Goal: Task Accomplishment & Management: Use online tool/utility

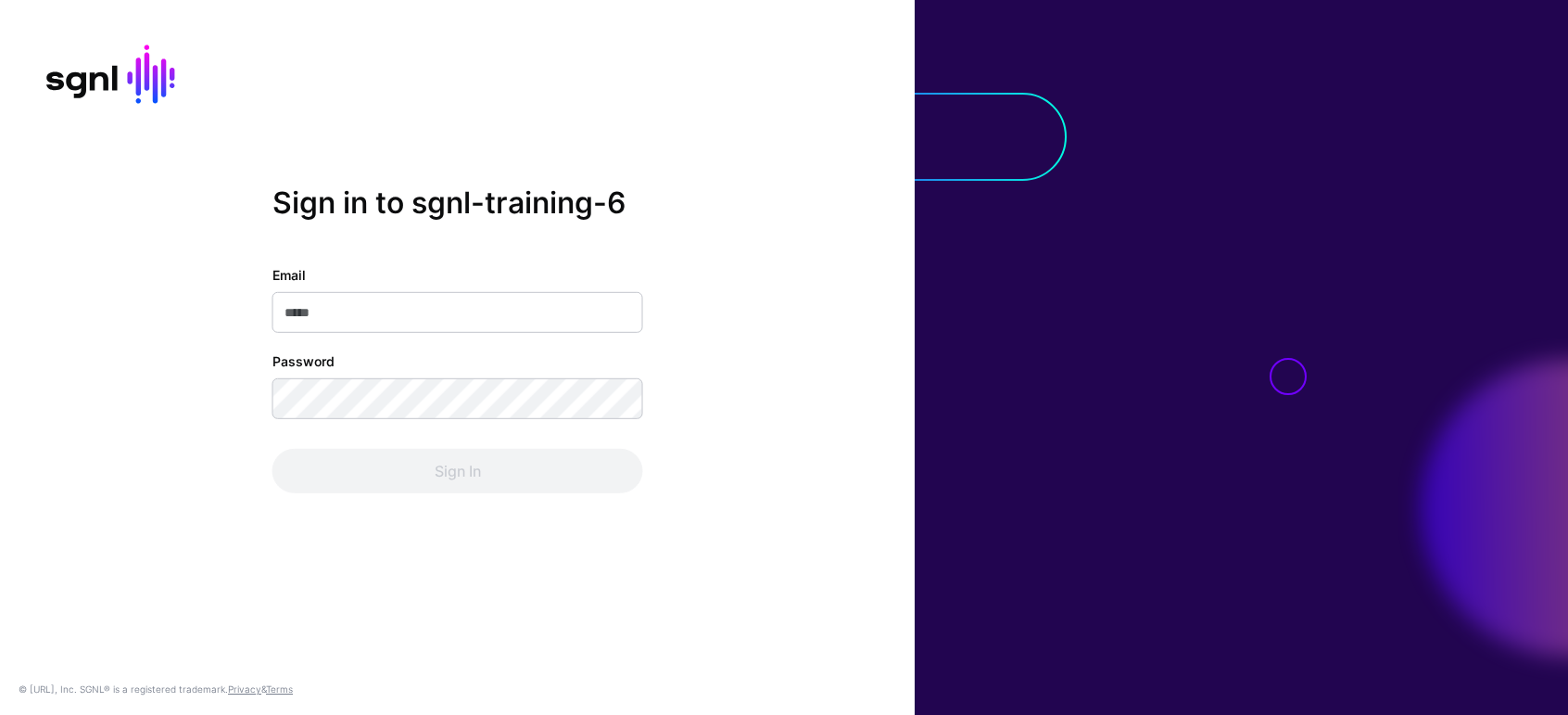
type input "**********"
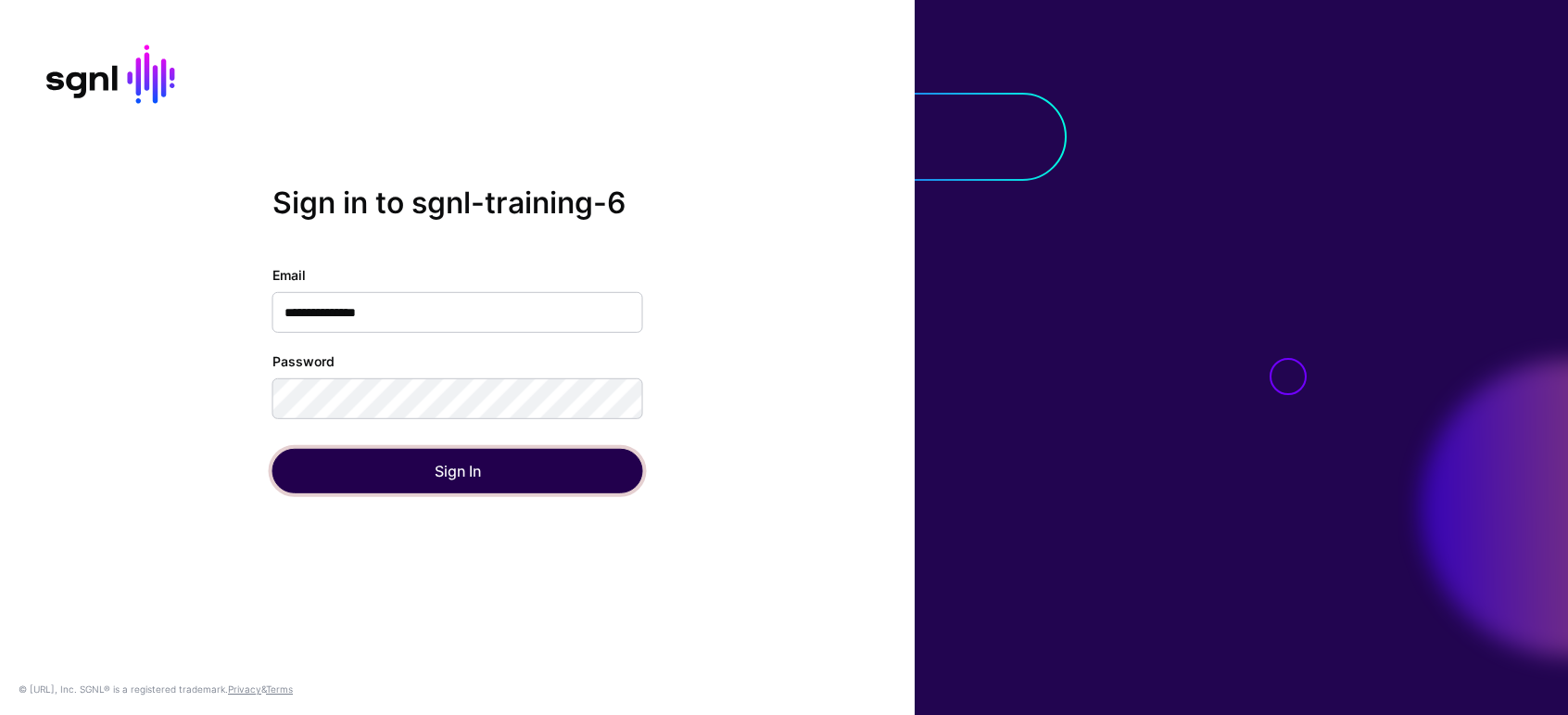
click at [341, 466] on button "Sign In" at bounding box center [457, 470] width 371 height 44
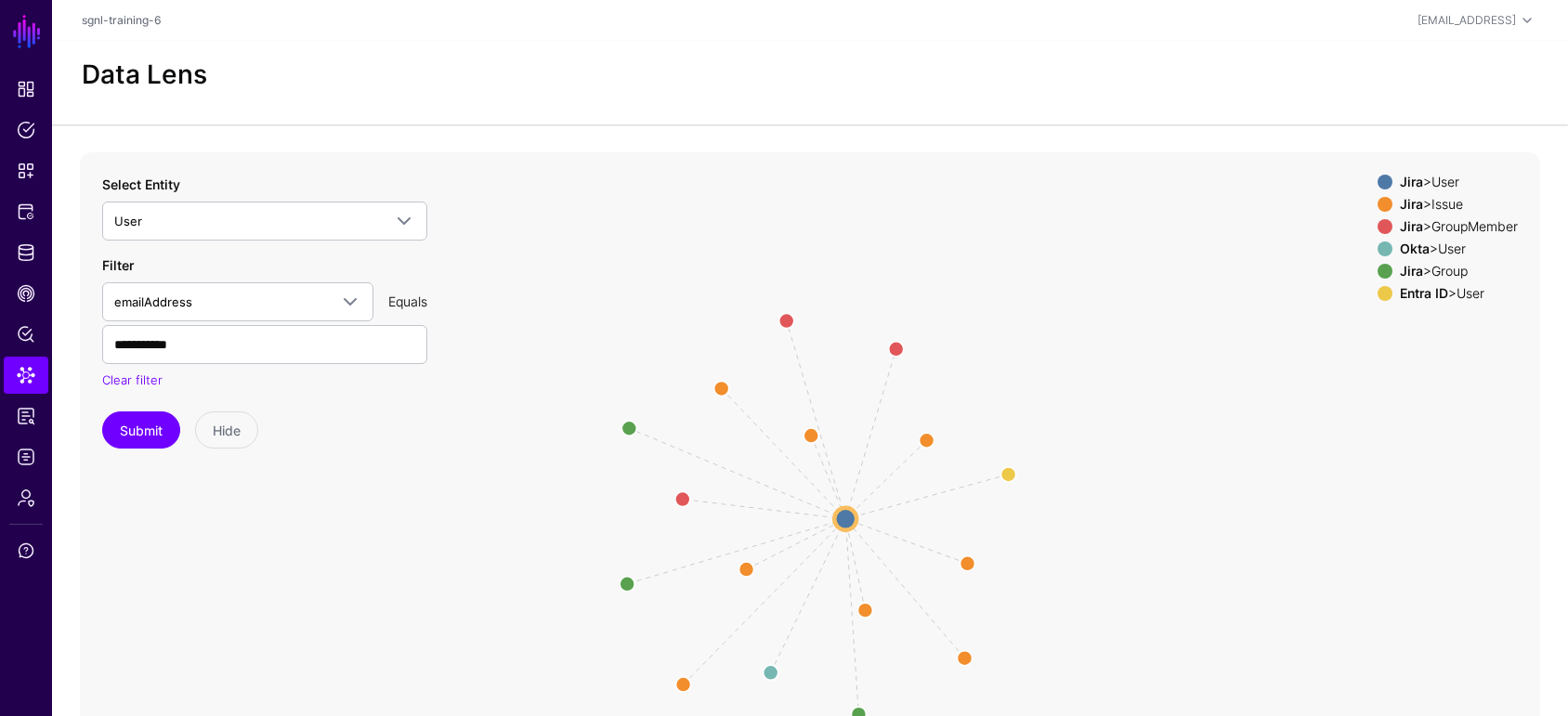
drag, startPoint x: 1437, startPoint y: 84, endPoint x: 1328, endPoint y: 90, distance: 109.2
click at [1328, 90] on div "Data Lens" at bounding box center [809, 82] width 1515 height 83
drag, startPoint x: 1549, startPoint y: 79, endPoint x: 1506, endPoint y: 77, distance: 43.0
click at [1499, 76] on div "Data Lens" at bounding box center [807, 82] width 1511 height 83
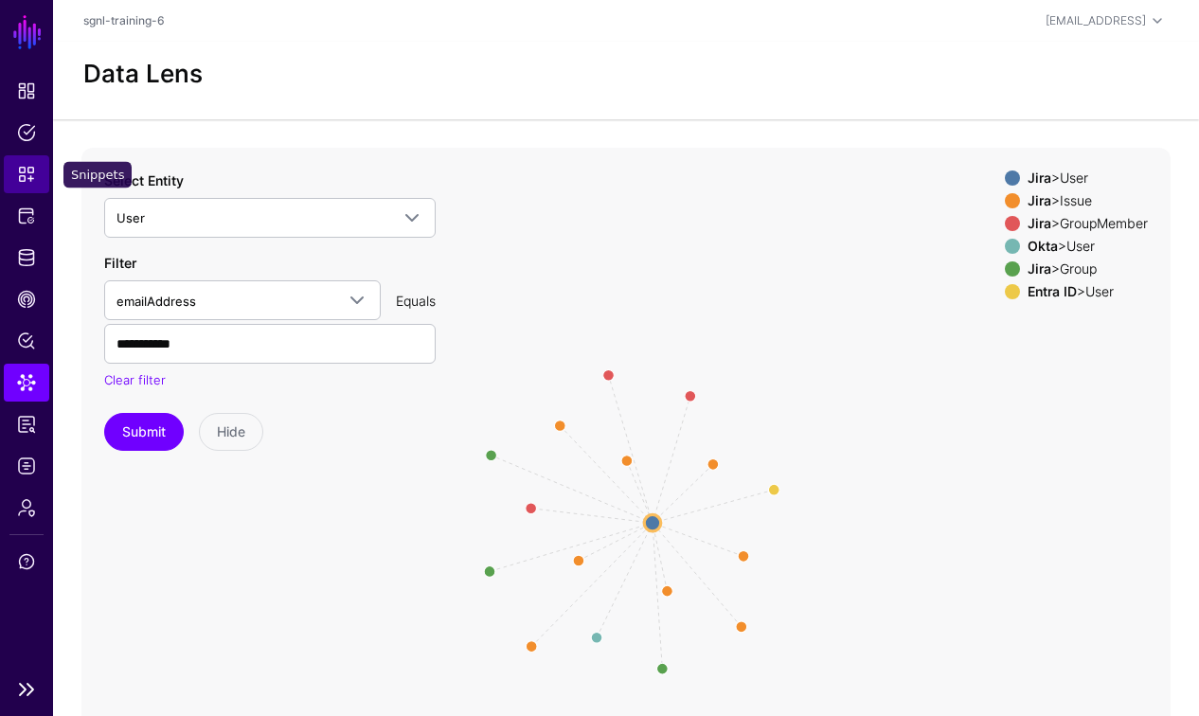
click at [27, 166] on span "Snippets" at bounding box center [26, 174] width 19 height 19
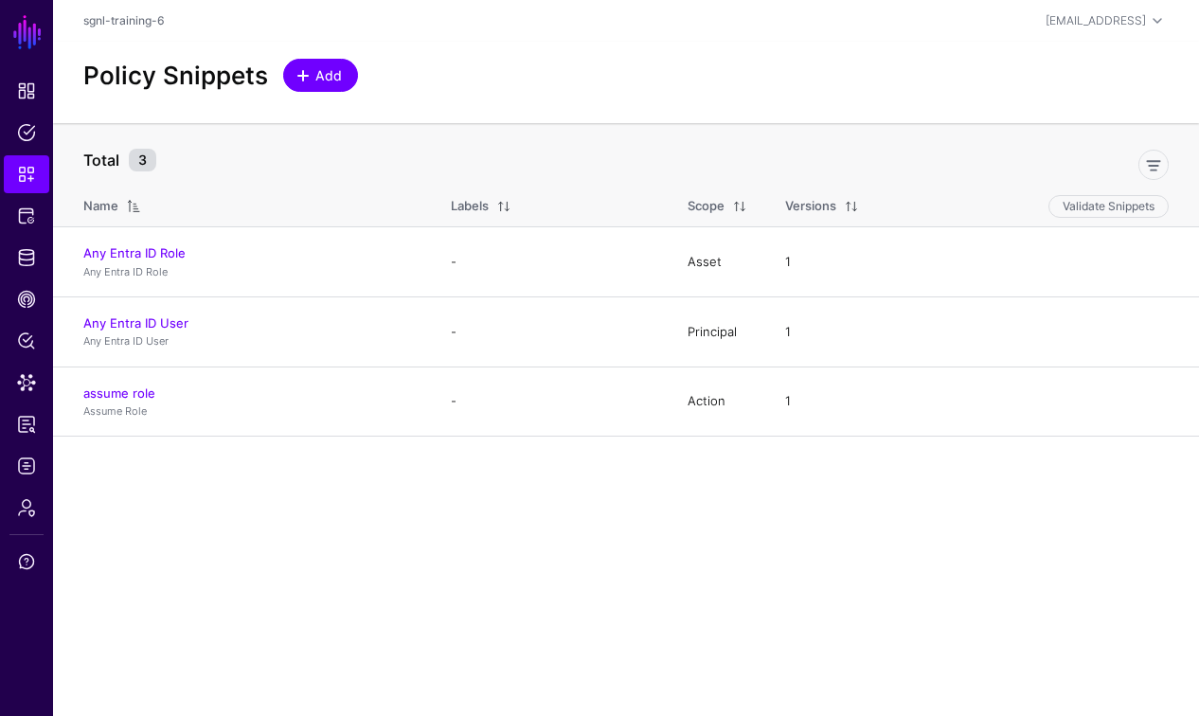
click at [332, 74] on span "Add" at bounding box center [328, 75] width 31 height 20
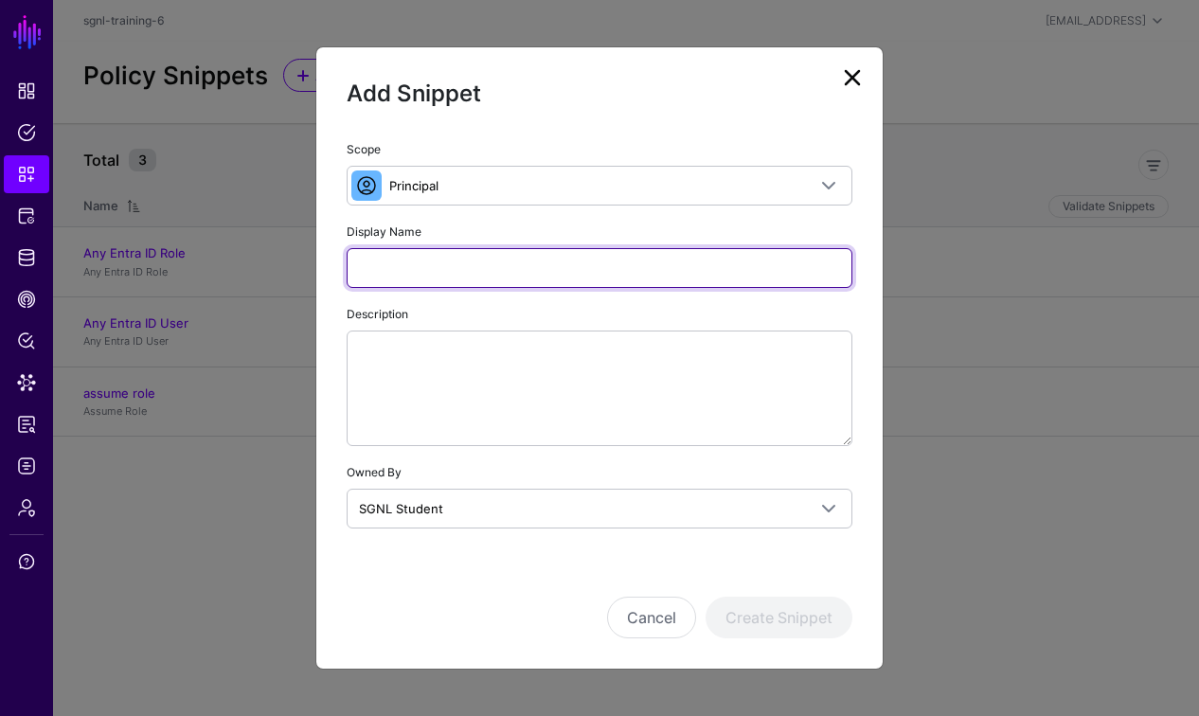
click at [395, 261] on input "Display Name" at bounding box center [600, 268] width 506 height 40
type input "**********"
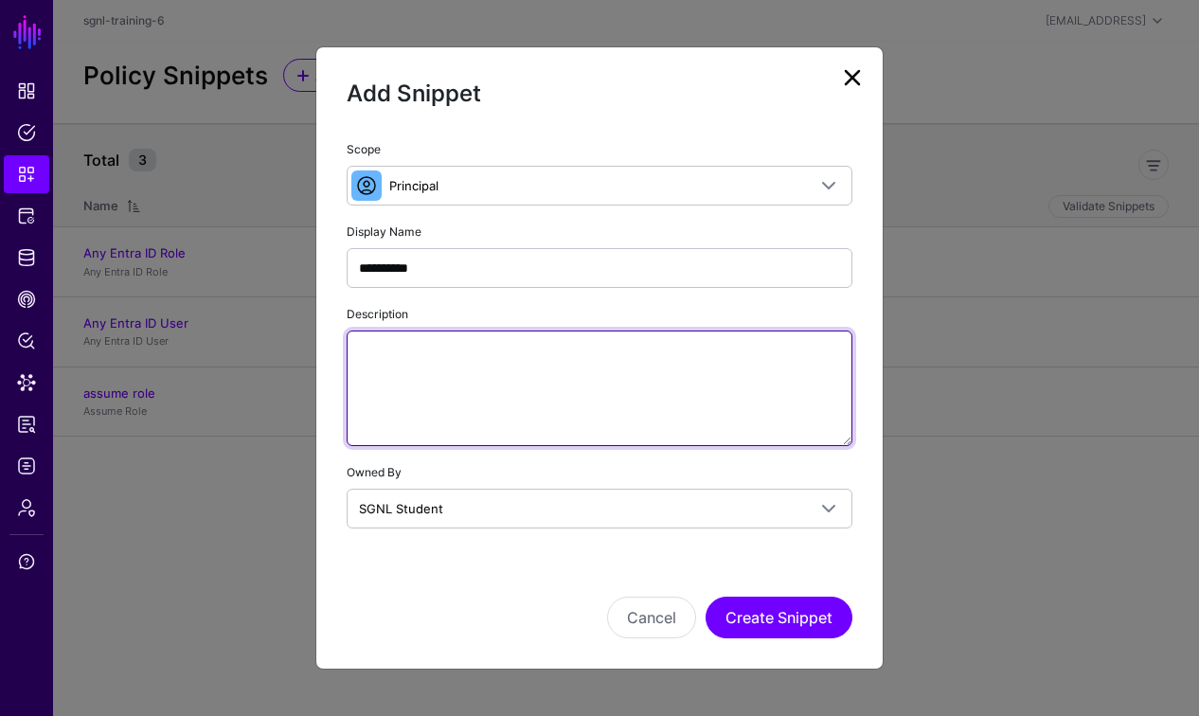
click at [490, 359] on textarea "Description" at bounding box center [600, 388] width 506 height 116
paste textarea "**********"
type textarea "**********"
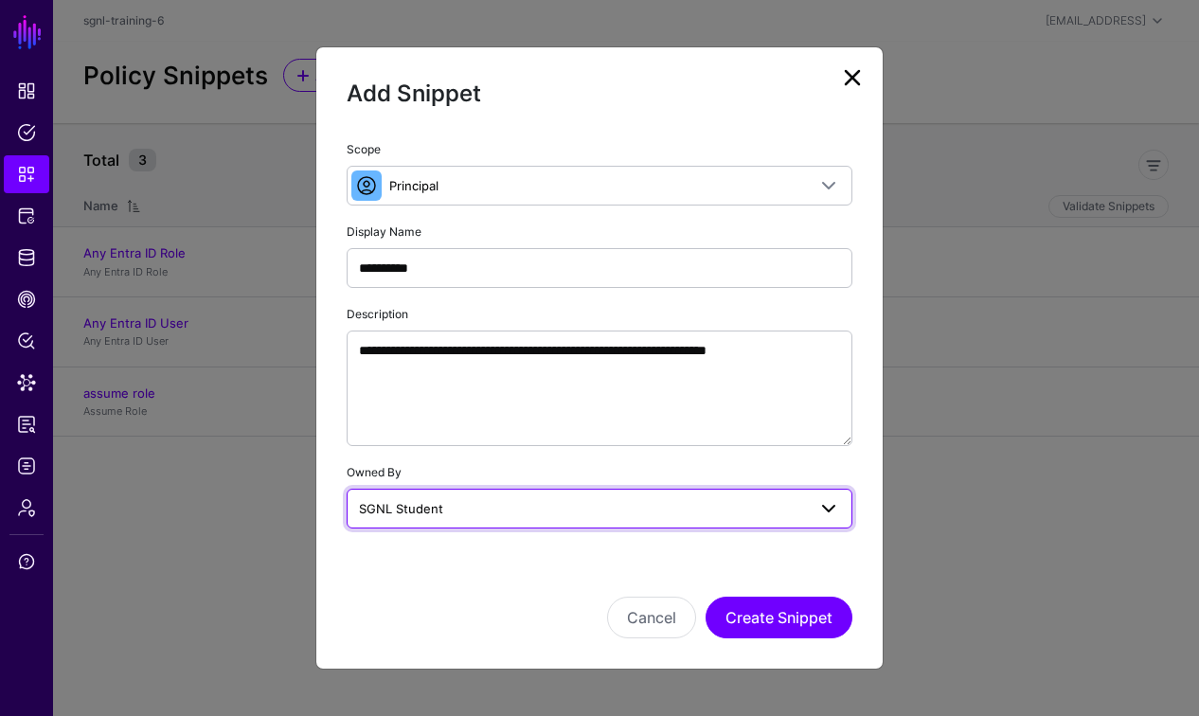
click at [436, 511] on span "SGNL Student" at bounding box center [401, 508] width 84 height 15
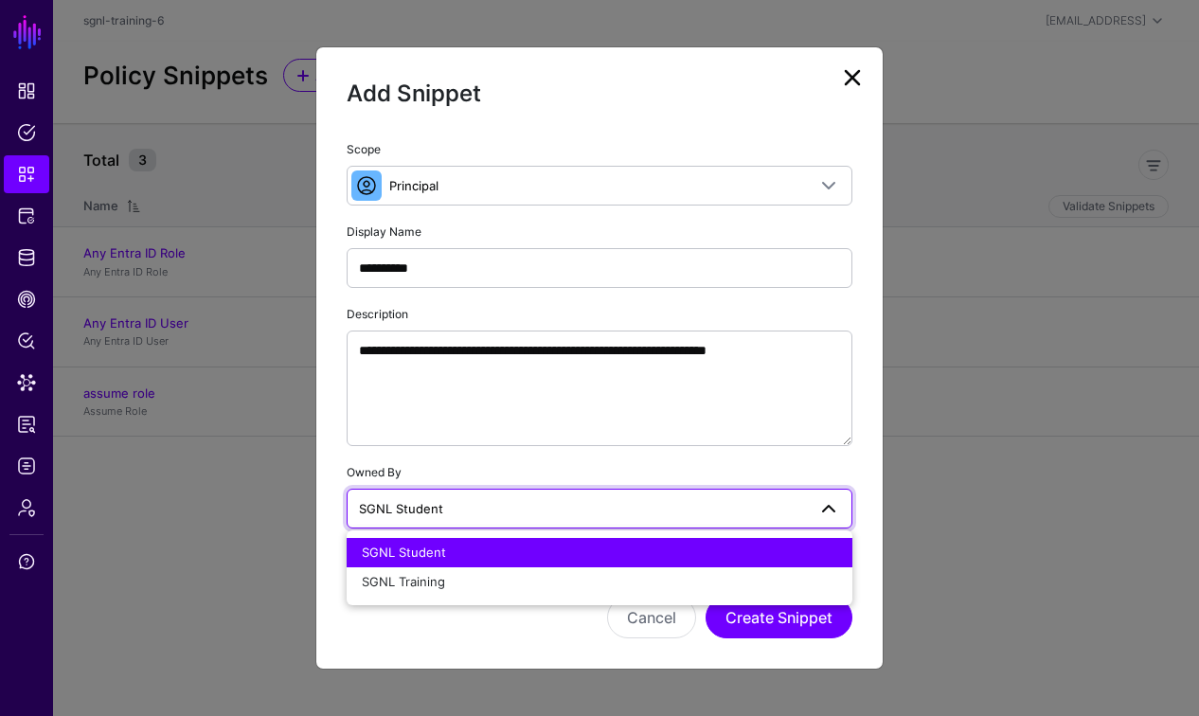
click at [436, 511] on span "SGNL Student" at bounding box center [401, 508] width 84 height 15
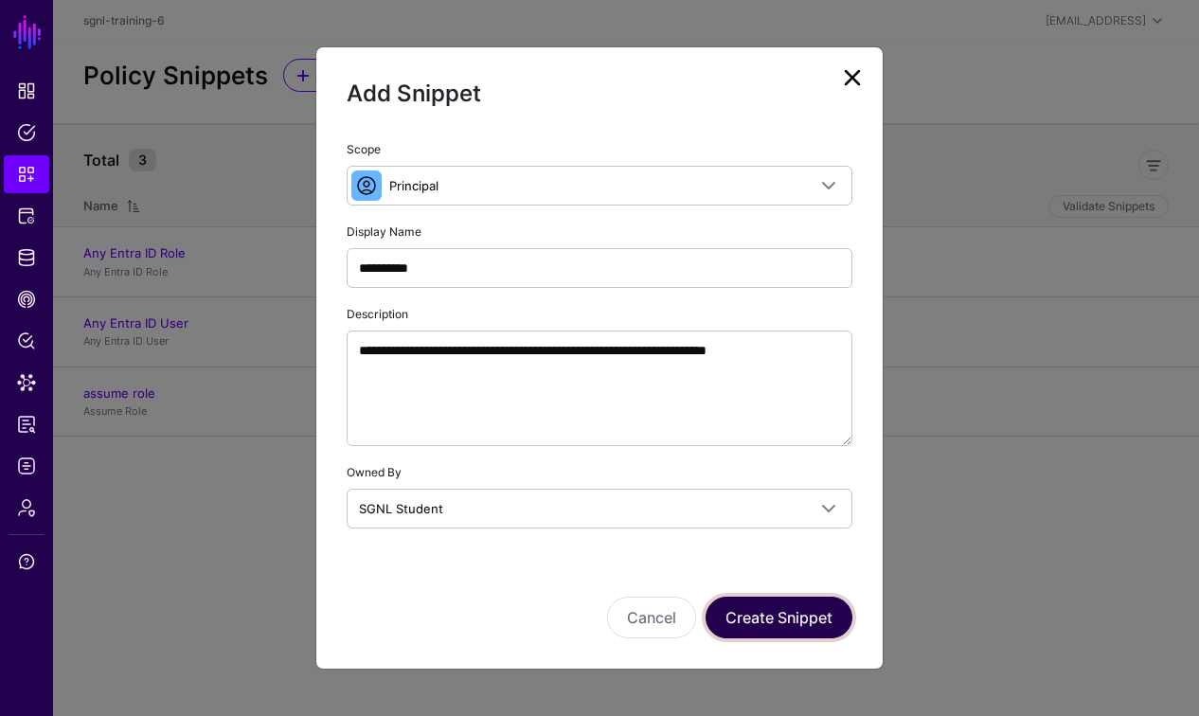
click at [759, 614] on button "Create Snippet" at bounding box center [779, 618] width 147 height 42
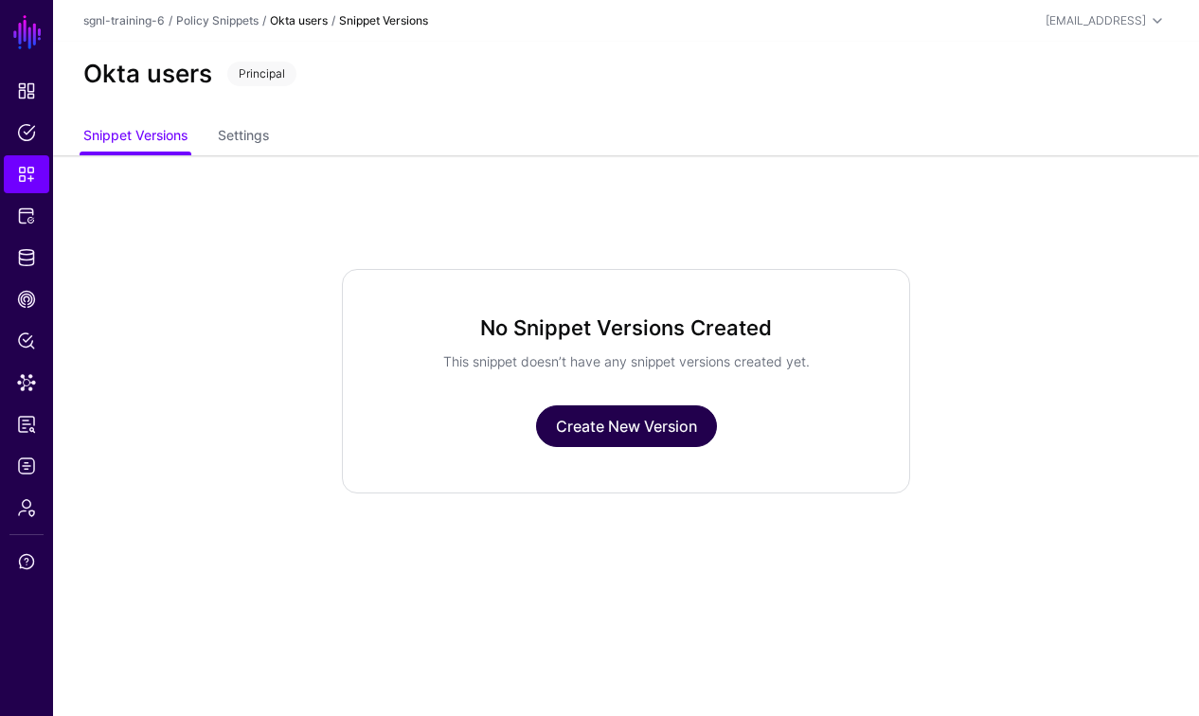
click at [625, 425] on link "Create New Version" at bounding box center [626, 426] width 181 height 42
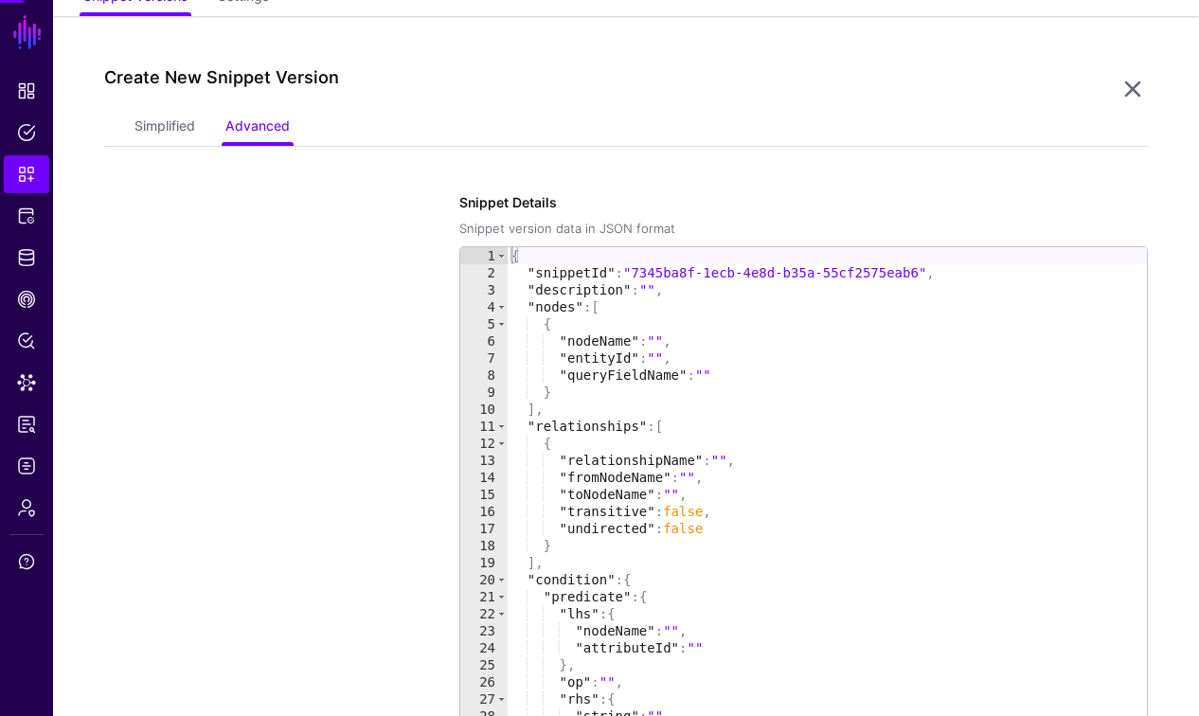
scroll to position [155, 0]
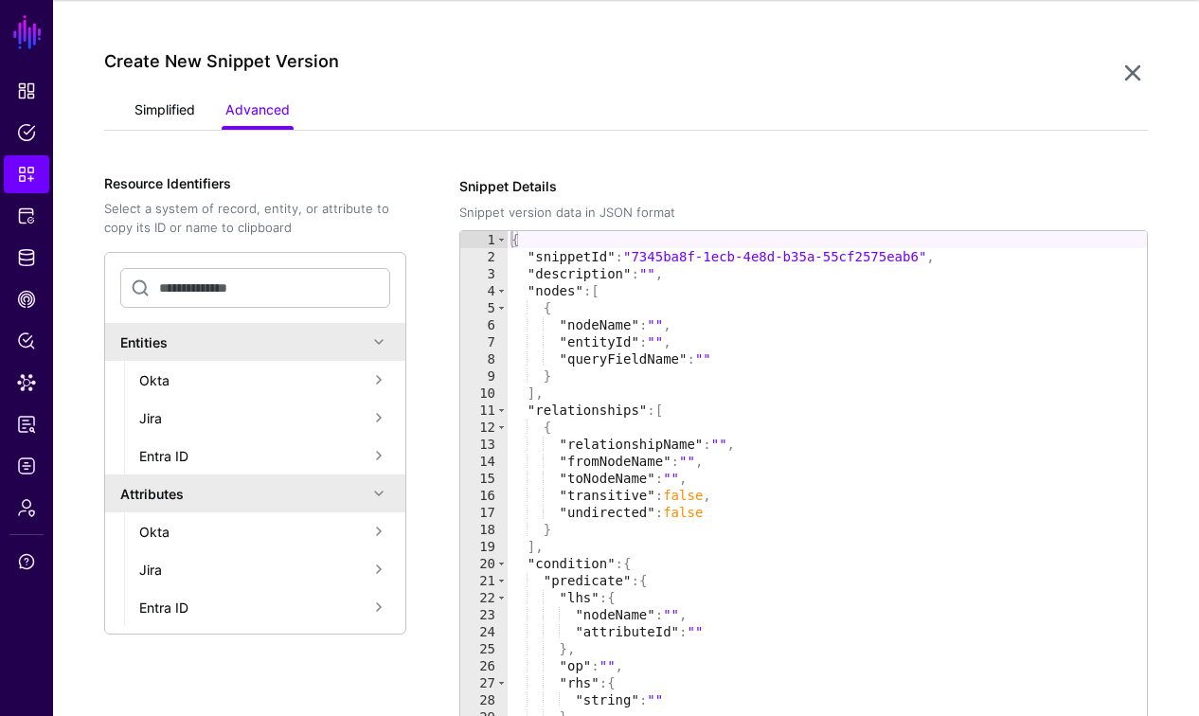
click at [170, 110] on link "Simplified" at bounding box center [164, 112] width 61 height 36
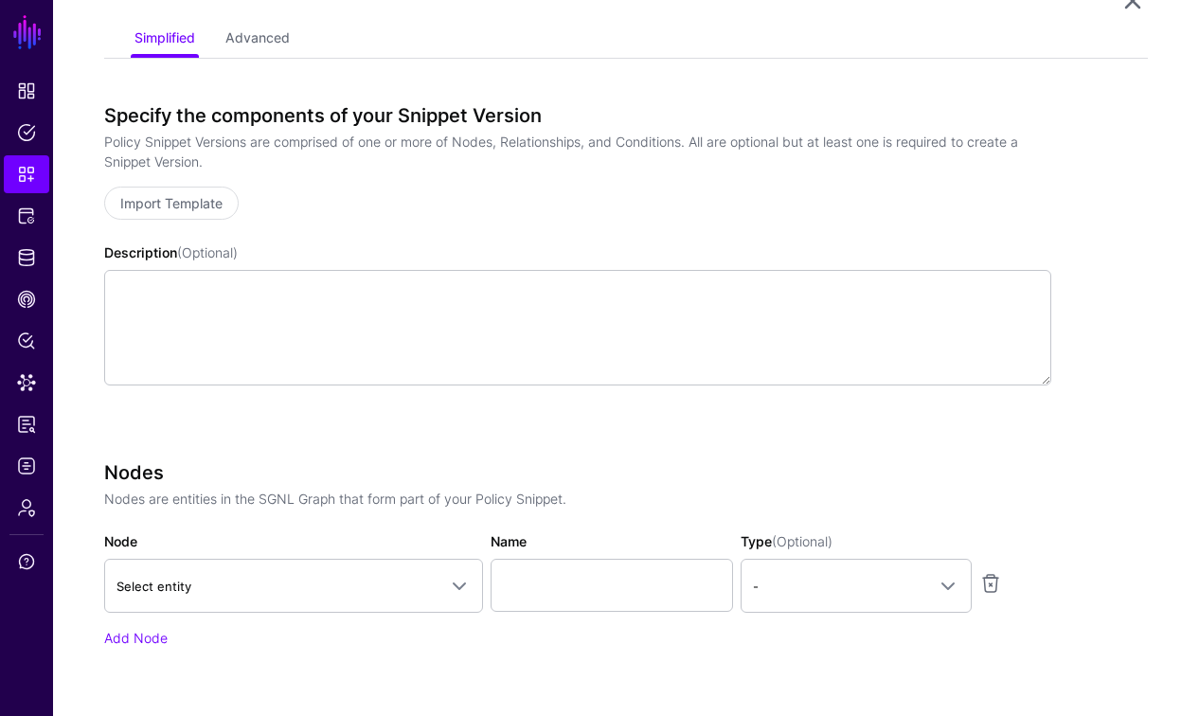
scroll to position [295, 0]
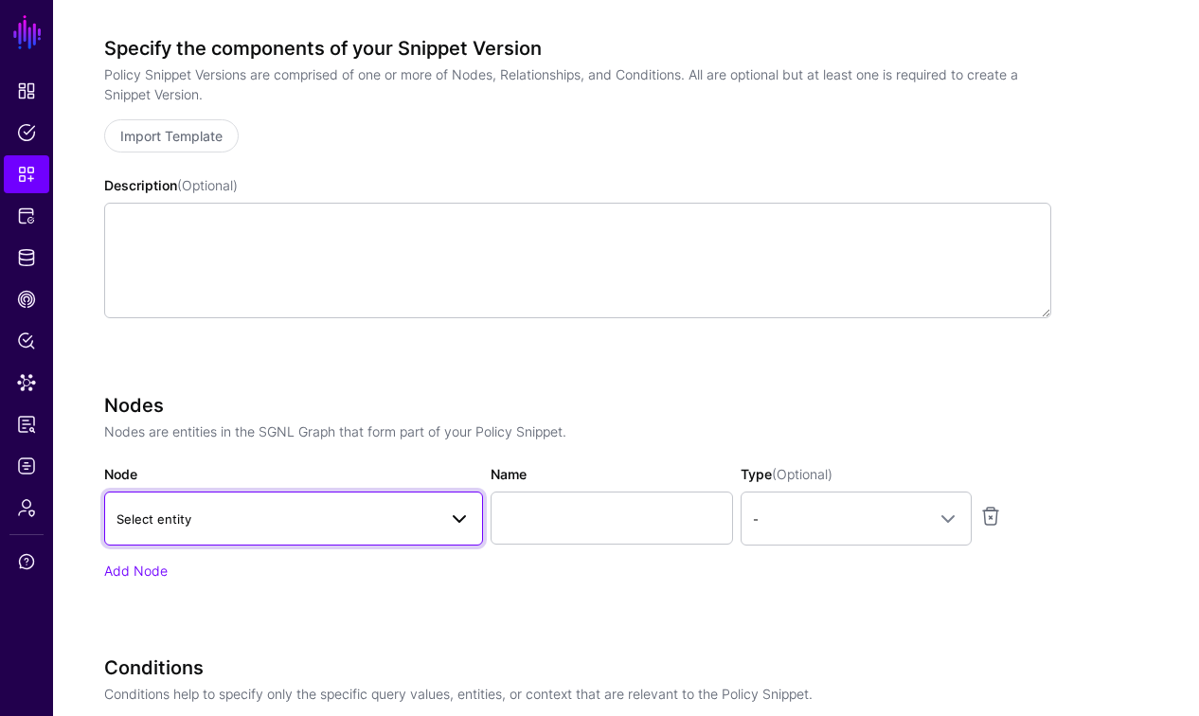
click at [297, 516] on span "Select entity" at bounding box center [276, 519] width 320 height 21
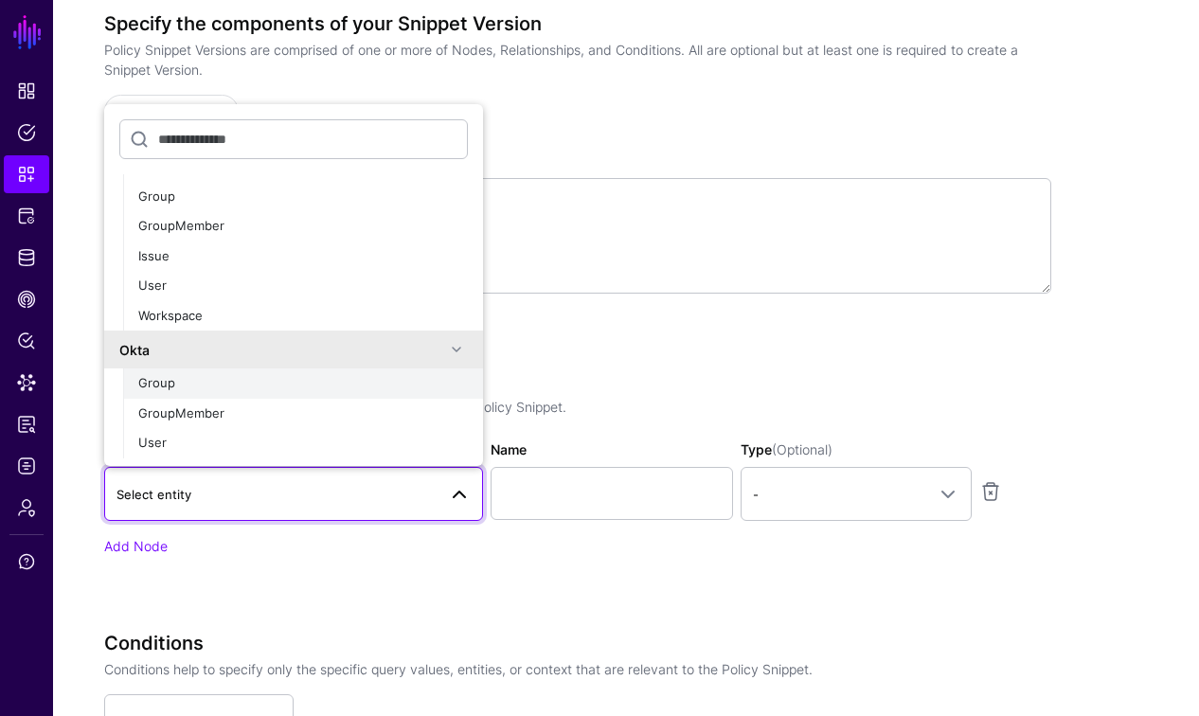
scroll to position [331, 0]
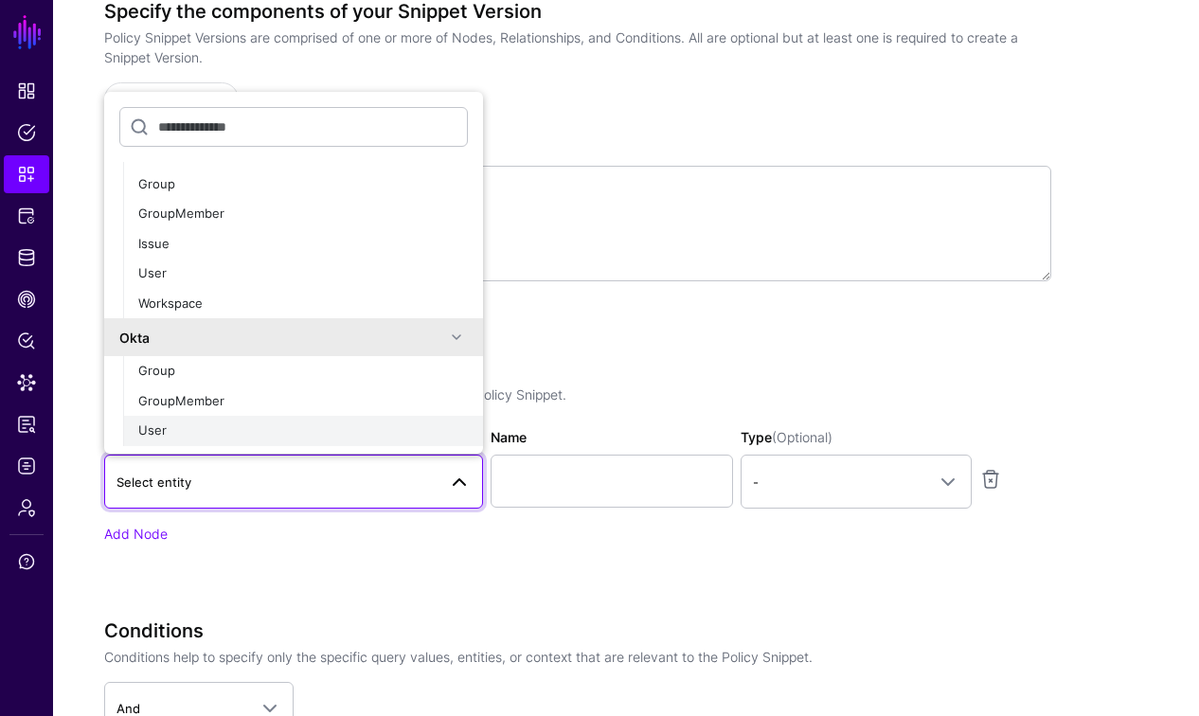
click at [167, 426] on div "User" at bounding box center [303, 430] width 330 height 19
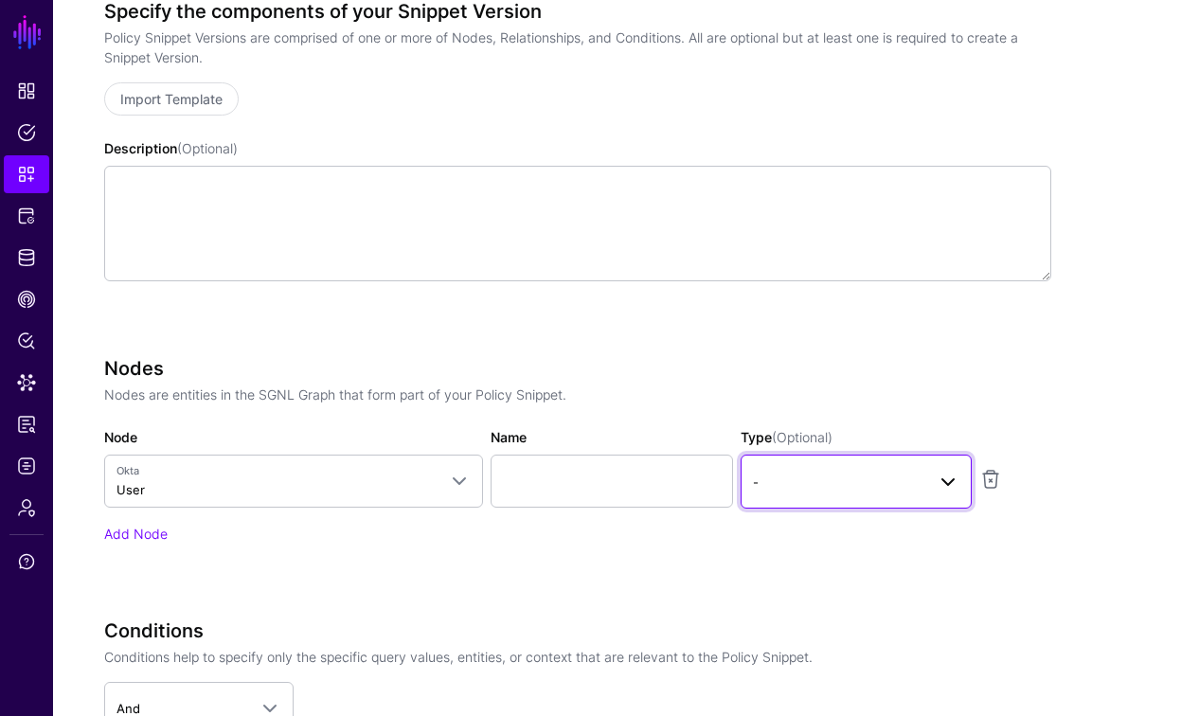
click at [786, 487] on span "-" at bounding box center [839, 482] width 172 height 21
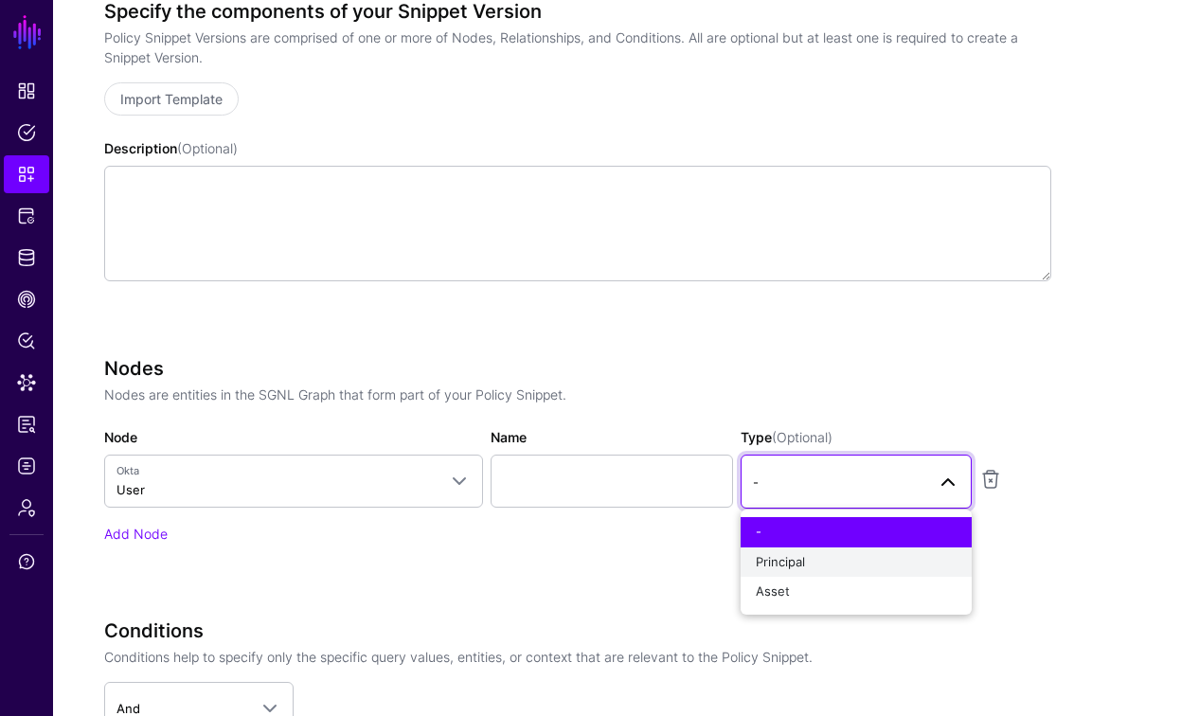
click at [785, 564] on span "Principal" at bounding box center [780, 561] width 49 height 15
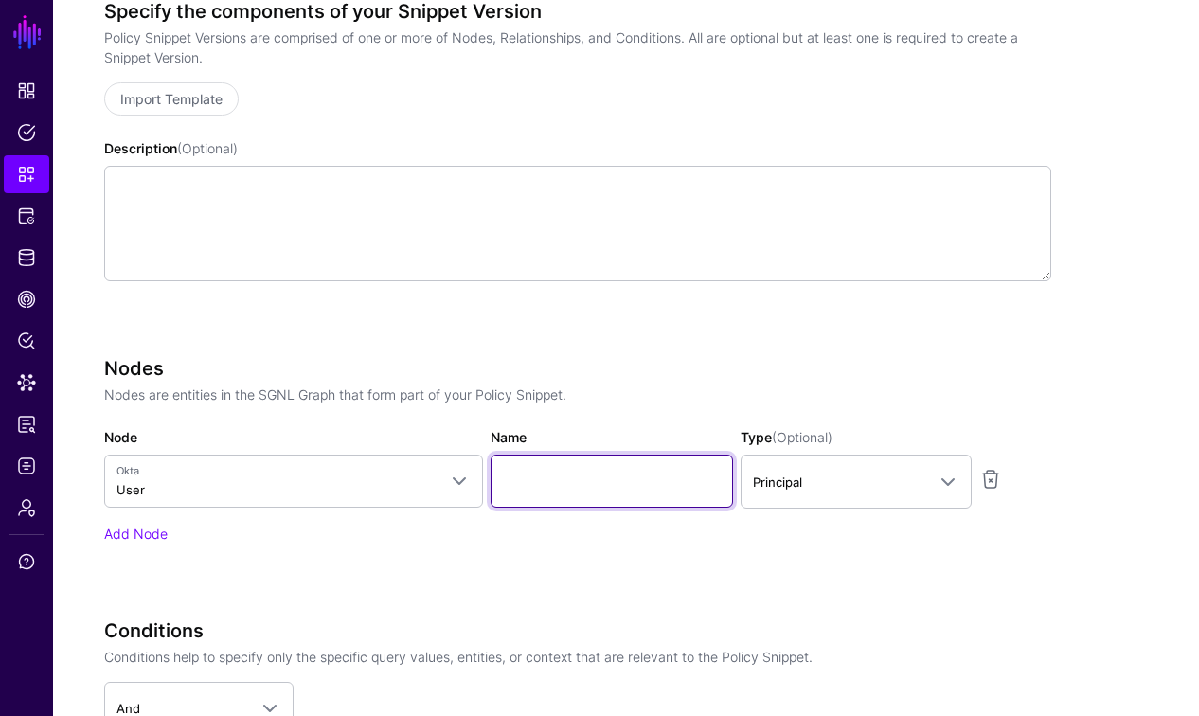
click at [571, 473] on input "Name" at bounding box center [612, 481] width 242 height 53
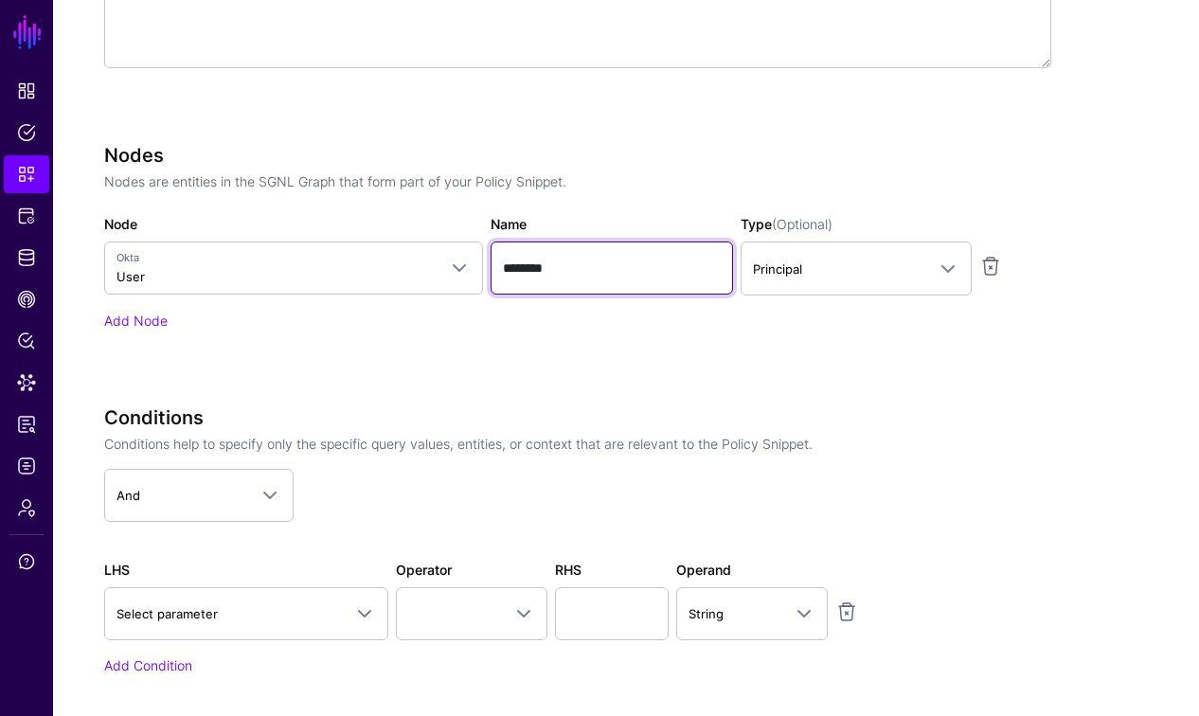
scroll to position [737, 0]
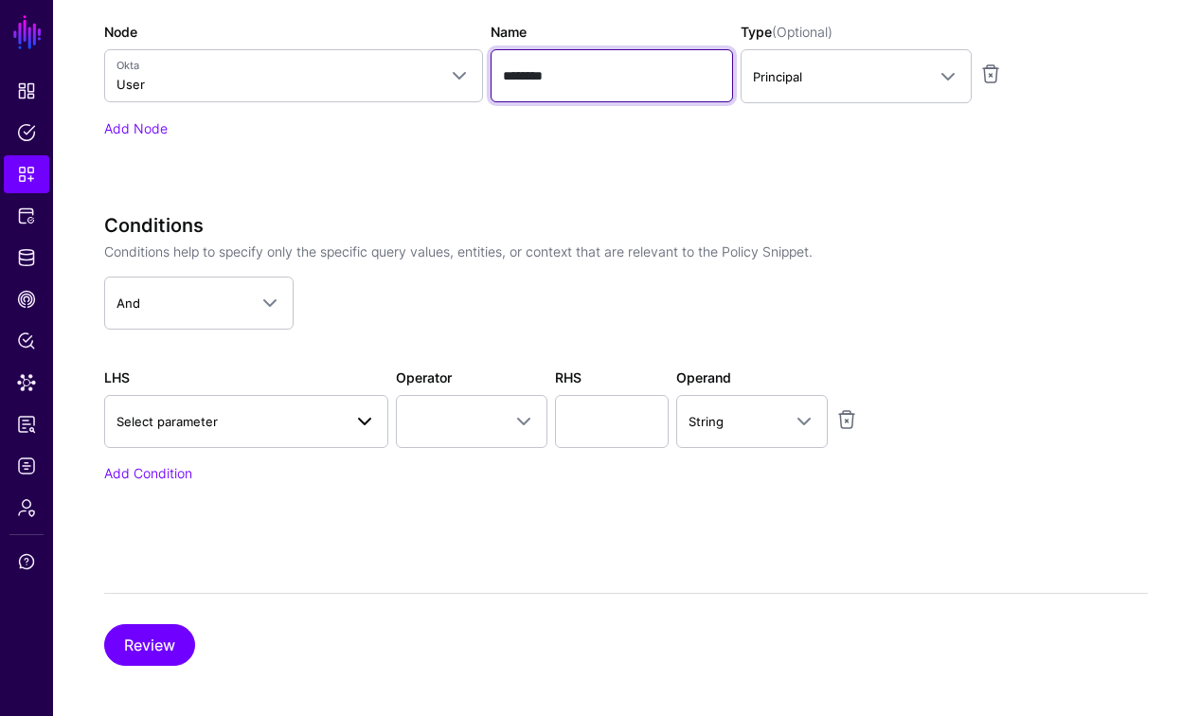
type input "********"
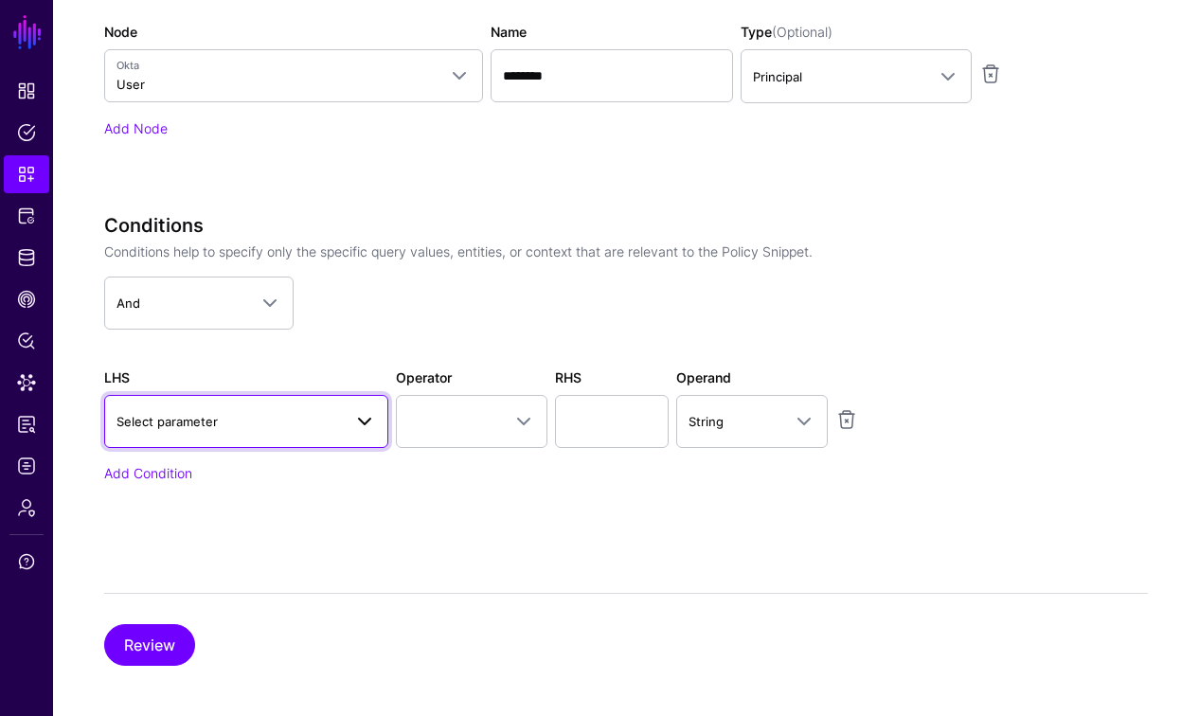
click at [207, 420] on span "Select parameter" at bounding box center [166, 421] width 101 height 15
type input "*"
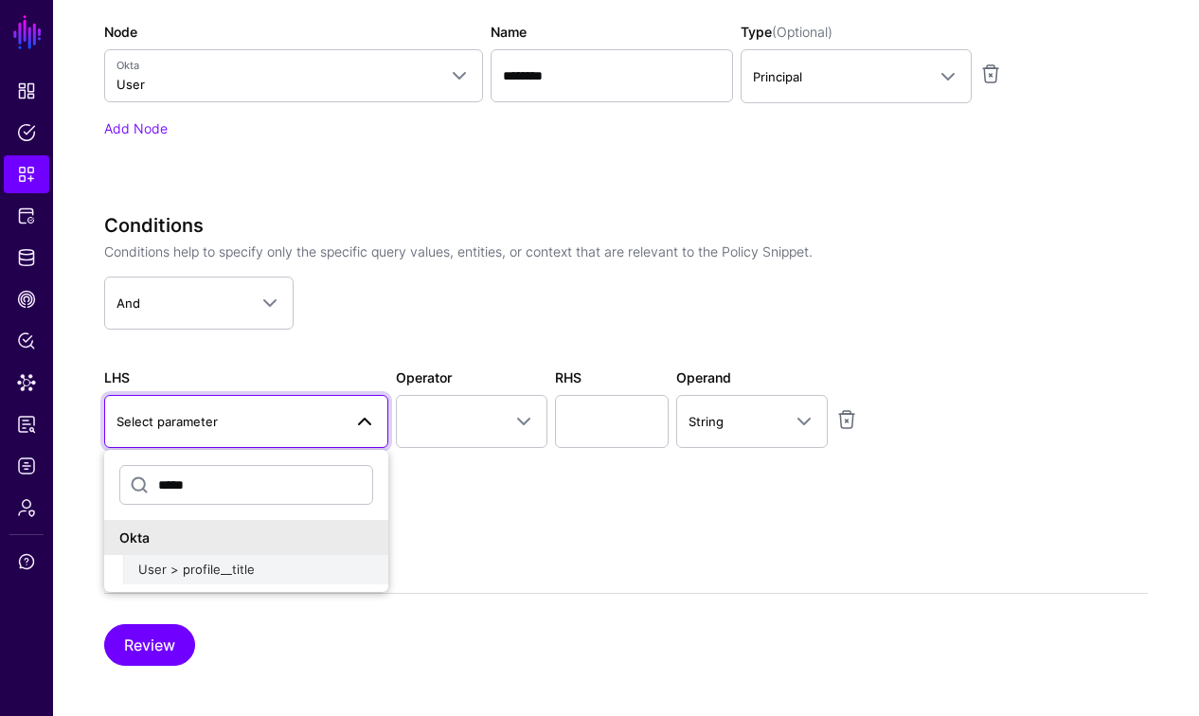
type input "*****"
click at [199, 569] on span "User > profile__title" at bounding box center [196, 569] width 116 height 15
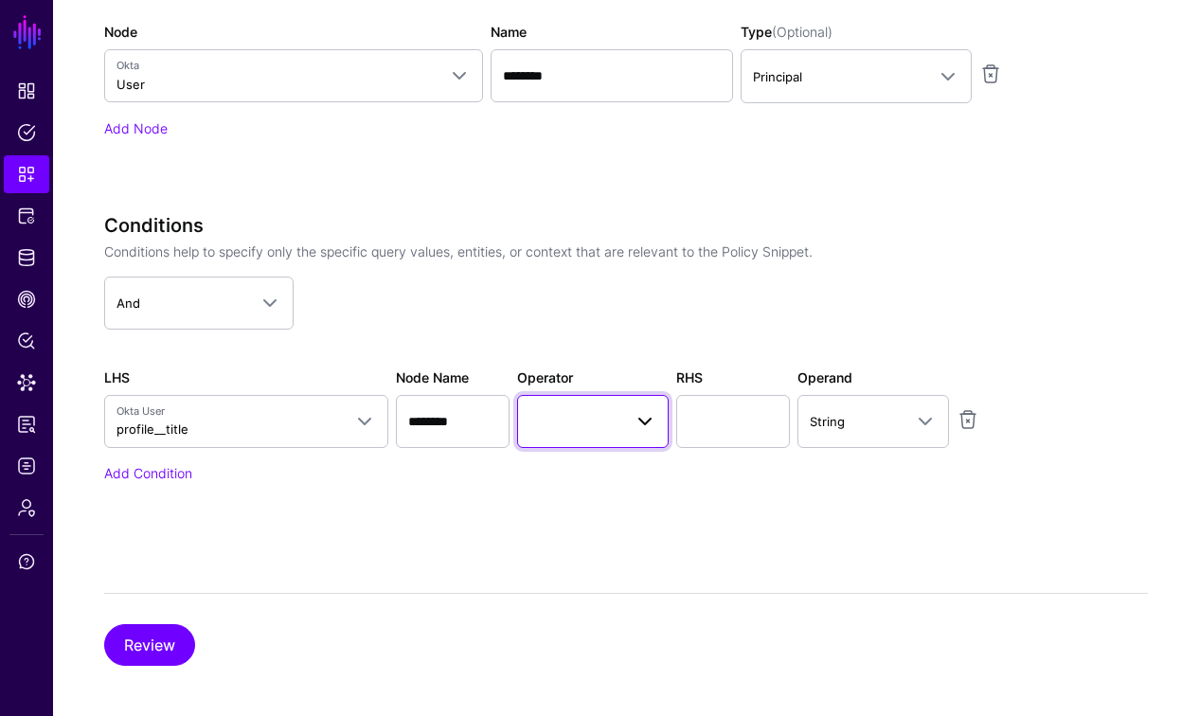
click at [566, 420] on span at bounding box center [592, 421] width 127 height 23
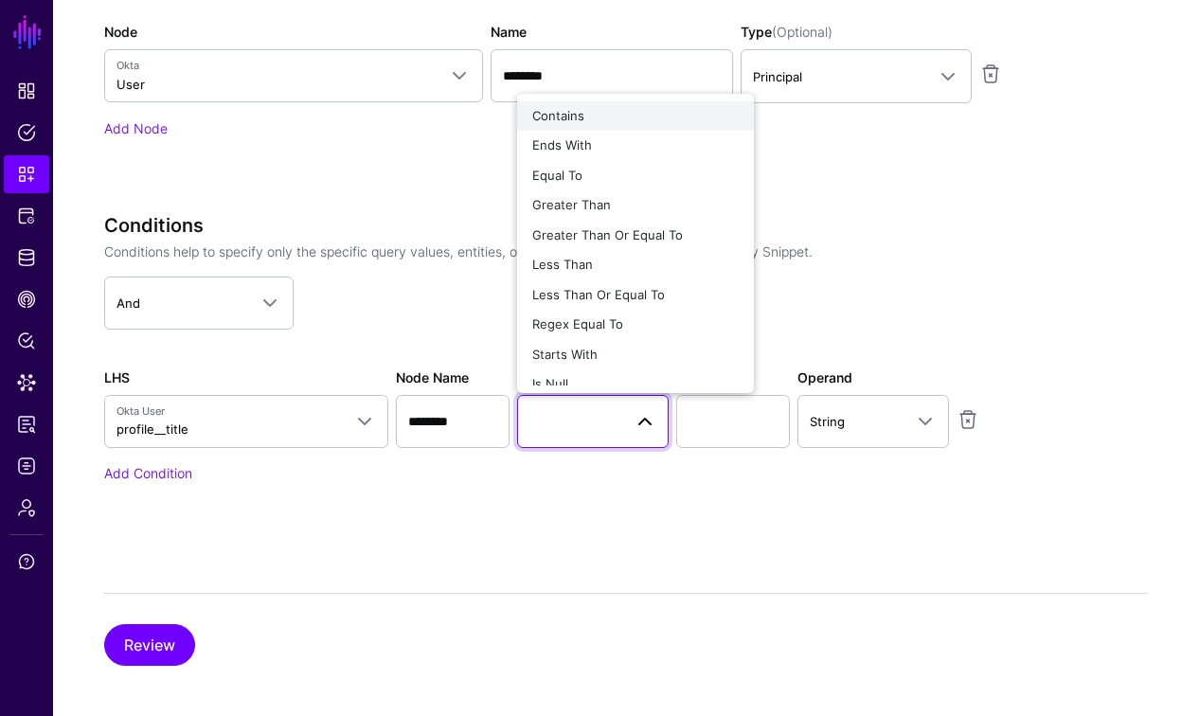
click at [575, 119] on span "Contains" at bounding box center [558, 115] width 52 height 15
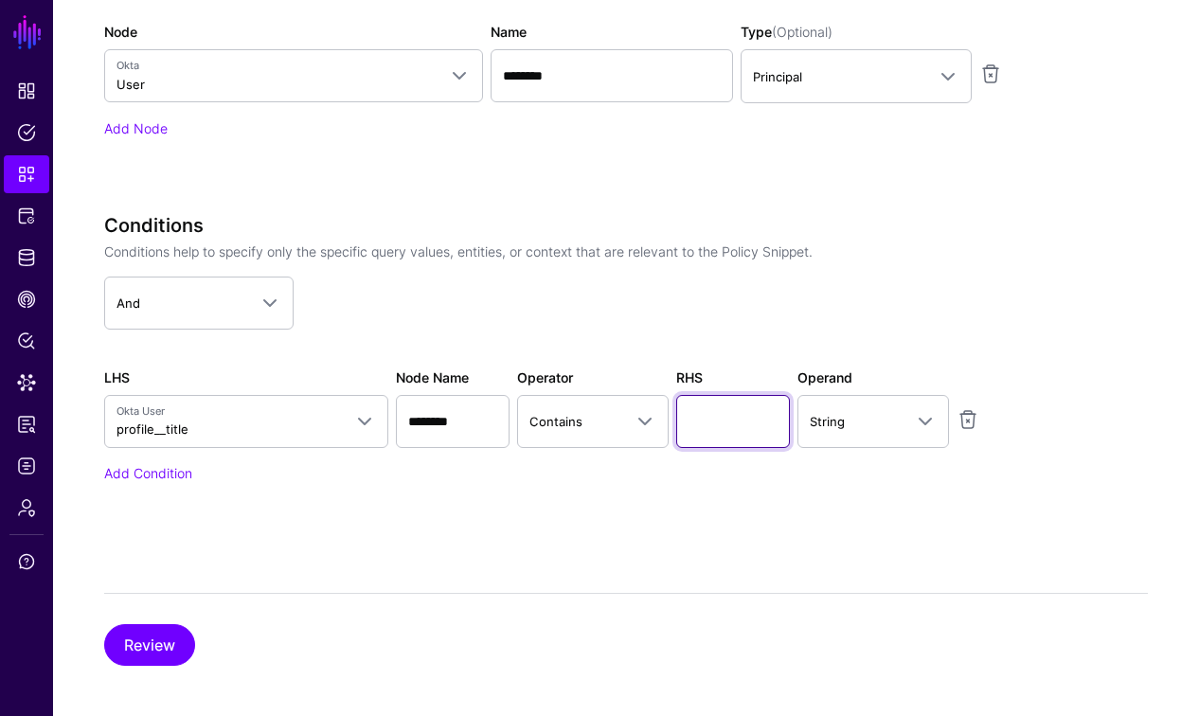
click at [732, 424] on input "text" at bounding box center [733, 421] width 114 height 53
type input "*******"
click at [166, 640] on button "Review" at bounding box center [149, 645] width 91 height 42
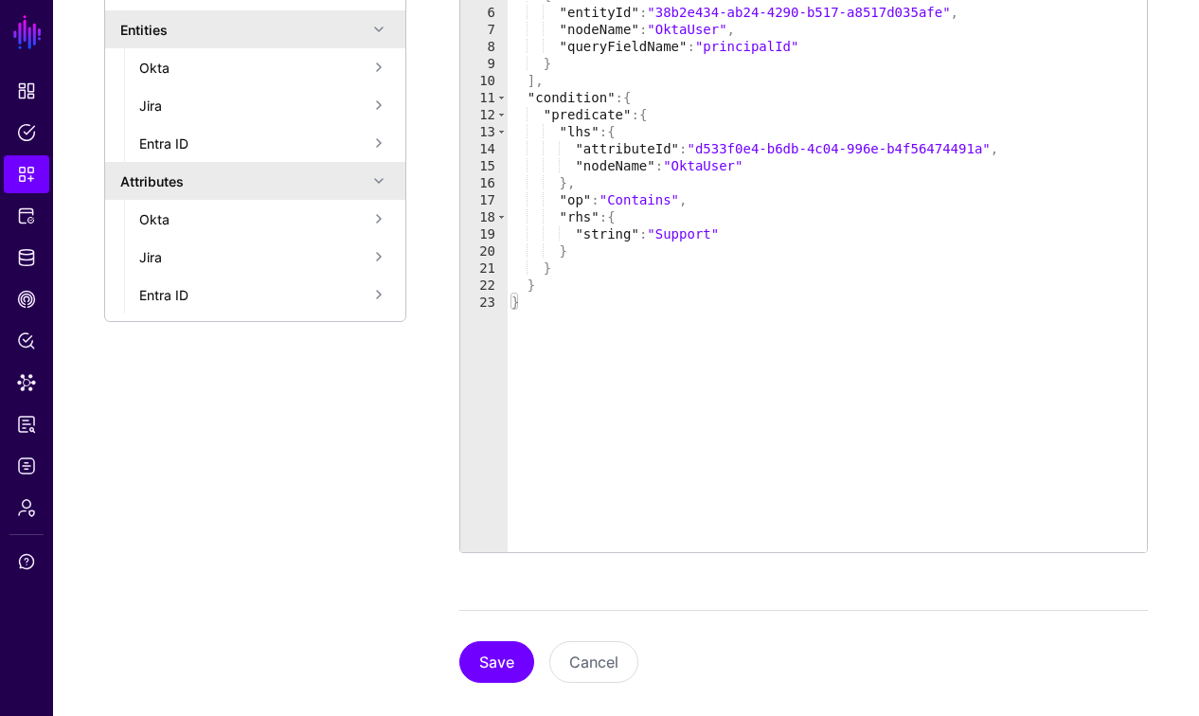
scroll to position [480, 0]
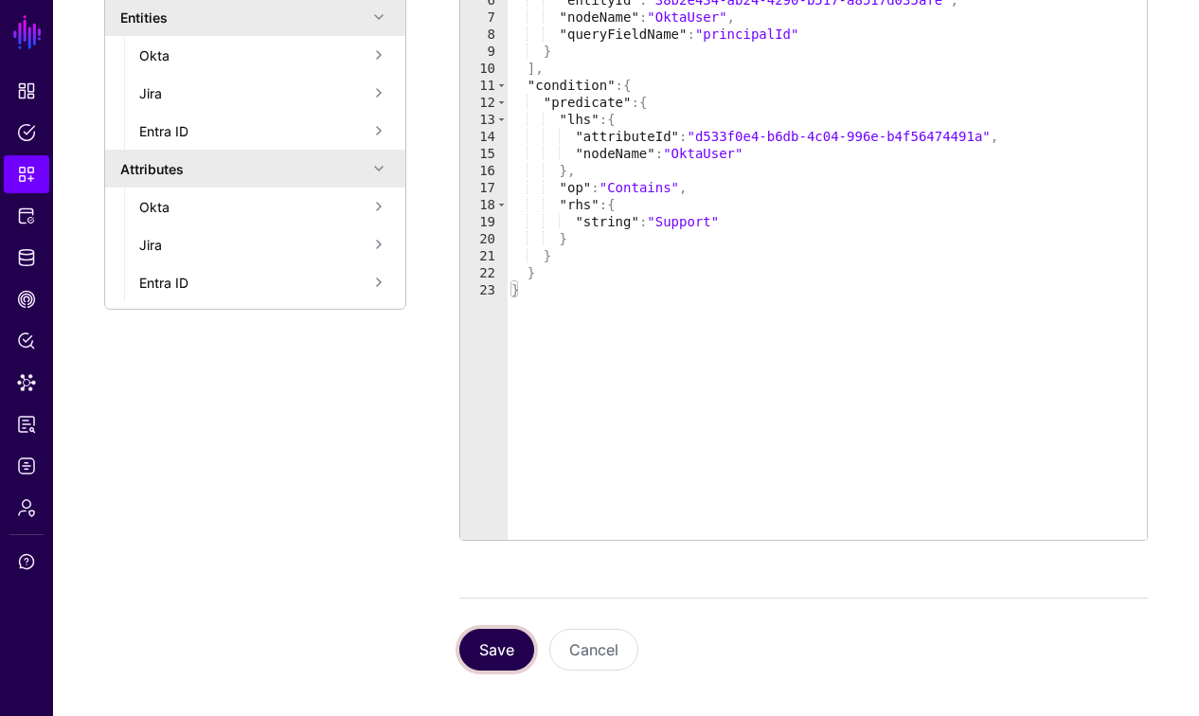
click at [474, 648] on button "Save" at bounding box center [496, 650] width 75 height 42
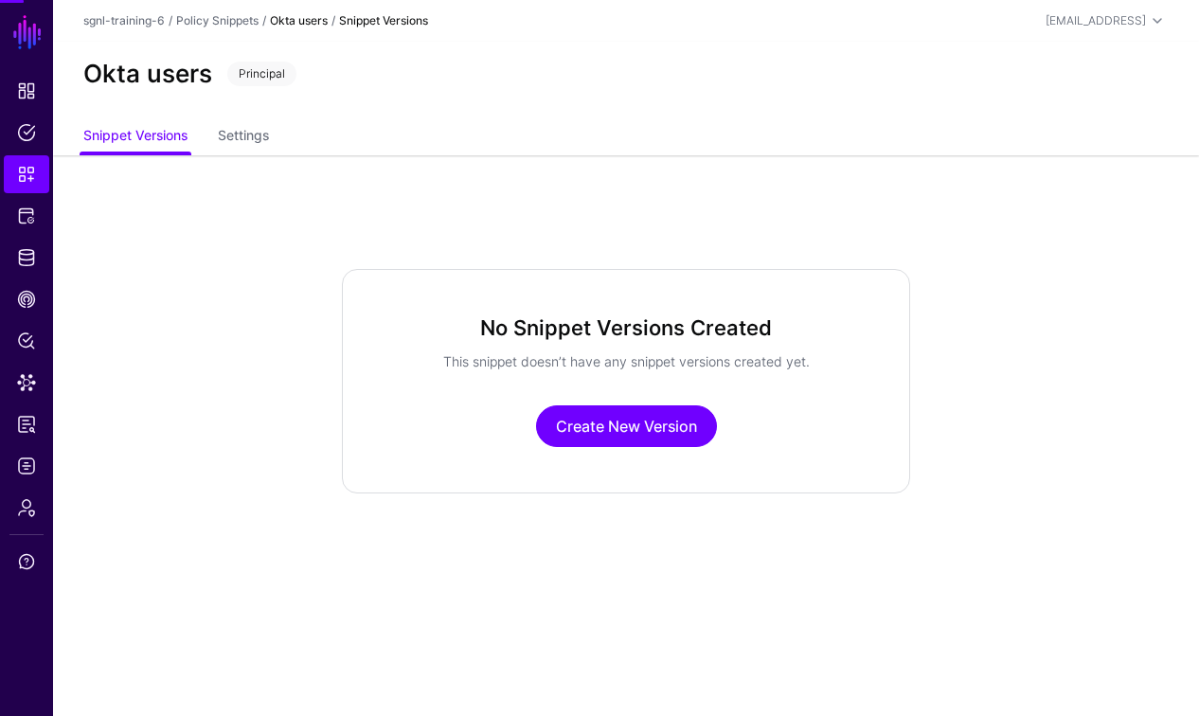
scroll to position [0, 0]
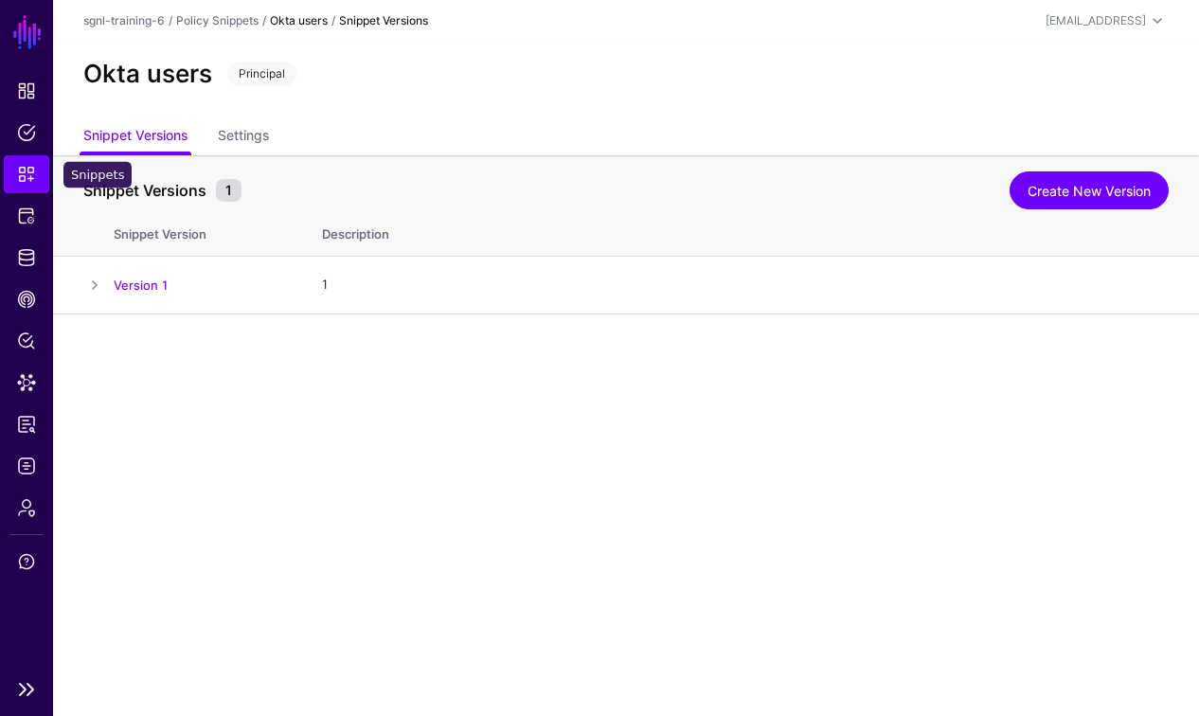
click at [26, 172] on span "Snippets" at bounding box center [26, 174] width 19 height 19
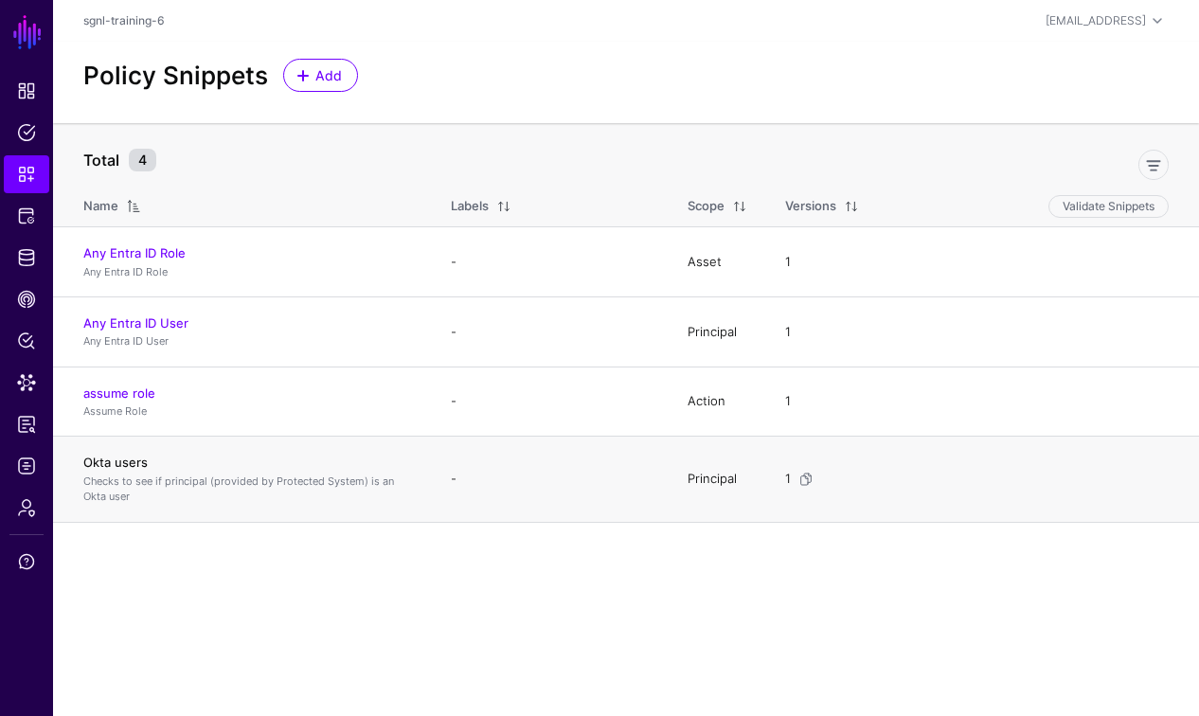
click at [129, 465] on link "Okta users" at bounding box center [115, 462] width 64 height 15
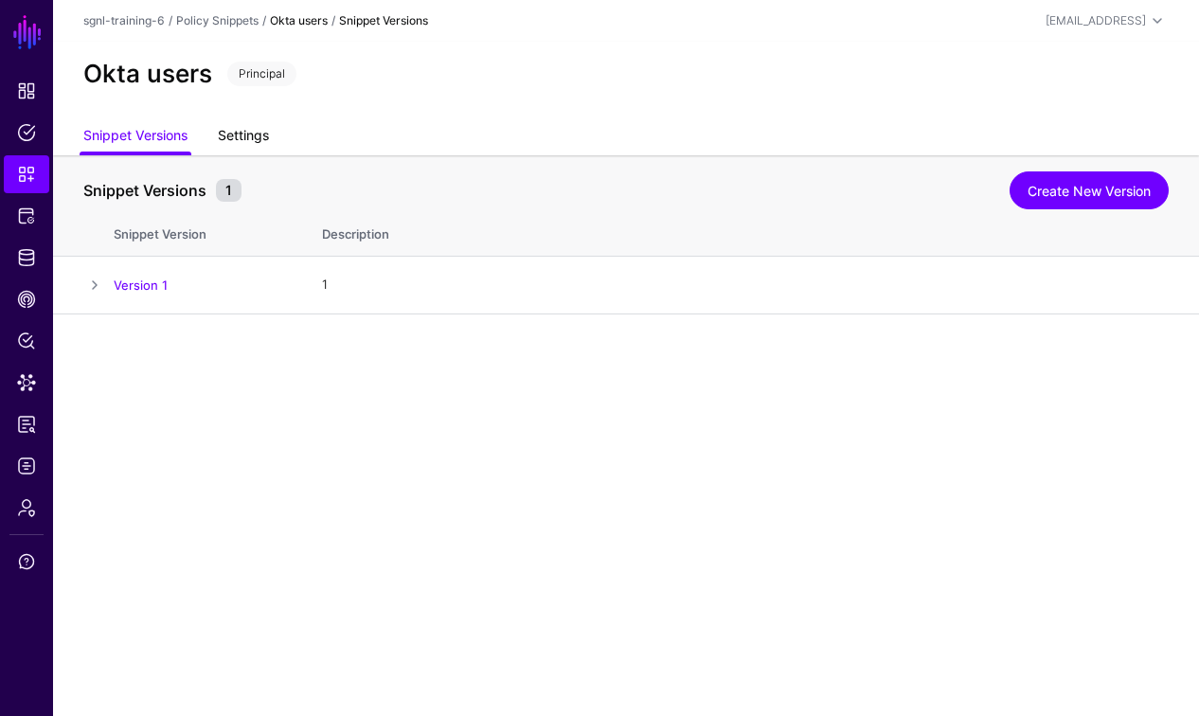
drag, startPoint x: 247, startPoint y: 136, endPoint x: 258, endPoint y: 144, distance: 12.9
click at [247, 136] on link "Settings" at bounding box center [243, 137] width 51 height 36
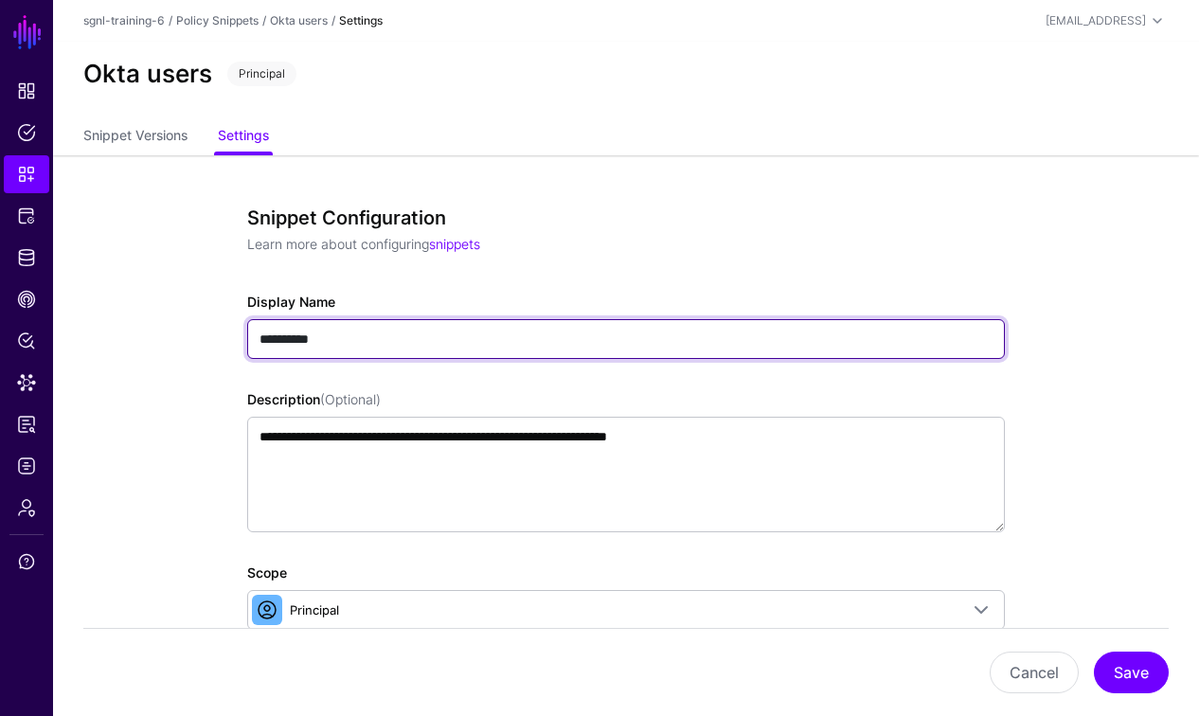
drag, startPoint x: 336, startPoint y: 337, endPoint x: 241, endPoint y: 330, distance: 95.9
paste input "**********"
click at [366, 336] on input "**********" at bounding box center [626, 339] width 758 height 40
paste input "text"
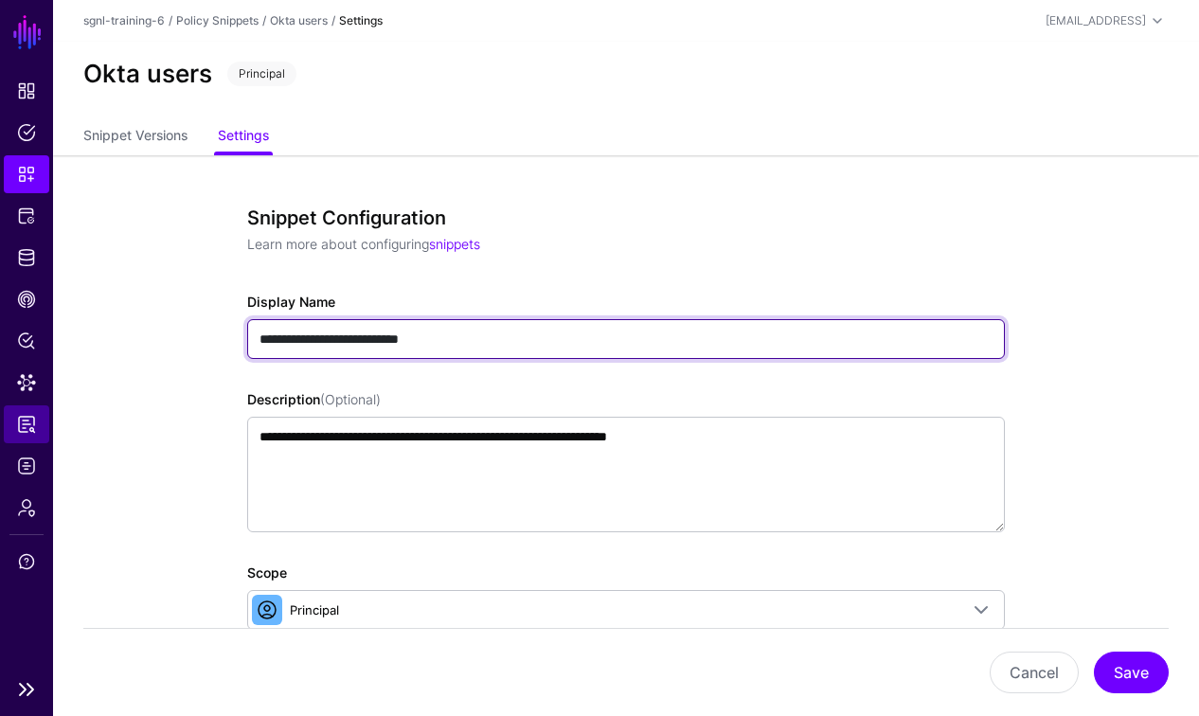
type input "**********"
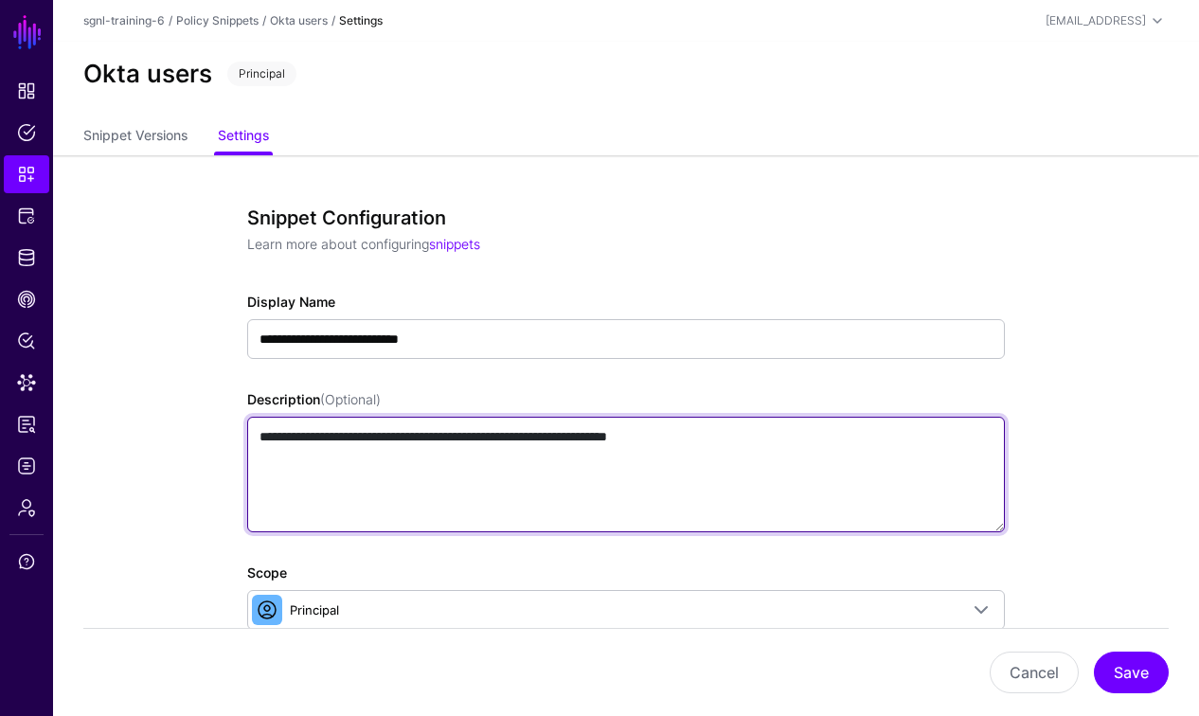
click at [381, 473] on textarea "**********" at bounding box center [626, 475] width 758 height 116
paste textarea
click at [344, 456] on textarea "**********" at bounding box center [626, 475] width 758 height 116
drag, startPoint x: 340, startPoint y: 450, endPoint x: 330, endPoint y: 440, distance: 14.1
click at [337, 446] on textarea "**********" at bounding box center [626, 475] width 758 height 116
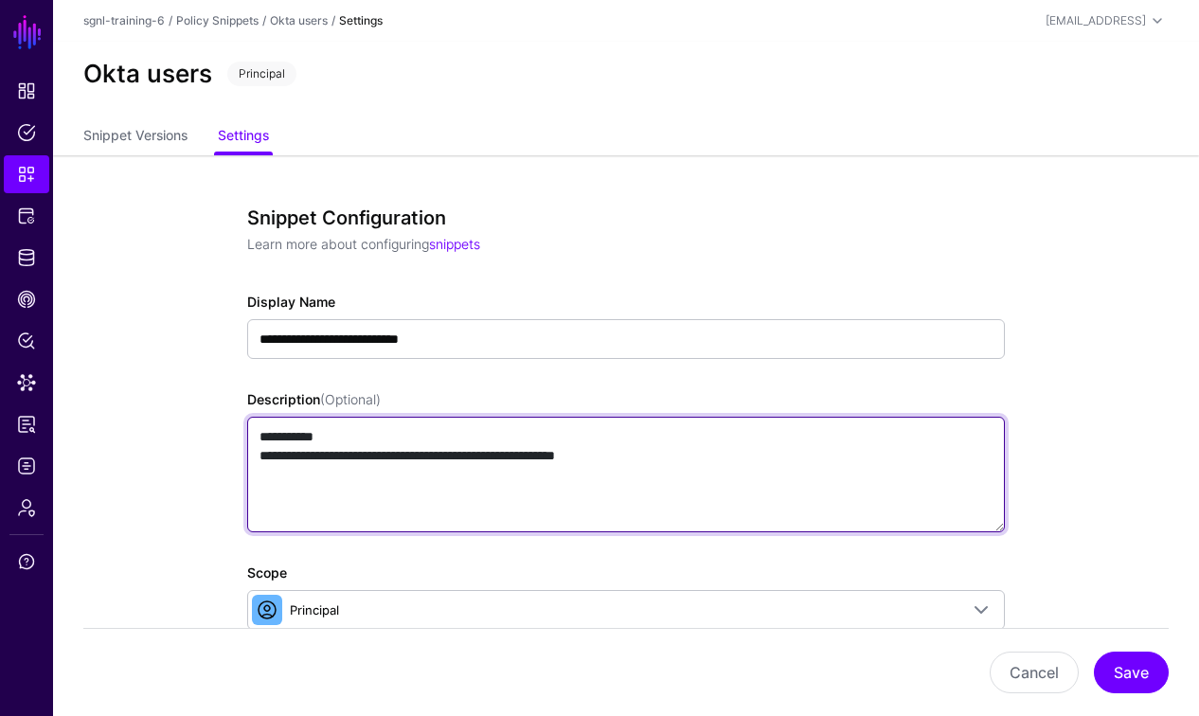
drag, startPoint x: 330, startPoint y: 440, endPoint x: 235, endPoint y: 441, distance: 94.7
click at [349, 456] on textarea "**********" at bounding box center [626, 475] width 758 height 116
drag, startPoint x: 340, startPoint y: 444, endPoint x: 330, endPoint y: 436, distance: 12.7
click at [338, 441] on textarea "**********" at bounding box center [626, 475] width 758 height 116
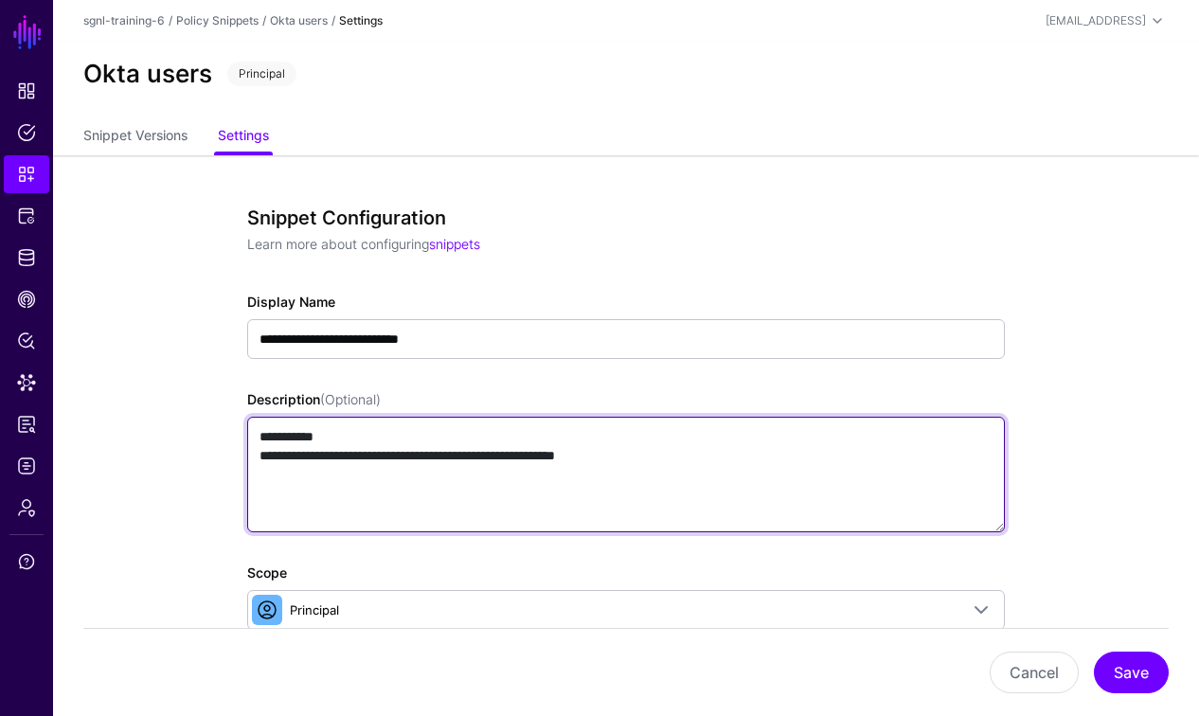
drag, startPoint x: 330, startPoint y: 436, endPoint x: 254, endPoint y: 437, distance: 76.7
click at [254, 437] on textarea "**********" at bounding box center [626, 475] width 758 height 116
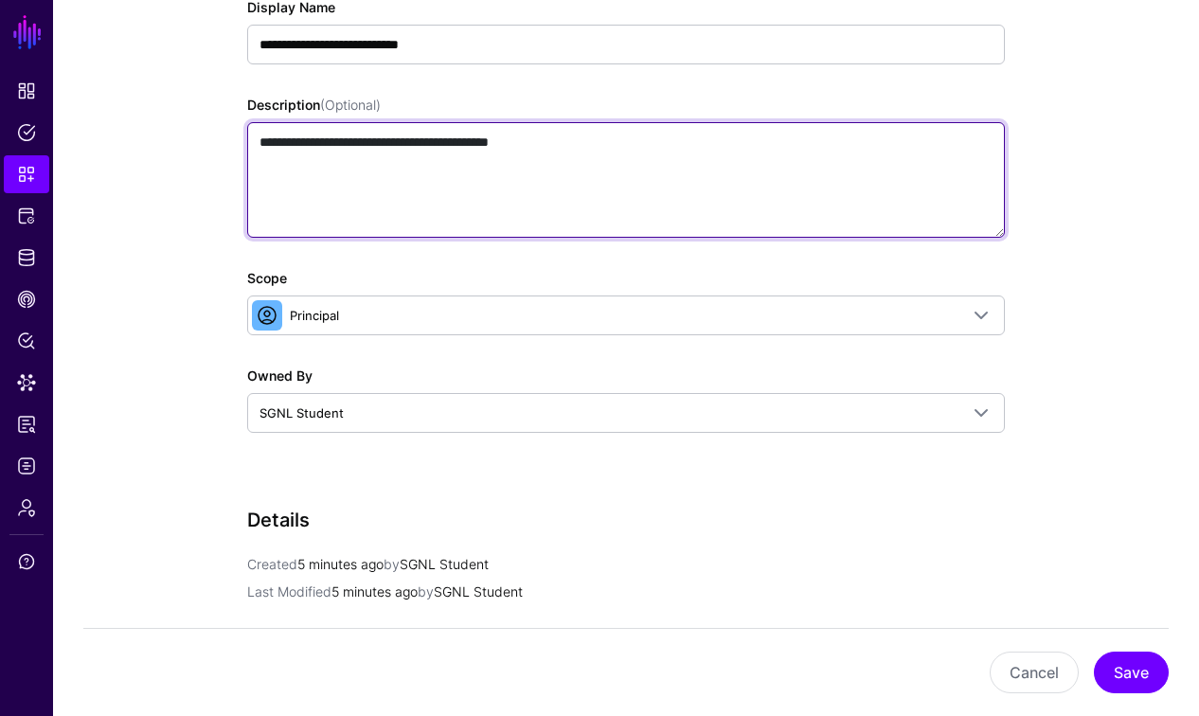
scroll to position [343, 0]
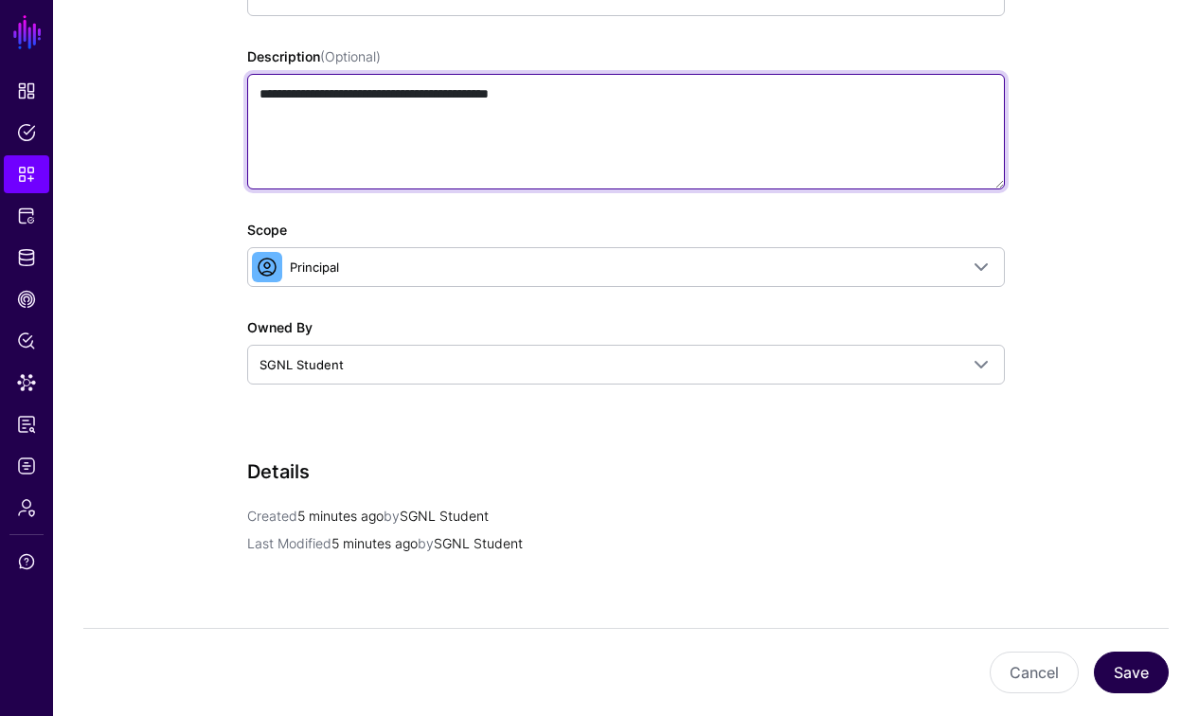
type textarea "**********"
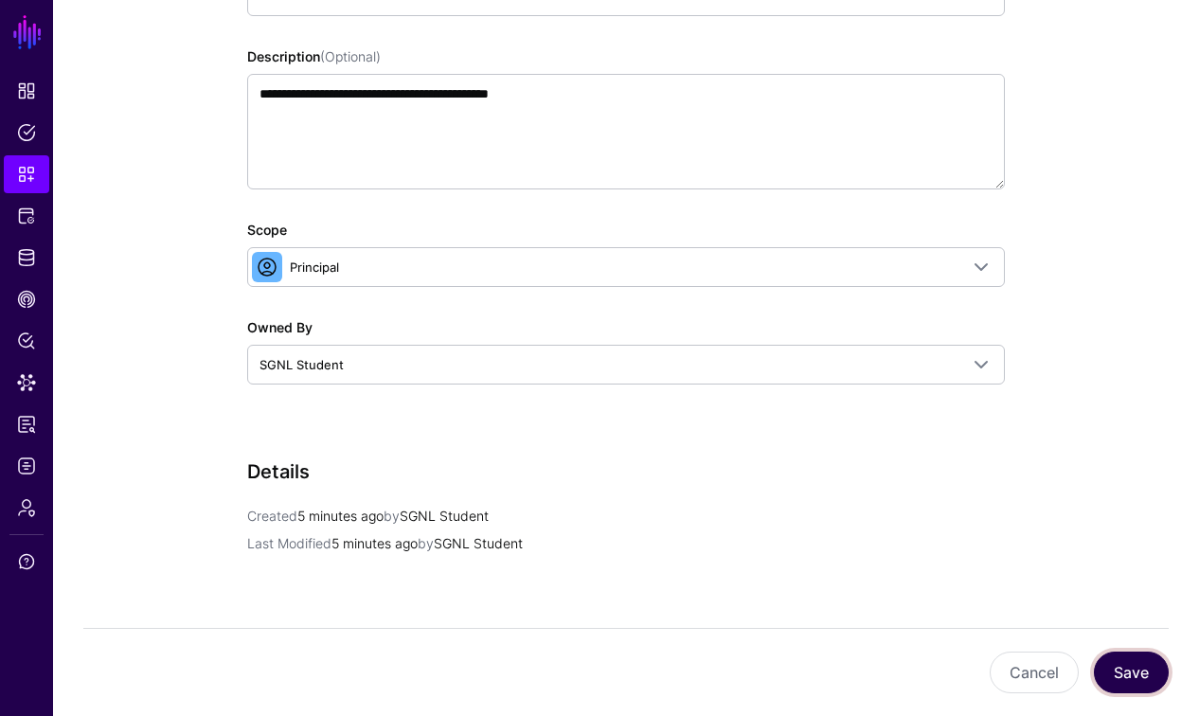
click at [1126, 679] on button "Save" at bounding box center [1131, 673] width 75 height 42
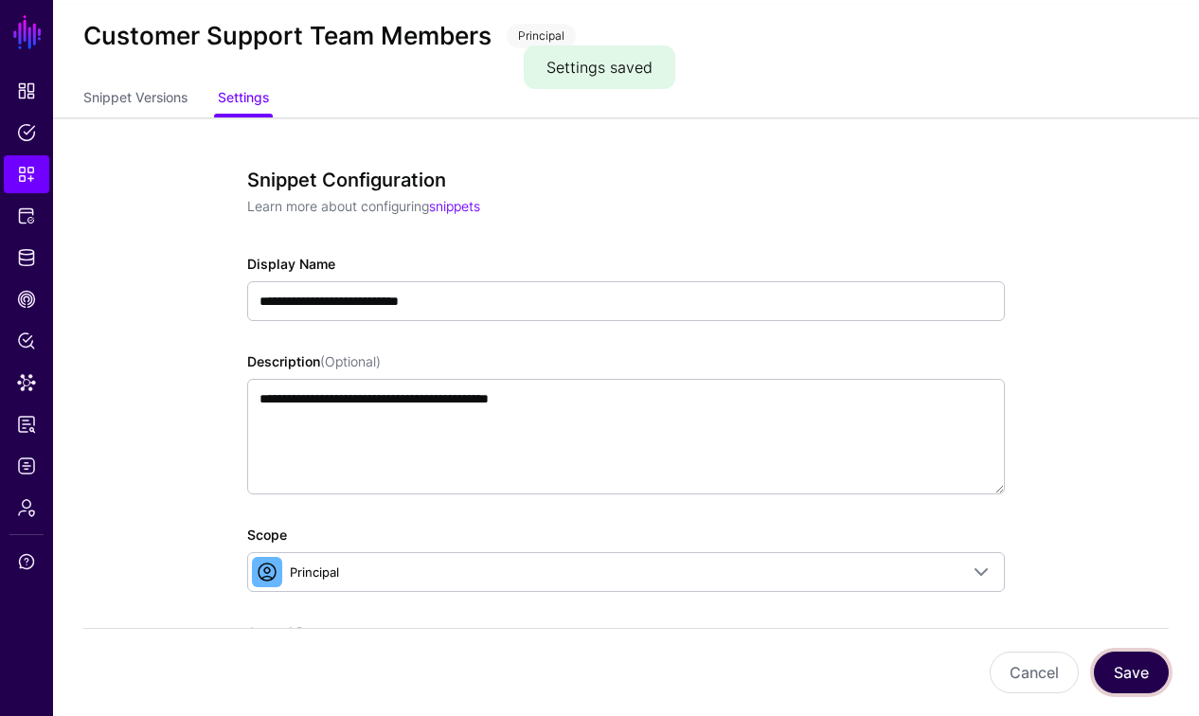
scroll to position [0, 0]
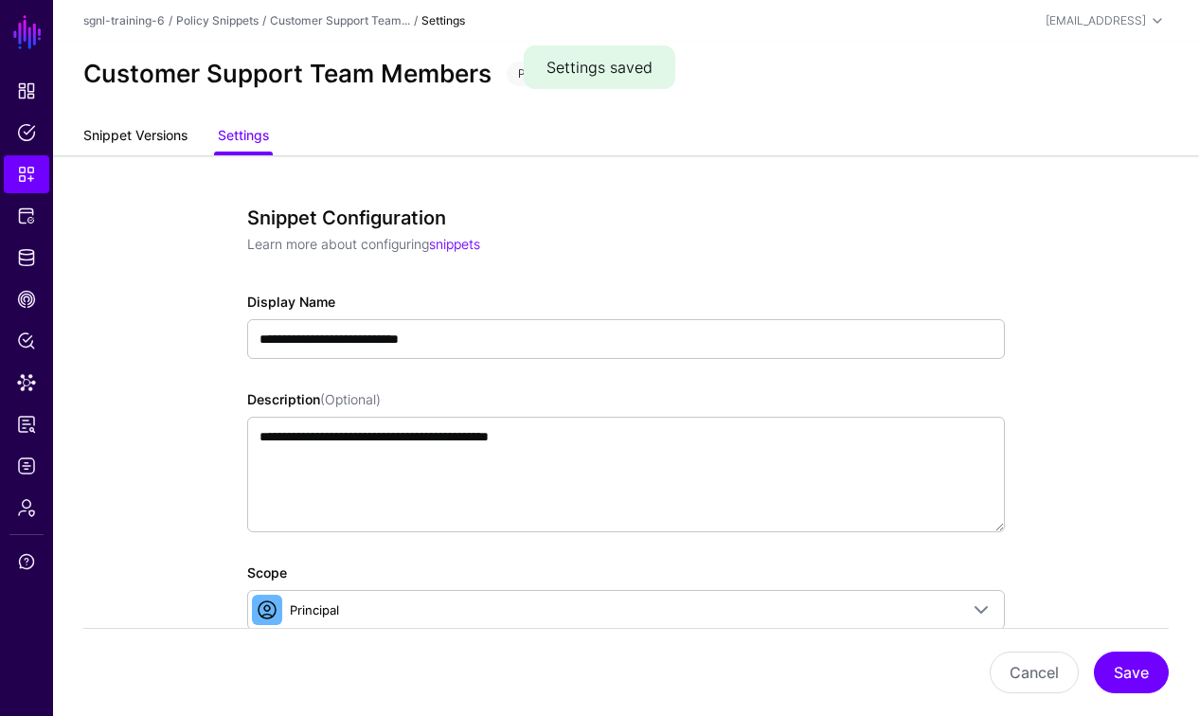
click at [156, 138] on link "Snippet Versions" at bounding box center [135, 137] width 104 height 36
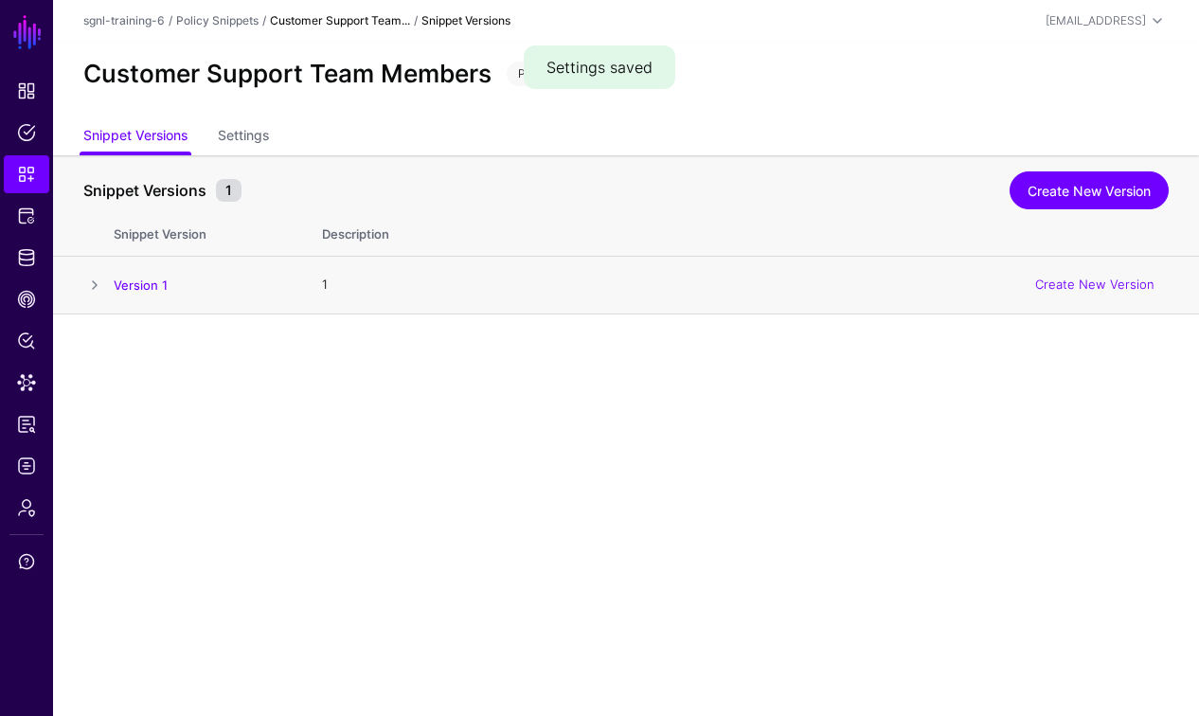
click at [97, 288] on span at bounding box center [94, 285] width 23 height 23
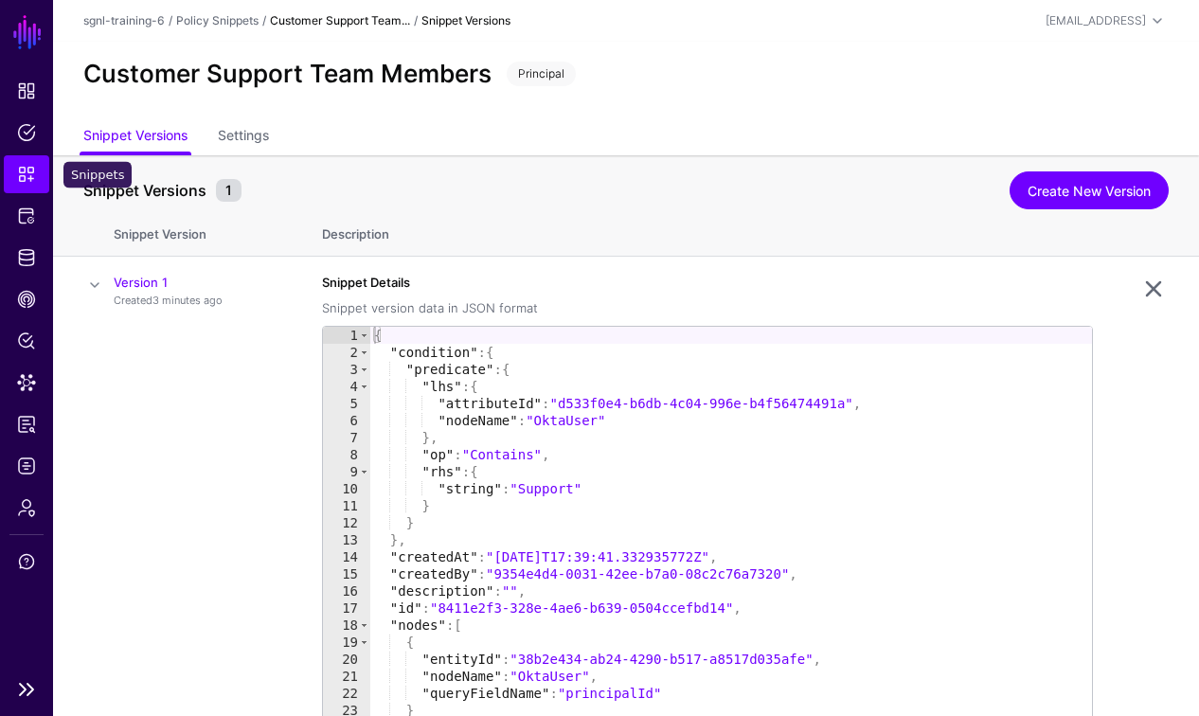
click at [22, 172] on span "Snippets" at bounding box center [26, 174] width 19 height 19
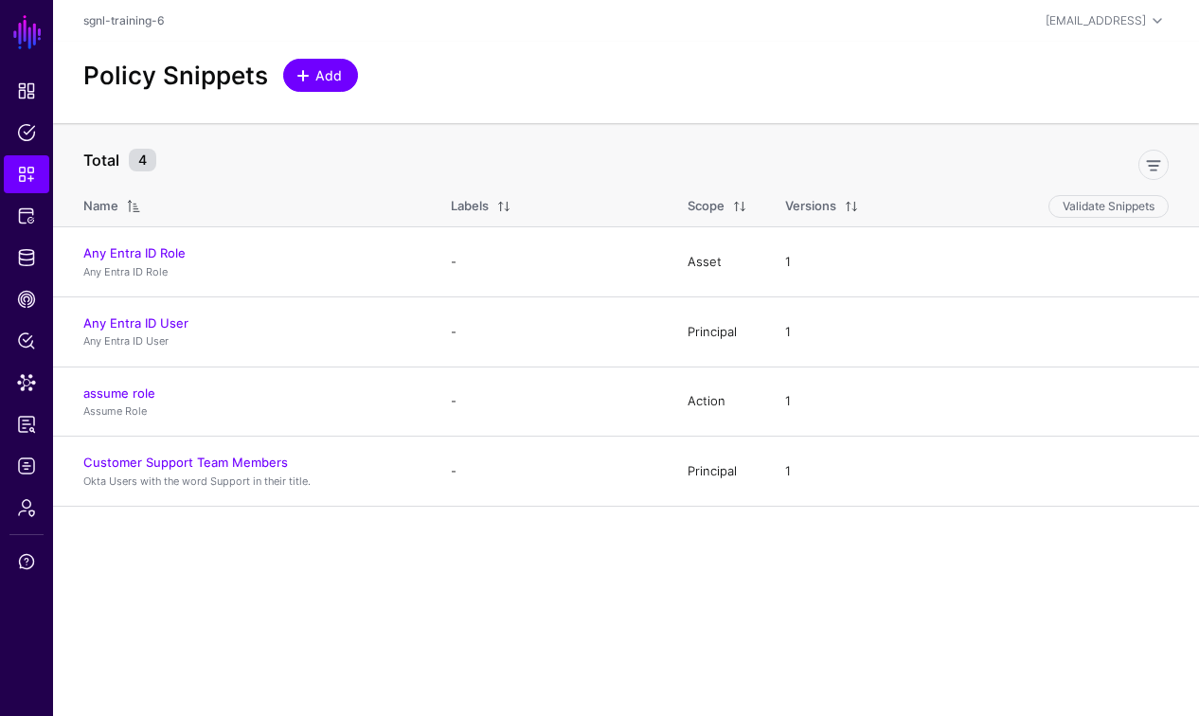
click at [320, 71] on span "Add" at bounding box center [328, 75] width 31 height 20
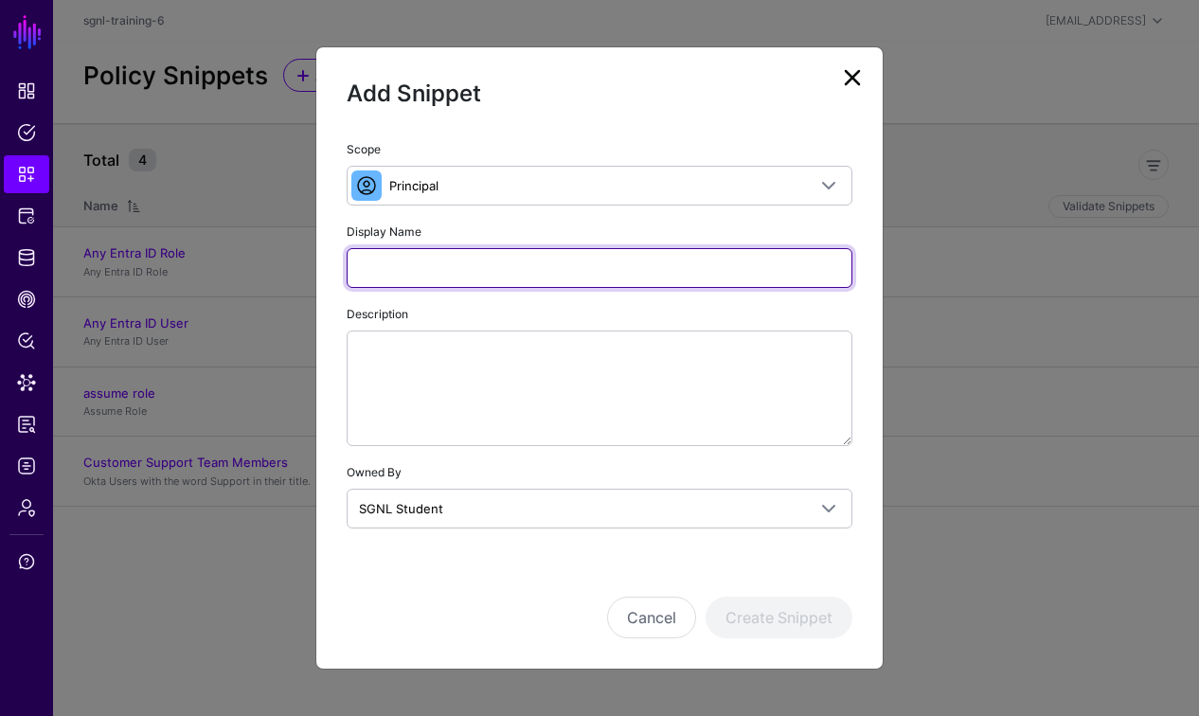
click at [409, 266] on input "Display Name" at bounding box center [600, 268] width 506 height 40
click at [433, 271] on input "****" at bounding box center [600, 268] width 506 height 40
type input "**********"
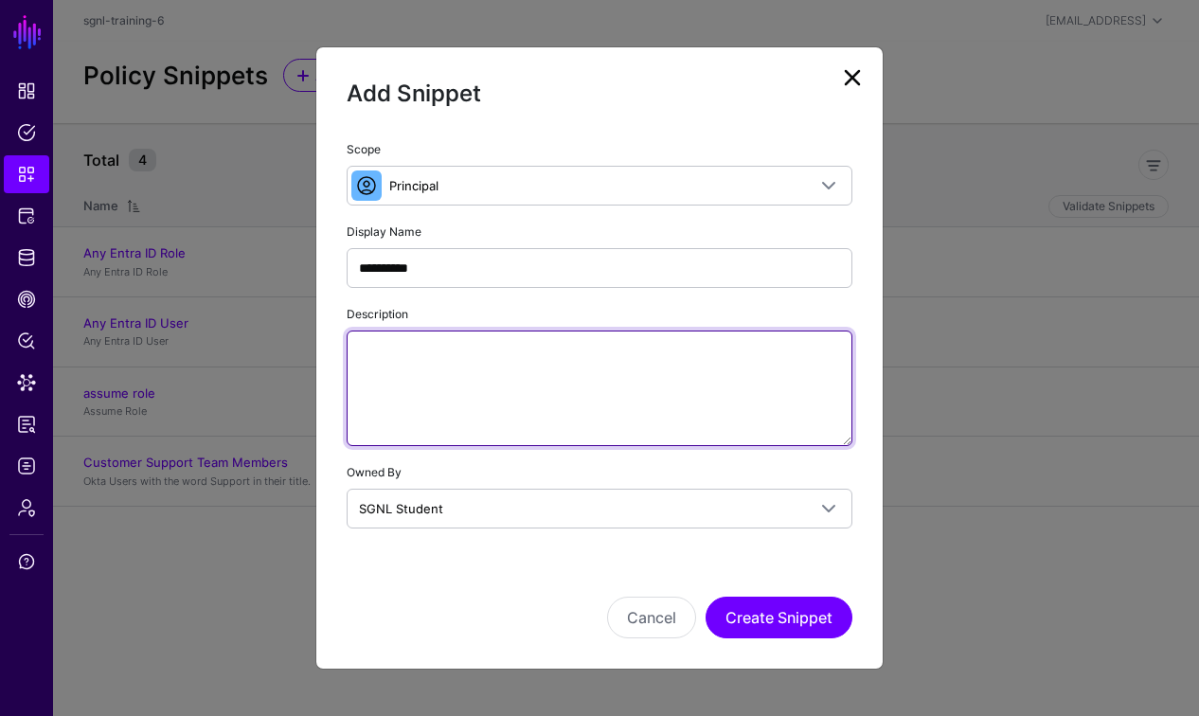
click at [463, 350] on textarea "Description" at bounding box center [600, 388] width 506 height 116
type textarea "*"
paste textarea "**********"
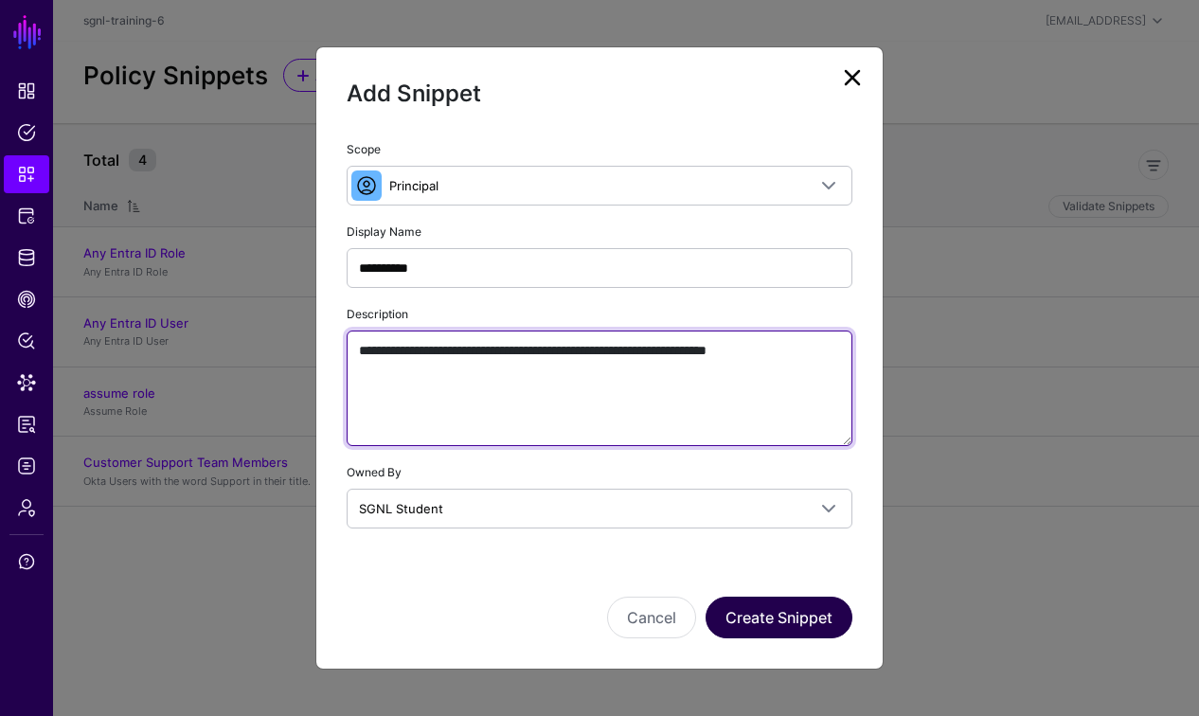
type textarea "**********"
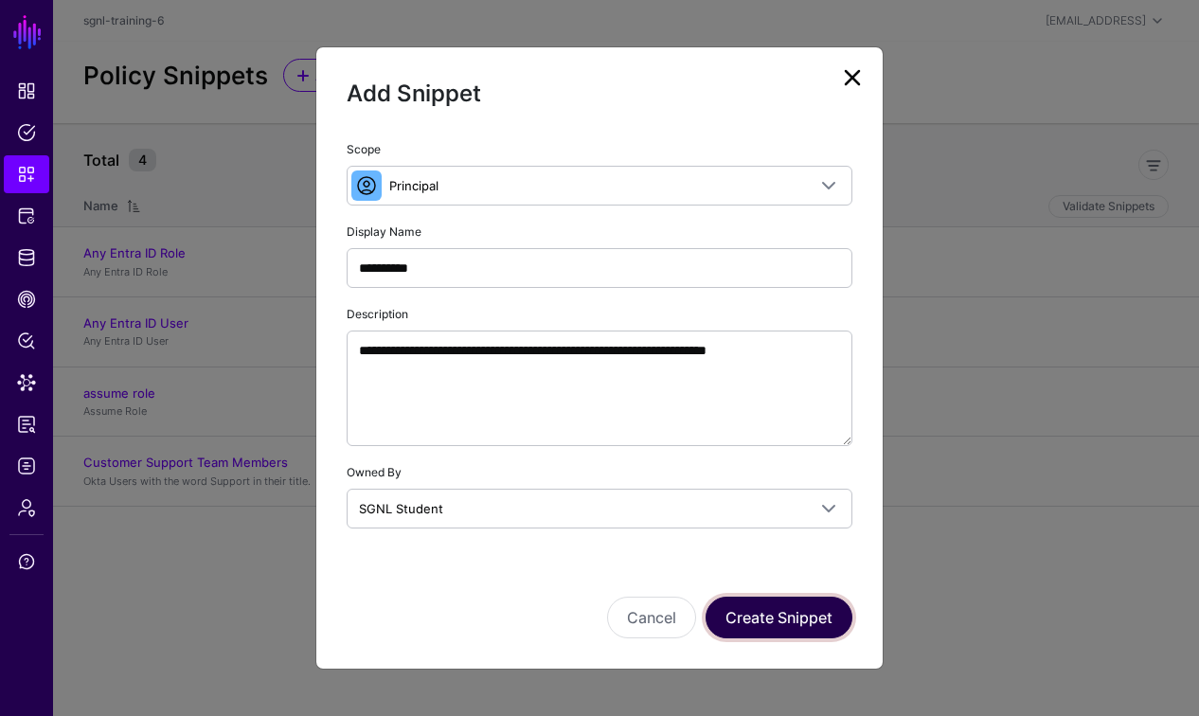
click at [801, 611] on button "Create Snippet" at bounding box center [779, 618] width 147 height 42
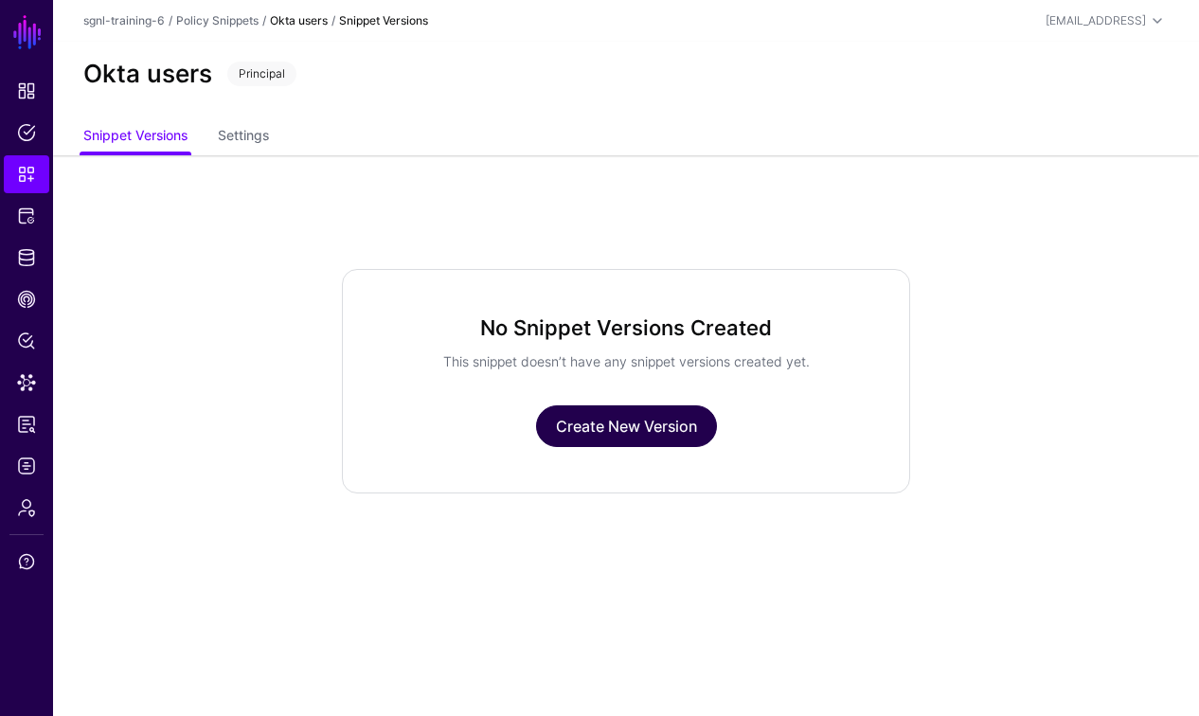
click at [679, 437] on link "Create New Version" at bounding box center [626, 426] width 181 height 42
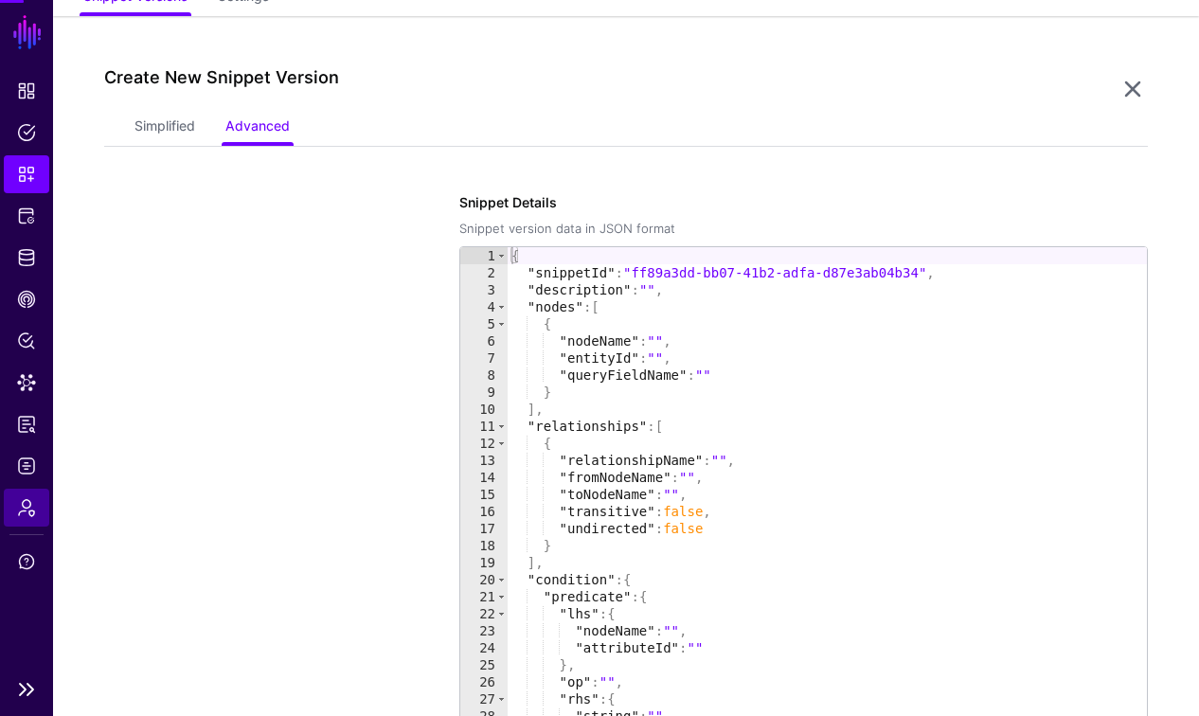
scroll to position [155, 0]
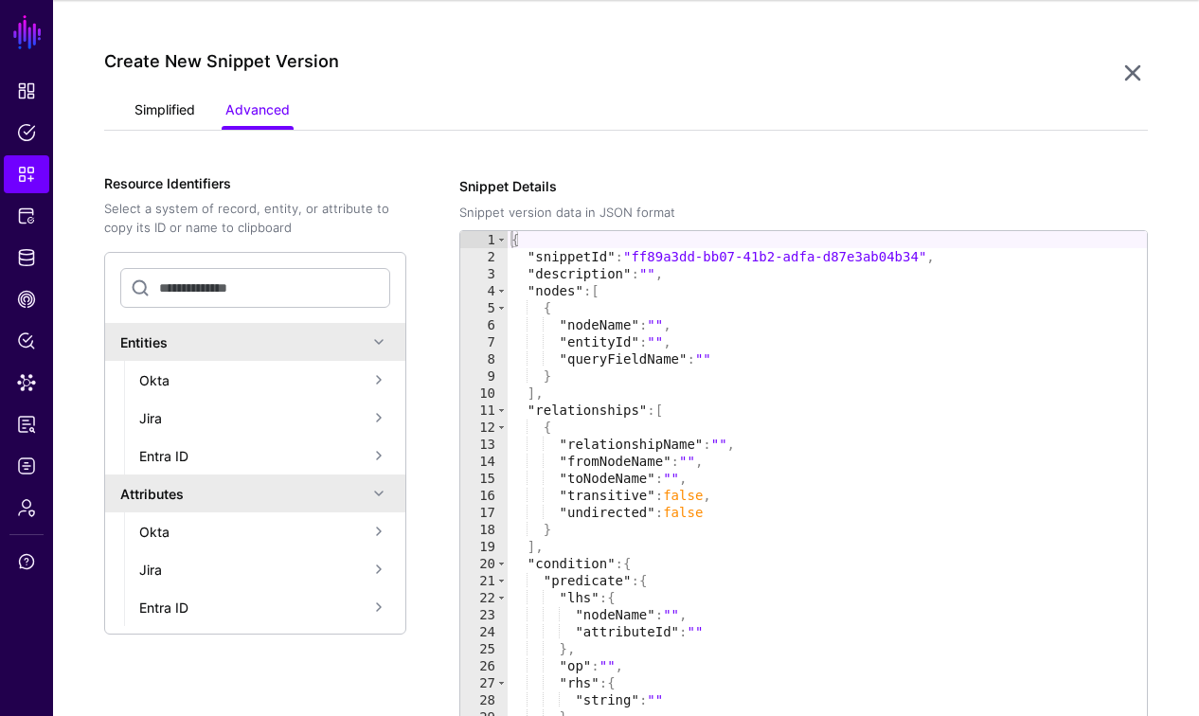
click at [173, 115] on link "Simplified" at bounding box center [164, 112] width 61 height 36
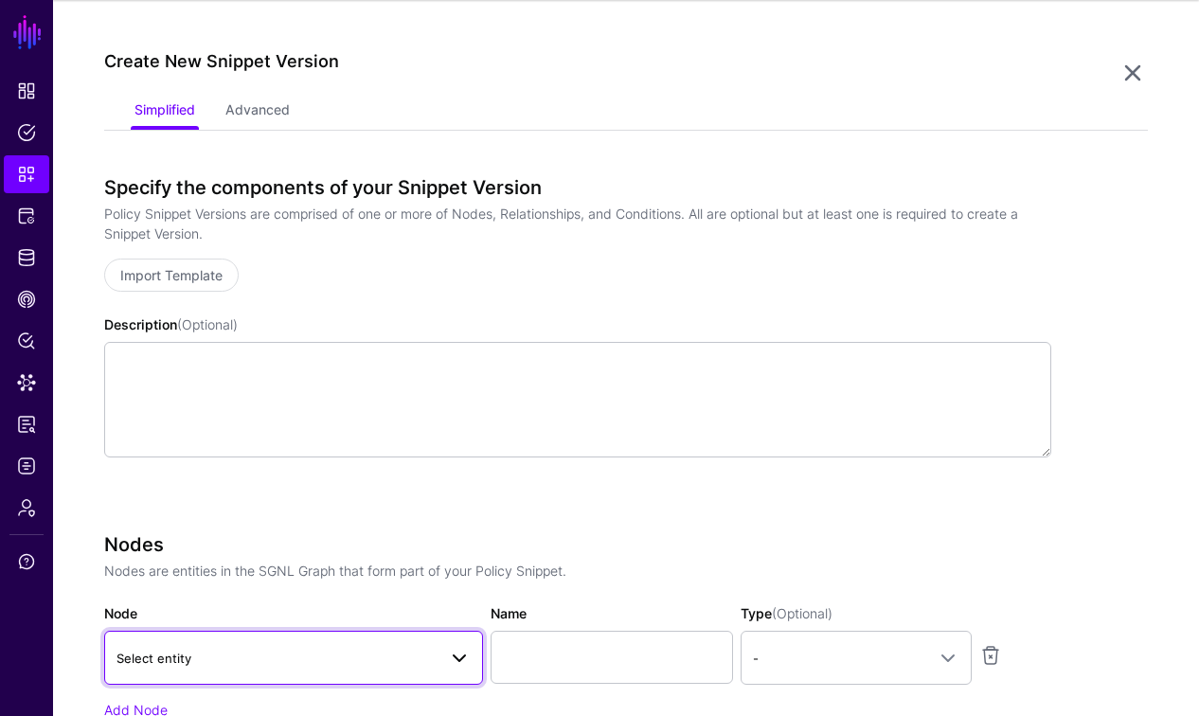
click at [208, 655] on span "Select entity" at bounding box center [276, 658] width 320 height 21
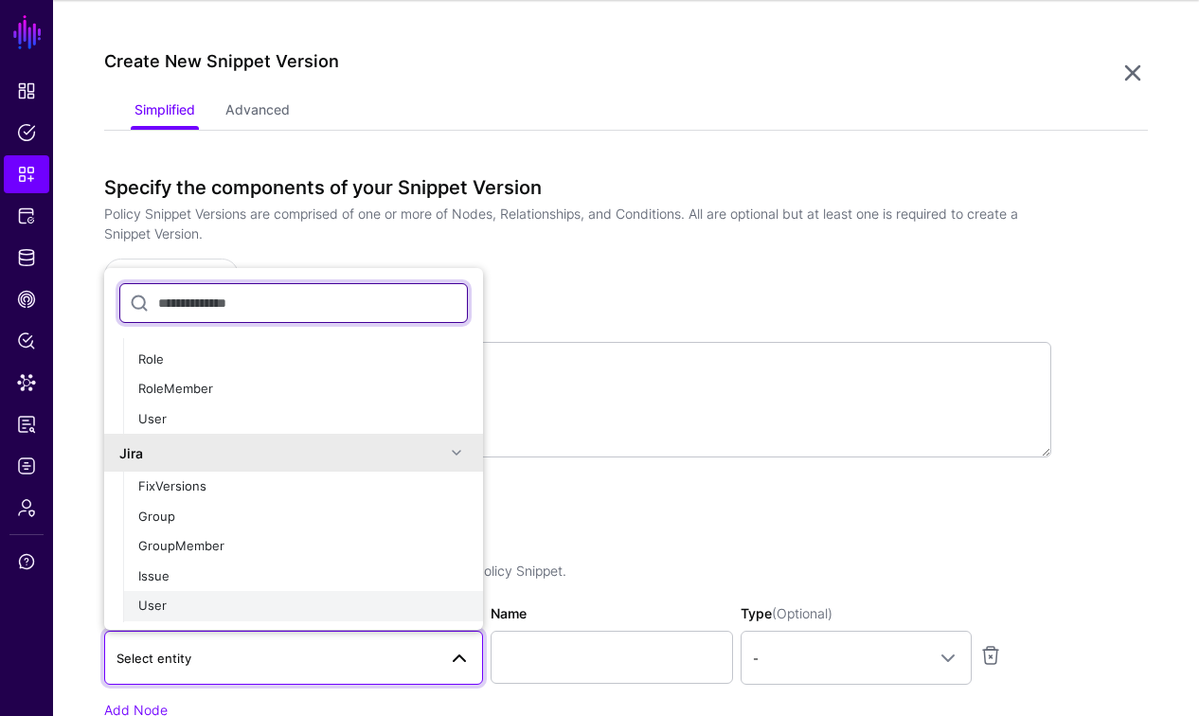
scroll to position [163, 0]
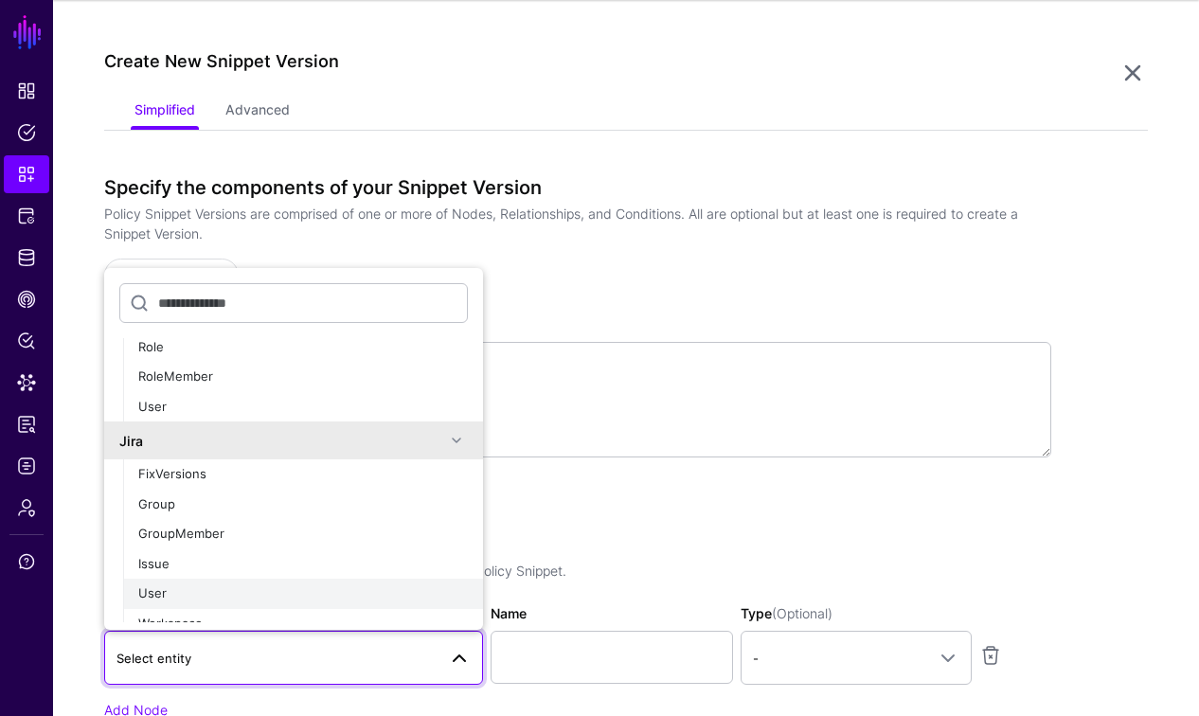
click at [166, 596] on div "User" at bounding box center [303, 593] width 330 height 19
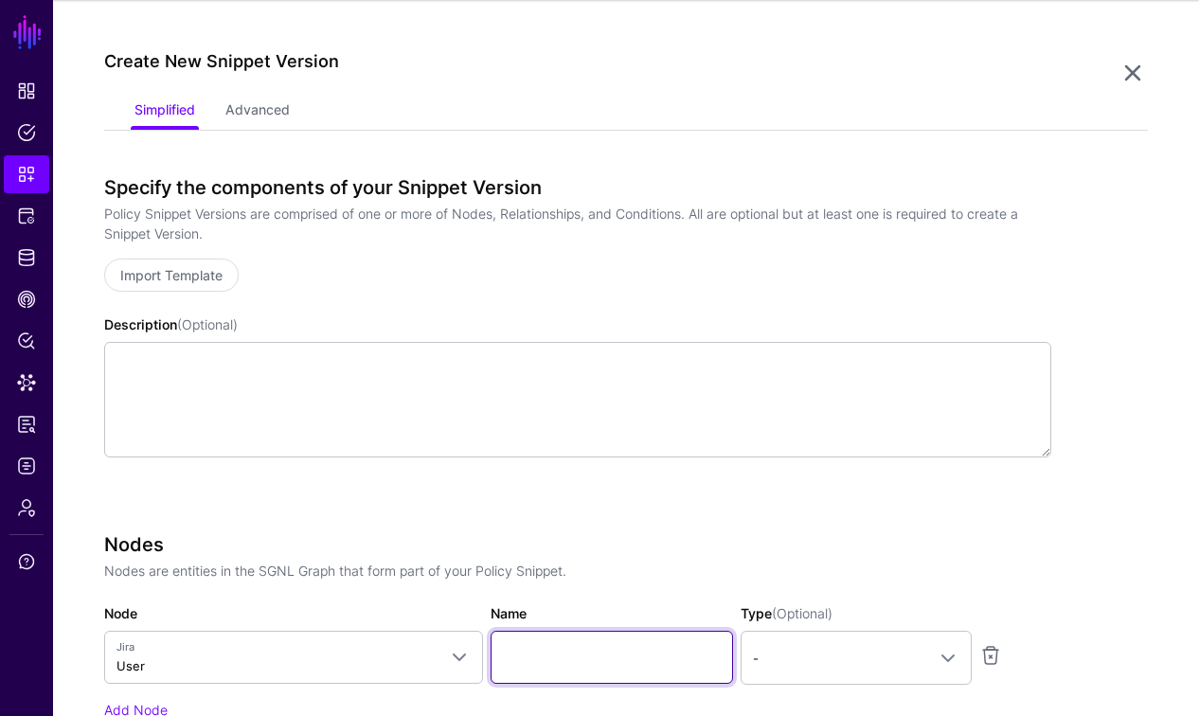
click at [582, 652] on input "Name" at bounding box center [612, 657] width 242 height 53
type input "********"
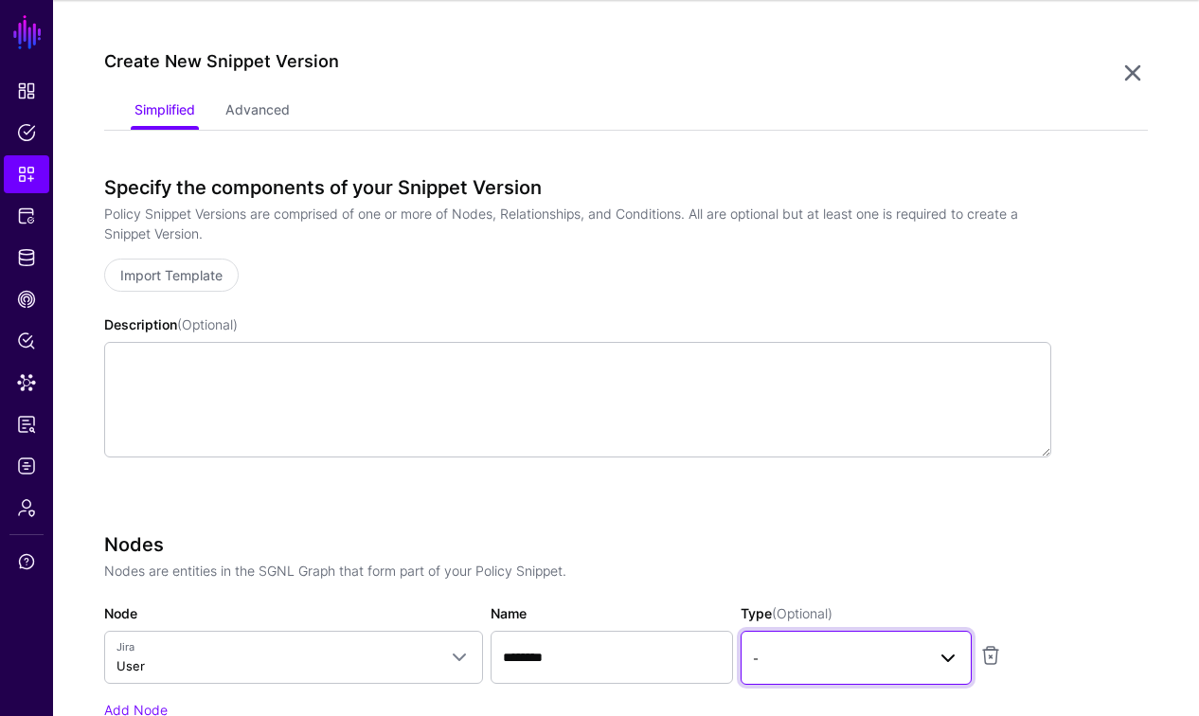
click at [818, 661] on span "-" at bounding box center [839, 658] width 172 height 21
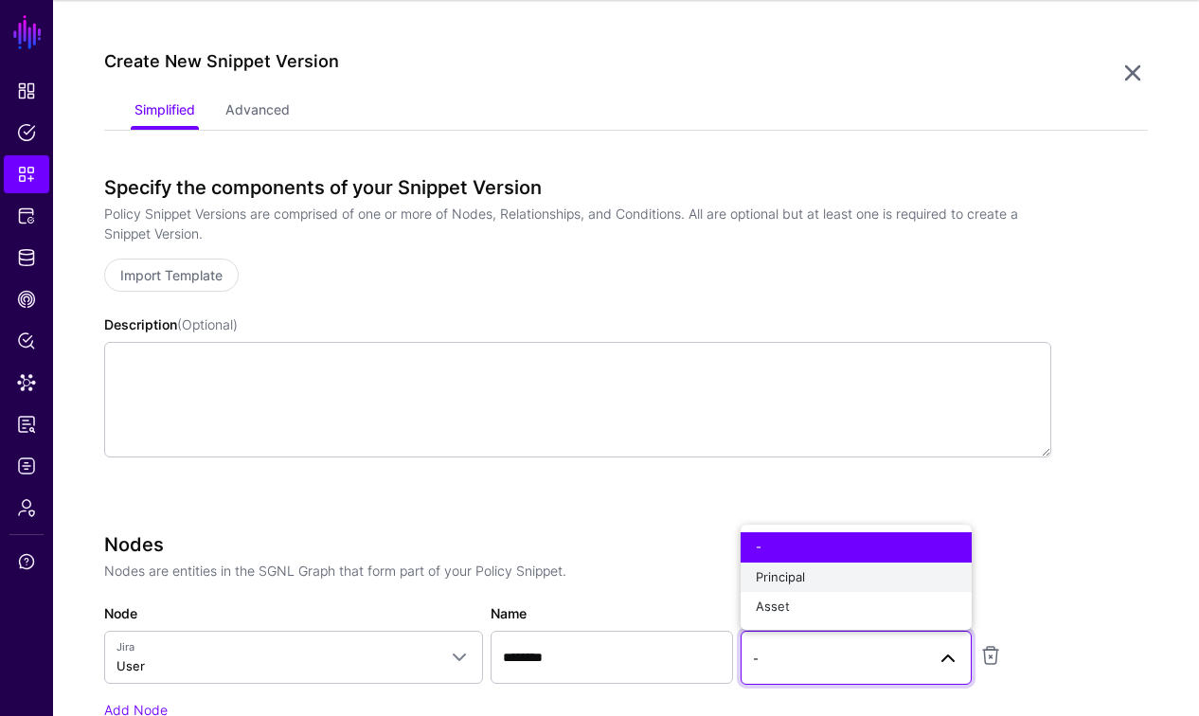
click at [795, 570] on span "Principal" at bounding box center [780, 576] width 49 height 15
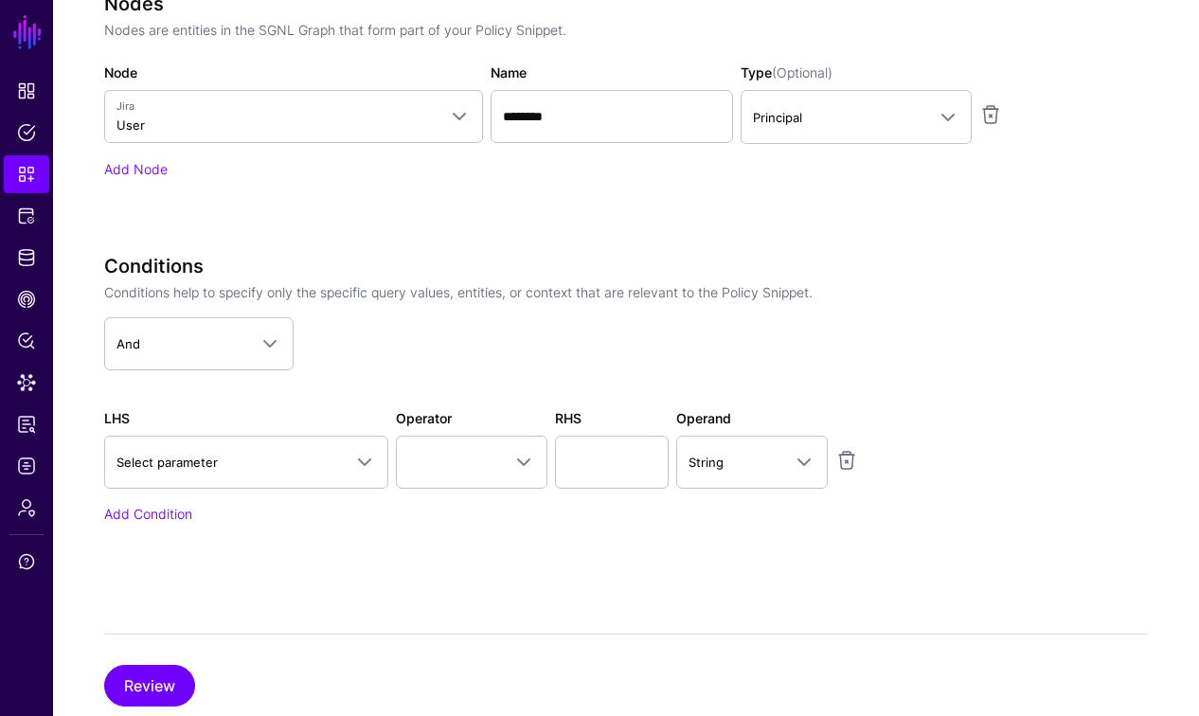
scroll to position [578, 0]
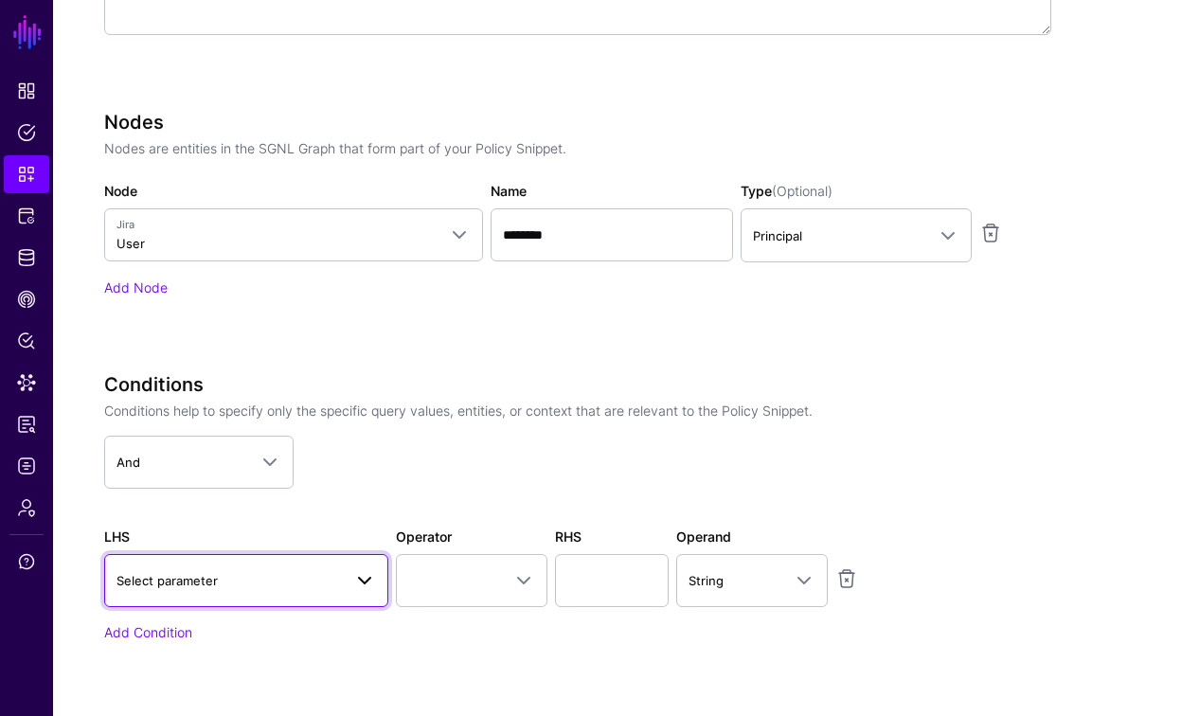
click at [270, 569] on span "Select parameter" at bounding box center [245, 580] width 259 height 23
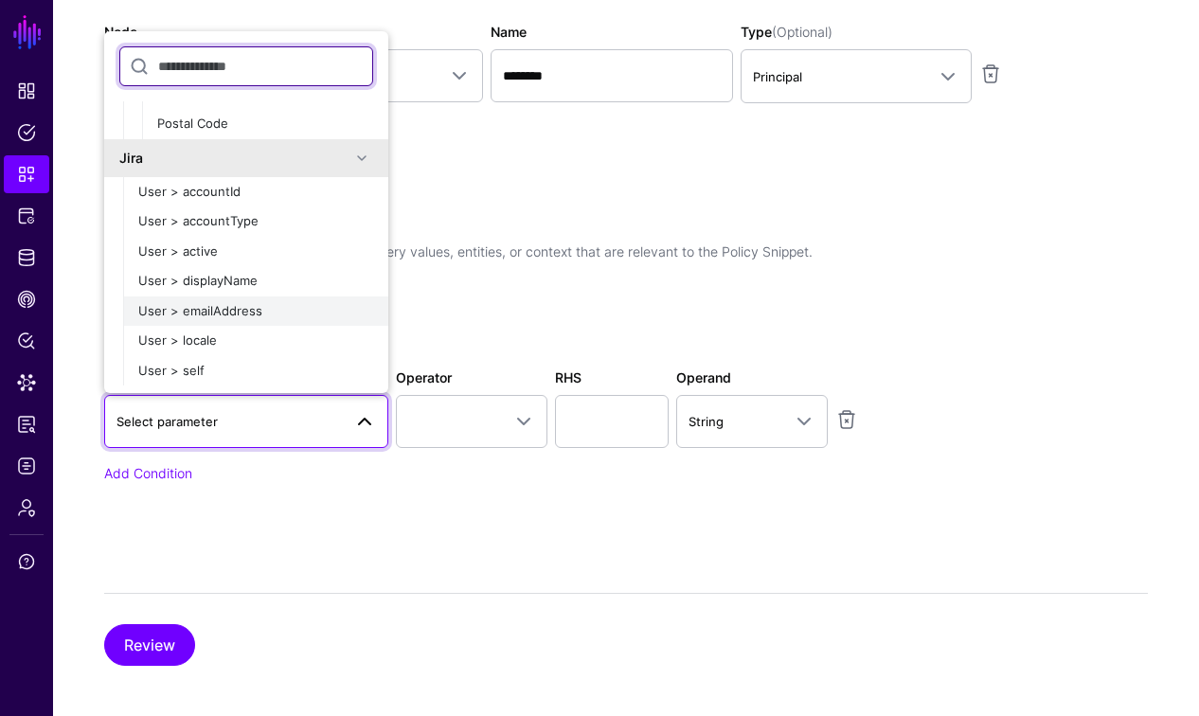
scroll to position [603, 0]
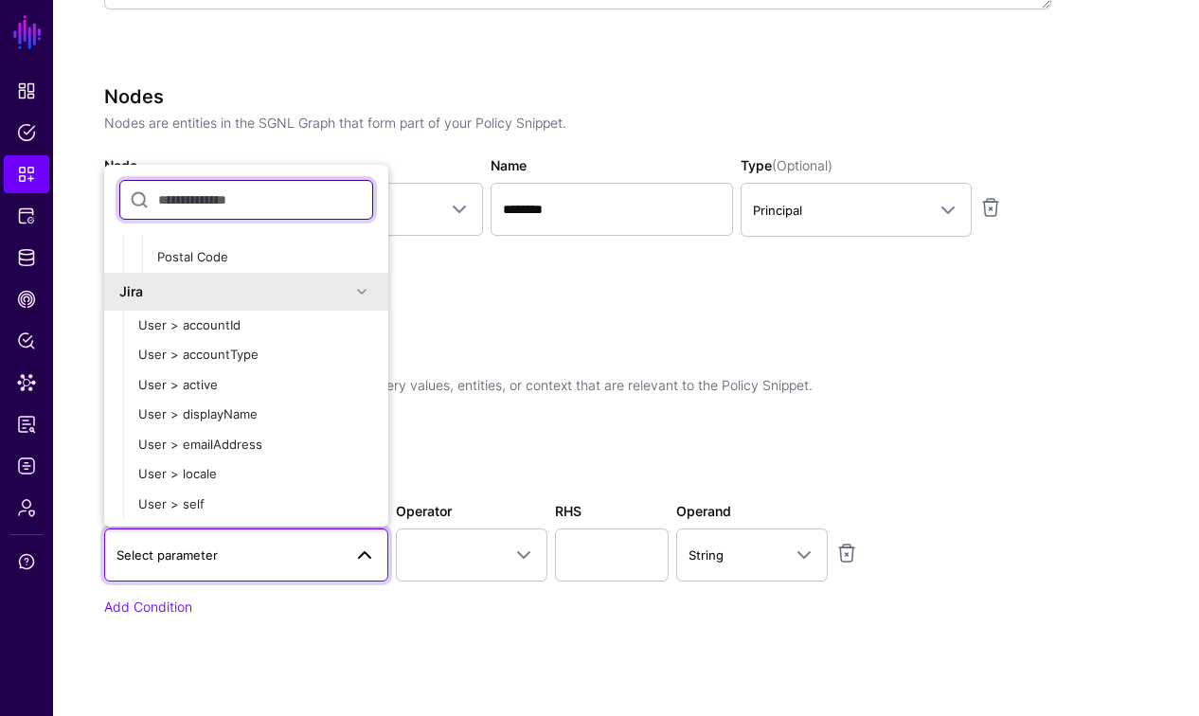
click at [228, 192] on input "text" at bounding box center [246, 200] width 254 height 40
click at [640, 290] on div "Nodes Nodes are entities in the SGNL Graph that form part of your Policy Snippe…" at bounding box center [577, 204] width 947 height 239
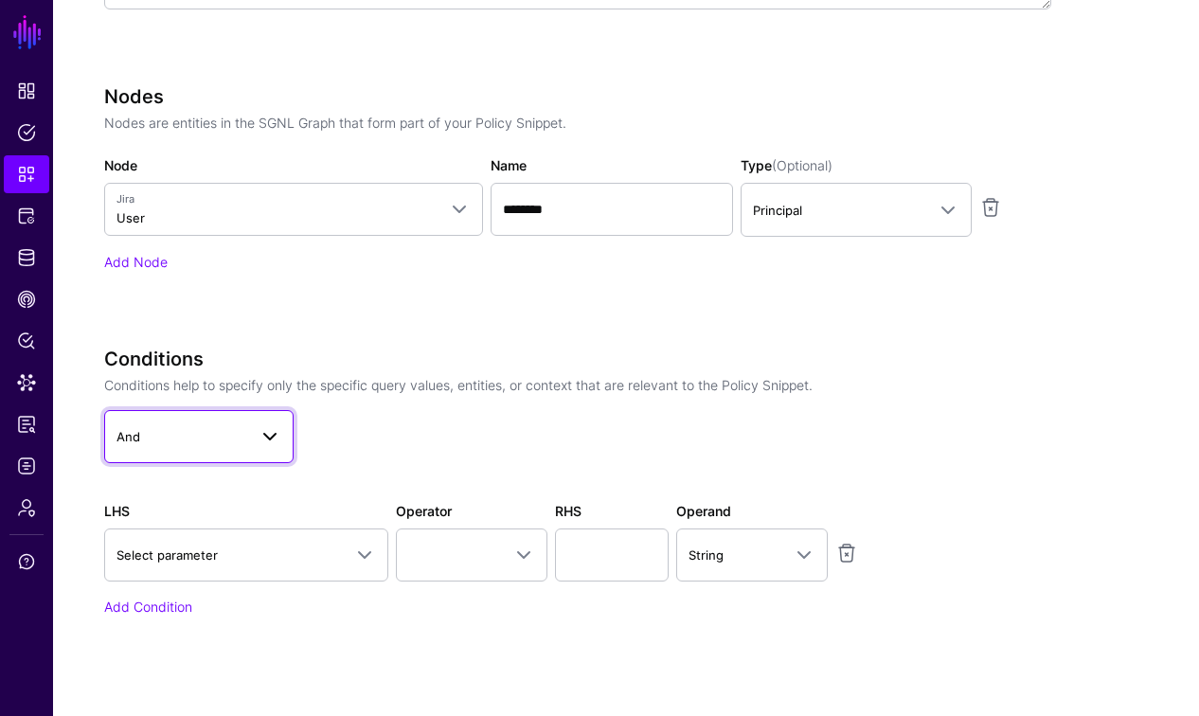
click at [260, 429] on span at bounding box center [270, 436] width 23 height 23
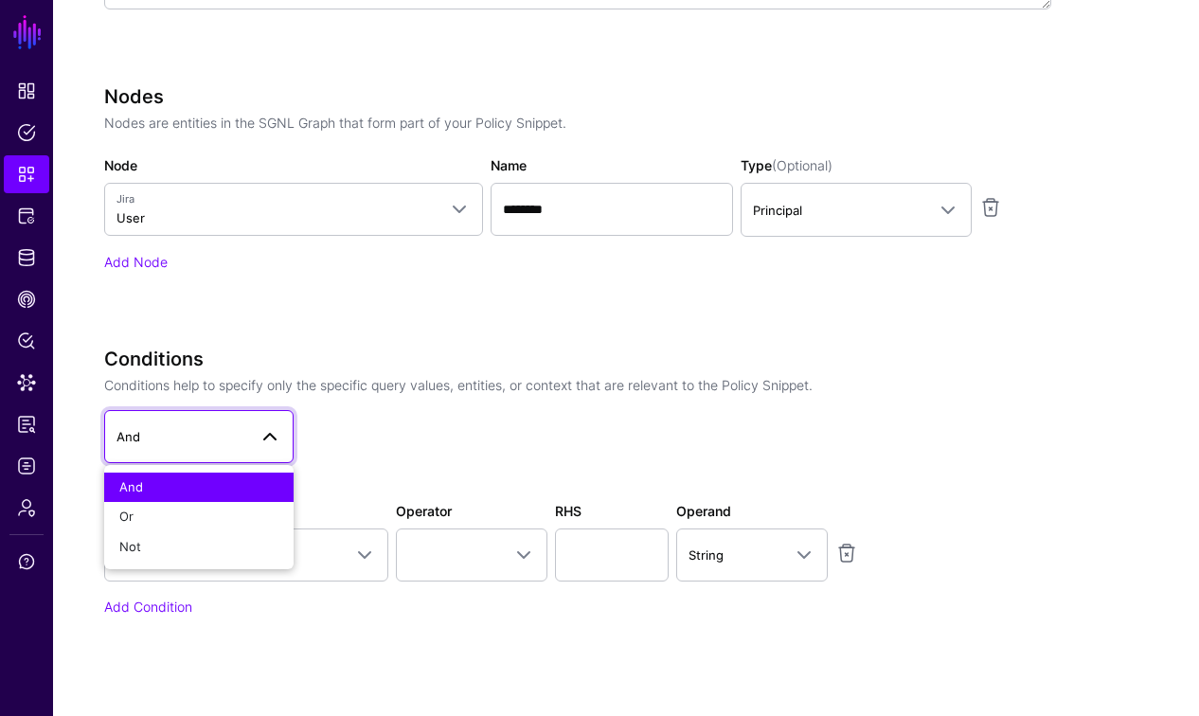
click at [260, 428] on span at bounding box center [270, 436] width 23 height 23
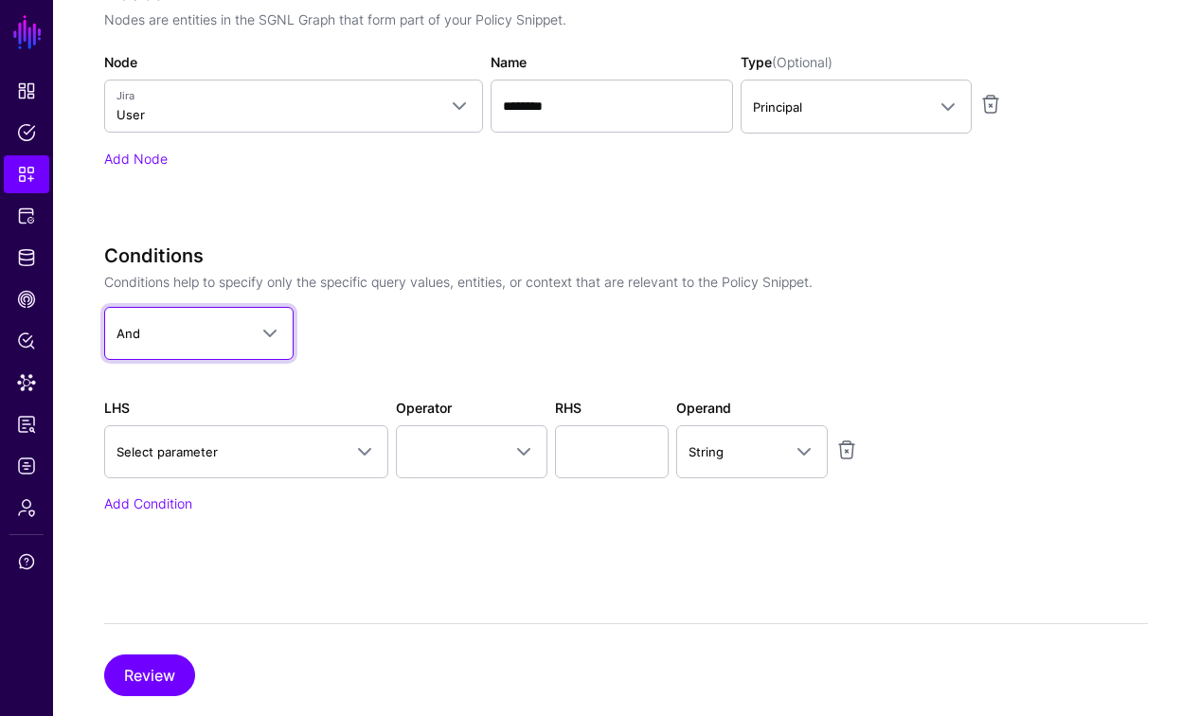
scroll to position [683, 0]
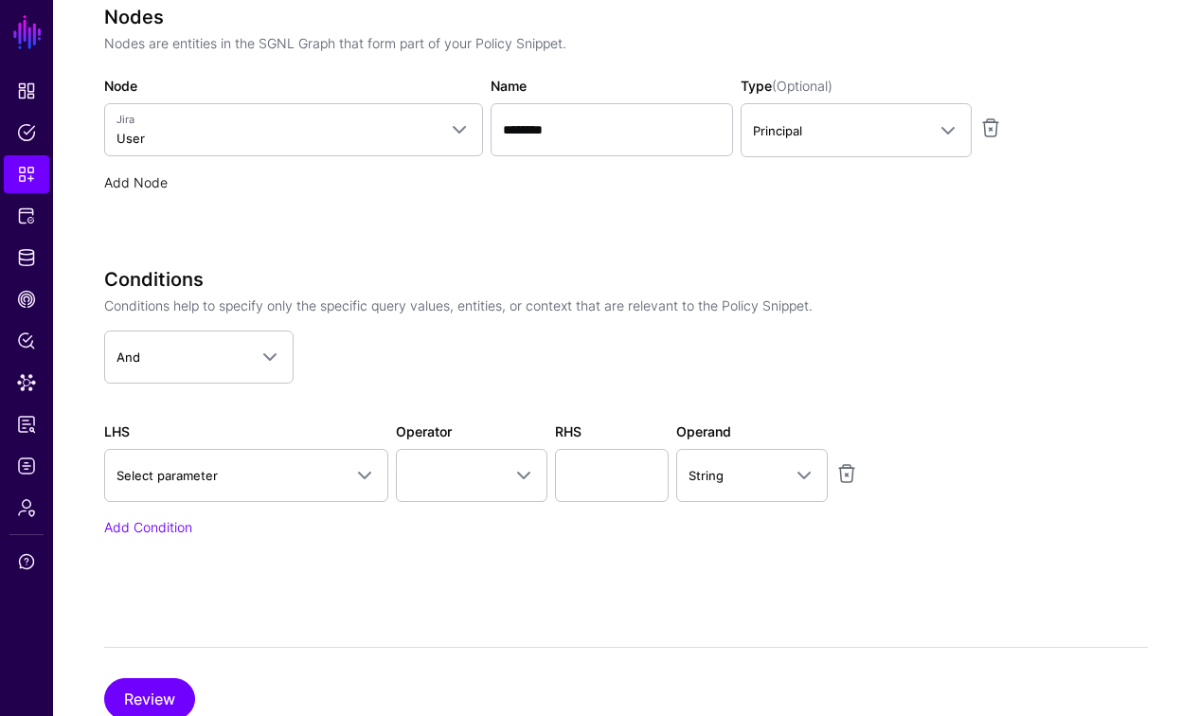
click at [113, 181] on link "Add Node" at bounding box center [135, 182] width 63 height 16
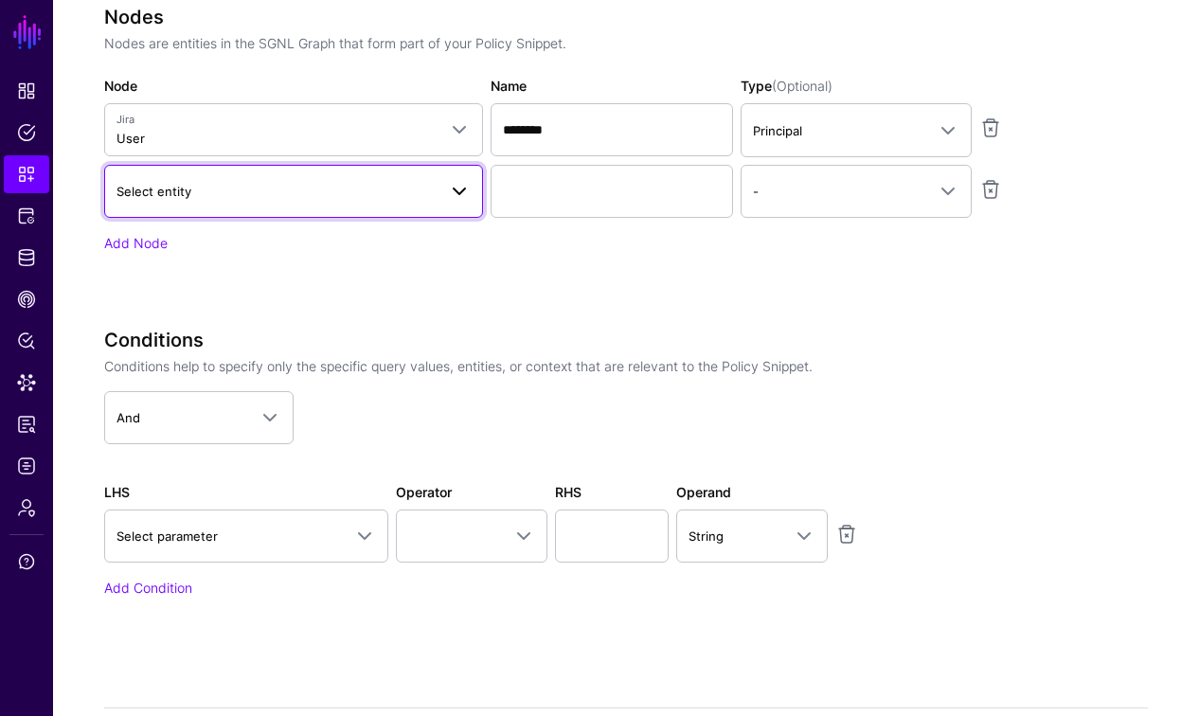
click at [212, 197] on span "Select entity" at bounding box center [276, 191] width 320 height 21
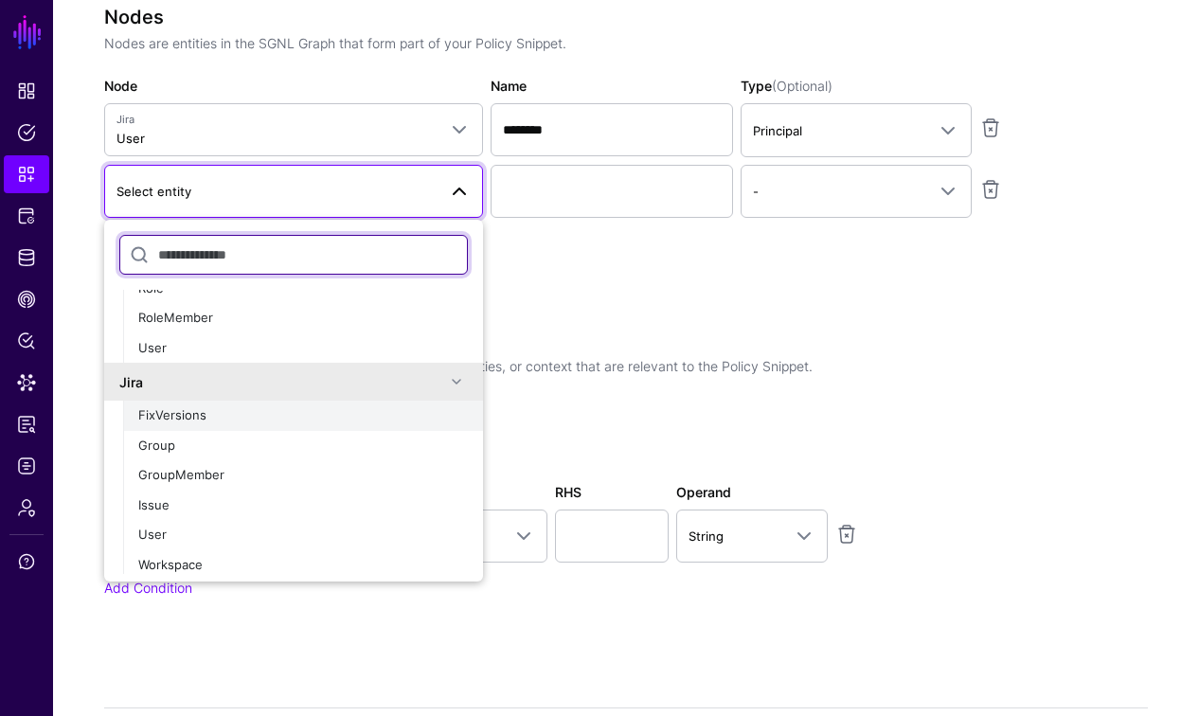
scroll to position [65, 0]
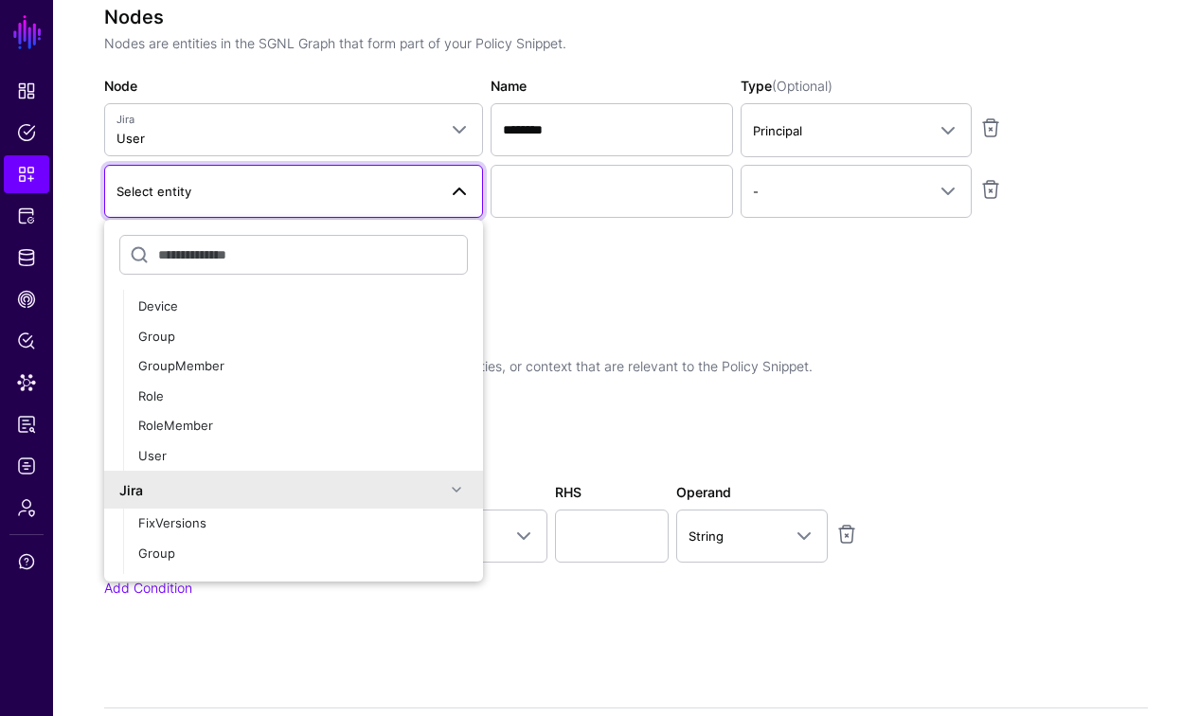
click at [214, 188] on span "Select entity" at bounding box center [276, 191] width 320 height 21
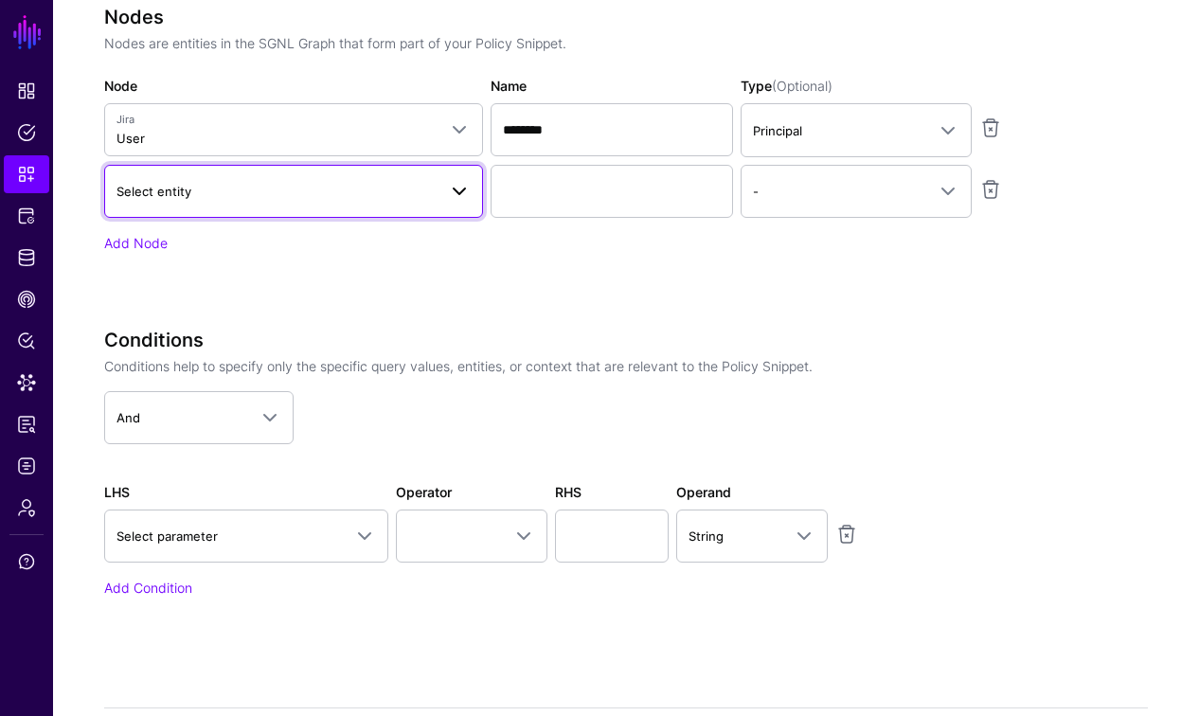
click at [185, 213] on link "Select entity" at bounding box center [293, 191] width 379 height 53
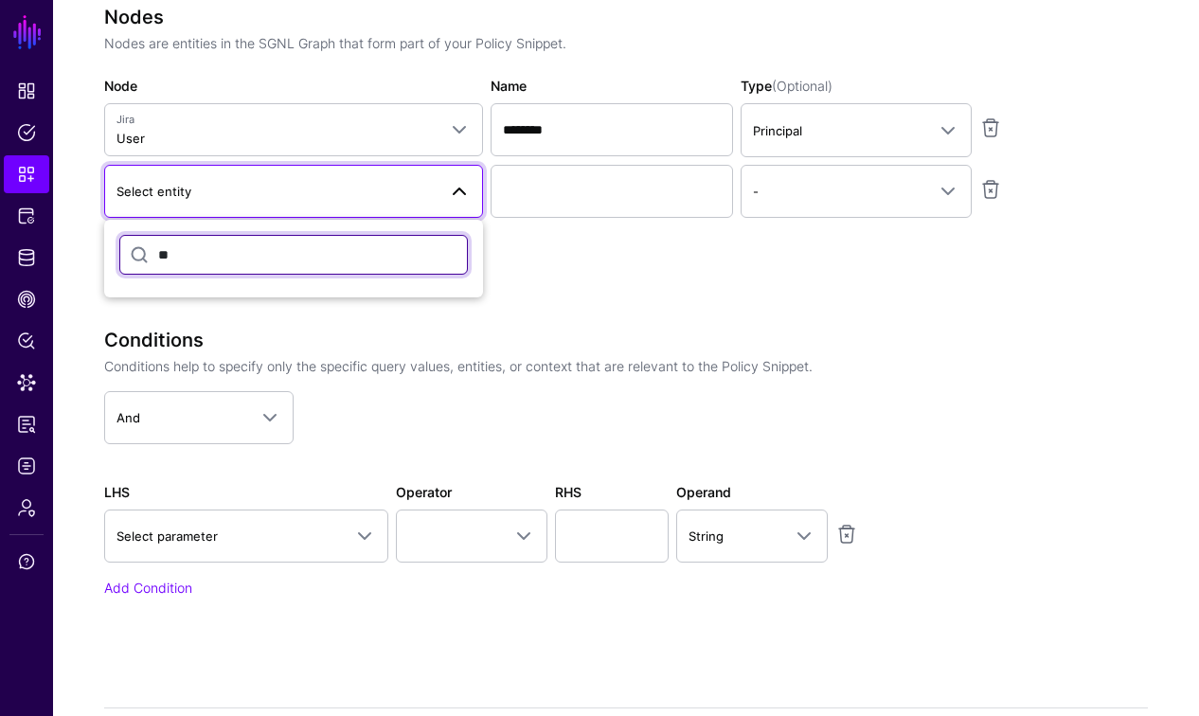
type input "*"
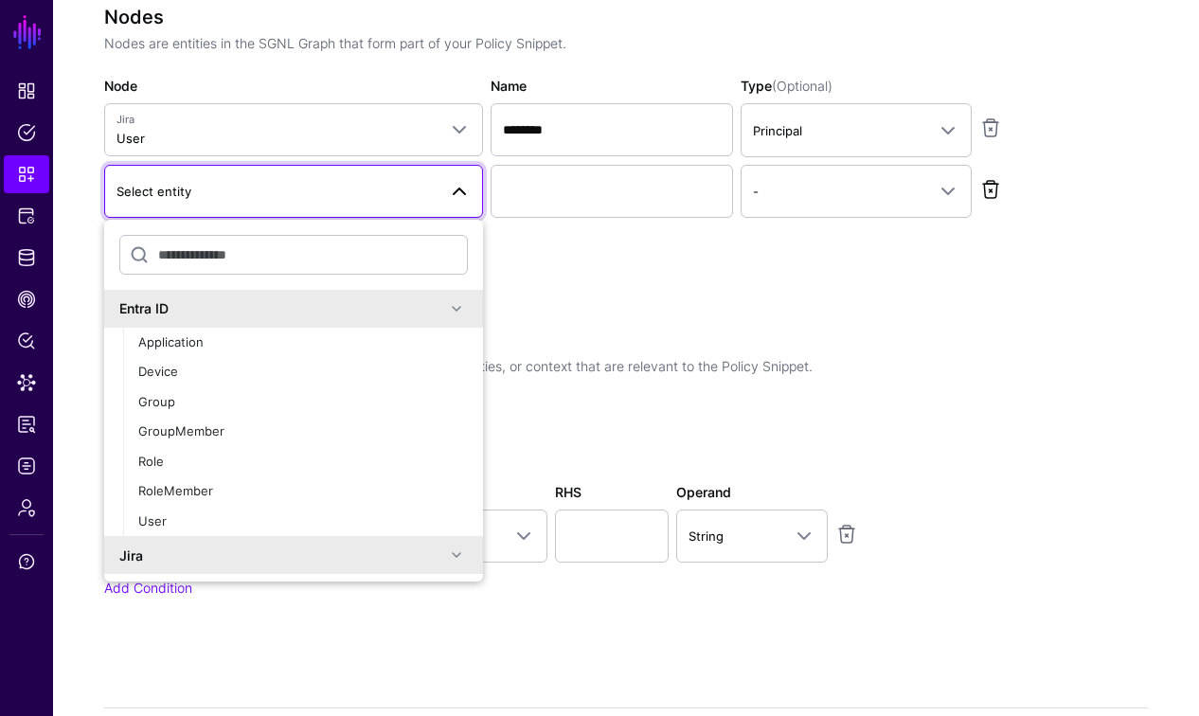
click at [991, 188] on link at bounding box center [990, 189] width 23 height 23
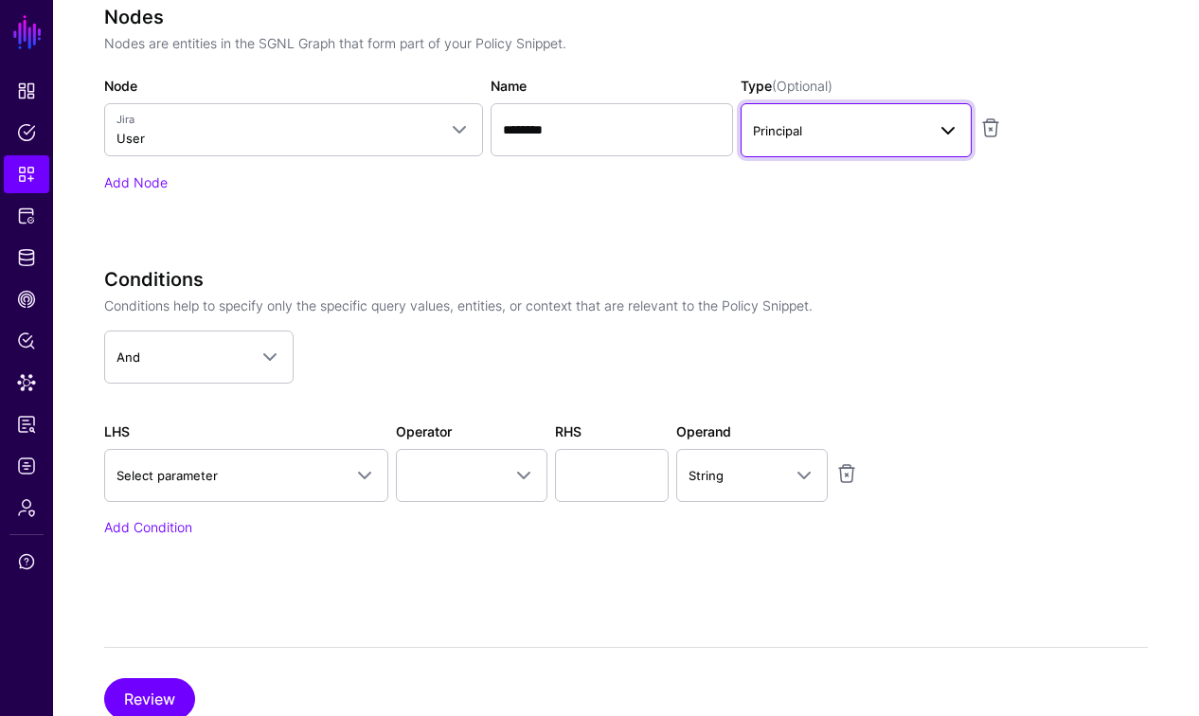
click at [813, 131] on span "Principal" at bounding box center [839, 130] width 172 height 21
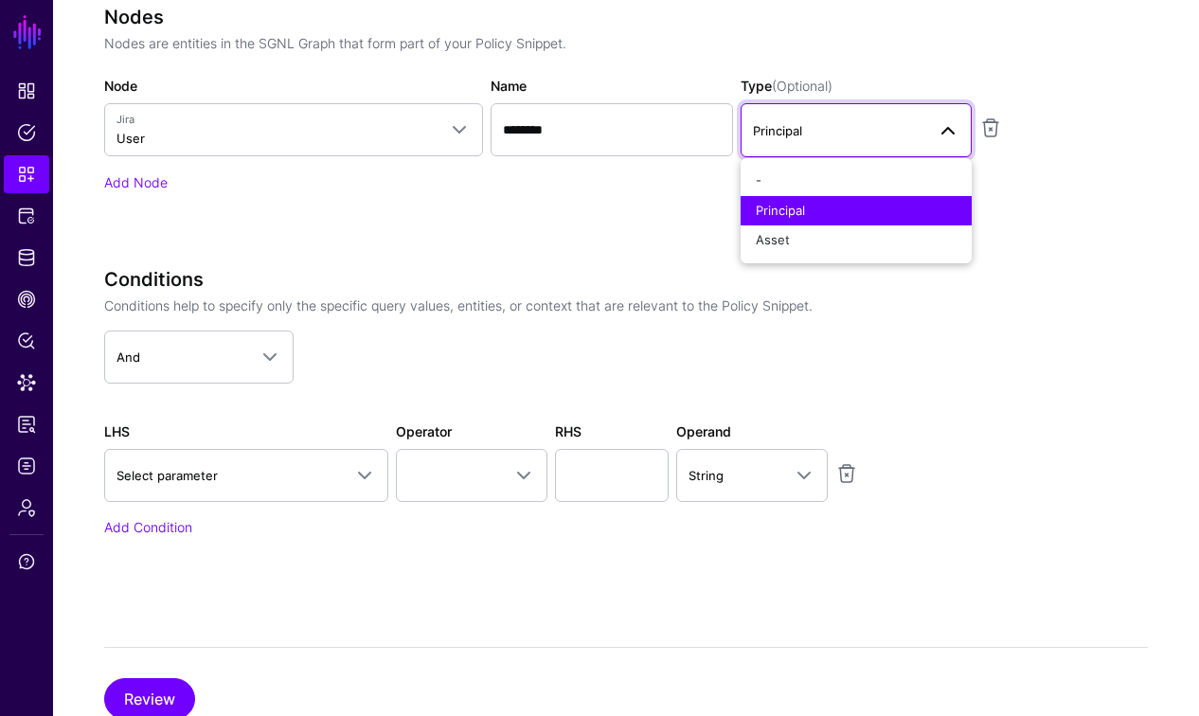
click at [813, 131] on span "Principal" at bounding box center [839, 130] width 172 height 21
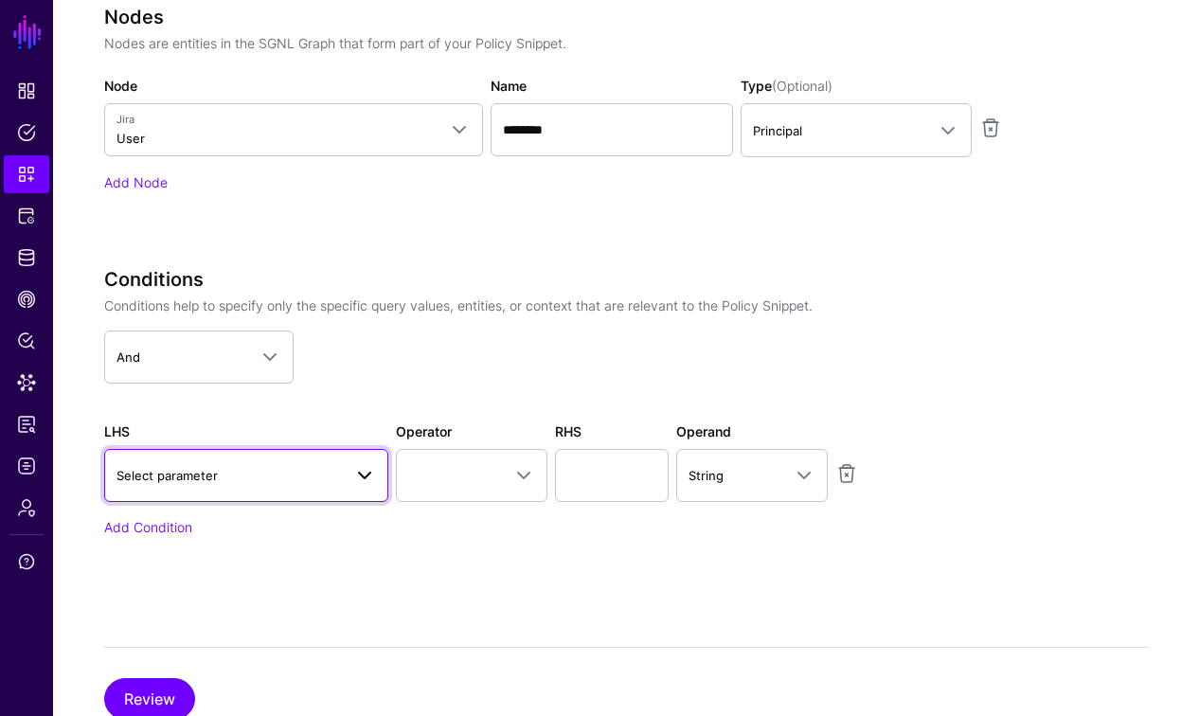
click at [191, 468] on span "Select parameter" at bounding box center [166, 475] width 101 height 15
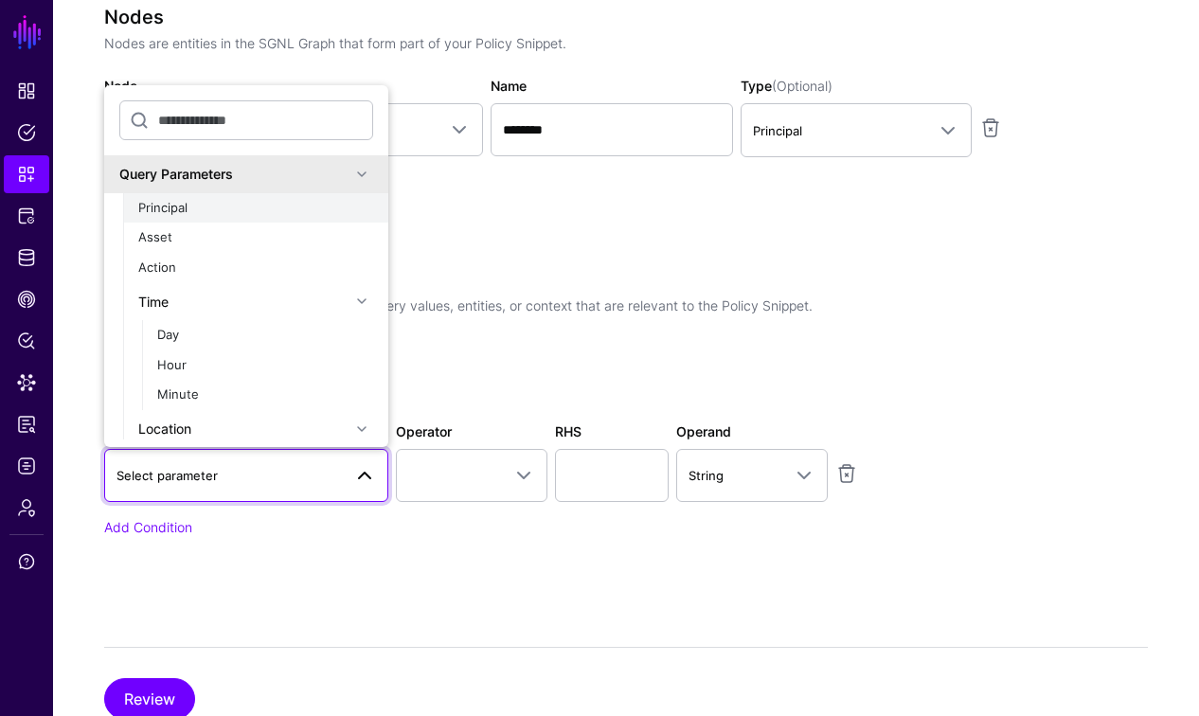
click at [181, 212] on span "Principal" at bounding box center [162, 207] width 49 height 15
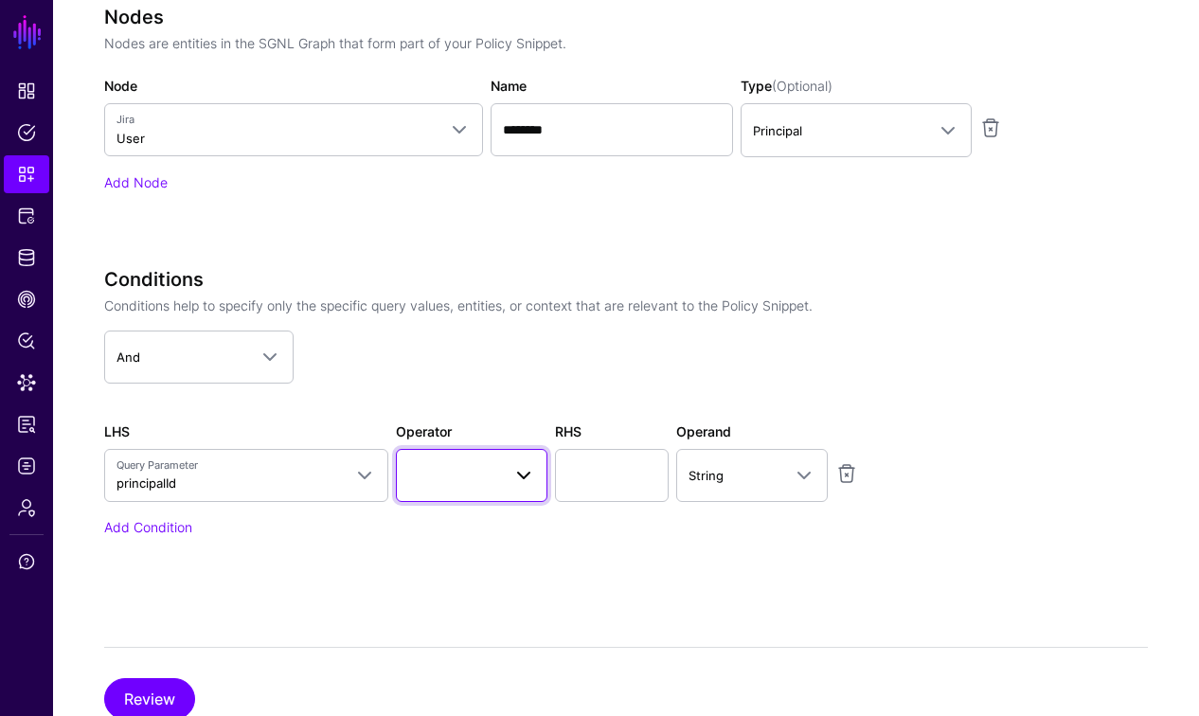
click at [473, 475] on span at bounding box center [471, 475] width 127 height 23
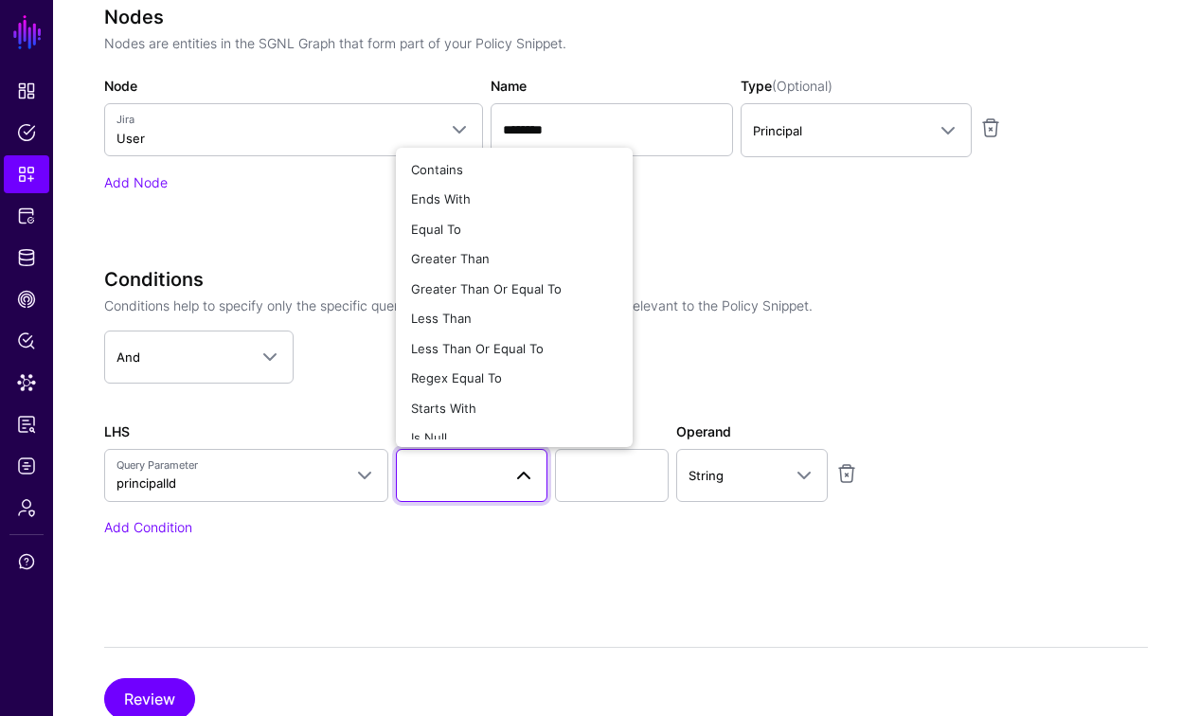
click at [856, 474] on link at bounding box center [846, 473] width 23 height 23
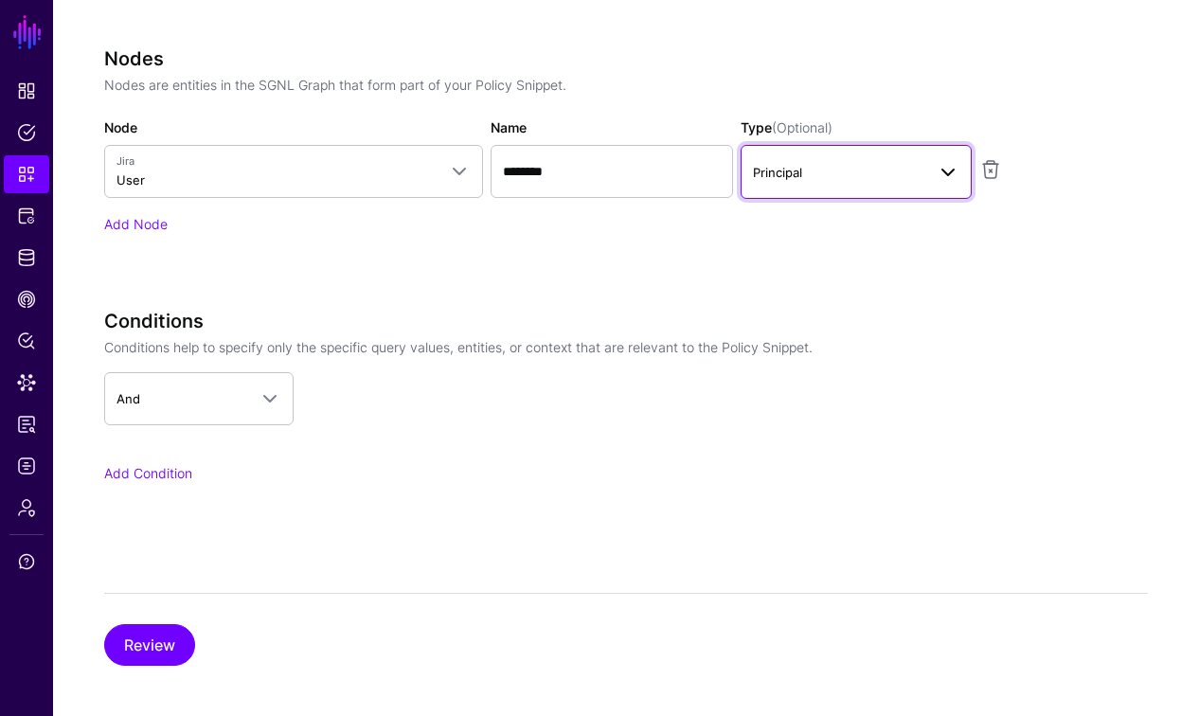
click at [944, 174] on span at bounding box center [948, 172] width 23 height 23
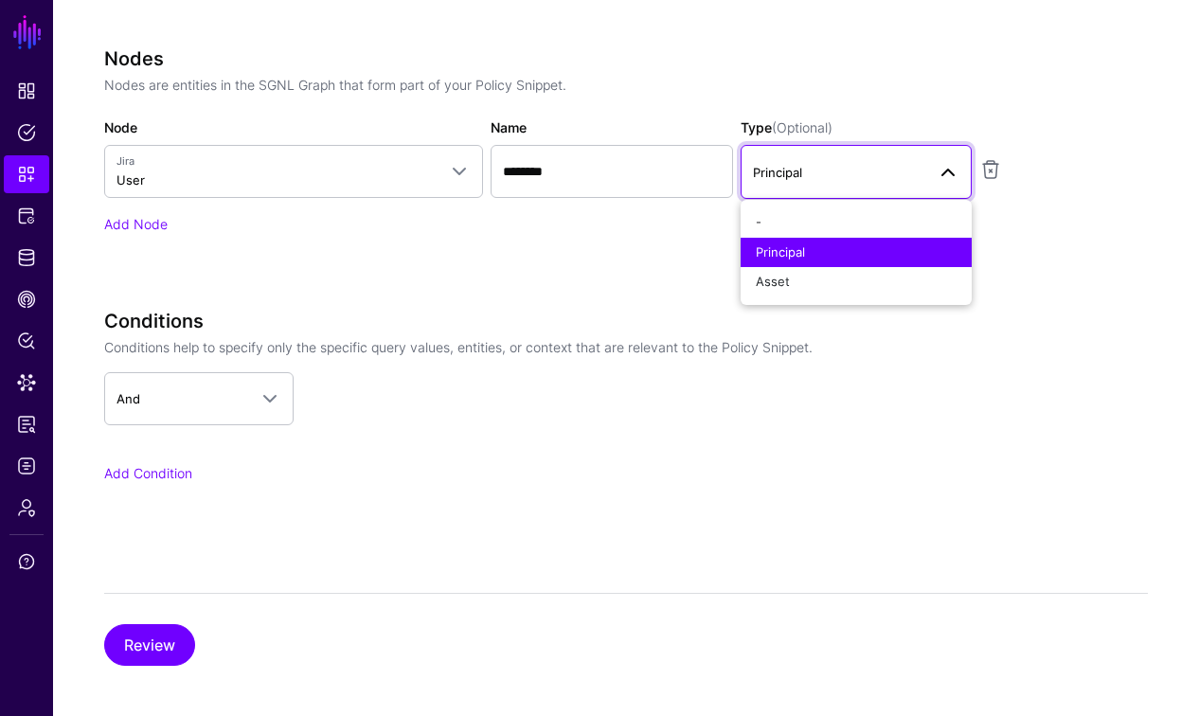
click at [1128, 306] on app-snippets-creator "Specify the components of your Snippet Version Policy Snippet Versions are comp…" at bounding box center [626, 112] width 1045 height 845
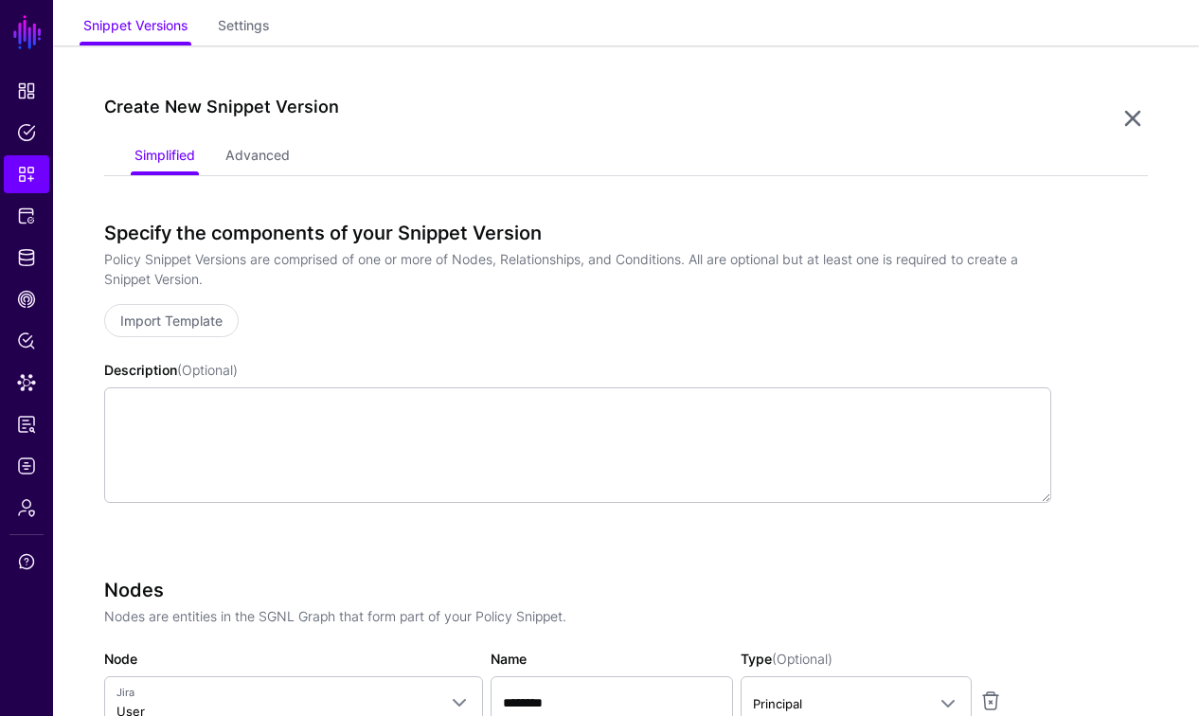
scroll to position [109, 0]
click at [247, 25] on link "Settings" at bounding box center [243, 28] width 51 height 36
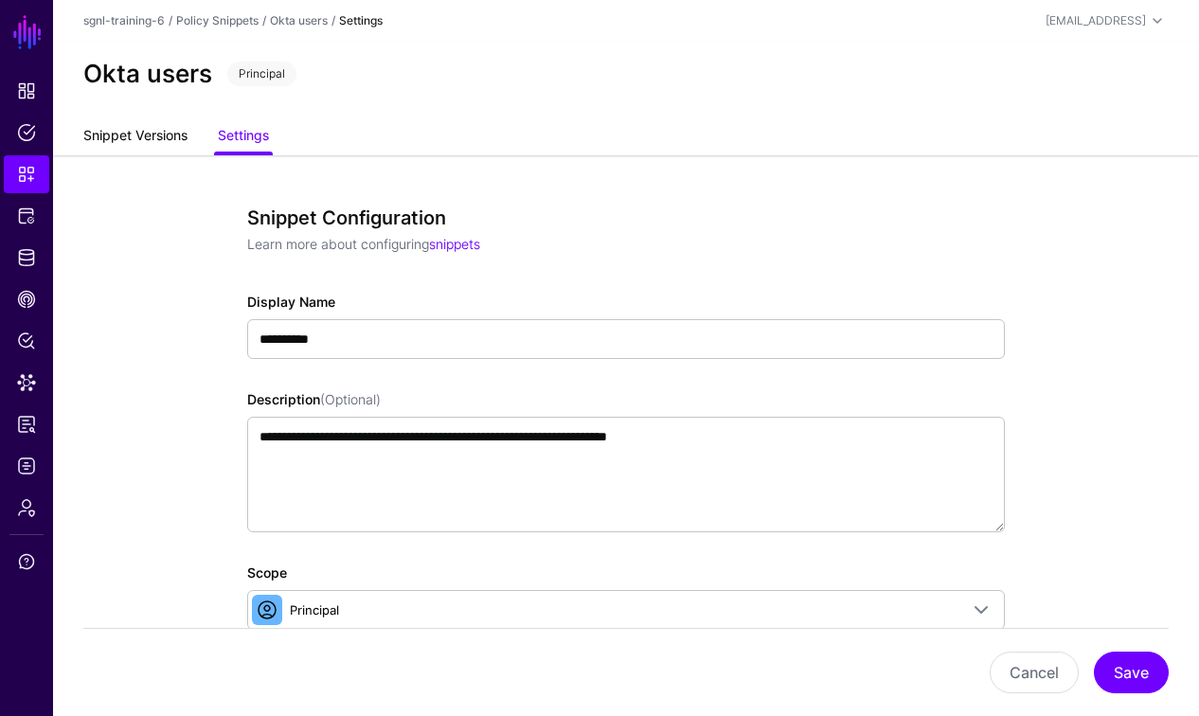
click at [147, 137] on link "Snippet Versions" at bounding box center [135, 137] width 104 height 36
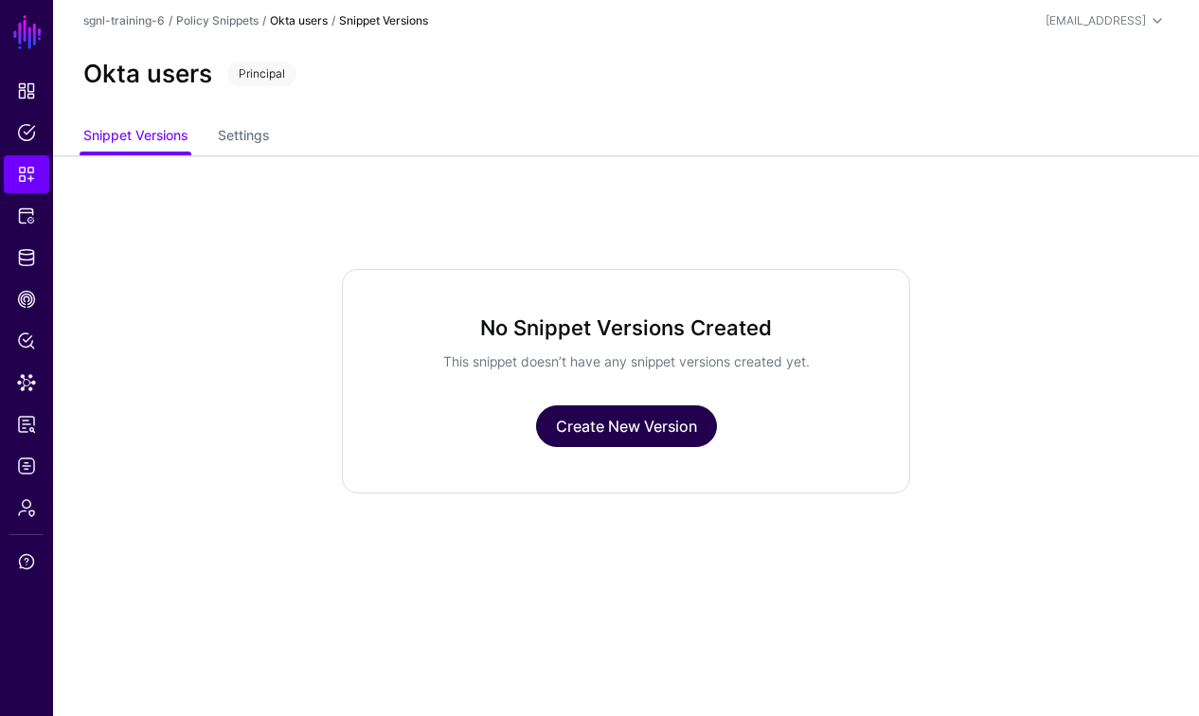
click at [650, 445] on link "Create New Version" at bounding box center [626, 426] width 181 height 42
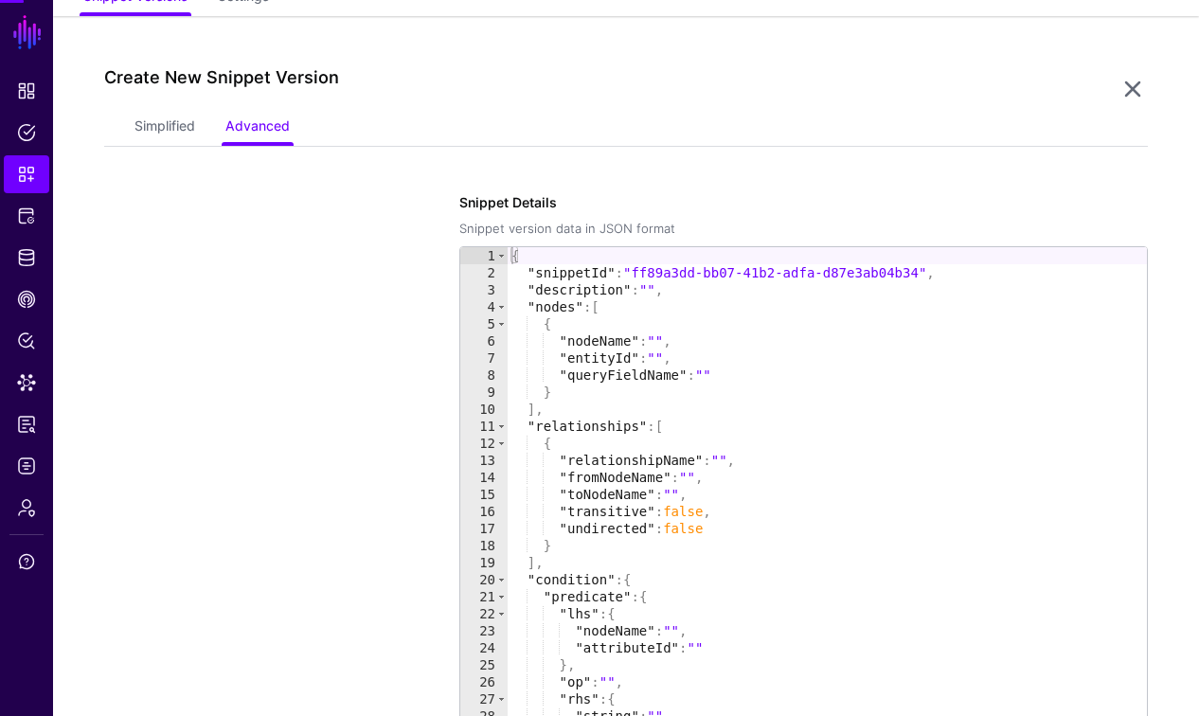
scroll to position [155, 0]
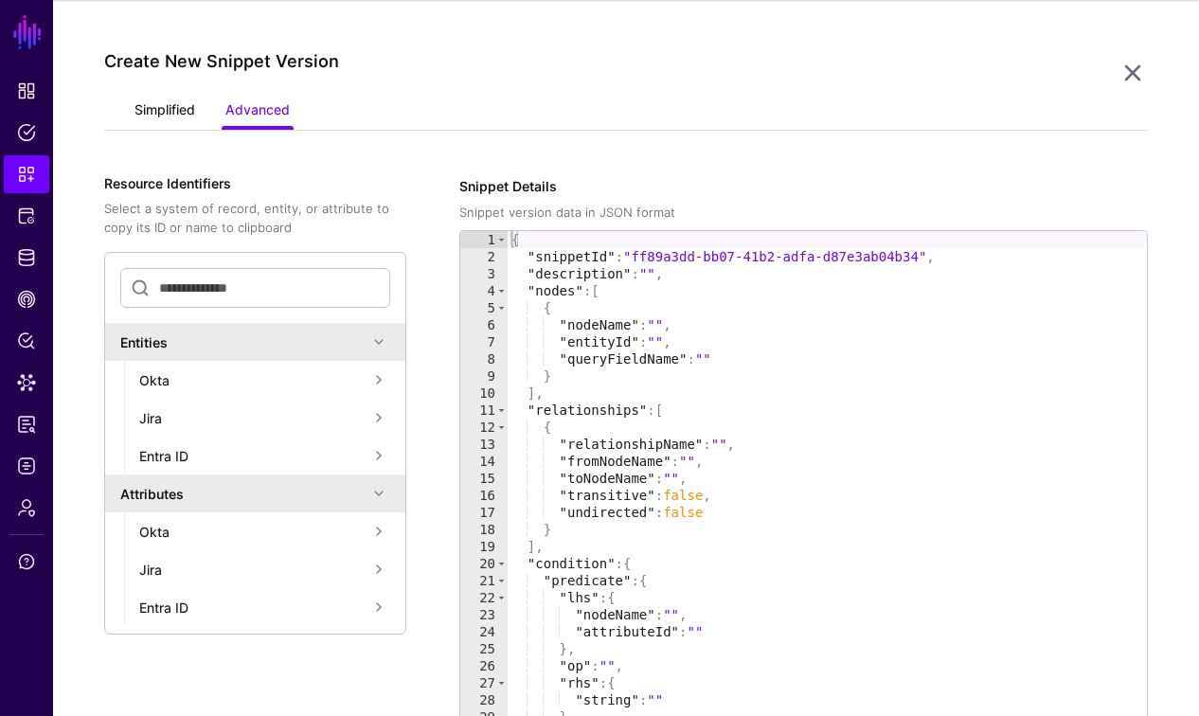
click at [150, 100] on link "Simplified" at bounding box center [164, 112] width 61 height 36
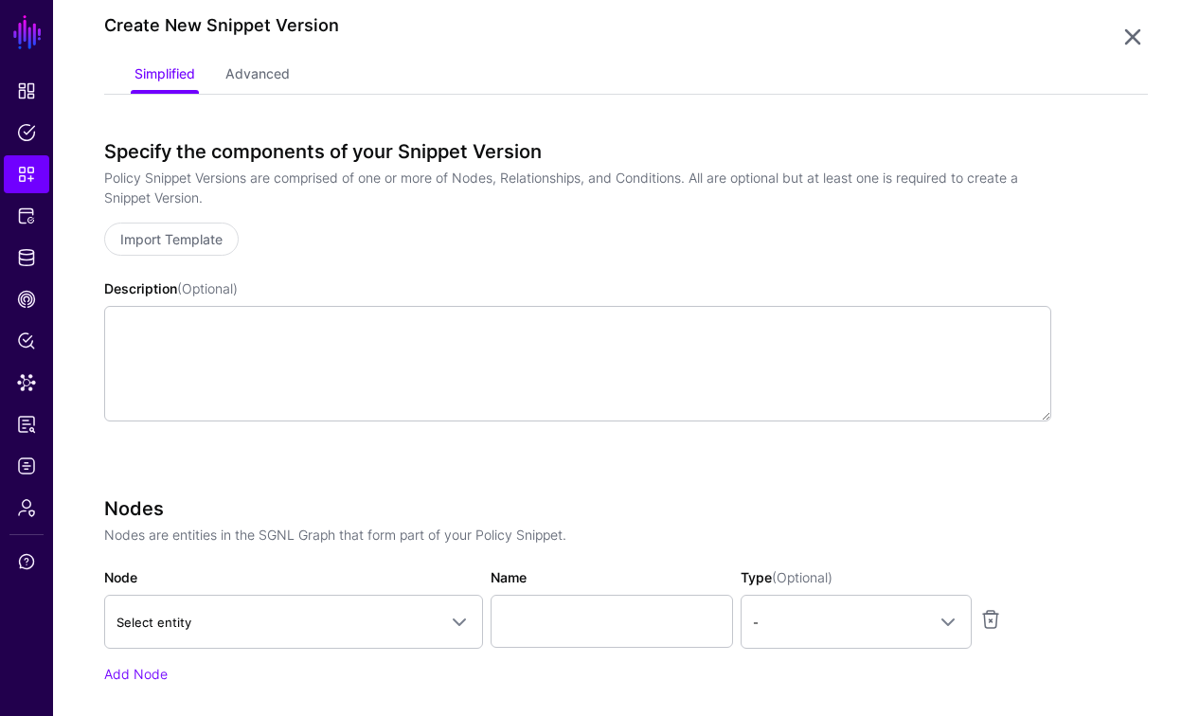
scroll to position [261, 0]
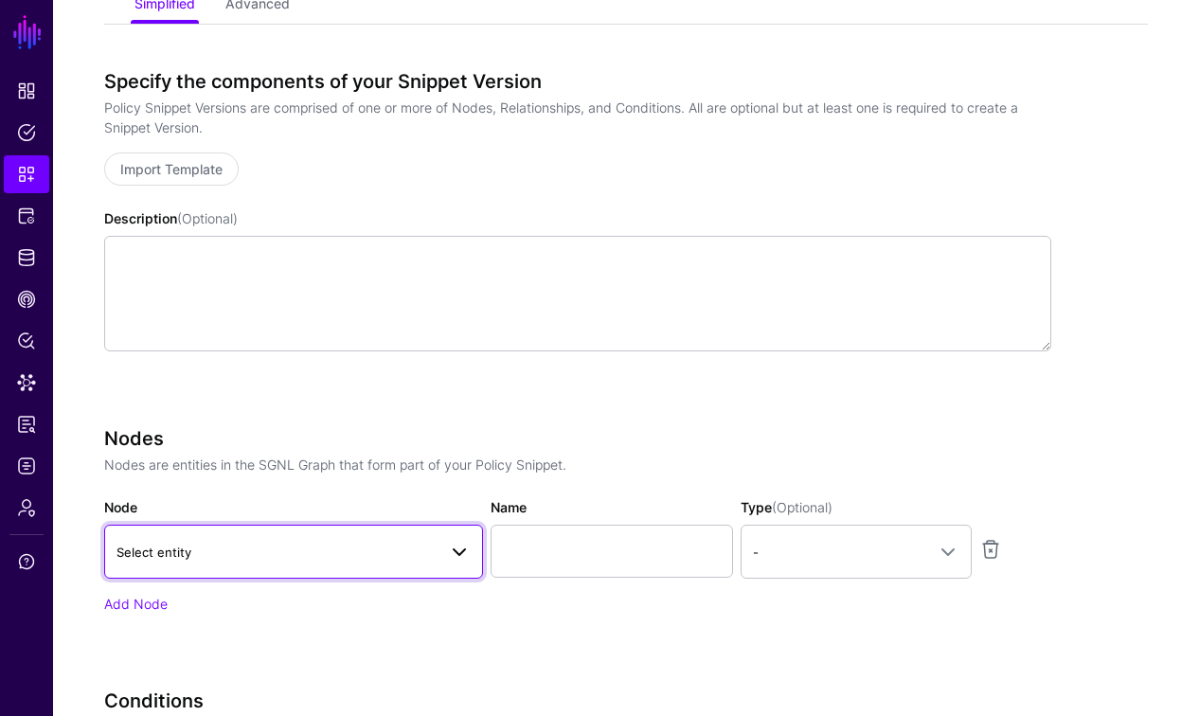
click at [338, 549] on span "Select entity" at bounding box center [276, 552] width 320 height 21
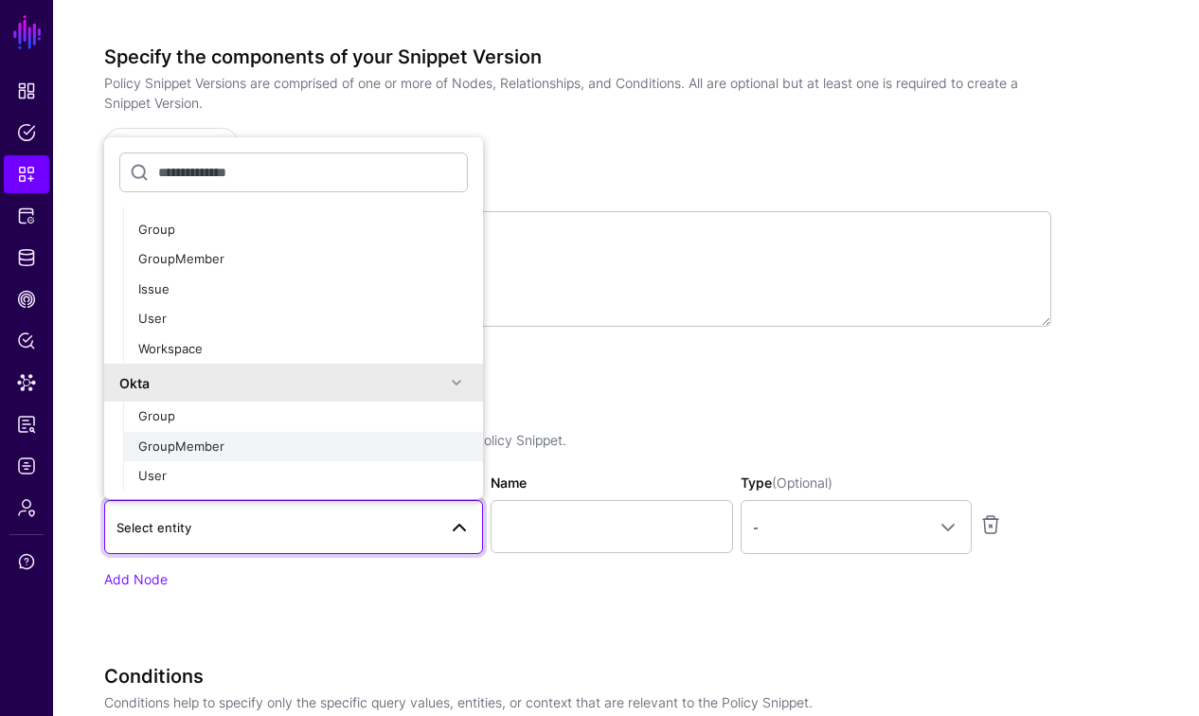
scroll to position [298, 0]
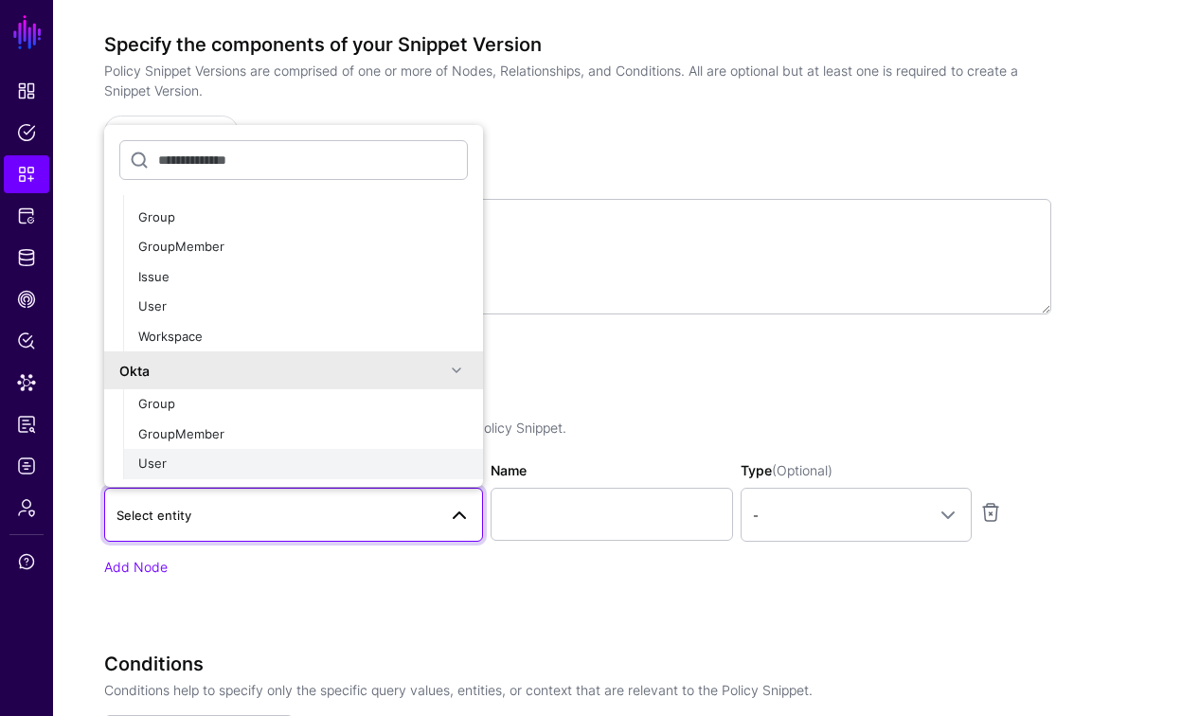
click at [242, 465] on div "User" at bounding box center [303, 464] width 330 height 19
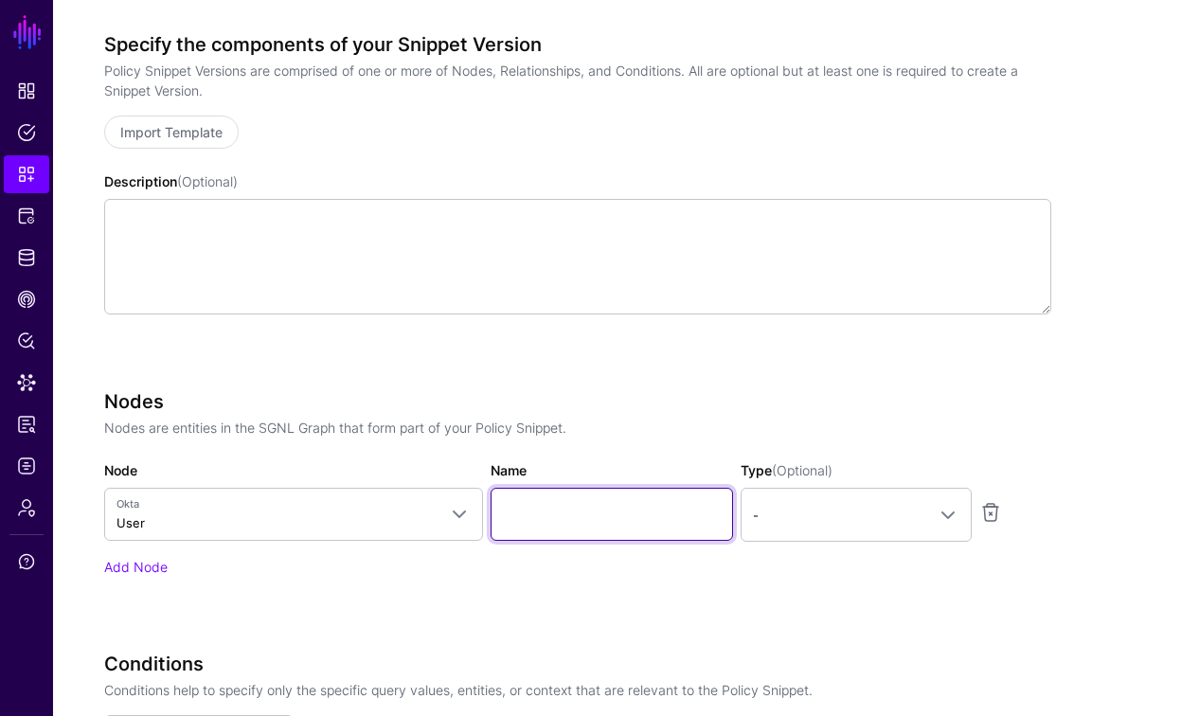
click at [558, 519] on input "Name" at bounding box center [612, 514] width 242 height 53
type input "********"
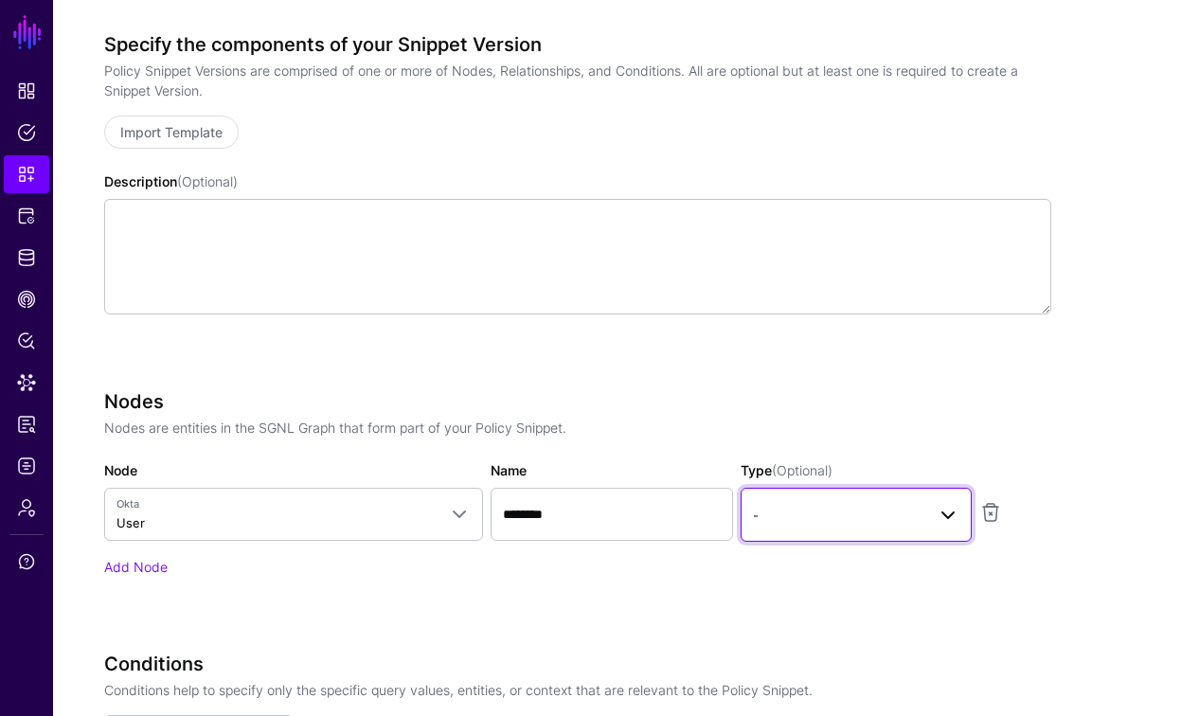
click at [793, 524] on span "-" at bounding box center [856, 514] width 206 height 23
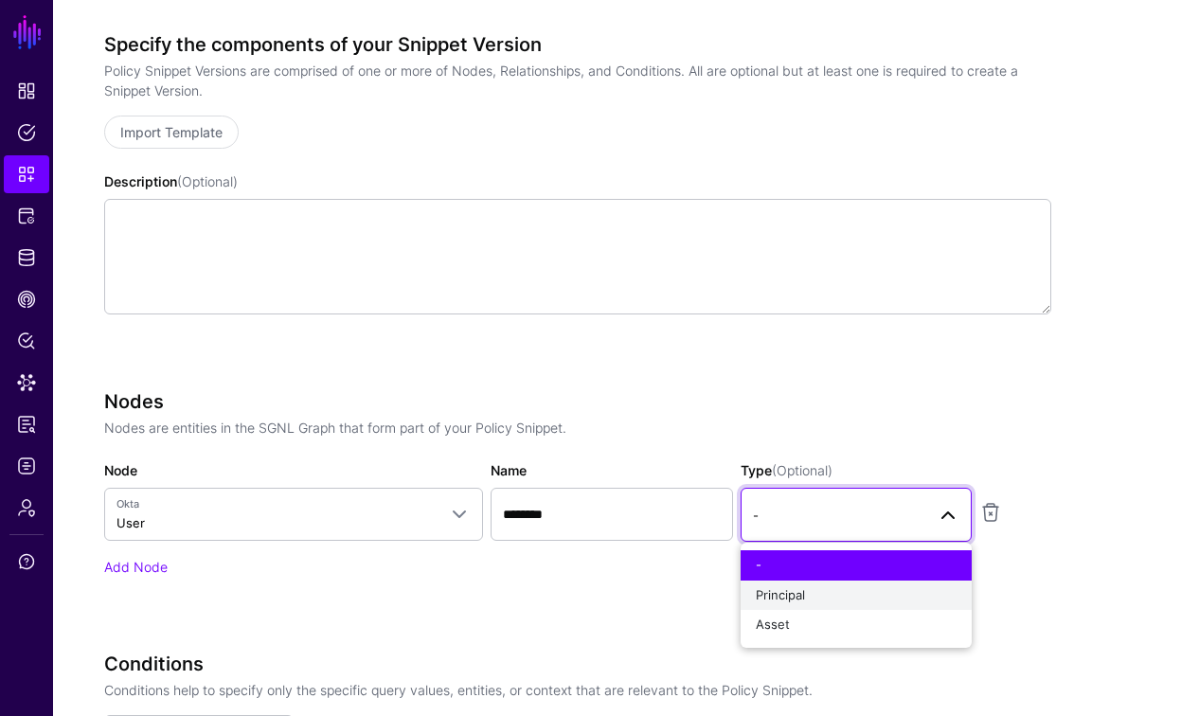
click at [805, 589] on div "Principal" at bounding box center [856, 595] width 201 height 19
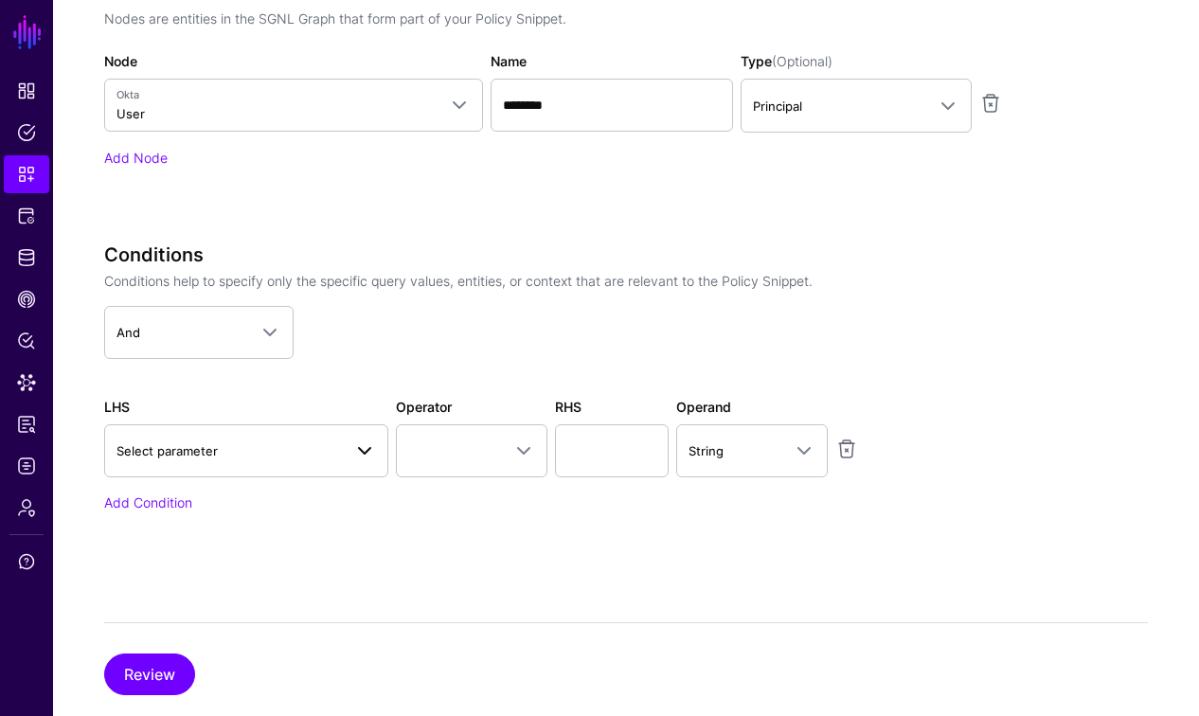
scroll to position [729, 0]
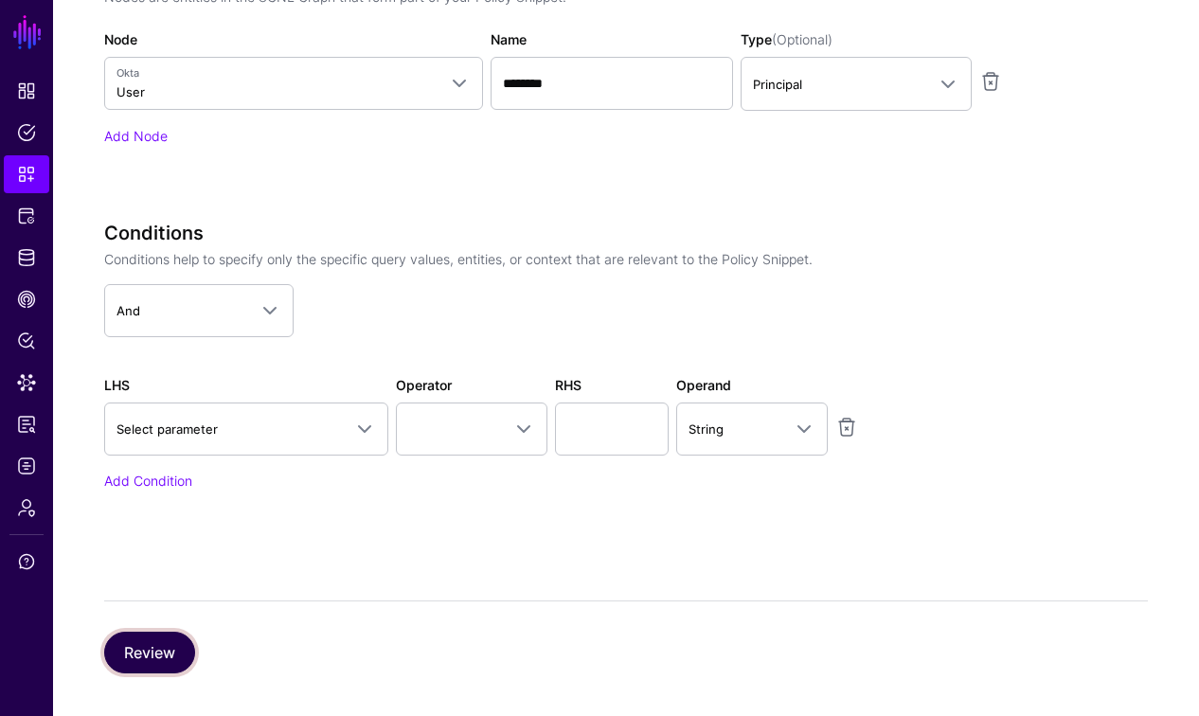
click at [152, 641] on button "Review" at bounding box center [149, 653] width 91 height 42
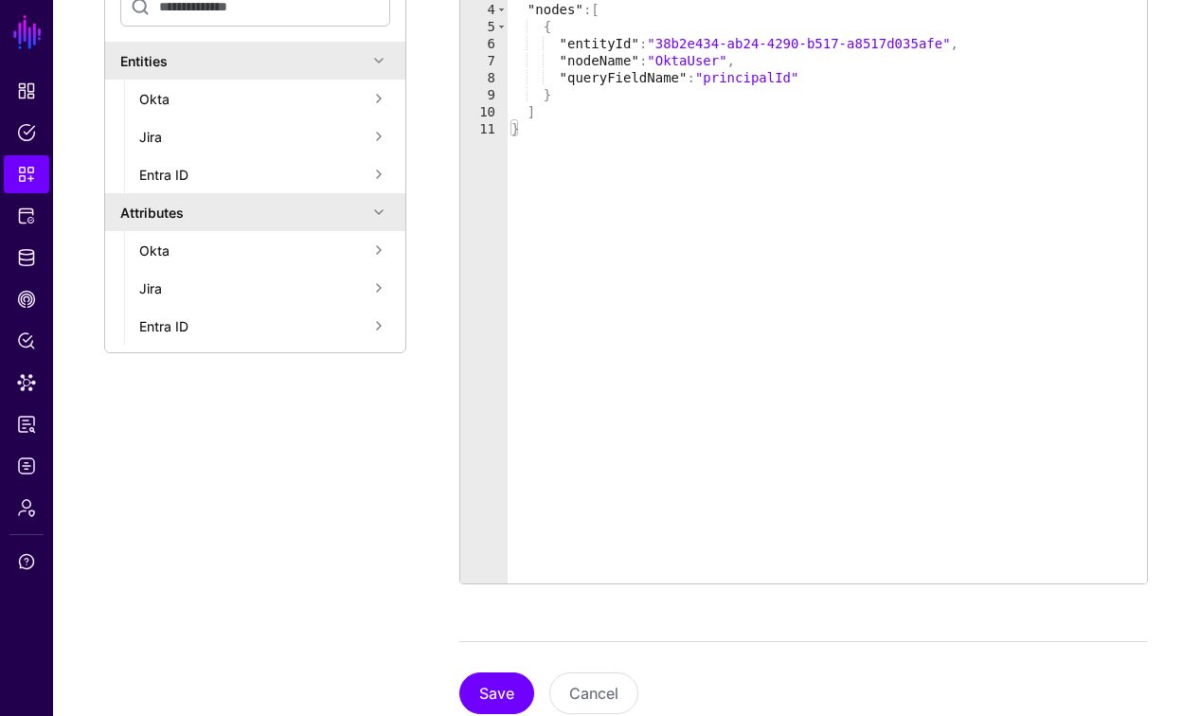
scroll to position [186, 0]
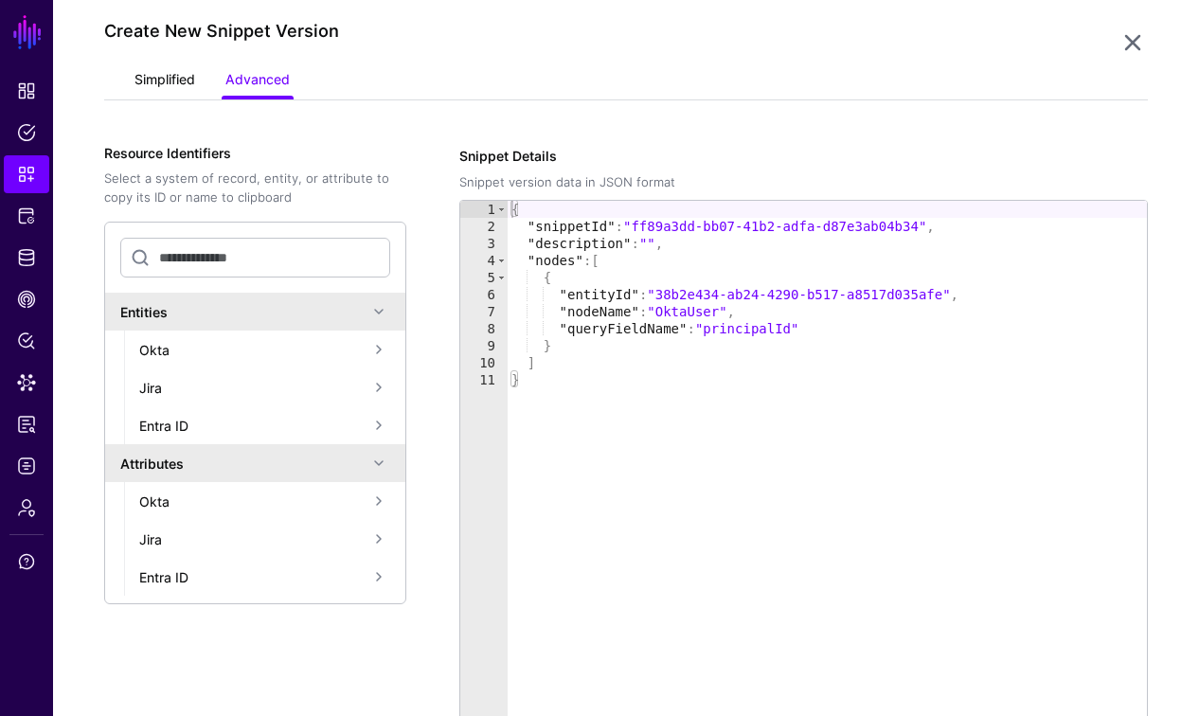
click at [161, 78] on link "Simplified" at bounding box center [164, 81] width 61 height 36
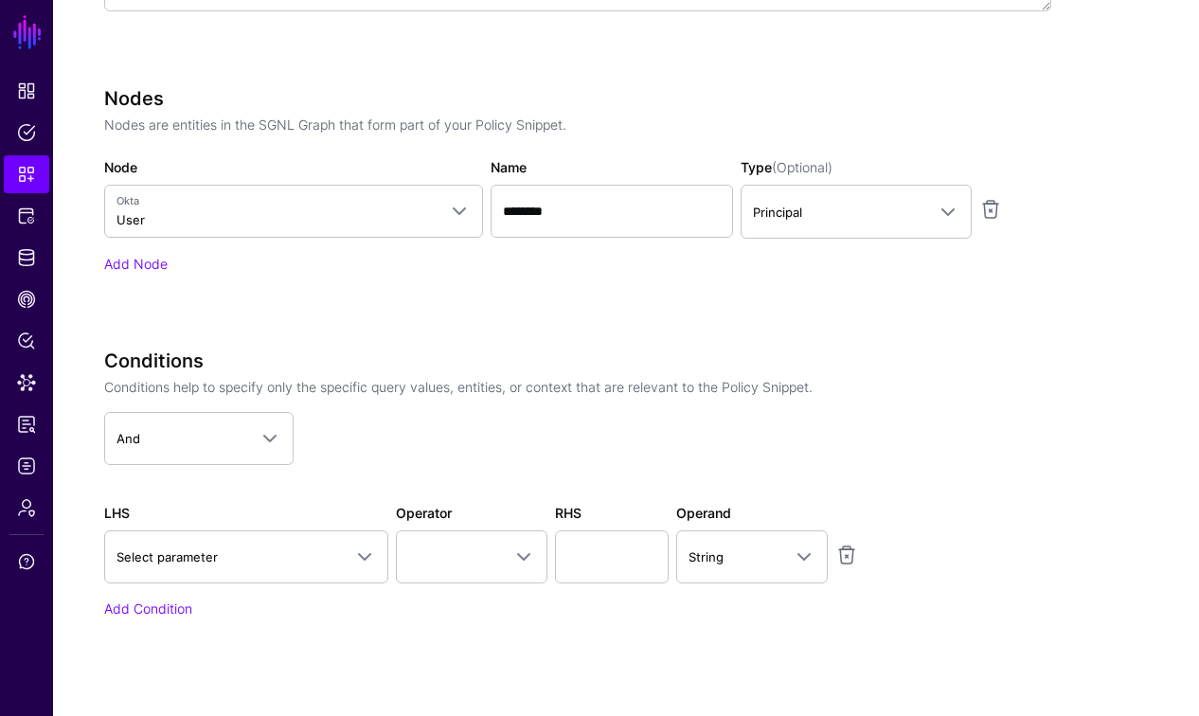
scroll to position [709, 0]
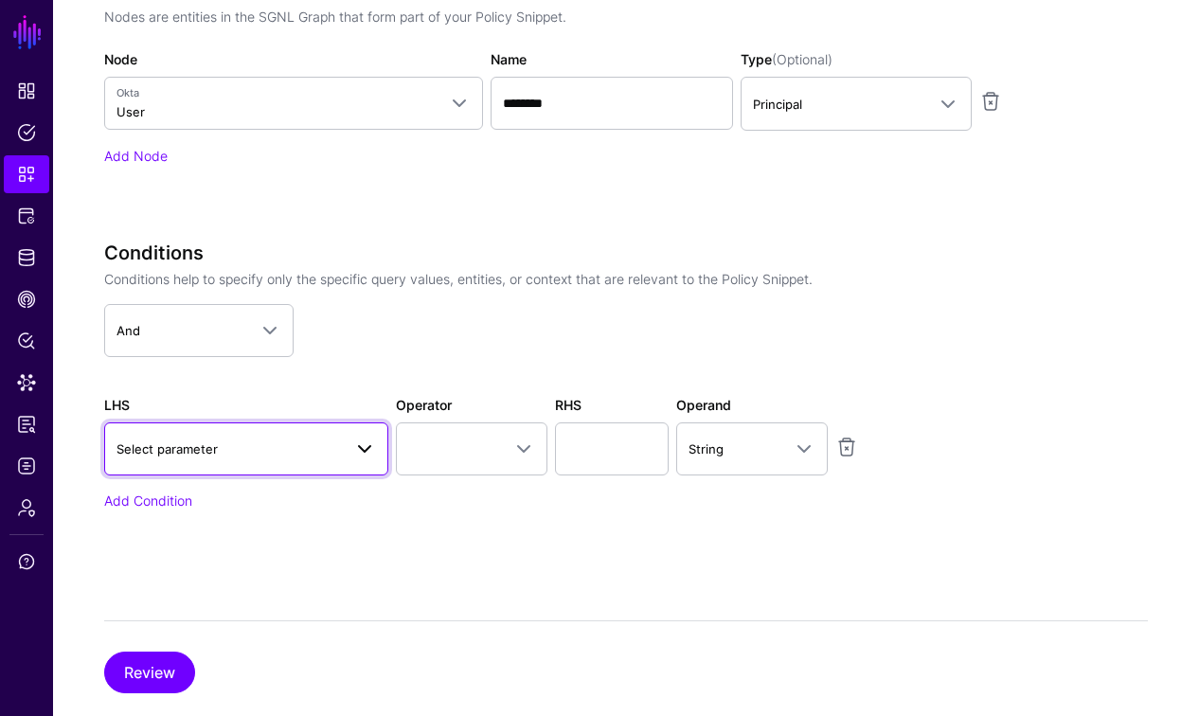
click at [324, 456] on span "Select parameter" at bounding box center [228, 448] width 225 height 21
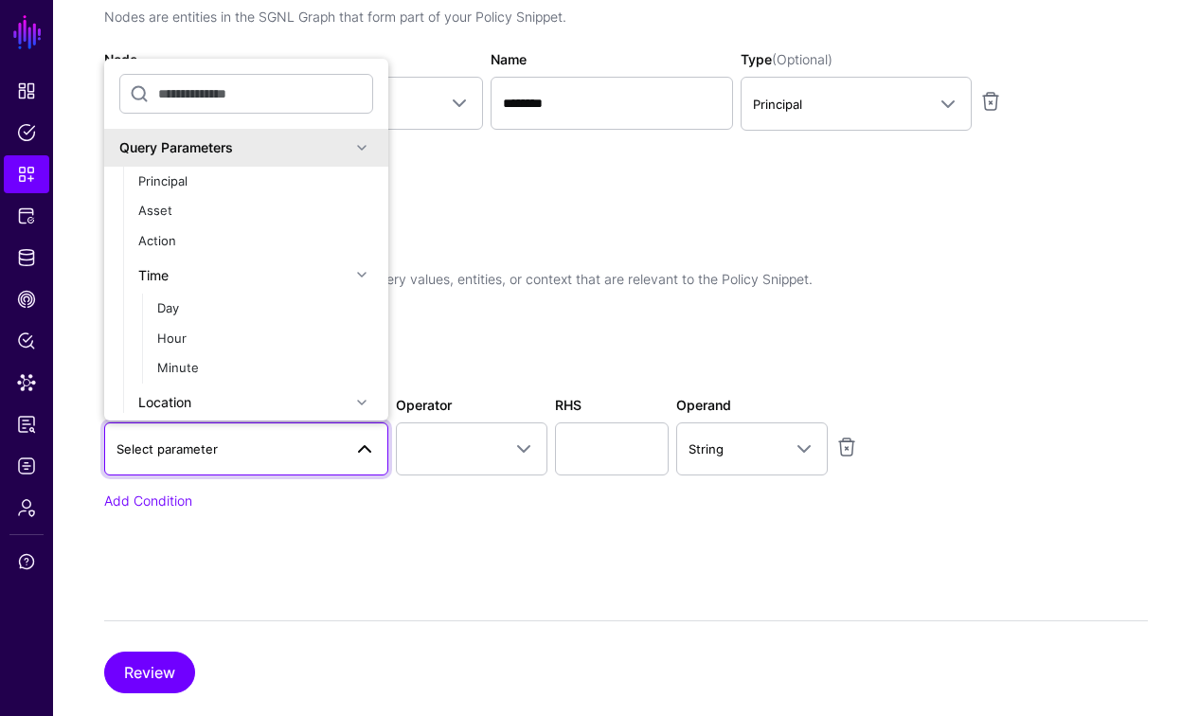
click at [797, 204] on div "Nodes Nodes are entities in the SGNL Graph that form part of your Policy Snippe…" at bounding box center [577, 98] width 947 height 239
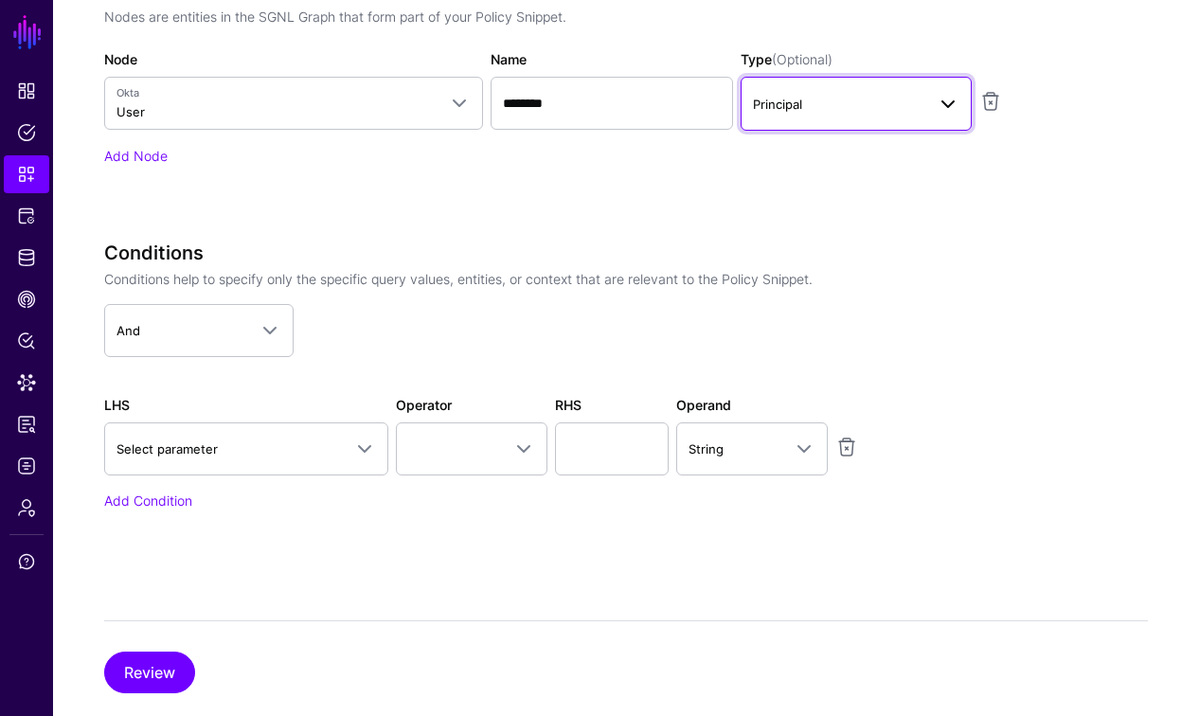
click at [874, 96] on span "Principal" at bounding box center [839, 104] width 172 height 21
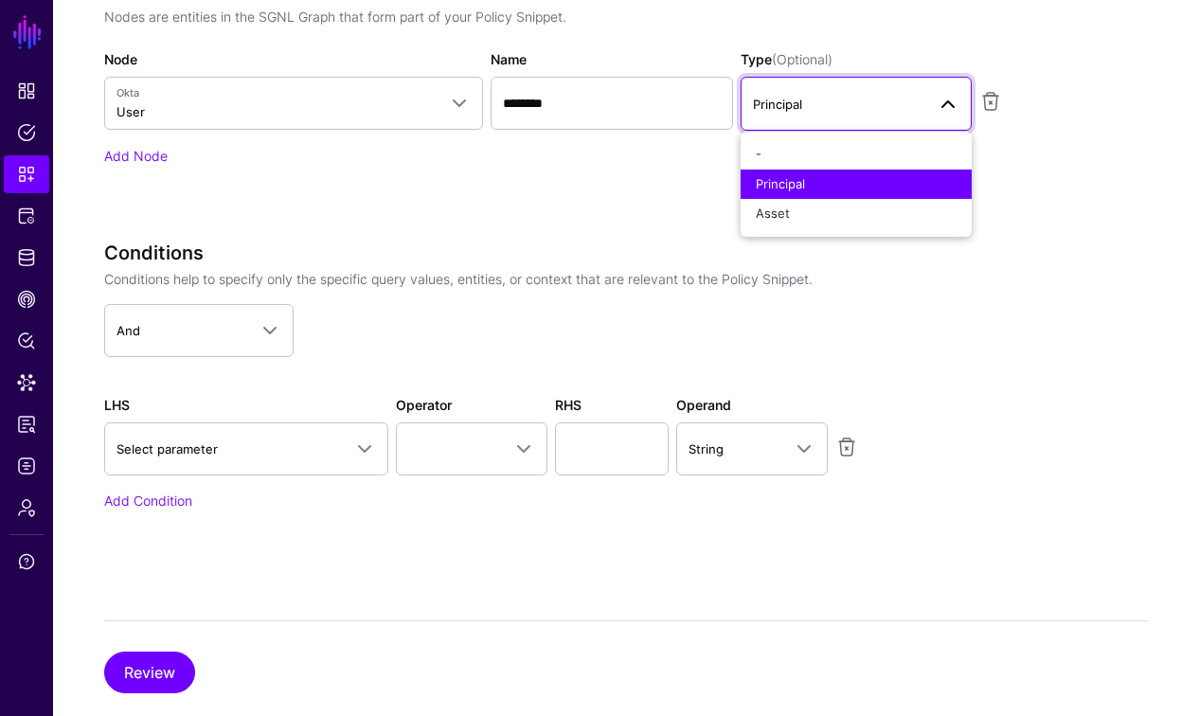
click at [873, 97] on span "Principal" at bounding box center [839, 104] width 172 height 21
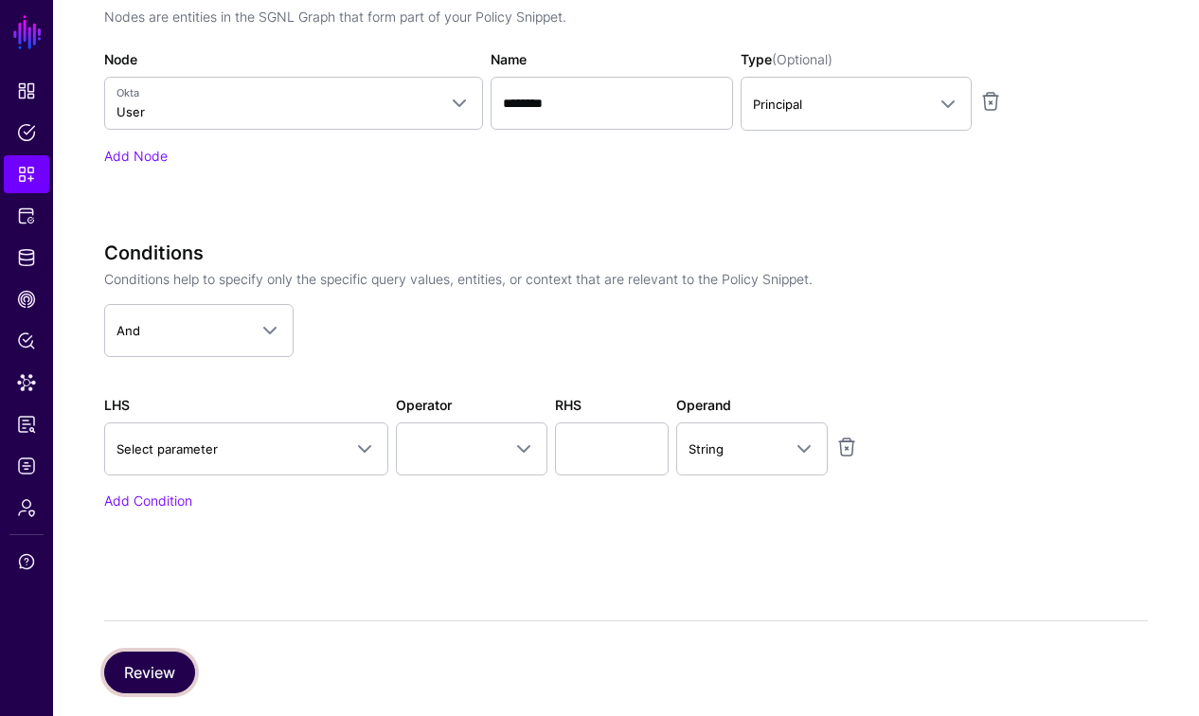
click at [179, 670] on button "Review" at bounding box center [149, 673] width 91 height 42
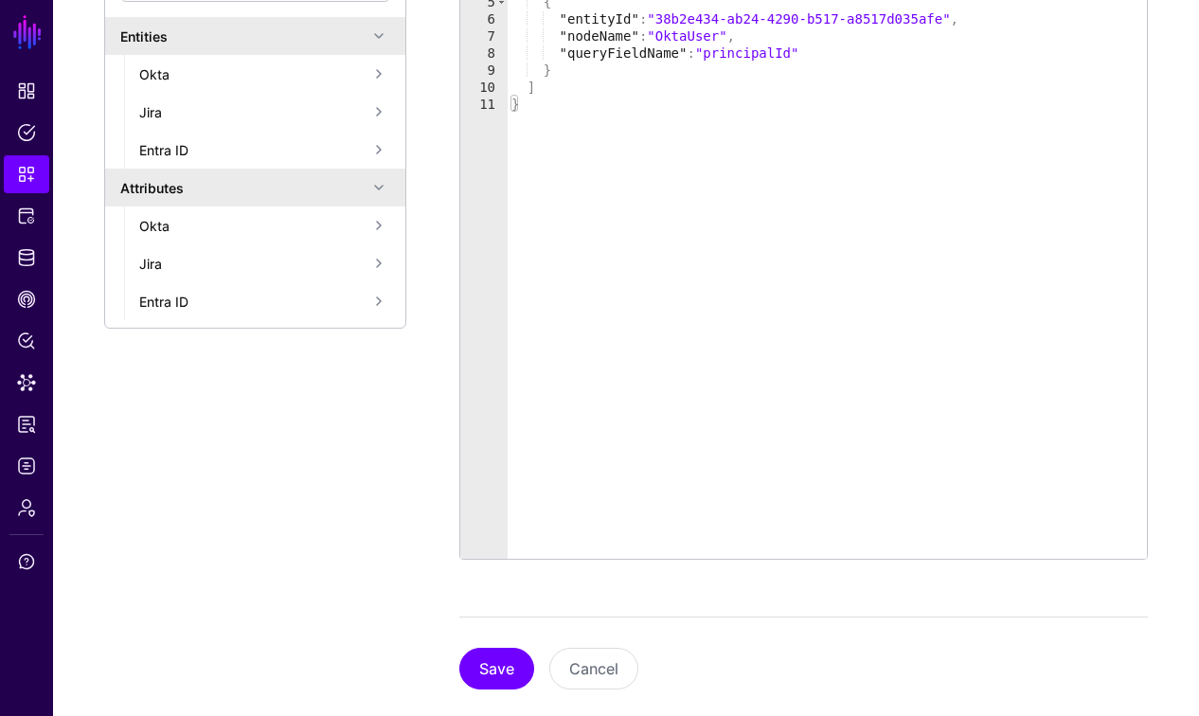
scroll to position [449, 0]
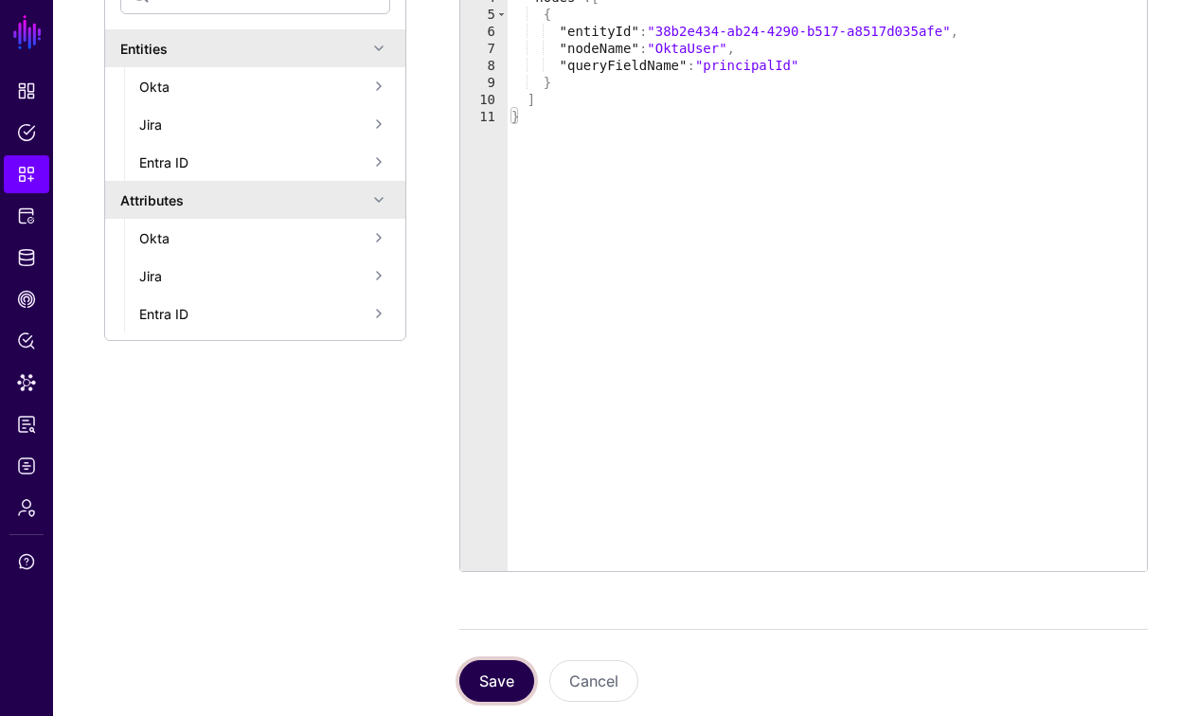
click at [504, 660] on button "Save" at bounding box center [496, 681] width 75 height 42
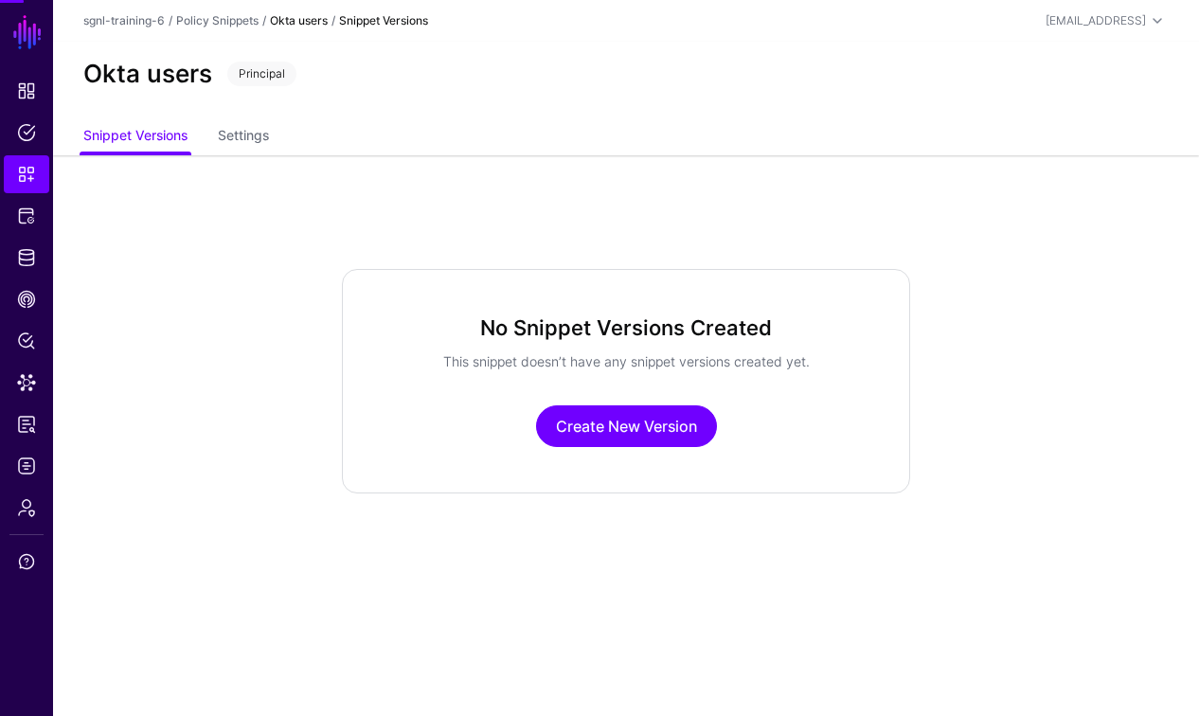
scroll to position [0, 0]
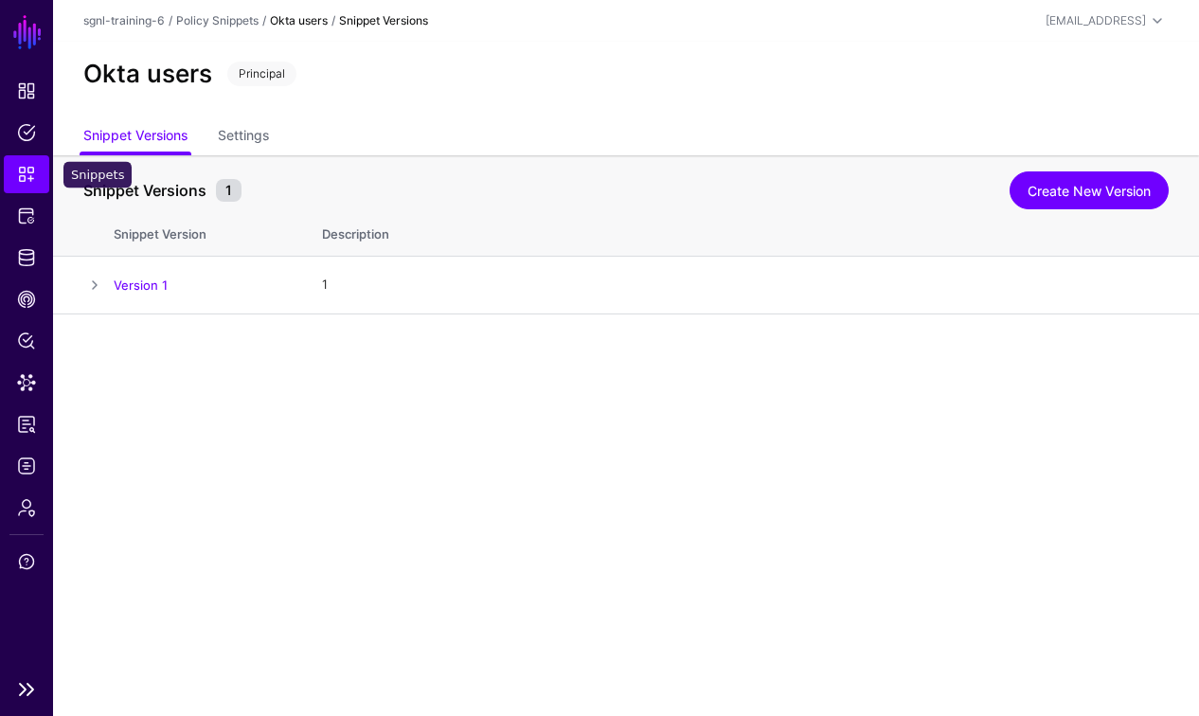
click at [35, 167] on span "Snippets" at bounding box center [26, 174] width 19 height 19
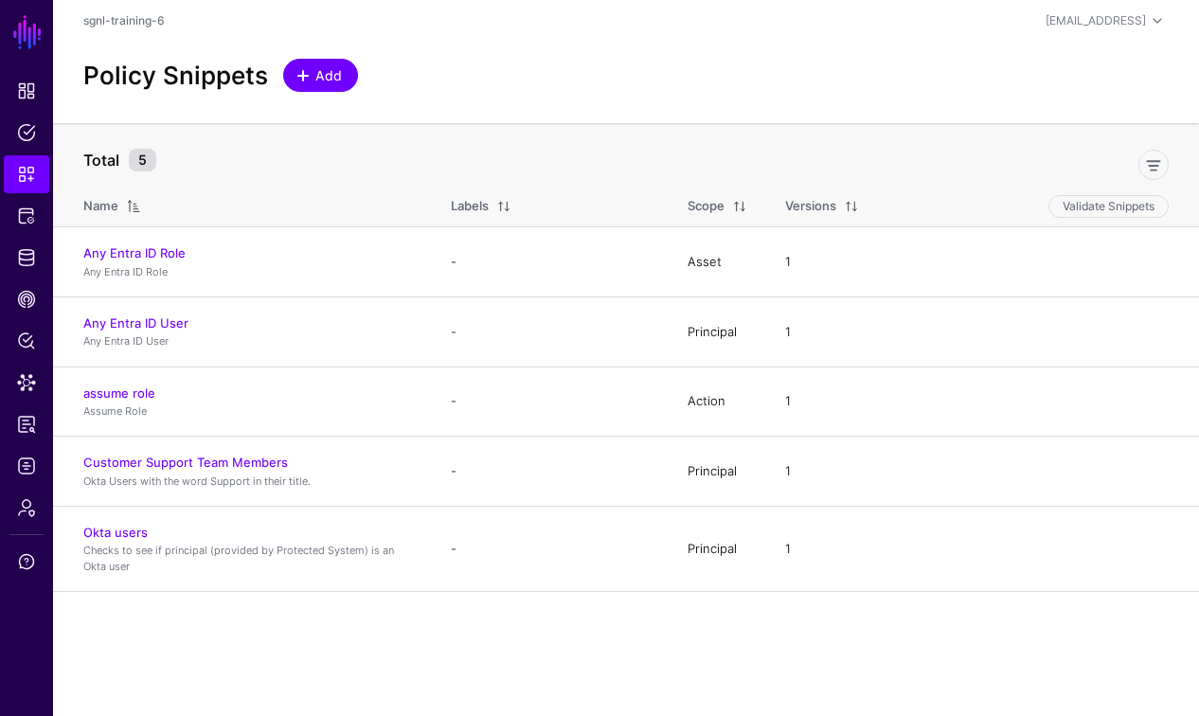
click at [315, 76] on span "Add" at bounding box center [328, 75] width 31 height 20
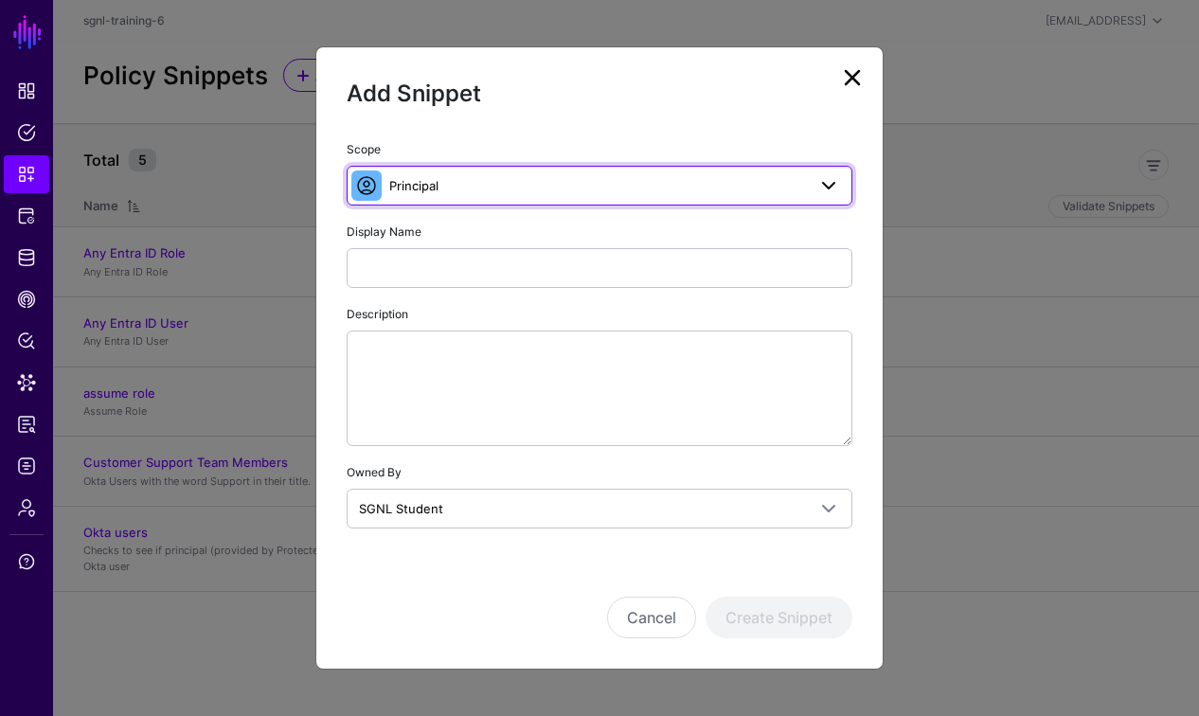
click at [419, 188] on span "Principal" at bounding box center [413, 185] width 49 height 15
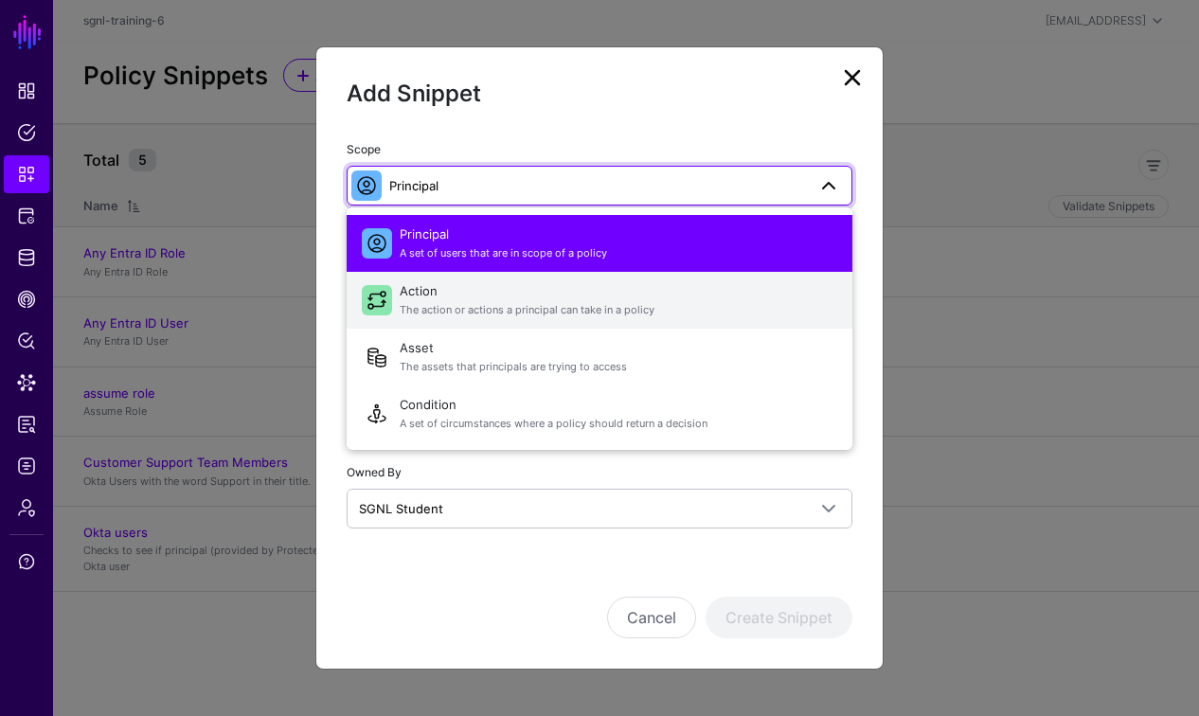
click at [415, 296] on span "Action The action or actions a principal can take in a policy" at bounding box center [619, 299] width 438 height 45
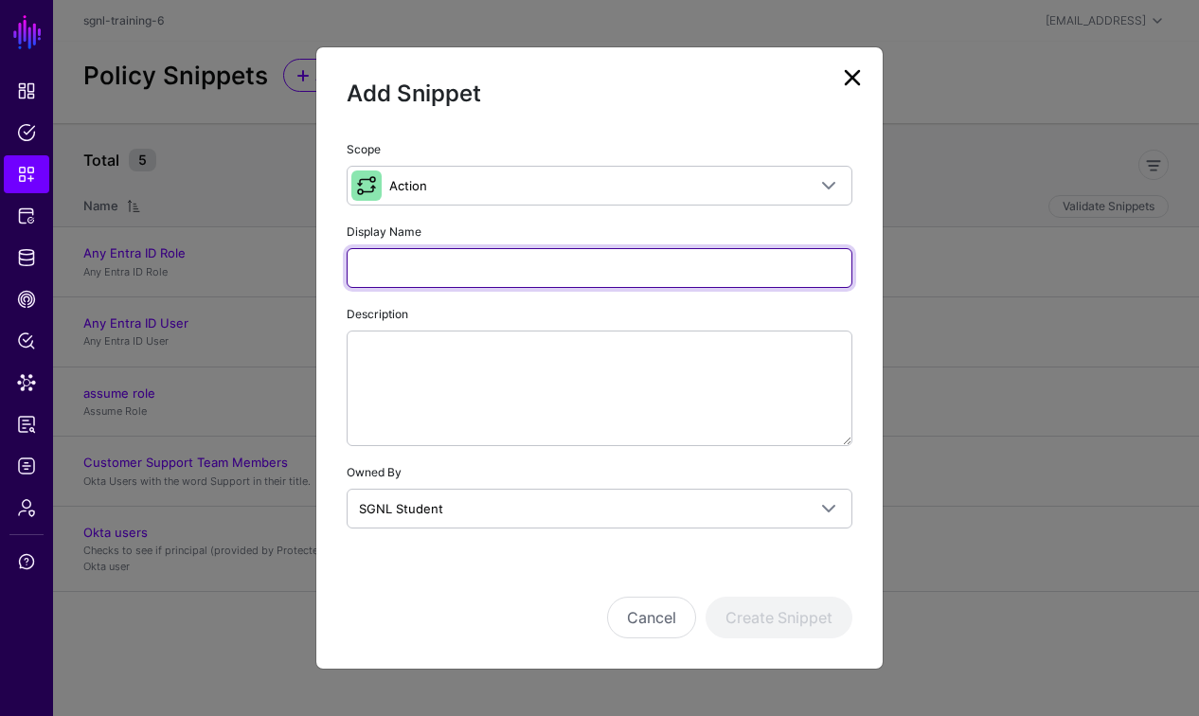
click at [404, 266] on input "Display Name" at bounding box center [600, 268] width 506 height 40
type input "******"
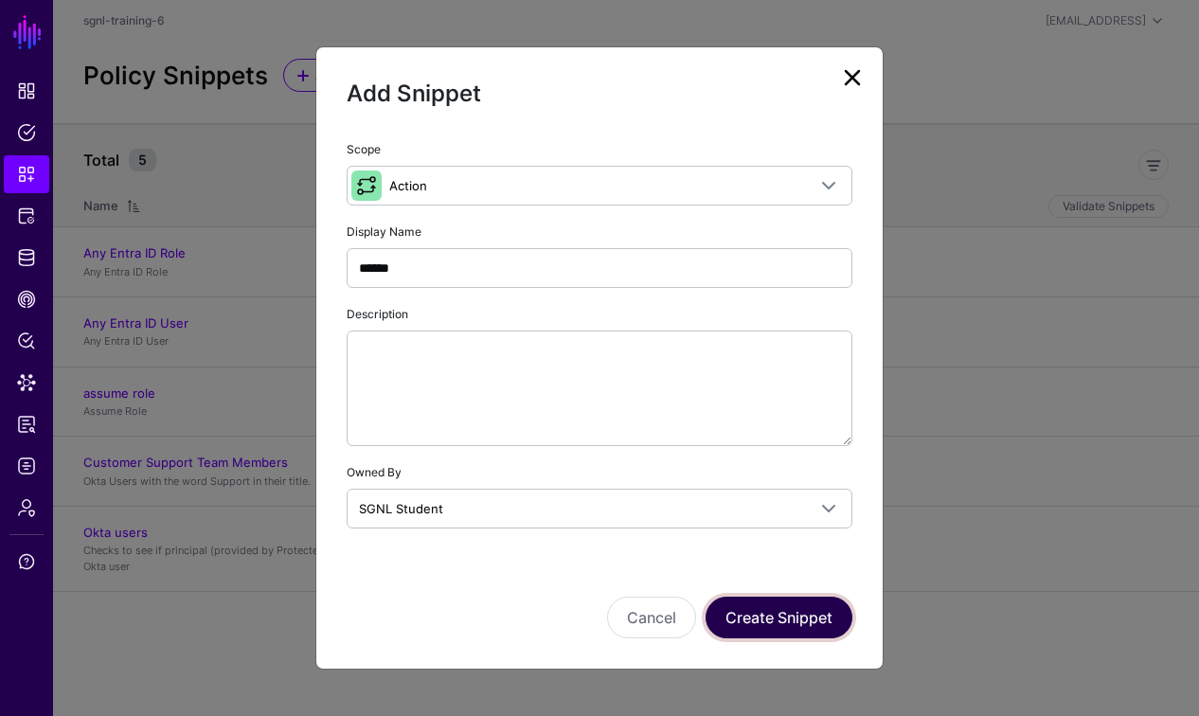
click at [811, 616] on button "Create Snippet" at bounding box center [779, 618] width 147 height 42
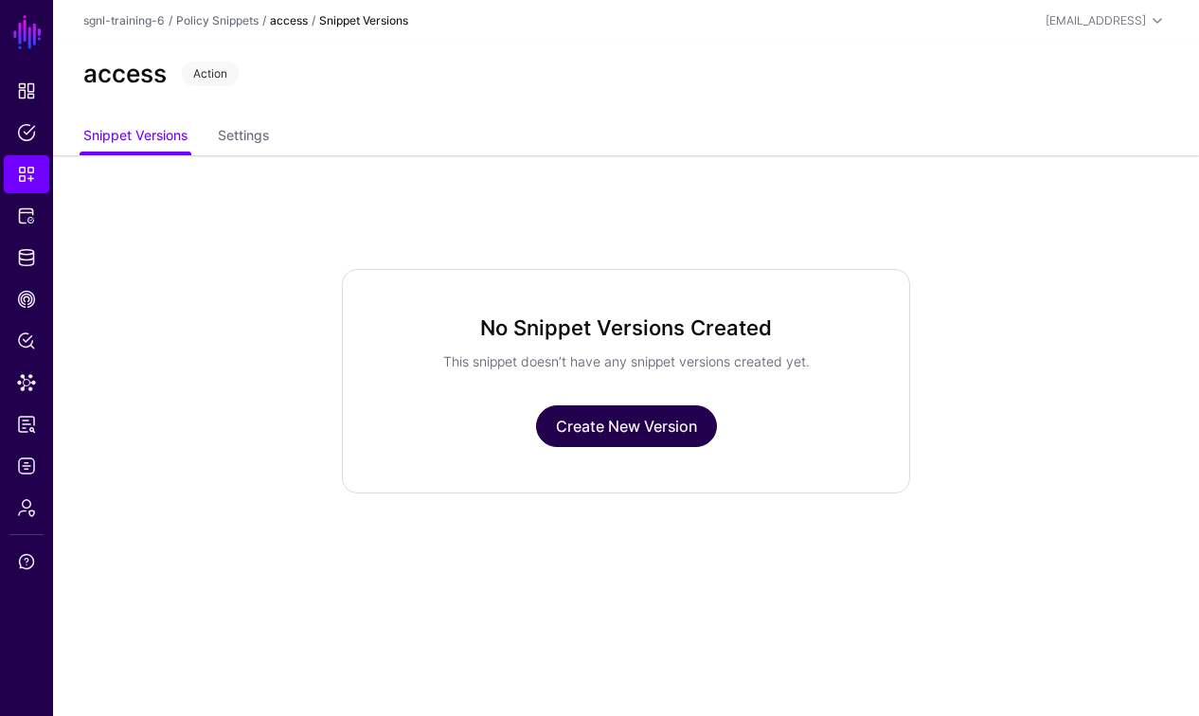
click at [557, 407] on link "Create New Version" at bounding box center [626, 426] width 181 height 42
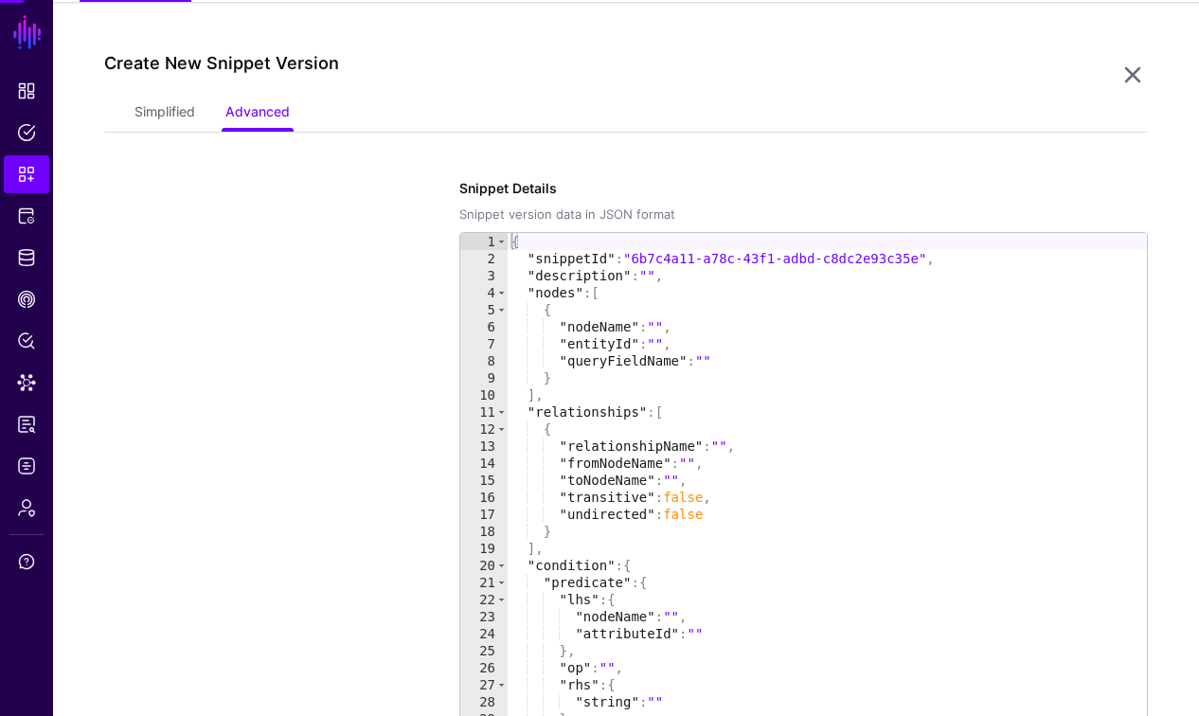
scroll to position [155, 0]
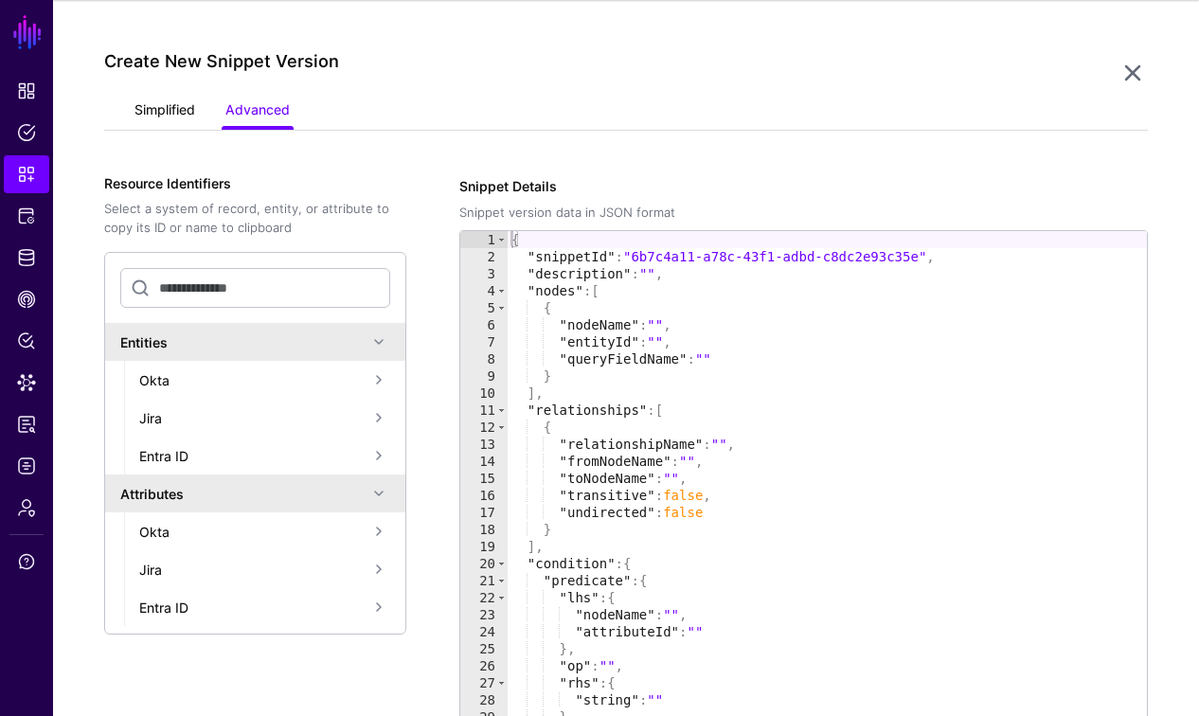
click at [176, 112] on link "Simplified" at bounding box center [164, 112] width 61 height 36
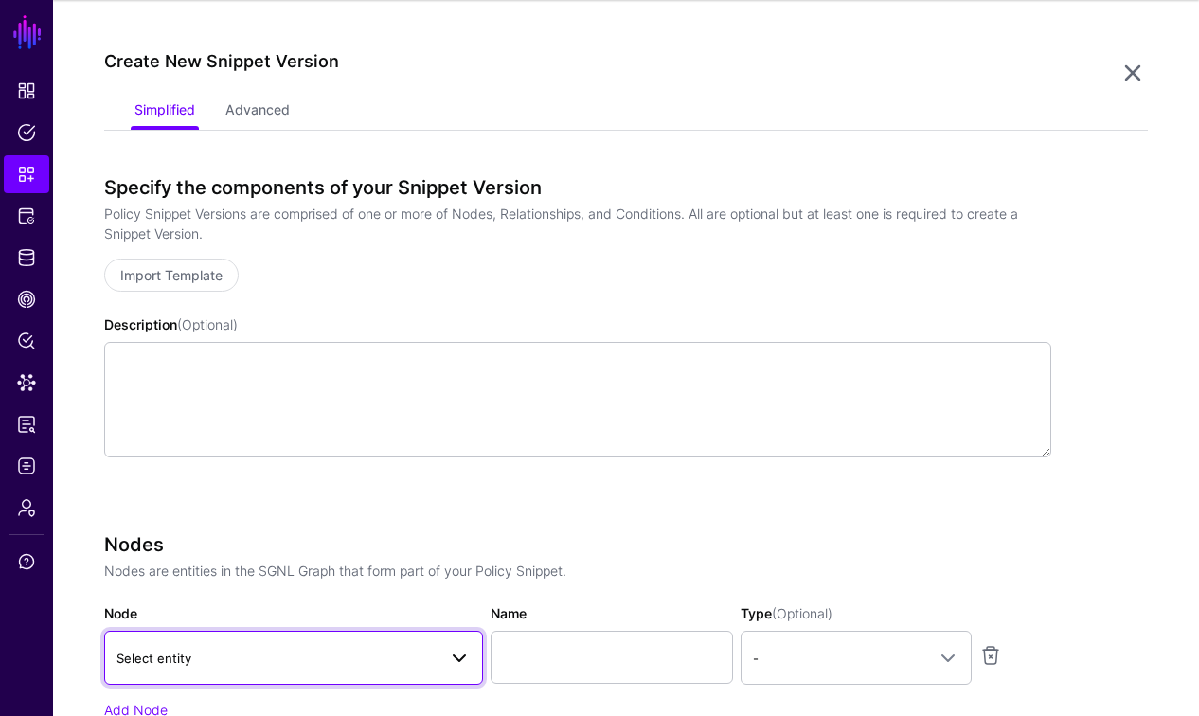
click at [313, 641] on link "Select entity" at bounding box center [293, 657] width 379 height 53
click at [312, 651] on span "Select entity" at bounding box center [276, 658] width 320 height 21
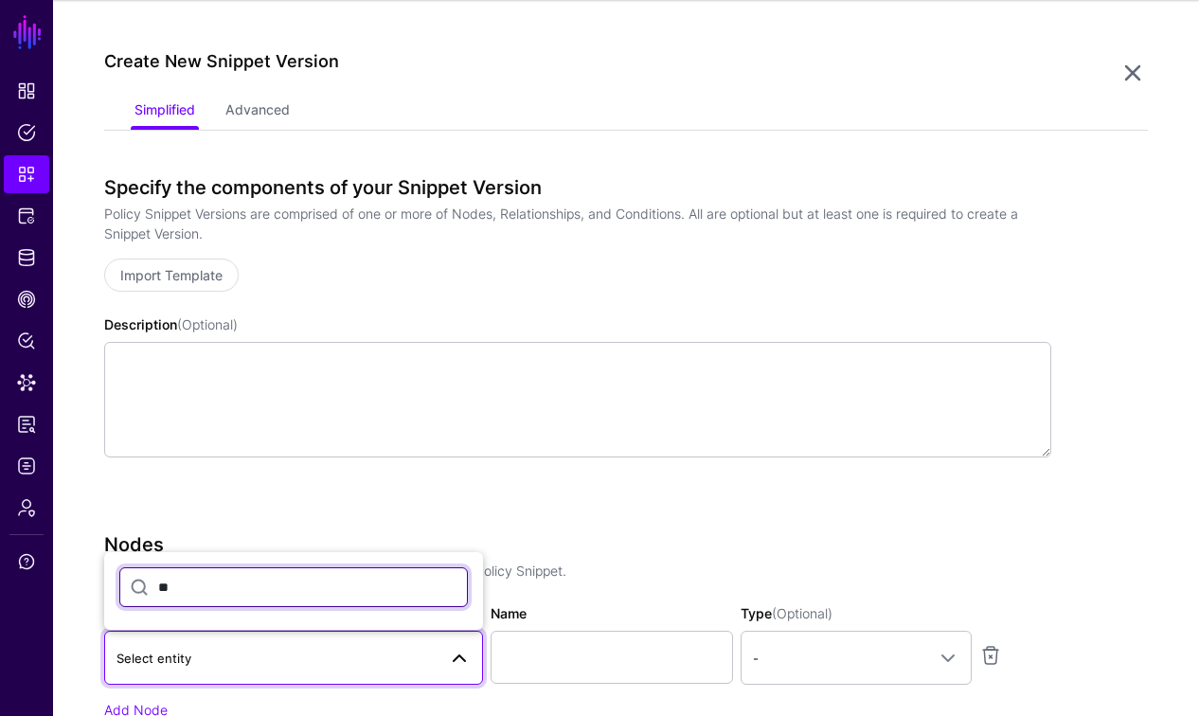
type input "*"
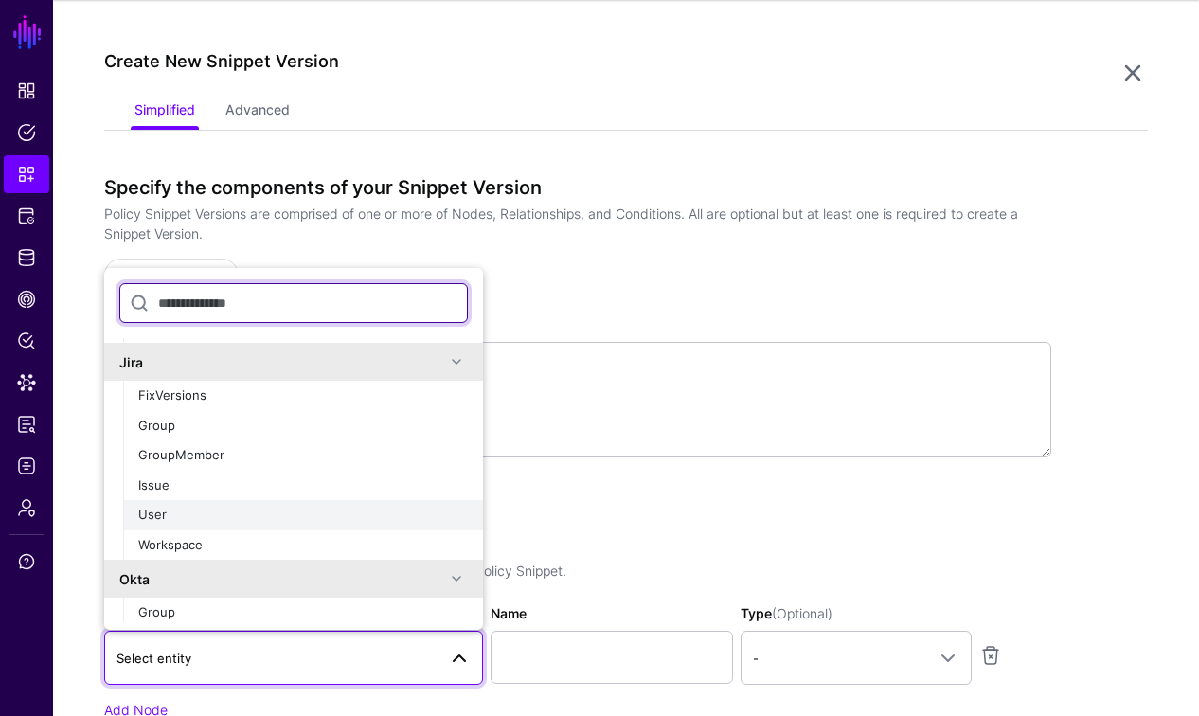
scroll to position [307, 0]
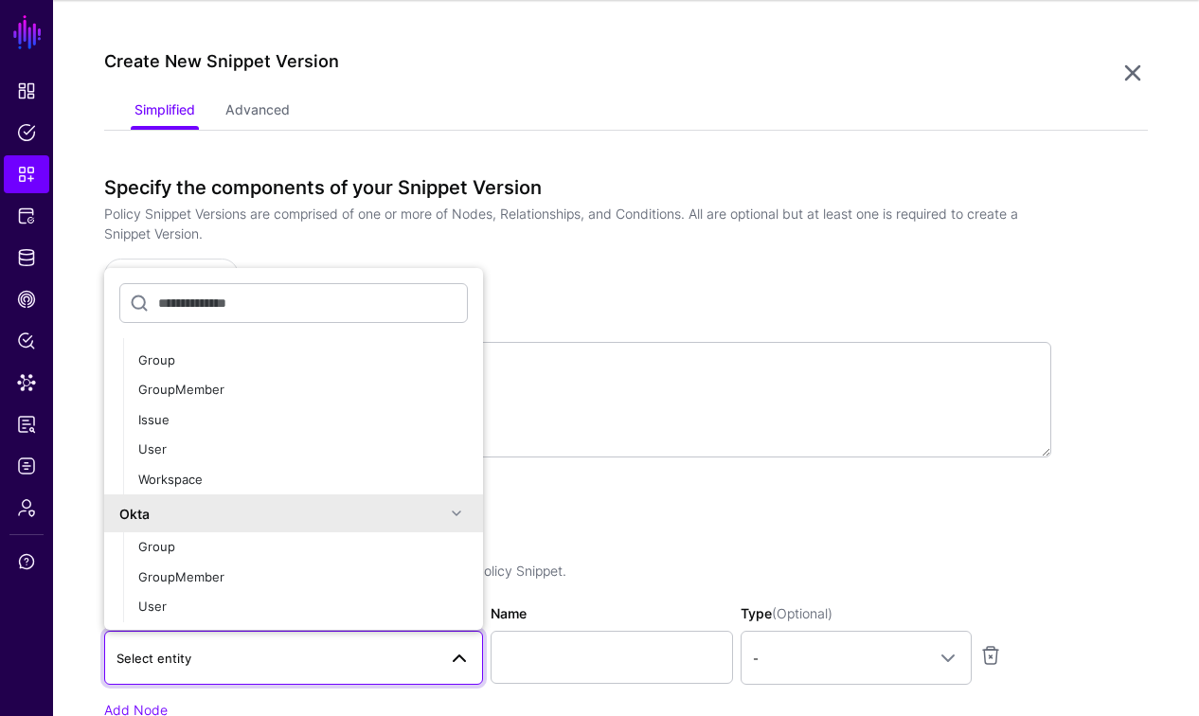
click at [592, 472] on div "Specify the components of your Snippet Version Policy Snippet Versions are comp…" at bounding box center [577, 343] width 947 height 334
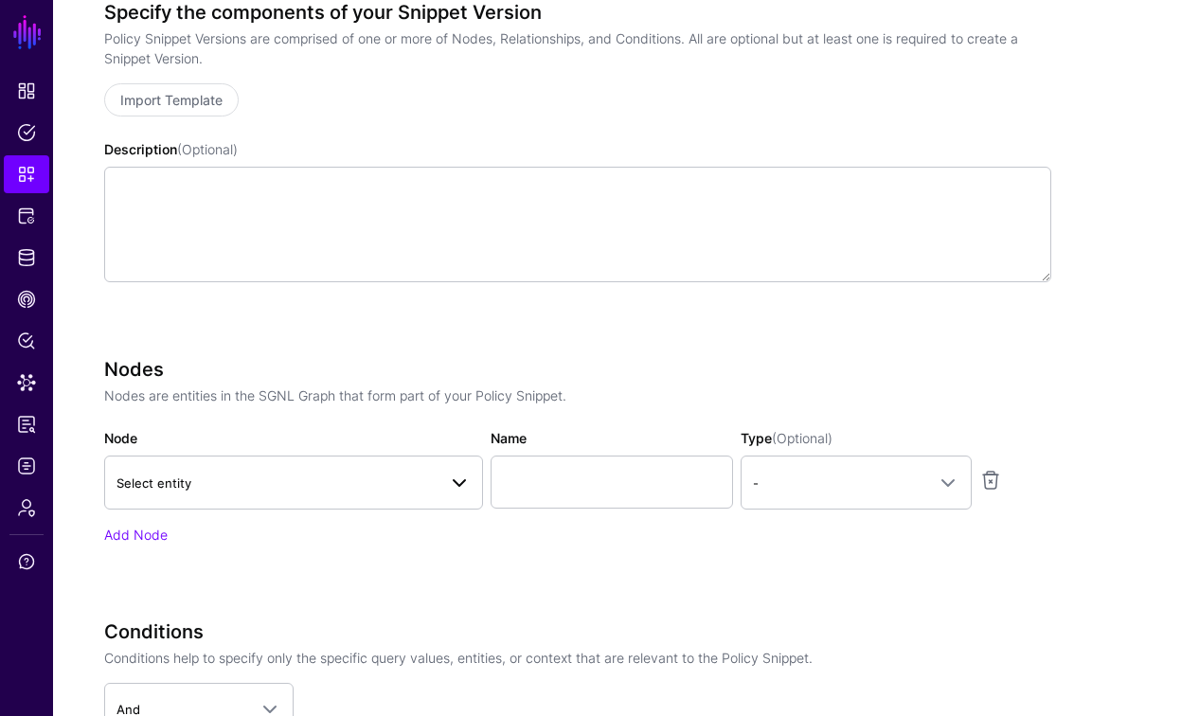
scroll to position [368, 0]
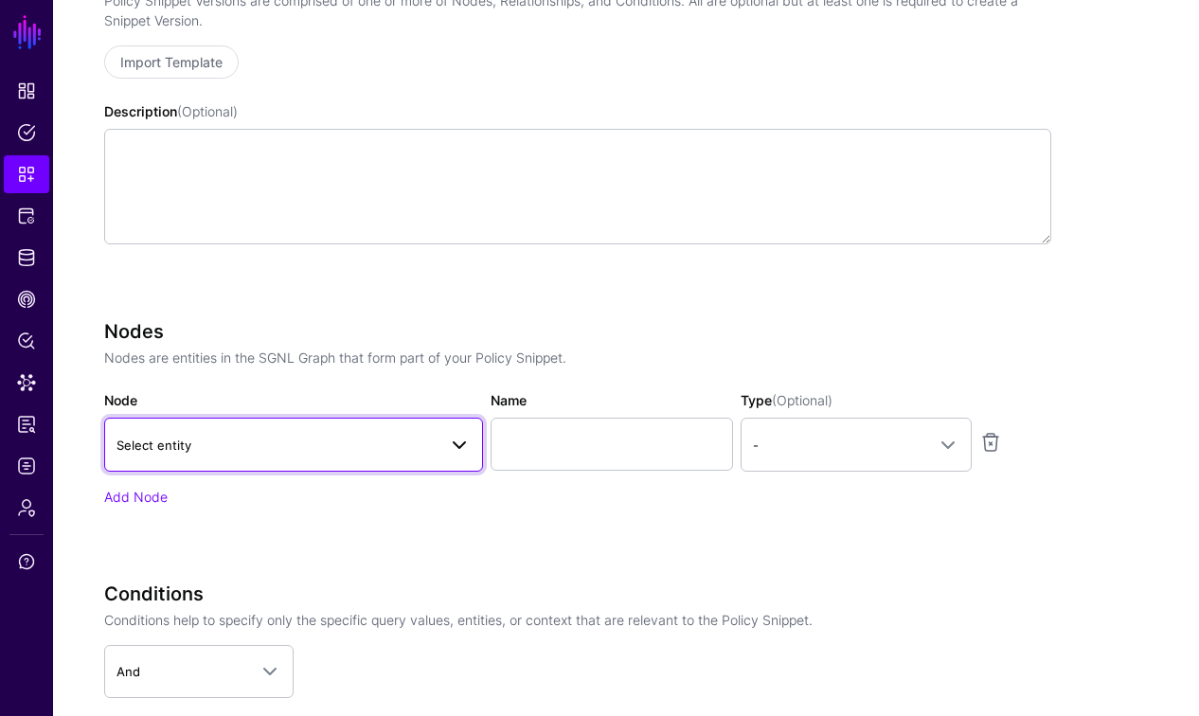
click at [294, 443] on span "Select entity" at bounding box center [276, 445] width 320 height 21
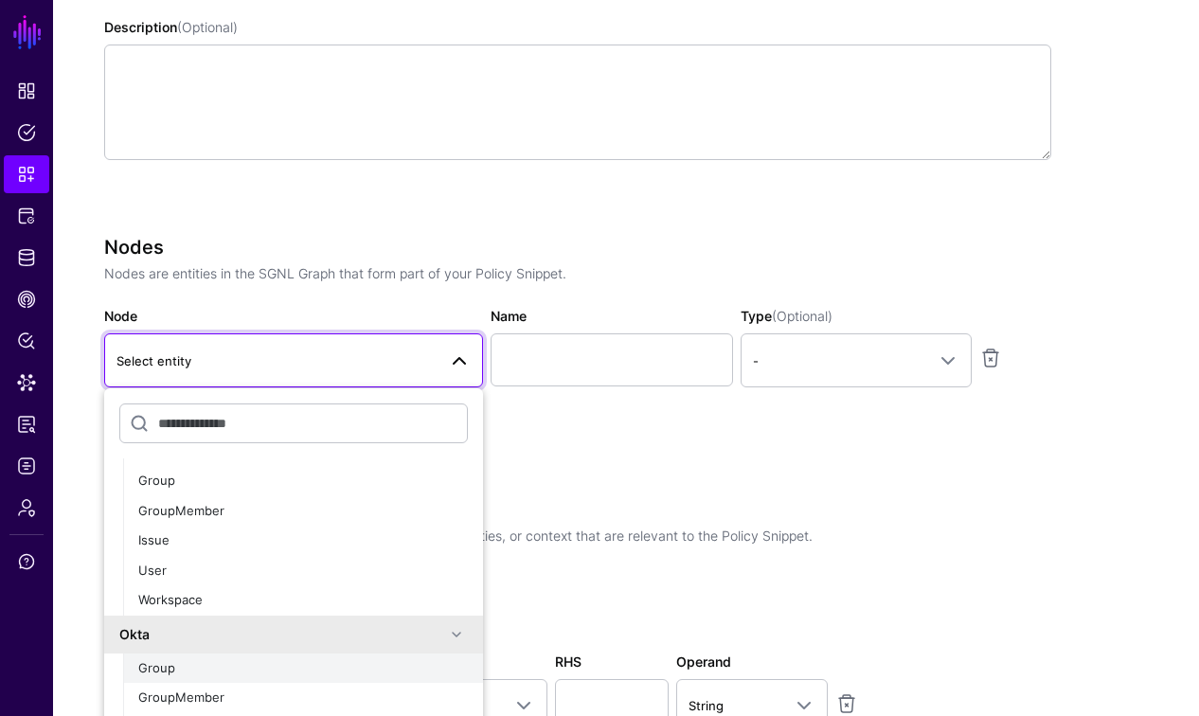
scroll to position [429, 0]
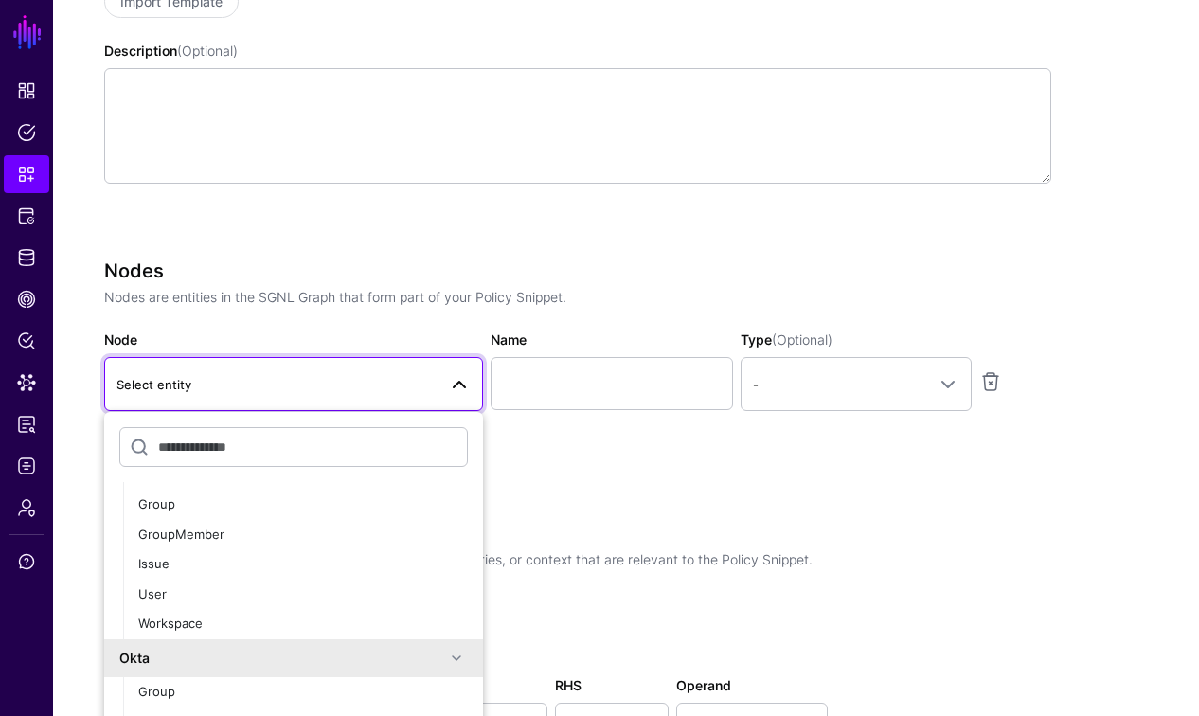
click at [661, 526] on h3 "Conditions" at bounding box center [577, 533] width 947 height 23
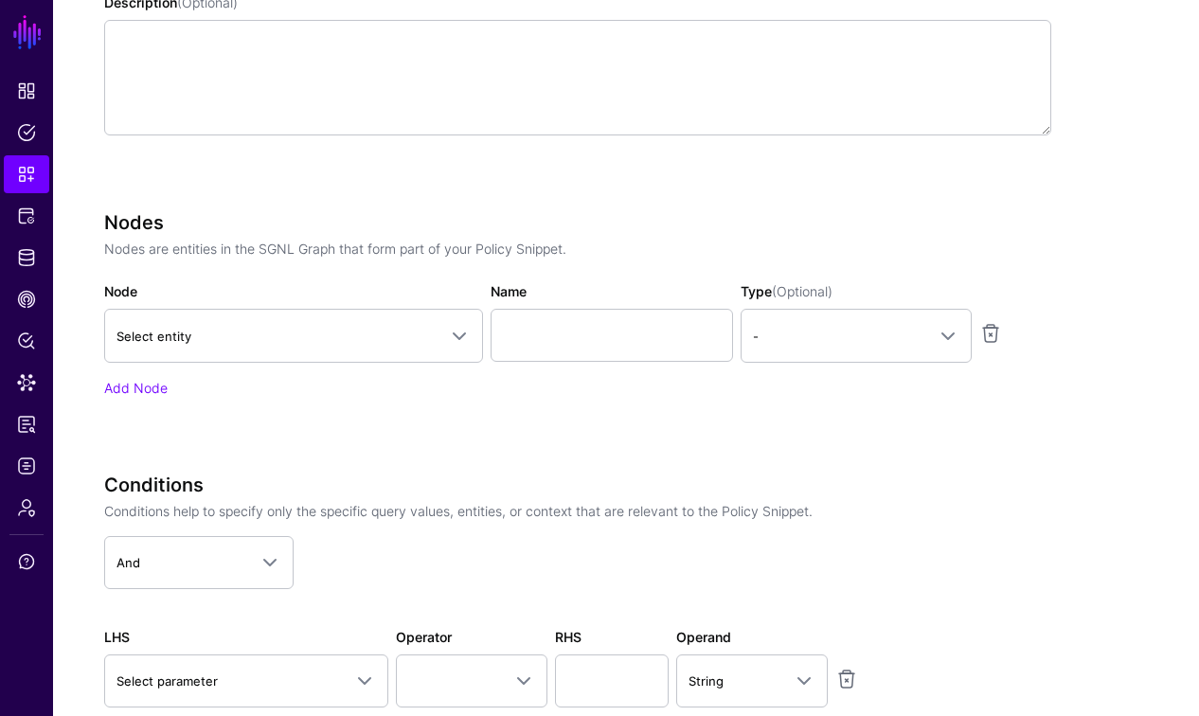
scroll to position [502, 0]
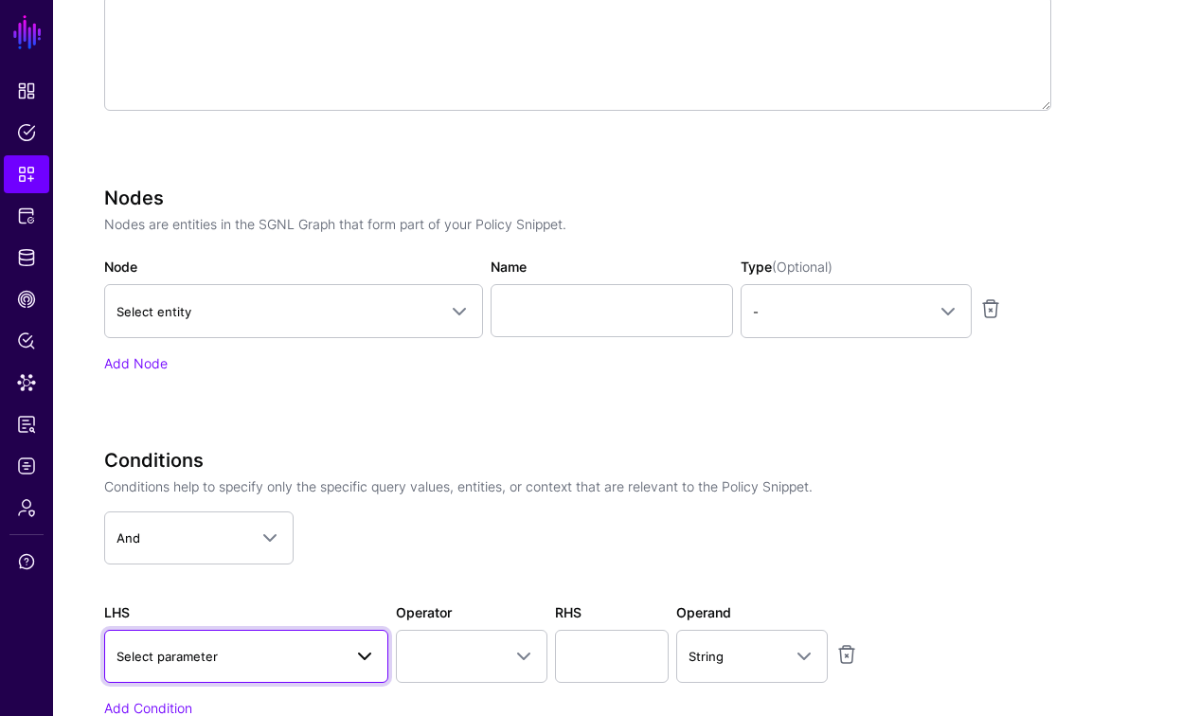
click at [282, 663] on span "Select parameter" at bounding box center [228, 656] width 225 height 21
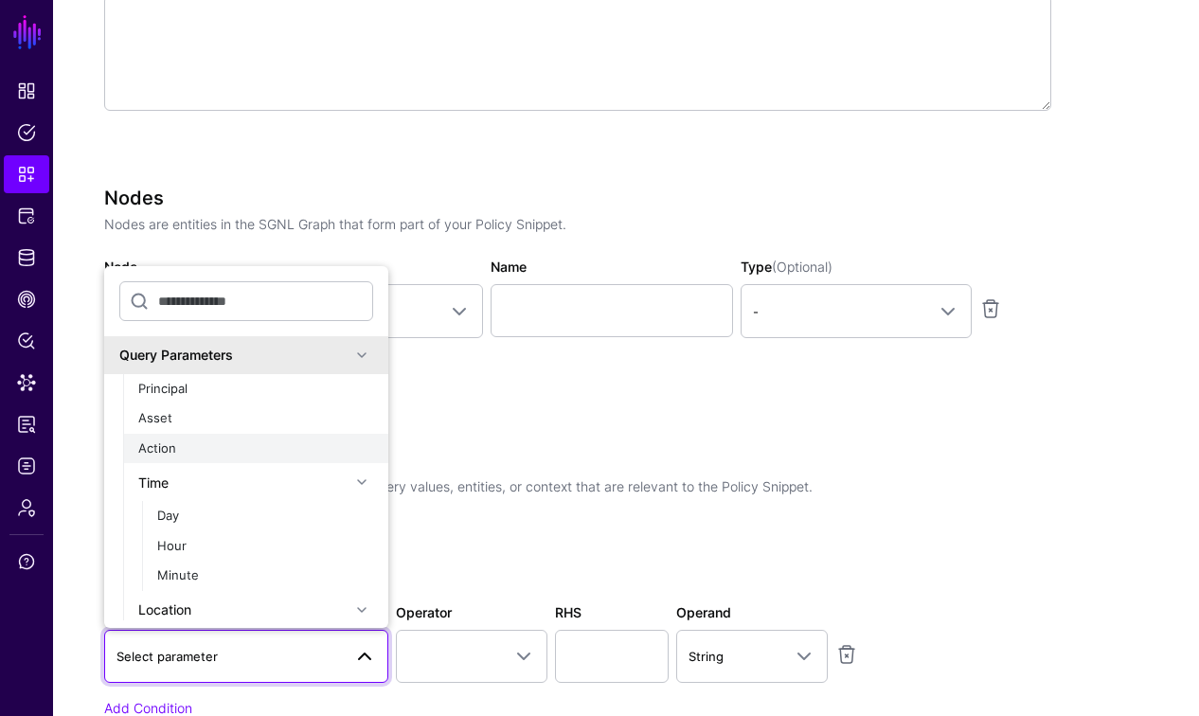
click at [198, 445] on div "Action" at bounding box center [255, 448] width 235 height 19
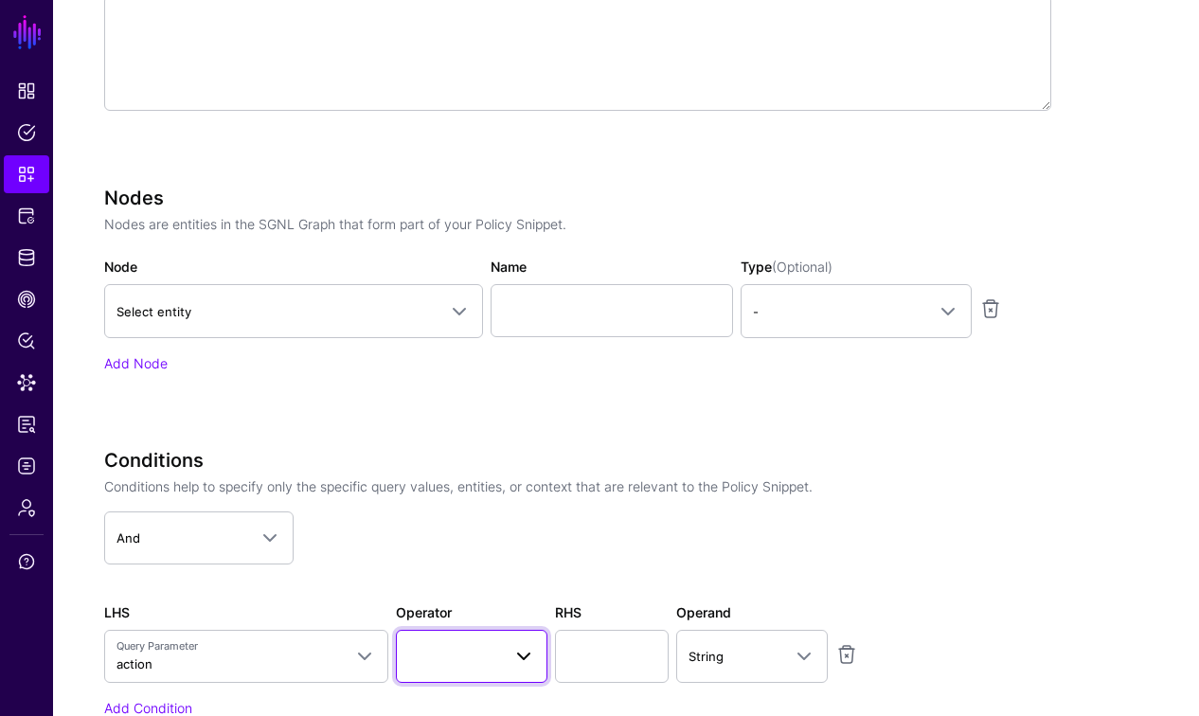
click at [486, 657] on span at bounding box center [471, 656] width 127 height 23
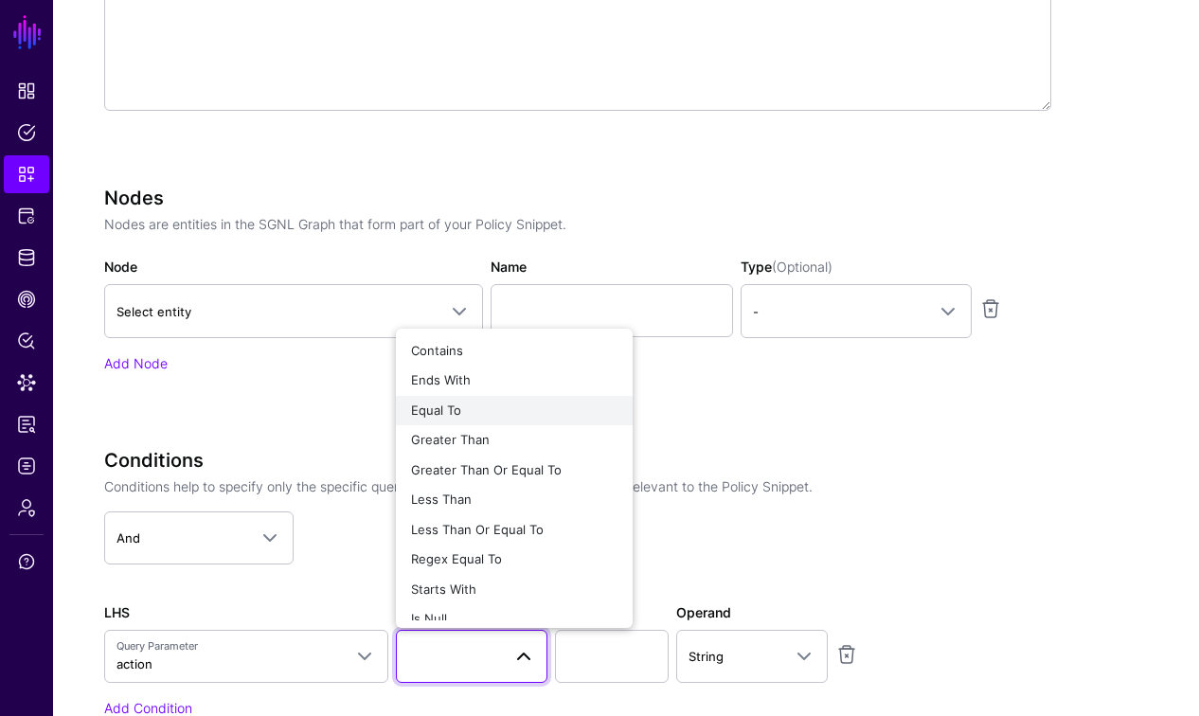
click at [479, 413] on div "Equal To" at bounding box center [514, 411] width 206 height 19
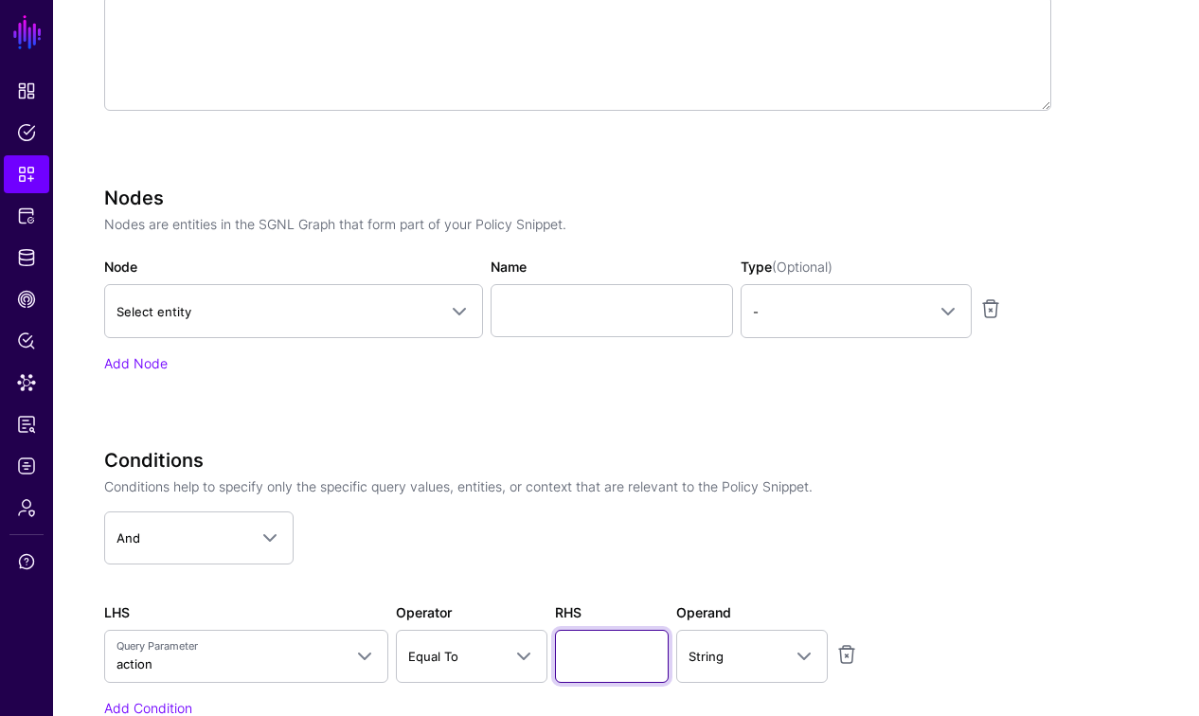
click at [598, 649] on input "text" at bounding box center [612, 656] width 114 height 53
click at [615, 654] on input "text" at bounding box center [612, 656] width 114 height 53
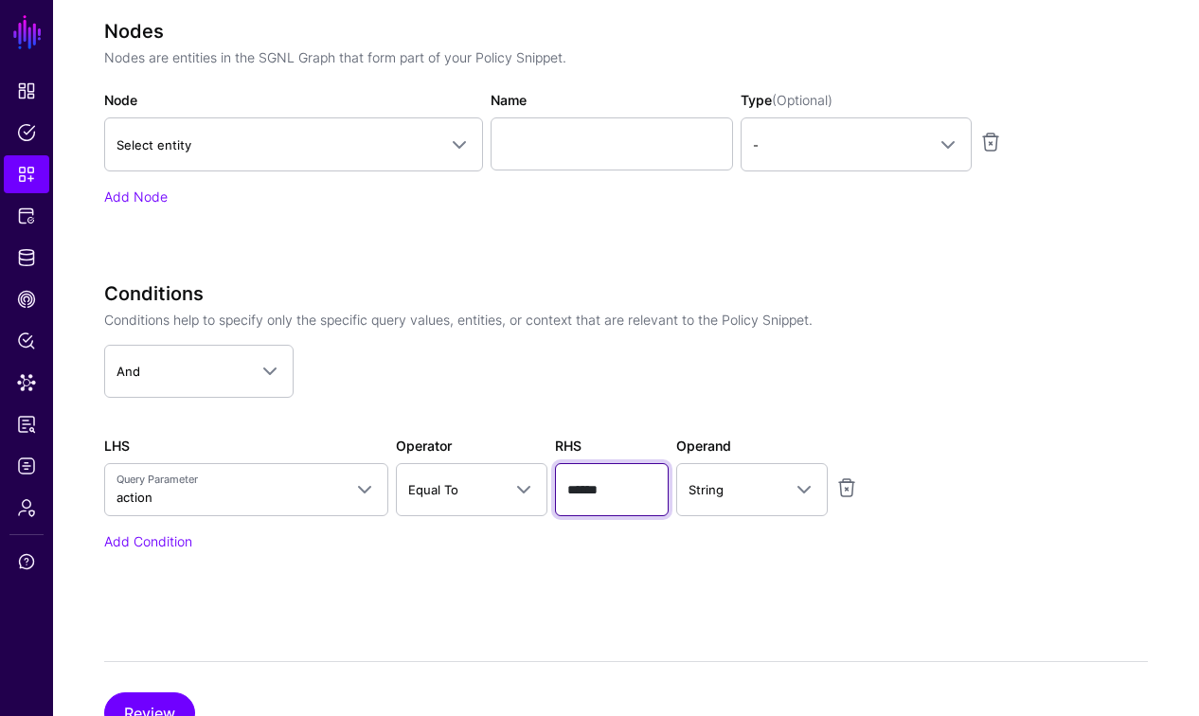
scroll to position [737, 0]
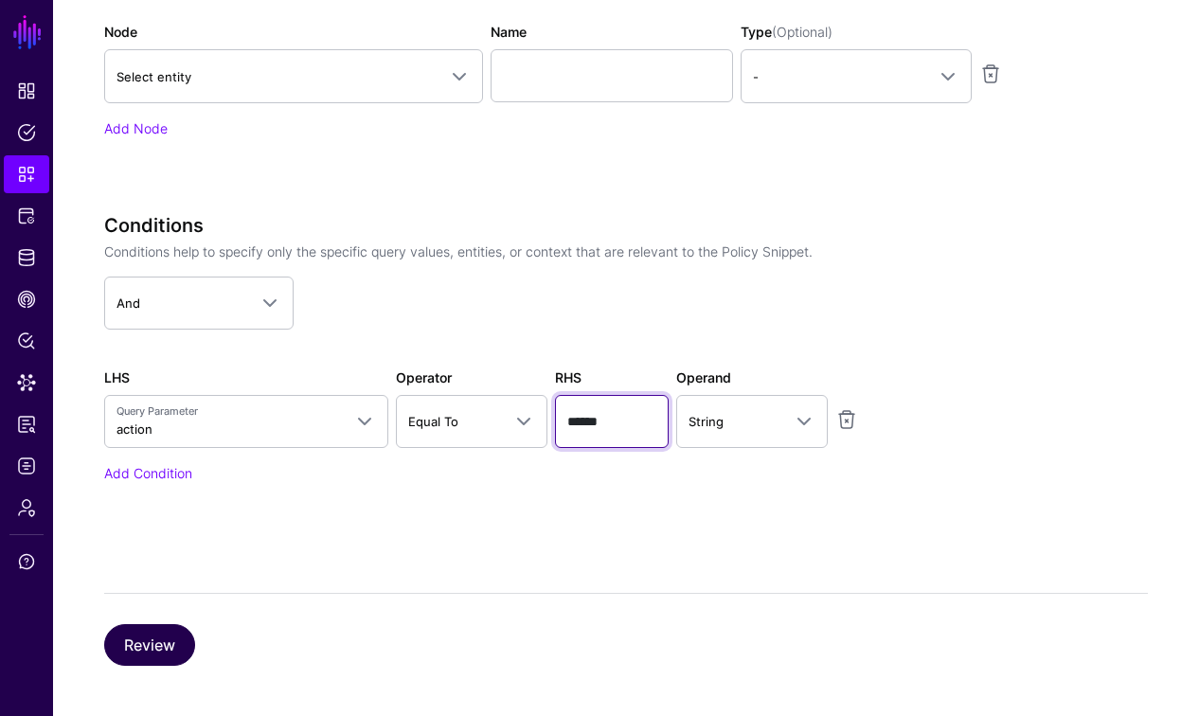
type input "******"
click at [153, 642] on button "Review" at bounding box center [149, 645] width 91 height 42
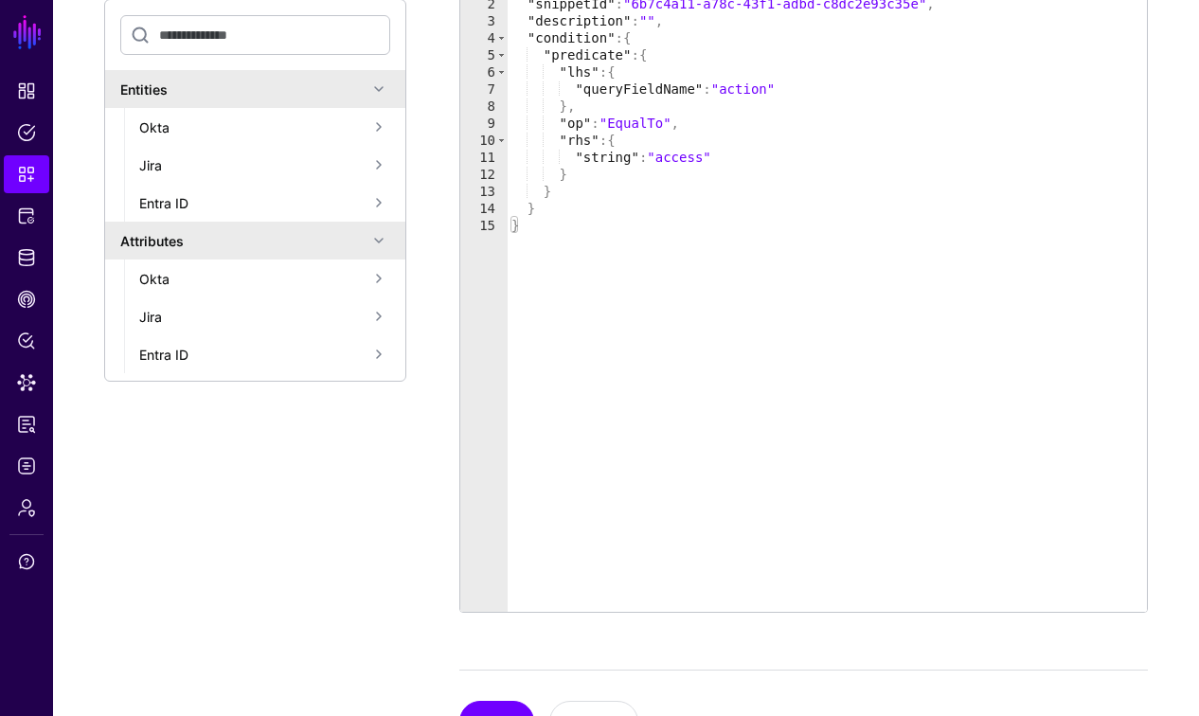
scroll to position [485, 0]
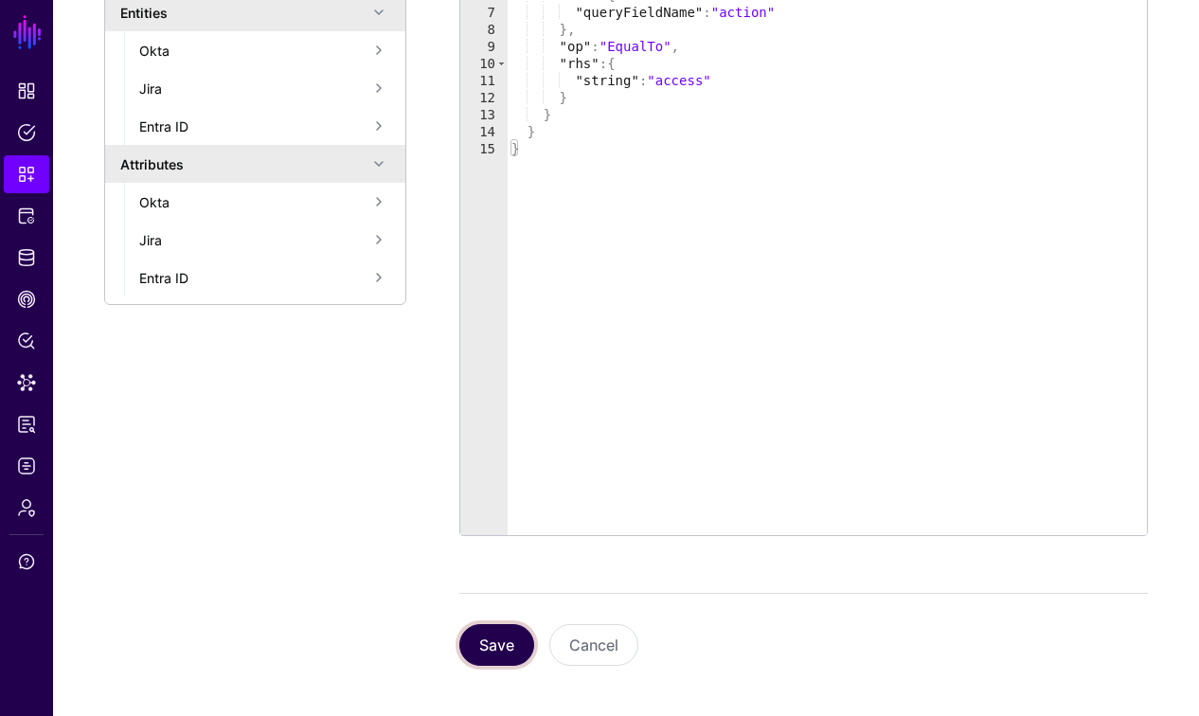
click at [509, 643] on button "Save" at bounding box center [496, 645] width 75 height 42
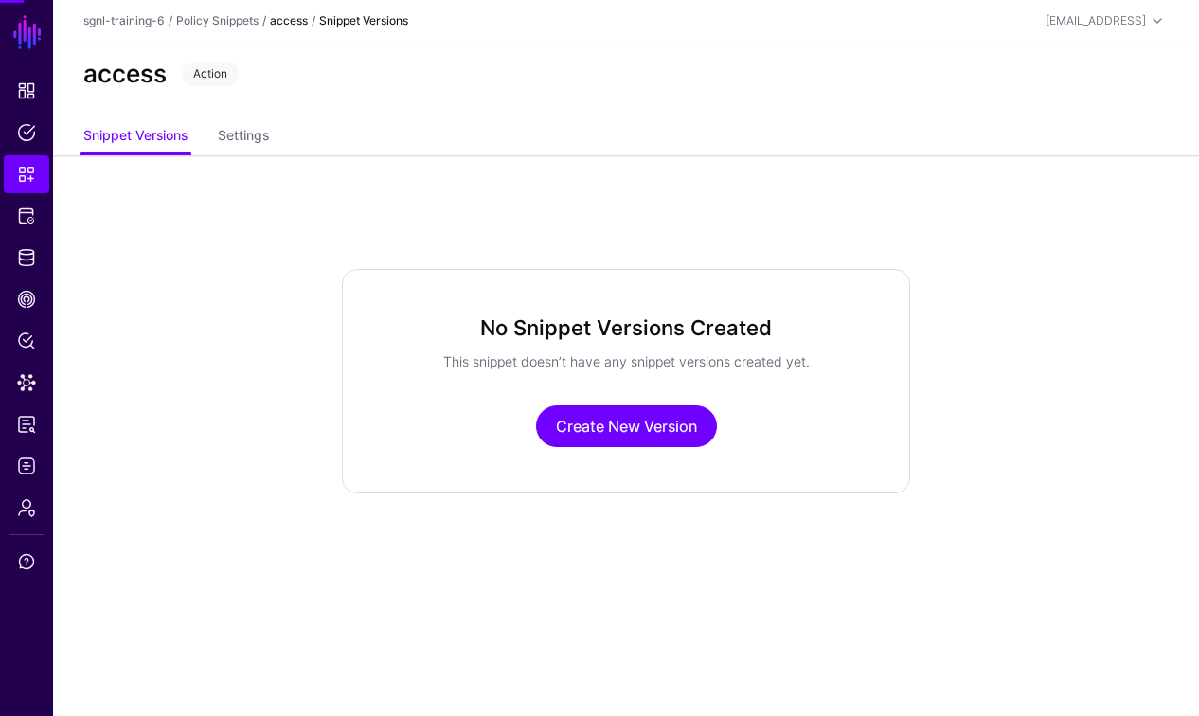
scroll to position [0, 0]
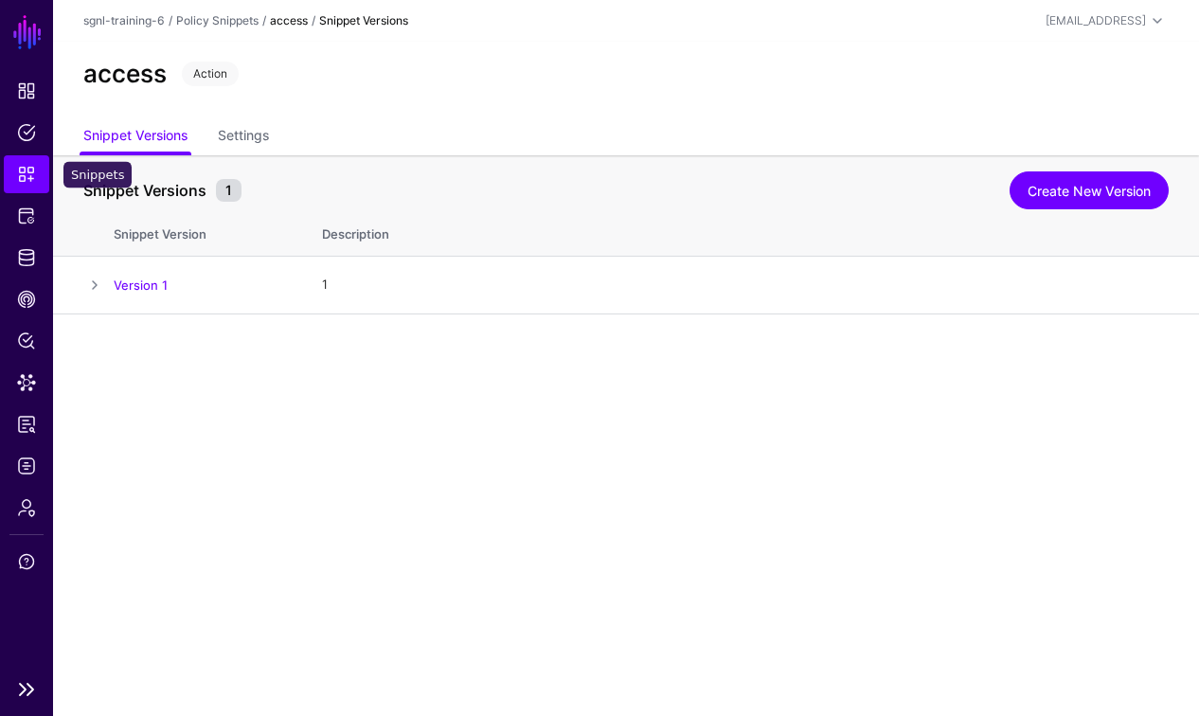
click at [25, 173] on span "Snippets" at bounding box center [26, 174] width 19 height 19
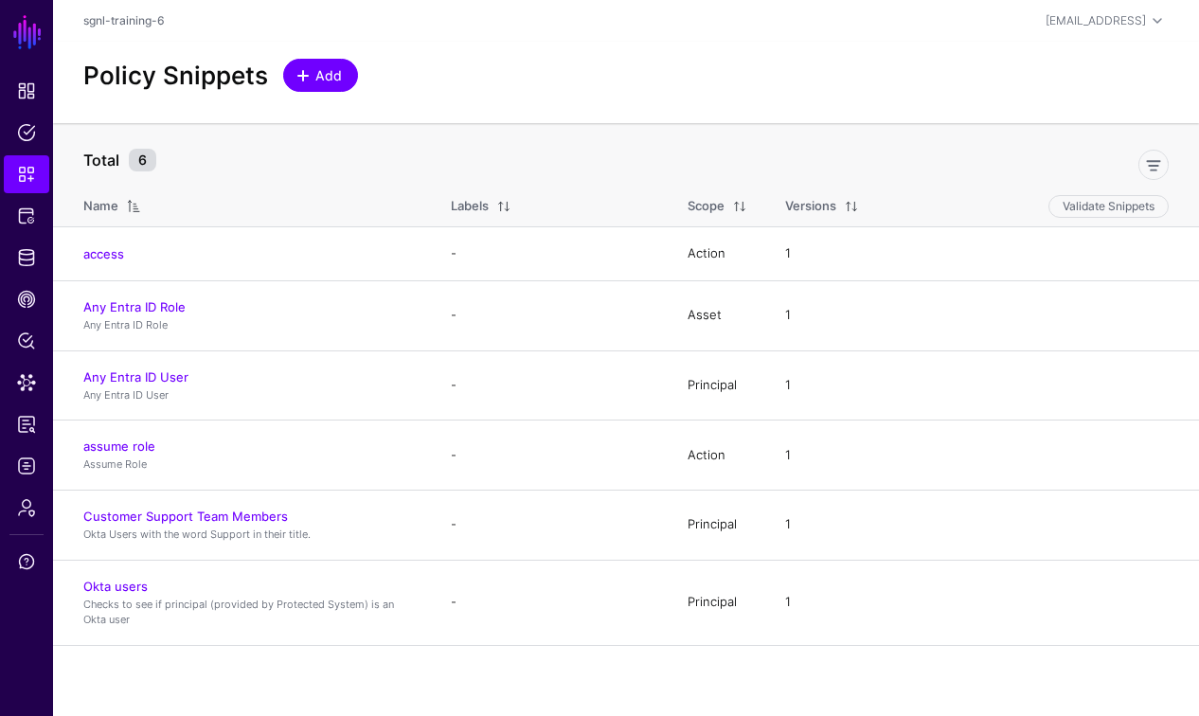
click at [318, 80] on span "Add" at bounding box center [328, 75] width 31 height 20
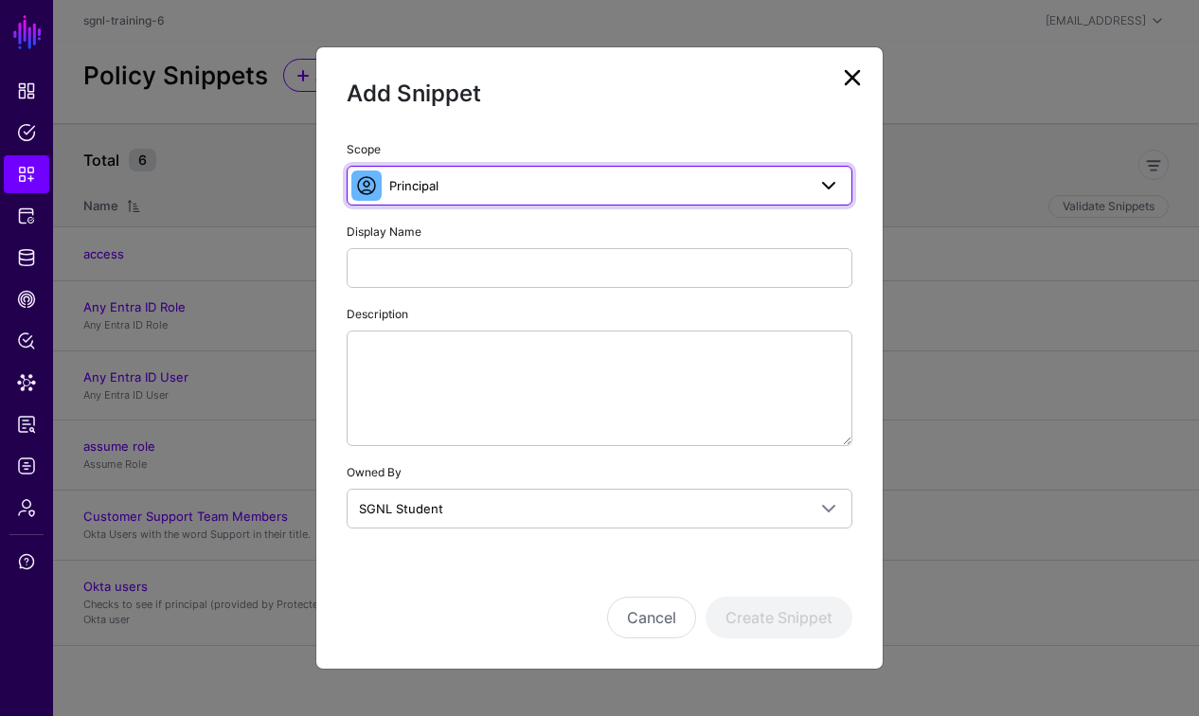
click at [415, 189] on span "Principal" at bounding box center [413, 185] width 49 height 15
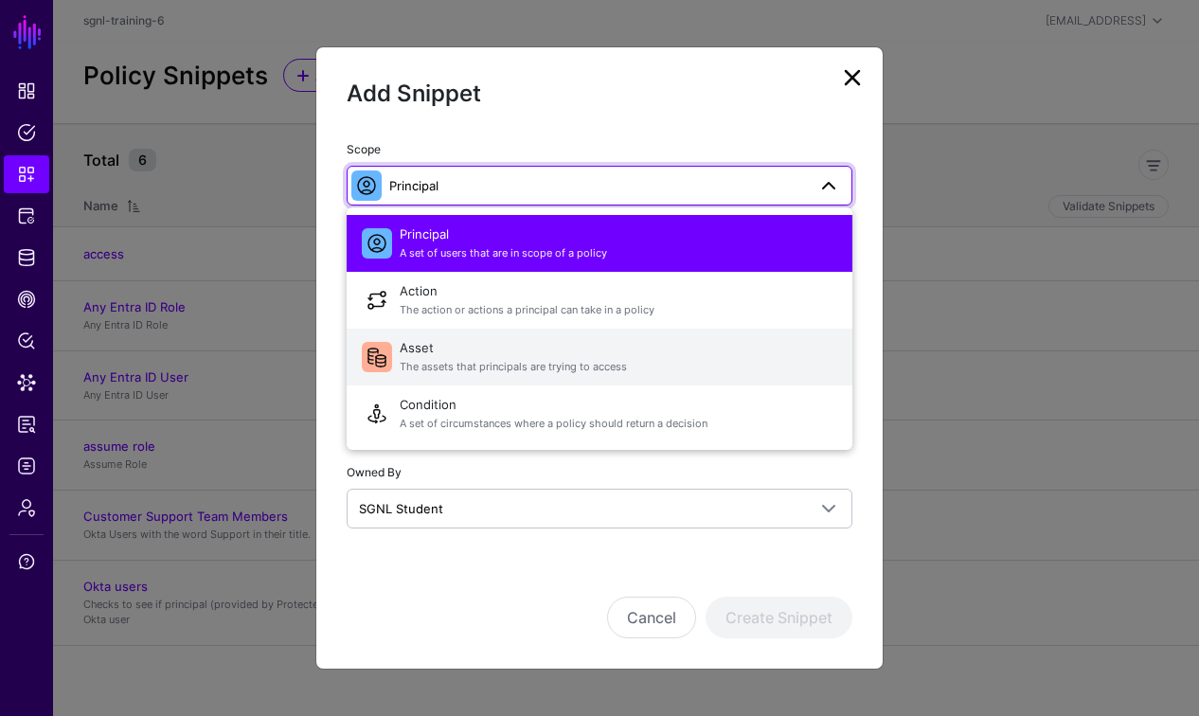
click at [420, 349] on span "Asset The assets that principals are trying to access" at bounding box center [619, 356] width 438 height 45
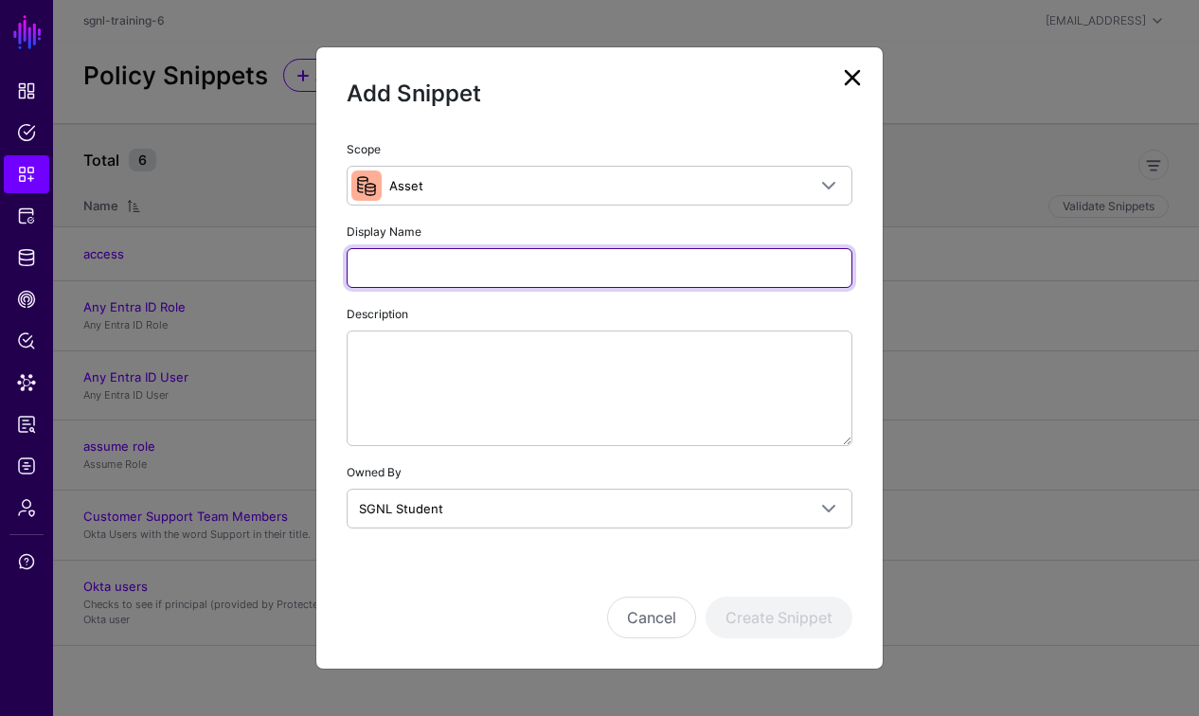
click at [422, 268] on input "Display Name" at bounding box center [600, 268] width 506 height 40
type input "**********"
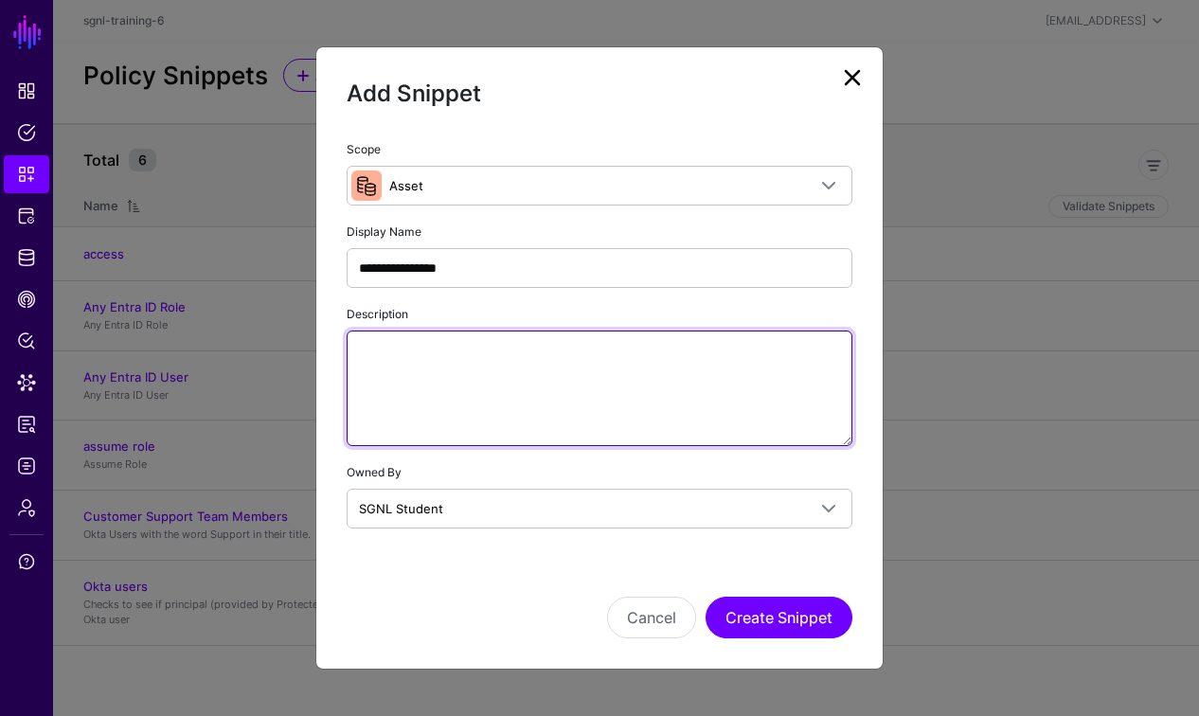
click at [394, 379] on textarea "Description" at bounding box center [600, 388] width 506 height 116
type textarea "**********"
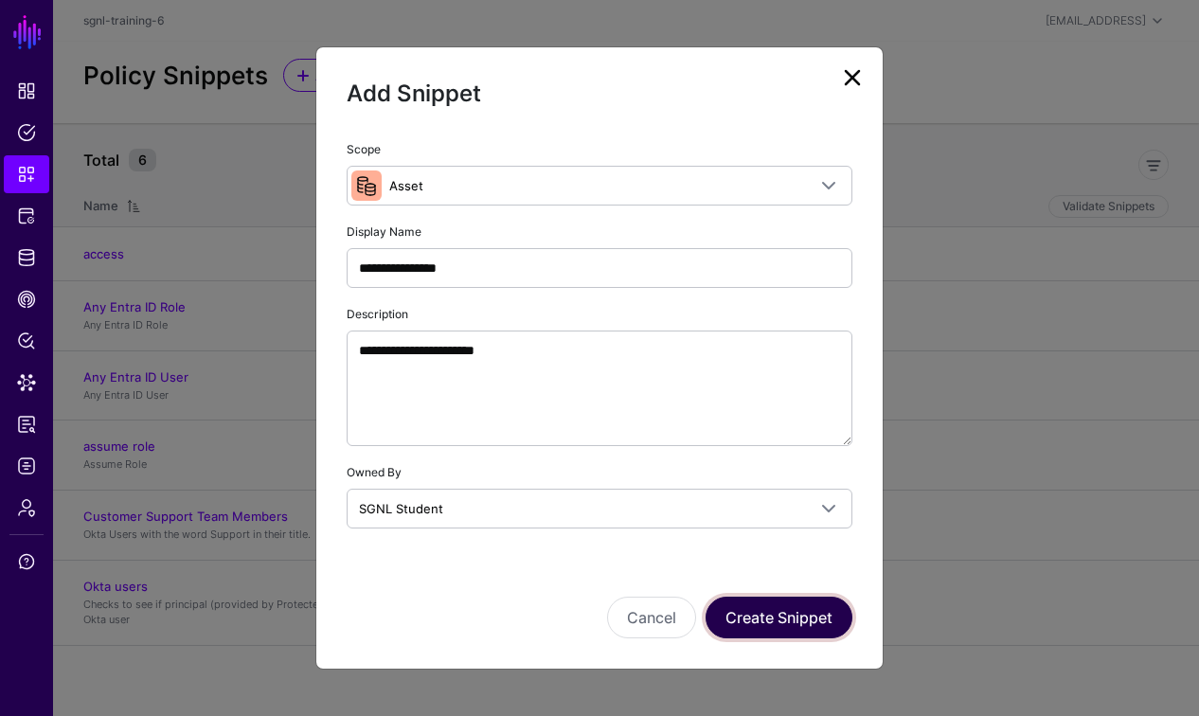
drag, startPoint x: 774, startPoint y: 613, endPoint x: 719, endPoint y: 600, distance: 56.3
click at [774, 613] on button "Create Snippet" at bounding box center [779, 618] width 147 height 42
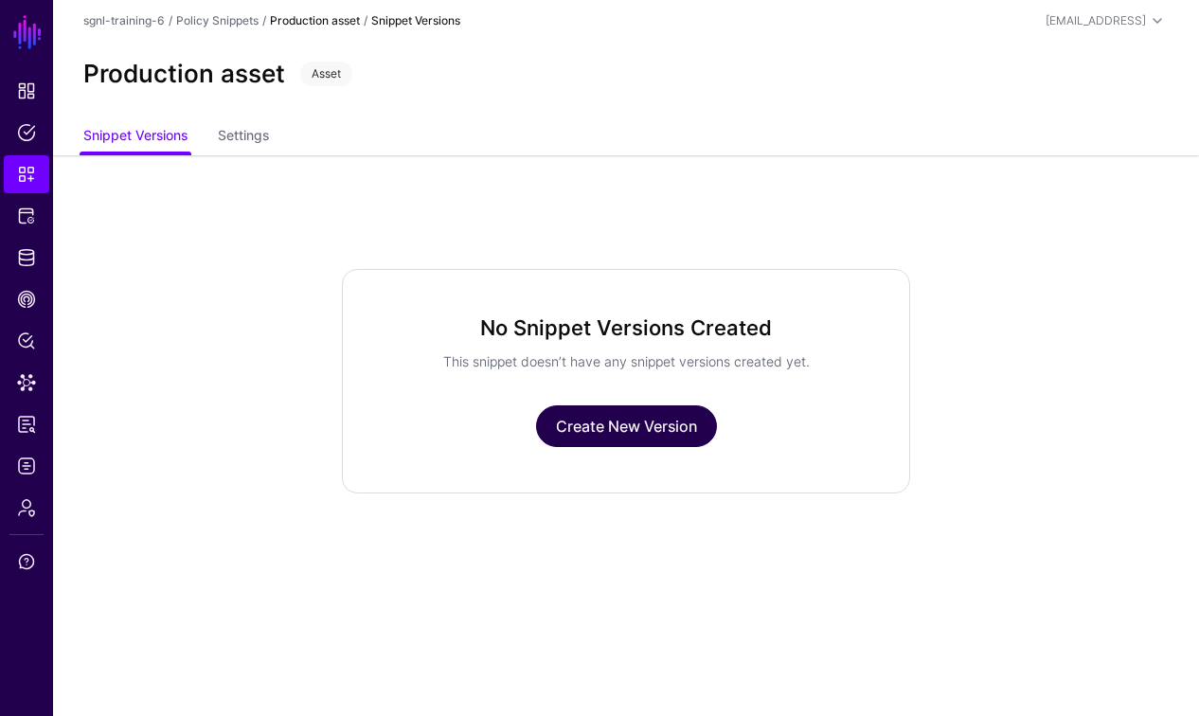
click at [622, 429] on link "Create New Version" at bounding box center [626, 426] width 181 height 42
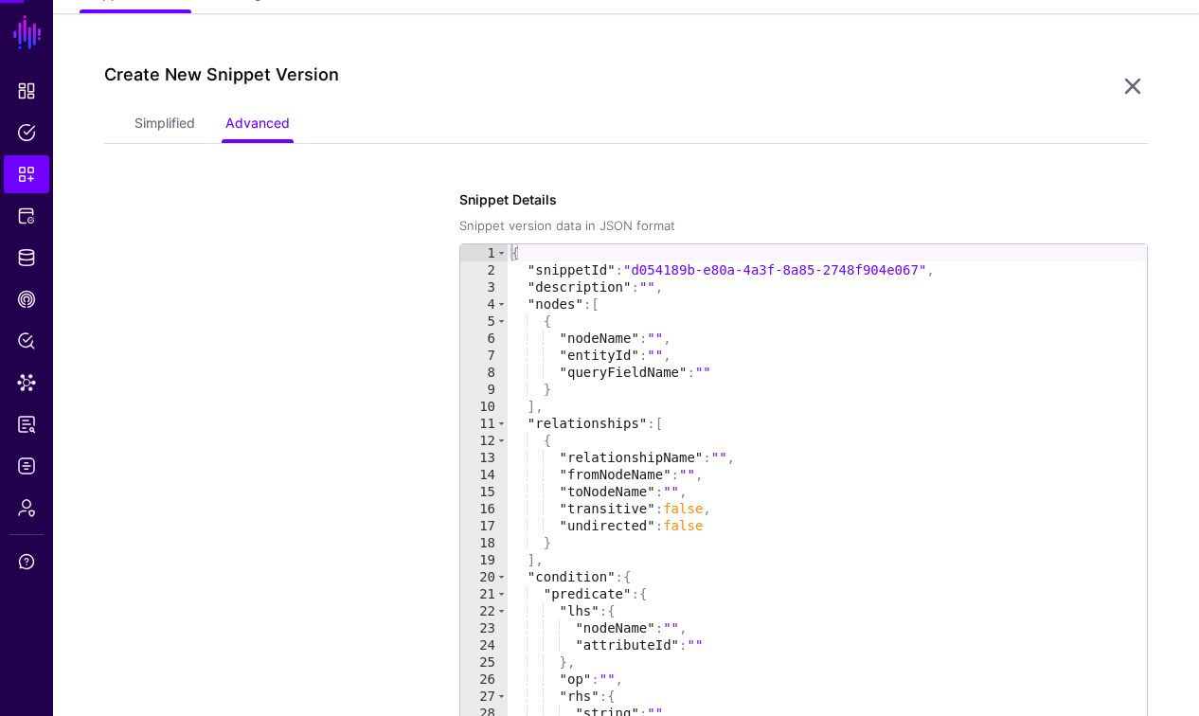
scroll to position [155, 0]
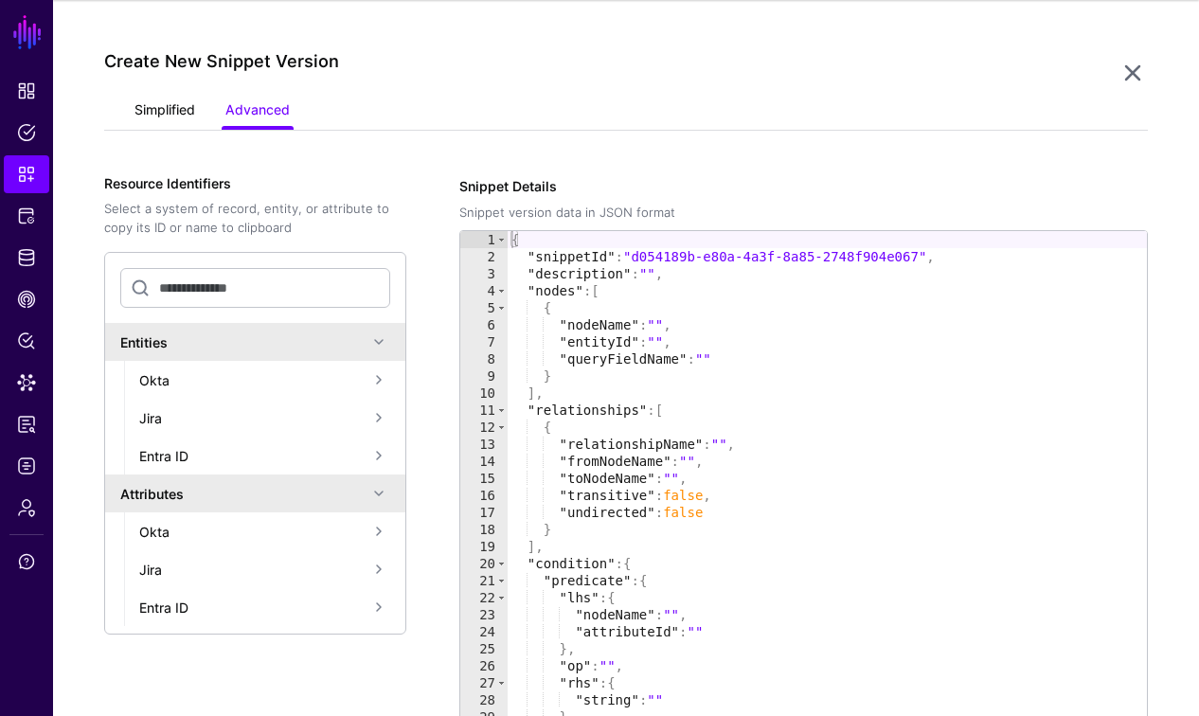
click at [182, 109] on link "Simplified" at bounding box center [164, 112] width 61 height 36
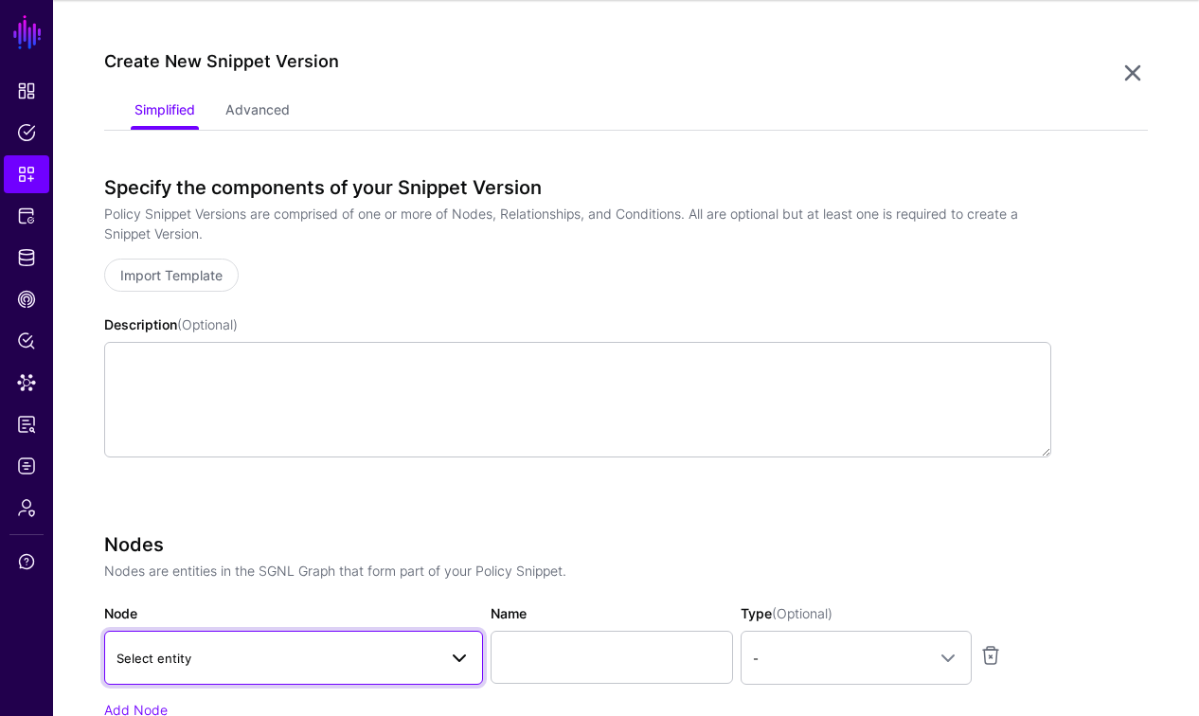
click at [370, 665] on span "Select entity" at bounding box center [276, 658] width 320 height 21
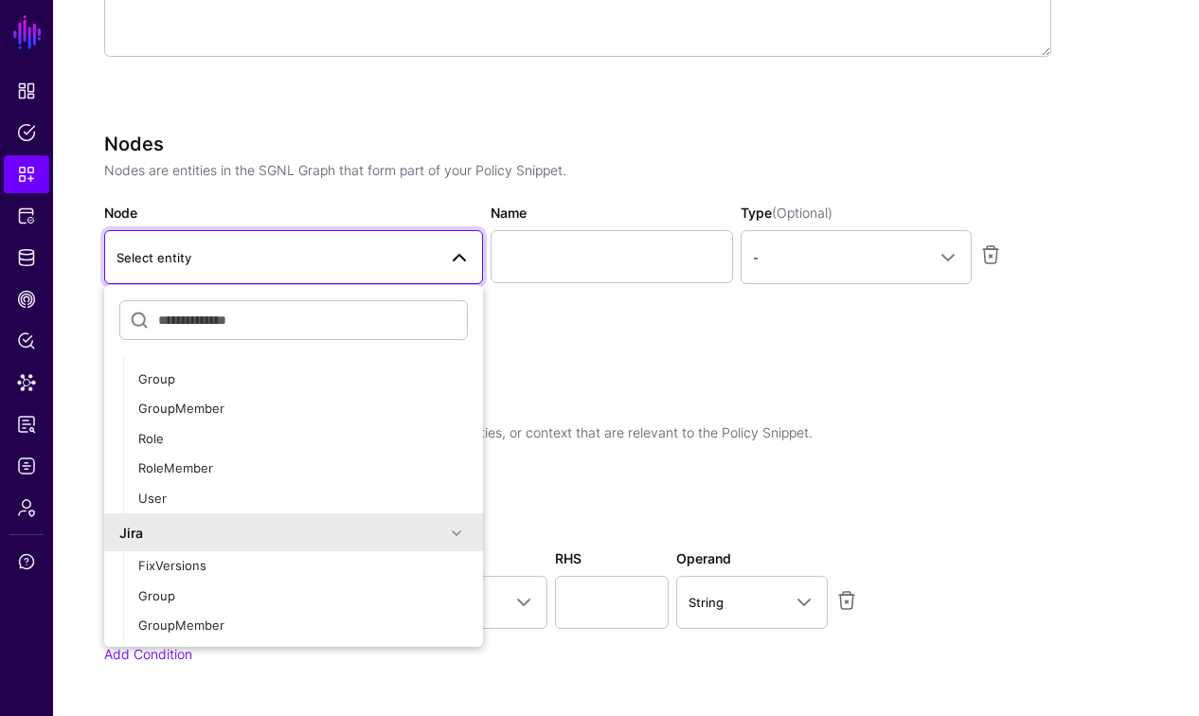
scroll to position [0, 0]
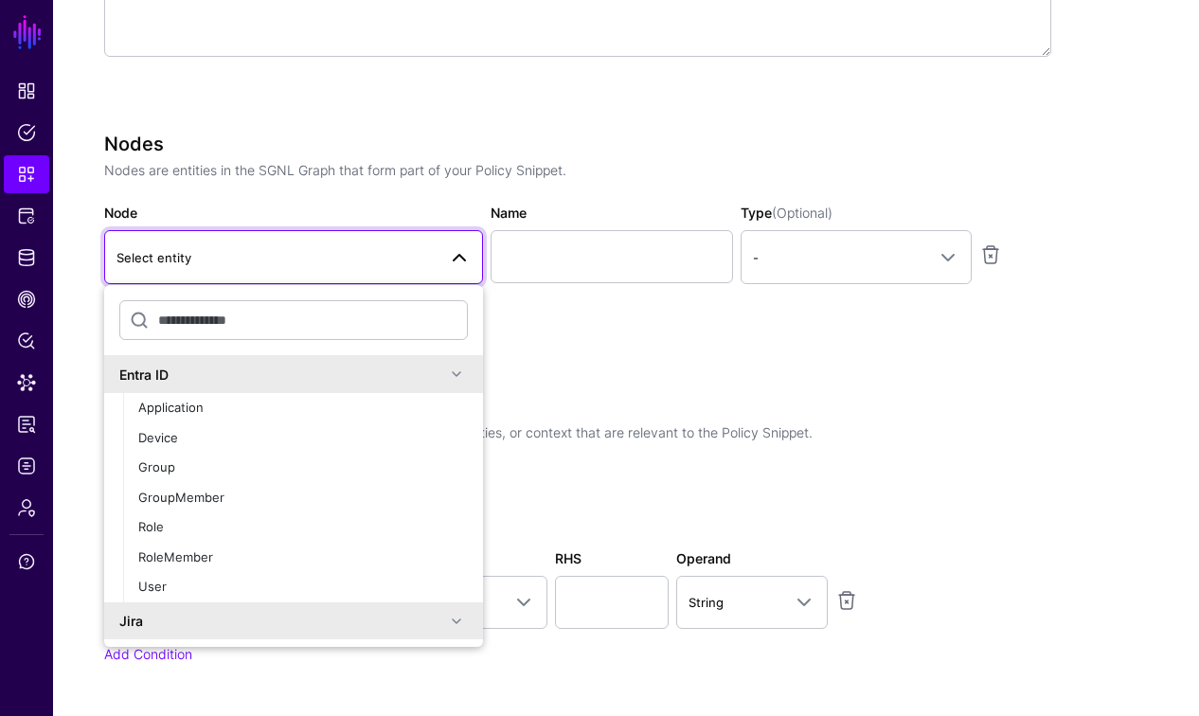
click at [647, 404] on h3 "Conditions" at bounding box center [577, 406] width 947 height 23
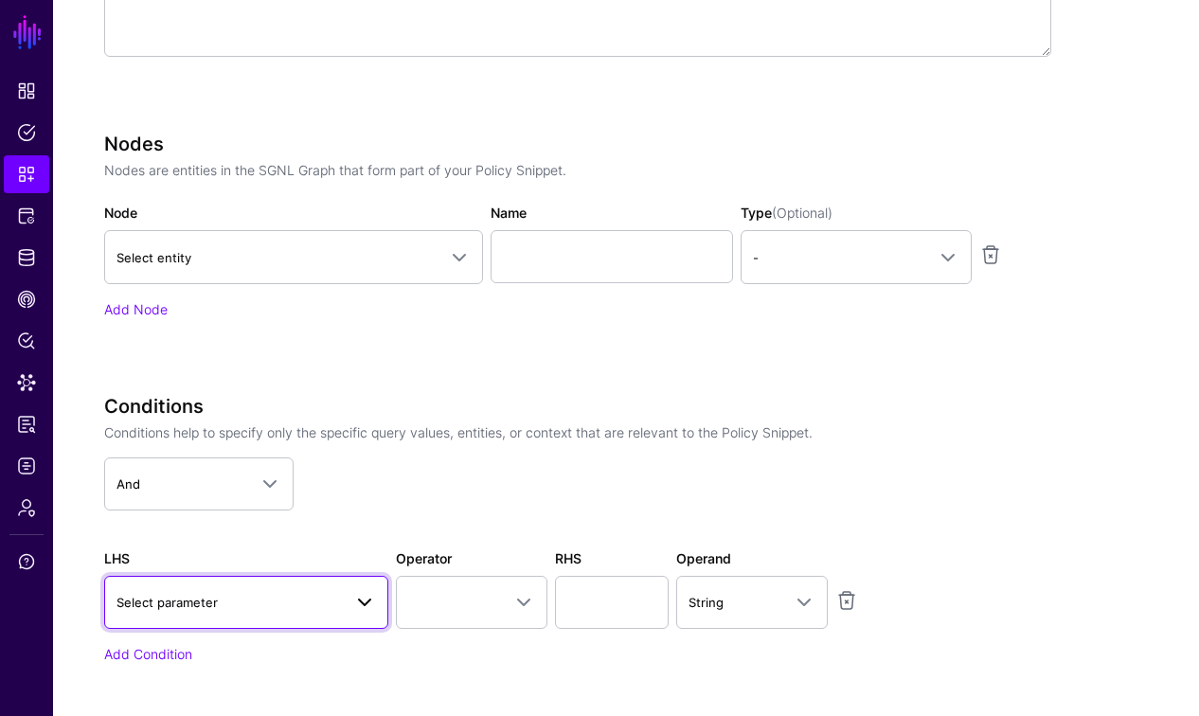
click at [236, 602] on span "Select parameter" at bounding box center [228, 602] width 225 height 21
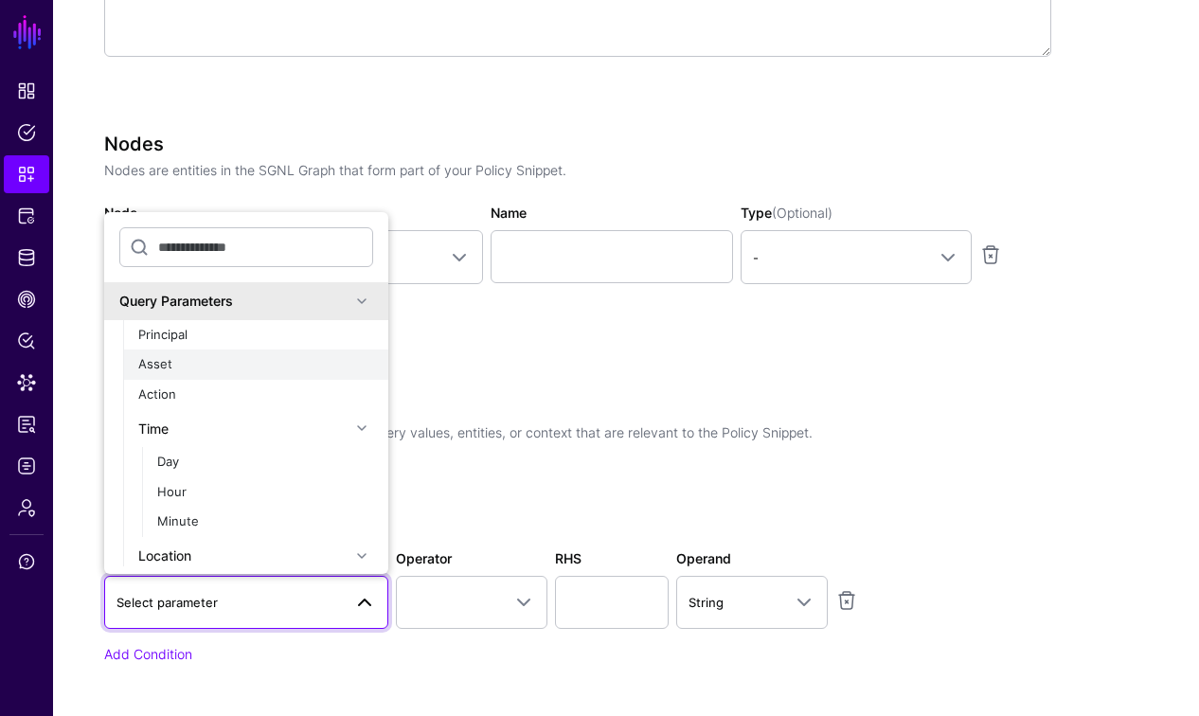
click at [149, 372] on div "Asset" at bounding box center [255, 364] width 235 height 19
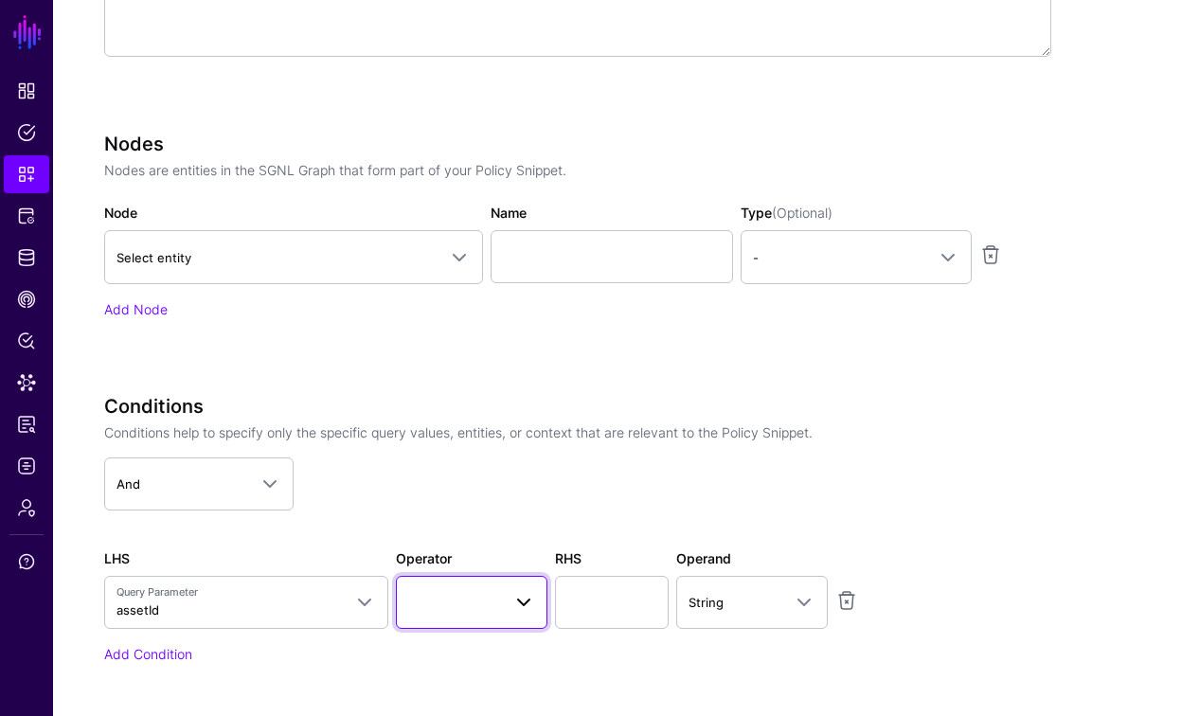
click at [452, 598] on span at bounding box center [471, 602] width 127 height 23
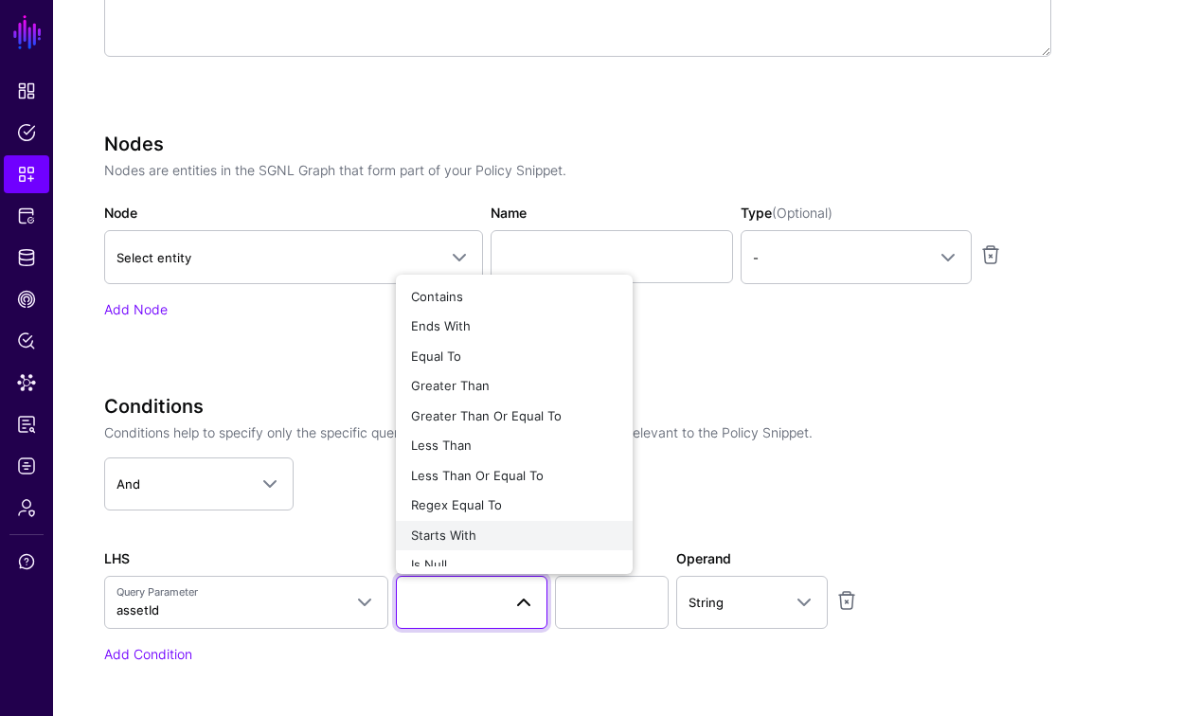
click at [456, 541] on span "Starts With" at bounding box center [443, 534] width 65 height 15
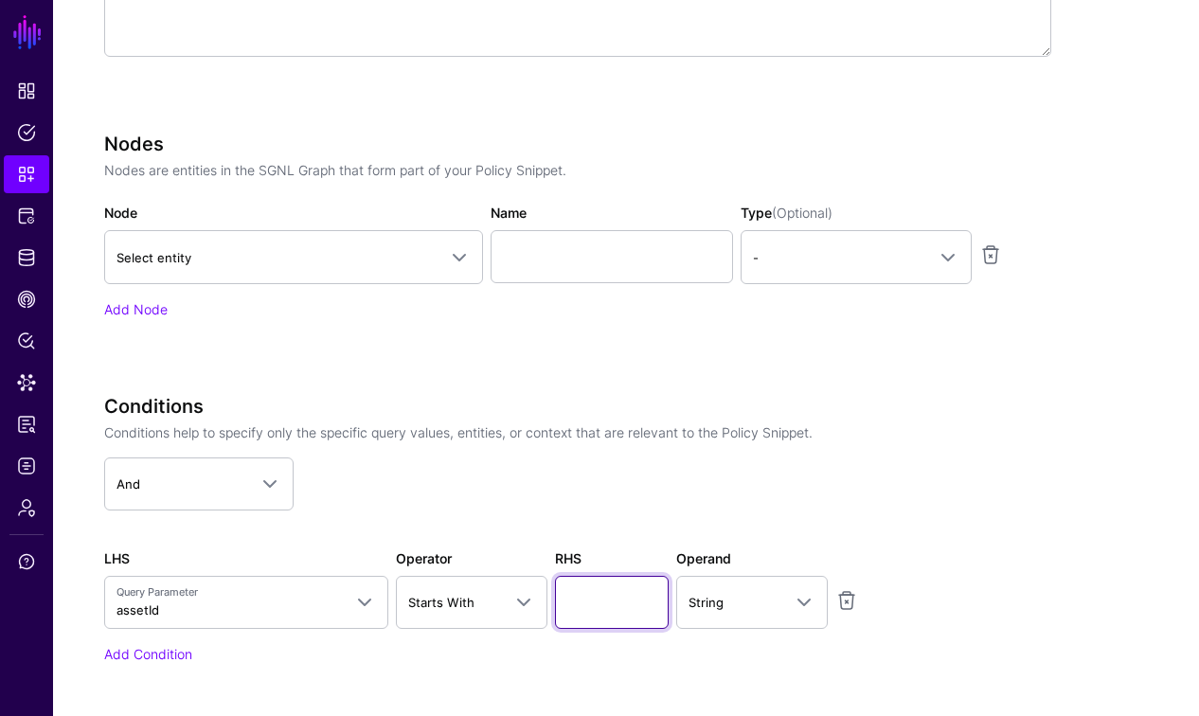
click at [578, 598] on input "text" at bounding box center [612, 602] width 114 height 53
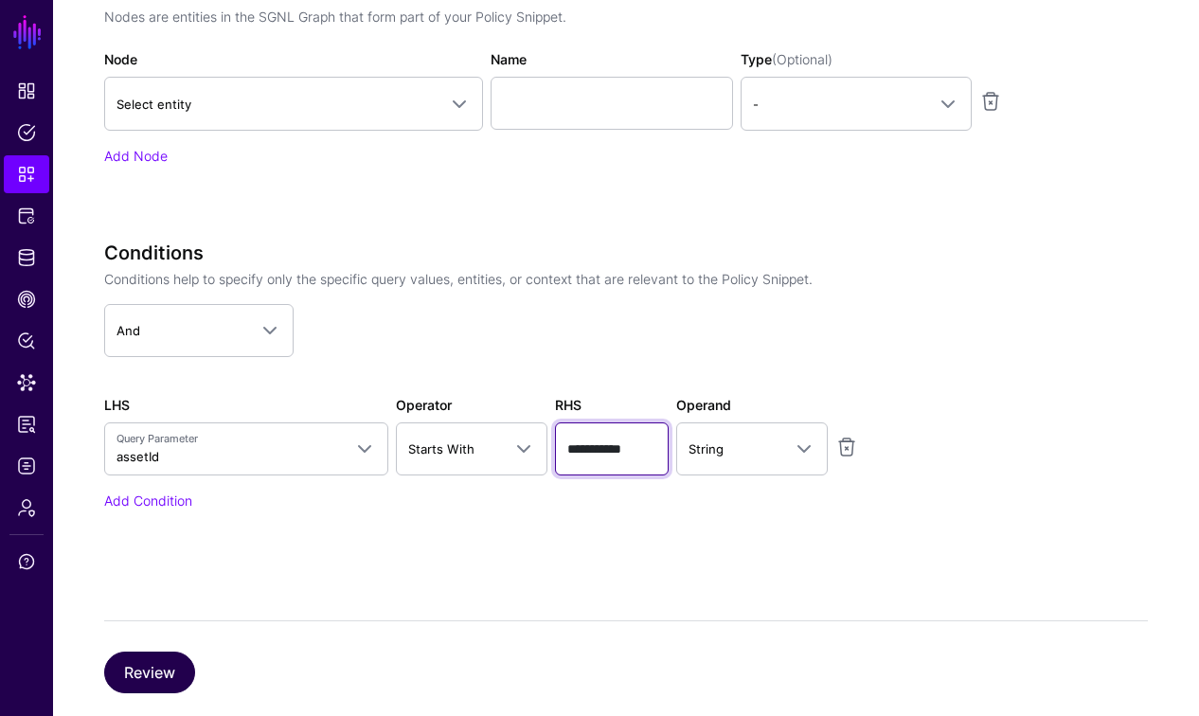
type input "**********"
click at [110, 674] on button "Review" at bounding box center [149, 673] width 91 height 42
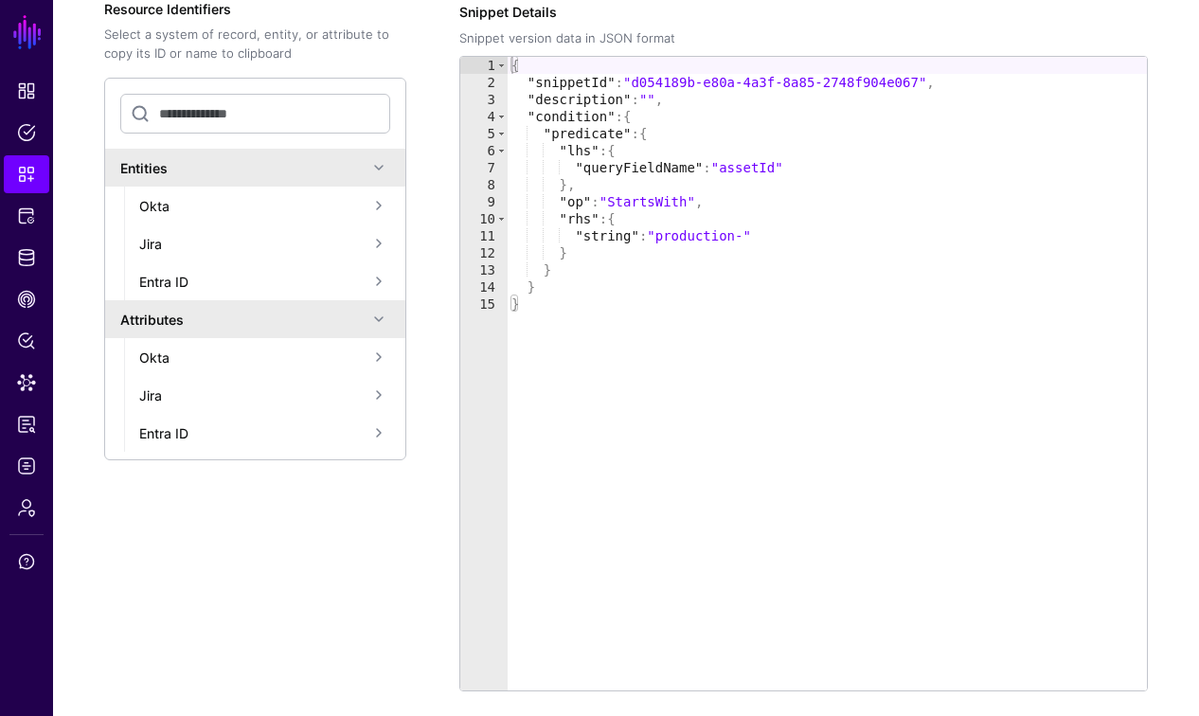
scroll to position [485, 0]
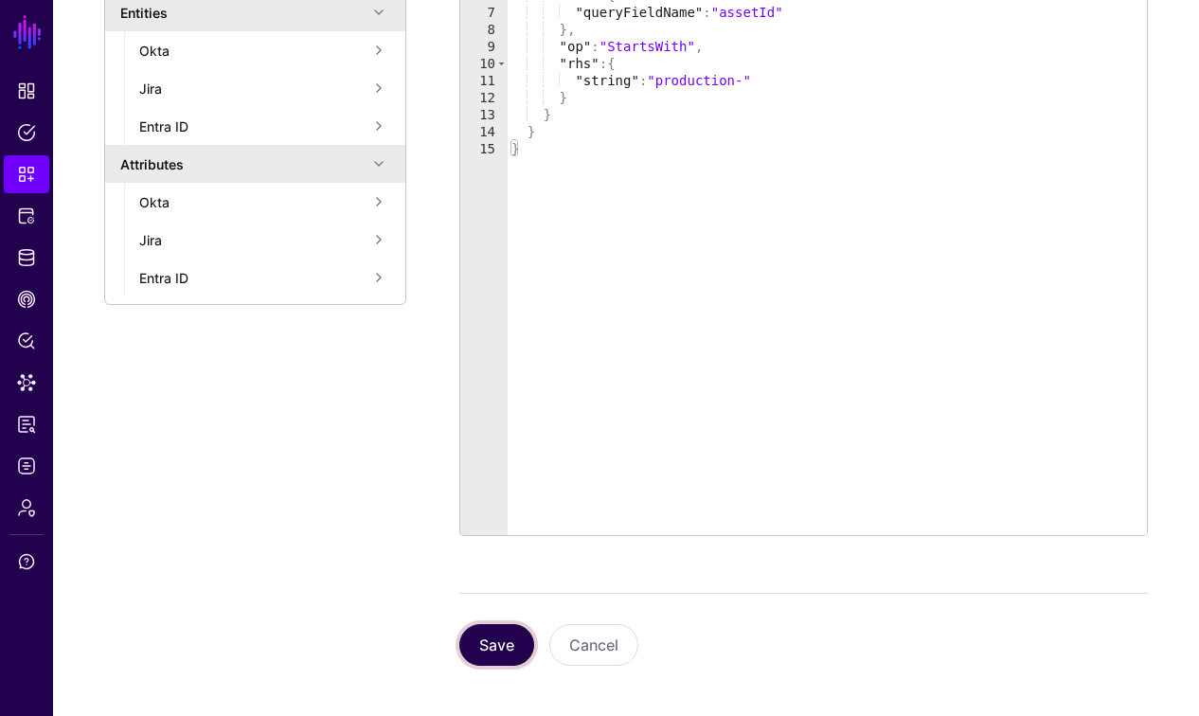
click at [503, 637] on button "Save" at bounding box center [496, 645] width 75 height 42
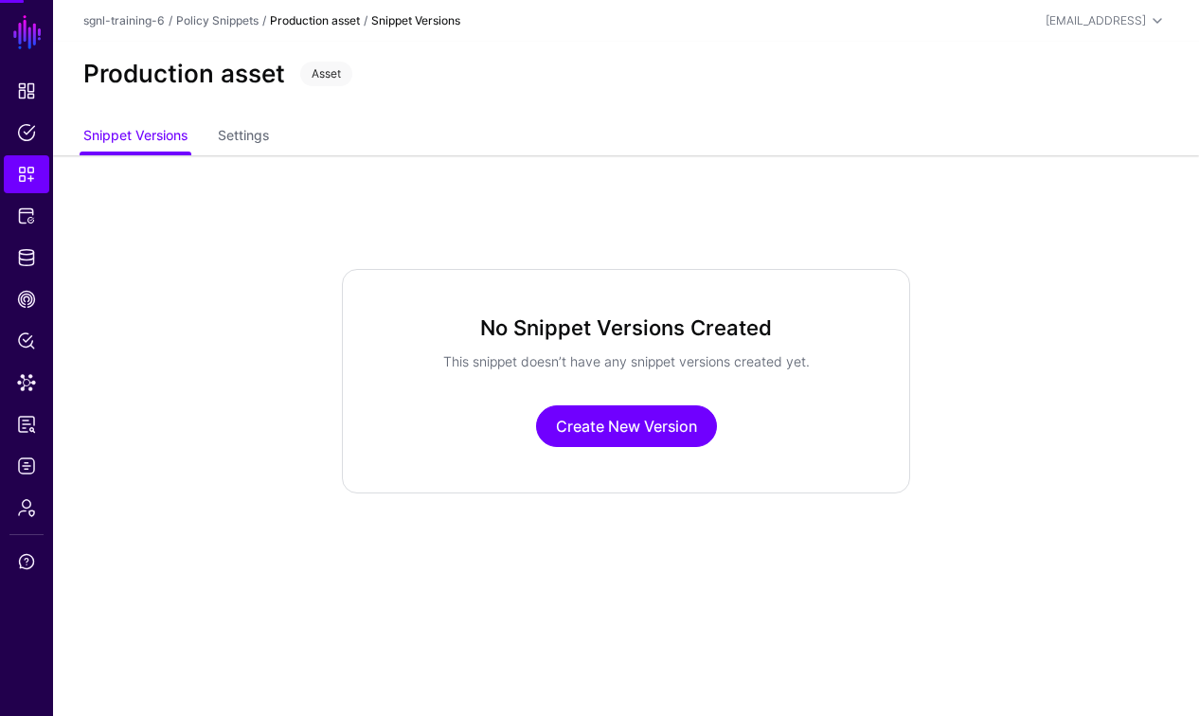
scroll to position [0, 0]
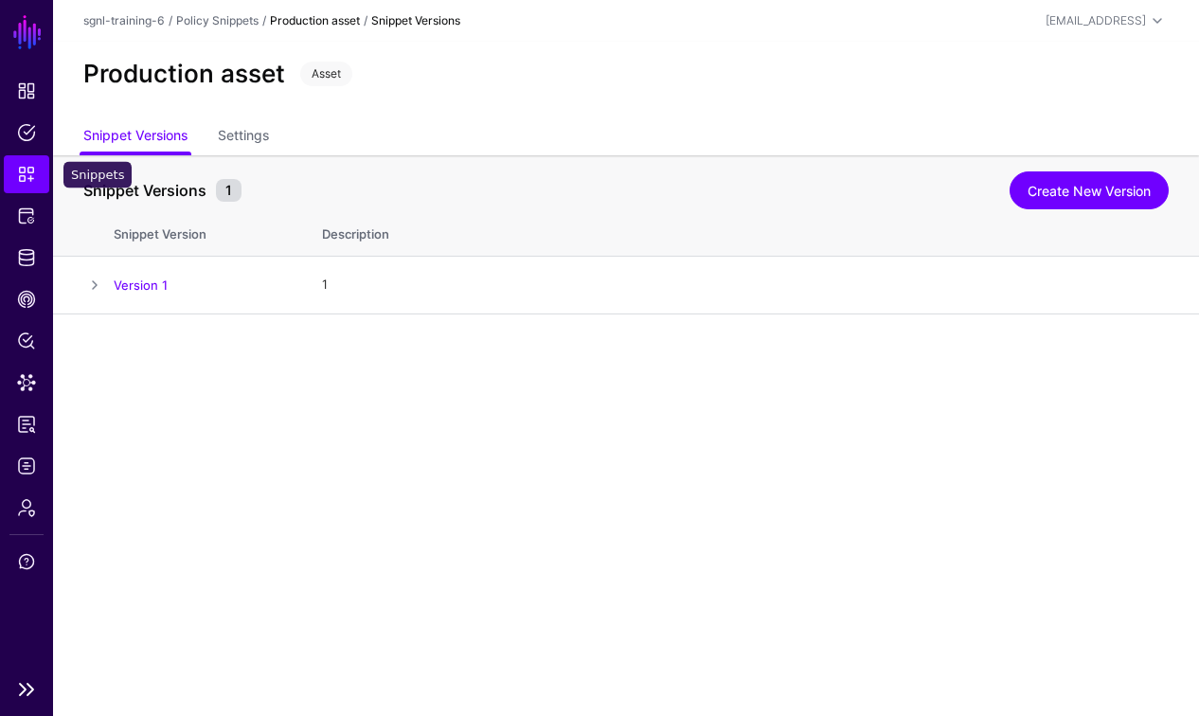
click at [26, 169] on span "Snippets" at bounding box center [26, 174] width 19 height 19
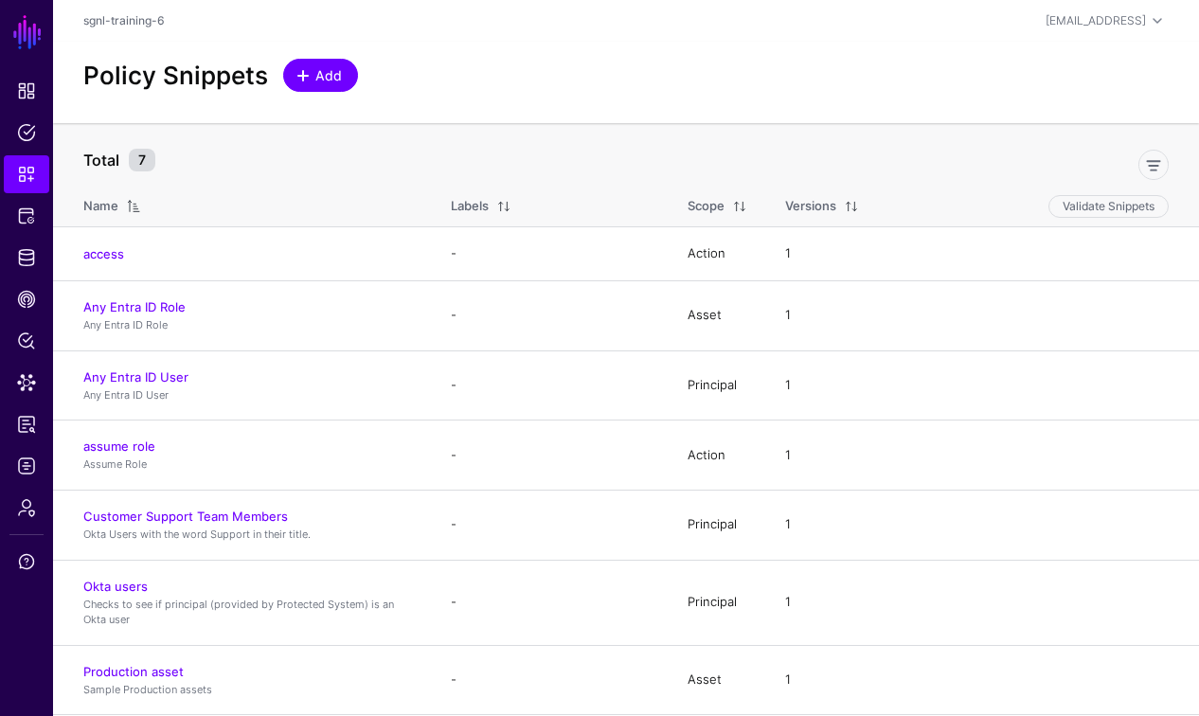
click at [341, 75] on link "Add" at bounding box center [320, 75] width 75 height 33
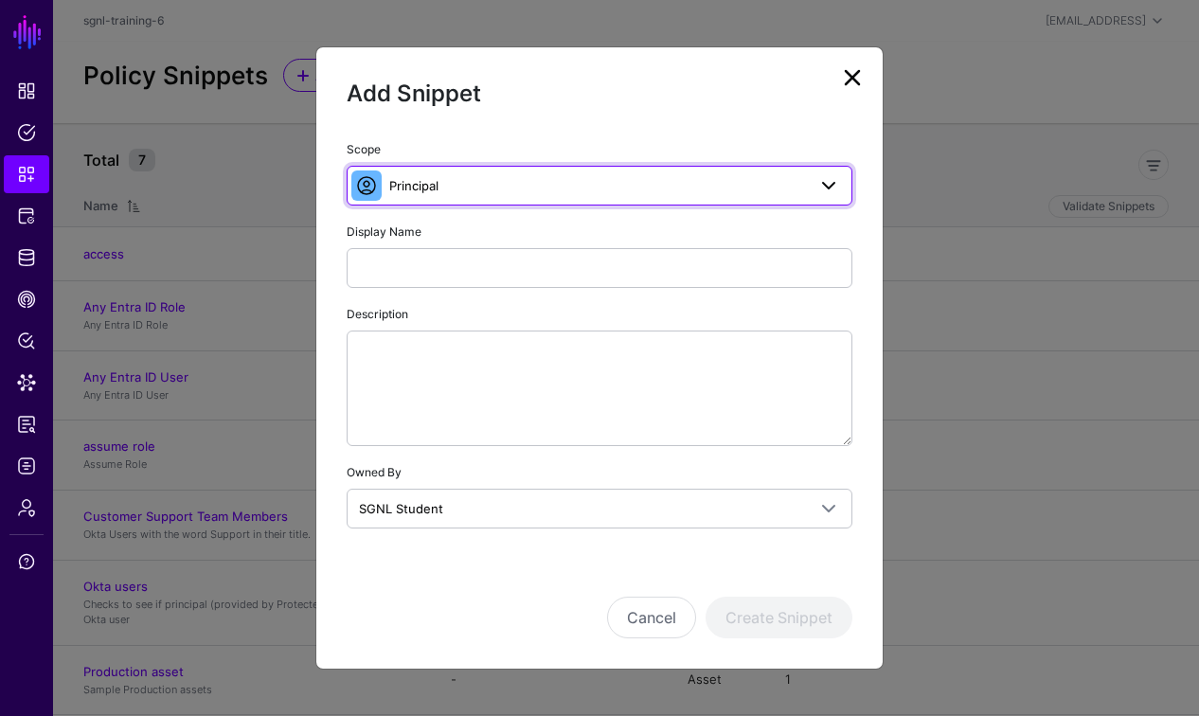
click at [448, 190] on span "Principal" at bounding box center [597, 185] width 417 height 21
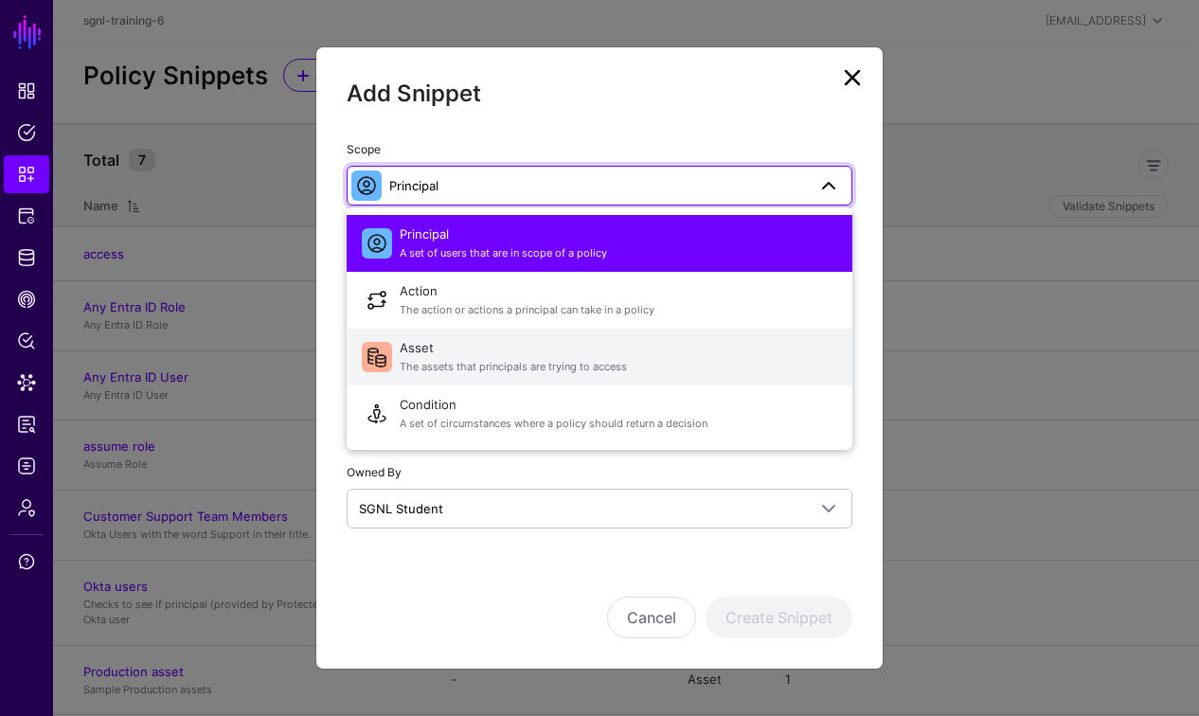
click at [415, 348] on span "Asset The assets that principals are trying to access" at bounding box center [619, 356] width 438 height 45
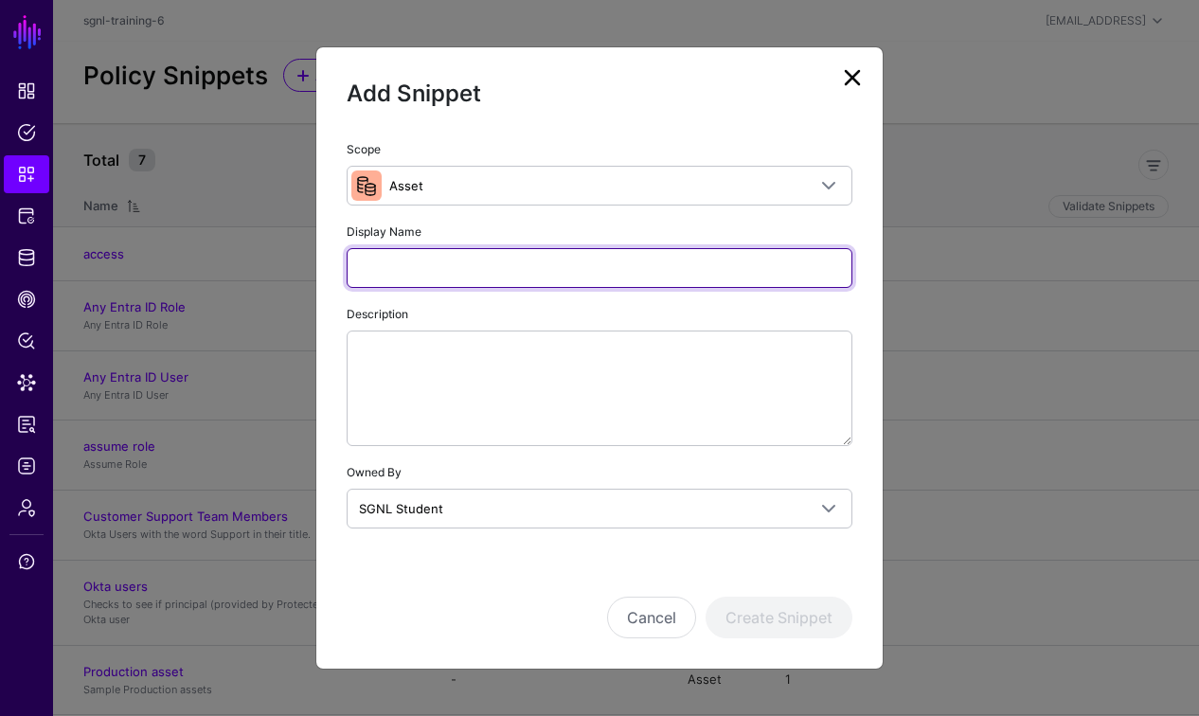
click at [421, 259] on input "Display Name" at bounding box center [600, 268] width 506 height 40
type input "*"
type input "******"
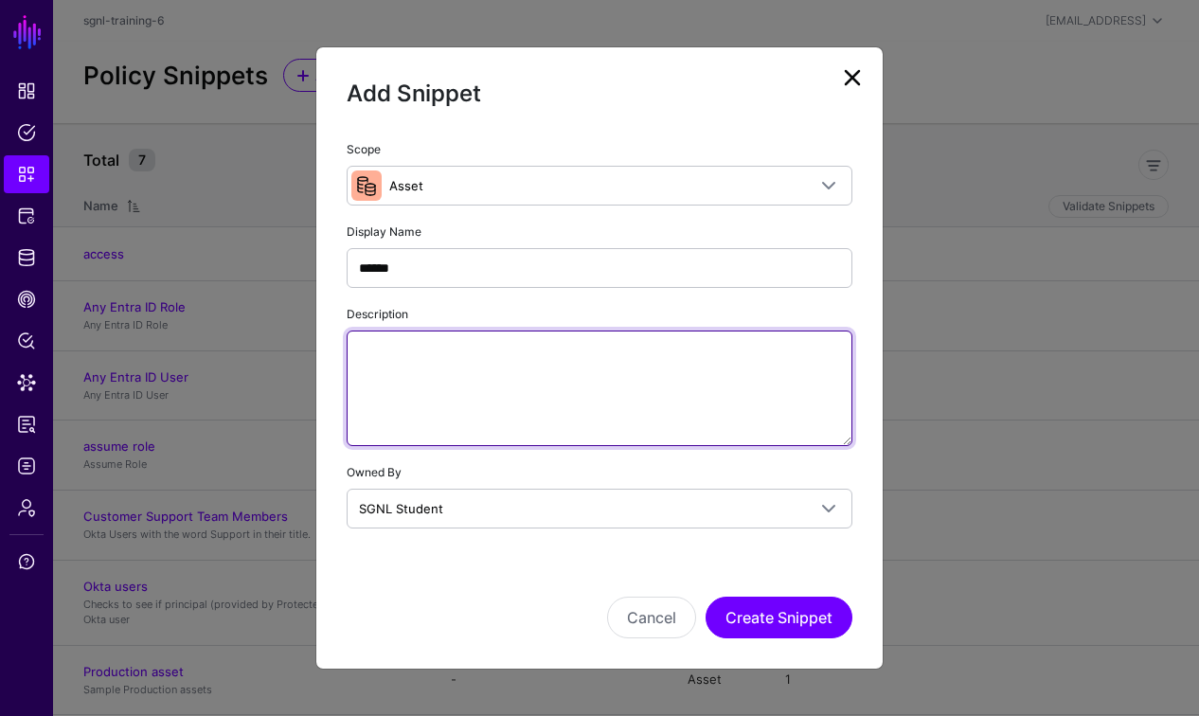
click at [554, 357] on textarea "Description" at bounding box center [600, 388] width 506 height 116
paste textarea "**********"
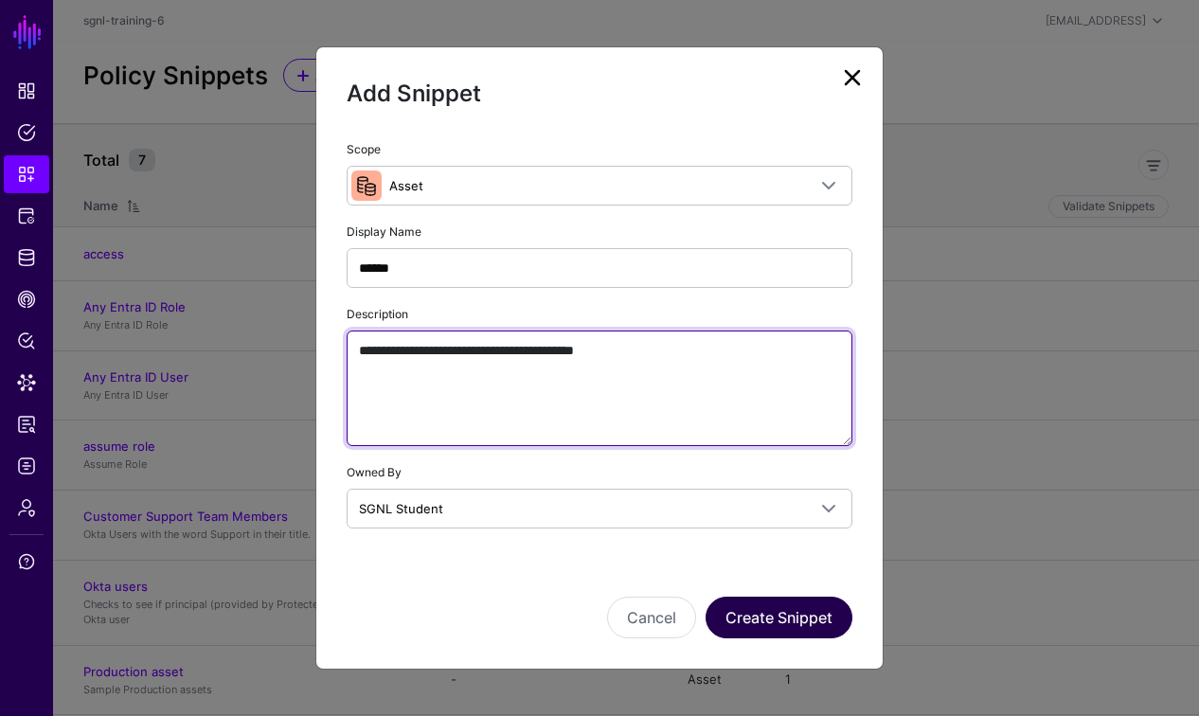
type textarea "**********"
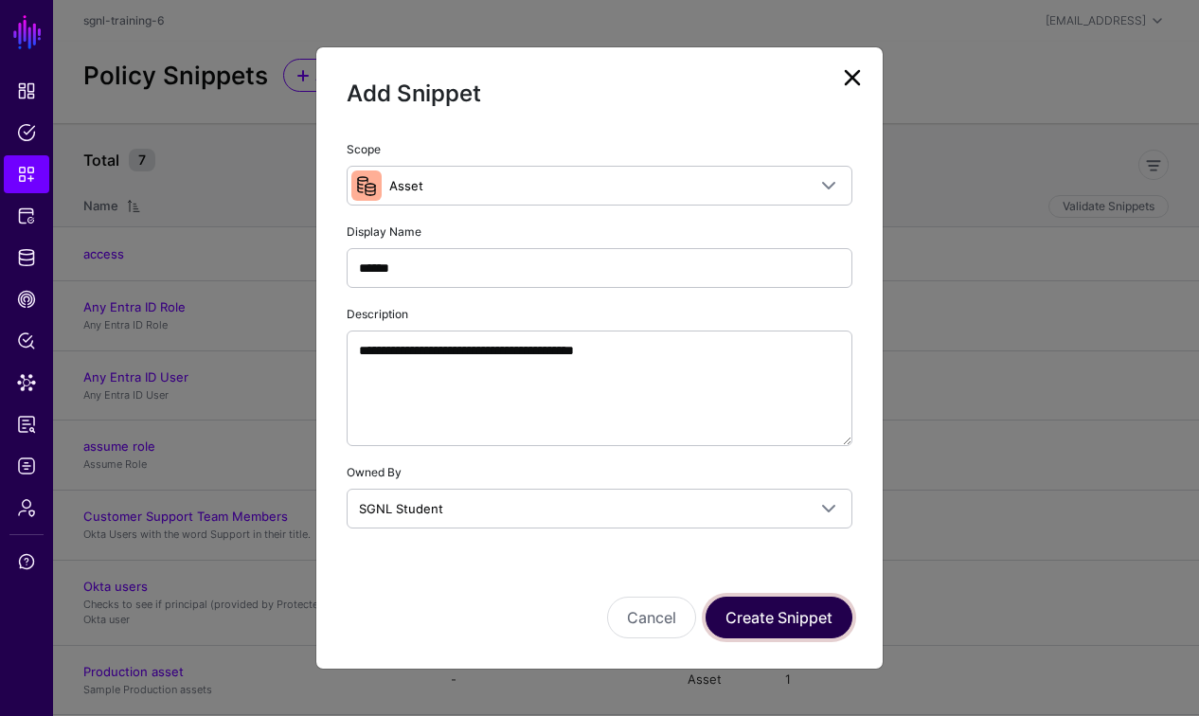
click at [814, 623] on button "Create Snippet" at bounding box center [779, 618] width 147 height 42
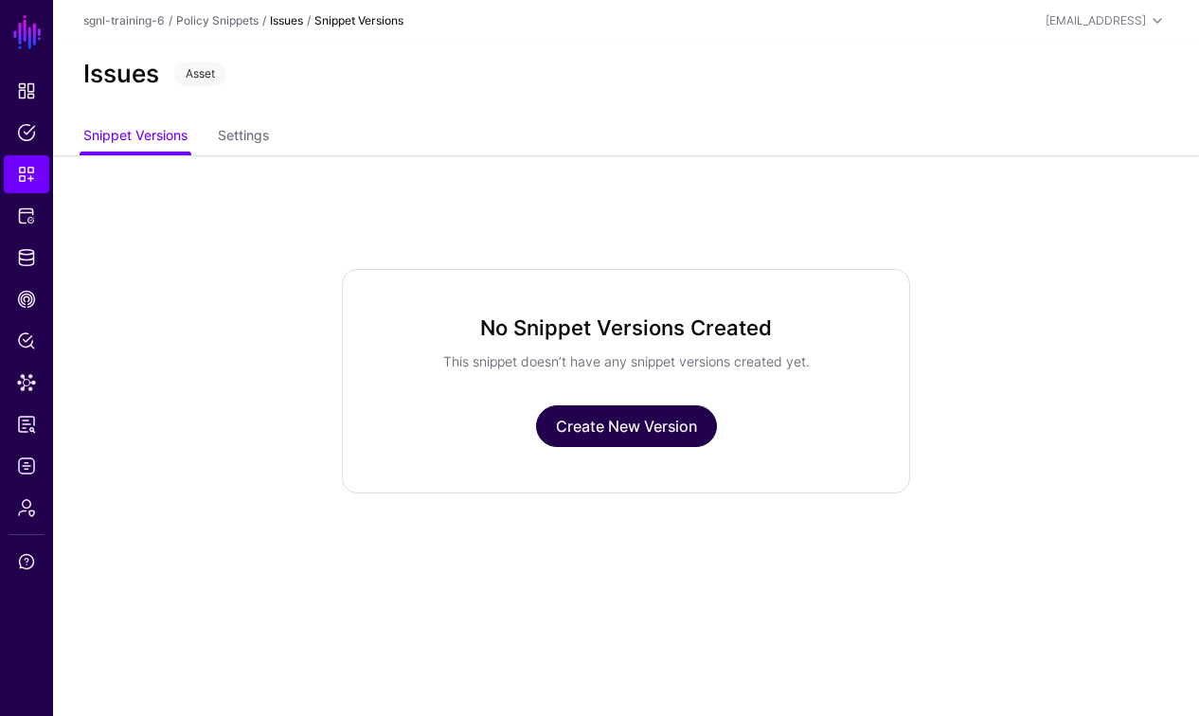
click at [641, 430] on link "Create New Version" at bounding box center [626, 426] width 181 height 42
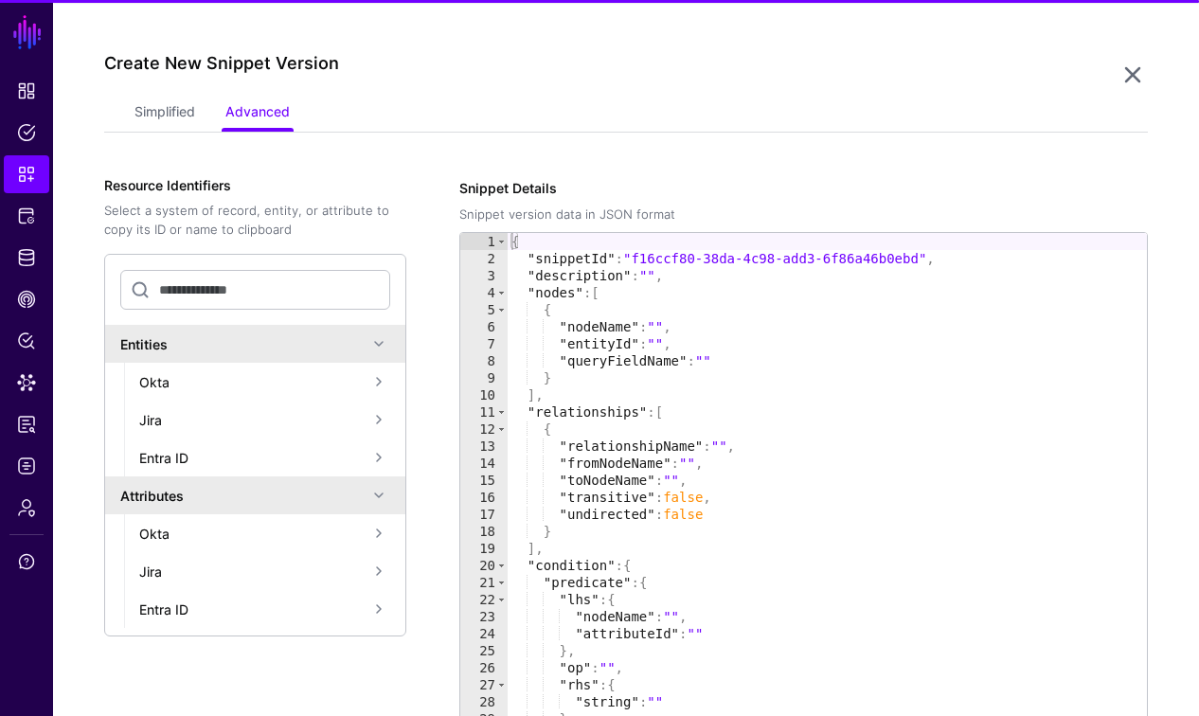
scroll to position [155, 0]
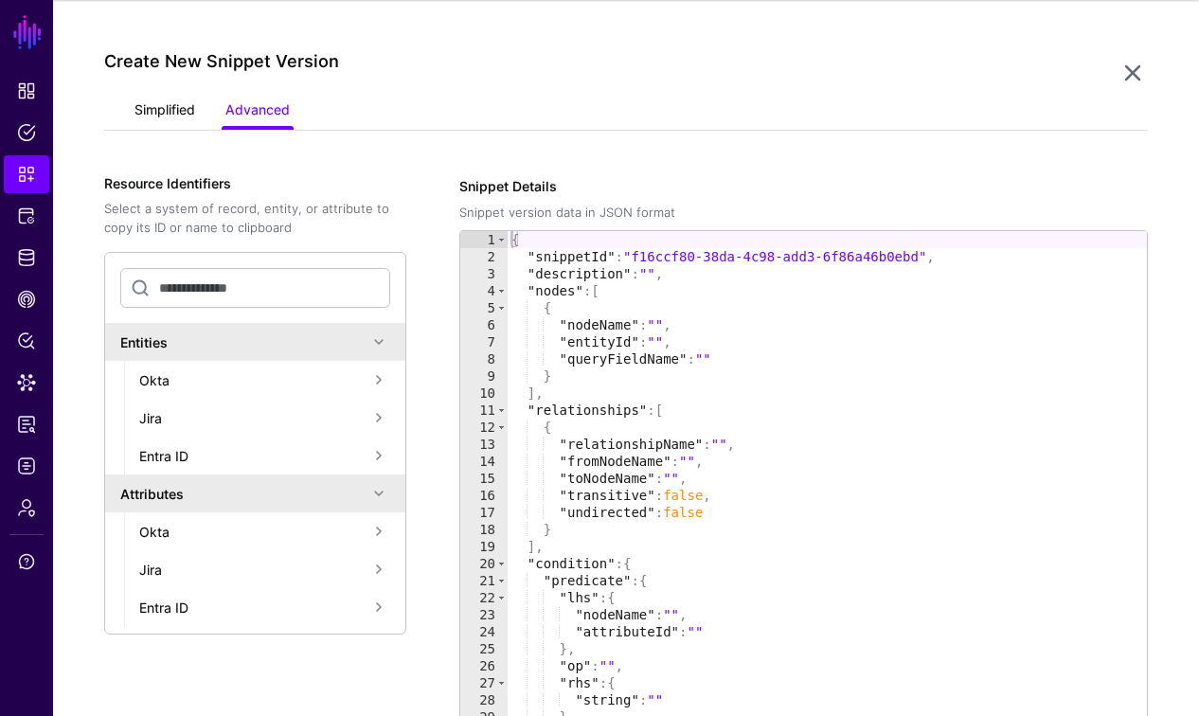
click at [157, 113] on link "Simplified" at bounding box center [164, 112] width 61 height 36
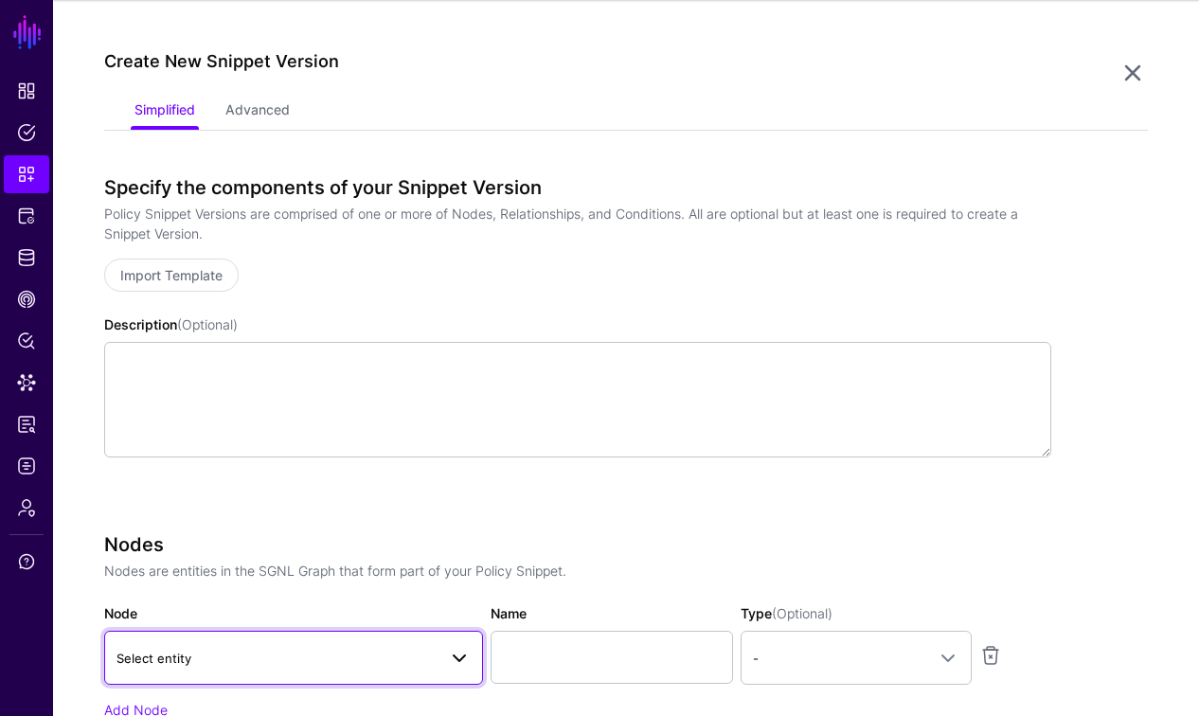
click at [260, 662] on span "Select entity" at bounding box center [276, 658] width 320 height 21
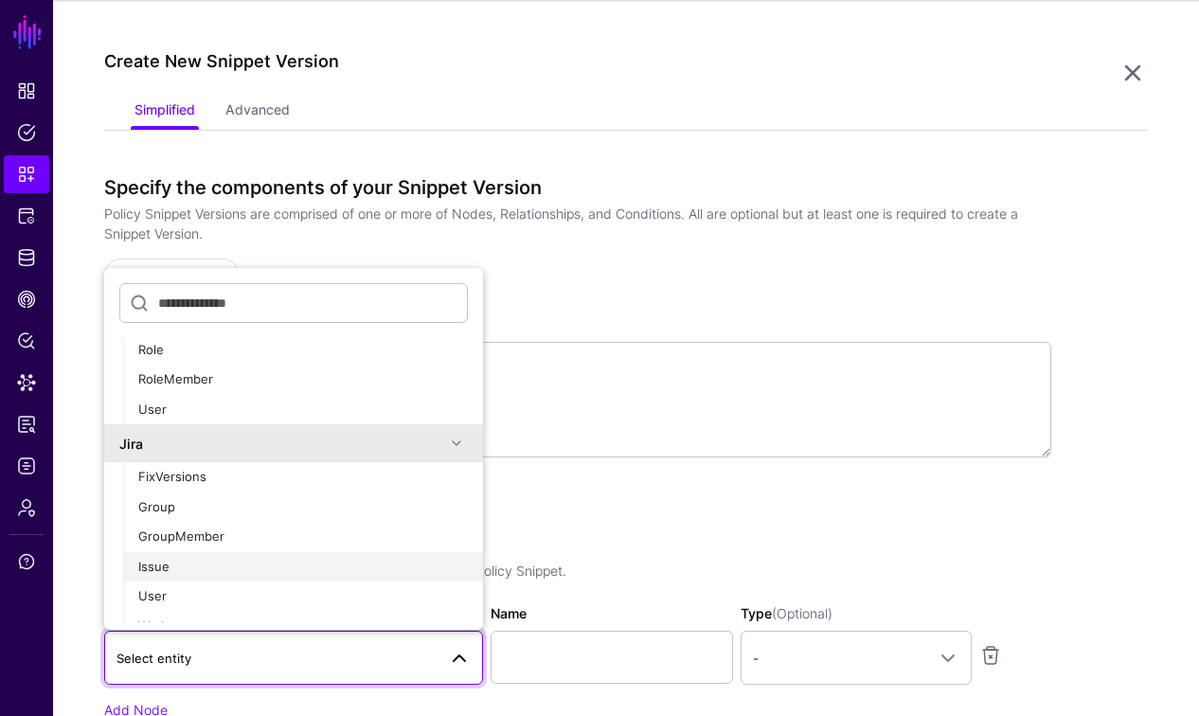
scroll to position [172, 0]
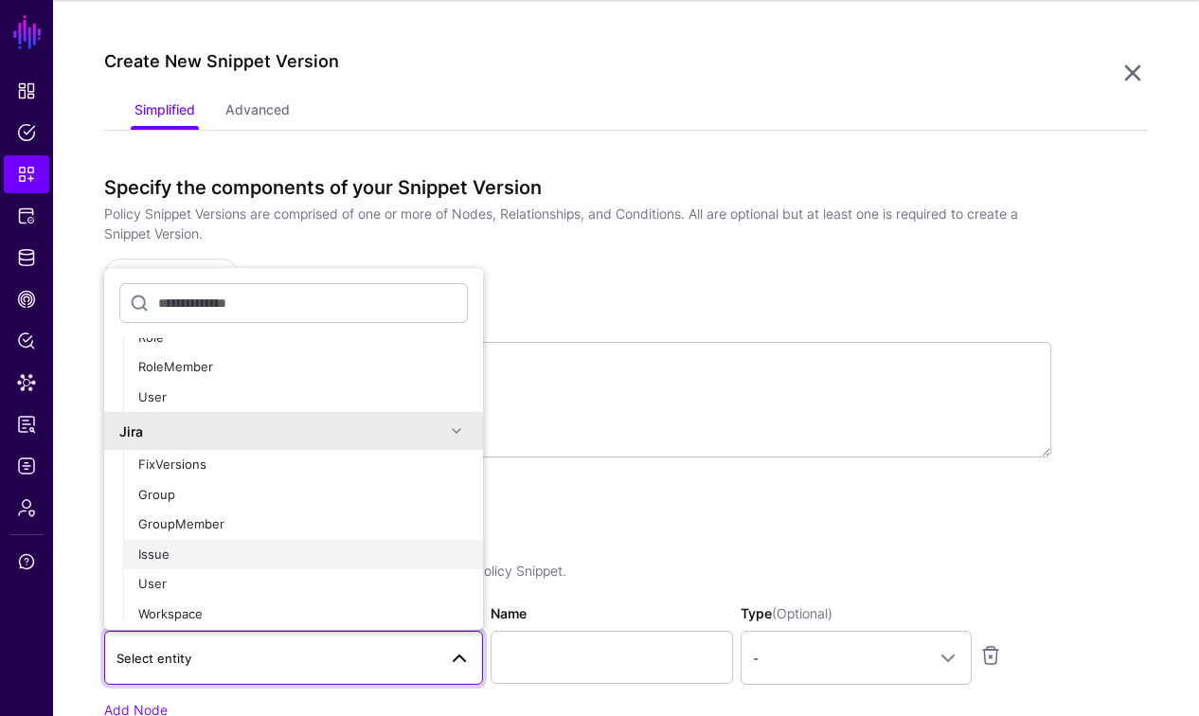
click at [168, 554] on span "Issue" at bounding box center [153, 553] width 31 height 15
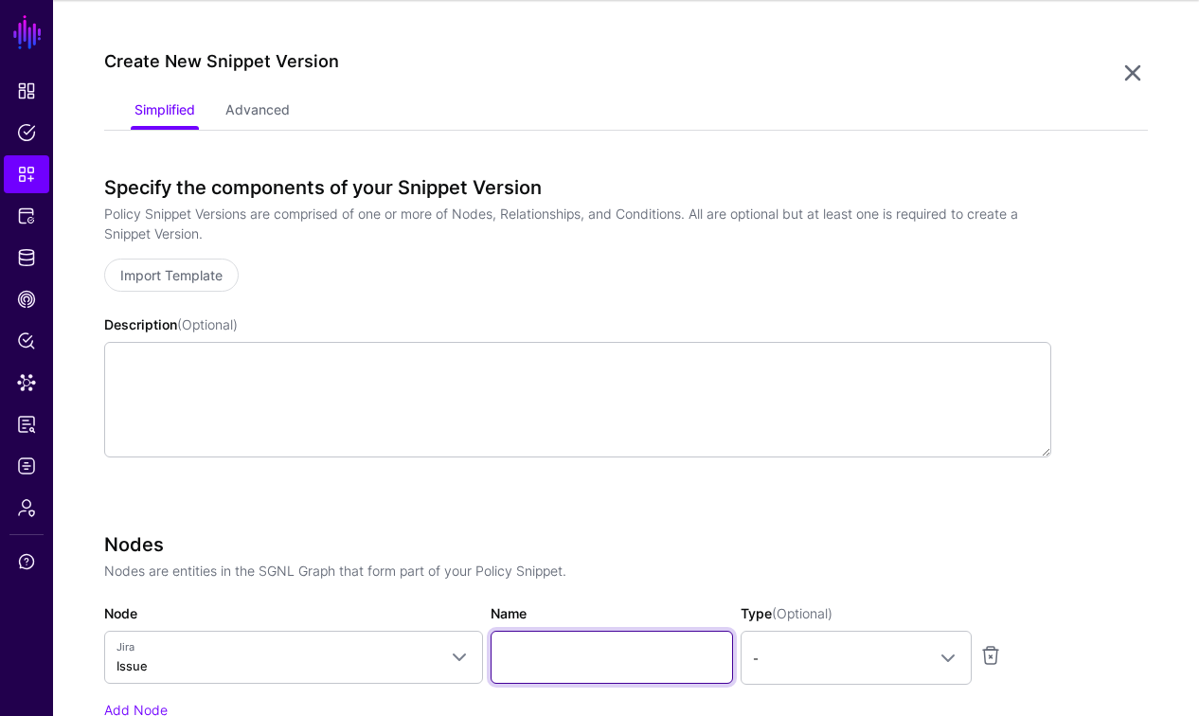
click at [538, 661] on input "Name" at bounding box center [612, 657] width 242 height 53
type input "*********"
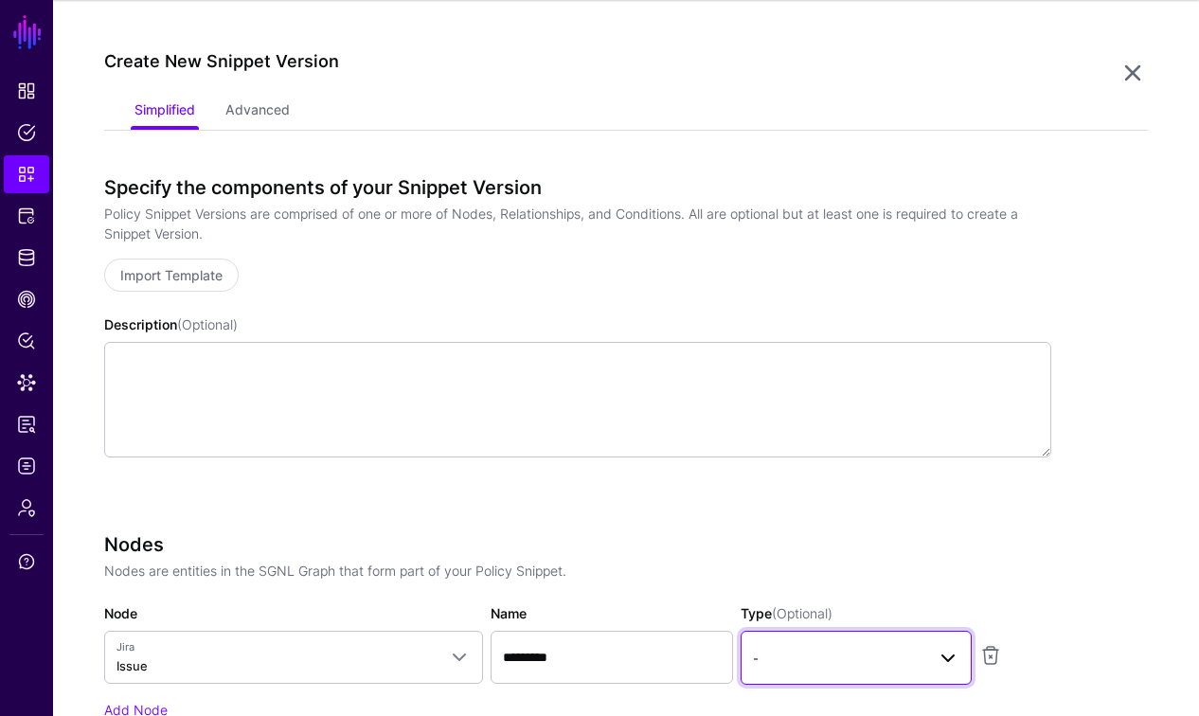
click at [882, 660] on span "-" at bounding box center [839, 658] width 172 height 21
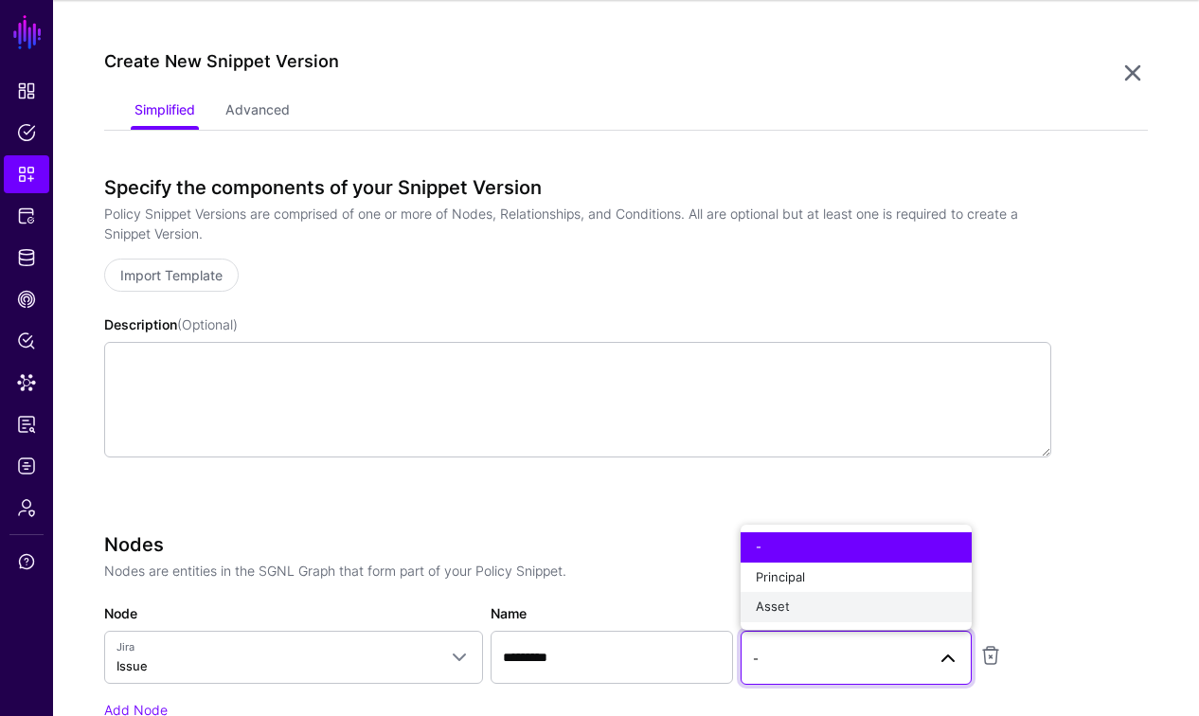
click at [833, 605] on div "Asset" at bounding box center [856, 607] width 201 height 19
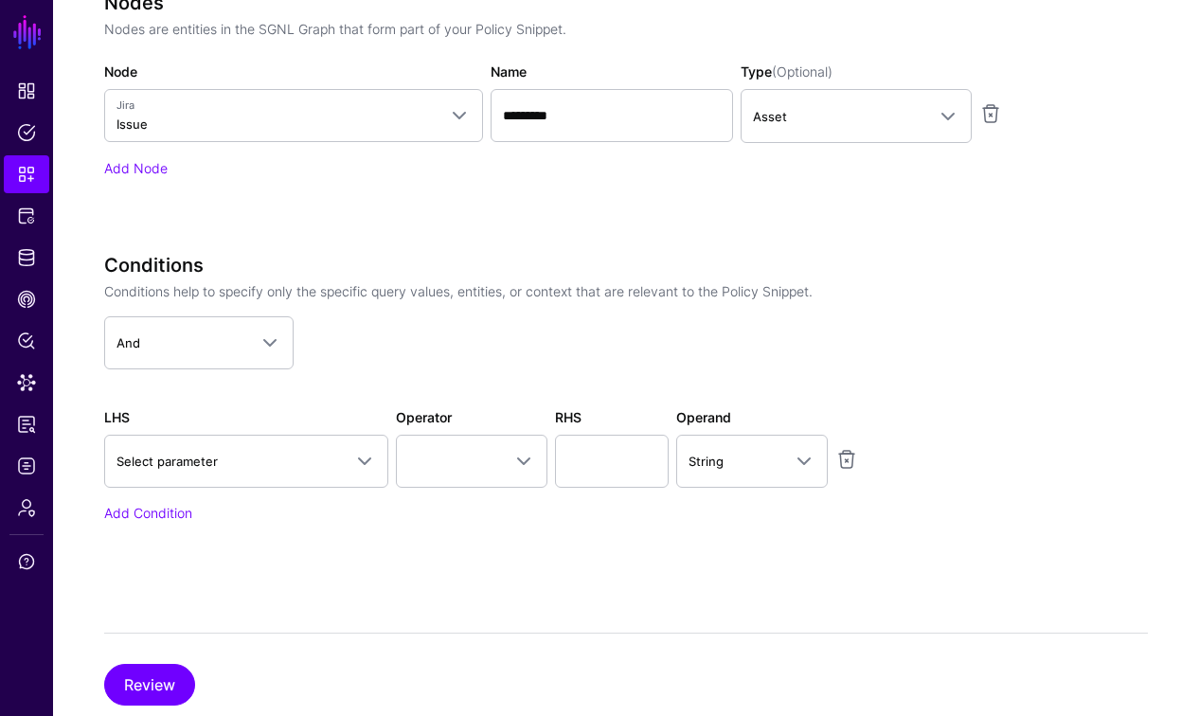
scroll to position [709, 0]
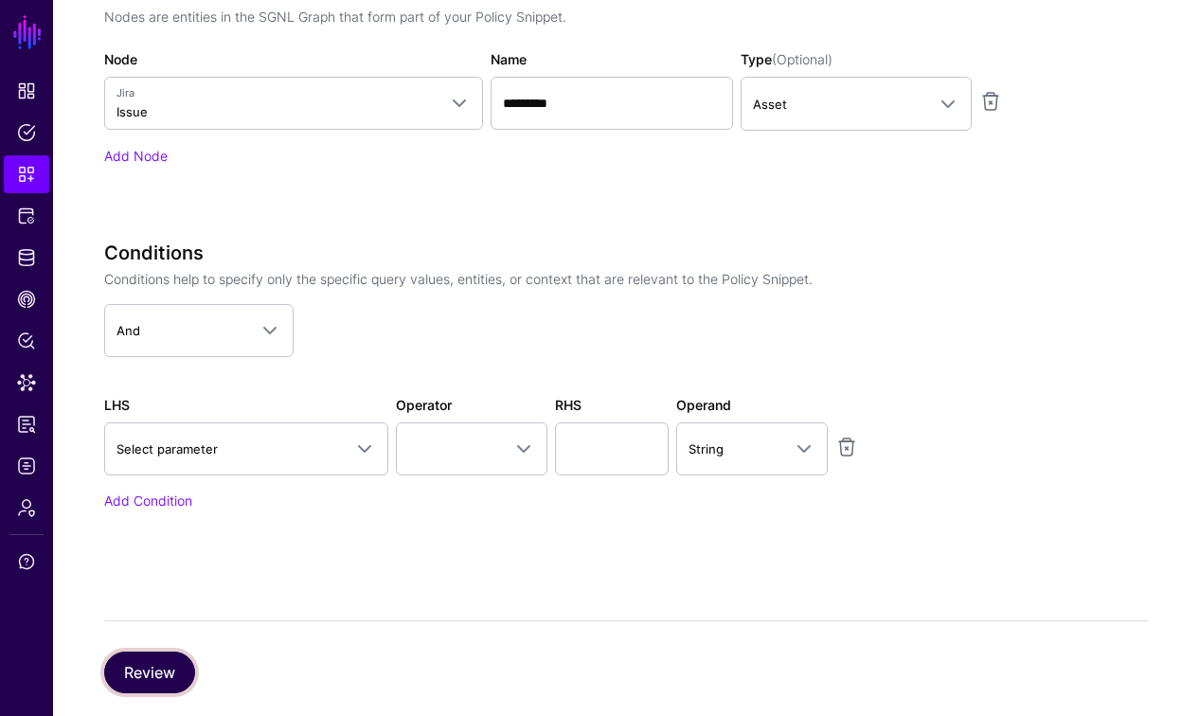
click at [165, 673] on button "Review" at bounding box center [149, 673] width 91 height 42
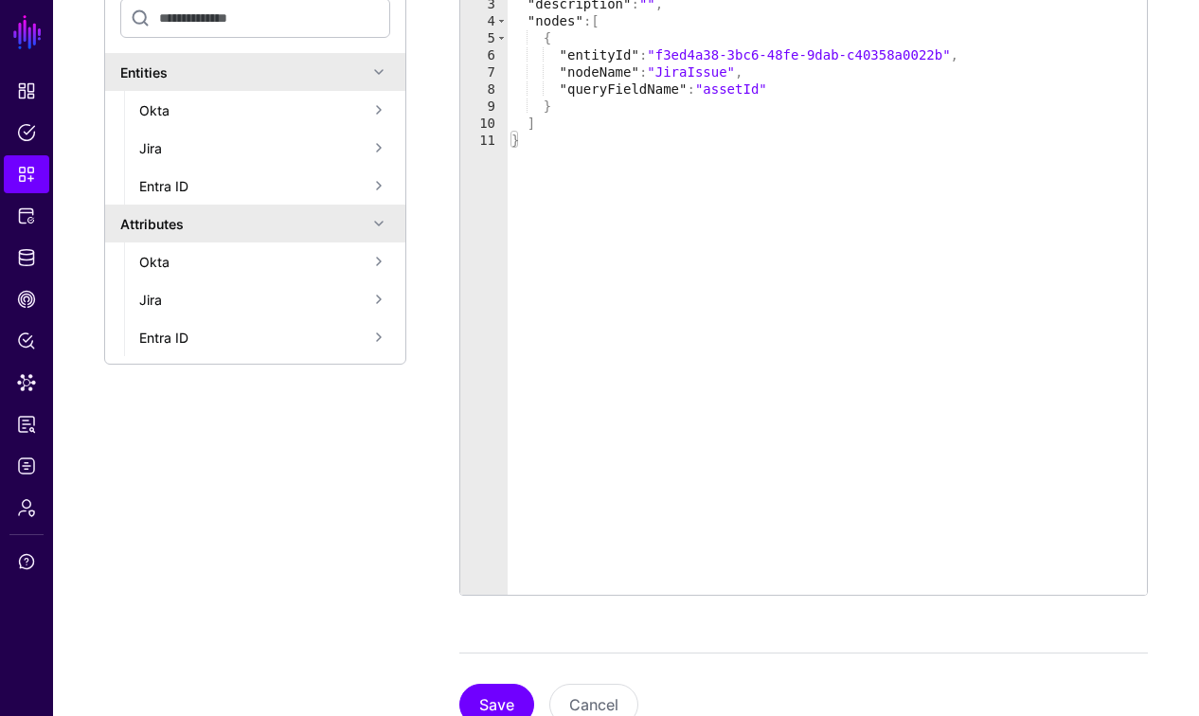
scroll to position [485, 0]
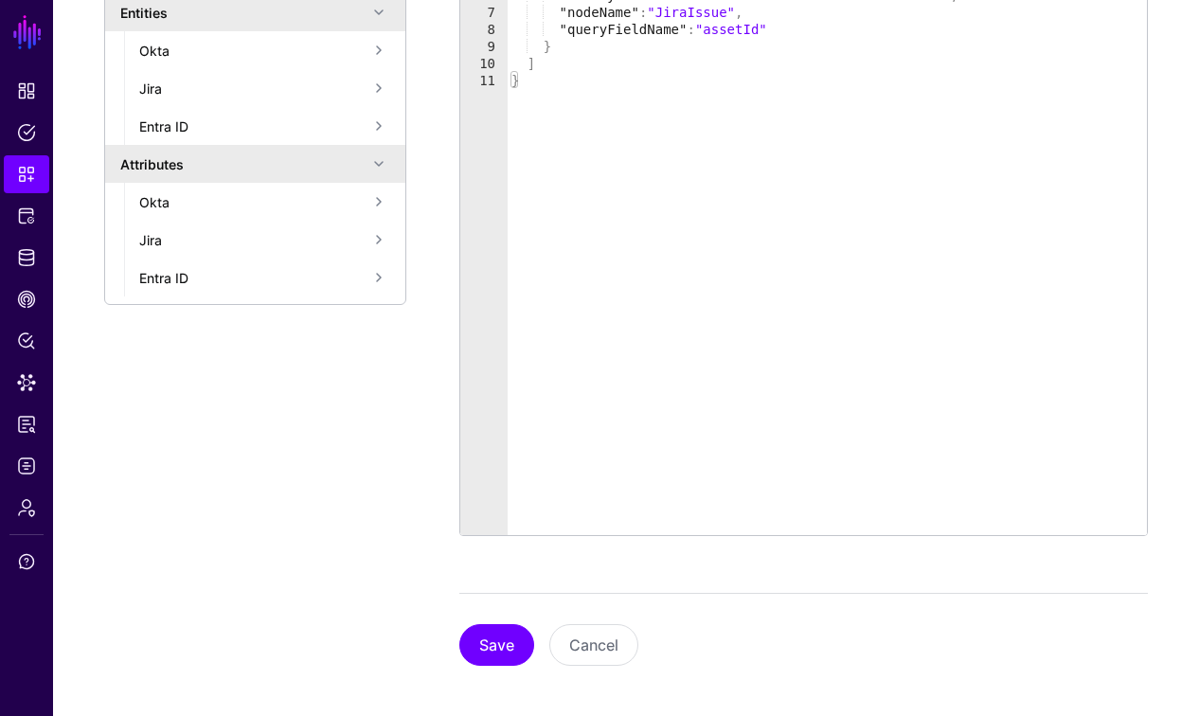
click at [463, 658] on div "Save Cancel" at bounding box center [803, 629] width 688 height 73
click at [509, 640] on button "Save" at bounding box center [496, 645] width 75 height 42
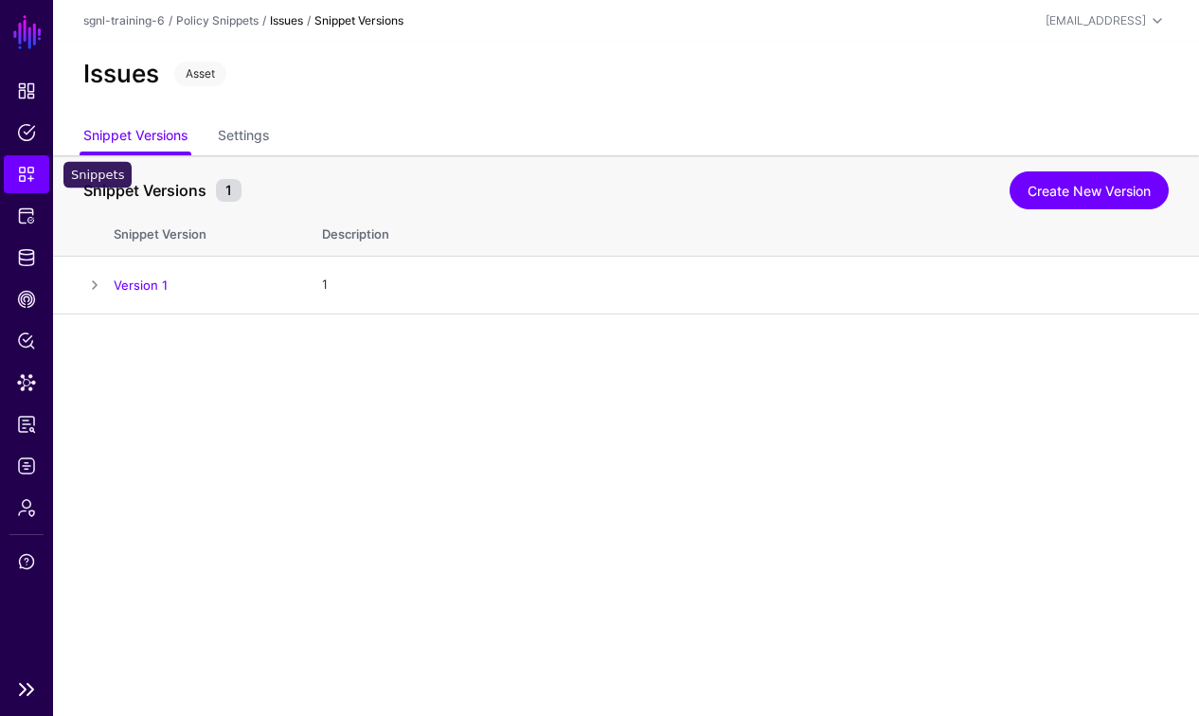
click at [30, 181] on span "Snippets" at bounding box center [26, 174] width 19 height 19
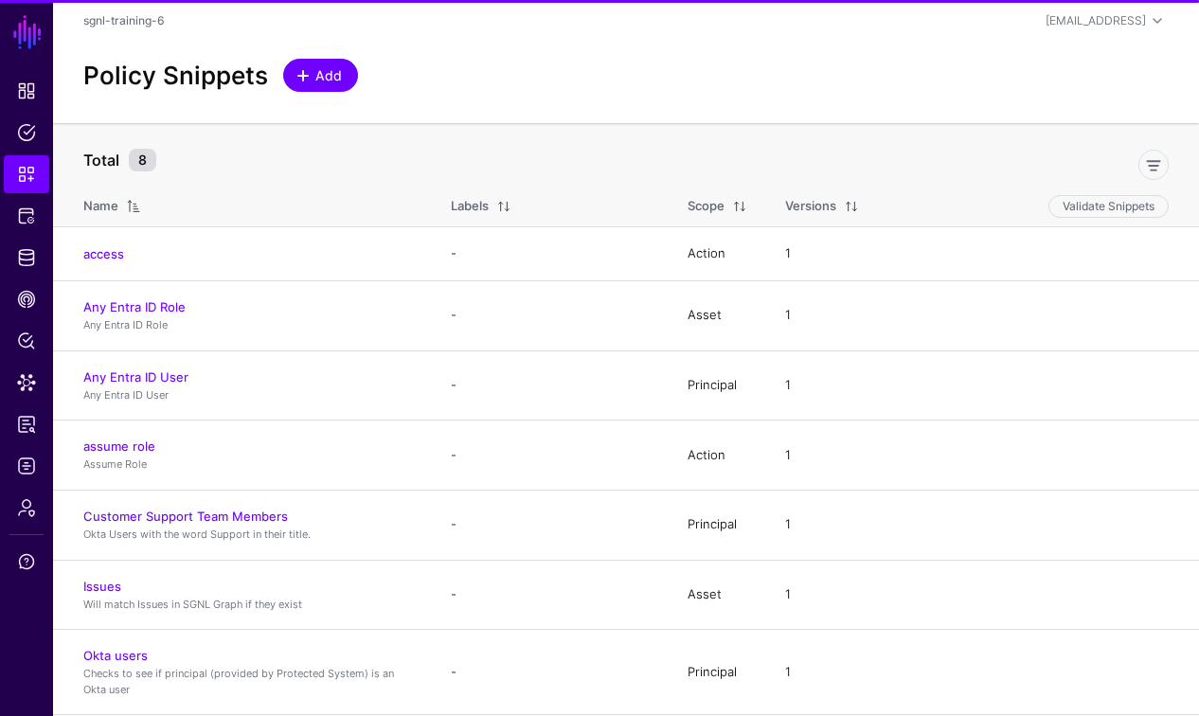
click at [350, 79] on link "Add" at bounding box center [320, 75] width 75 height 33
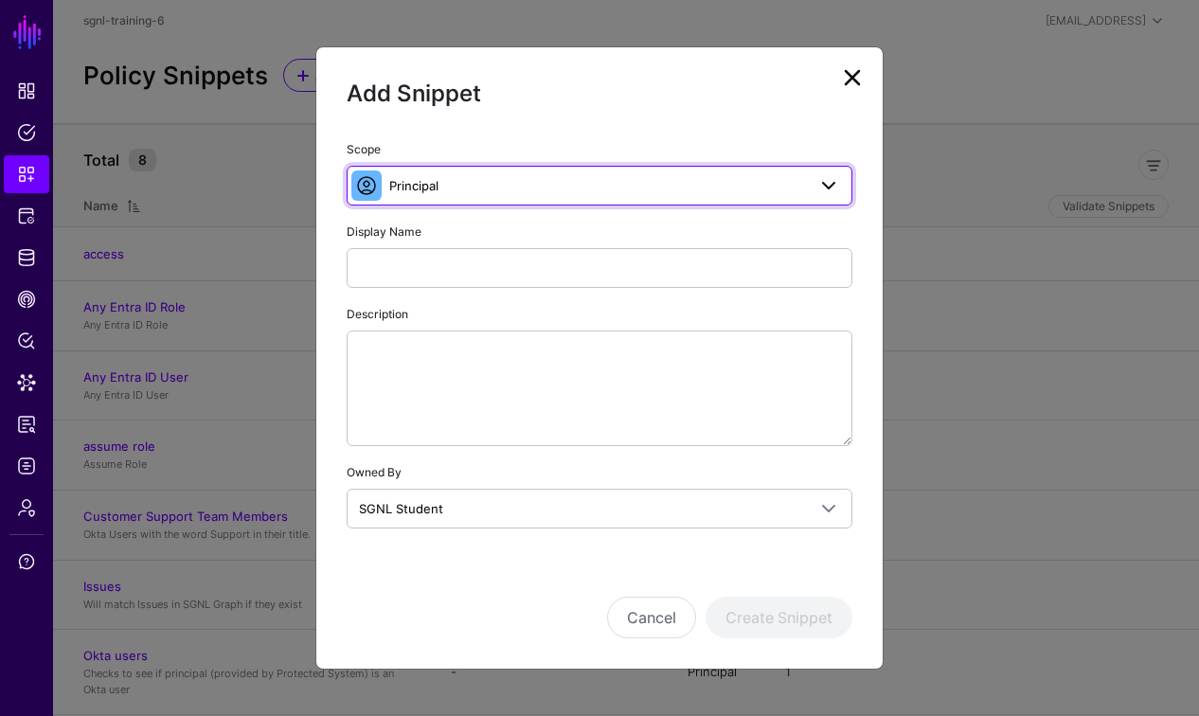
click at [439, 188] on span "Principal" at bounding box center [597, 185] width 417 height 21
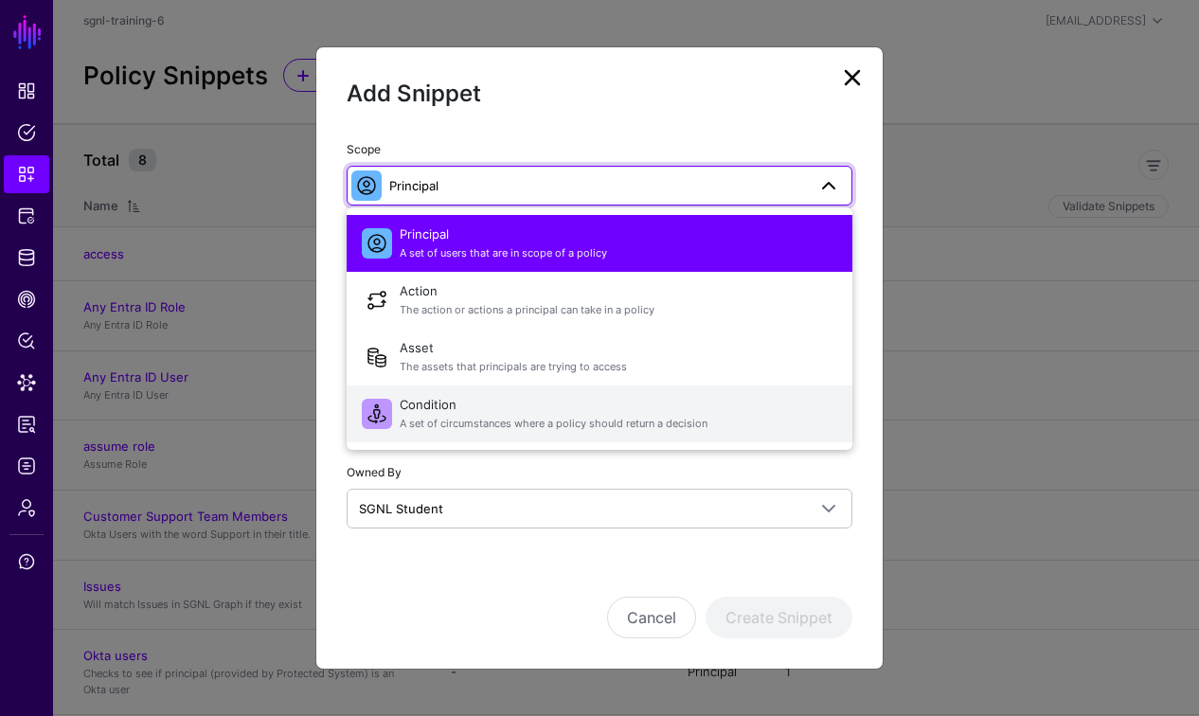
click at [447, 418] on span "A set of circumstances where a policy should return a decision" at bounding box center [619, 424] width 438 height 16
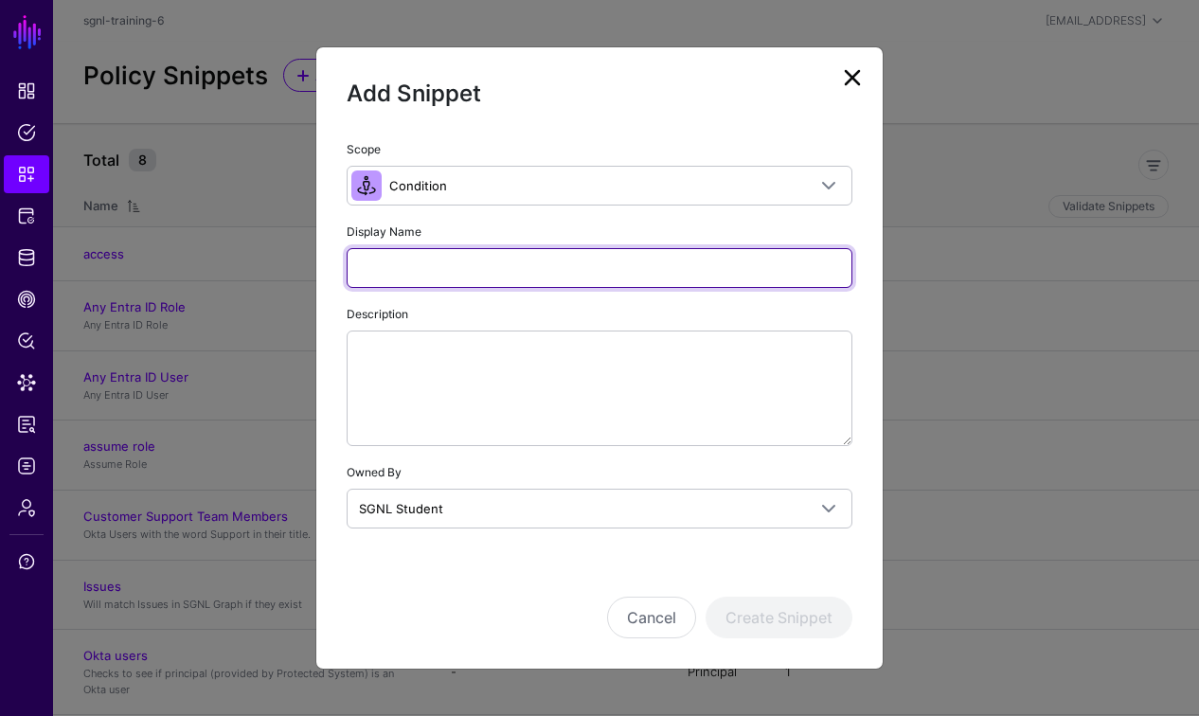
click at [416, 265] on input "Display Name" at bounding box center [600, 268] width 506 height 40
paste input "**********"
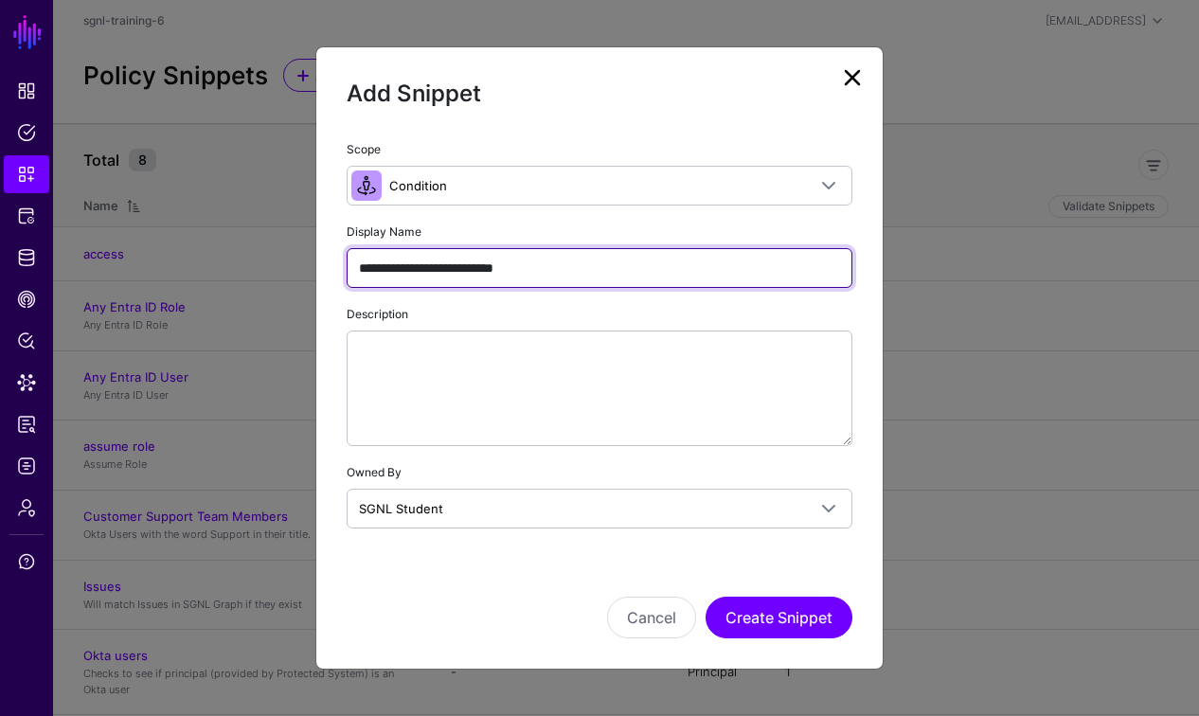
click at [362, 270] on input "**********" at bounding box center [600, 268] width 506 height 40
type input "**********"
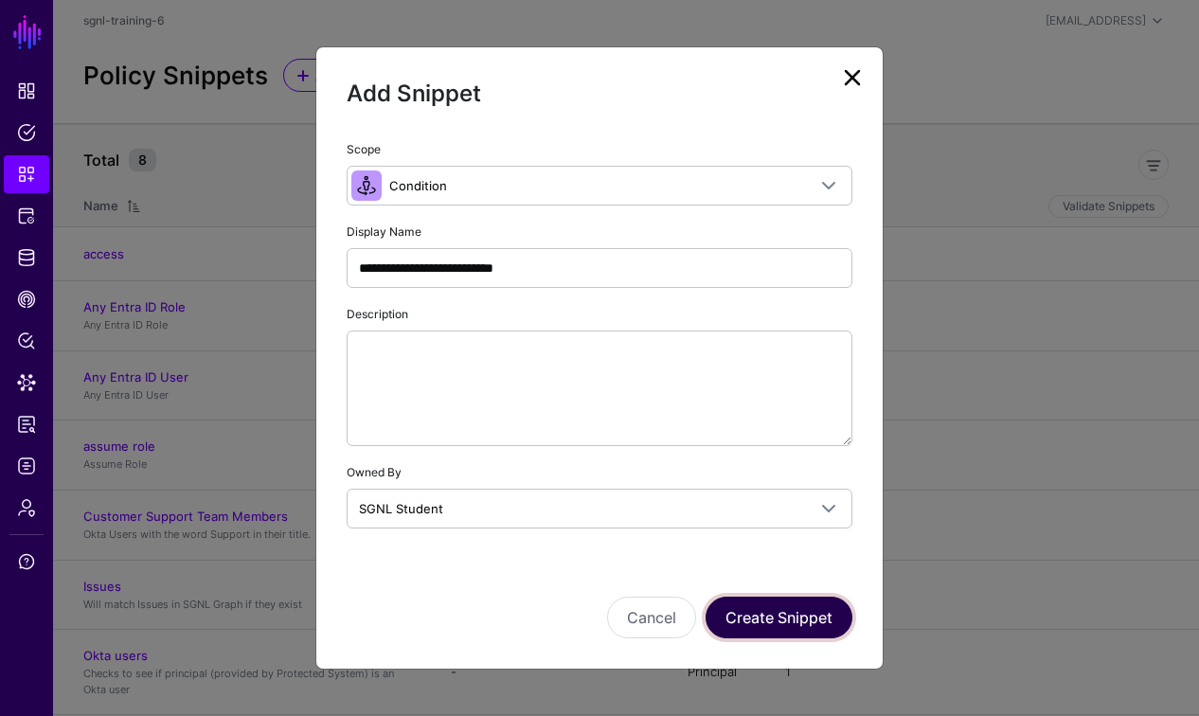
click at [829, 611] on button "Create Snippet" at bounding box center [779, 618] width 147 height 42
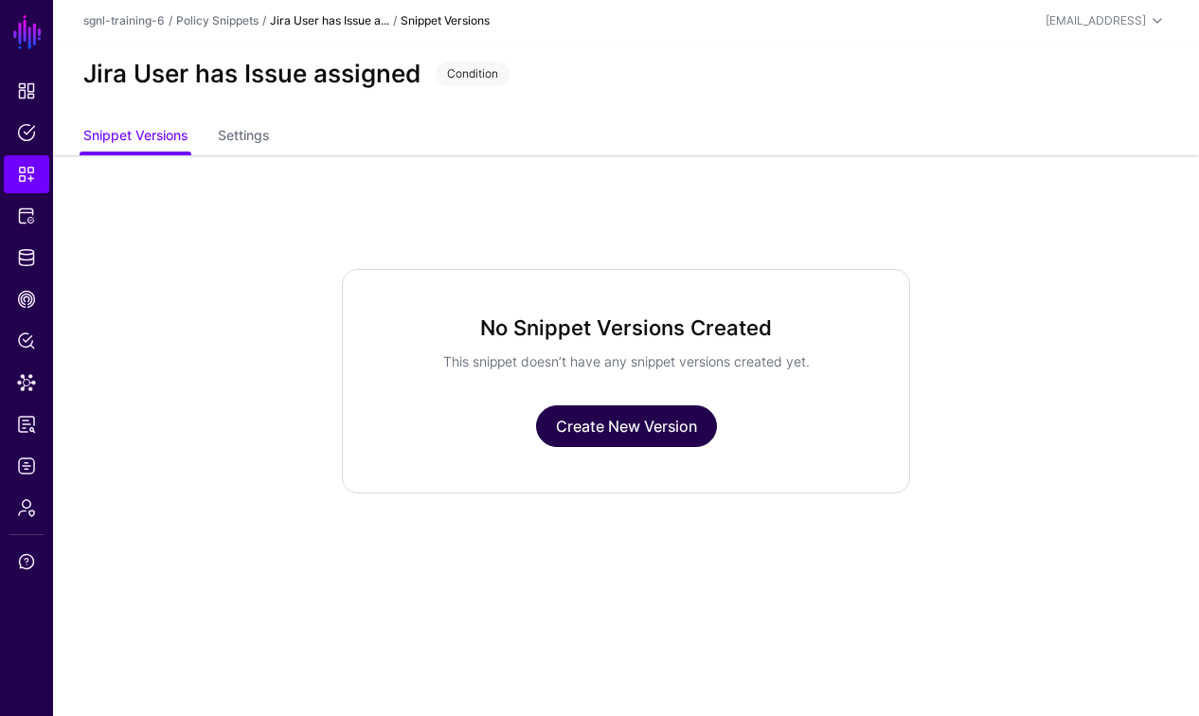
click at [646, 428] on link "Create New Version" at bounding box center [626, 426] width 181 height 42
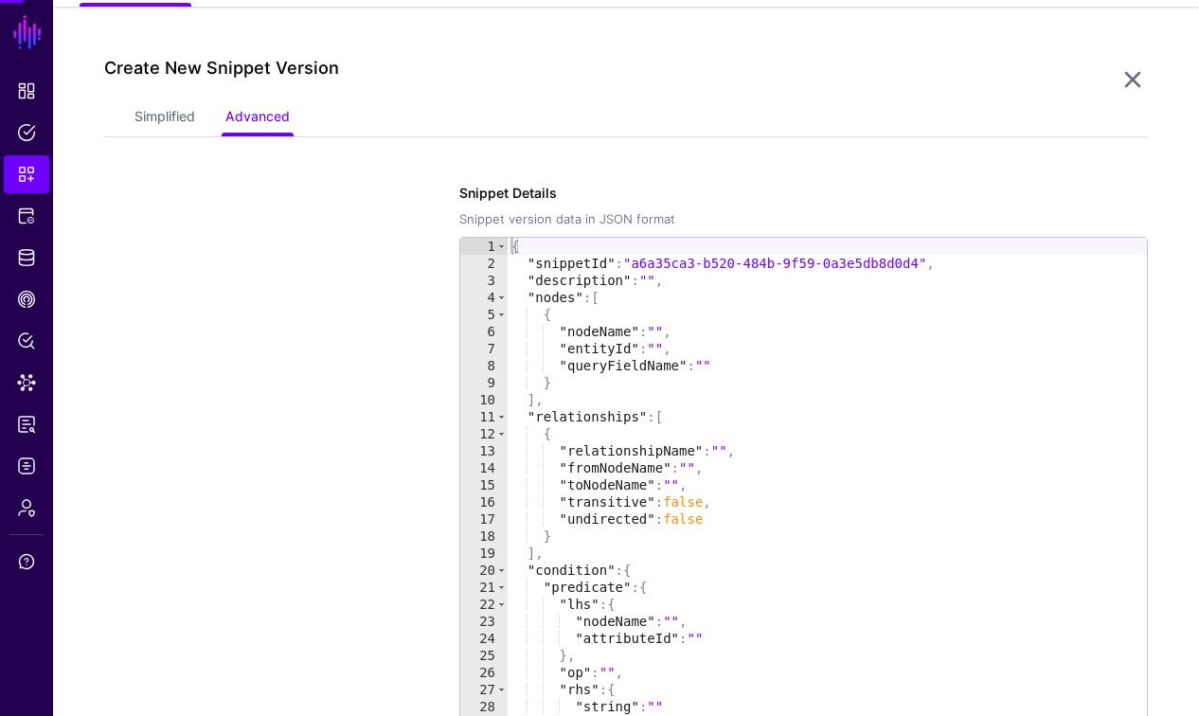
scroll to position [155, 0]
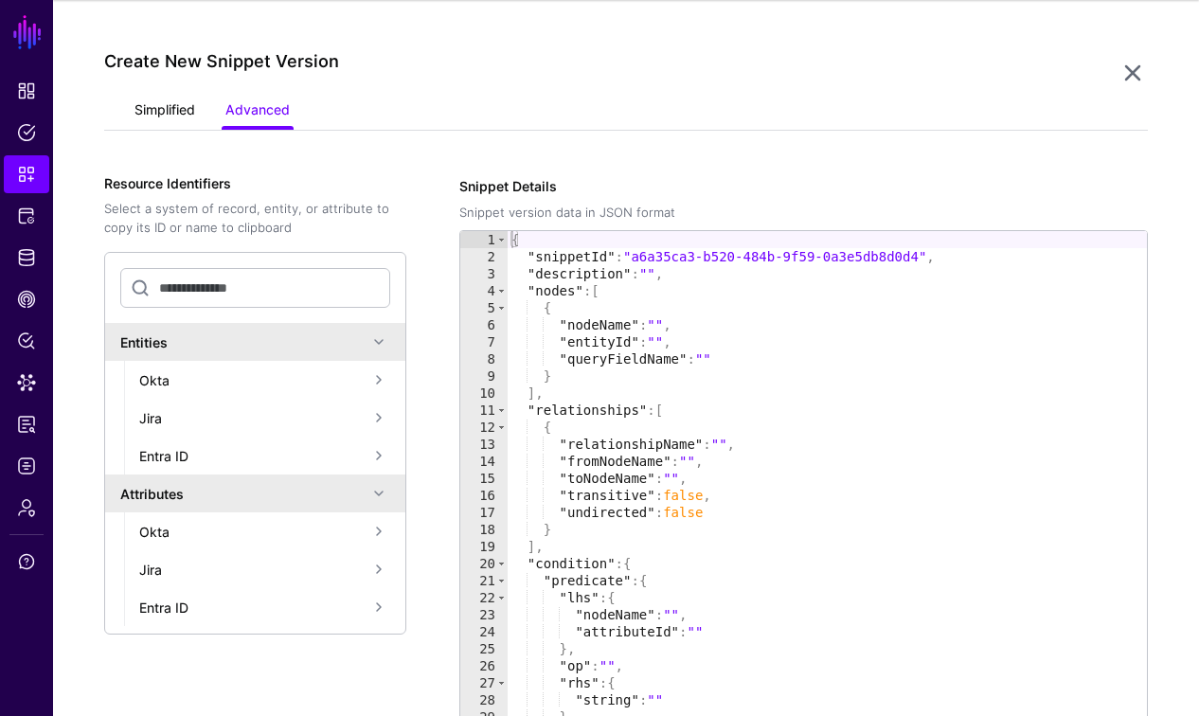
click at [165, 103] on link "Simplified" at bounding box center [164, 112] width 61 height 36
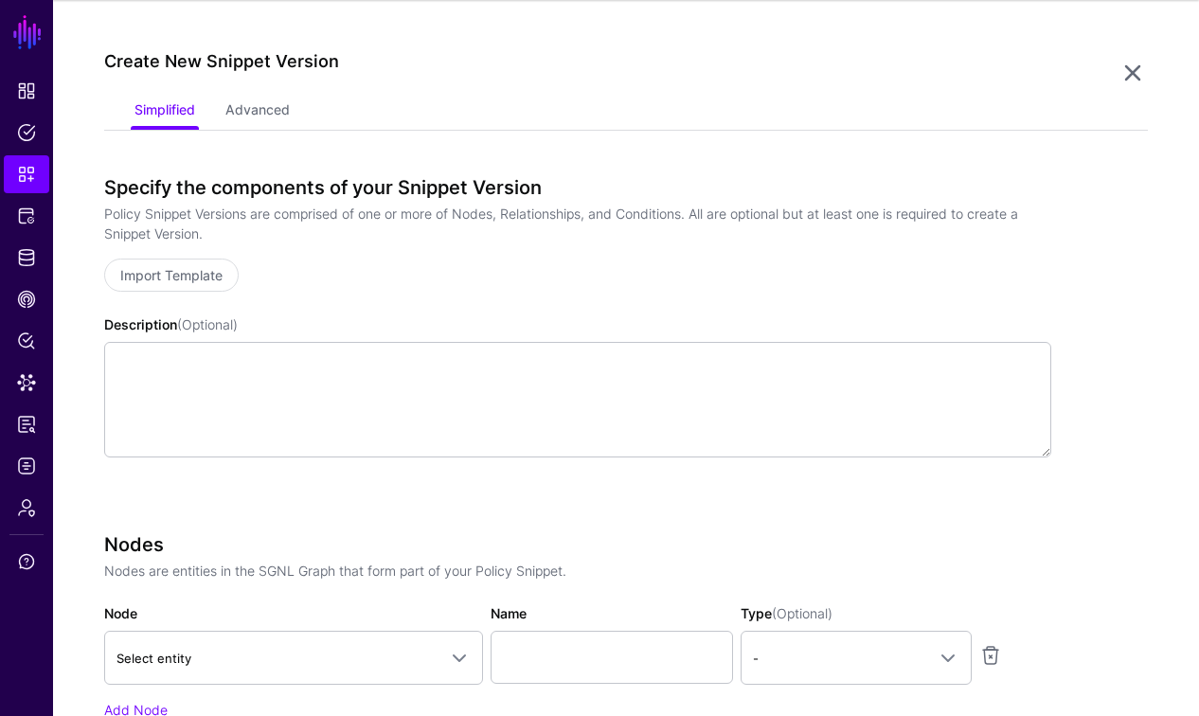
scroll to position [180, 0]
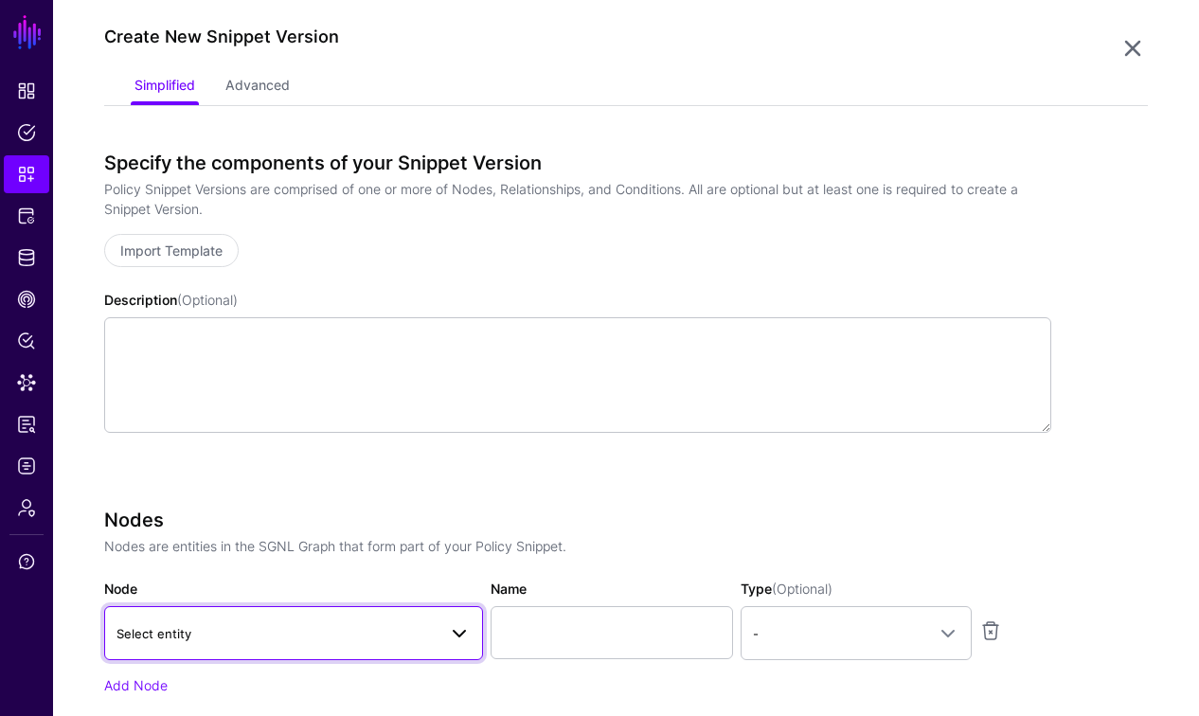
click at [241, 636] on span "Select entity" at bounding box center [276, 633] width 320 height 21
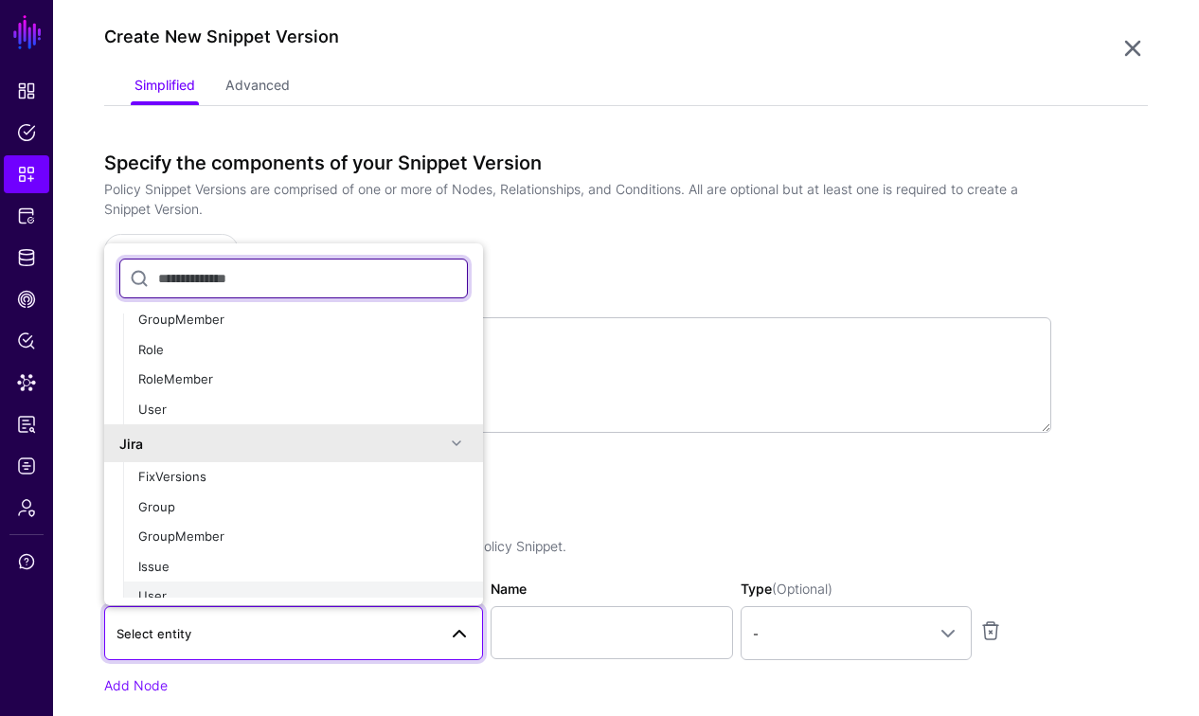
scroll to position [160, 0]
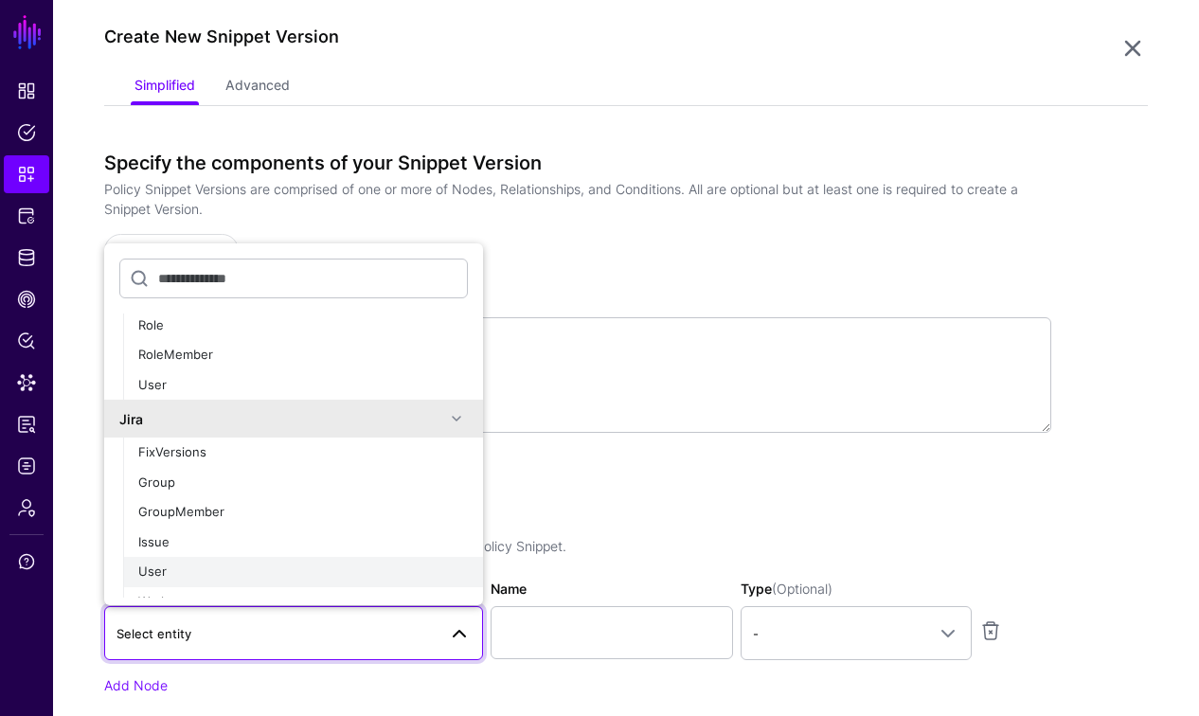
click at [205, 572] on div "User" at bounding box center [303, 572] width 330 height 19
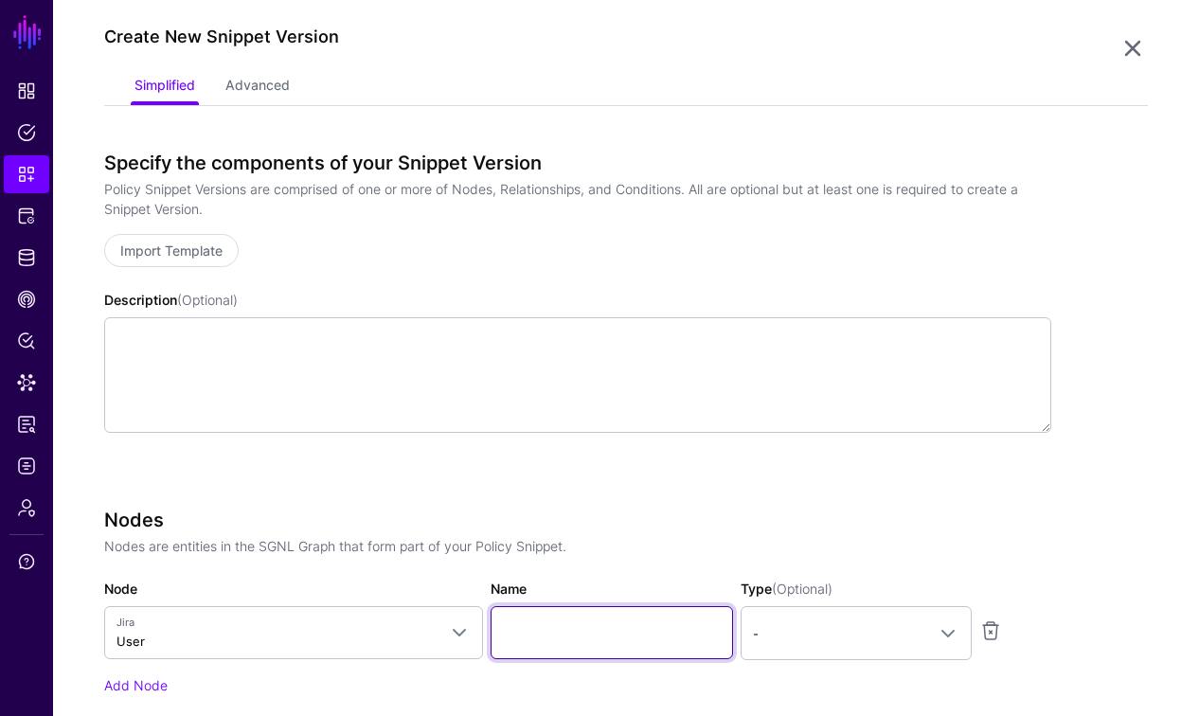
click at [575, 631] on input "Name" at bounding box center [612, 632] width 242 height 53
type input "********"
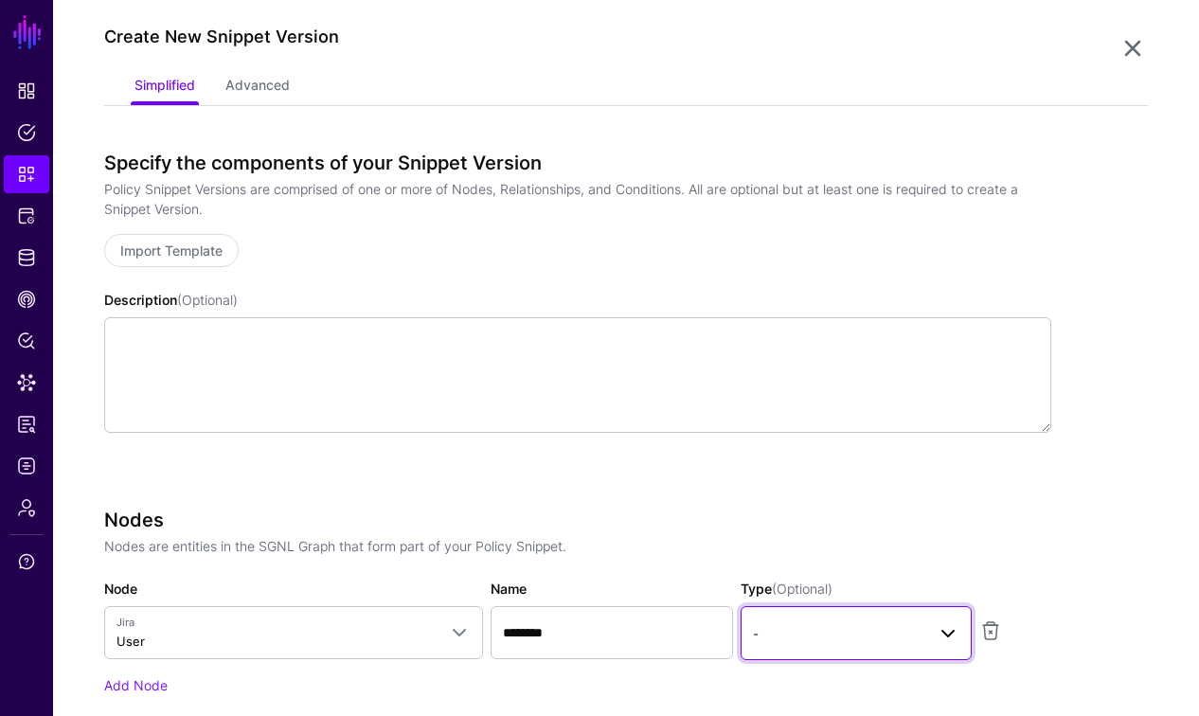
click at [866, 632] on span "-" at bounding box center [839, 633] width 172 height 21
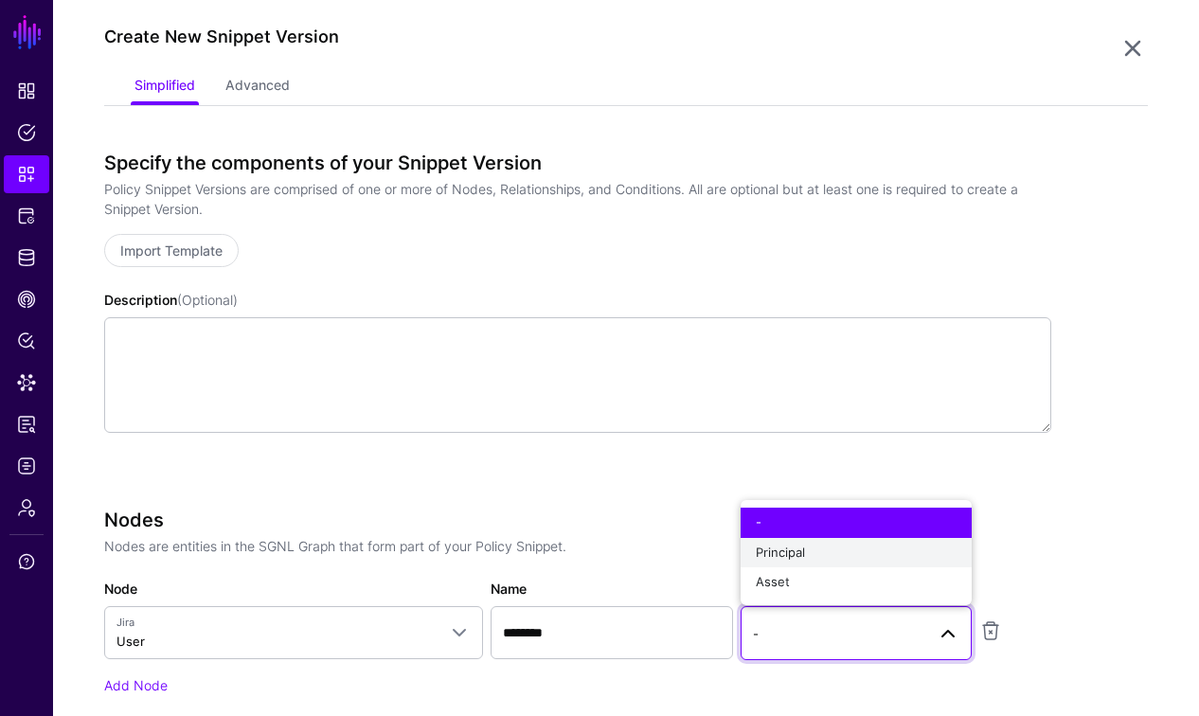
click at [816, 558] on div "Principal" at bounding box center [856, 553] width 201 height 19
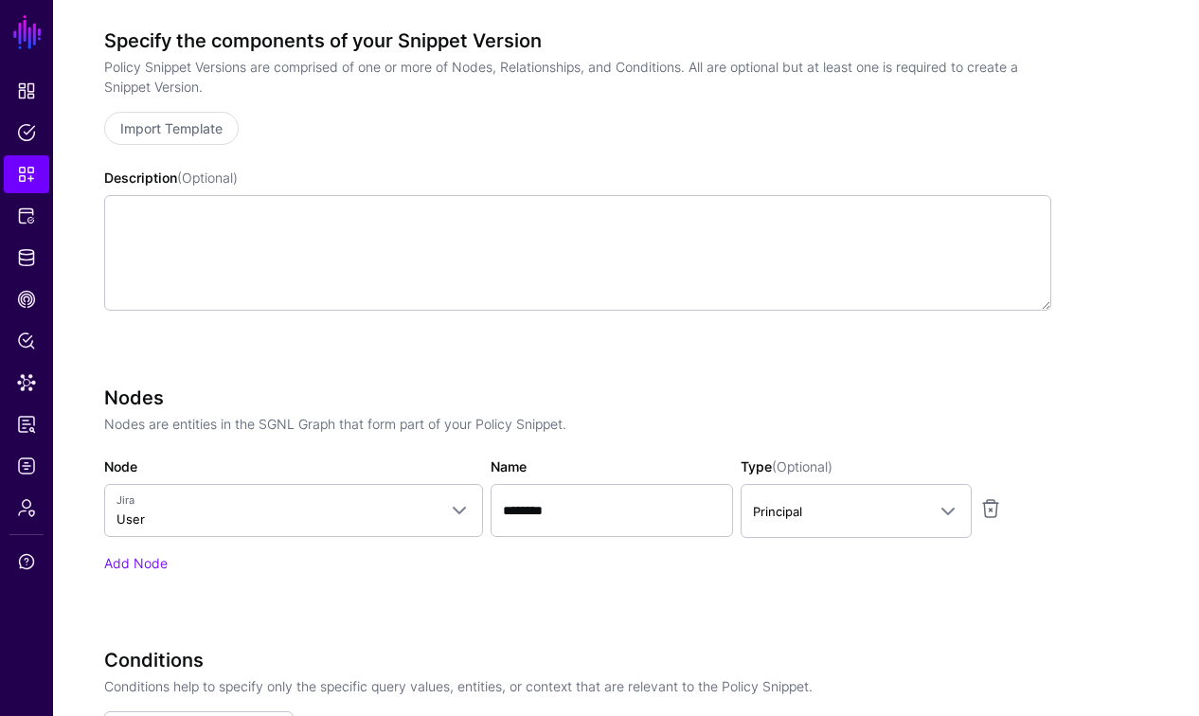
scroll to position [466, 0]
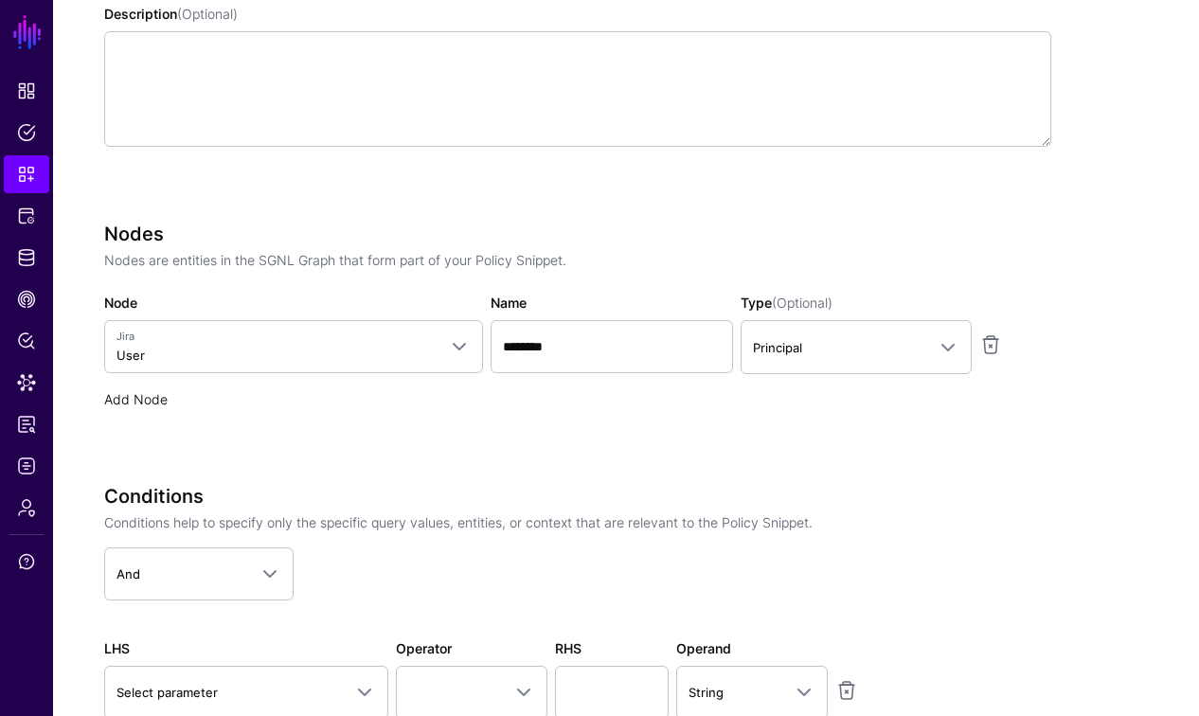
click at [125, 393] on link "Add Node" at bounding box center [135, 399] width 63 height 16
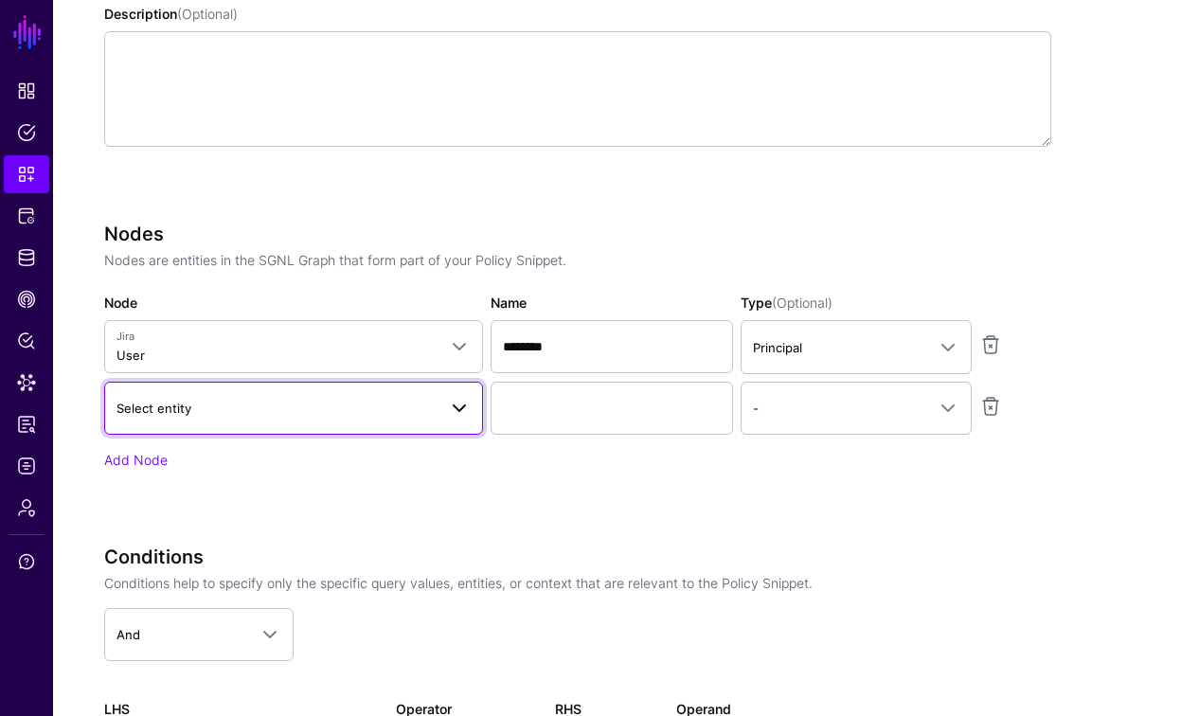
click at [188, 411] on span "Select entity" at bounding box center [153, 408] width 75 height 15
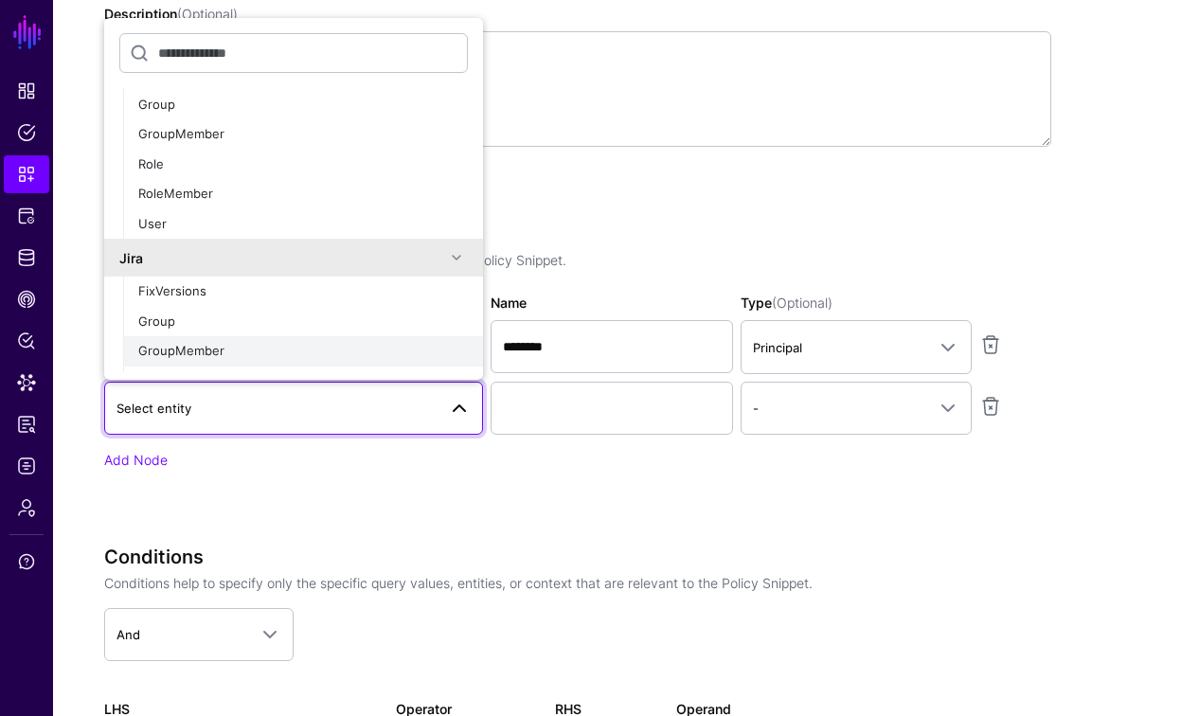
scroll to position [133, 0]
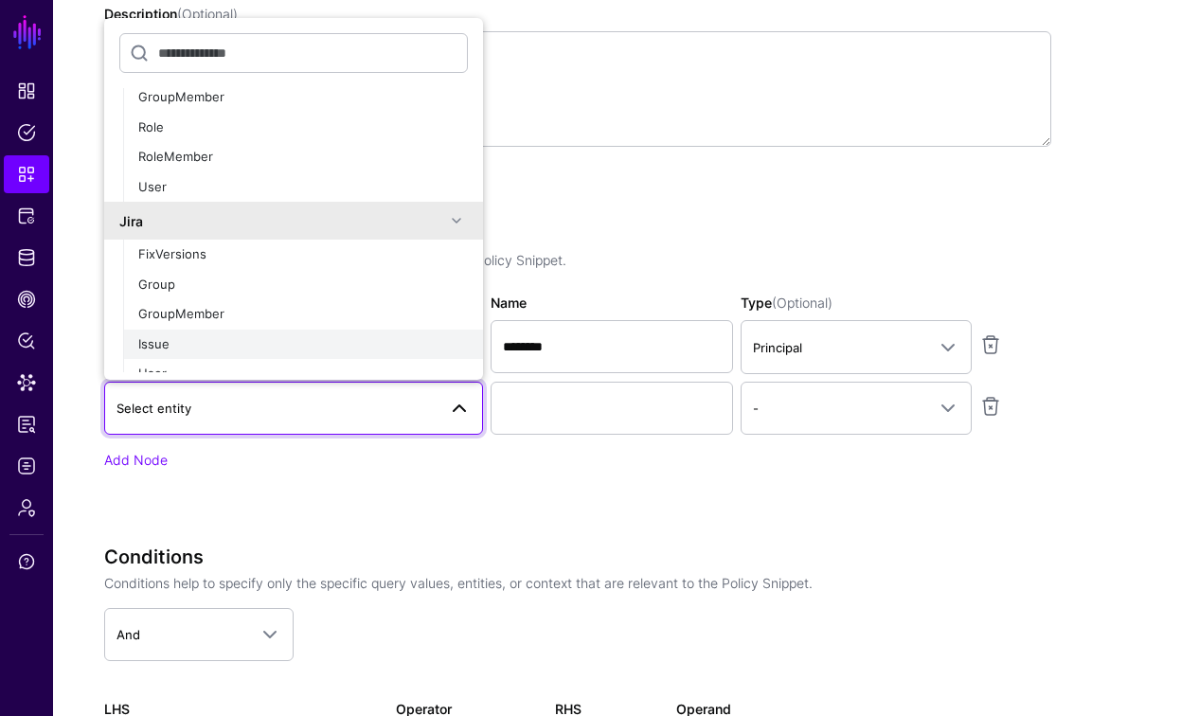
click at [173, 341] on div "Issue" at bounding box center [303, 344] width 330 height 19
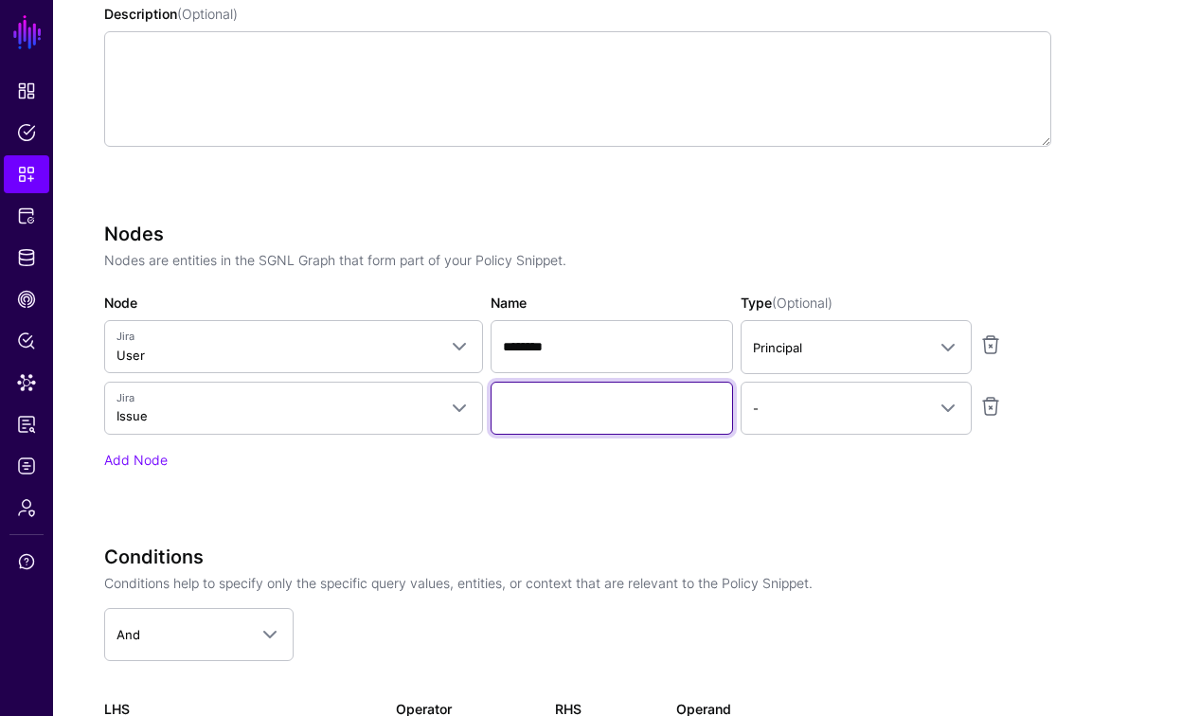
click at [527, 411] on input "Name" at bounding box center [612, 408] width 242 height 53
type input "*********"
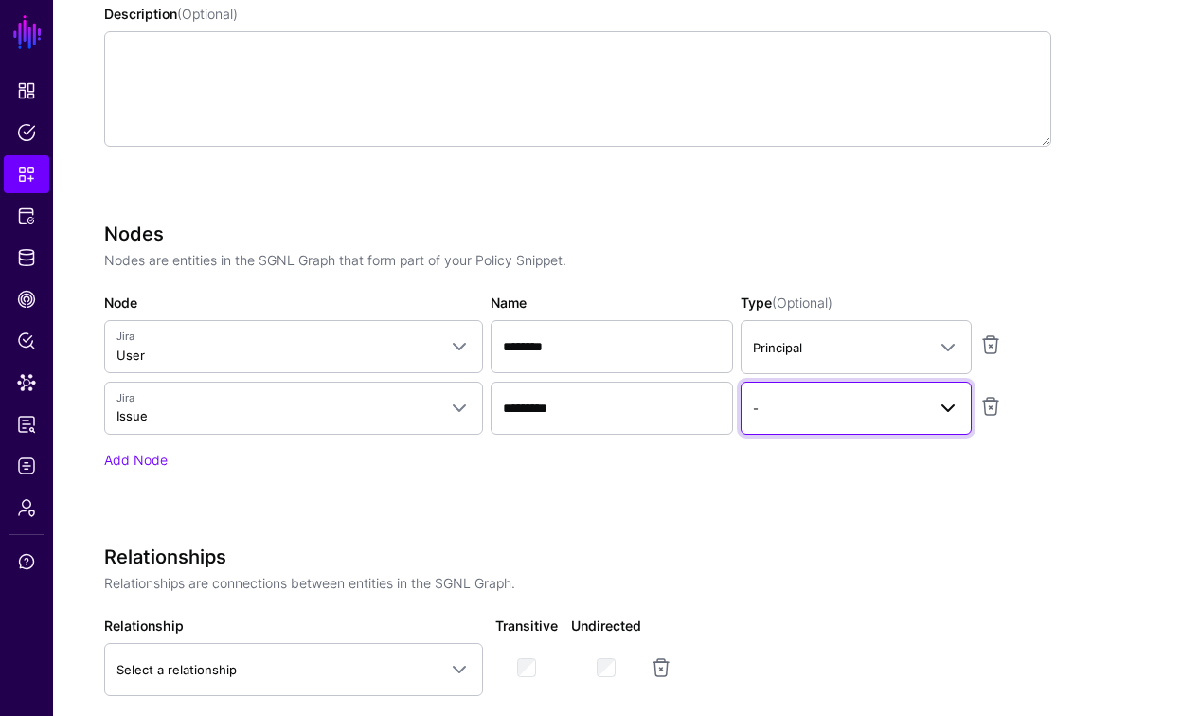
click at [876, 420] on link "-" at bounding box center [856, 408] width 231 height 53
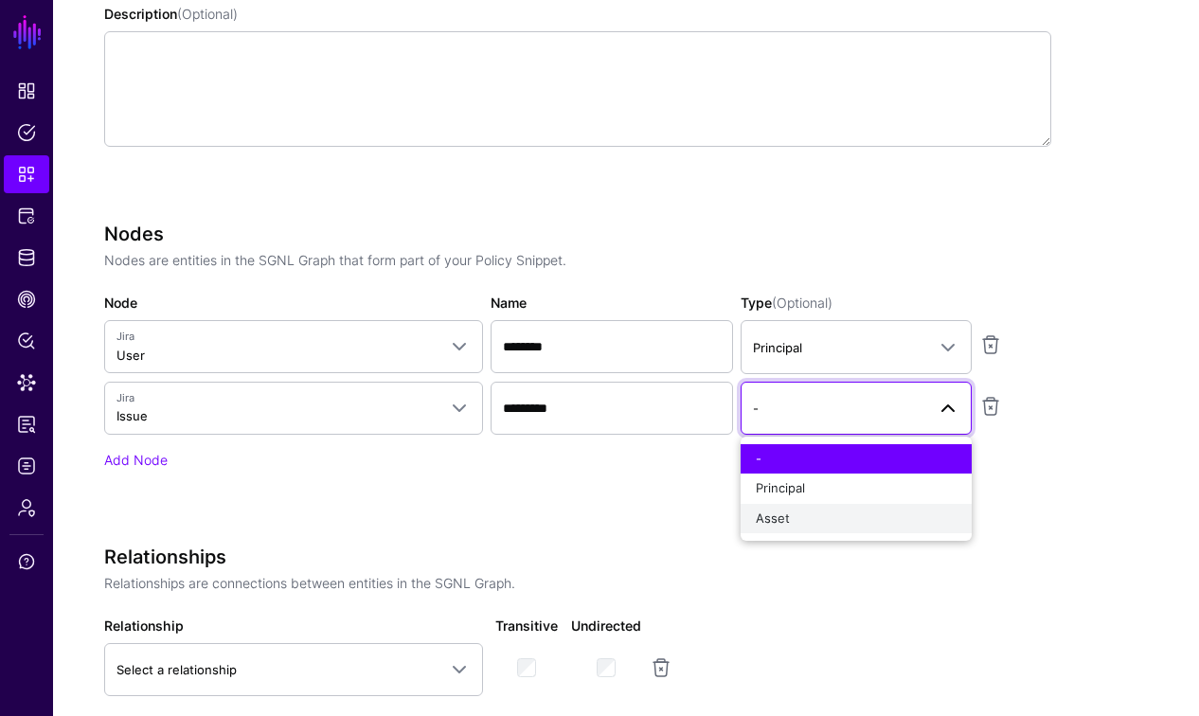
click at [813, 521] on div "Asset" at bounding box center [856, 518] width 201 height 19
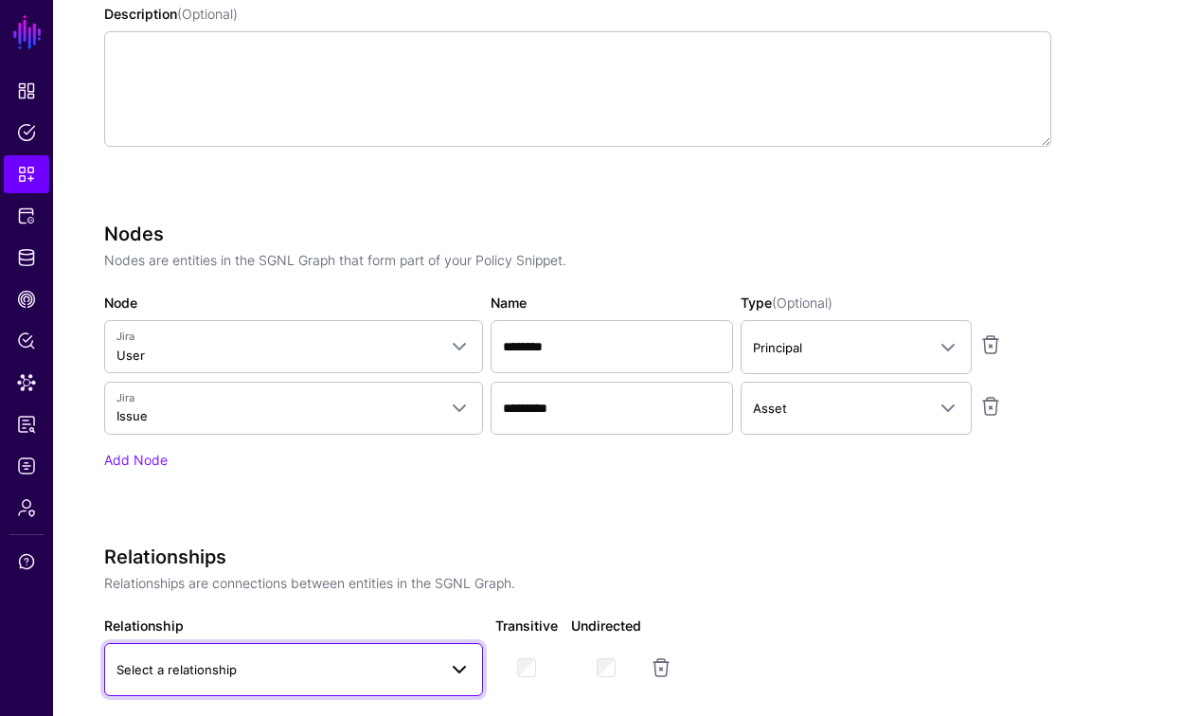
click at [268, 672] on span "Select a relationship" at bounding box center [276, 669] width 320 height 21
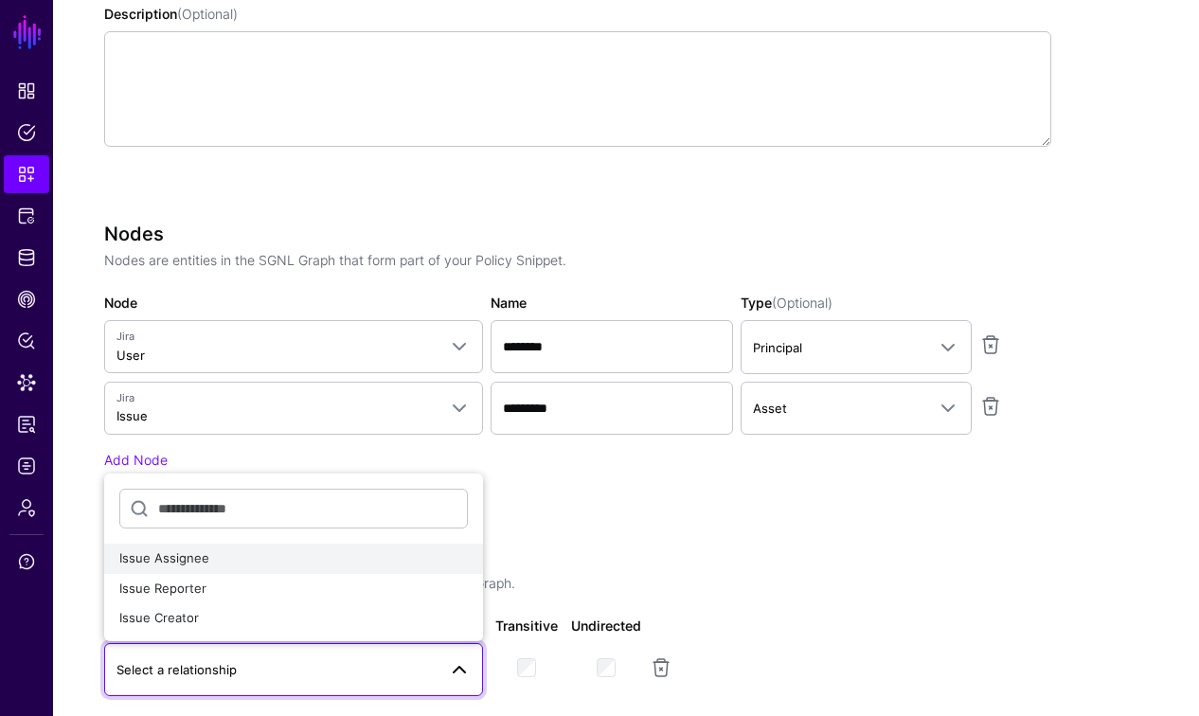
click at [208, 558] on div "Issue Assignee" at bounding box center [293, 558] width 348 height 19
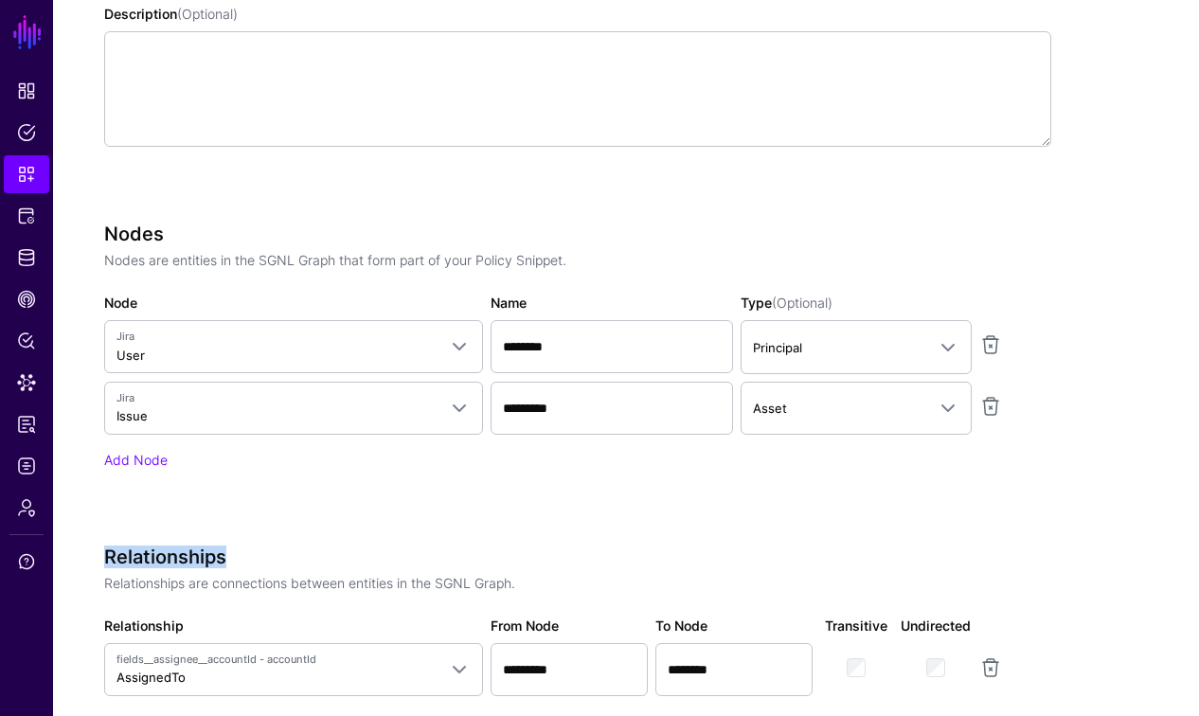
click at [208, 558] on h3 "Relationships" at bounding box center [577, 556] width 947 height 23
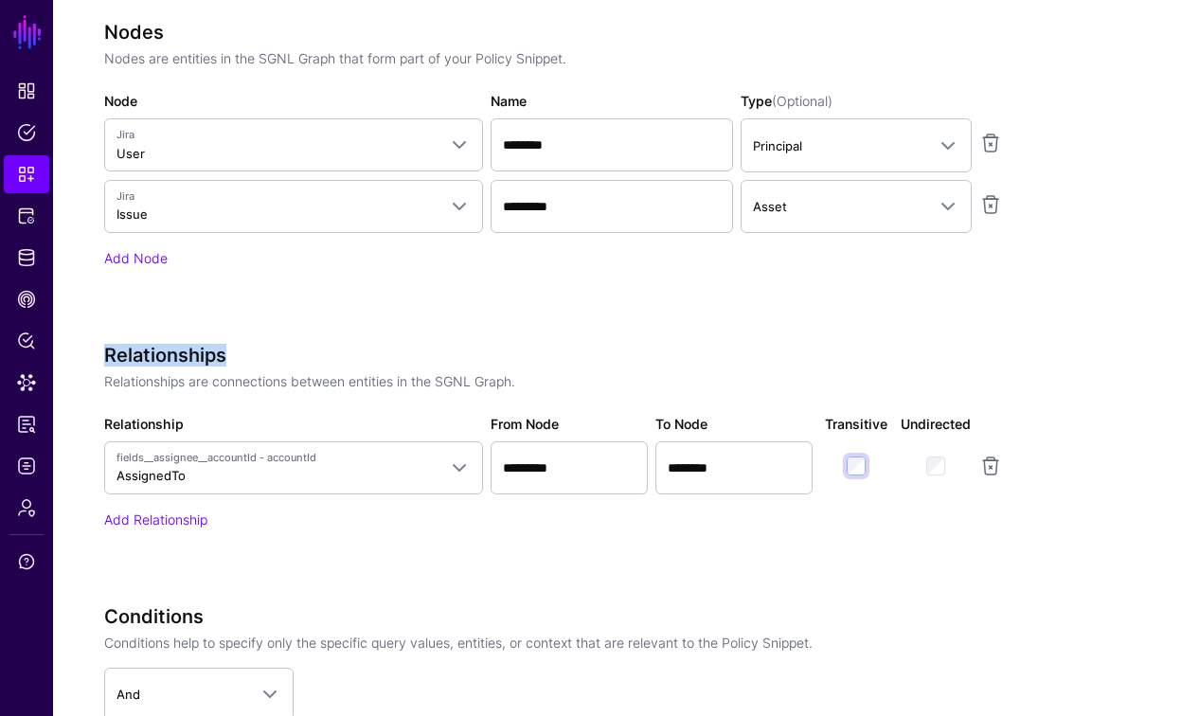
scroll to position [808, 0]
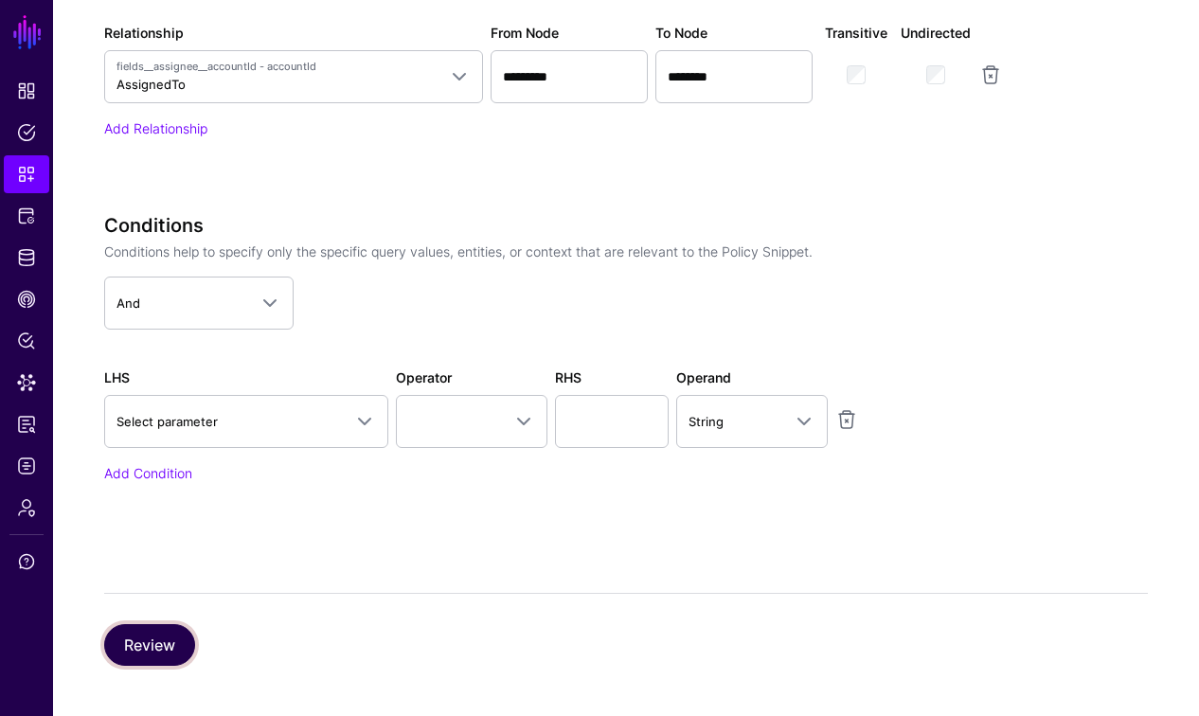
click at [136, 639] on button "Review" at bounding box center [149, 645] width 91 height 42
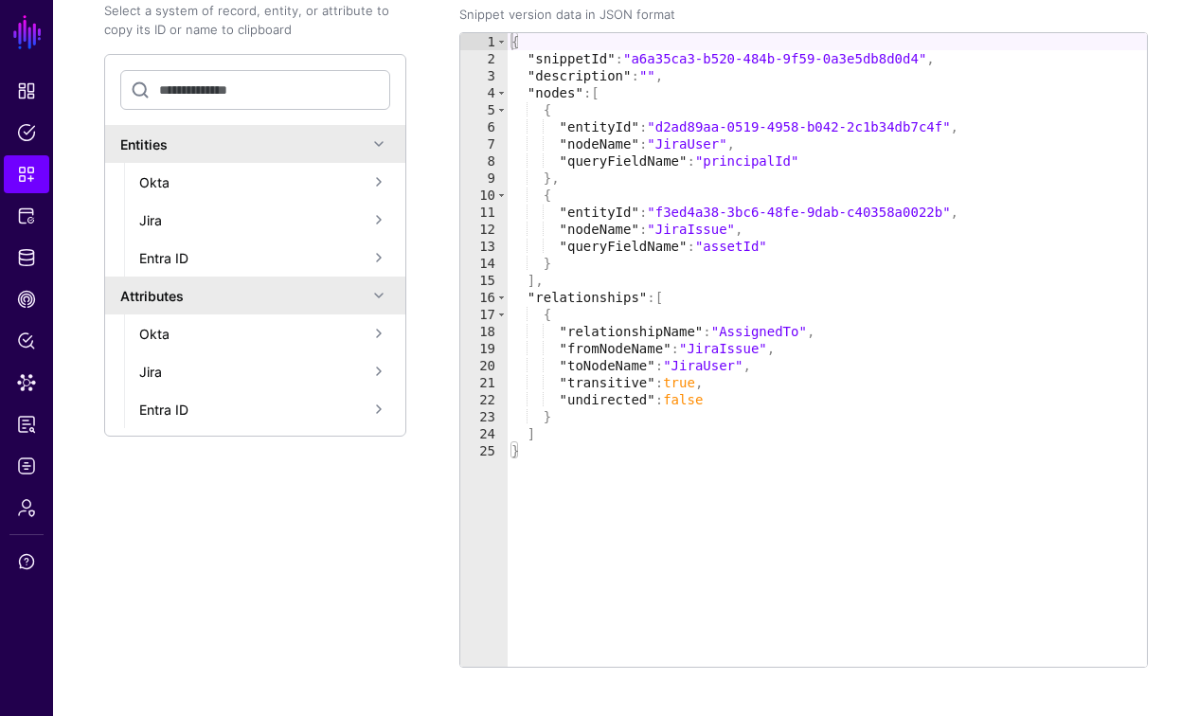
scroll to position [485, 0]
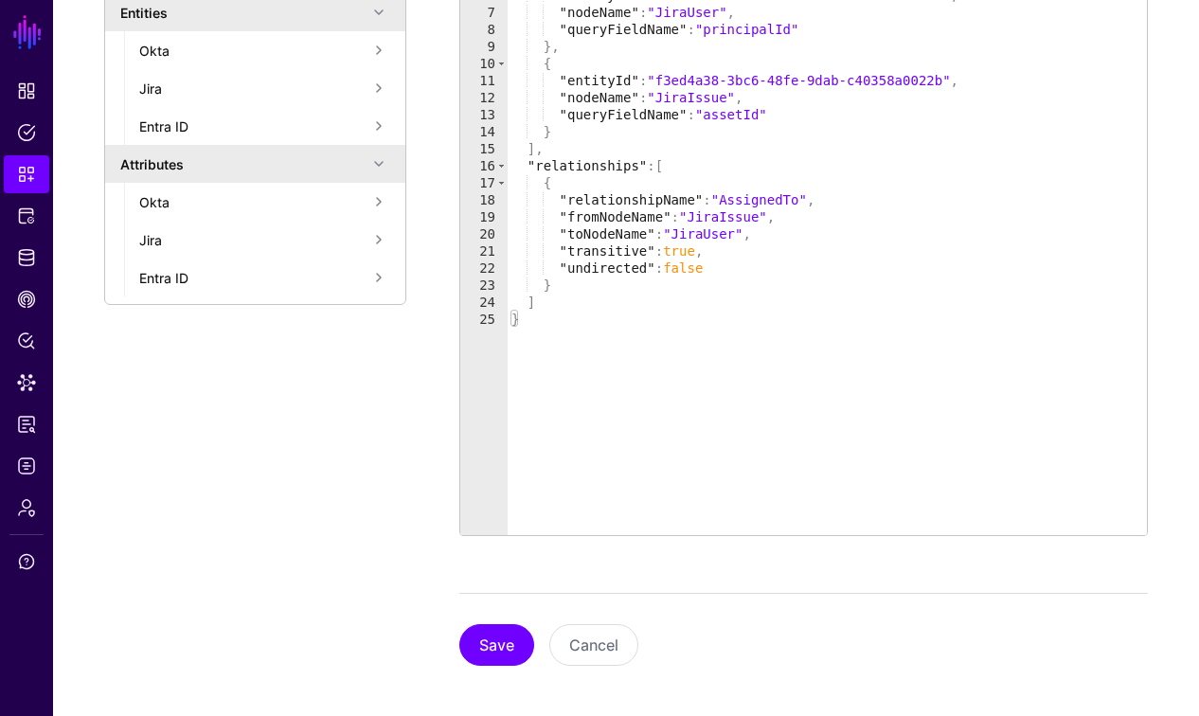
click at [501, 605] on div "Save Cancel" at bounding box center [803, 629] width 688 height 73
click at [496, 629] on button "Save" at bounding box center [496, 645] width 75 height 42
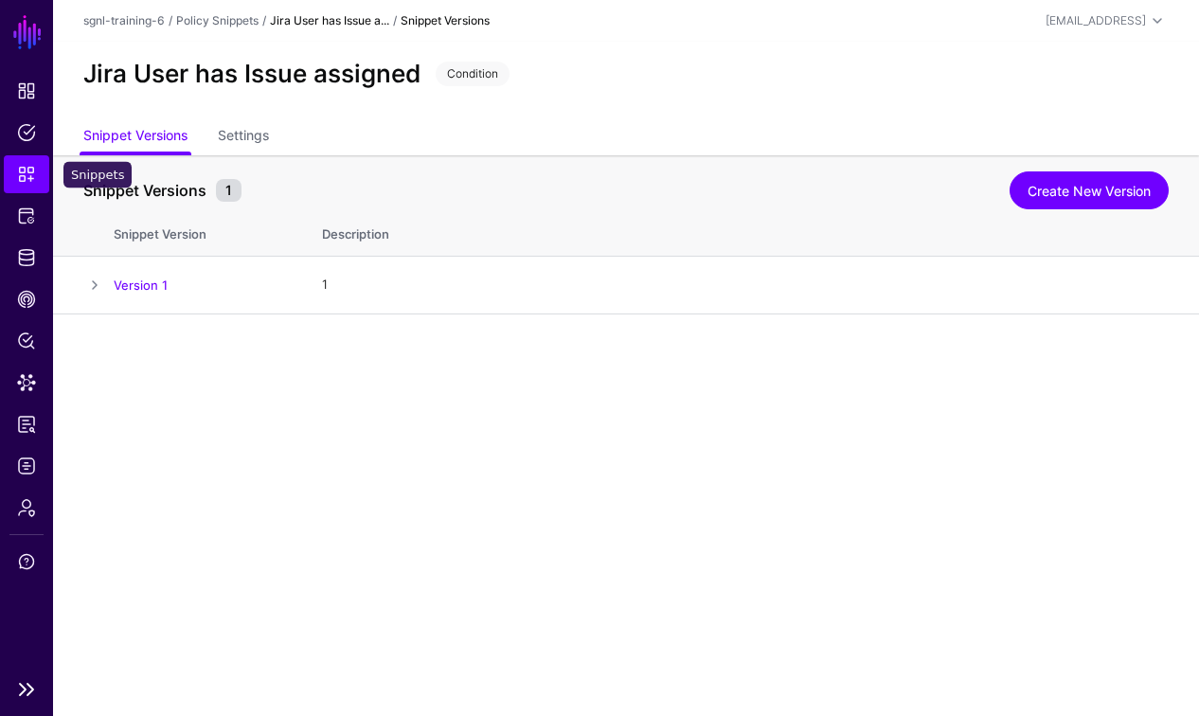
click at [34, 174] on span "Snippets" at bounding box center [26, 174] width 19 height 19
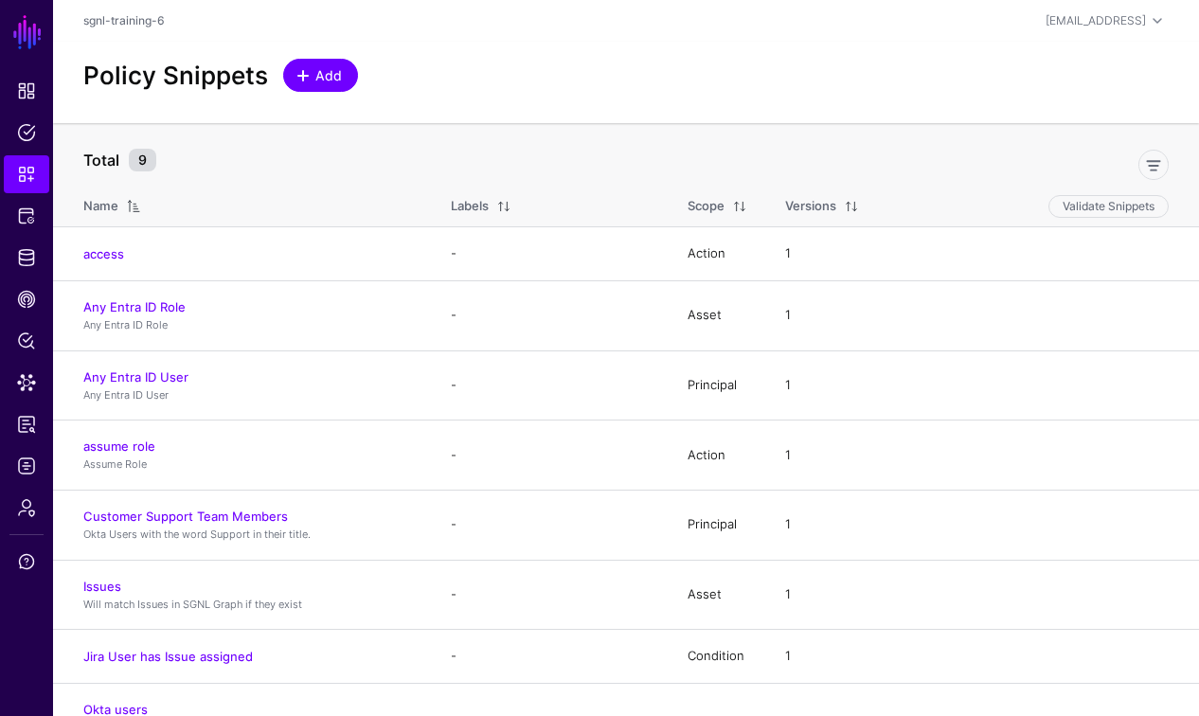
click at [328, 73] on span "Add" at bounding box center [328, 75] width 31 height 20
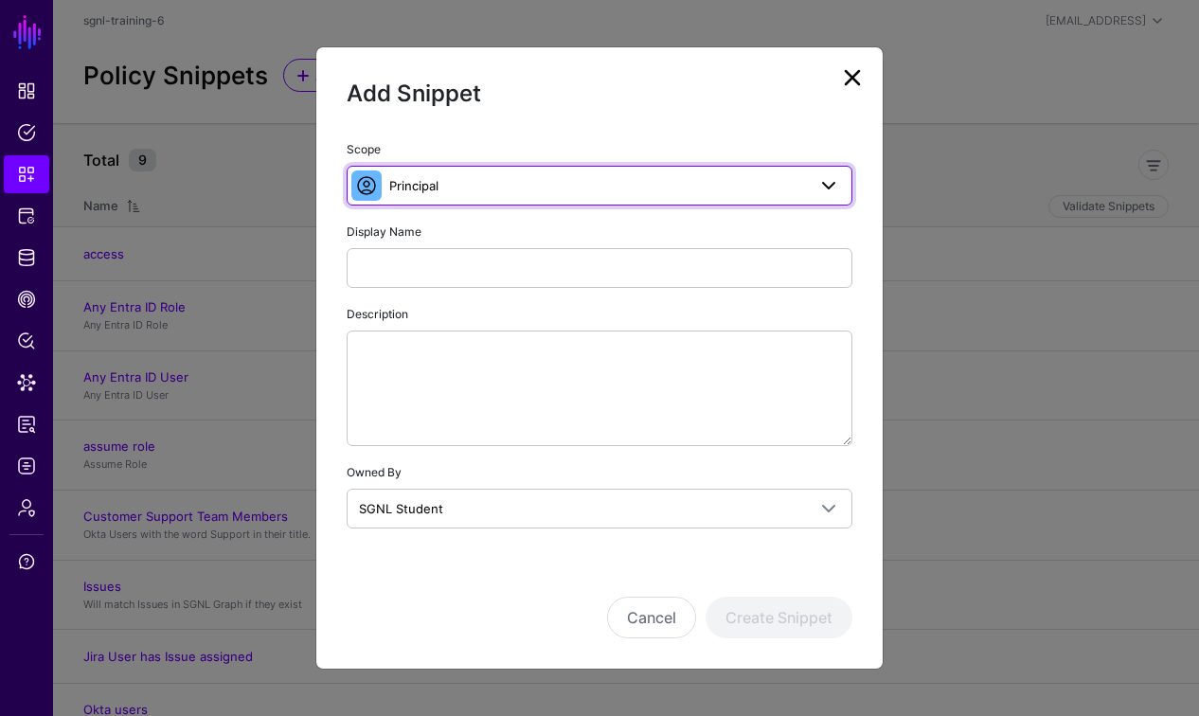
click at [597, 190] on span "Principal" at bounding box center [597, 185] width 417 height 21
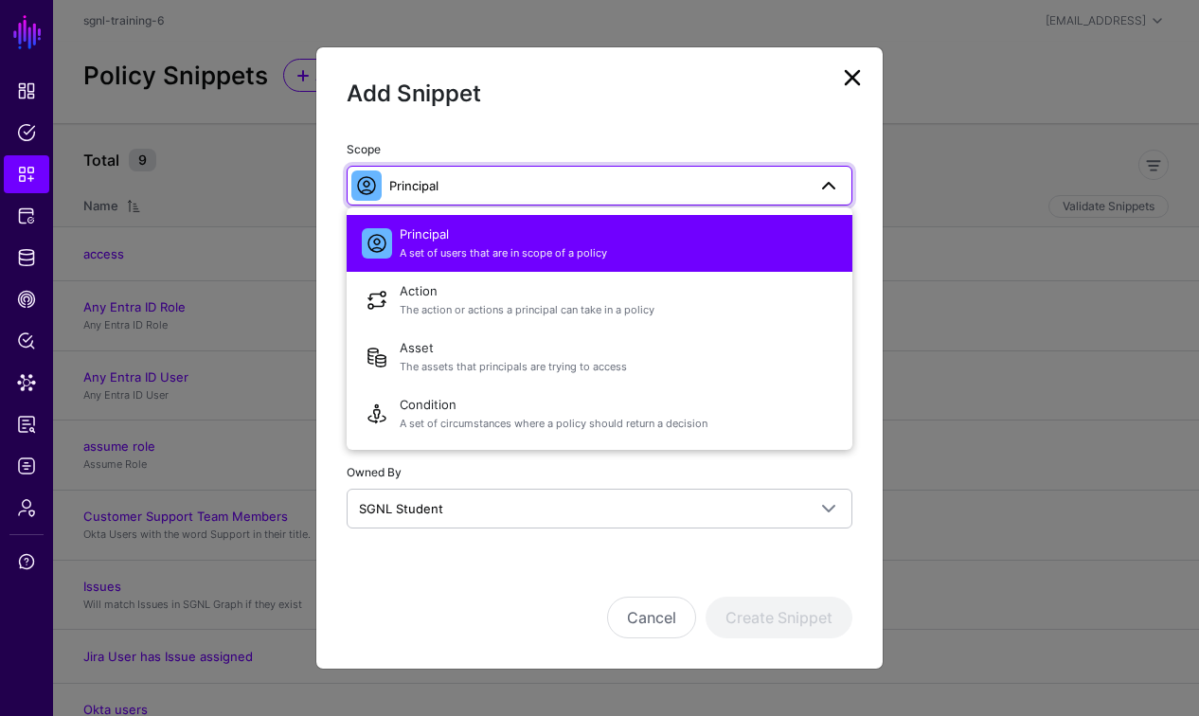
click at [443, 446] on div "Principal A set of users that are in scope of a policy Action The action or act…" at bounding box center [600, 328] width 506 height 242
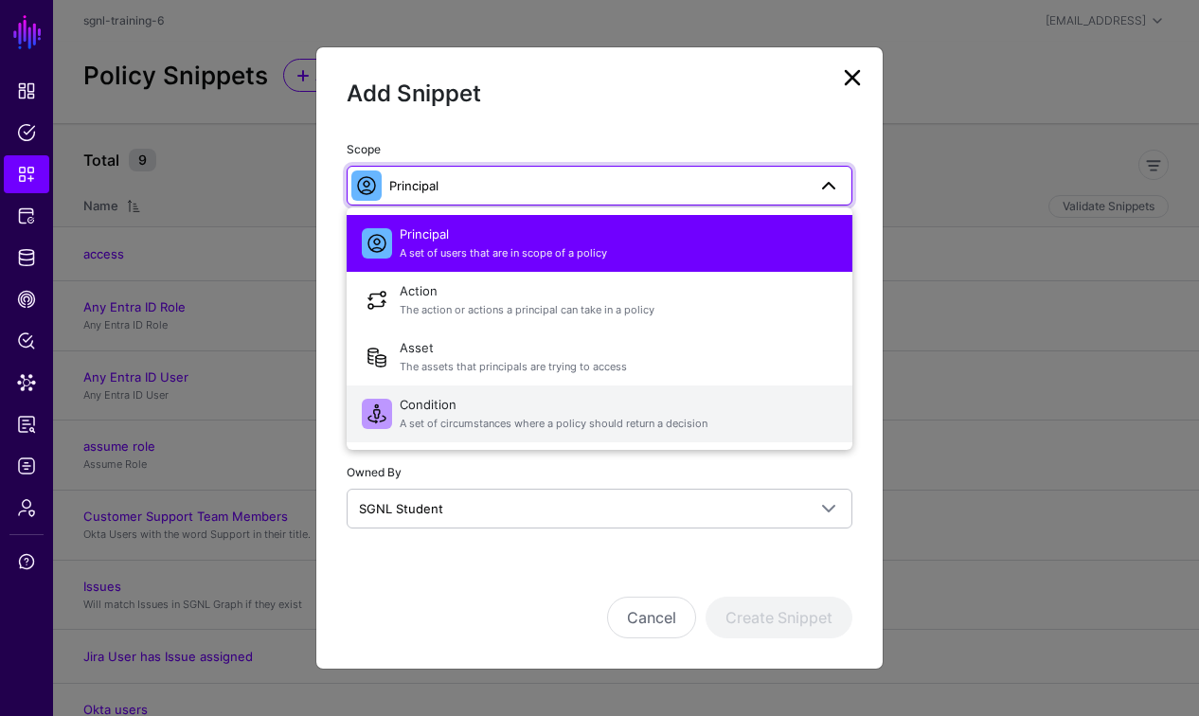
click at [459, 428] on span "A set of circumstances where a policy should return a decision" at bounding box center [619, 424] width 438 height 16
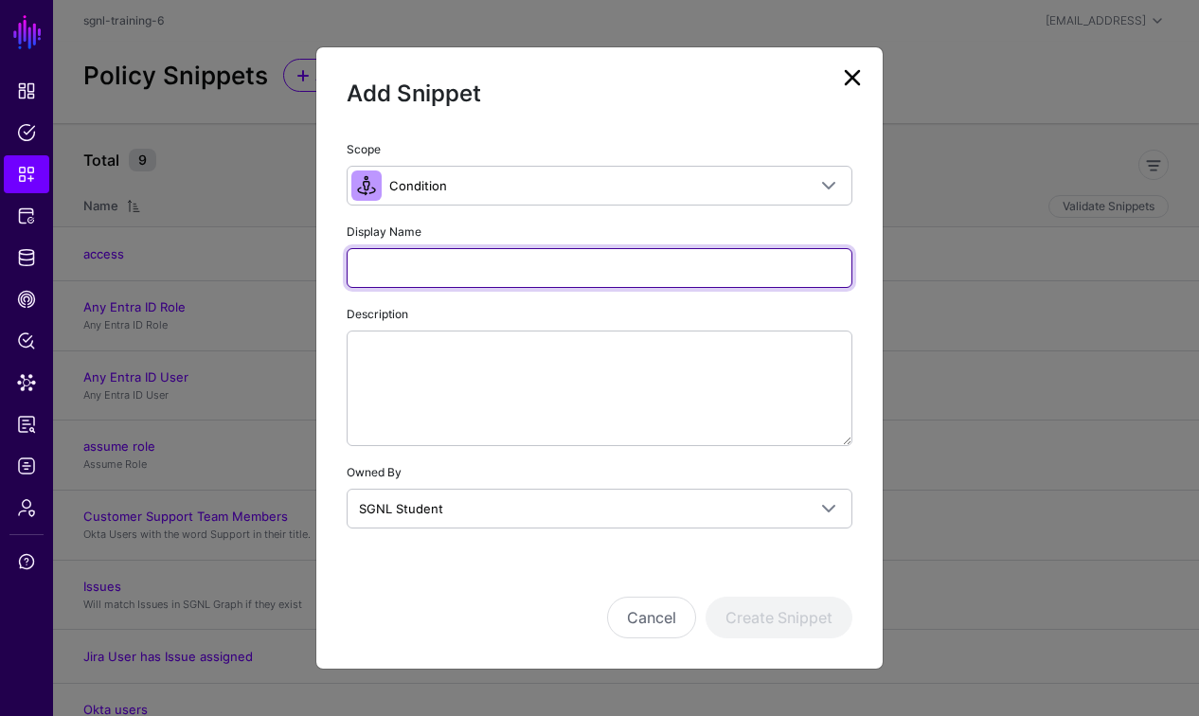
click at [451, 268] on input "Display Name" at bounding box center [600, 268] width 506 height 40
paste input "**********"
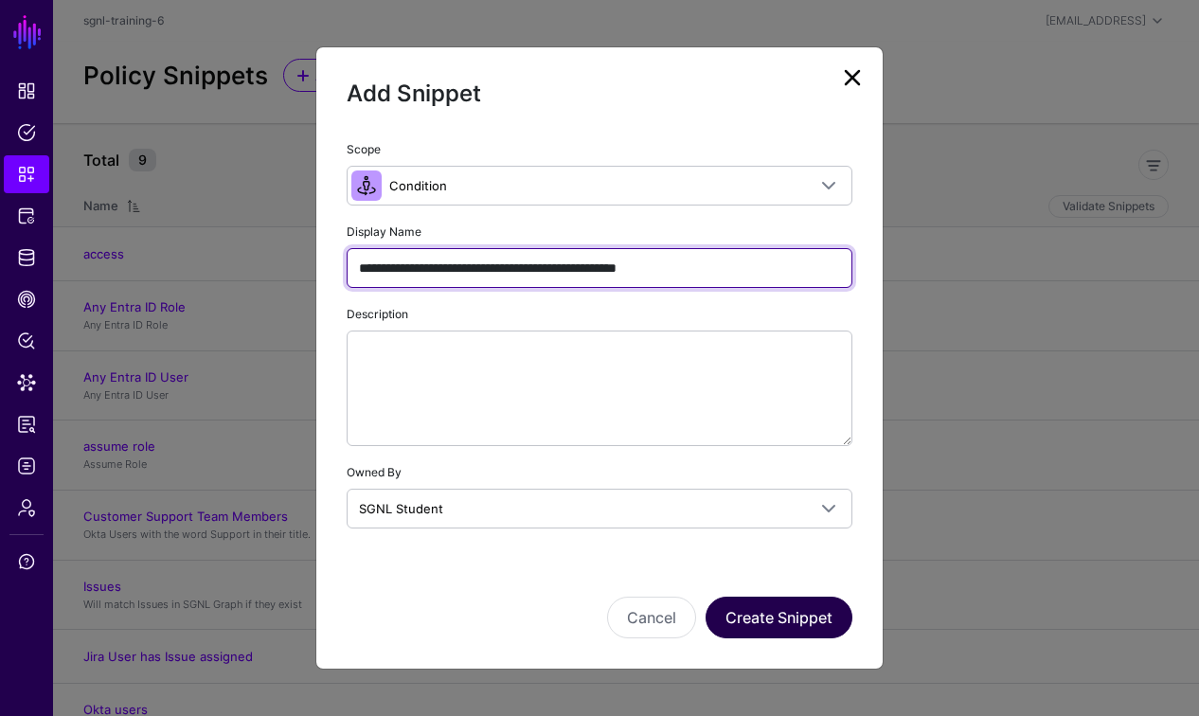
type input "**********"
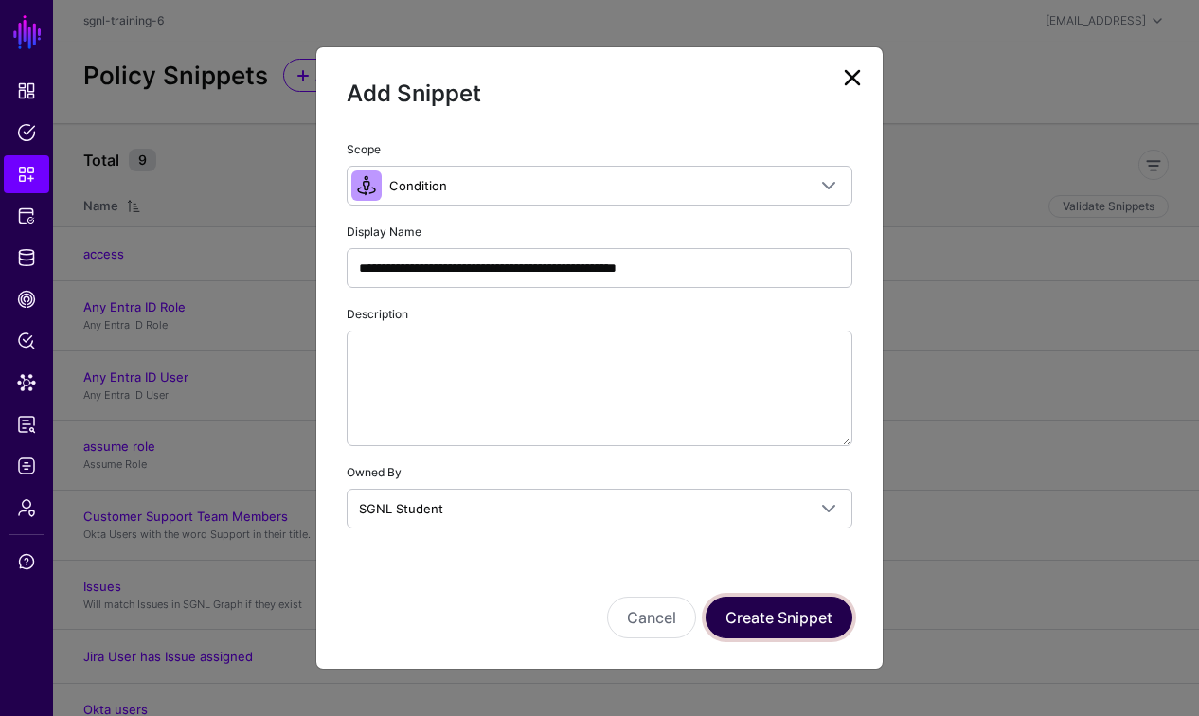
click at [797, 615] on button "Create Snippet" at bounding box center [779, 618] width 147 height 42
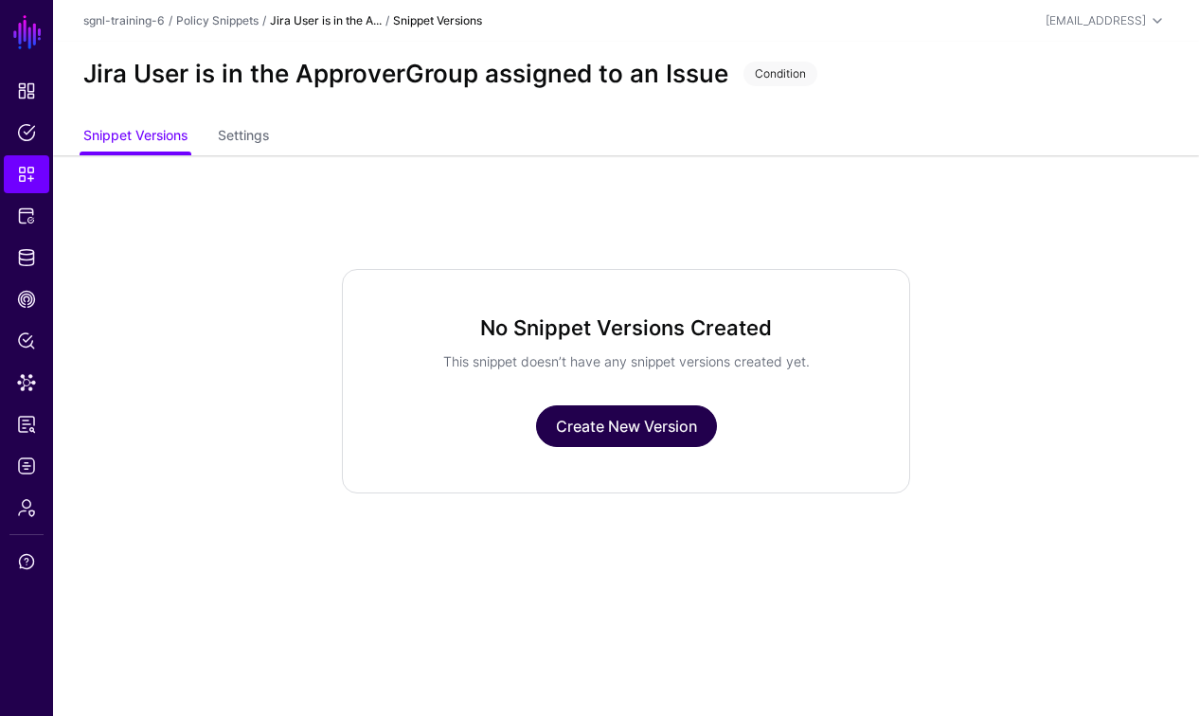
click at [642, 423] on link "Create New Version" at bounding box center [626, 426] width 181 height 42
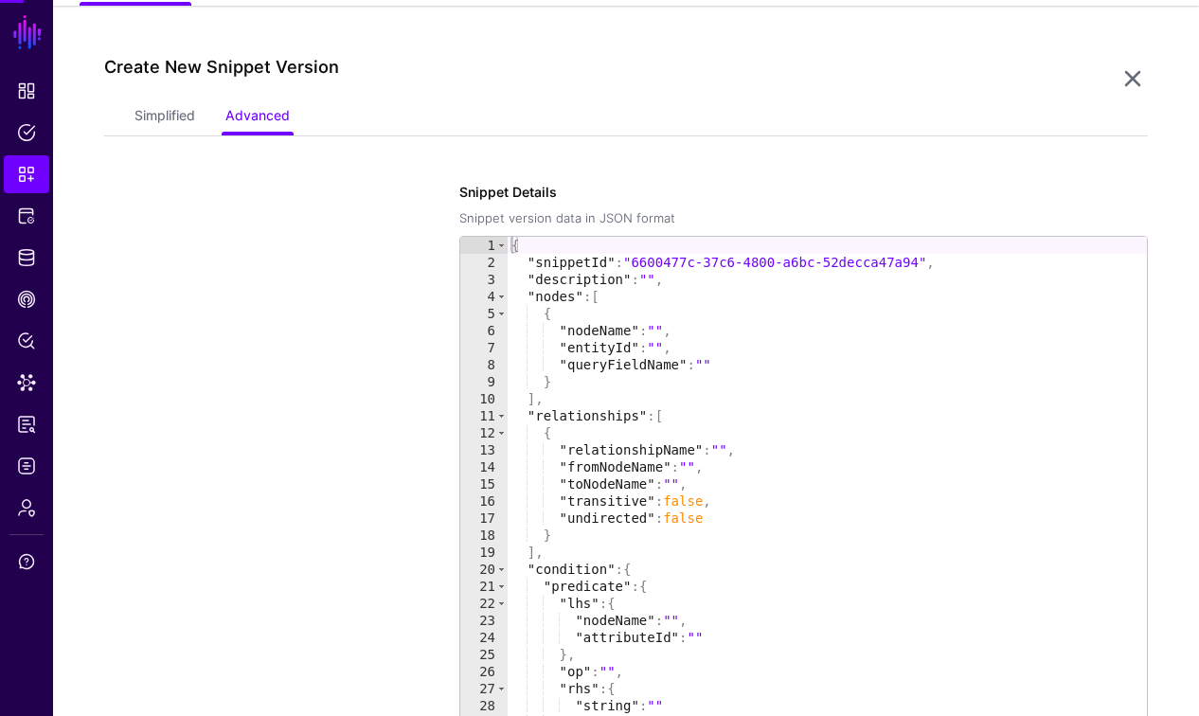
scroll to position [155, 0]
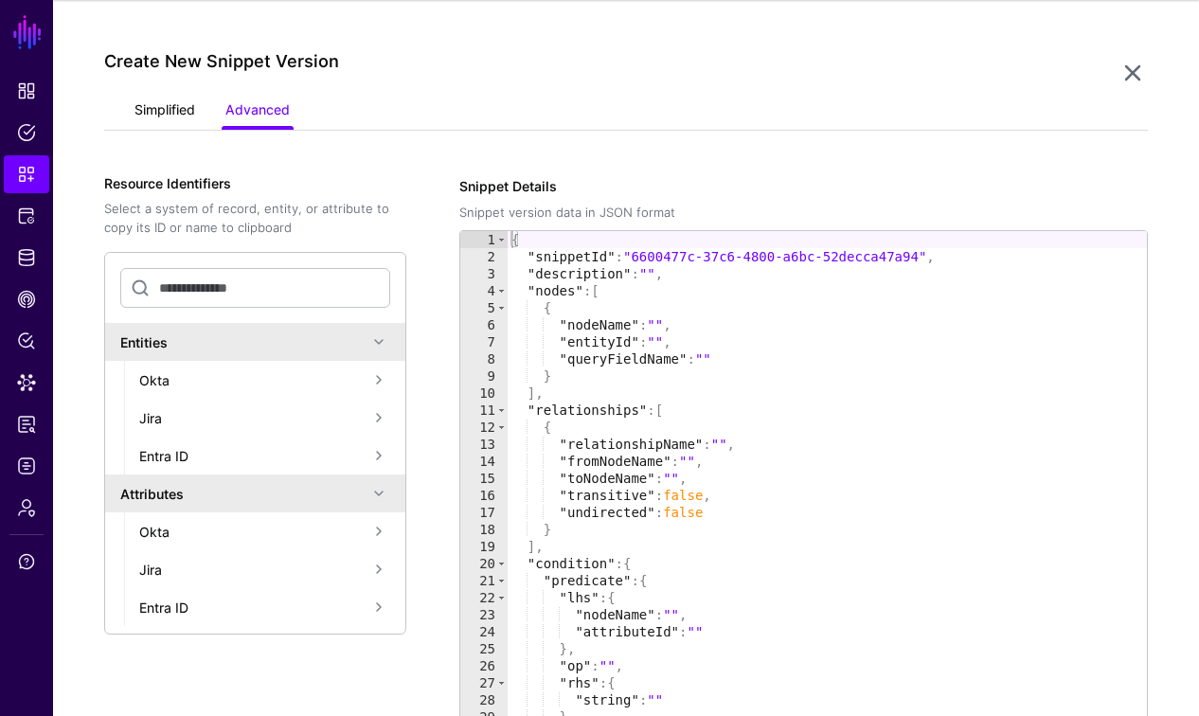
click at [159, 107] on link "Simplified" at bounding box center [164, 112] width 61 height 36
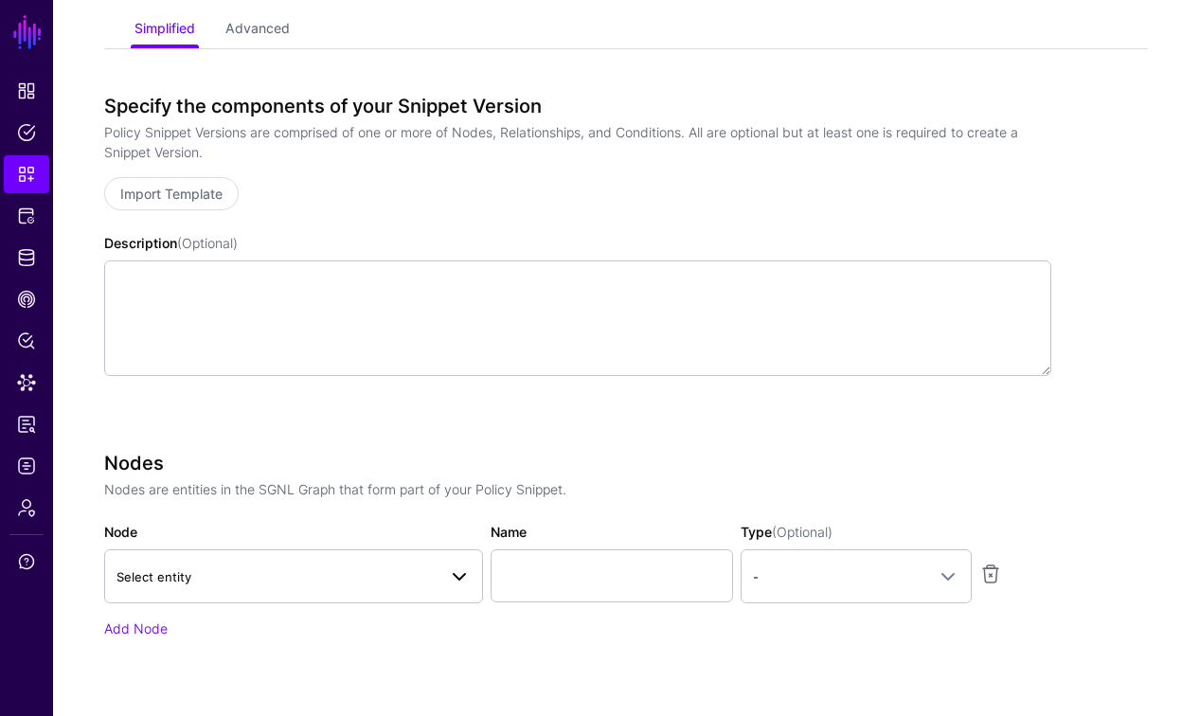
scroll to position [273, 0]
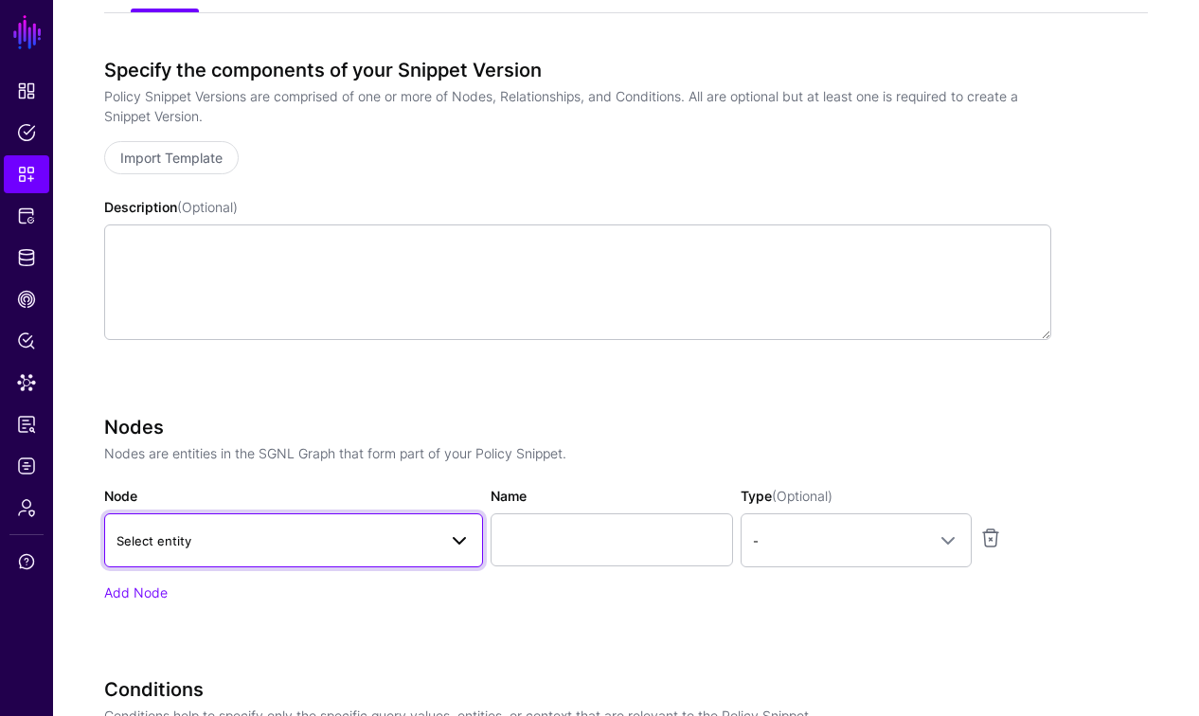
click at [295, 536] on span "Select entity" at bounding box center [276, 540] width 320 height 21
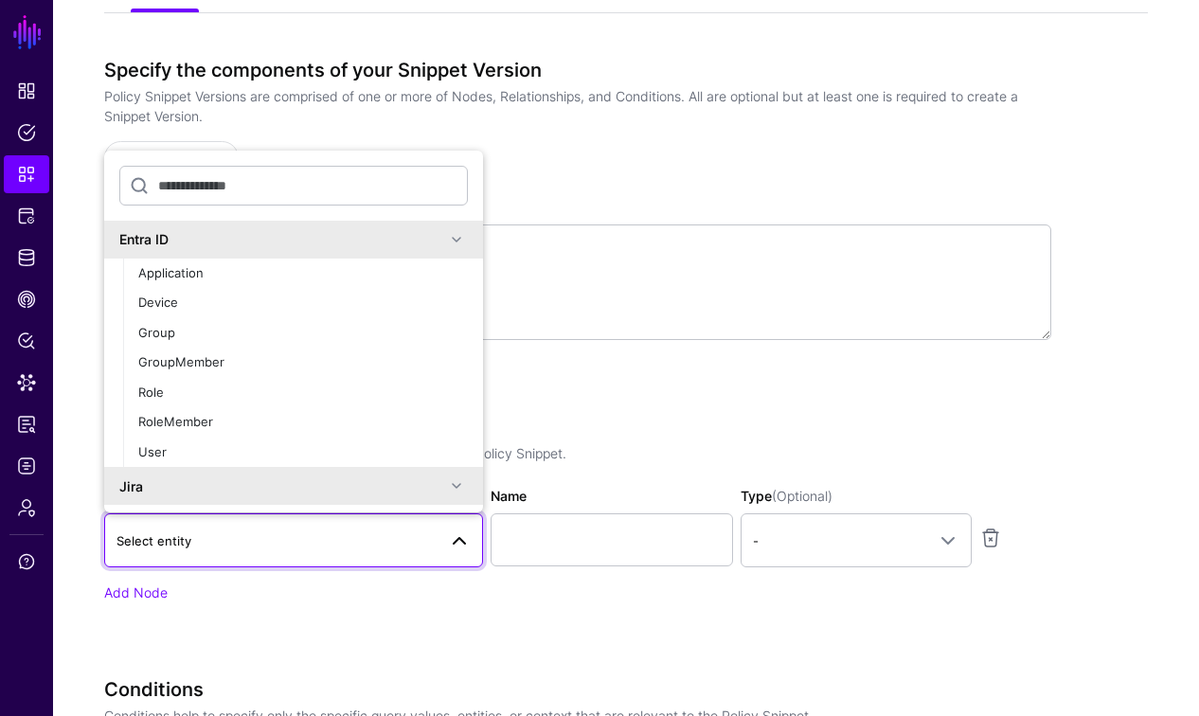
click at [183, 483] on div "Jira" at bounding box center [282, 486] width 326 height 20
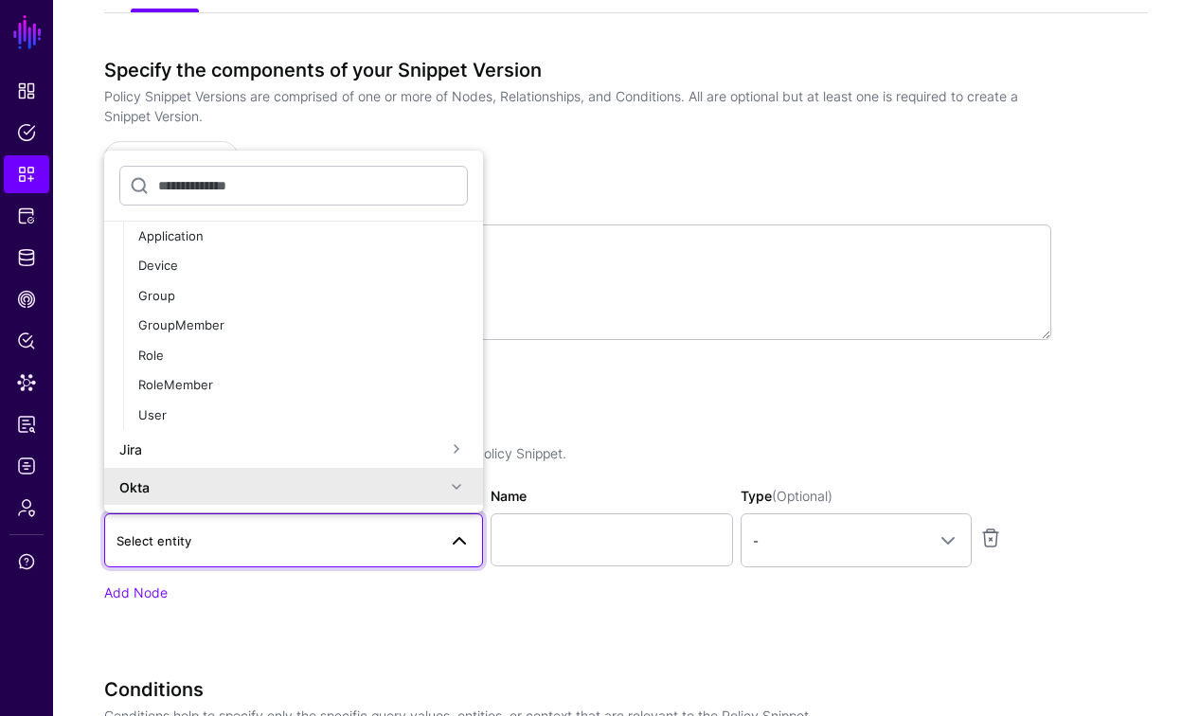
scroll to position [59, 0]
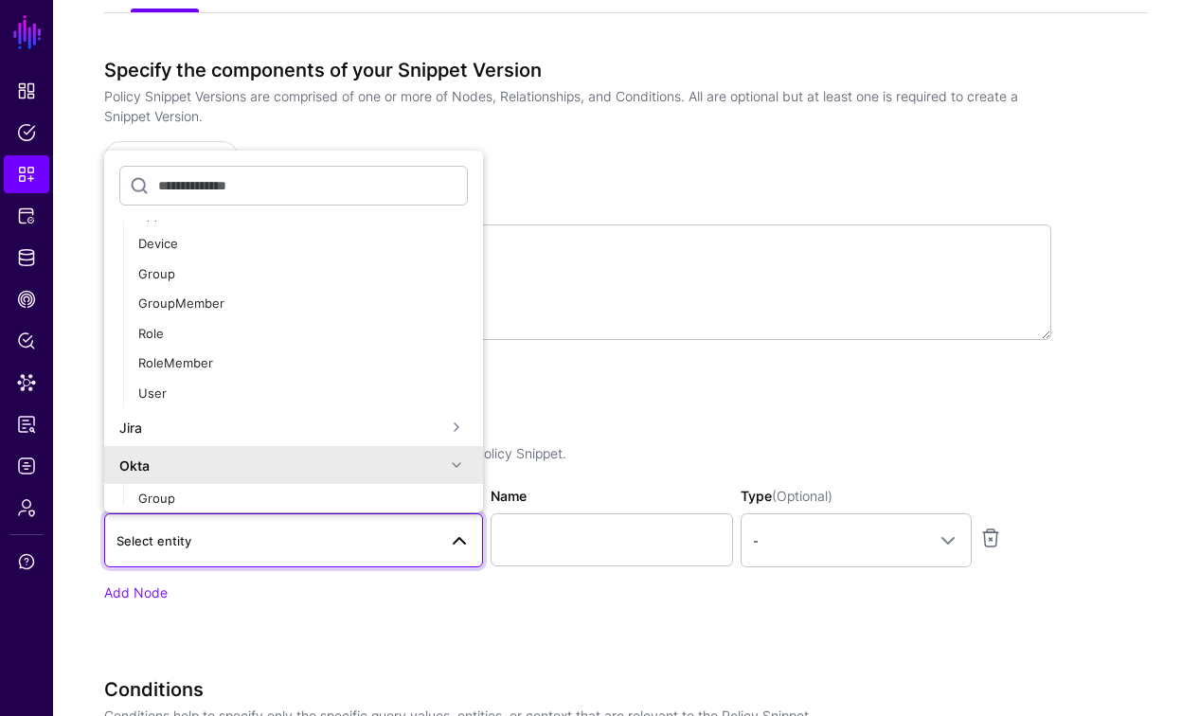
click at [190, 437] on div "Jira" at bounding box center [282, 428] width 326 height 20
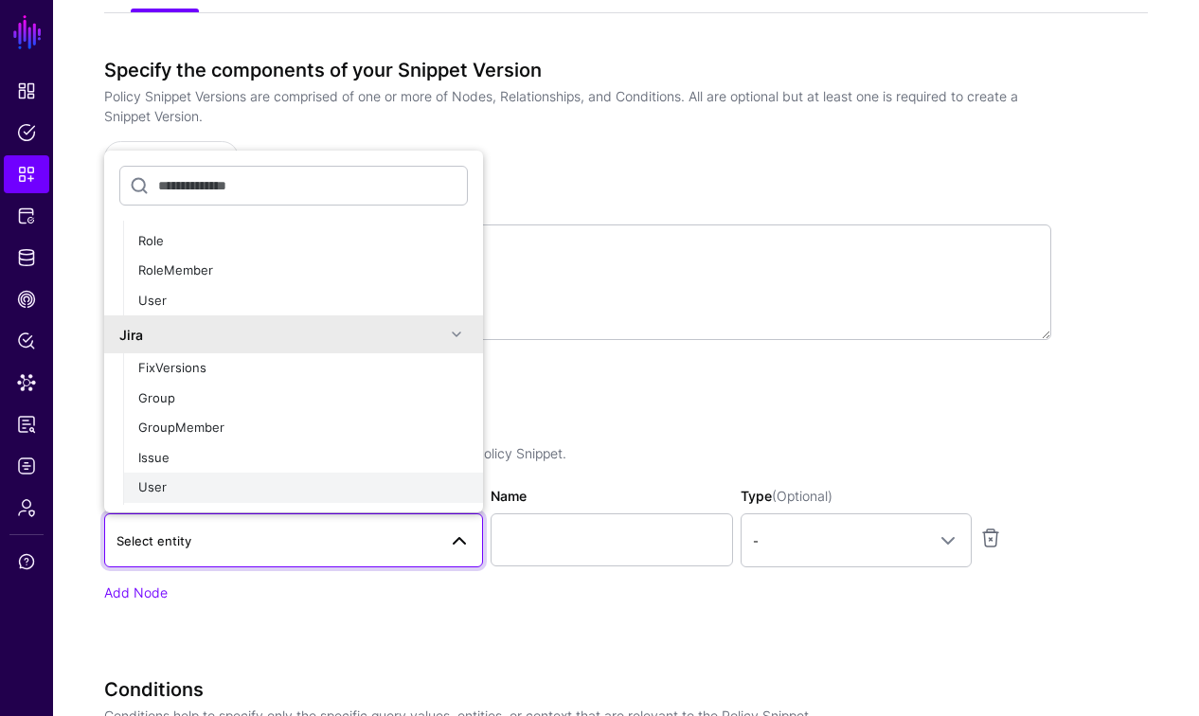
scroll to position [164, 0]
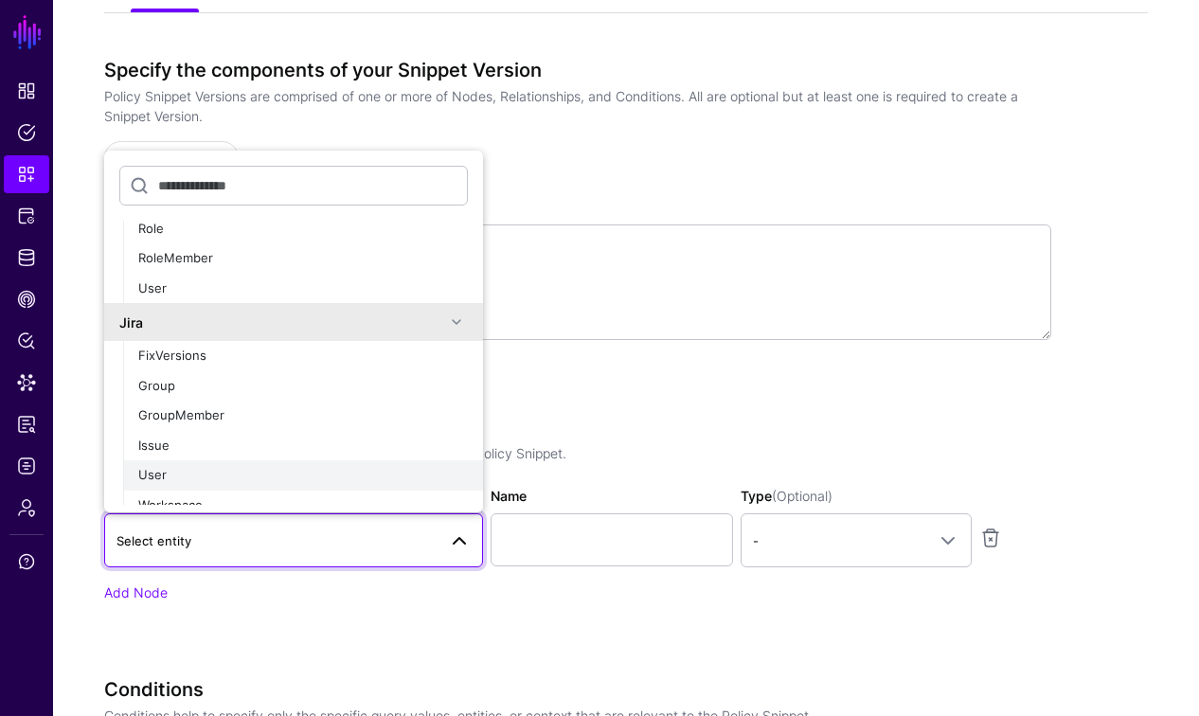
click at [170, 480] on div "User" at bounding box center [303, 475] width 330 height 19
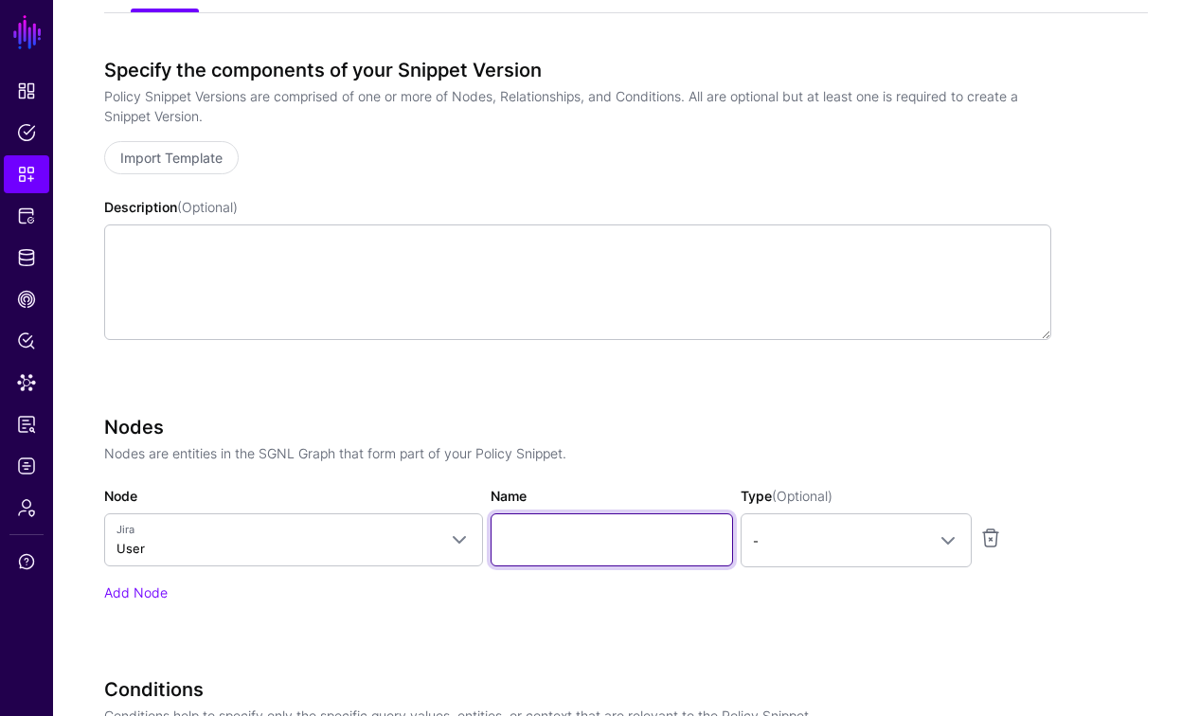
click at [556, 539] on input "Name" at bounding box center [612, 539] width 242 height 53
type input "********"
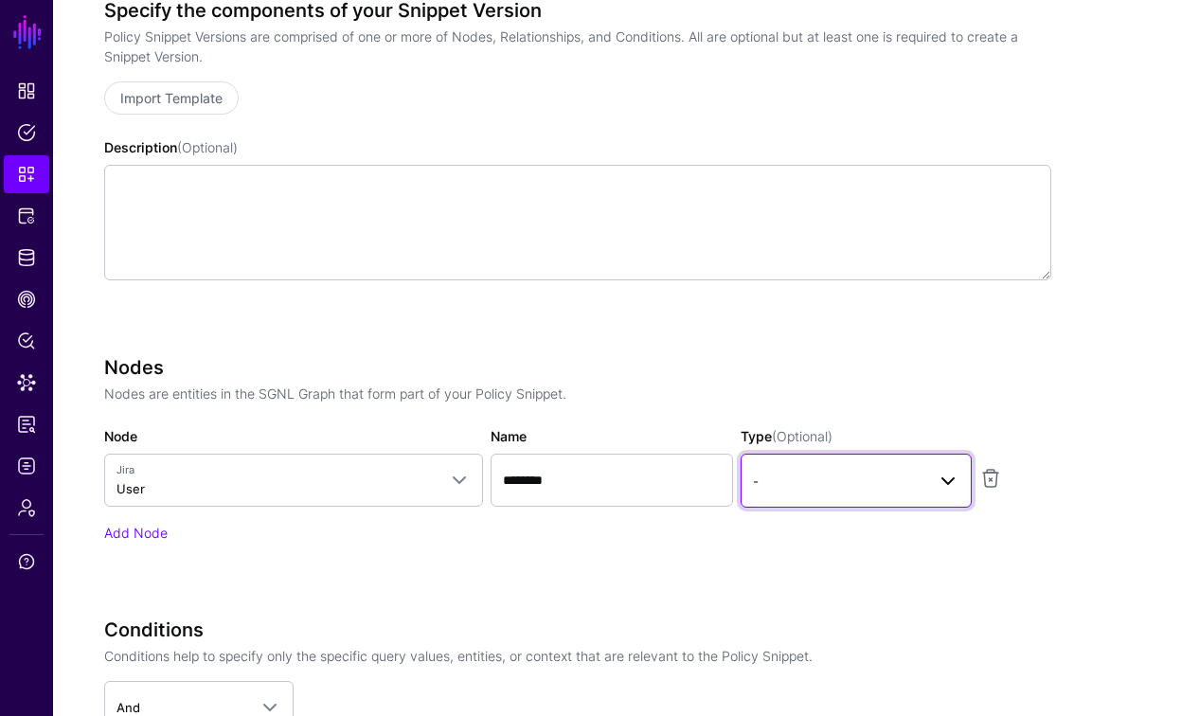
click at [856, 484] on span "-" at bounding box center [839, 481] width 172 height 21
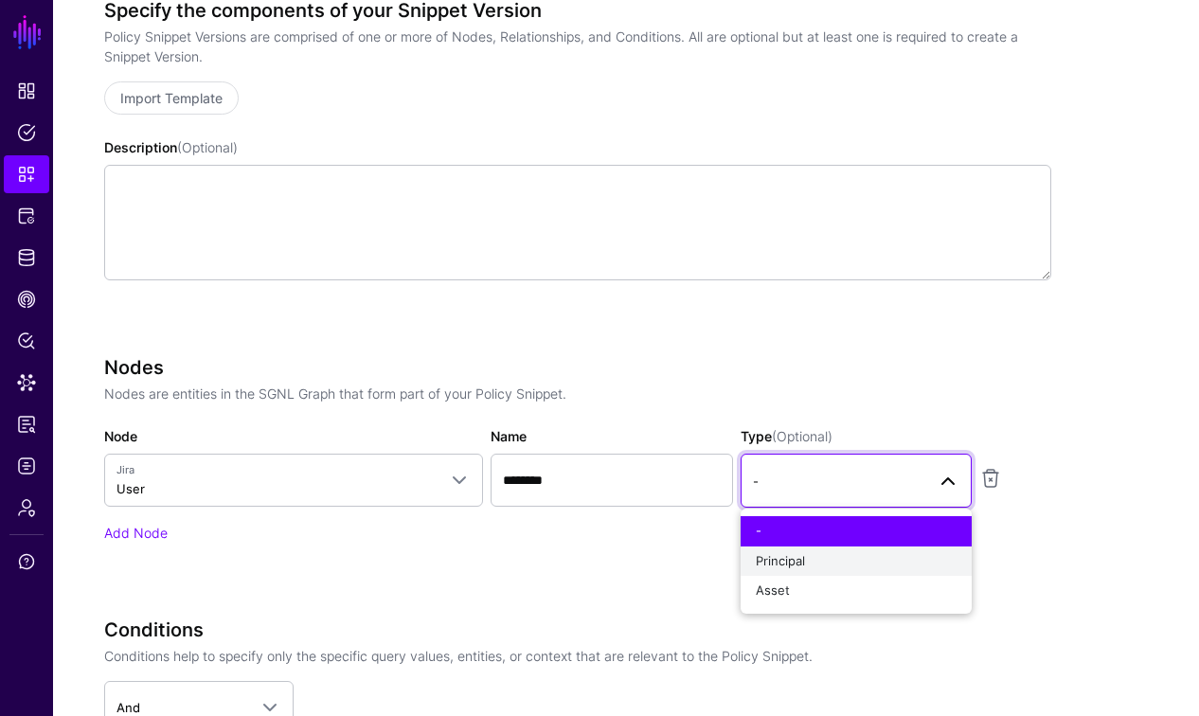
click at [797, 554] on span "Principal" at bounding box center [780, 560] width 49 height 15
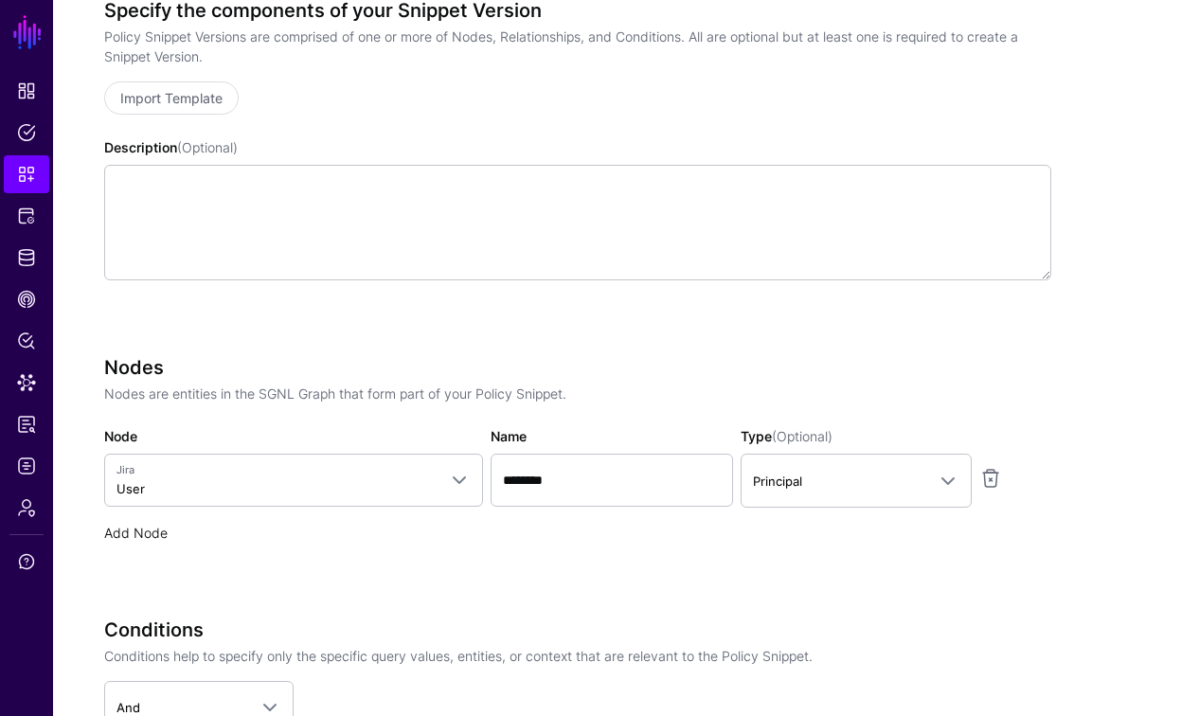
click at [158, 533] on link "Add Node" at bounding box center [135, 533] width 63 height 16
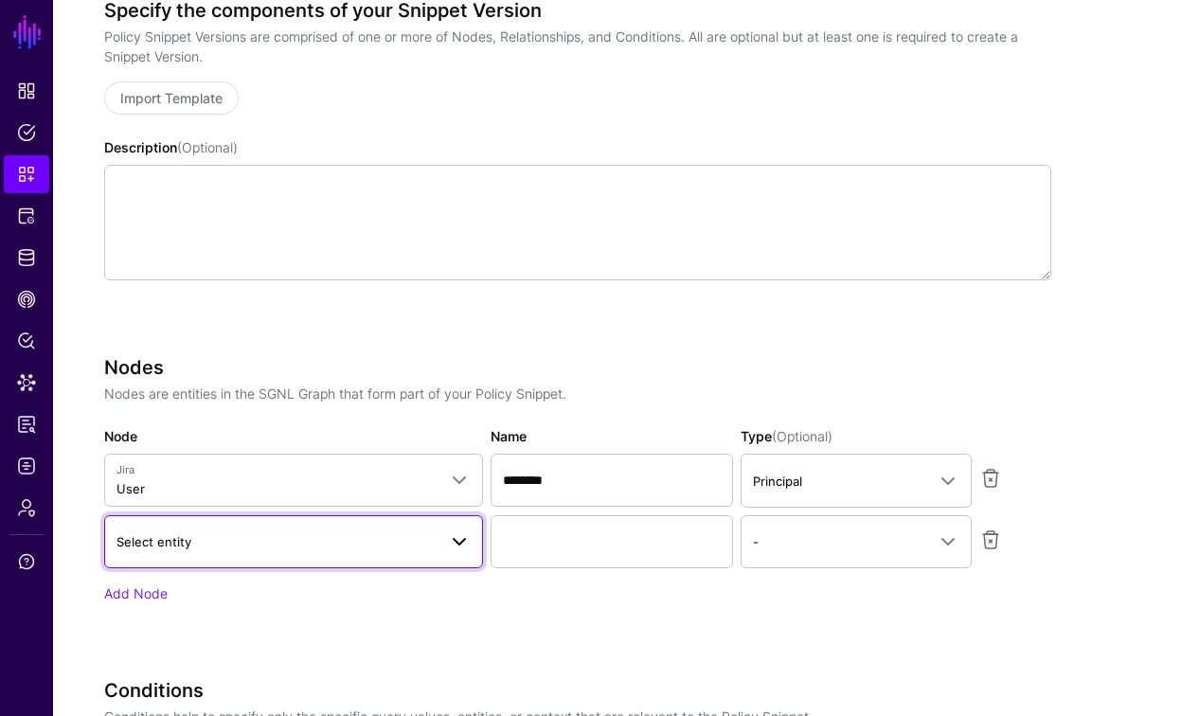
click at [313, 544] on span "Select entity" at bounding box center [276, 541] width 320 height 21
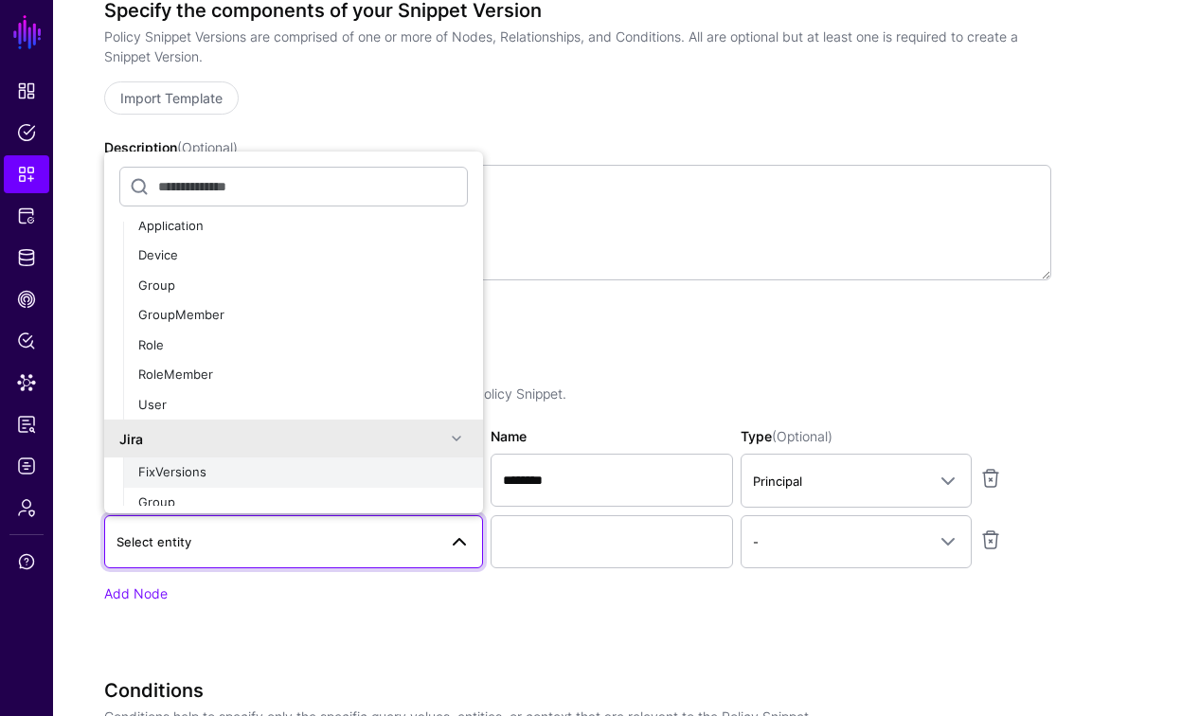
scroll to position [82, 0]
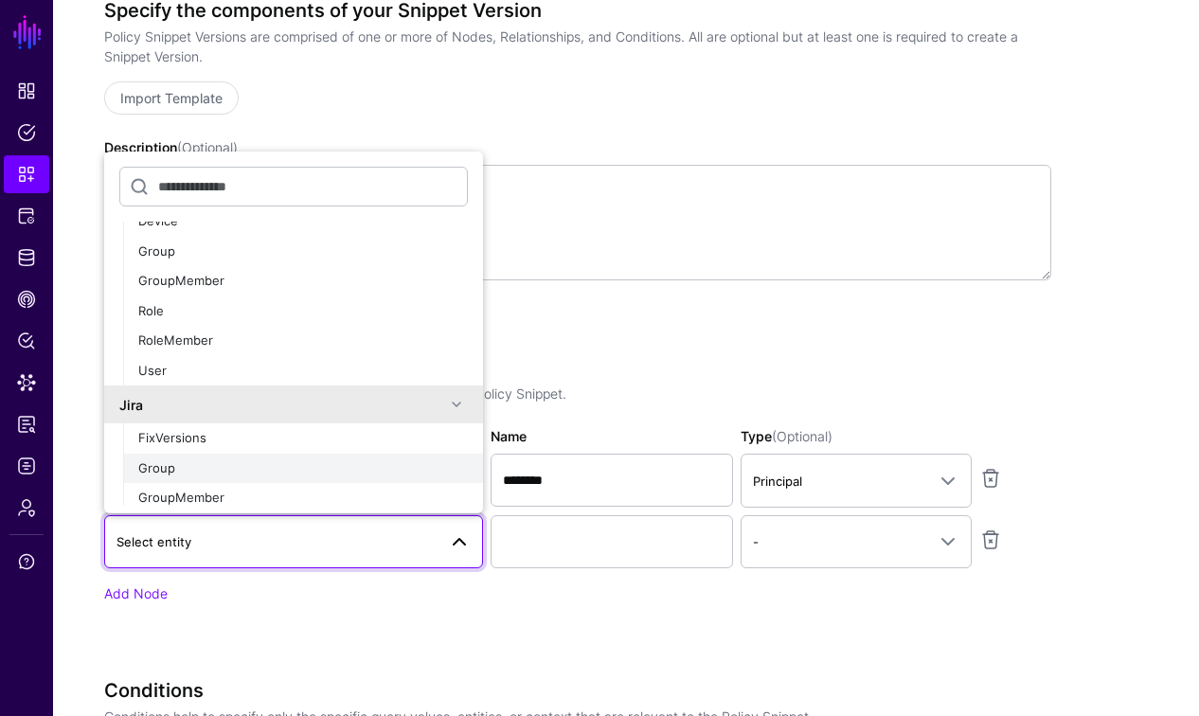
click at [169, 466] on span "Group" at bounding box center [156, 467] width 37 height 15
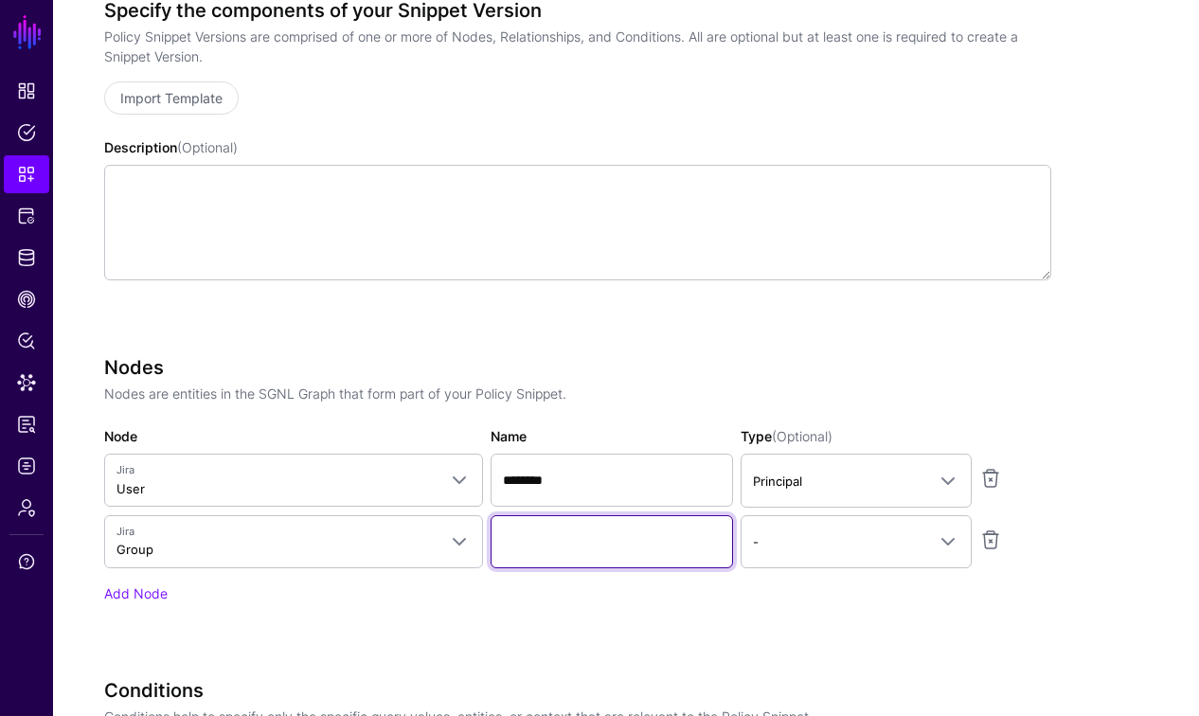
click at [588, 544] on input "Name" at bounding box center [612, 541] width 242 height 53
type input "*********"
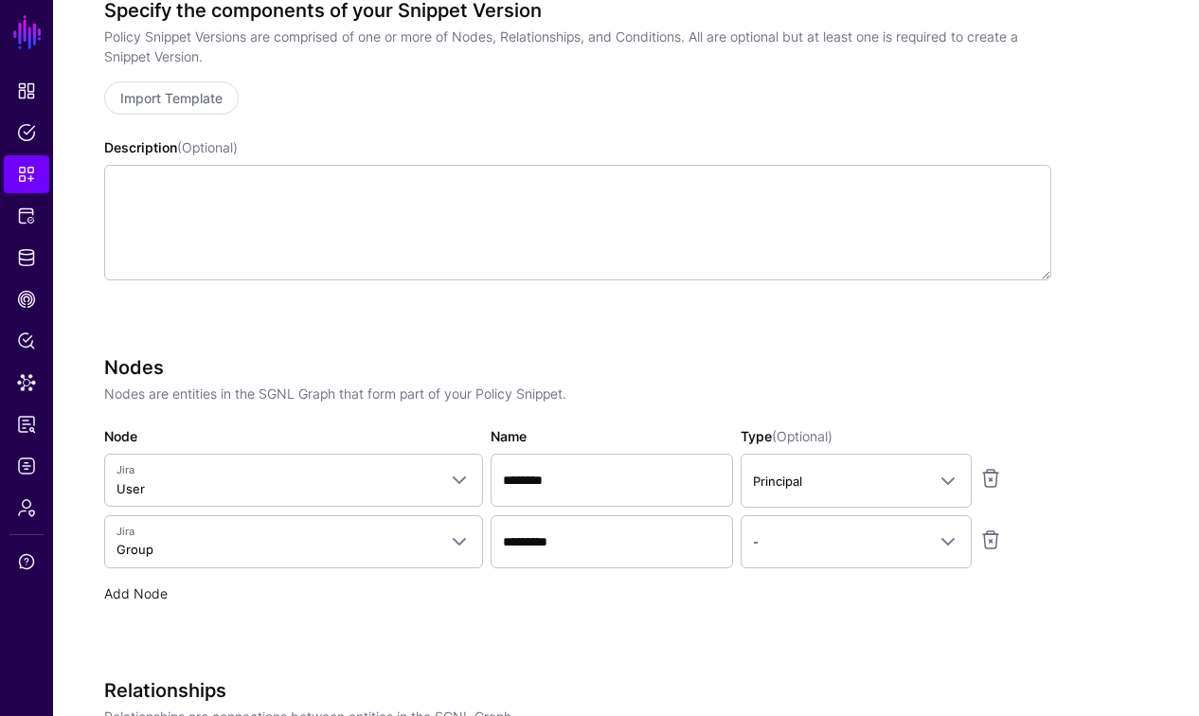
click at [130, 591] on link "Add Node" at bounding box center [135, 593] width 63 height 16
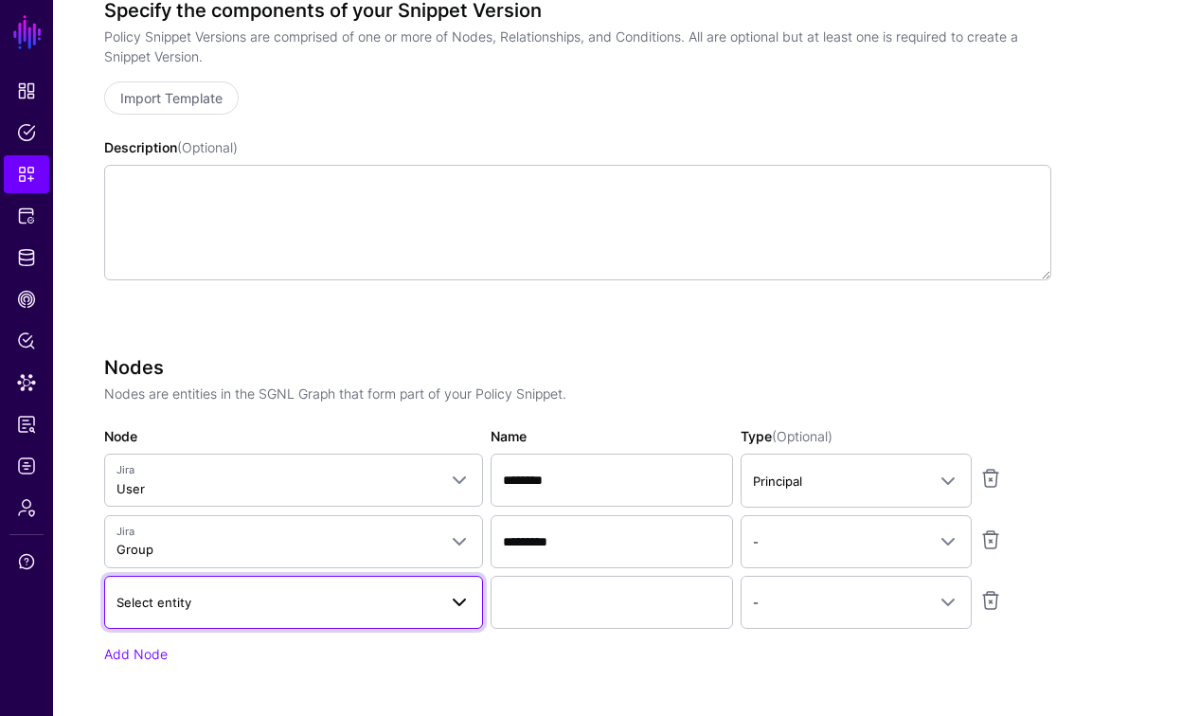
click at [310, 604] on span "Select entity" at bounding box center [276, 602] width 320 height 21
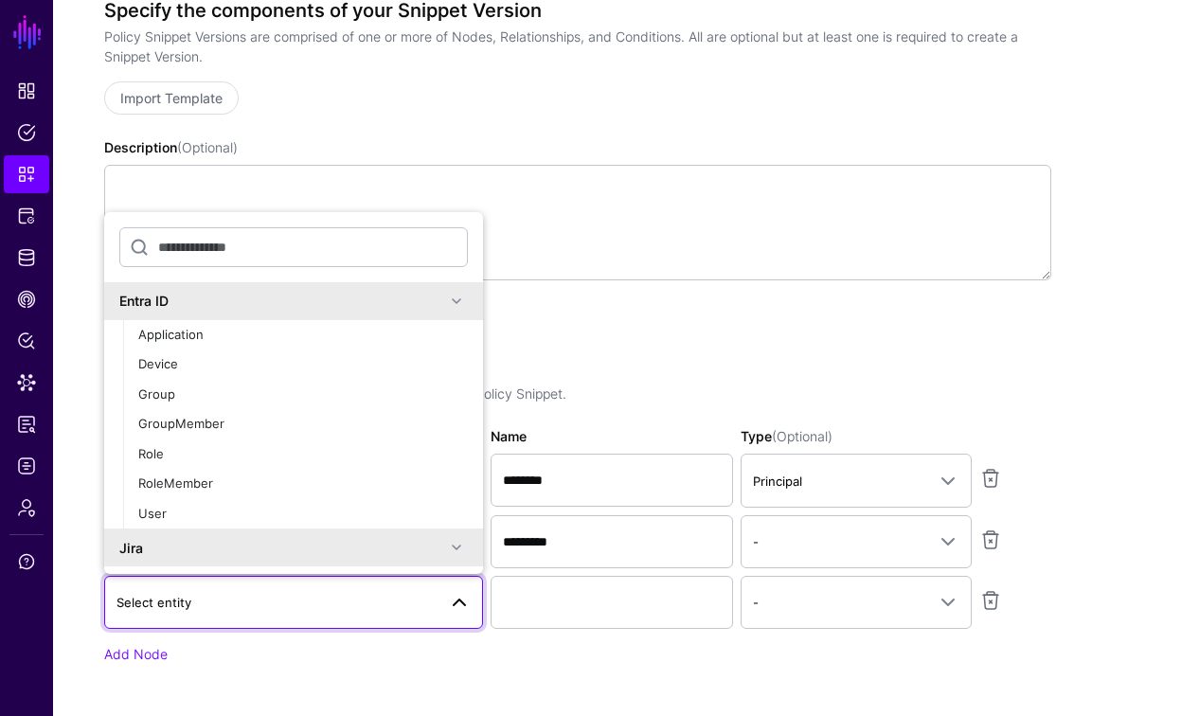
click at [167, 545] on div "Jira" at bounding box center [282, 548] width 326 height 20
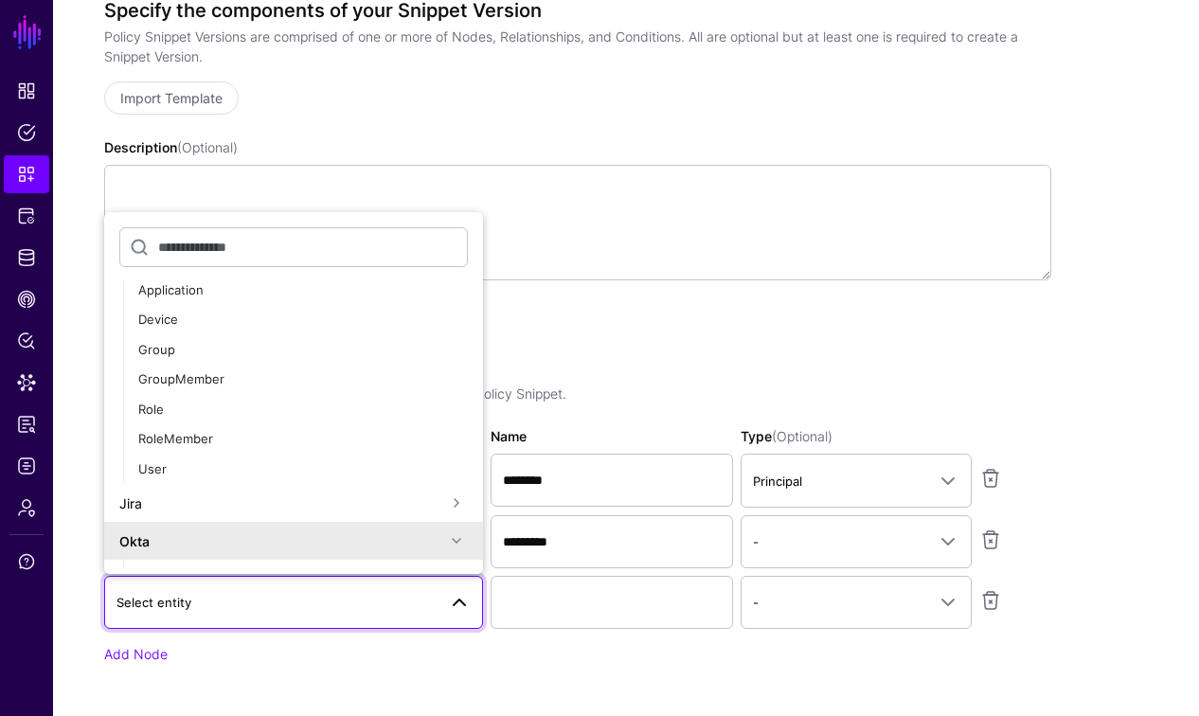
scroll to position [57, 0]
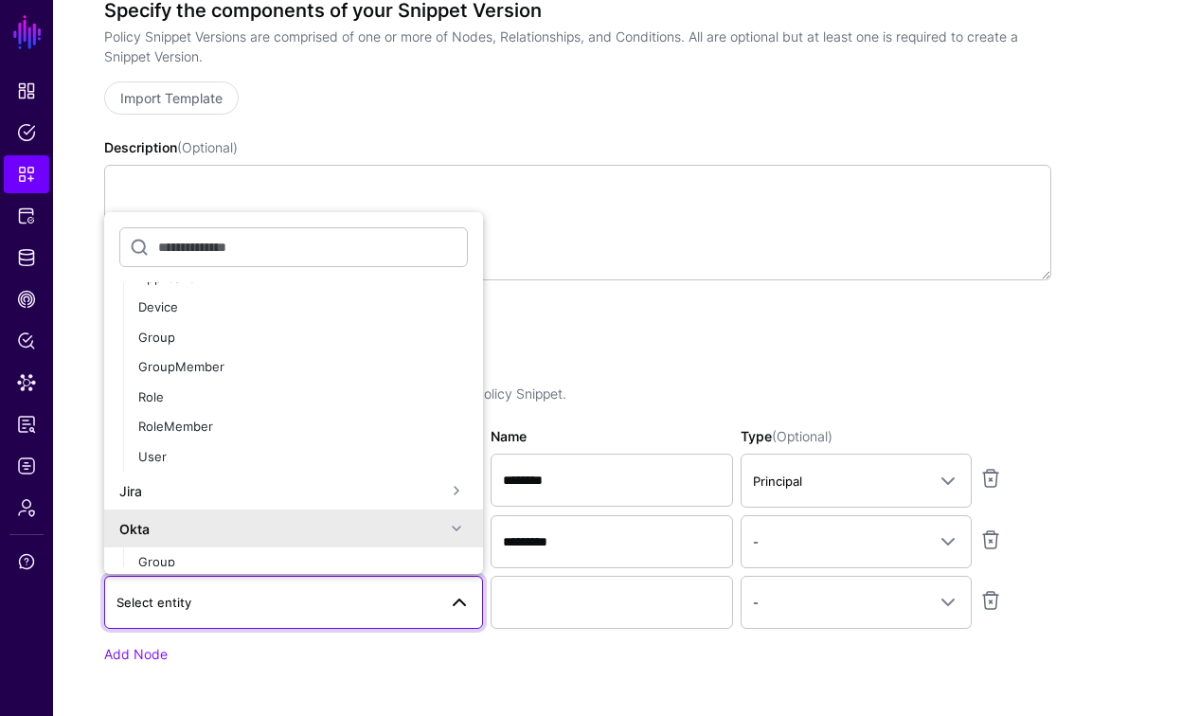
click at [172, 486] on div "Jira" at bounding box center [282, 491] width 326 height 20
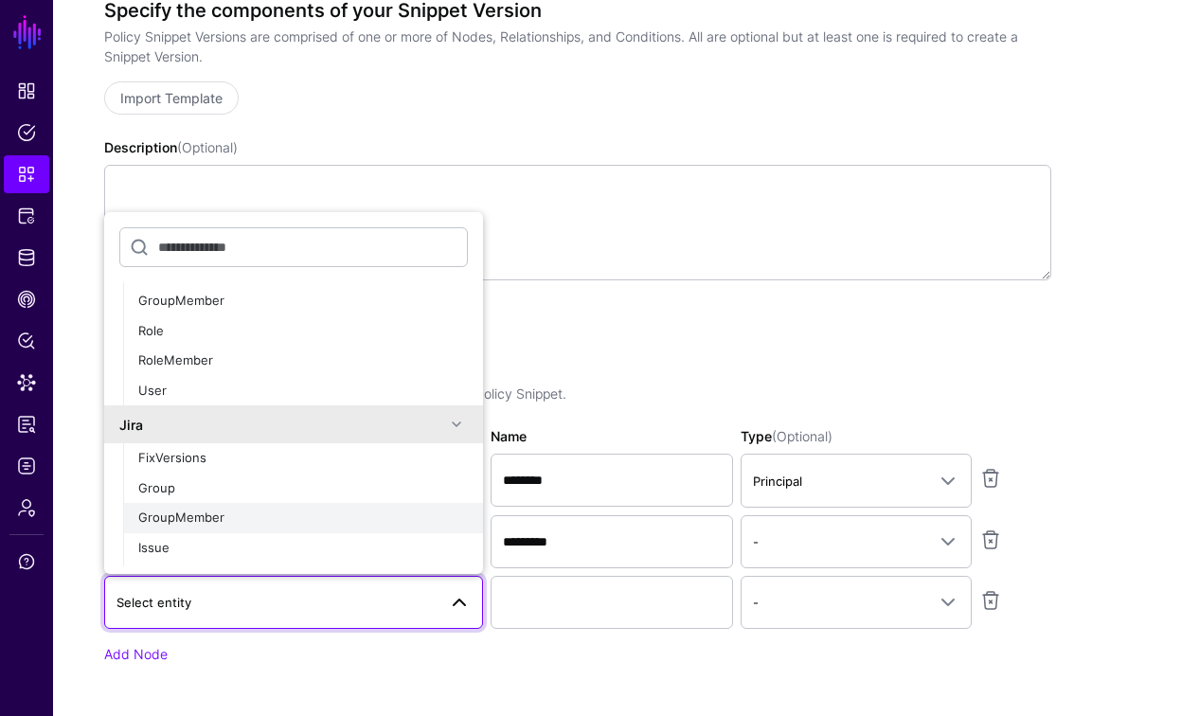
scroll to position [151, 0]
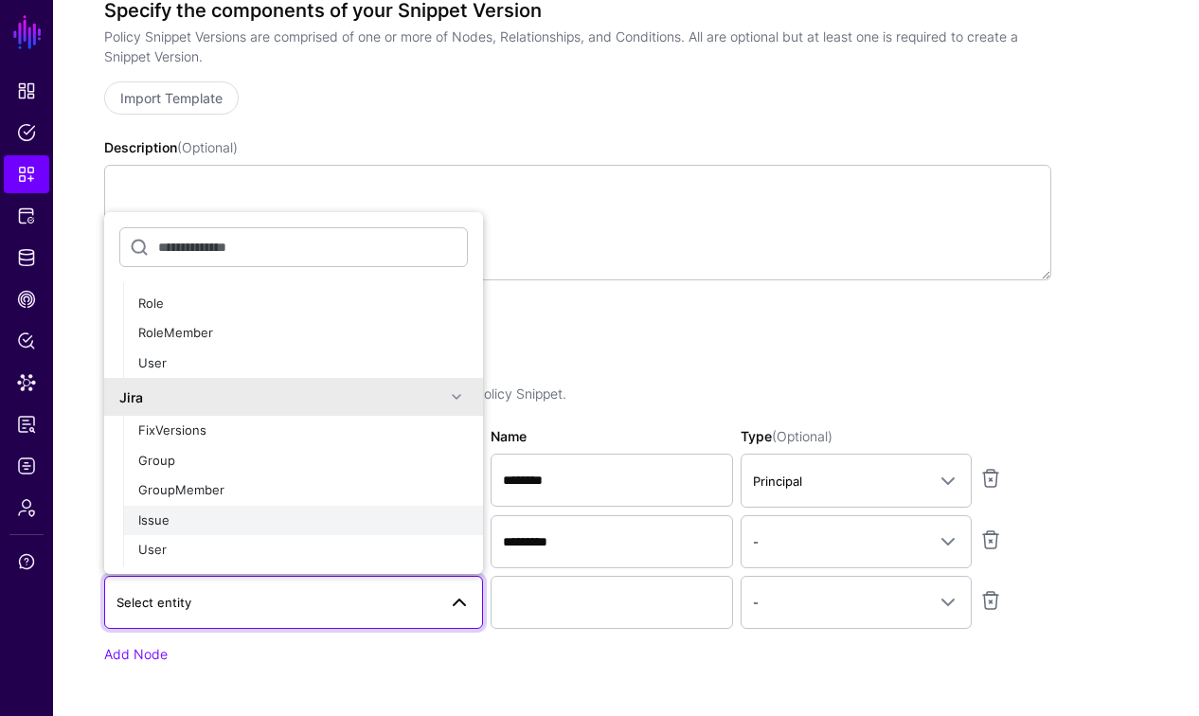
click at [170, 521] on div "Issue" at bounding box center [303, 520] width 330 height 19
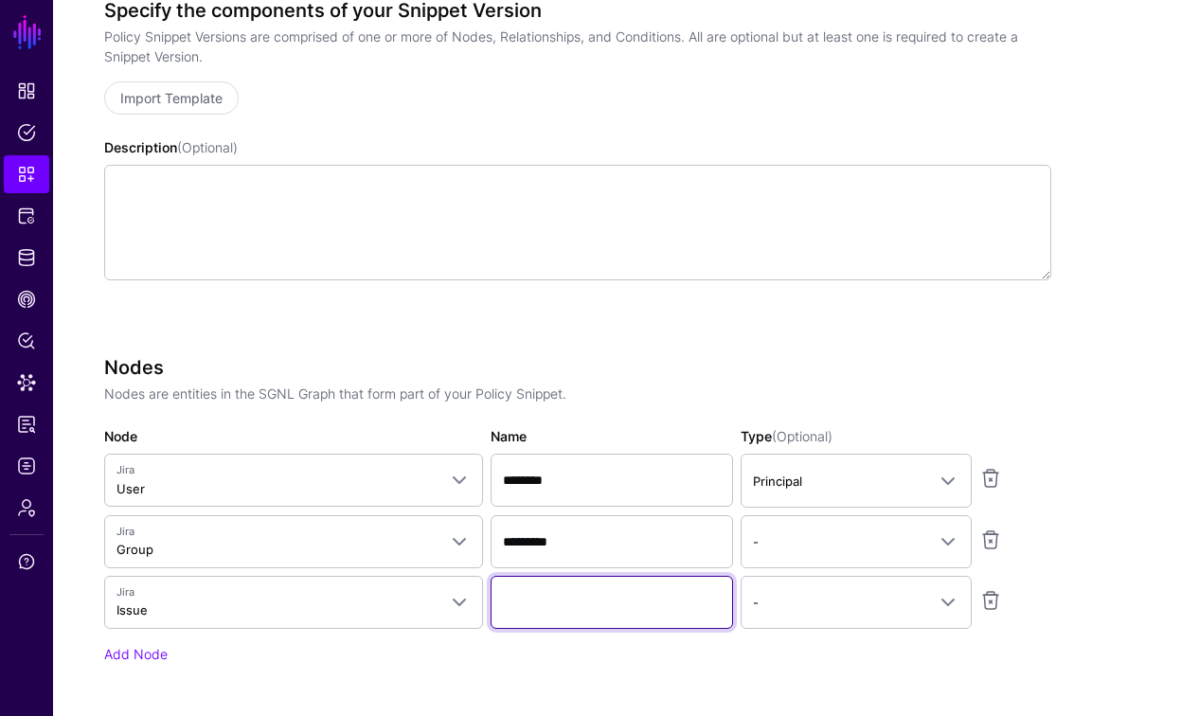
click at [610, 606] on input "Name" at bounding box center [612, 602] width 242 height 53
type input "*********"
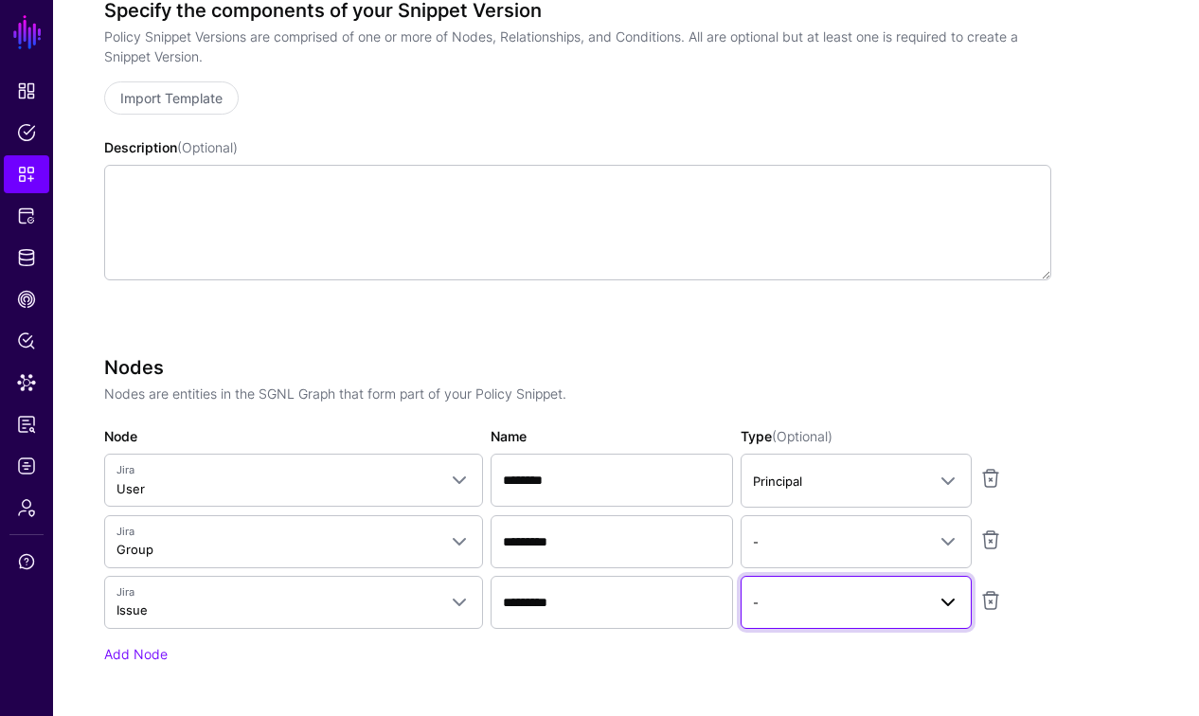
click at [790, 594] on span "-" at bounding box center [839, 602] width 172 height 21
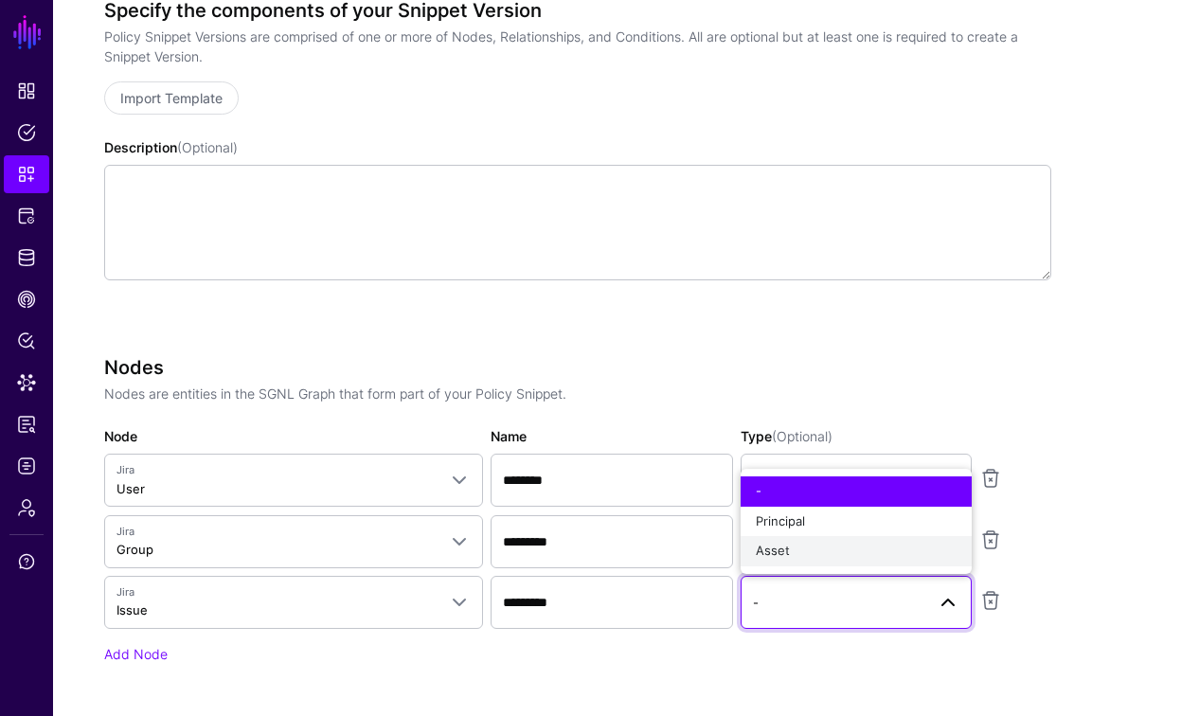
click at [784, 550] on span "Asset" at bounding box center [773, 550] width 34 height 15
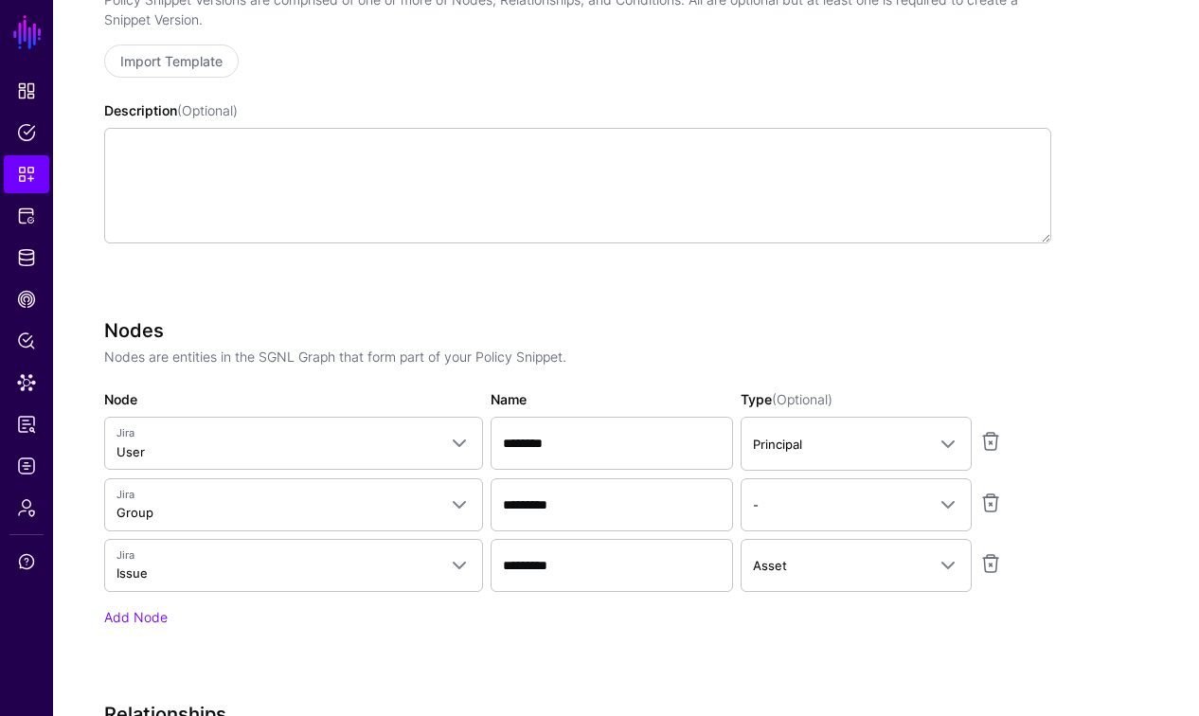
scroll to position [532, 0]
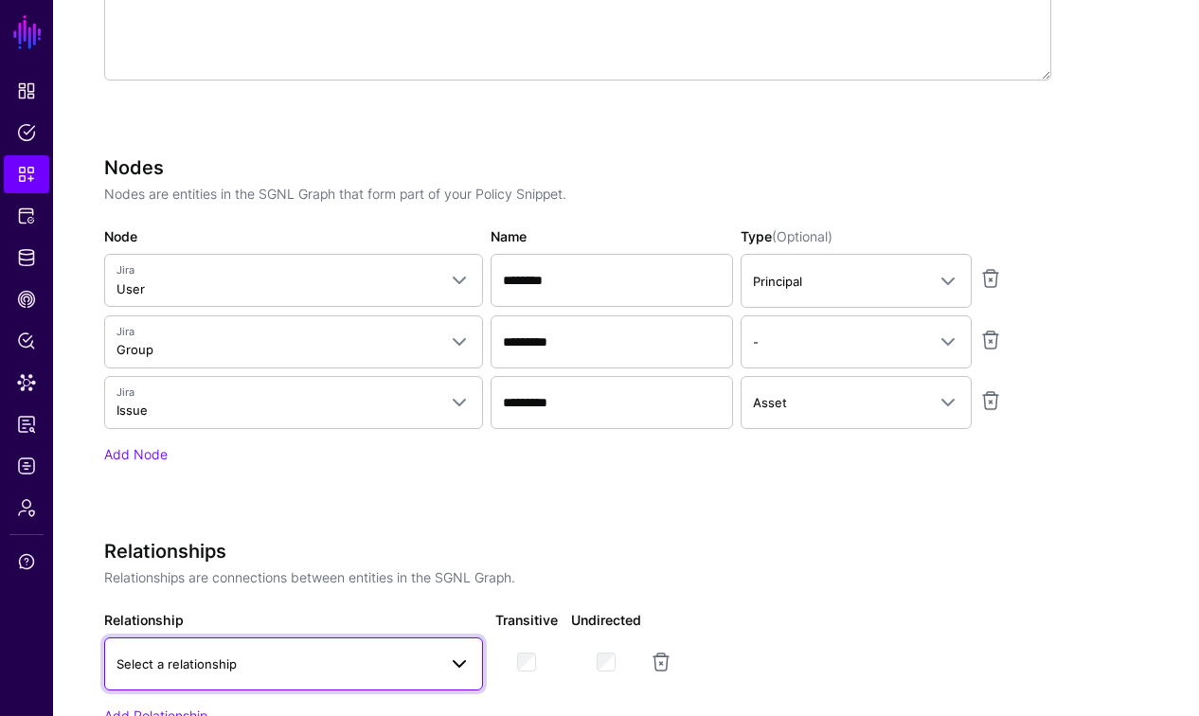
click at [416, 662] on span "Select a relationship" at bounding box center [276, 663] width 320 height 21
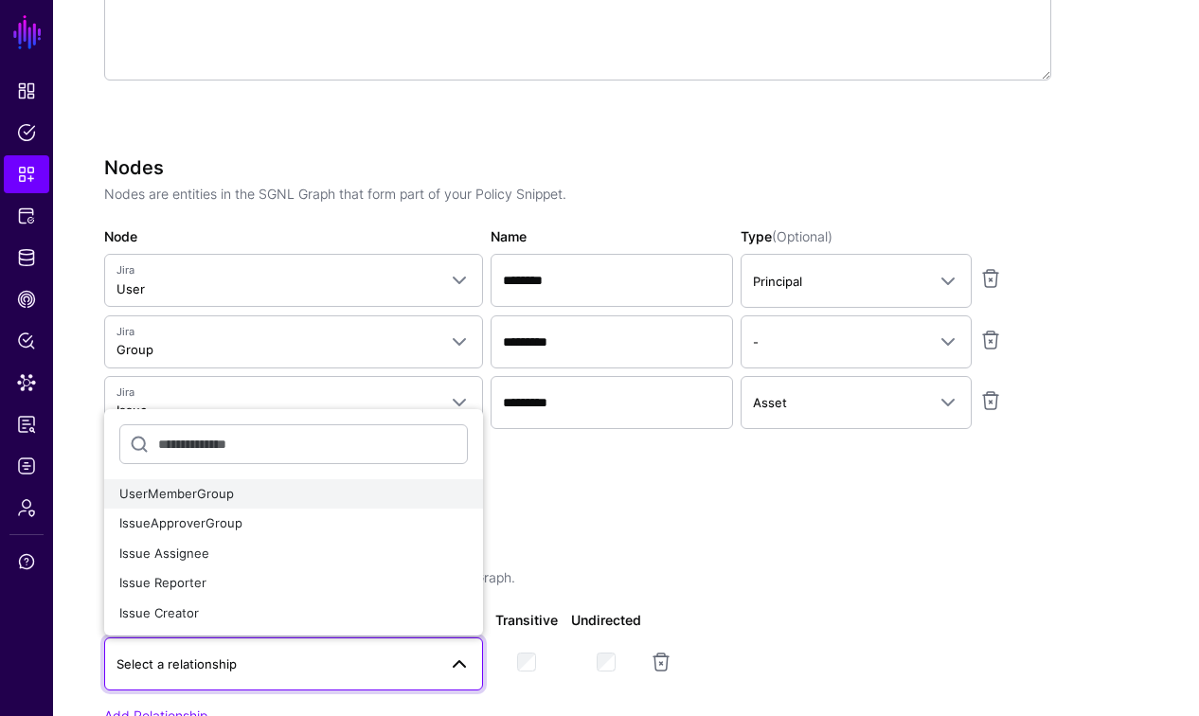
click at [183, 491] on span "UserMemberGroup" at bounding box center [176, 493] width 115 height 15
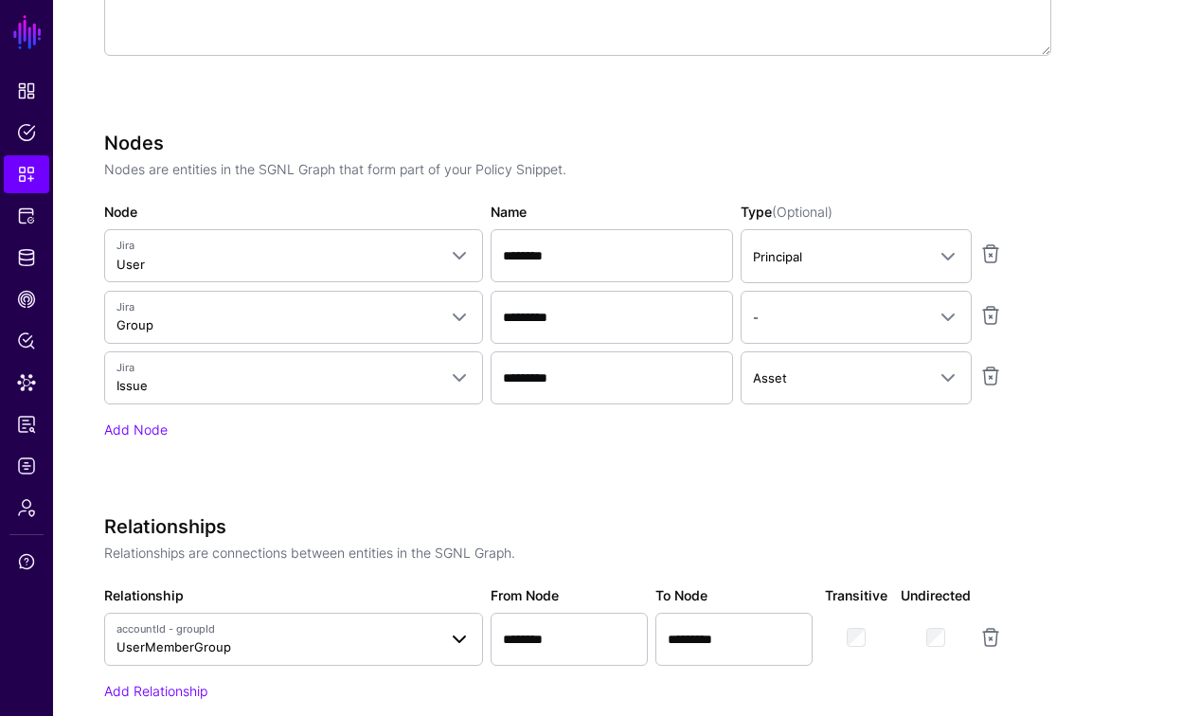
scroll to position [569, 0]
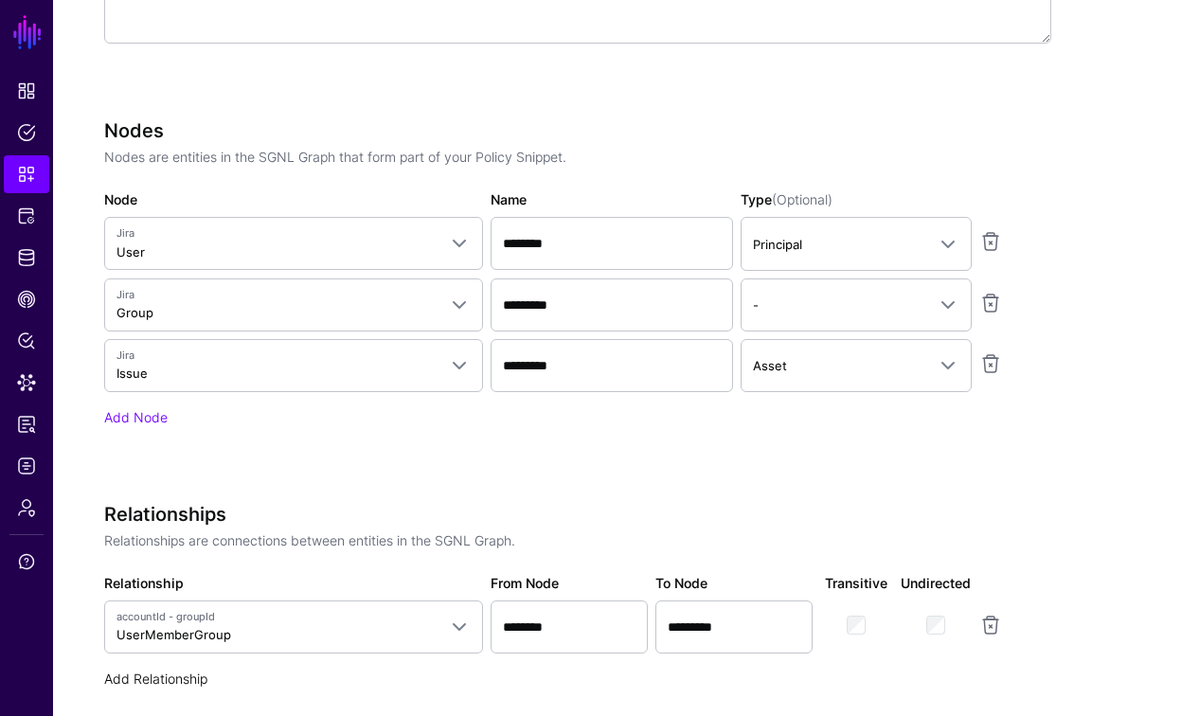
click at [179, 674] on link "Add Relationship" at bounding box center [155, 678] width 103 height 16
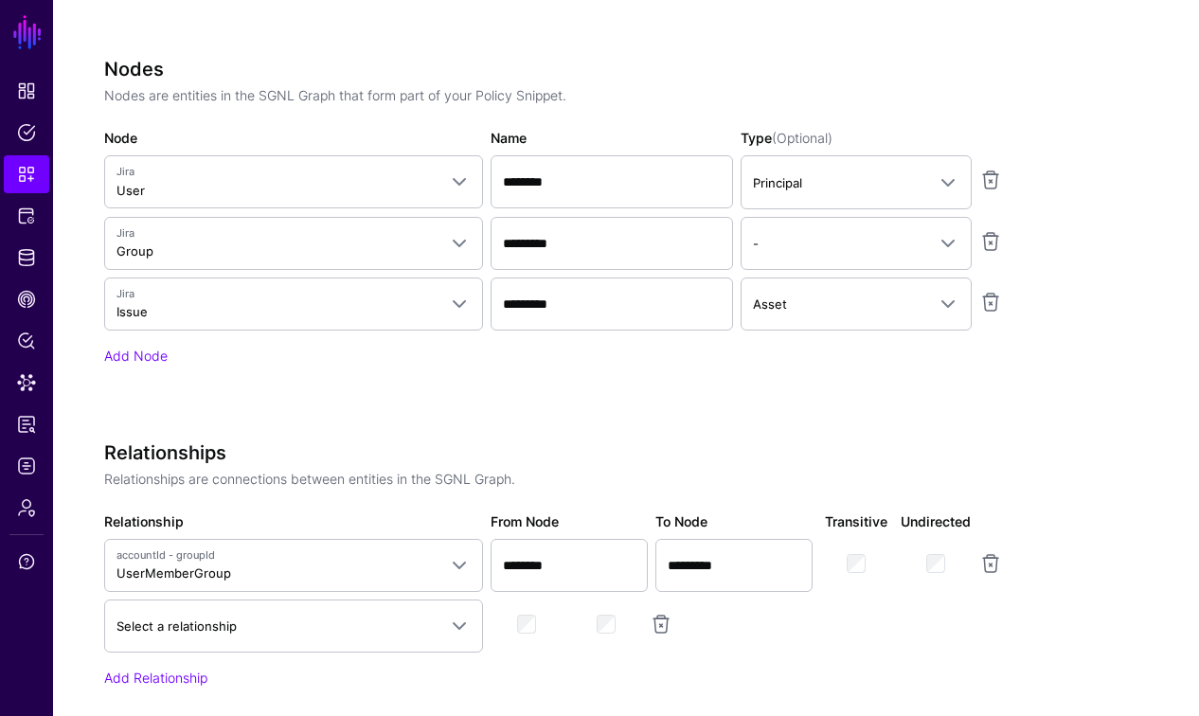
scroll to position [643, 0]
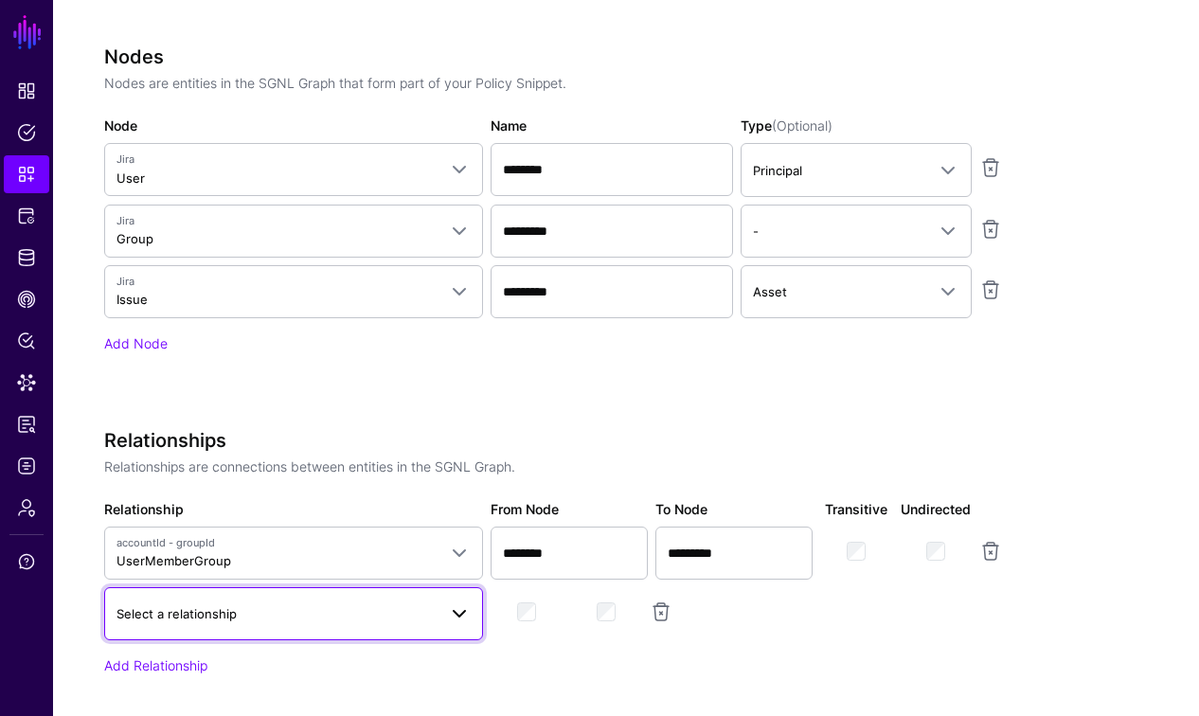
click at [226, 609] on span "Select a relationship" at bounding box center [176, 613] width 120 height 15
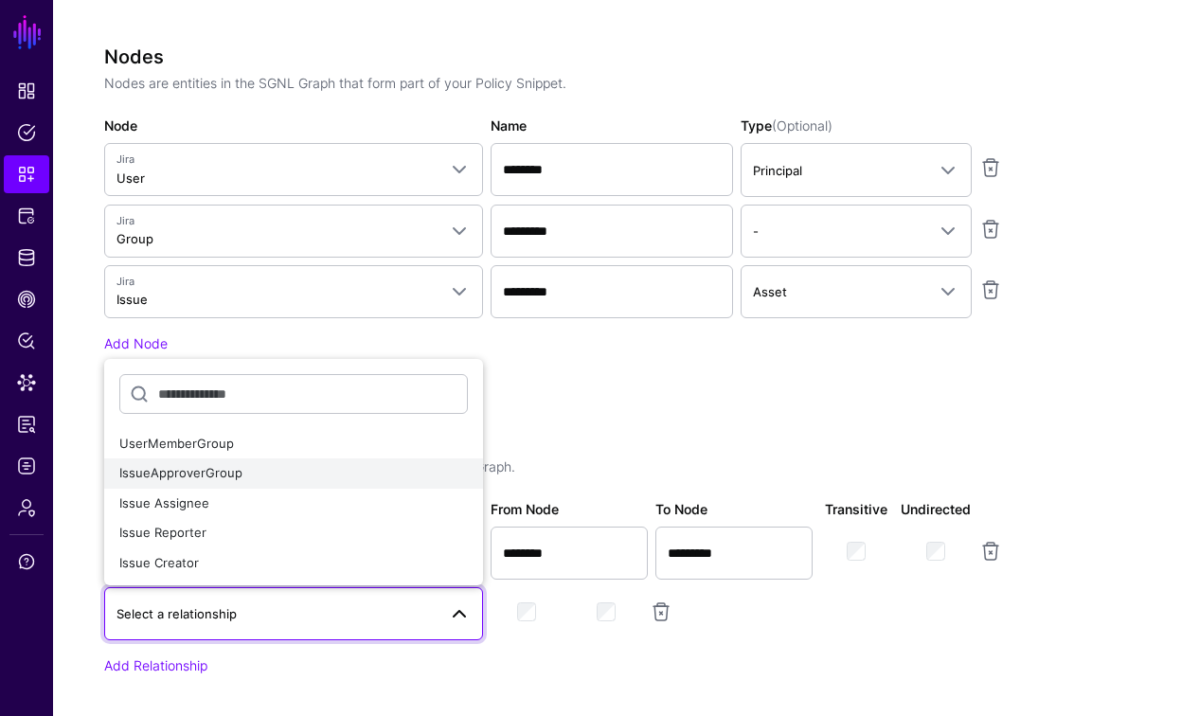
click at [169, 470] on span "IssueApproverGroup" at bounding box center [180, 472] width 123 height 15
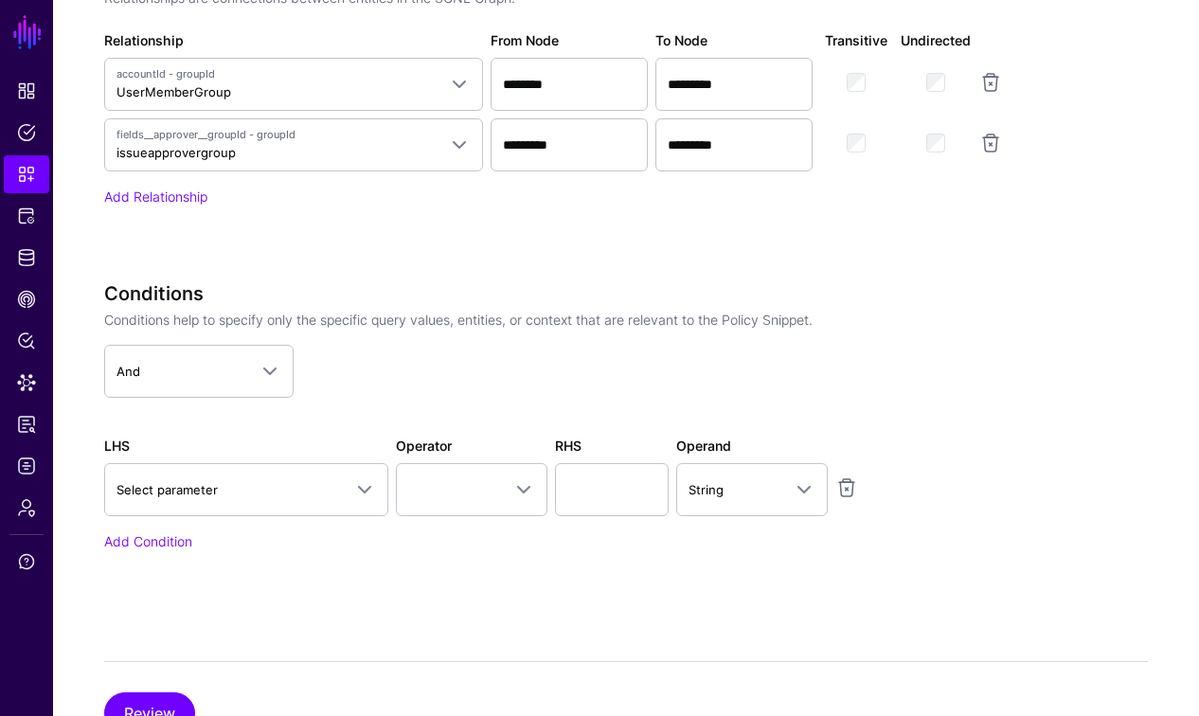
scroll to position [1180, 0]
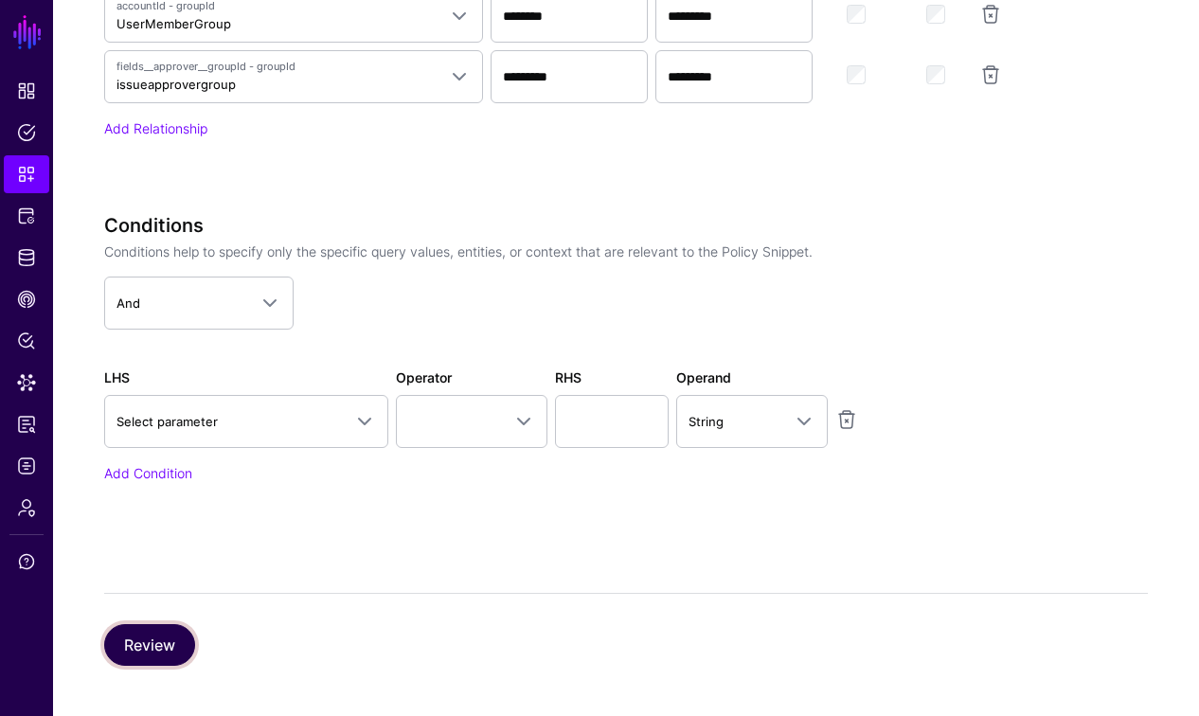
click at [172, 637] on button "Review" at bounding box center [149, 645] width 91 height 42
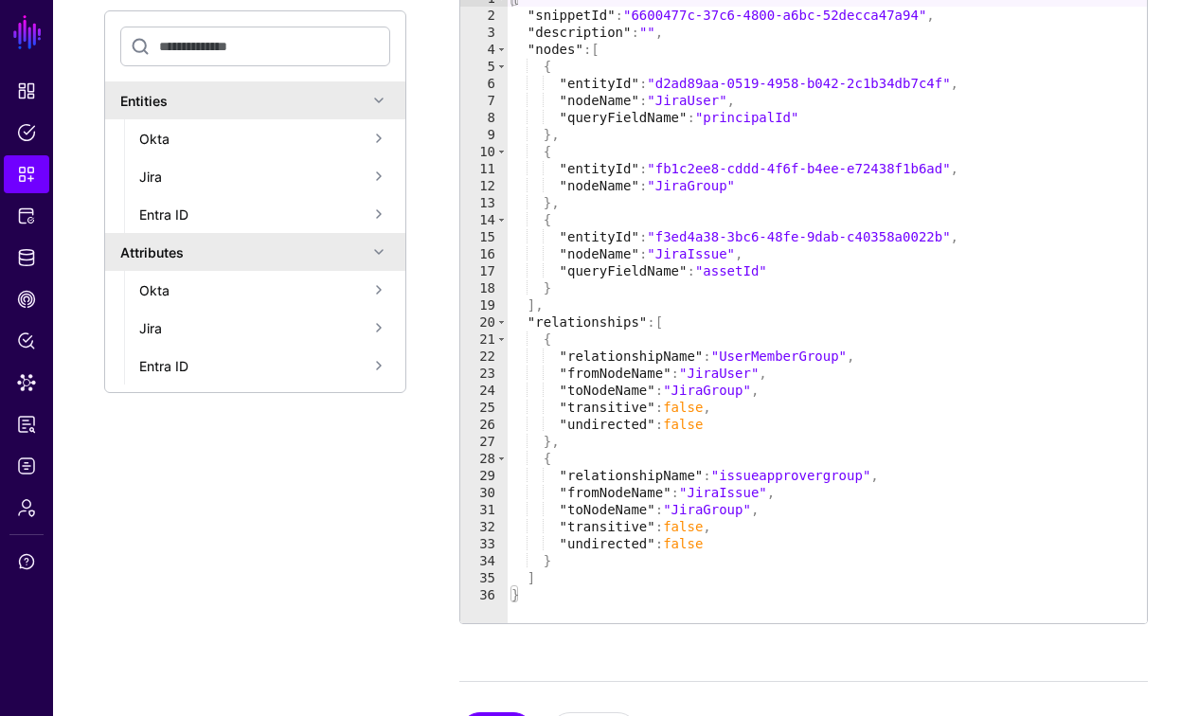
scroll to position [485, 0]
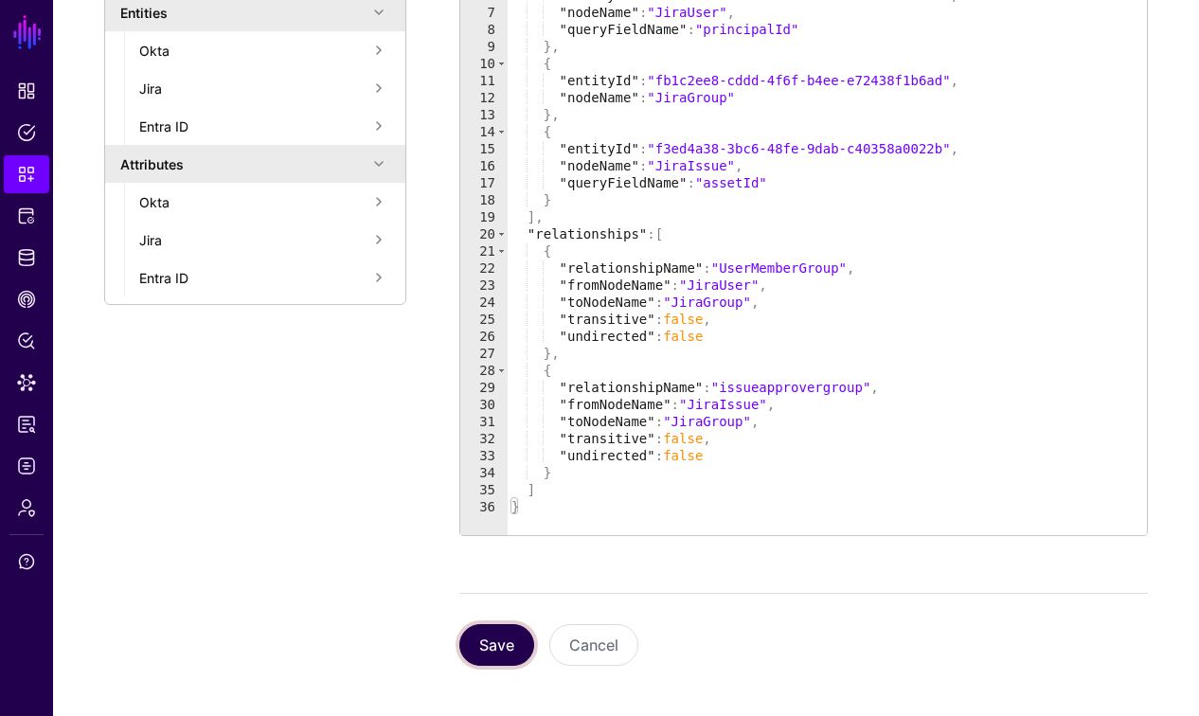
click at [494, 642] on button "Save" at bounding box center [496, 645] width 75 height 42
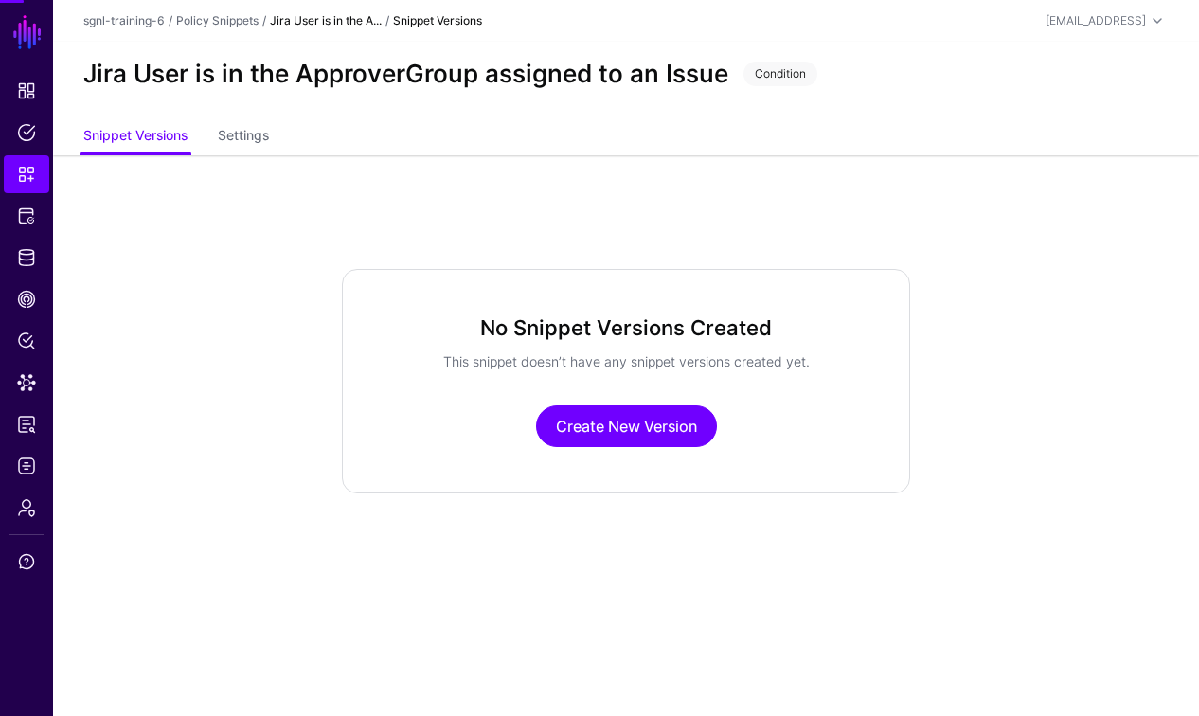
scroll to position [0, 0]
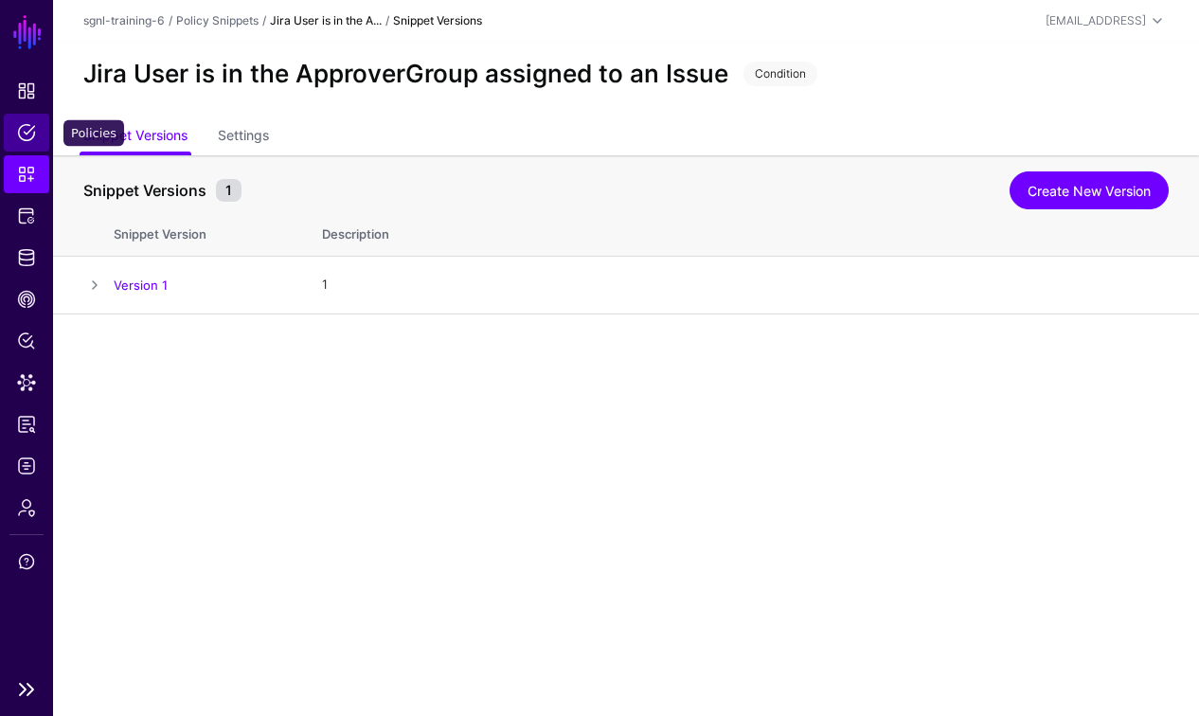
click at [30, 134] on span "Policies" at bounding box center [26, 132] width 19 height 19
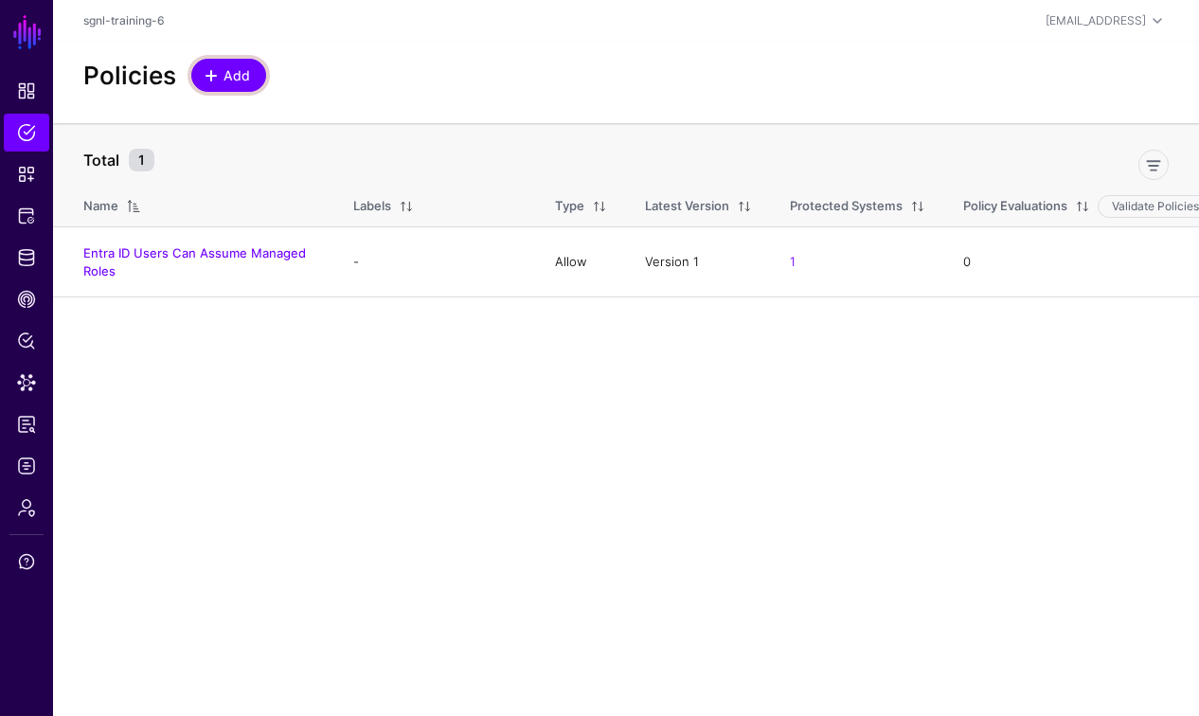
click at [230, 77] on span "Add" at bounding box center [237, 75] width 31 height 20
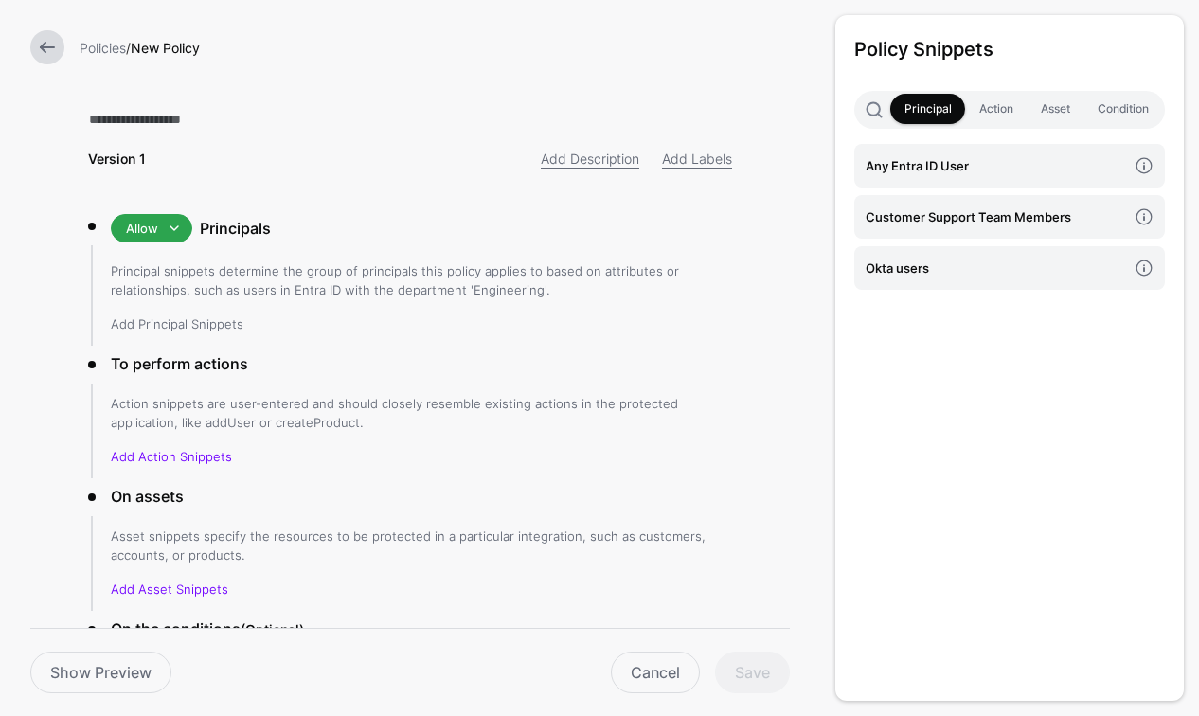
click at [191, 323] on link "Add Principal Snippets" at bounding box center [177, 323] width 133 height 15
click at [200, 327] on link "Add Principal Snippets" at bounding box center [177, 323] width 133 height 15
click at [936, 272] on h4 "Okta users" at bounding box center [996, 268] width 261 height 21
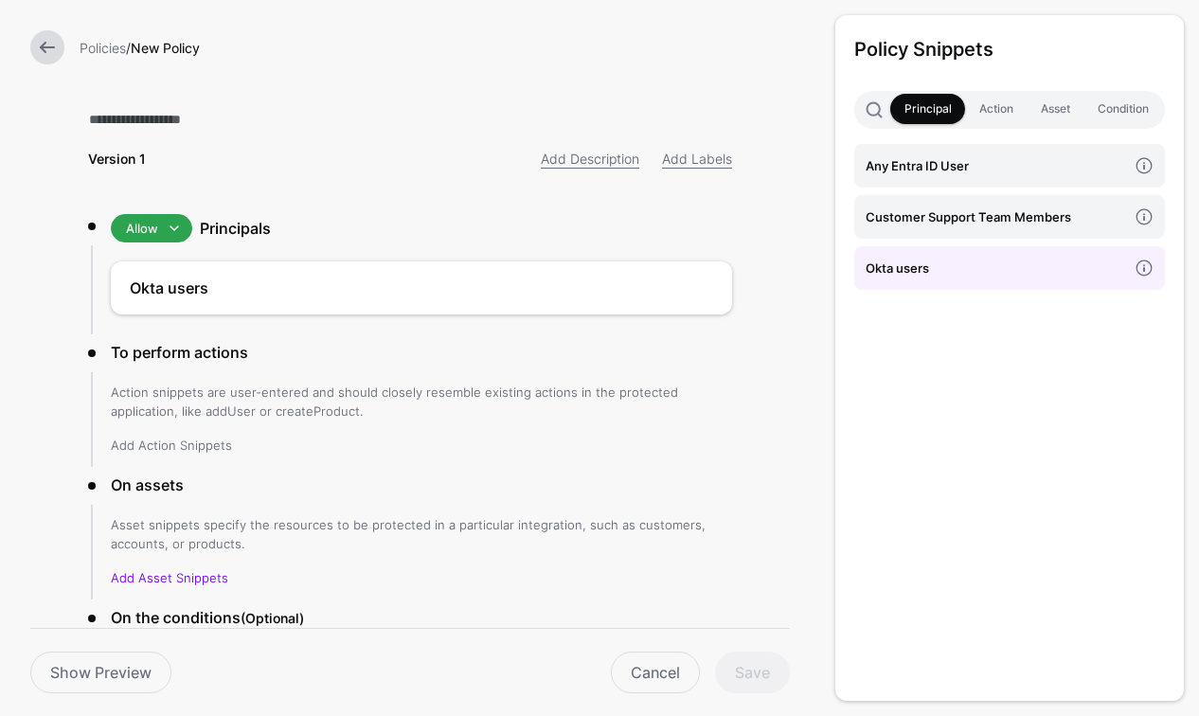
click at [187, 438] on link "Add Action Snippets" at bounding box center [171, 445] width 121 height 15
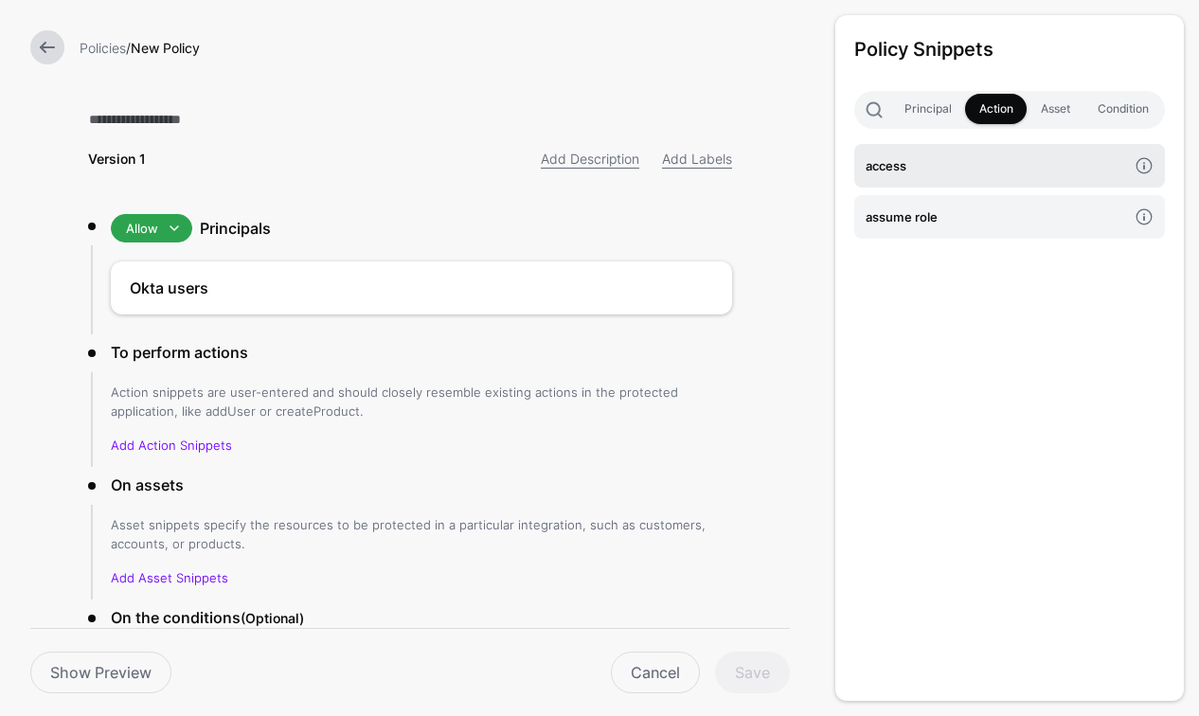
click at [969, 178] on link "access" at bounding box center [1009, 166] width 311 height 44
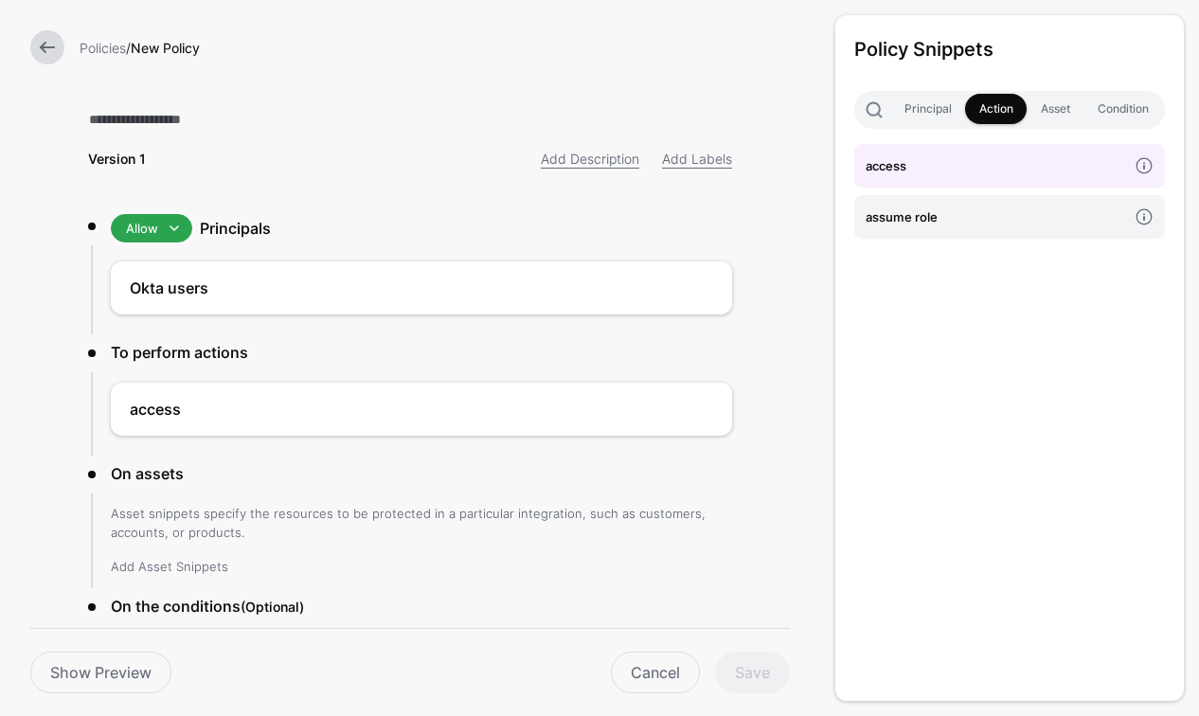
click at [188, 571] on link "Add Asset Snippets" at bounding box center [169, 566] width 117 height 15
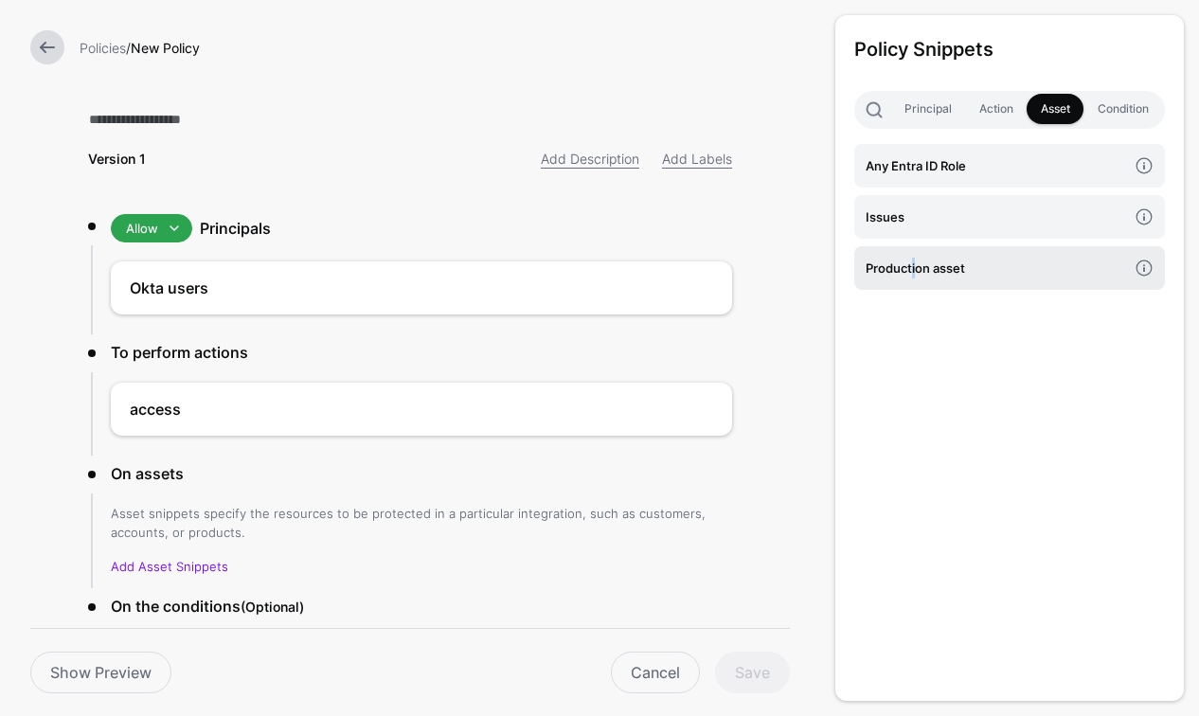
drag, startPoint x: 914, startPoint y: 272, endPoint x: 970, endPoint y: 277, distance: 56.2
click at [914, 272] on h4 "Production asset" at bounding box center [996, 268] width 261 height 21
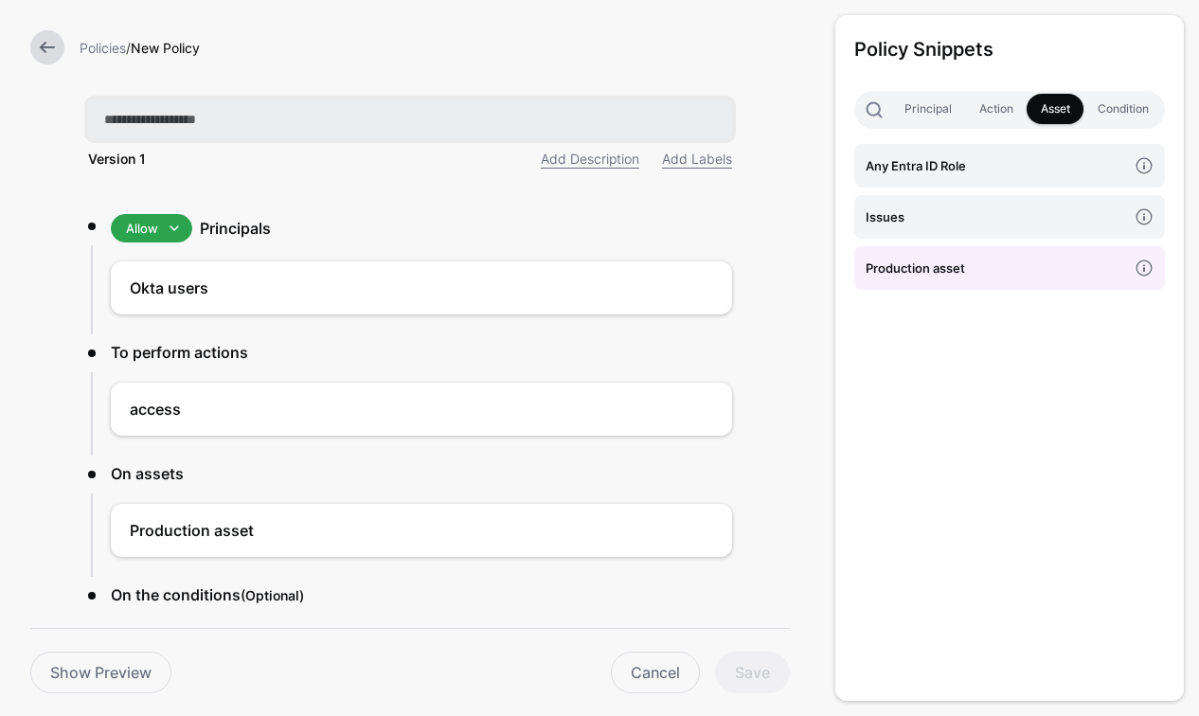
click at [144, 116] on input "text" at bounding box center [410, 119] width 644 height 40
type input "*"
type input "**********"
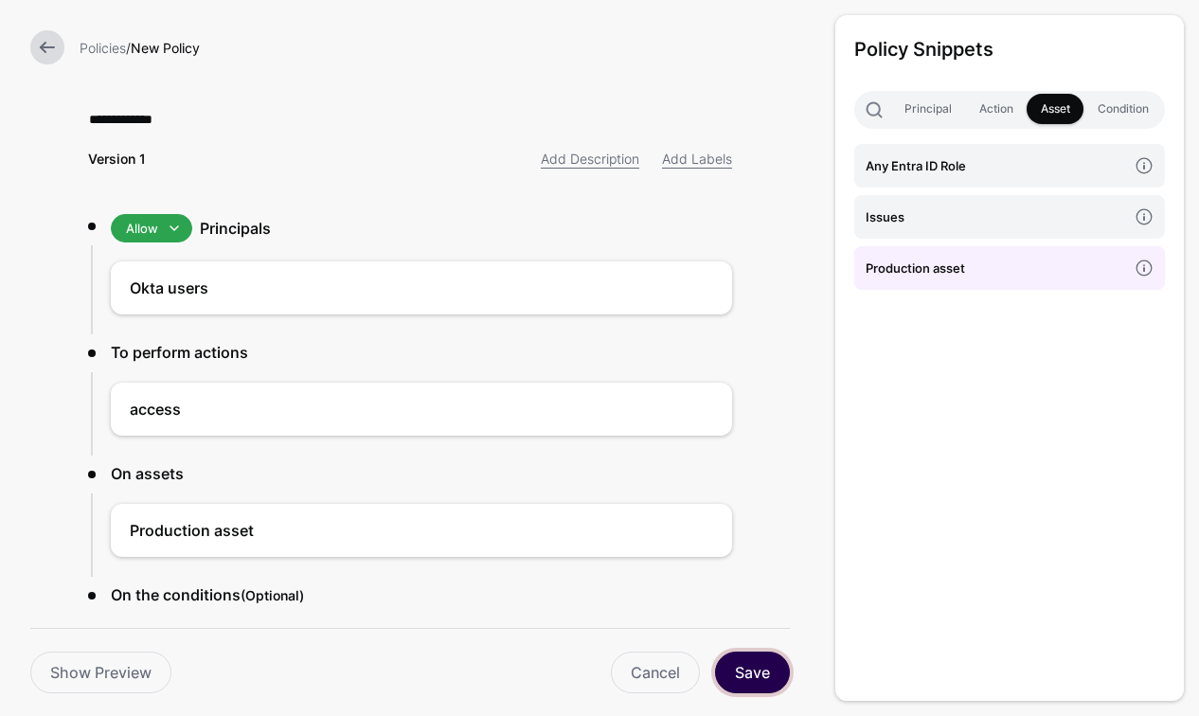
click at [751, 667] on button "Save" at bounding box center [752, 673] width 75 height 42
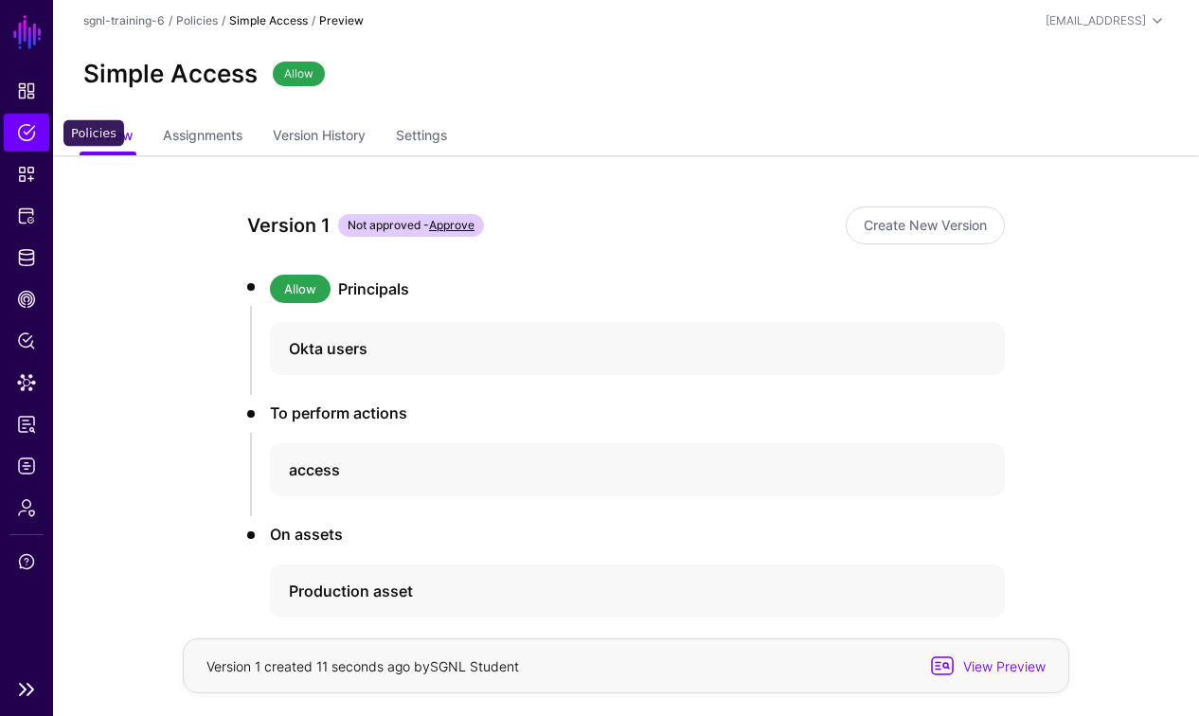
click at [20, 135] on span "Policies" at bounding box center [26, 132] width 19 height 19
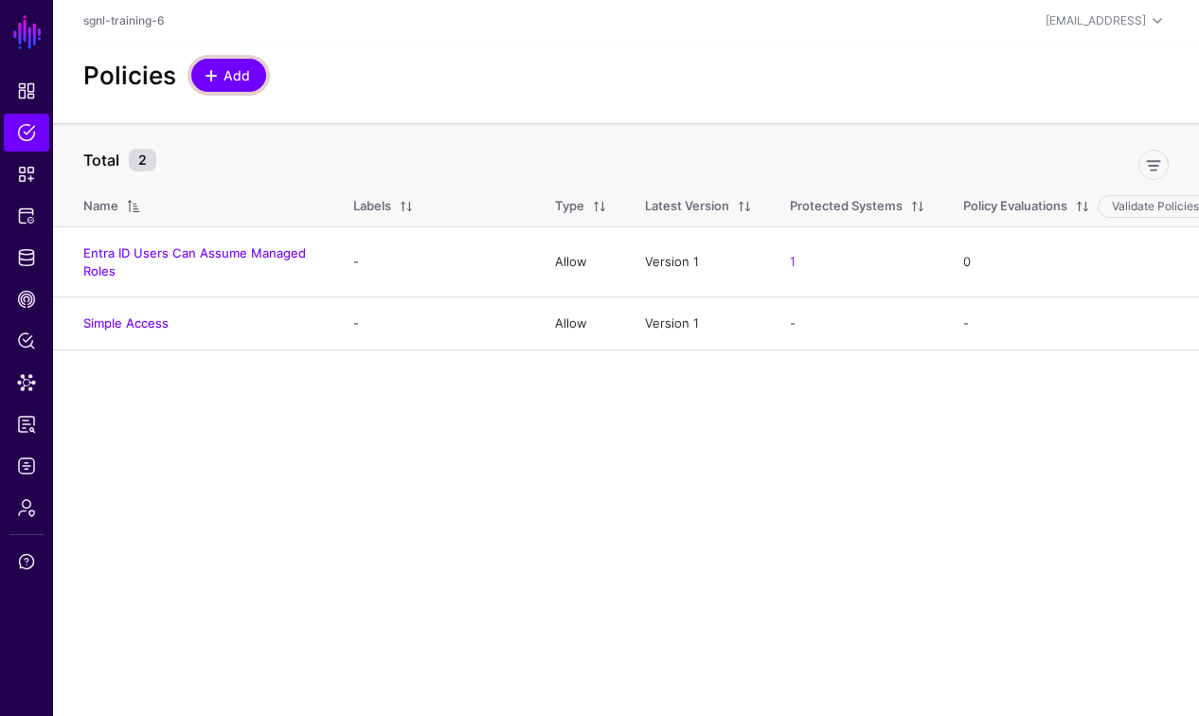
click at [234, 78] on span "Add" at bounding box center [237, 75] width 31 height 20
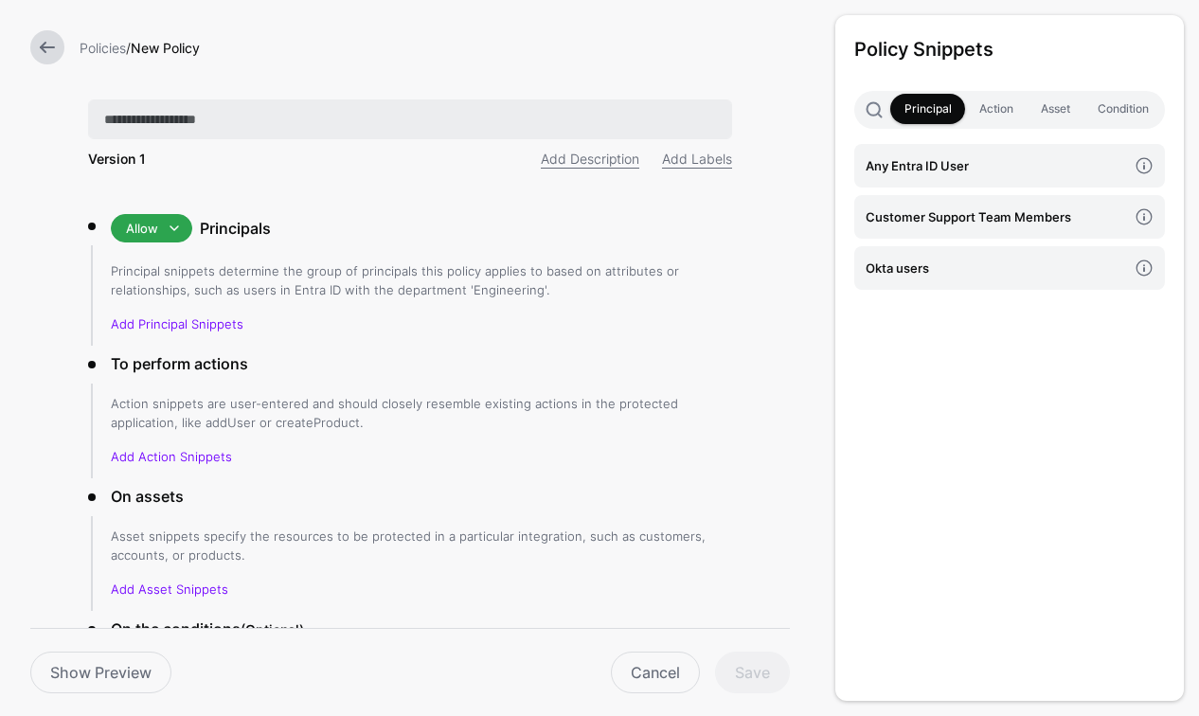
click at [266, 115] on input "text" at bounding box center [410, 119] width 644 height 40
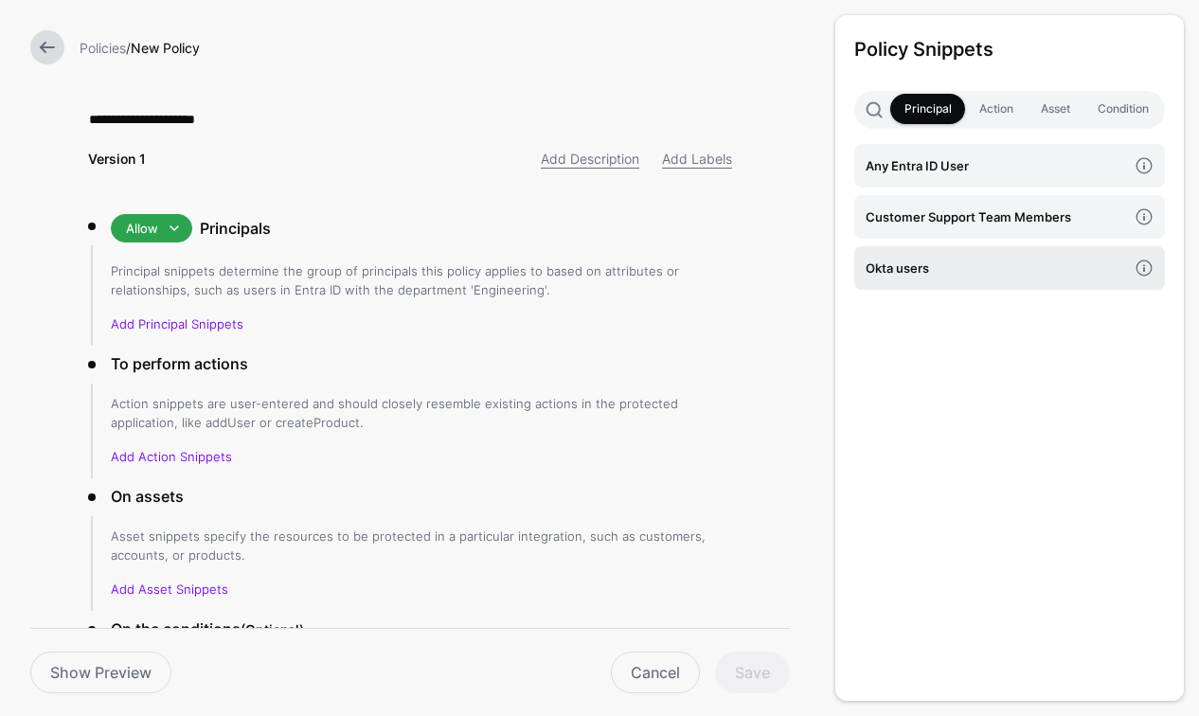
type input "**********"
click at [943, 265] on h4 "Okta users" at bounding box center [996, 268] width 261 height 21
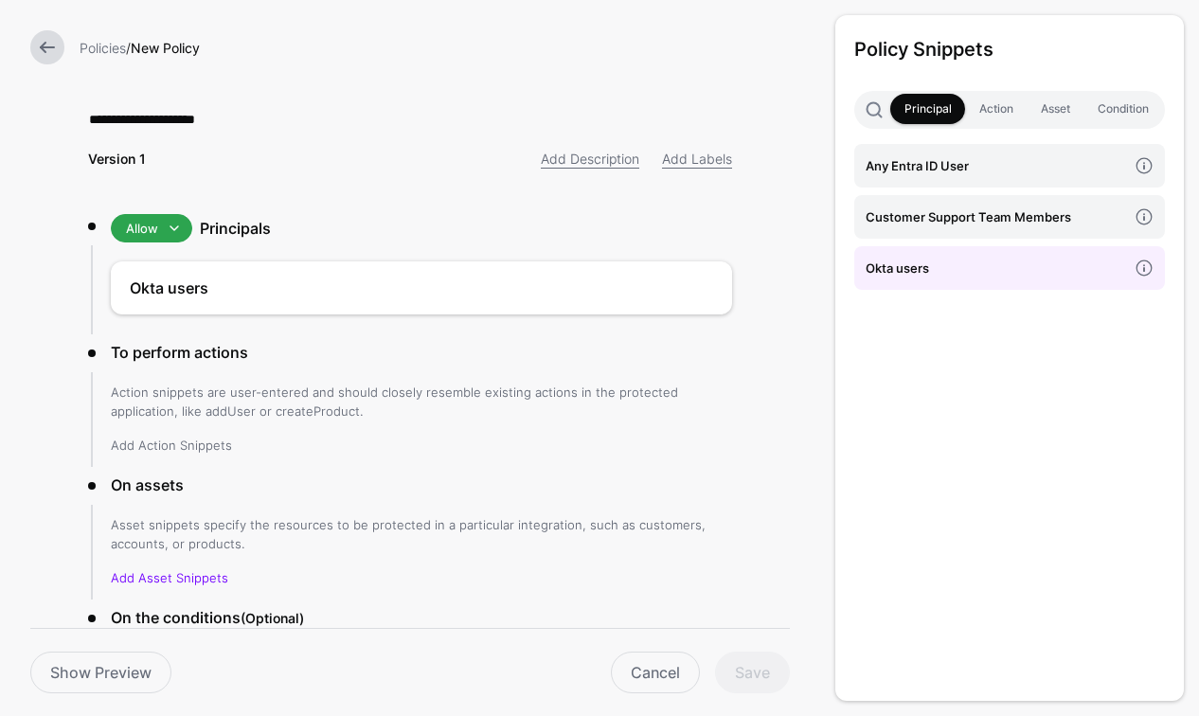
click at [190, 444] on link "Add Action Snippets" at bounding box center [171, 445] width 121 height 15
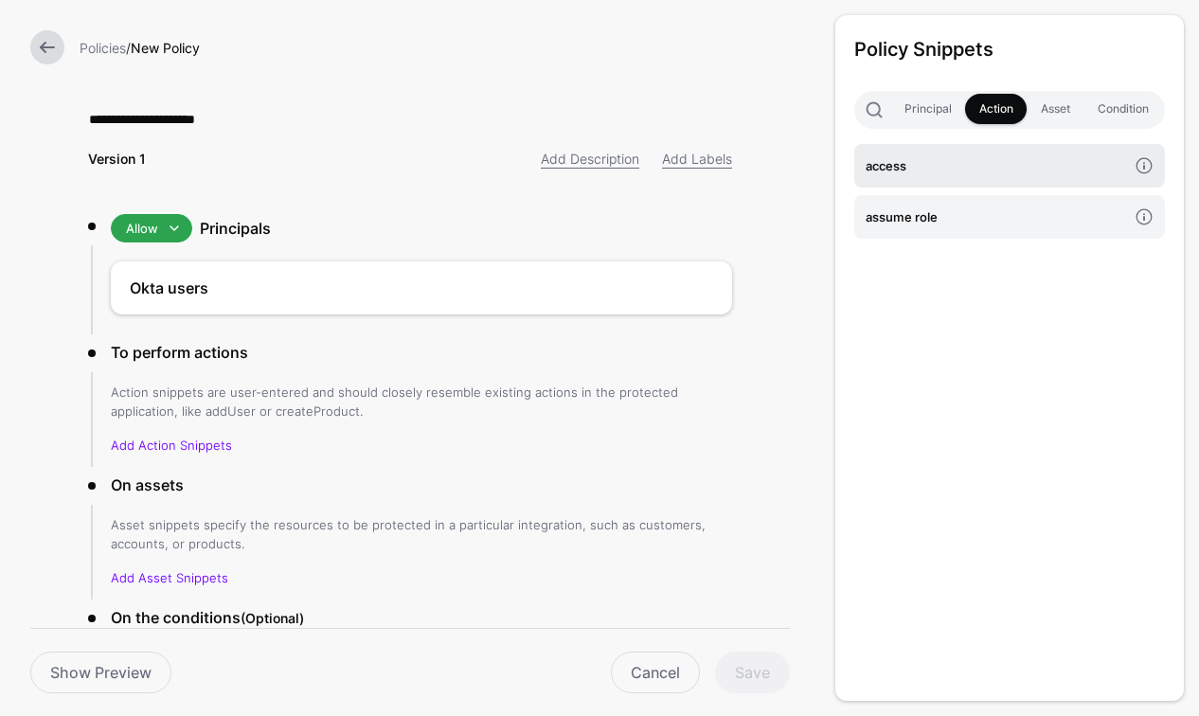
click at [944, 167] on h4 "access" at bounding box center [996, 165] width 261 height 21
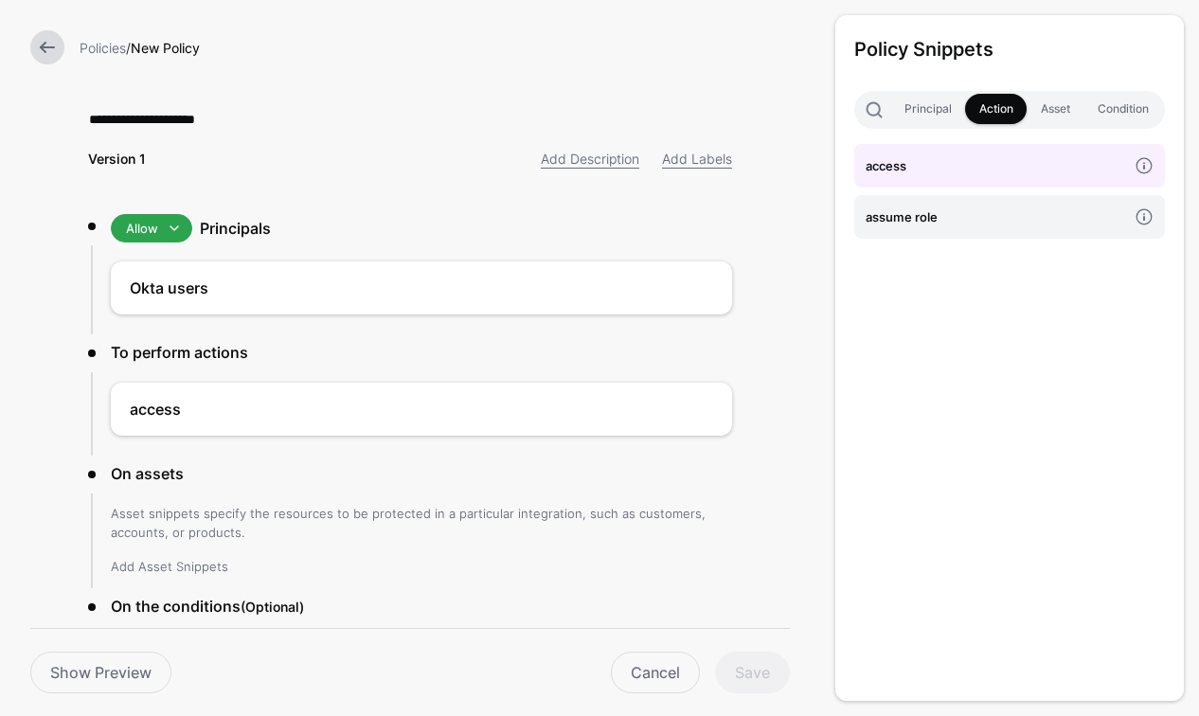
click at [209, 564] on link "Add Asset Snippets" at bounding box center [169, 566] width 117 height 15
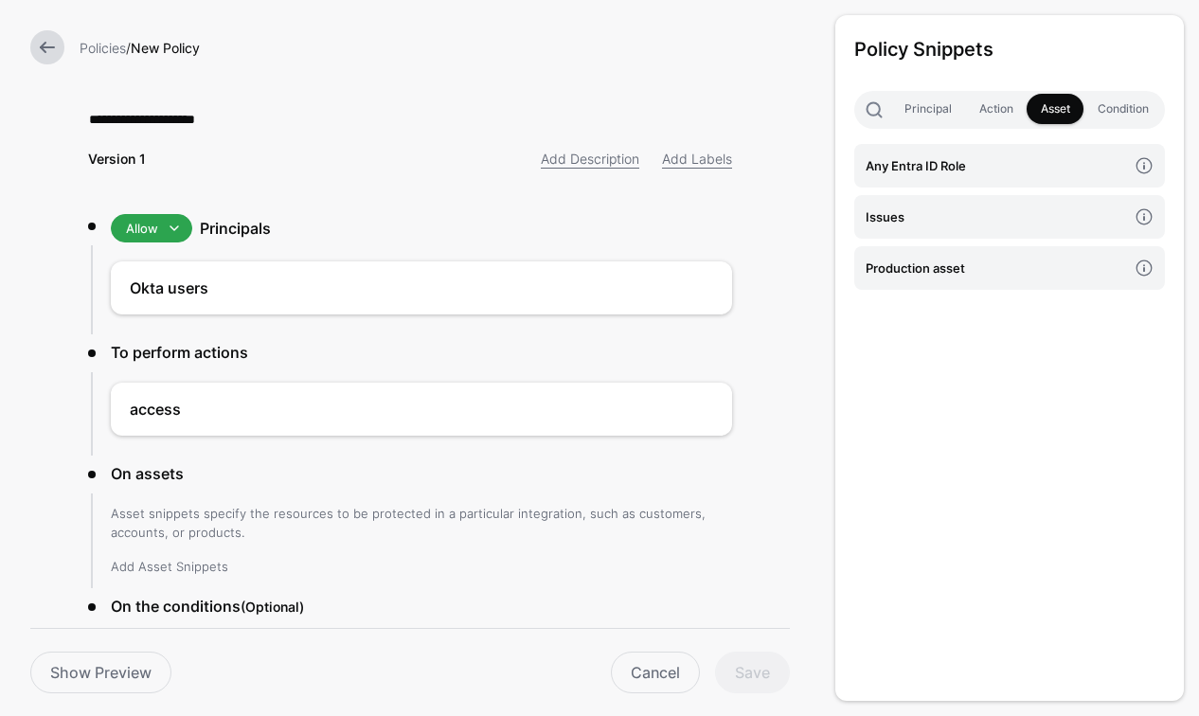
click at [205, 564] on link "Add Asset Snippets" at bounding box center [169, 566] width 117 height 15
click at [969, 211] on h4 "Issues" at bounding box center [996, 216] width 261 height 21
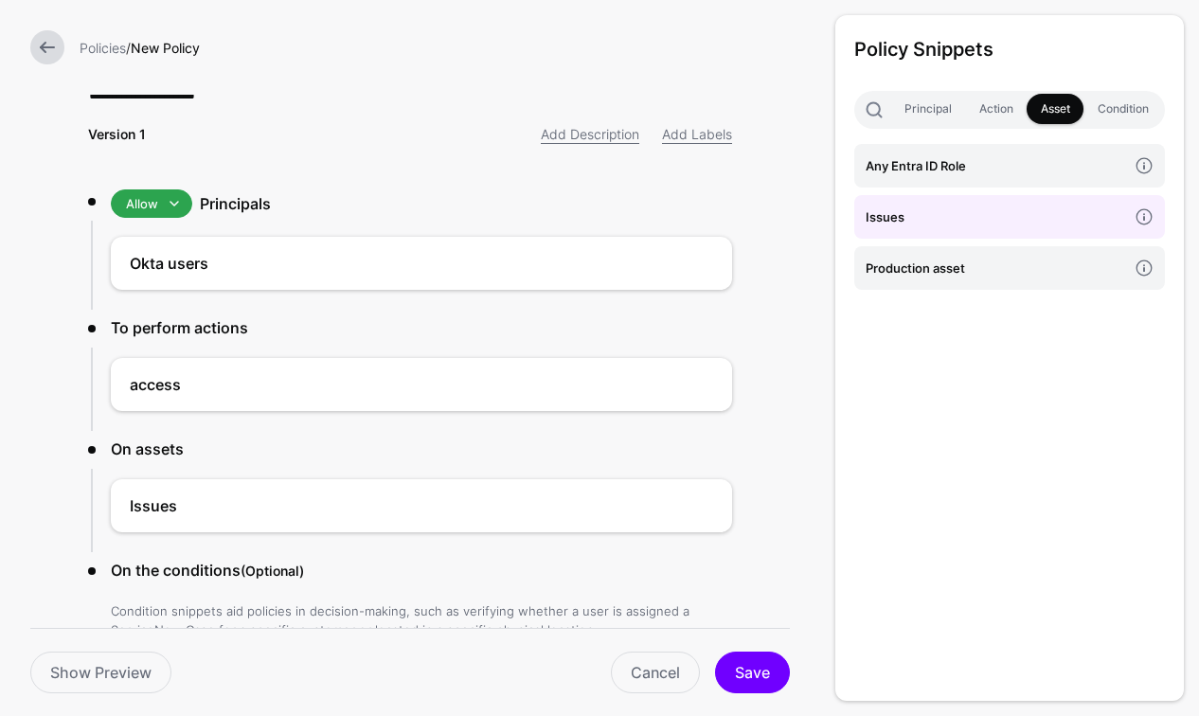
scroll to position [156, 0]
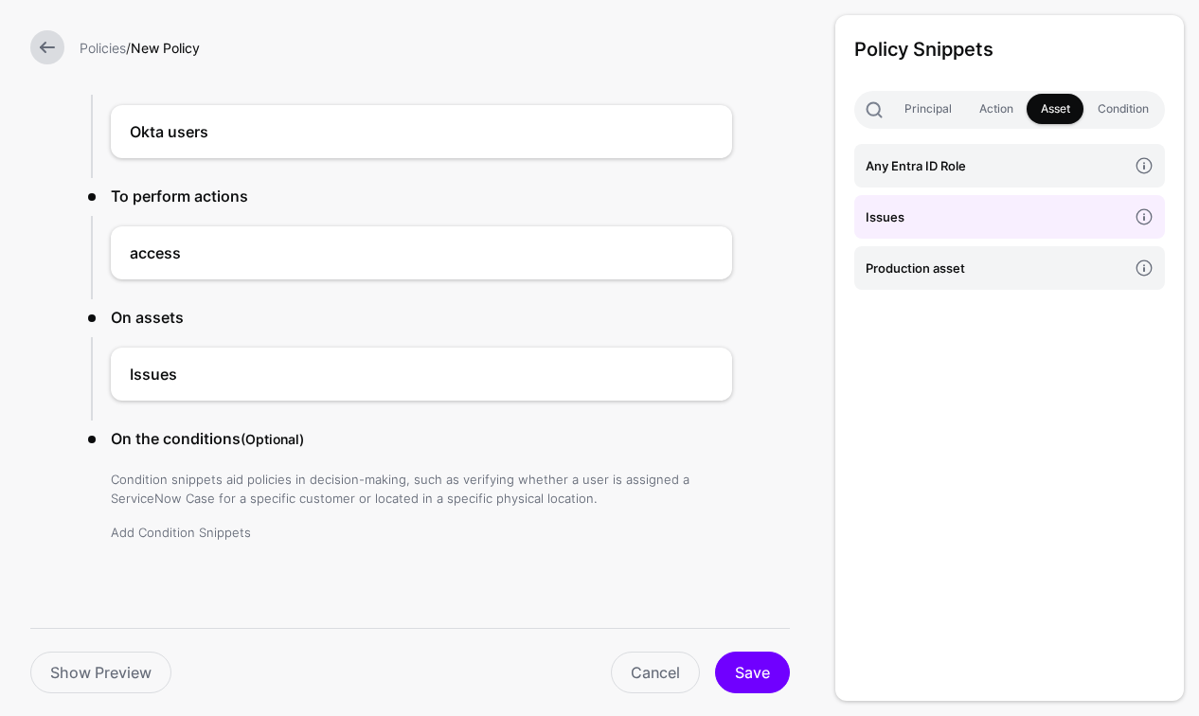
click at [184, 530] on link "Add Condition Snippets" at bounding box center [181, 532] width 140 height 15
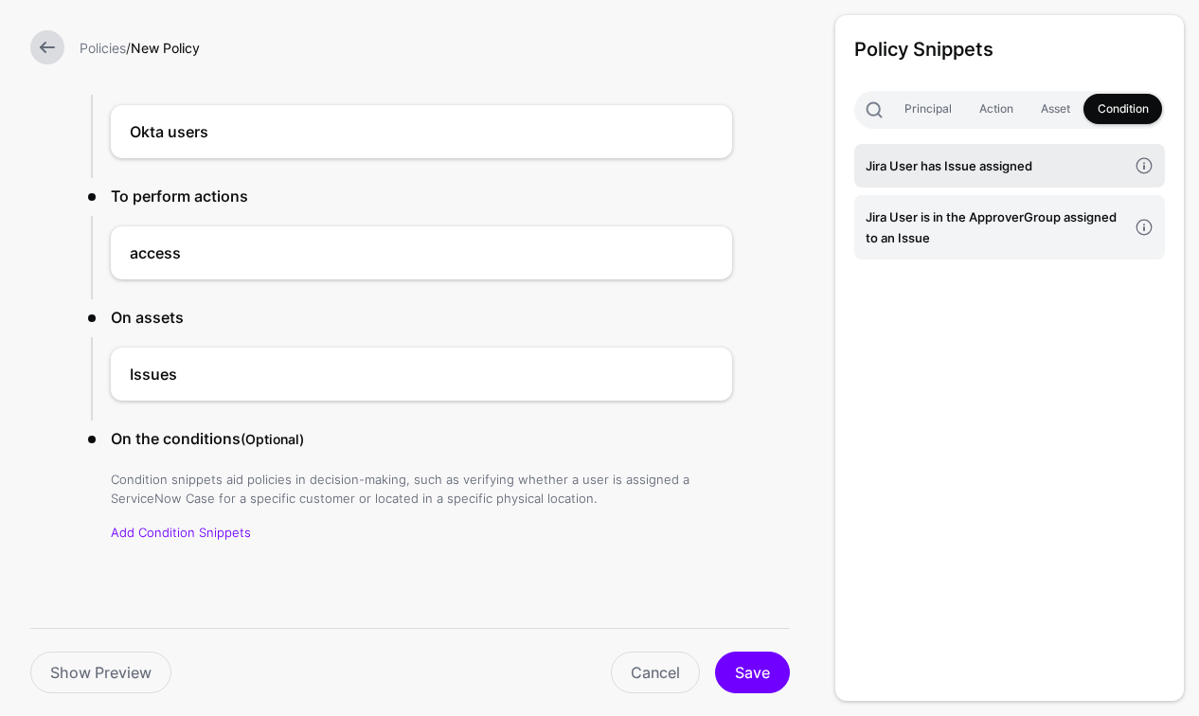
click at [932, 165] on h4 "Jira User has Issue assigned" at bounding box center [996, 165] width 261 height 21
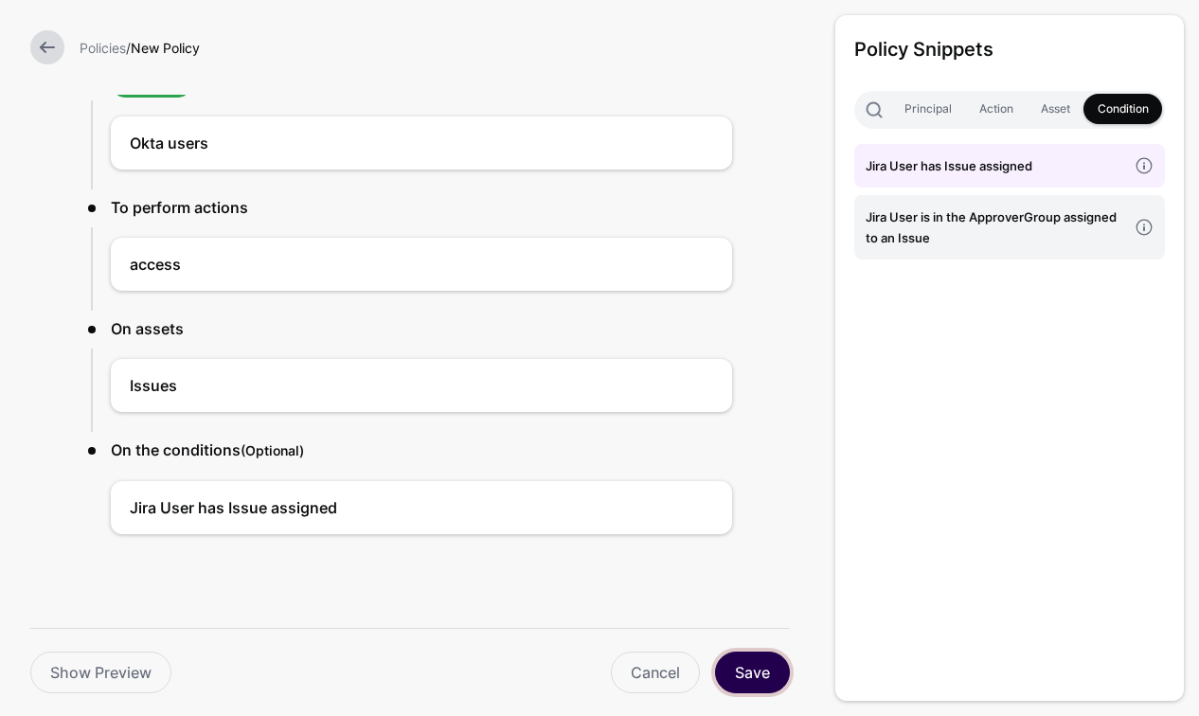
click at [736, 673] on button "Save" at bounding box center [752, 673] width 75 height 42
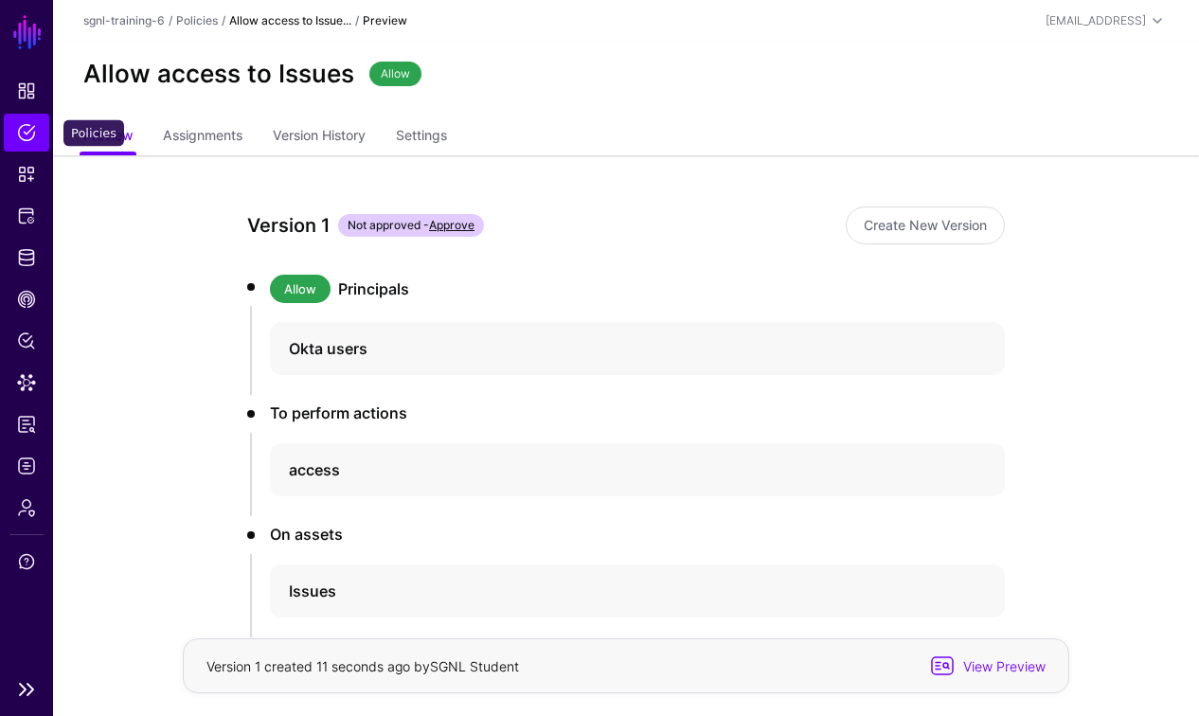
click at [17, 126] on span "Policies" at bounding box center [26, 132] width 19 height 19
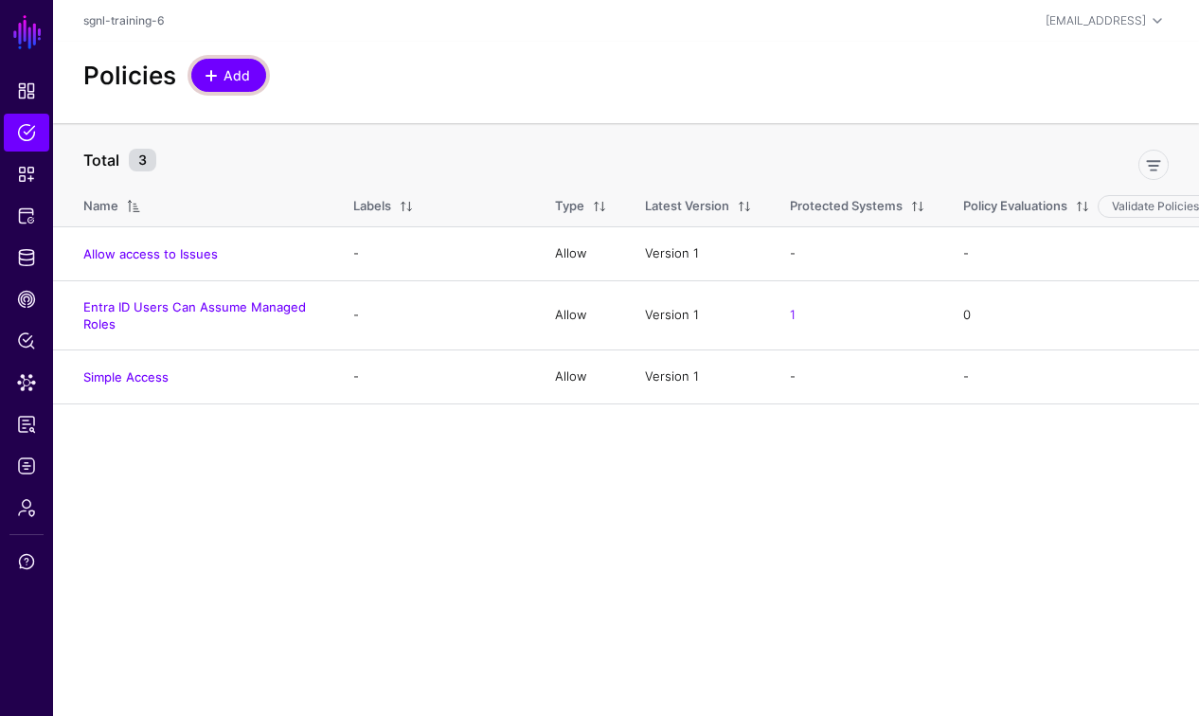
click at [255, 72] on link "Add" at bounding box center [228, 75] width 75 height 33
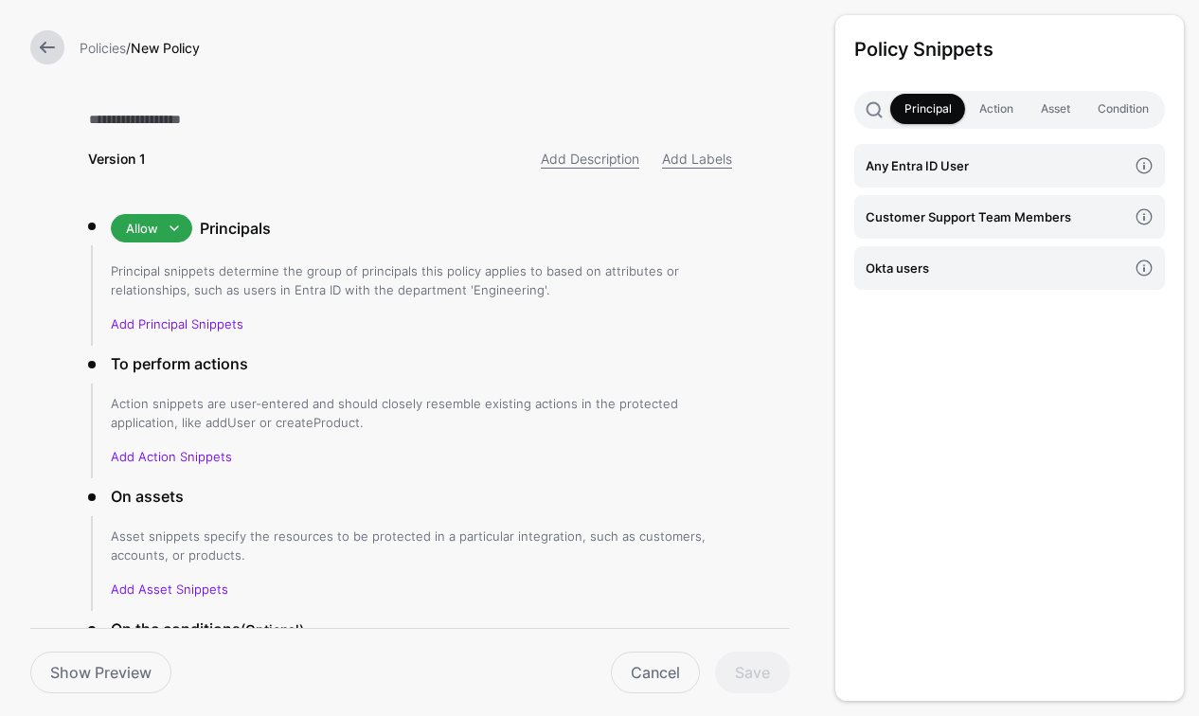
click at [259, 98] on div "Version 1 Add Description Add Labels Allow Allow Deny Principals Principal snip…" at bounding box center [410, 453] width 705 height 907
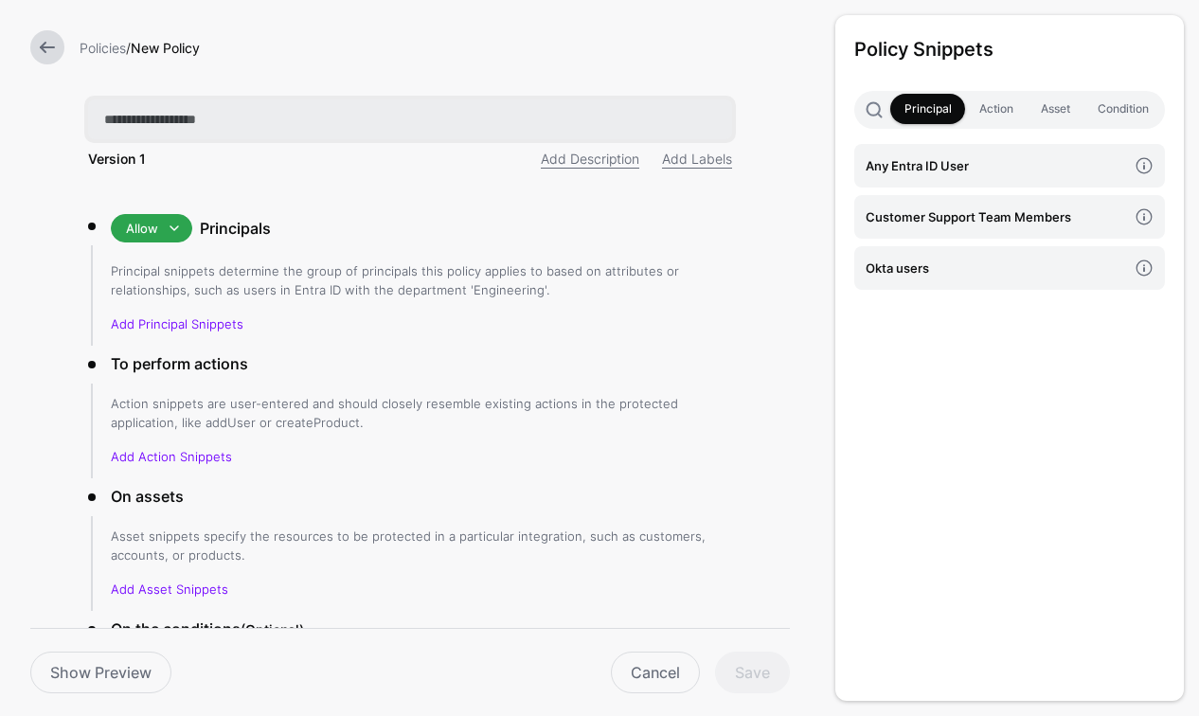
click at [305, 111] on input "text" at bounding box center [410, 119] width 644 height 40
type input "**********"
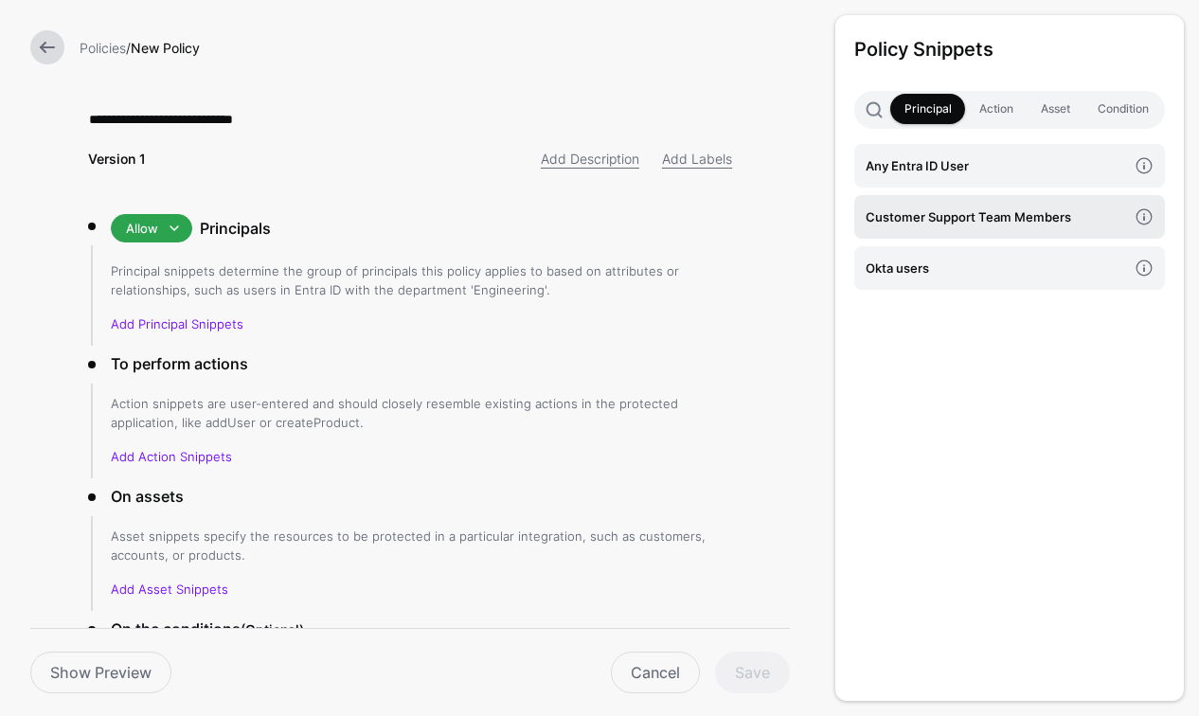
click at [982, 212] on h4 "Customer Support Team Members" at bounding box center [996, 216] width 261 height 21
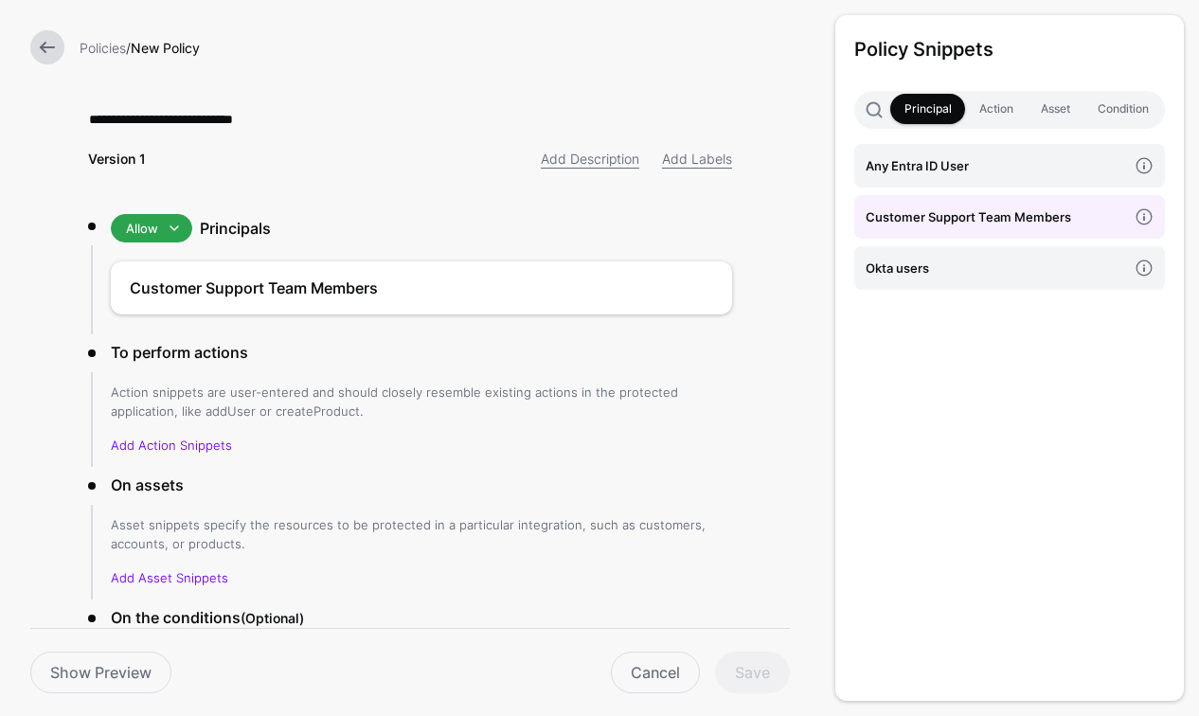
click at [188, 437] on p "Add Action Snippets" at bounding box center [421, 445] width 621 height 19
click at [212, 446] on link "Add Action Snippets" at bounding box center [171, 445] width 121 height 15
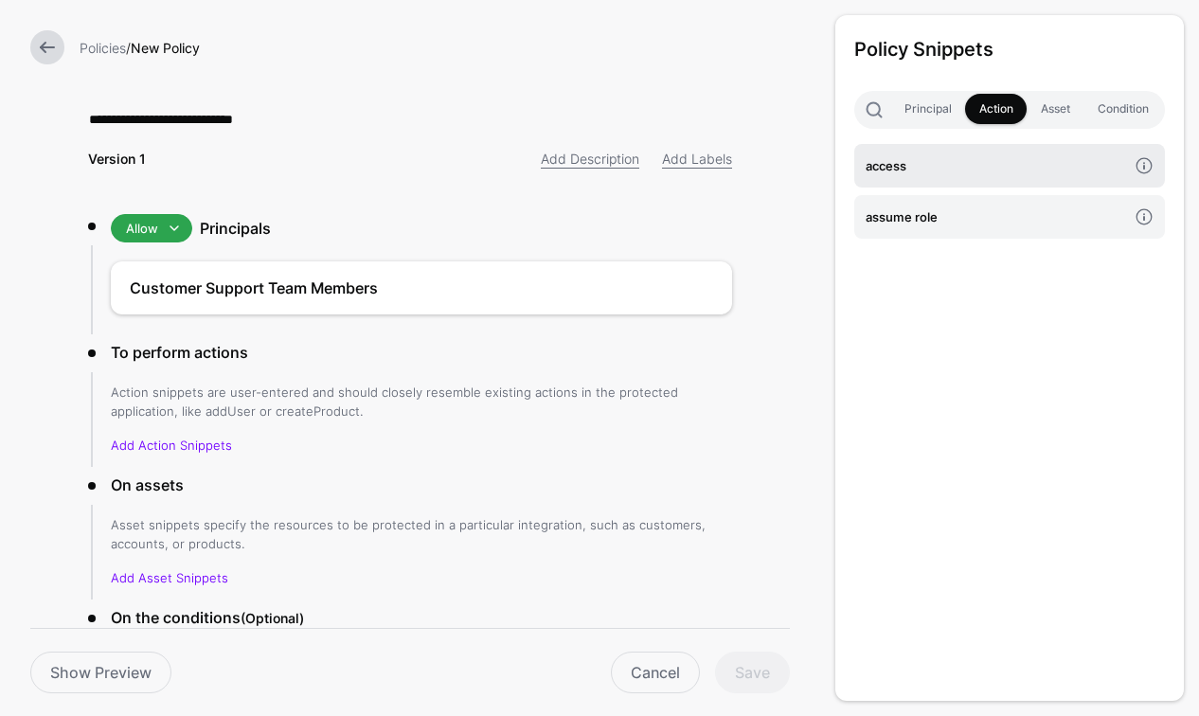
click at [918, 168] on h4 "access" at bounding box center [996, 165] width 261 height 21
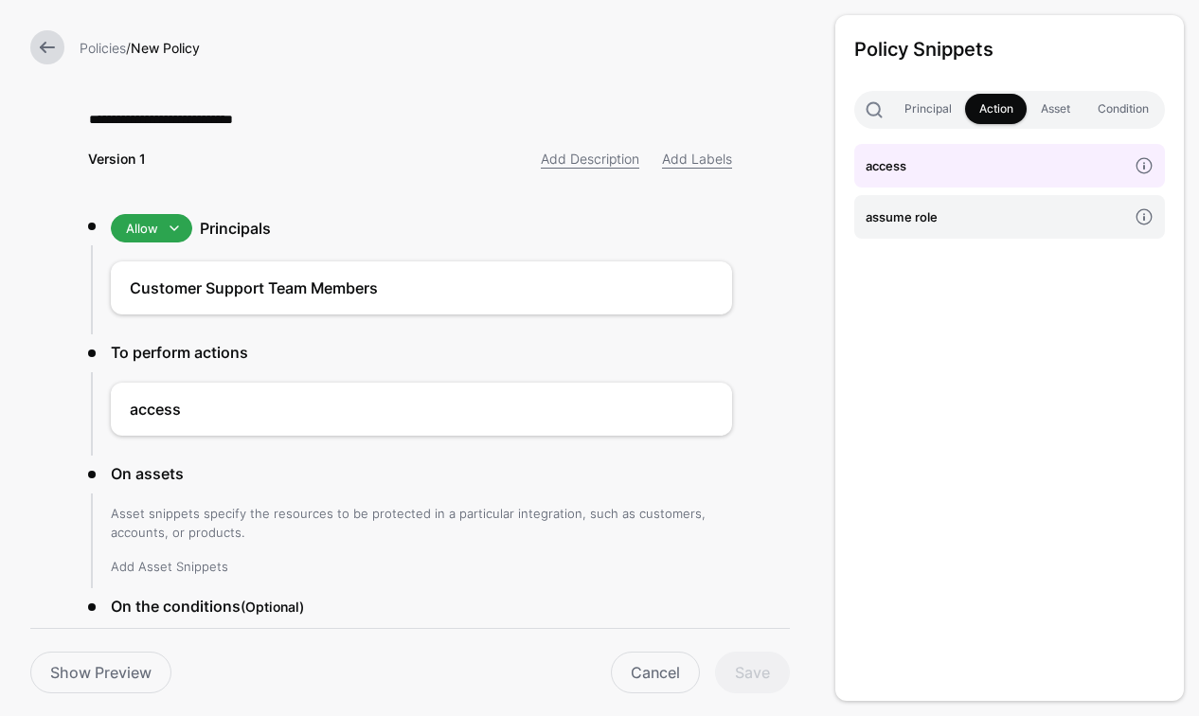
click at [198, 563] on link "Add Asset Snippets" at bounding box center [169, 566] width 117 height 15
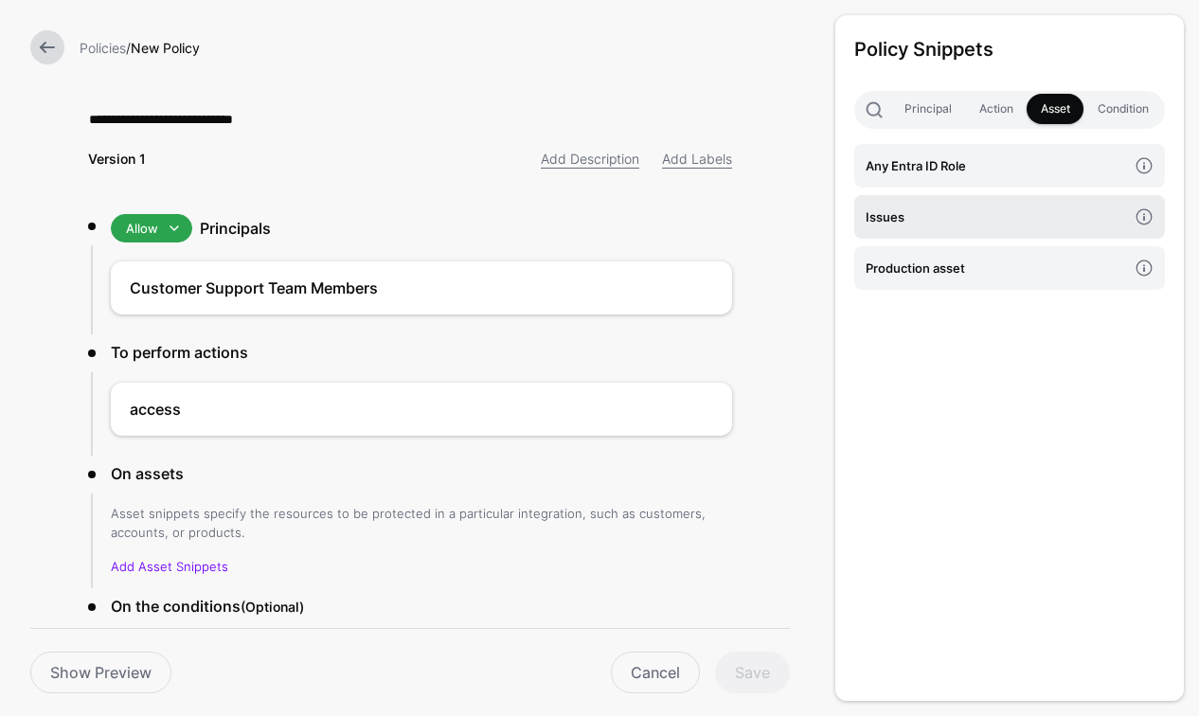
click at [911, 223] on h4 "Issues" at bounding box center [996, 216] width 261 height 21
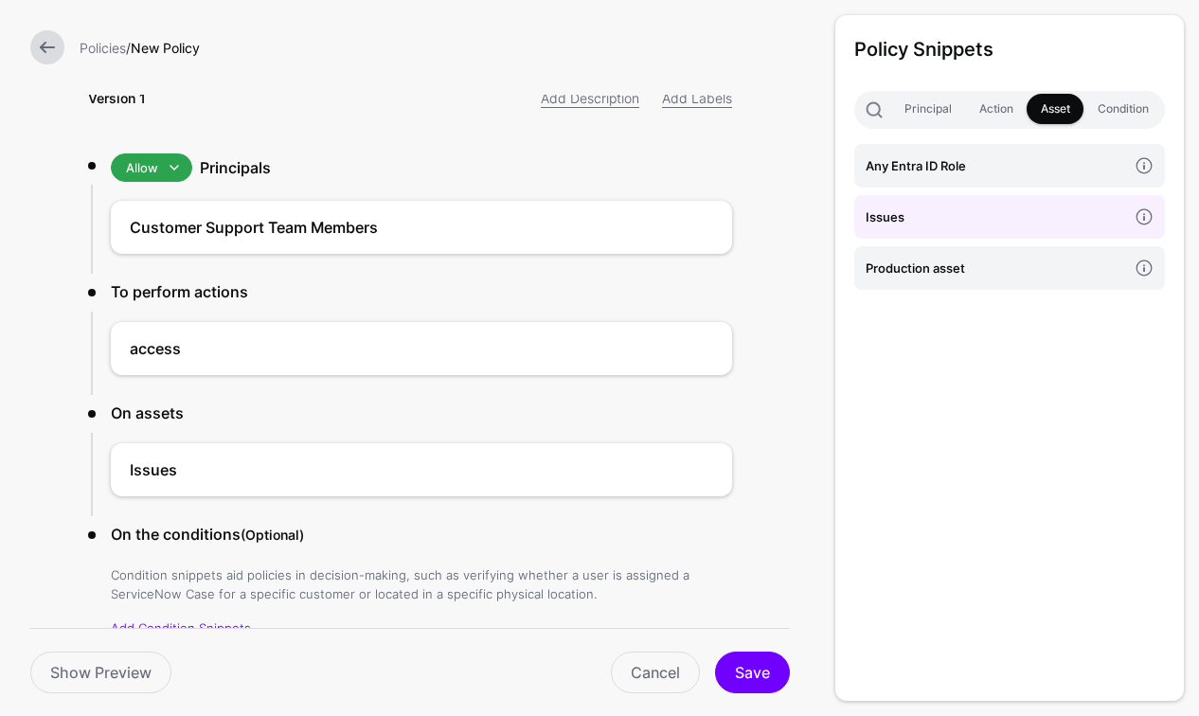
scroll to position [156, 0]
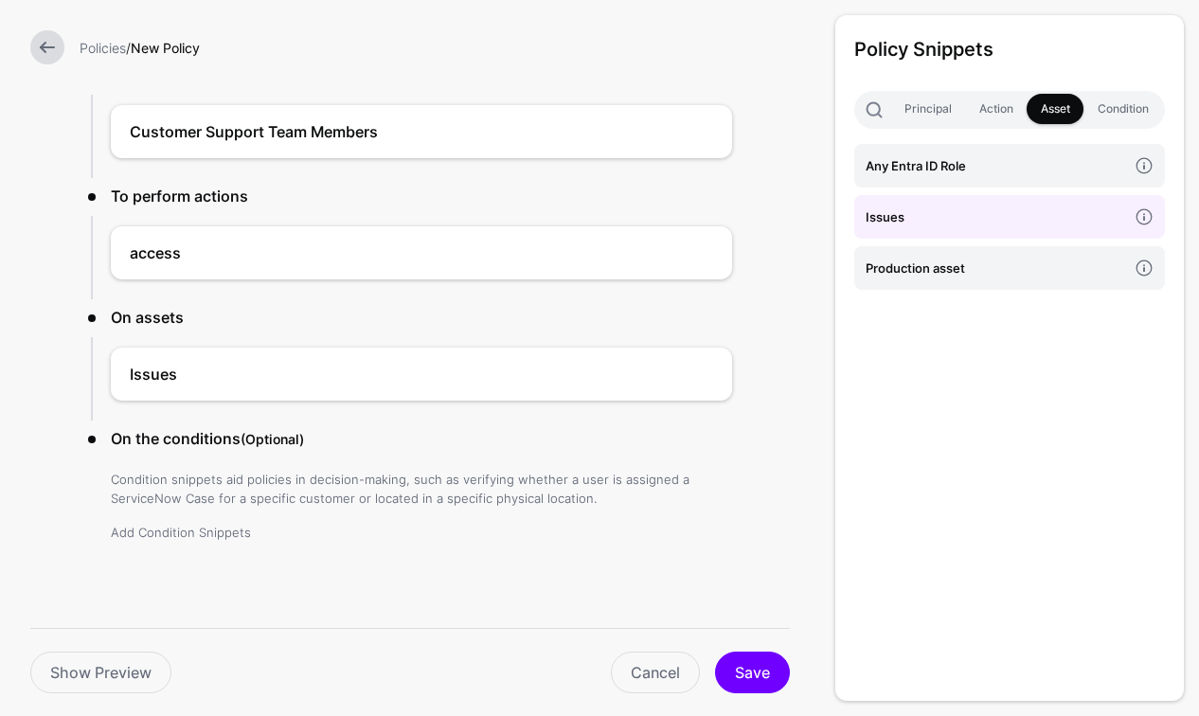
click at [205, 530] on link "Add Condition Snippets" at bounding box center [181, 532] width 140 height 15
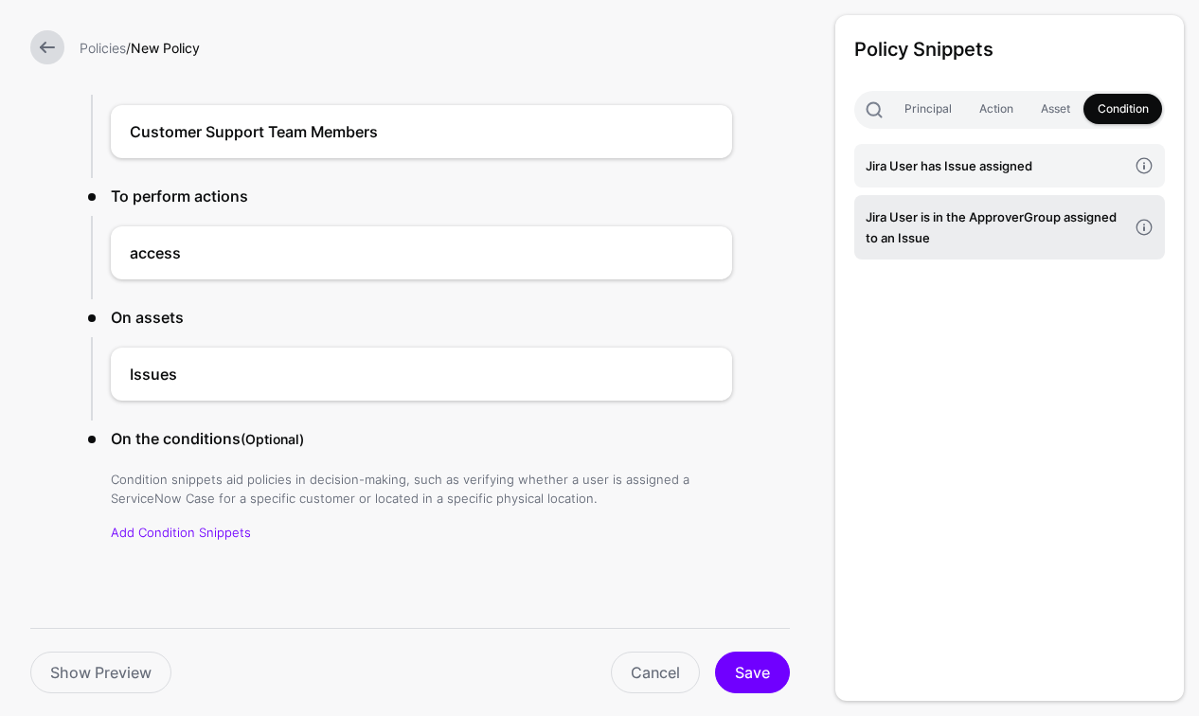
click at [930, 229] on h4 "Jira User is in the ApproverGroup assigned to an Issue" at bounding box center [996, 227] width 261 height 42
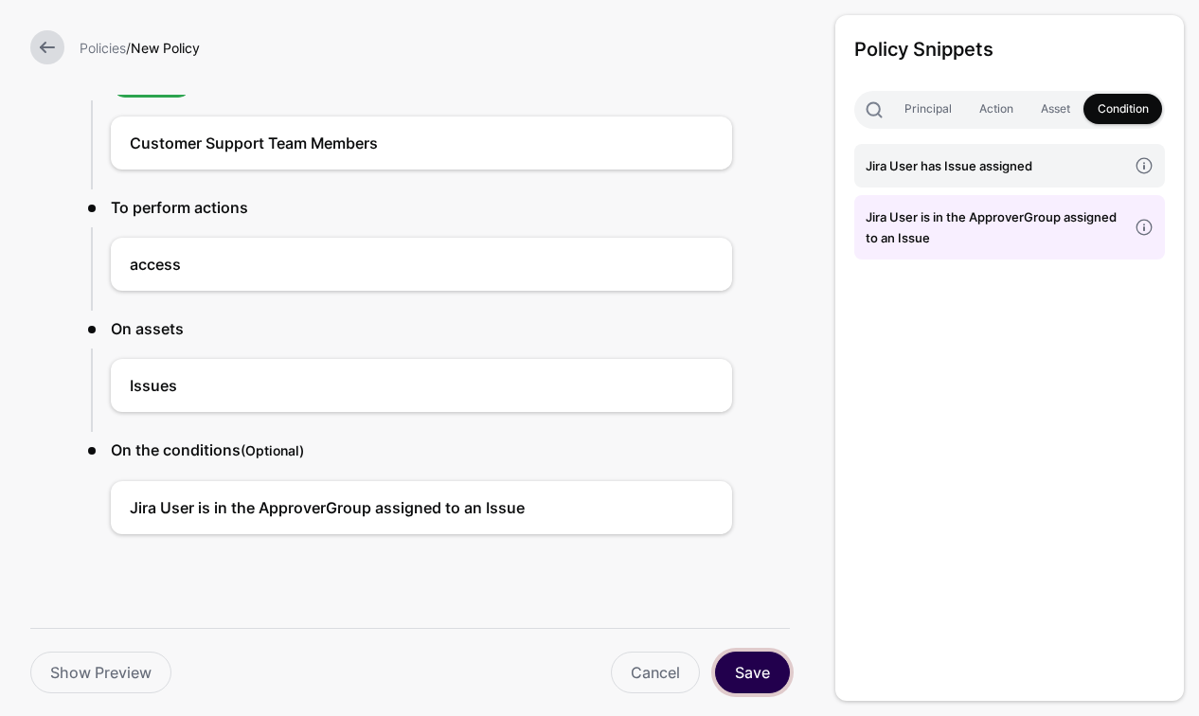
click at [759, 674] on button "Save" at bounding box center [752, 673] width 75 height 42
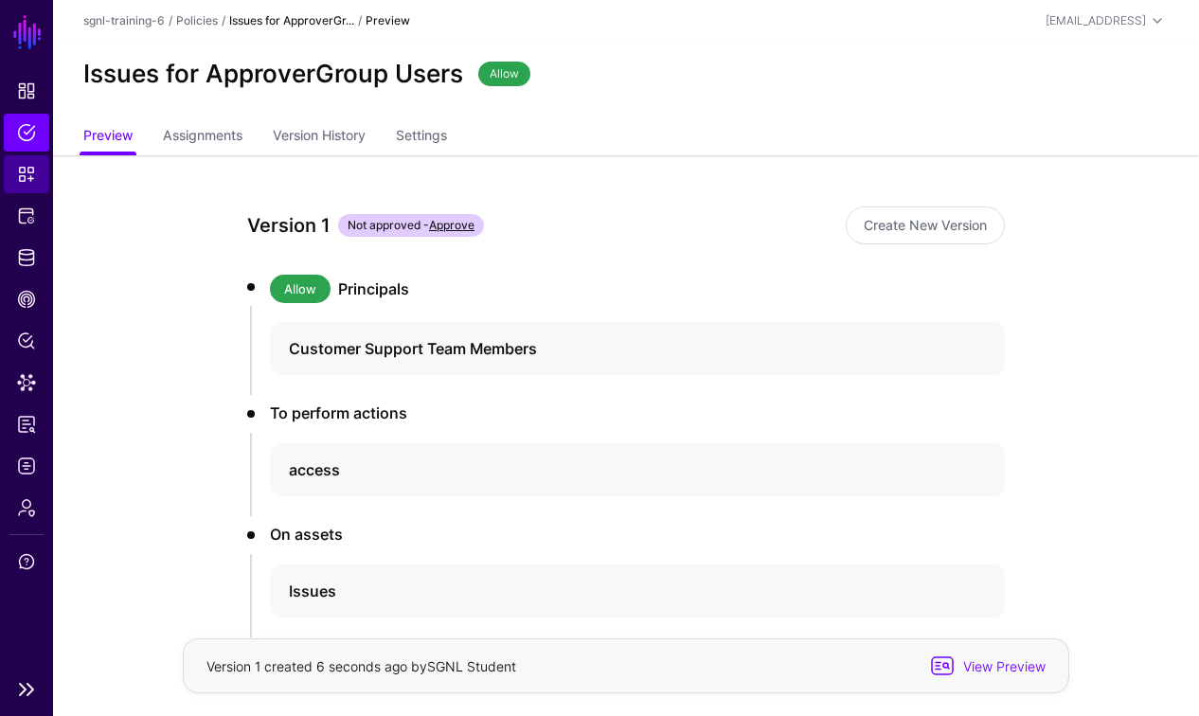
click at [26, 174] on span "Snippets" at bounding box center [26, 174] width 19 height 19
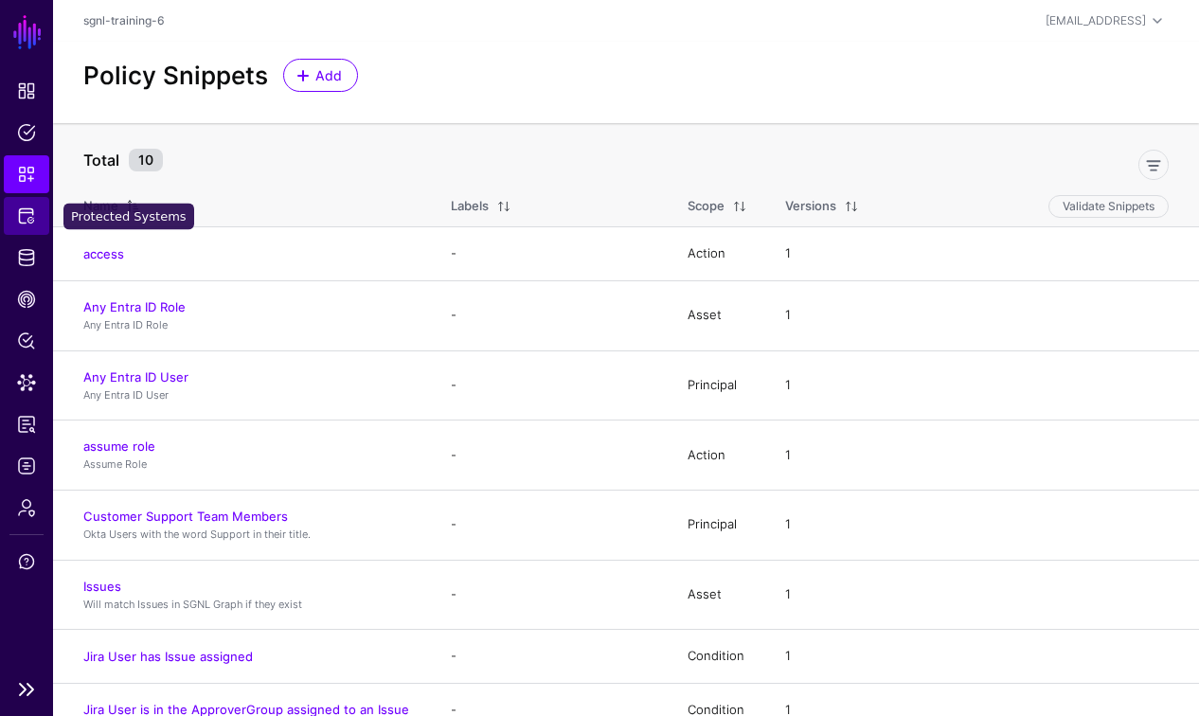
click at [33, 218] on span "Protected Systems" at bounding box center [26, 215] width 19 height 19
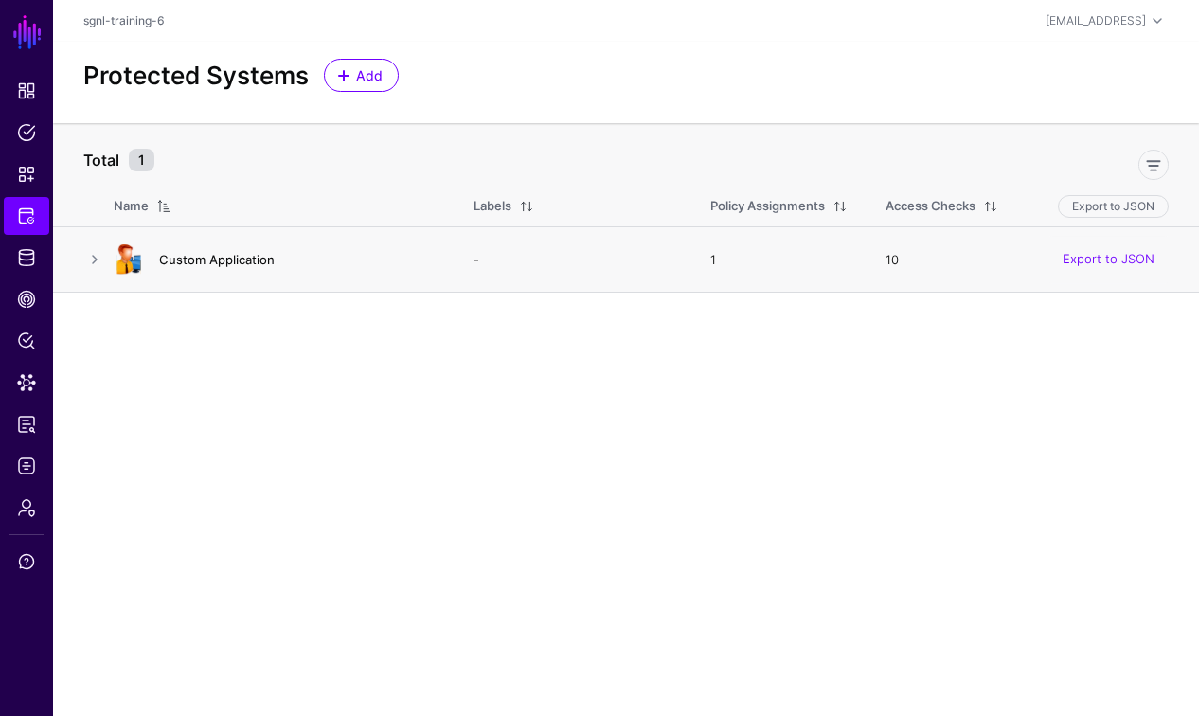
click at [216, 260] on link "Custom Application" at bounding box center [217, 259] width 116 height 15
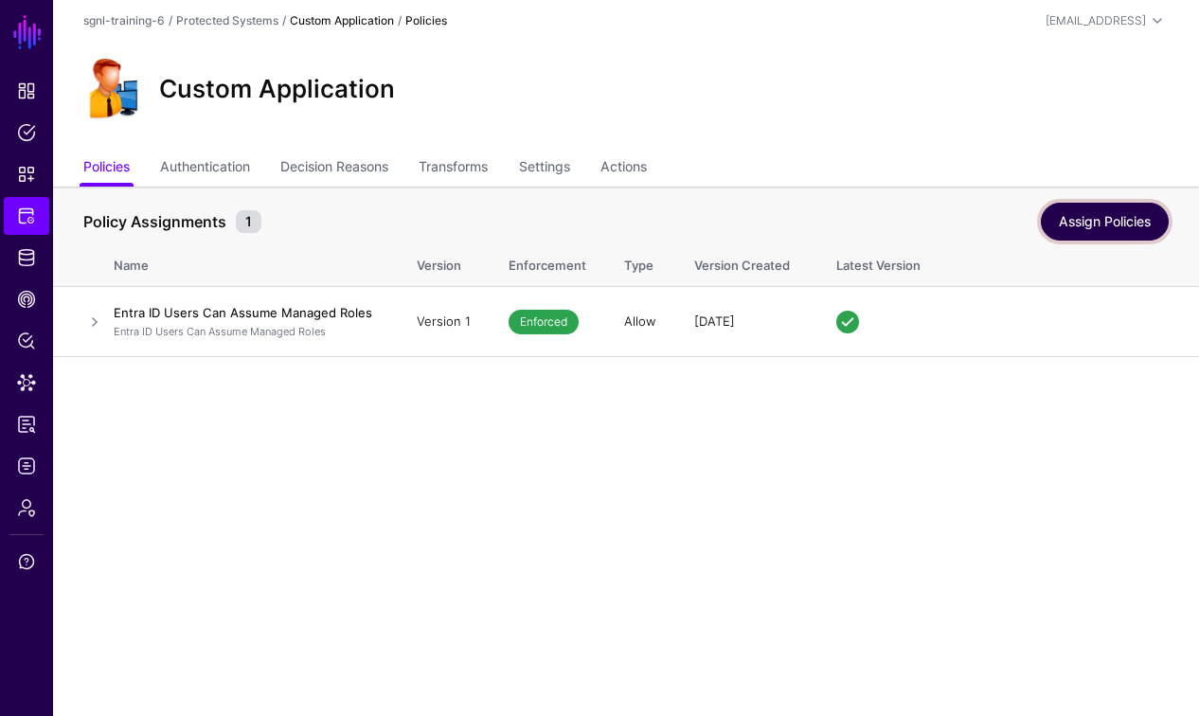
click at [1098, 221] on link "Assign Policies" at bounding box center [1105, 222] width 128 height 38
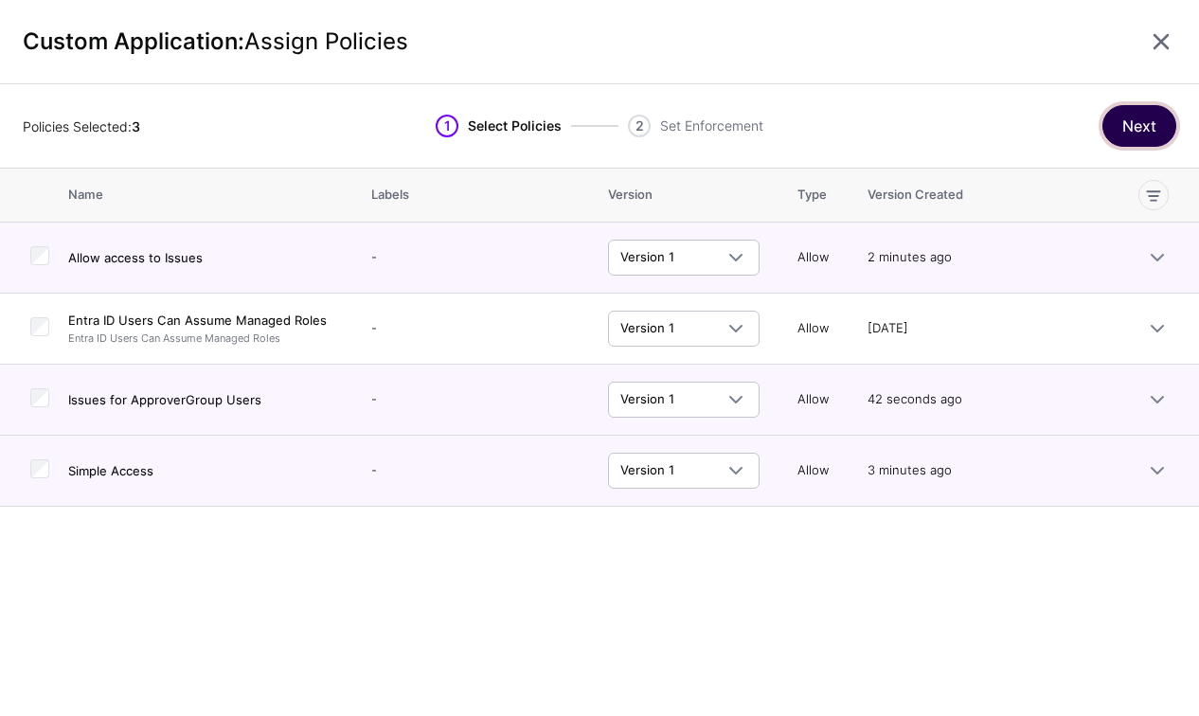
click at [1159, 127] on button "Next" at bounding box center [1139, 126] width 74 height 42
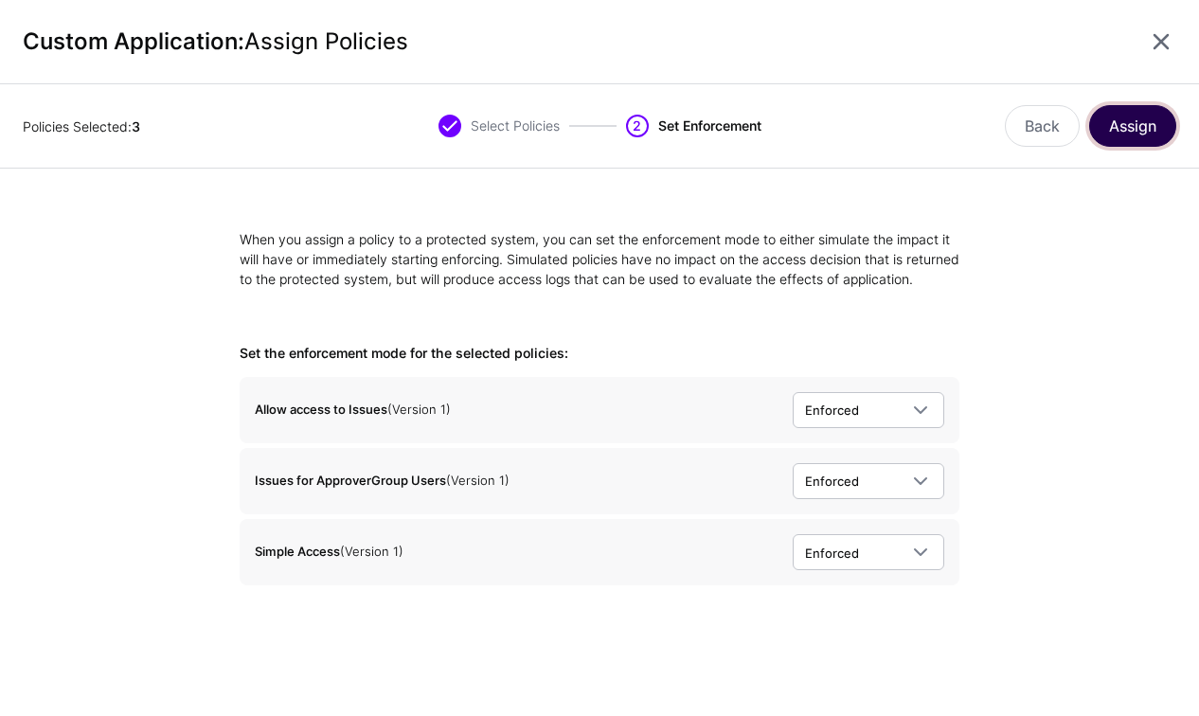
click at [1149, 134] on button "Assign" at bounding box center [1132, 126] width 87 height 42
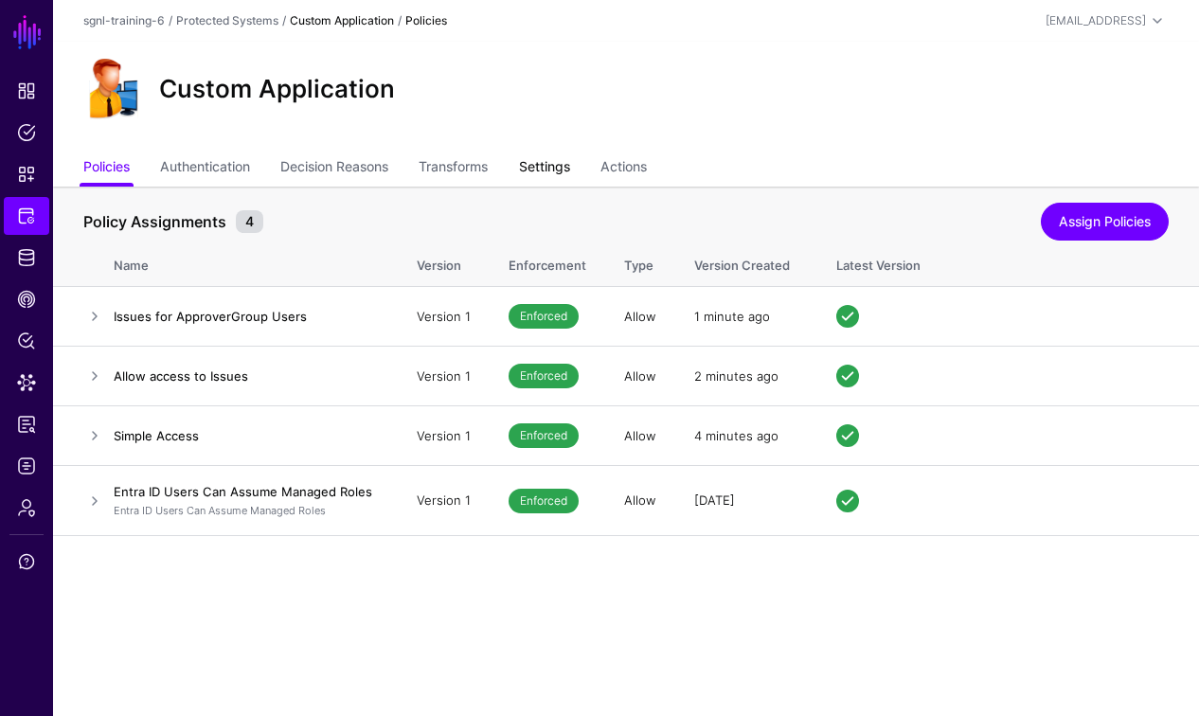
click at [570, 168] on link "Settings" at bounding box center [544, 169] width 51 height 36
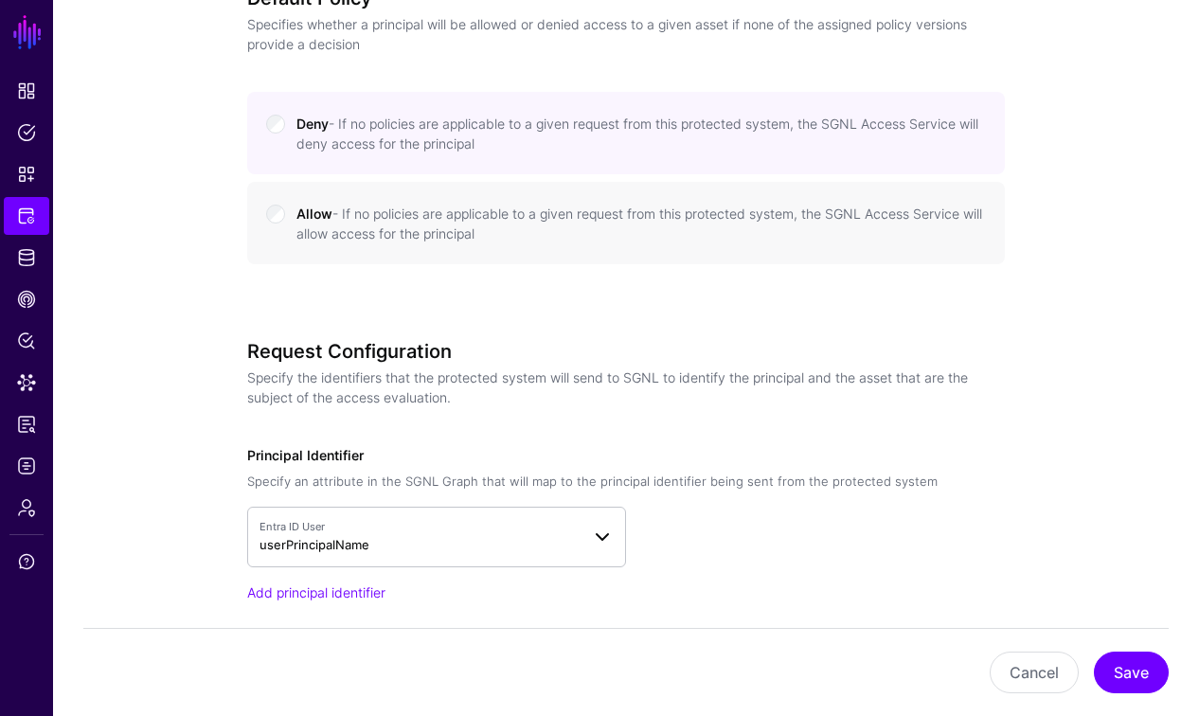
scroll to position [990, 0]
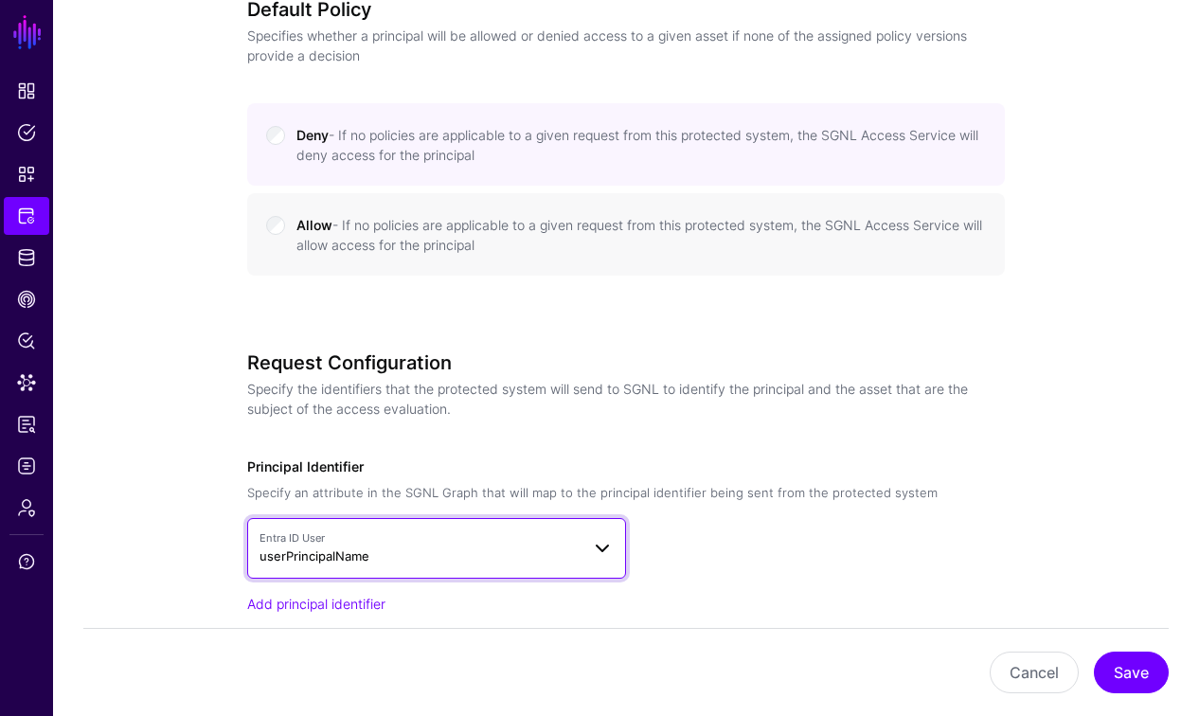
click at [440, 542] on span "Entra ID User" at bounding box center [419, 538] width 320 height 16
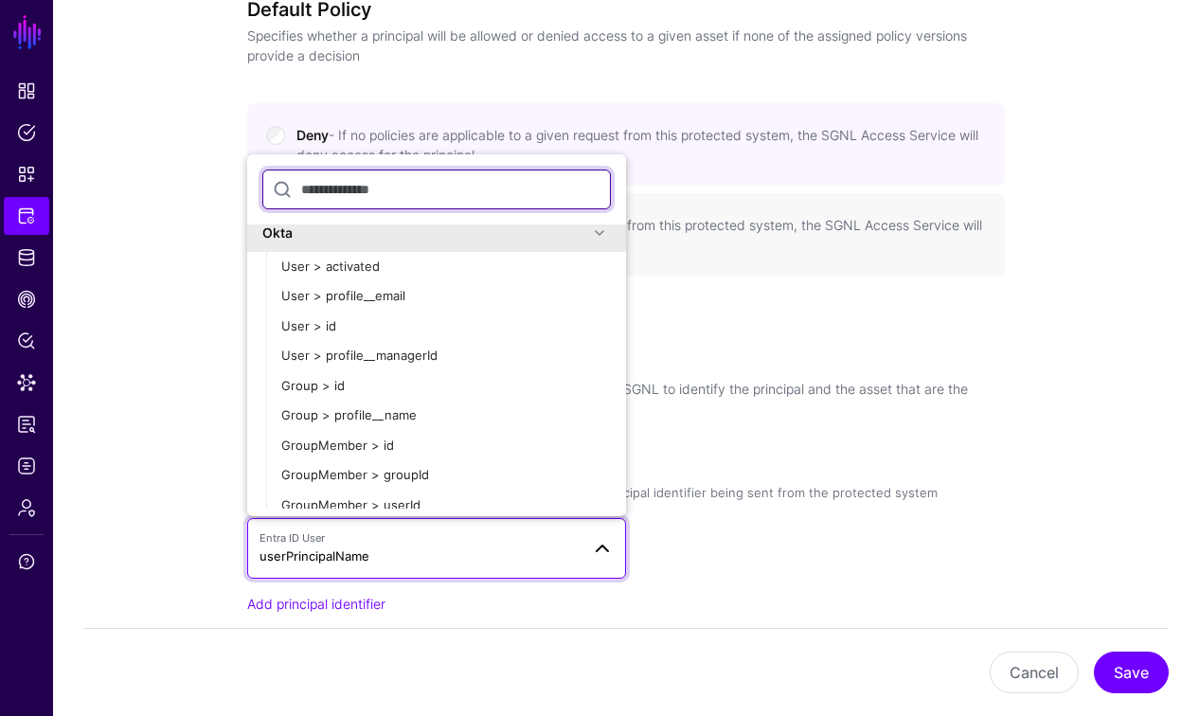
scroll to position [1207, 0]
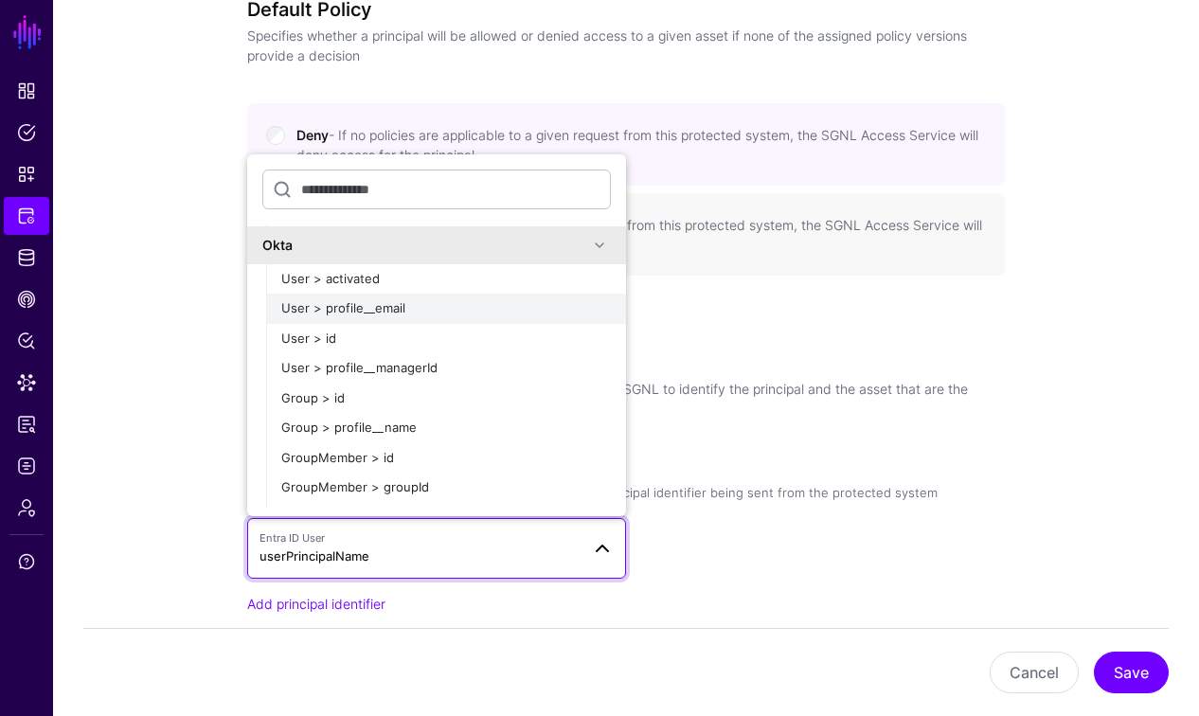
click at [352, 312] on span "User > profile__email" at bounding box center [343, 307] width 124 height 15
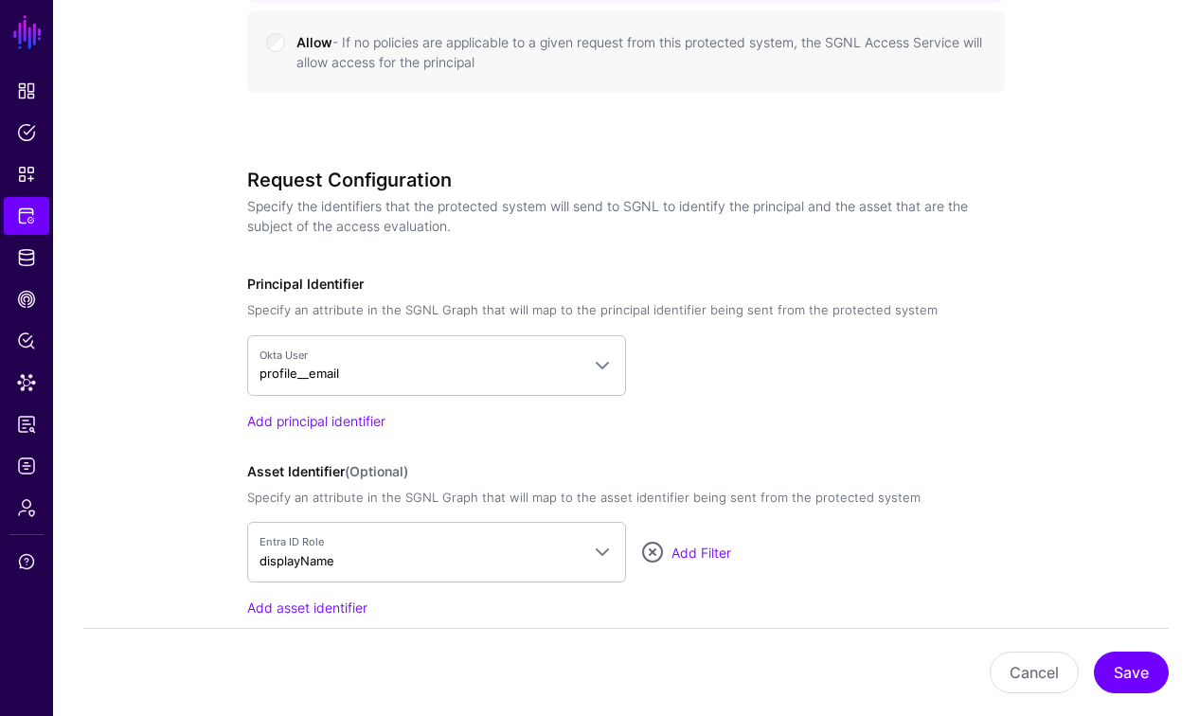
scroll to position [1185, 0]
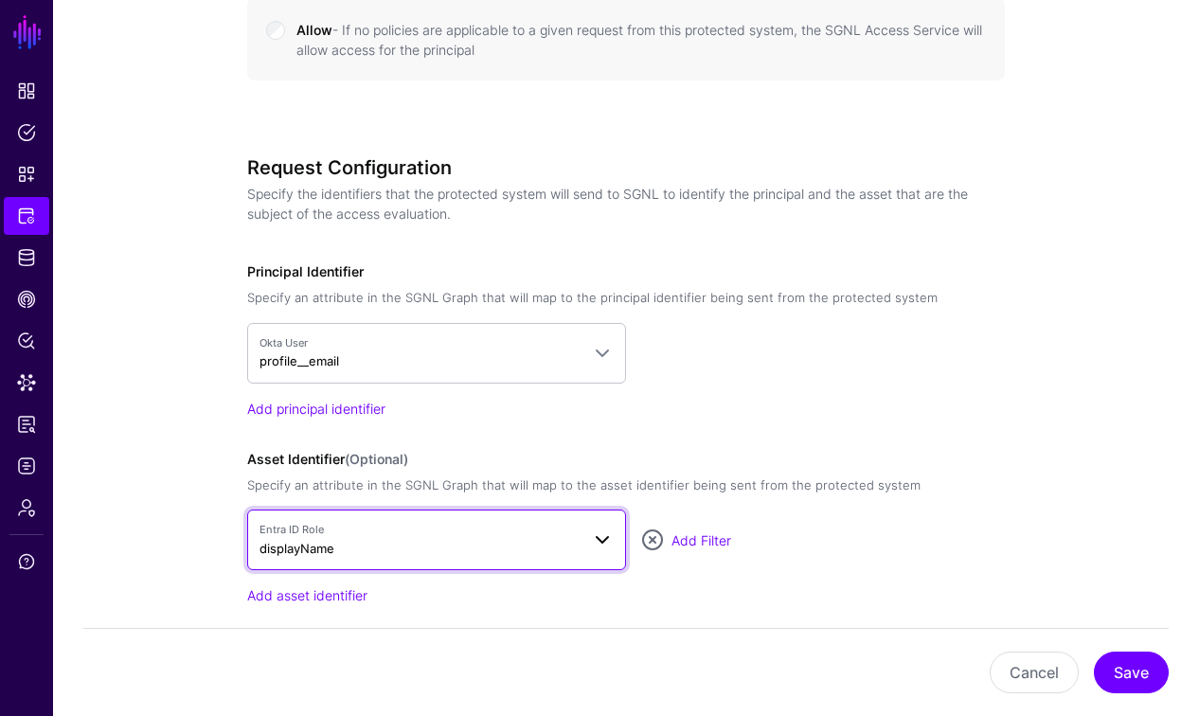
click at [538, 537] on span "Entra ID Role displayName" at bounding box center [419, 540] width 320 height 36
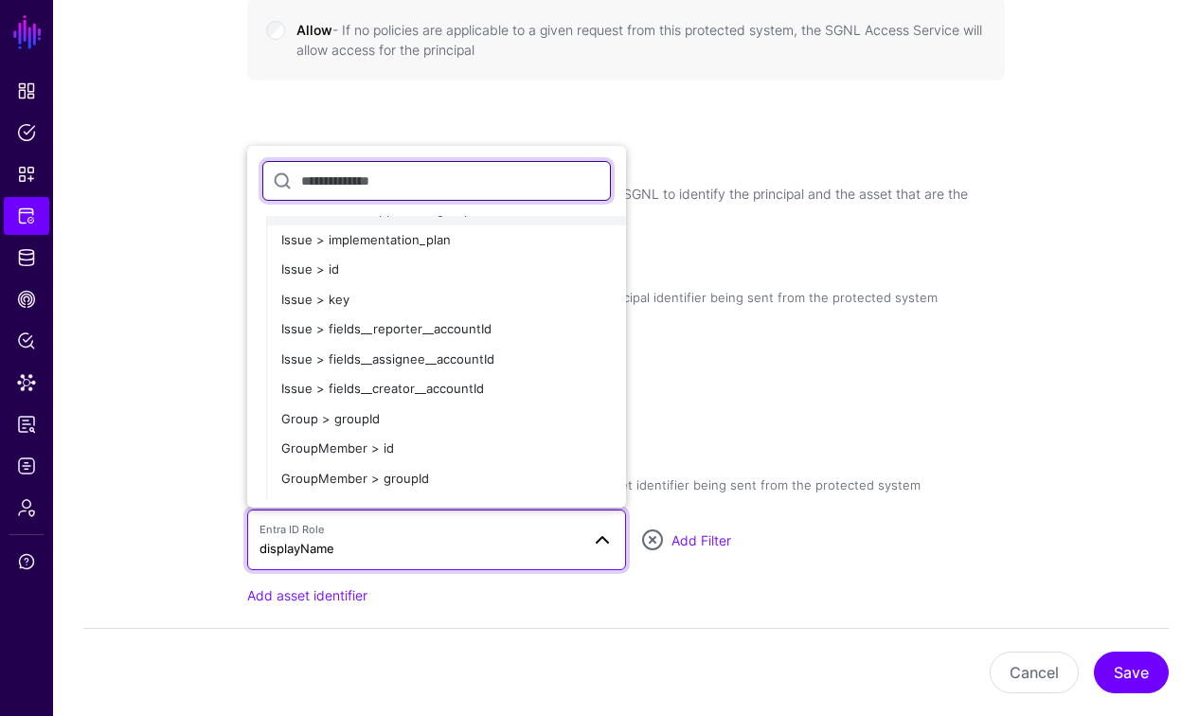
scroll to position [897, 0]
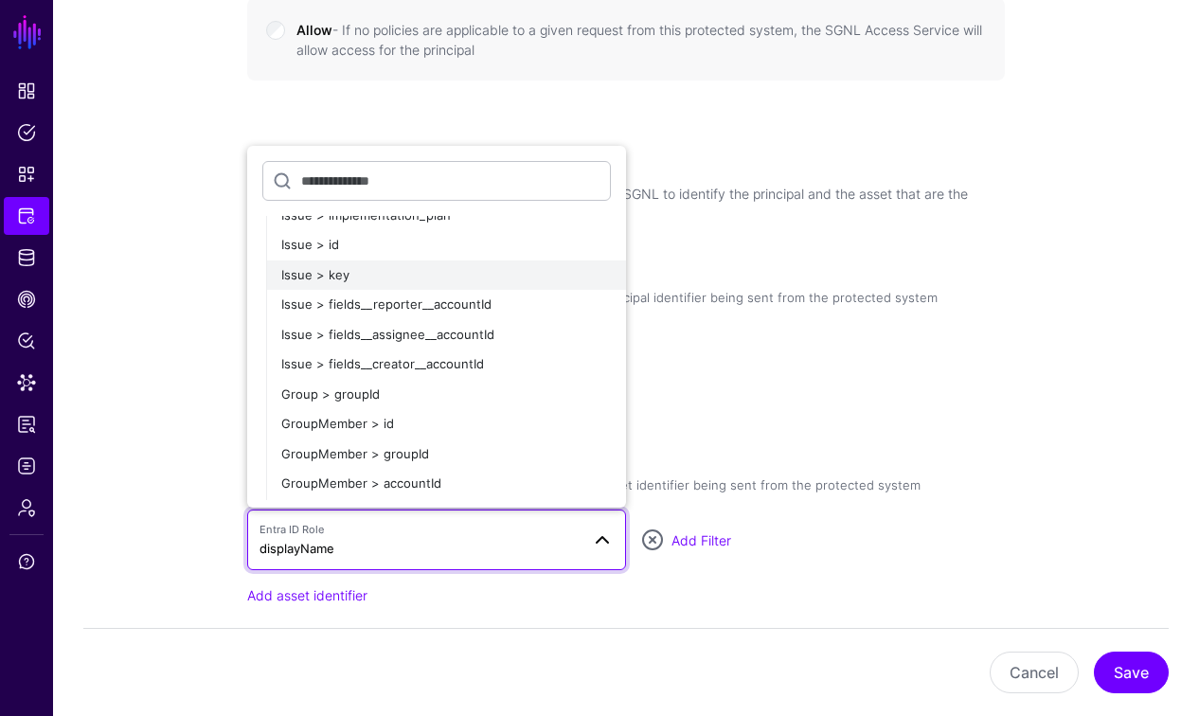
click at [336, 272] on span "Issue > key" at bounding box center [315, 274] width 68 height 15
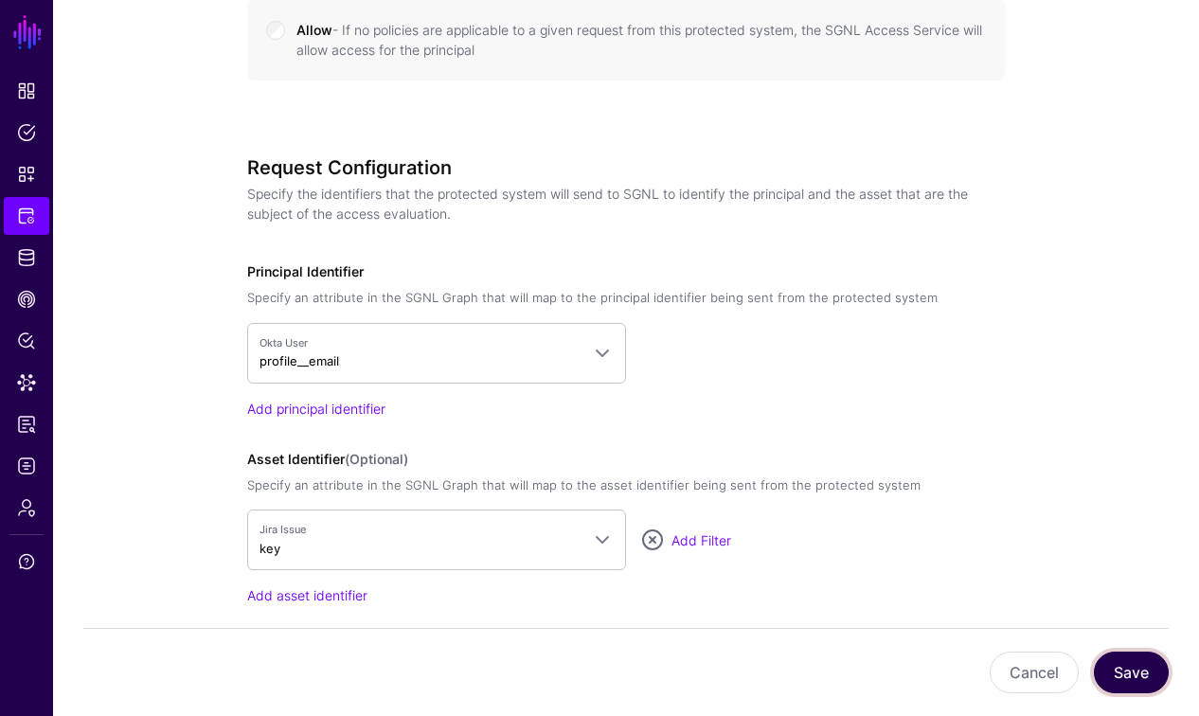
click at [1155, 670] on button "Save" at bounding box center [1131, 673] width 75 height 42
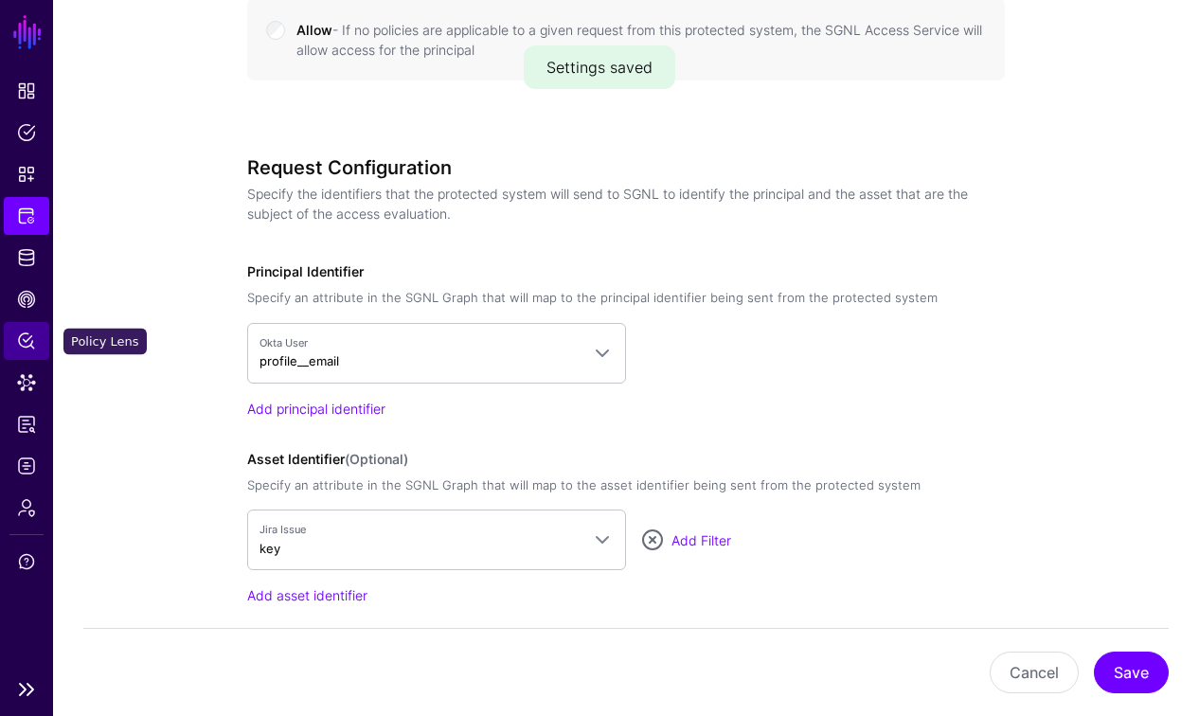
click at [24, 340] on span "Policy Lens" at bounding box center [26, 340] width 19 height 19
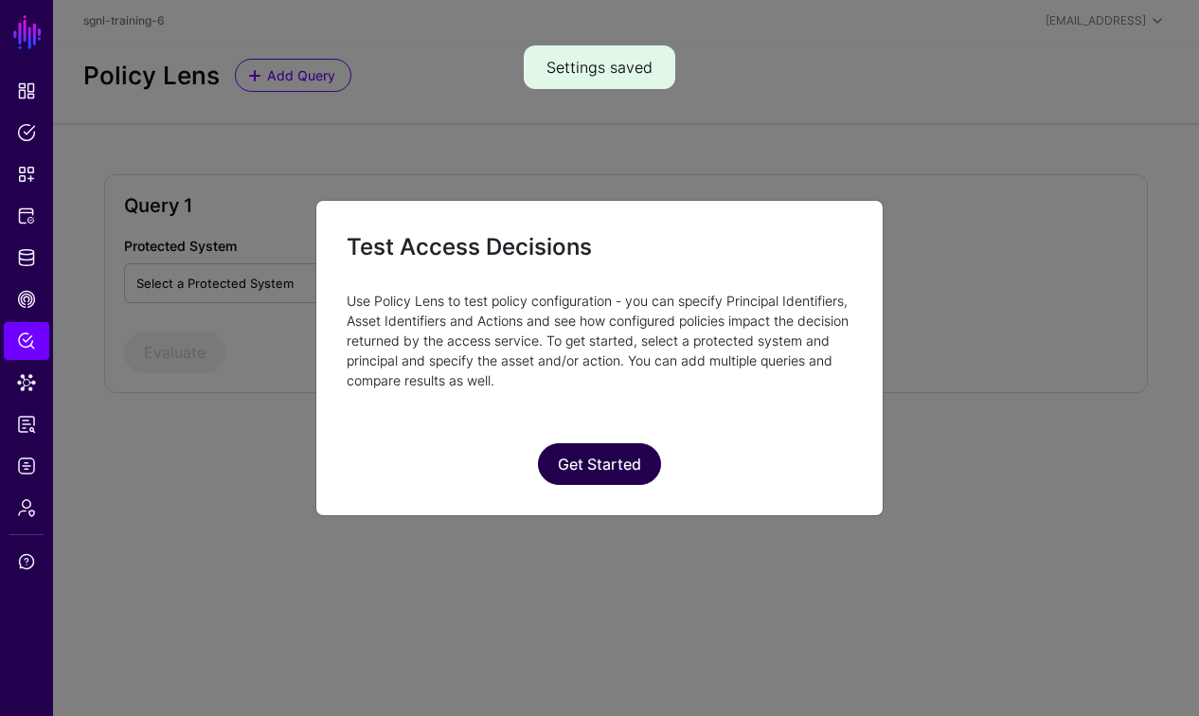
click at [601, 462] on button "Get Started" at bounding box center [599, 464] width 123 height 42
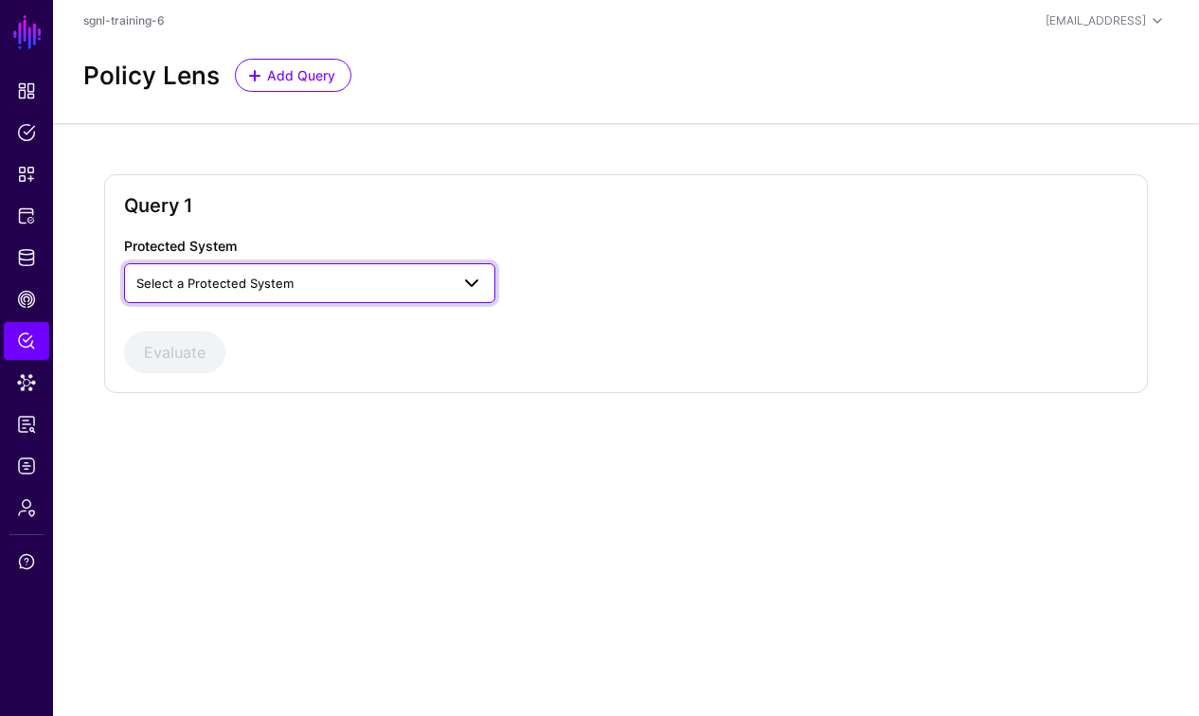
click at [380, 290] on span "Select a Protected System" at bounding box center [292, 283] width 313 height 21
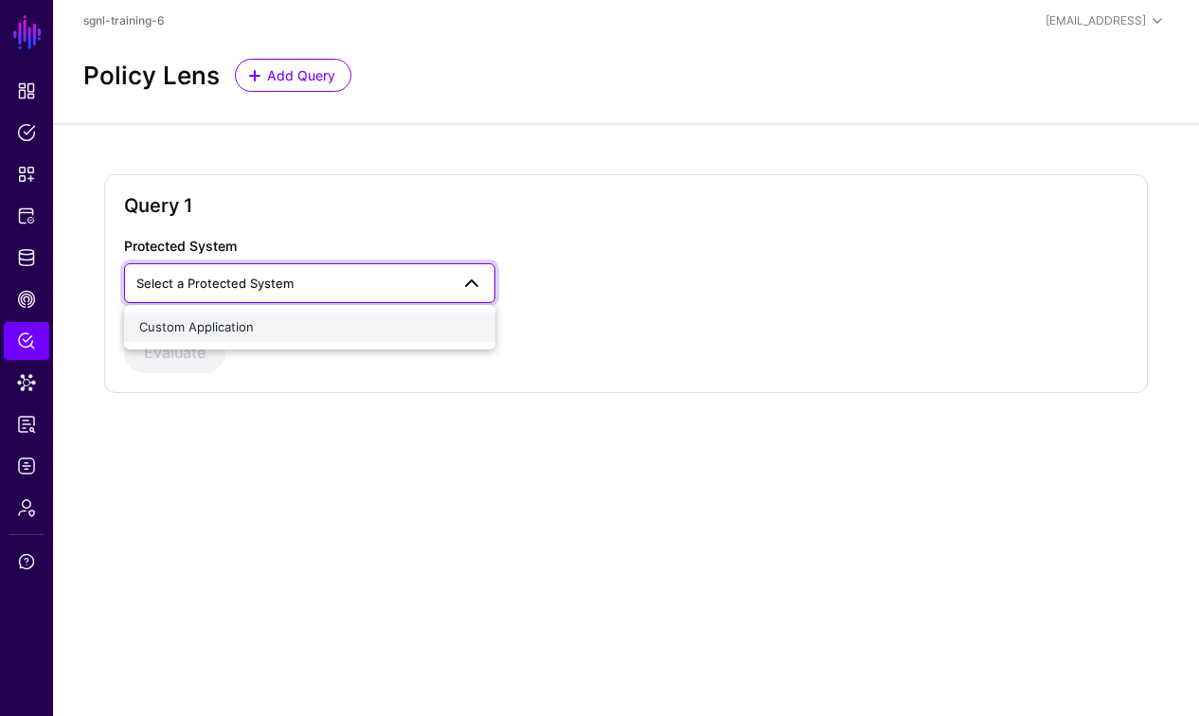
click at [229, 324] on span "Custom Application" at bounding box center [196, 326] width 115 height 15
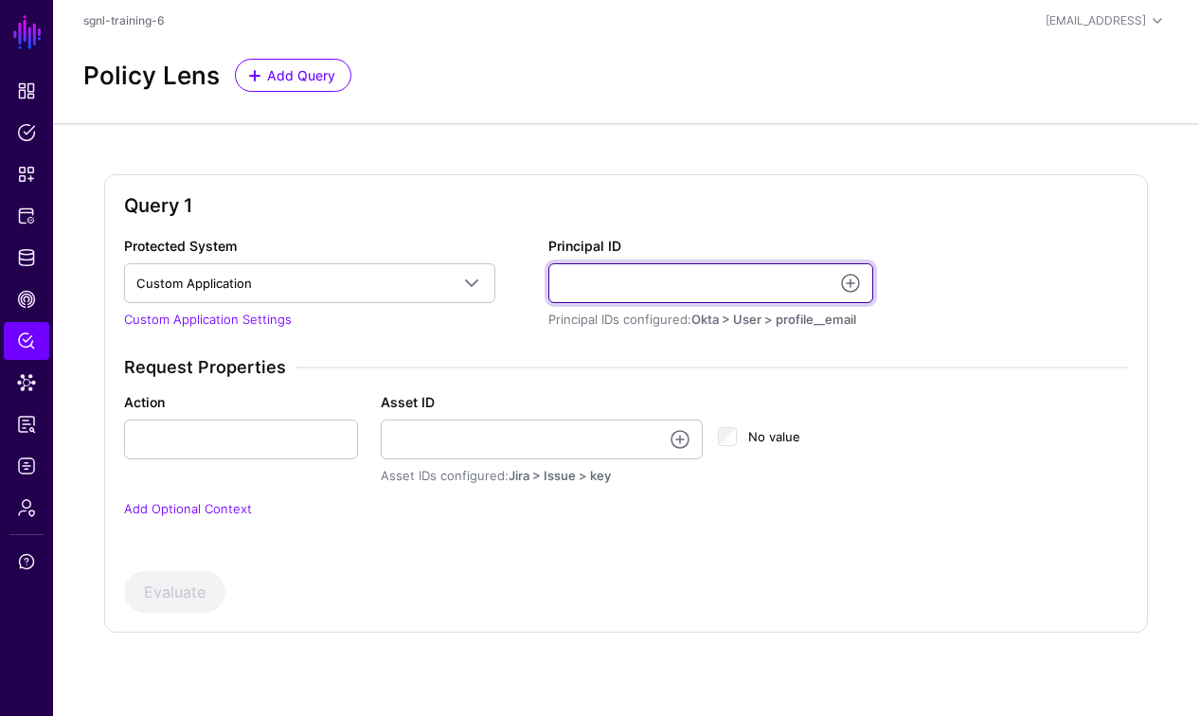
click at [642, 282] on input "Principal ID" at bounding box center [710, 283] width 325 height 40
type input "**********"
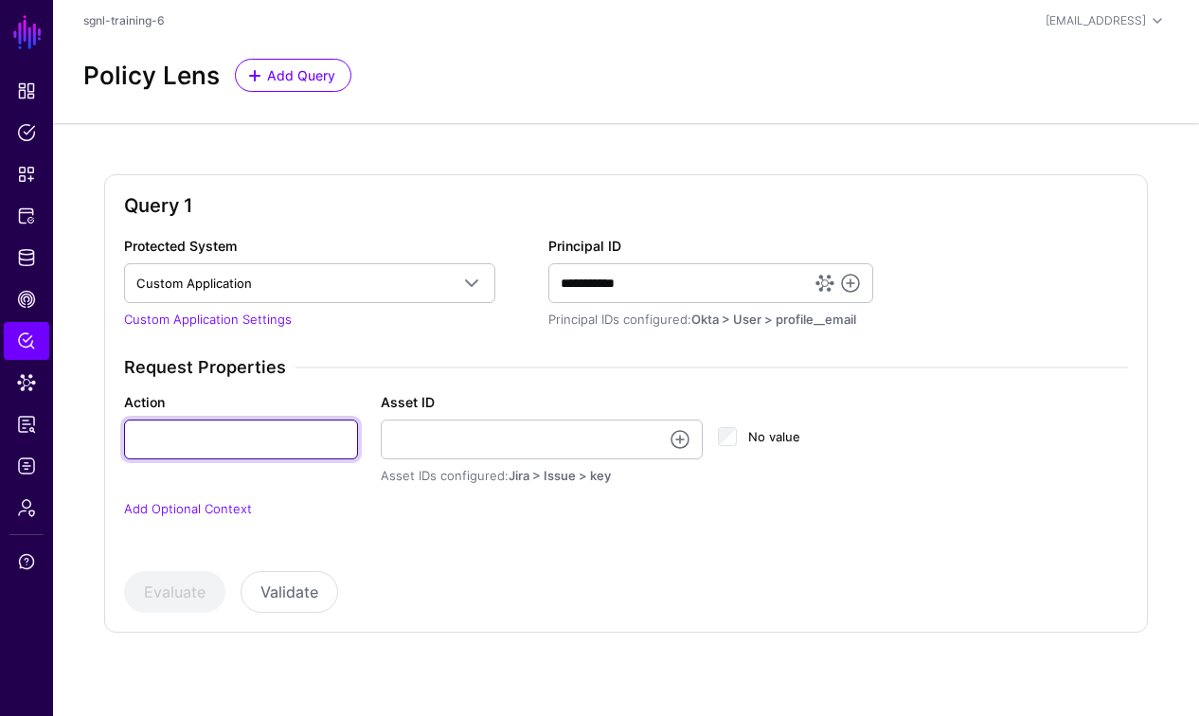
click at [209, 452] on input "Action" at bounding box center [241, 440] width 234 height 40
click at [284, 450] on input "Action" at bounding box center [241, 440] width 234 height 40
type input "******"
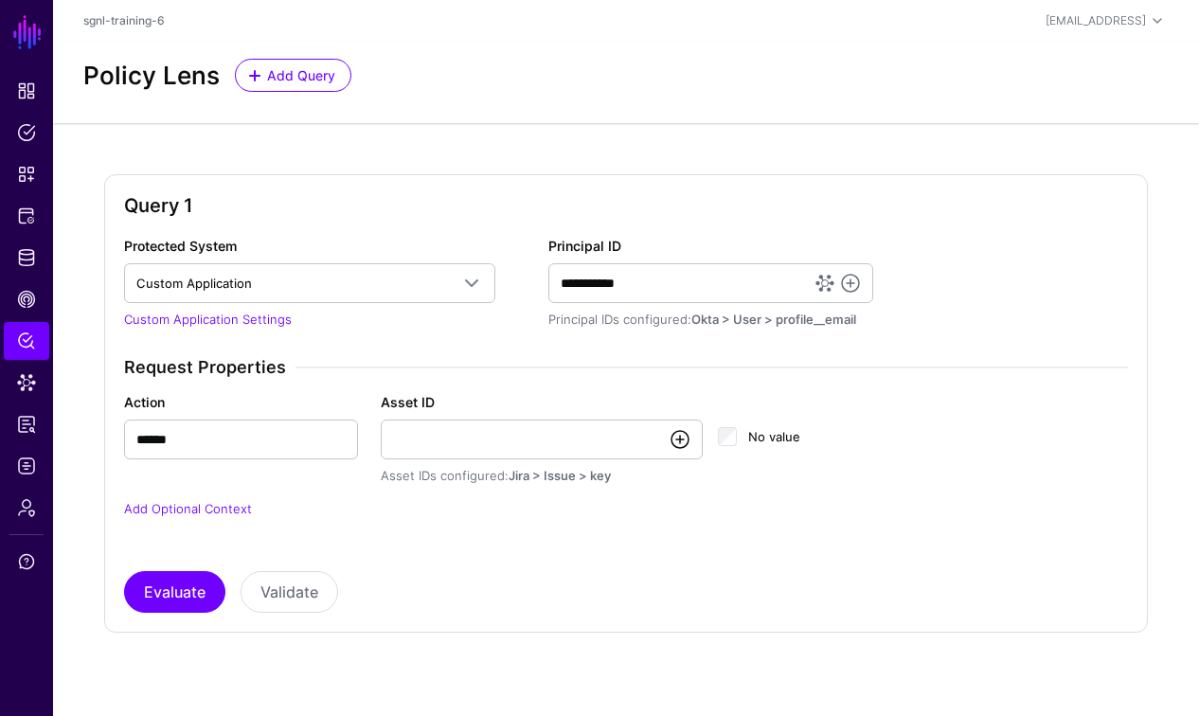
click at [684, 438] on link at bounding box center [680, 439] width 23 height 23
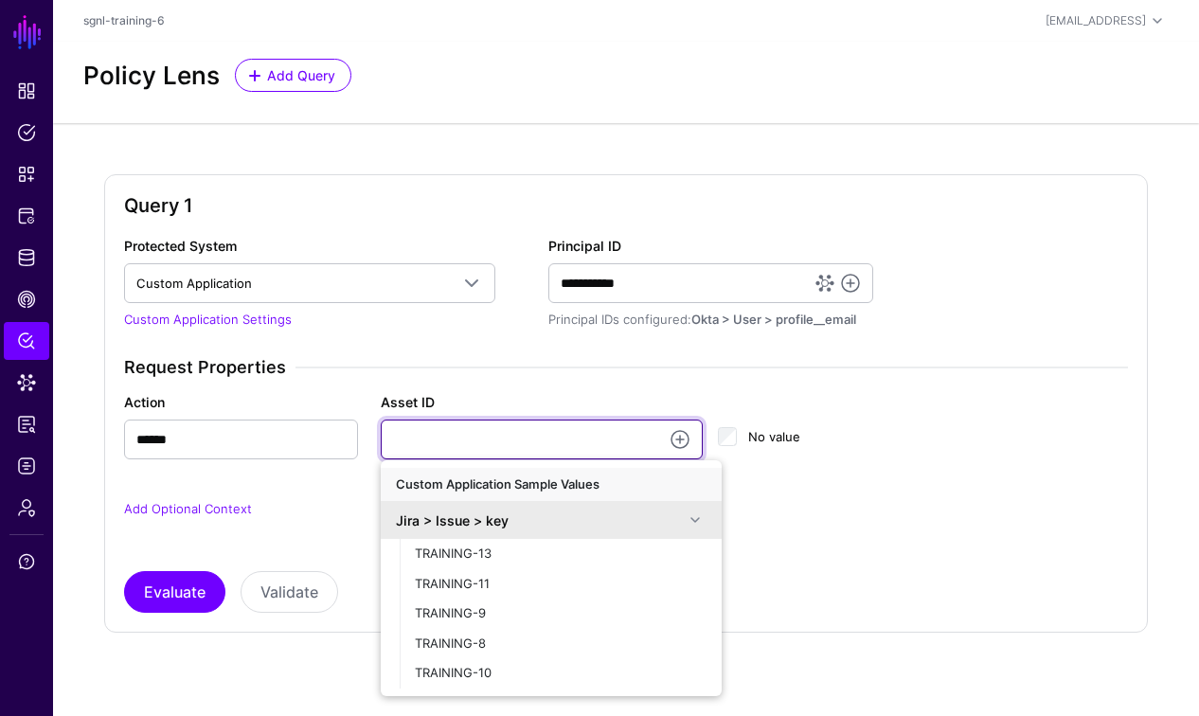
click at [431, 442] on input "Asset ID" at bounding box center [542, 440] width 322 height 40
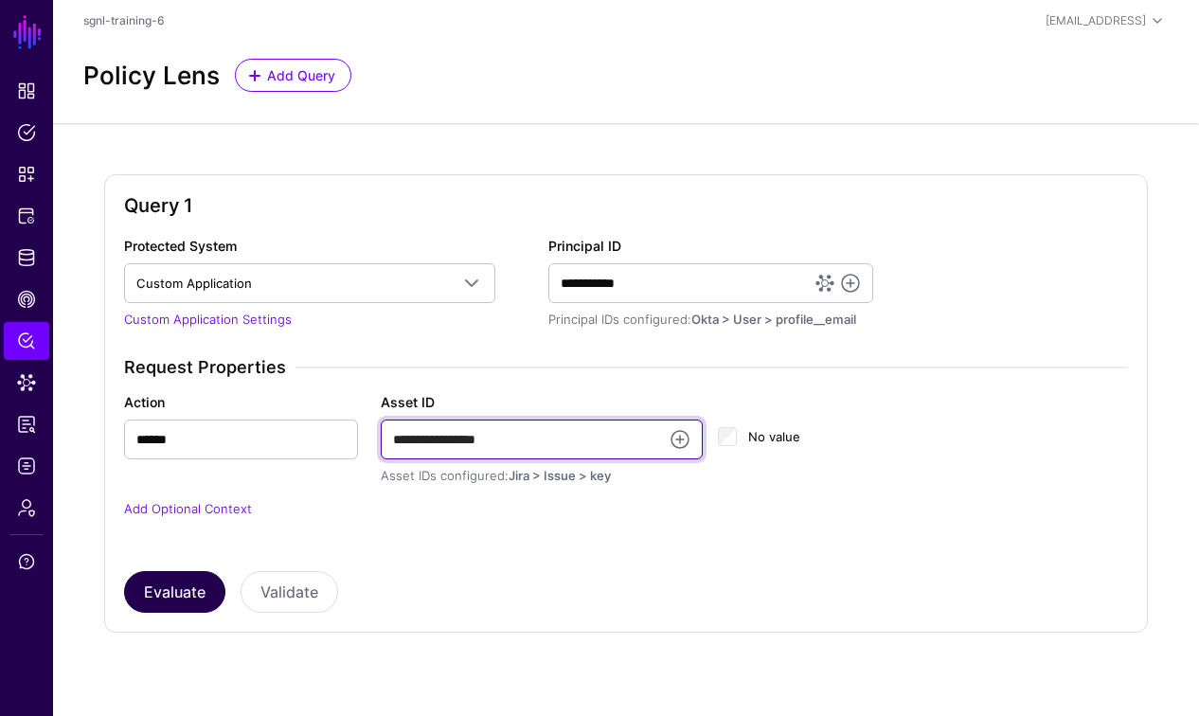
type input "**********"
click at [147, 594] on button "Evaluate" at bounding box center [174, 592] width 101 height 42
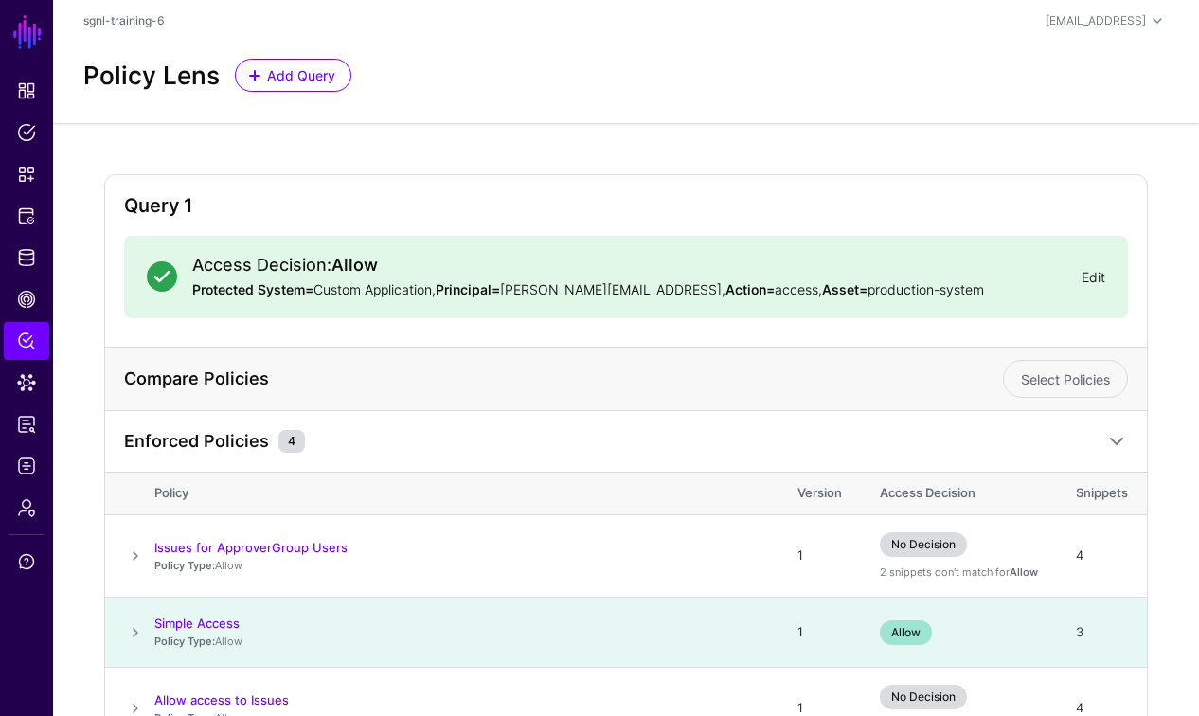
click at [1083, 279] on link "Edit" at bounding box center [1093, 277] width 24 height 16
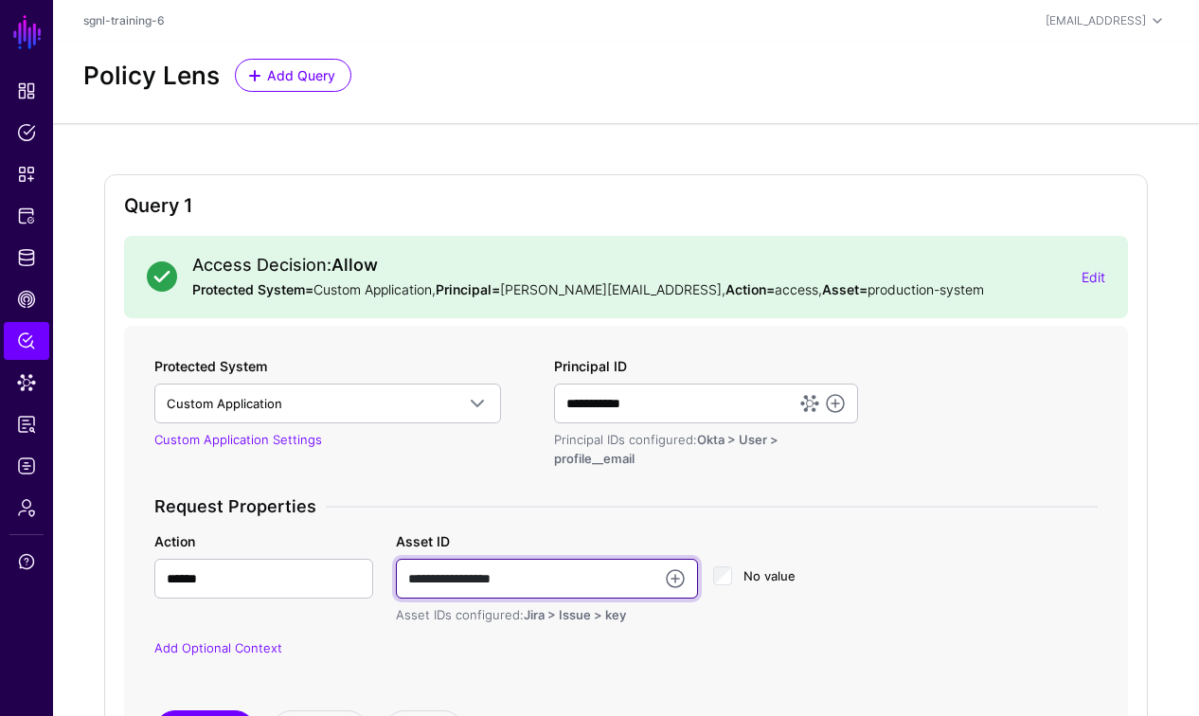
click at [541, 580] on input "**********" at bounding box center [547, 579] width 302 height 40
drag, startPoint x: 537, startPoint y: 578, endPoint x: 450, endPoint y: 579, distance: 87.1
click at [463, 580] on input "**********" at bounding box center [547, 579] width 302 height 40
drag, startPoint x: 450, startPoint y: 579, endPoint x: 394, endPoint y: 576, distance: 55.9
click at [394, 576] on div "**********" at bounding box center [546, 578] width 317 height 94
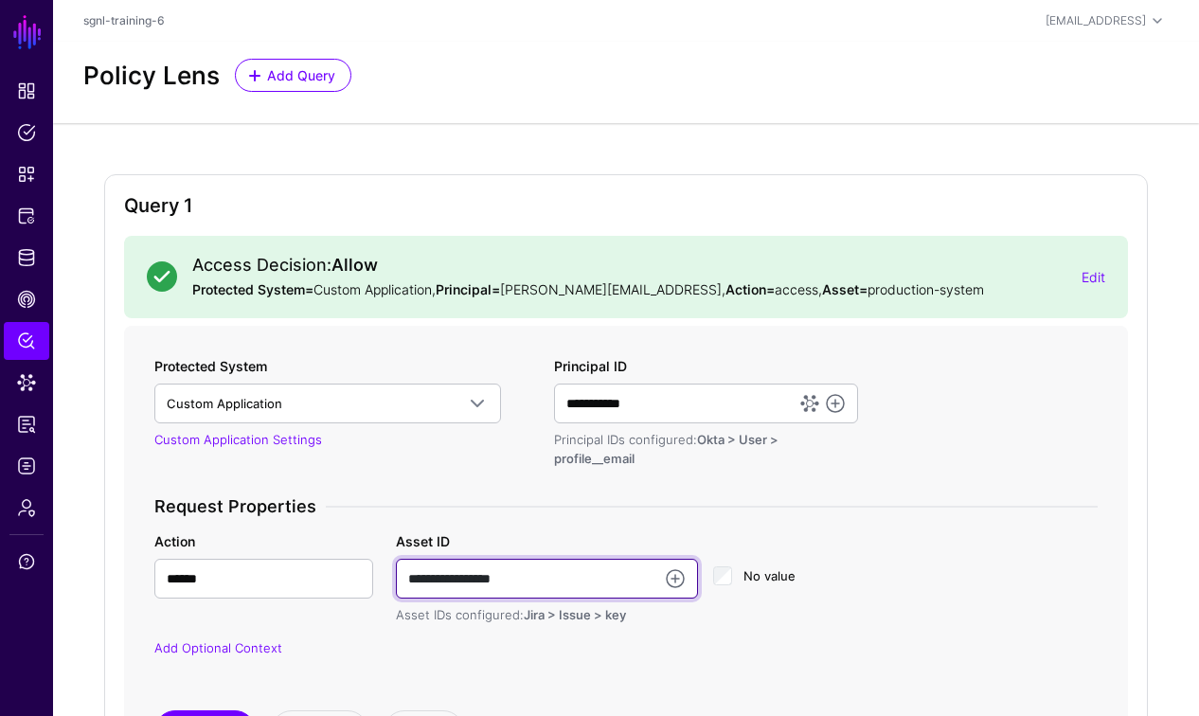
click at [495, 585] on input "**********" at bounding box center [547, 579] width 302 height 40
drag, startPoint x: 535, startPoint y: 581, endPoint x: 408, endPoint y: 578, distance: 127.0
click at [412, 578] on input "**********" at bounding box center [547, 579] width 302 height 40
click at [406, 578] on input "**********" at bounding box center [547, 579] width 302 height 40
drag, startPoint x: 557, startPoint y: 584, endPoint x: 398, endPoint y: 573, distance: 159.5
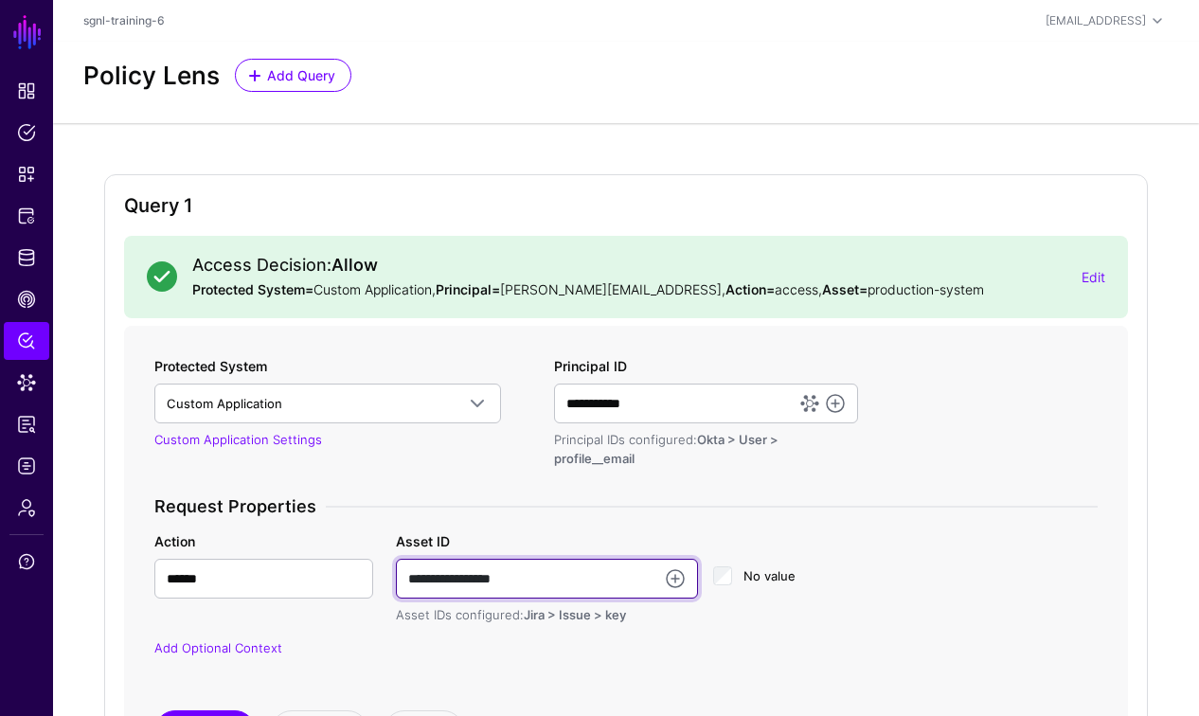
click at [398, 577] on input "**********" at bounding box center [547, 579] width 302 height 40
type input "******"
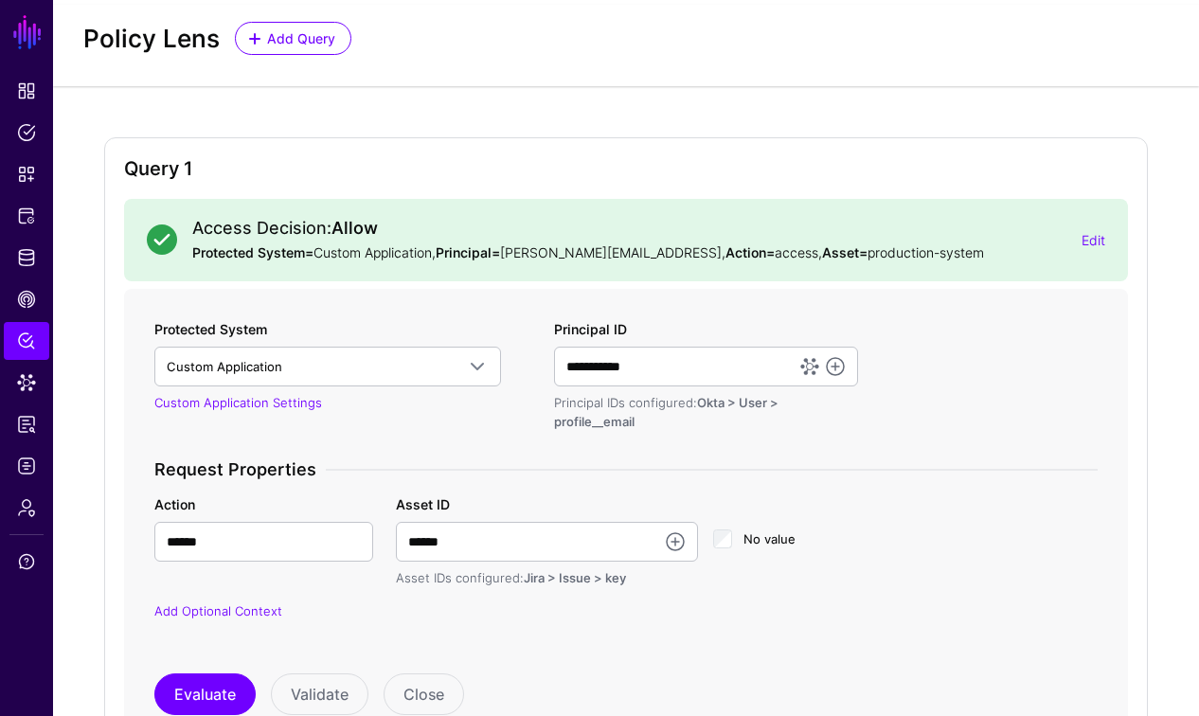
scroll to position [264, 0]
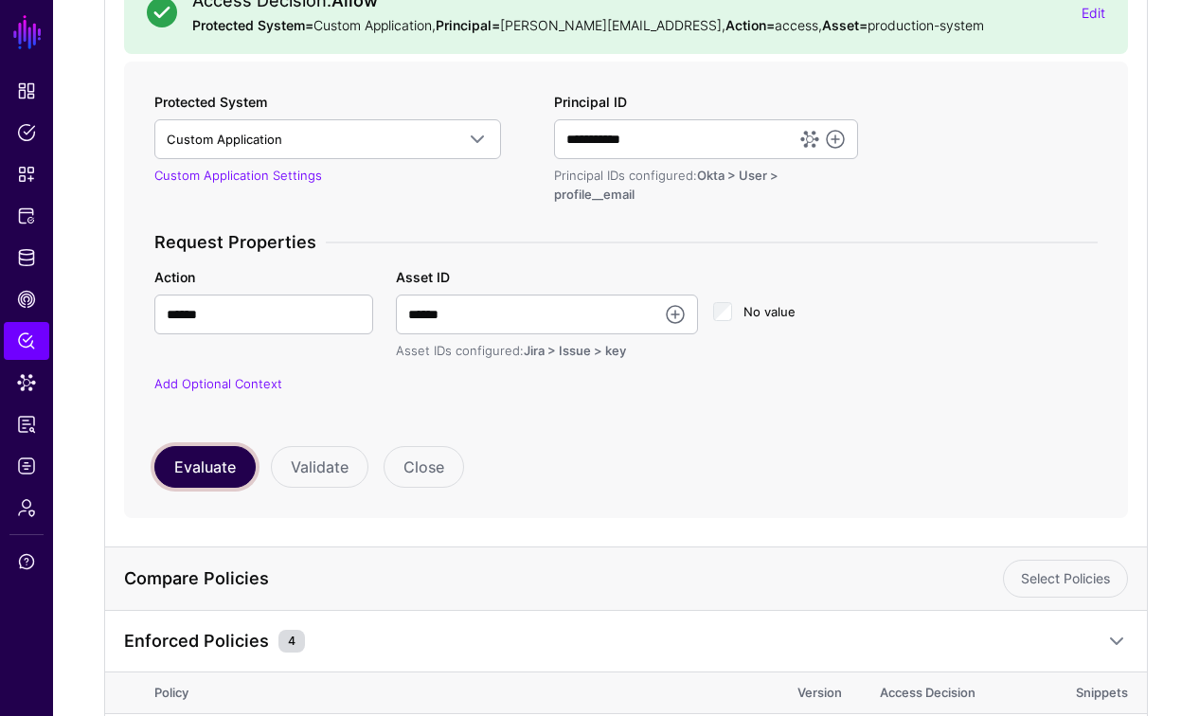
click at [218, 459] on button "Evaluate" at bounding box center [204, 467] width 101 height 42
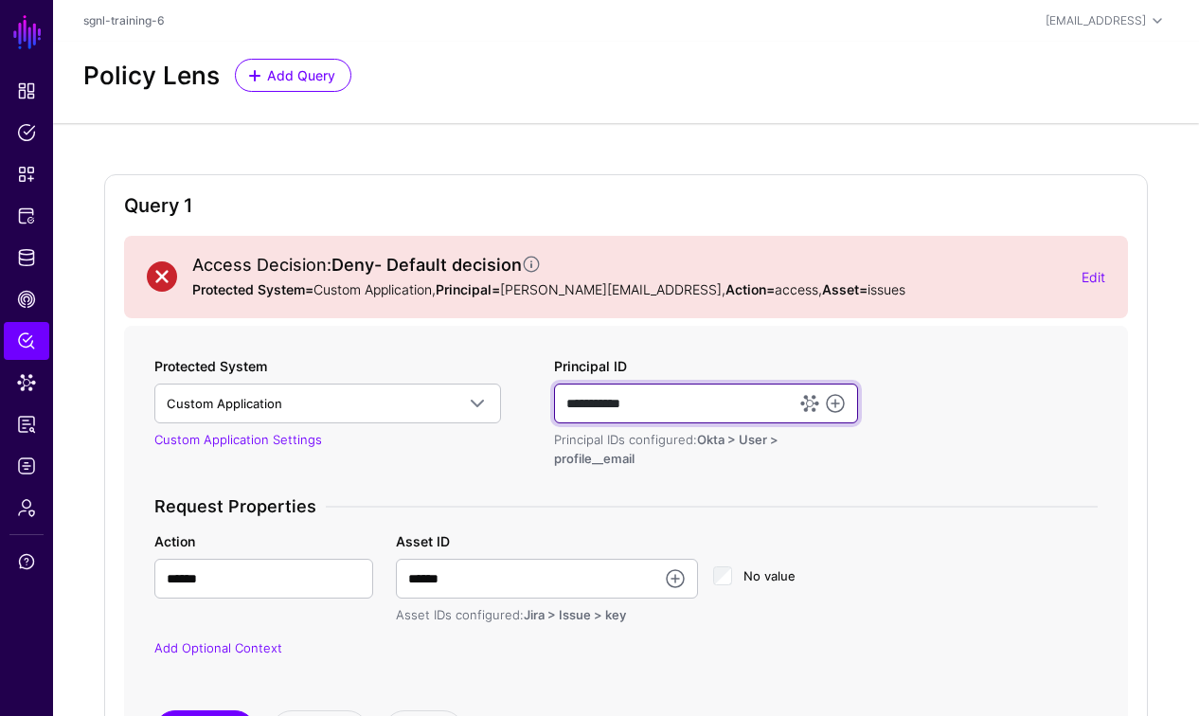
click at [681, 403] on input "**********" at bounding box center [706, 404] width 305 height 40
click at [833, 402] on link at bounding box center [835, 403] width 23 height 23
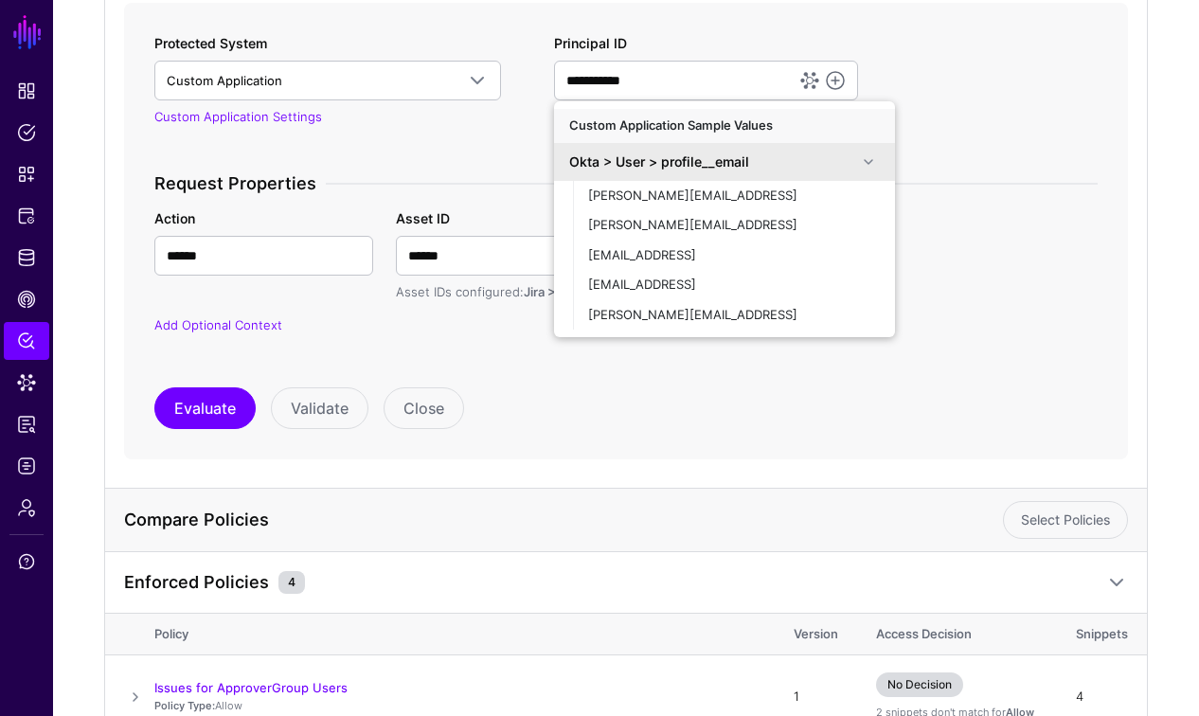
scroll to position [260, 0]
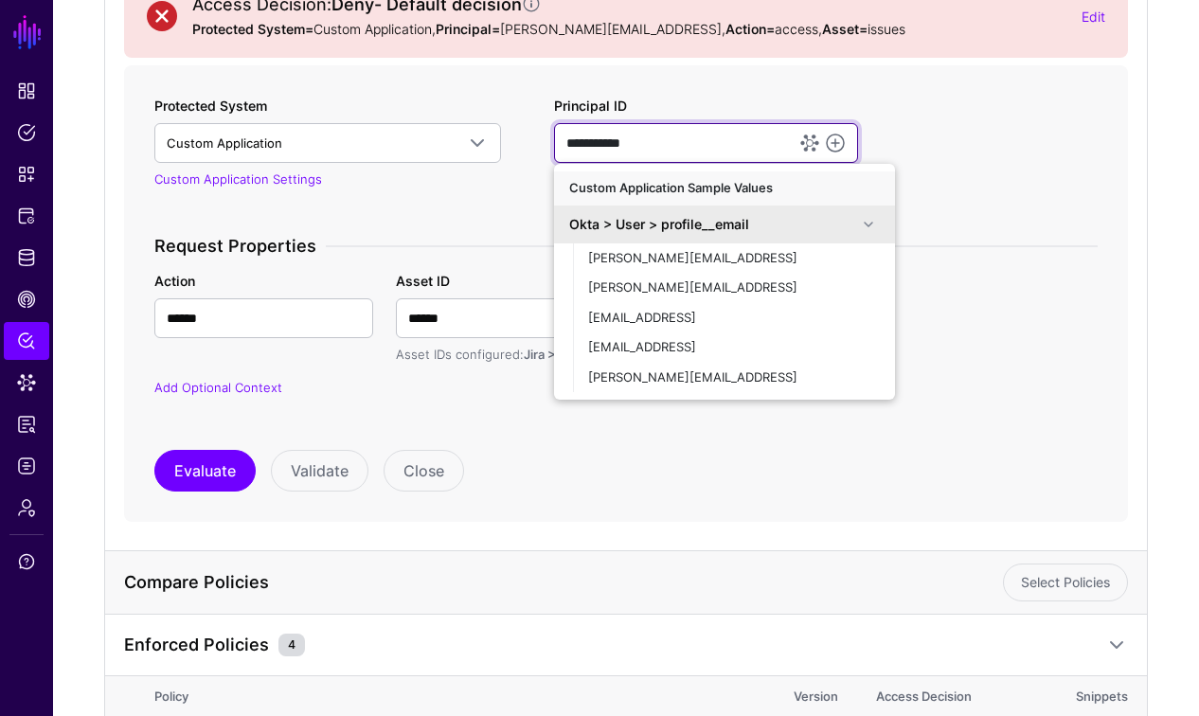
click at [639, 138] on input "**********" at bounding box center [706, 143] width 305 height 40
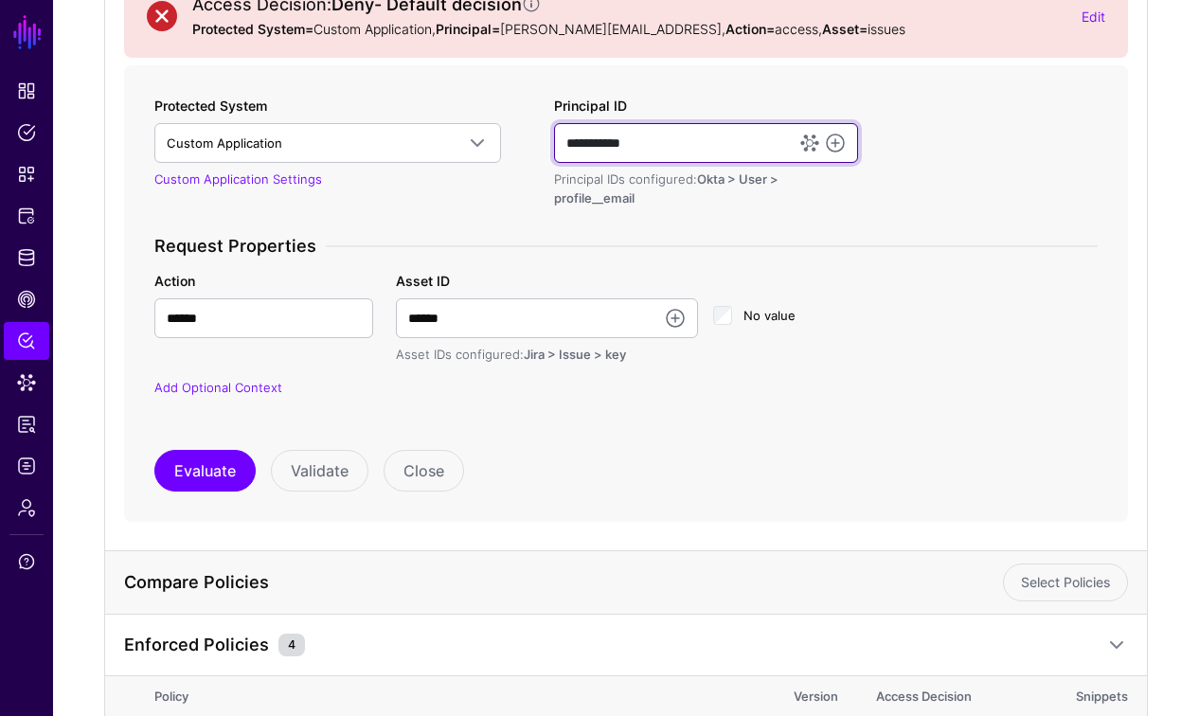
drag, startPoint x: 652, startPoint y: 144, endPoint x: 604, endPoint y: 141, distance: 47.4
click at [648, 144] on input "**********" at bounding box center [706, 143] width 305 height 40
drag, startPoint x: 604, startPoint y: 141, endPoint x: 566, endPoint y: 140, distance: 37.9
click at [563, 140] on input "**********" at bounding box center [706, 143] width 305 height 40
click at [652, 143] on input "**********" at bounding box center [706, 143] width 305 height 40
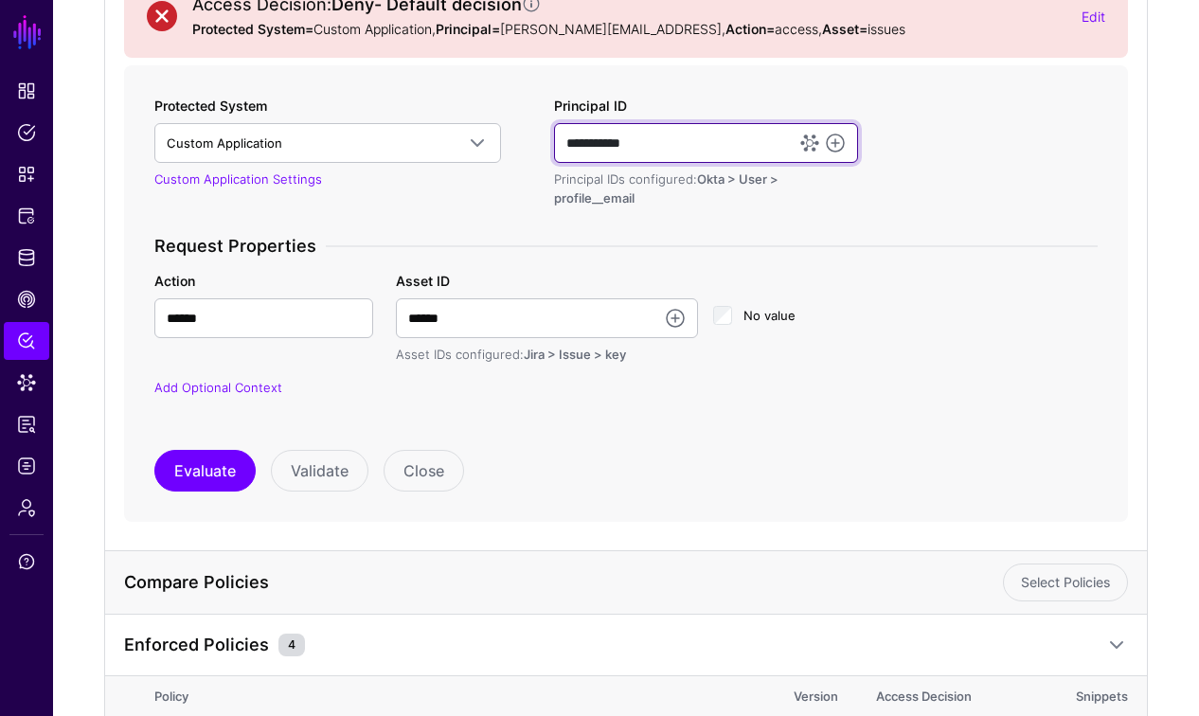
drag, startPoint x: 639, startPoint y: 143, endPoint x: 569, endPoint y: 142, distance: 70.1
click at [582, 141] on input "**********" at bounding box center [706, 143] width 305 height 40
click at [567, 142] on input "**********" at bounding box center [706, 143] width 305 height 40
click at [565, 143] on input "**********" at bounding box center [706, 143] width 305 height 40
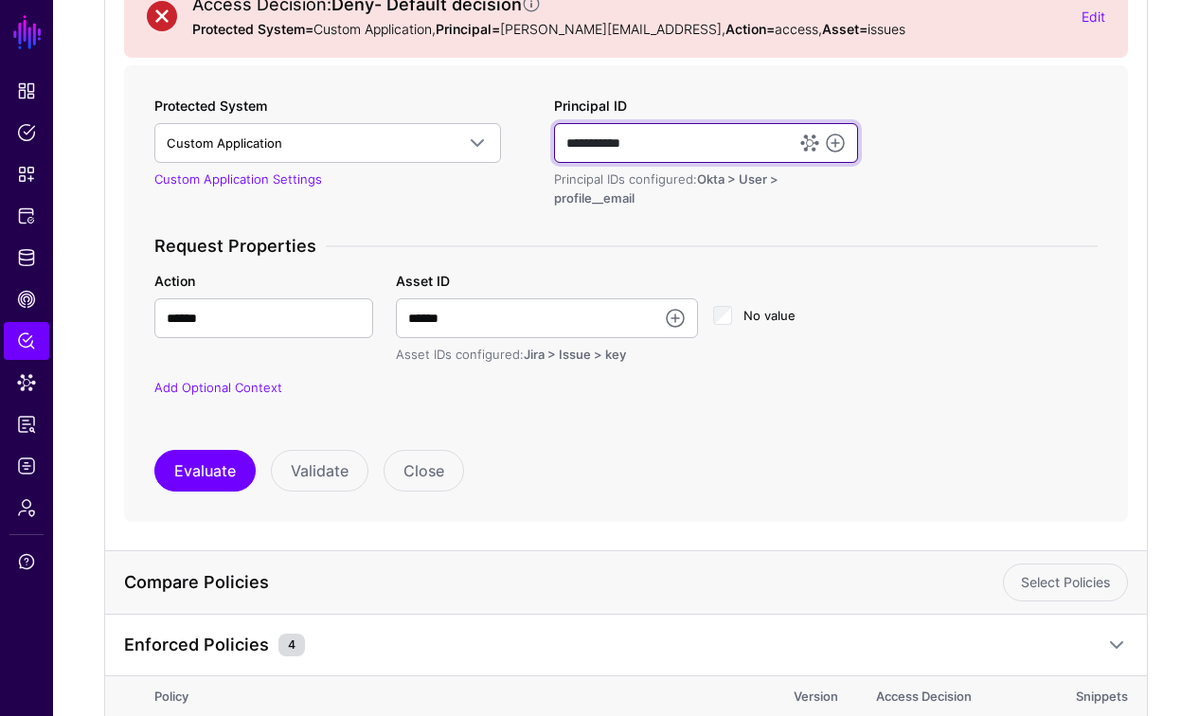
click at [669, 148] on input "**********" at bounding box center [706, 143] width 305 height 40
drag, startPoint x: 652, startPoint y: 144, endPoint x: 602, endPoint y: 142, distance: 49.3
click at [611, 143] on input "**********" at bounding box center [706, 143] width 305 height 40
drag, startPoint x: 602, startPoint y: 142, endPoint x: 563, endPoint y: 140, distance: 38.9
click at [582, 141] on input "**********" at bounding box center [706, 143] width 305 height 40
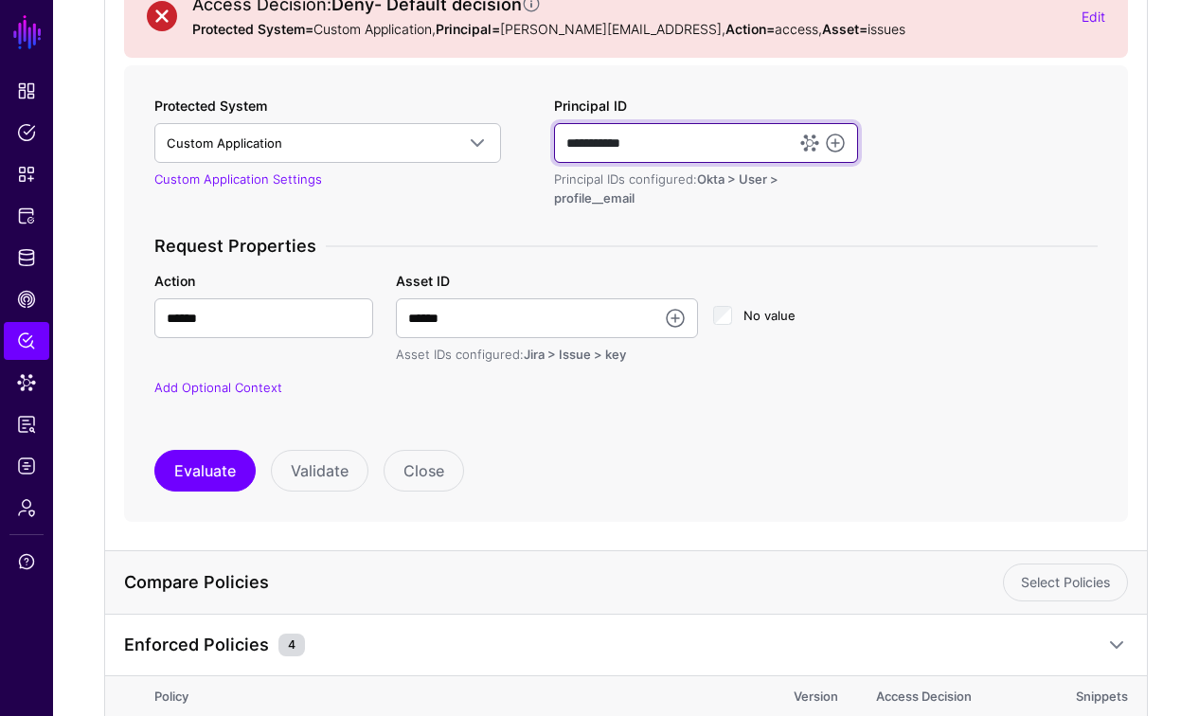
drag, startPoint x: 563, startPoint y: 140, endPoint x: 548, endPoint y: 140, distance: 15.2
click at [548, 140] on div "**********" at bounding box center [706, 152] width 320 height 112
click at [657, 147] on input "**********" at bounding box center [706, 143] width 305 height 40
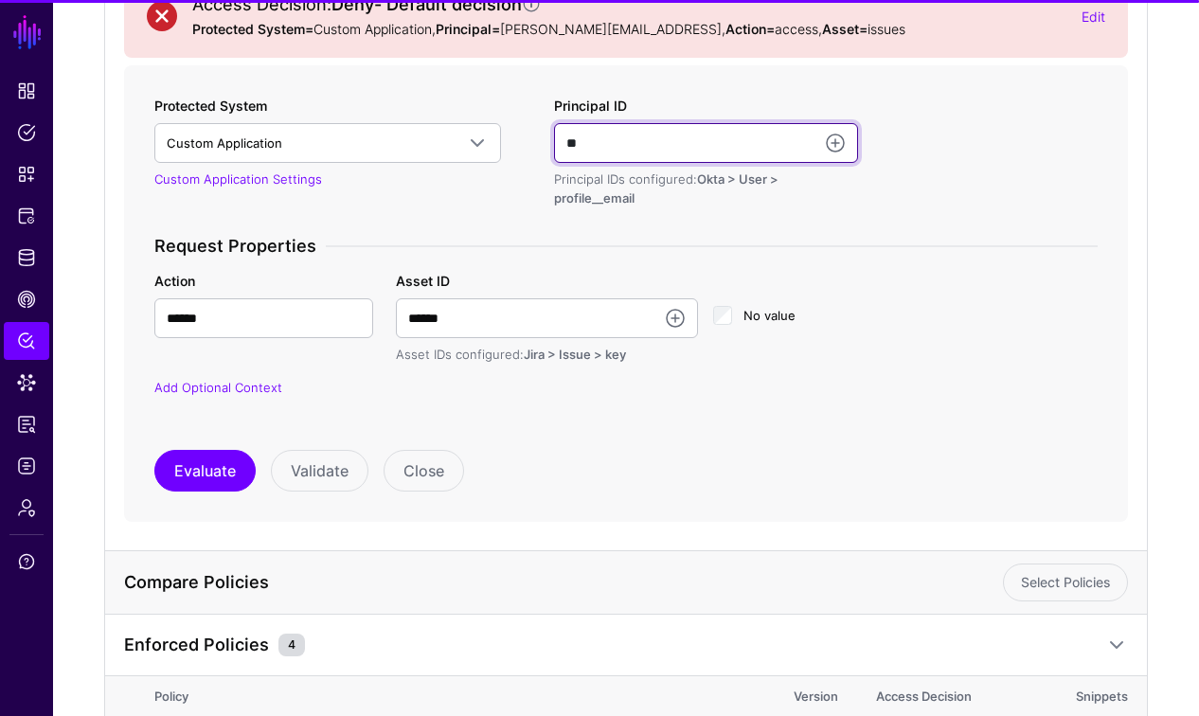
type input "*"
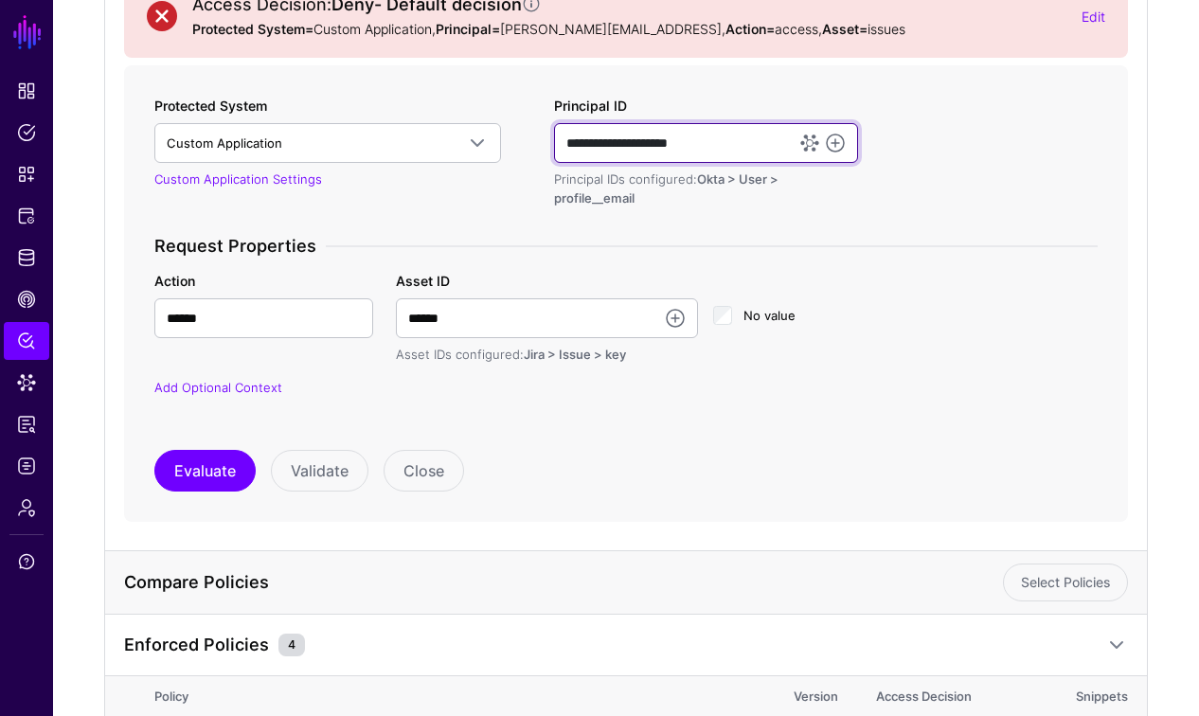
type input "**********"
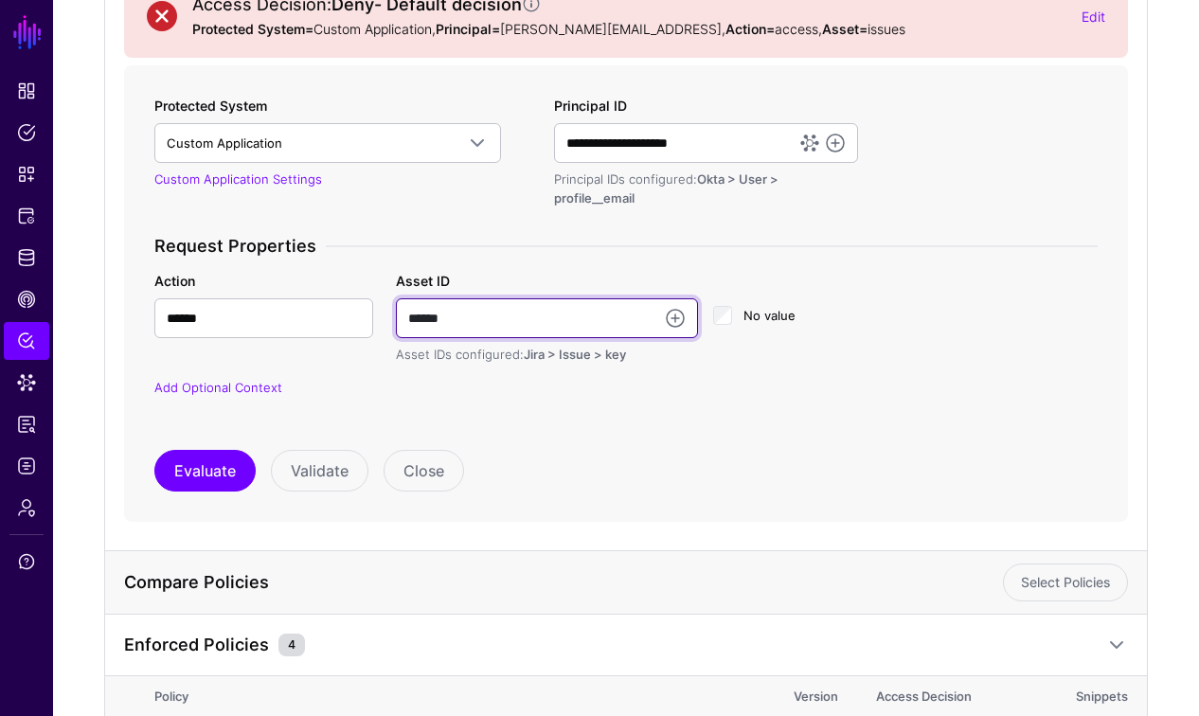
click at [511, 323] on input "******" at bounding box center [547, 318] width 302 height 40
drag, startPoint x: 453, startPoint y: 318, endPoint x: 380, endPoint y: 317, distance: 72.9
click at [380, 317] on div "Action ****** Asset ID ****** Asset IDs configured: Jira > Issue > key No value" at bounding box center [626, 318] width 967 height 94
type input "*"
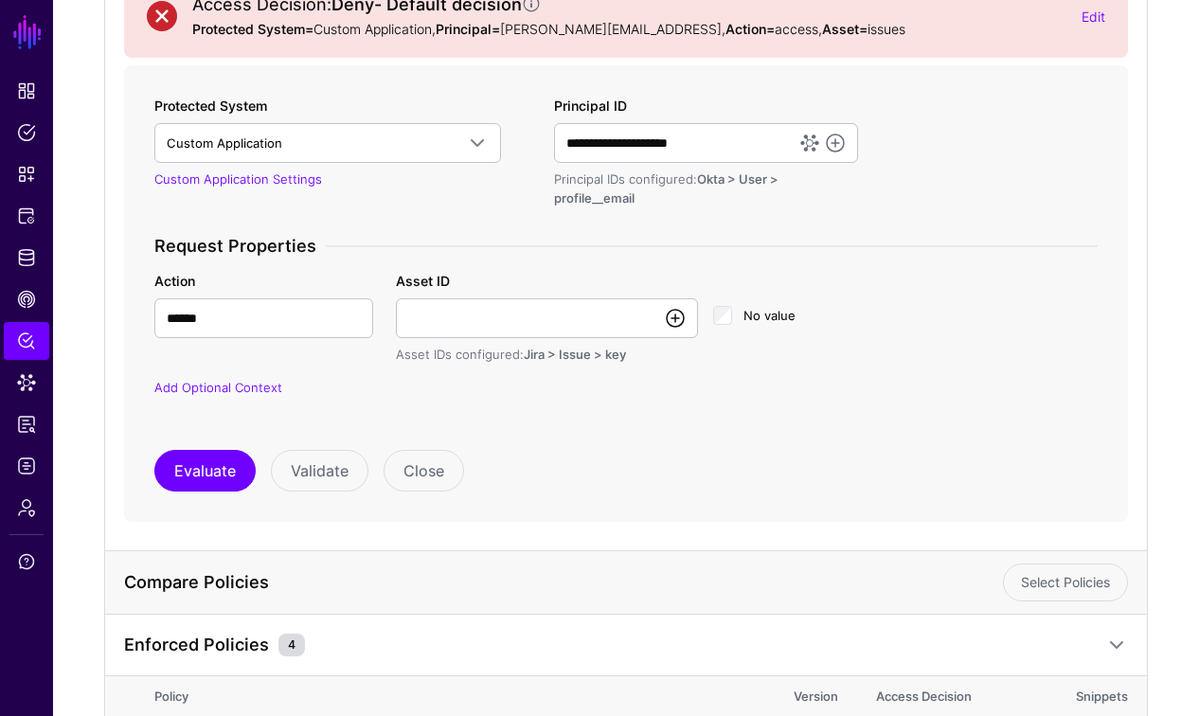
click at [669, 317] on link at bounding box center [675, 318] width 23 height 23
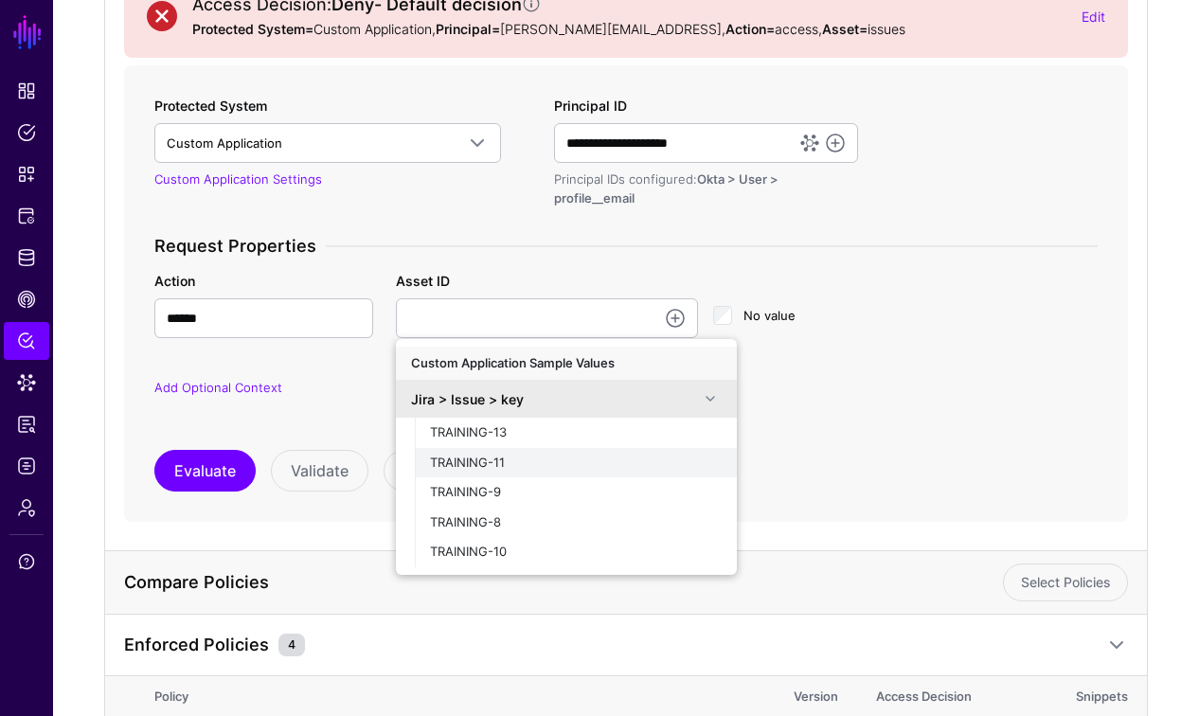
scroll to position [306, 0]
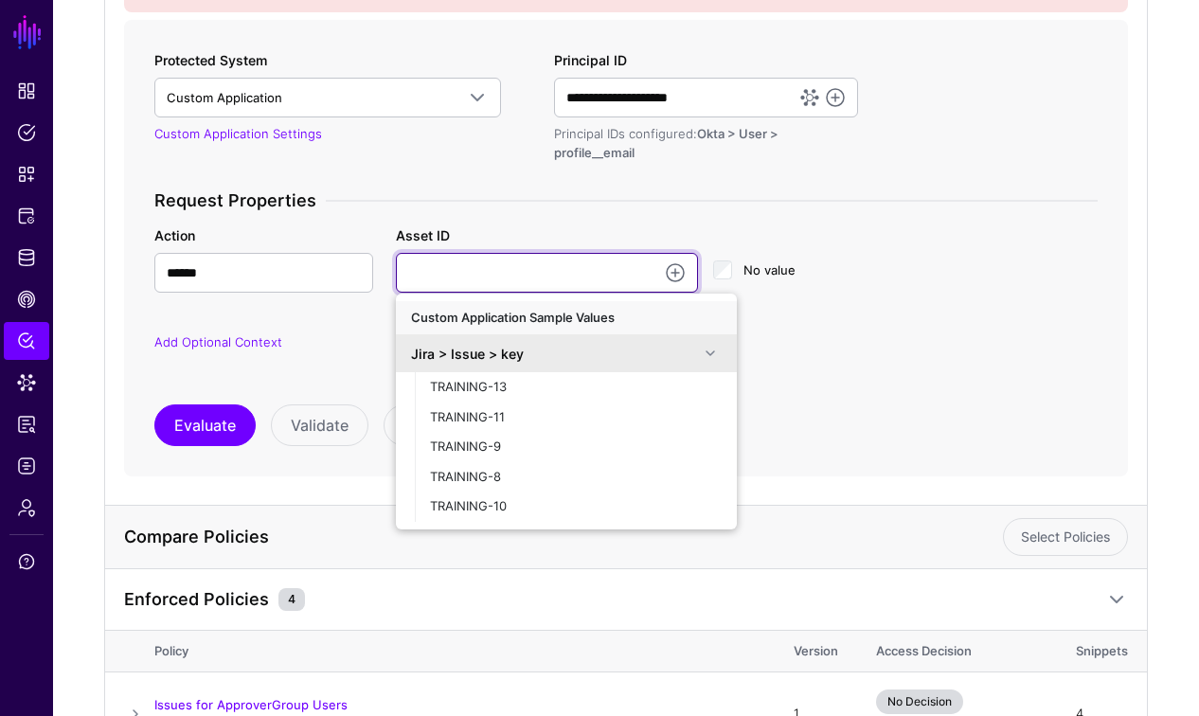
click at [520, 277] on input "Asset ID" at bounding box center [547, 273] width 302 height 40
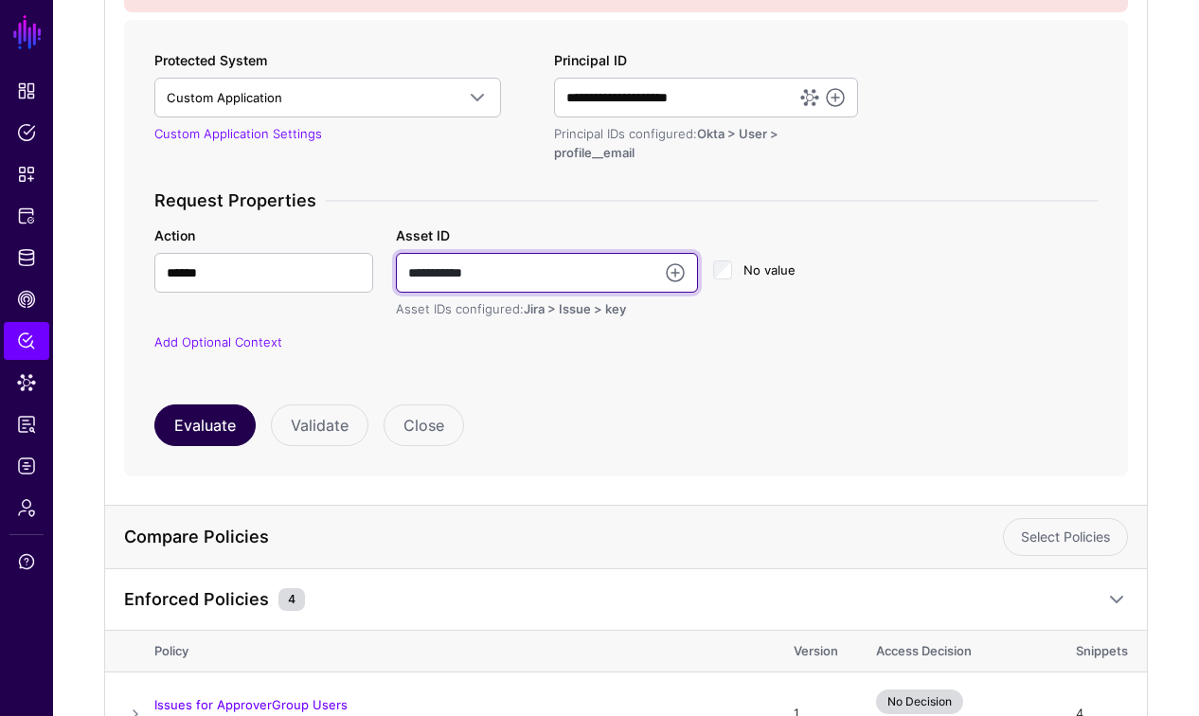
type input "**********"
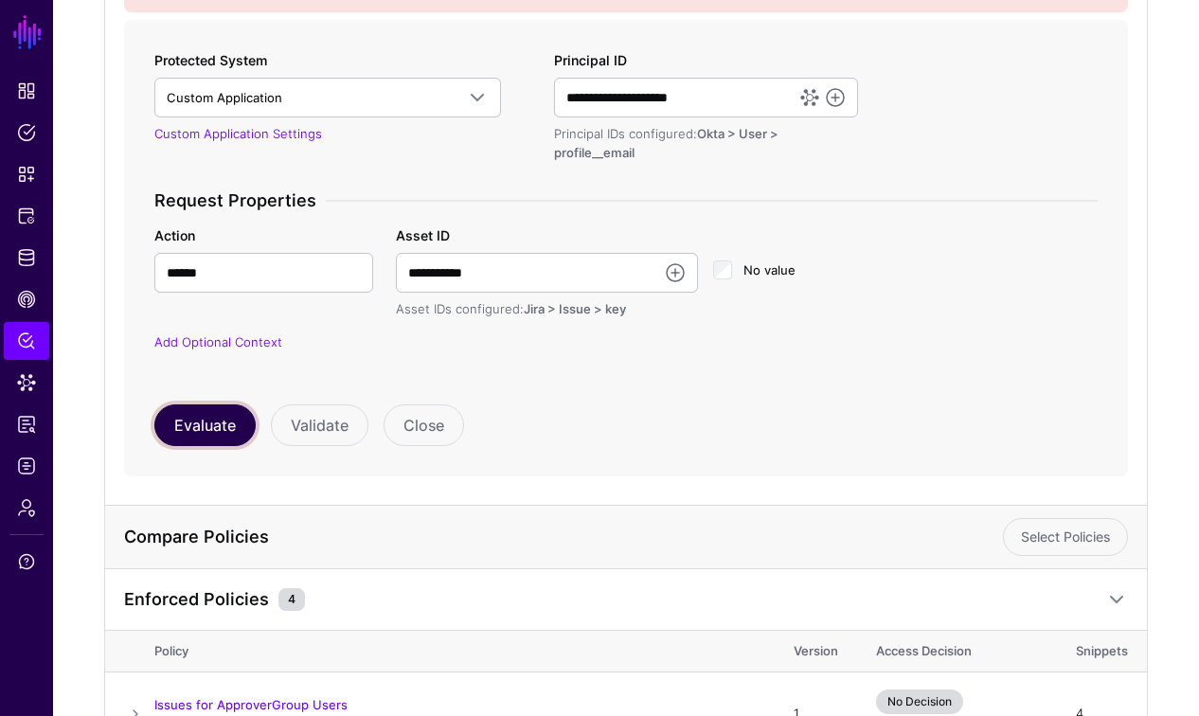
click at [193, 423] on button "Evaluate" at bounding box center [204, 425] width 101 height 42
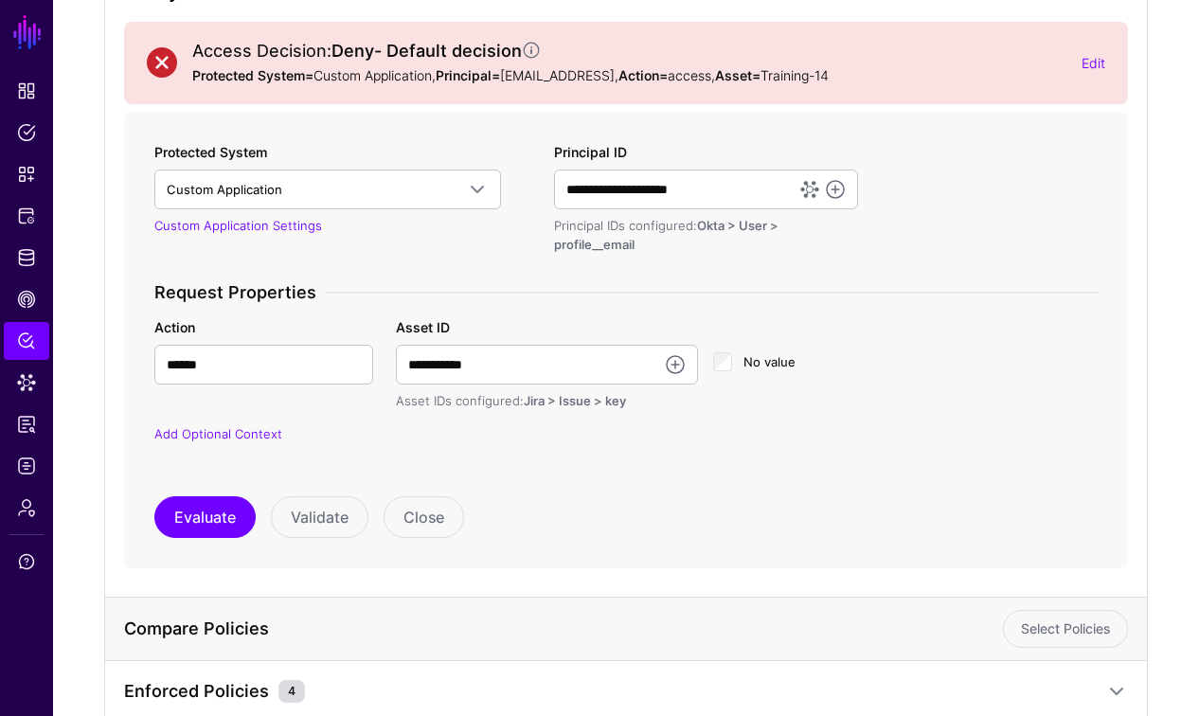
scroll to position [116, 0]
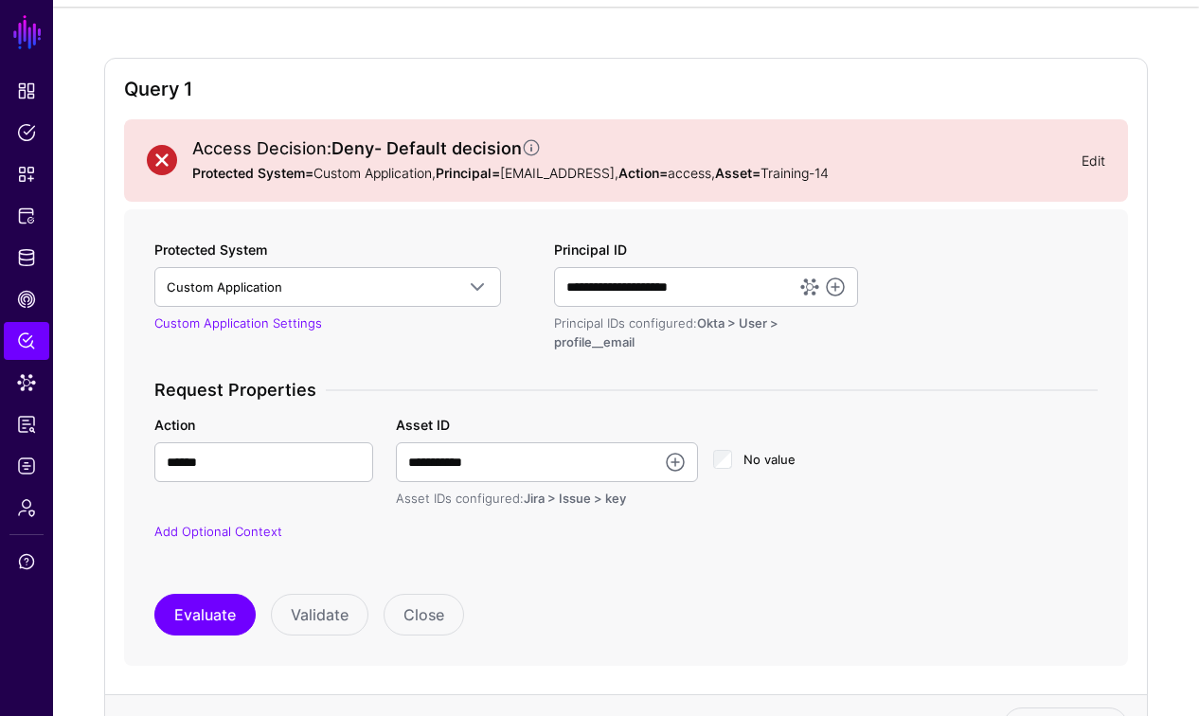
click at [1087, 167] on link "Edit" at bounding box center [1093, 160] width 24 height 16
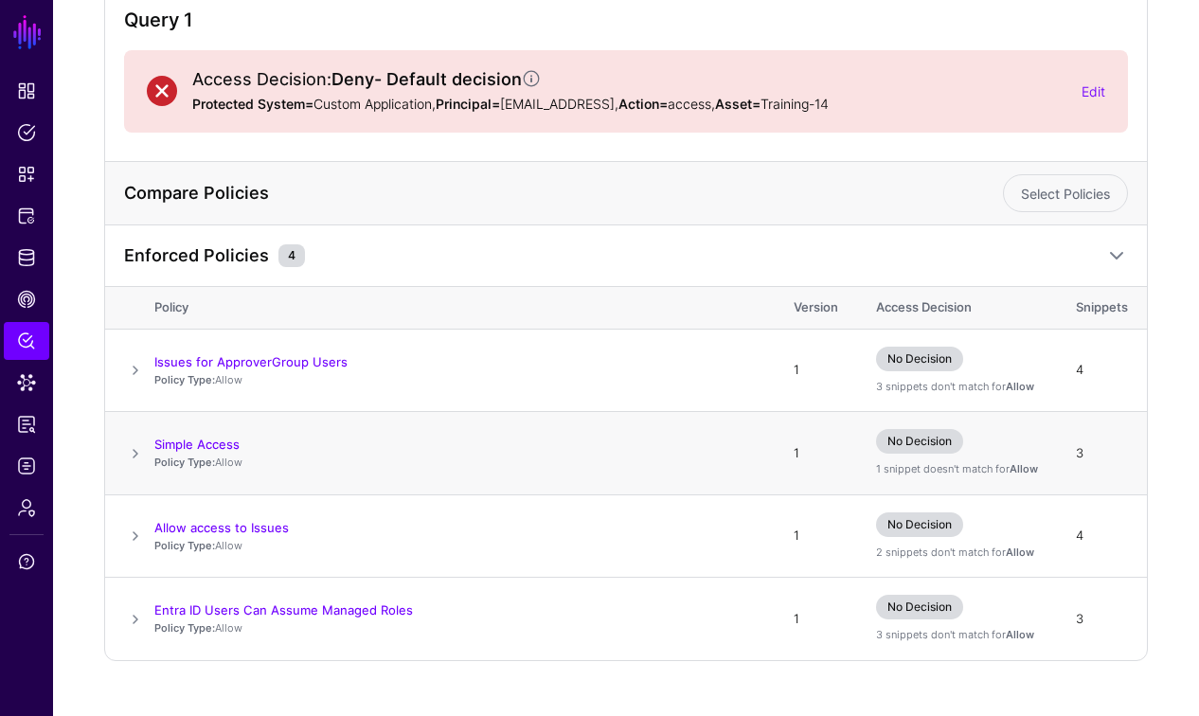
scroll to position [211, 0]
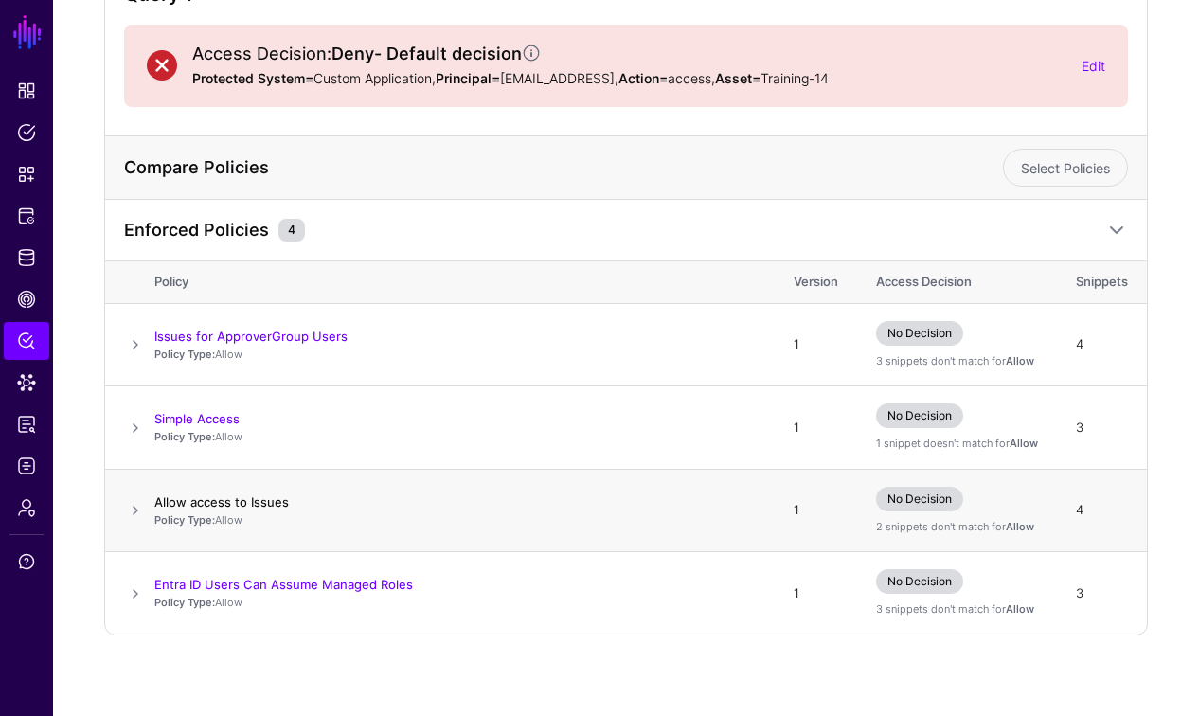
click at [223, 506] on link "Allow access to Issues" at bounding box center [221, 501] width 134 height 15
click at [1093, 63] on link "Edit" at bounding box center [1093, 66] width 24 height 16
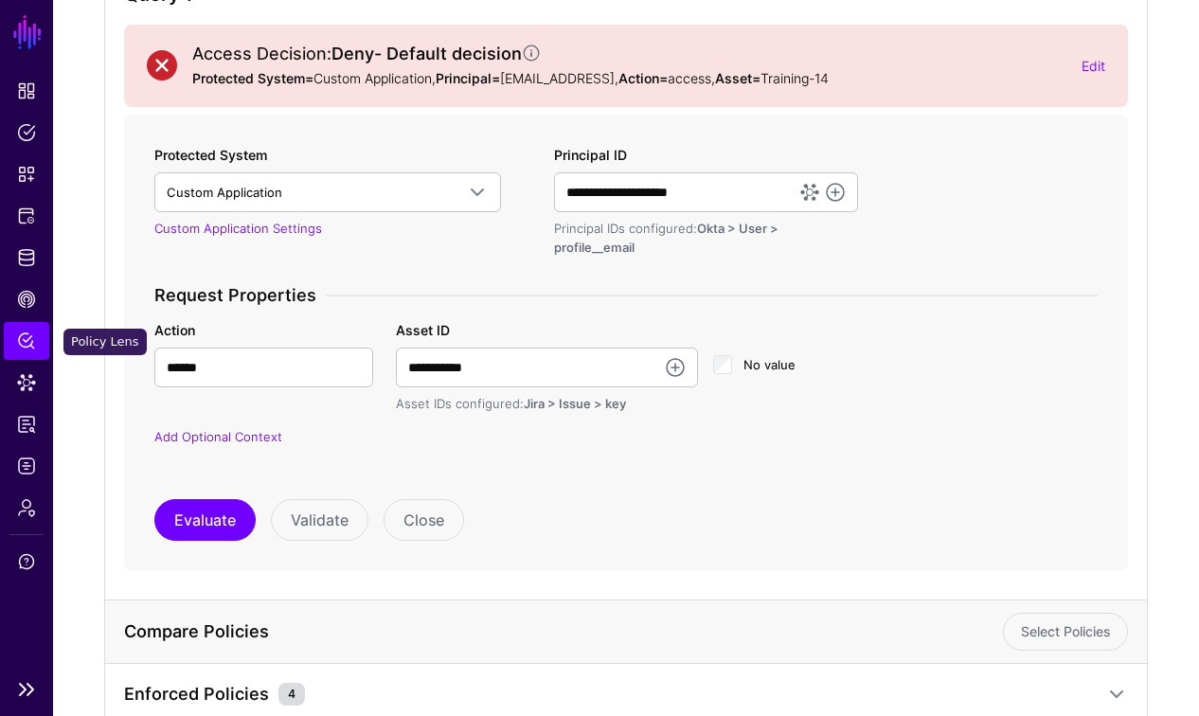
click at [19, 338] on span "Policy Lens" at bounding box center [26, 340] width 19 height 19
click at [20, 336] on span "Policy Lens" at bounding box center [26, 340] width 19 height 19
click at [425, 533] on button "Close" at bounding box center [424, 520] width 80 height 42
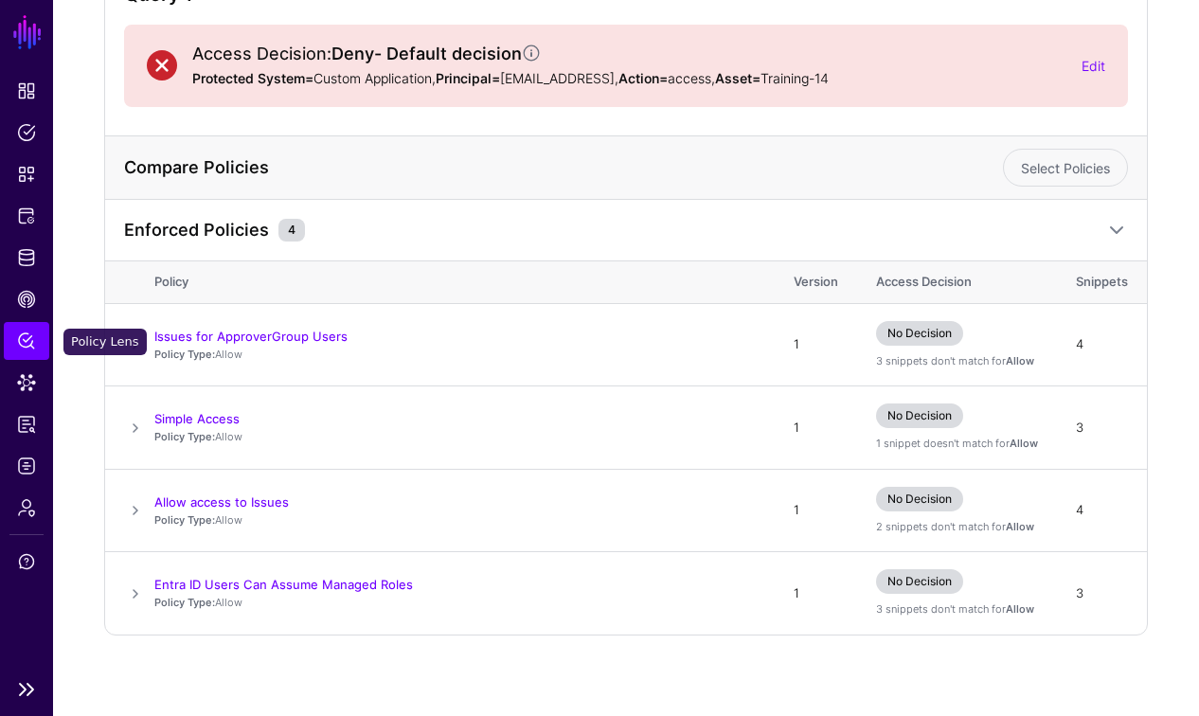
click at [27, 323] on link "Policy Lens" at bounding box center [26, 341] width 45 height 38
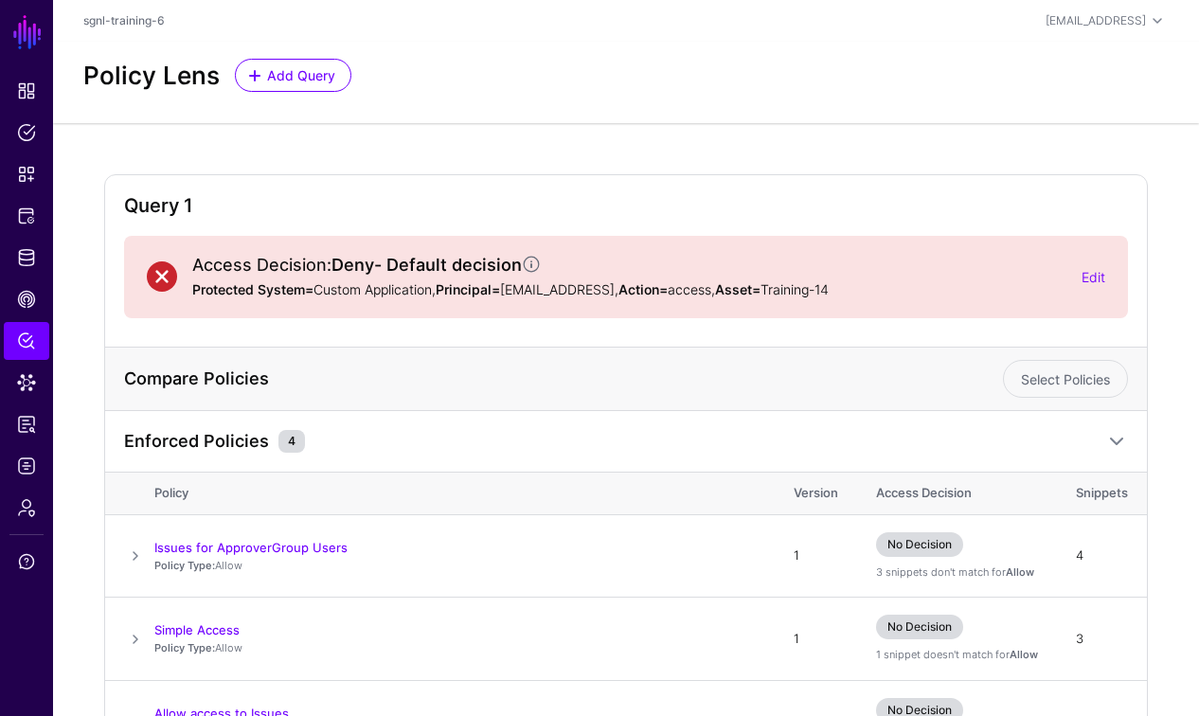
scroll to position [0, 0]
click at [142, 78] on h2 "Policy Lens" at bounding box center [151, 75] width 136 height 29
click at [28, 299] on span "CAEP Hub" at bounding box center [26, 299] width 19 height 19
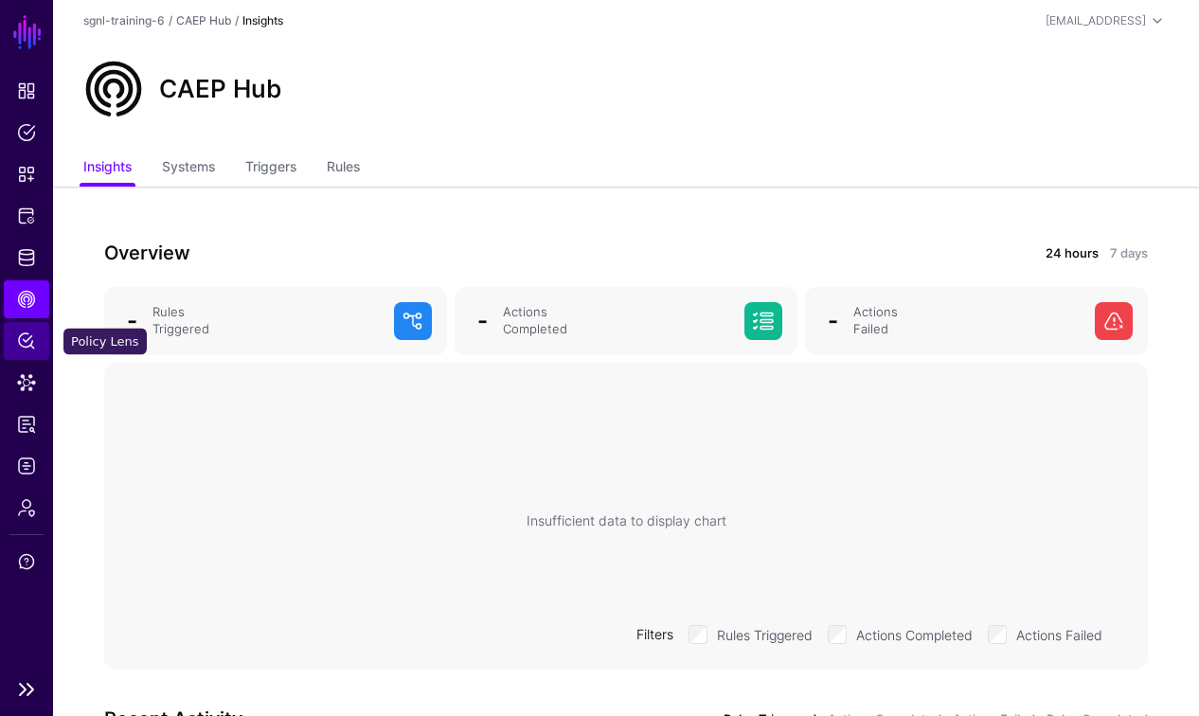
click at [32, 345] on span "Policy Lens" at bounding box center [26, 340] width 19 height 19
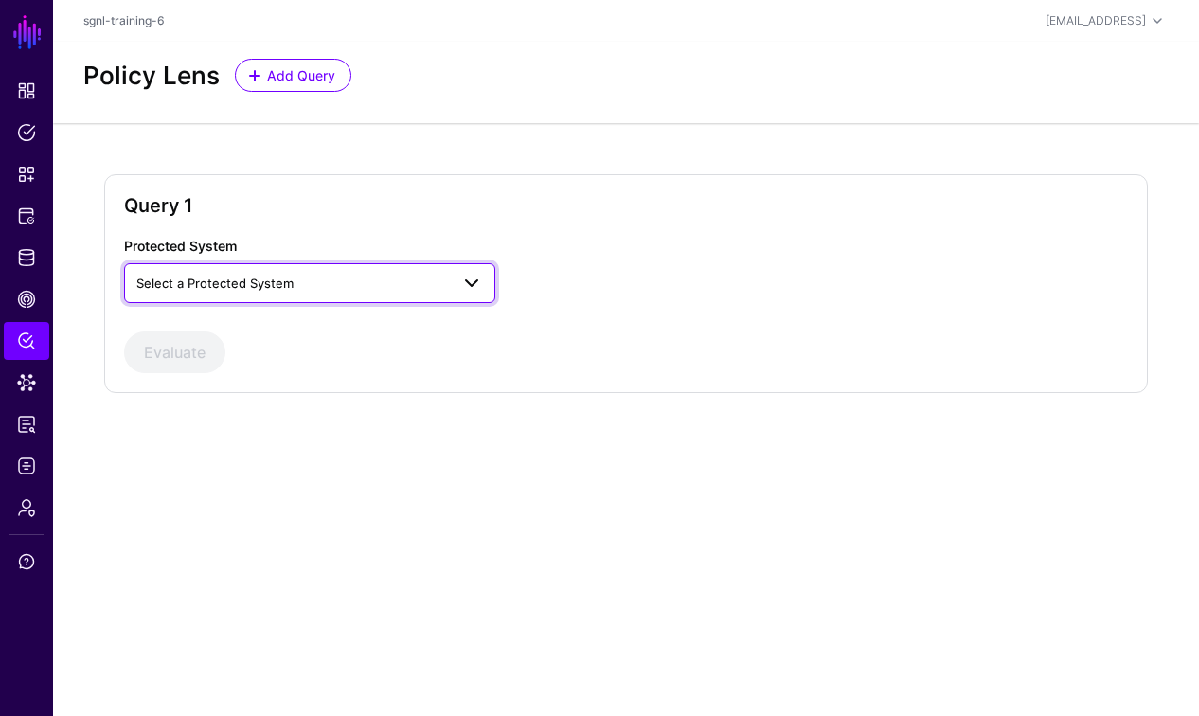
click at [306, 284] on span "Select a Protected System" at bounding box center [292, 283] width 313 height 21
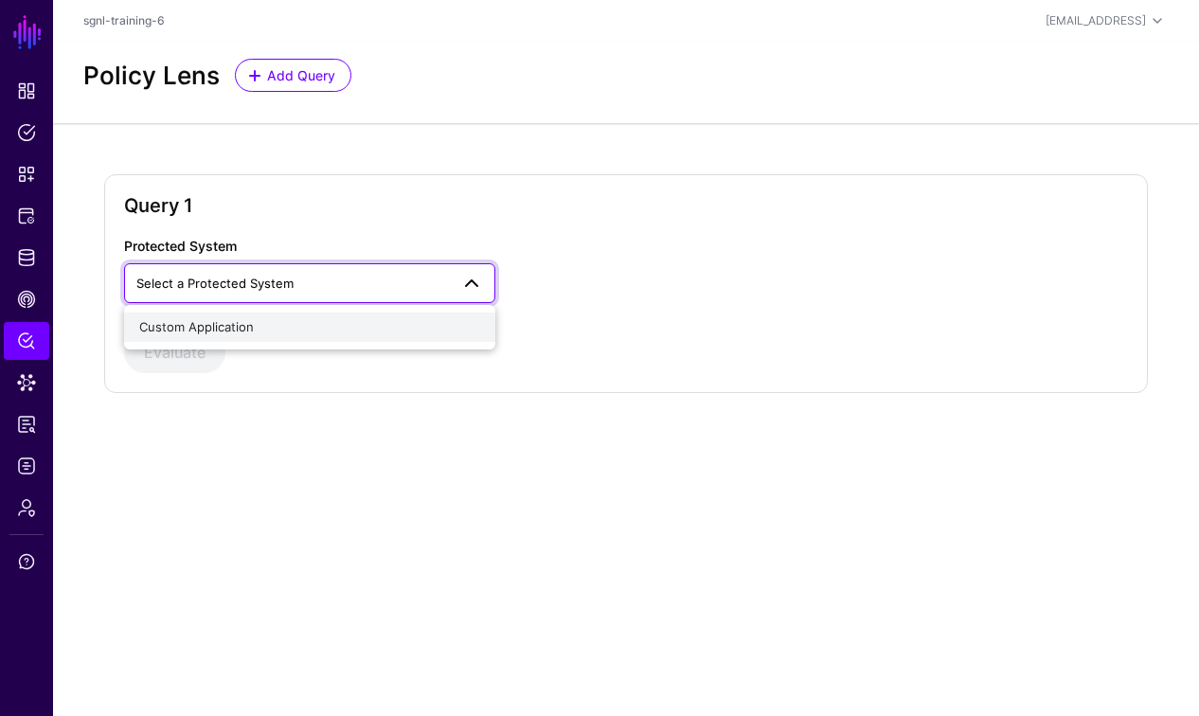
click at [229, 327] on span "Custom Application" at bounding box center [196, 326] width 115 height 15
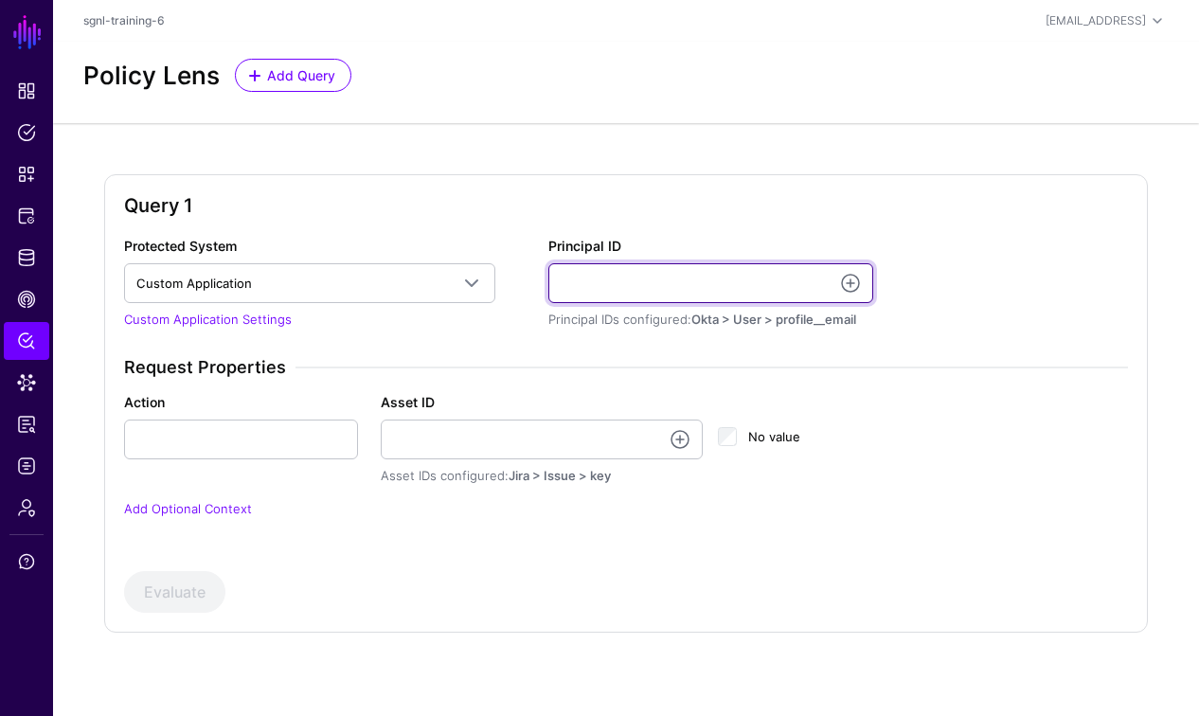
click at [633, 283] on input "Principal ID" at bounding box center [710, 283] width 325 height 40
type input "**********"
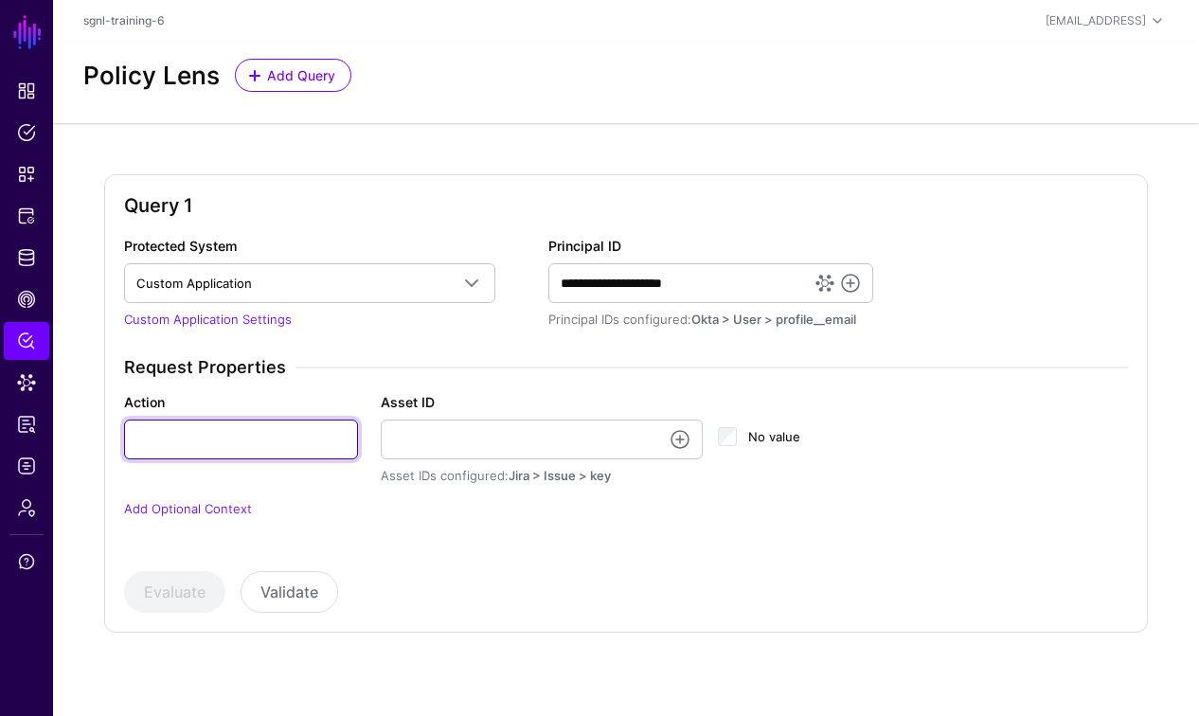
click at [314, 444] on input "Action" at bounding box center [241, 440] width 234 height 40
type input "******"
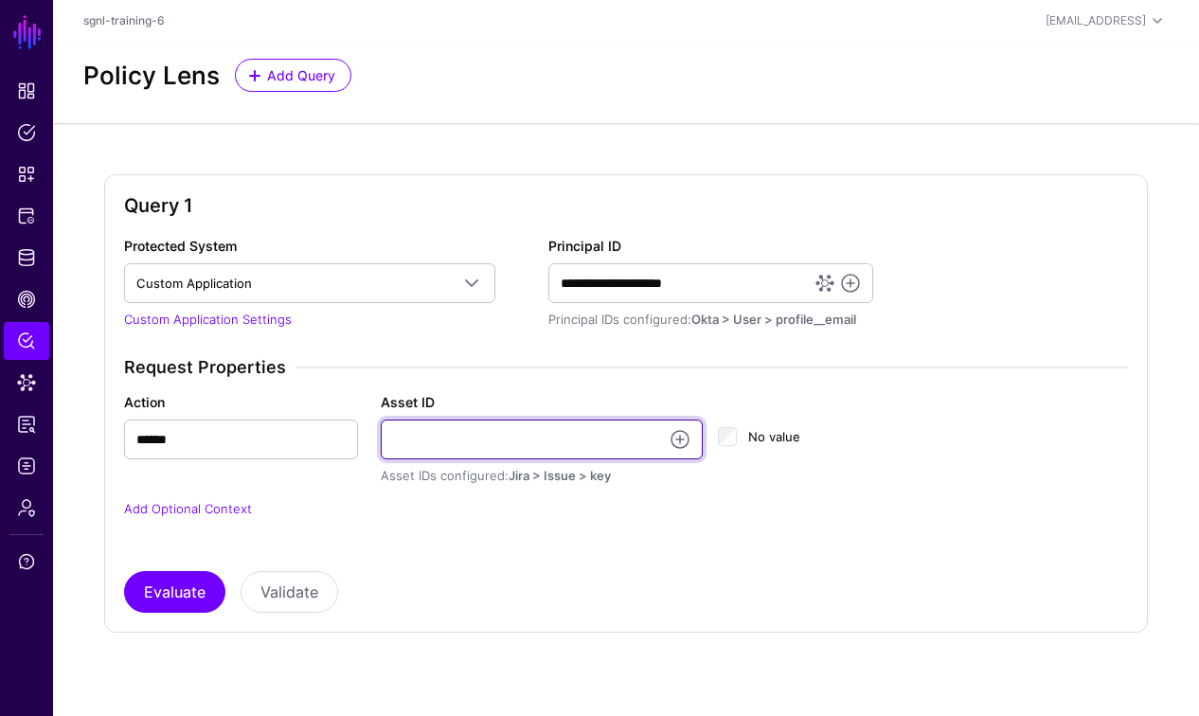
click at [410, 446] on input "Asset ID" at bounding box center [542, 440] width 322 height 40
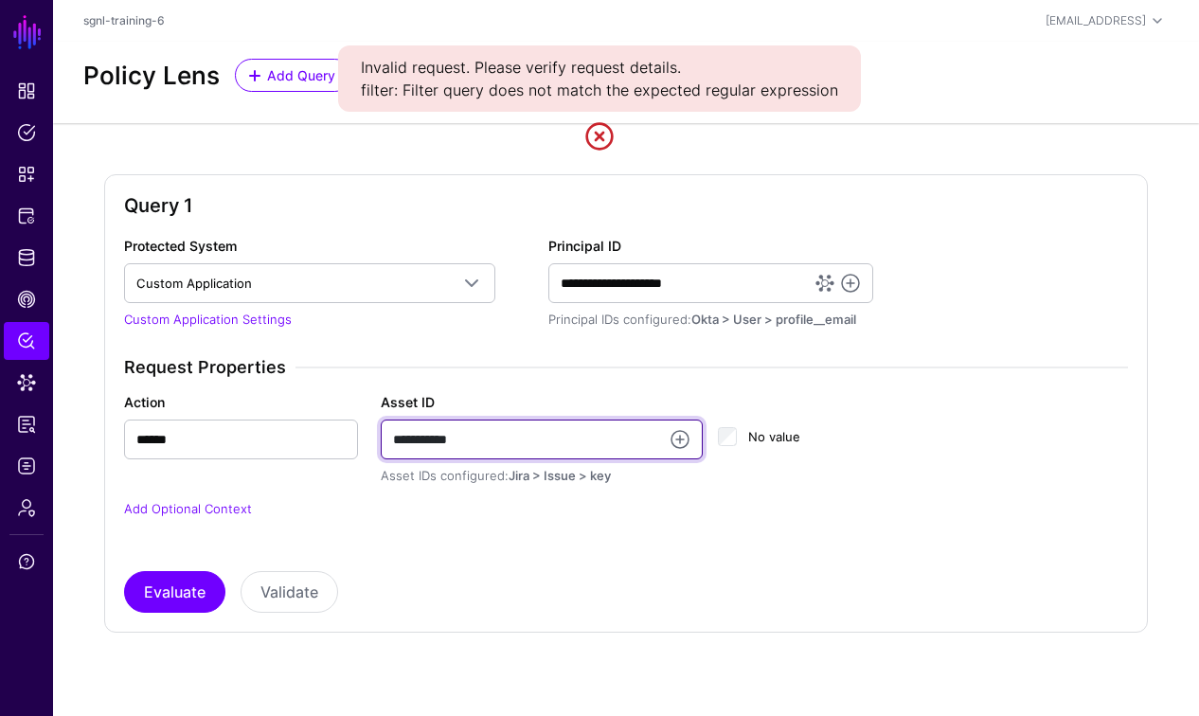
type input "**********"
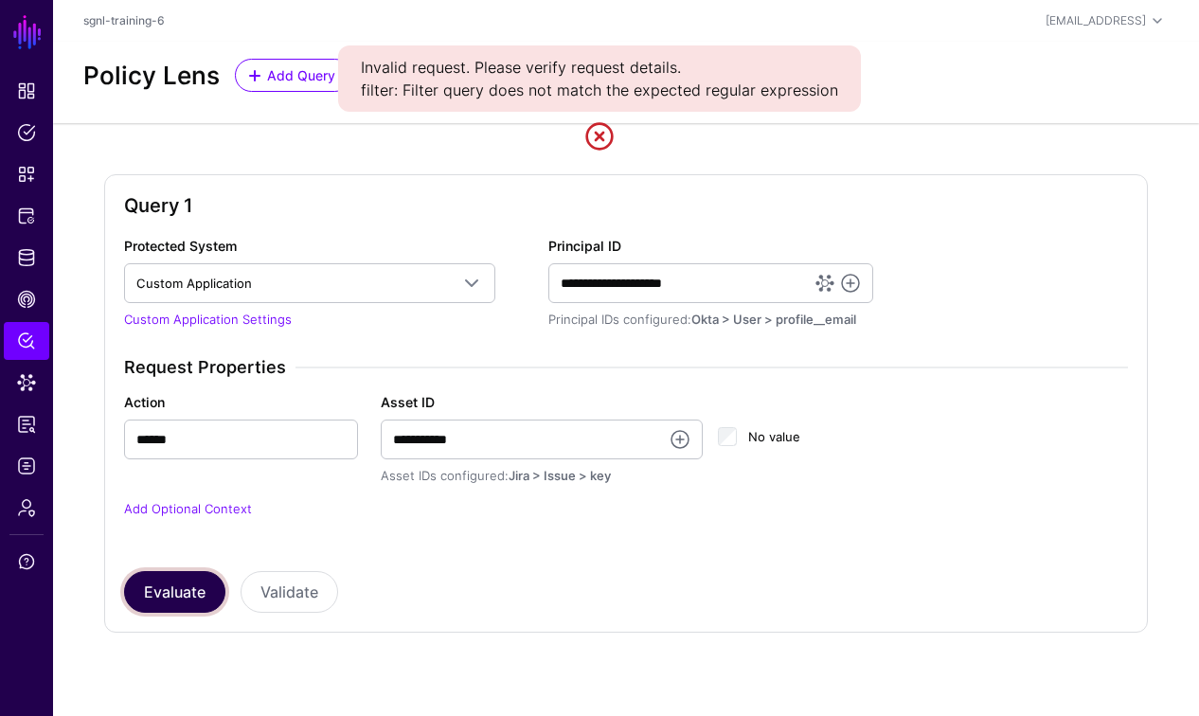
click at [182, 584] on button "Evaluate" at bounding box center [174, 592] width 101 height 42
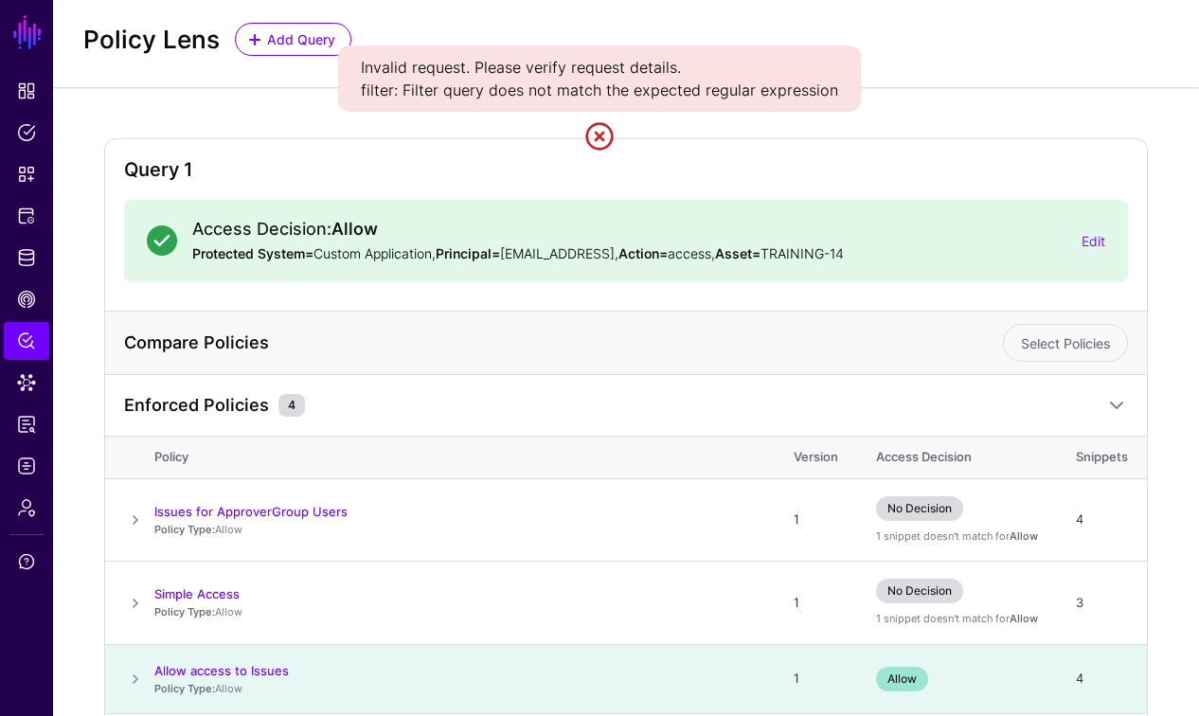
scroll to position [188, 0]
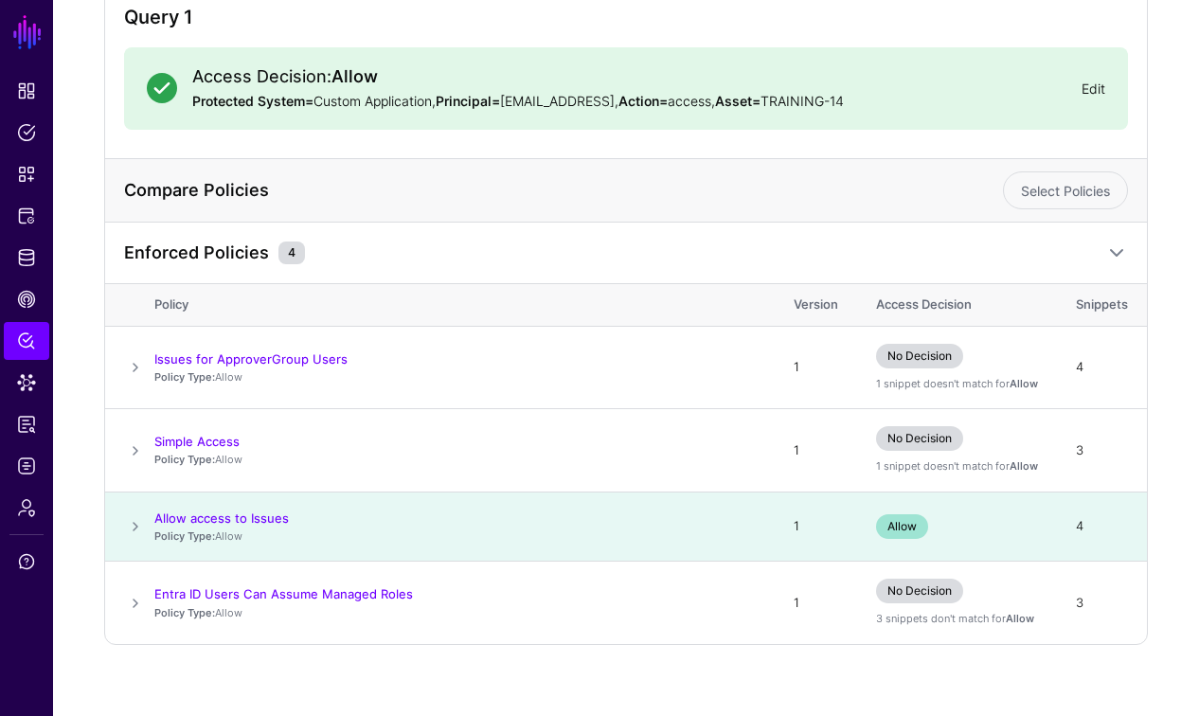
click at [1099, 86] on link "Edit" at bounding box center [1093, 88] width 24 height 16
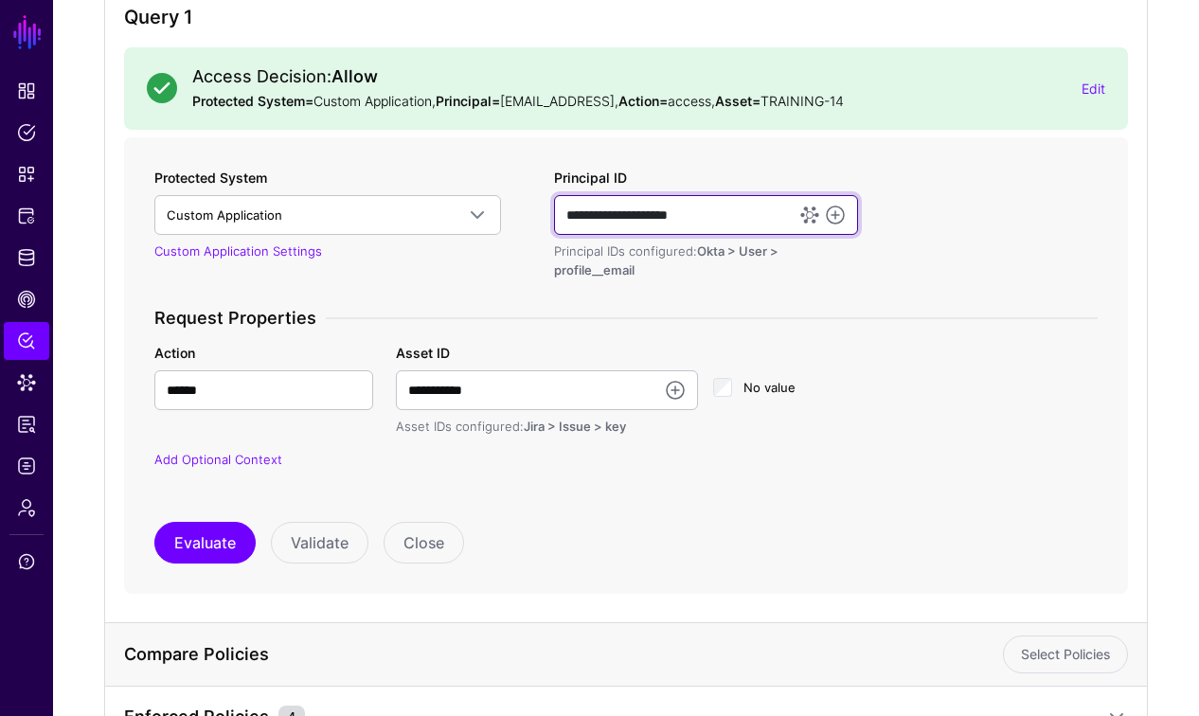
click at [718, 216] on input "**********" at bounding box center [706, 215] width 305 height 40
drag, startPoint x: 730, startPoint y: 220, endPoint x: 487, endPoint y: 213, distance: 243.5
click at [487, 213] on div "**********" at bounding box center [626, 331] width 959 height 326
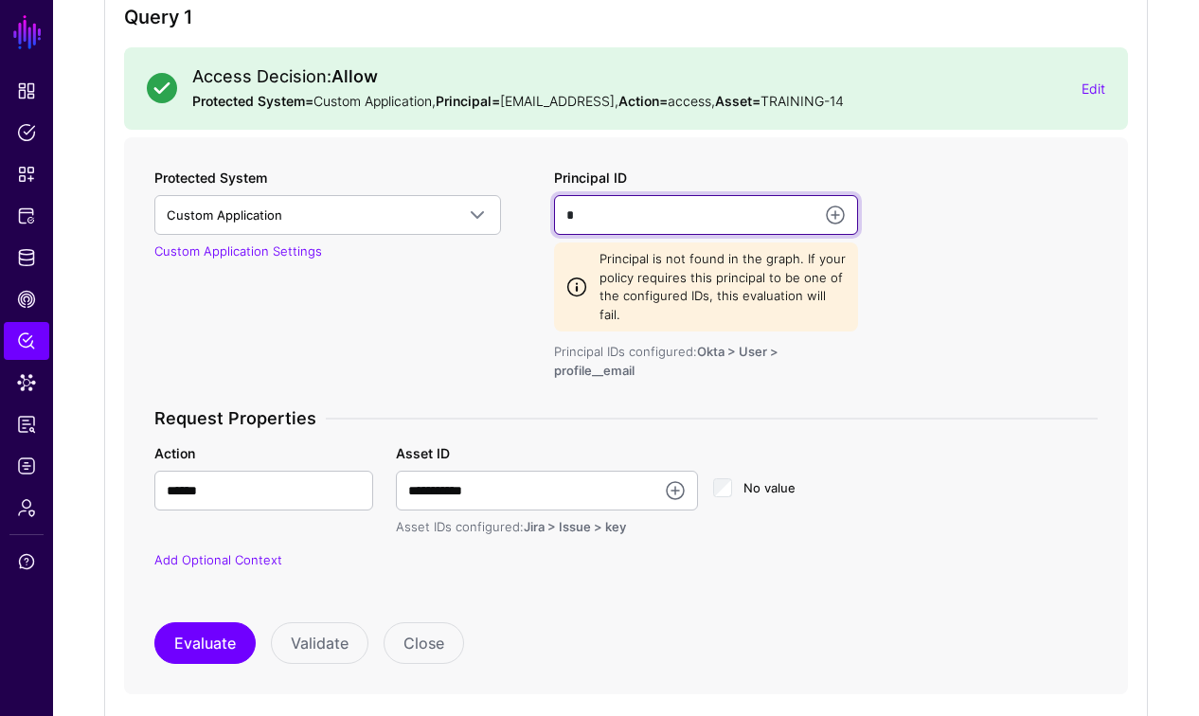
type input "**********"
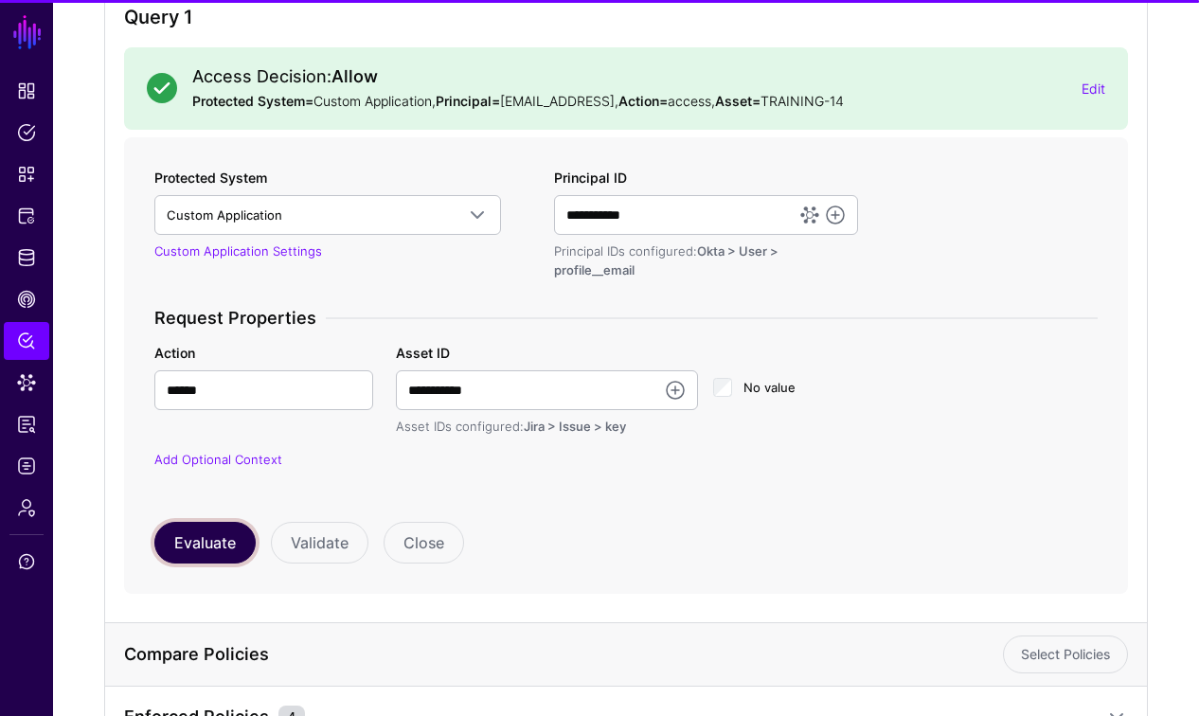
click at [206, 553] on button "Evaluate" at bounding box center [204, 543] width 101 height 42
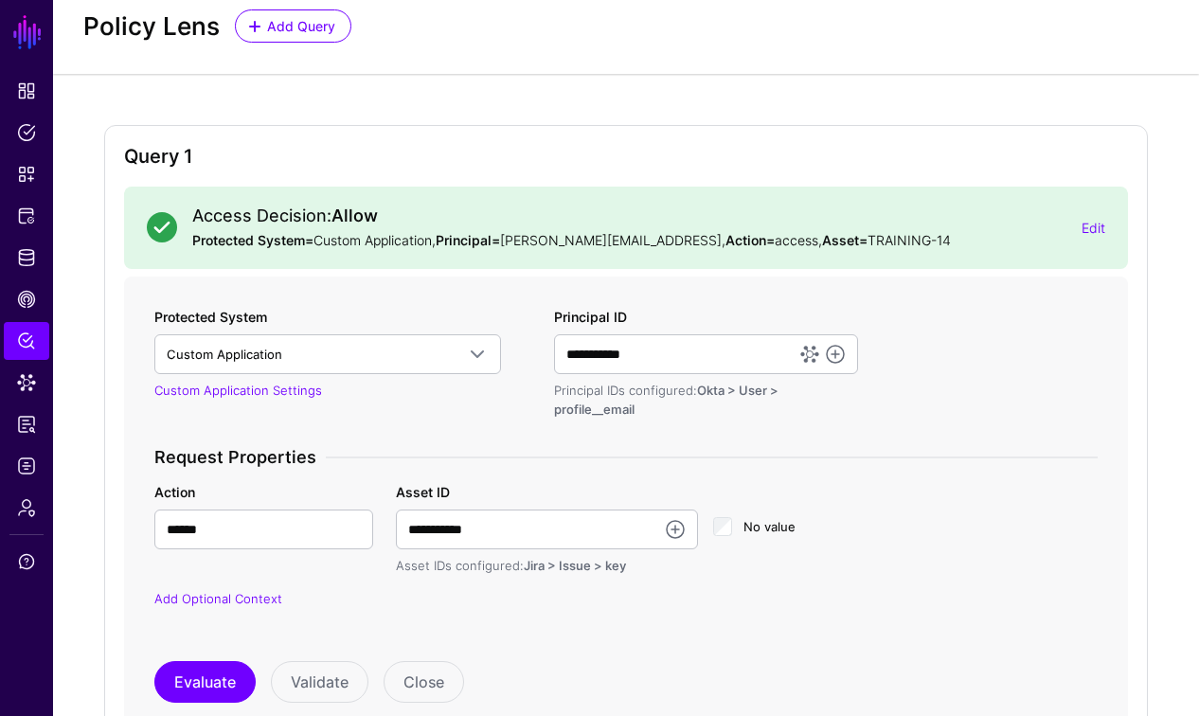
scroll to position [62, 0]
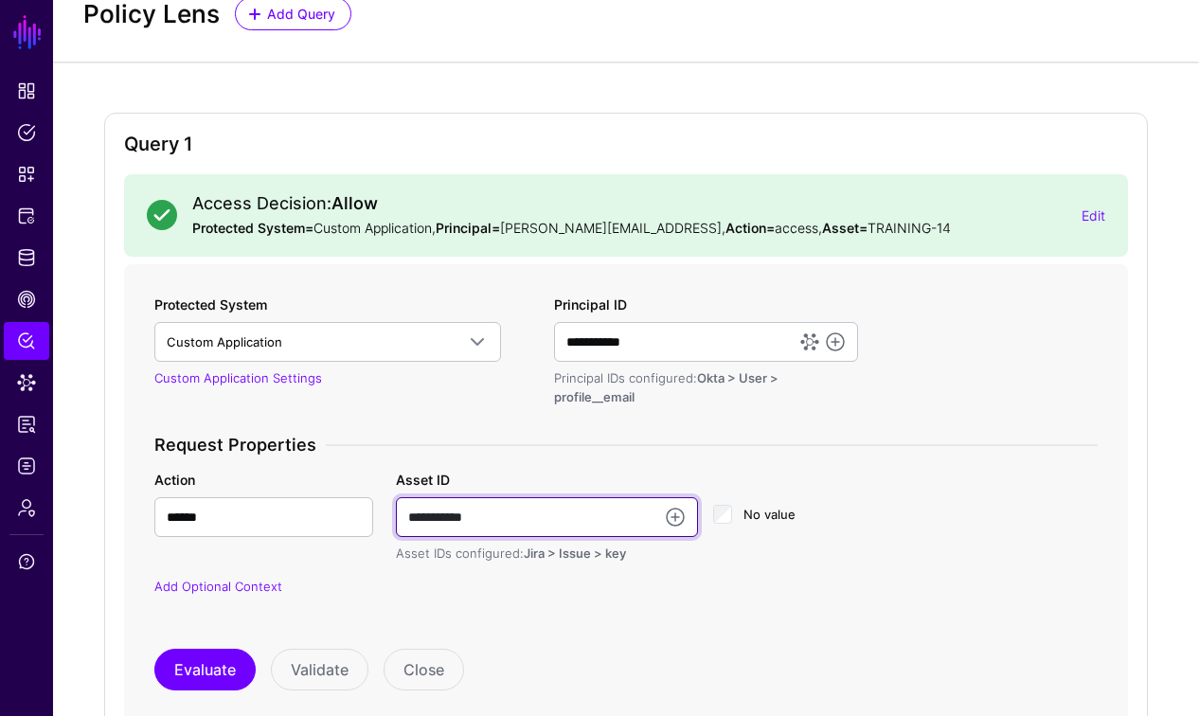
click at [565, 522] on input "**********" at bounding box center [547, 517] width 302 height 40
type input "**********"
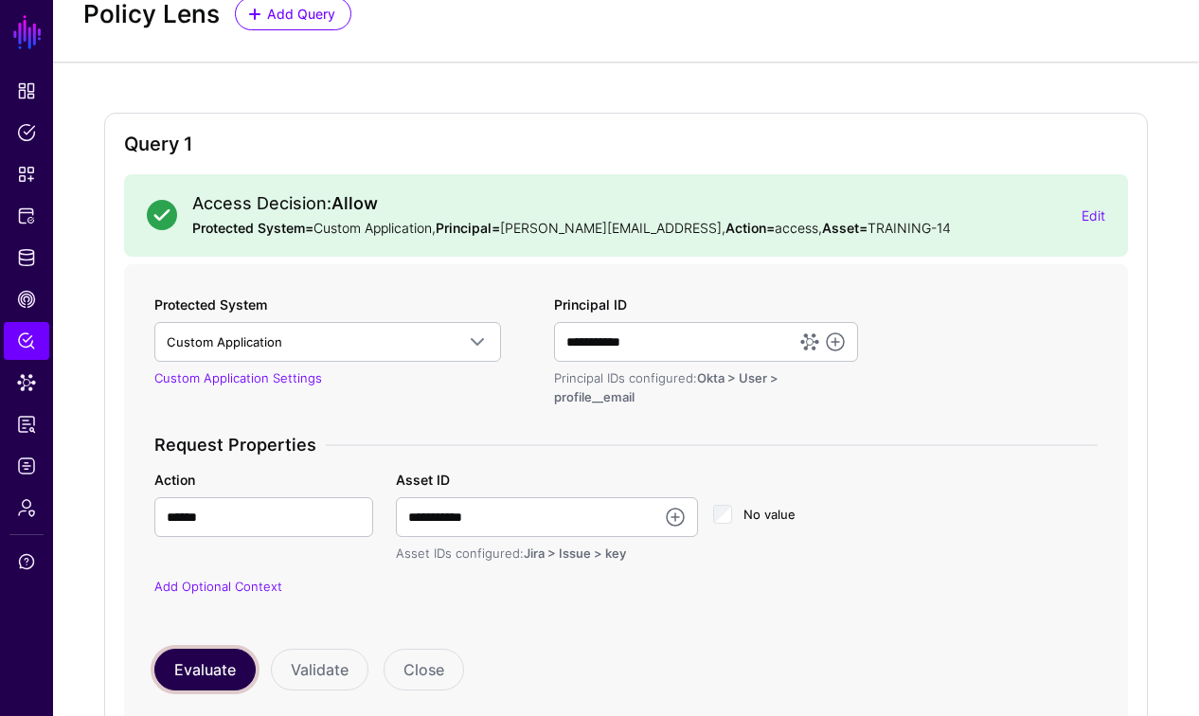
click at [189, 683] on button "Evaluate" at bounding box center [204, 670] width 101 height 42
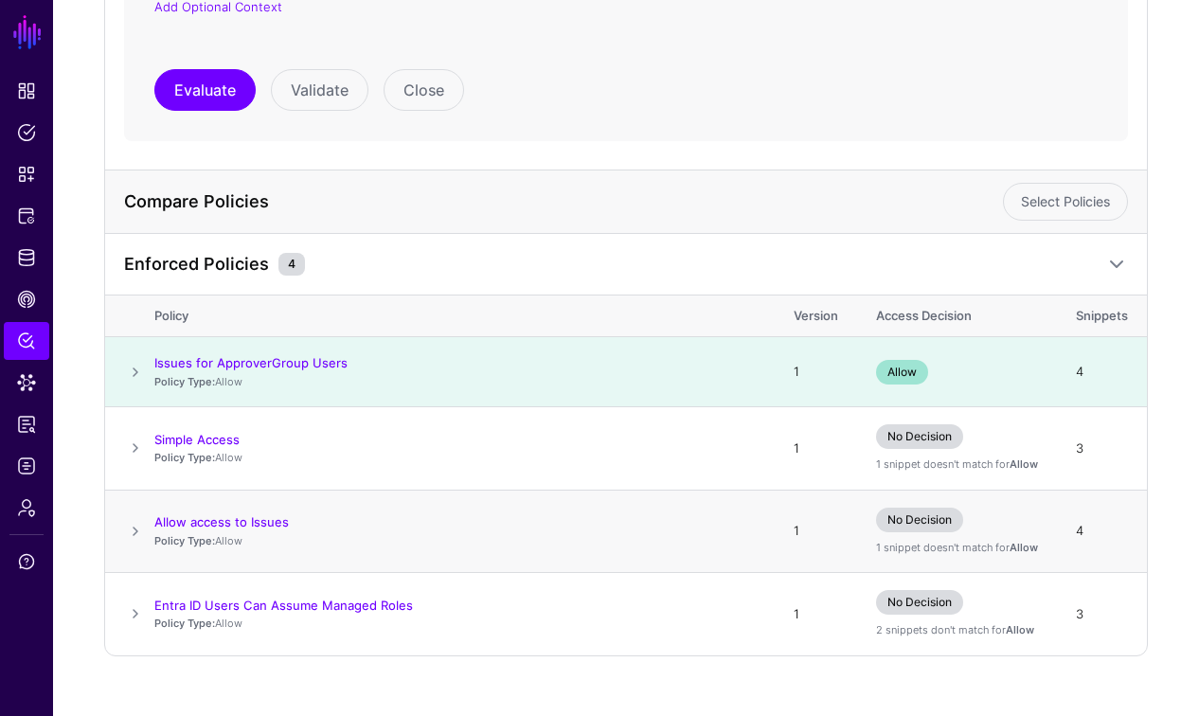
scroll to position [662, 0]
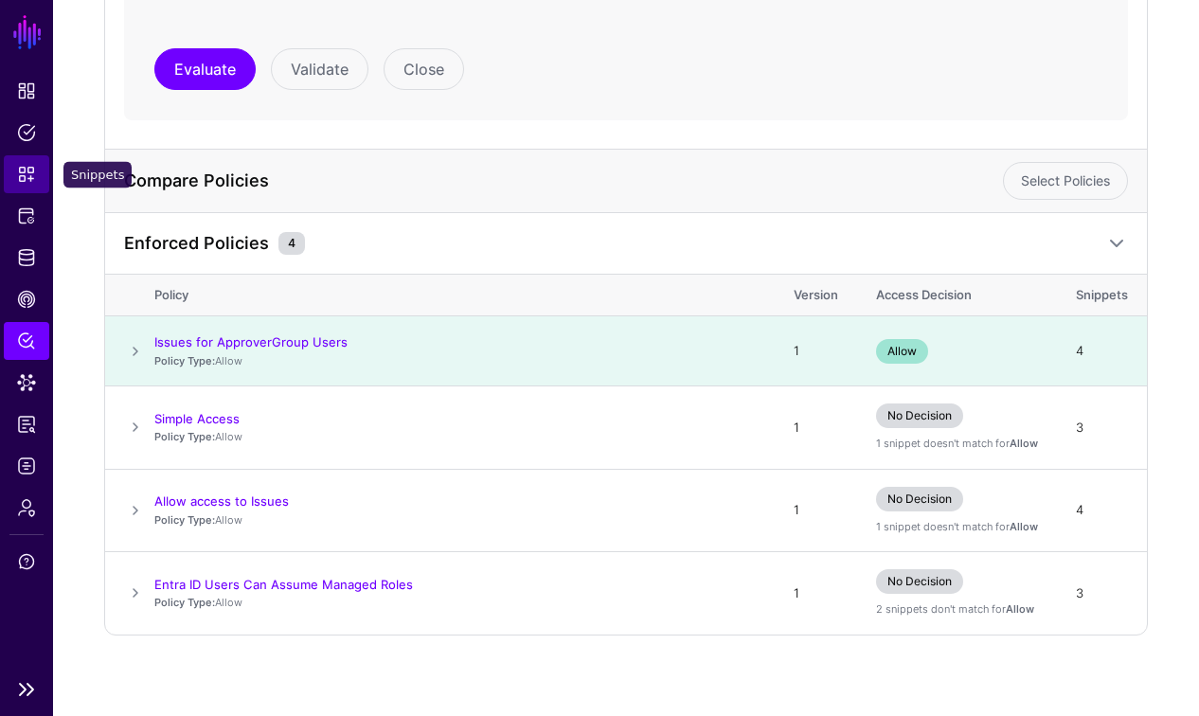
click at [27, 174] on span "Snippets" at bounding box center [26, 174] width 19 height 19
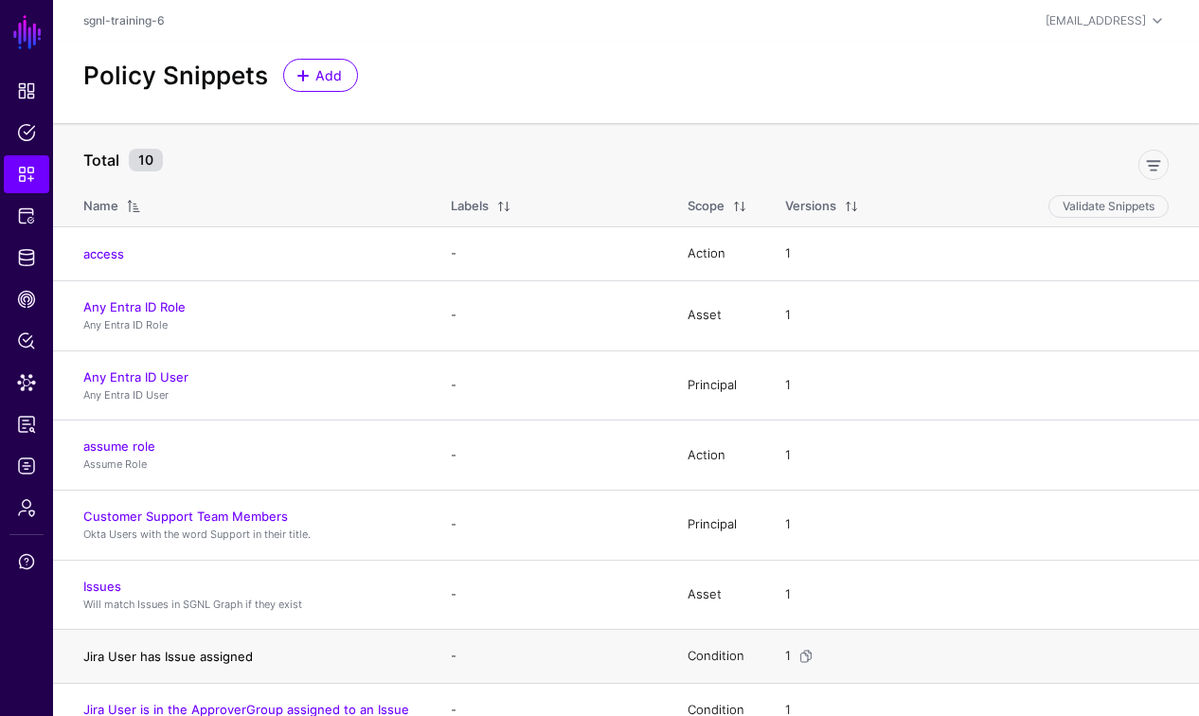
click at [196, 658] on link "Jira User has Issue assigned" at bounding box center [168, 656] width 170 height 15
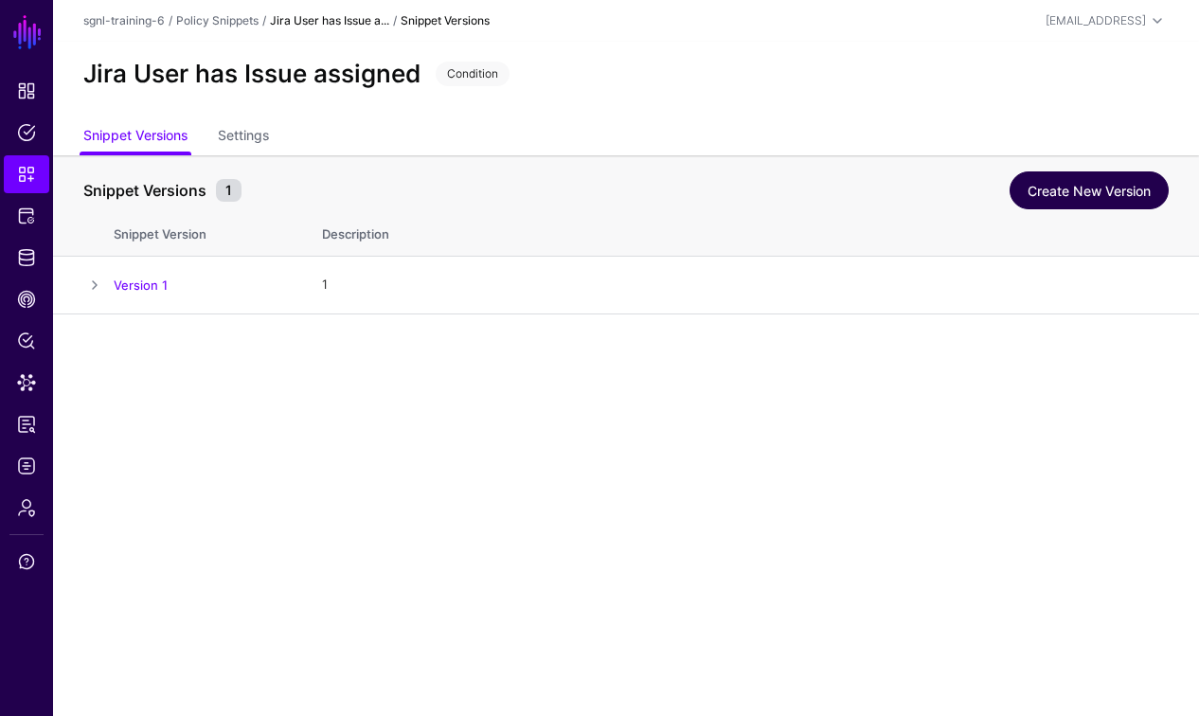
click at [1060, 195] on link "Create New Version" at bounding box center [1088, 190] width 159 height 38
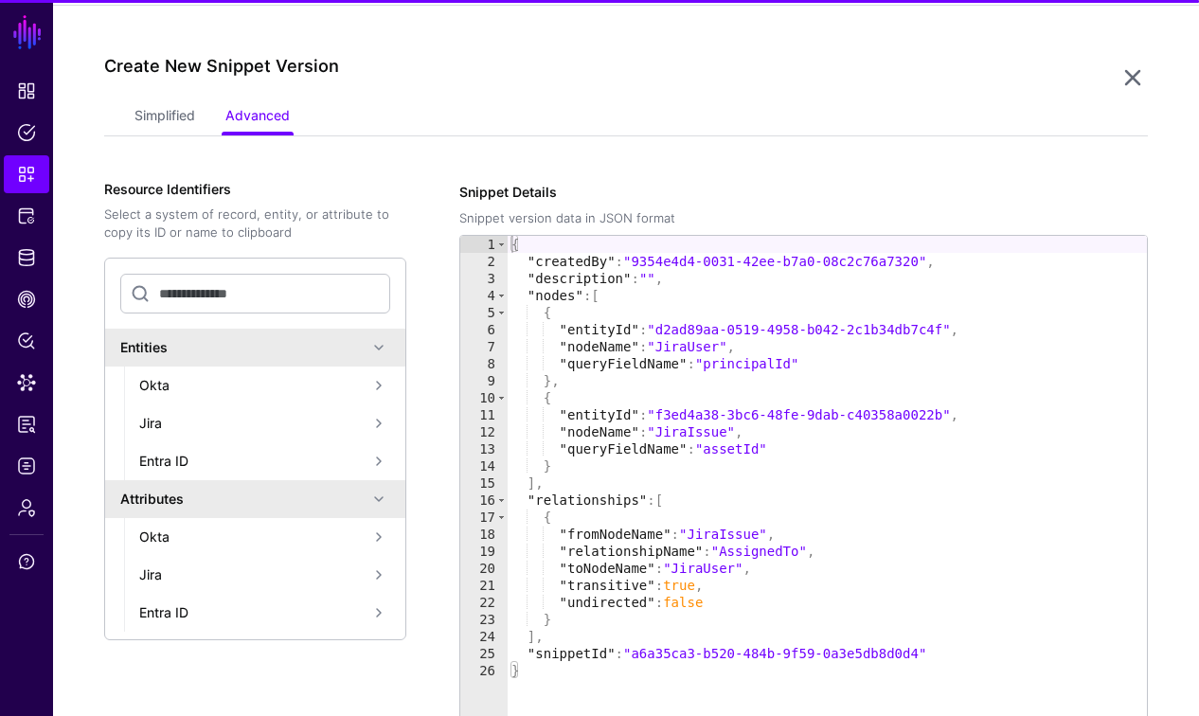
scroll to position [313, 0]
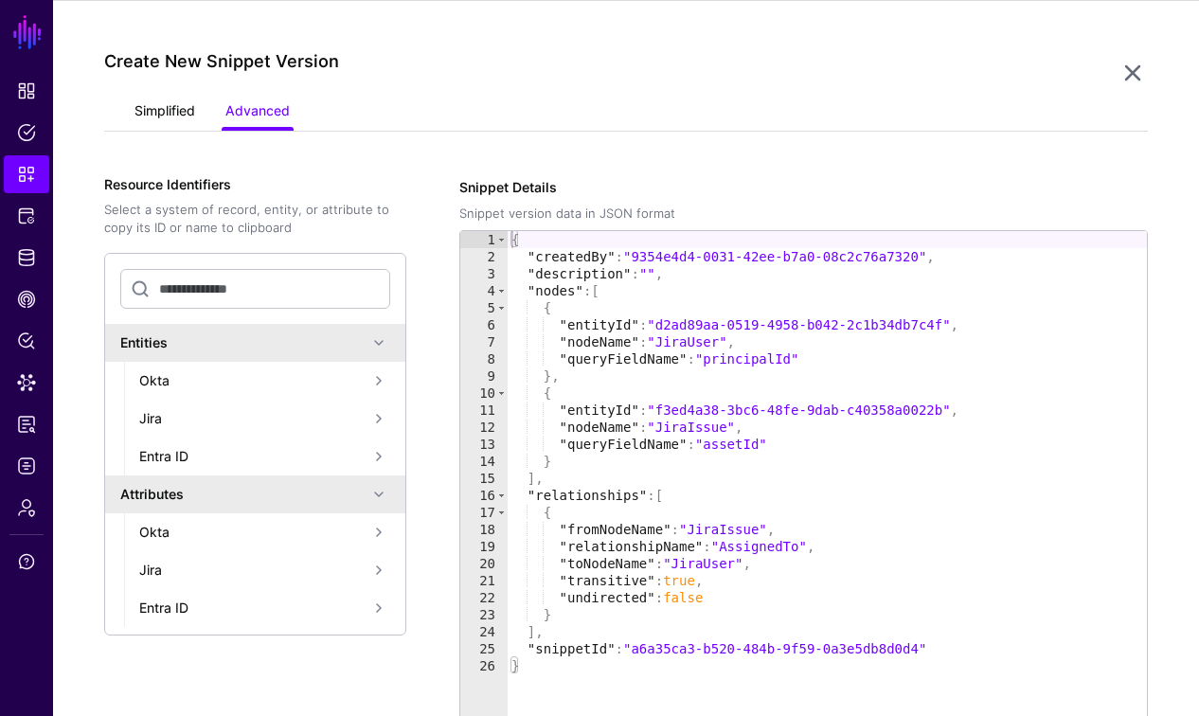
click at [184, 109] on link "Simplified" at bounding box center [164, 113] width 61 height 36
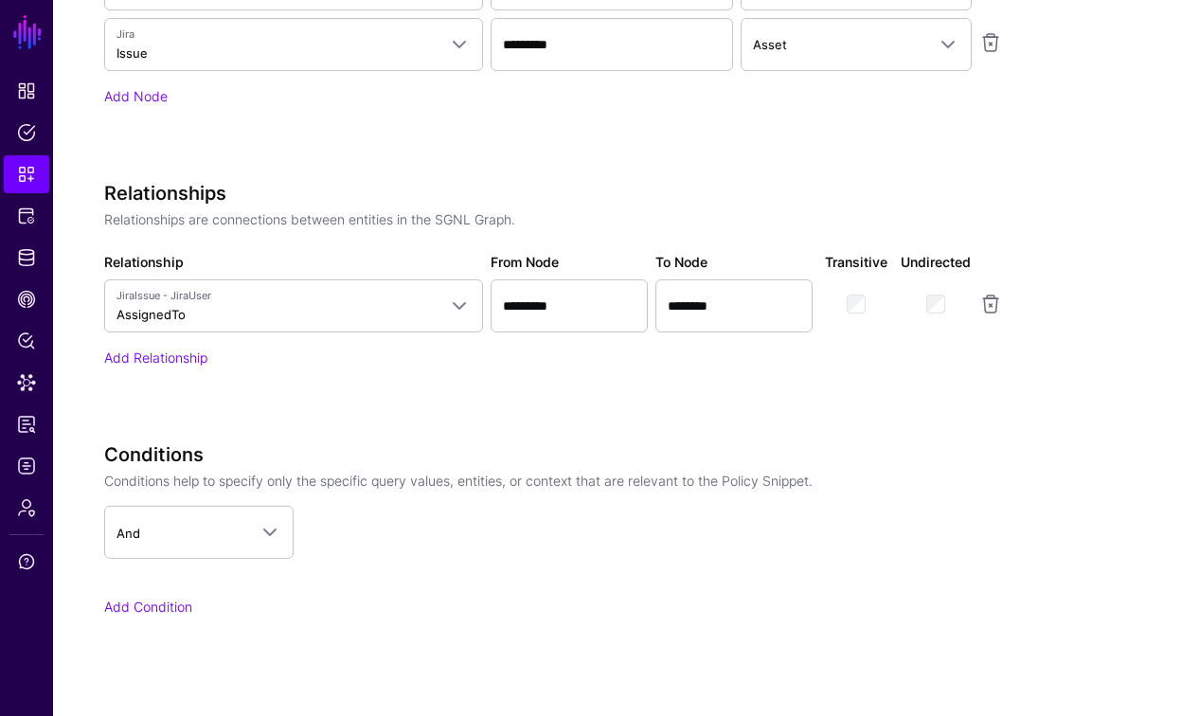
scroll to position [1000, 0]
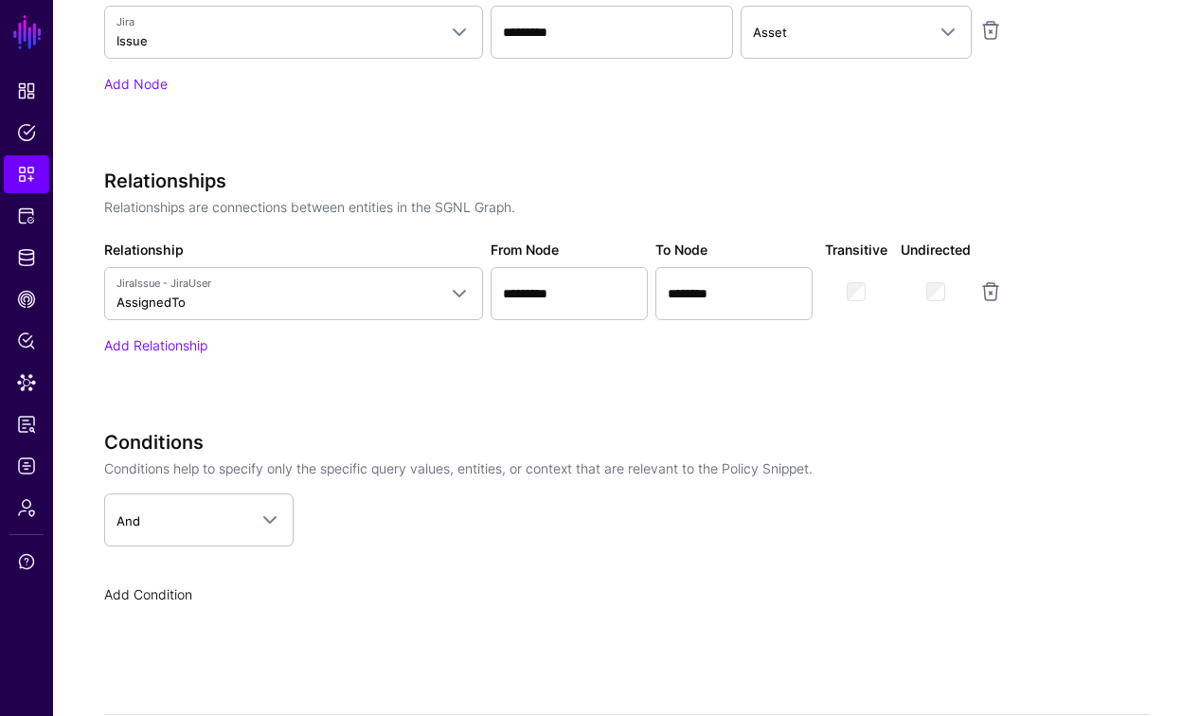
click at [153, 587] on link "Add Condition" at bounding box center [148, 594] width 88 height 16
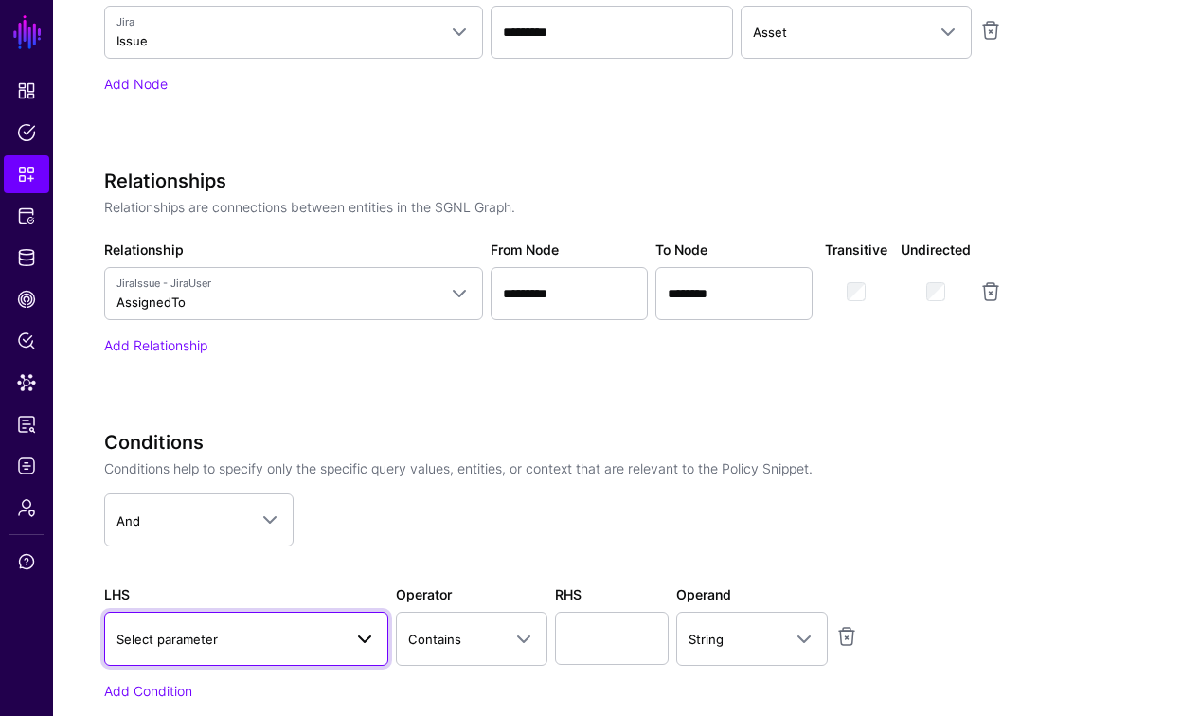
click at [286, 630] on span "Select parameter" at bounding box center [228, 639] width 225 height 21
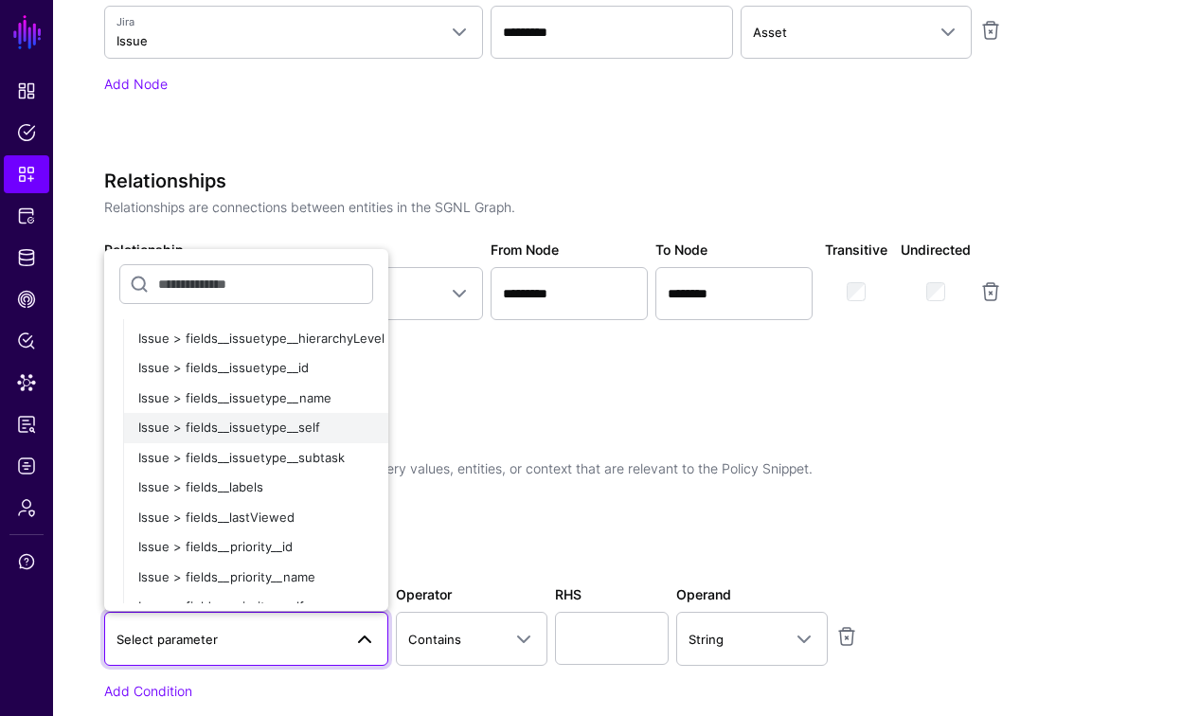
scroll to position [1370, 0]
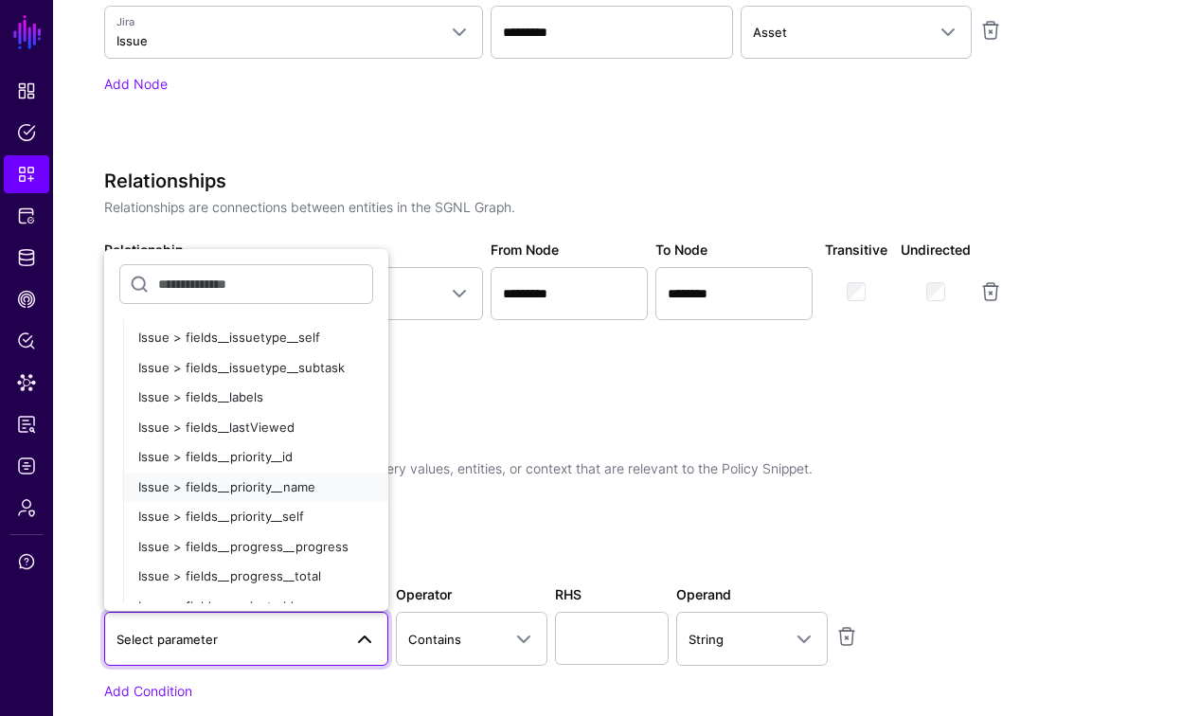
click at [250, 491] on span "Issue > fields__priority__name" at bounding box center [226, 486] width 177 height 15
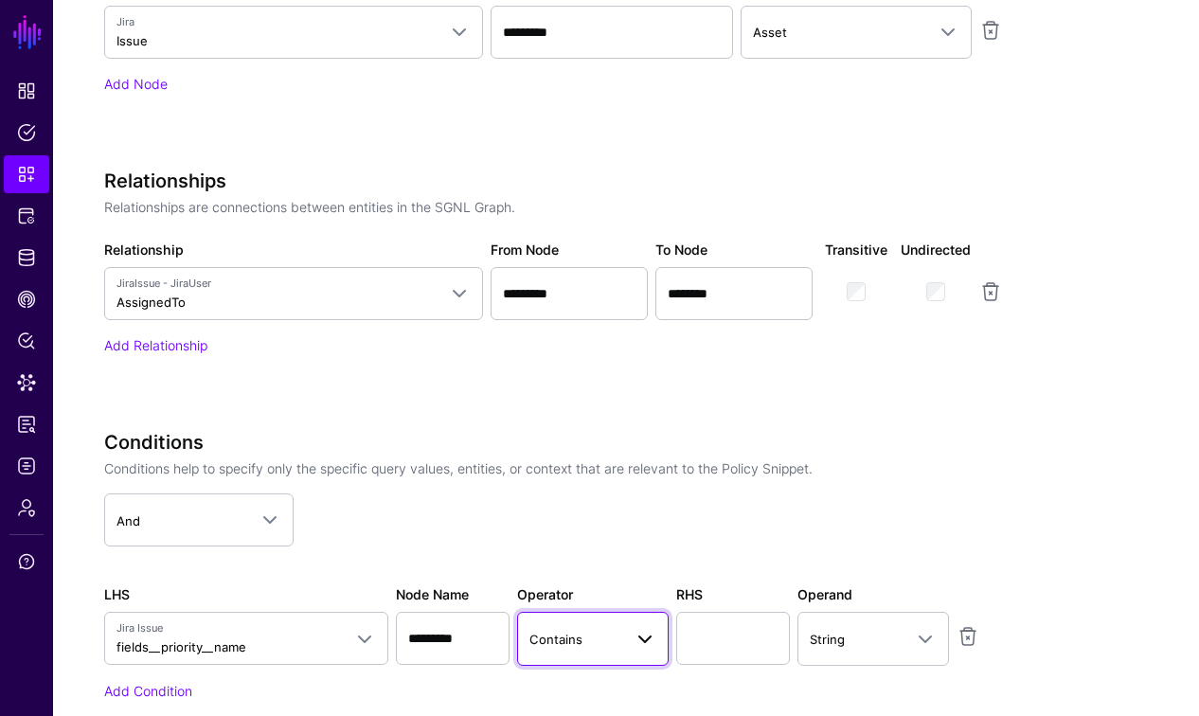
click at [634, 635] on span at bounding box center [645, 639] width 23 height 23
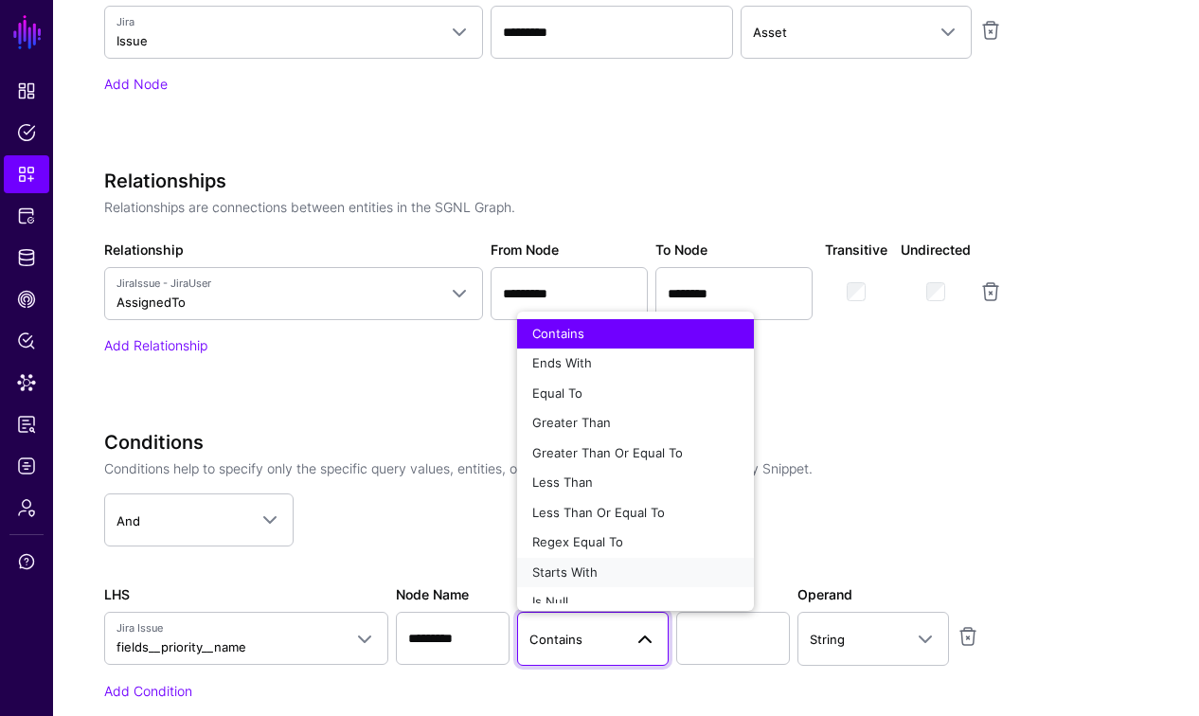
click at [598, 562] on button "Starts With" at bounding box center [635, 573] width 237 height 30
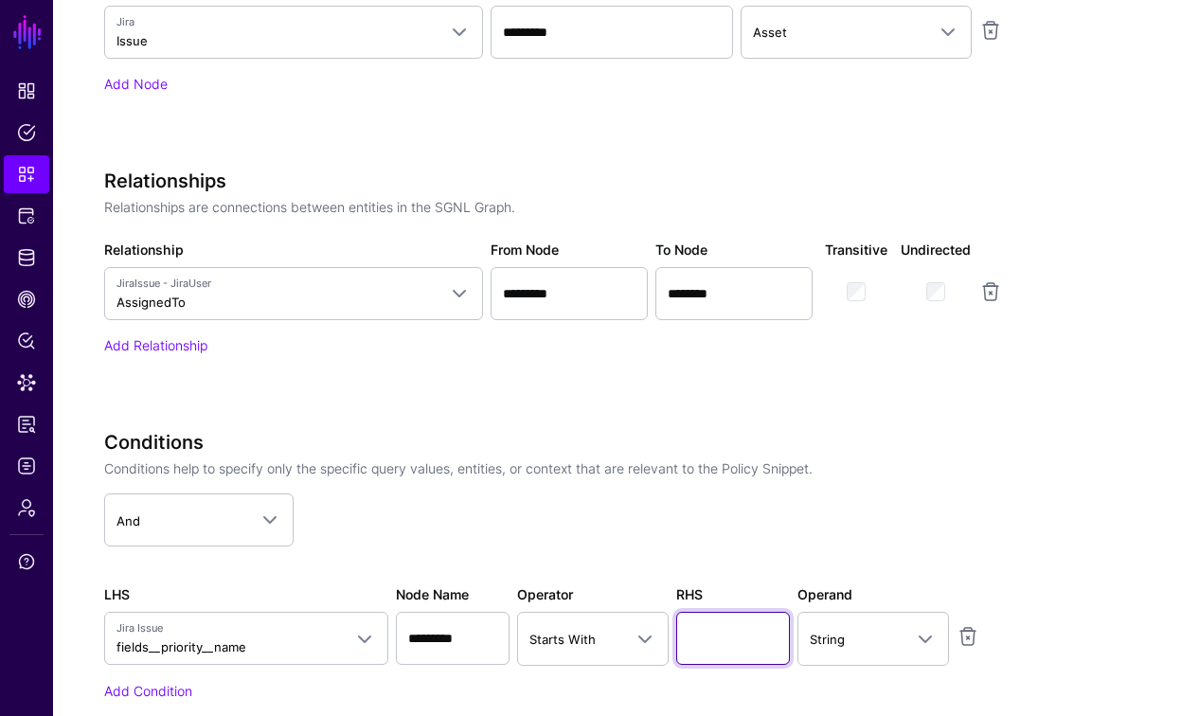
click at [723, 632] on input "text" at bounding box center [733, 638] width 114 height 53
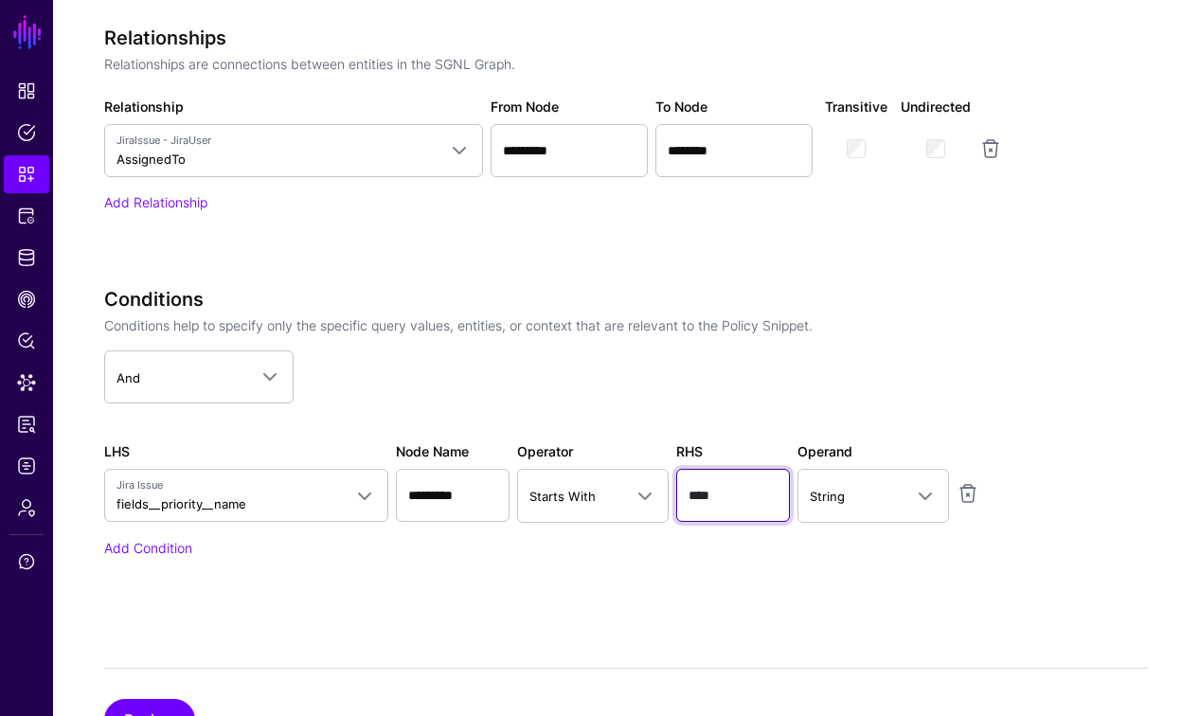
scroll to position [1217, 0]
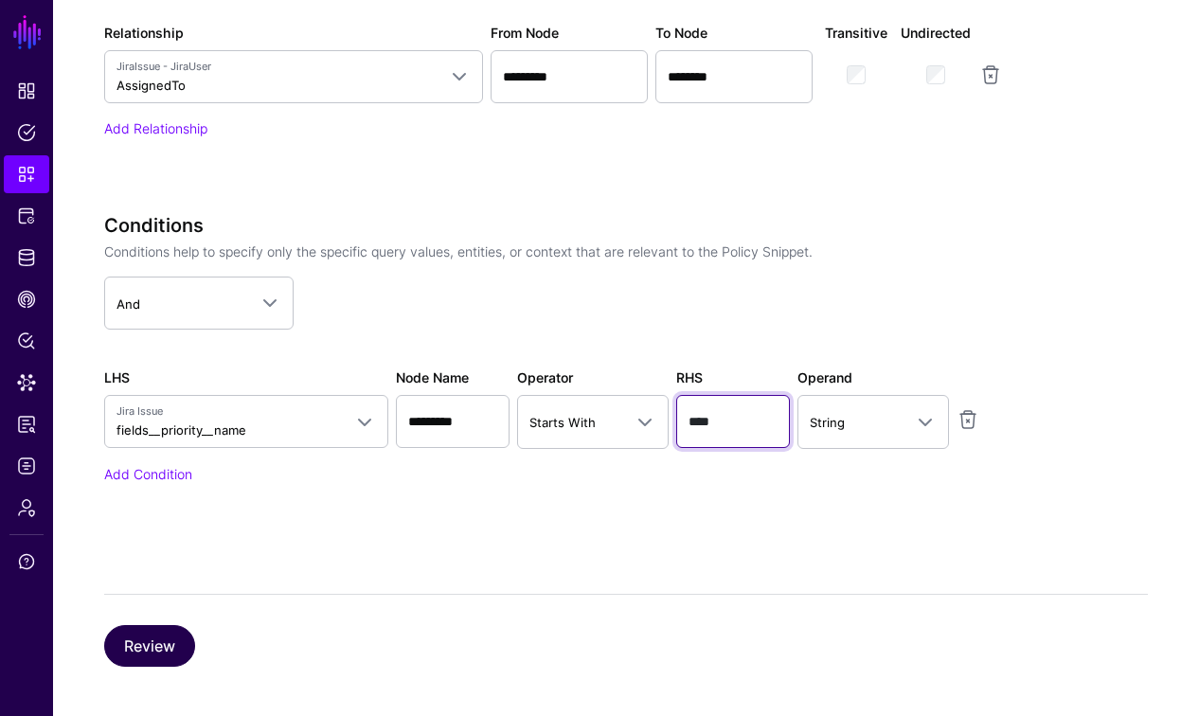
type input "****"
click at [164, 638] on button "Review" at bounding box center [149, 646] width 91 height 42
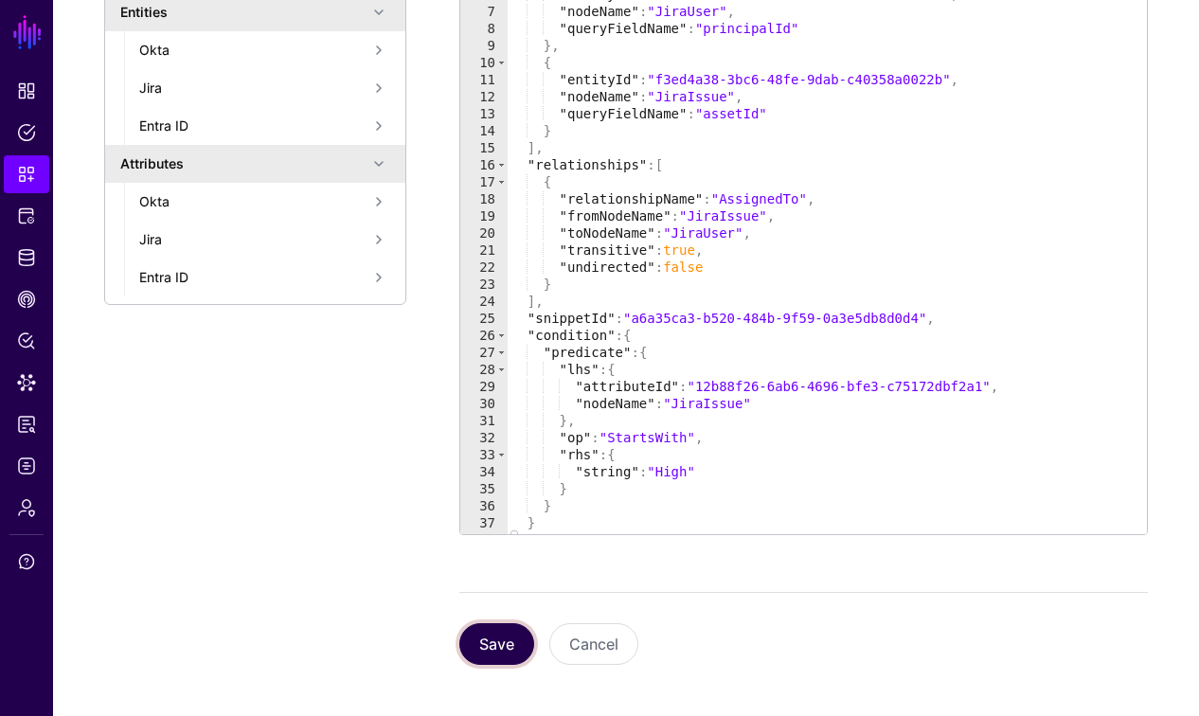
click at [506, 645] on button "Save" at bounding box center [496, 644] width 75 height 42
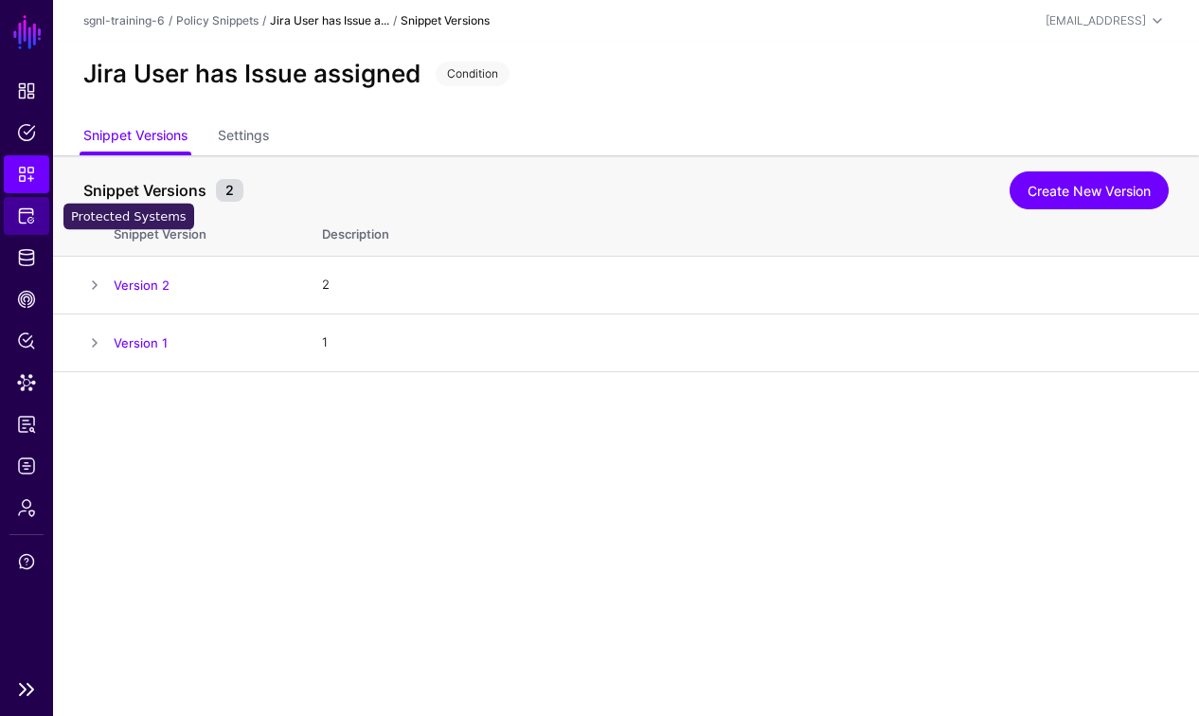
click at [22, 216] on span "Protected Systems" at bounding box center [26, 215] width 19 height 19
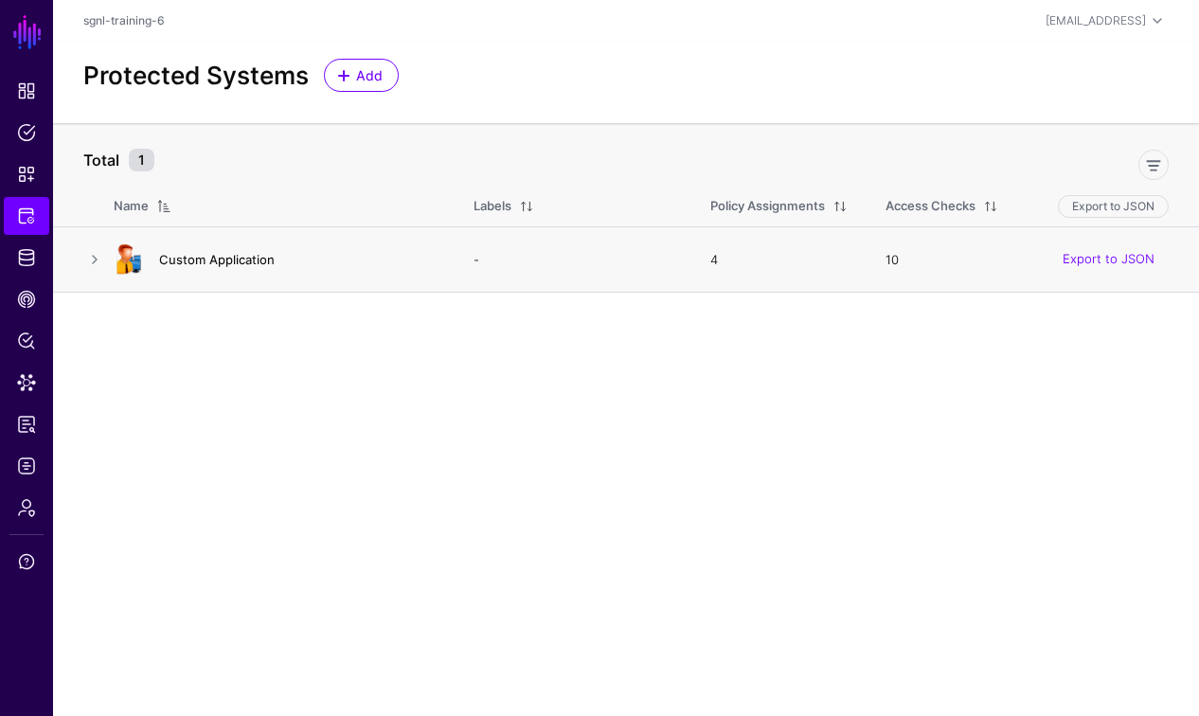
click at [249, 259] on link "Custom Application" at bounding box center [217, 259] width 116 height 15
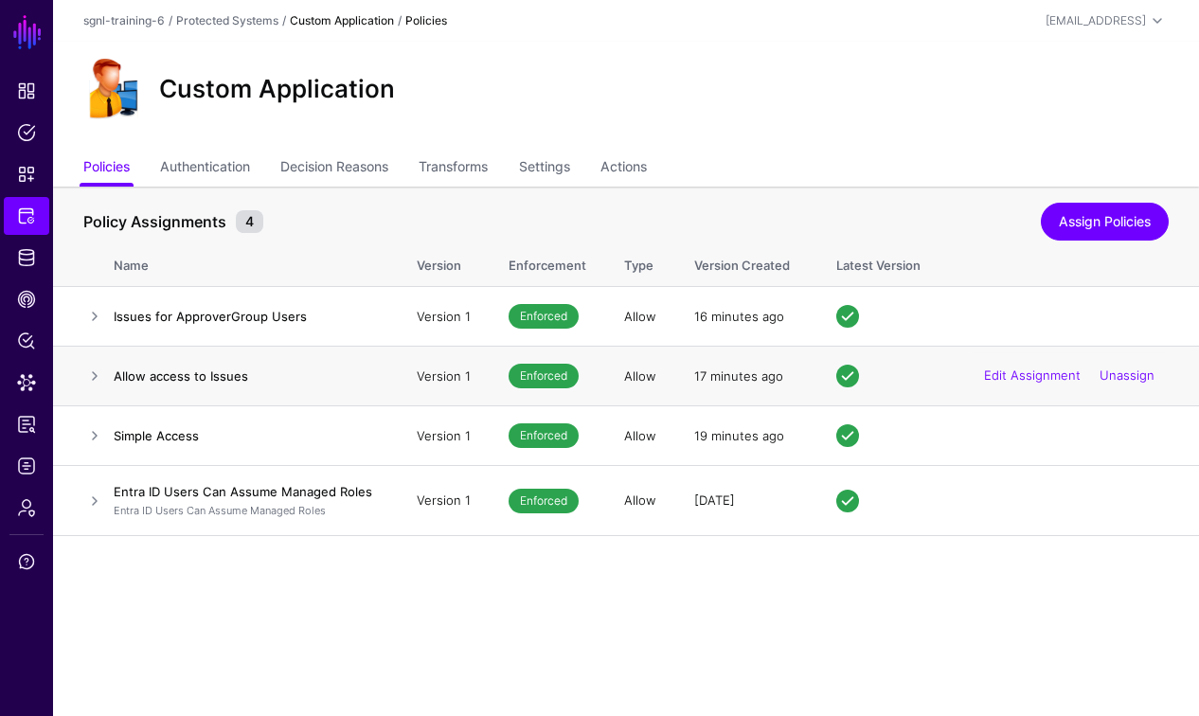
click at [207, 374] on h4 "Allow access to Issues" at bounding box center [246, 375] width 265 height 17
click at [130, 380] on h4 "Allow access to Issues" at bounding box center [246, 375] width 265 height 17
click at [96, 377] on link at bounding box center [94, 376] width 23 height 23
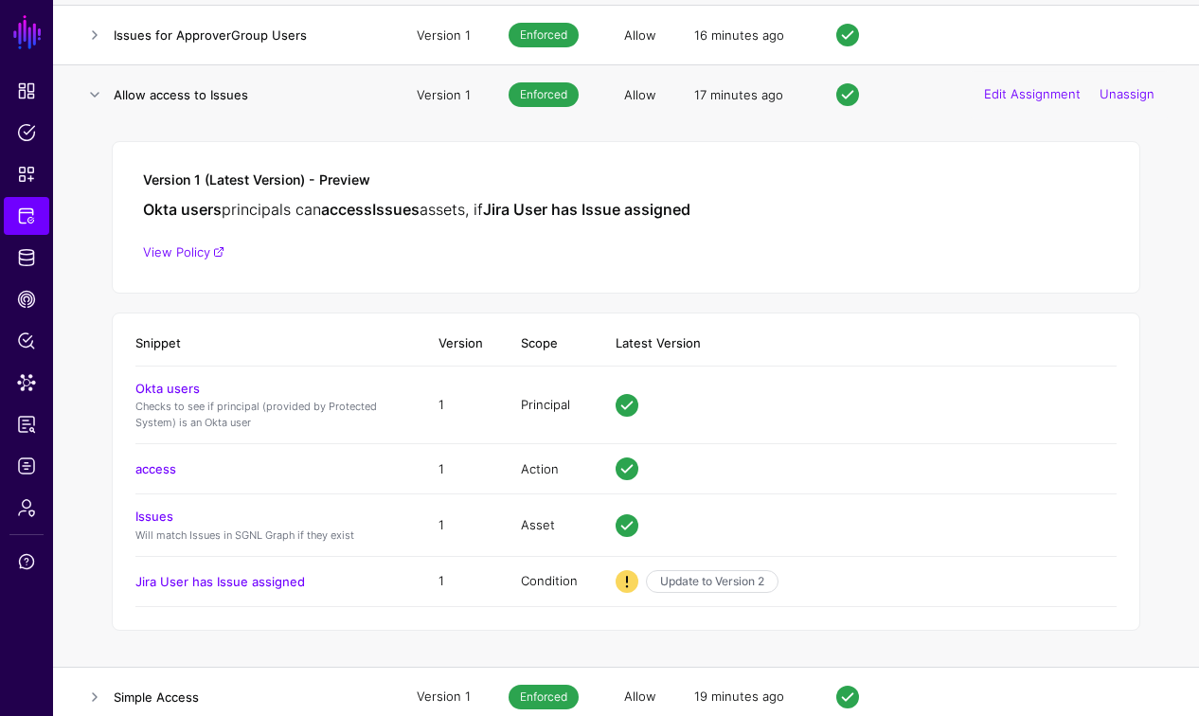
scroll to position [362, 0]
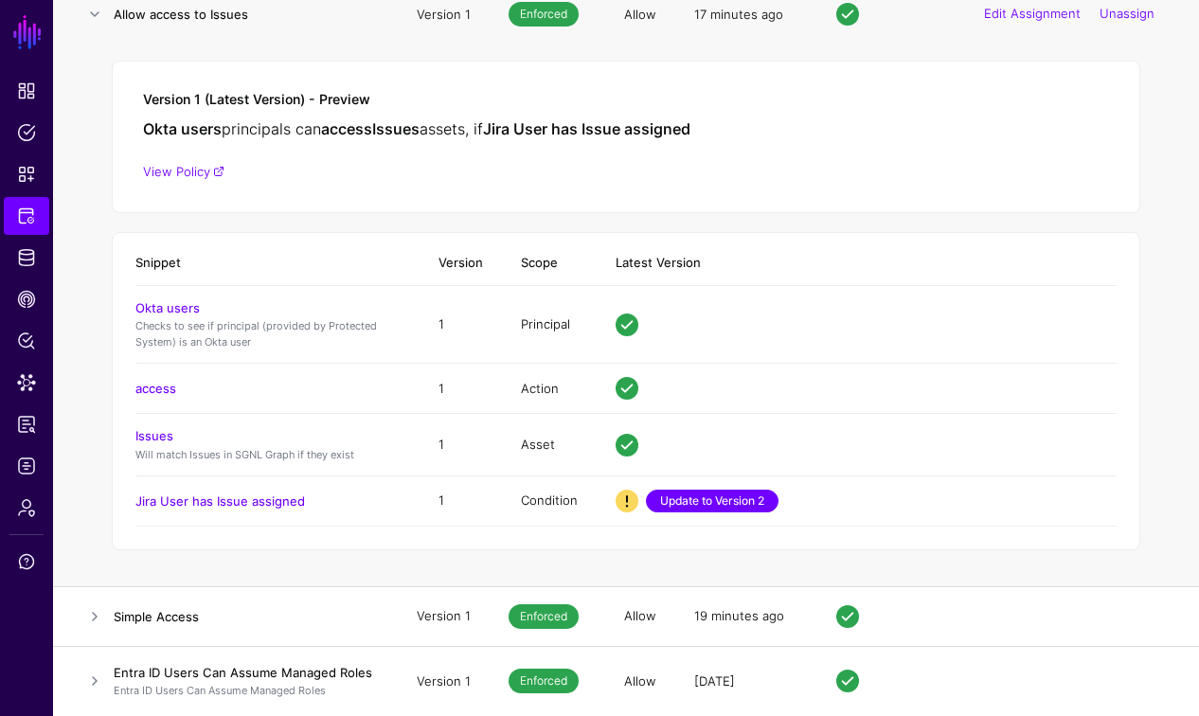
click at [715, 500] on link "Update to Version 2" at bounding box center [712, 501] width 133 height 23
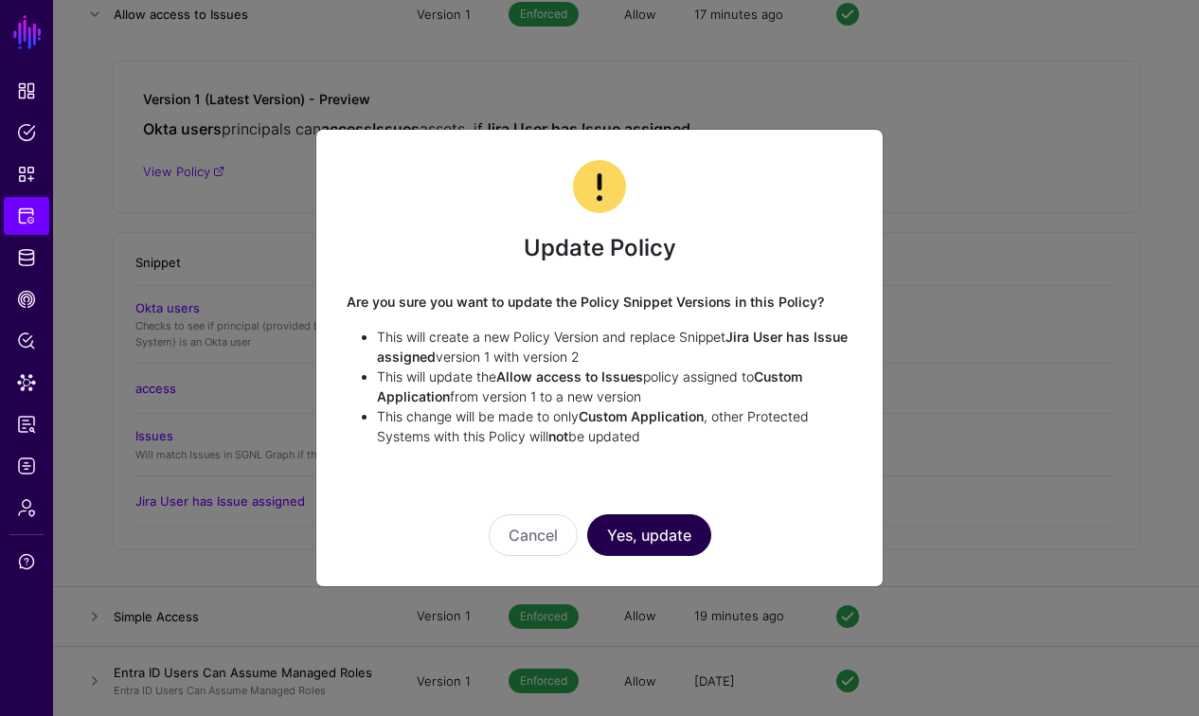
click at [680, 534] on button "Yes, update" at bounding box center [649, 535] width 124 height 42
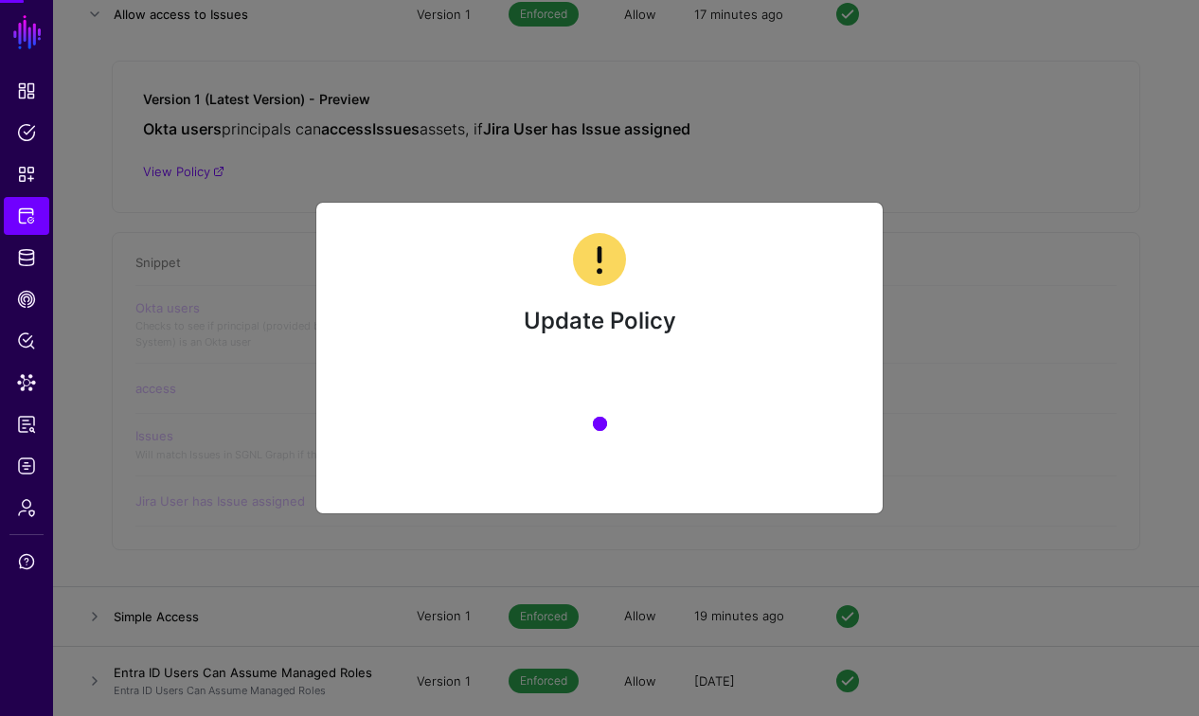
scroll to position [0, 0]
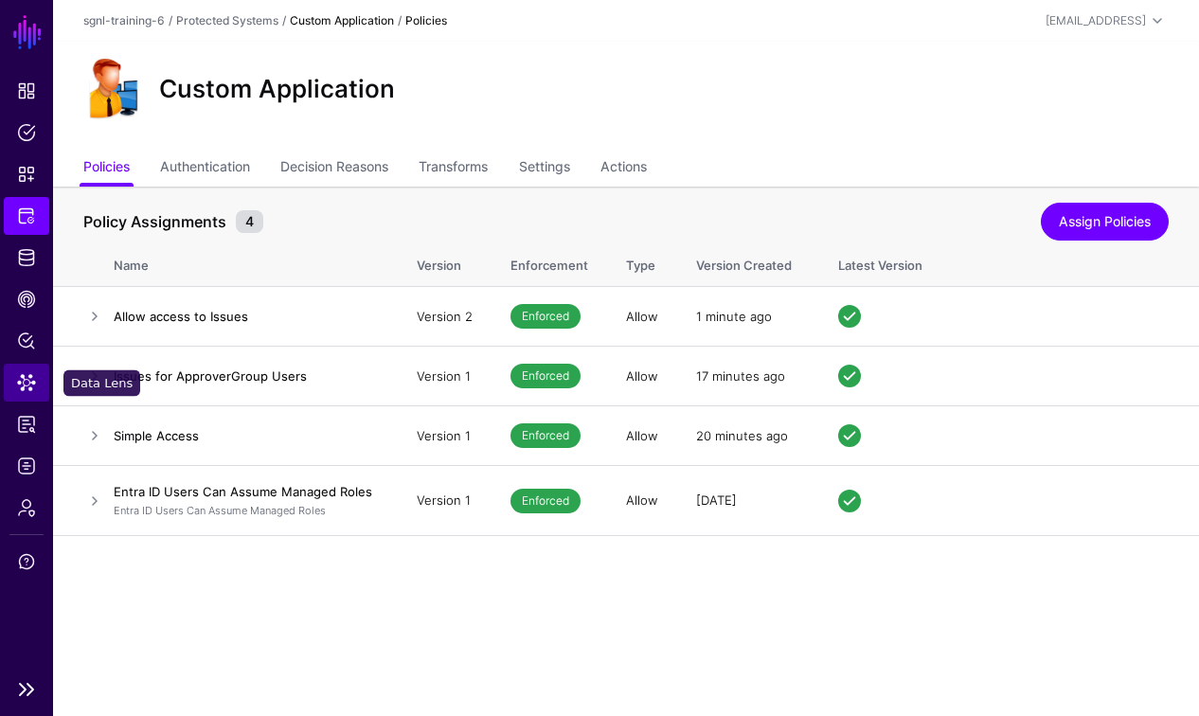
click at [23, 384] on span "Data Lens" at bounding box center [26, 382] width 19 height 19
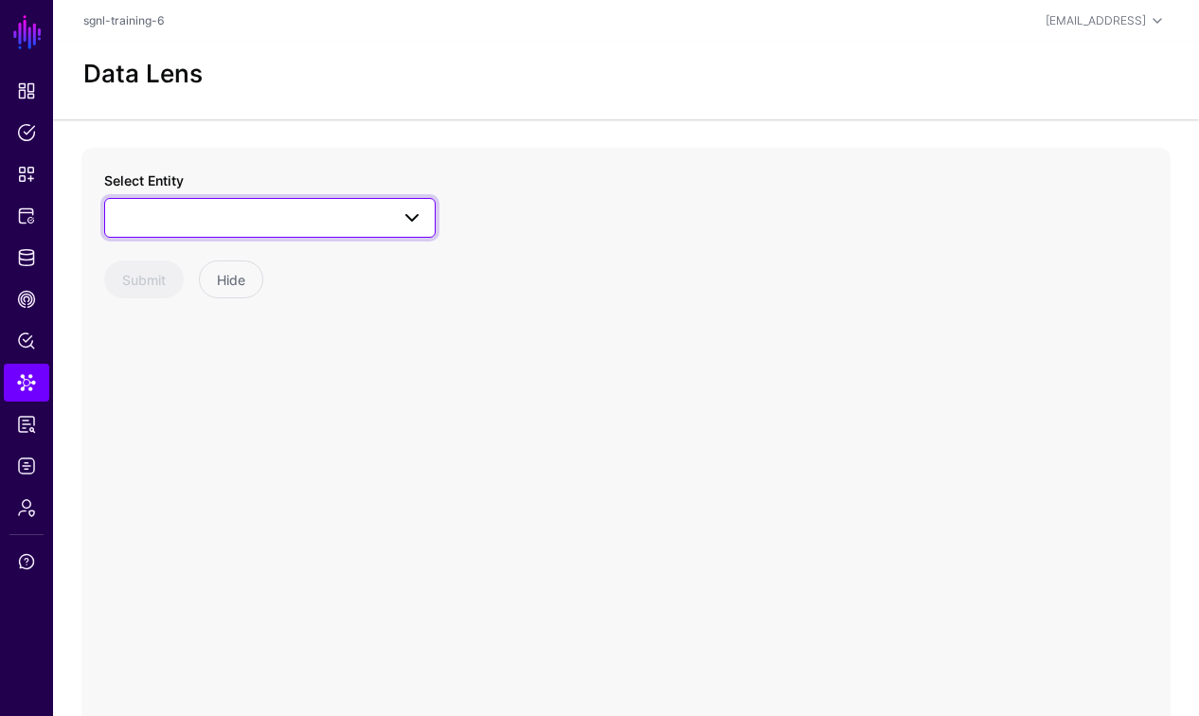
click at [225, 209] on span at bounding box center [269, 217] width 307 height 23
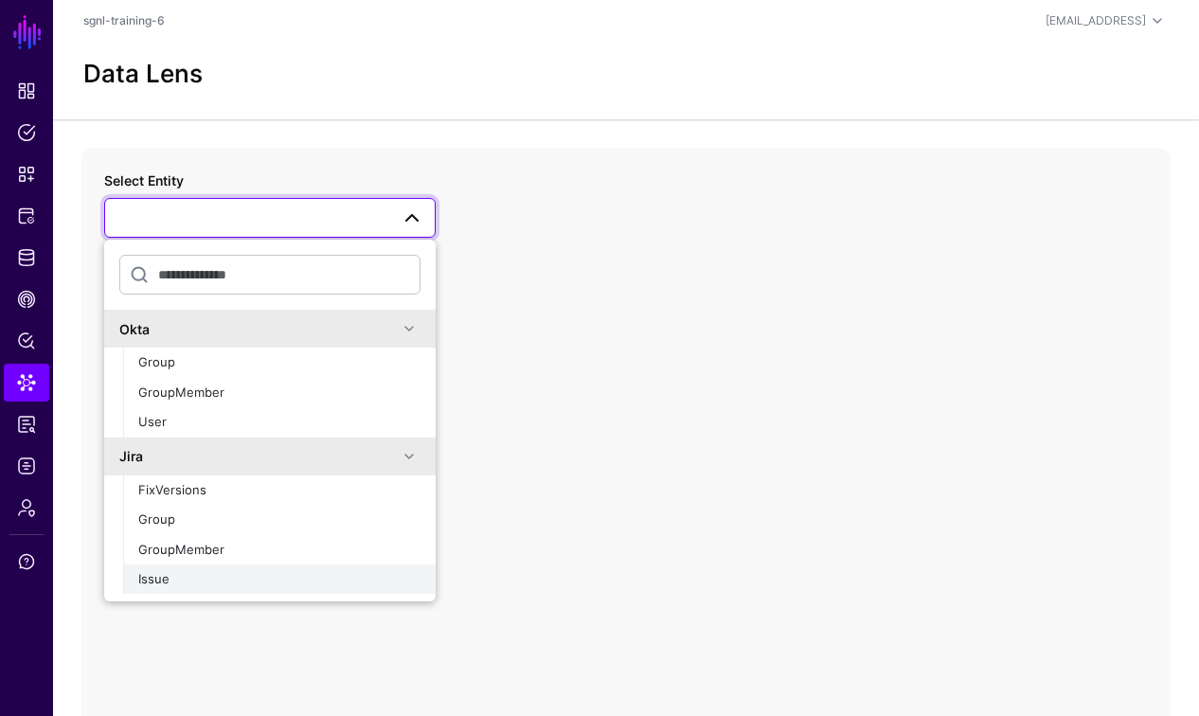
click at [174, 576] on div "Issue" at bounding box center [279, 579] width 282 height 19
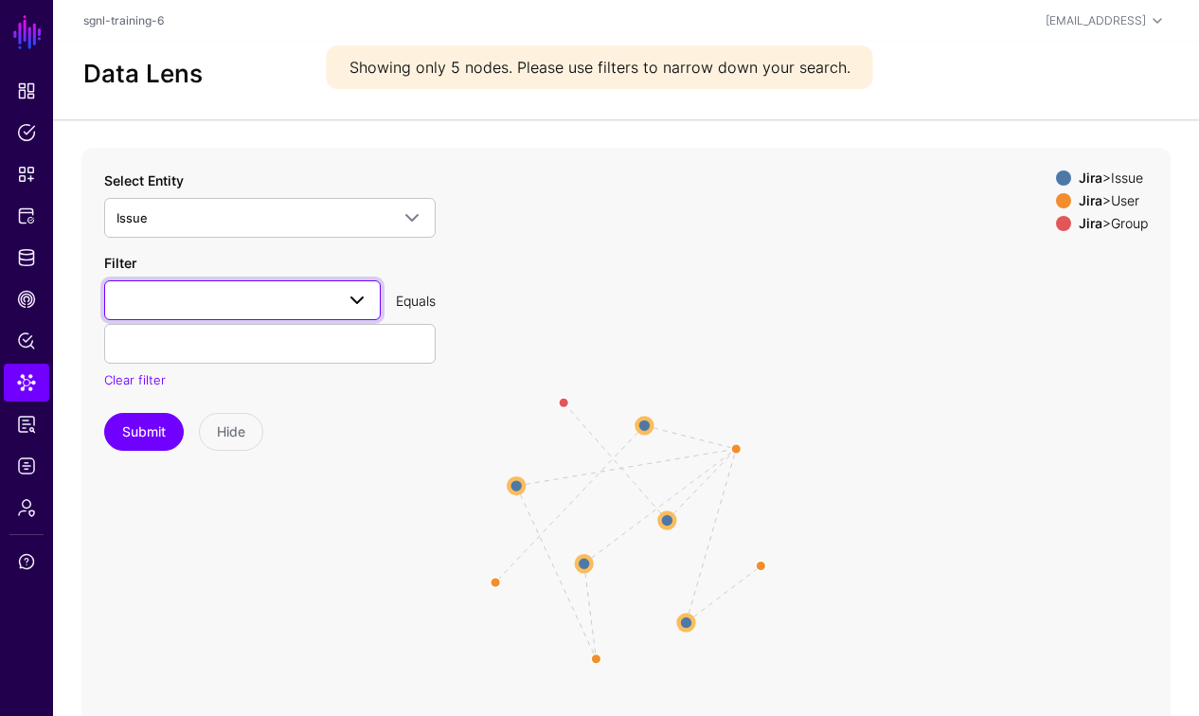
click at [294, 305] on span at bounding box center [242, 300] width 252 height 23
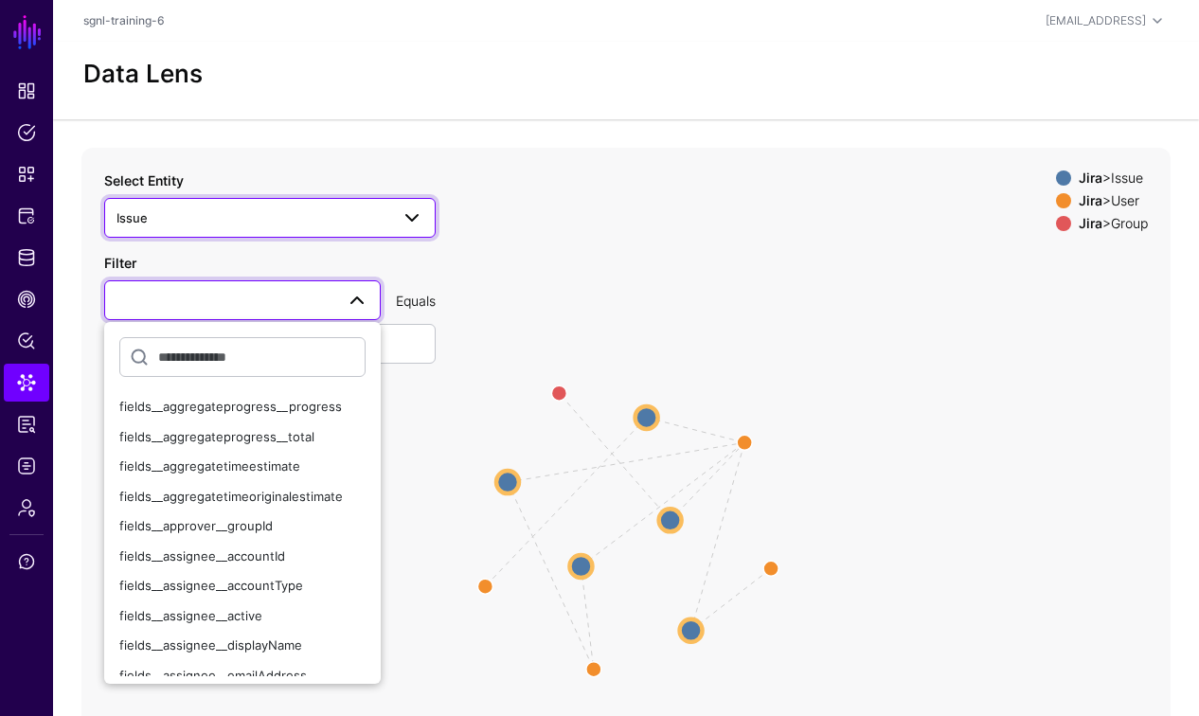
click at [384, 213] on span "Issue" at bounding box center [252, 217] width 273 height 21
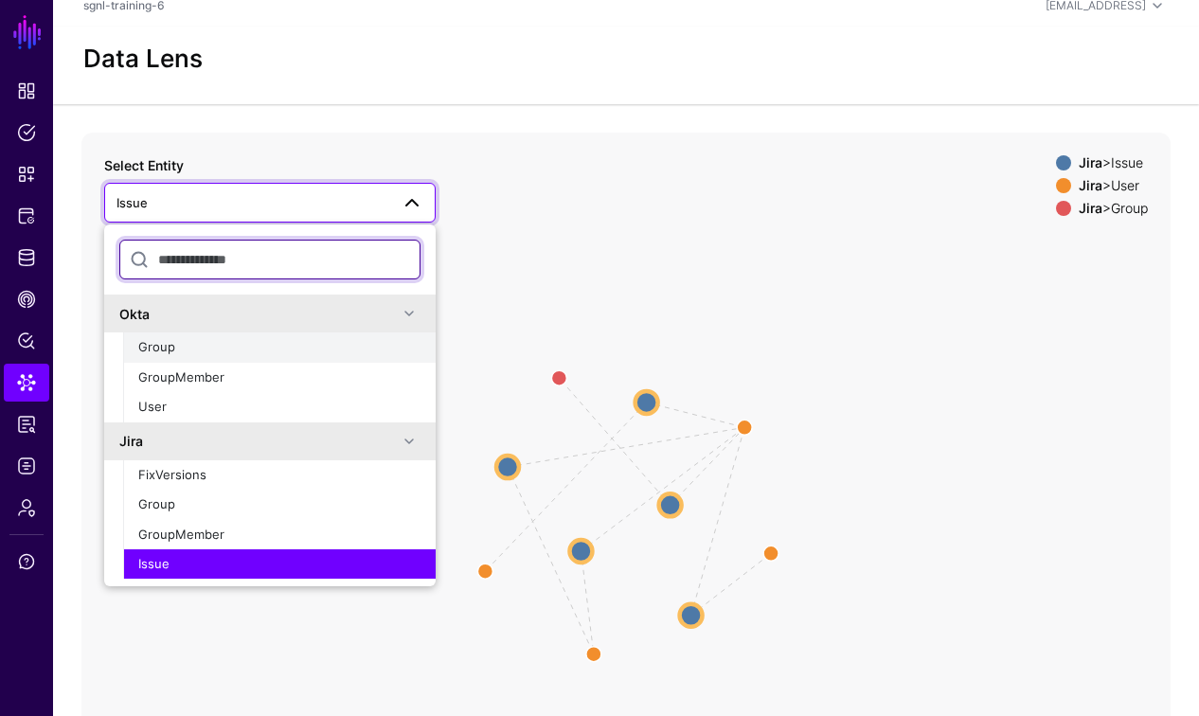
scroll to position [39, 0]
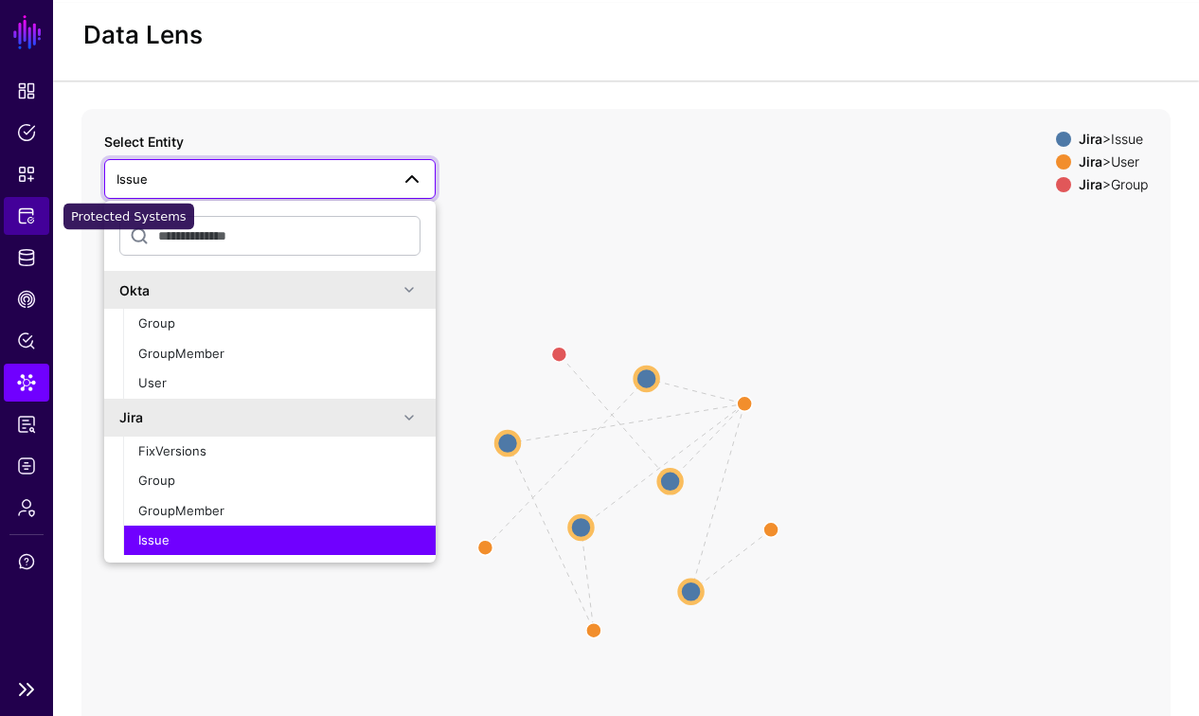
click at [27, 220] on span "Protected Systems" at bounding box center [26, 215] width 19 height 19
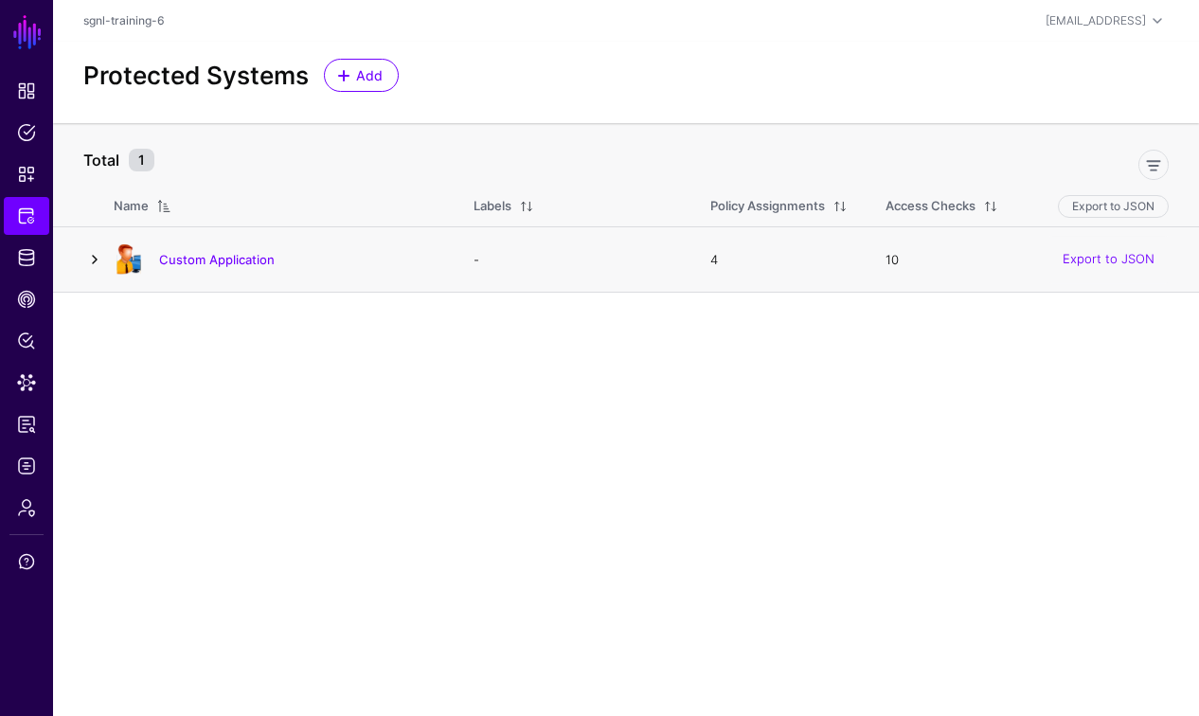
click at [98, 260] on link at bounding box center [94, 259] width 23 height 23
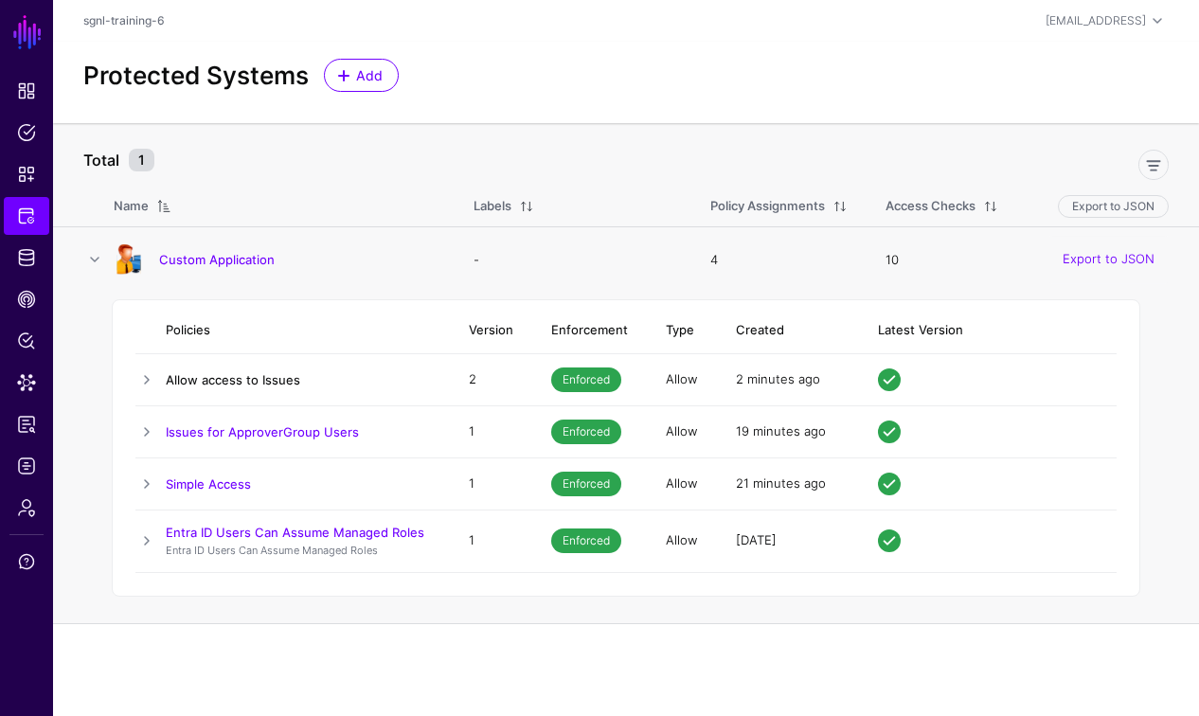
click at [248, 381] on link "Allow access to Issues" at bounding box center [233, 379] width 134 height 15
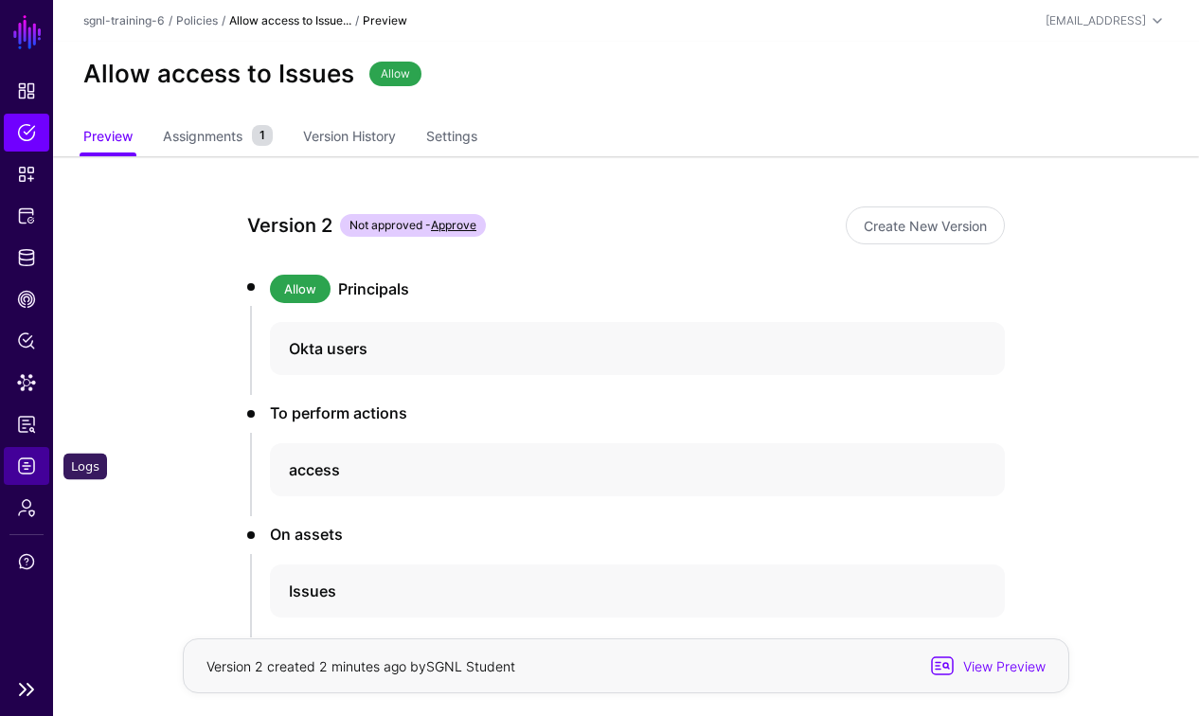
click at [27, 471] on span "Logs" at bounding box center [26, 465] width 19 height 19
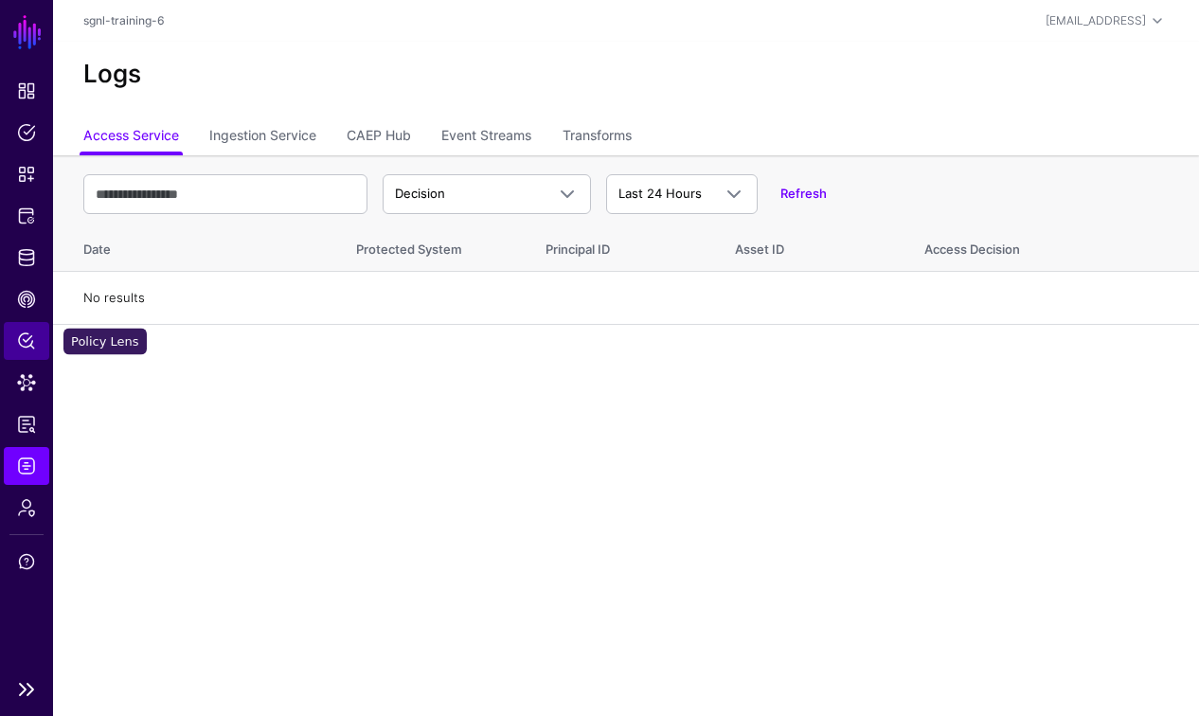
click at [30, 349] on span "Policy Lens" at bounding box center [26, 340] width 19 height 19
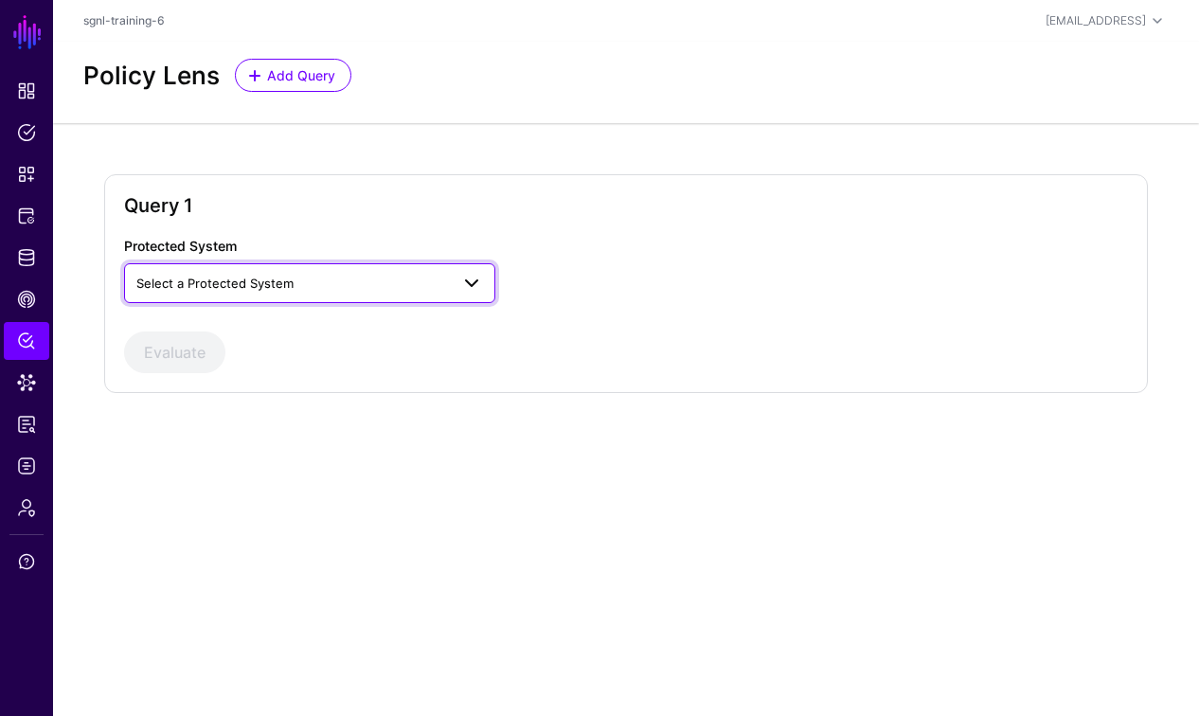
click at [293, 282] on span "Select a Protected System" at bounding box center [292, 283] width 313 height 21
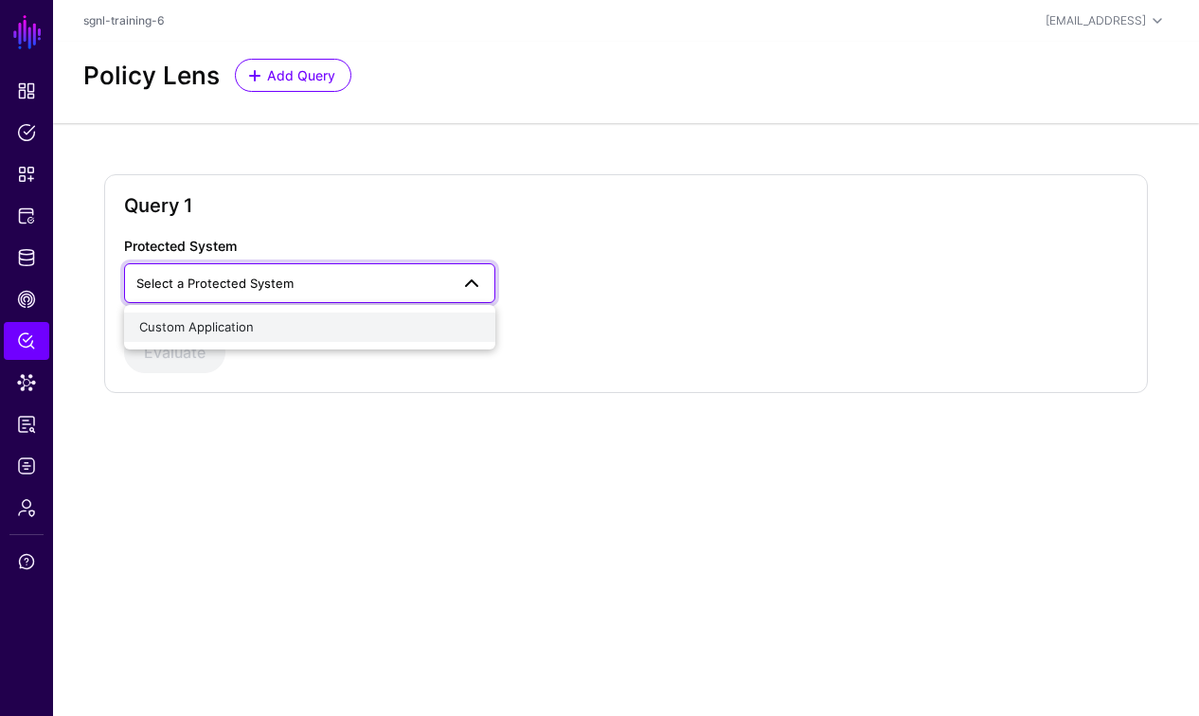
click at [251, 328] on span "Custom Application" at bounding box center [196, 326] width 115 height 15
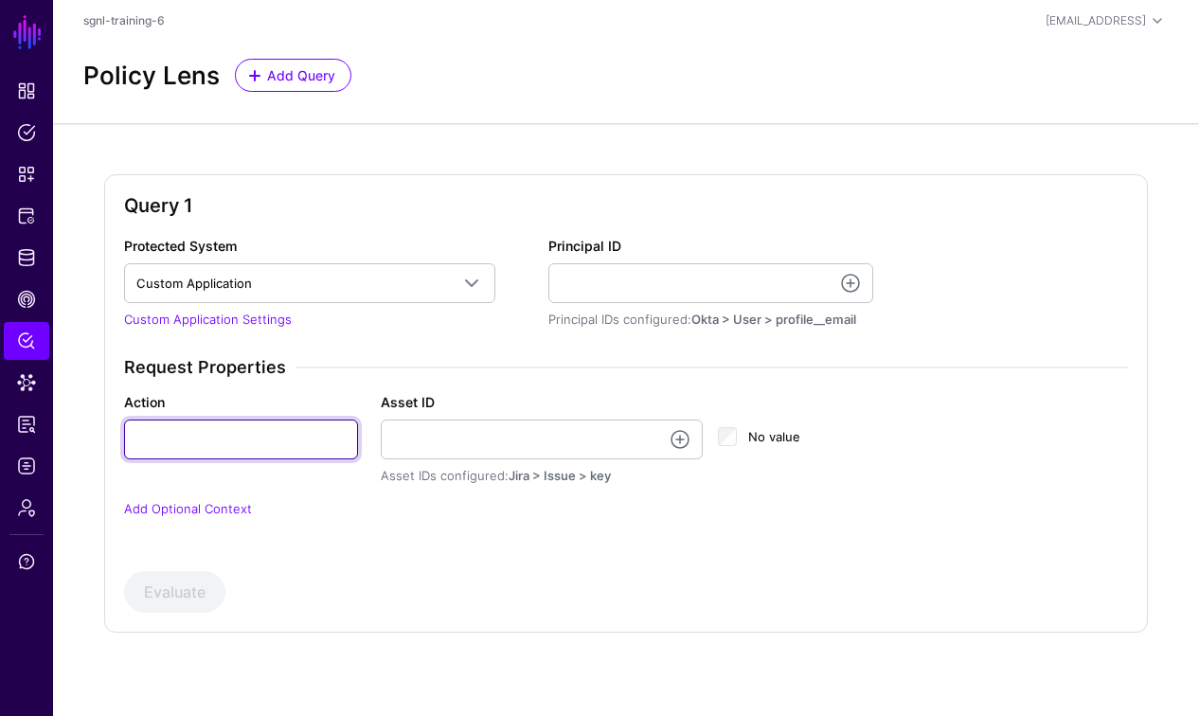
click at [261, 451] on input "Action" at bounding box center [241, 440] width 234 height 40
type input "******"
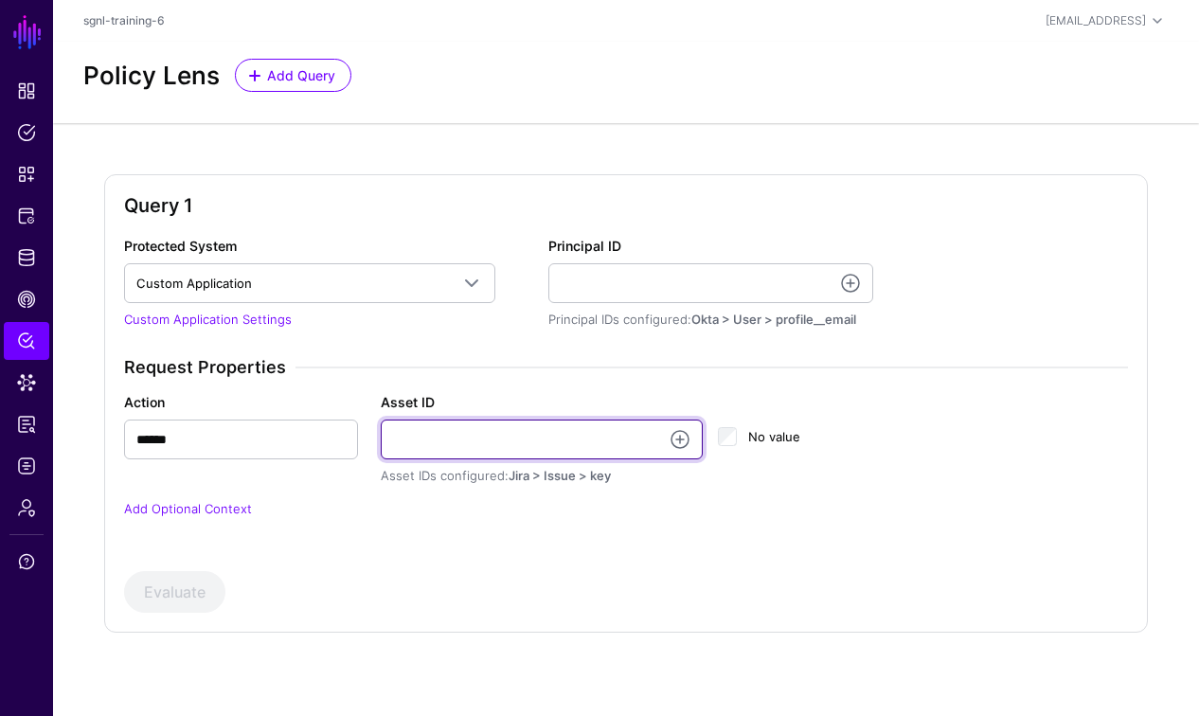
click at [444, 431] on input "Asset ID" at bounding box center [542, 440] width 322 height 40
type input "**********"
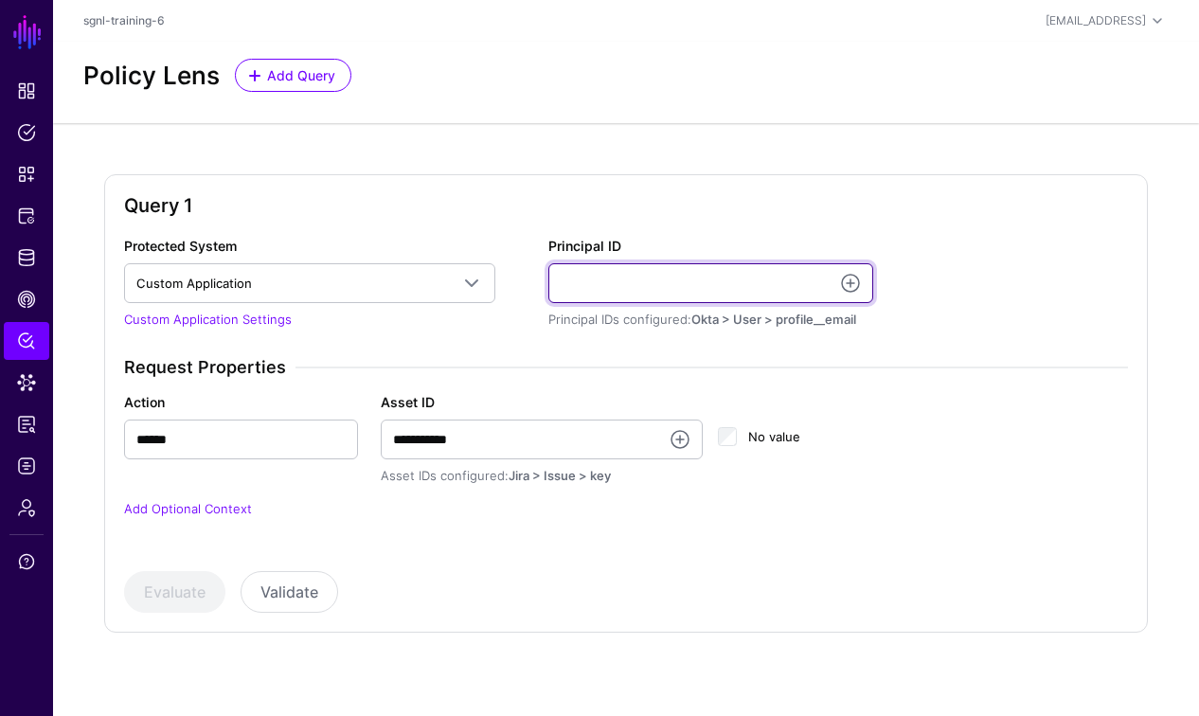
click at [675, 291] on input "Principal ID" at bounding box center [710, 283] width 325 height 40
type input "**********"
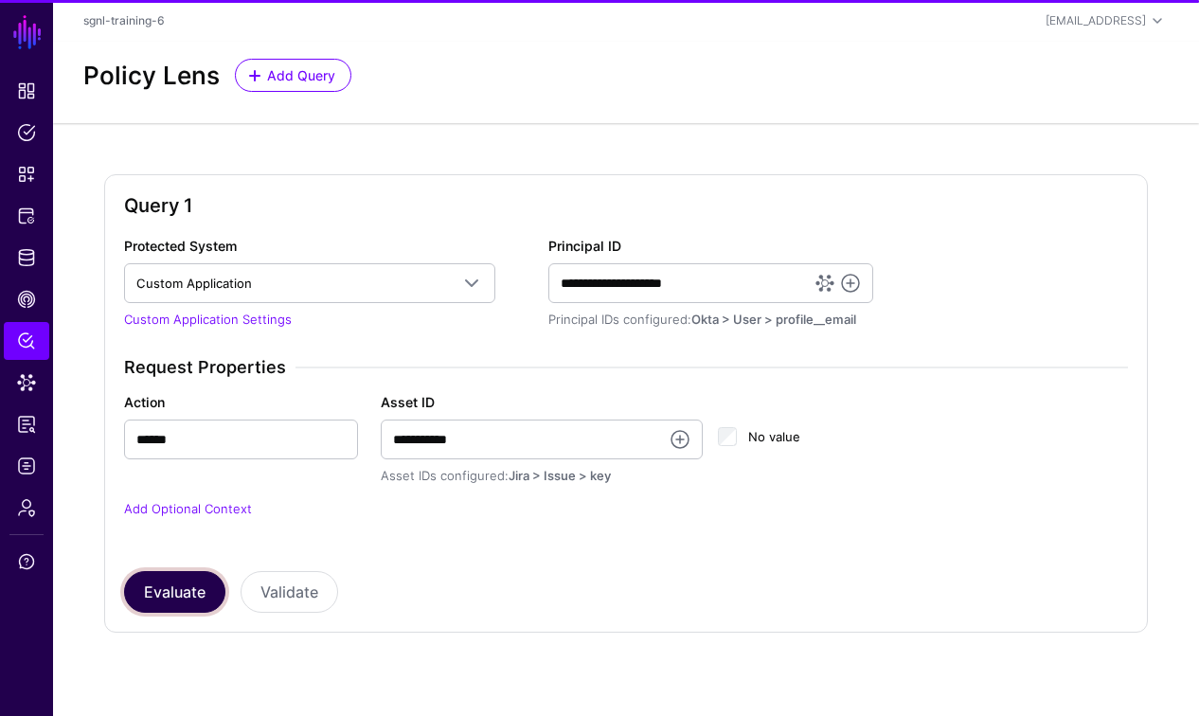
click at [183, 593] on button "Evaluate" at bounding box center [174, 592] width 101 height 42
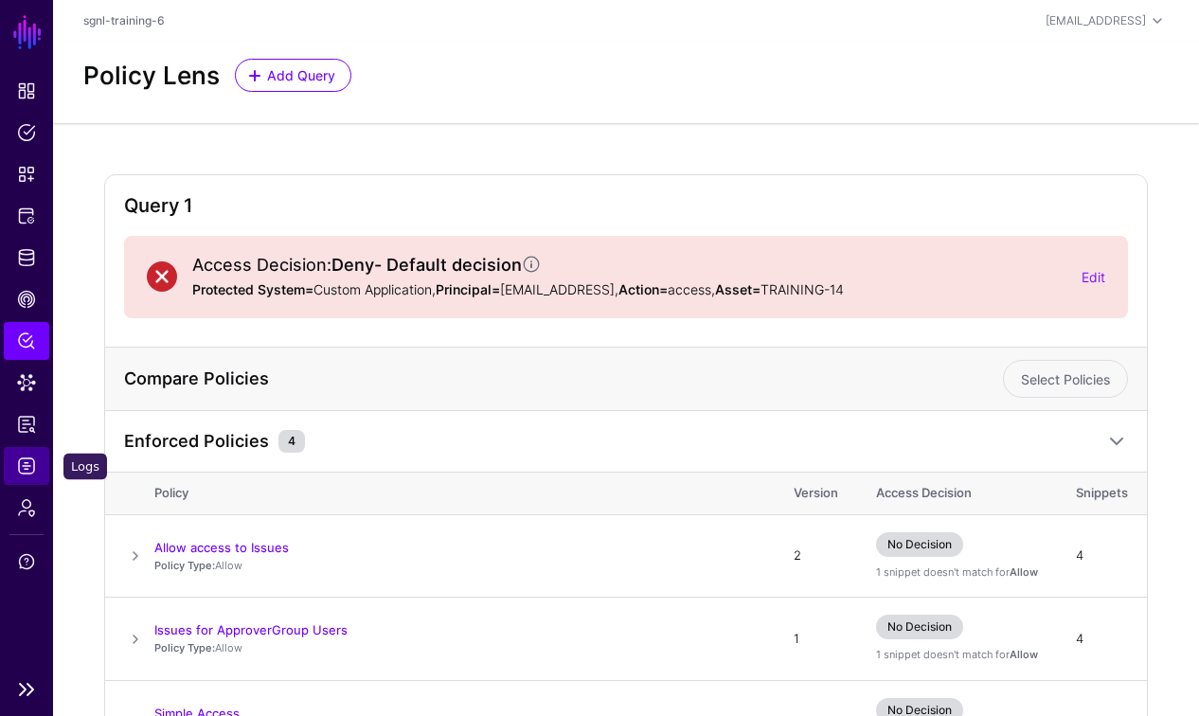
click at [26, 464] on span "Logs" at bounding box center [26, 465] width 19 height 19
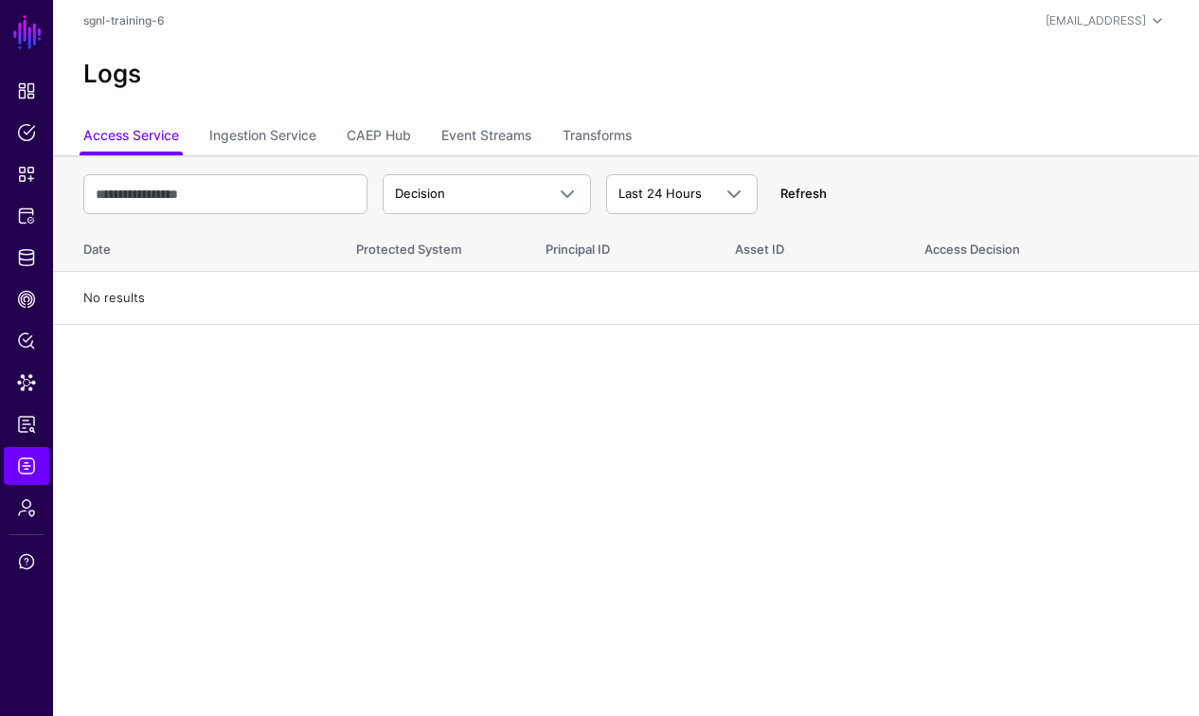
click at [823, 197] on link "Refresh" at bounding box center [803, 193] width 46 height 15
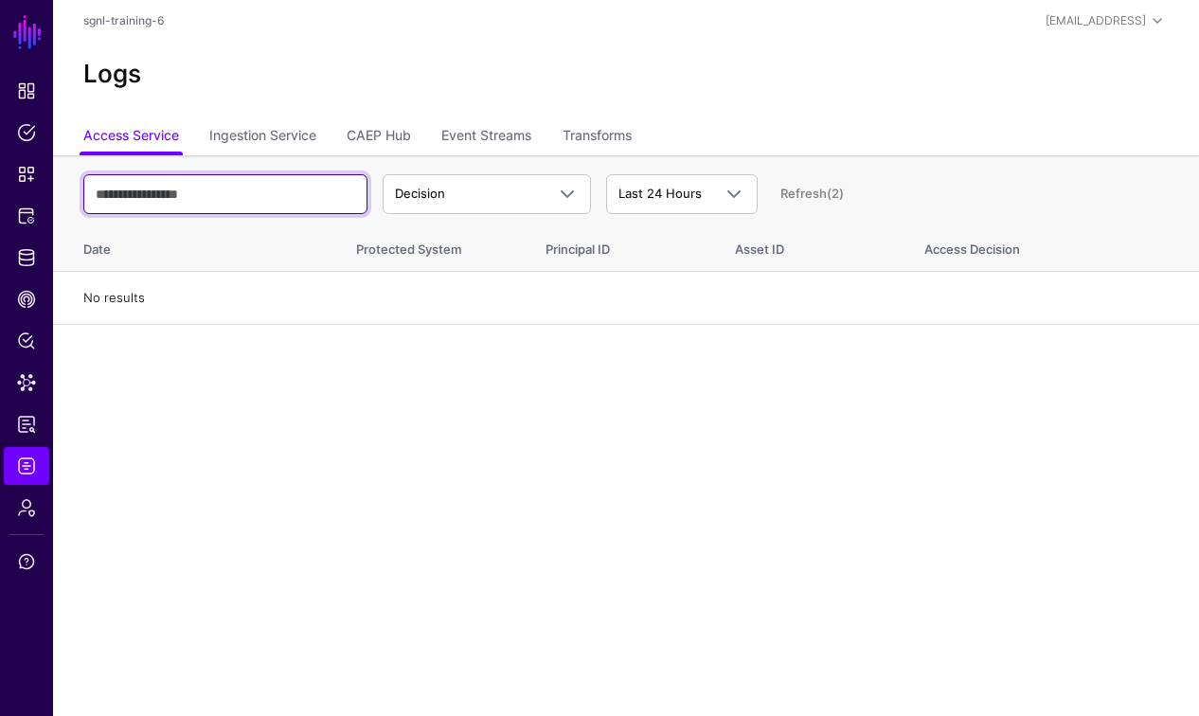
click at [313, 198] on input "text" at bounding box center [225, 194] width 284 height 40
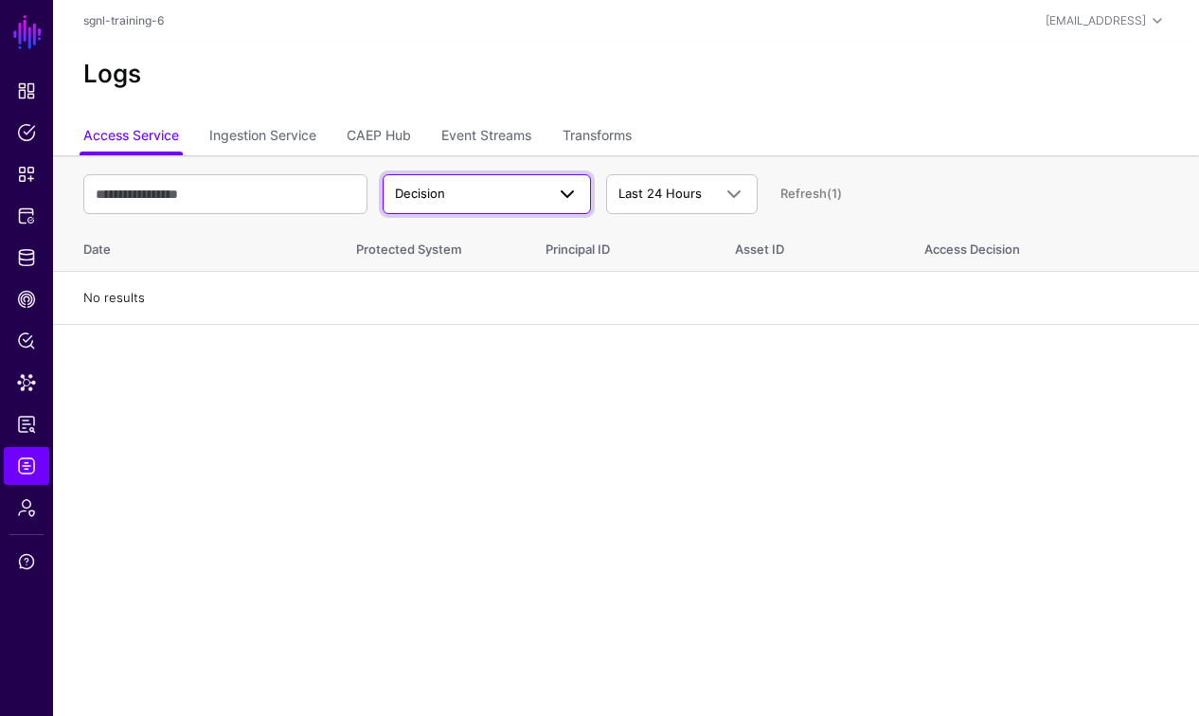
click at [467, 202] on span "Decision" at bounding box center [470, 194] width 150 height 19
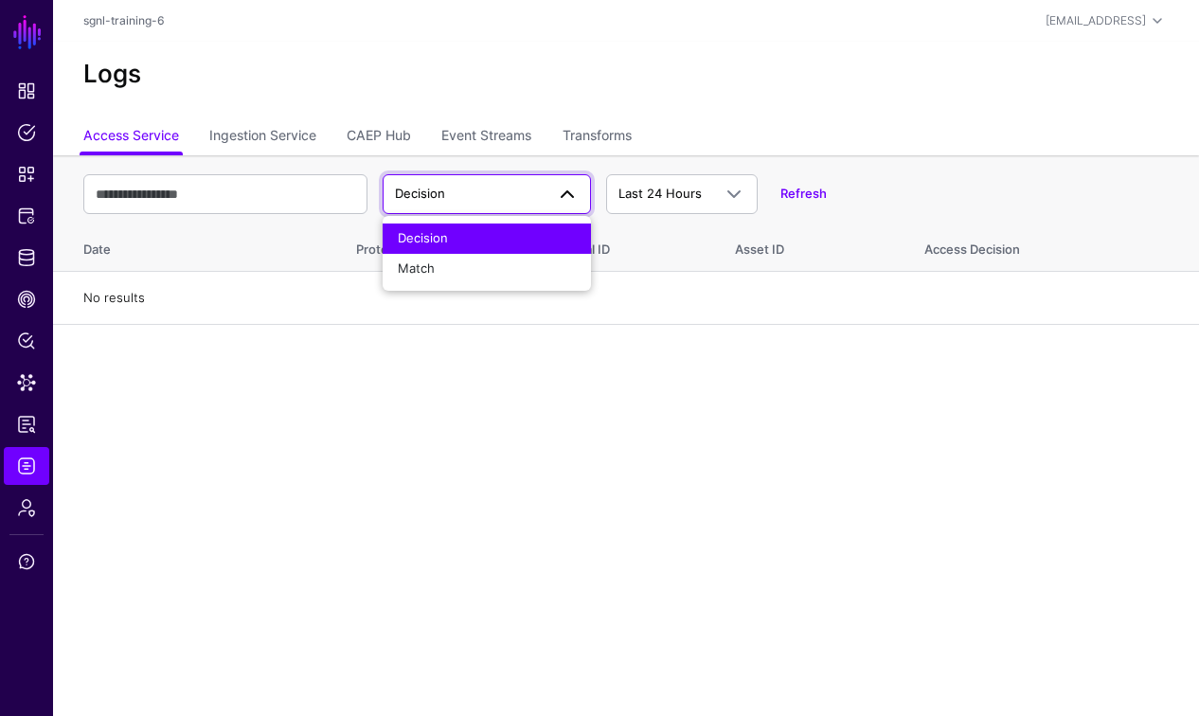
click at [467, 201] on span "Decision" at bounding box center [470, 194] width 150 height 19
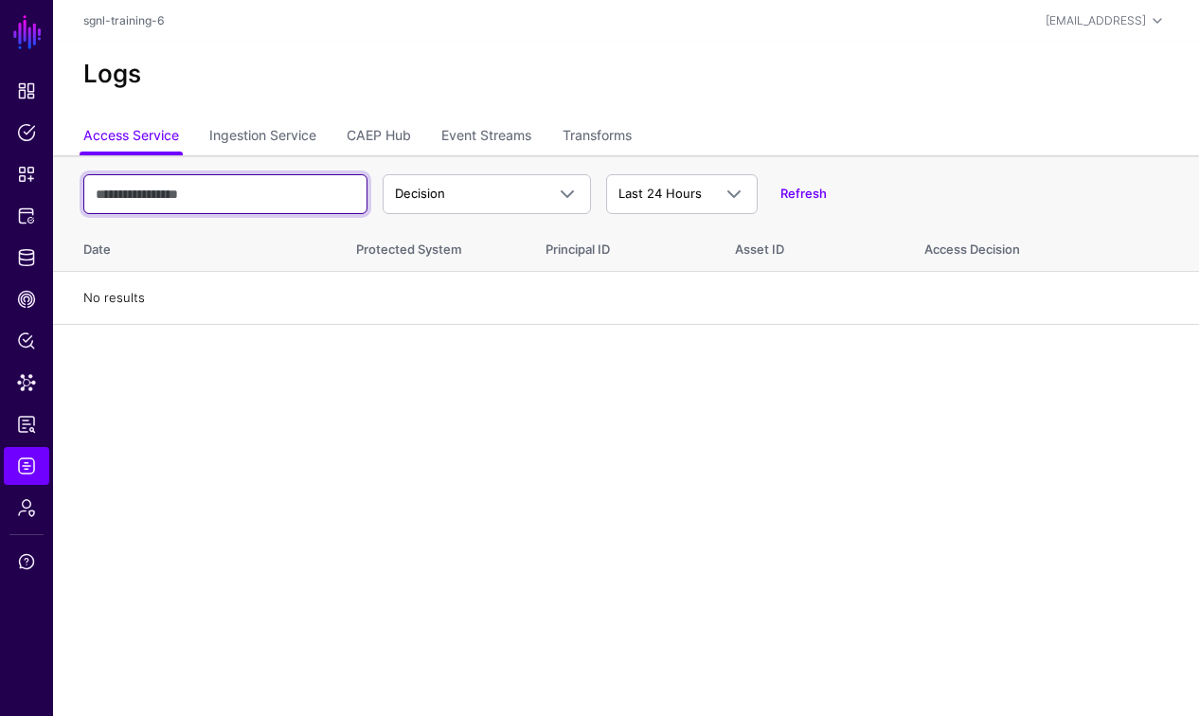
click at [182, 190] on input "text" at bounding box center [225, 194] width 284 height 40
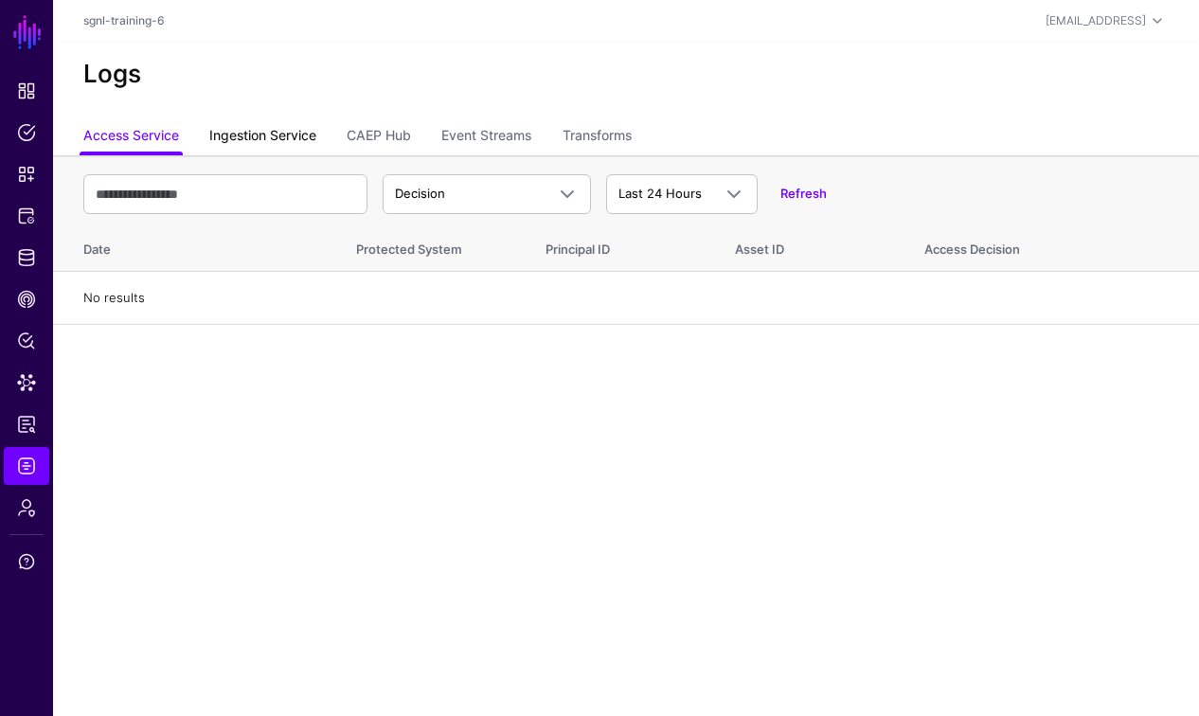
click at [261, 141] on link "Ingestion Service" at bounding box center [262, 137] width 107 height 36
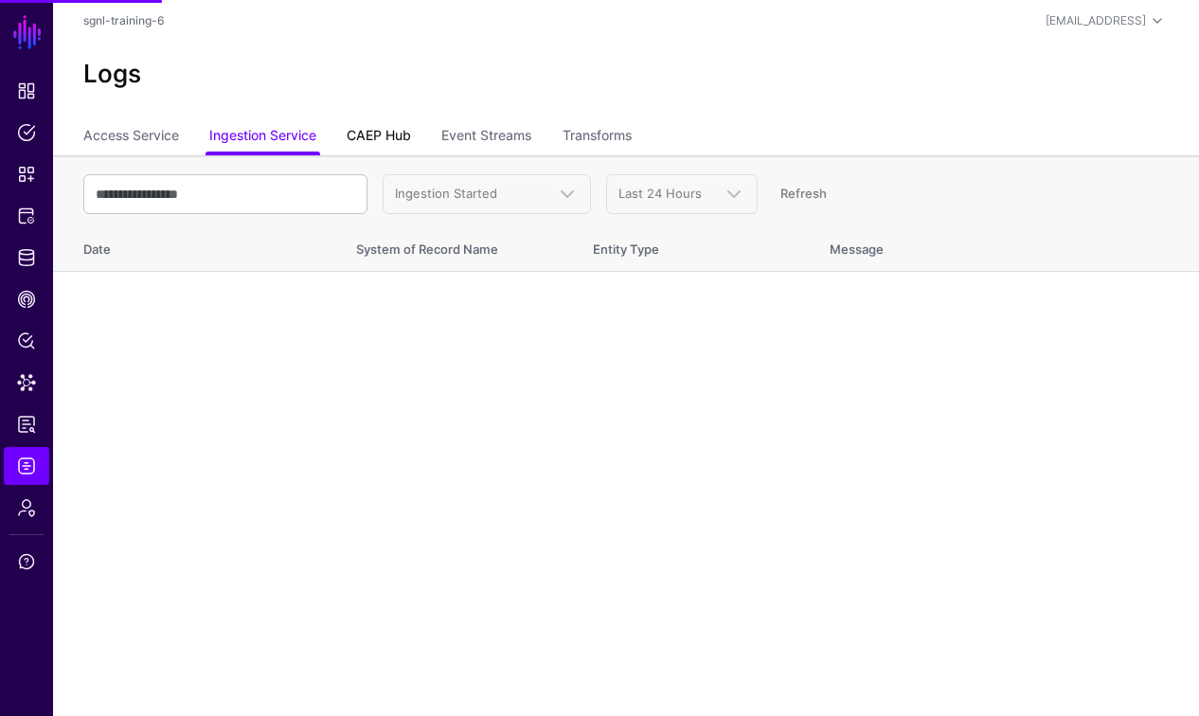
click at [390, 141] on link "CAEP Hub" at bounding box center [379, 137] width 64 height 36
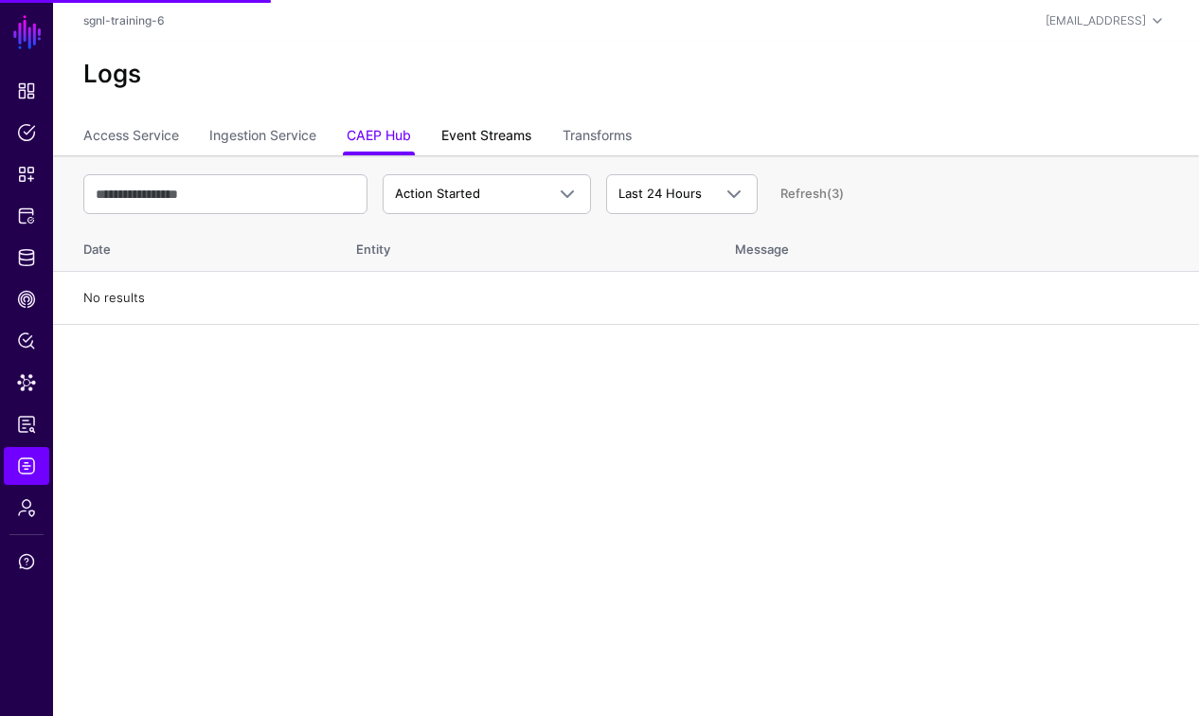
click at [493, 139] on link "Event Streams" at bounding box center [486, 137] width 90 height 36
click at [595, 139] on link "Transforms" at bounding box center [597, 137] width 69 height 36
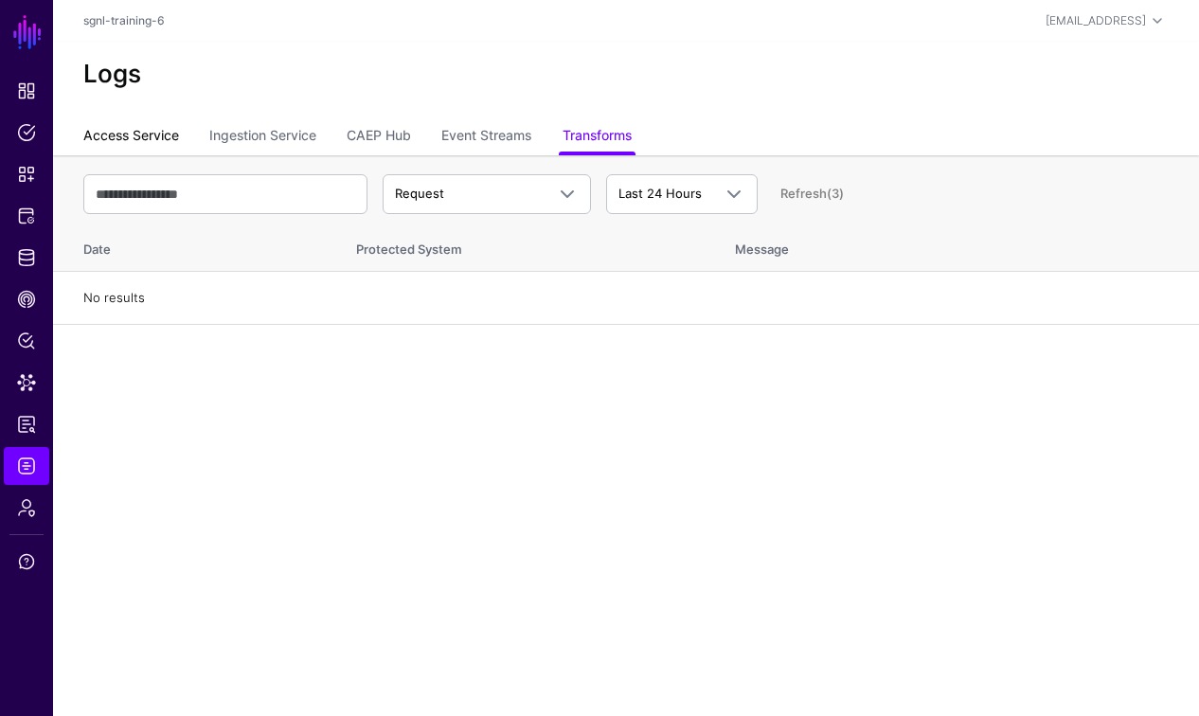
click at [142, 142] on link "Access Service" at bounding box center [131, 137] width 96 height 36
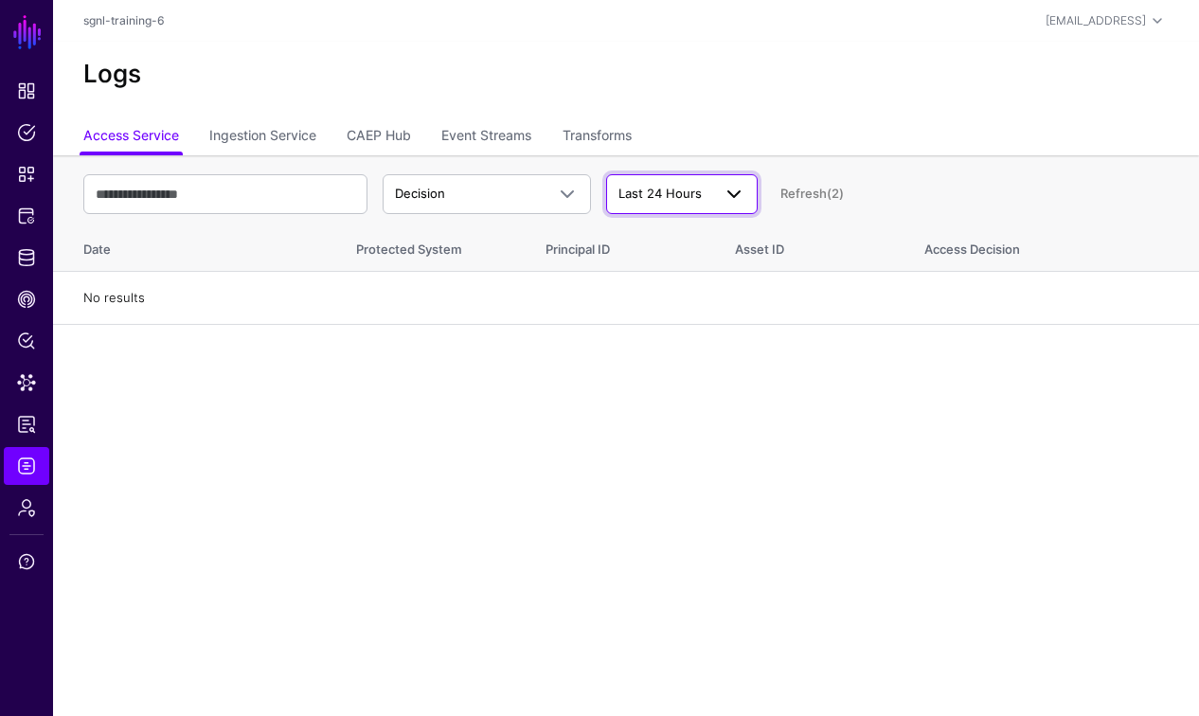
click at [696, 194] on span "Last 24 Hours" at bounding box center [659, 193] width 83 height 15
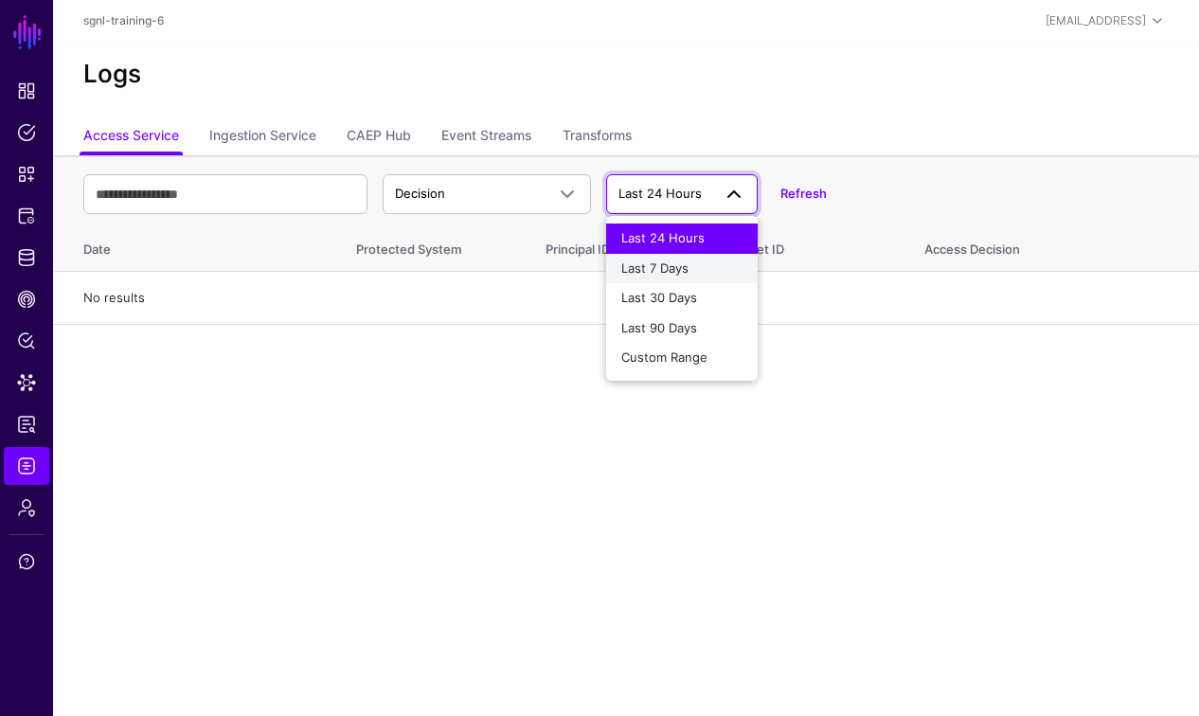
click at [662, 274] on span "Last 7 Days" at bounding box center [654, 267] width 67 height 15
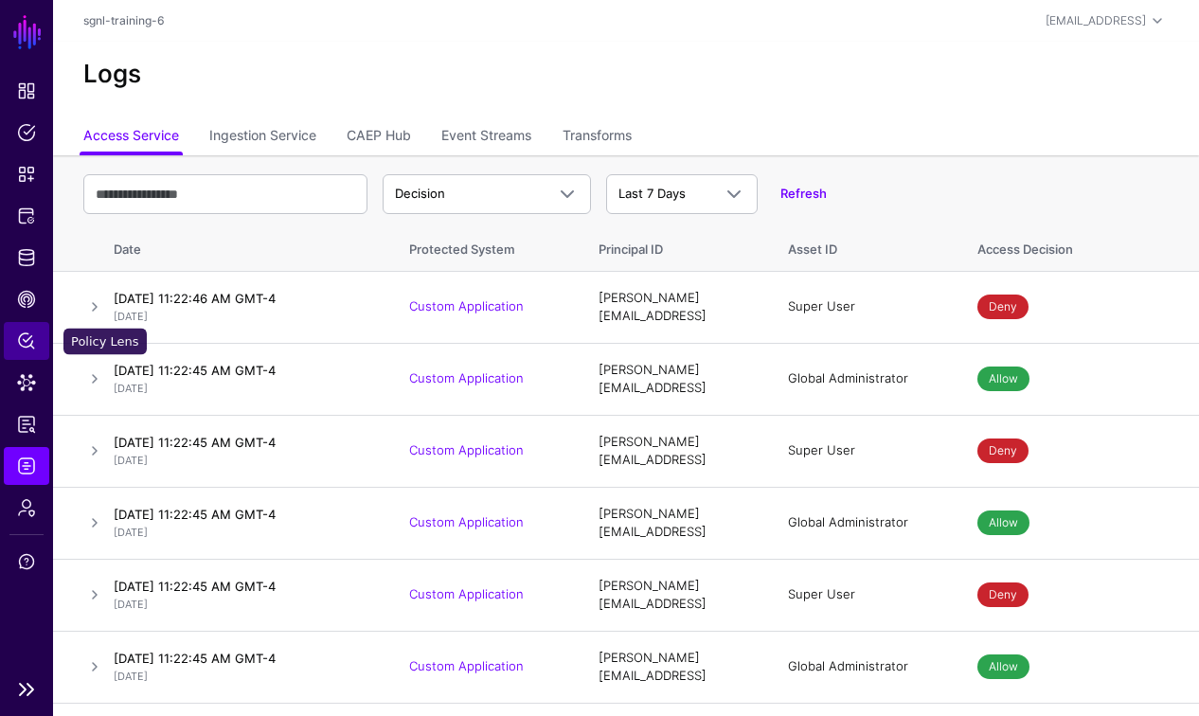
click at [19, 343] on span "Policy Lens" at bounding box center [26, 340] width 19 height 19
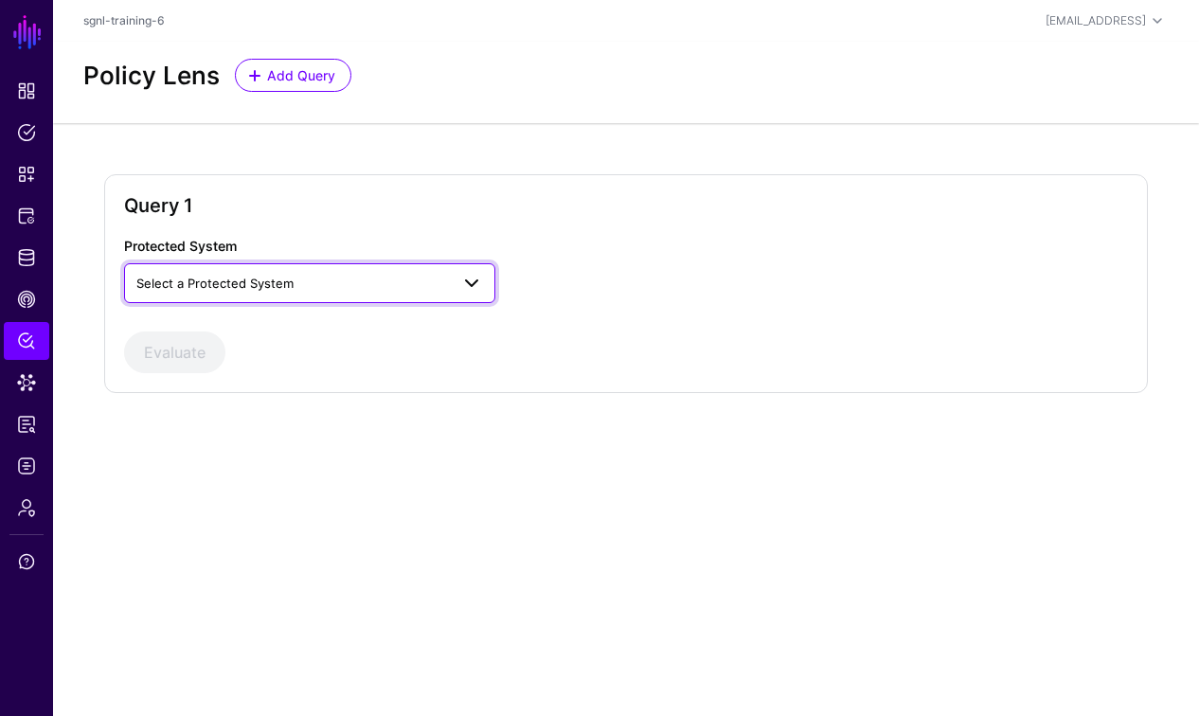
click at [400, 278] on span "Select a Protected System" at bounding box center [292, 283] width 313 height 21
click at [245, 328] on span "Custom Application" at bounding box center [196, 326] width 115 height 15
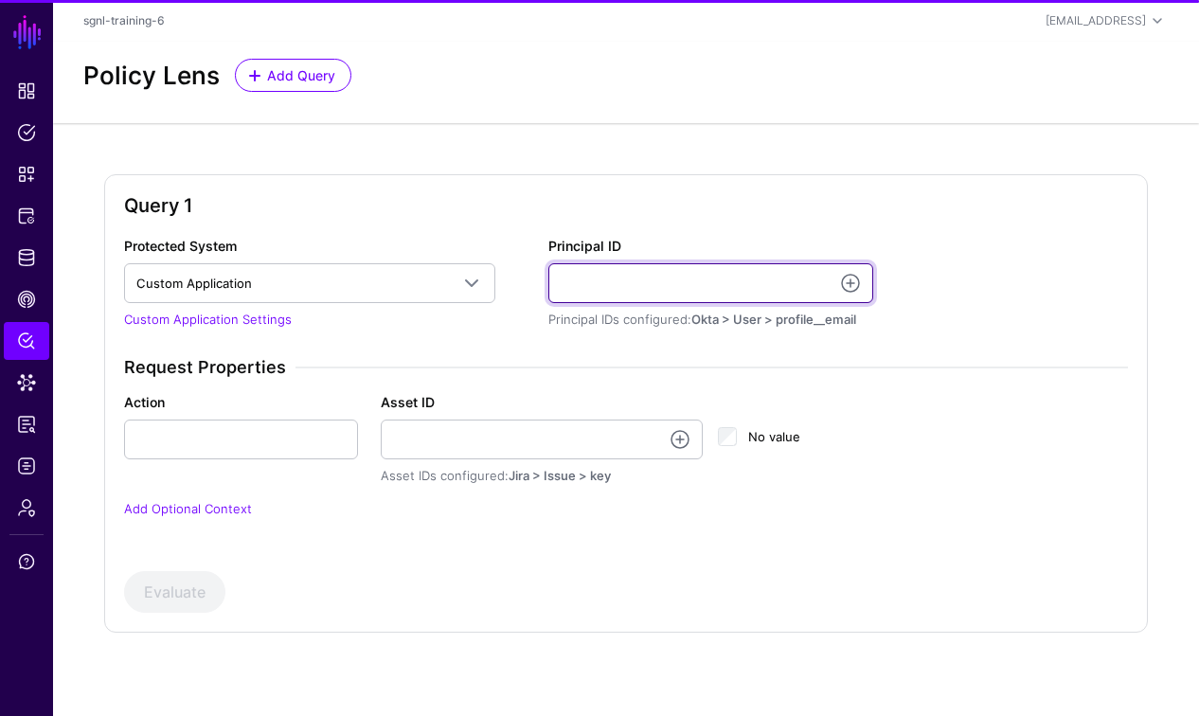
click at [644, 281] on input "Principal ID" at bounding box center [710, 283] width 325 height 40
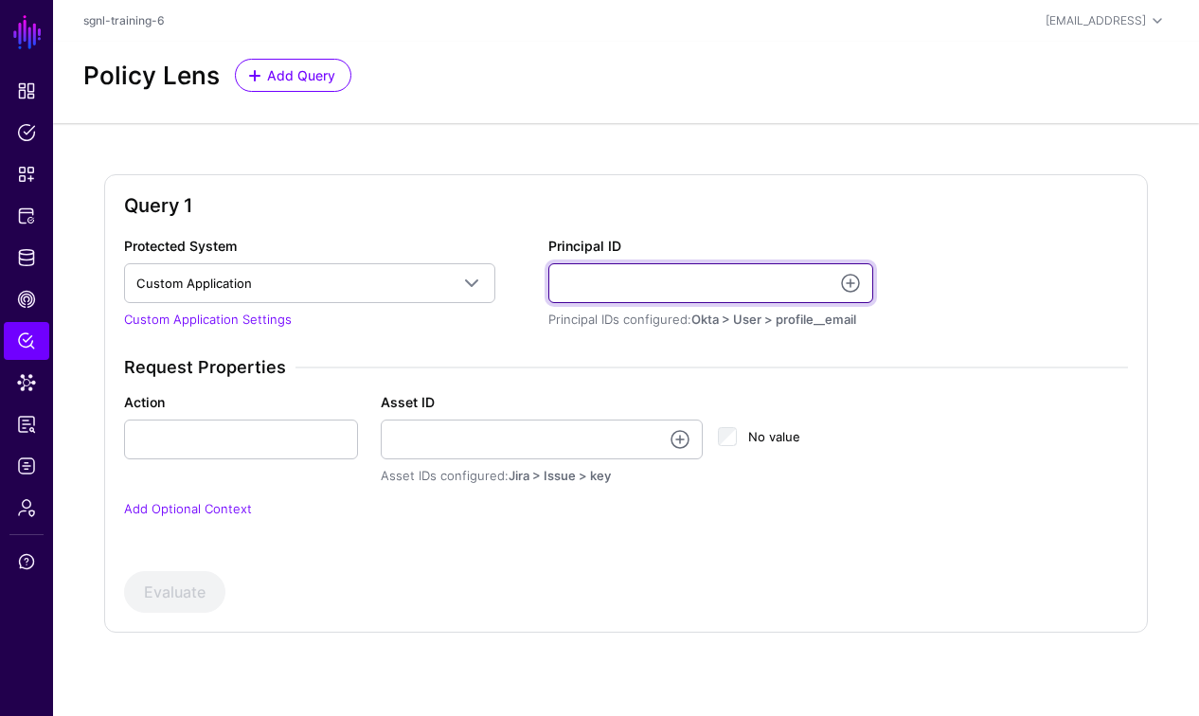
type input "**********"
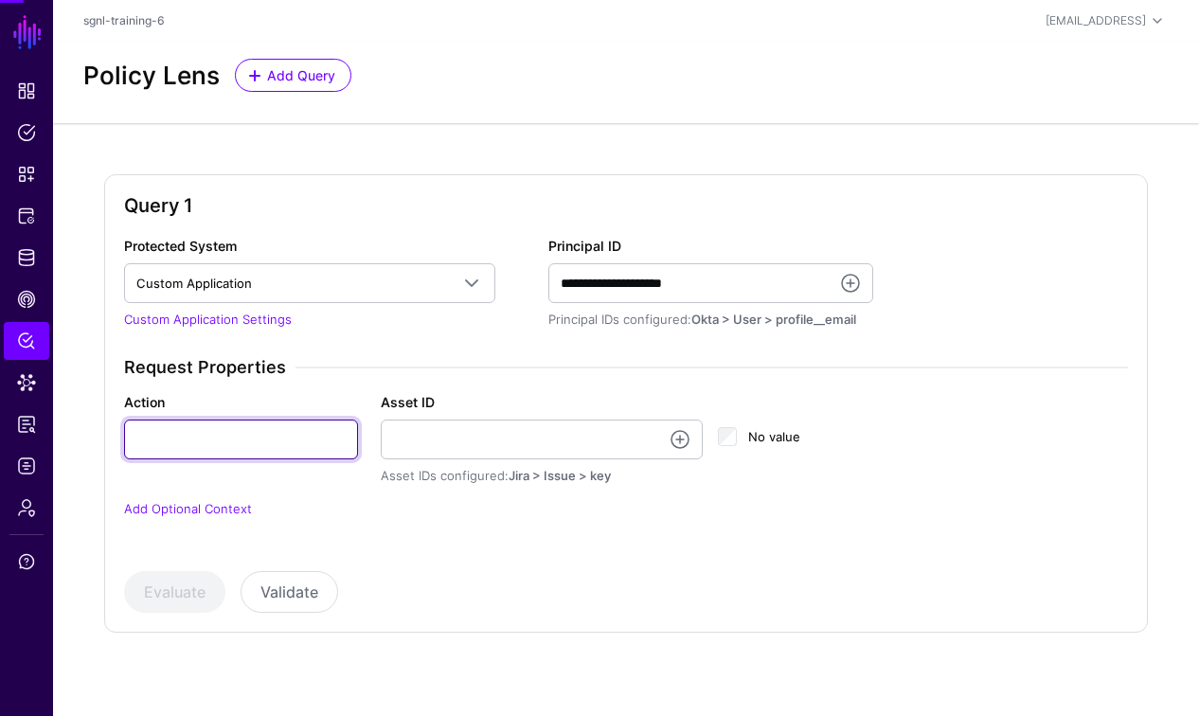
click at [284, 443] on input "Action" at bounding box center [241, 440] width 234 height 40
type input "******"
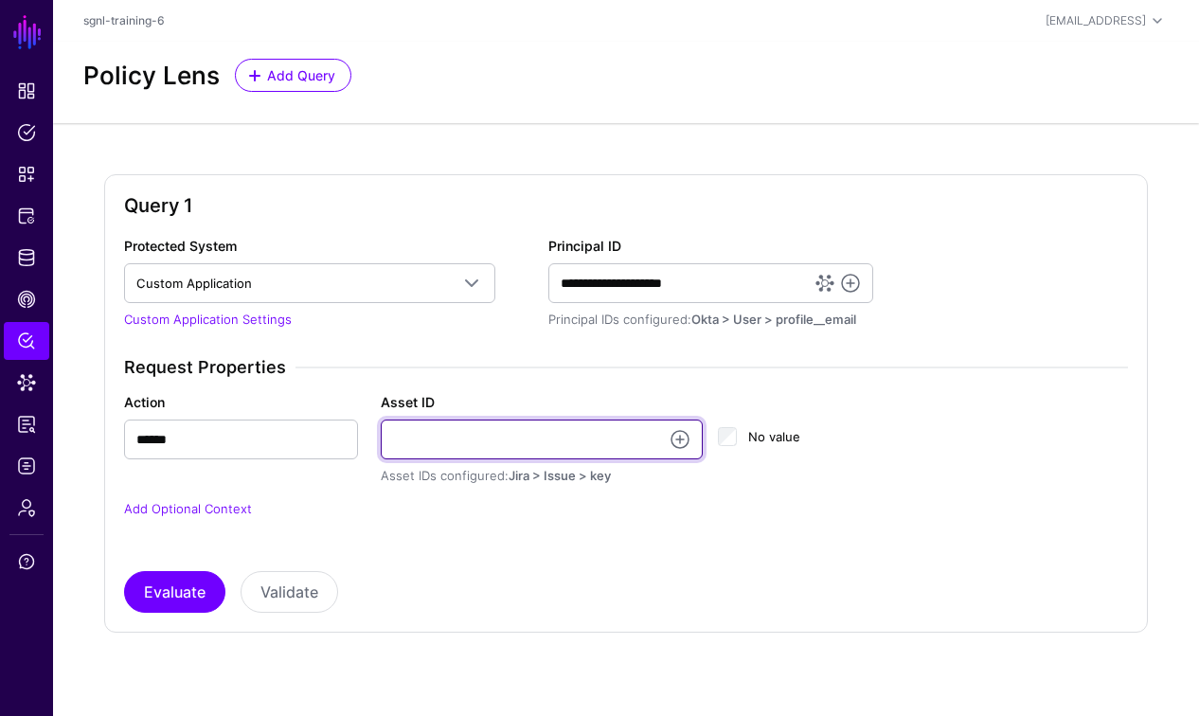
click at [488, 438] on input "Asset ID" at bounding box center [542, 440] width 322 height 40
type input "**********"
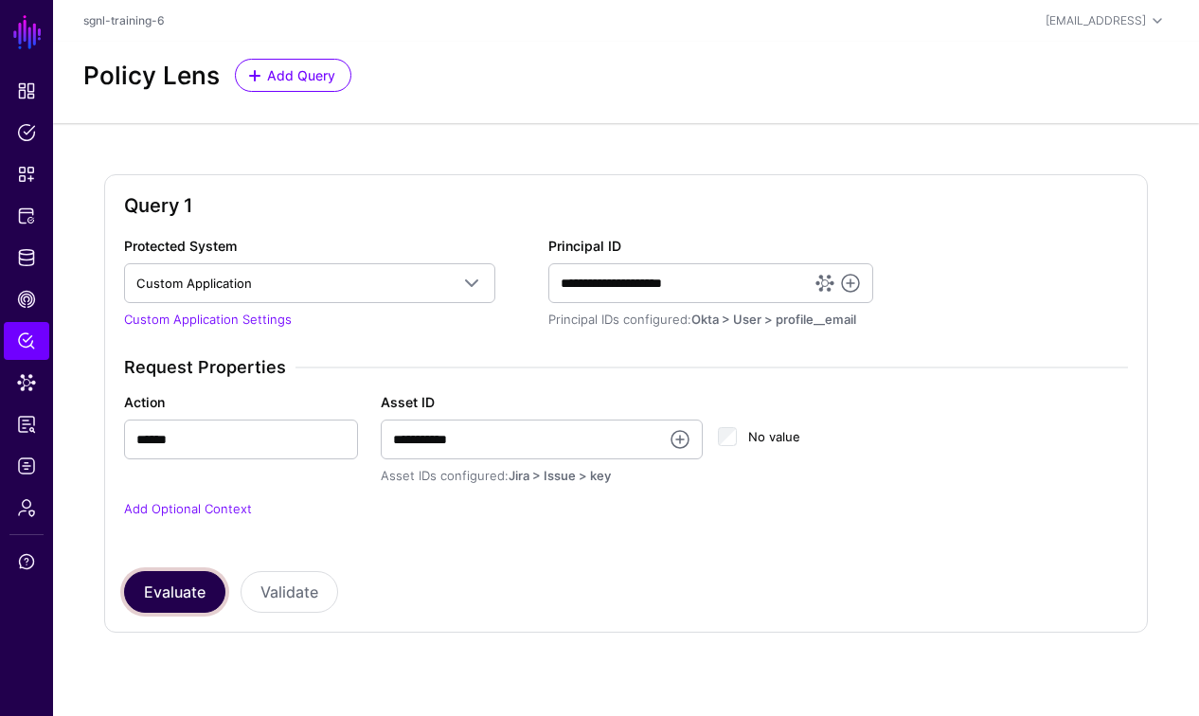
click at [174, 585] on button "Evaluate" at bounding box center [174, 592] width 101 height 42
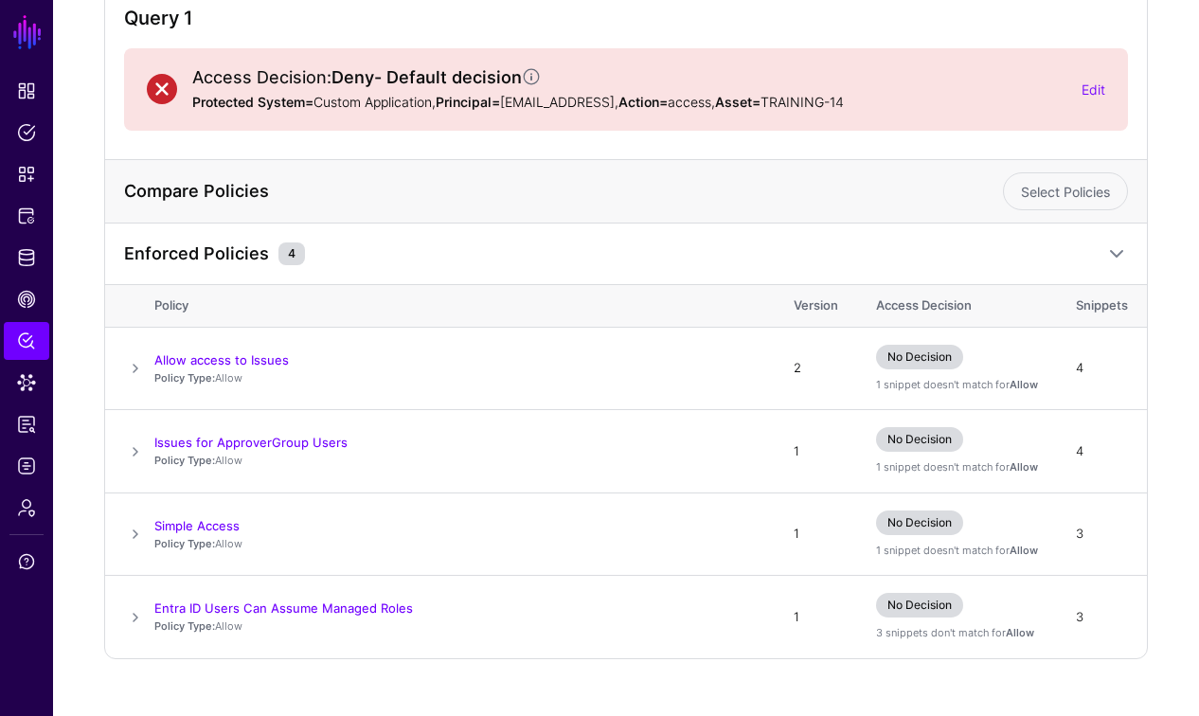
scroll to position [75, 0]
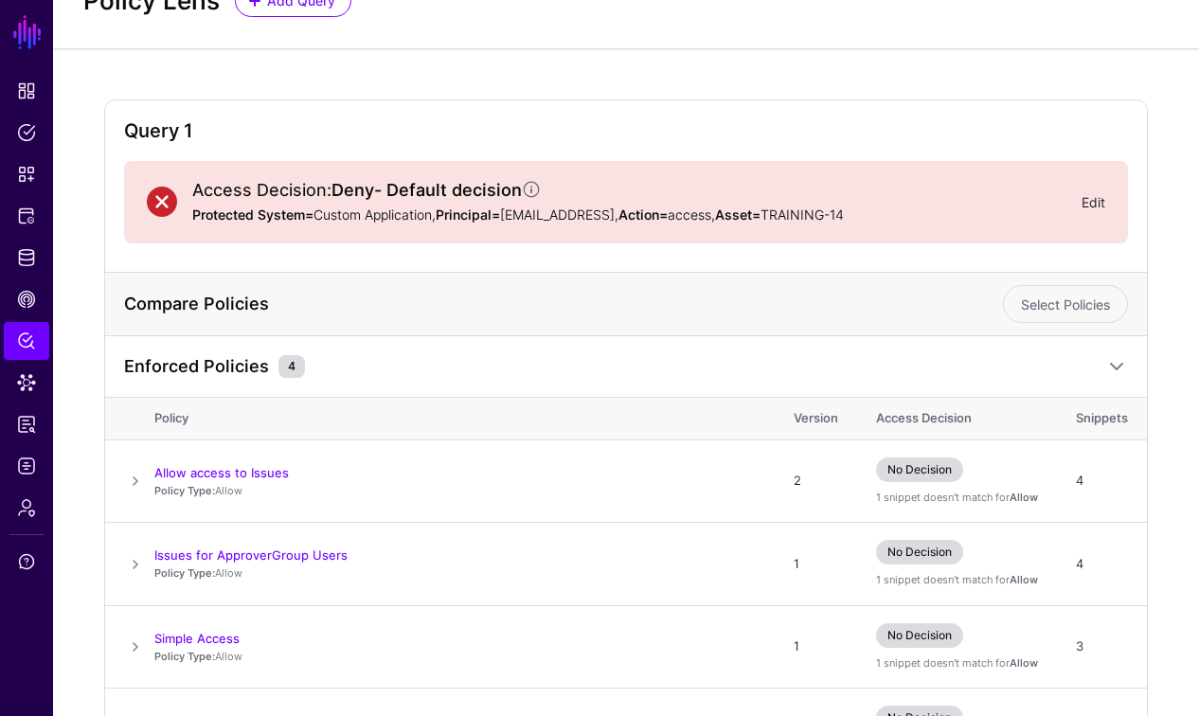
click at [1099, 203] on link "Edit" at bounding box center [1093, 202] width 24 height 16
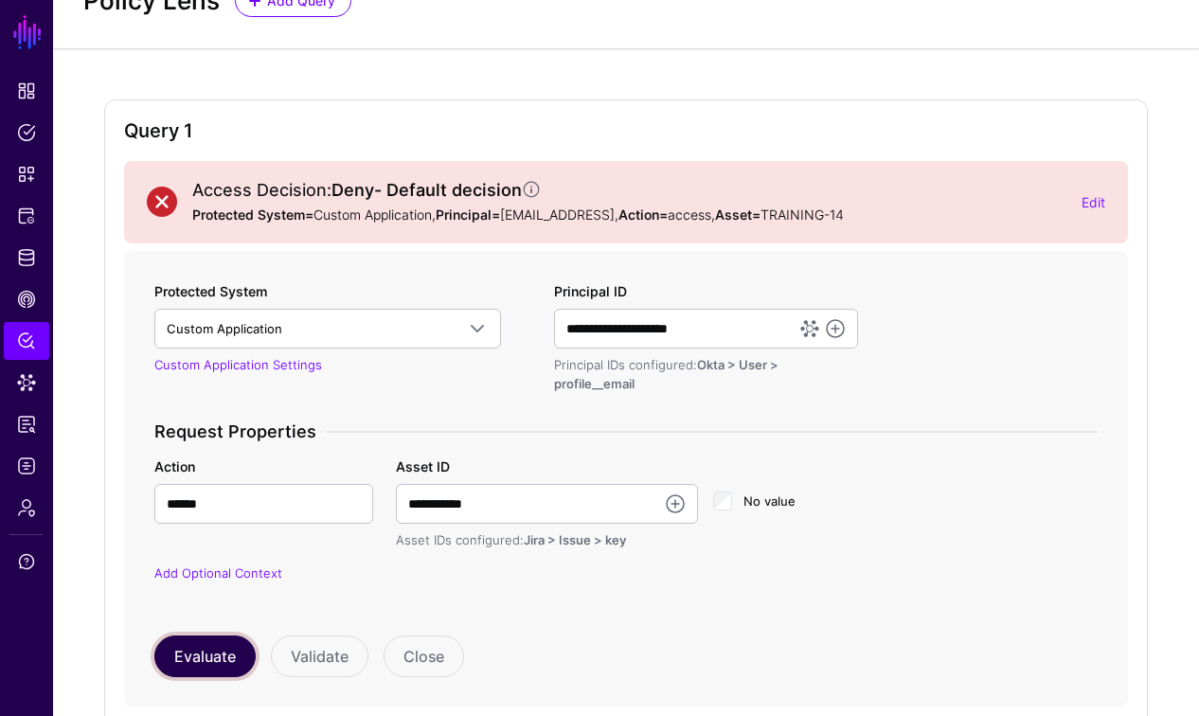
click at [194, 649] on button "Evaluate" at bounding box center [204, 656] width 101 height 42
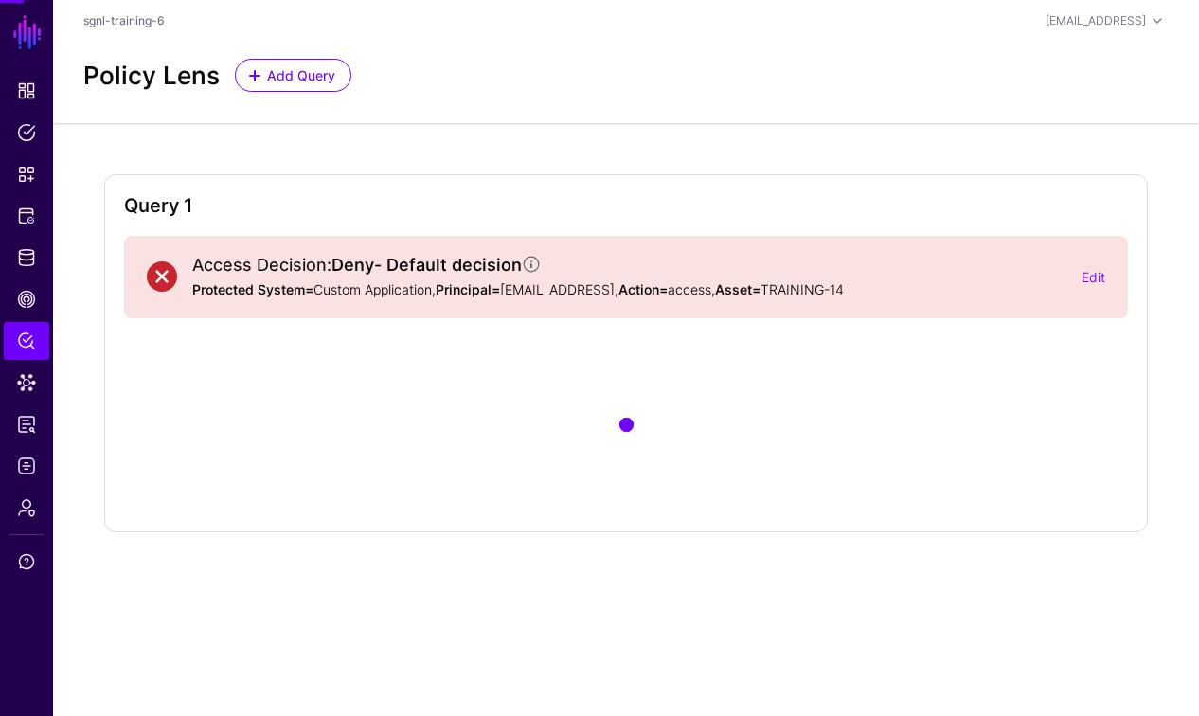
scroll to position [0, 0]
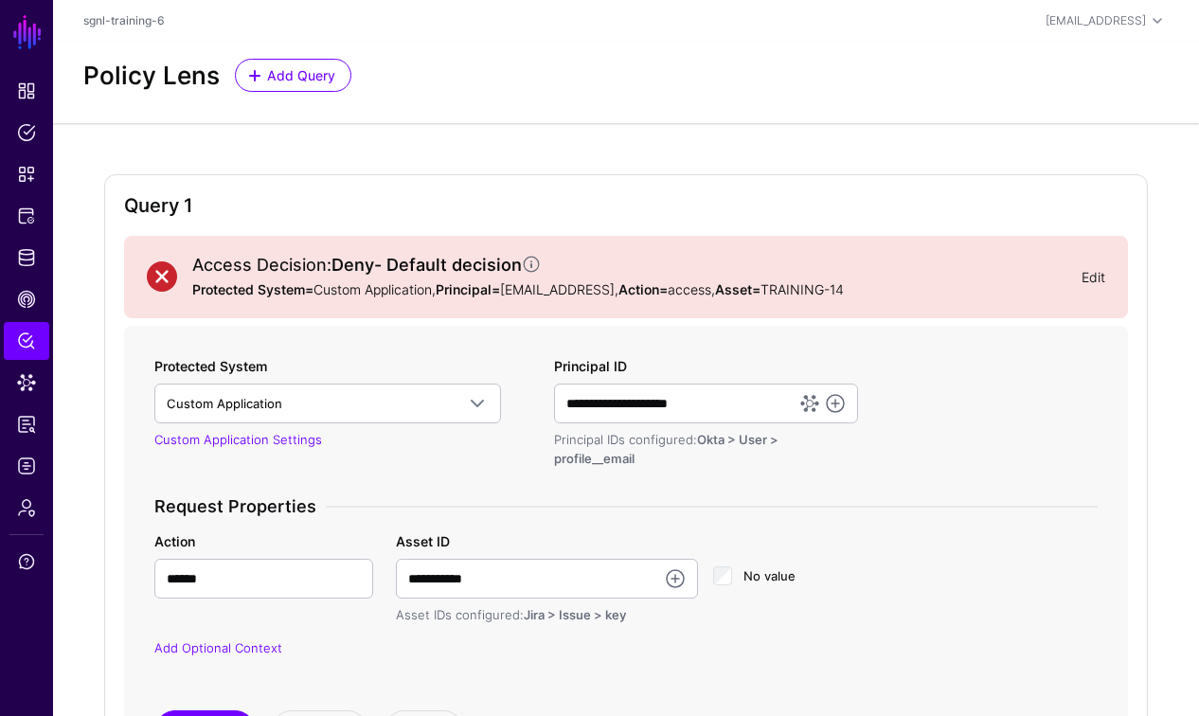
click at [1092, 278] on link "Edit" at bounding box center [1093, 277] width 24 height 16
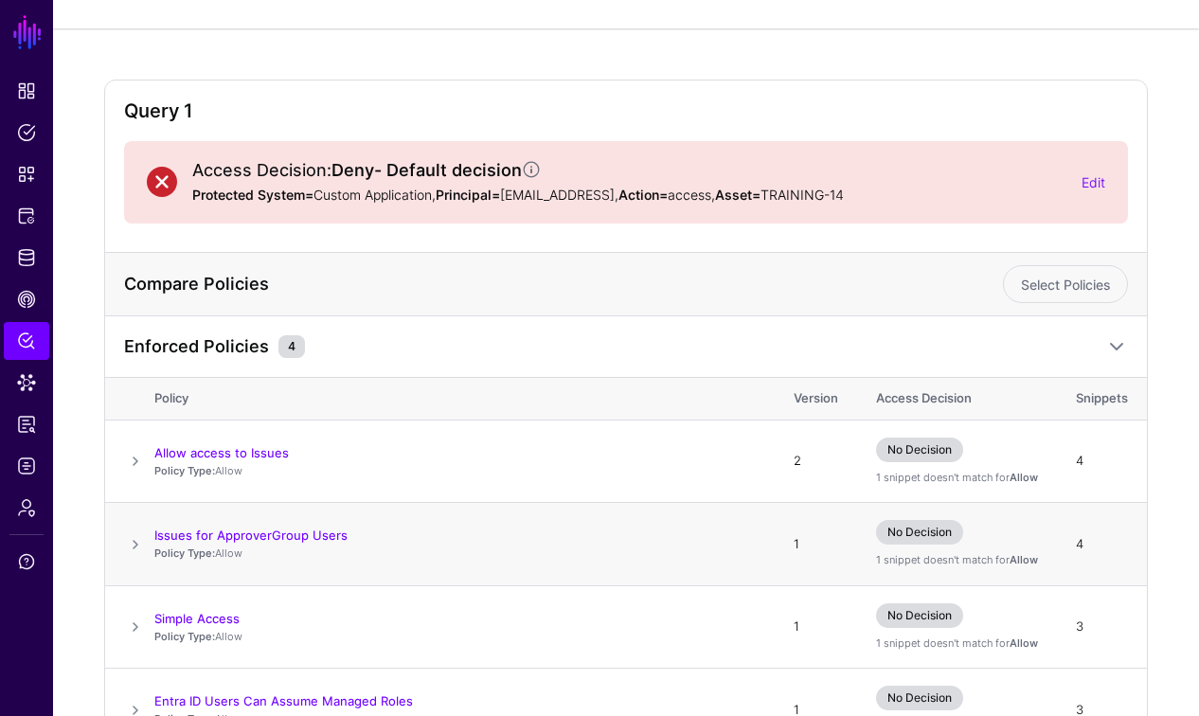
scroll to position [211, 0]
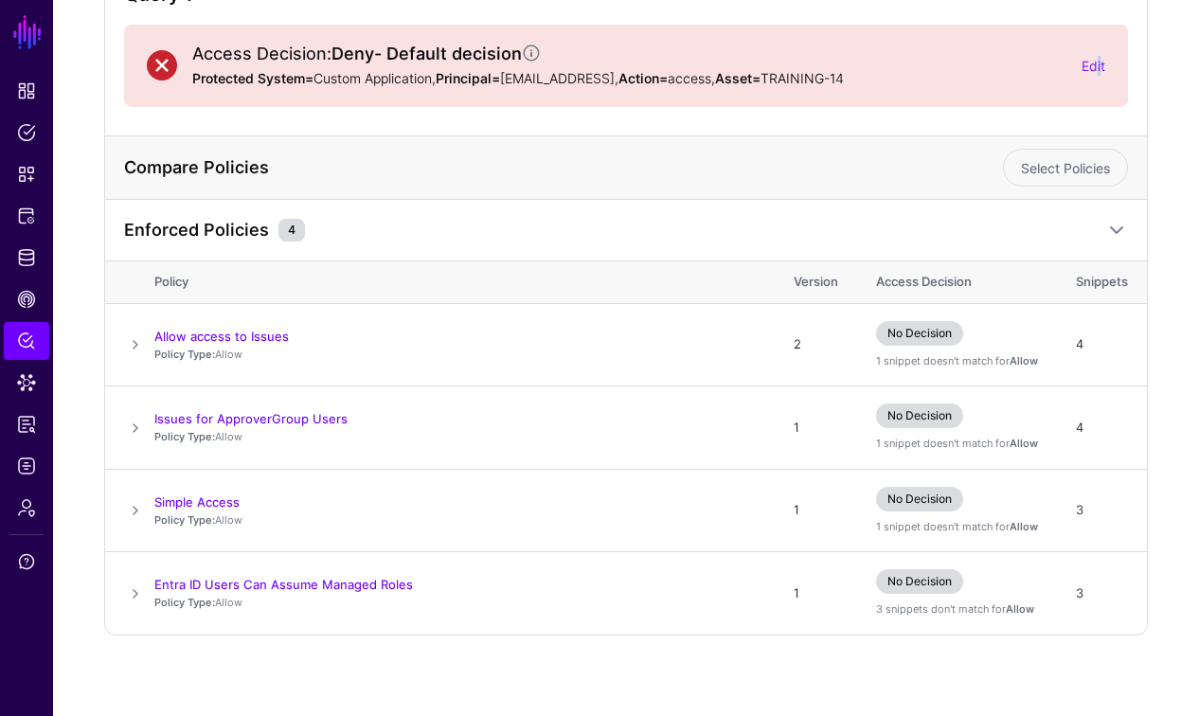
drag, startPoint x: 1100, startPoint y: 63, endPoint x: 1081, endPoint y: 66, distance: 20.1
click at [1096, 64] on link "Edit" at bounding box center [1093, 66] width 24 height 16
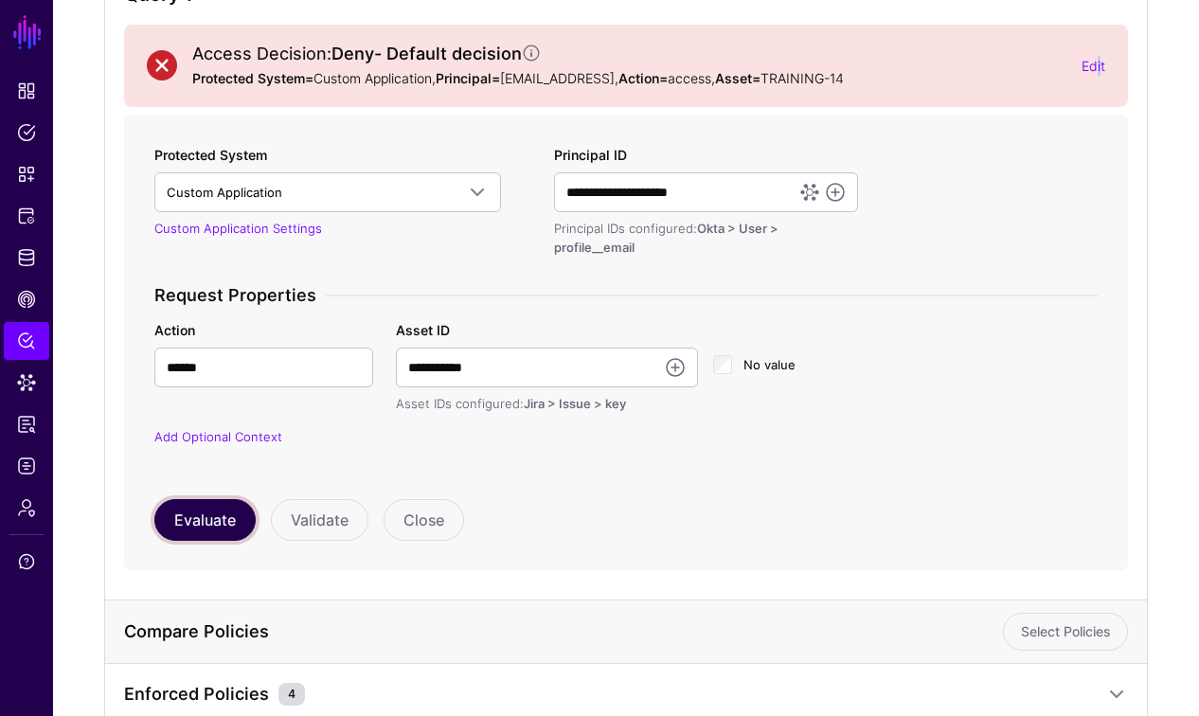
click at [196, 511] on button "Evaluate" at bounding box center [204, 520] width 101 height 42
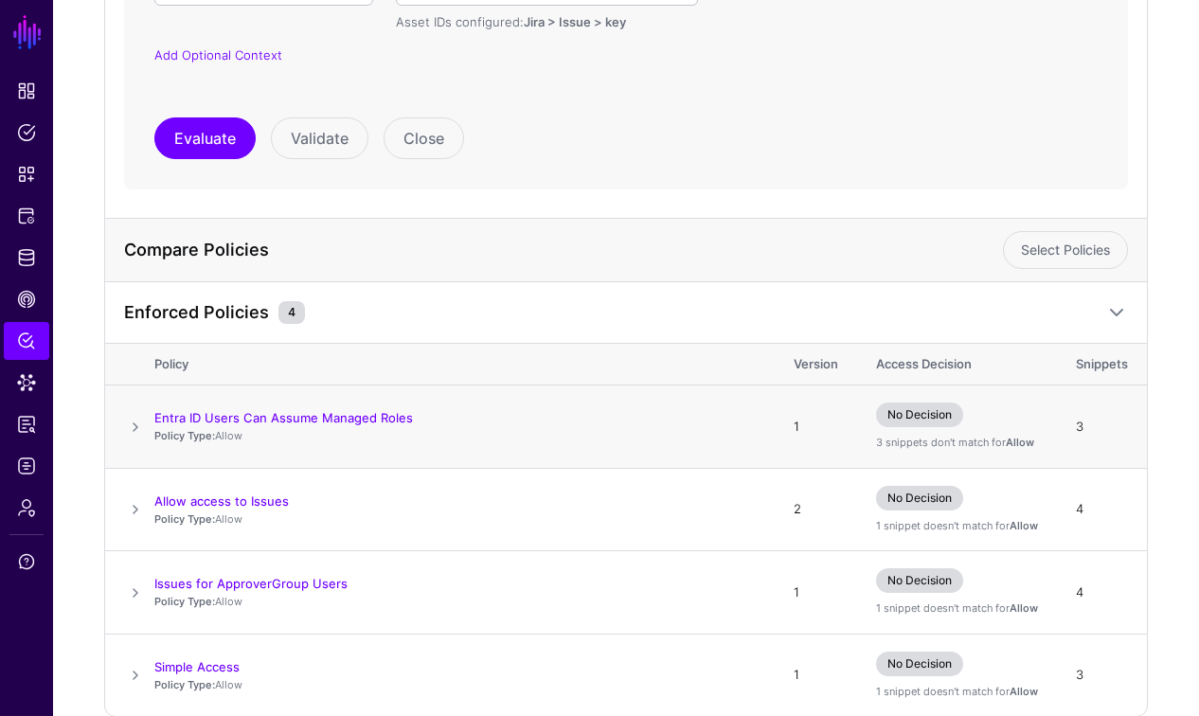
scroll to position [505, 0]
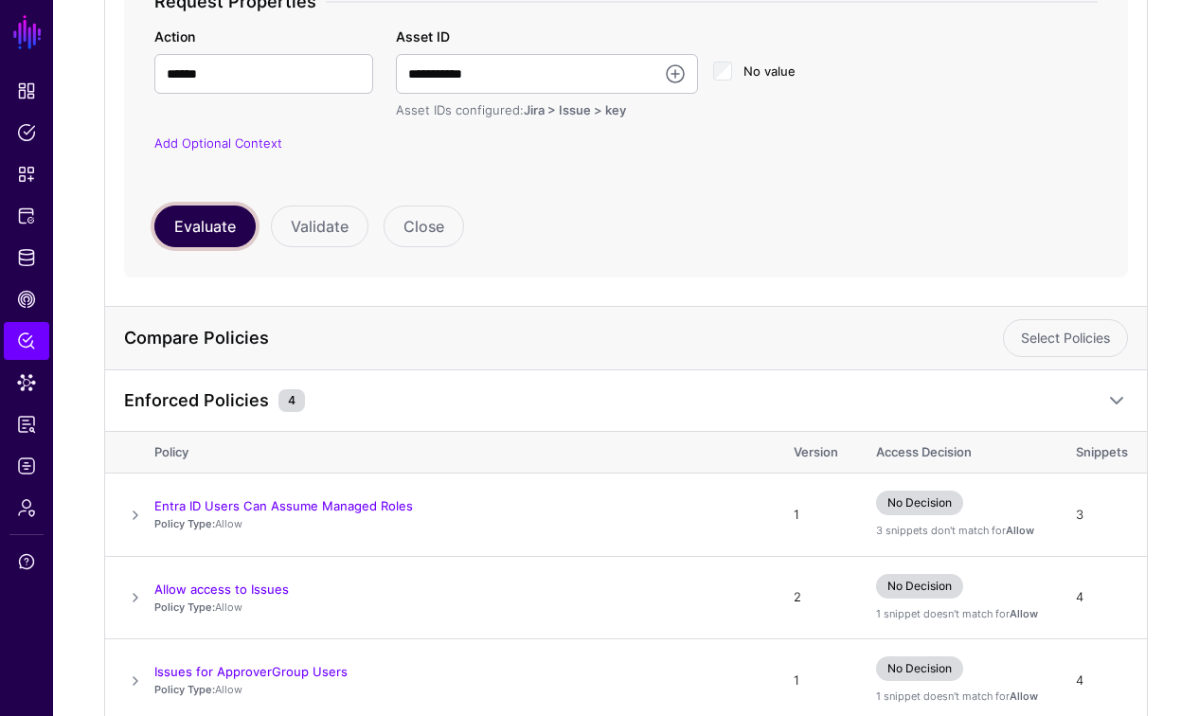
click at [193, 212] on button "Evaluate" at bounding box center [204, 226] width 101 height 42
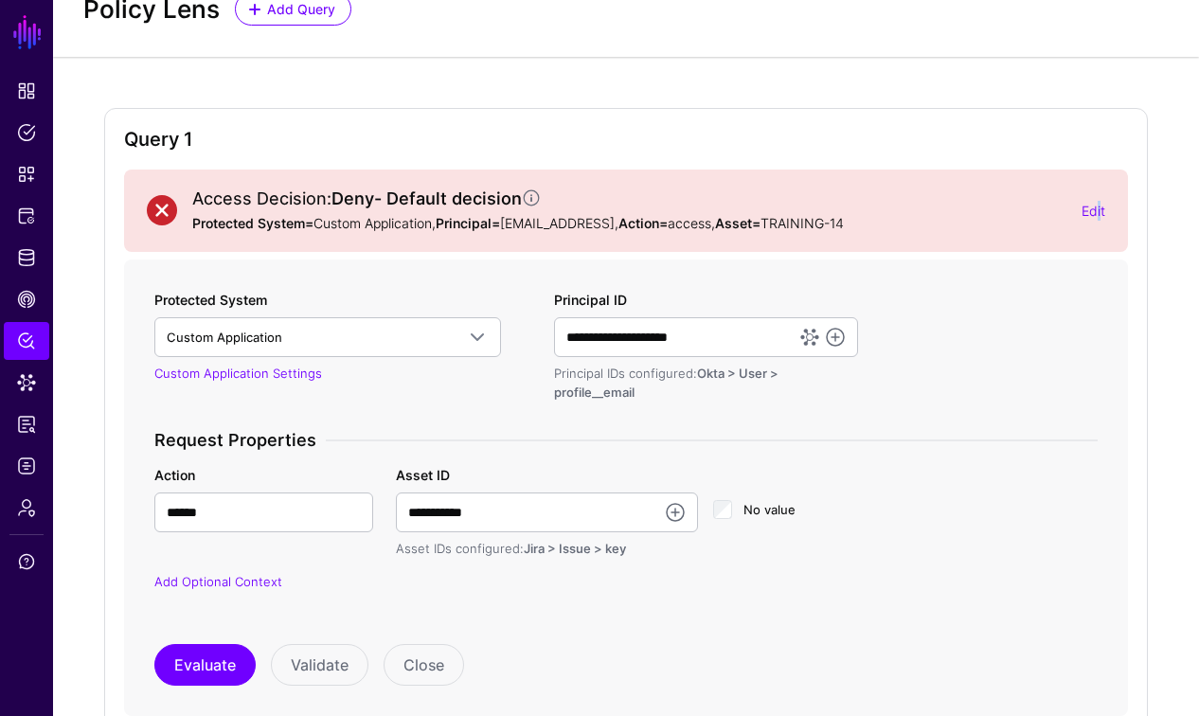
scroll to position [281, 0]
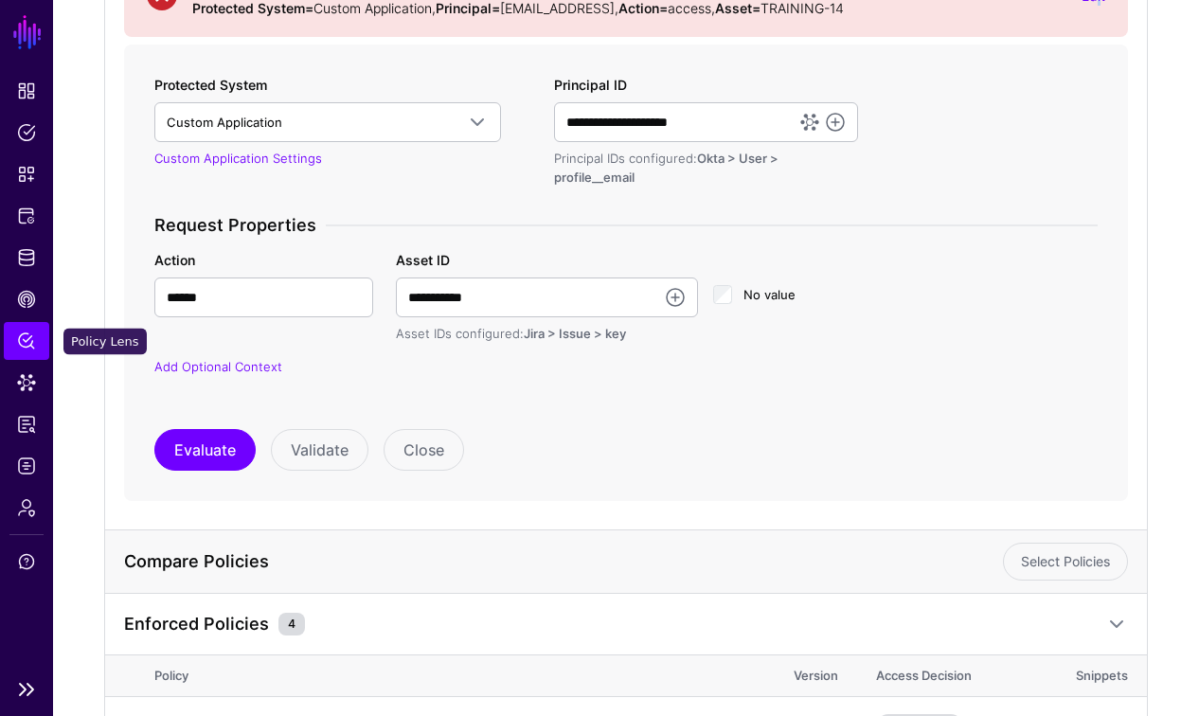
click at [28, 344] on span "Policy Lens" at bounding box center [26, 340] width 19 height 19
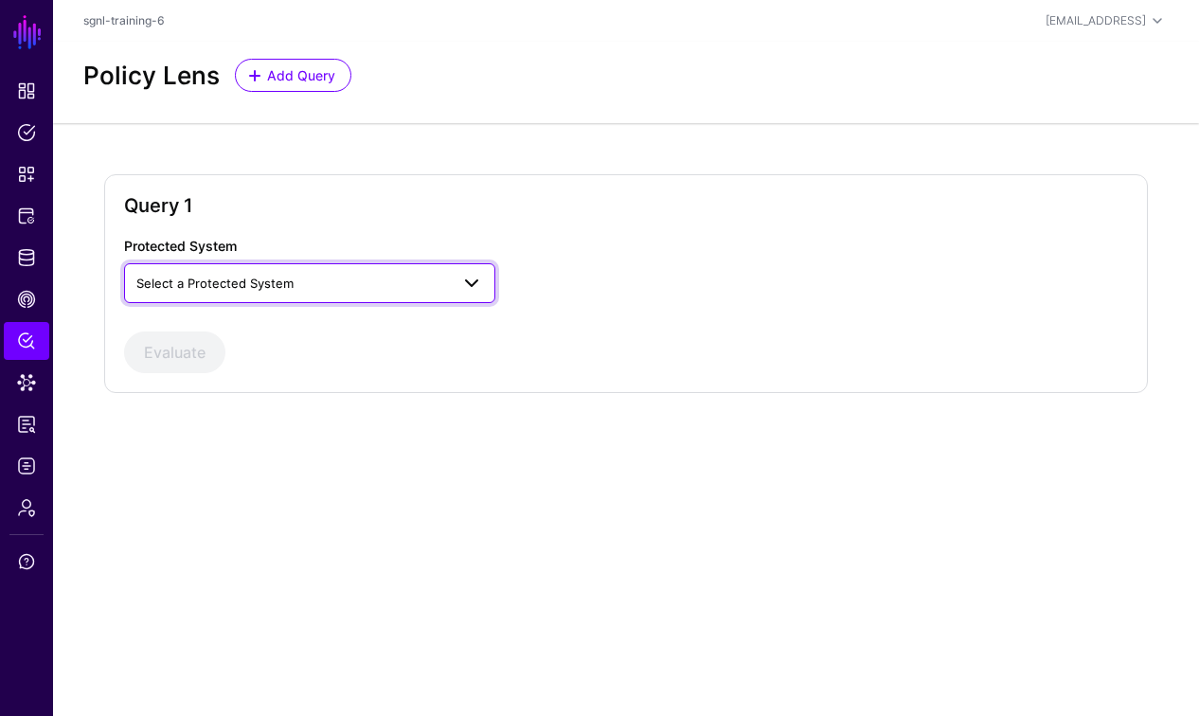
click at [252, 287] on span "Select a Protected System" at bounding box center [214, 283] width 157 height 15
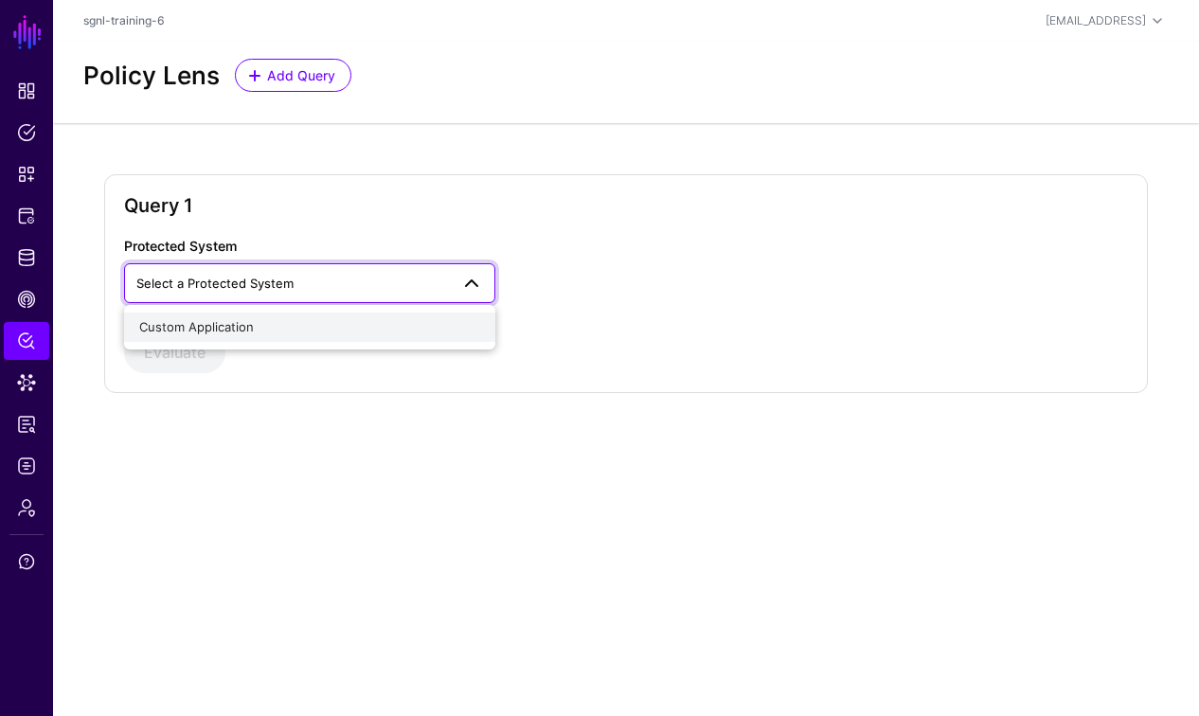
click at [209, 330] on span "Custom Application" at bounding box center [196, 326] width 115 height 15
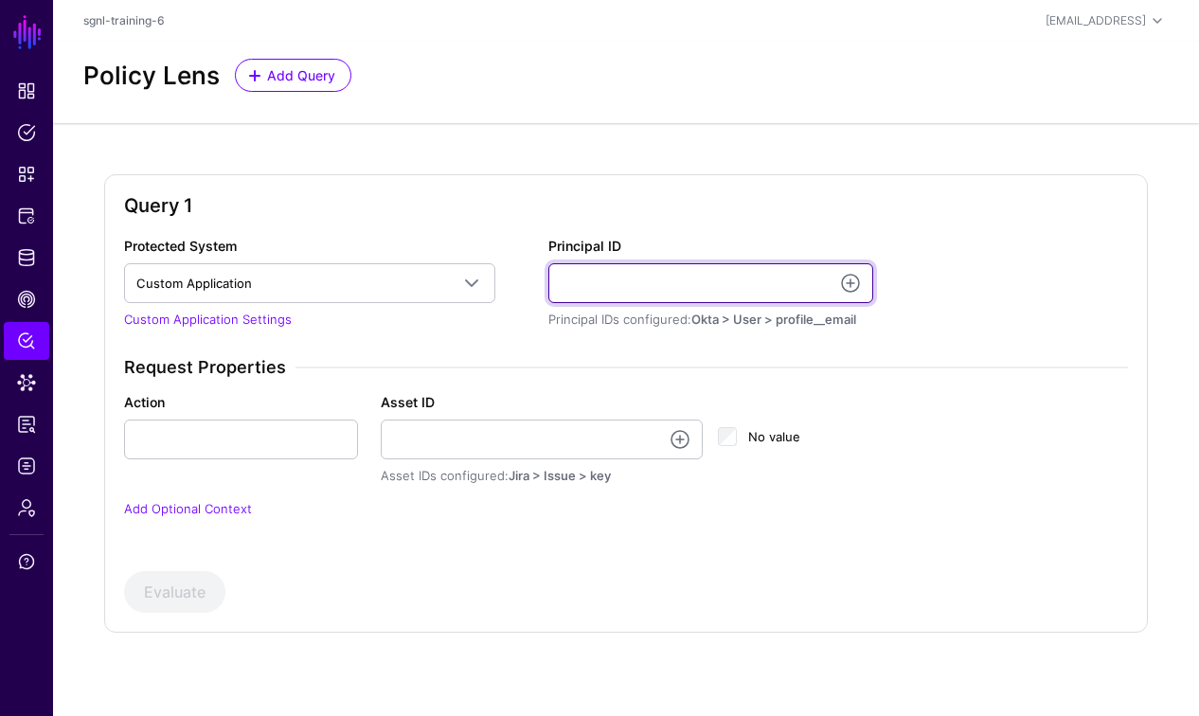
click at [585, 284] on input "Principal ID" at bounding box center [710, 283] width 325 height 40
type input "**********"
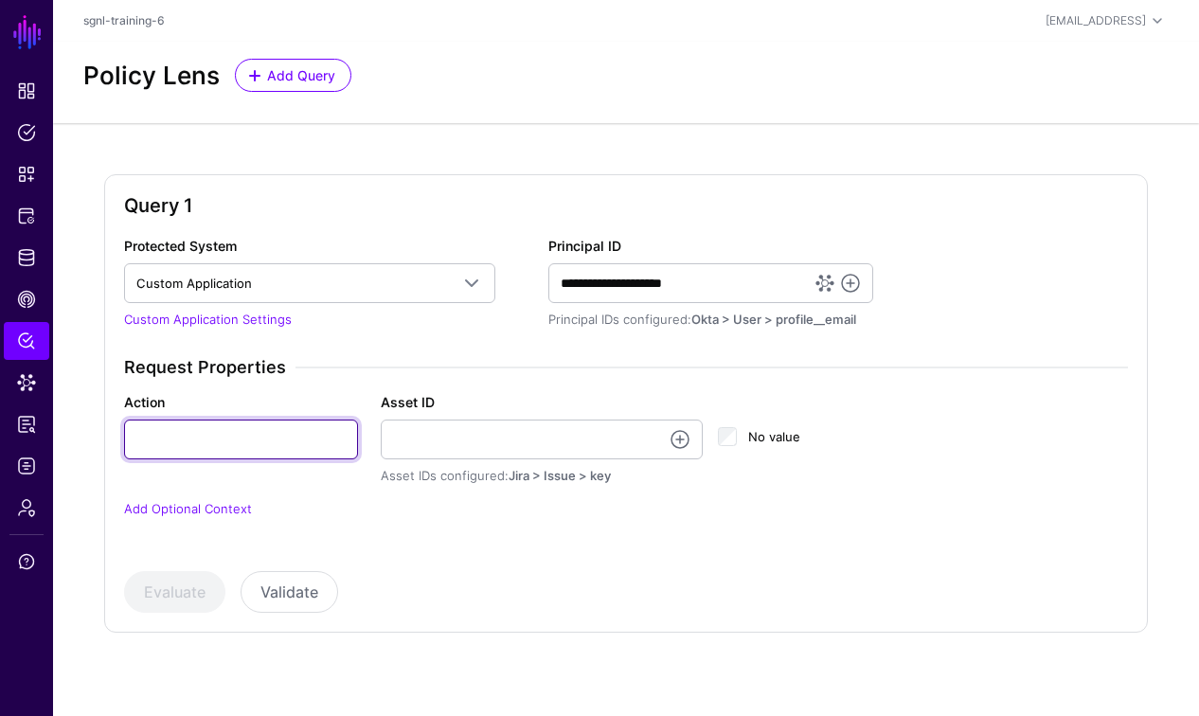
click at [252, 448] on input "Action" at bounding box center [241, 440] width 234 height 40
type input "******"
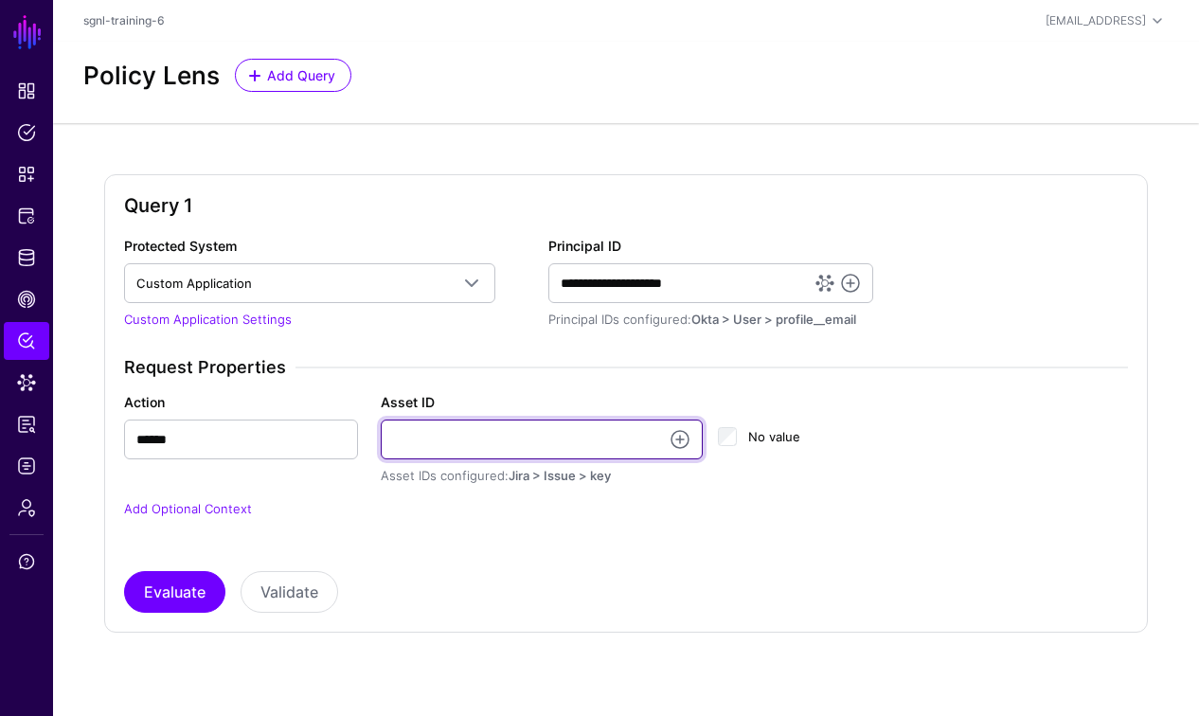
click at [491, 439] on input "Asset ID" at bounding box center [542, 440] width 322 height 40
type input "**********"
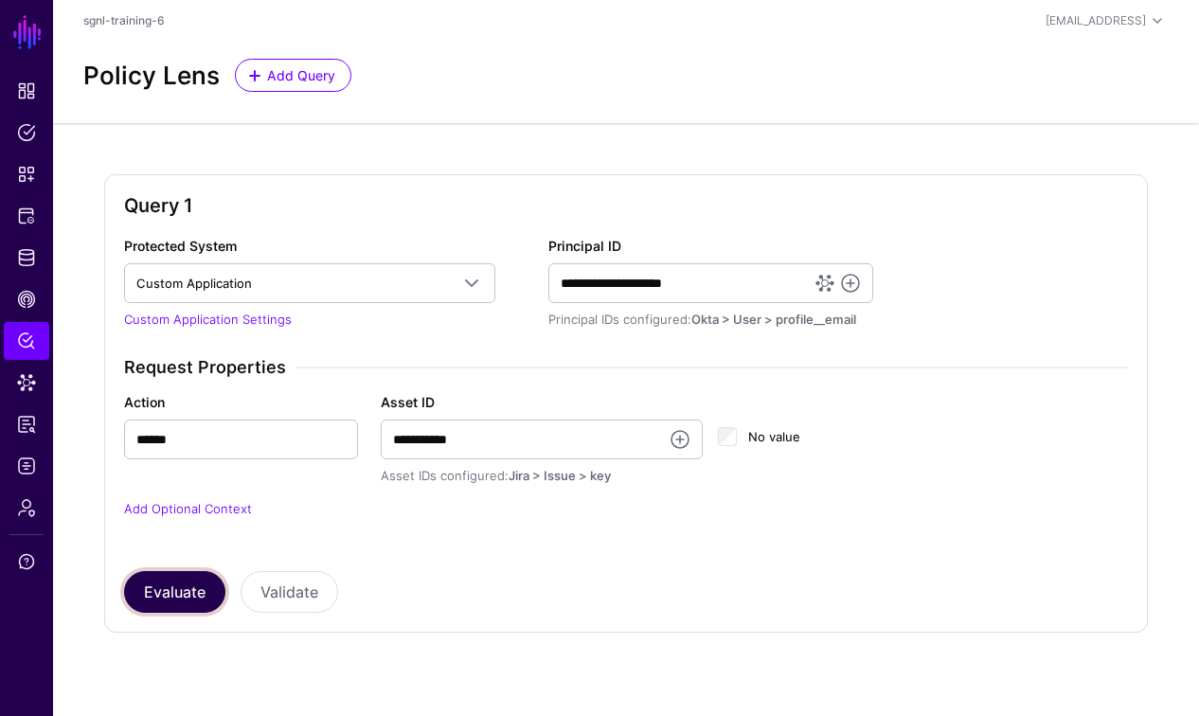
click at [179, 581] on button "Evaluate" at bounding box center [174, 592] width 101 height 42
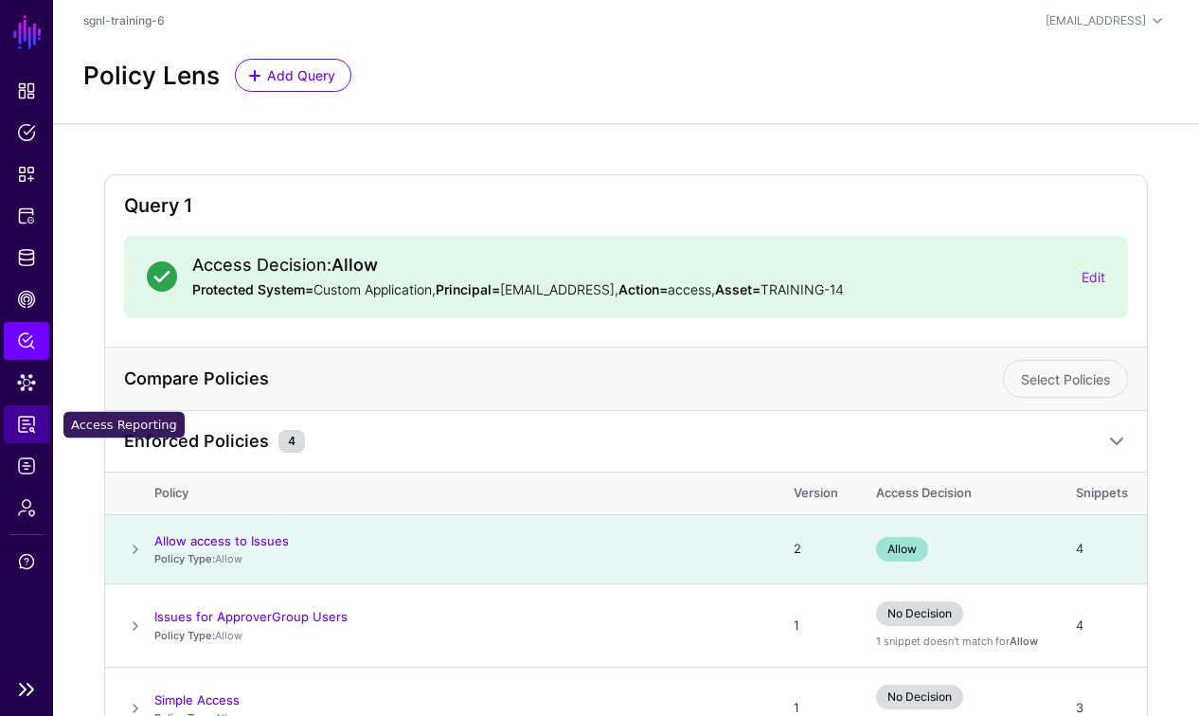
click at [27, 429] on span "Access Reporting" at bounding box center [26, 424] width 19 height 19
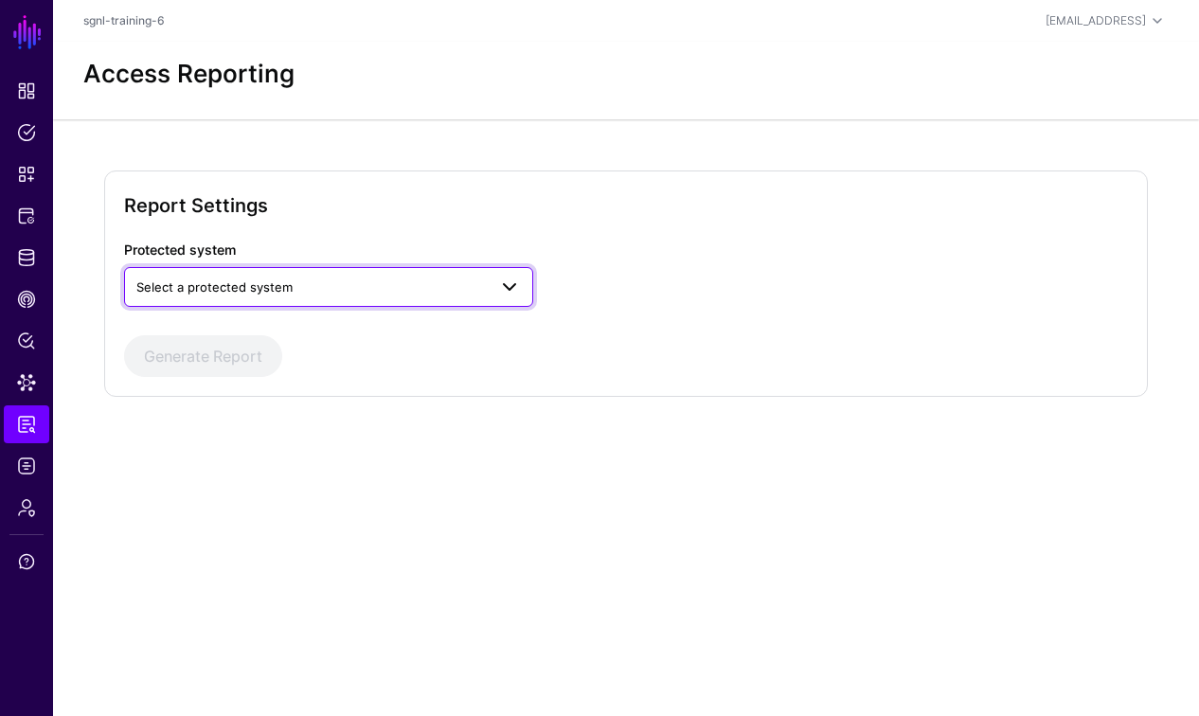
click at [337, 286] on span "Select a protected system" at bounding box center [311, 287] width 351 height 21
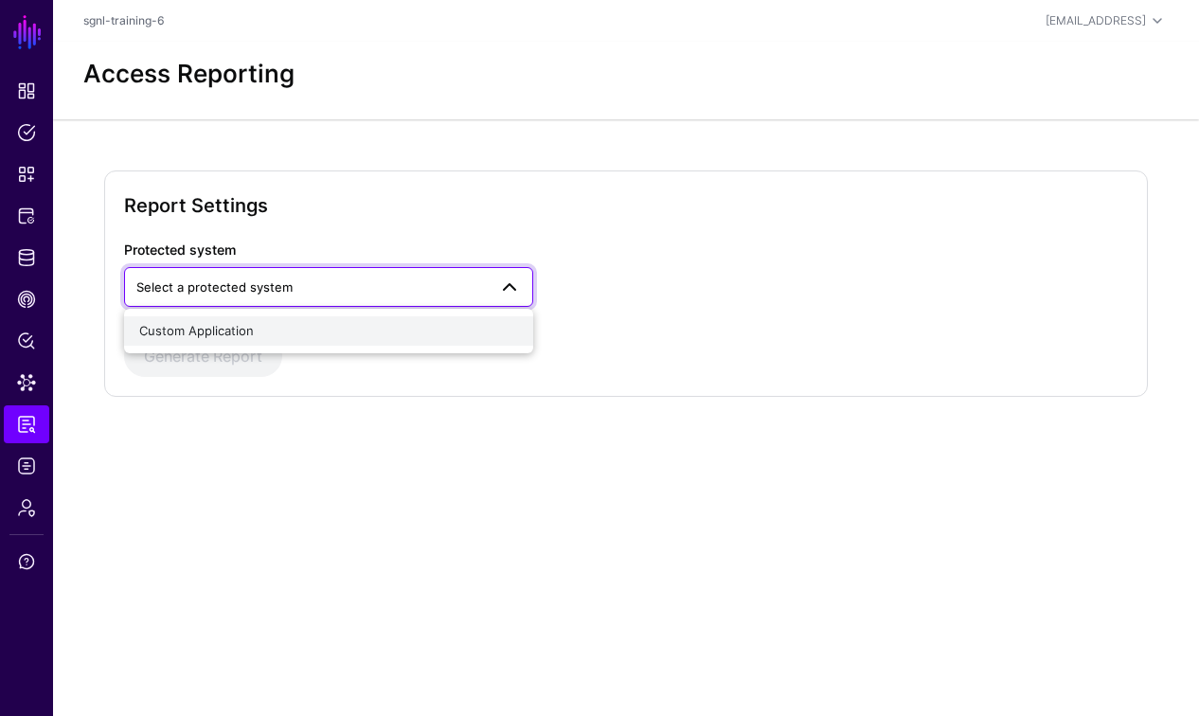
click at [238, 327] on span "Custom Application" at bounding box center [196, 330] width 115 height 15
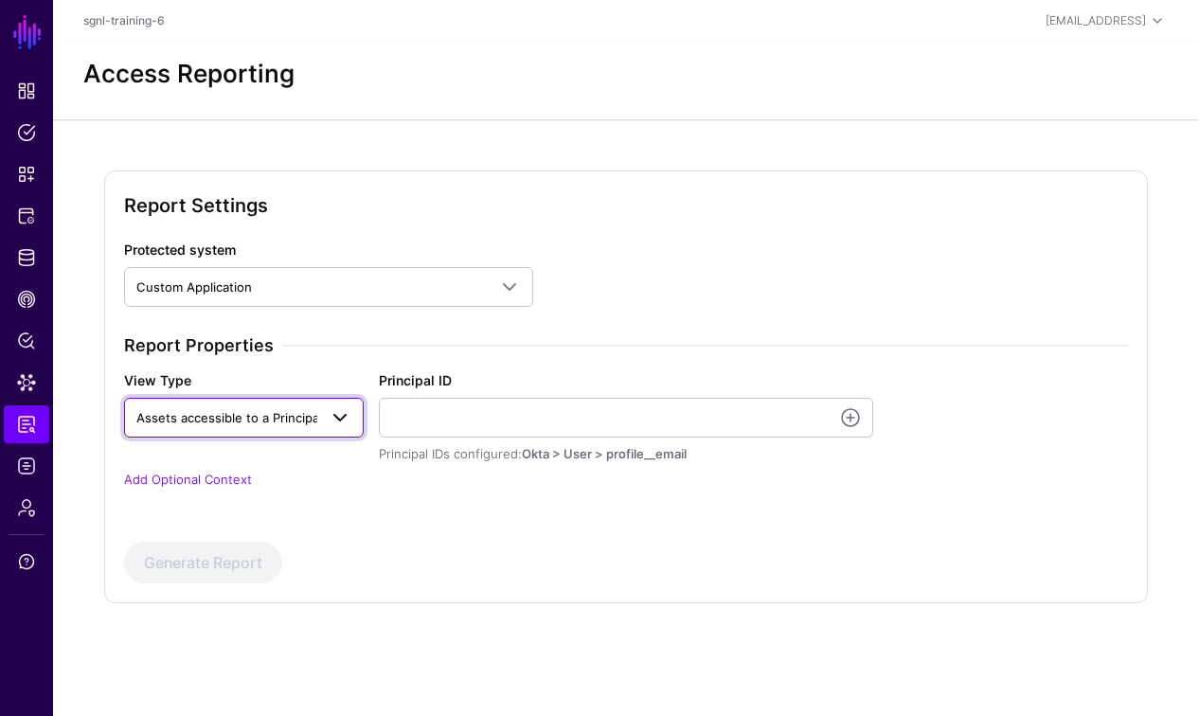
click at [329, 411] on span at bounding box center [340, 417] width 23 height 23
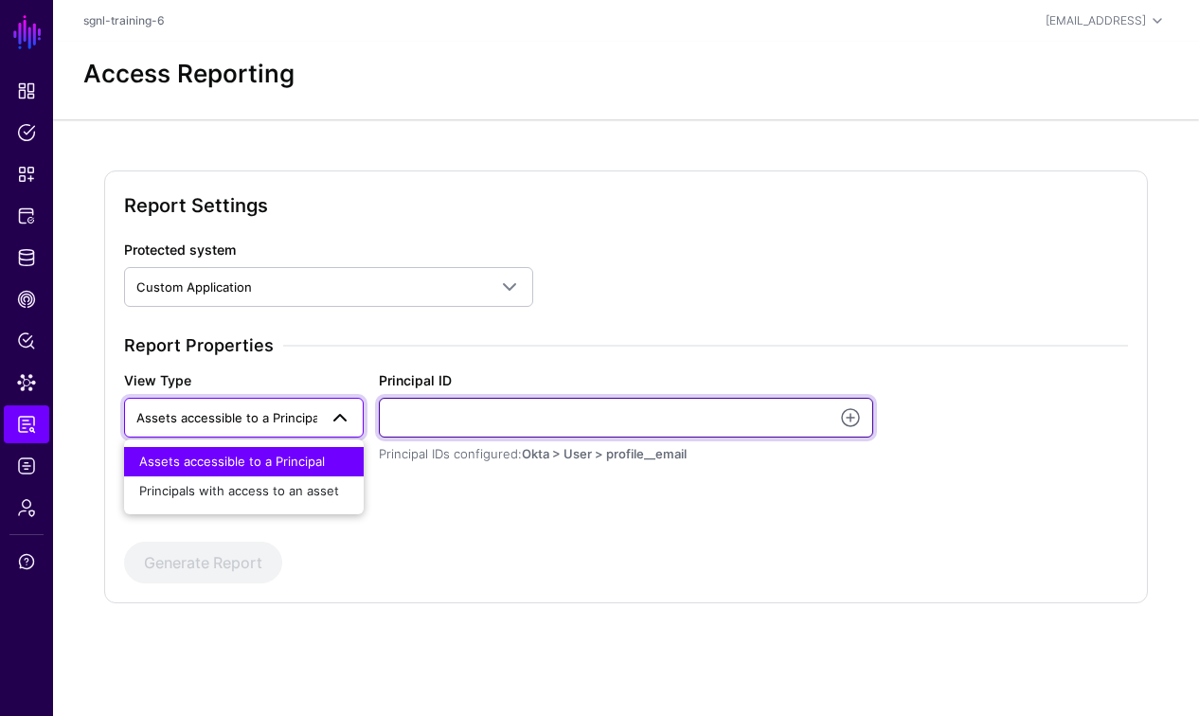
click at [471, 428] on input "Principal ID" at bounding box center [626, 418] width 494 height 40
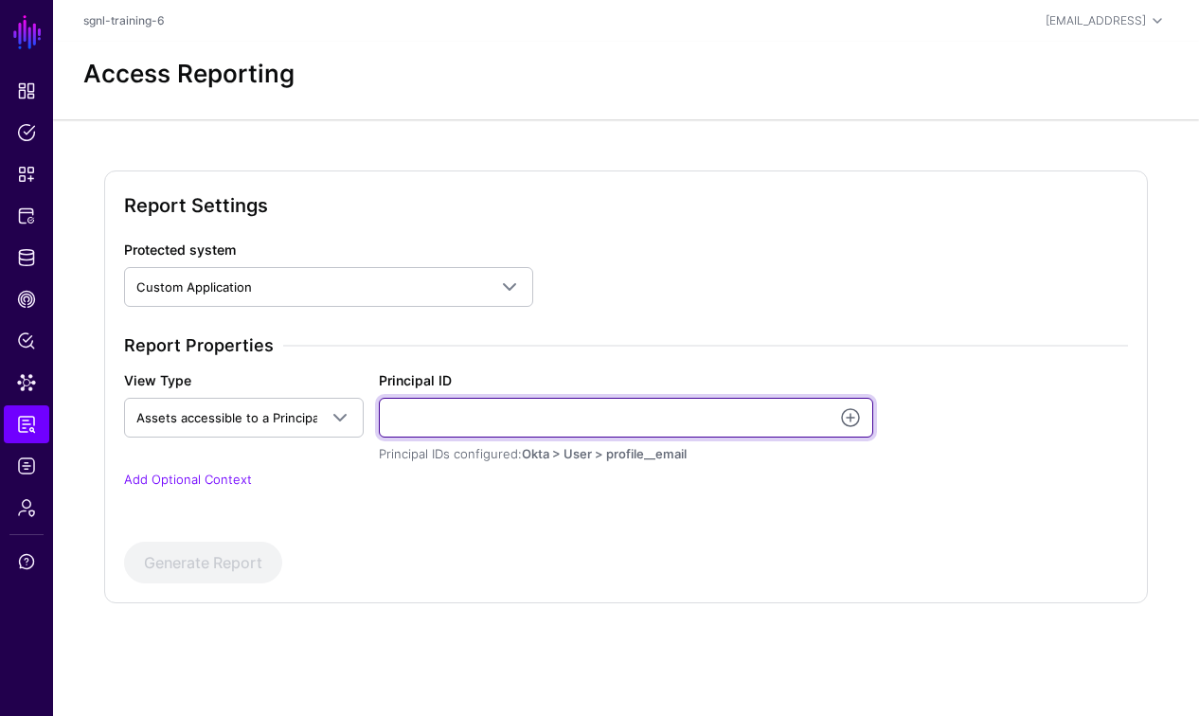
type input "**********"
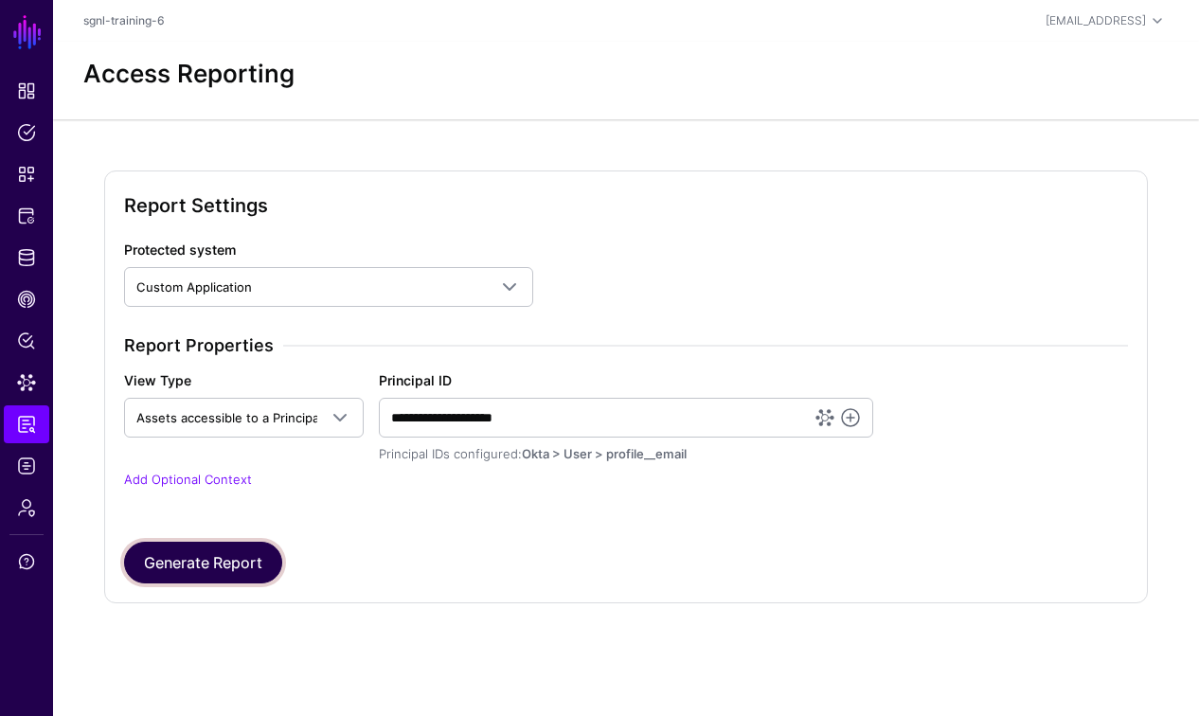
click at [221, 557] on button "Generate Report" at bounding box center [203, 563] width 158 height 42
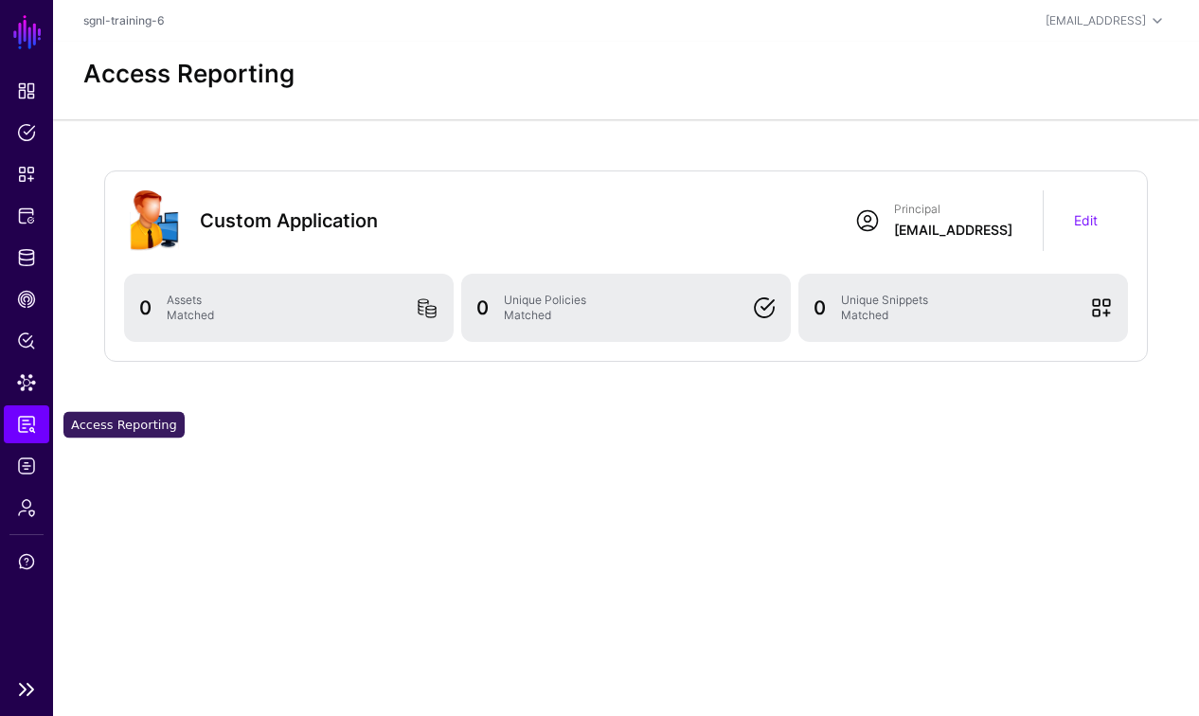
click at [31, 420] on span "Access Reporting" at bounding box center [26, 424] width 19 height 19
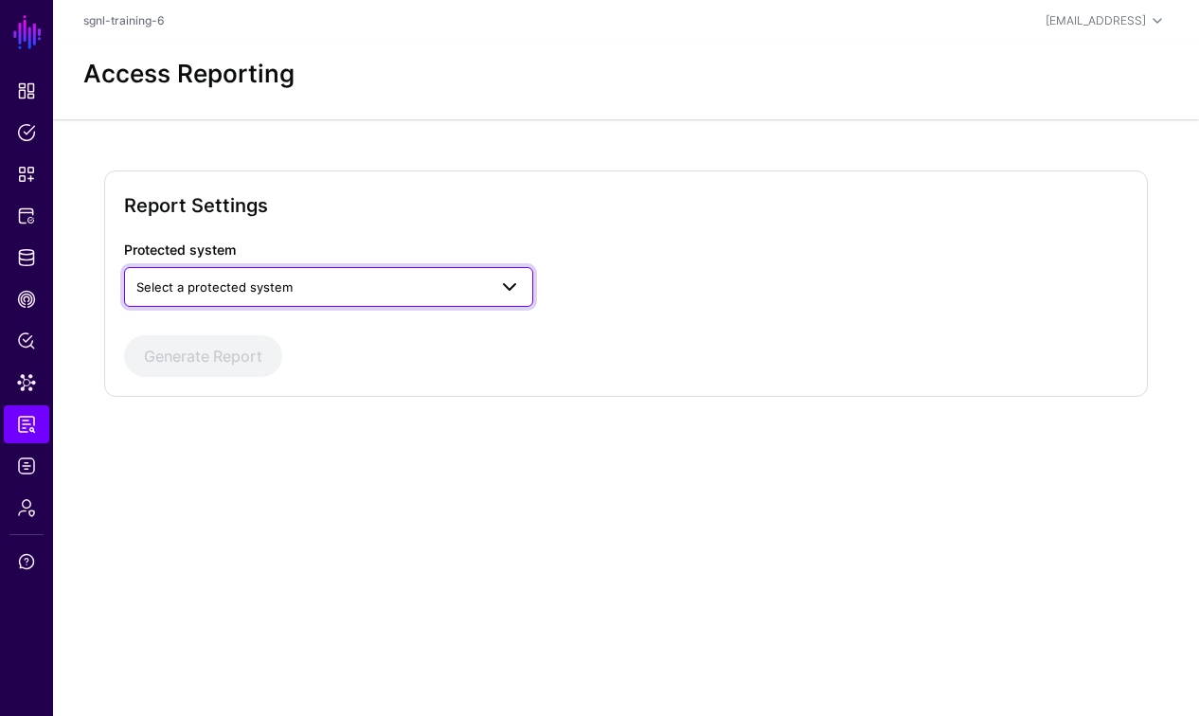
click at [315, 274] on link "Select a protected system" at bounding box center [329, 287] width 410 height 40
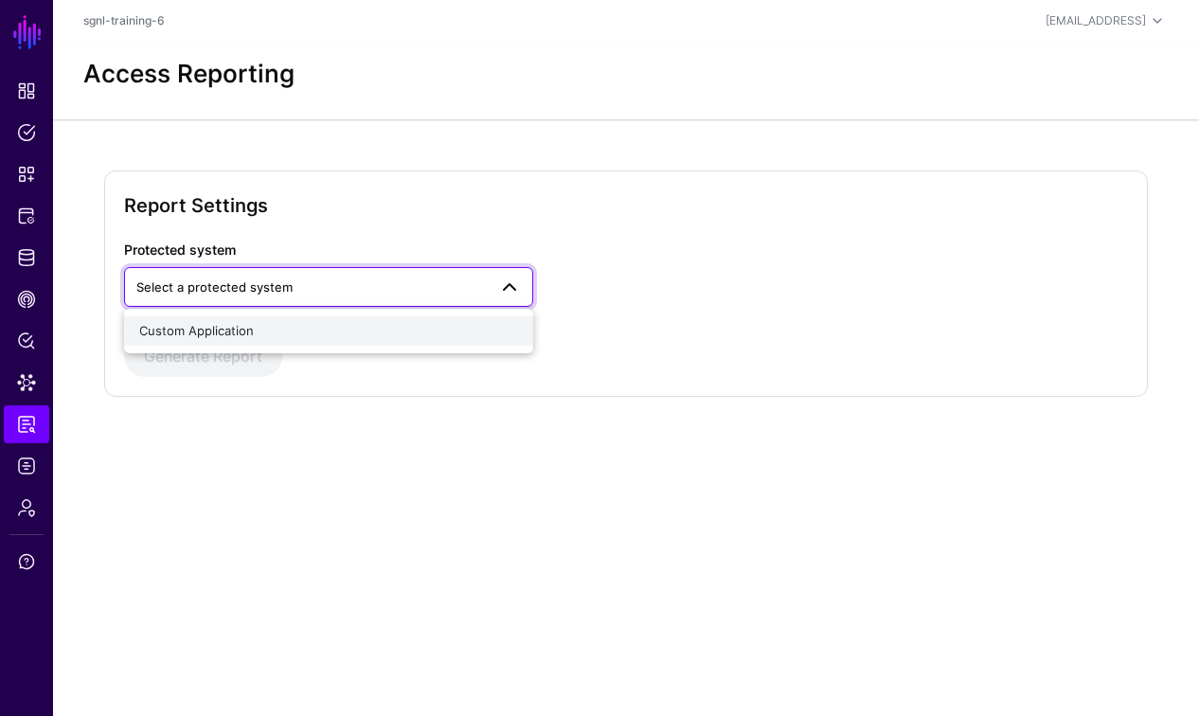
click at [233, 328] on span "Custom Application" at bounding box center [196, 330] width 115 height 15
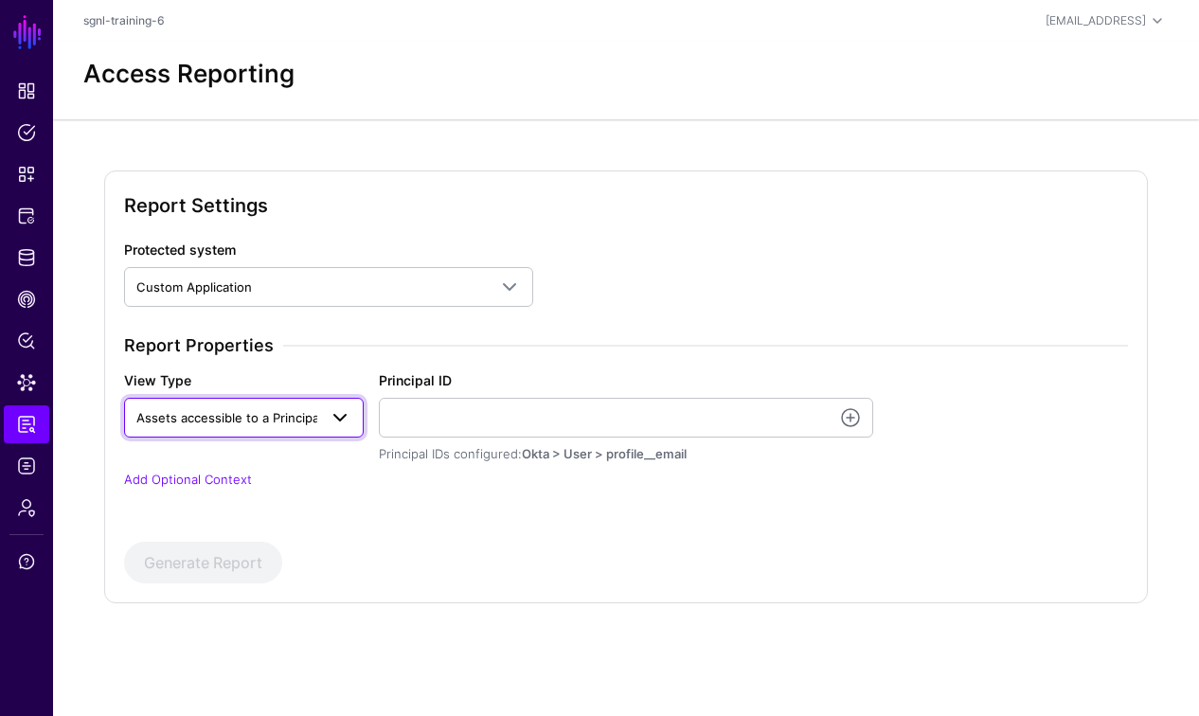
click at [327, 408] on span at bounding box center [334, 417] width 34 height 23
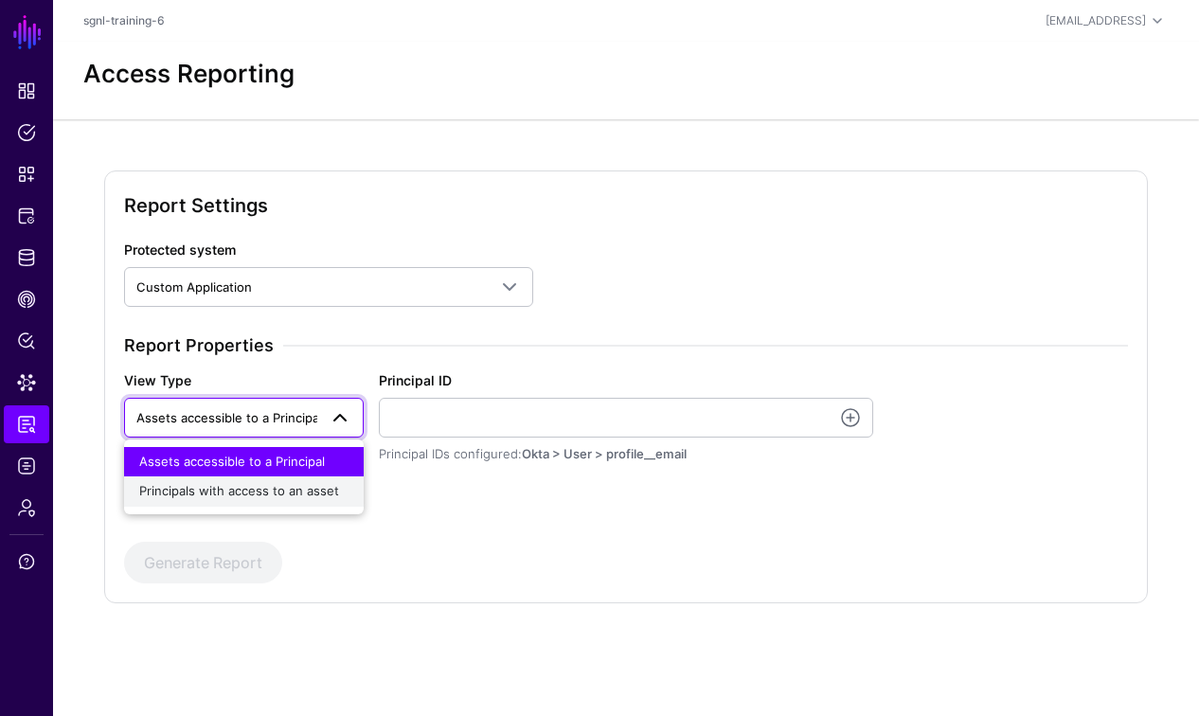
click at [253, 484] on span "Principals with access to an asset" at bounding box center [239, 490] width 200 height 15
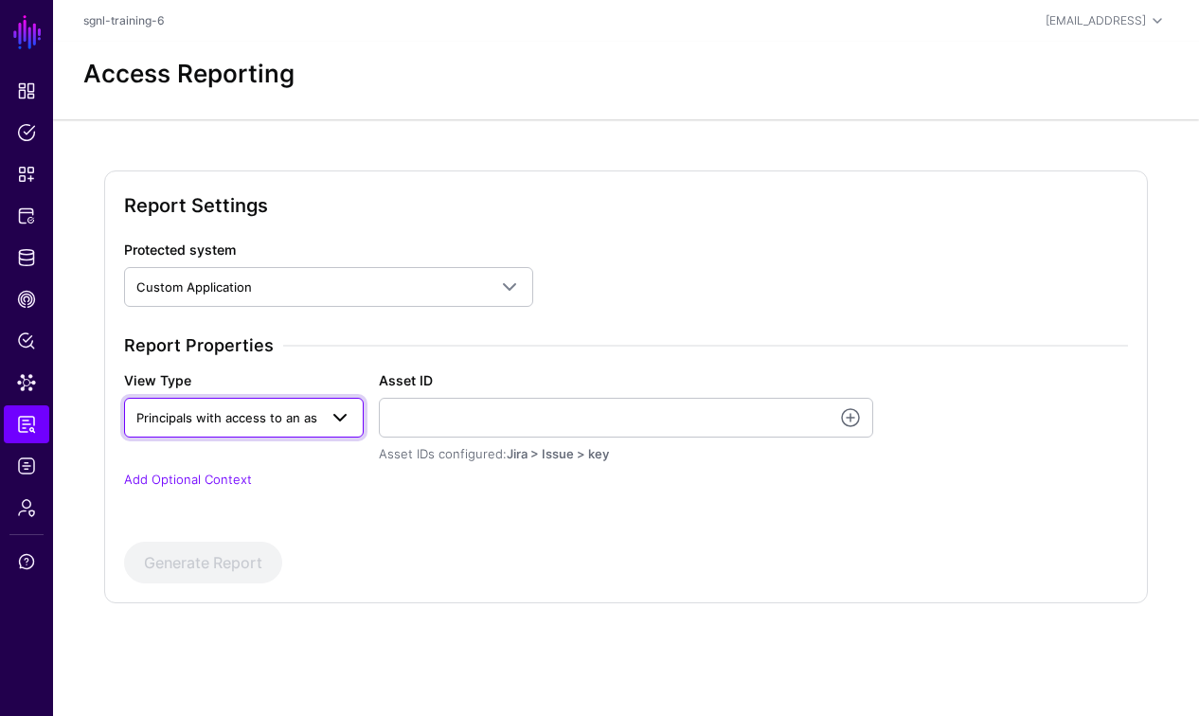
click at [330, 414] on span at bounding box center [340, 417] width 23 height 23
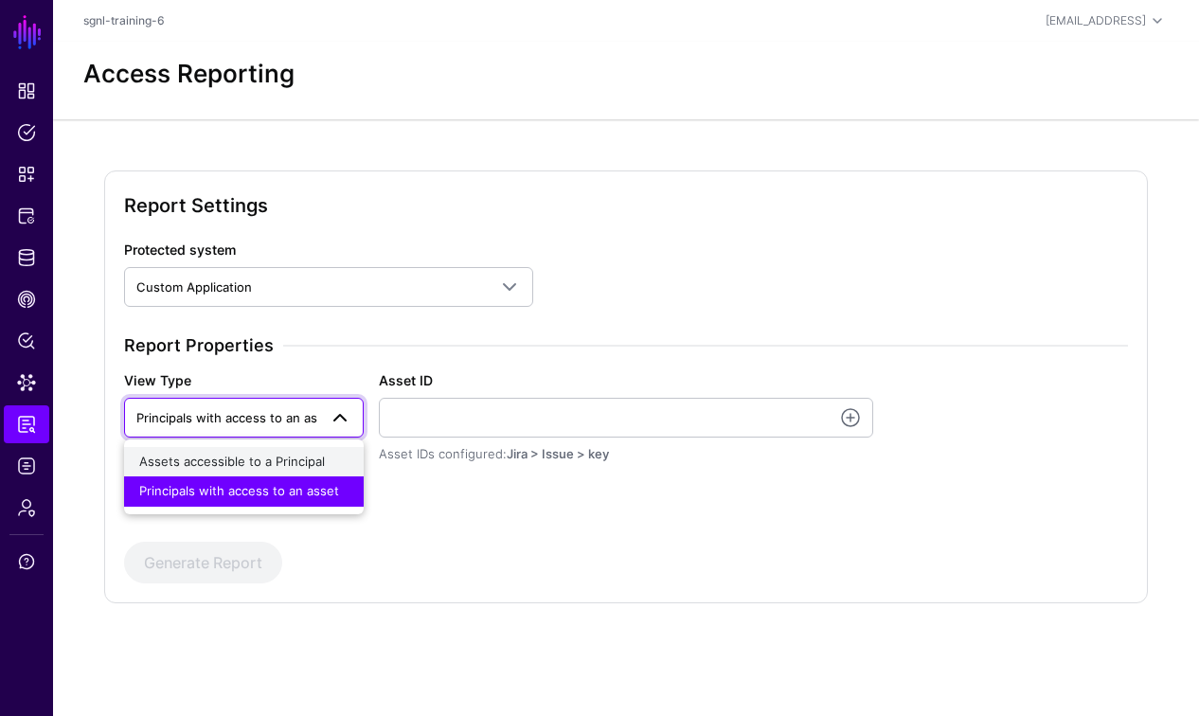
click at [259, 458] on span "Assets accessible to a Principal" at bounding box center [232, 461] width 186 height 15
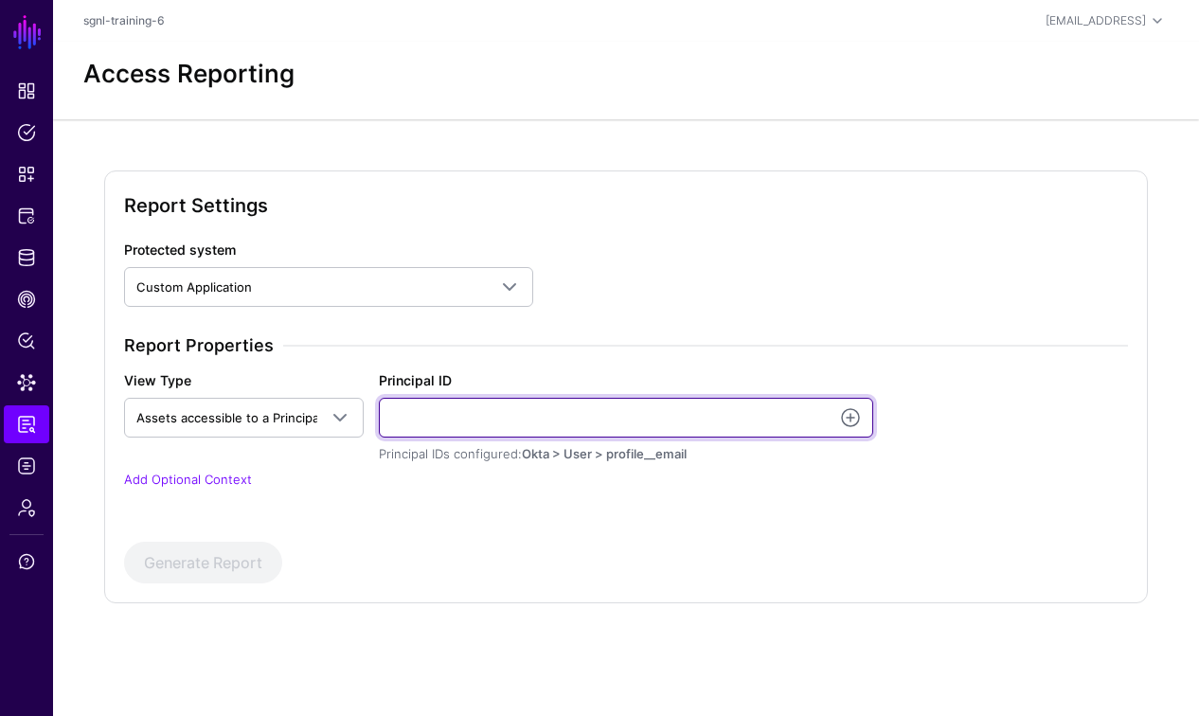
click at [399, 423] on input "Principal ID" at bounding box center [626, 418] width 494 height 40
type input "**********"
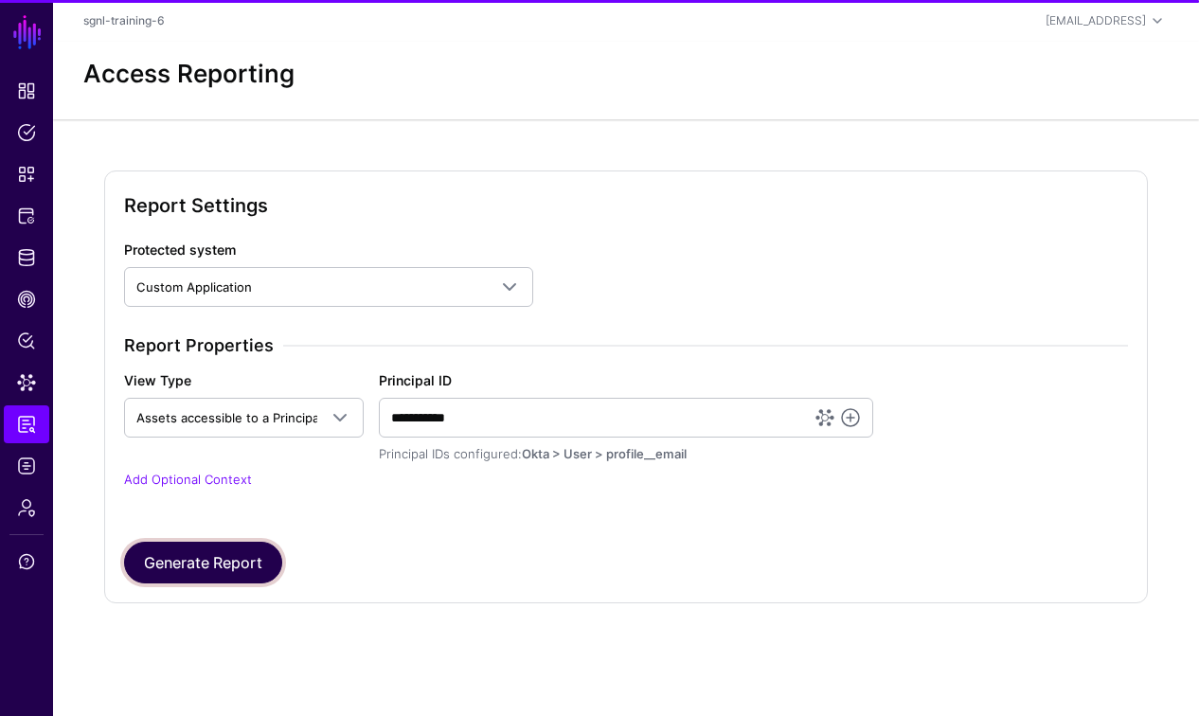
click at [237, 563] on button "Generate Report" at bounding box center [203, 563] width 158 height 42
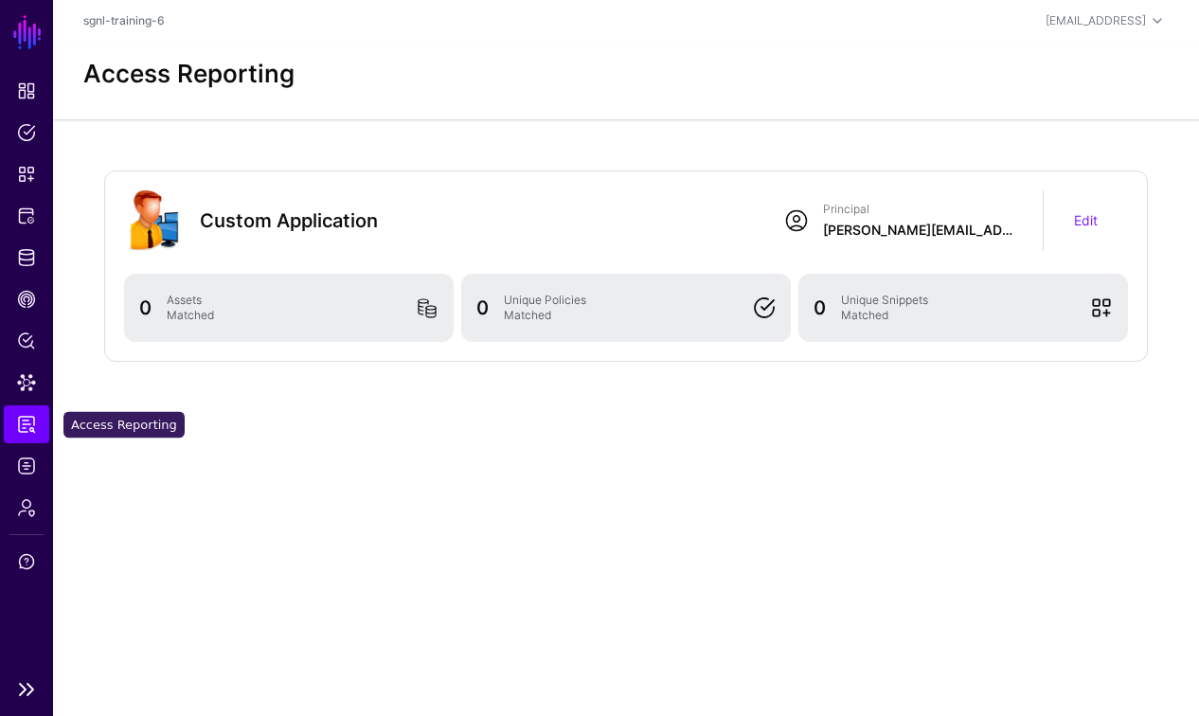
click at [36, 425] on link "Access Reporting" at bounding box center [26, 424] width 45 height 38
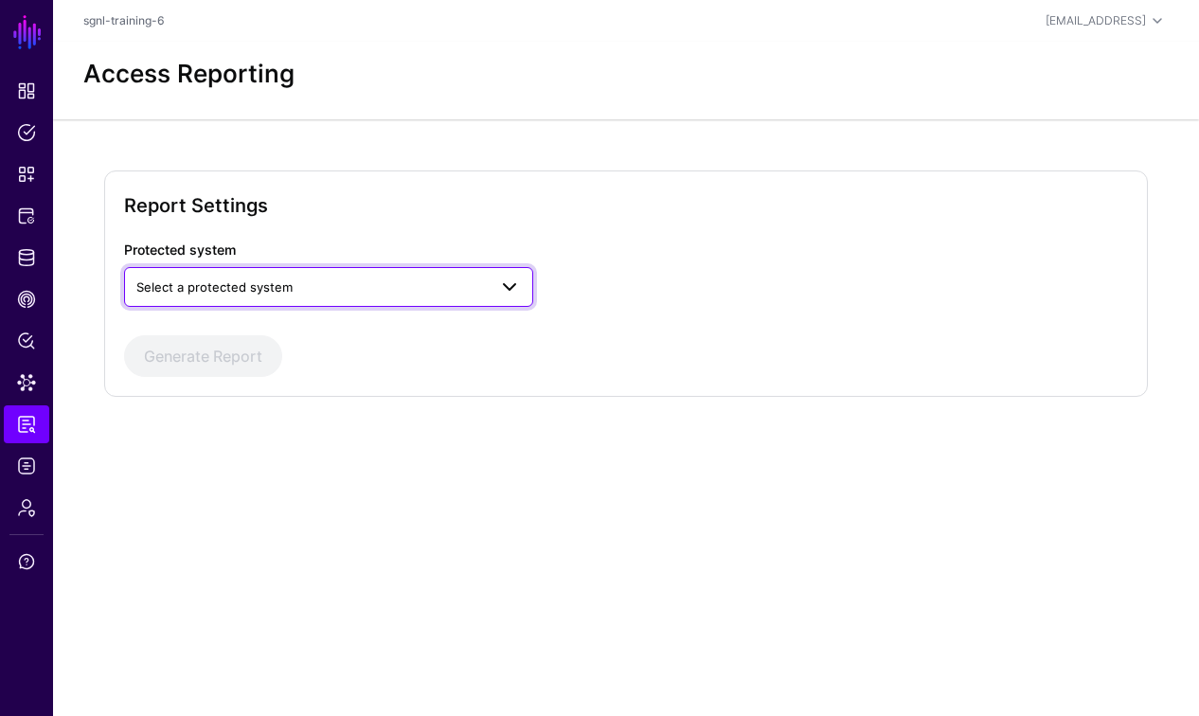
click at [252, 281] on span "Select a protected system" at bounding box center [214, 286] width 156 height 15
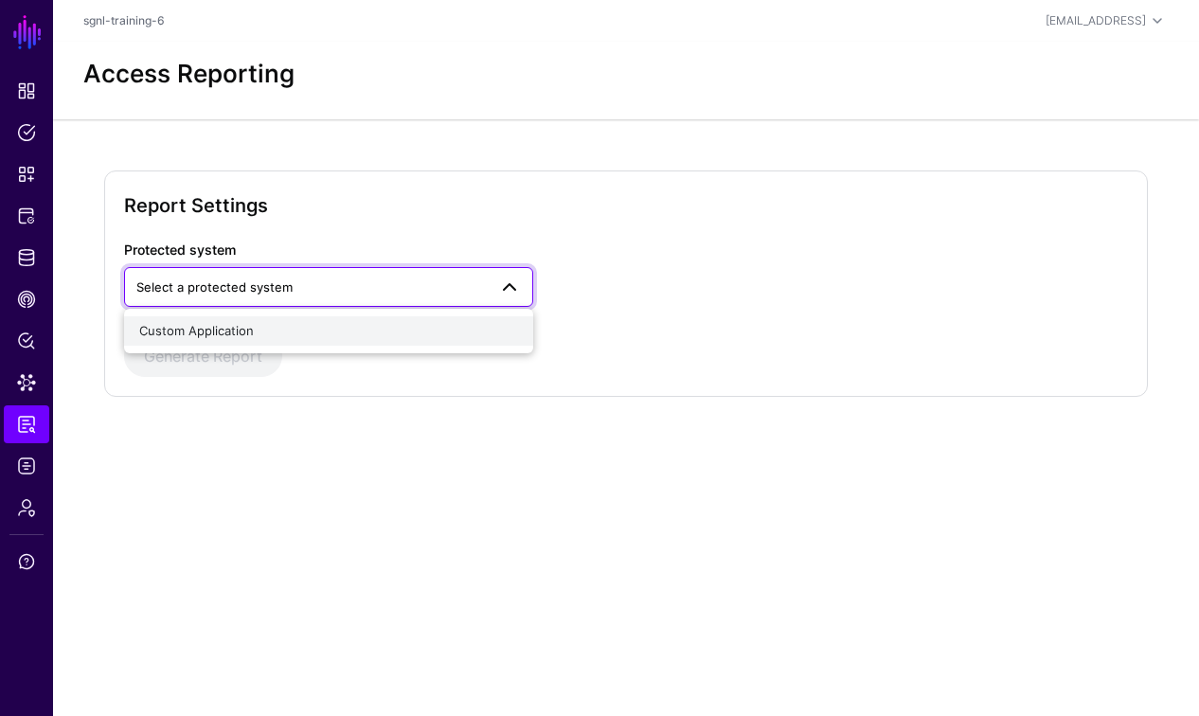
click at [218, 325] on span "Custom Application" at bounding box center [196, 330] width 115 height 15
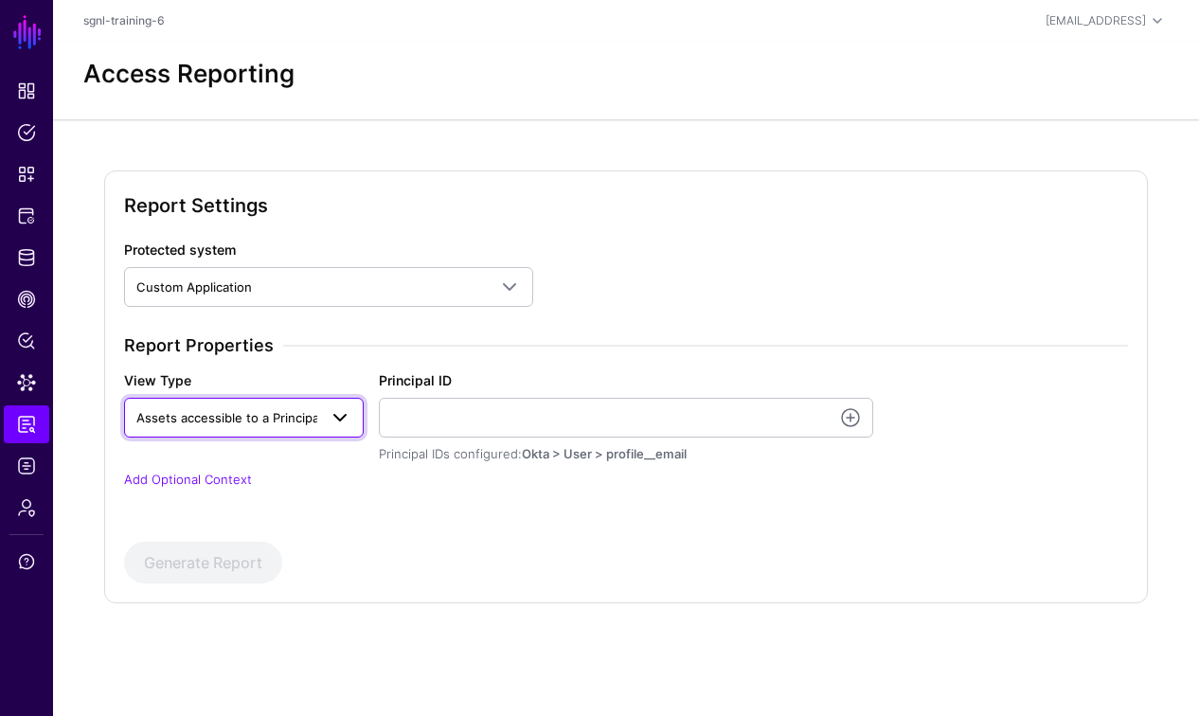
click at [293, 418] on span "Assets accessible to a Principal" at bounding box center [229, 417] width 186 height 15
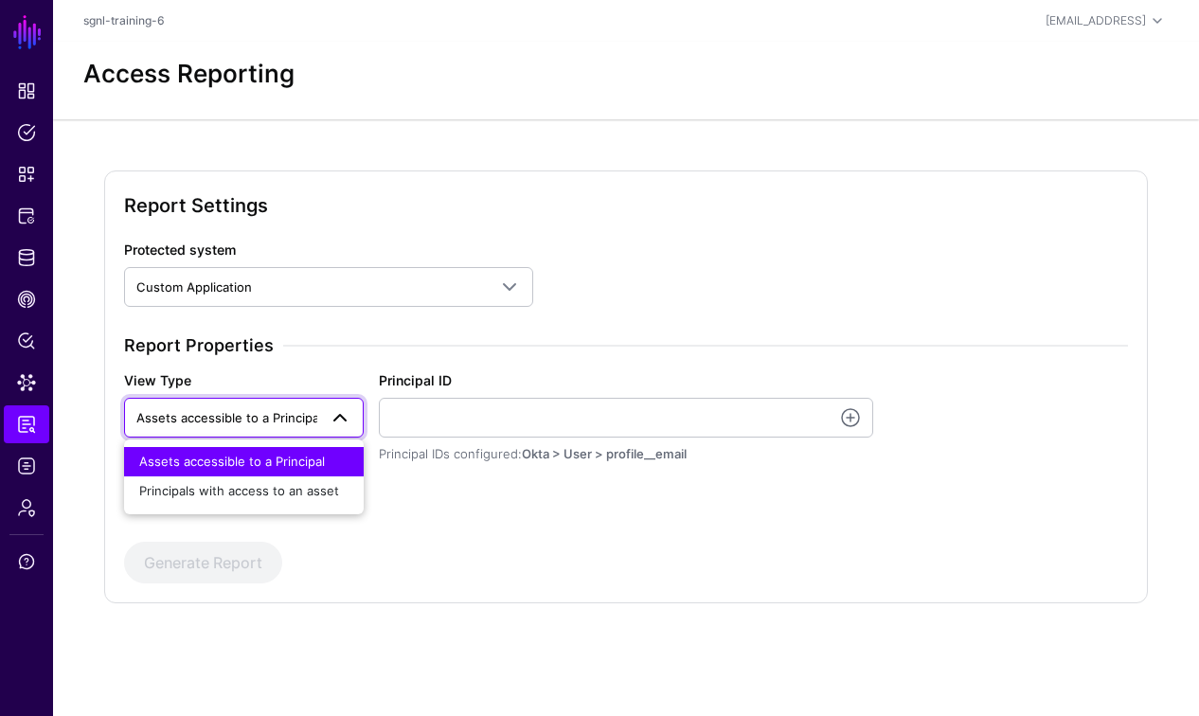
click at [293, 418] on span "Assets accessible to a Principal" at bounding box center [229, 417] width 186 height 15
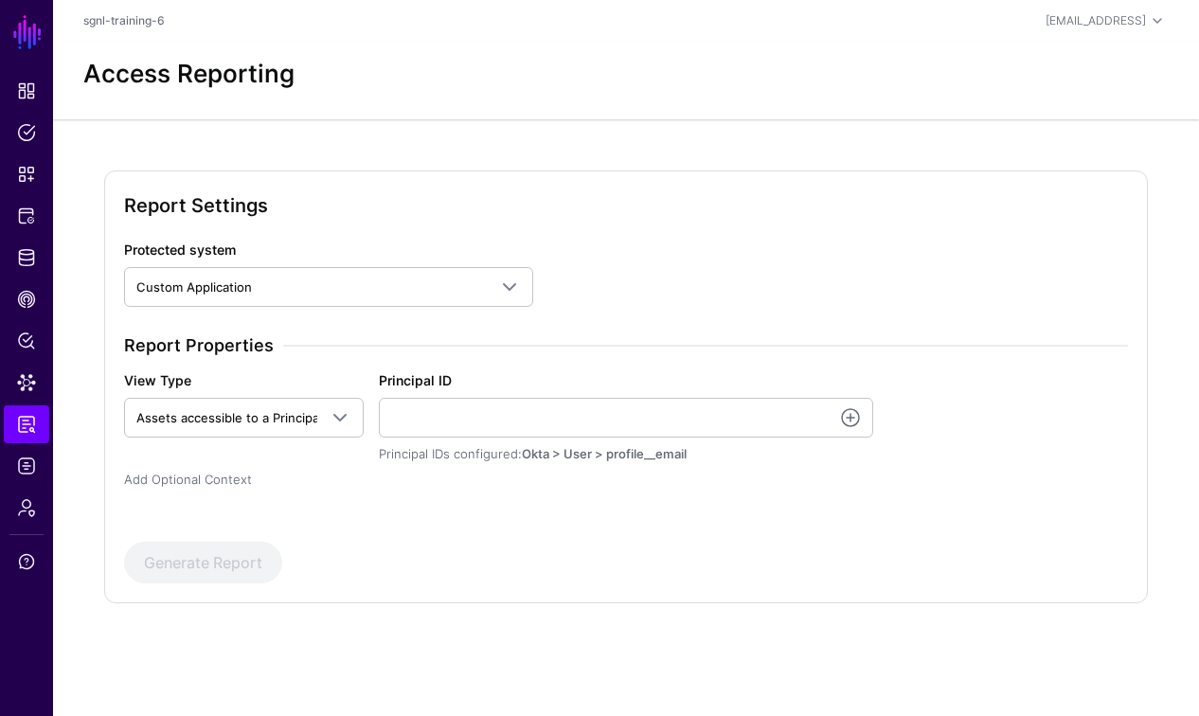
click at [210, 481] on link "Add Optional Context" at bounding box center [188, 479] width 128 height 15
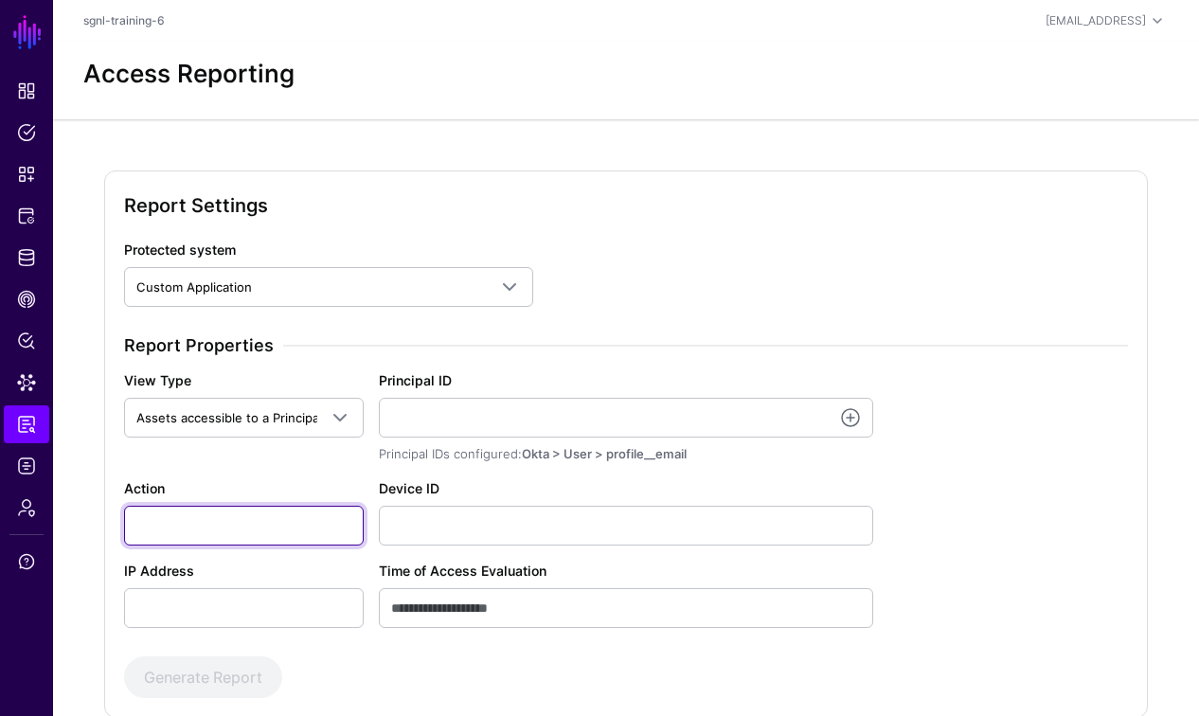
click at [247, 525] on input "Action" at bounding box center [244, 526] width 240 height 40
type input "******"
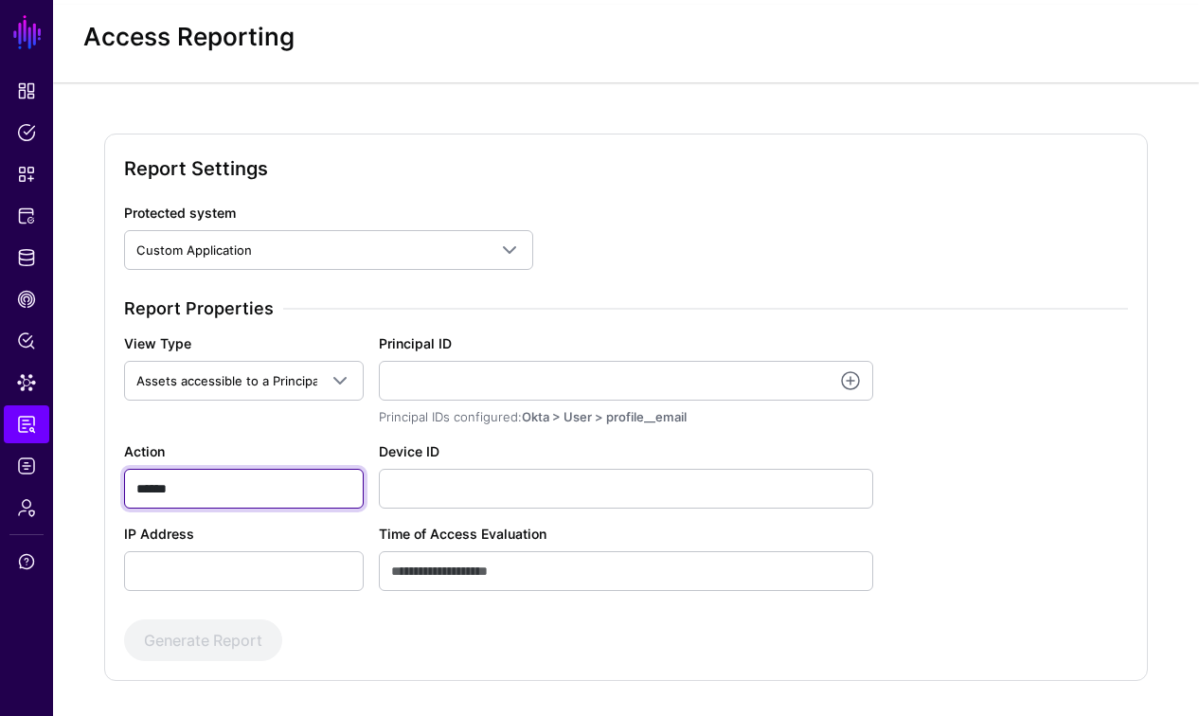
scroll to position [62, 0]
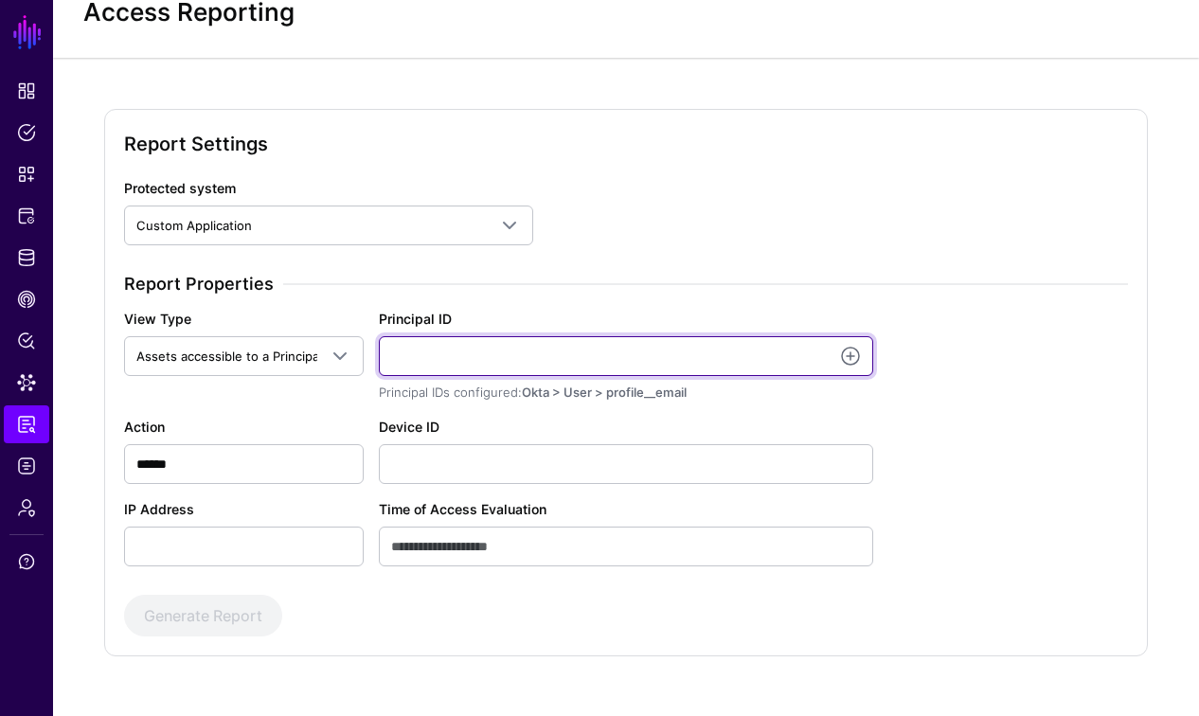
click at [498, 352] on input "Principal ID" at bounding box center [626, 356] width 494 height 40
type input "**********"
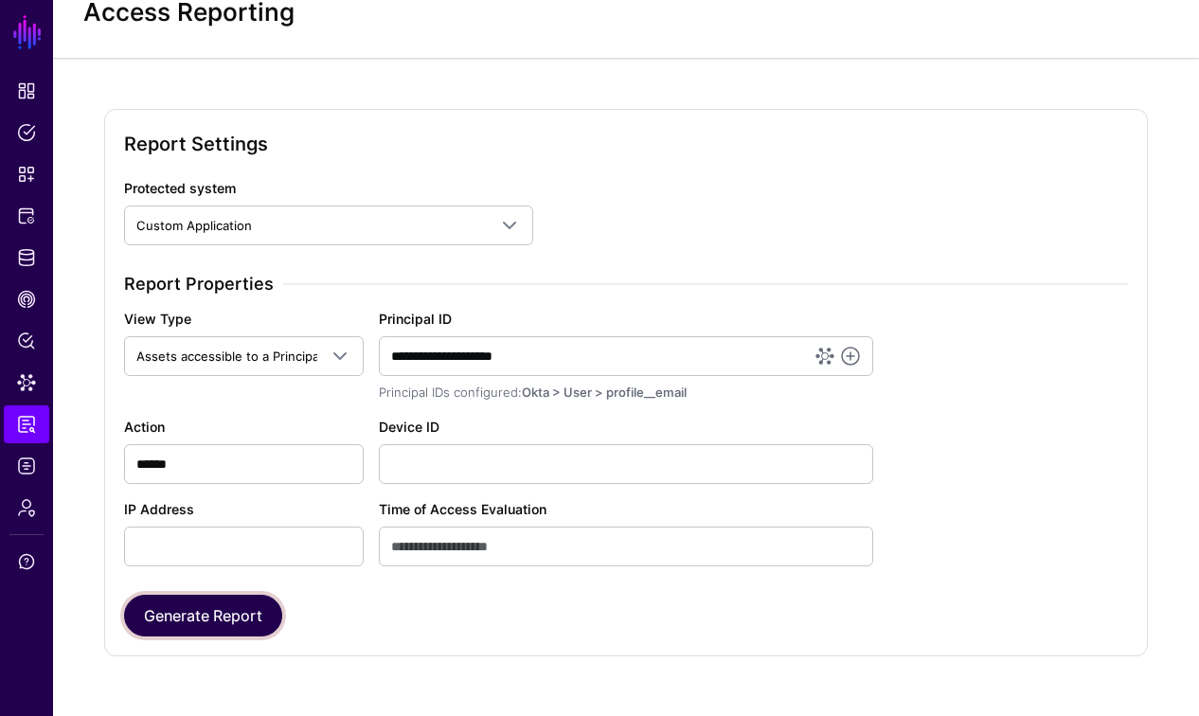
click at [209, 625] on button "Generate Report" at bounding box center [203, 616] width 158 height 42
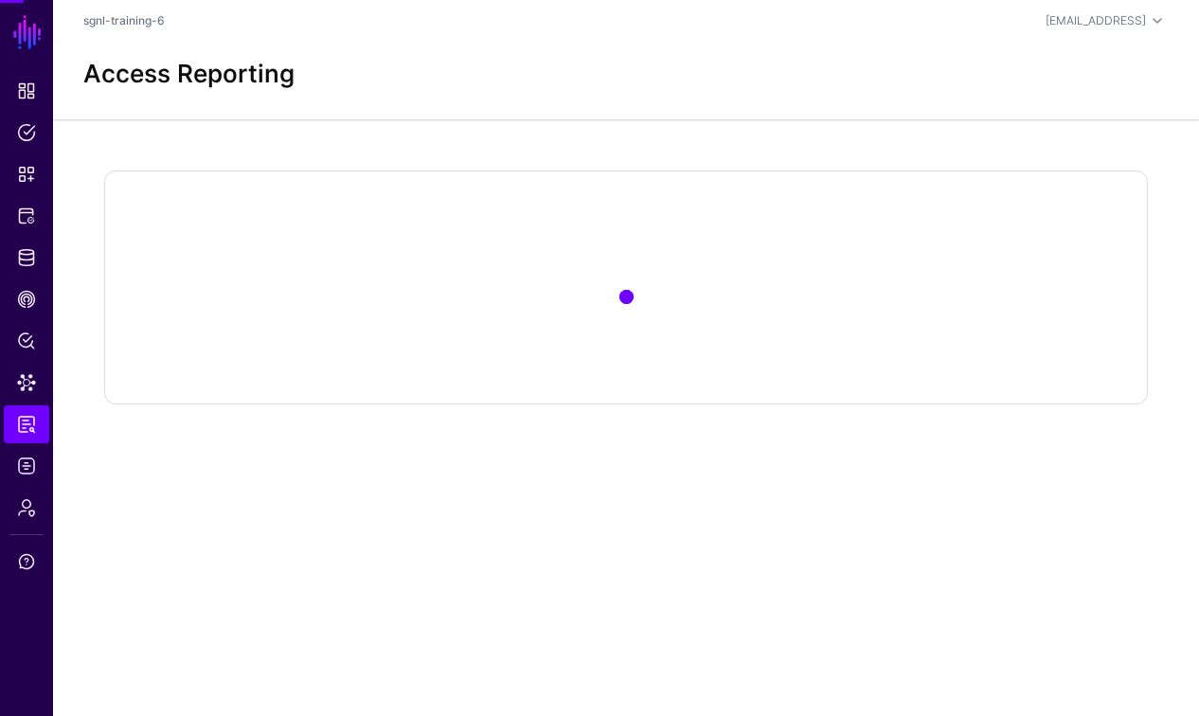
scroll to position [0, 0]
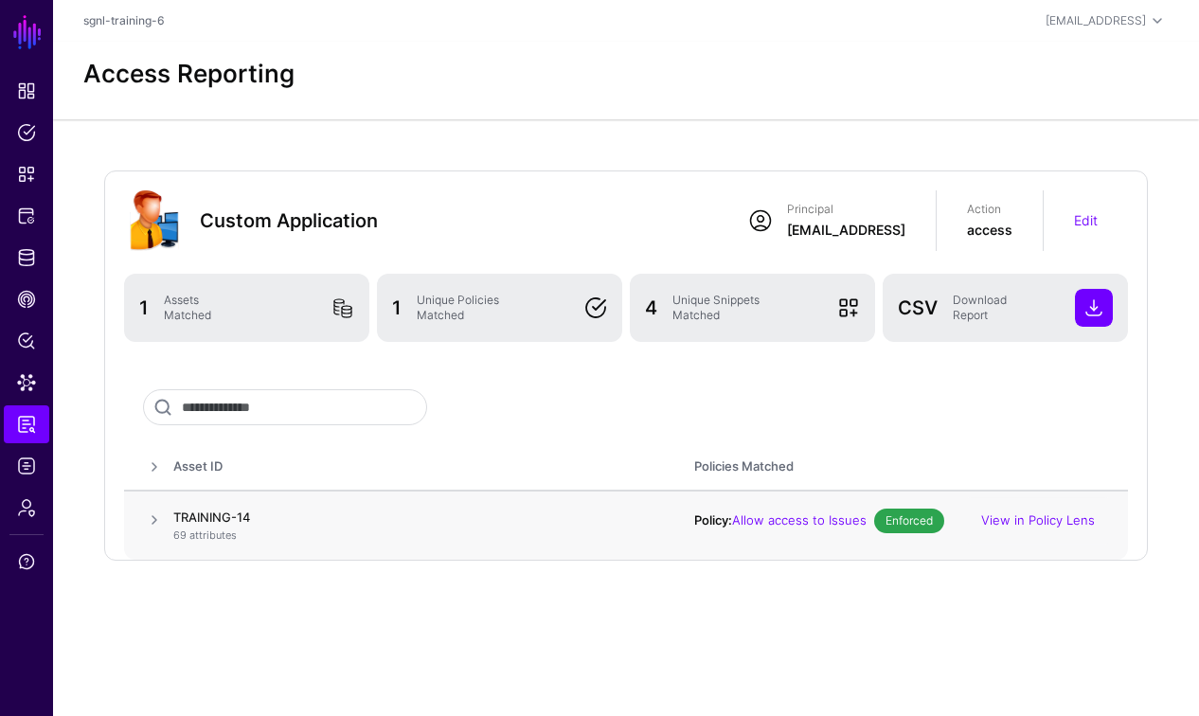
click at [151, 521] on span at bounding box center [154, 520] width 23 height 23
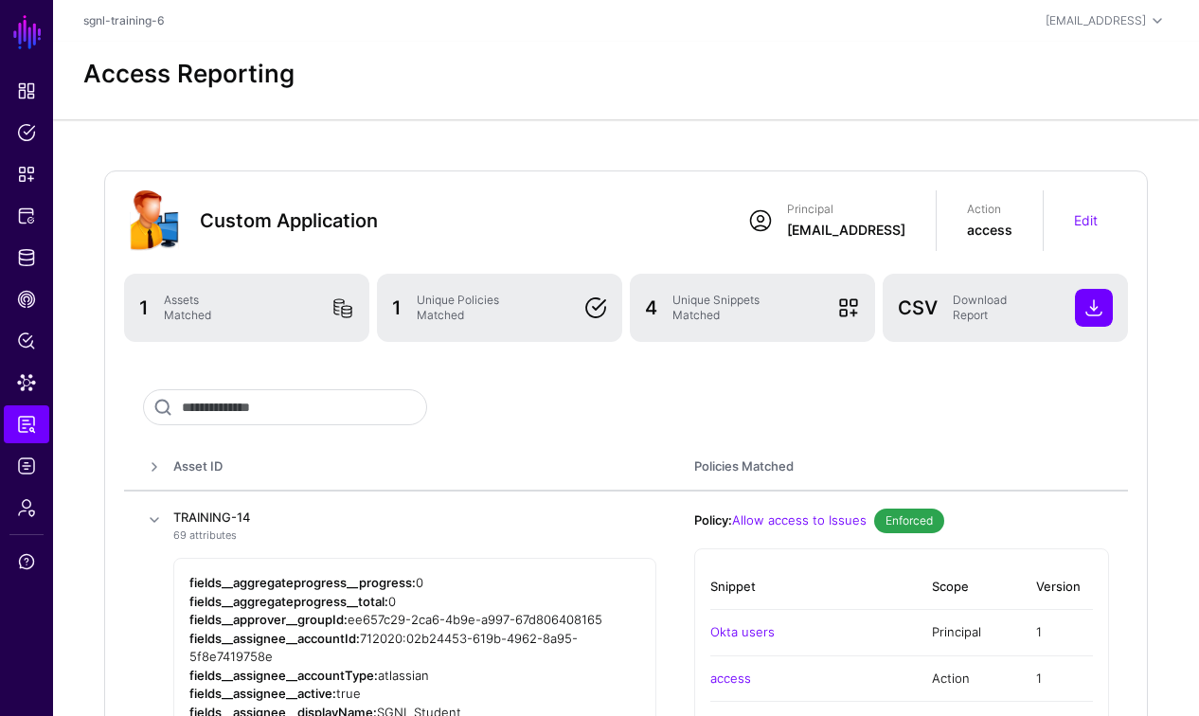
click at [152, 470] on span at bounding box center [154, 467] width 23 height 23
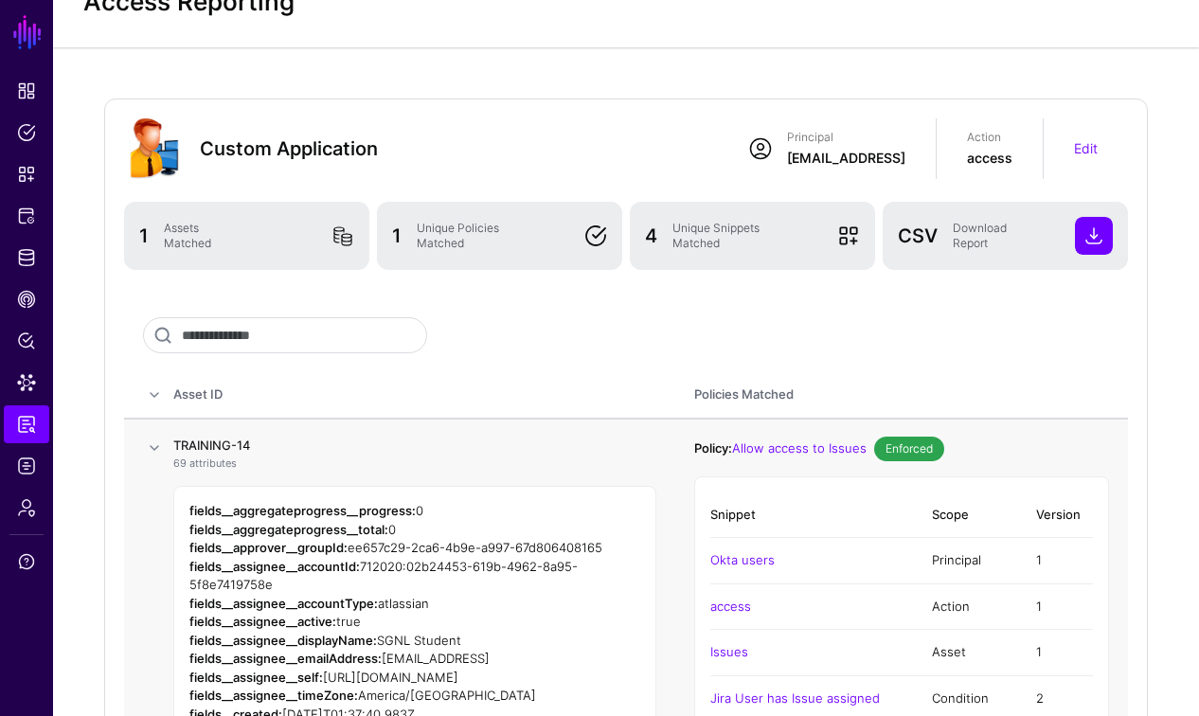
scroll to position [84, 0]
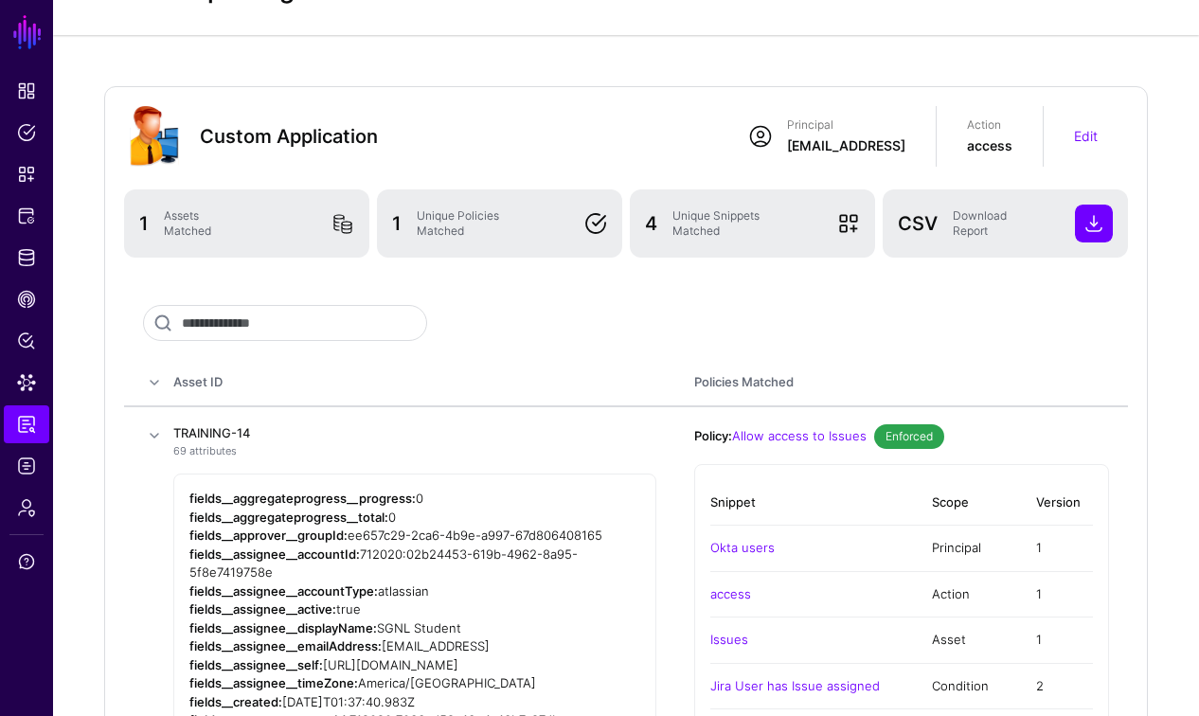
click at [153, 438] on span at bounding box center [154, 435] width 23 height 23
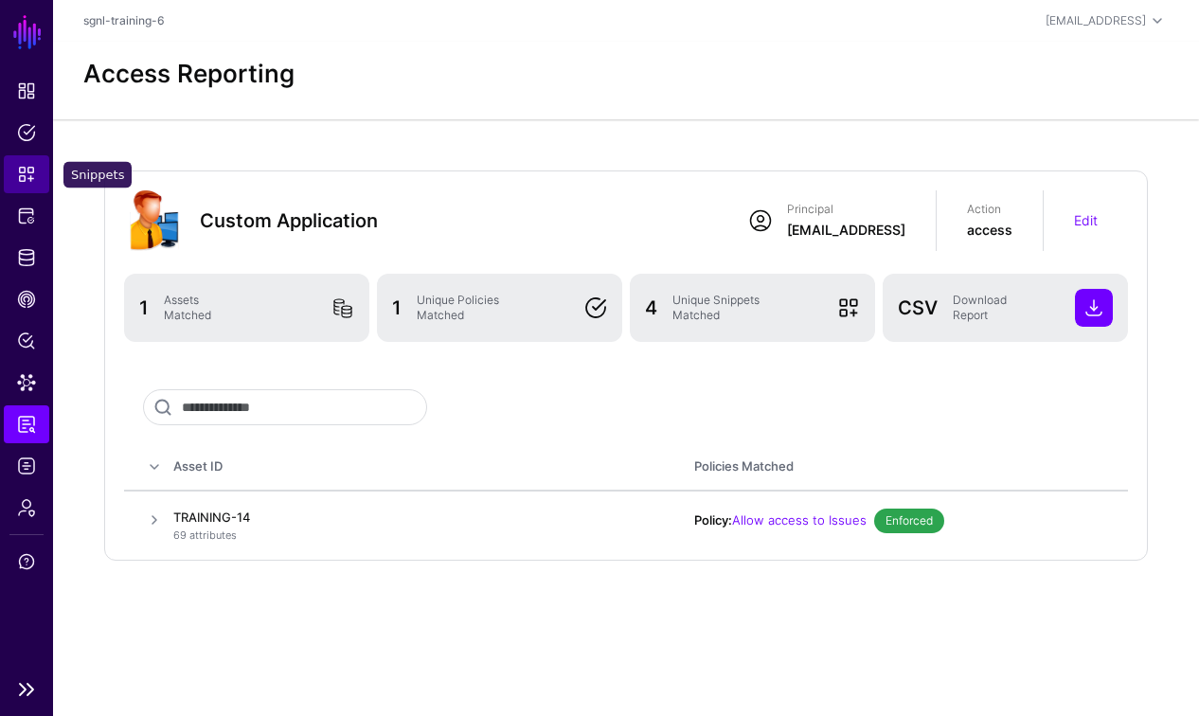
click at [26, 174] on span "Snippets" at bounding box center [26, 174] width 19 height 19
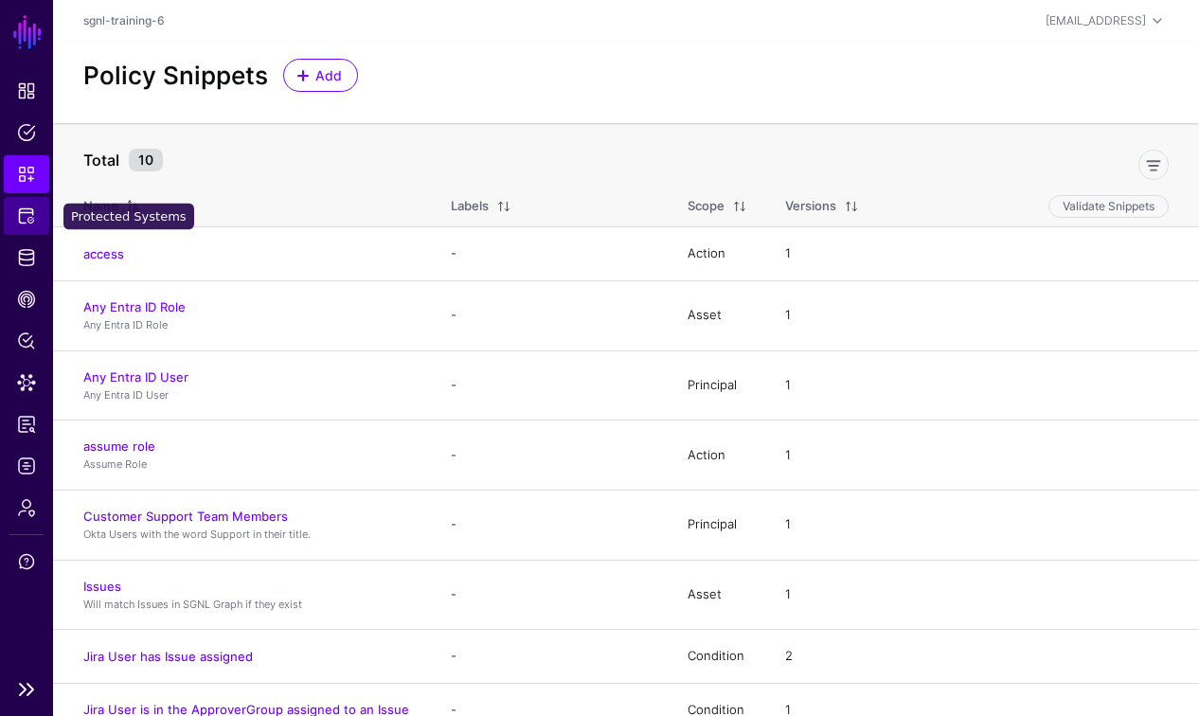
click at [24, 215] on span "Protected Systems" at bounding box center [26, 215] width 19 height 19
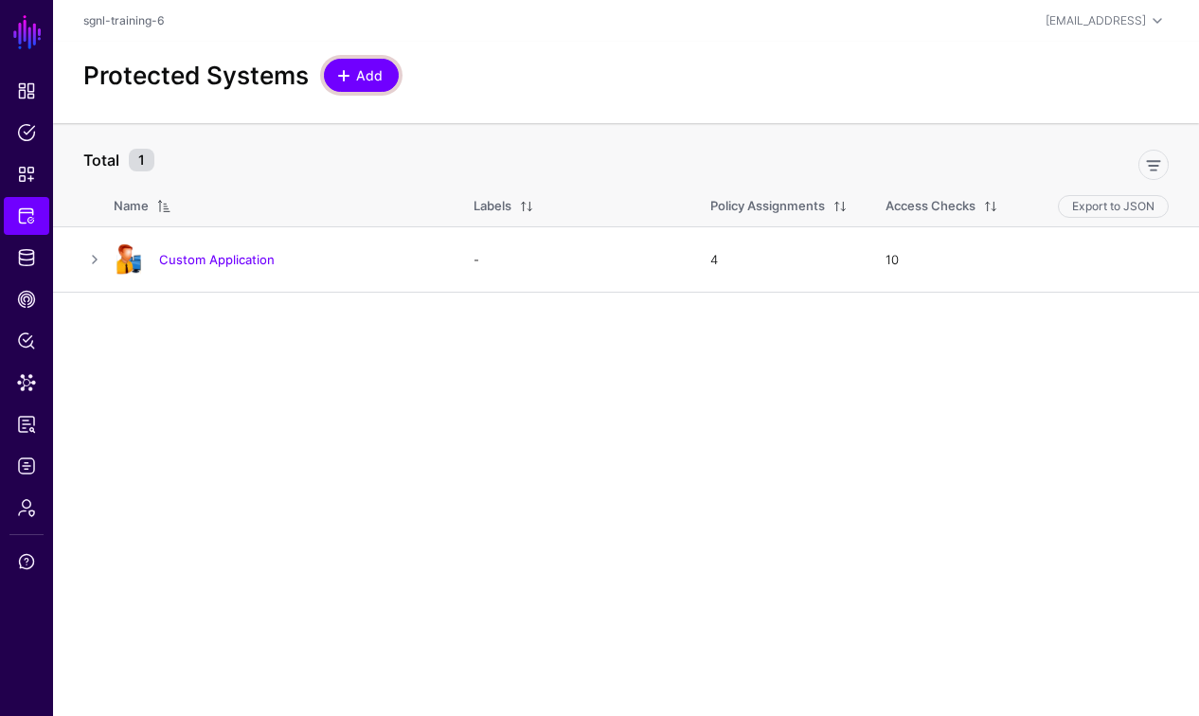
click at [374, 88] on link "Add" at bounding box center [361, 75] width 75 height 33
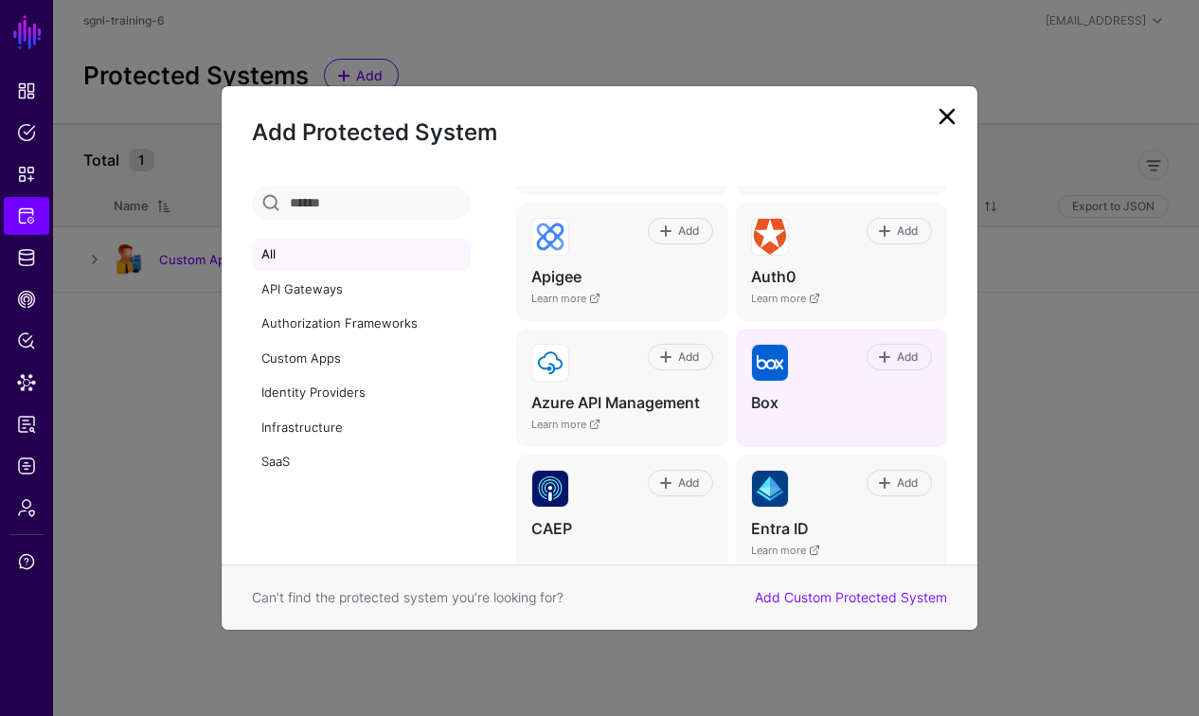
scroll to position [173, 0]
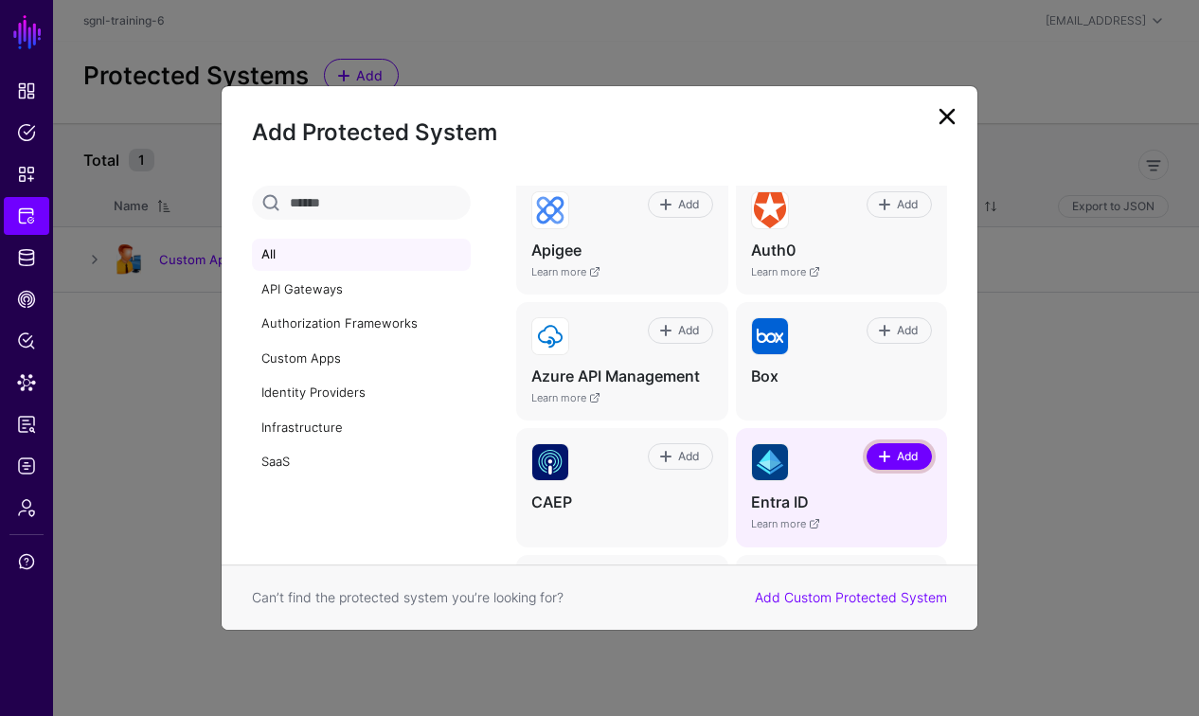
click at [905, 460] on span "Add" at bounding box center [907, 456] width 26 height 17
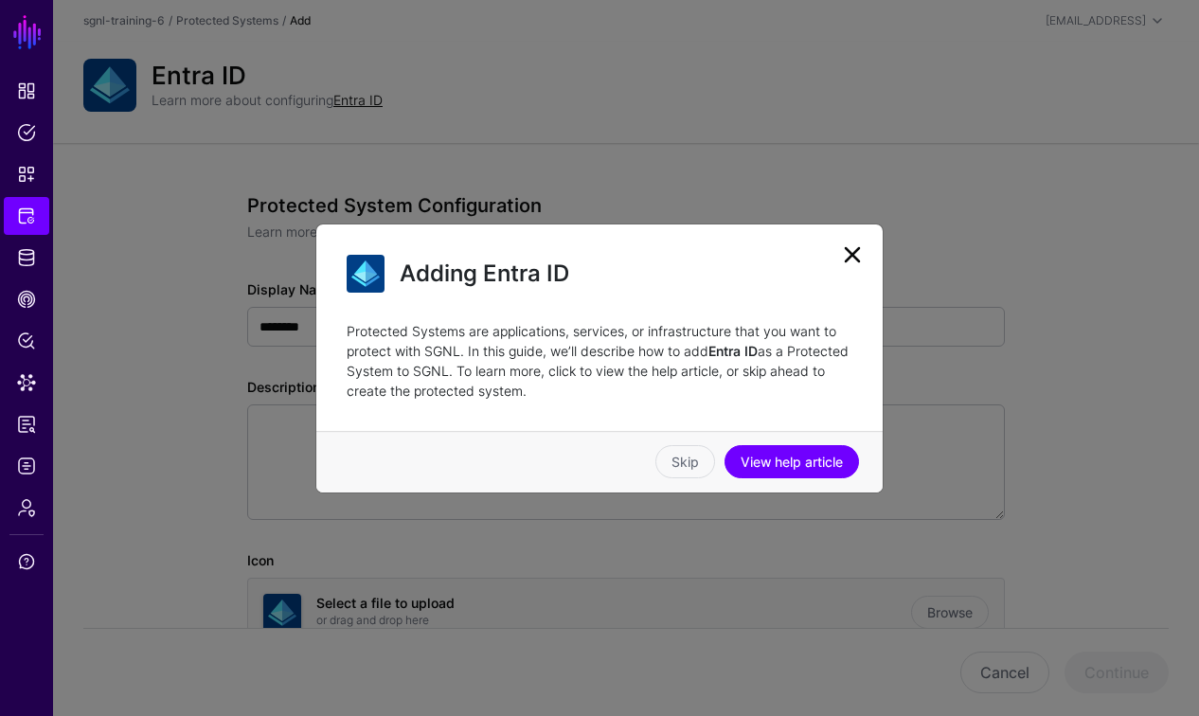
click at [851, 255] on link at bounding box center [852, 255] width 30 height 30
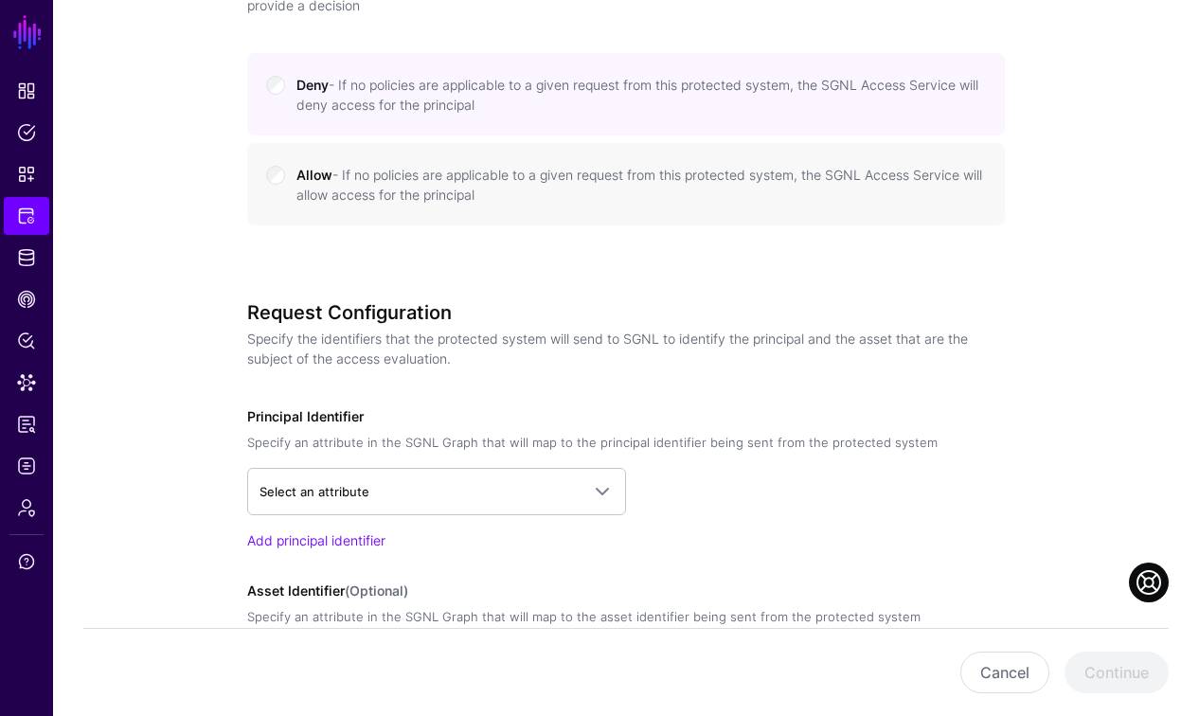
scroll to position [1041, 0]
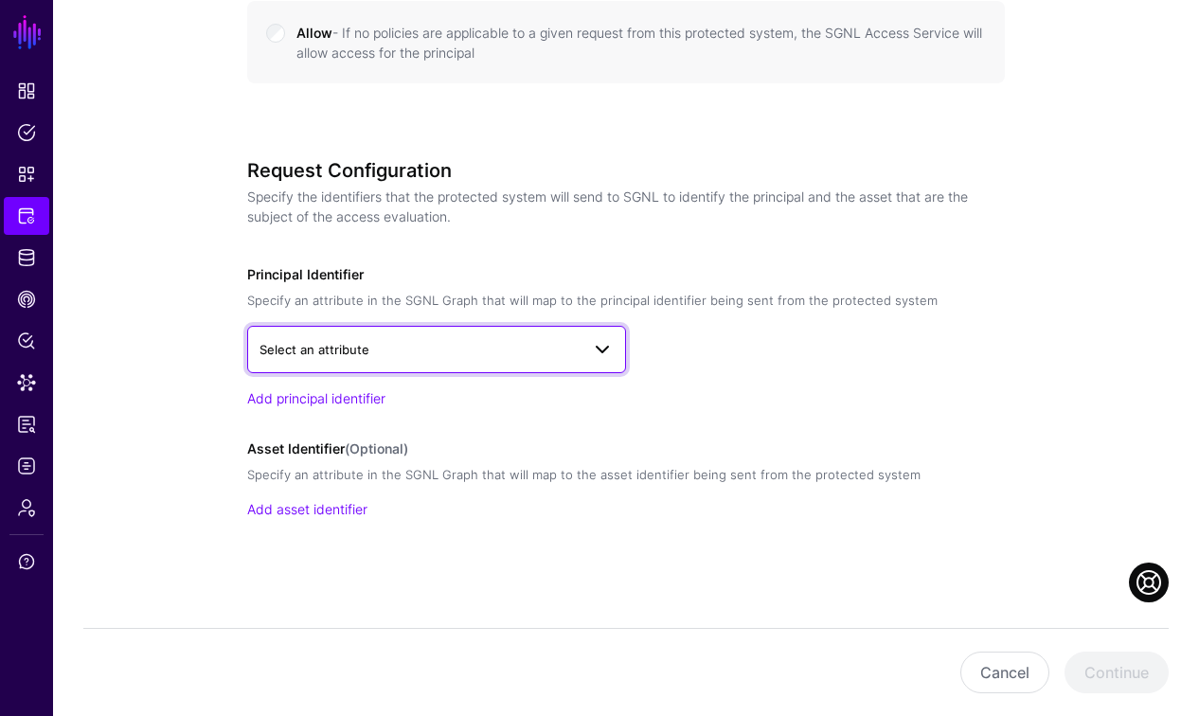
click at [571, 349] on span "Select an attribute" at bounding box center [419, 349] width 320 height 21
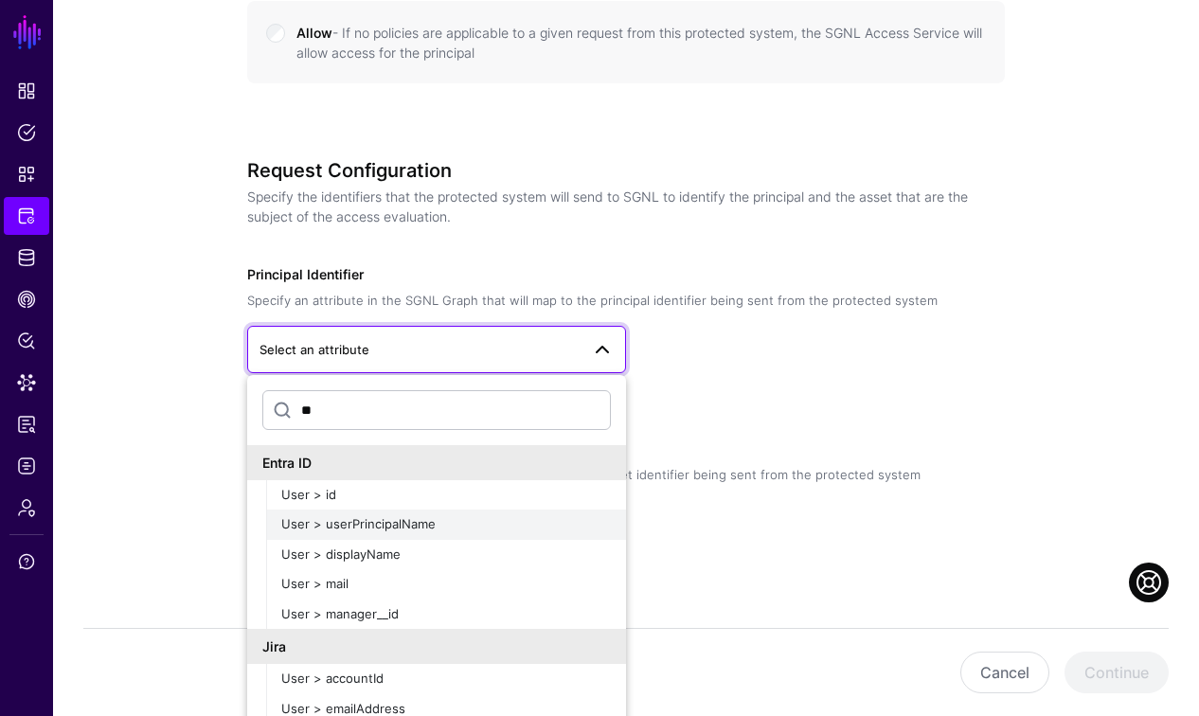
type input "**"
click at [414, 520] on span "User > userPrincipalName" at bounding box center [358, 523] width 154 height 15
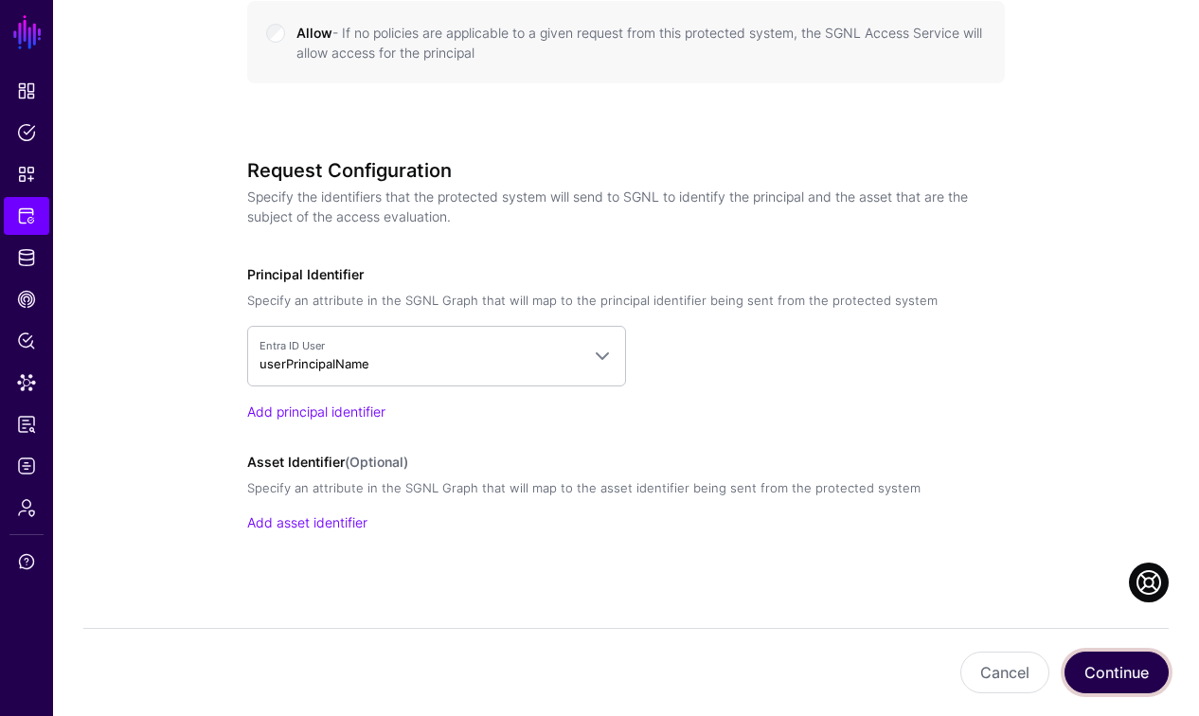
click at [1101, 676] on button "Continue" at bounding box center [1116, 673] width 104 height 42
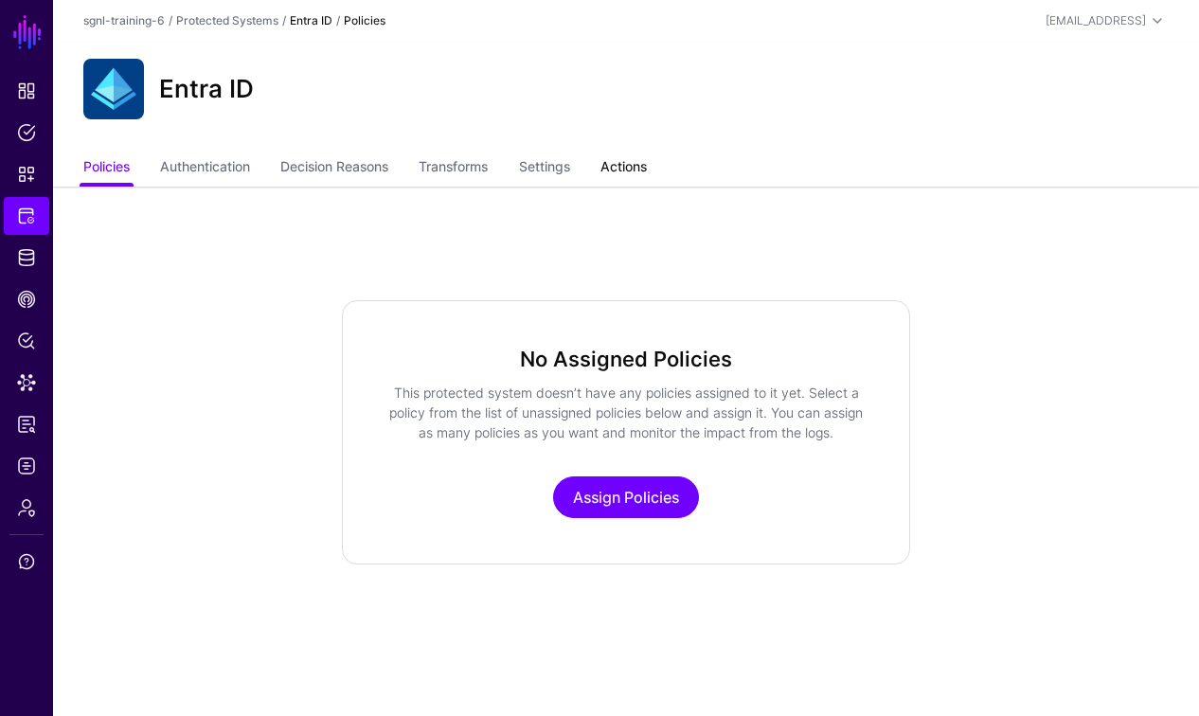
click at [643, 171] on link "Actions" at bounding box center [623, 169] width 46 height 36
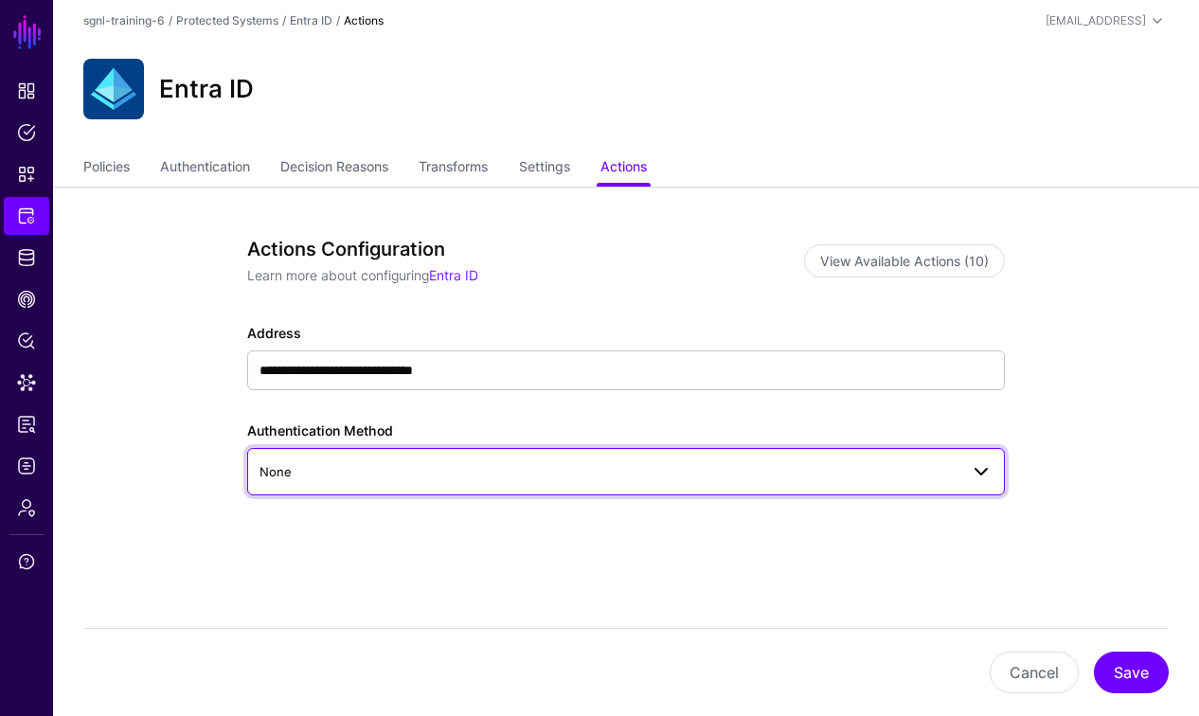
click at [562, 466] on span "None" at bounding box center [608, 471] width 699 height 21
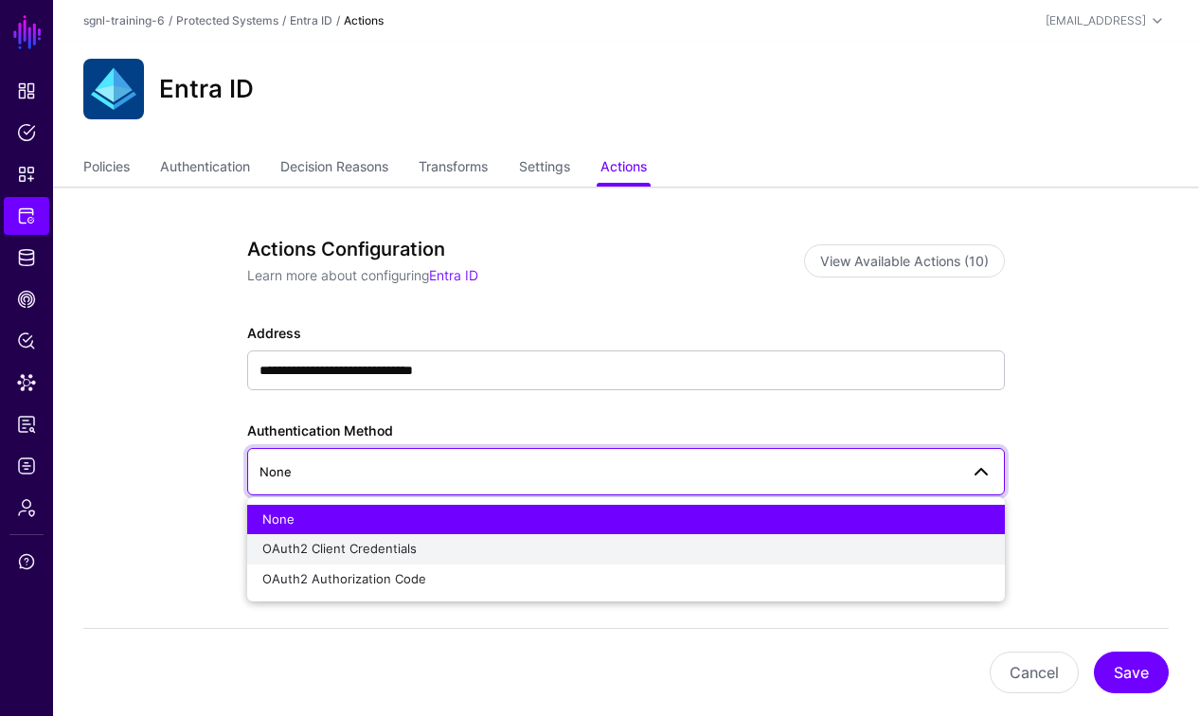
click at [395, 549] on span "OAuth2 Client Credentials" at bounding box center [339, 548] width 154 height 15
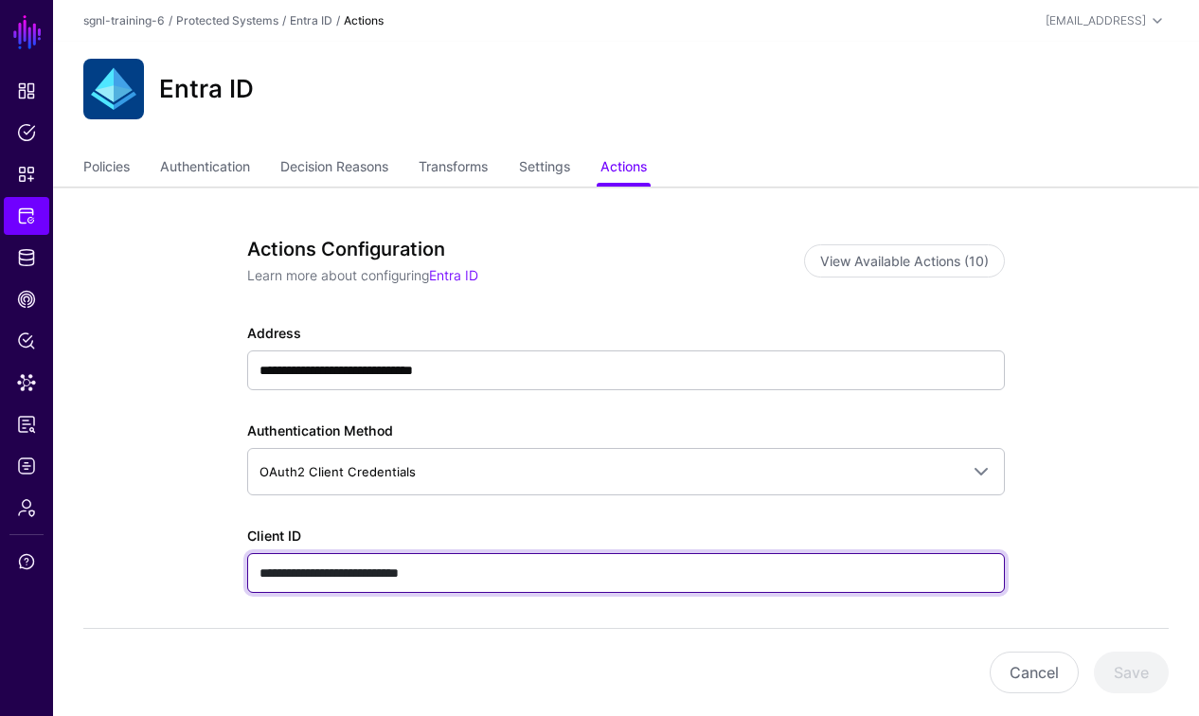
click at [458, 568] on input "**********" at bounding box center [626, 573] width 758 height 40
click at [459, 569] on input "**********" at bounding box center [626, 573] width 758 height 40
paste input "*******"
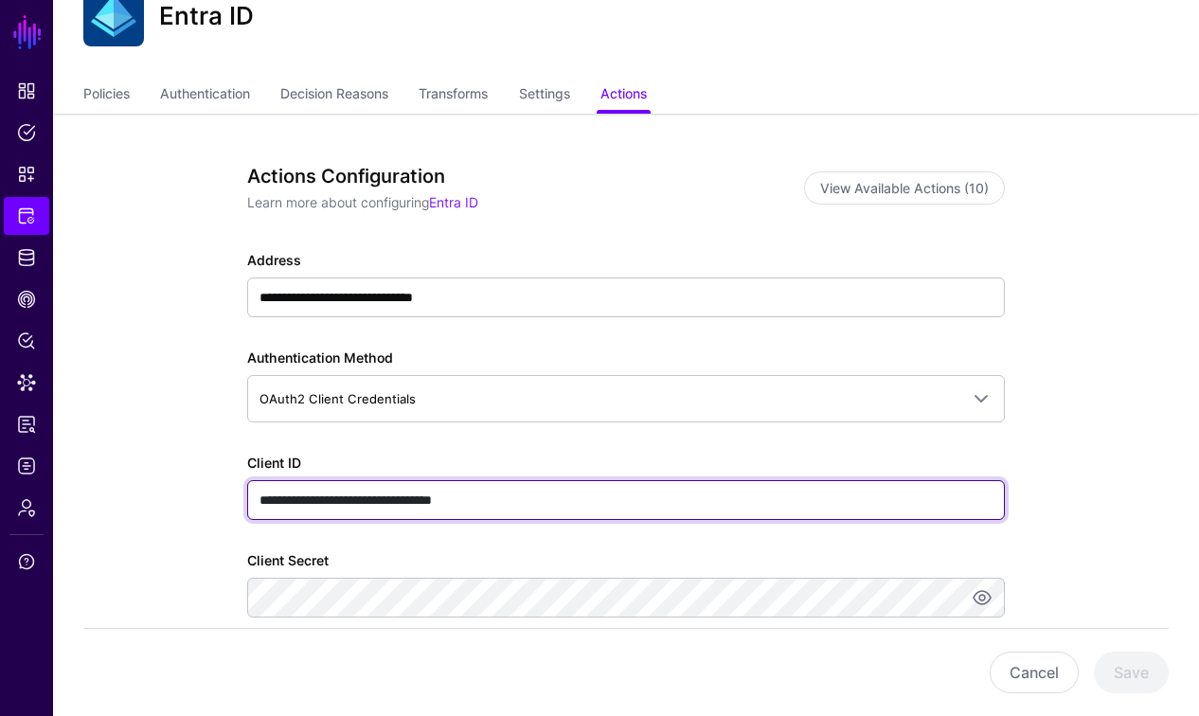
scroll to position [134, 0]
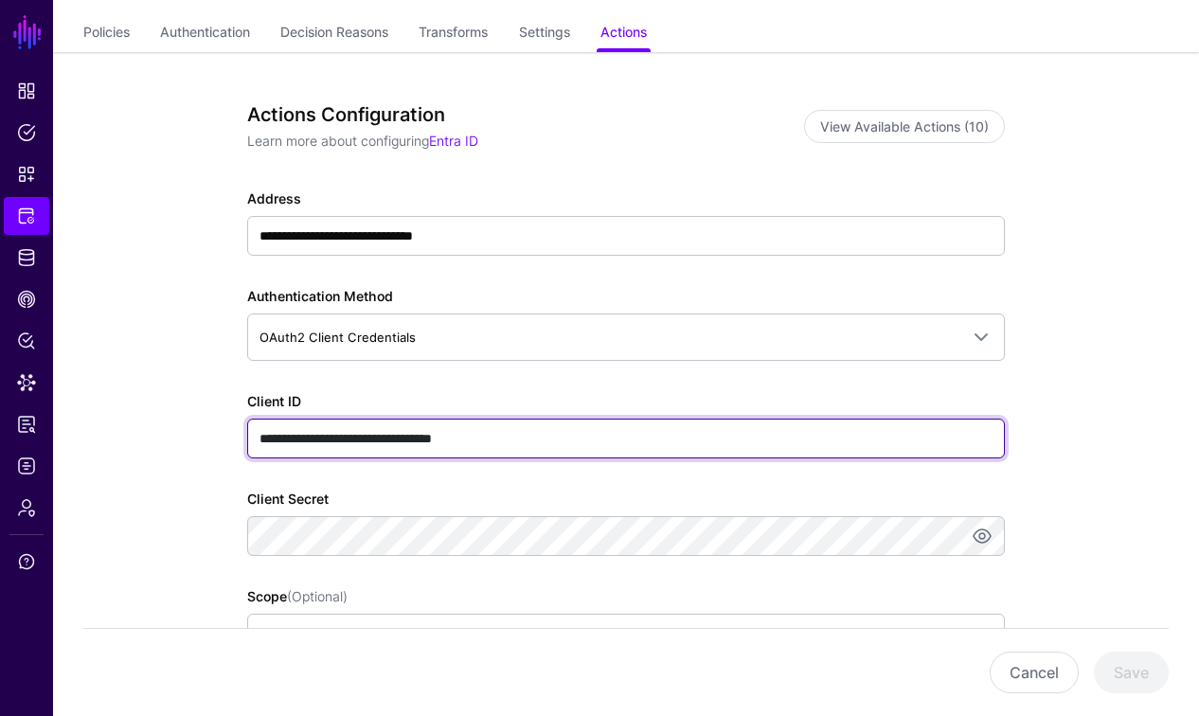
type input "**********"
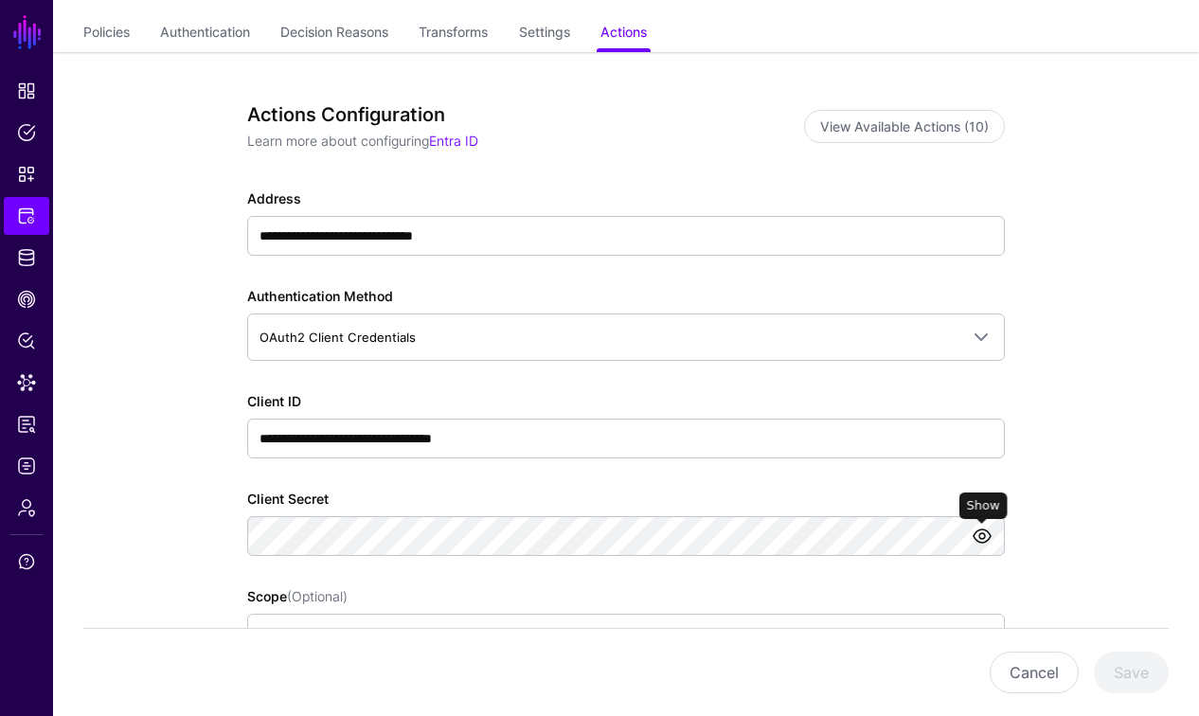
click at [984, 534] on link at bounding box center [982, 536] width 23 height 23
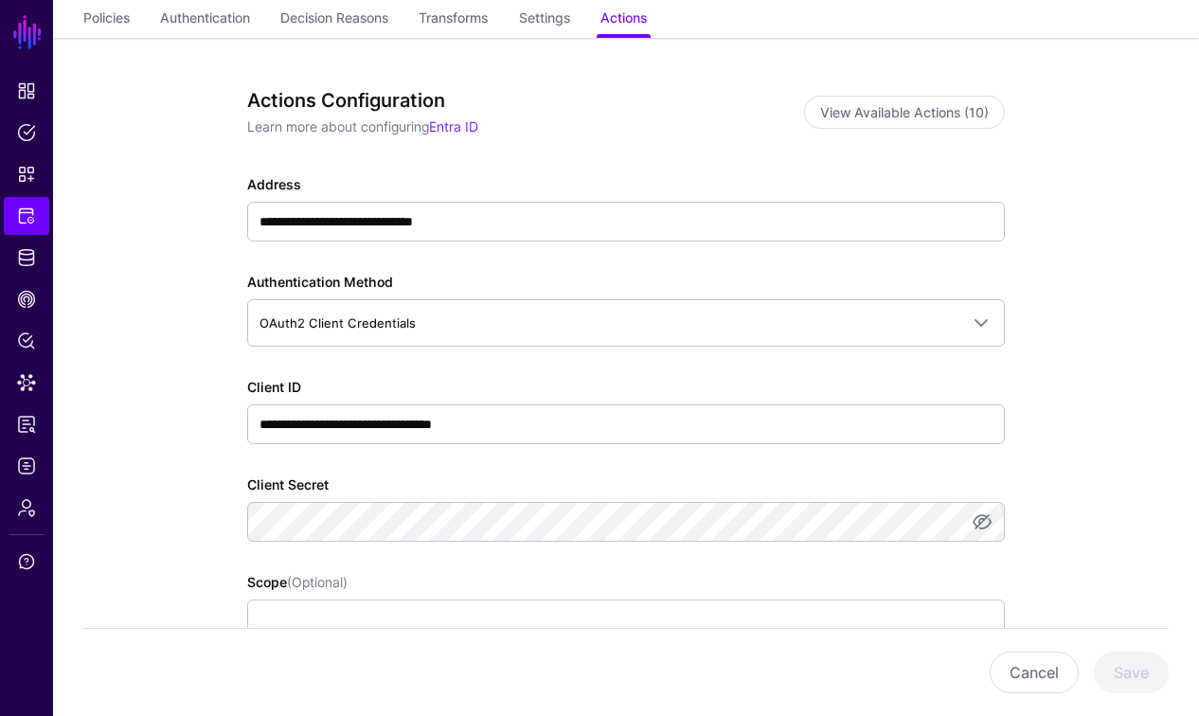
scroll to position [212, 0]
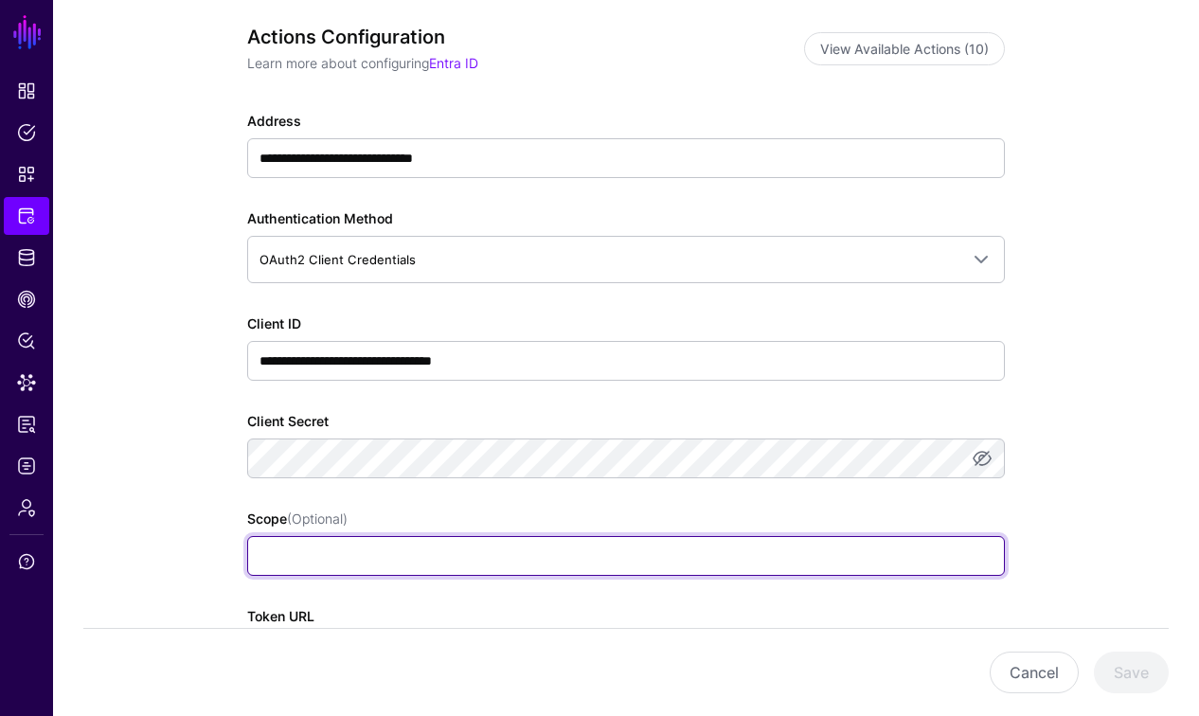
click at [297, 555] on input "Scope (Optional)" at bounding box center [626, 556] width 758 height 40
paste input "**********"
drag, startPoint x: 888, startPoint y: 556, endPoint x: 486, endPoint y: 557, distance: 402.5
click at [486, 557] on input "**********" at bounding box center [626, 556] width 758 height 40
type input "**********"
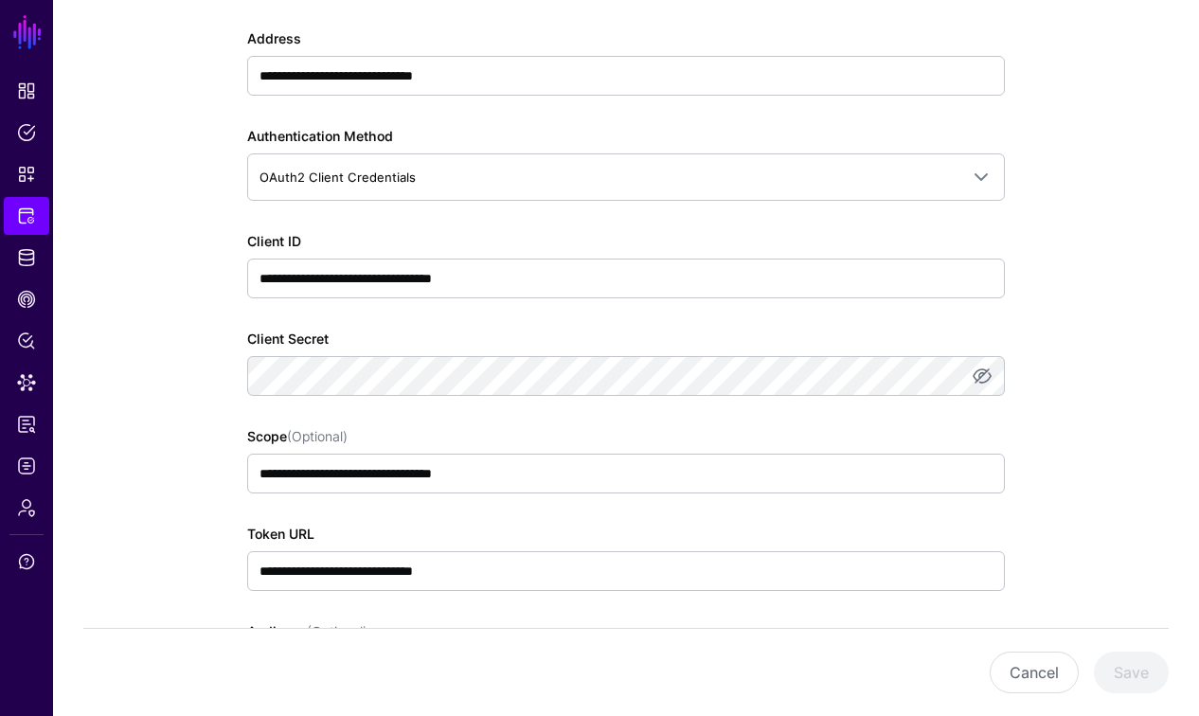
scroll to position [297, 0]
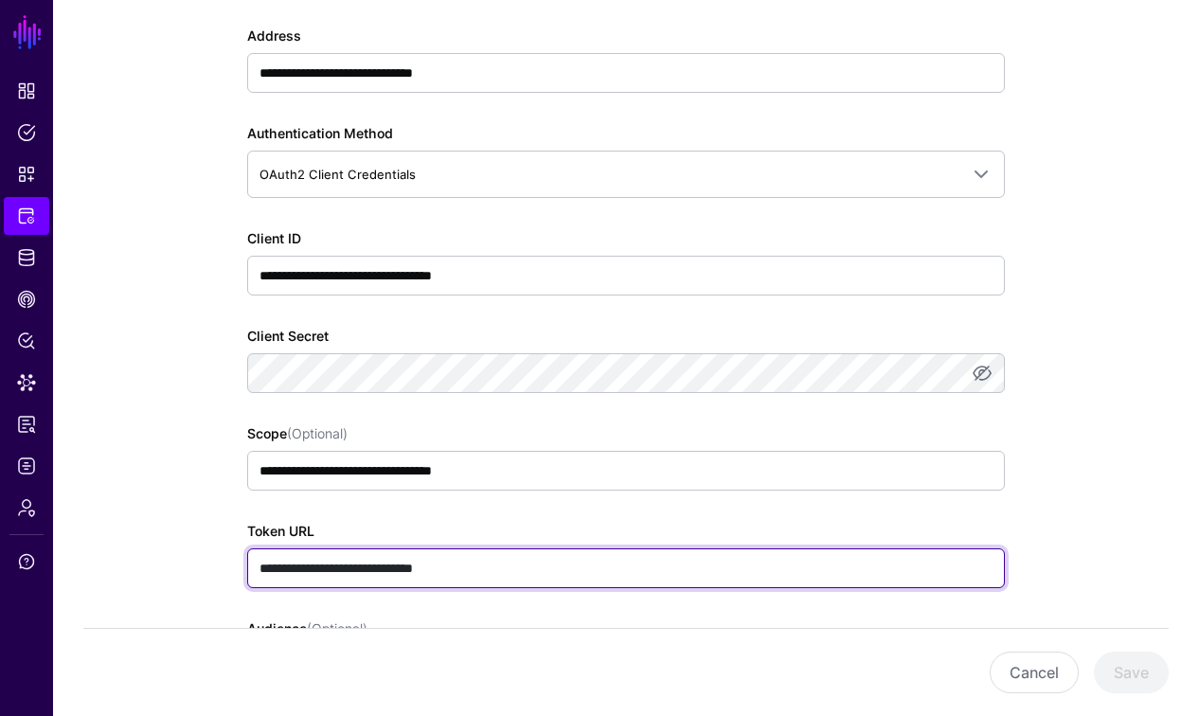
click at [619, 555] on input "**********" at bounding box center [626, 568] width 758 height 40
paste input "**********"
type input "**********"
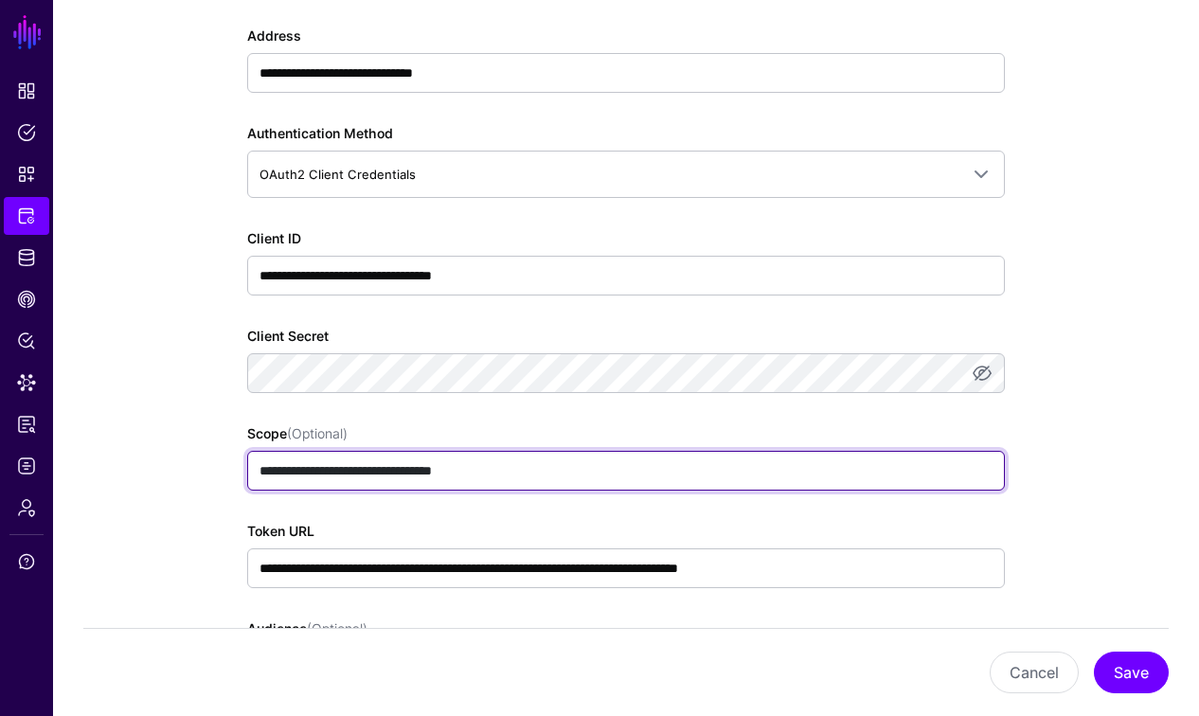
drag, startPoint x: 432, startPoint y: 471, endPoint x: 235, endPoint y: 471, distance: 197.0
click at [235, 471] on div "**********" at bounding box center [625, 461] width 859 height 1144
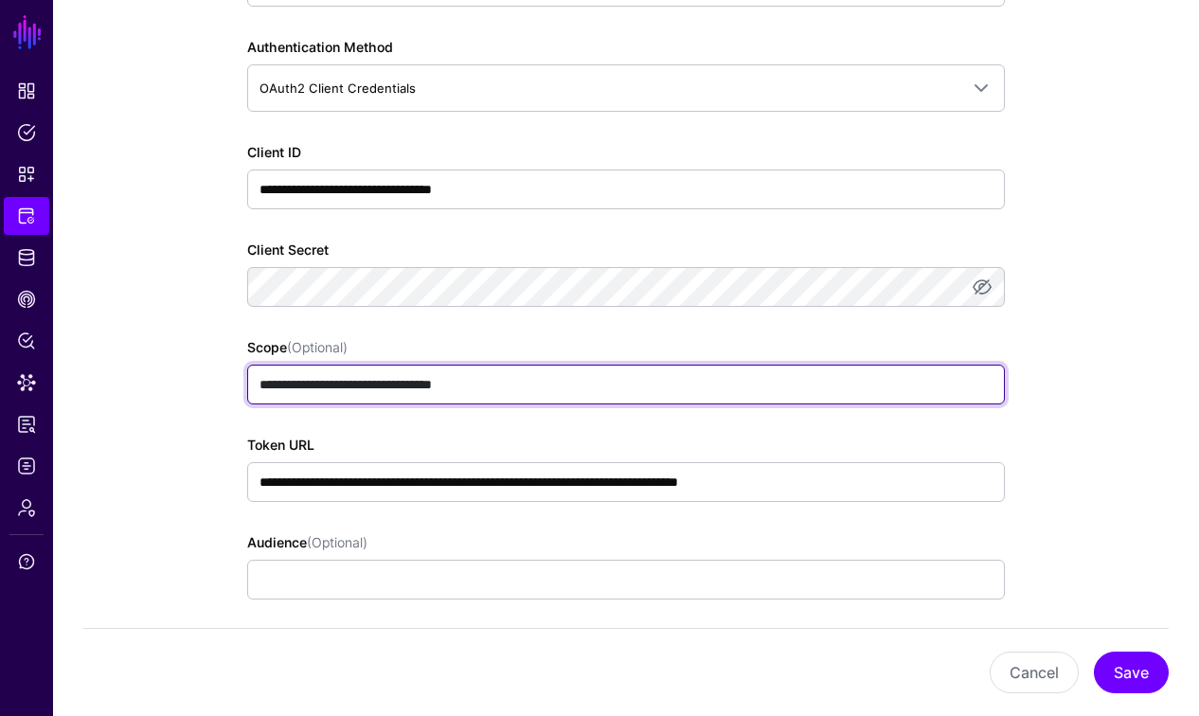
scroll to position [445, 0]
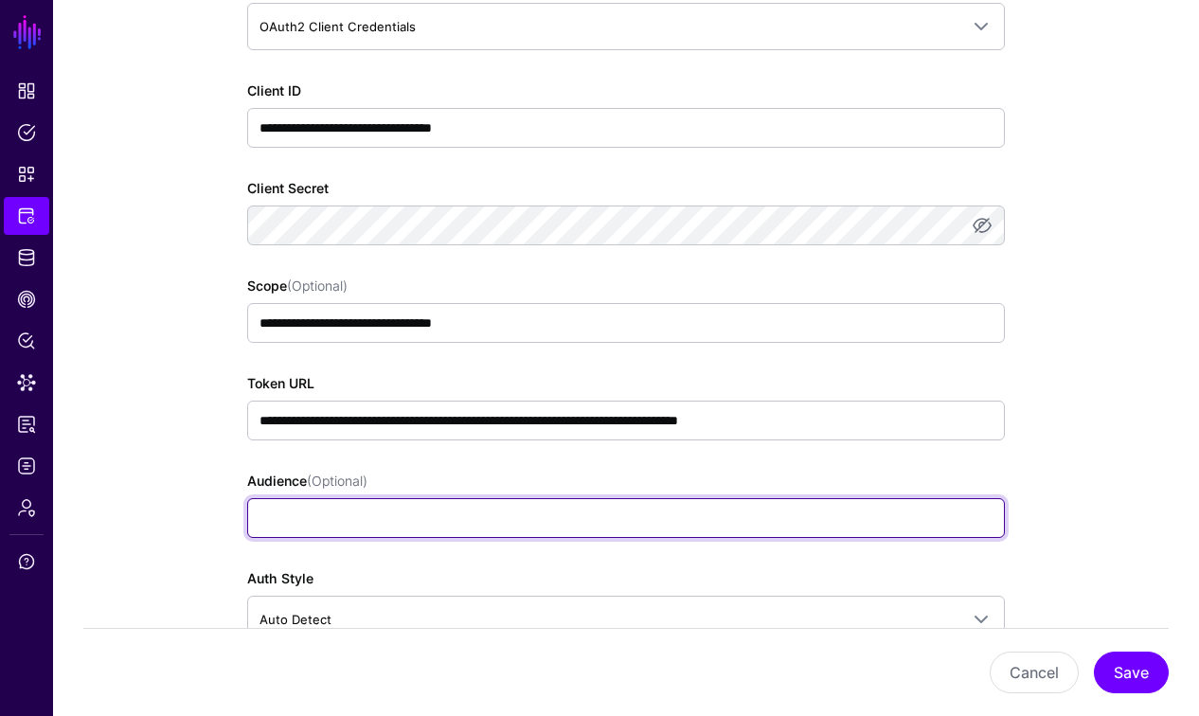
click at [301, 517] on input "Audience (Optional)" at bounding box center [626, 518] width 758 height 40
paste input "**********"
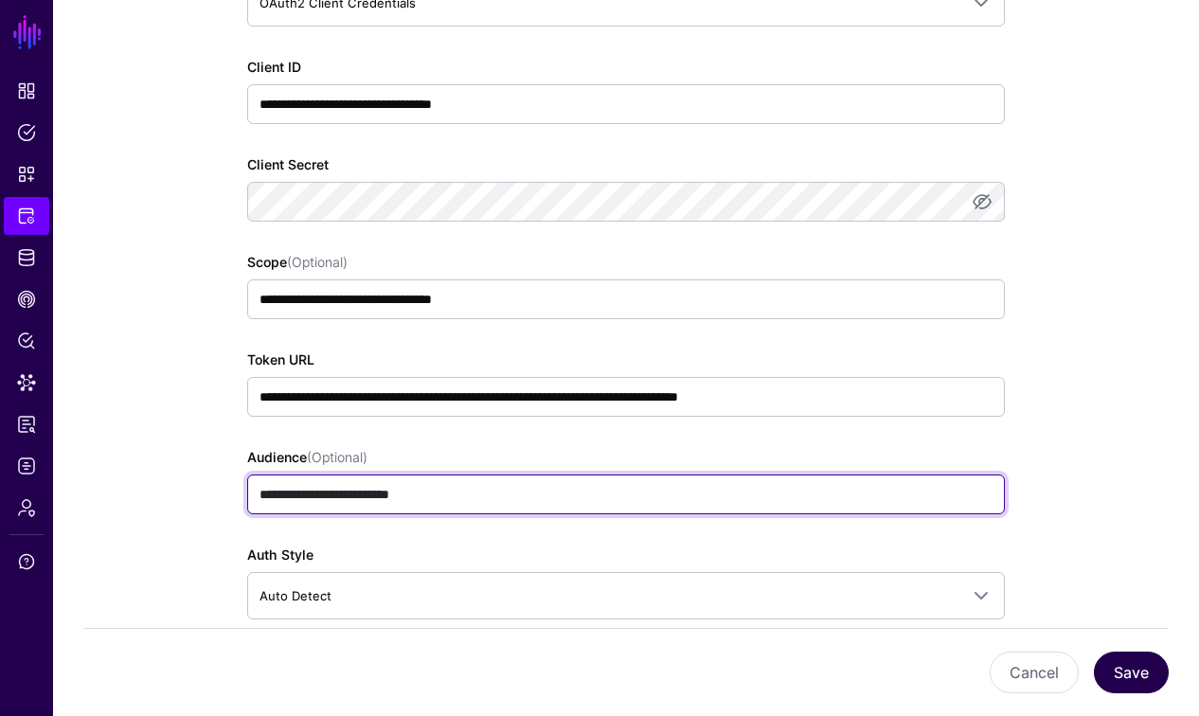
type input "**********"
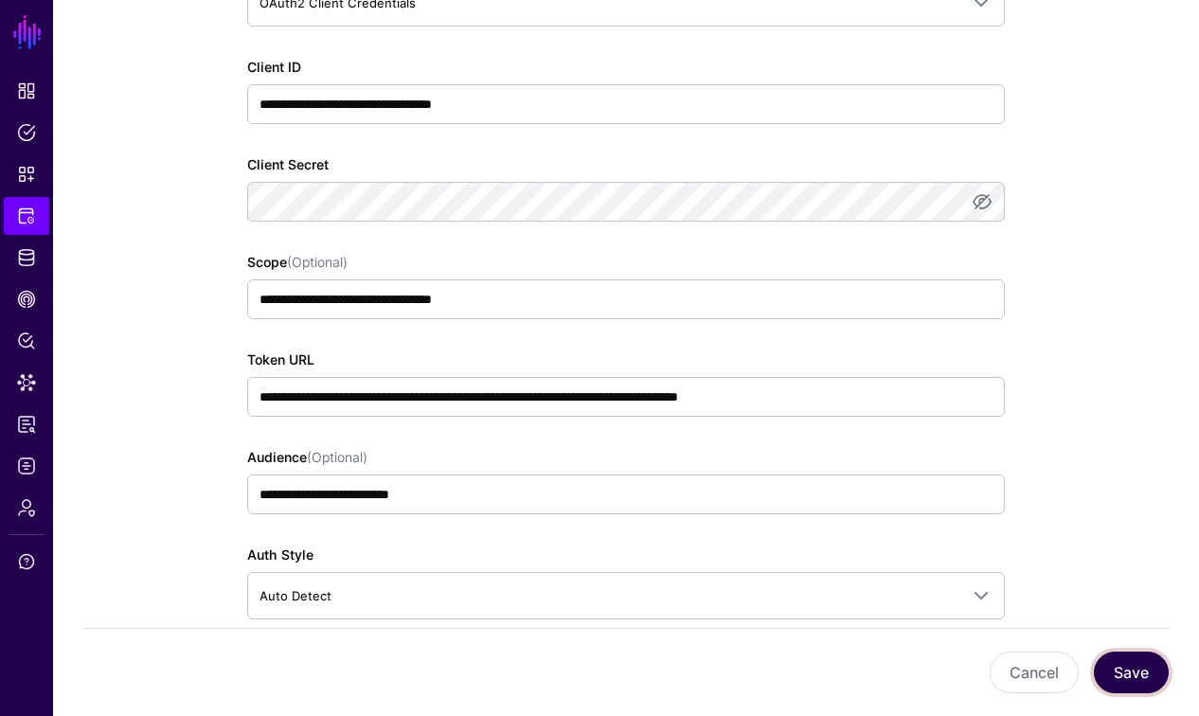
click at [1132, 674] on button "Save" at bounding box center [1131, 673] width 75 height 42
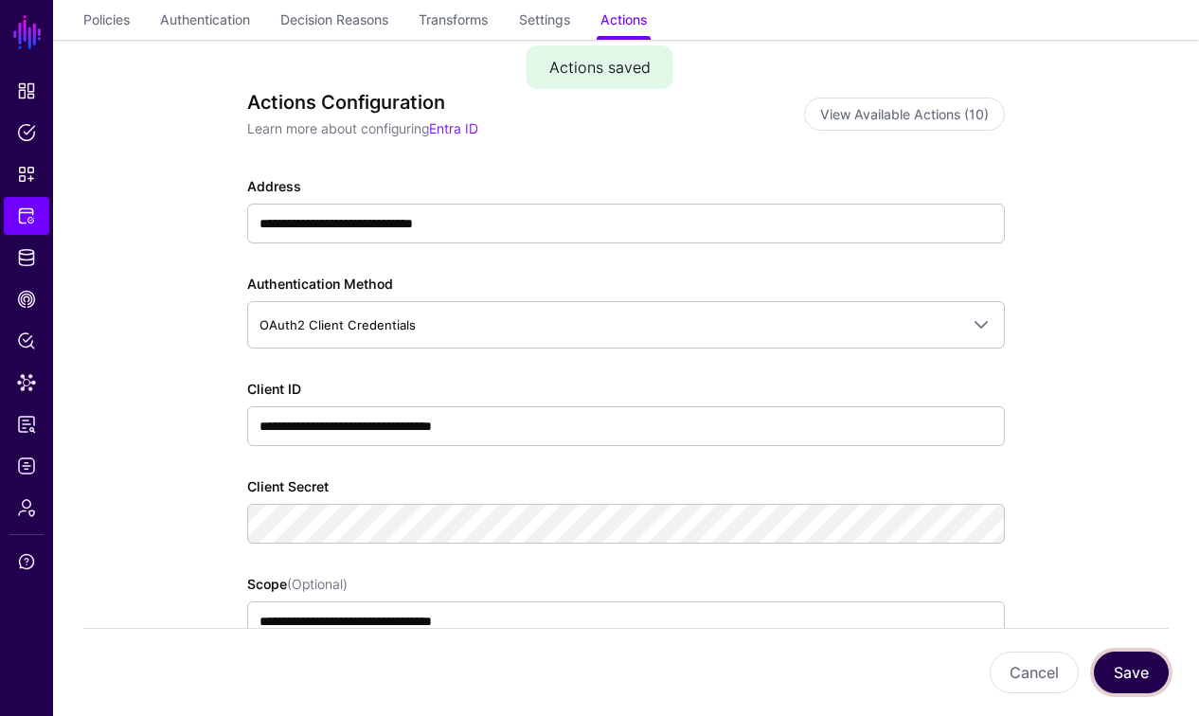
scroll to position [111, 0]
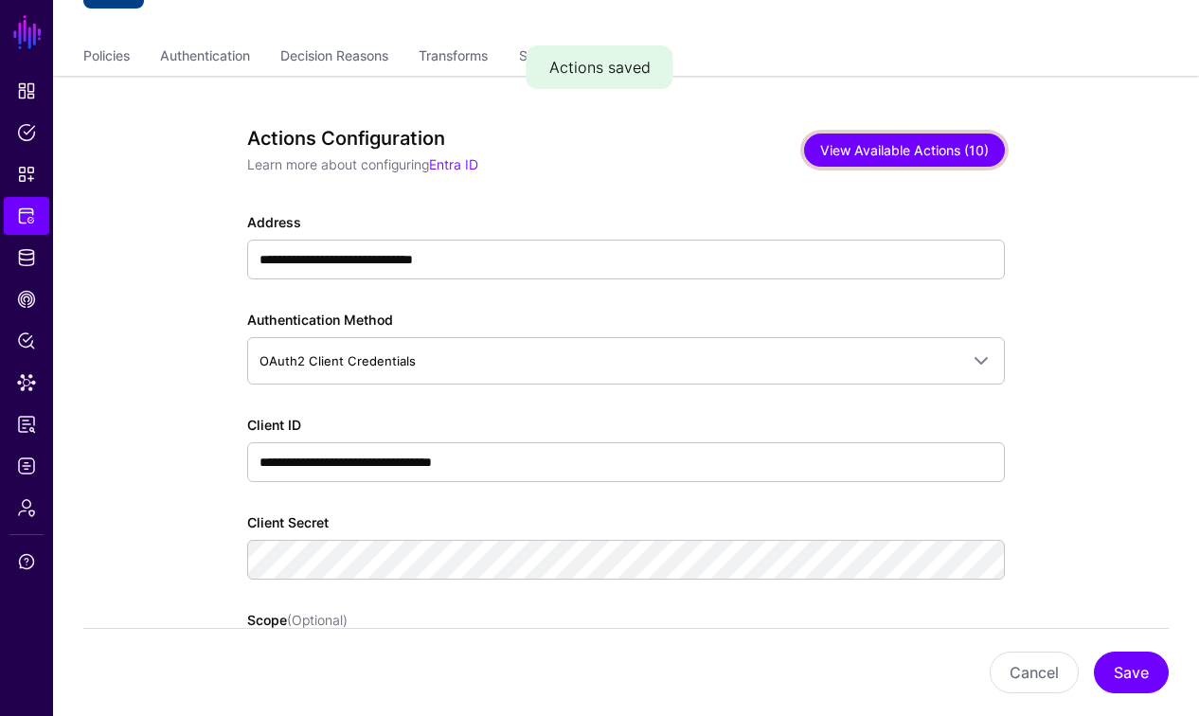
click at [927, 145] on button "View Available Actions (10)" at bounding box center [904, 150] width 201 height 33
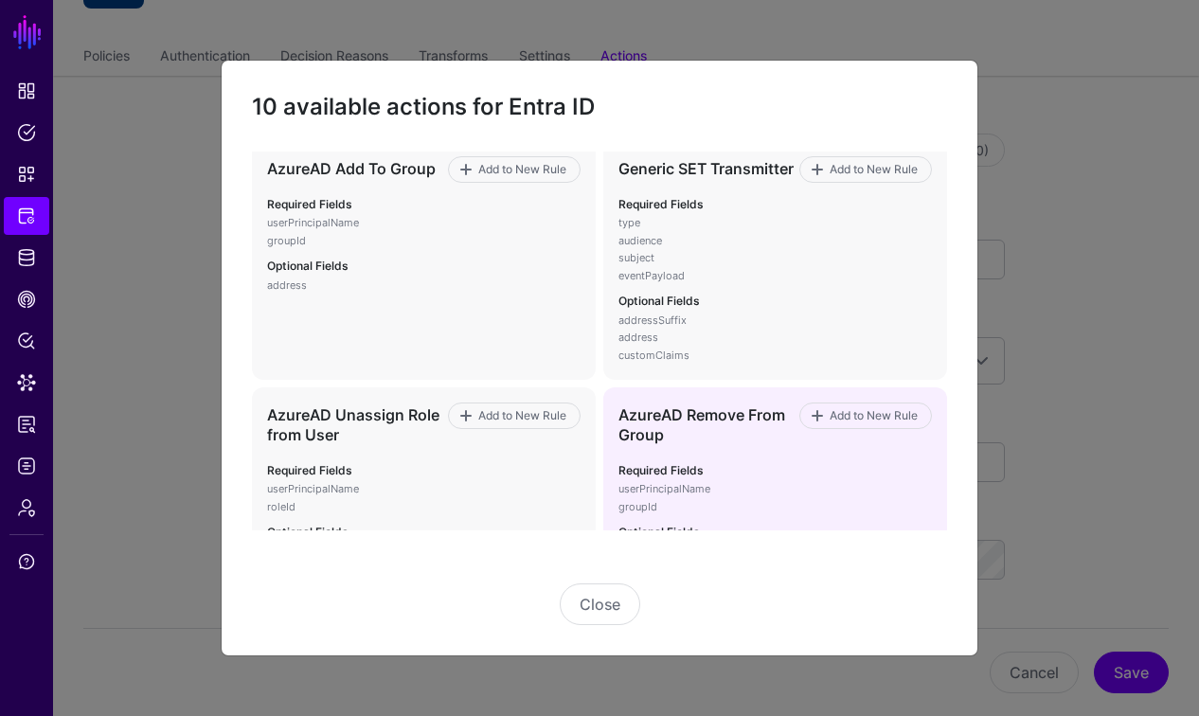
scroll to position [393, 0]
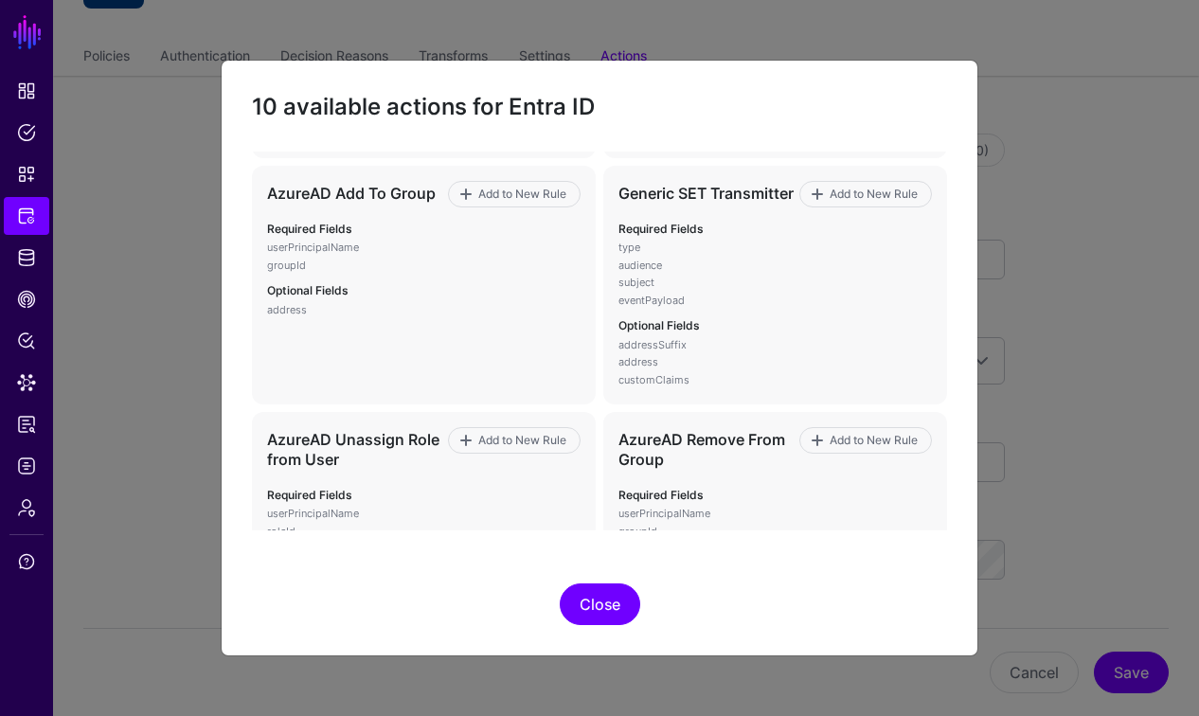
click at [601, 613] on button "Close" at bounding box center [600, 604] width 80 height 42
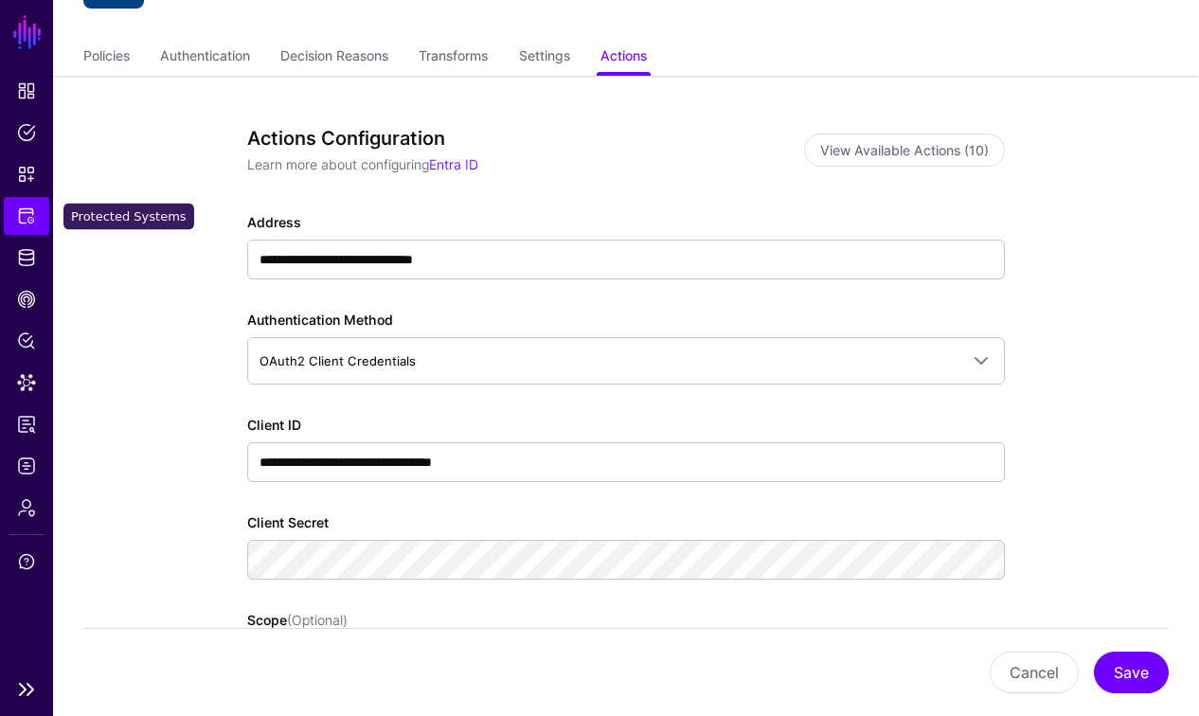
click at [28, 212] on span "Protected Systems" at bounding box center [26, 215] width 19 height 19
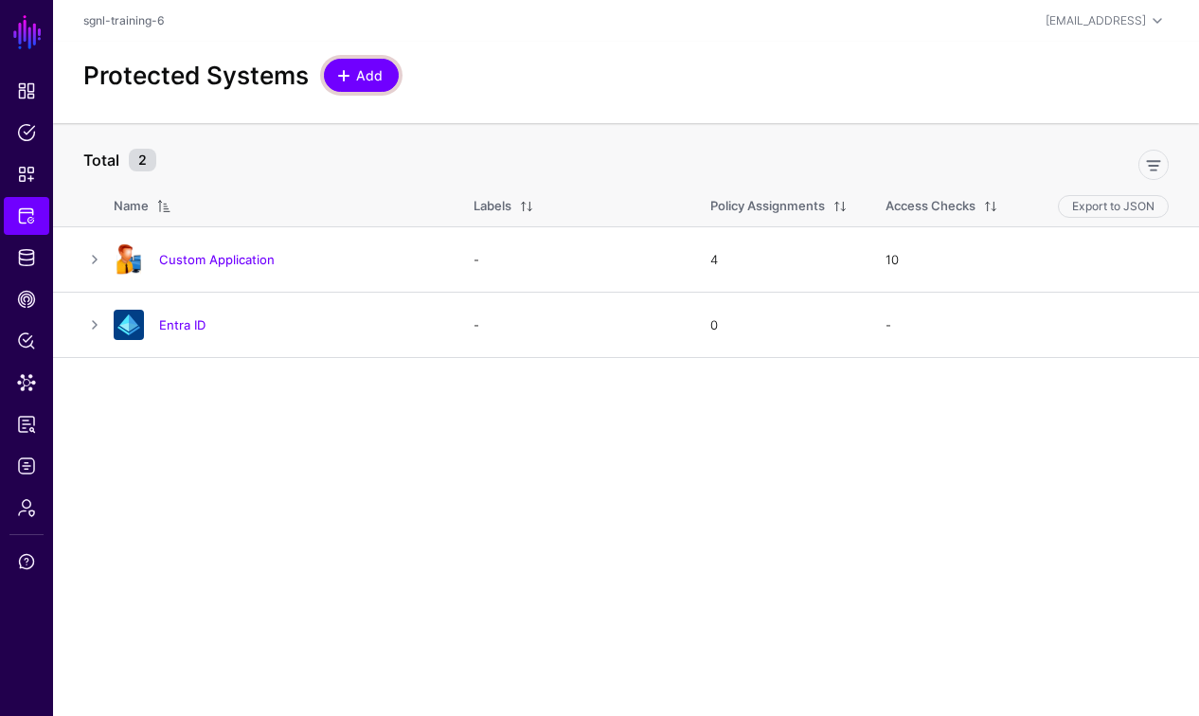
click at [368, 82] on span "Add" at bounding box center [369, 75] width 31 height 20
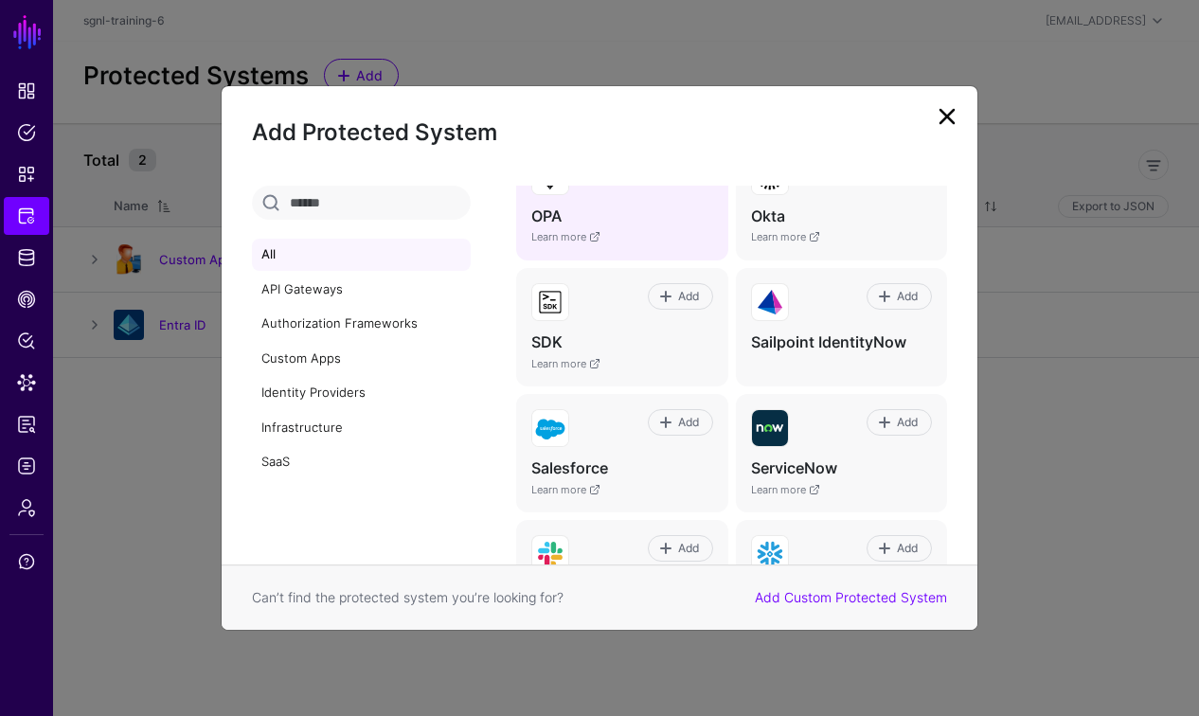
scroll to position [1002, 0]
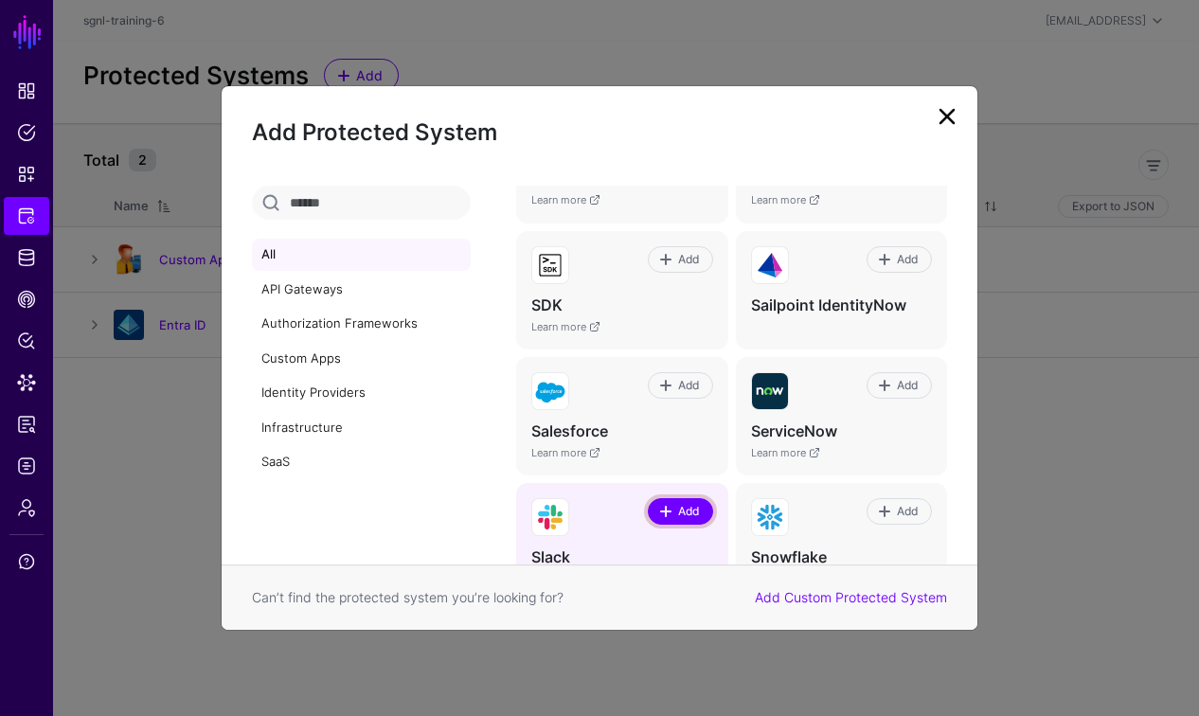
click at [692, 515] on span "Add" at bounding box center [688, 511] width 26 height 17
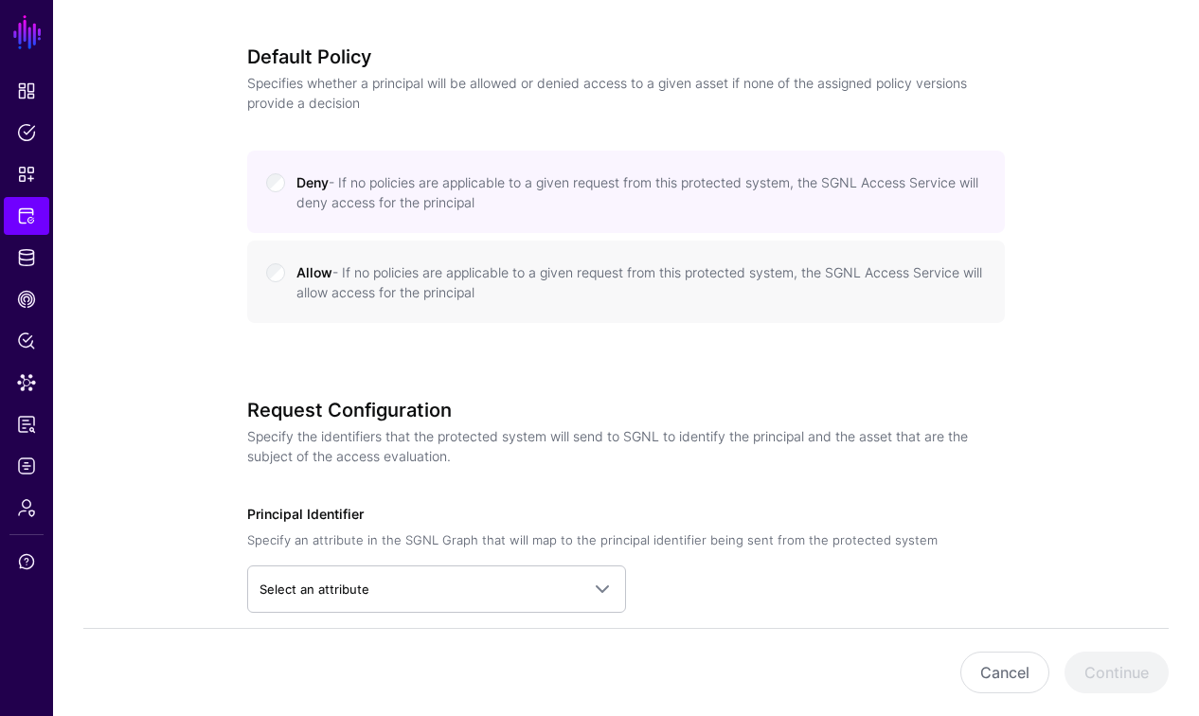
scroll to position [890, 0]
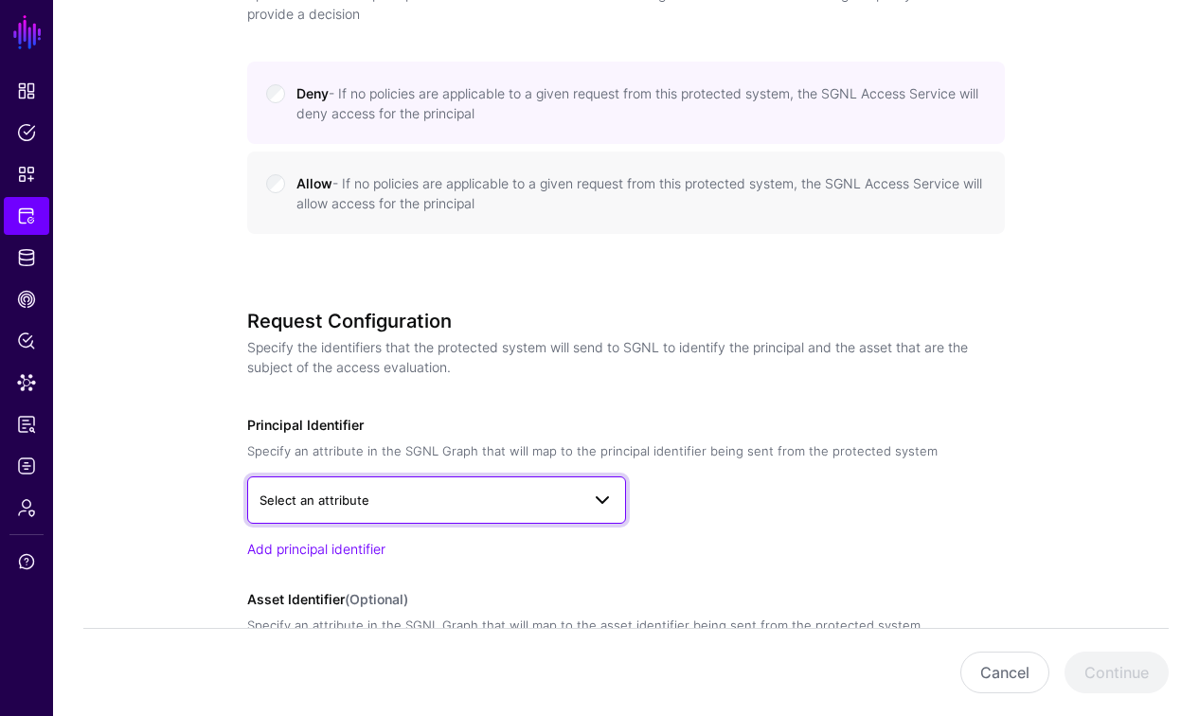
click at [448, 491] on span "Select an attribute" at bounding box center [419, 500] width 320 height 21
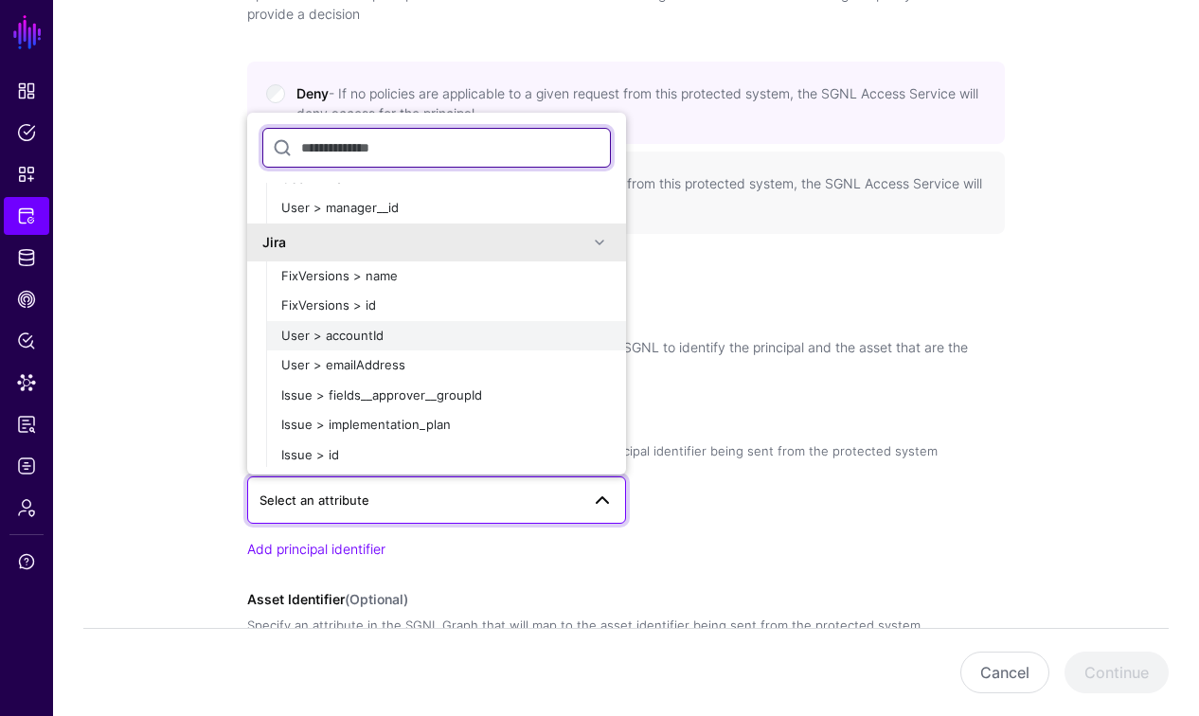
scroll to position [557, 0]
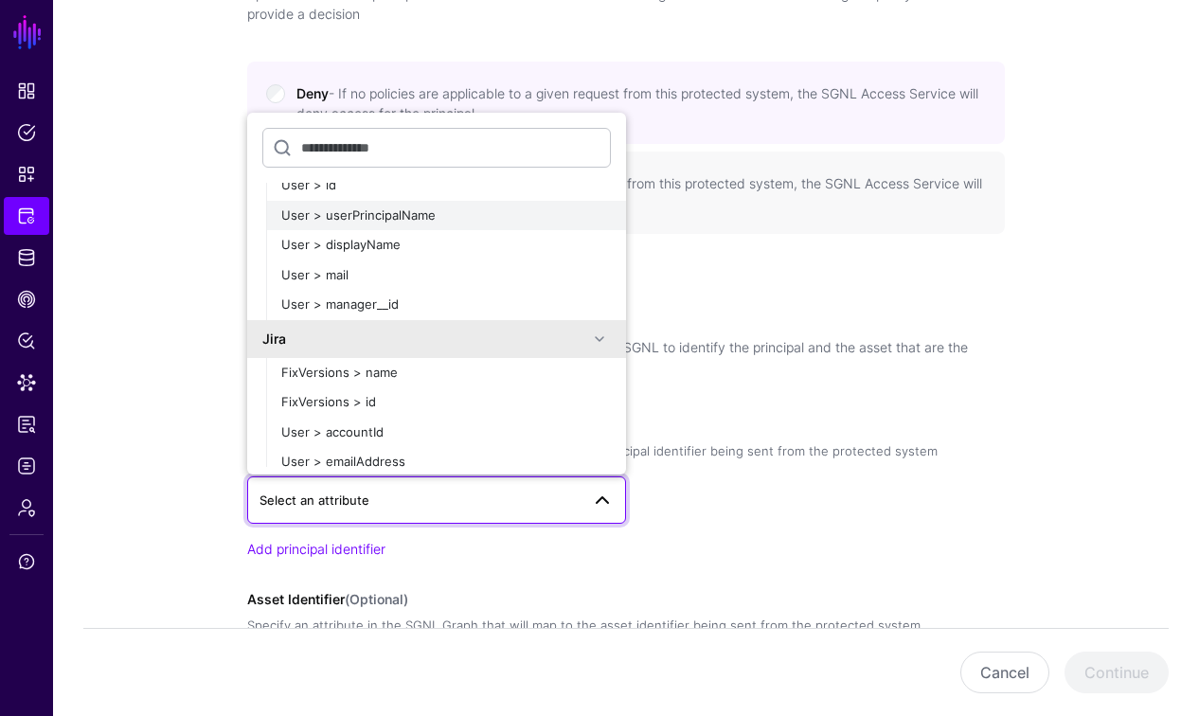
click at [407, 209] on span "User > userPrincipalName" at bounding box center [358, 214] width 154 height 15
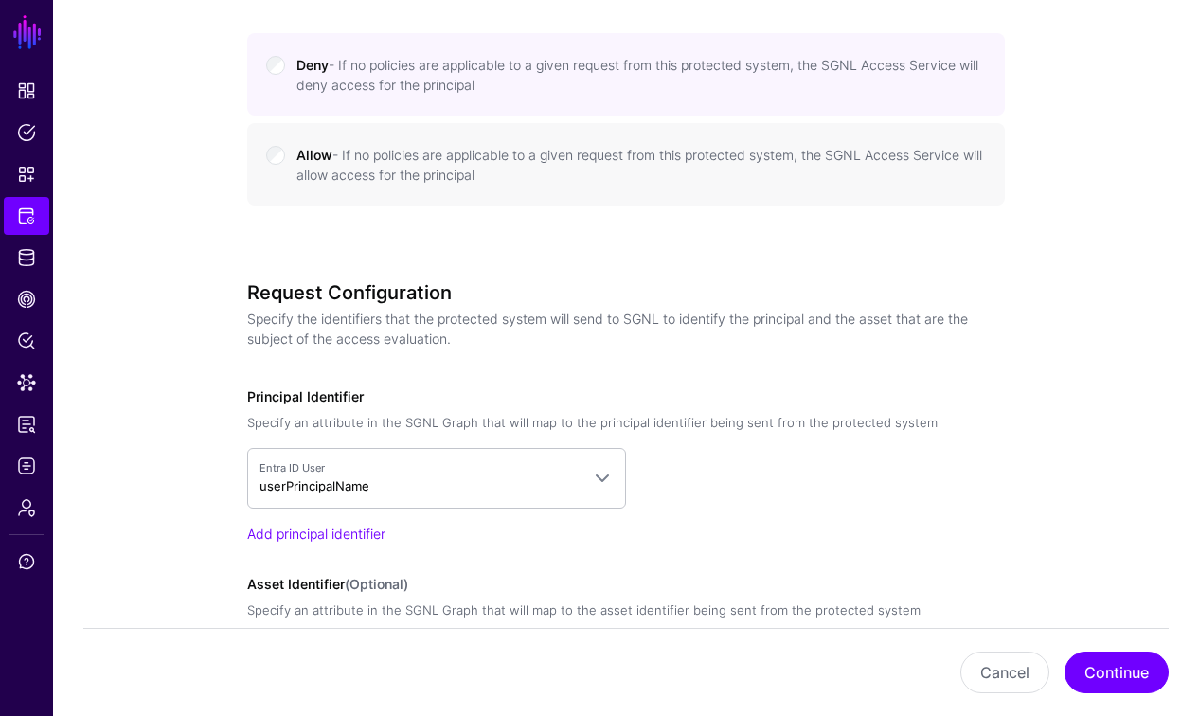
scroll to position [1053, 0]
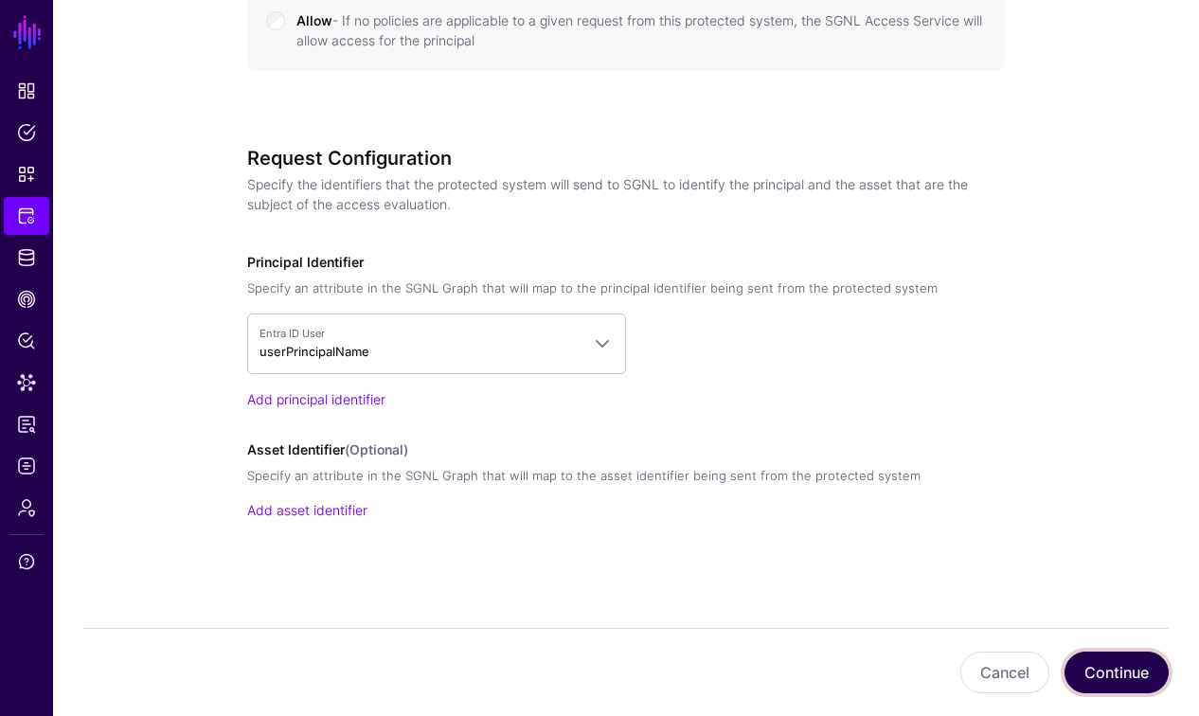
click at [1120, 671] on button "Continue" at bounding box center [1116, 673] width 104 height 42
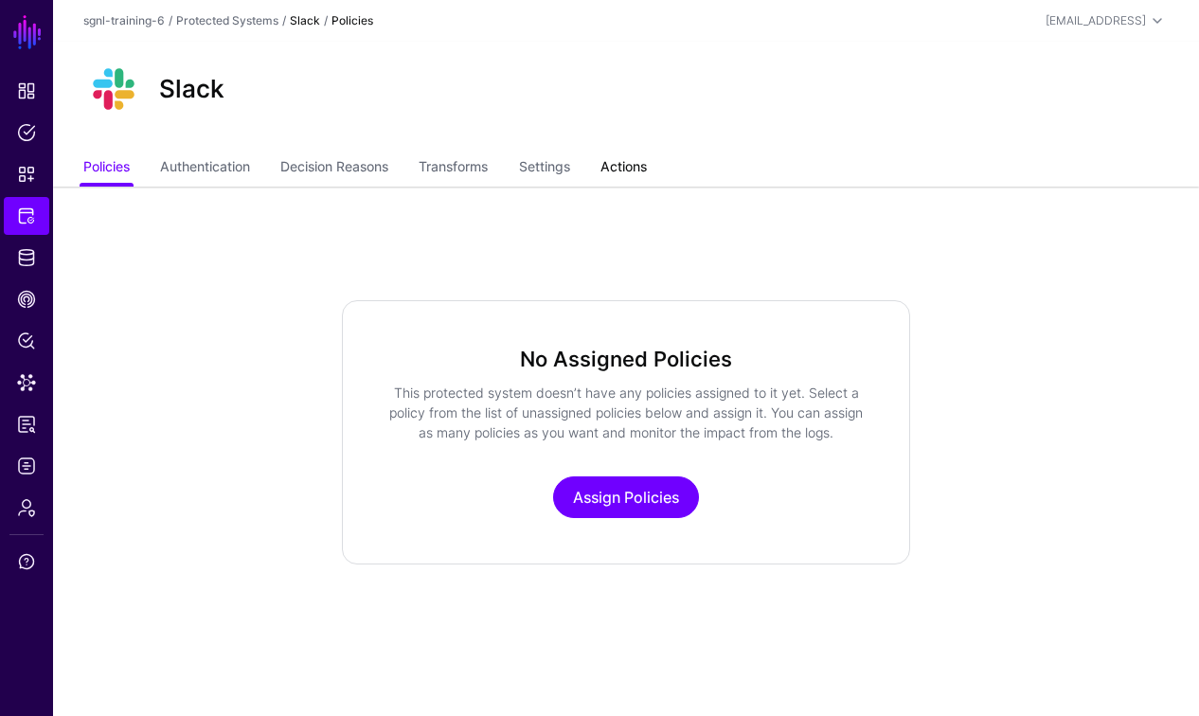
click at [647, 170] on link "Actions" at bounding box center [623, 169] width 46 height 36
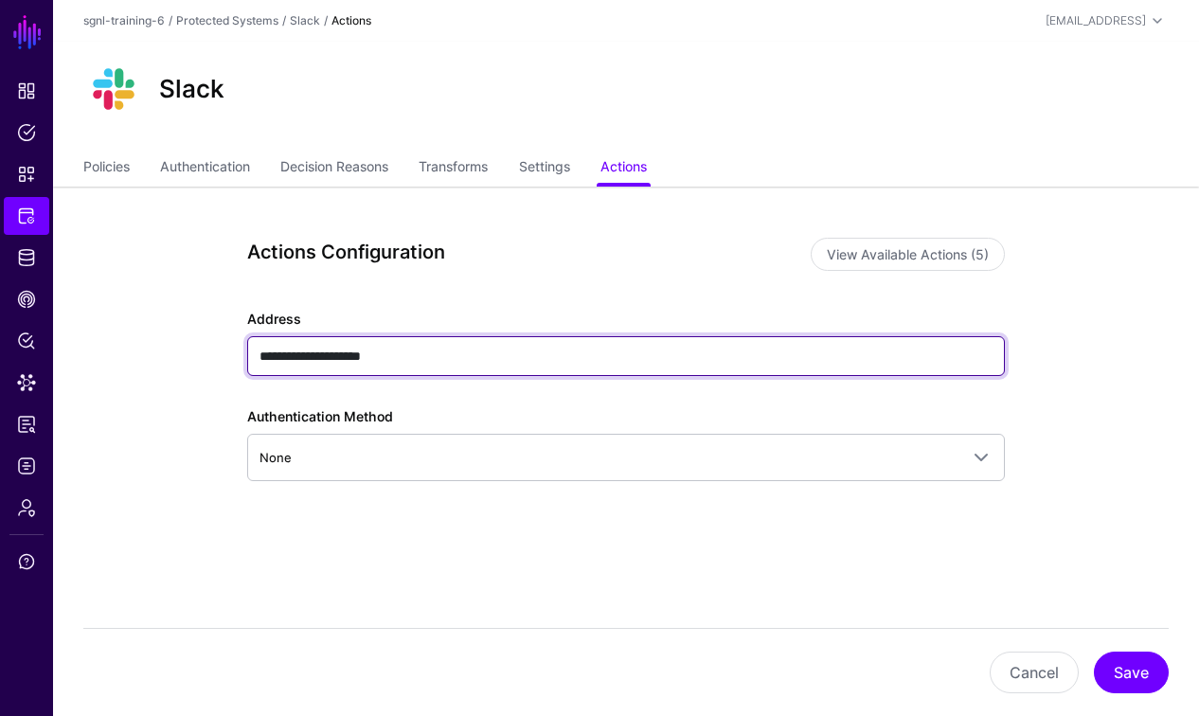
click at [477, 353] on input "**********" at bounding box center [626, 356] width 758 height 40
paste input "**********"
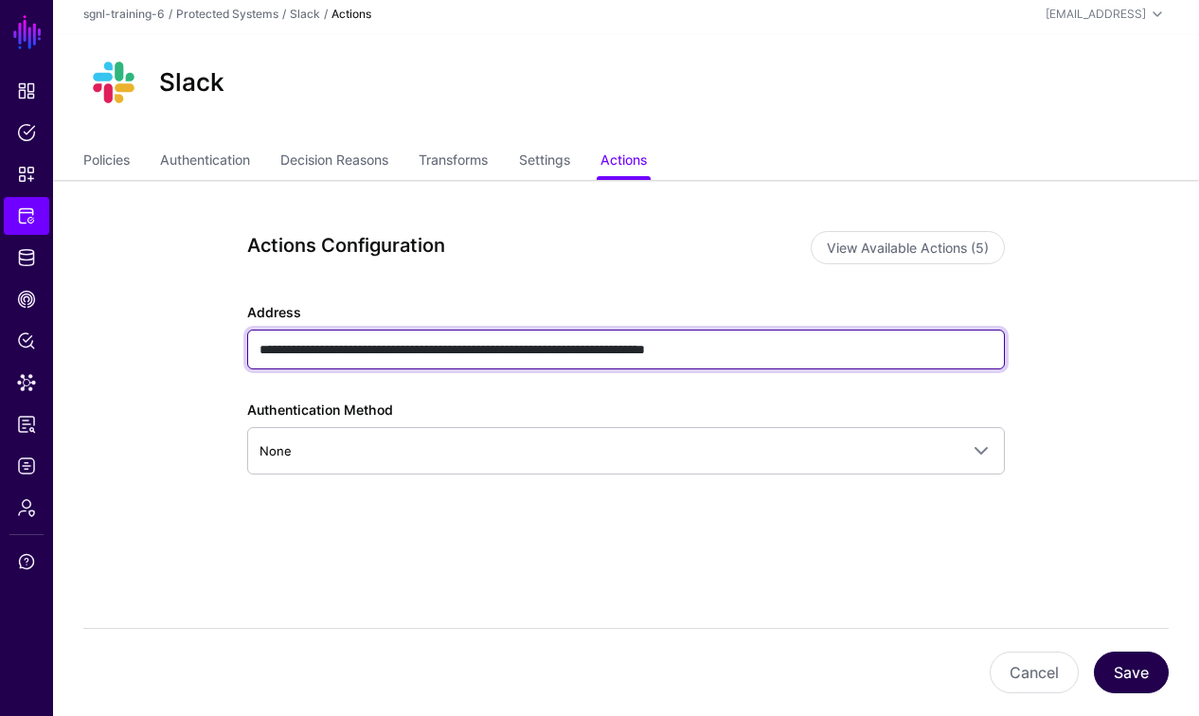
type input "**********"
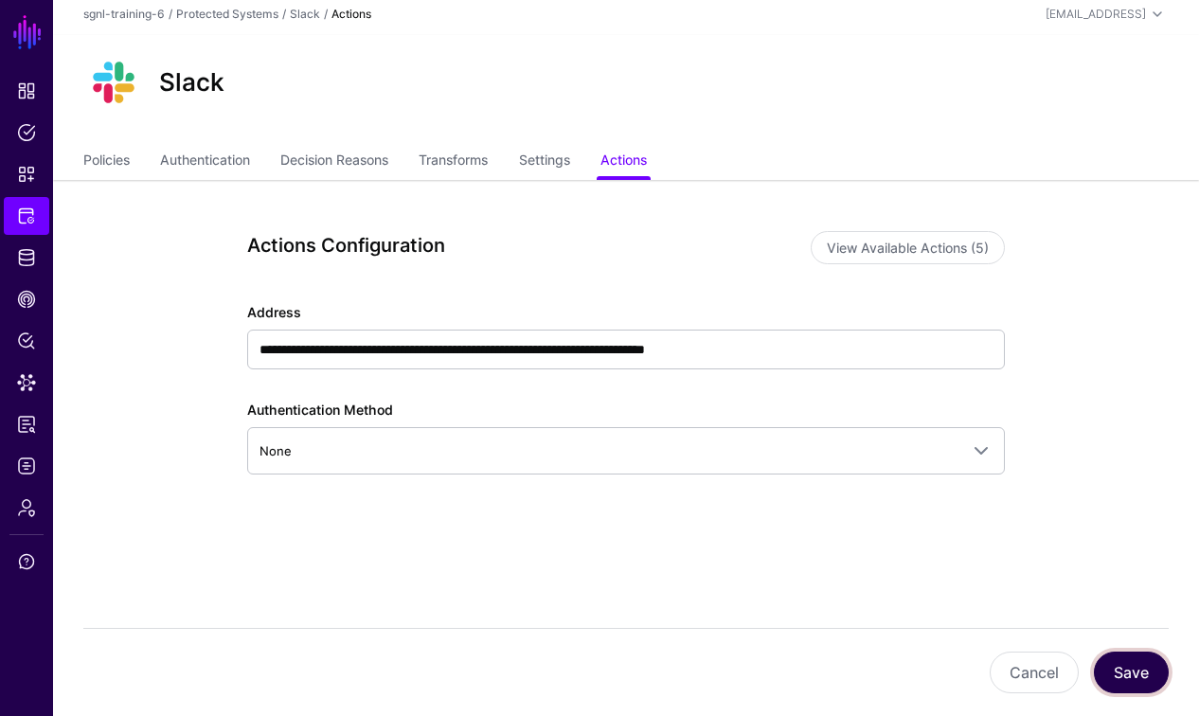
click at [1123, 669] on button "Save" at bounding box center [1131, 673] width 75 height 42
click at [31, 300] on span "CAEP Hub" at bounding box center [26, 299] width 19 height 19
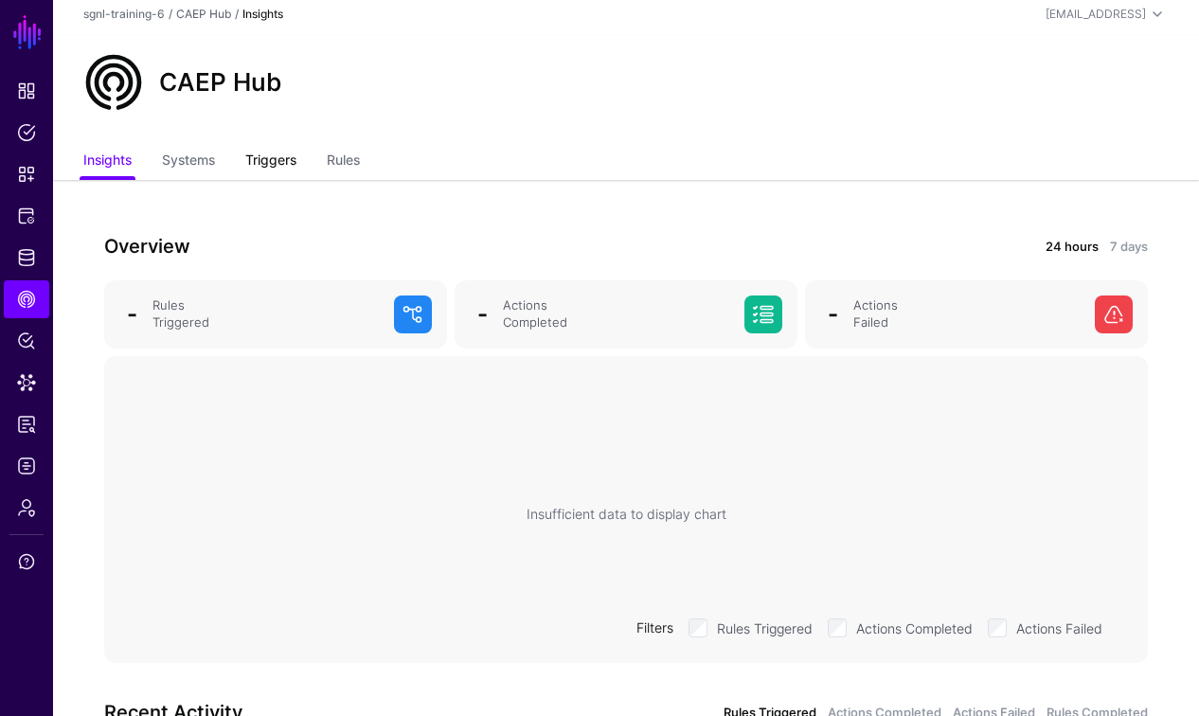
click at [279, 151] on link "Triggers" at bounding box center [270, 162] width 51 height 36
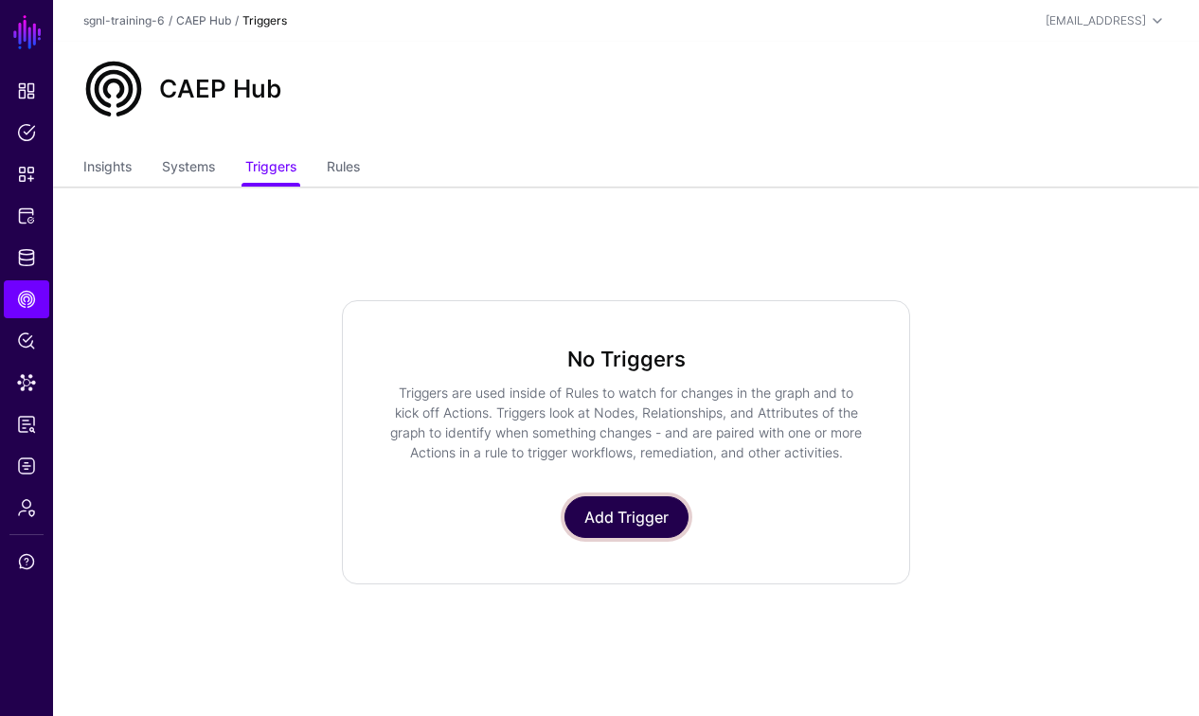
click at [619, 521] on link "Add Trigger" at bounding box center [626, 517] width 124 height 42
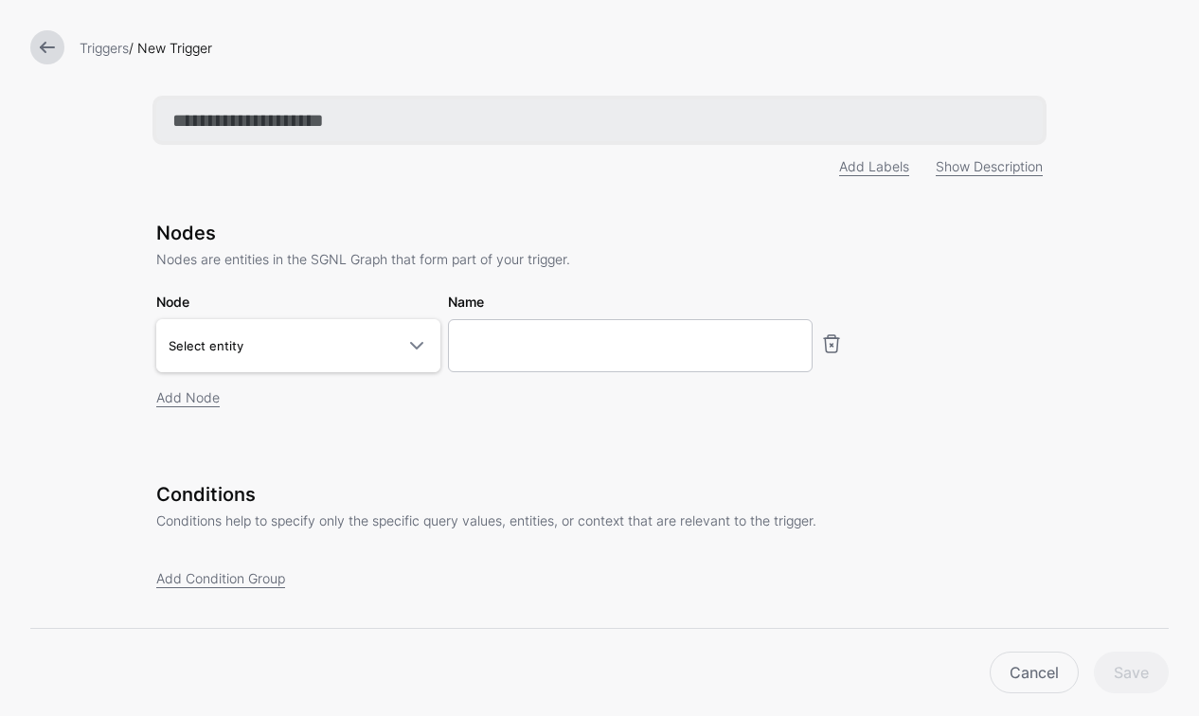
paste input "**********"
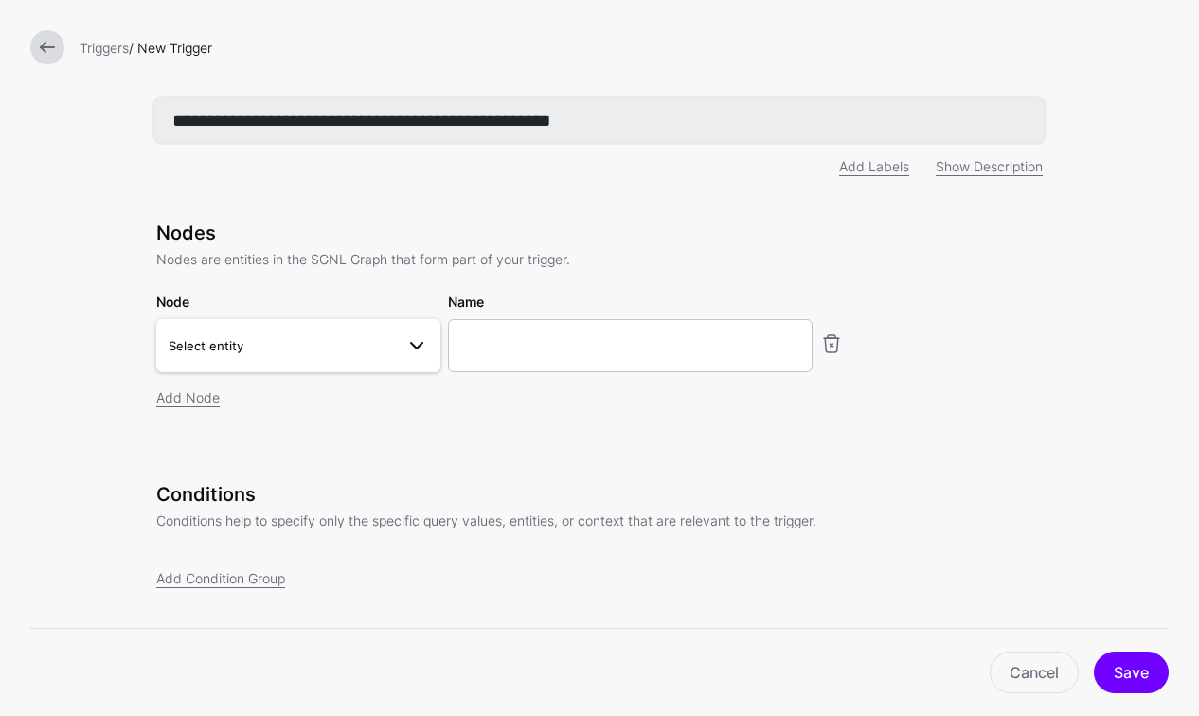
type input "**********"
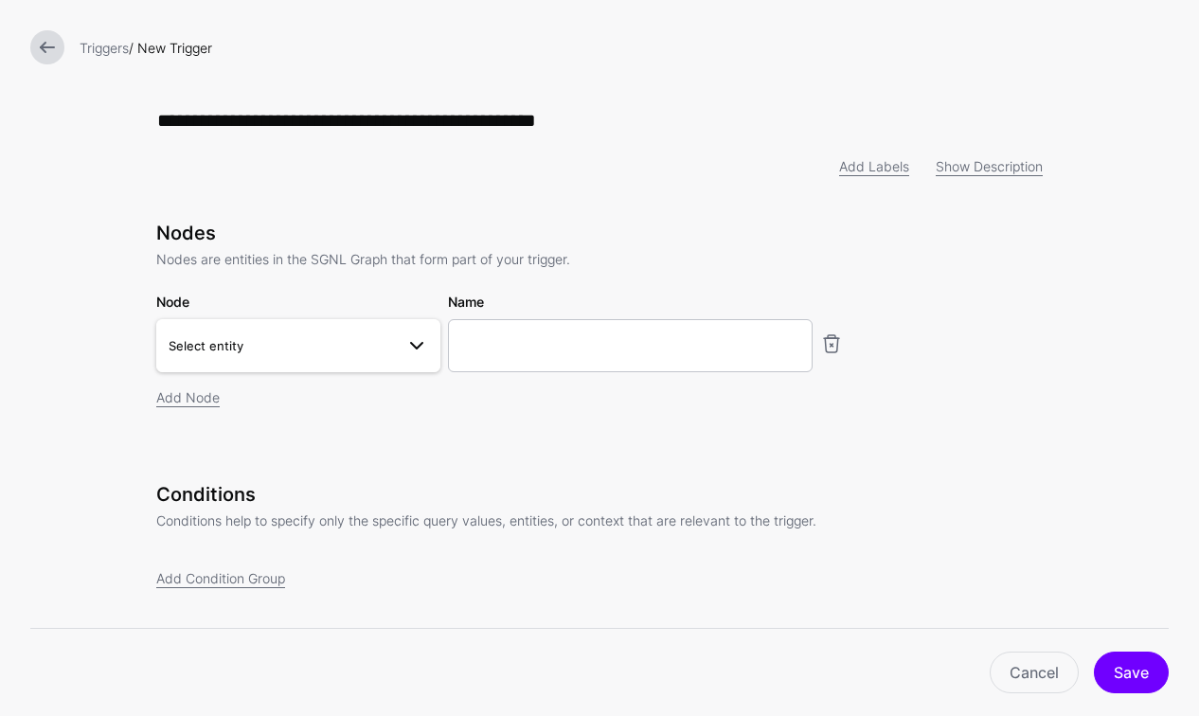
click at [229, 345] on span "Select entity" at bounding box center [206, 345] width 75 height 15
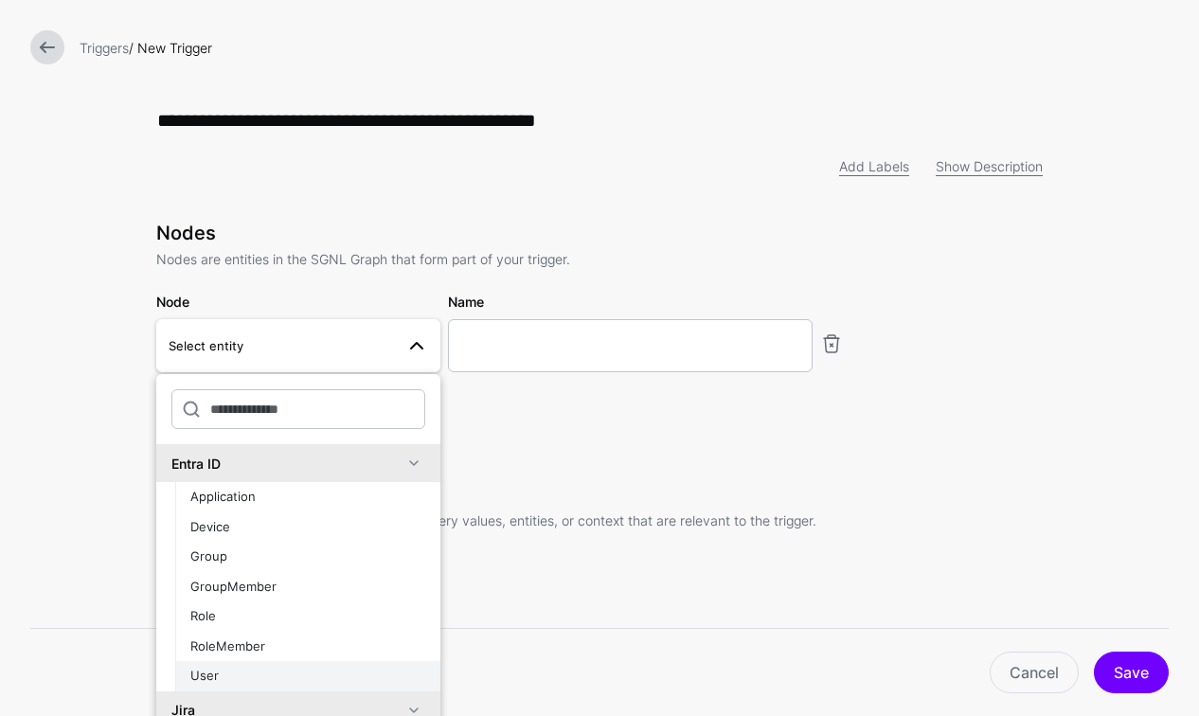
click at [223, 680] on div "User" at bounding box center [307, 676] width 235 height 19
type input "**********"
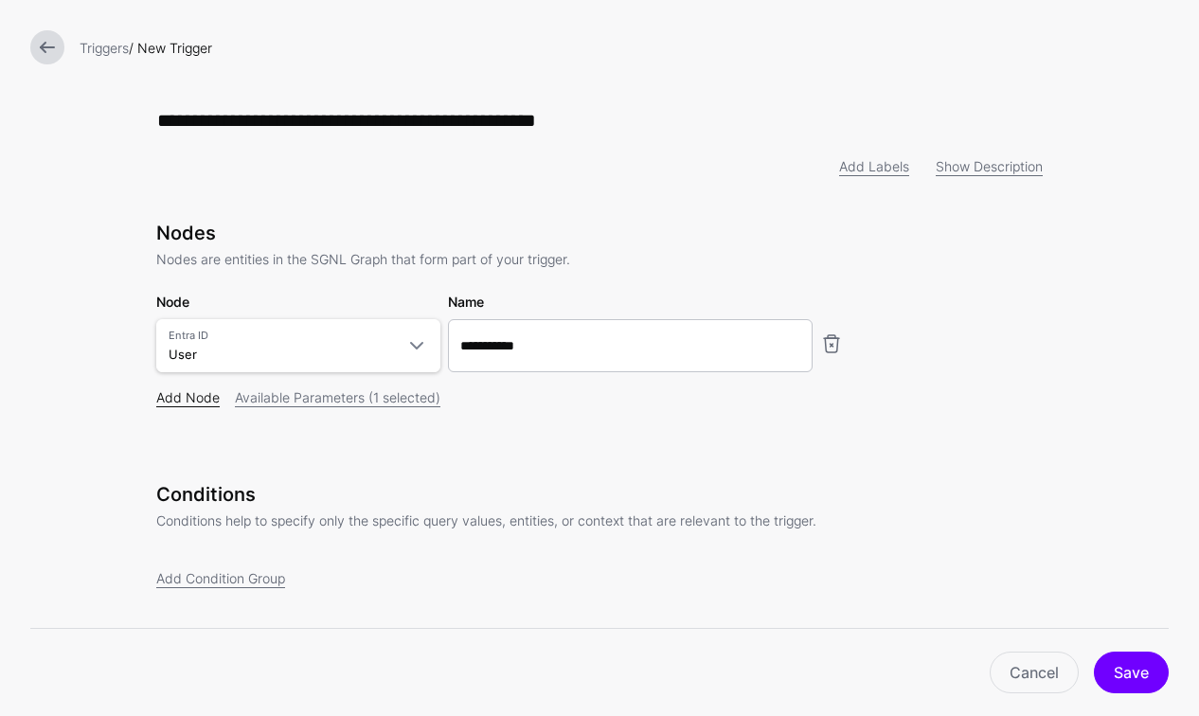
click at [189, 395] on link "Add Node" at bounding box center [187, 397] width 63 height 16
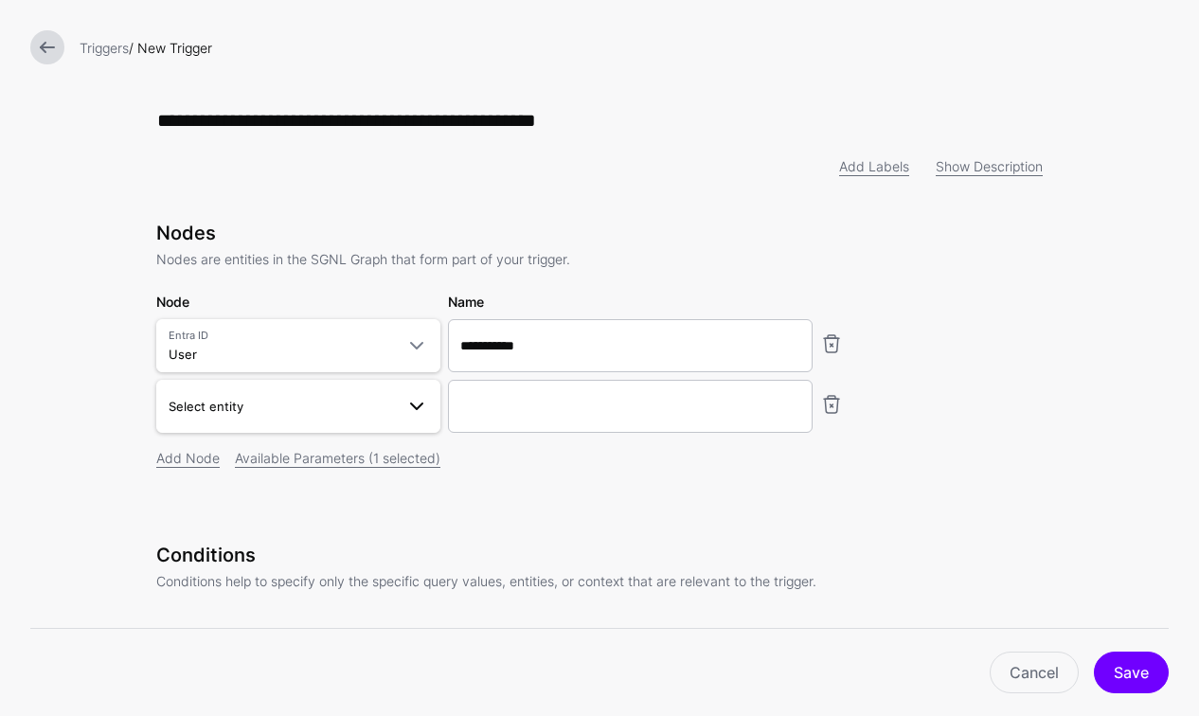
click at [322, 409] on span "Select entity" at bounding box center [281, 406] width 225 height 21
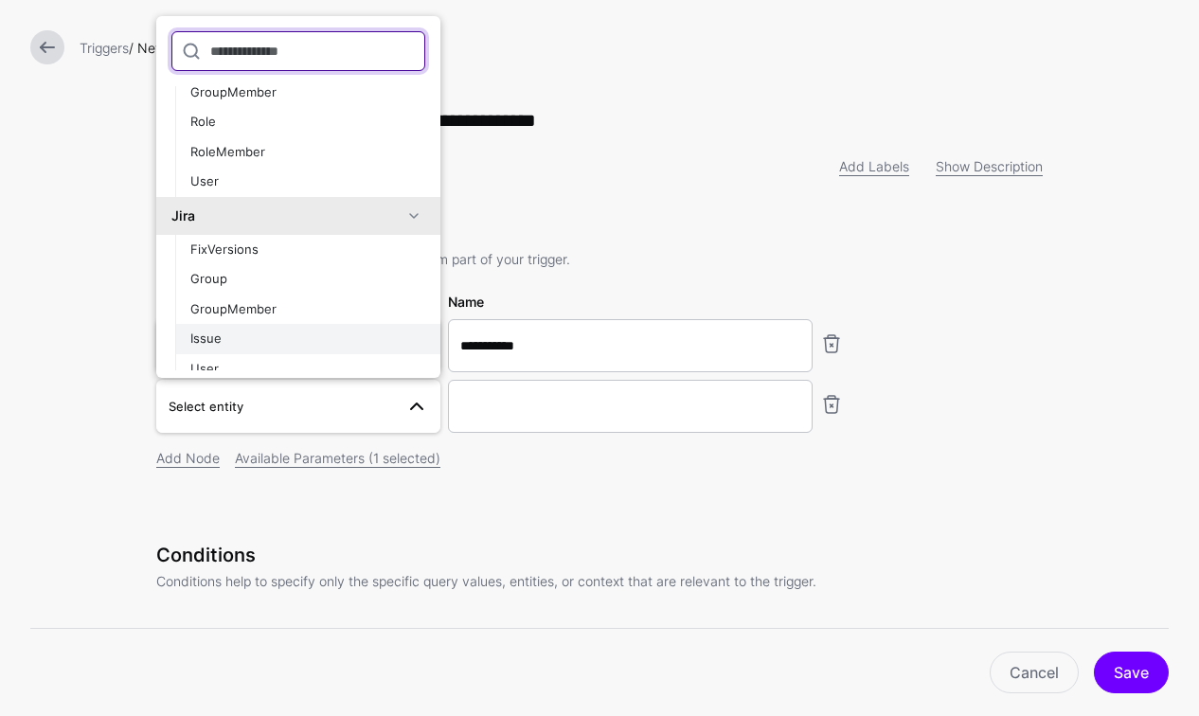
scroll to position [161, 0]
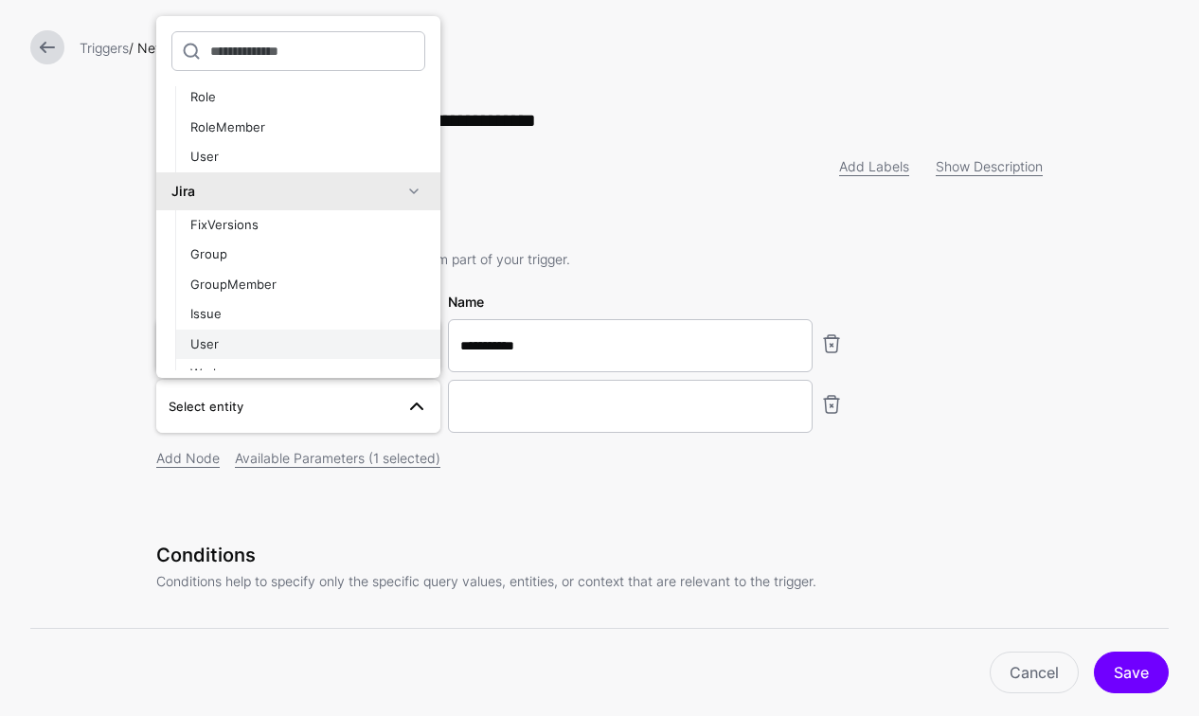
click at [249, 340] on div "User" at bounding box center [307, 344] width 235 height 19
type input "********"
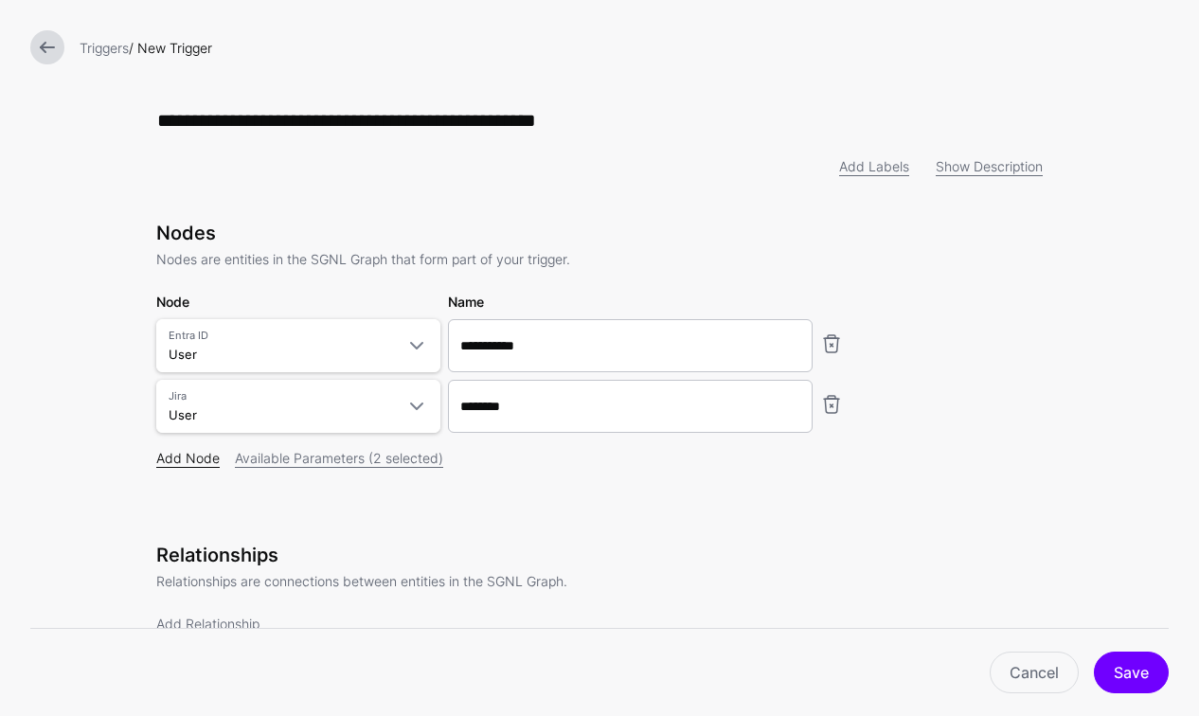
click at [186, 460] on link "Add Node" at bounding box center [187, 458] width 63 height 16
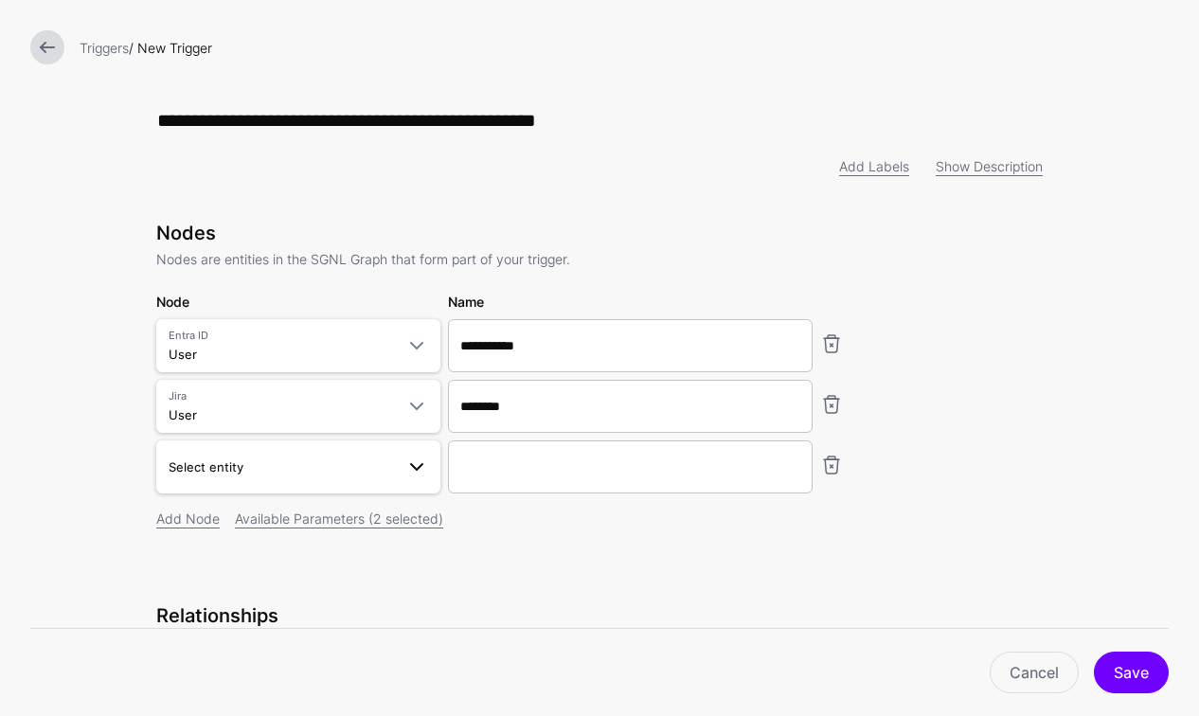
click at [245, 481] on link "Select entity" at bounding box center [298, 466] width 284 height 53
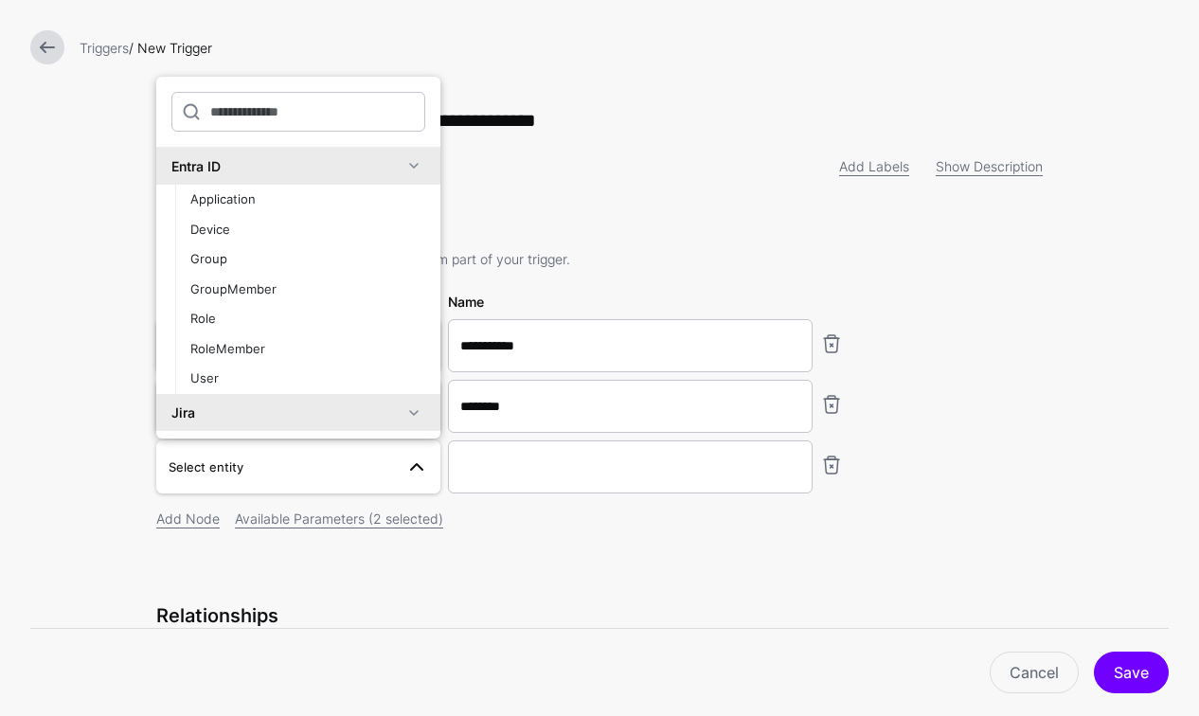
click at [217, 412] on div "Jira" at bounding box center [286, 412] width 231 height 20
click at [219, 410] on div "Jira" at bounding box center [286, 412] width 231 height 20
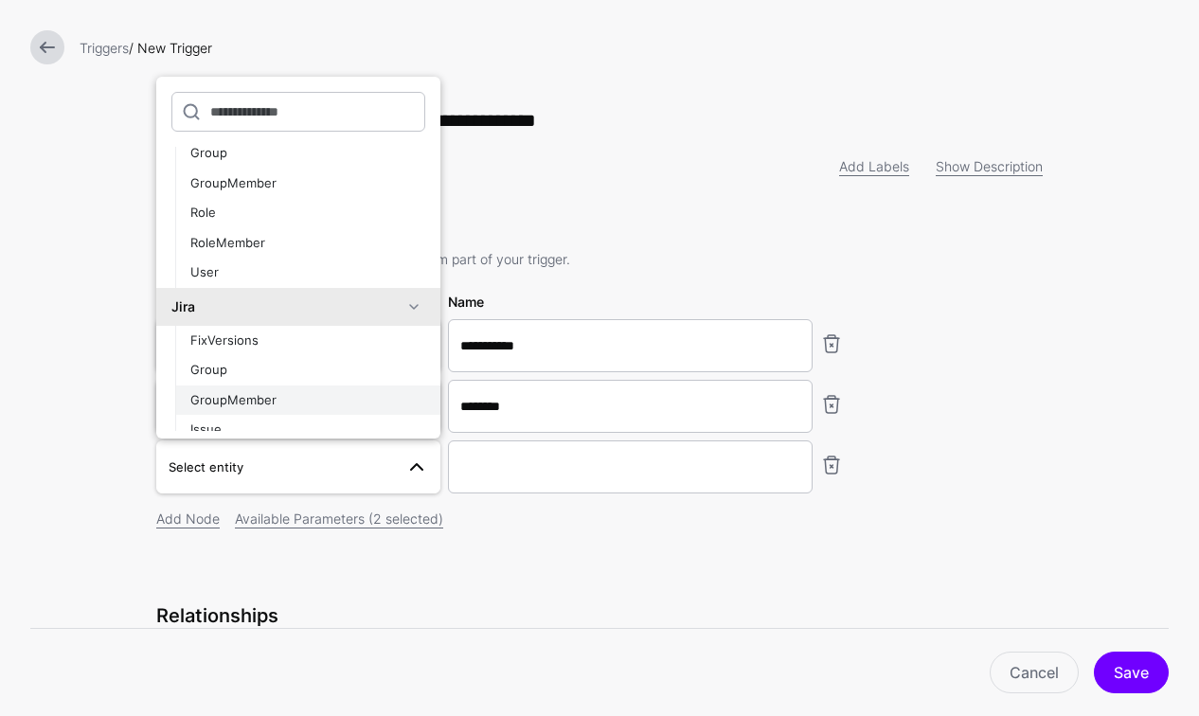
scroll to position [131, 0]
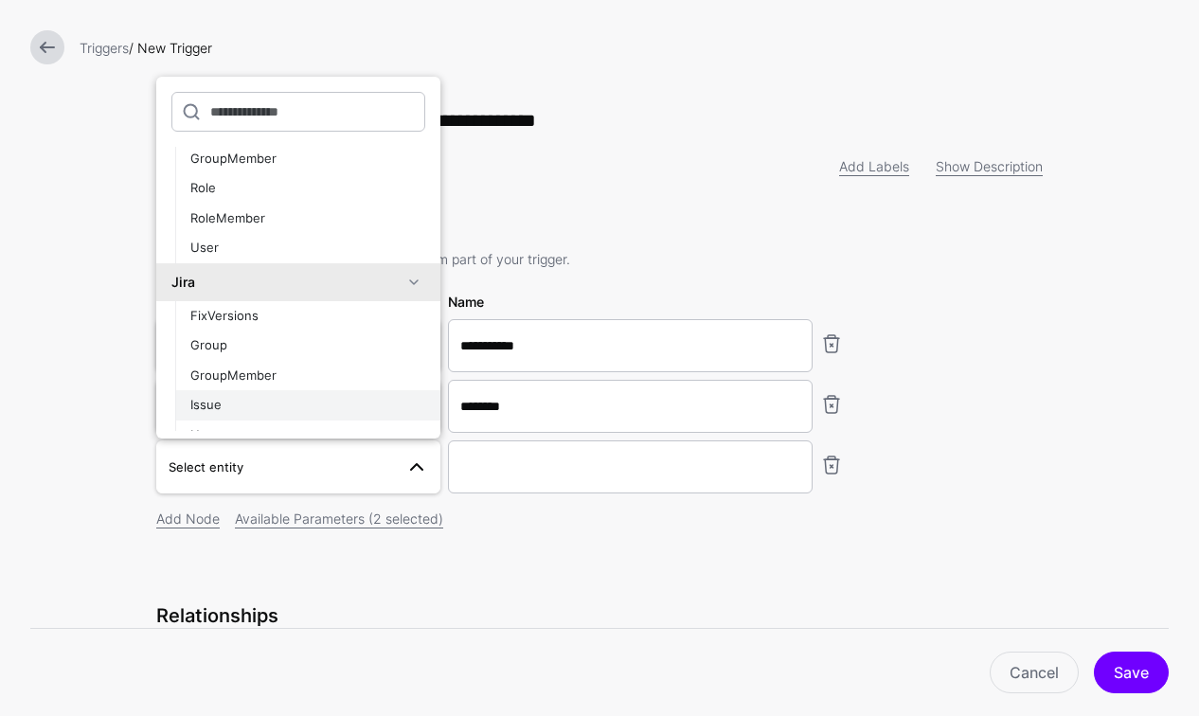
click at [218, 406] on span "Issue" at bounding box center [205, 404] width 31 height 15
type input "*********"
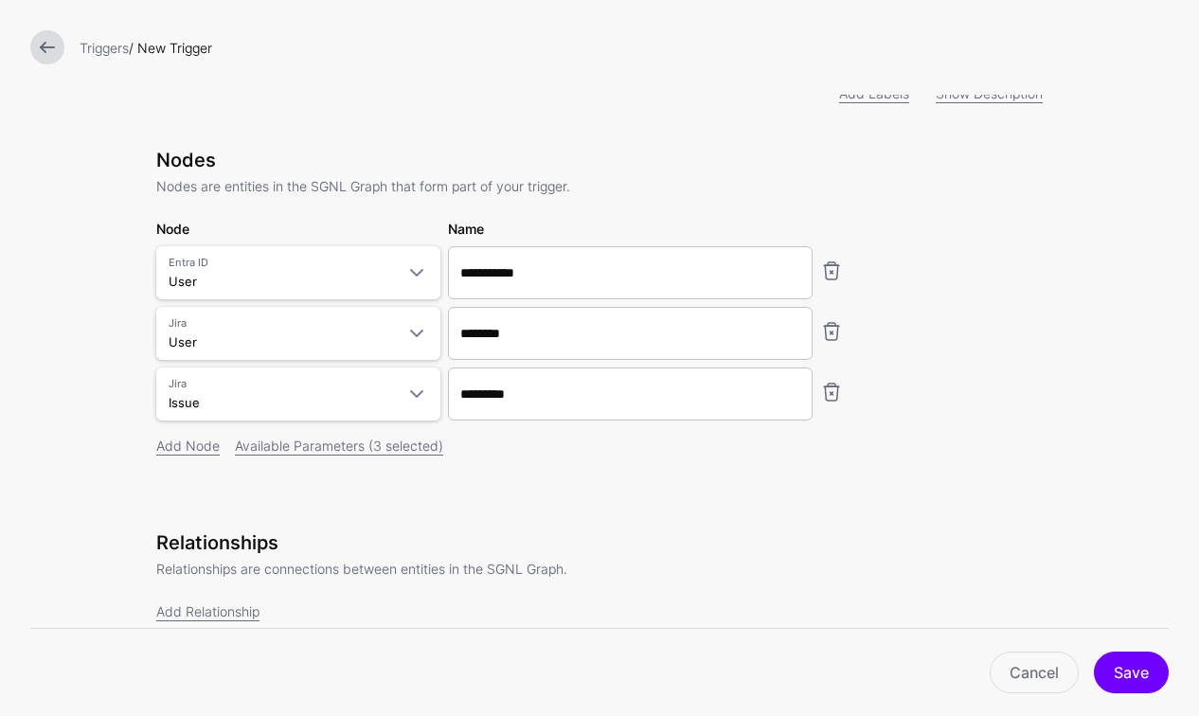
scroll to position [205, 0]
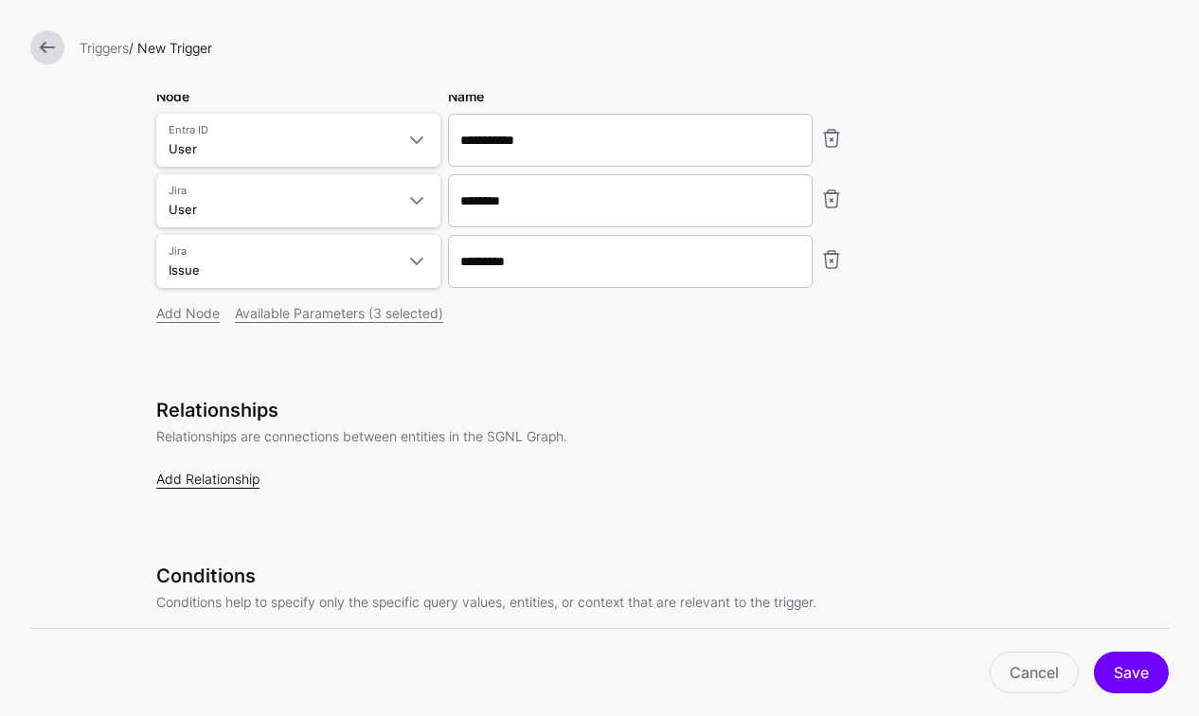
click at [198, 474] on link "Add Relationship" at bounding box center [207, 479] width 103 height 16
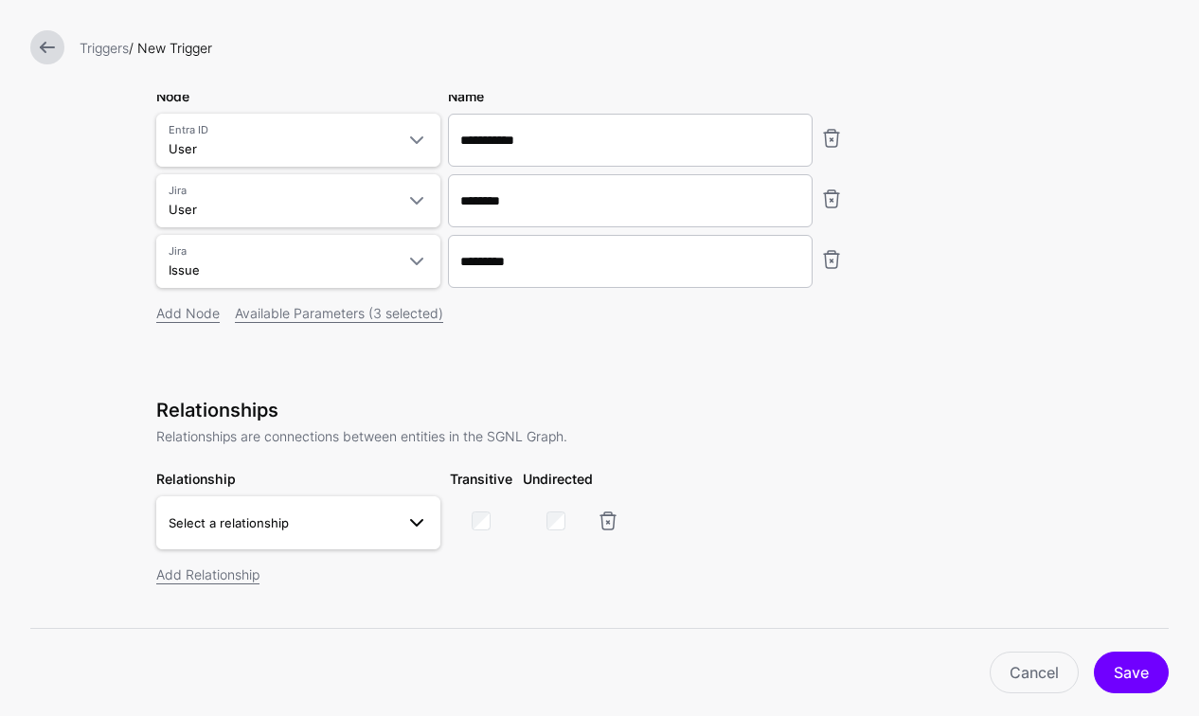
click at [362, 521] on span "Select a relationship" at bounding box center [281, 522] width 225 height 21
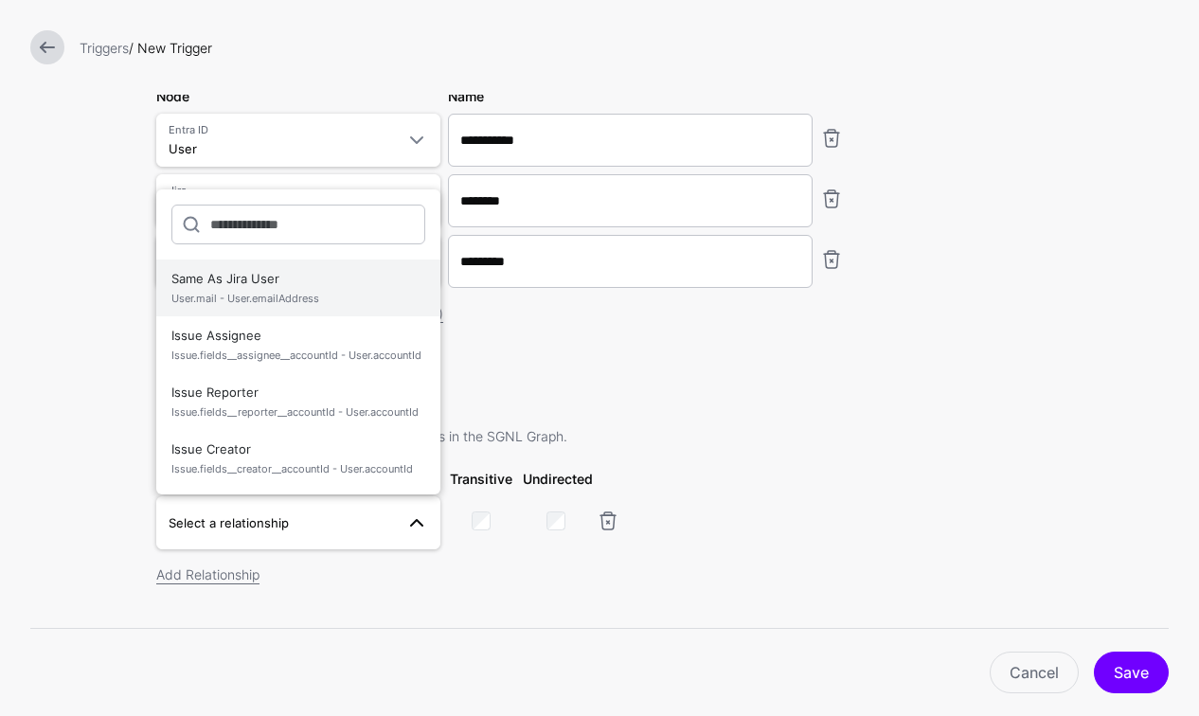
click at [287, 291] on span "Same As Jira User User.mail - User.emailAddress" at bounding box center [298, 287] width 254 height 45
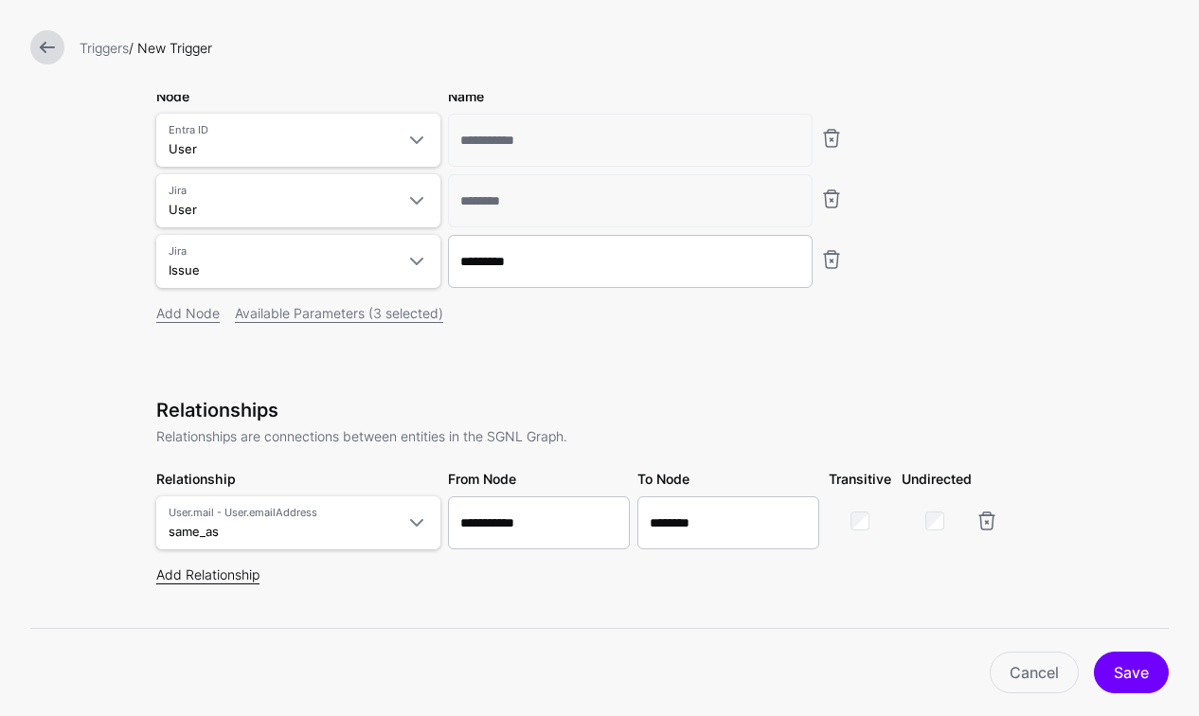
click at [212, 574] on link "Add Relationship" at bounding box center [207, 574] width 103 height 16
click at [231, 594] on span "Select a relationship" at bounding box center [281, 583] width 225 height 21
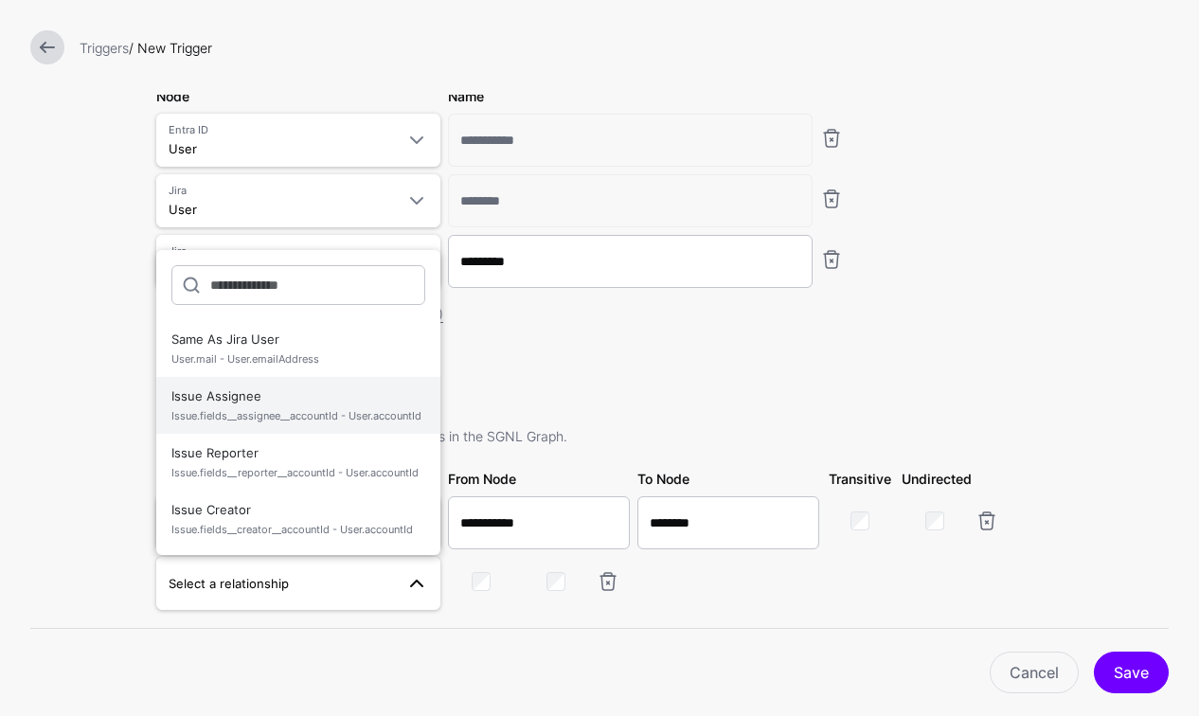
click at [245, 415] on span "Issue.fields__assignee__accountId - User.accountId" at bounding box center [298, 416] width 254 height 16
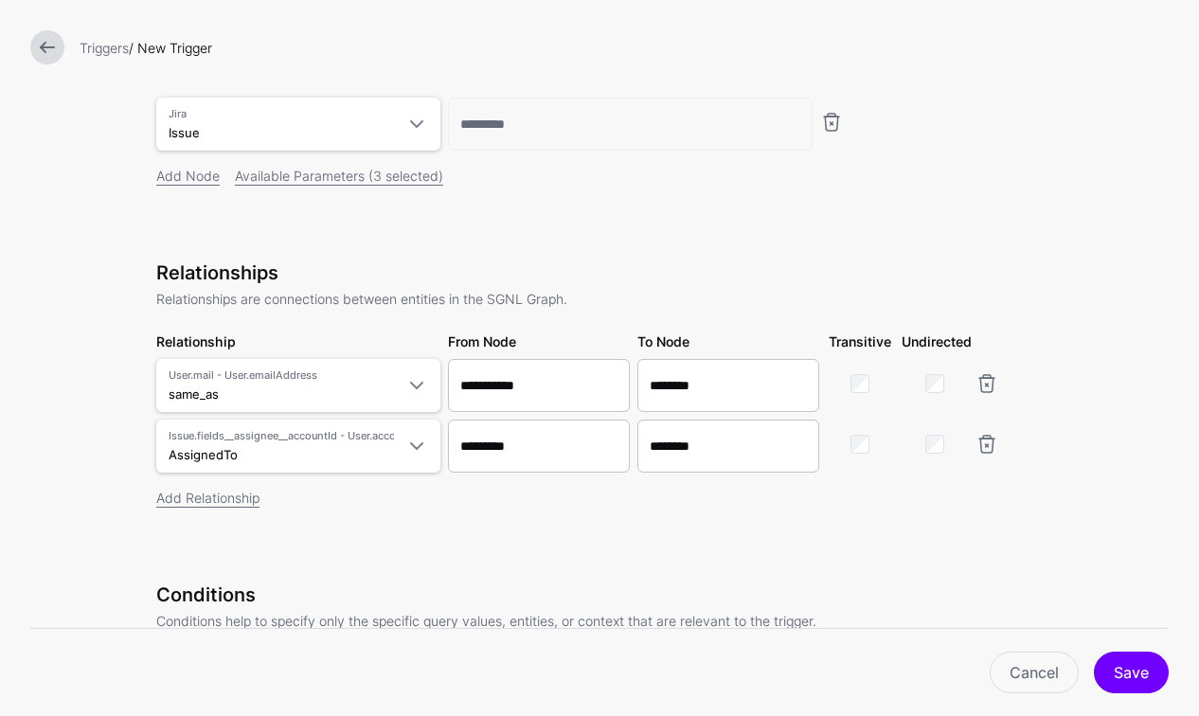
scroll to position [481, 0]
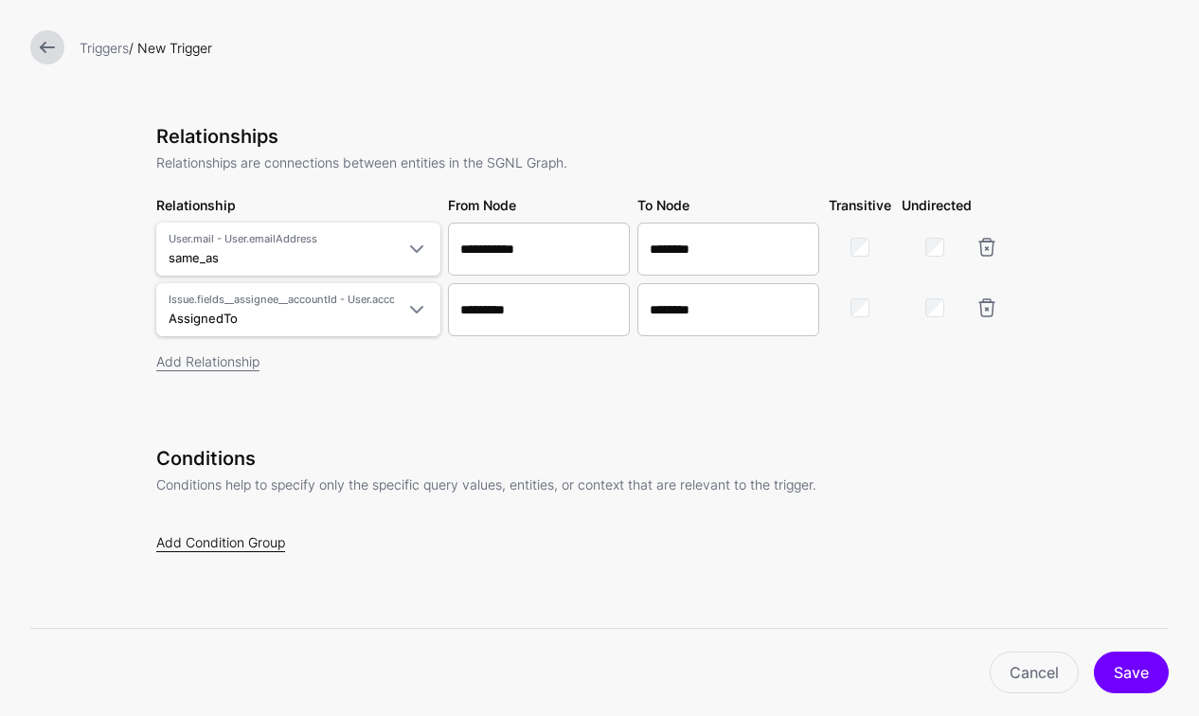
click at [244, 546] on link "Add Condition Group" at bounding box center [220, 542] width 129 height 16
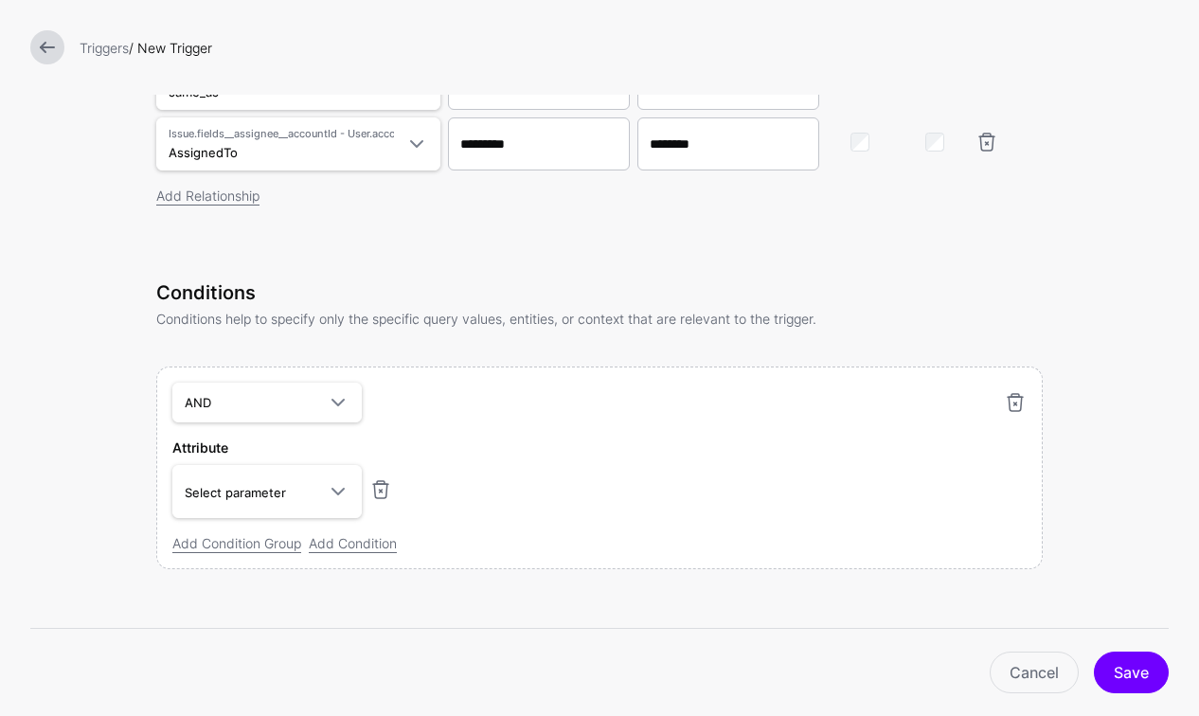
scroll to position [664, 0]
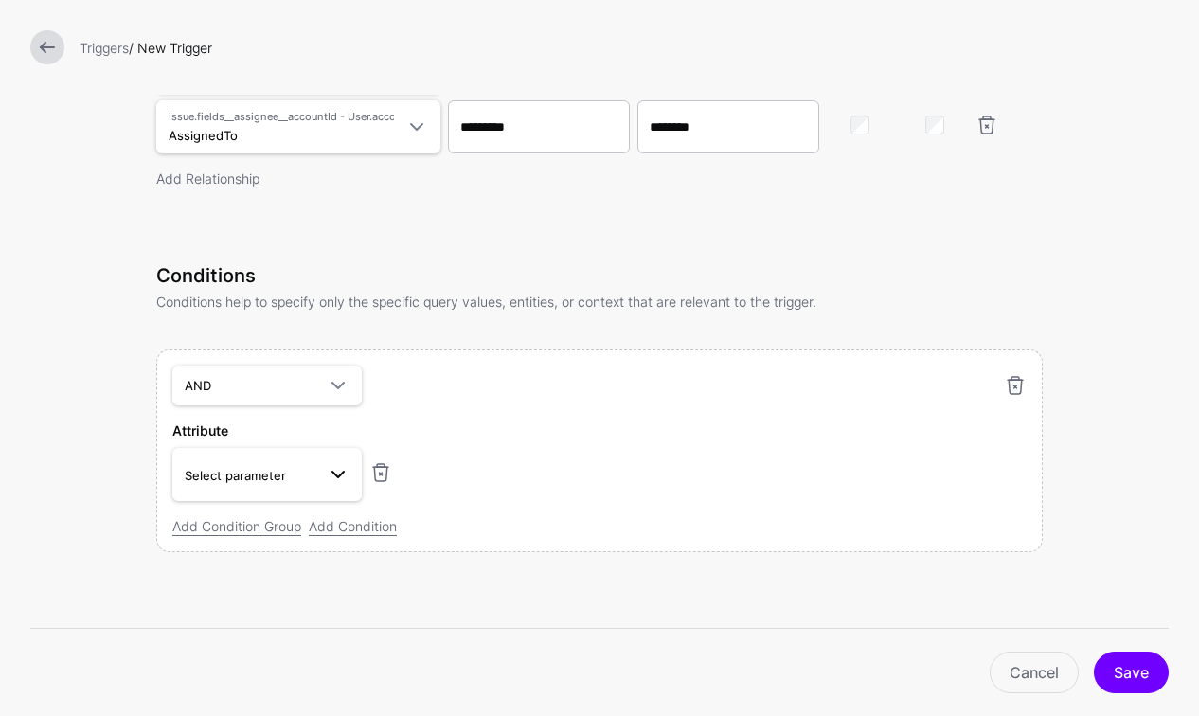
click at [288, 475] on span "Select parameter" at bounding box center [250, 475] width 131 height 21
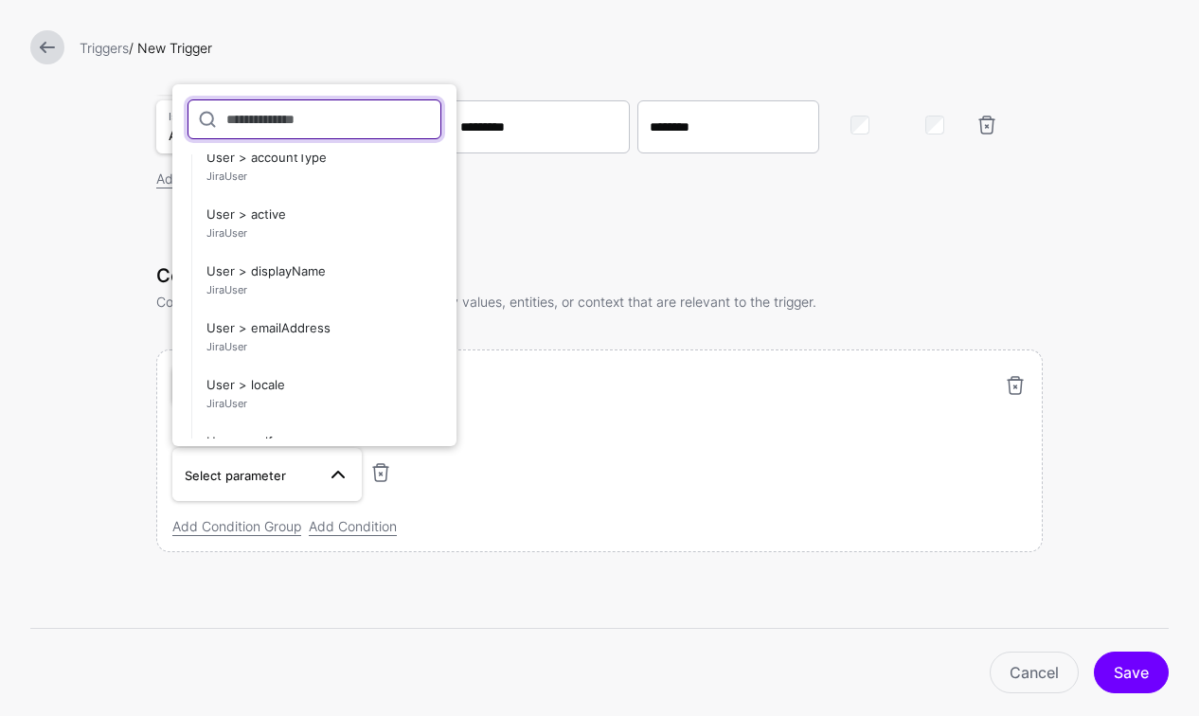
scroll to position [8354, 0]
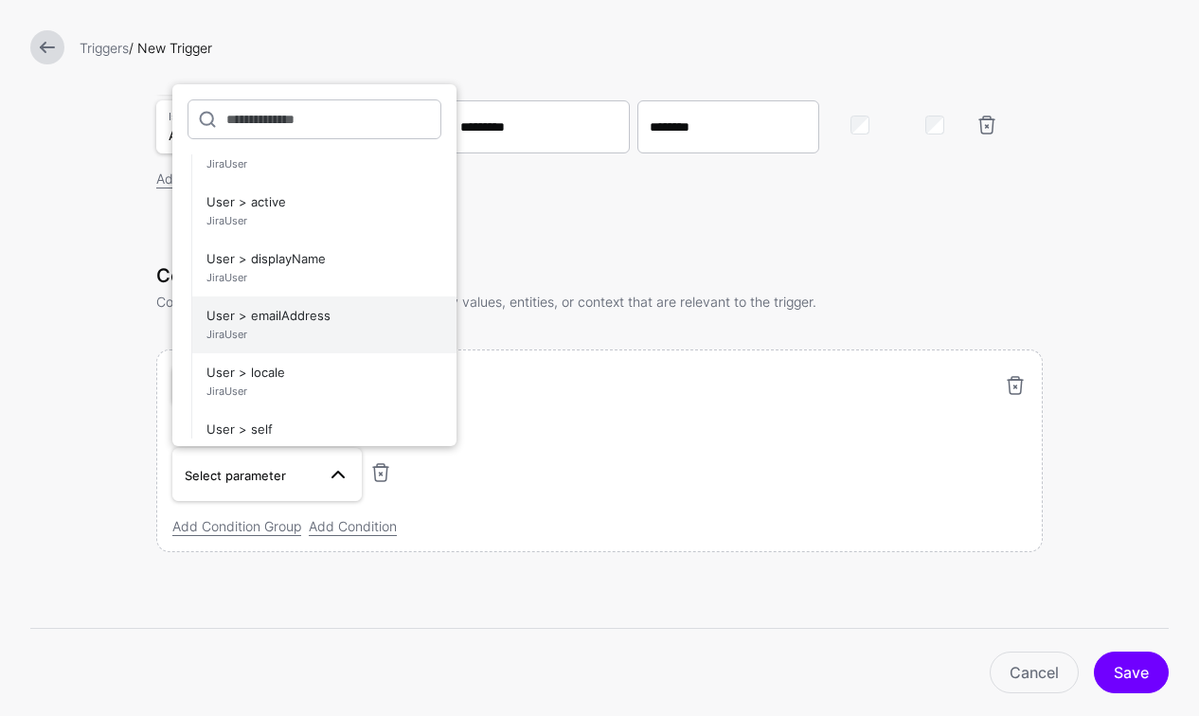
click at [266, 322] on span "User > emailAddress JiraUser" at bounding box center [323, 324] width 235 height 45
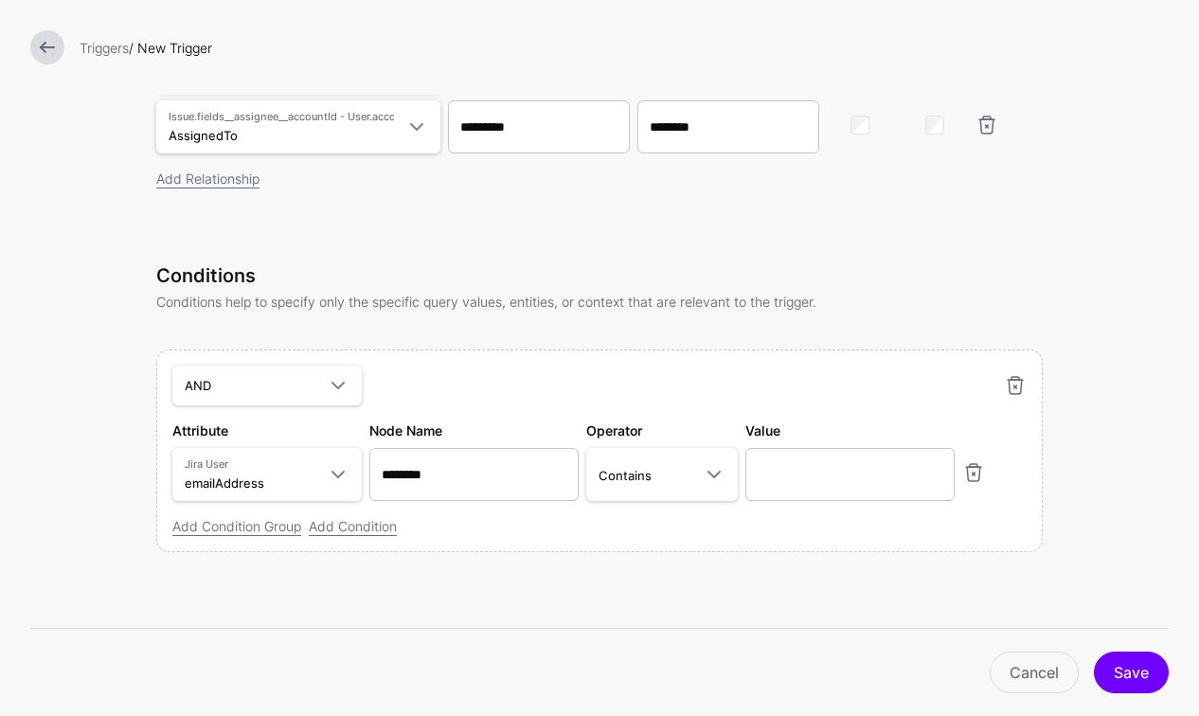
scroll to position [661, 0]
click at [1015, 385] on link at bounding box center [1015, 386] width 23 height 23
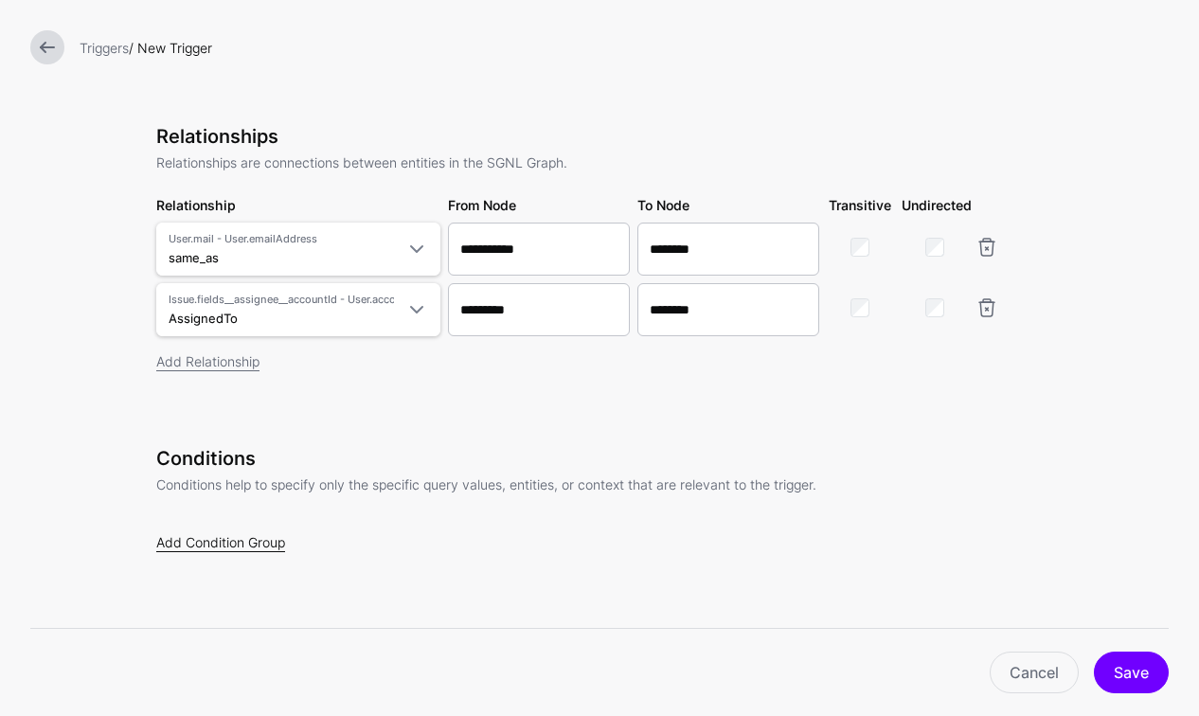
click at [221, 546] on link "Add Condition Group" at bounding box center [220, 542] width 129 height 16
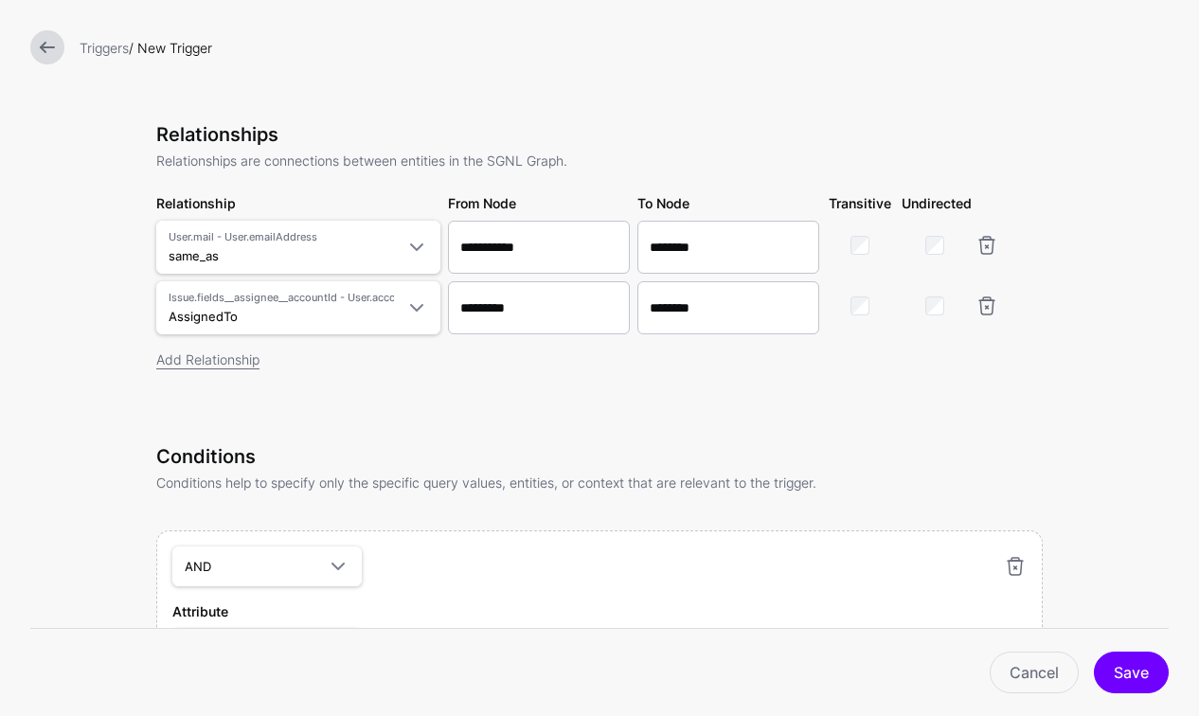
scroll to position [661, 0]
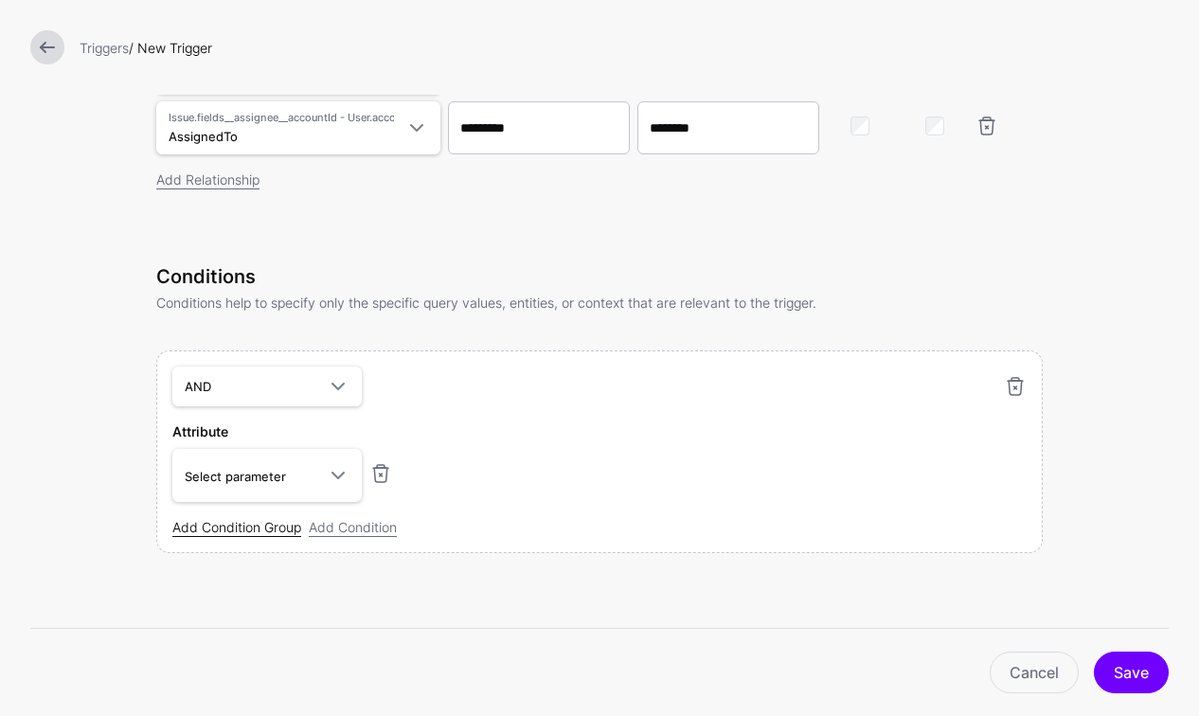
click at [248, 527] on link "Add Condition Group" at bounding box center [236, 527] width 129 height 16
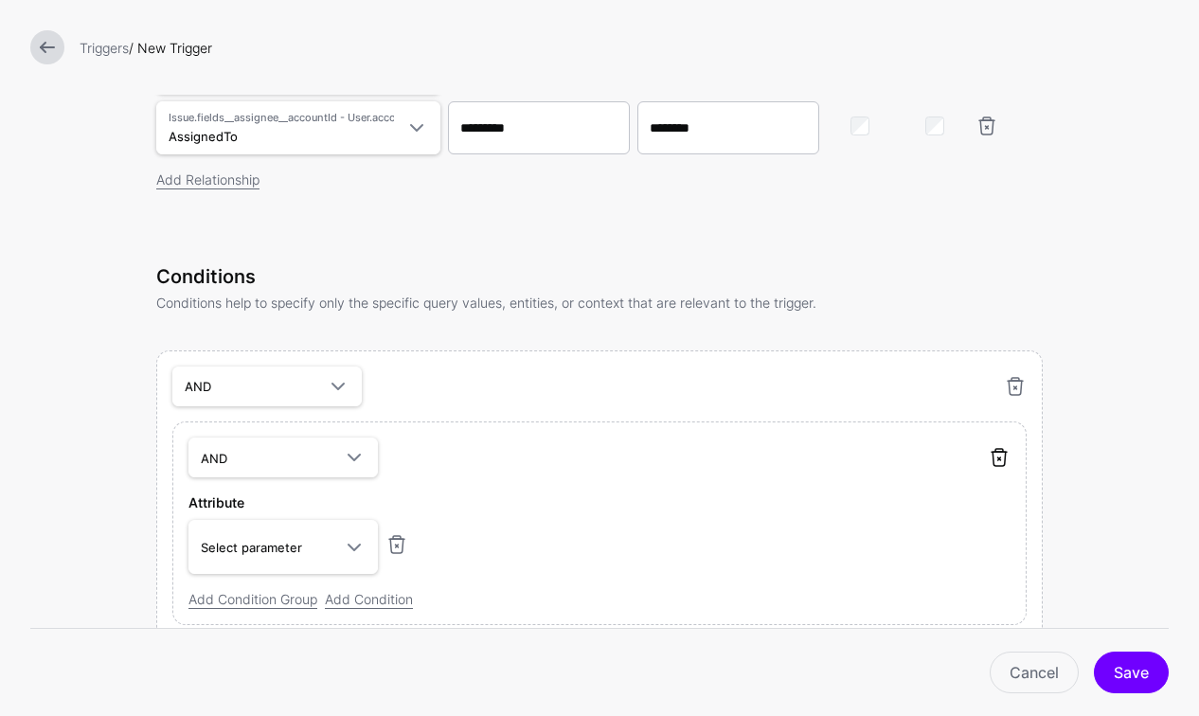
click at [1004, 461] on link at bounding box center [999, 457] width 23 height 23
click at [998, 460] on link at bounding box center [999, 457] width 23 height 23
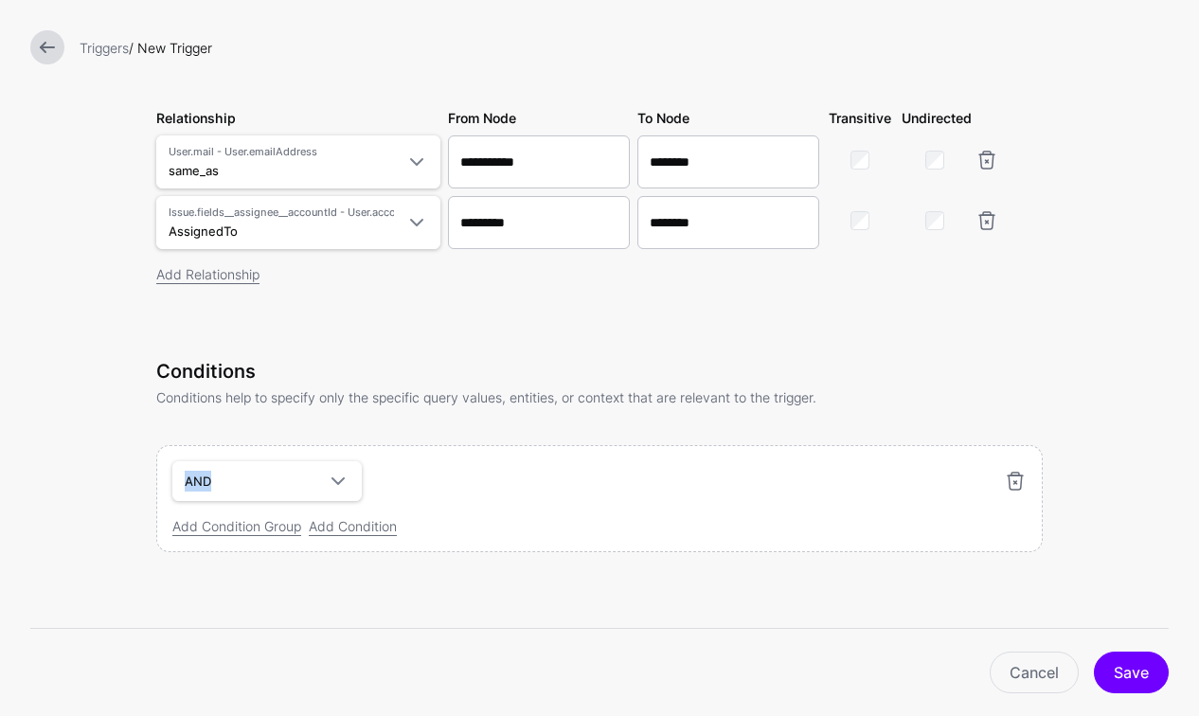
click at [998, 461] on div "AND AND NOT OR" at bounding box center [584, 481] width 831 height 40
click at [1016, 480] on link at bounding box center [1015, 481] width 23 height 23
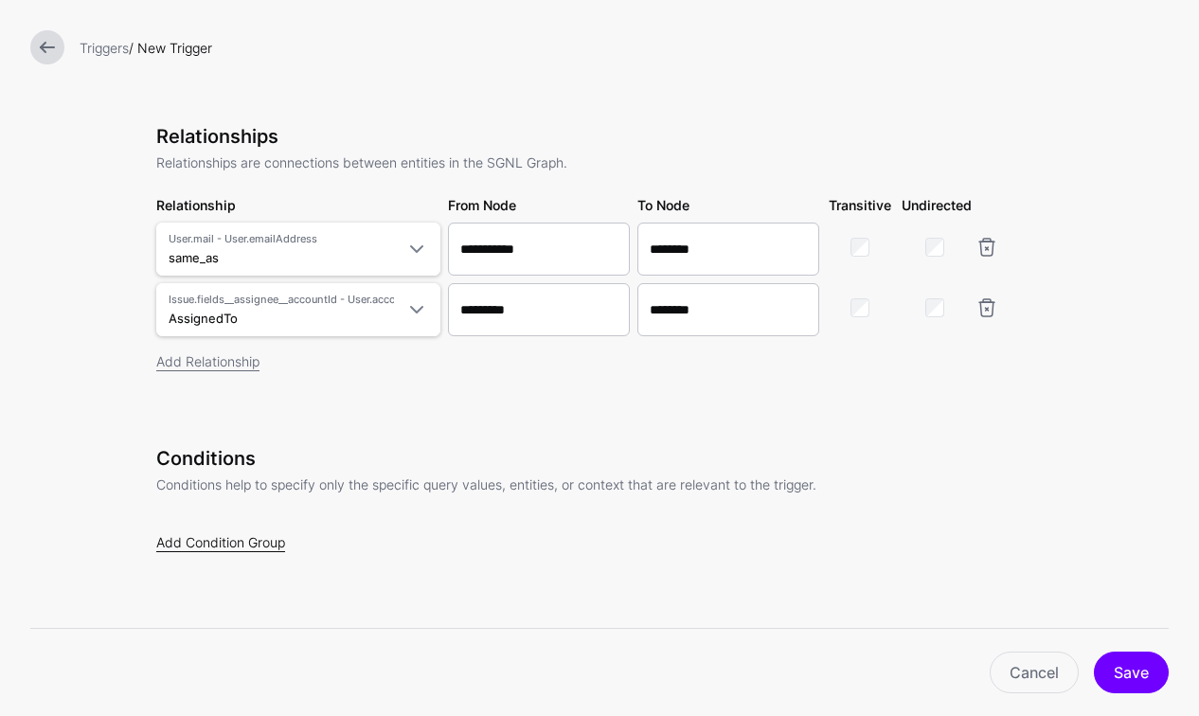
click at [230, 545] on link "Add Condition Group" at bounding box center [220, 542] width 129 height 16
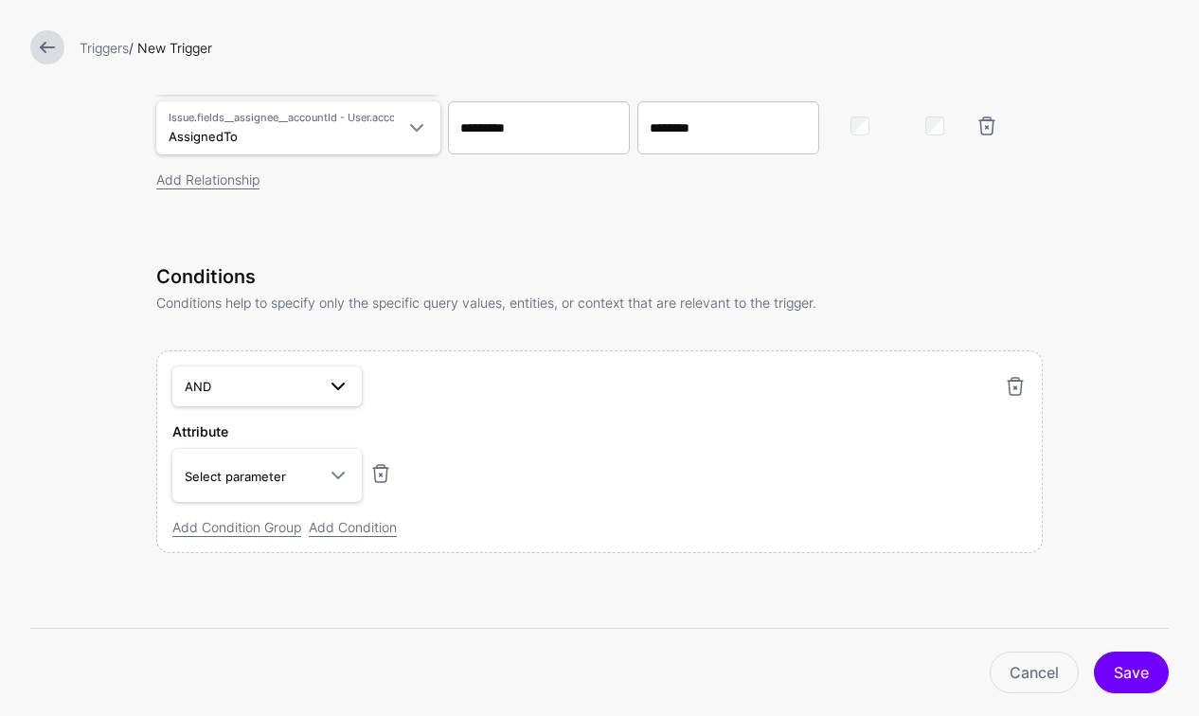
click at [323, 387] on span at bounding box center [332, 386] width 34 height 23
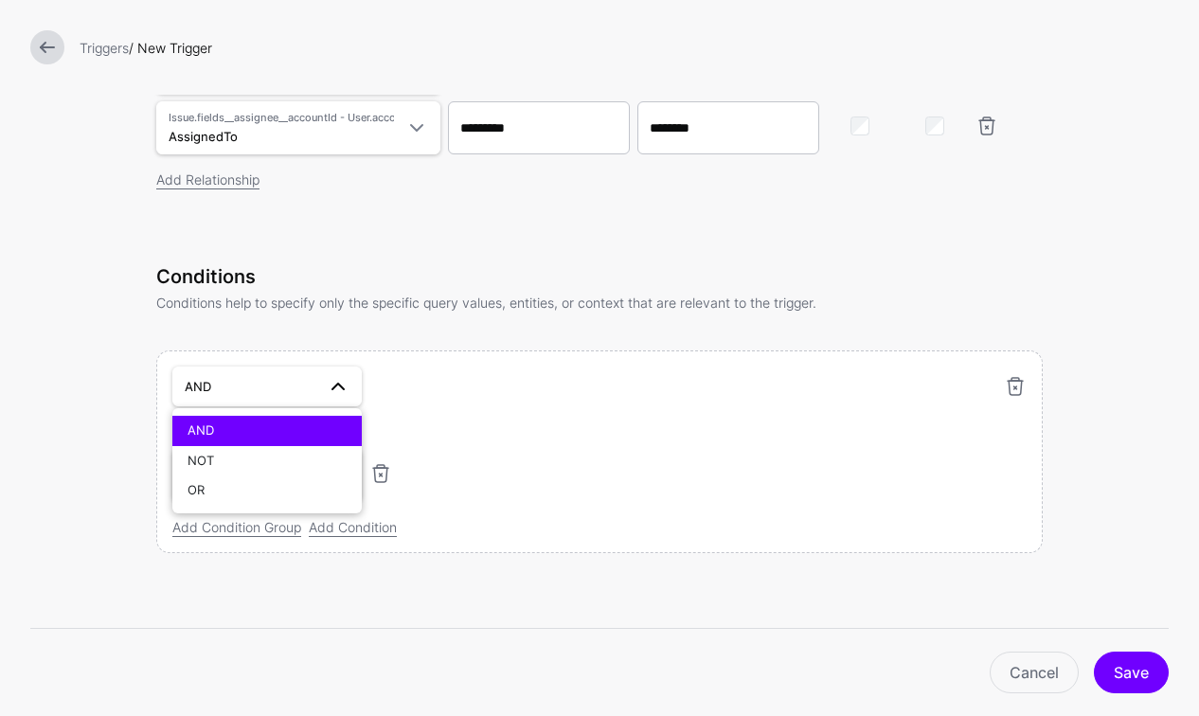
click at [324, 387] on span at bounding box center [332, 386] width 34 height 23
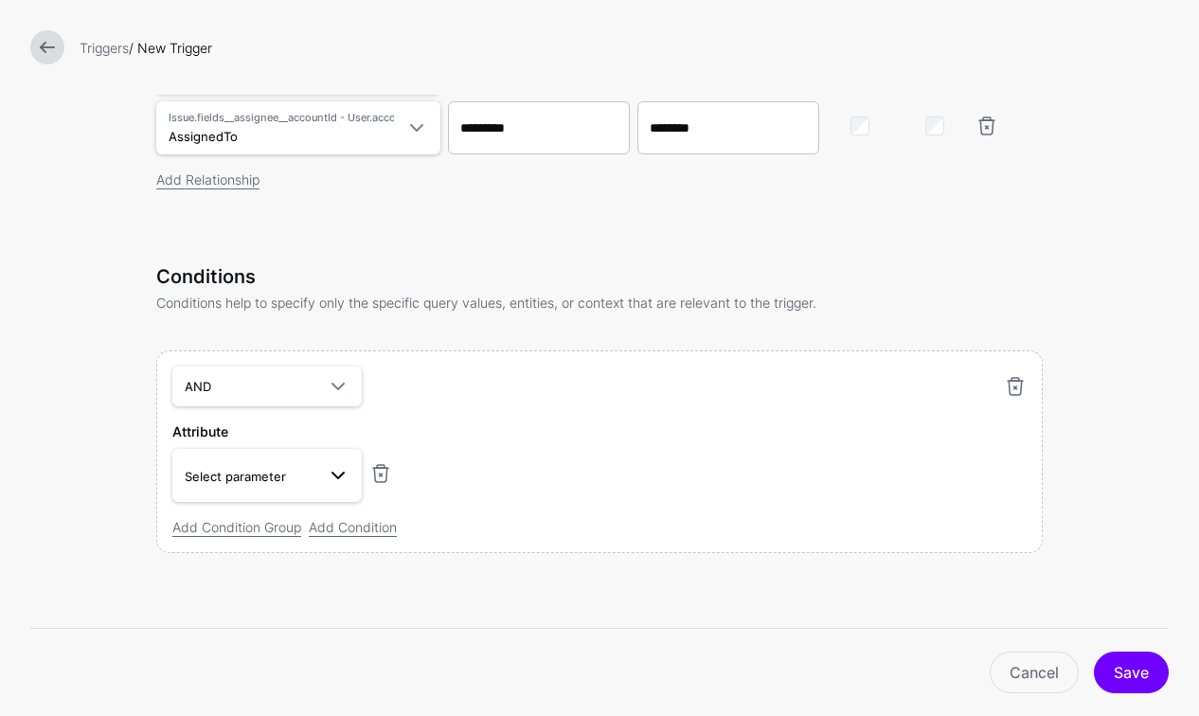
click at [251, 484] on span "Select parameter" at bounding box center [235, 476] width 101 height 15
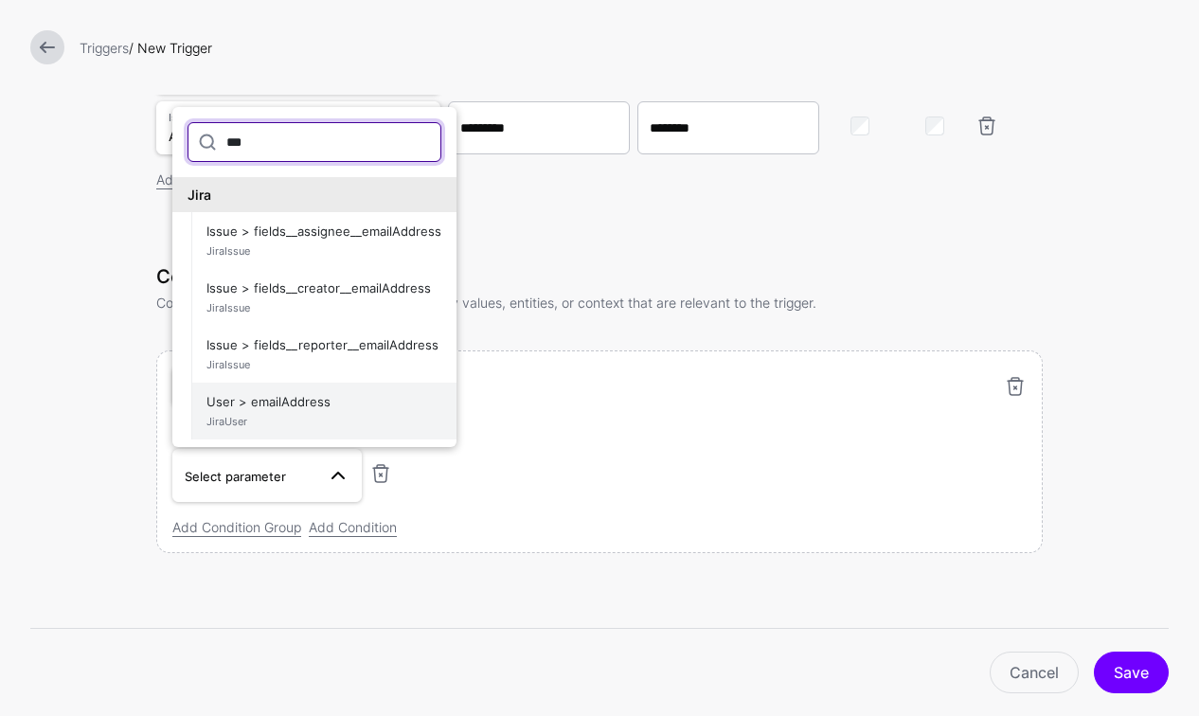
type input "***"
click at [319, 411] on span "User > emailAddress JiraUser" at bounding box center [323, 410] width 235 height 45
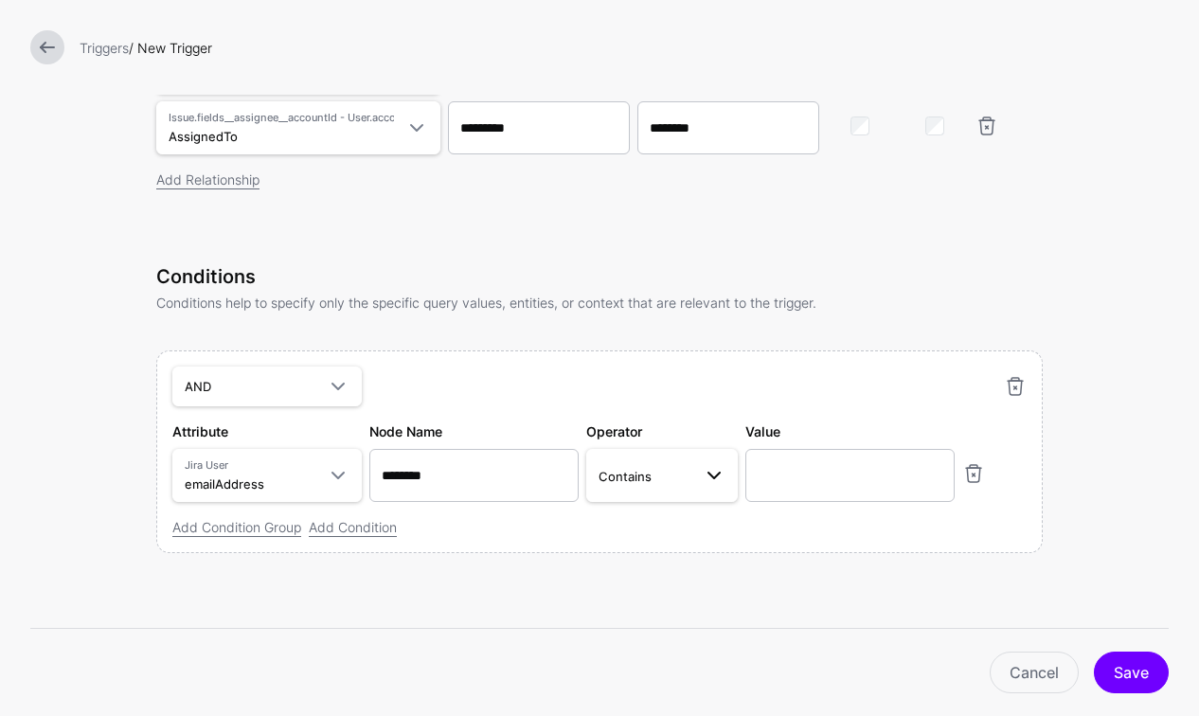
click at [713, 467] on span at bounding box center [714, 475] width 23 height 23
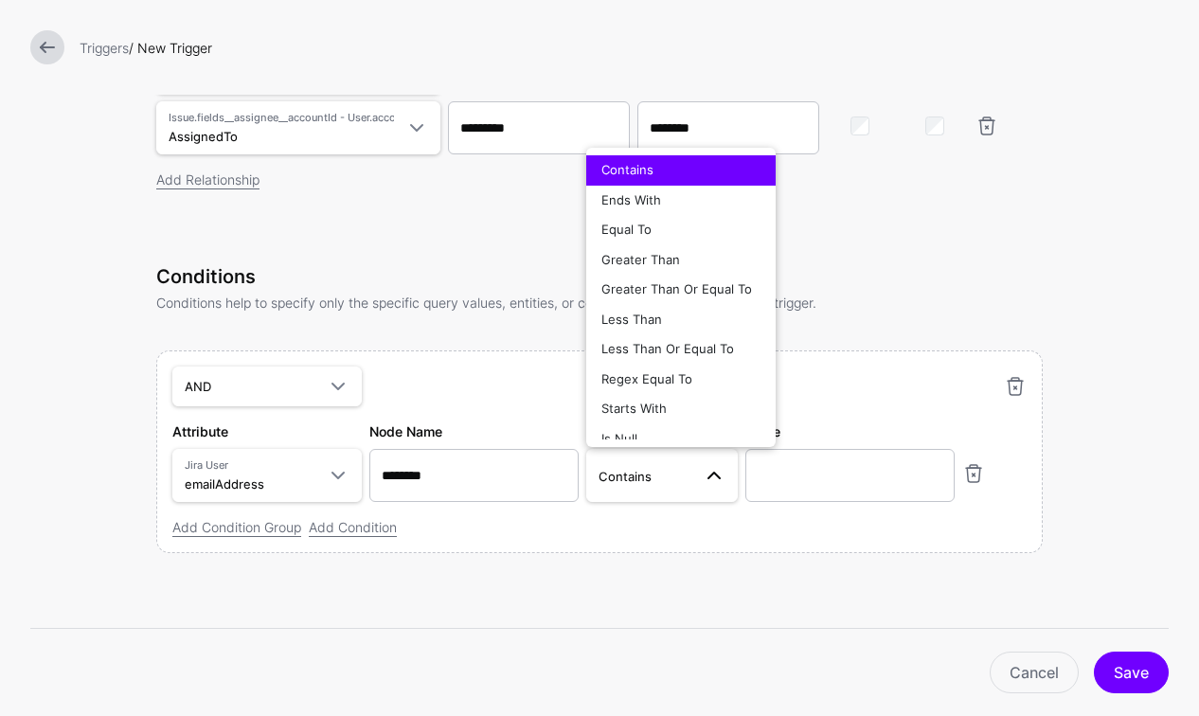
click at [703, 465] on link "Contains" at bounding box center [662, 475] width 152 height 53
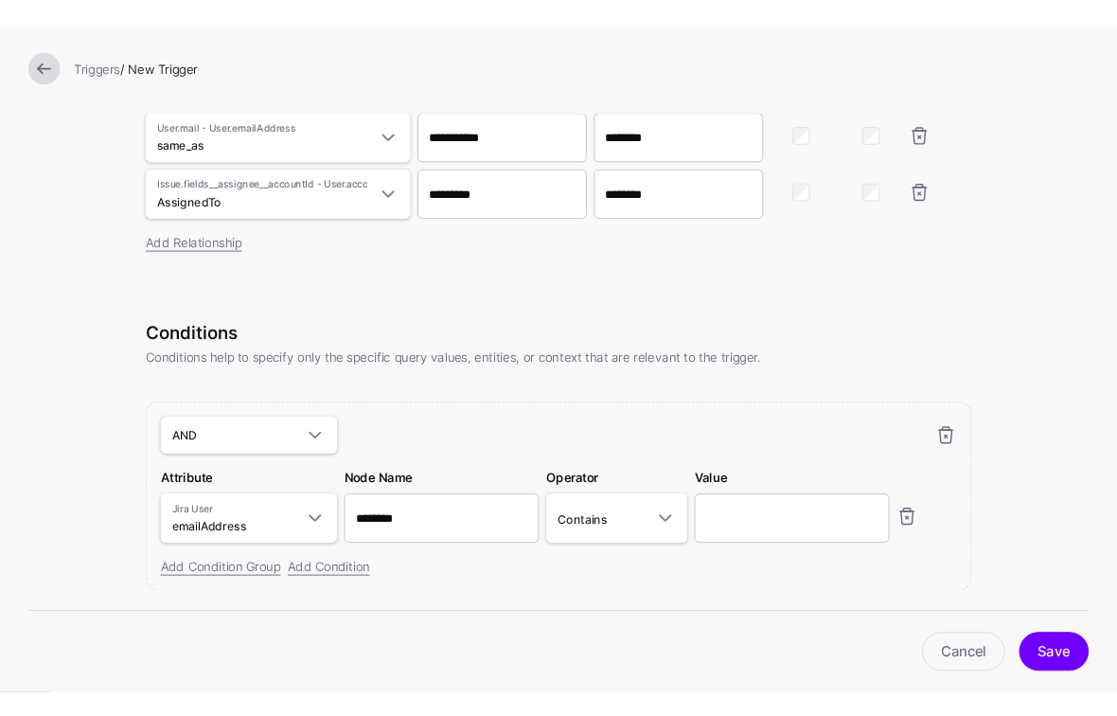
scroll to position [582, 0]
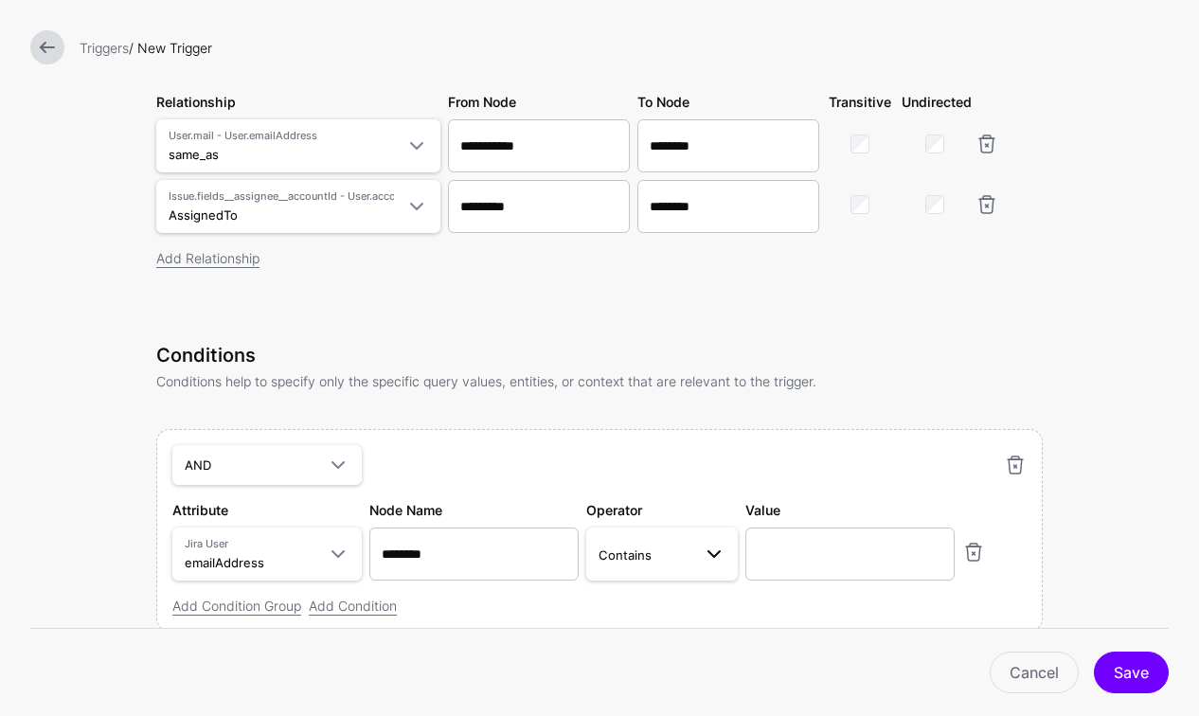
click at [666, 549] on span "Contains" at bounding box center [644, 555] width 93 height 21
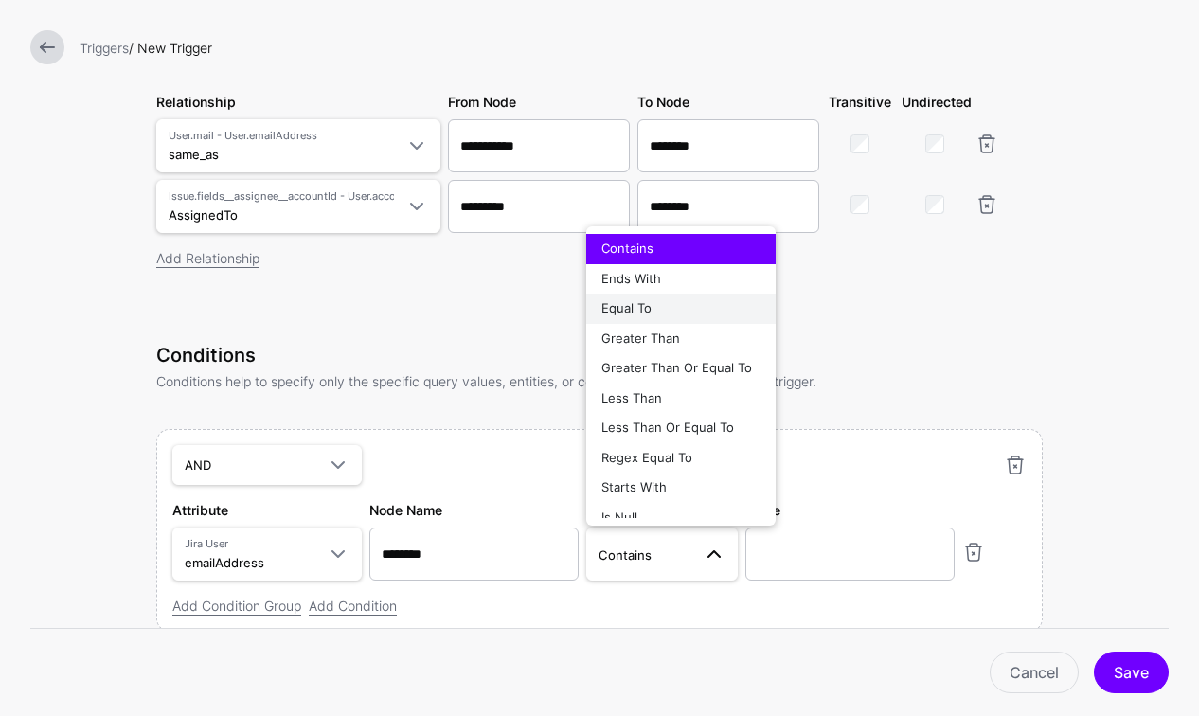
click at [652, 306] on div "Equal To" at bounding box center [680, 308] width 159 height 19
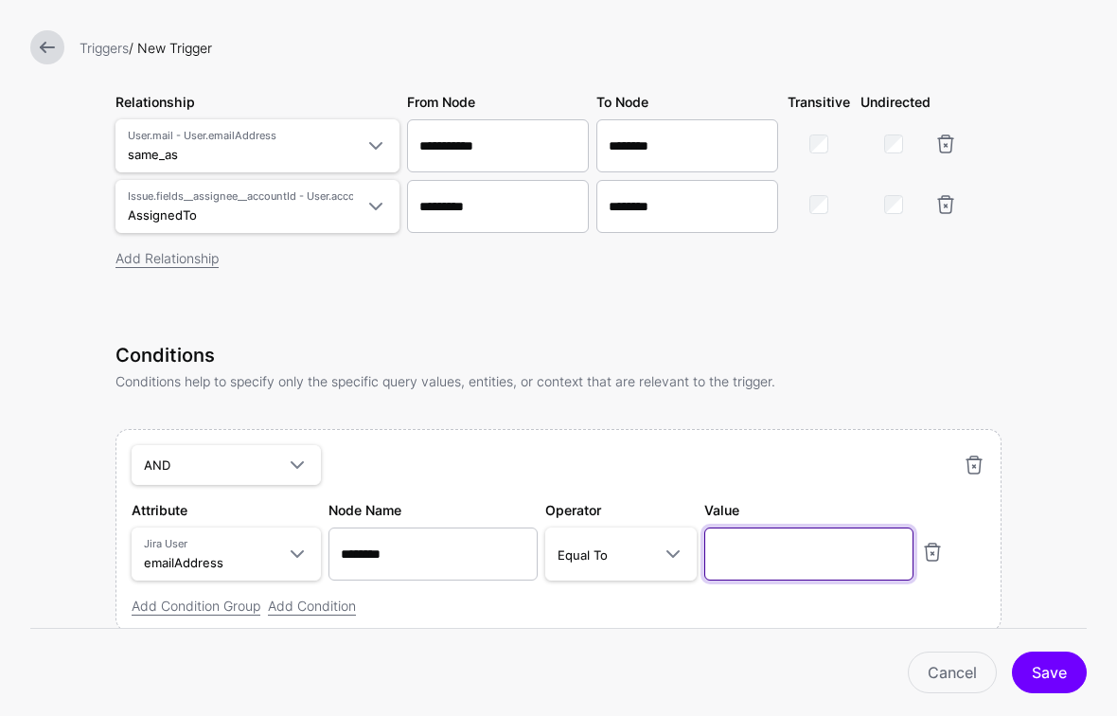
click at [755, 552] on input "text" at bounding box center [809, 553] width 209 height 53
paste input "**********"
type input "**********"
click at [333, 606] on link "Add Condition" at bounding box center [312, 606] width 88 height 16
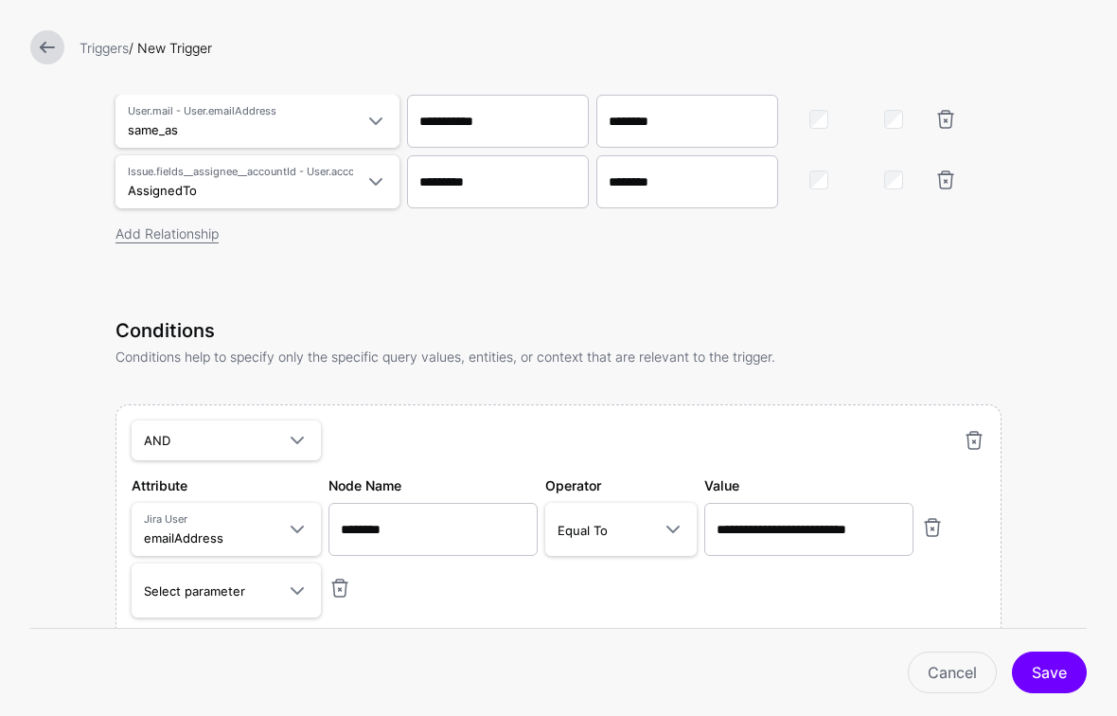
scroll to position [654, 0]
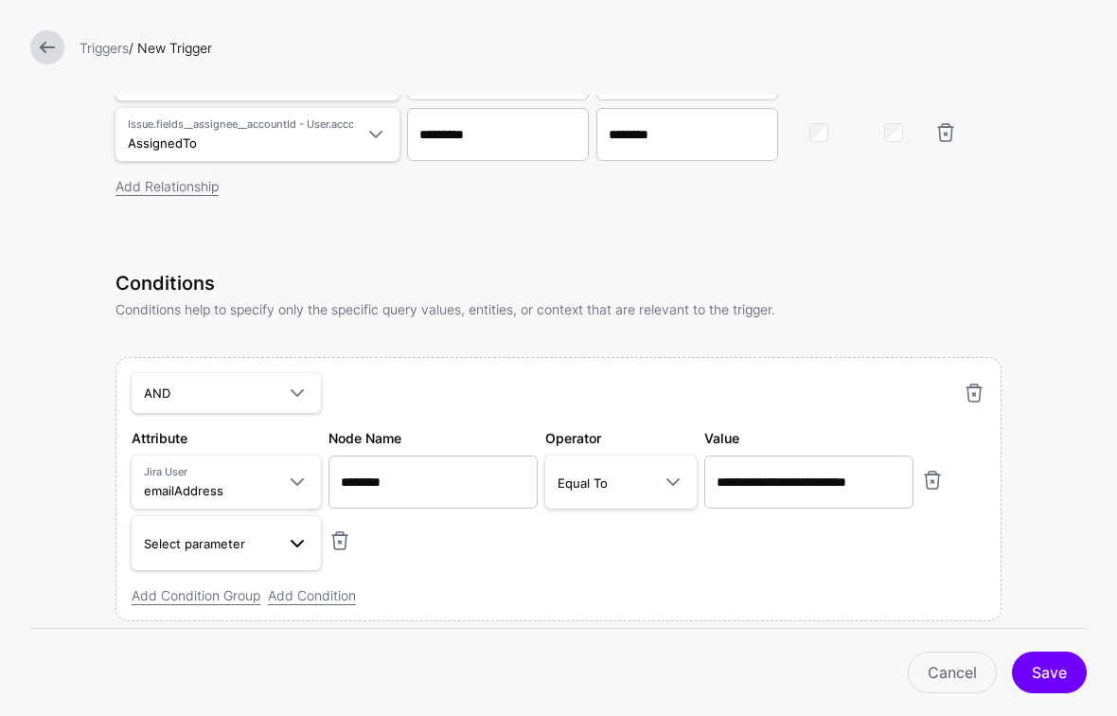
click at [280, 540] on span at bounding box center [292, 542] width 34 height 23
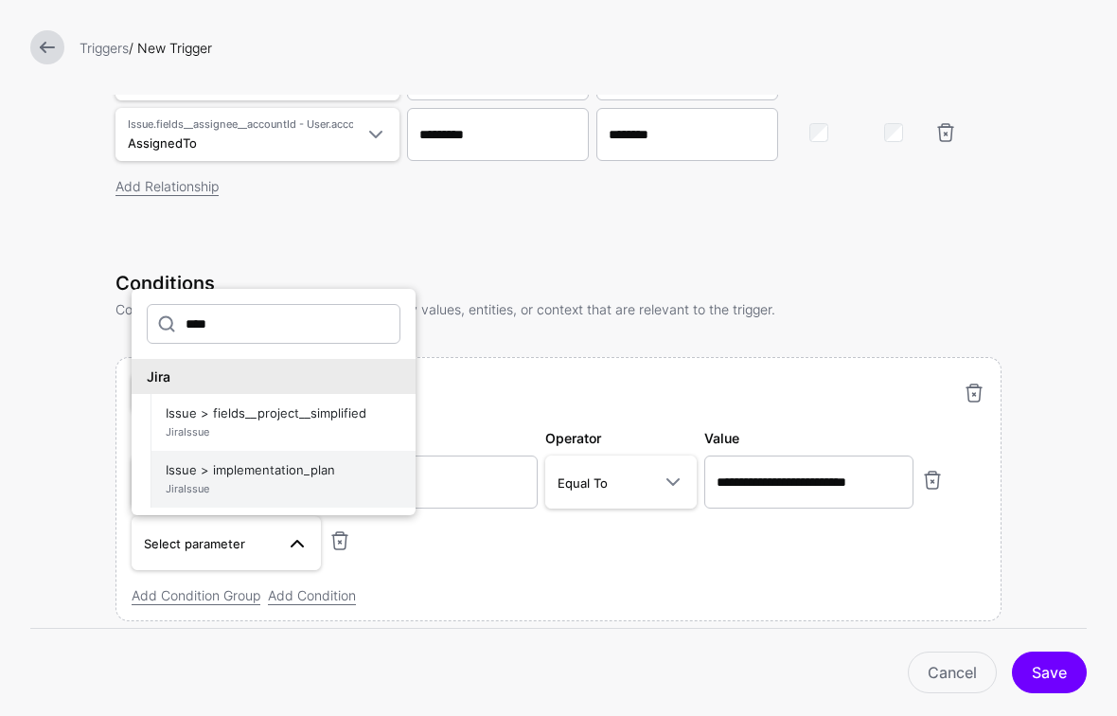
type input "****"
click at [241, 482] on span "JiraIssue" at bounding box center [283, 489] width 235 height 16
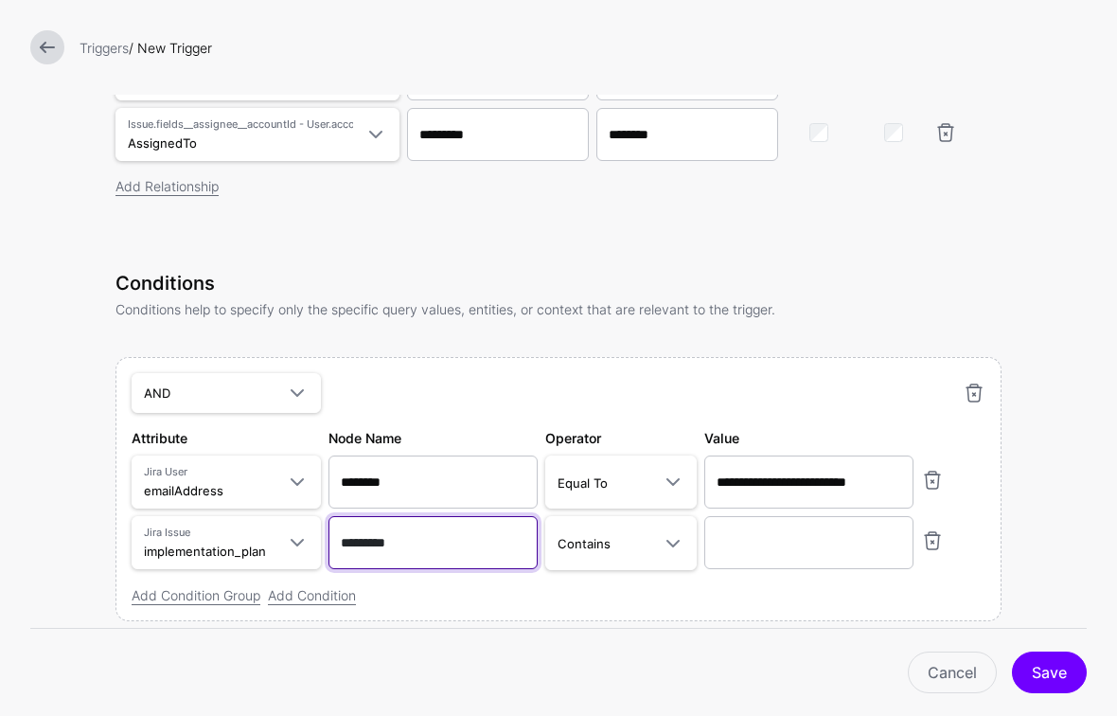
click at [429, 539] on input "*********" at bounding box center [433, 542] width 209 height 53
click at [610, 539] on span "Contains" at bounding box center [604, 543] width 93 height 21
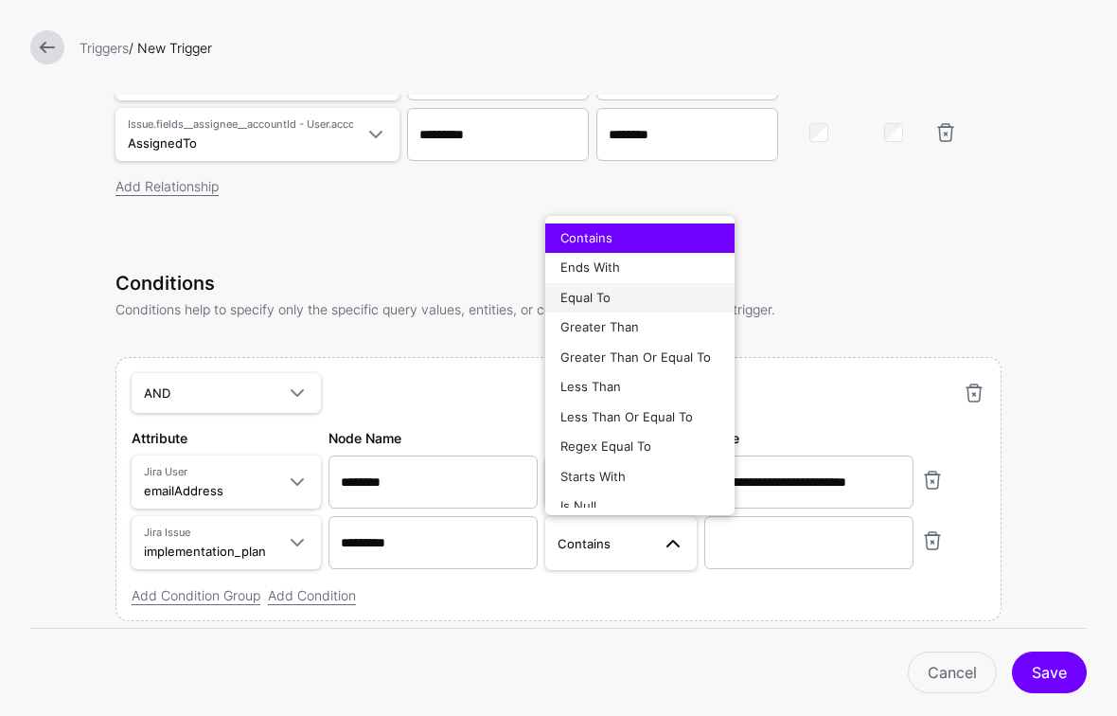
click at [601, 291] on span "Equal To" at bounding box center [586, 297] width 50 height 15
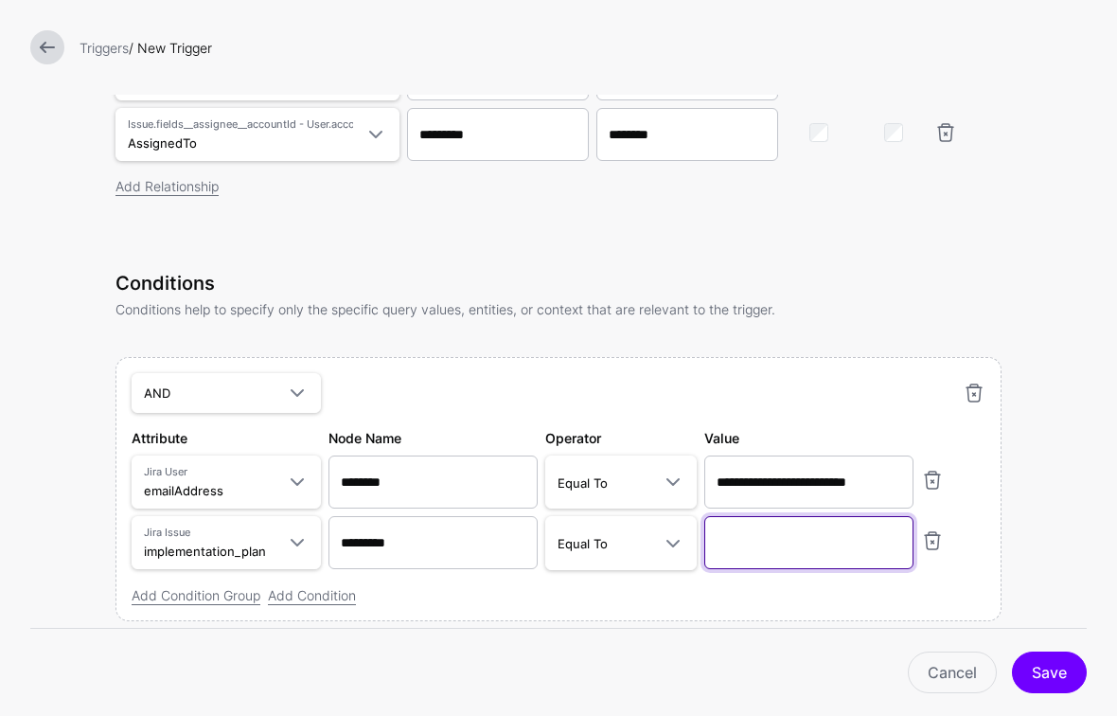
click at [826, 533] on input "text" at bounding box center [809, 542] width 209 height 53
paste input "**********"
type input "**********"
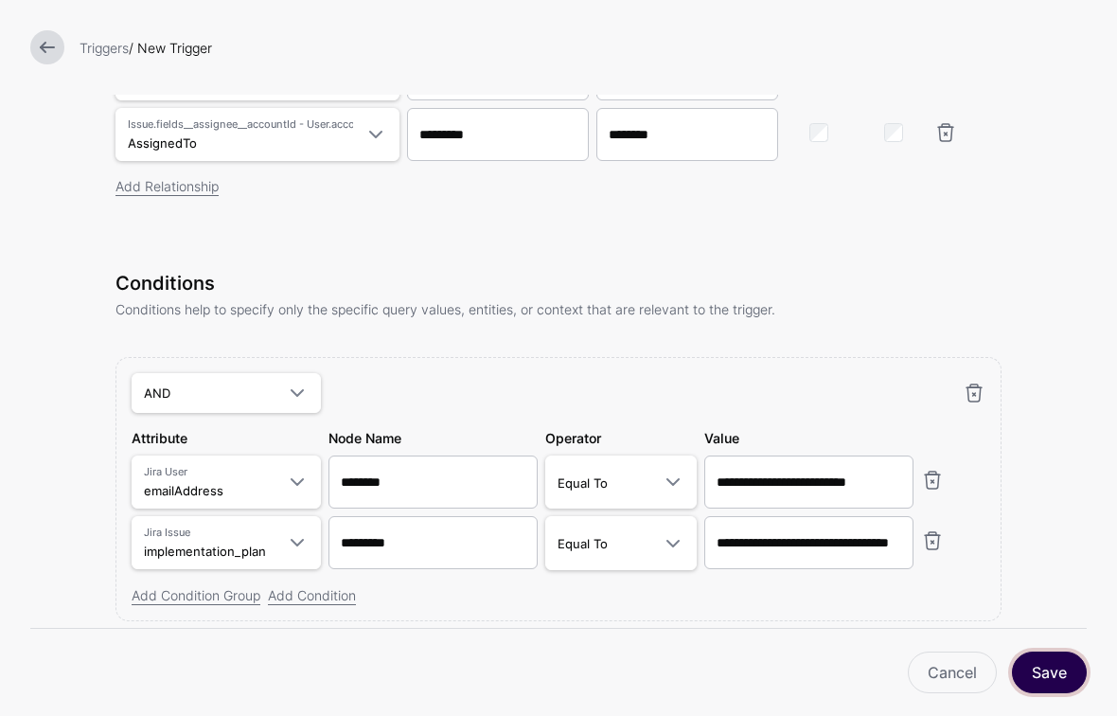
click at [1074, 678] on button "Save" at bounding box center [1049, 673] width 75 height 42
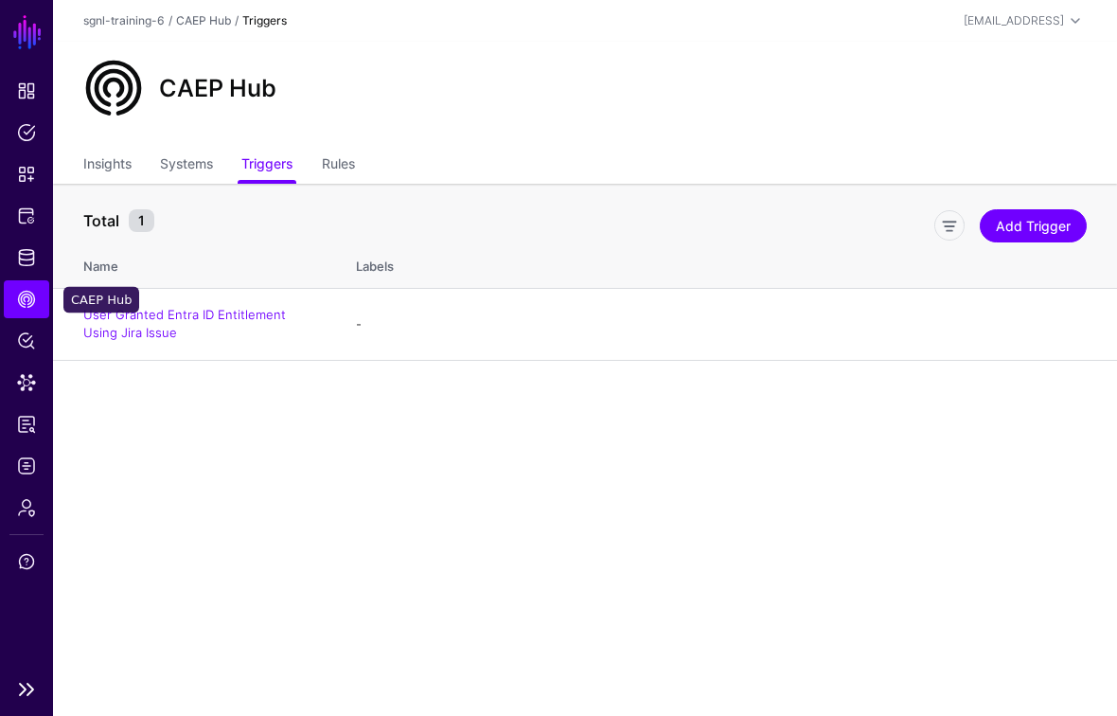
click at [35, 299] on span "CAEP Hub" at bounding box center [26, 299] width 19 height 19
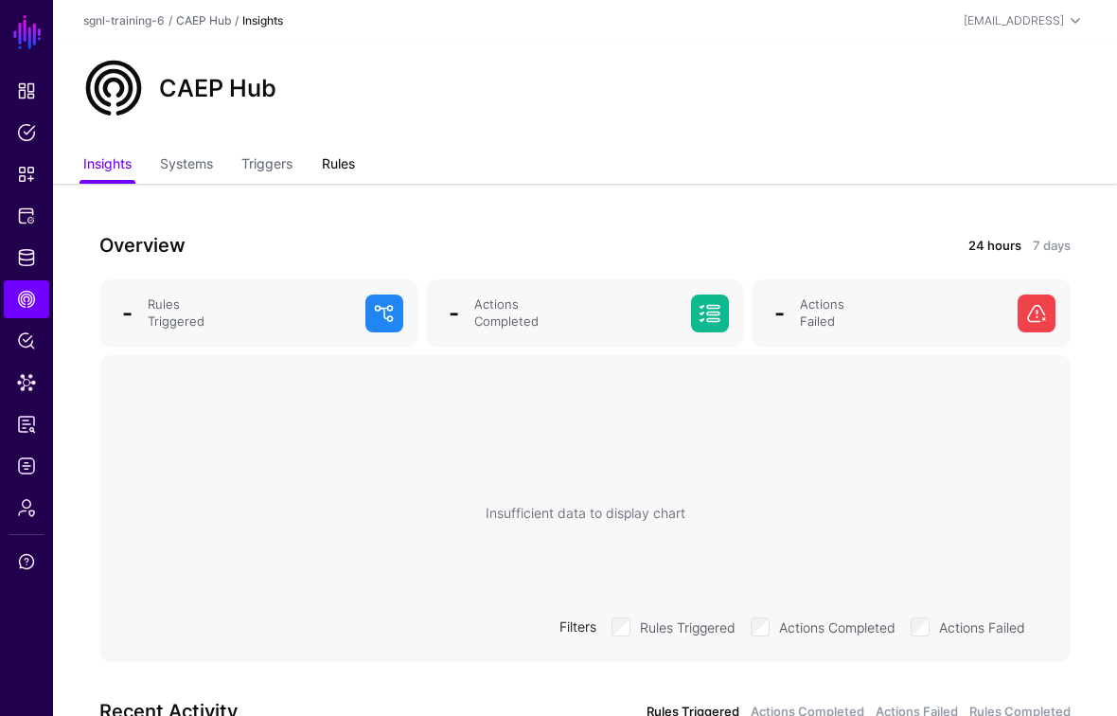
click at [337, 159] on link "Rules" at bounding box center [338, 166] width 33 height 36
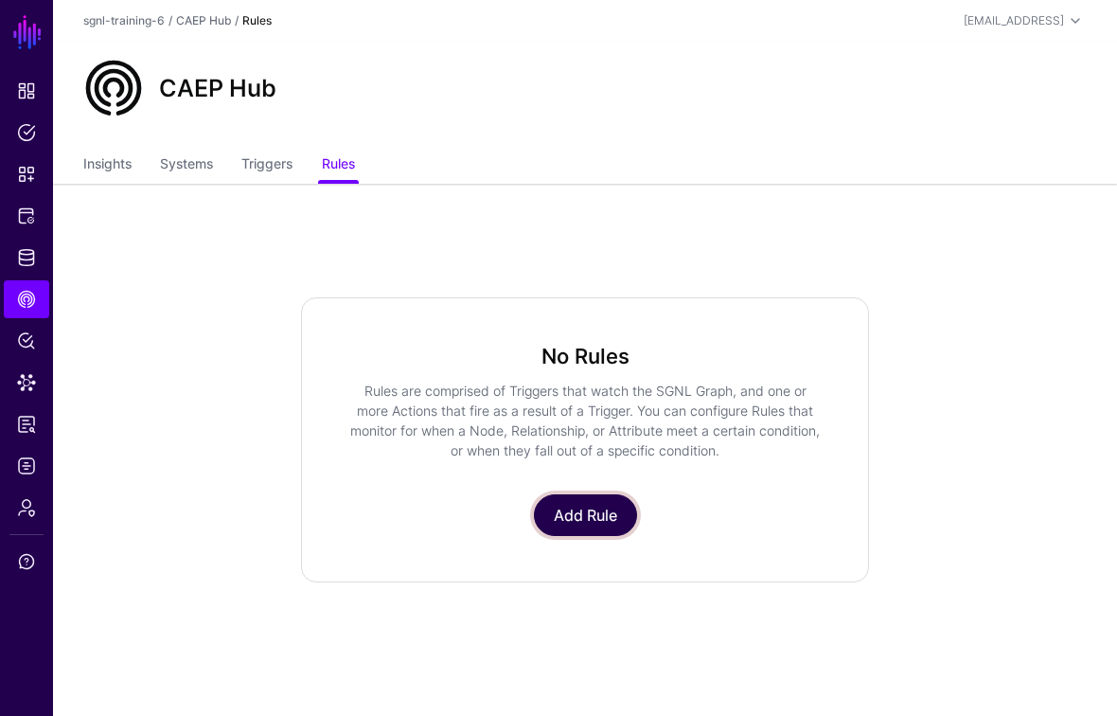
click at [599, 508] on link "Add Rule" at bounding box center [585, 515] width 103 height 42
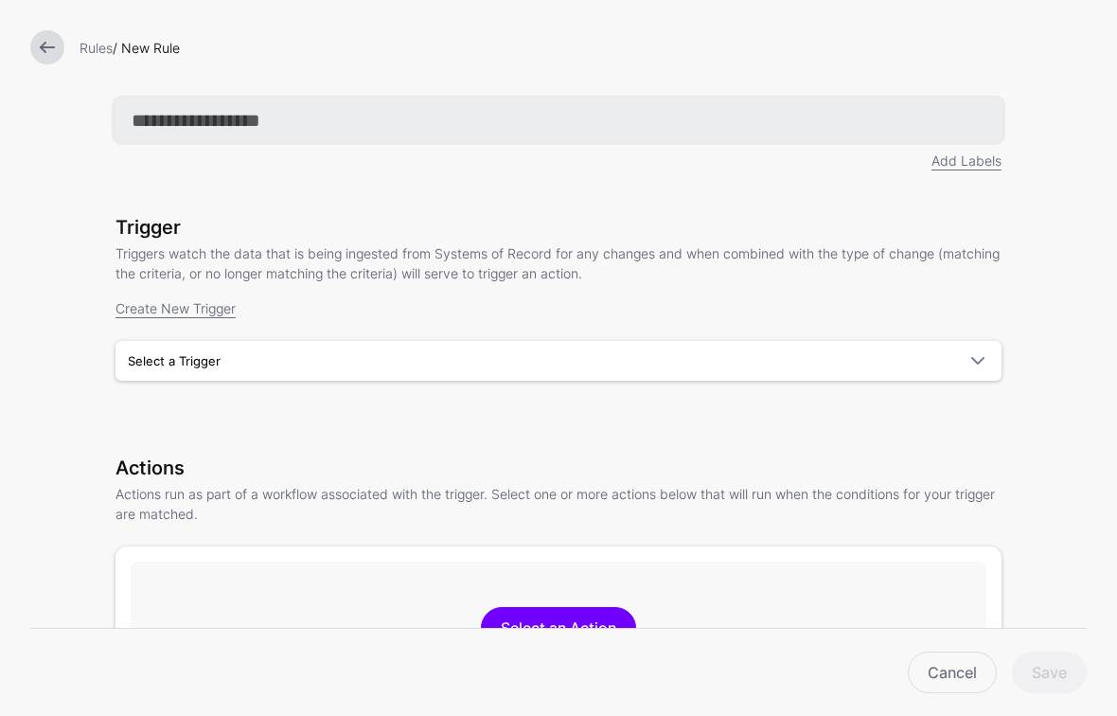
paste input "**********"
type input "**********"
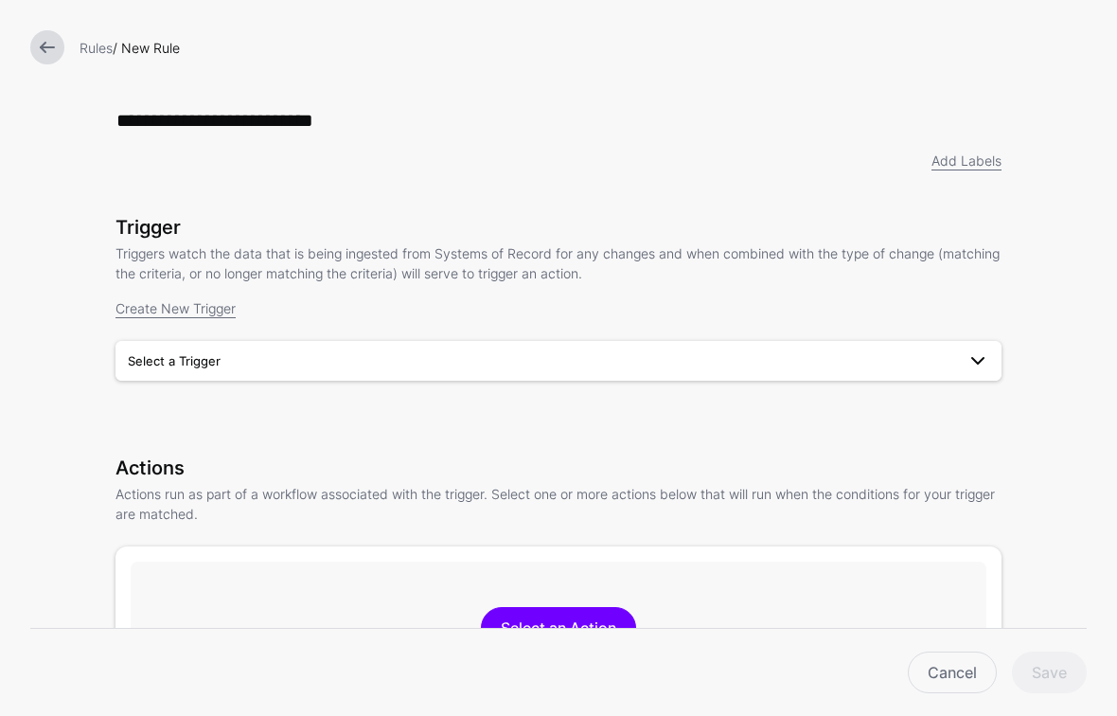
click at [438, 350] on link "Select a Trigger" at bounding box center [559, 361] width 886 height 40
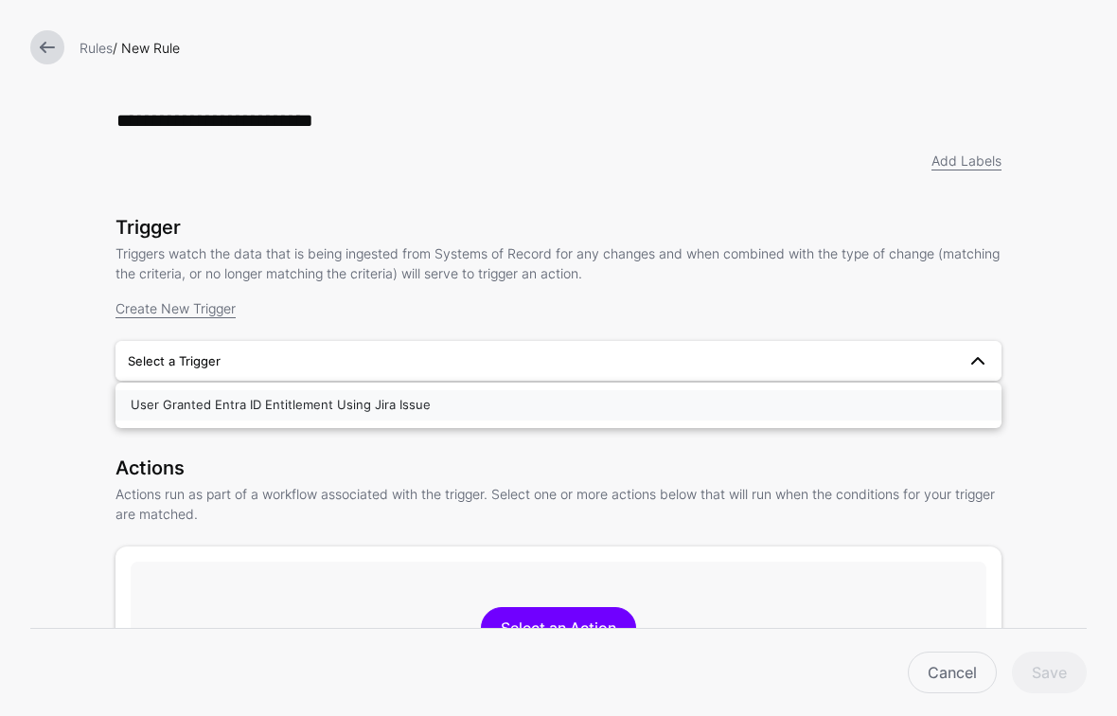
click at [416, 400] on span "User Granted Entra ID Entitlement Using Jira Issue" at bounding box center [281, 404] width 300 height 15
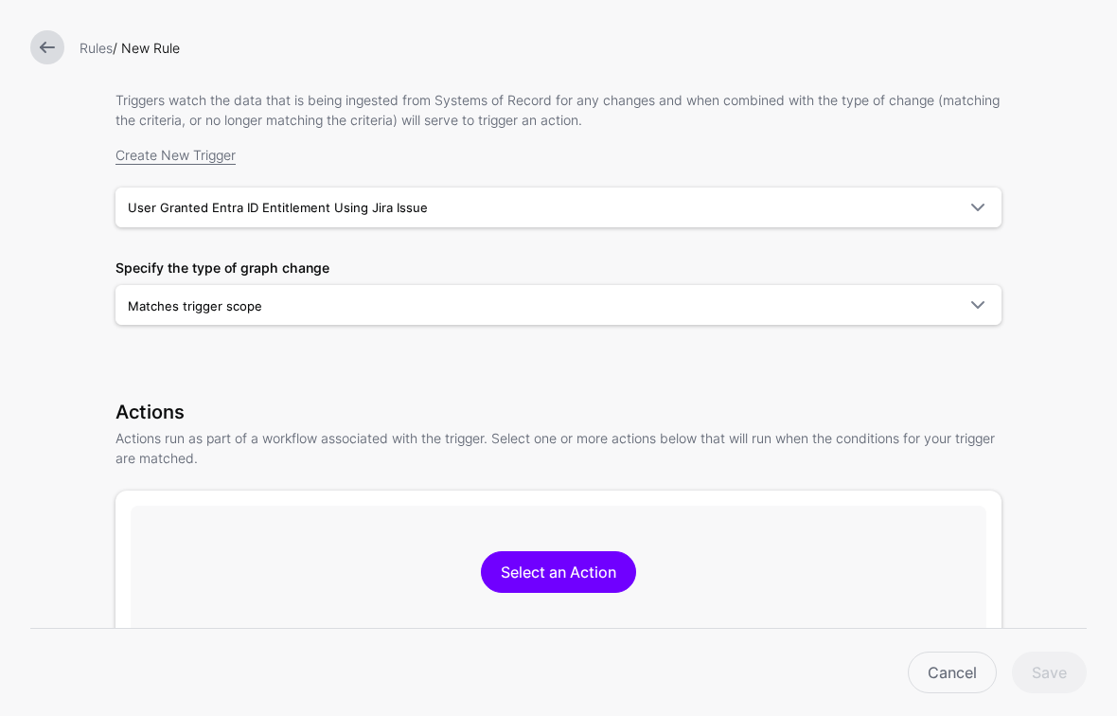
scroll to position [178, 0]
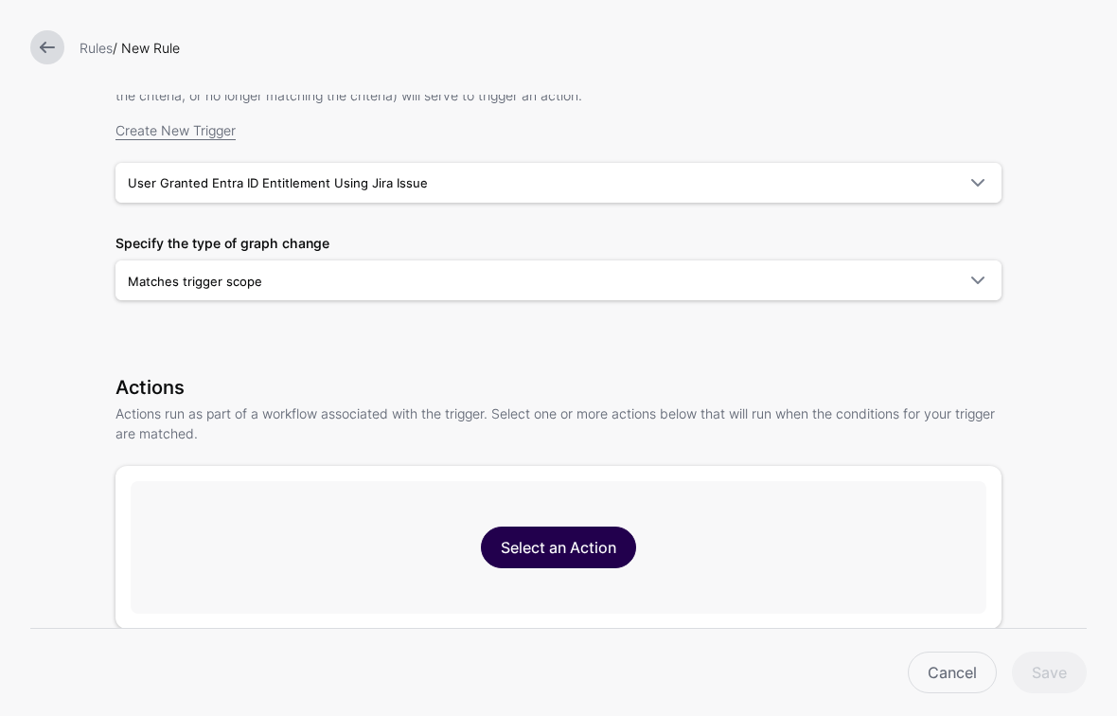
click at [573, 546] on link "Select an Action" at bounding box center [558, 548] width 155 height 42
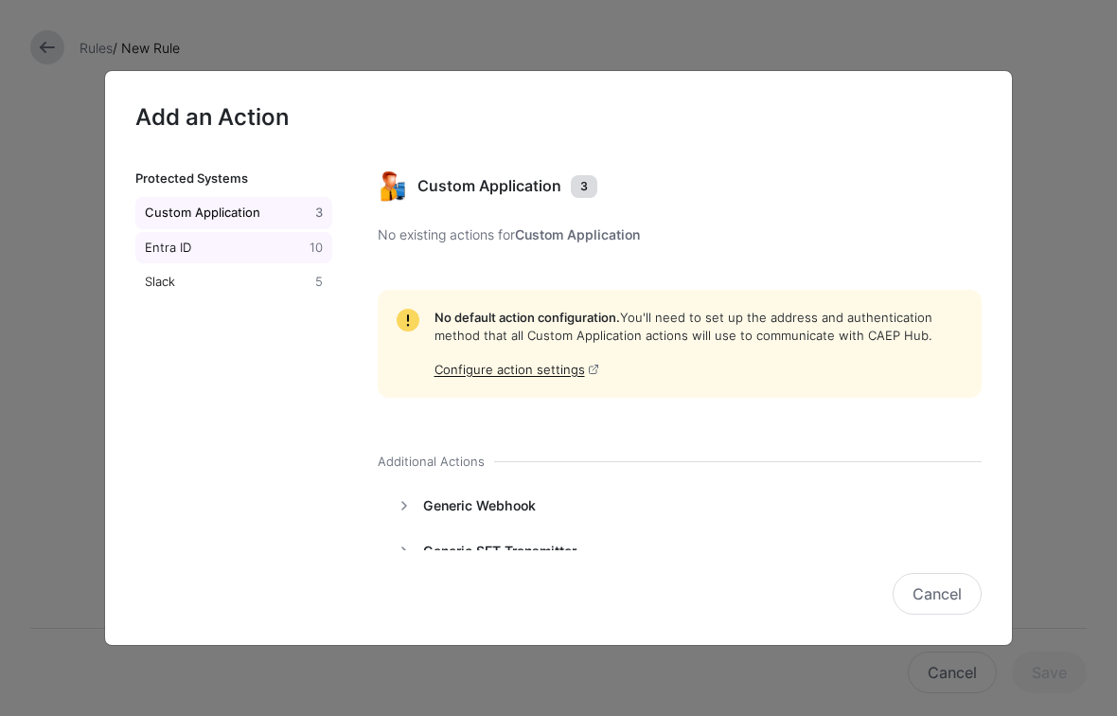
click at [186, 256] on div "Entra ID" at bounding box center [223, 248] width 165 height 19
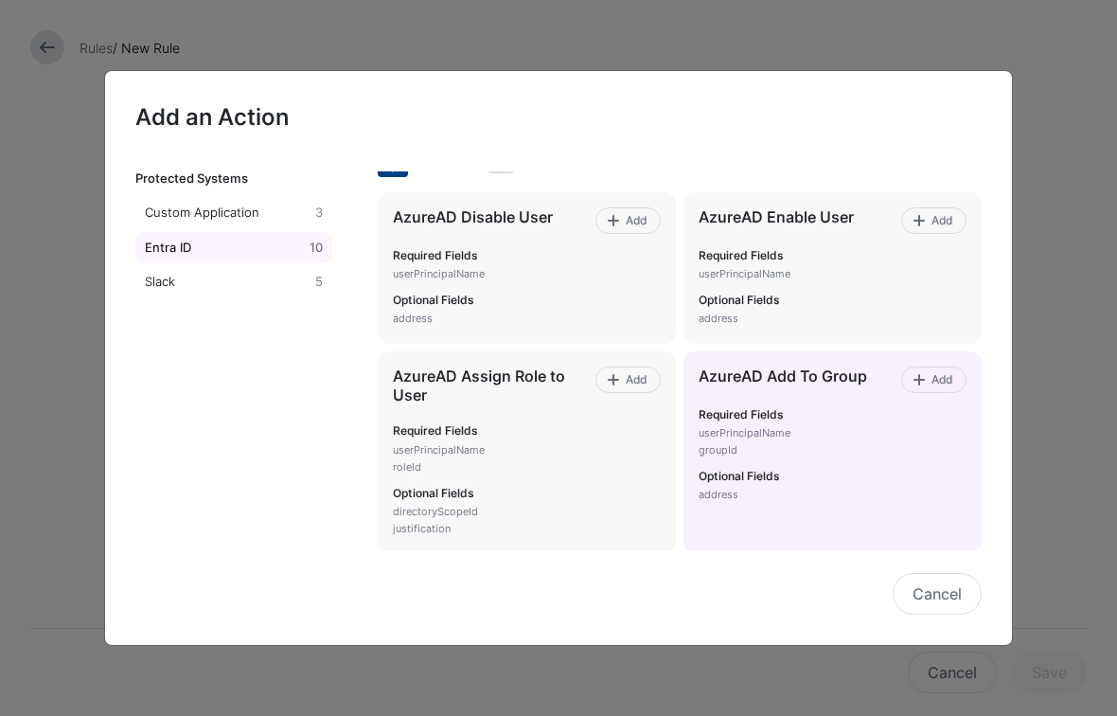
scroll to position [37, 0]
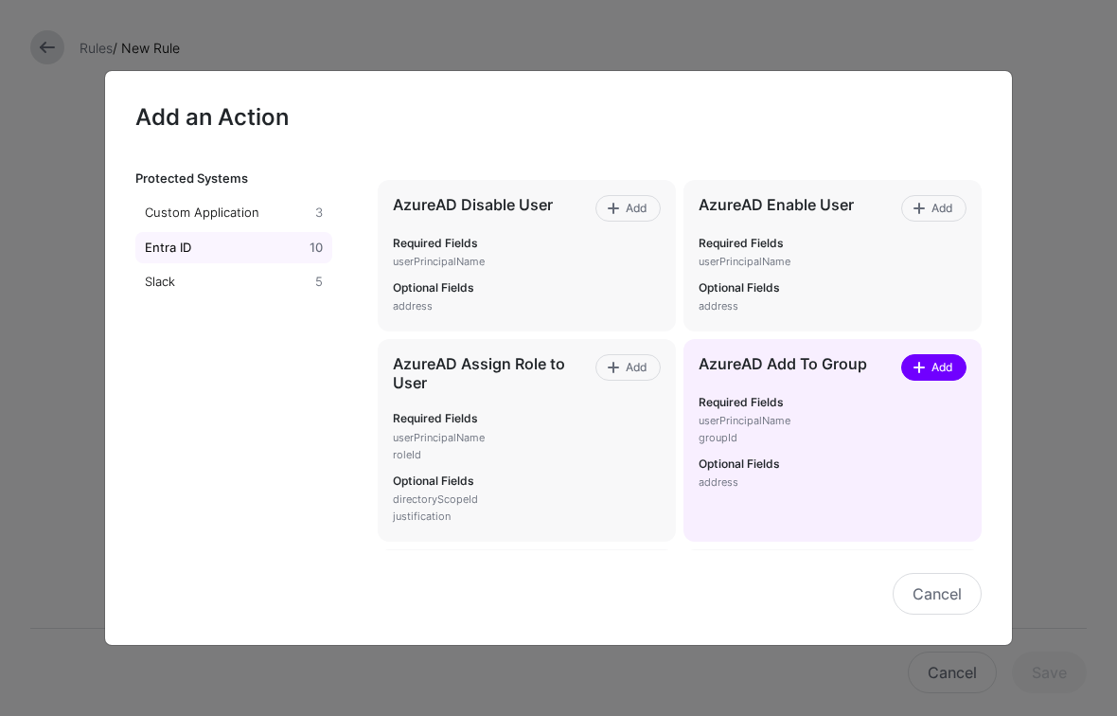
click at [951, 367] on span "Add" at bounding box center [943, 367] width 26 height 17
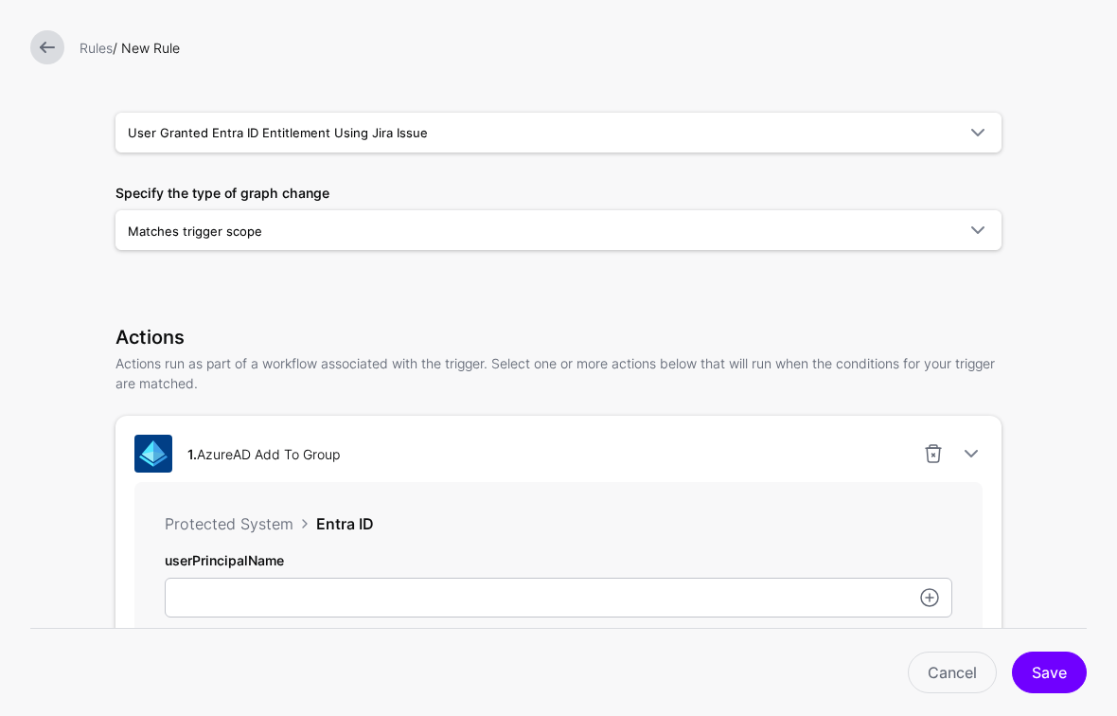
scroll to position [480, 0]
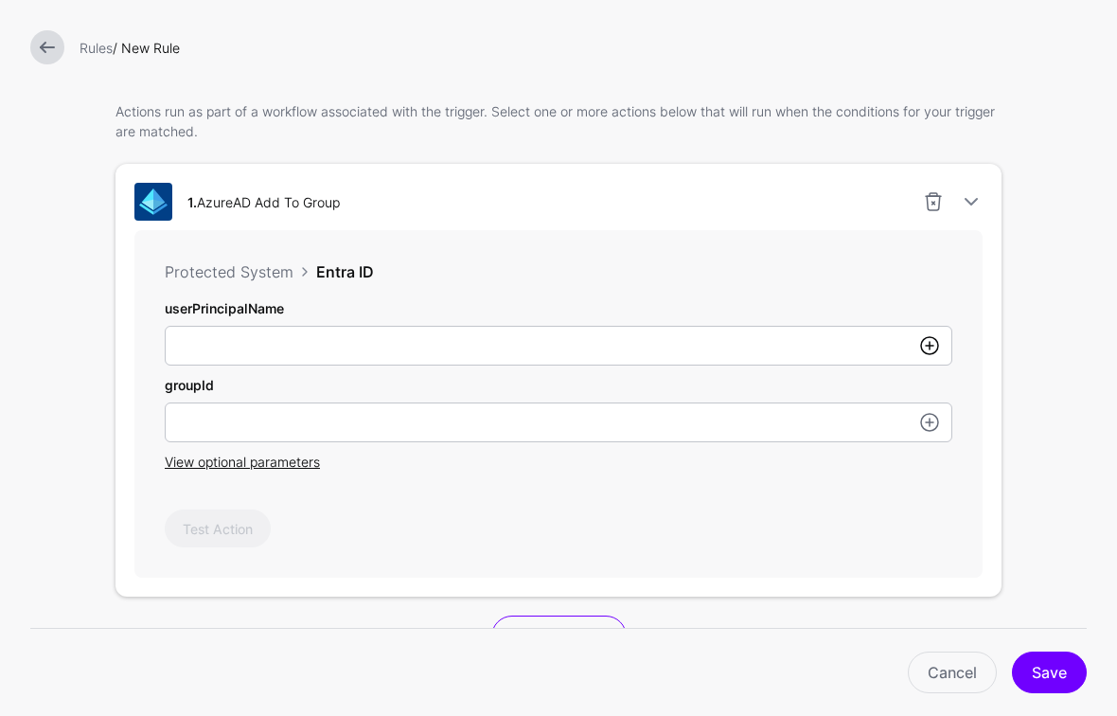
click at [933, 355] on link at bounding box center [930, 345] width 23 height 23
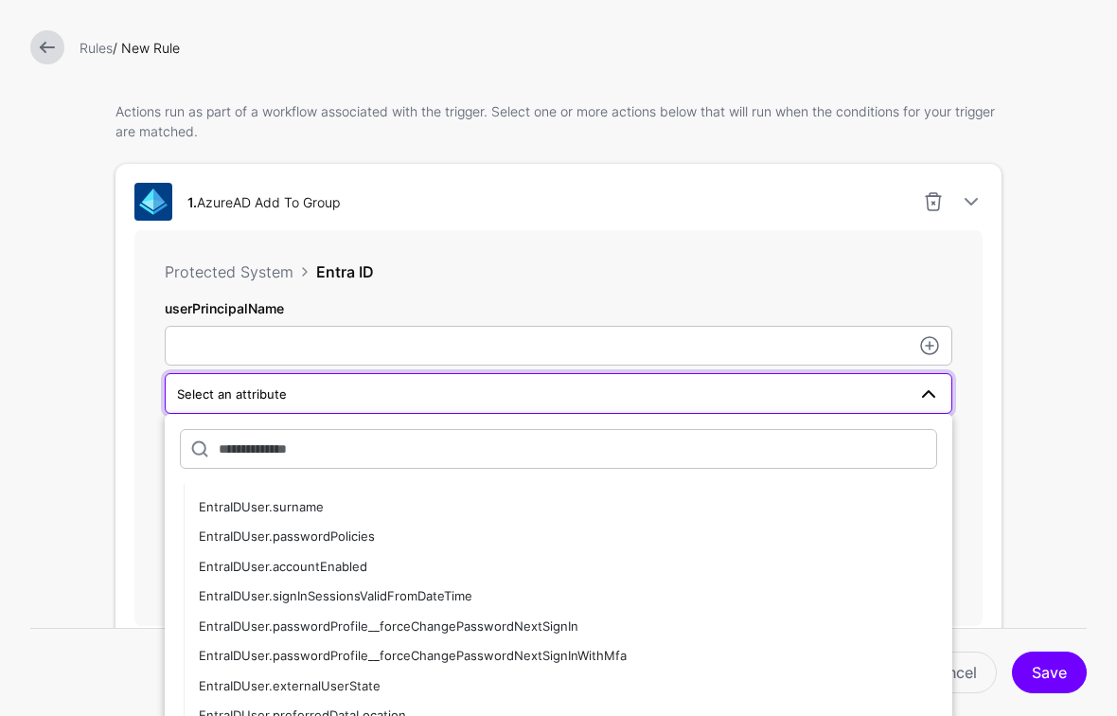
scroll to position [470, 0]
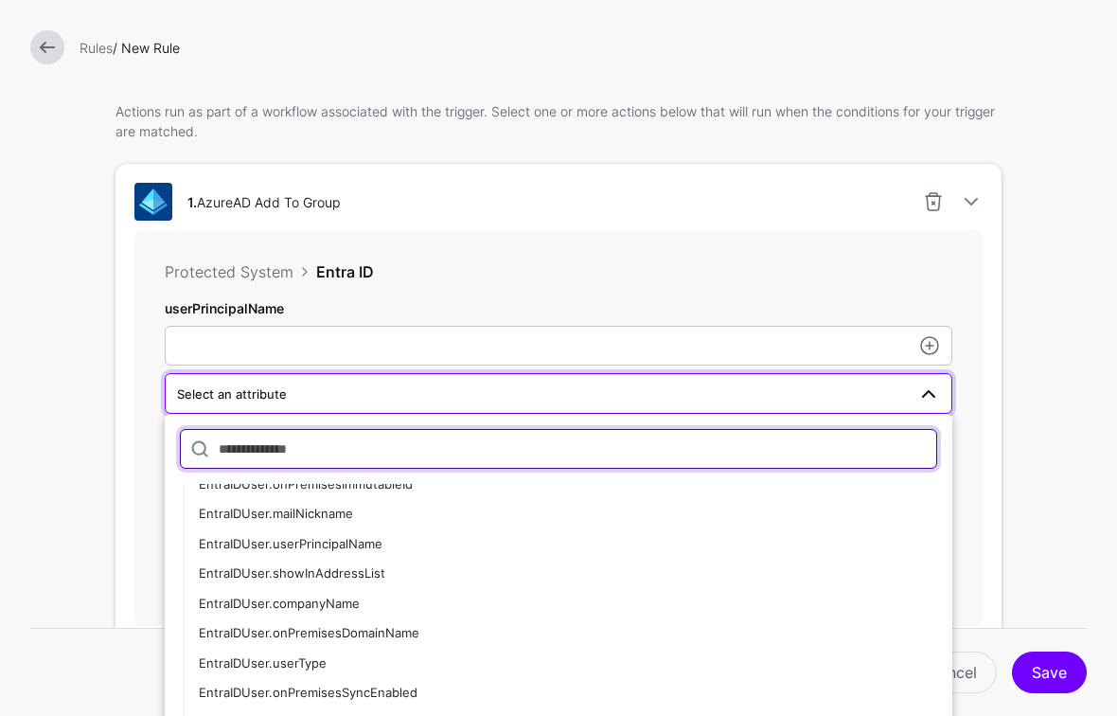
click at [400, 449] on input "text" at bounding box center [559, 449] width 758 height 40
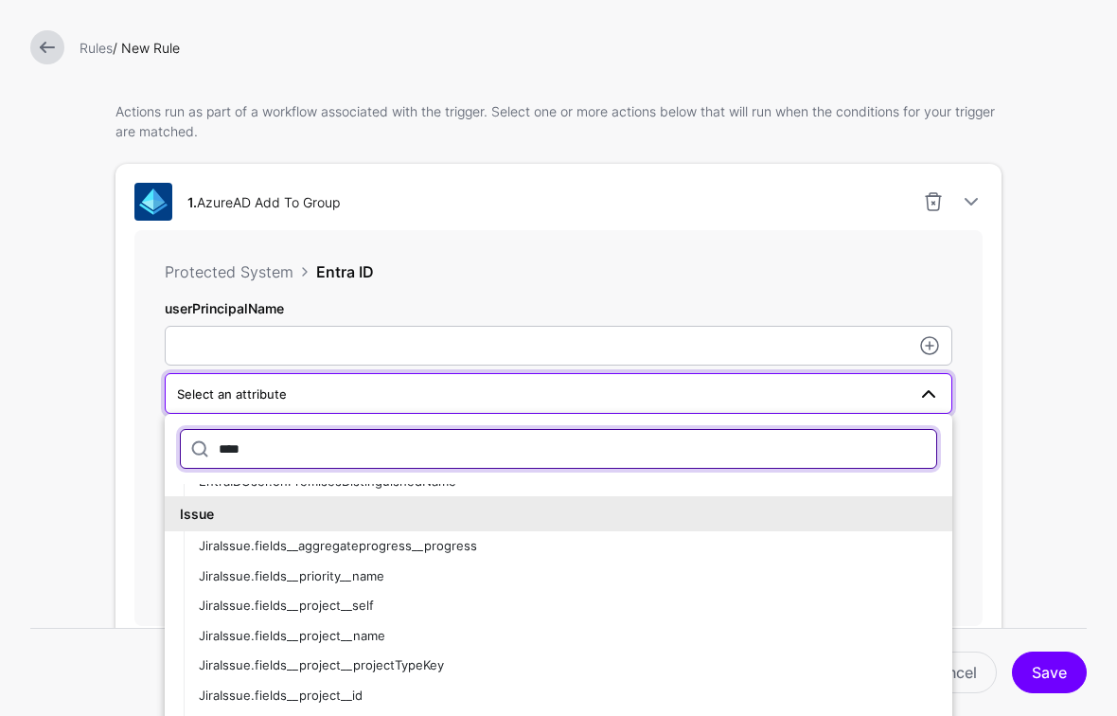
scroll to position [0, 0]
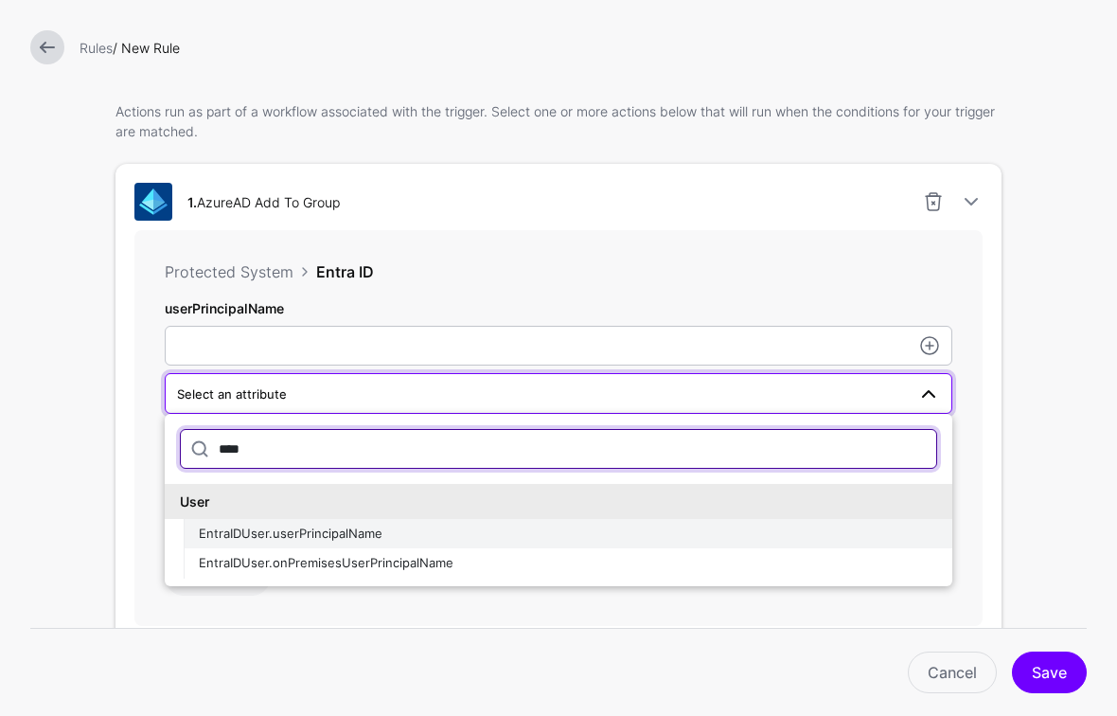
type input "****"
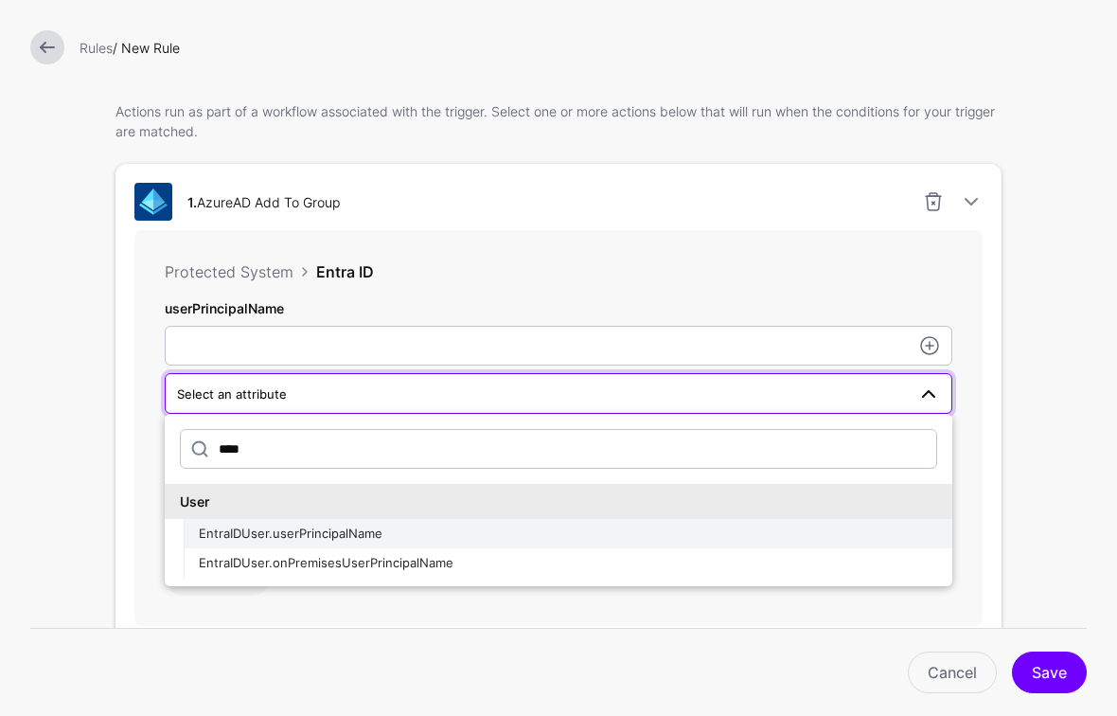
click at [366, 530] on span "EntraIDUser.userPrincipalName" at bounding box center [291, 533] width 184 height 15
type input "**********"
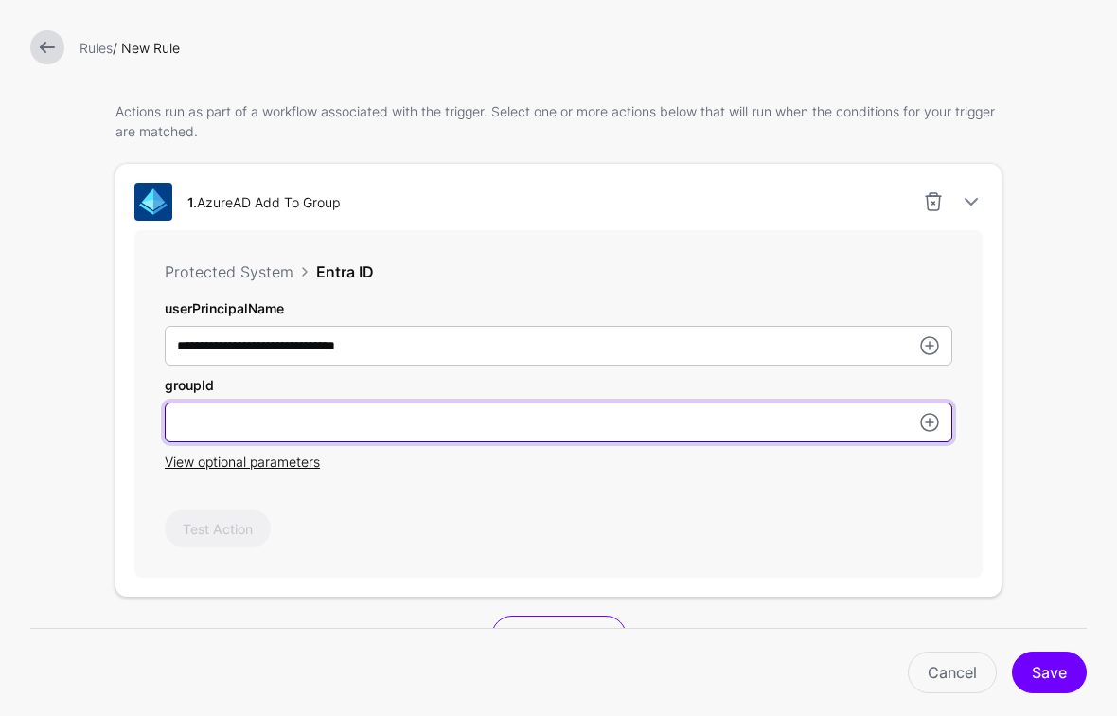
click at [492, 366] on input "userPrincipalName" at bounding box center [559, 346] width 788 height 40
type input "*"
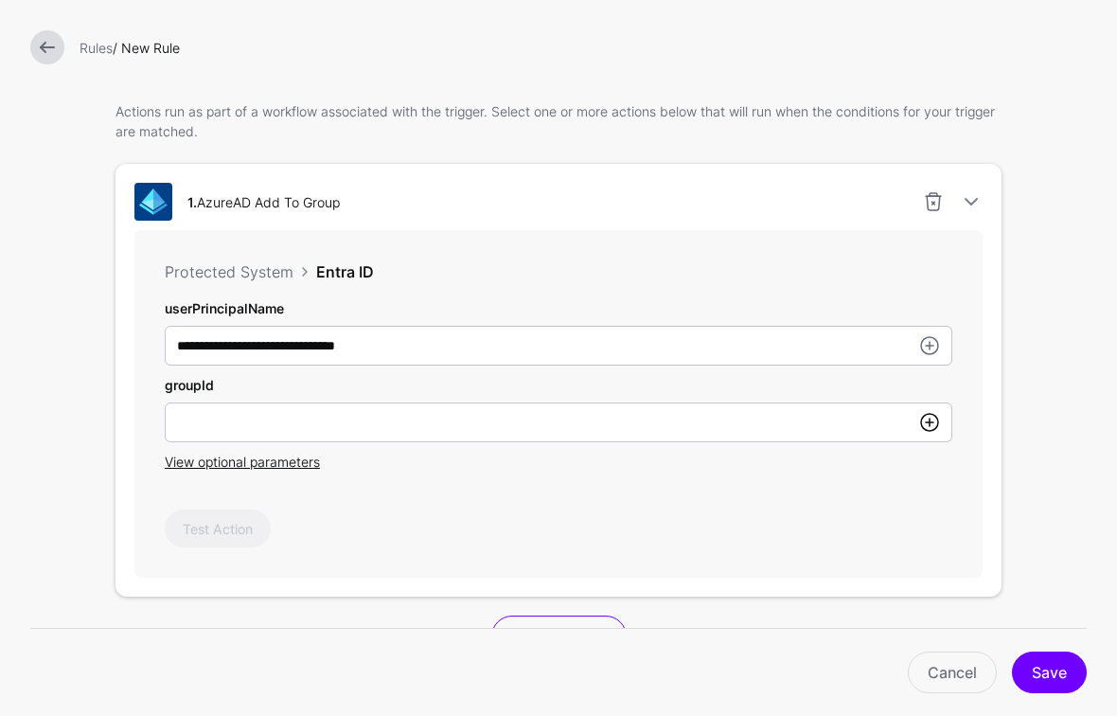
click at [937, 429] on link at bounding box center [930, 422] width 23 height 23
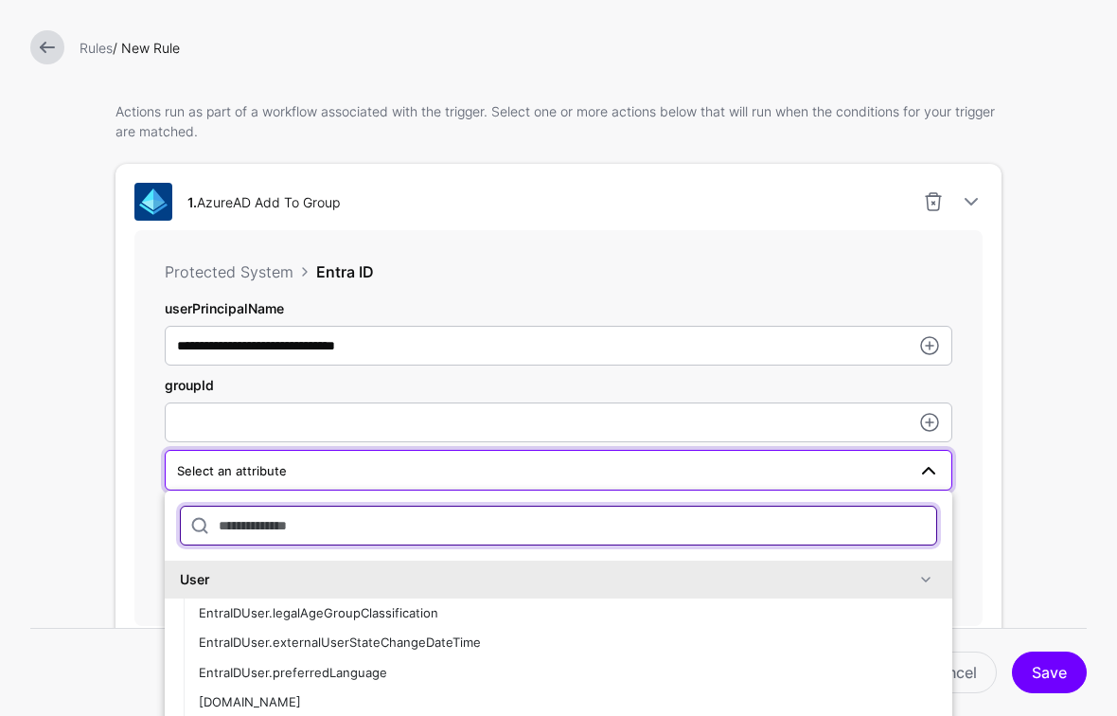
click at [381, 526] on input "text" at bounding box center [559, 526] width 758 height 40
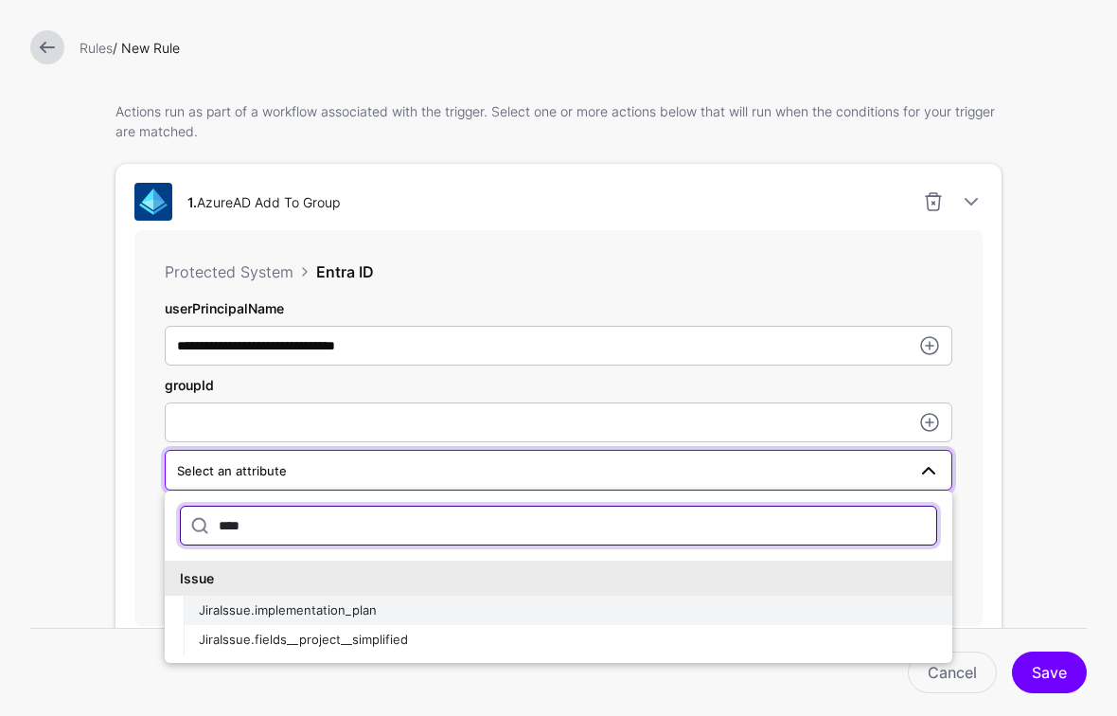
type input "****"
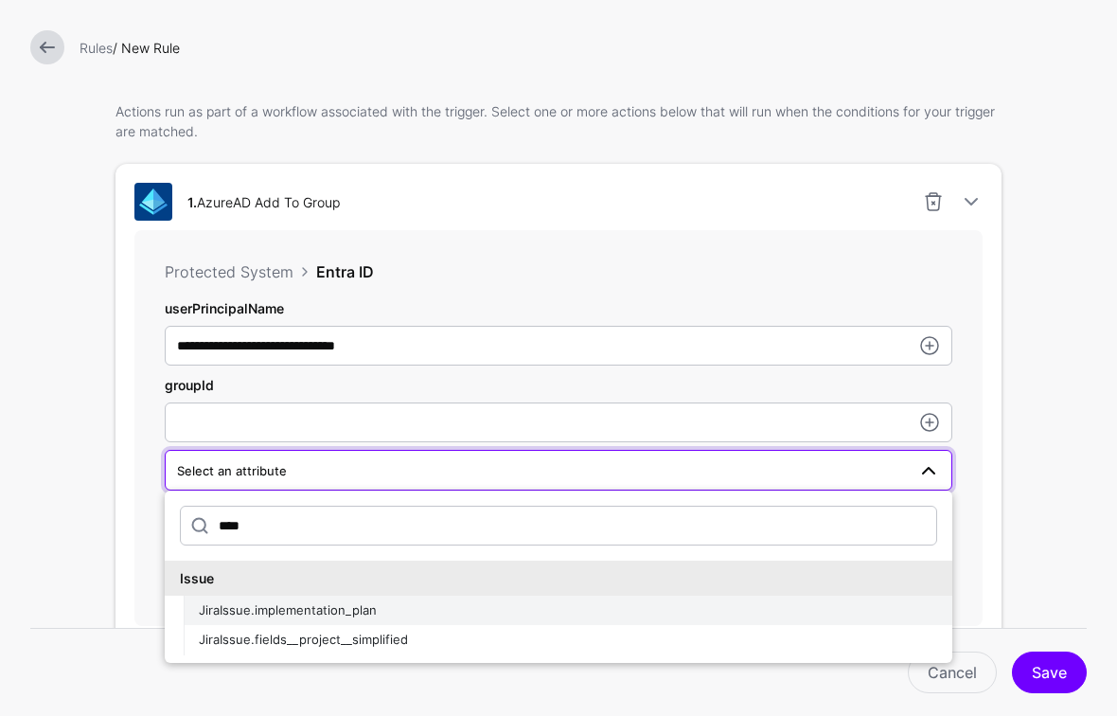
click at [351, 607] on span "JiraIssue.implementation_plan" at bounding box center [288, 609] width 178 height 15
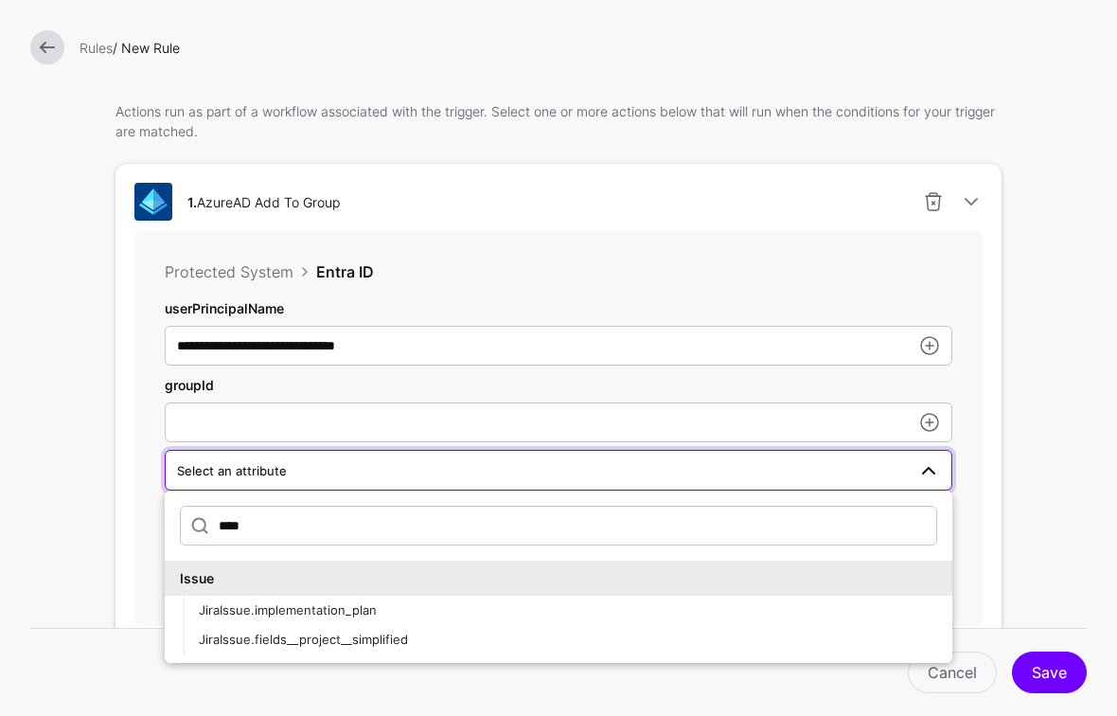
type input "**********"
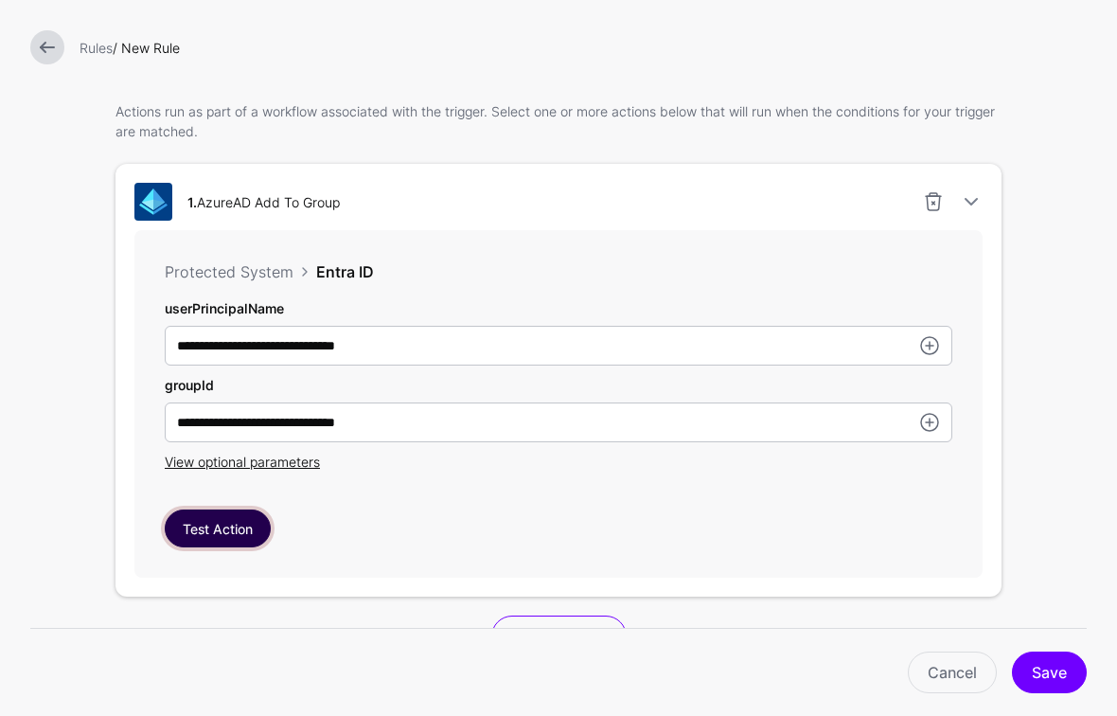
click at [201, 528] on button "Test Action" at bounding box center [218, 528] width 106 height 38
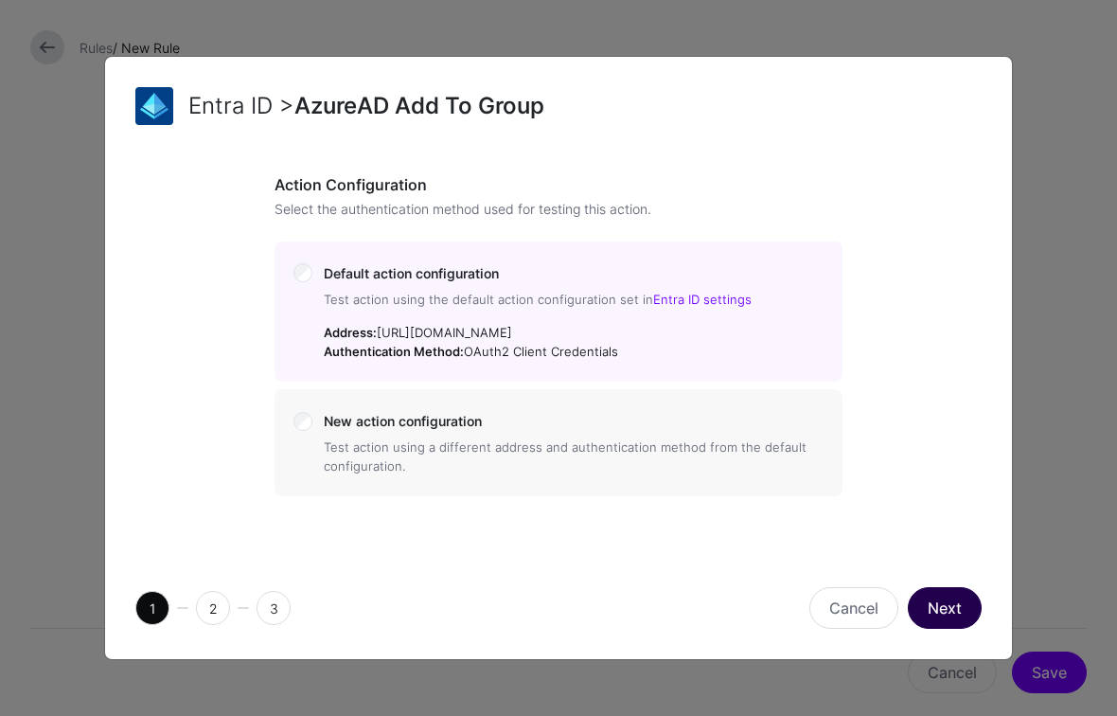
click at [946, 604] on button "Next" at bounding box center [945, 608] width 74 height 42
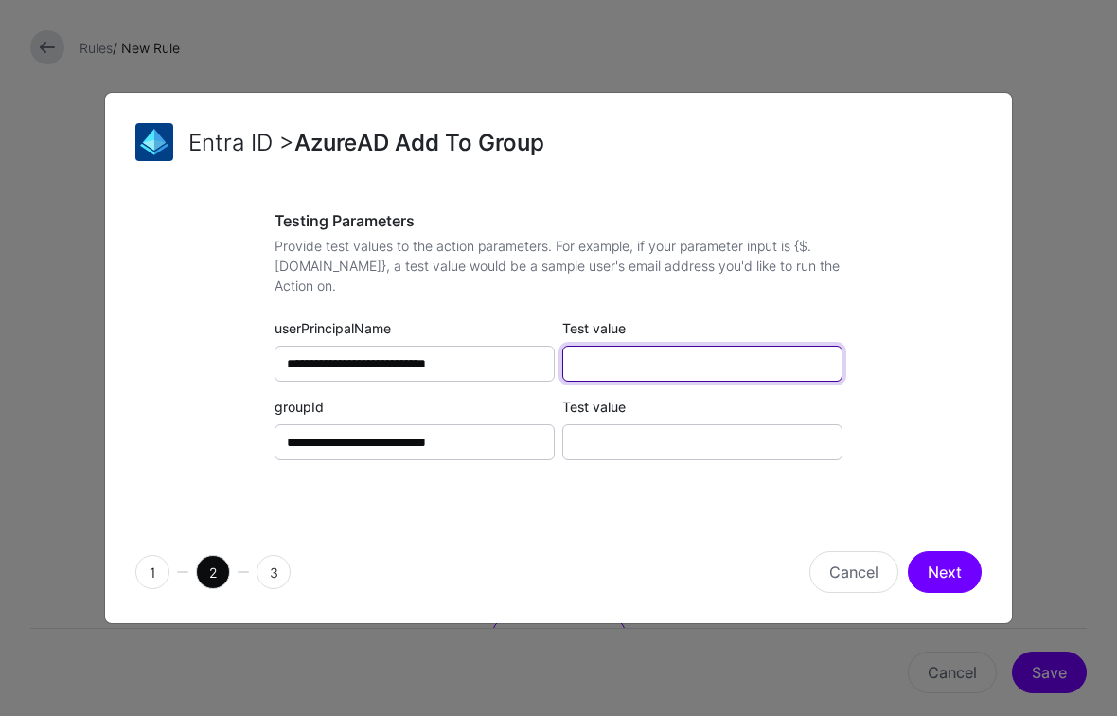
click at [617, 364] on input "Test value" at bounding box center [703, 364] width 280 height 36
paste input "**********"
type input "*"
click at [597, 357] on input "Test value" at bounding box center [703, 364] width 280 height 36
paste input "**********"
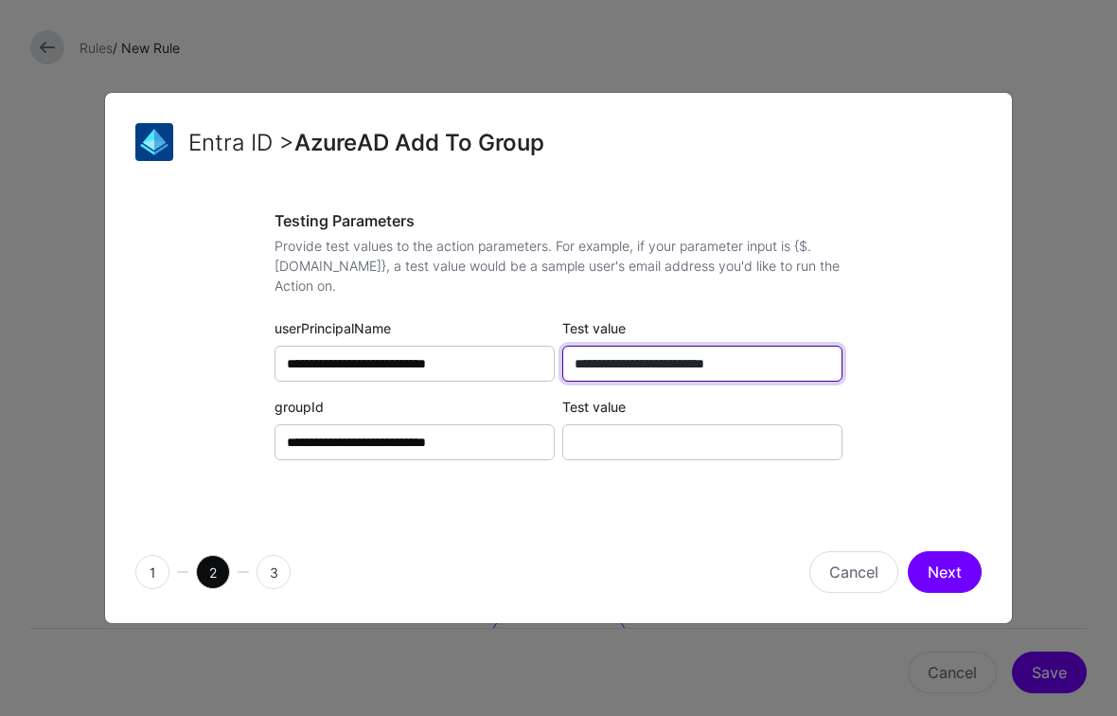
type input "**********"
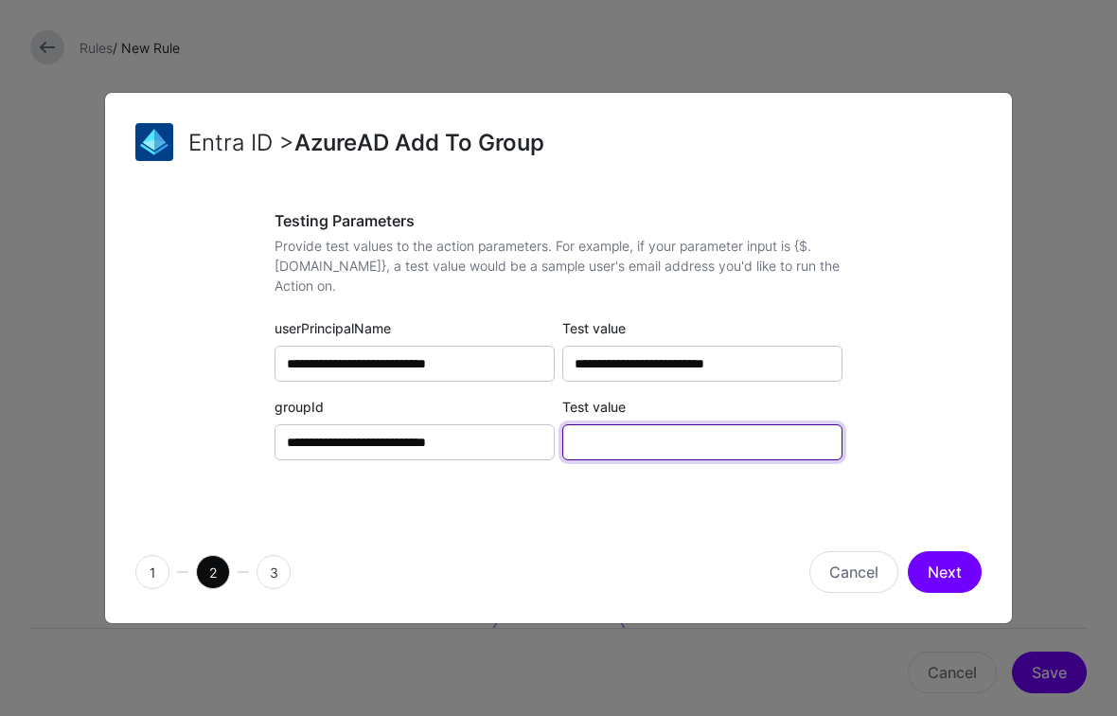
click at [695, 437] on input "Test value" at bounding box center [703, 442] width 280 height 36
paste input "**********"
type input "**********"
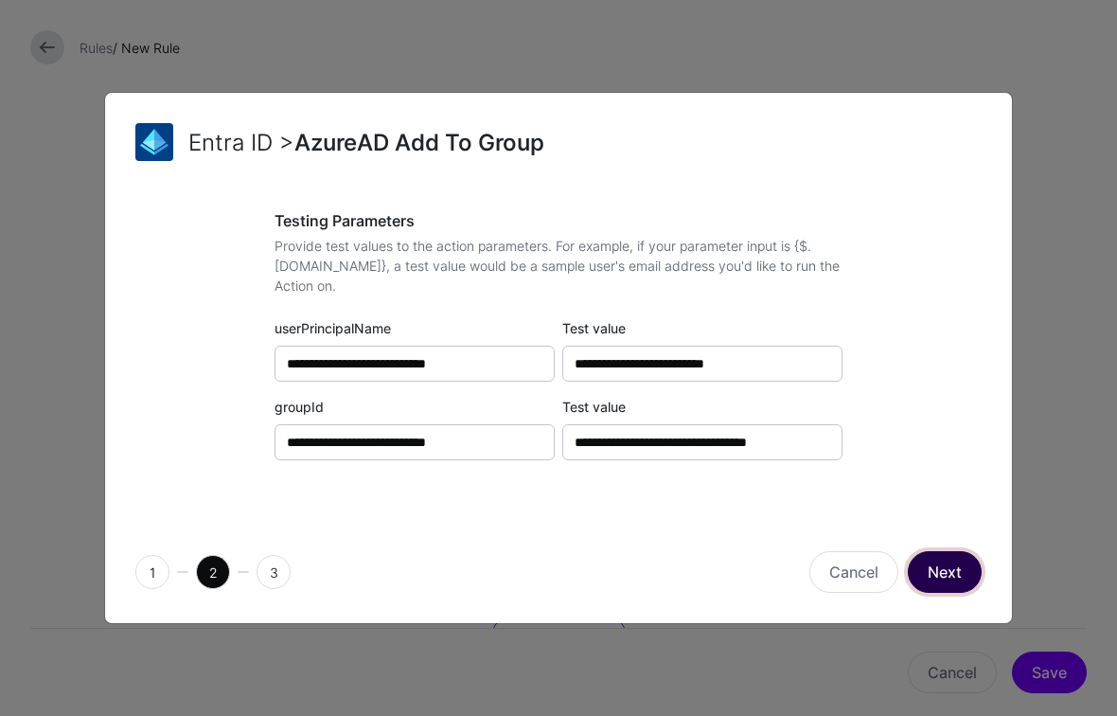
scroll to position [0, 0]
click at [944, 565] on button "Next" at bounding box center [945, 572] width 74 height 42
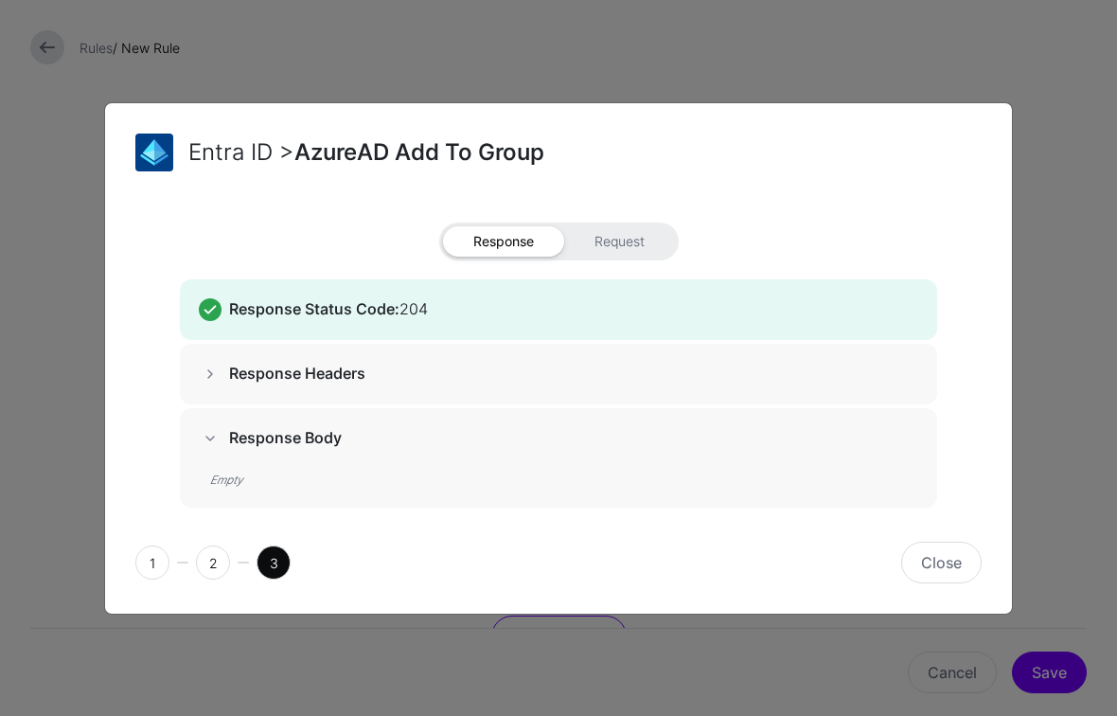
click at [953, 563] on button "Close" at bounding box center [942, 563] width 80 height 42
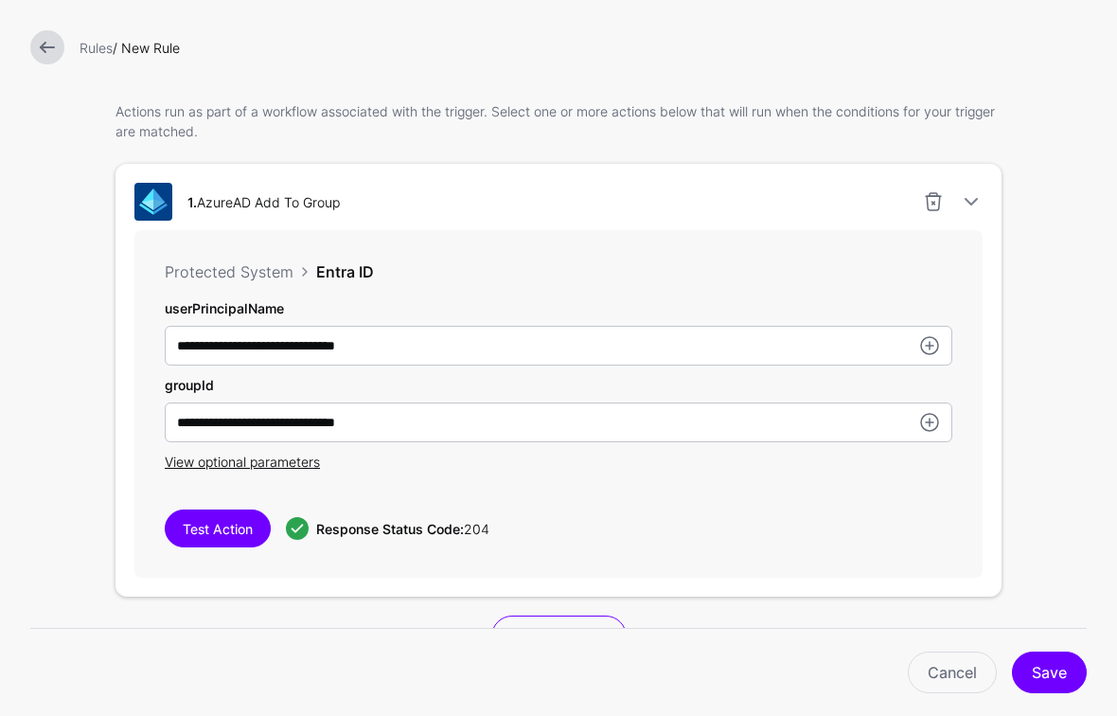
click at [57, 47] on link at bounding box center [47, 47] width 34 height 34
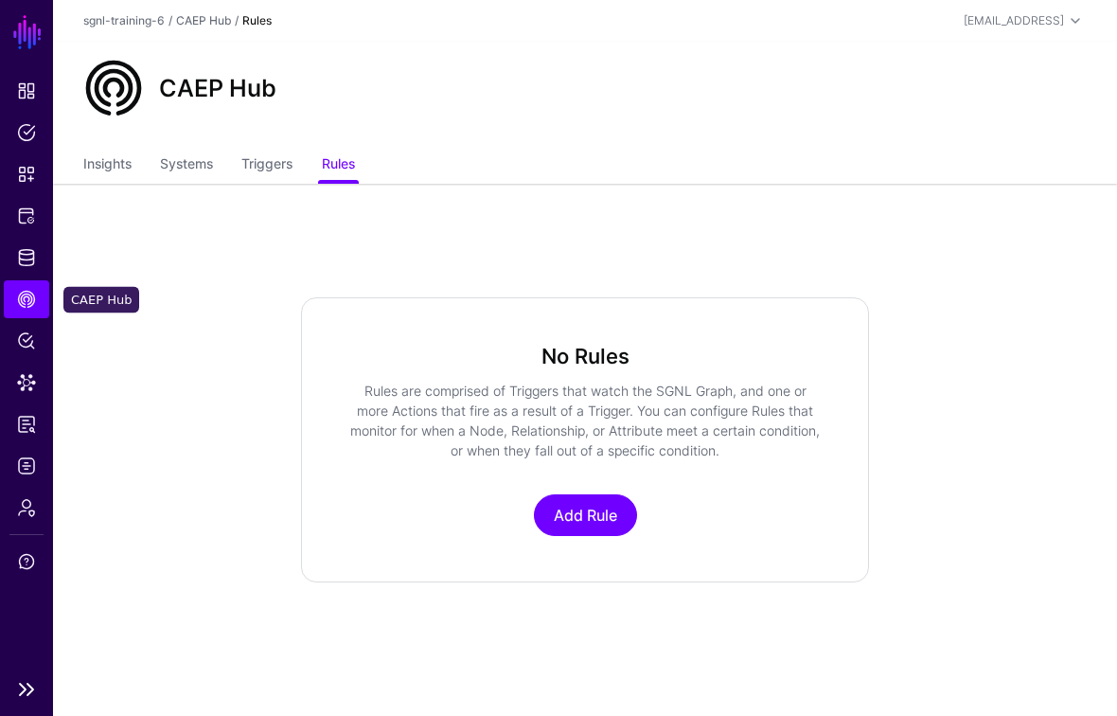
click at [32, 295] on span "CAEP Hub" at bounding box center [26, 299] width 19 height 19
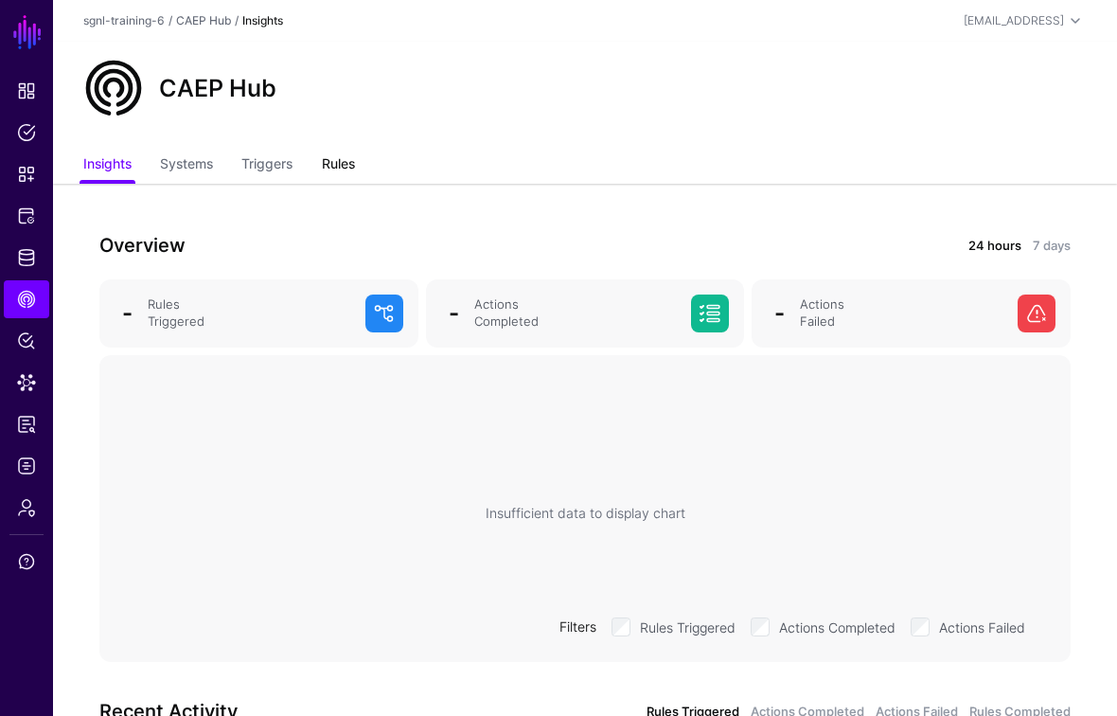
click at [330, 167] on link "Rules" at bounding box center [338, 166] width 33 height 36
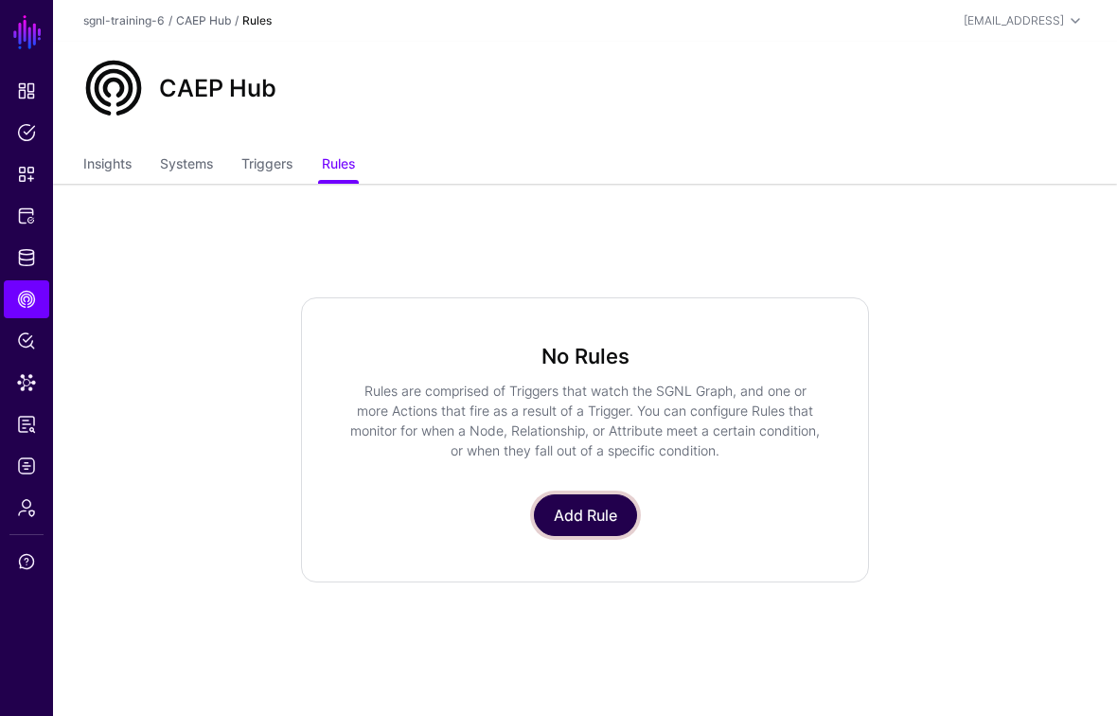
click at [590, 519] on link "Add Rule" at bounding box center [585, 515] width 103 height 42
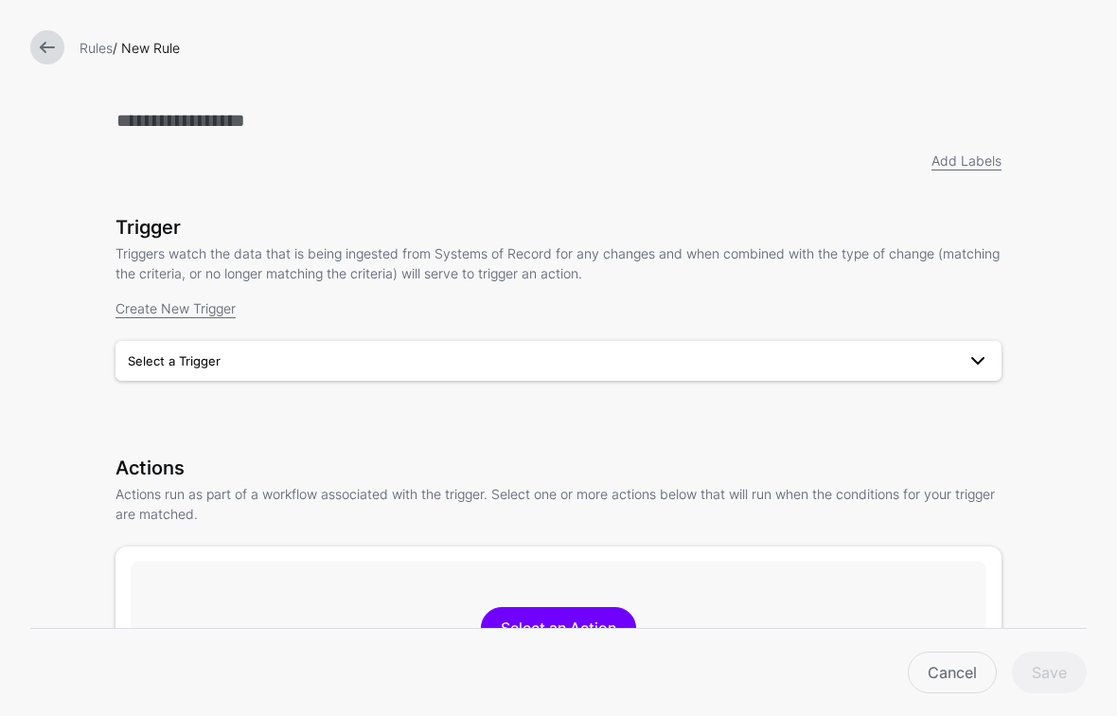
click at [399, 372] on span "Select a Trigger" at bounding box center [559, 360] width 862 height 23
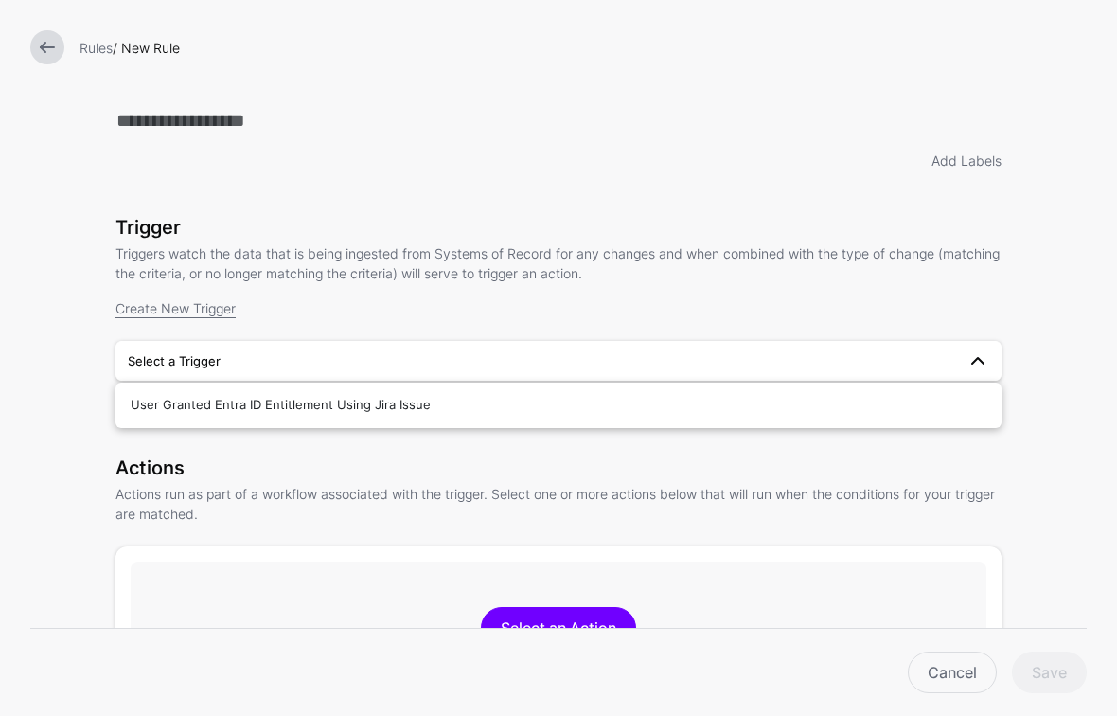
click at [55, 42] on link at bounding box center [47, 47] width 34 height 34
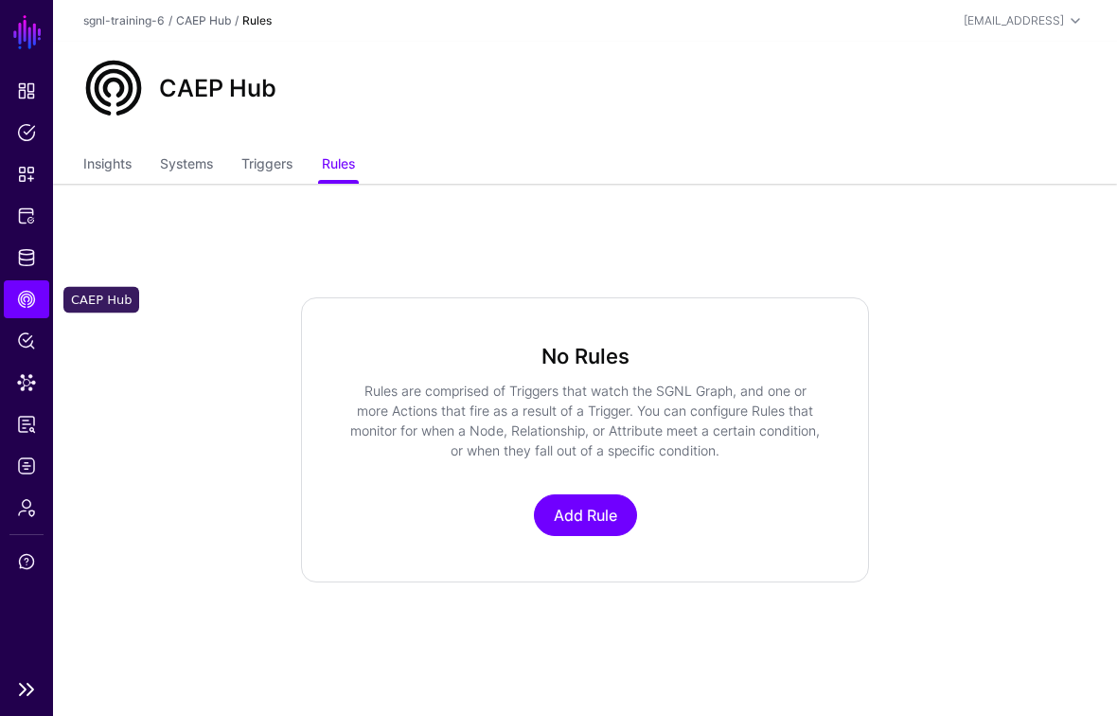
click at [31, 296] on span "CAEP Hub" at bounding box center [26, 299] width 19 height 19
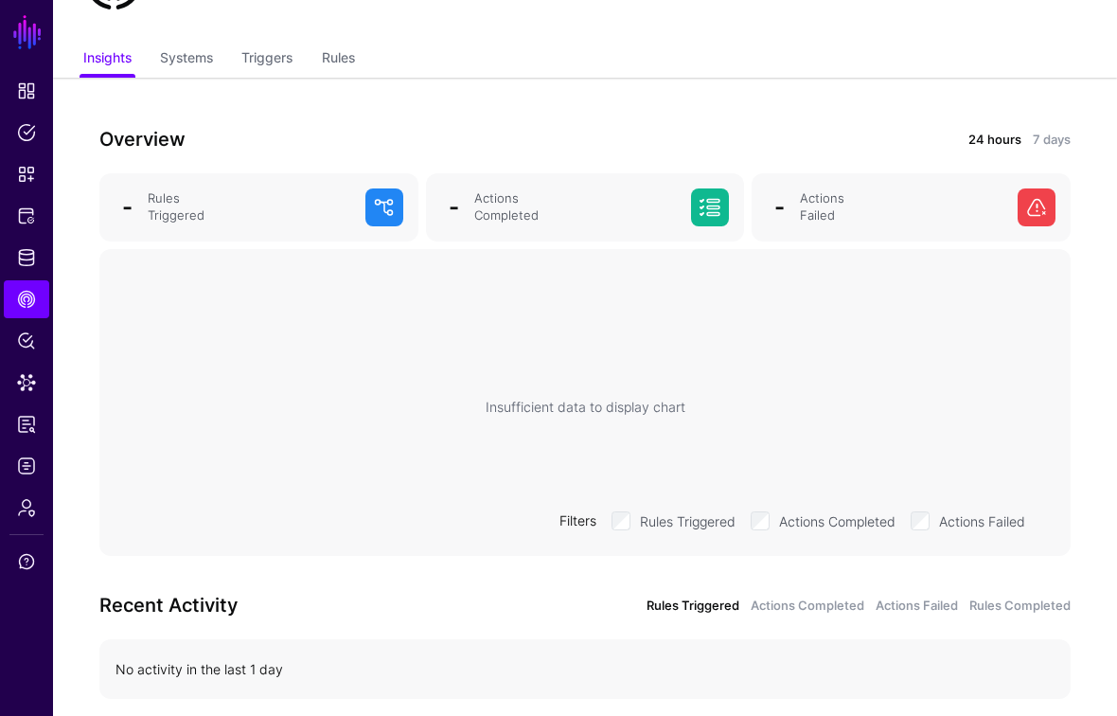
scroll to position [17, 0]
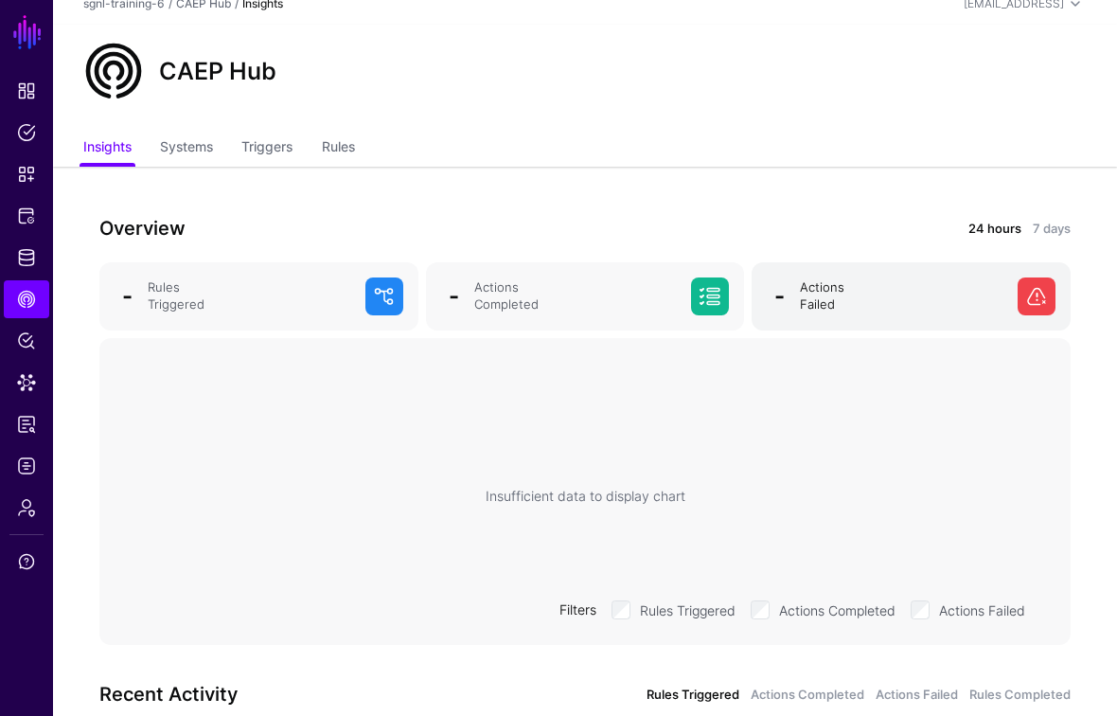
click at [1030, 295] on span at bounding box center [1037, 296] width 38 height 38
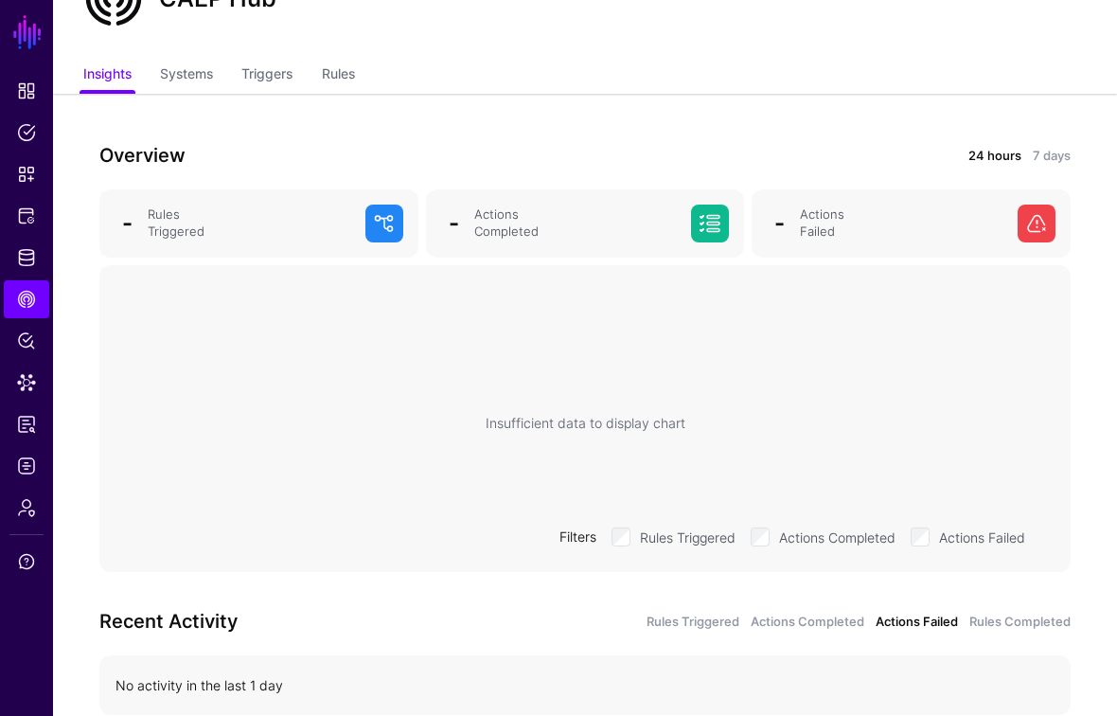
scroll to position [2, 0]
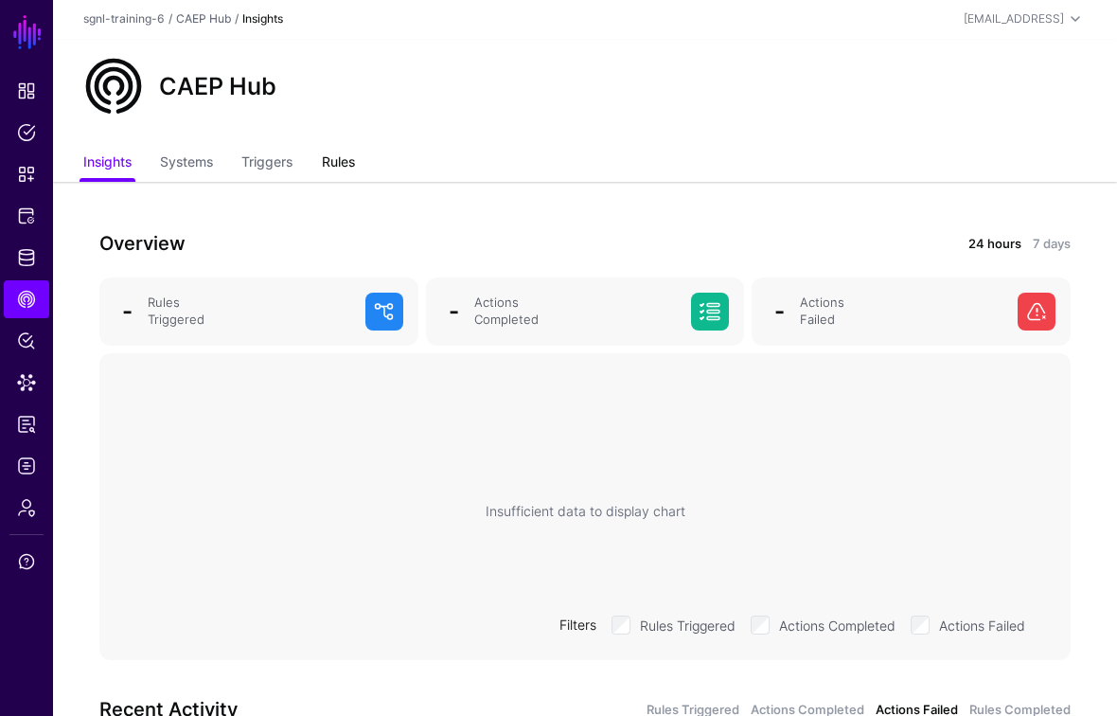
click at [350, 162] on link "Rules" at bounding box center [338, 164] width 33 height 36
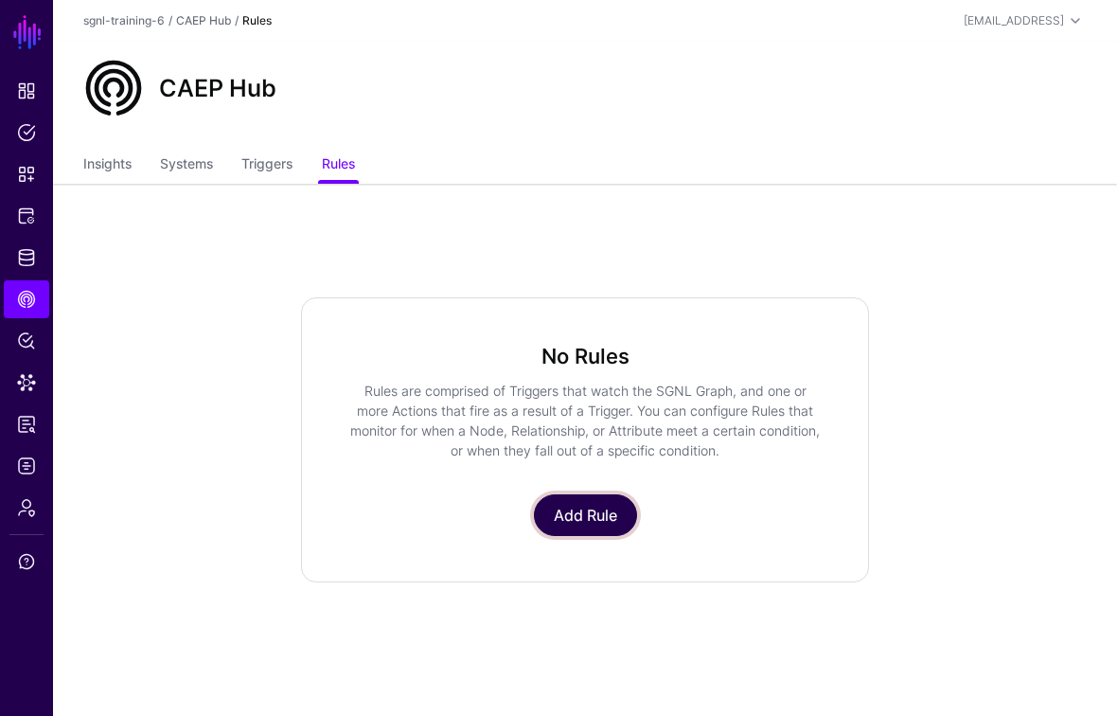
click at [595, 526] on link "Add Rule" at bounding box center [585, 515] width 103 height 42
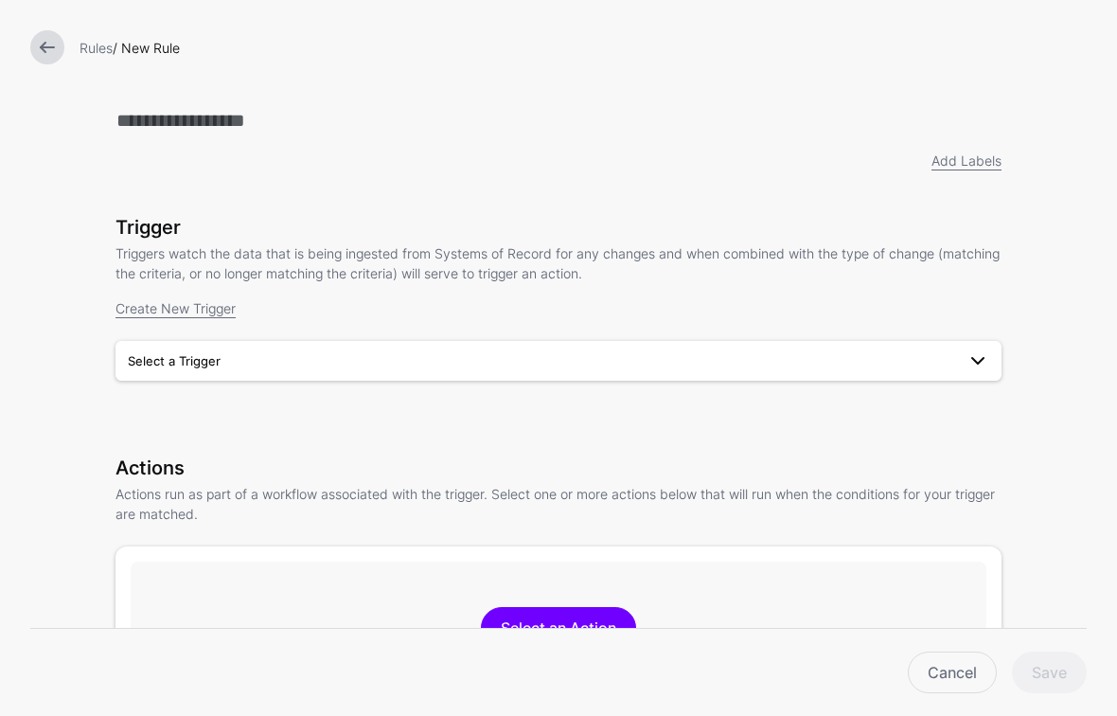
scroll to position [11, 0]
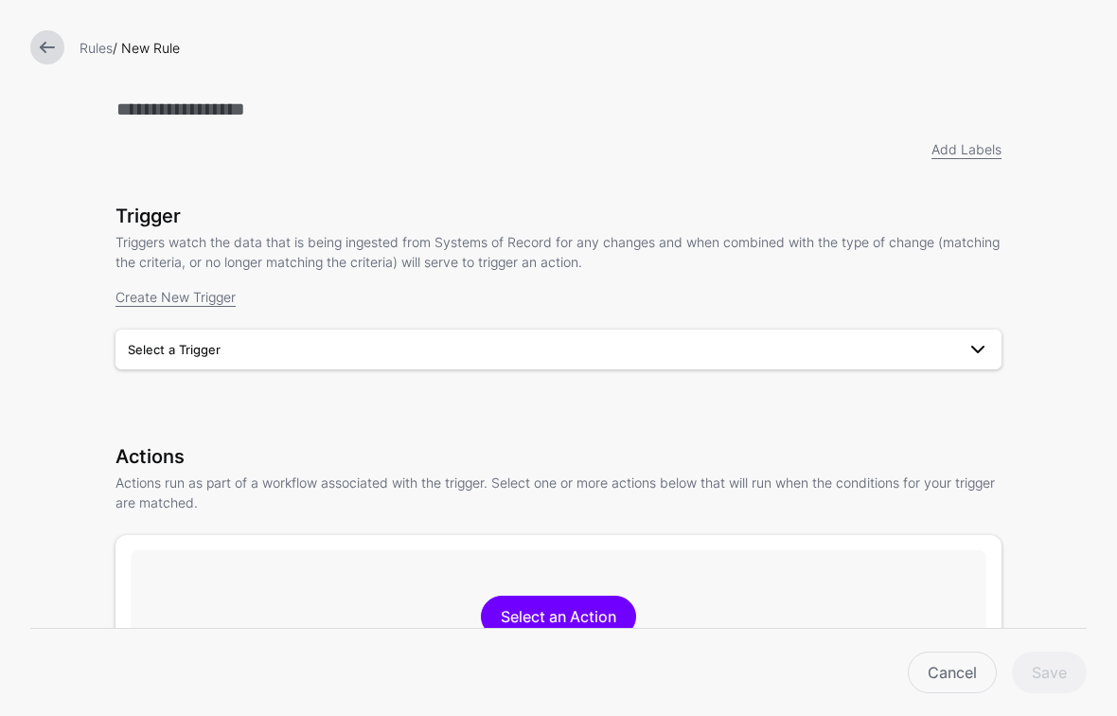
click at [702, 350] on span "Select a Trigger" at bounding box center [542, 349] width 828 height 21
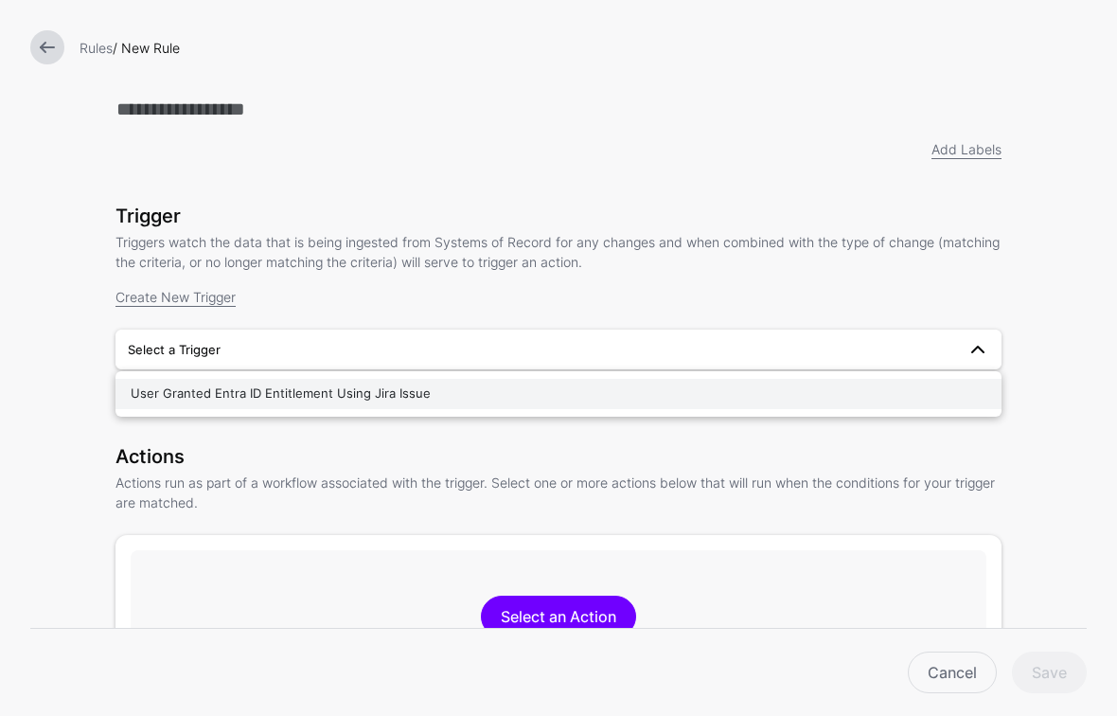
click at [418, 391] on span "User Granted Entra ID Entitlement Using Jira Issue" at bounding box center [281, 392] width 300 height 15
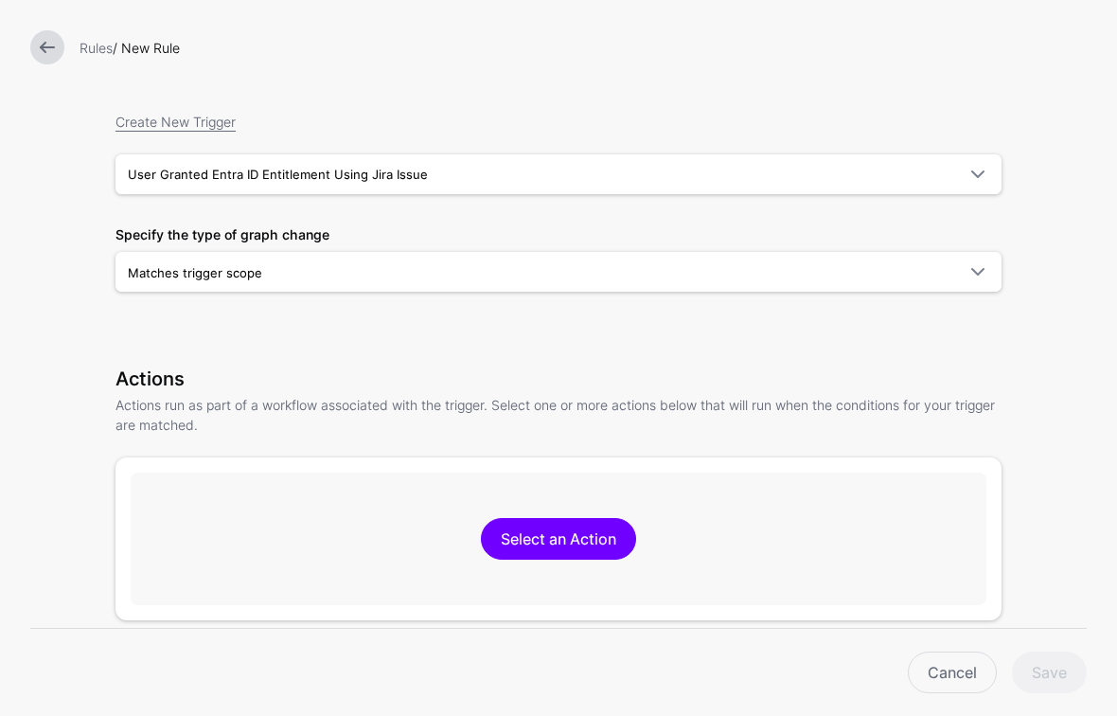
scroll to position [199, 0]
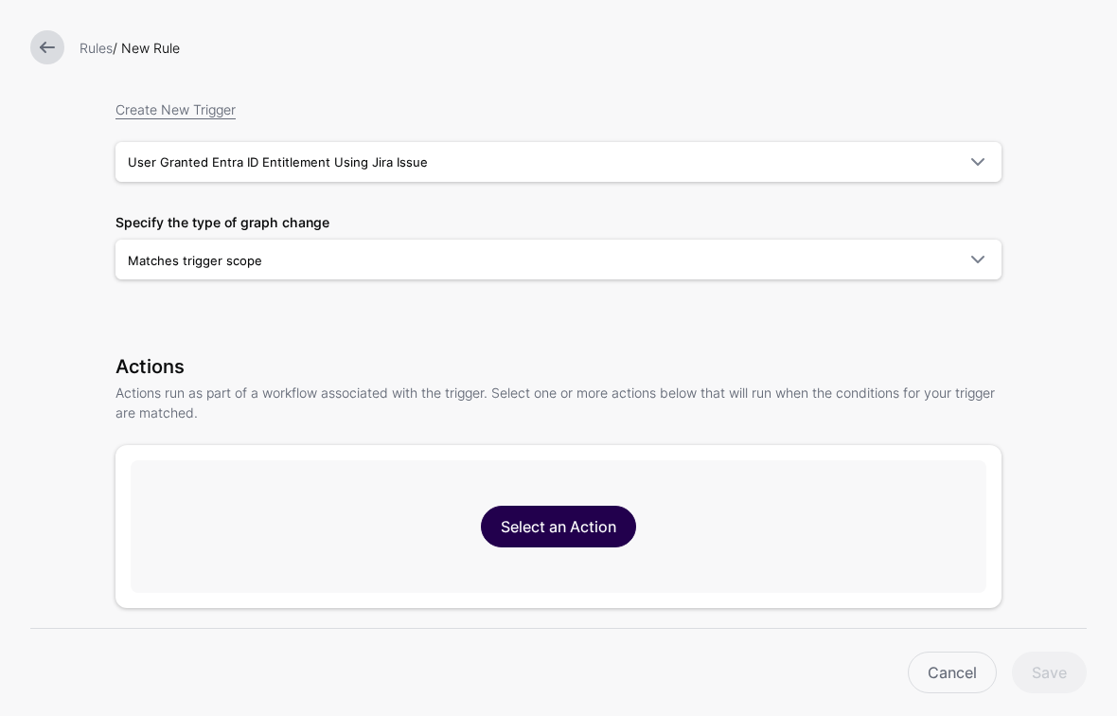
click at [553, 529] on link "Select an Action" at bounding box center [558, 527] width 155 height 42
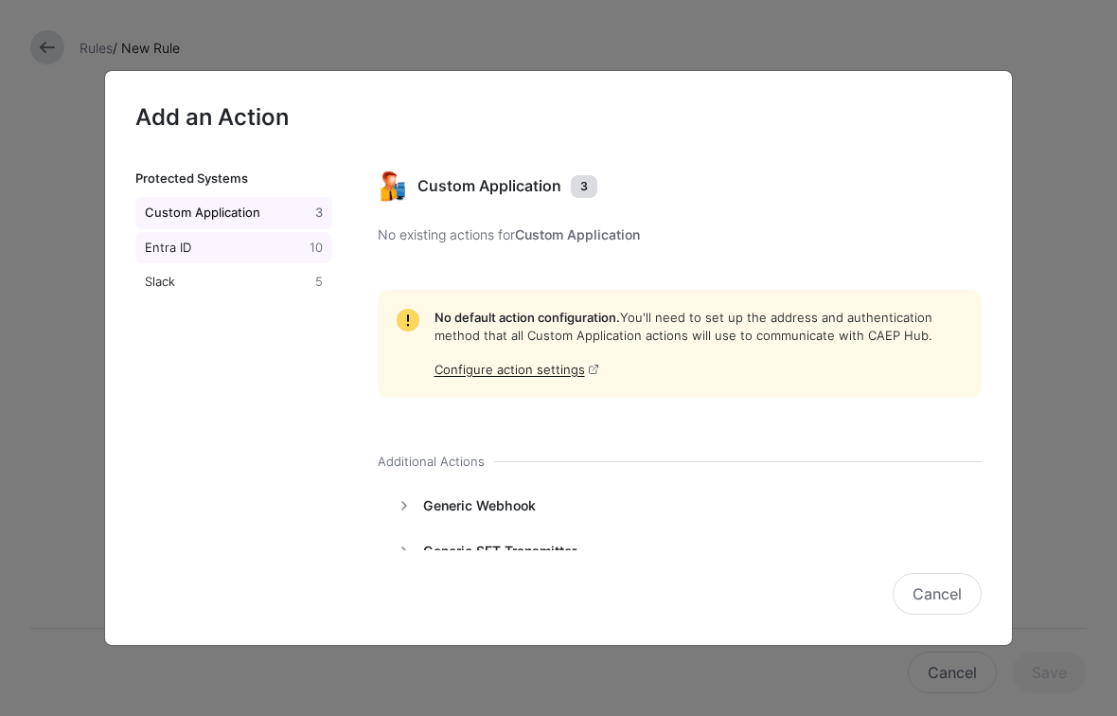
click at [245, 249] on div "Entra ID" at bounding box center [223, 248] width 165 height 19
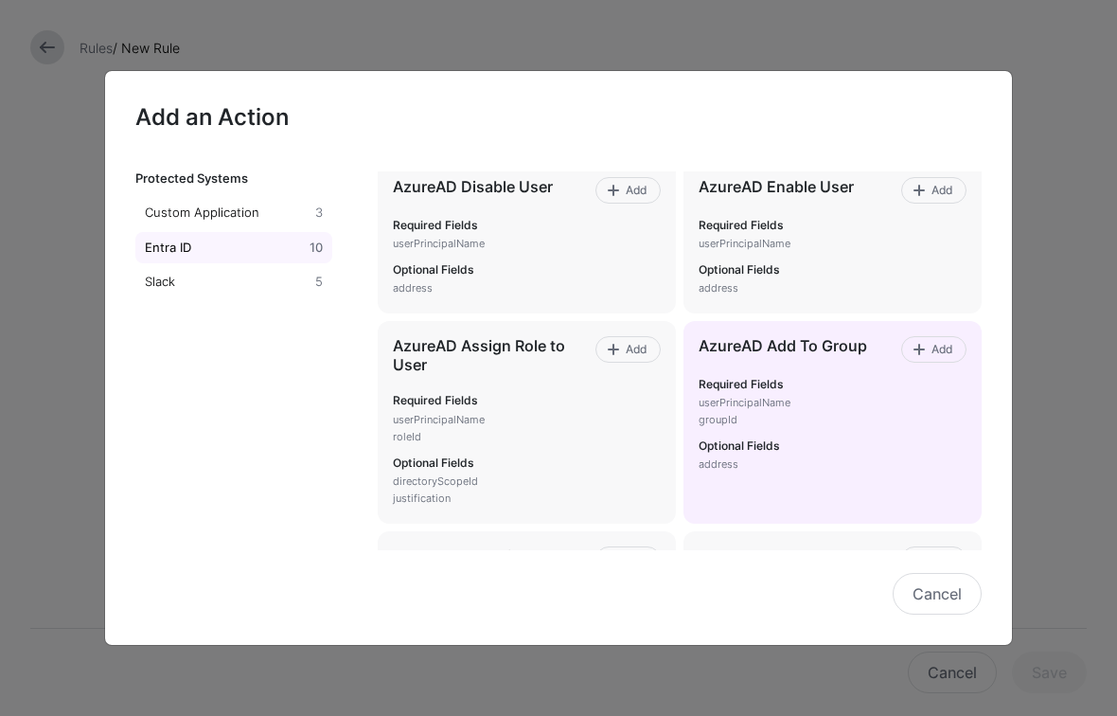
scroll to position [91, 0]
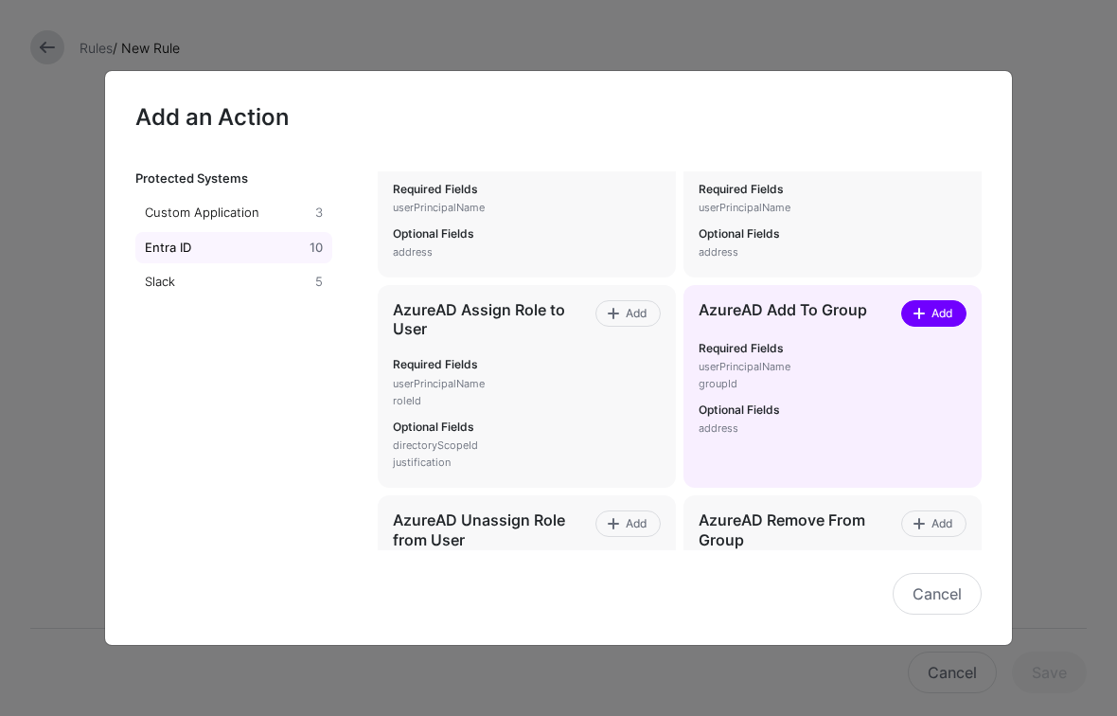
click at [935, 319] on span "Add" at bounding box center [943, 313] width 26 height 17
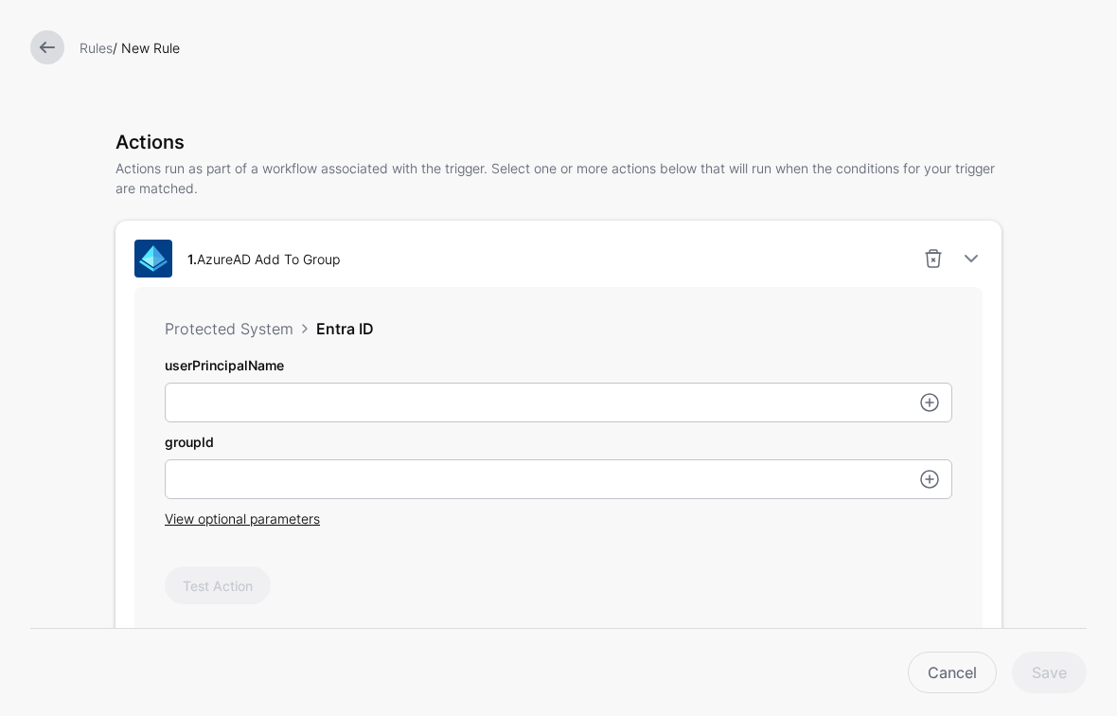
scroll to position [535, 0]
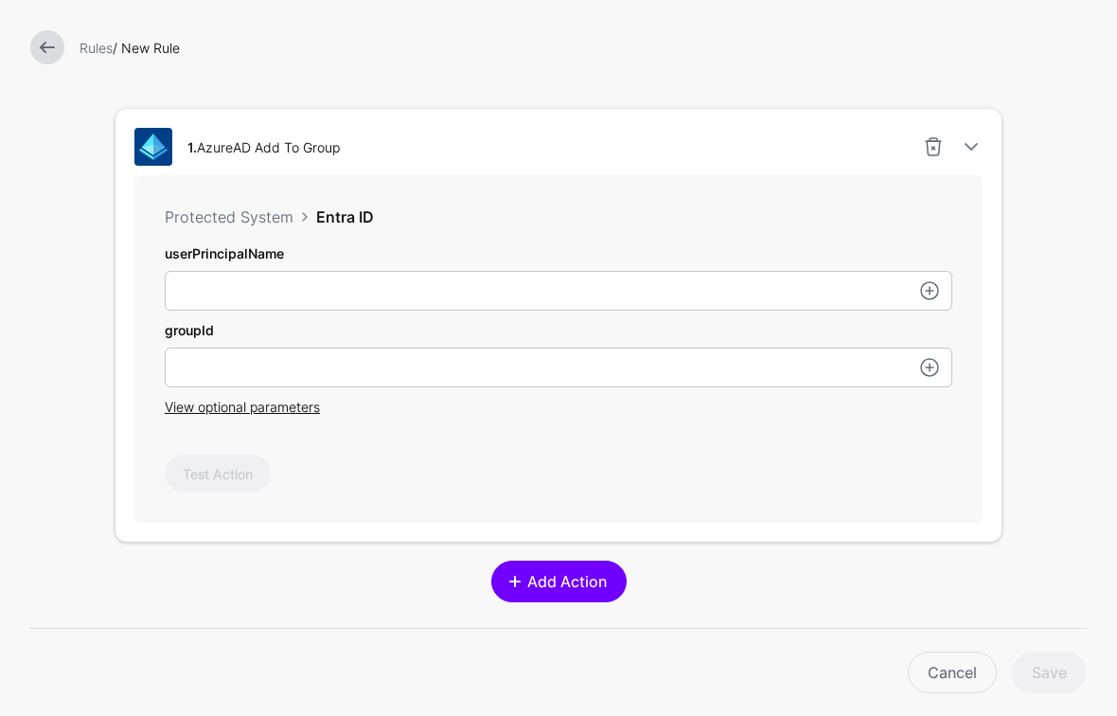
click at [561, 602] on link "Add Action" at bounding box center [558, 582] width 135 height 42
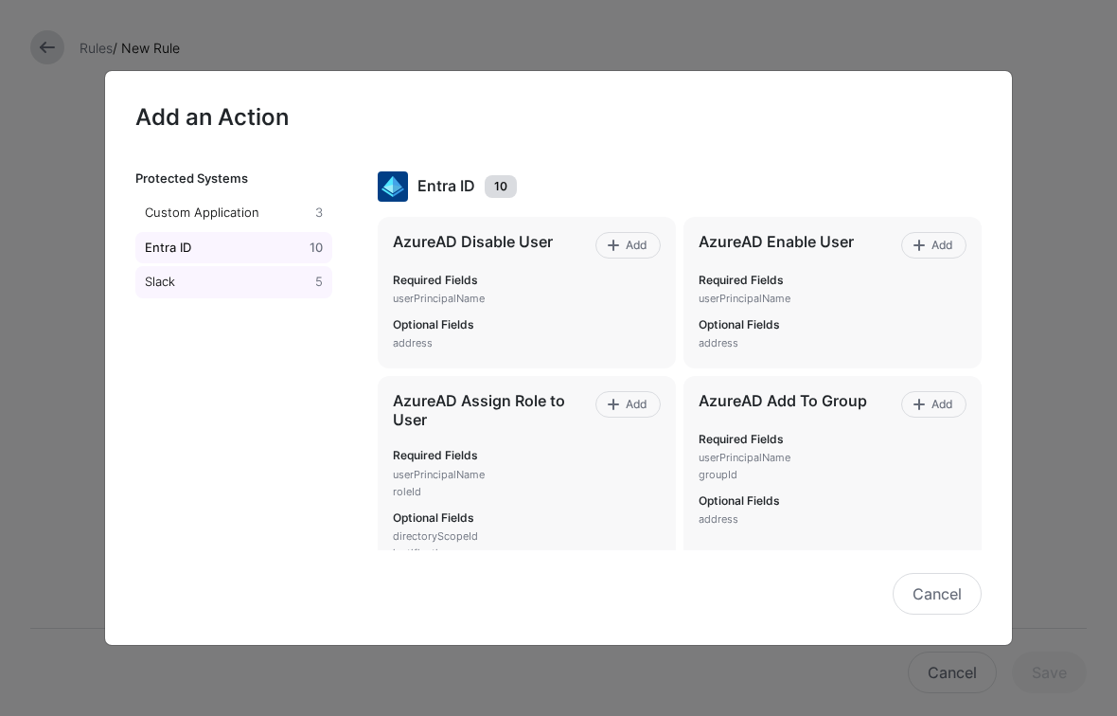
click at [198, 274] on div "Slack" at bounding box center [226, 282] width 170 height 19
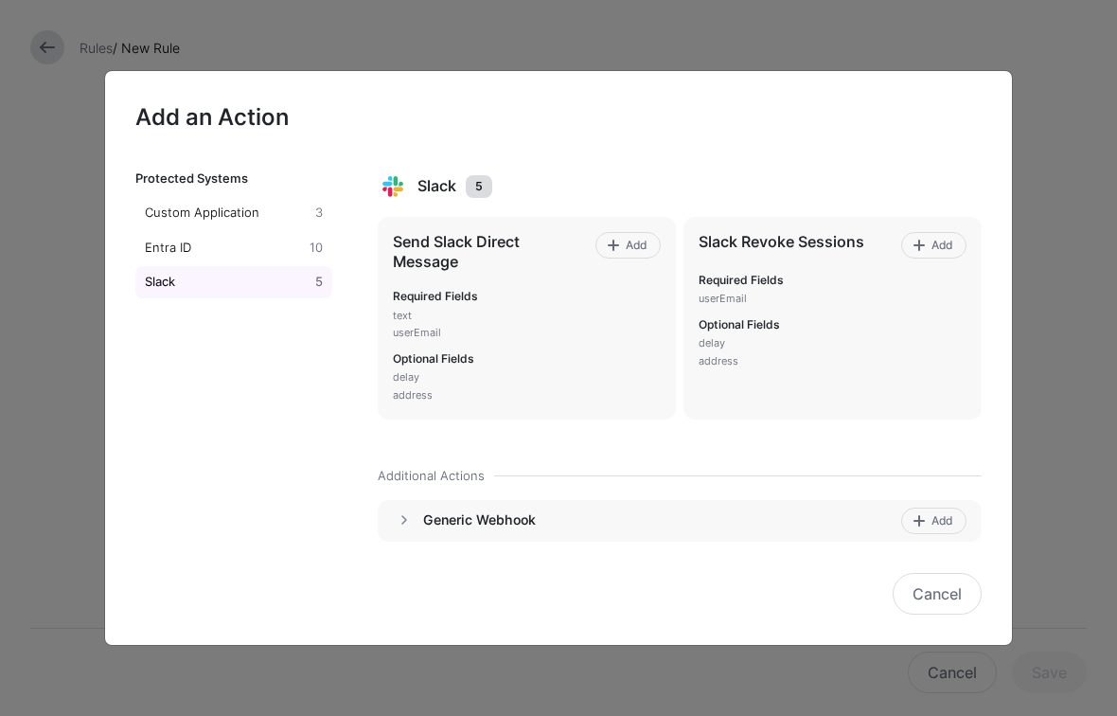
click at [444, 525] on h4 "Generic Webhook" at bounding box center [659, 519] width 472 height 17
click at [938, 525] on span "Add" at bounding box center [943, 520] width 26 height 17
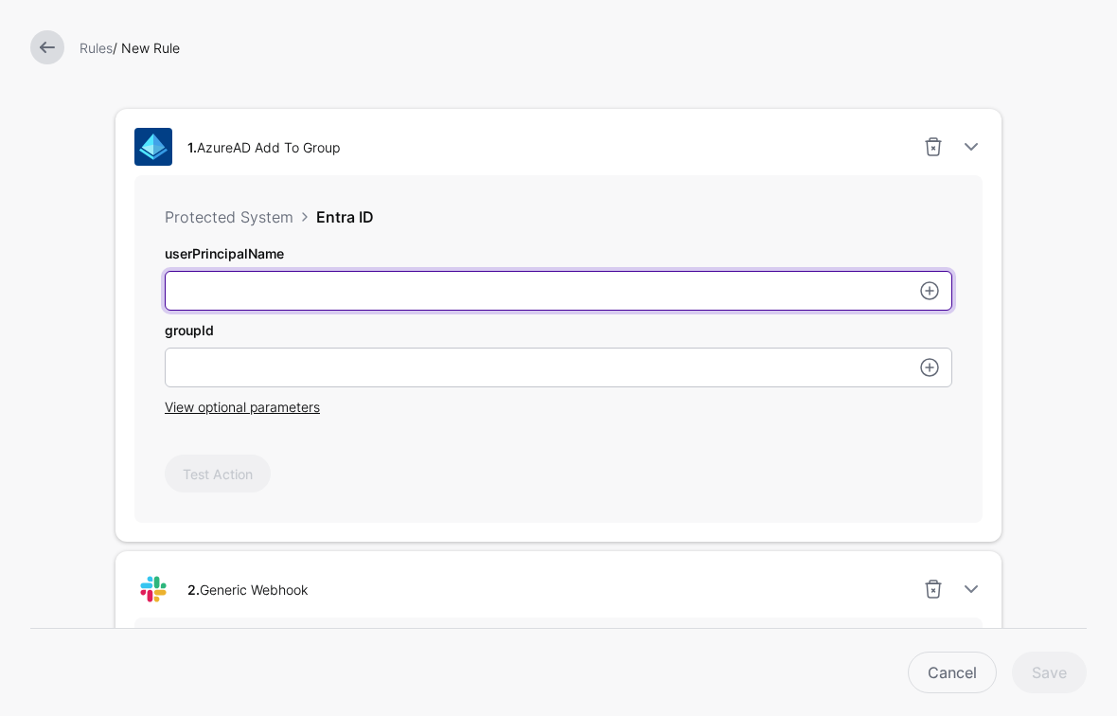
click at [397, 291] on input "userPrincipalName" at bounding box center [559, 291] width 788 height 40
paste input "**********"
type input "**********"
click at [311, 294] on input "userPrincipalName" at bounding box center [559, 291] width 788 height 40
paste input "**********"
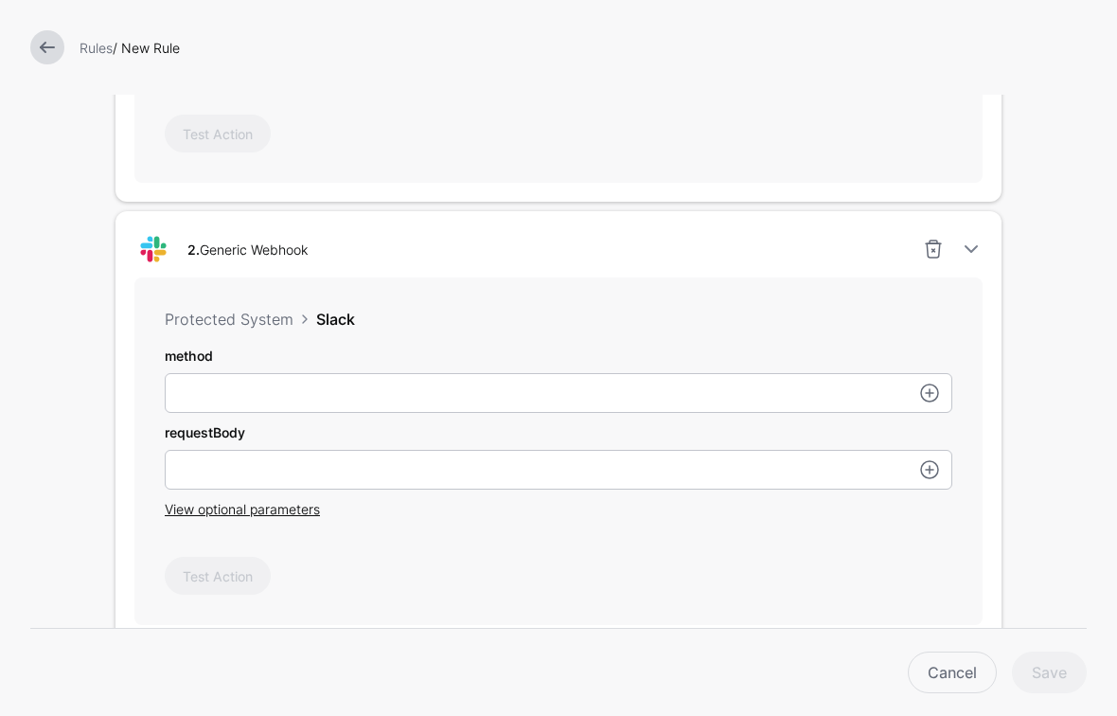
scroll to position [900, 0]
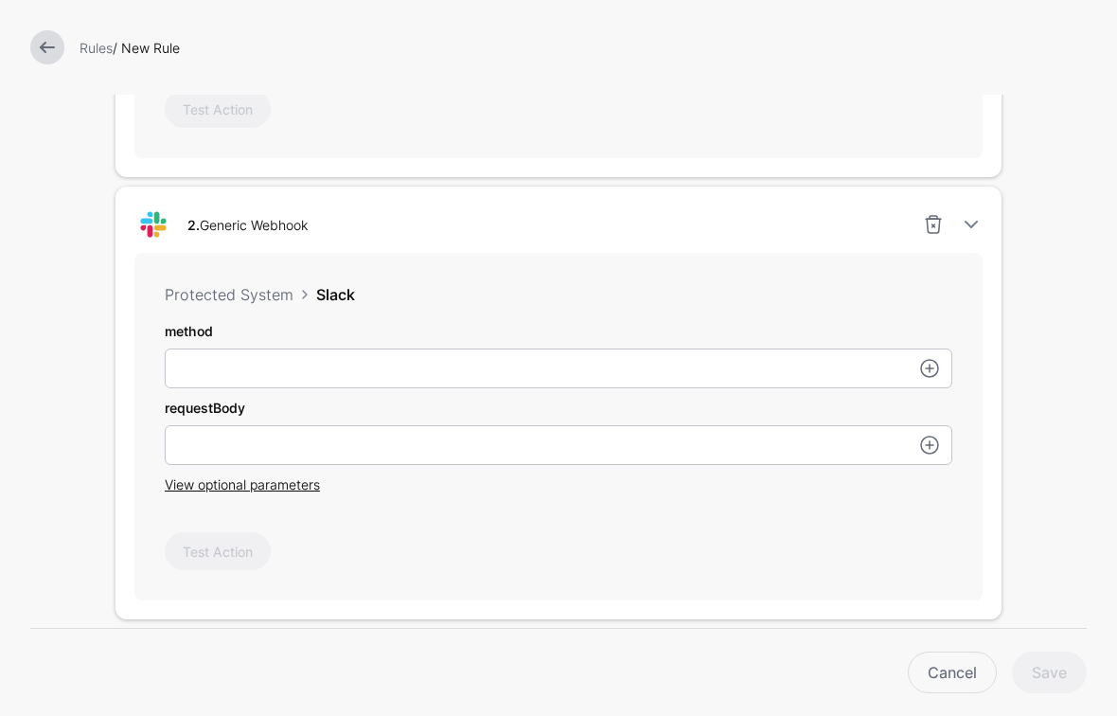
type input "**********"
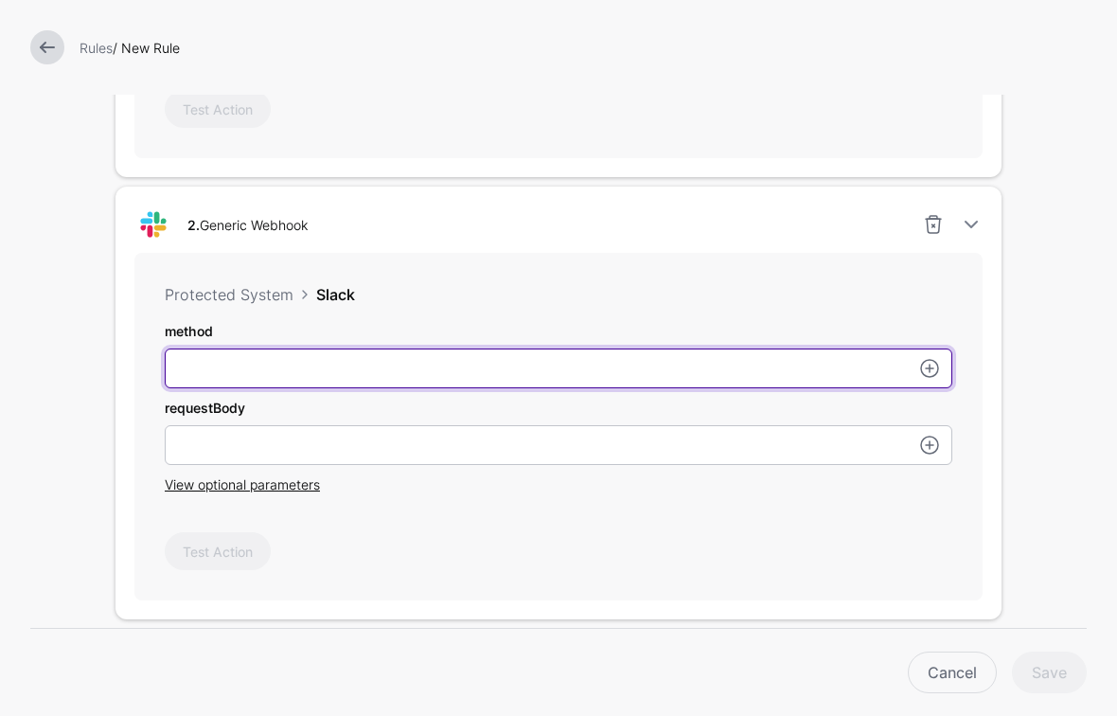
click at [293, 369] on input "userPrincipalName" at bounding box center [559, 368] width 788 height 40
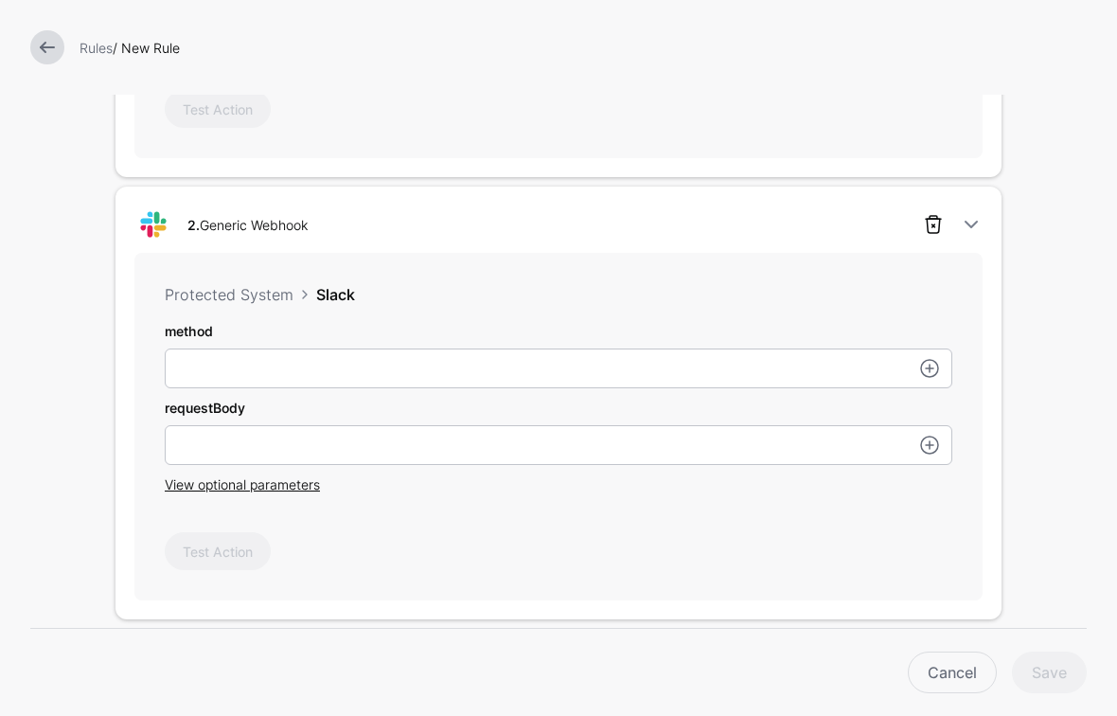
click at [938, 223] on link at bounding box center [933, 224] width 23 height 23
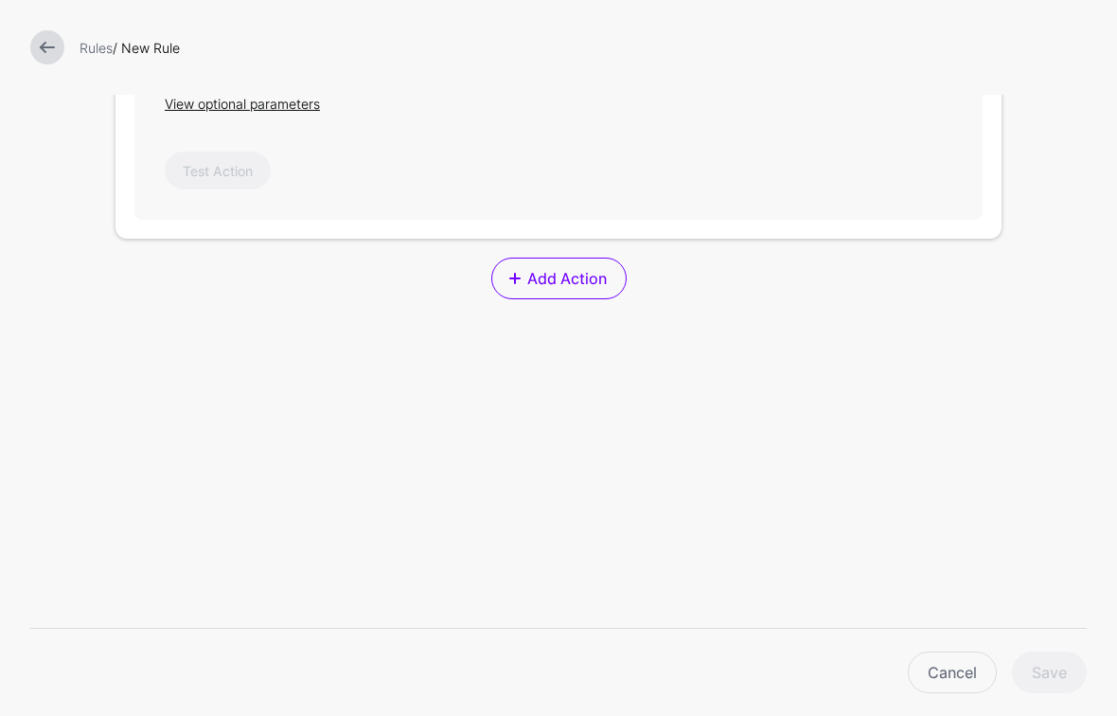
scroll to position [840, 0]
click at [938, 223] on div "**********" at bounding box center [559, 22] width 886 height 433
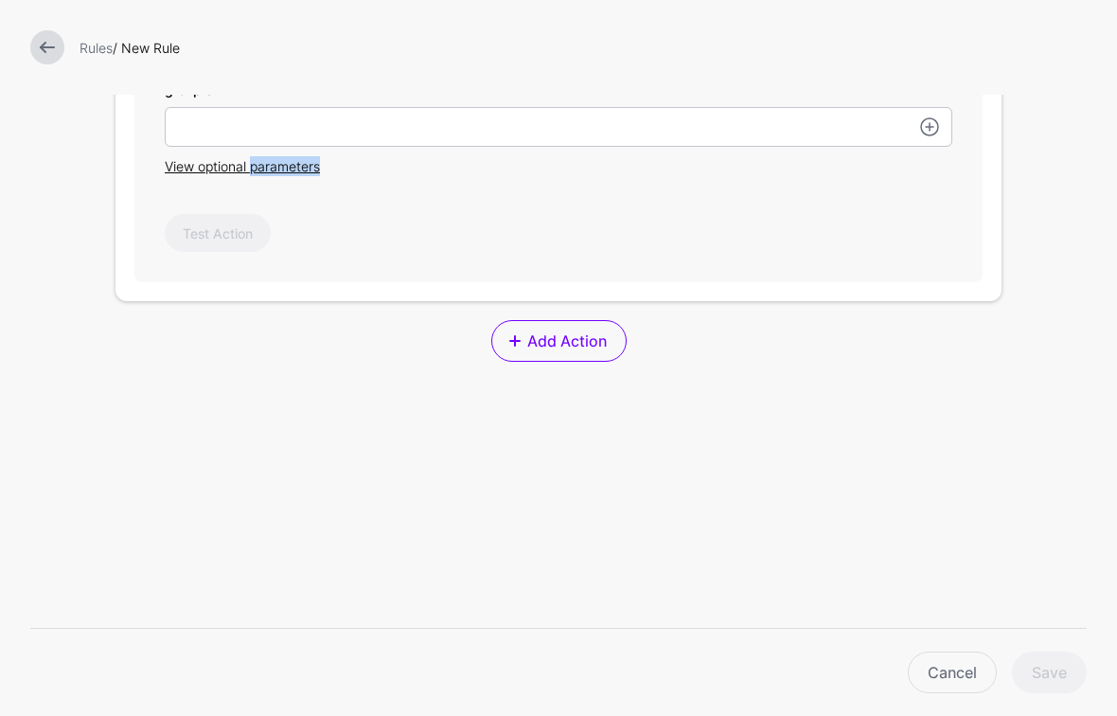
scroll to position [546, 0]
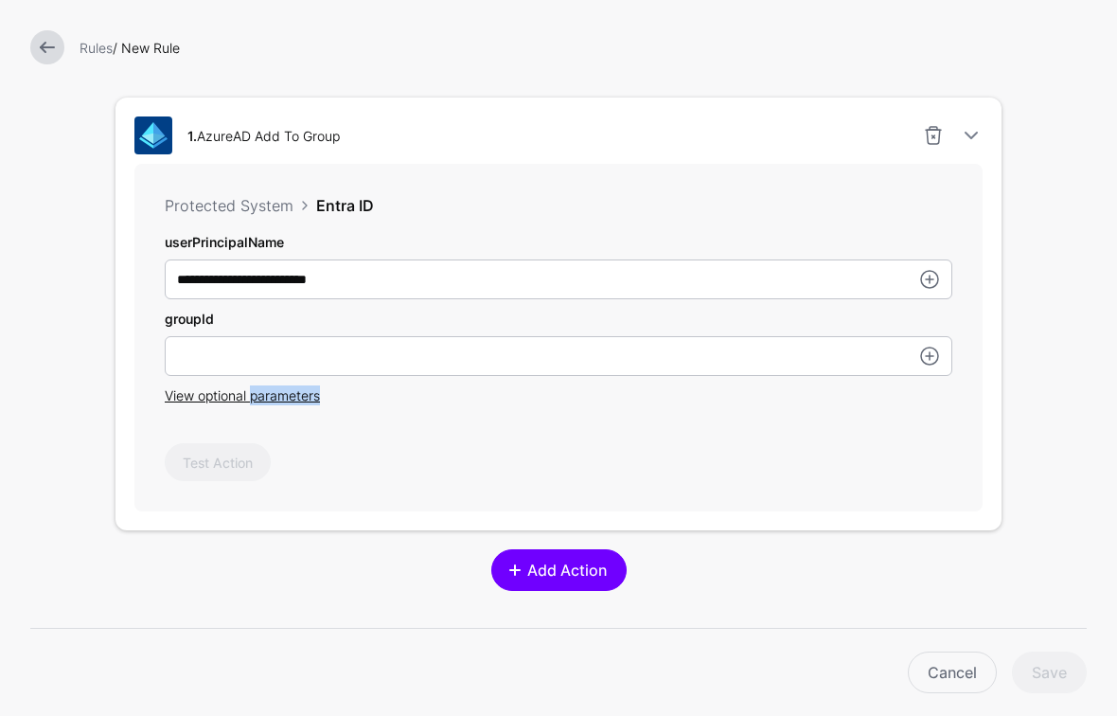
click at [539, 578] on span "Add Action" at bounding box center [567, 570] width 84 height 23
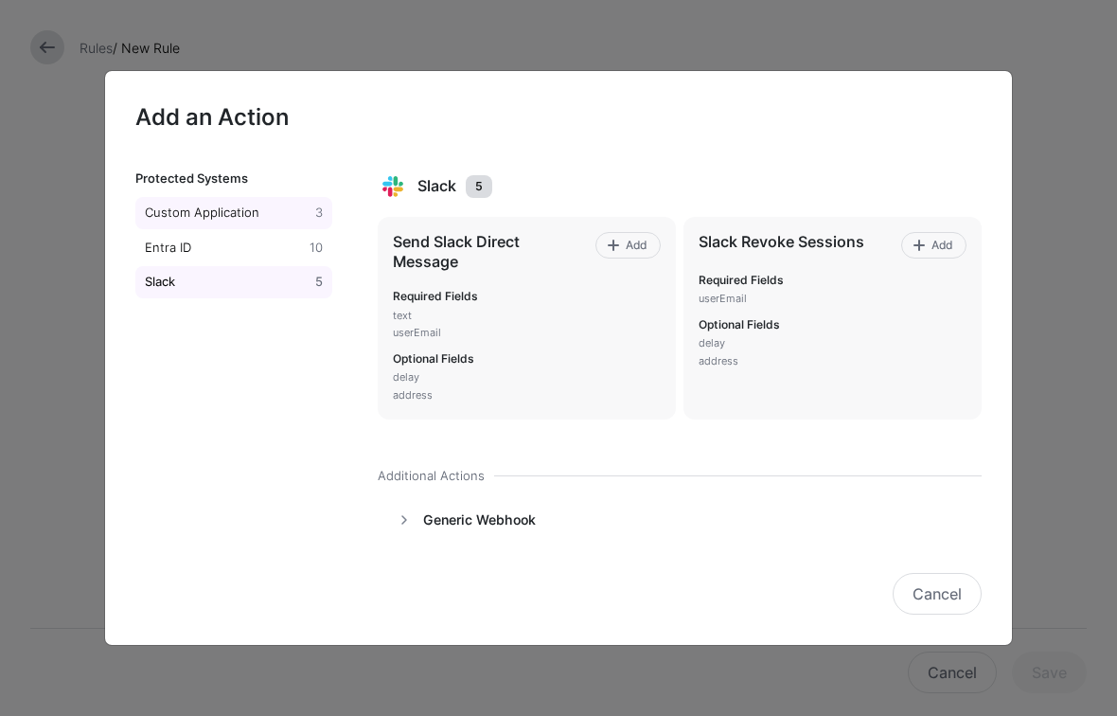
click at [230, 216] on div "Custom Application" at bounding box center [226, 213] width 170 height 19
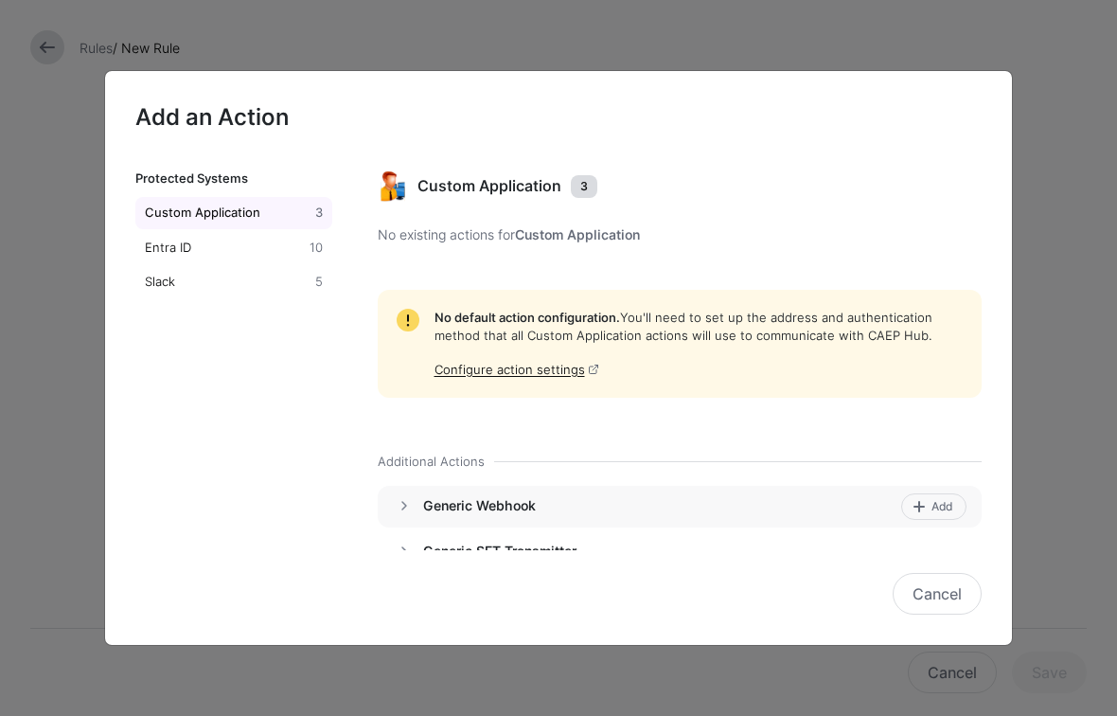
click at [462, 501] on h4 "Generic Webhook" at bounding box center [659, 505] width 472 height 17
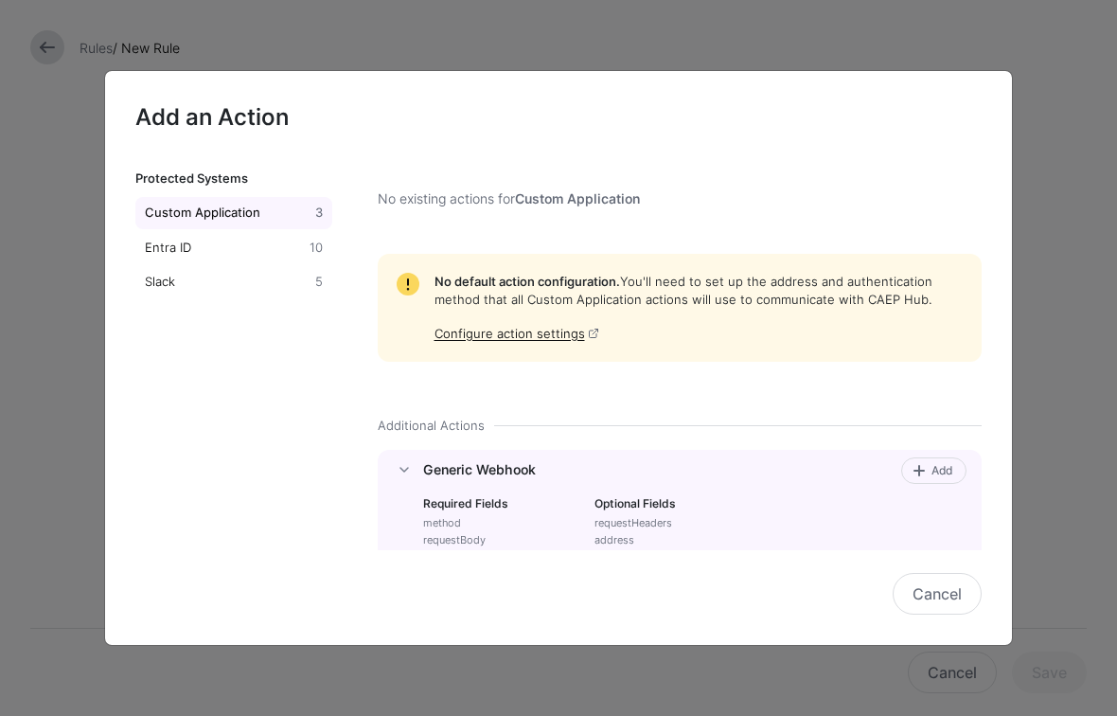
scroll to position [61, 0]
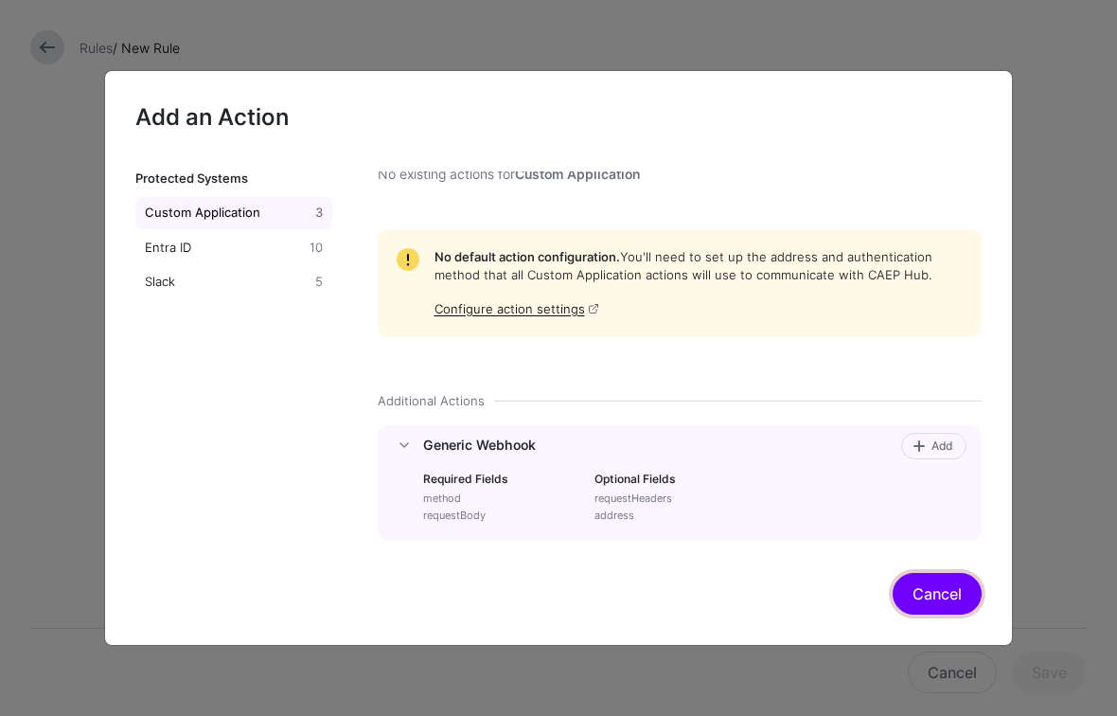
click at [941, 587] on button "Cancel" at bounding box center [937, 594] width 89 height 42
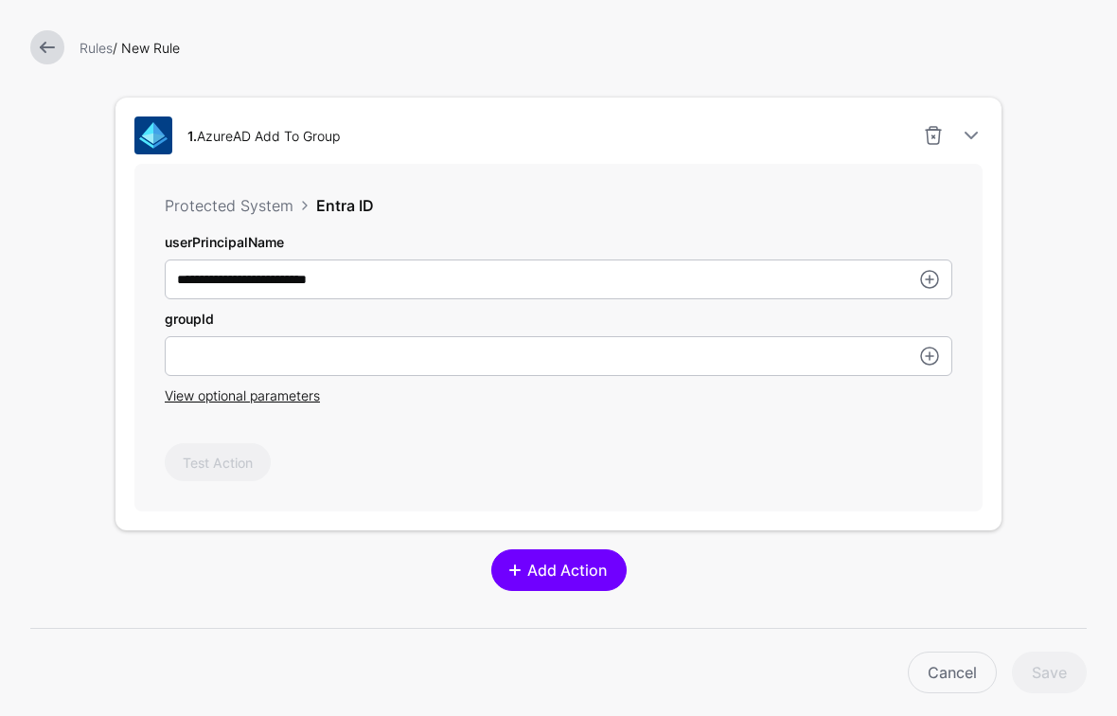
click at [584, 570] on span "Add Action" at bounding box center [567, 570] width 84 height 23
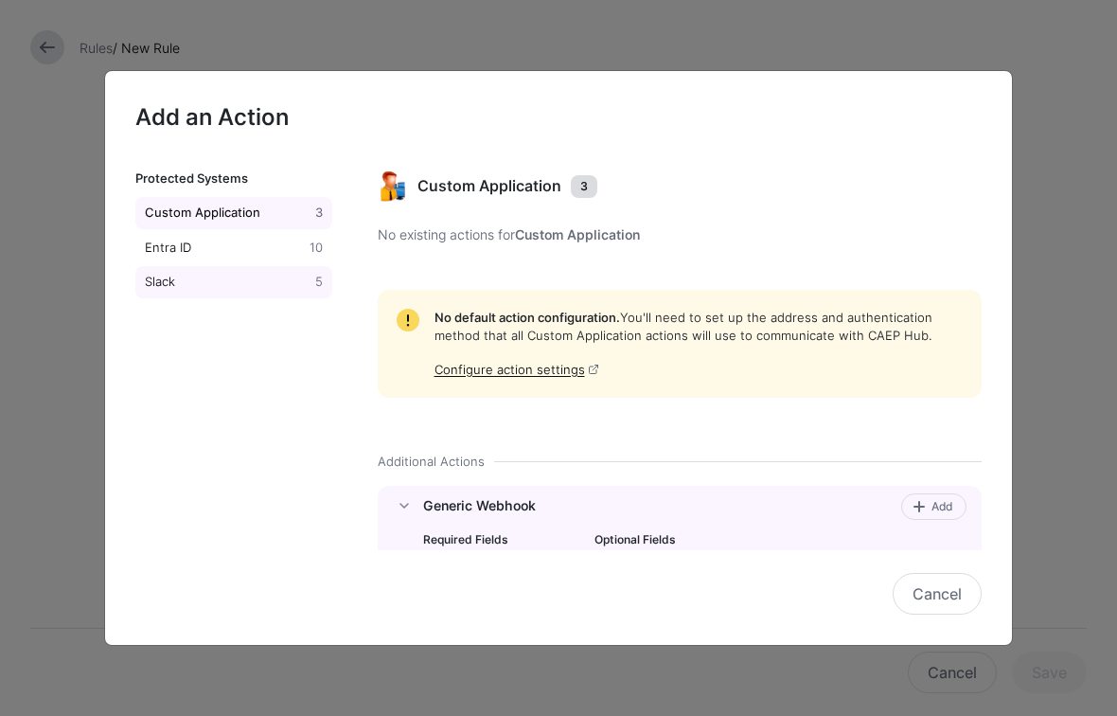
click at [157, 277] on div "Slack" at bounding box center [226, 282] width 170 height 19
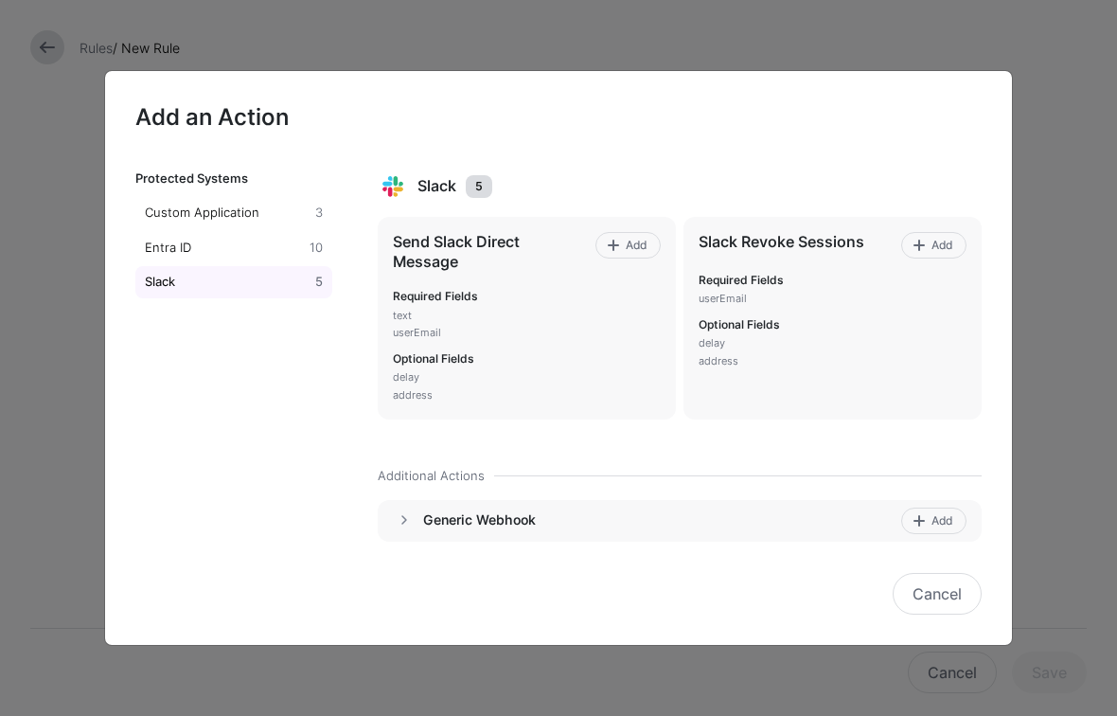
click at [473, 520] on h4 "Generic Webhook" at bounding box center [659, 519] width 472 height 17
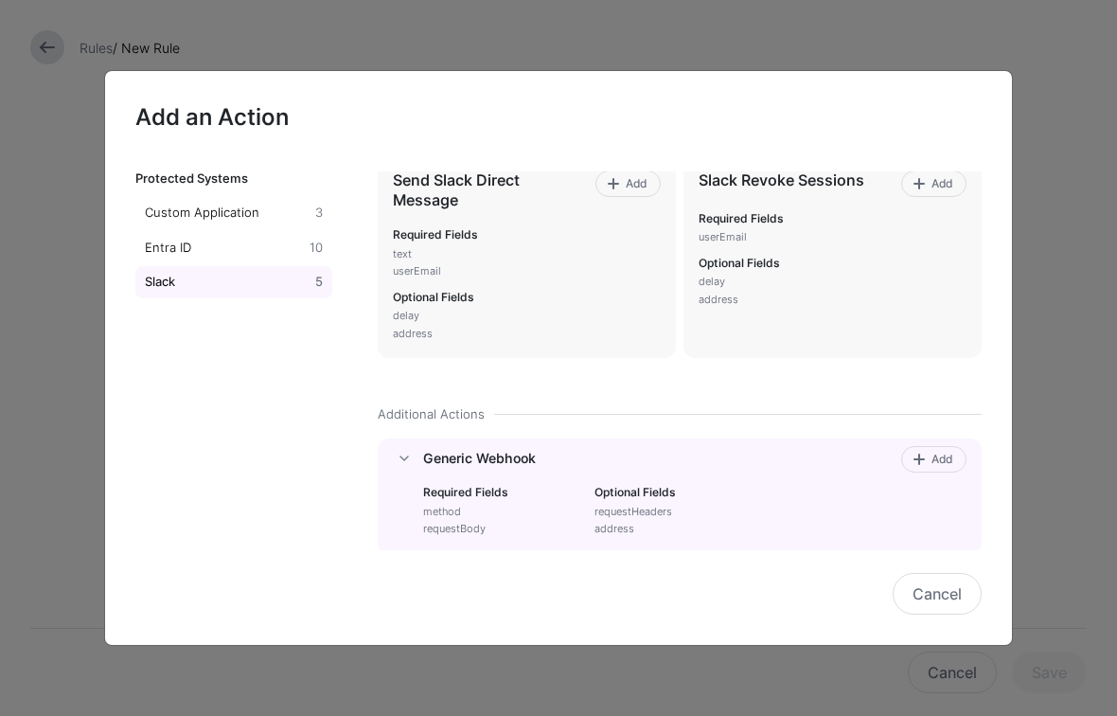
scroll to position [98, 0]
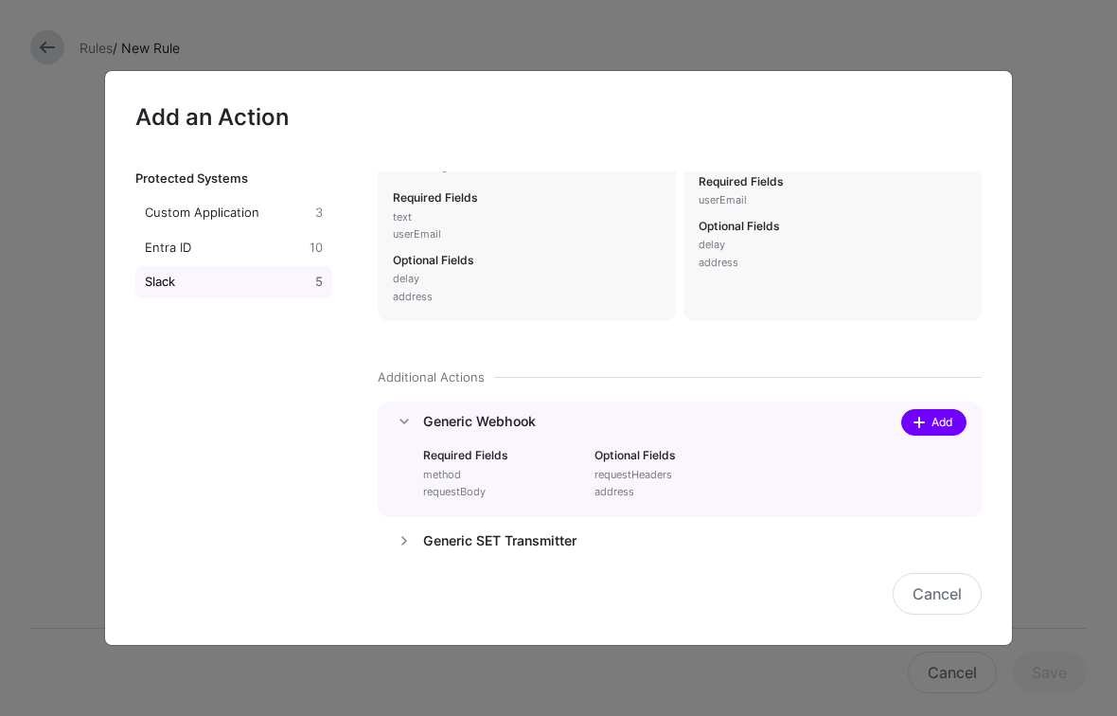
click at [947, 423] on span "Add" at bounding box center [943, 422] width 26 height 17
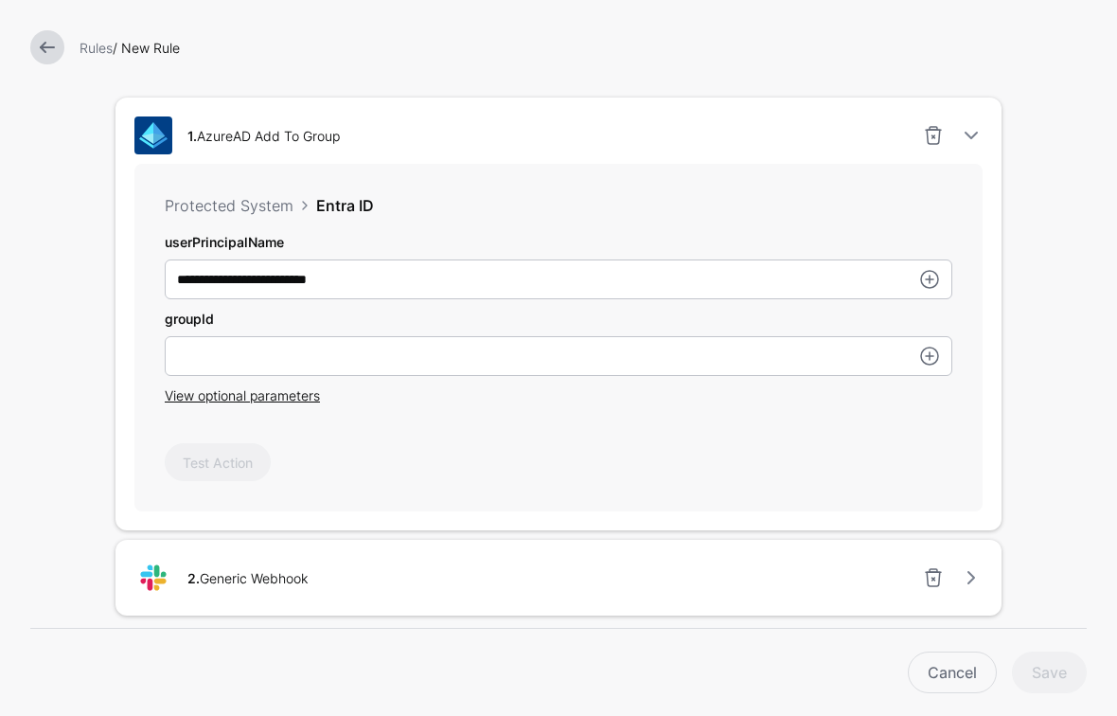
click at [294, 401] on span "View optional parameters" at bounding box center [242, 395] width 155 height 16
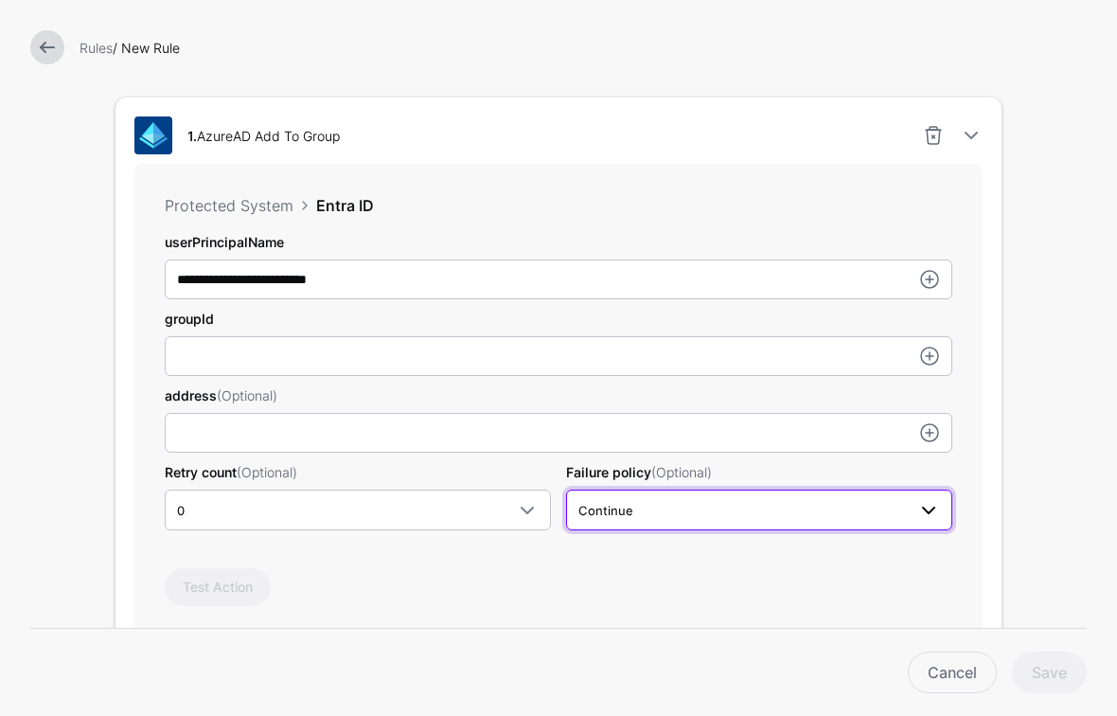
click at [619, 510] on span "Continue" at bounding box center [606, 510] width 55 height 15
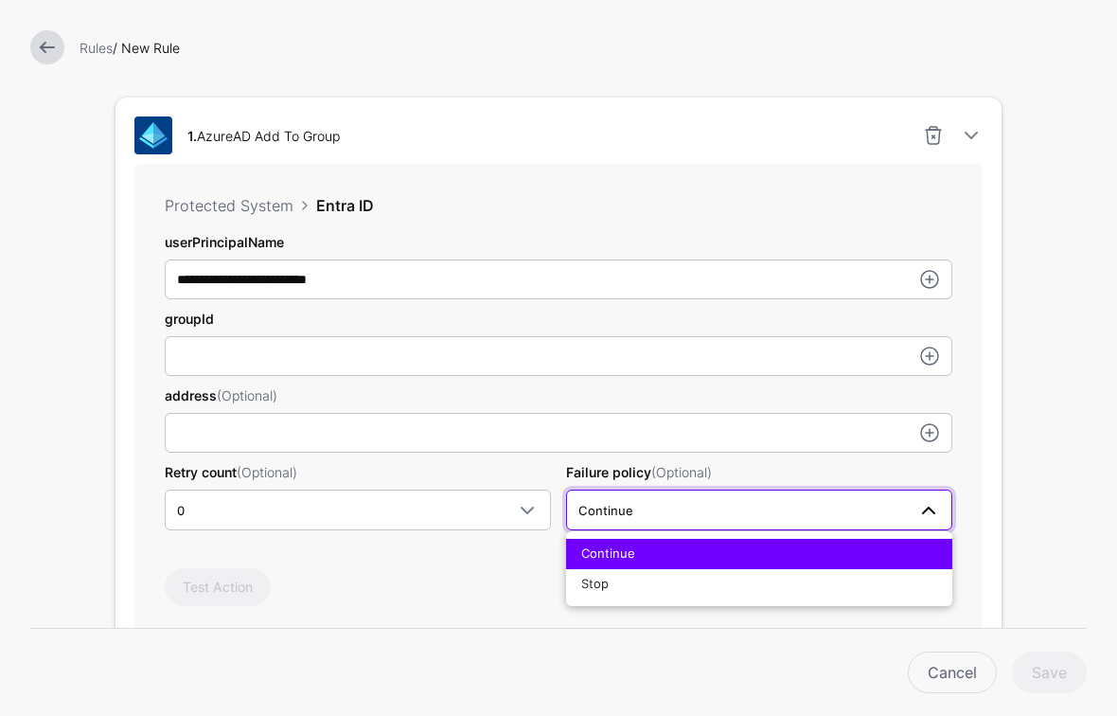
click at [619, 510] on span "Continue" at bounding box center [606, 510] width 55 height 15
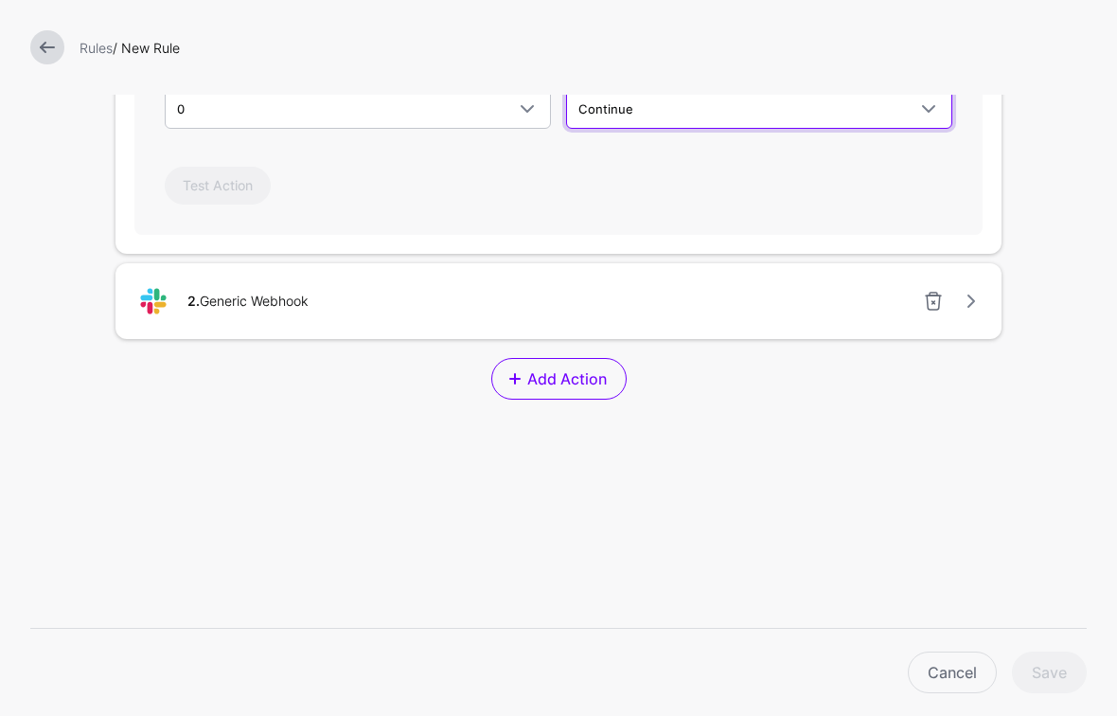
scroll to position [1049, 0]
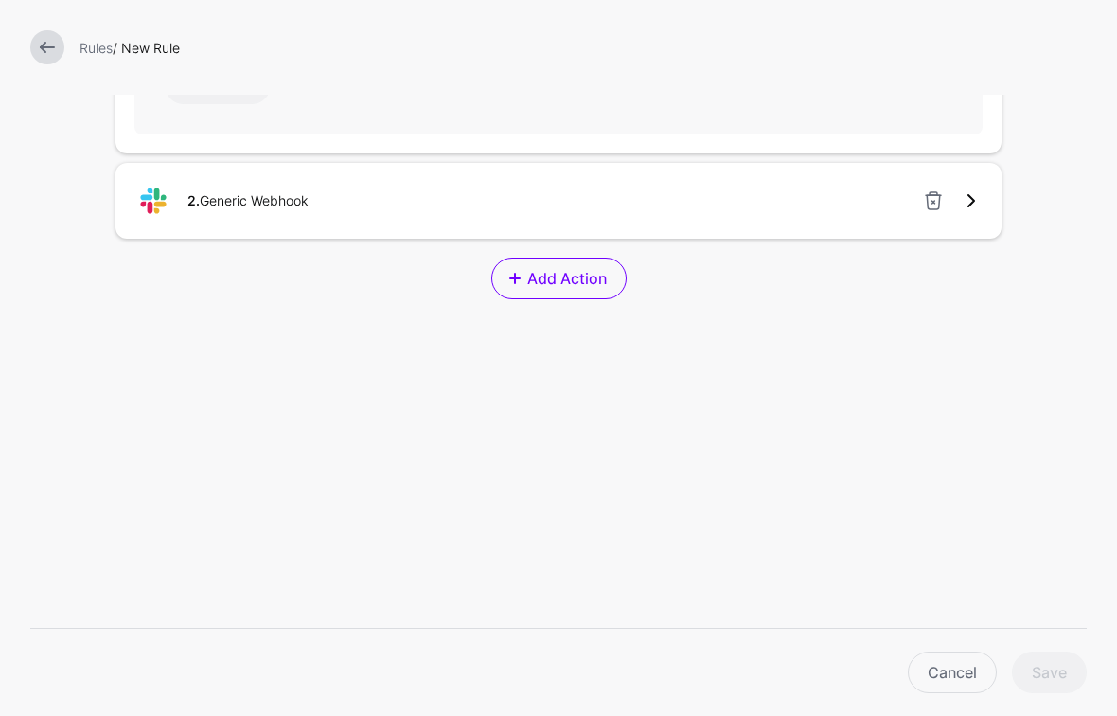
click at [971, 205] on link at bounding box center [971, 200] width 23 height 23
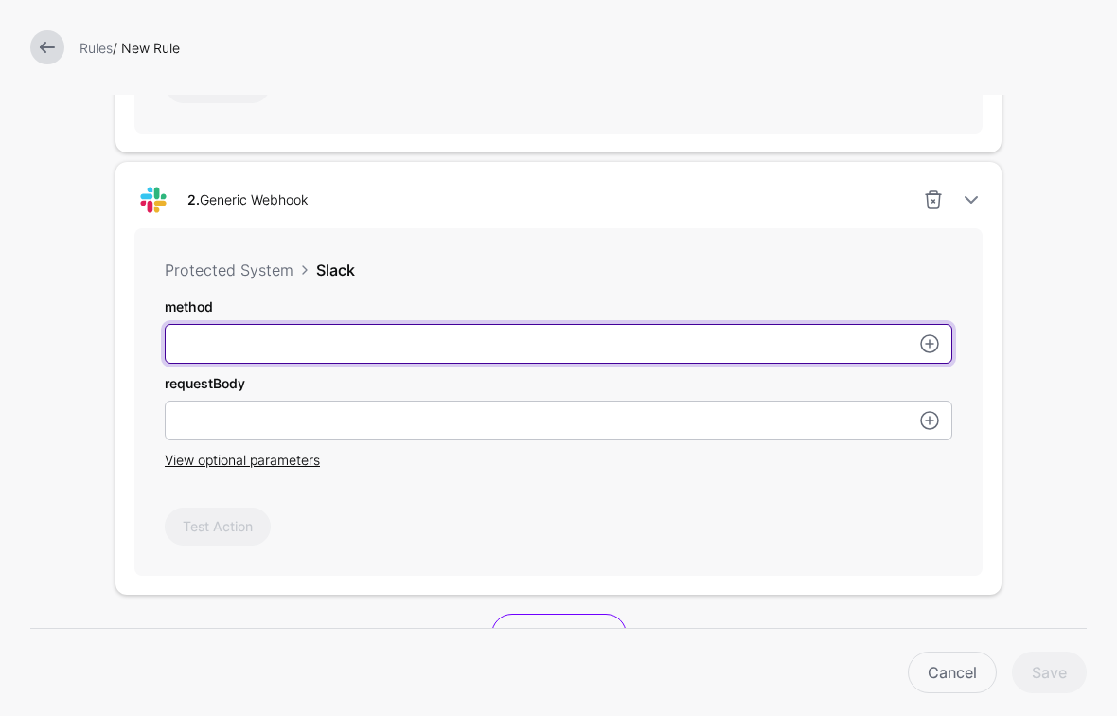
click at [341, 338] on input "userPrincipalName" at bounding box center [559, 344] width 788 height 40
paste input "**********"
type input "**********"
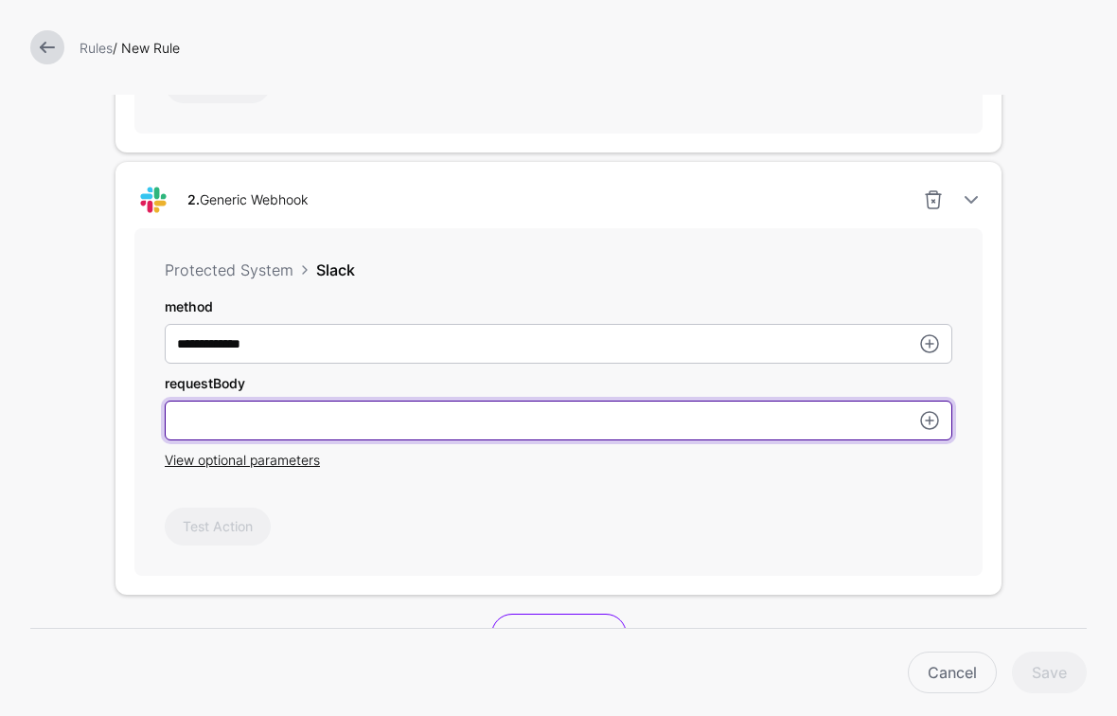
paste input "**********"
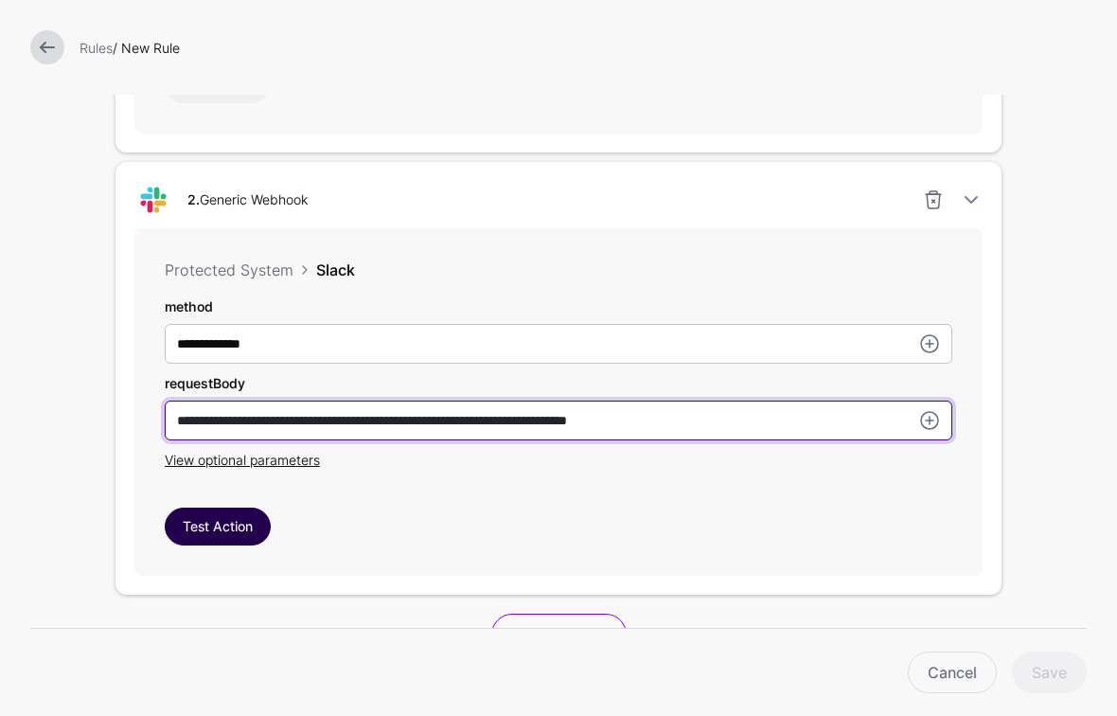
type input "**********"
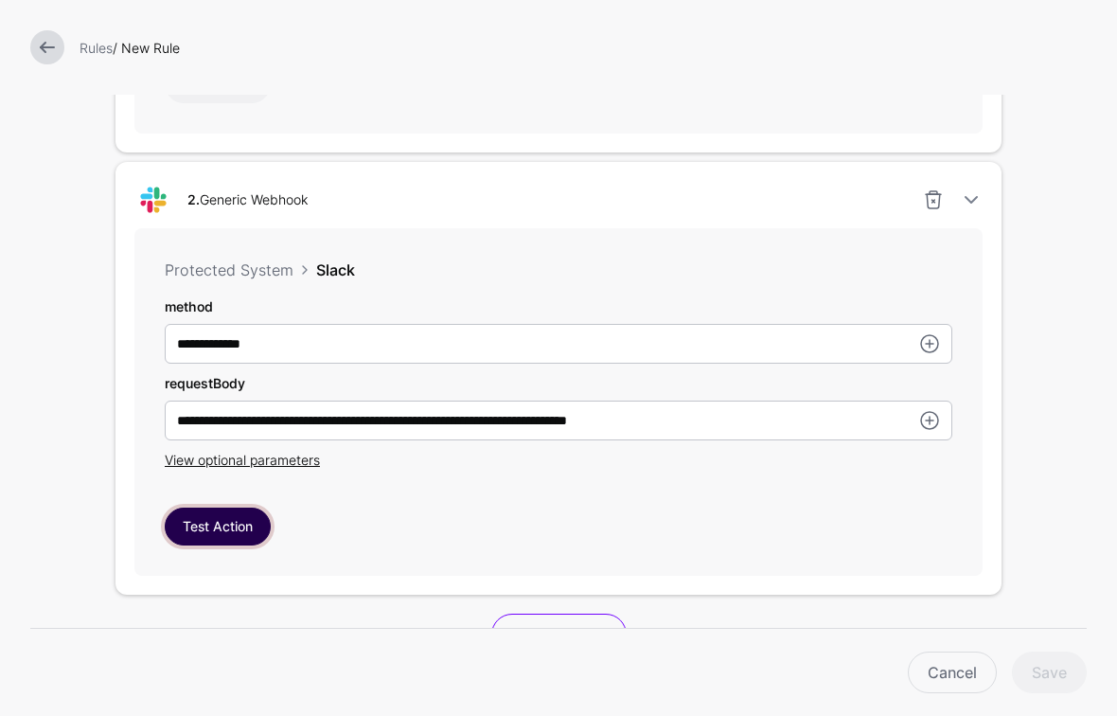
click at [219, 516] on button "Test Action" at bounding box center [218, 527] width 106 height 38
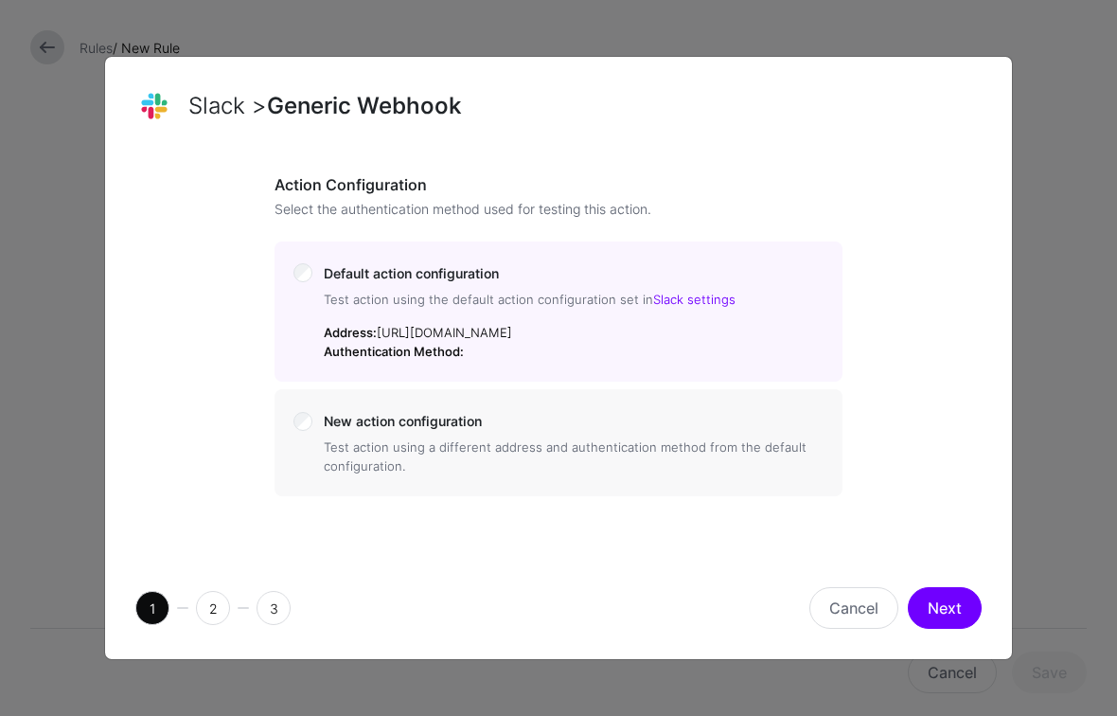
click at [935, 619] on button "Next" at bounding box center [945, 608] width 74 height 42
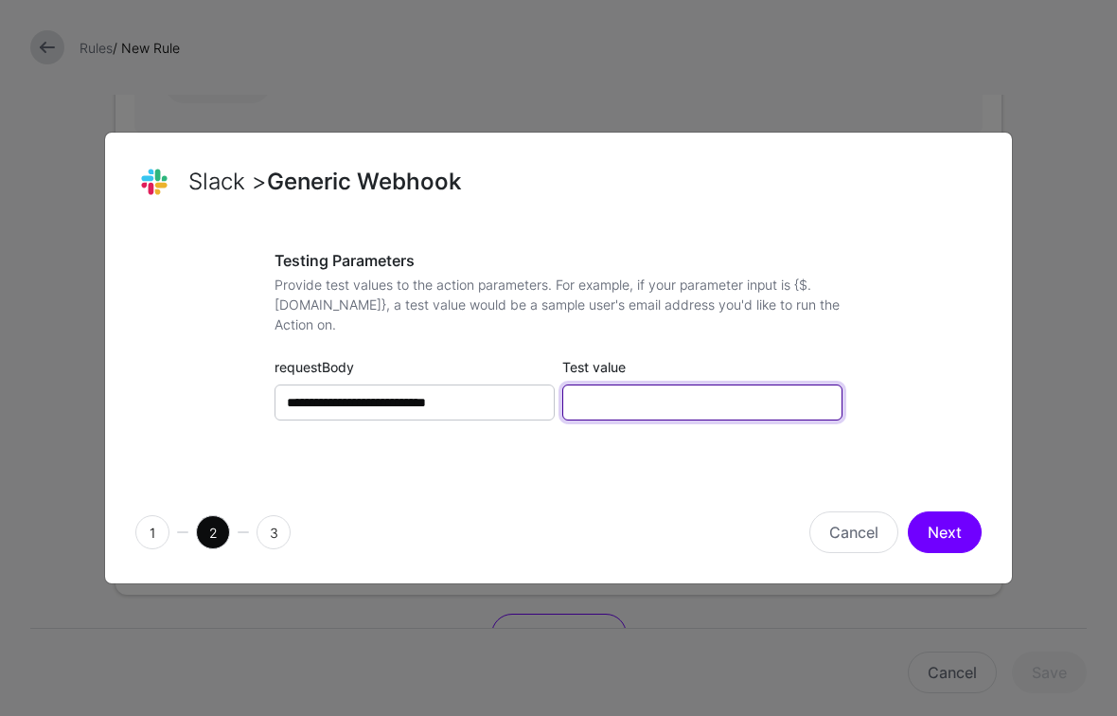
click at [611, 396] on input "Test value" at bounding box center [703, 402] width 280 height 36
paste input "**********"
type input "**********"
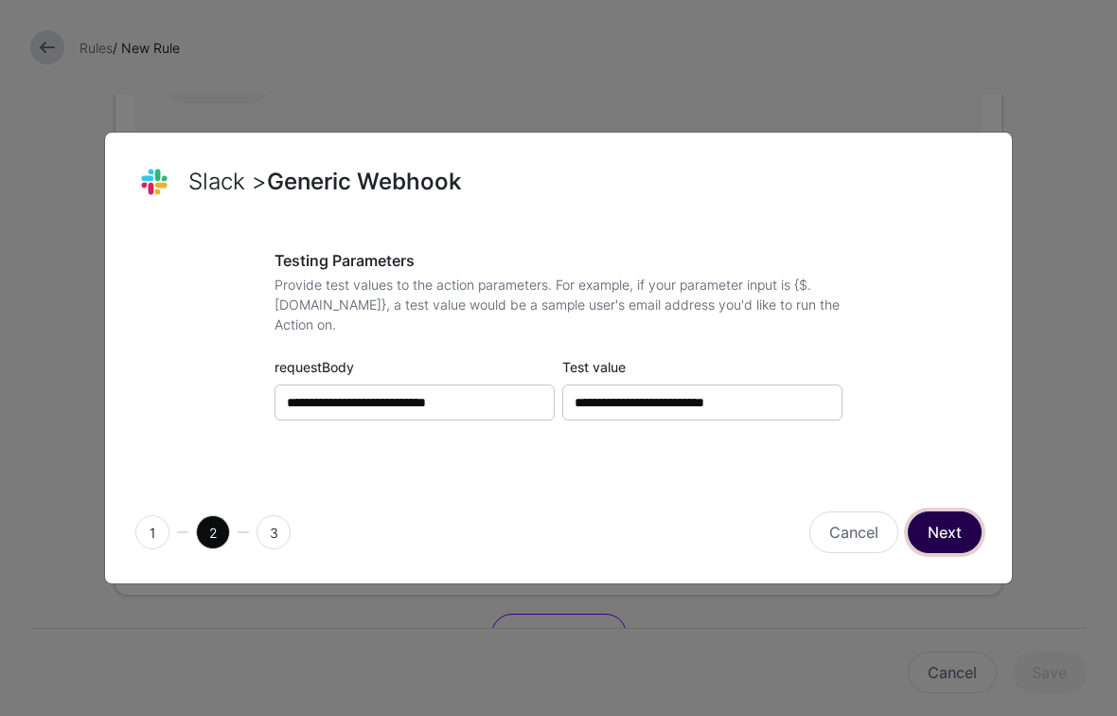
click at [976, 530] on button "Next" at bounding box center [945, 532] width 74 height 42
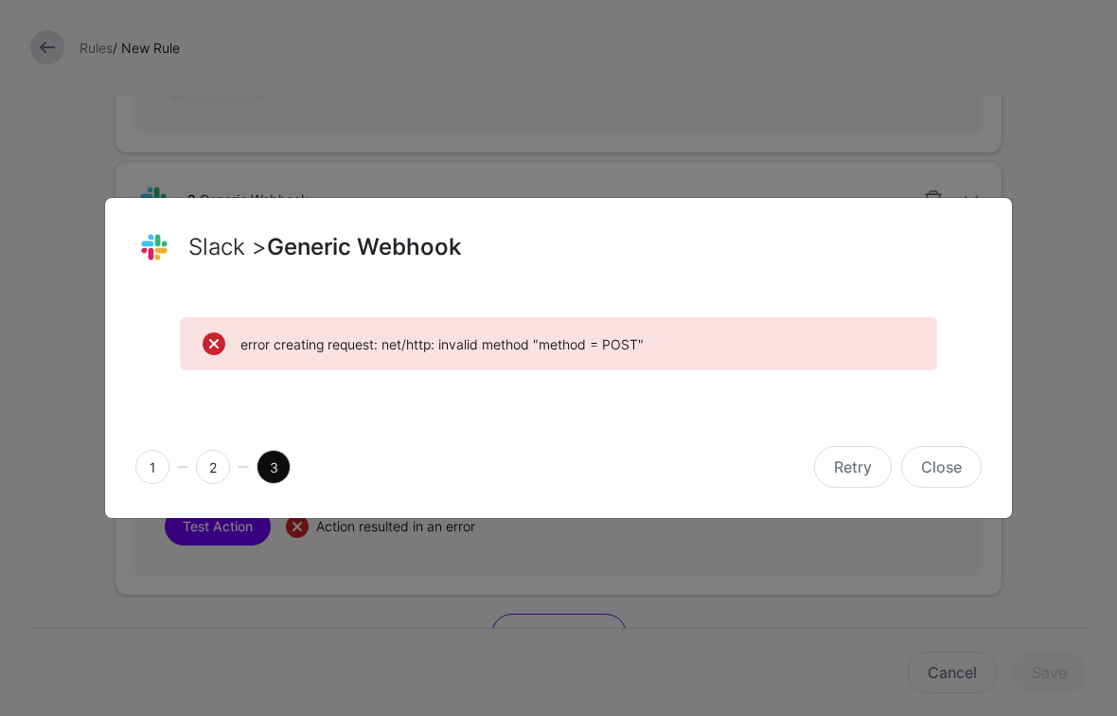
click at [162, 472] on span "1" at bounding box center [152, 467] width 34 height 34
click at [957, 473] on button "Close" at bounding box center [942, 467] width 80 height 42
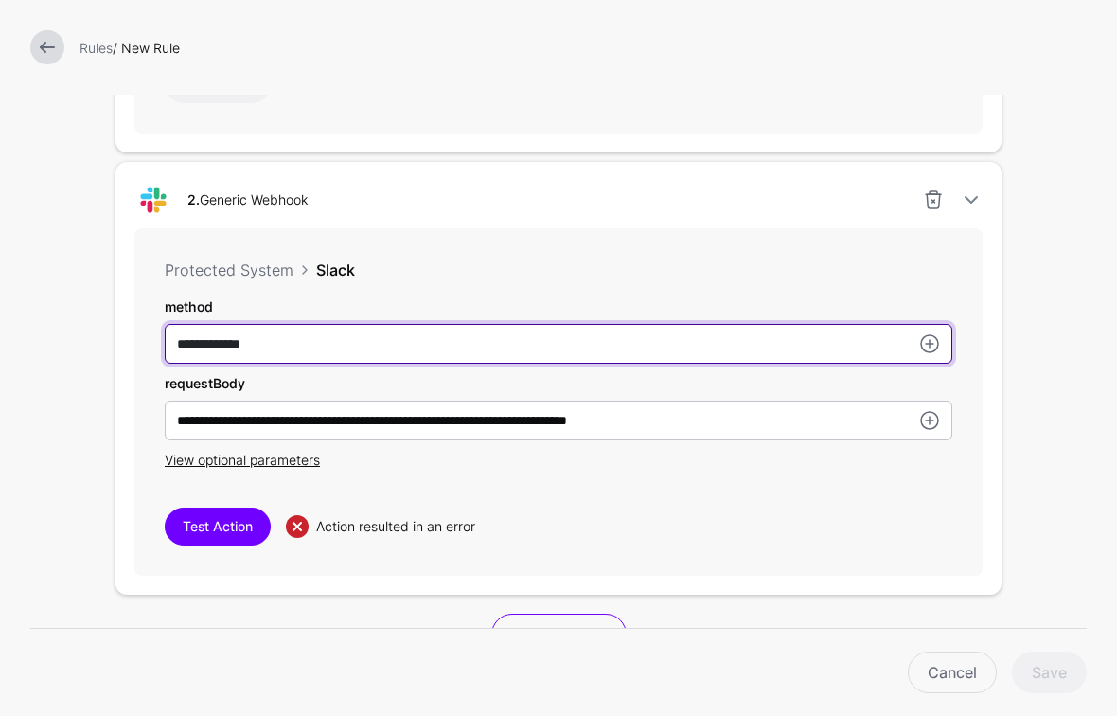
drag, startPoint x: 243, startPoint y: 342, endPoint x: 125, endPoint y: 332, distance: 118.8
click at [127, 331] on div "**********" at bounding box center [559, 378] width 886 height 433
type input "****"
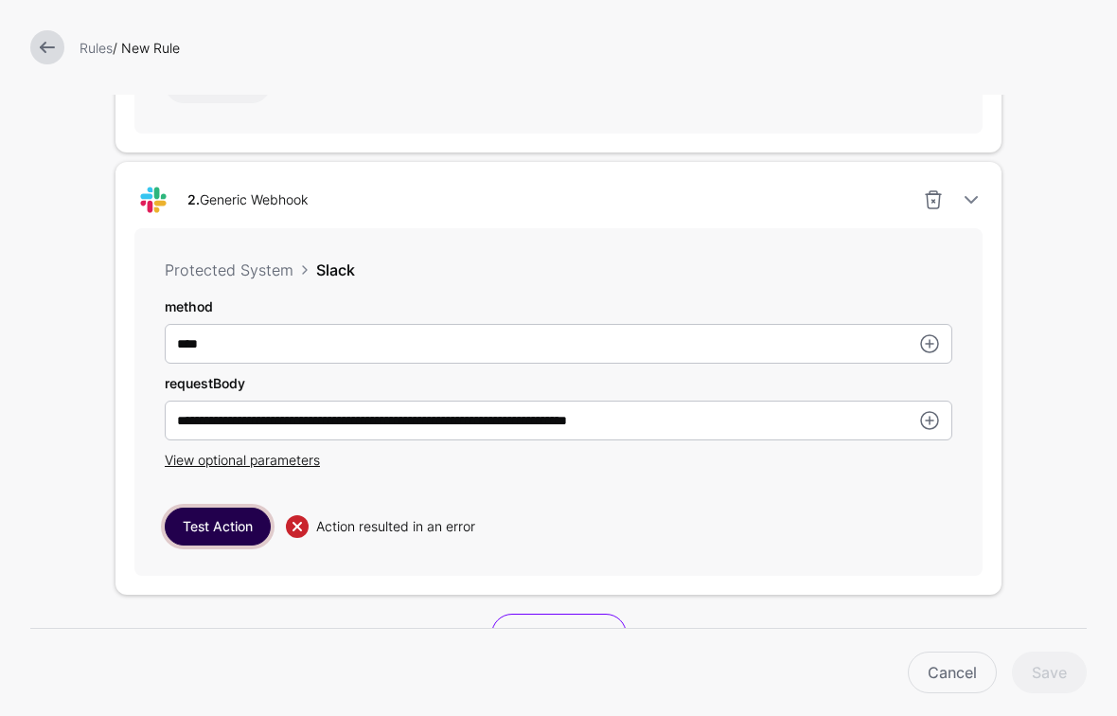
click at [205, 519] on button "Test Action" at bounding box center [218, 527] width 106 height 38
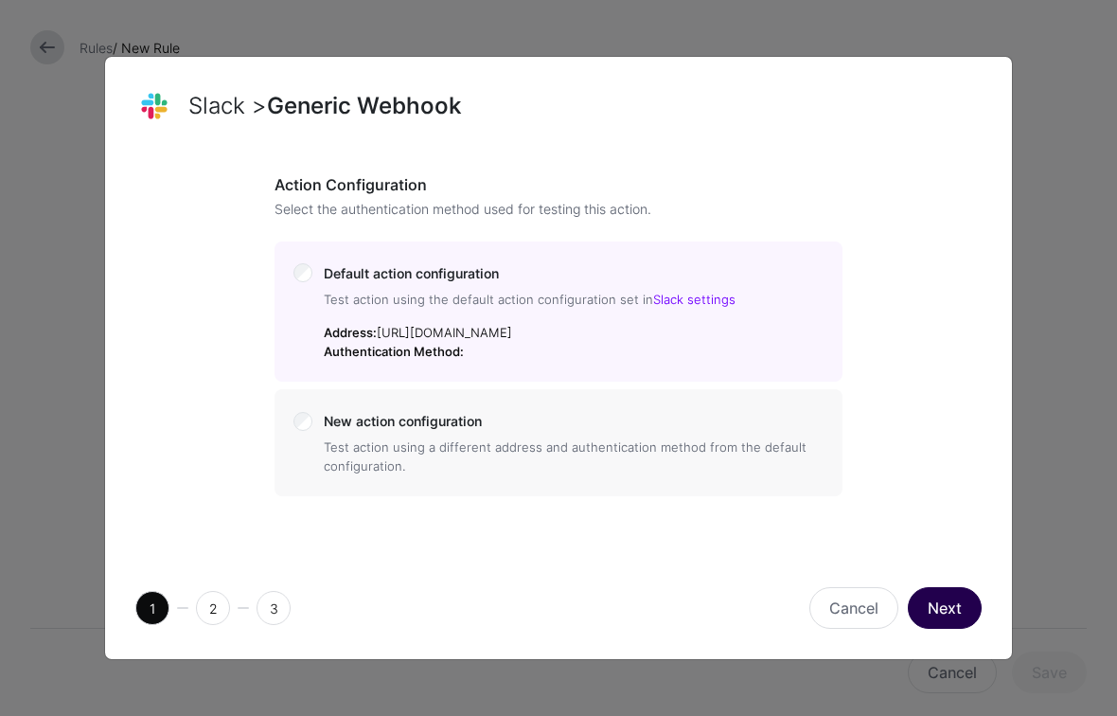
click at [925, 628] on button "Next" at bounding box center [945, 608] width 74 height 42
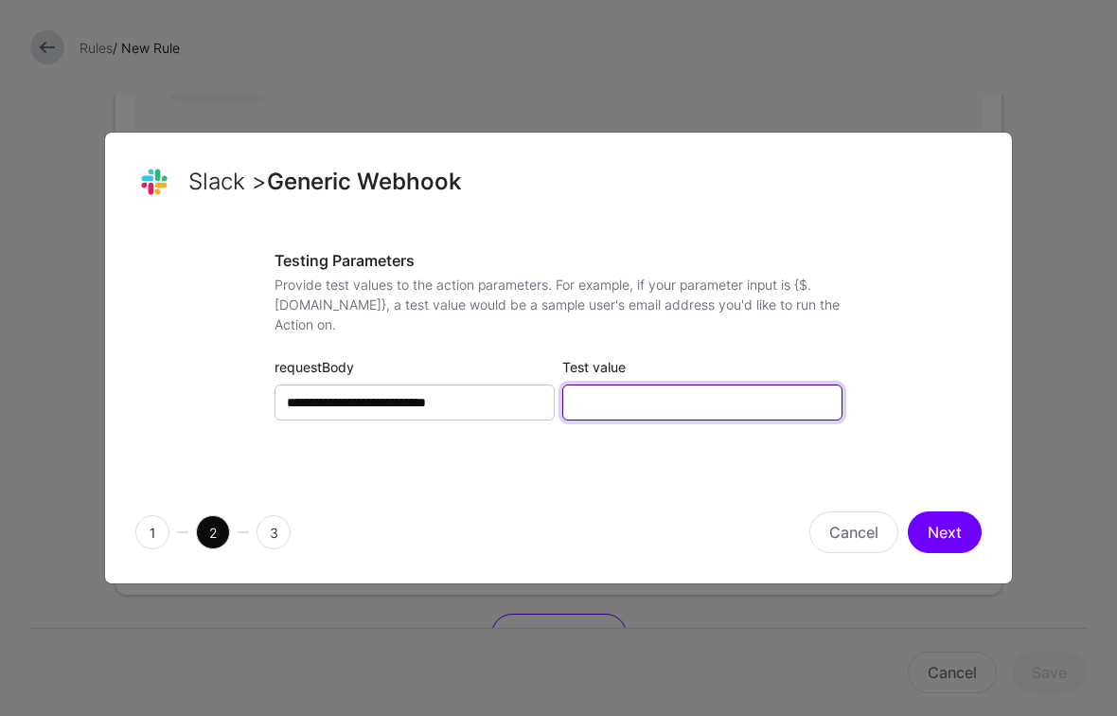
click at [681, 385] on input "Test value" at bounding box center [703, 402] width 280 height 36
type input "**********"
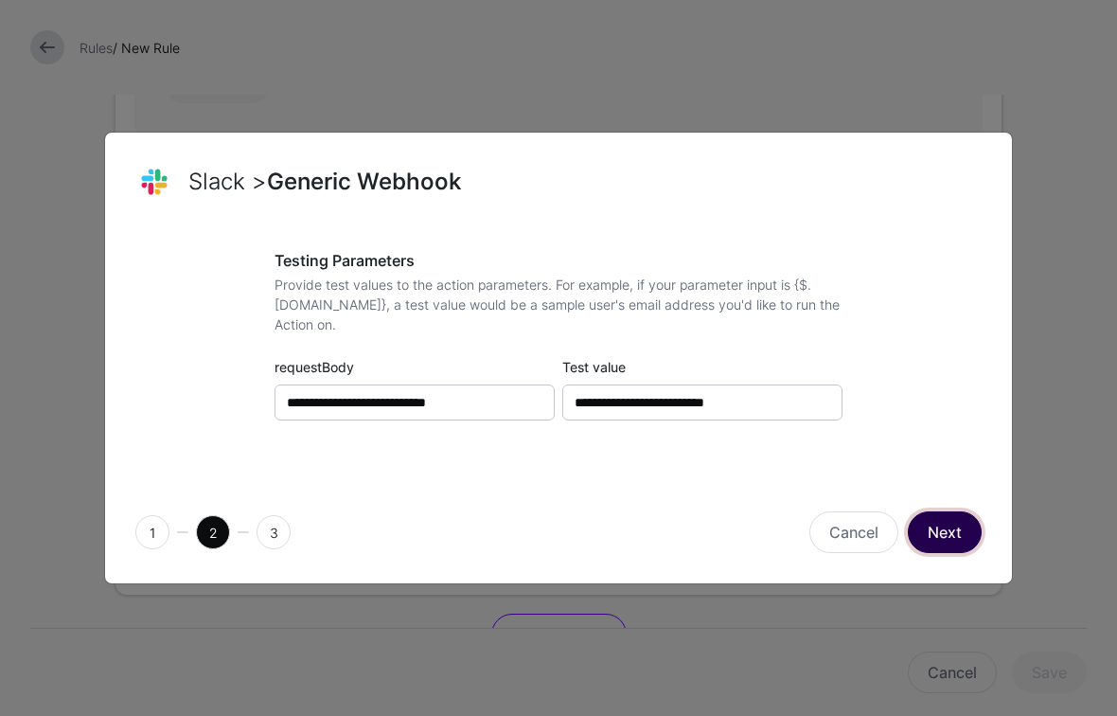
click at [938, 535] on button "Next" at bounding box center [945, 532] width 74 height 42
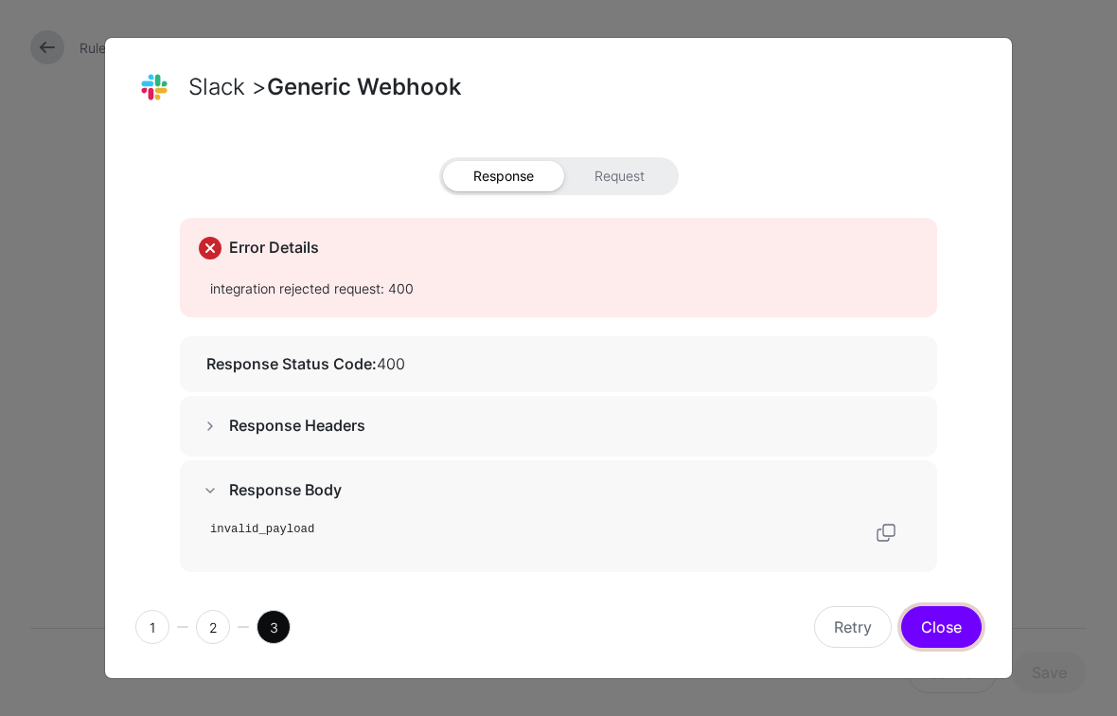
click at [938, 631] on button "Close" at bounding box center [942, 627] width 80 height 42
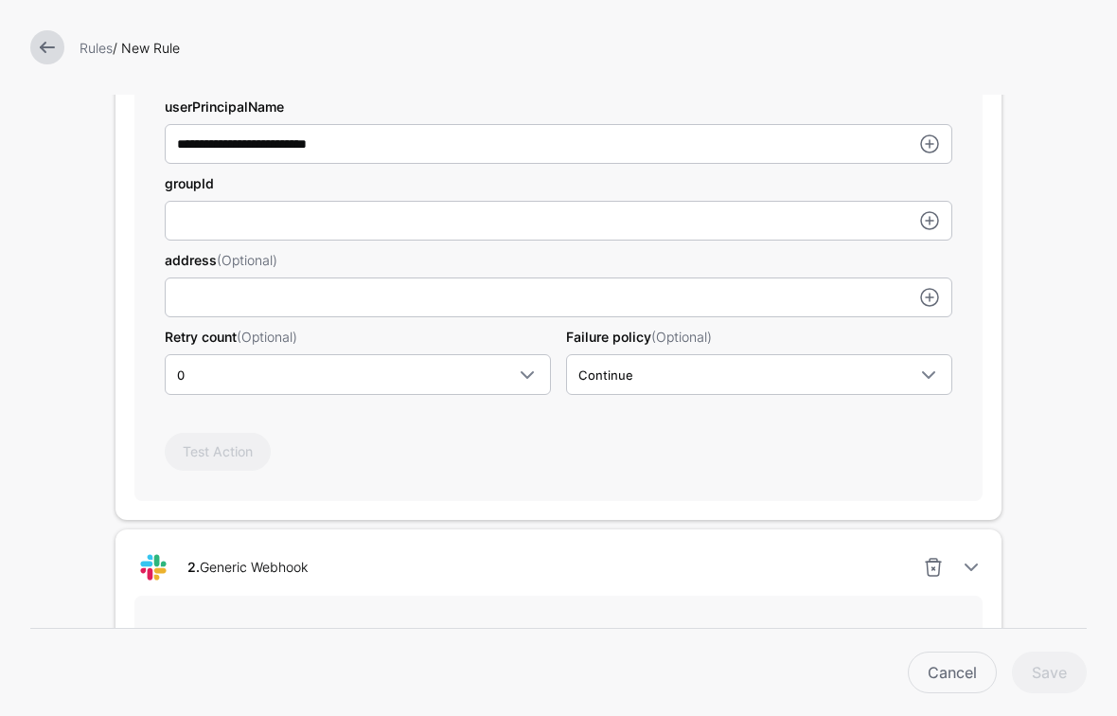
scroll to position [304, 0]
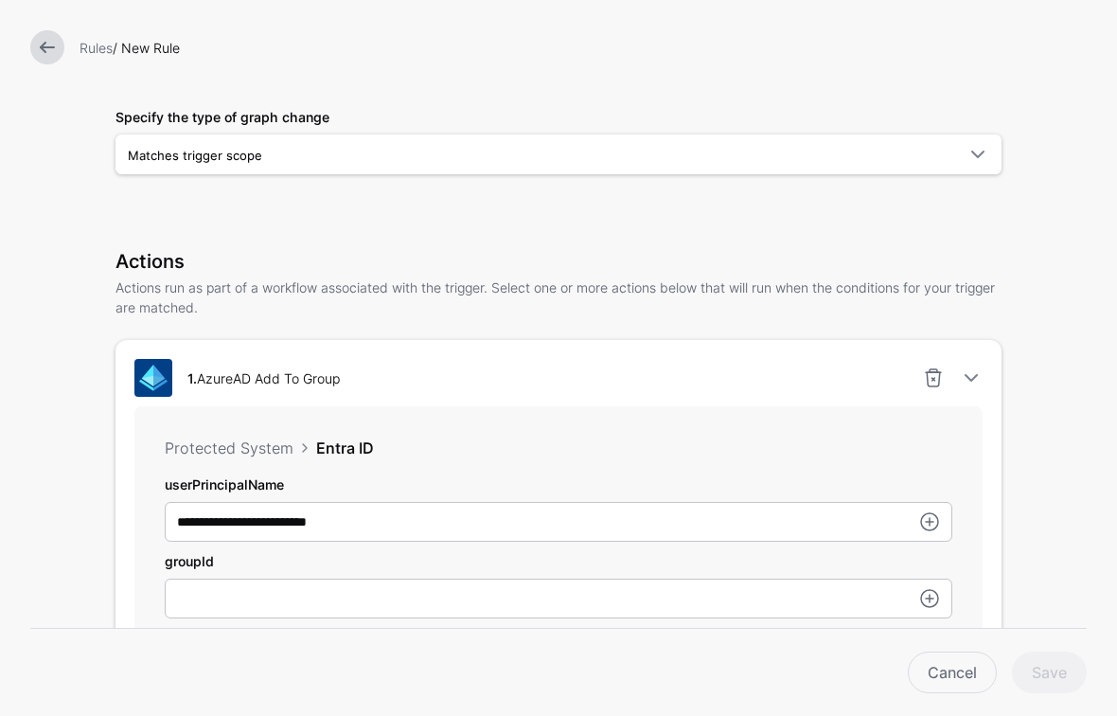
click at [47, 42] on link at bounding box center [47, 47] width 34 height 34
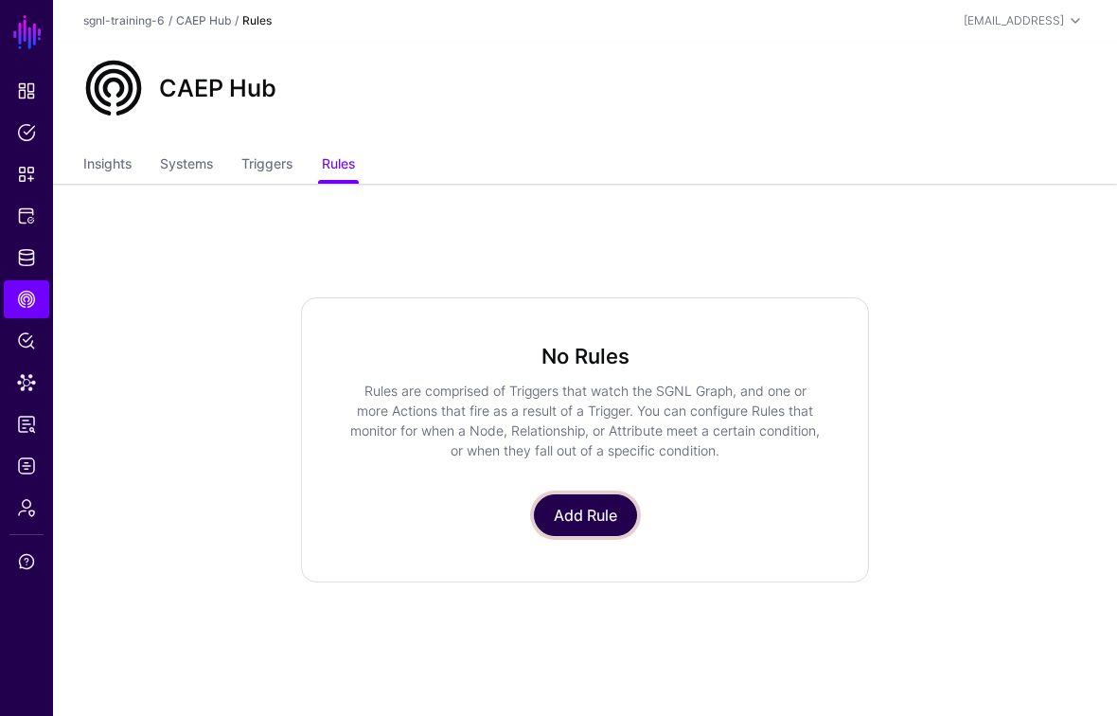
click at [617, 509] on link "Add Rule" at bounding box center [585, 515] width 103 height 42
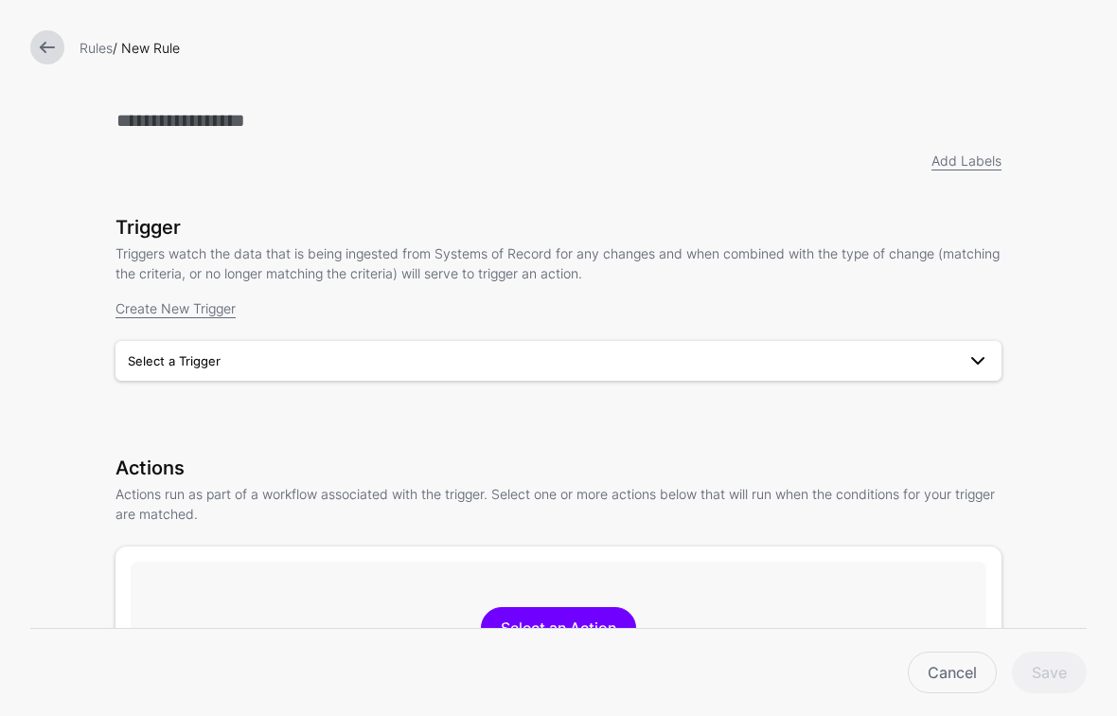
click at [891, 366] on span "Select a Trigger" at bounding box center [542, 360] width 828 height 21
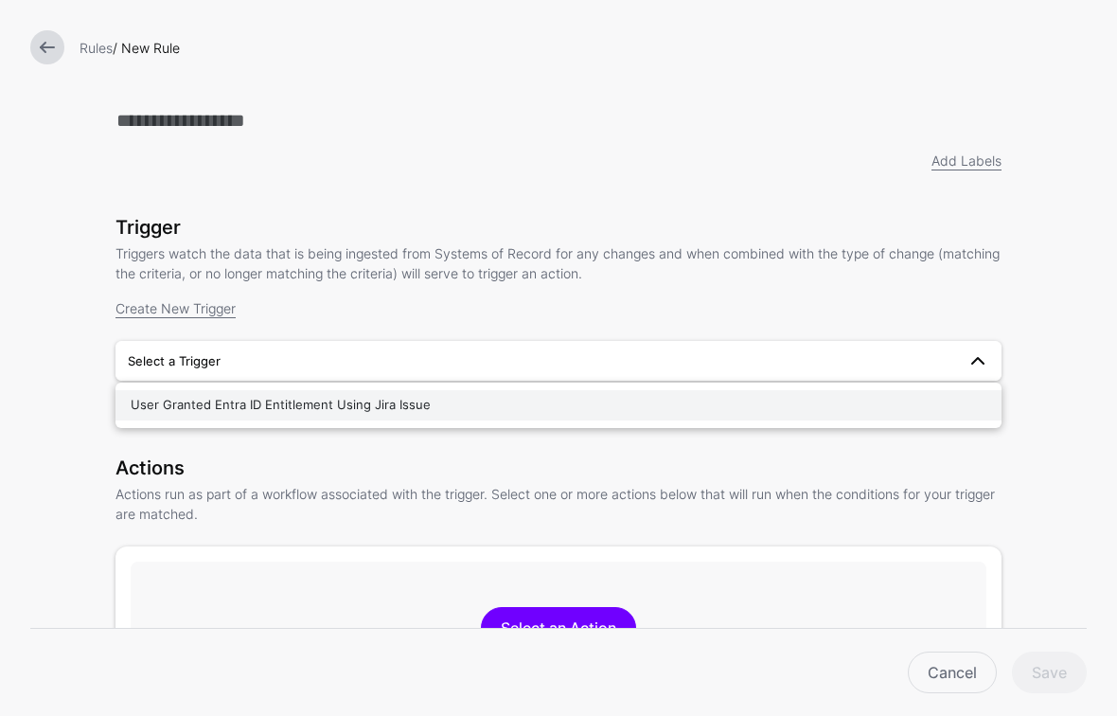
click at [548, 402] on div "User Granted Entra ID Entitlement Using Jira Issue" at bounding box center [559, 405] width 856 height 19
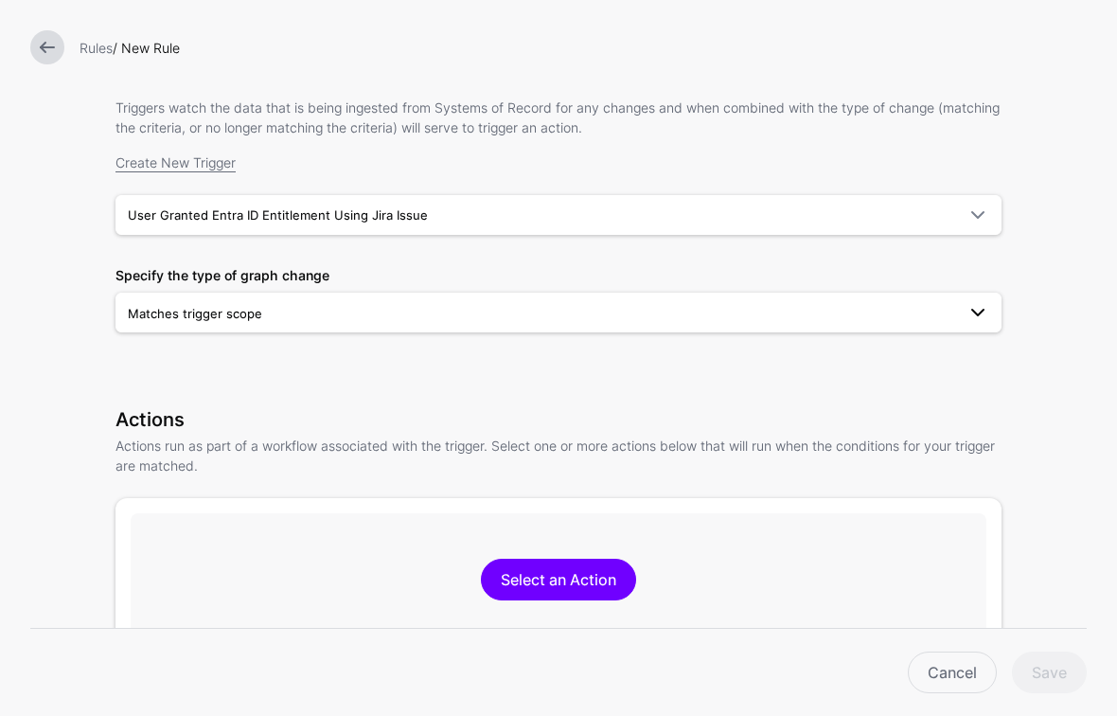
scroll to position [199, 0]
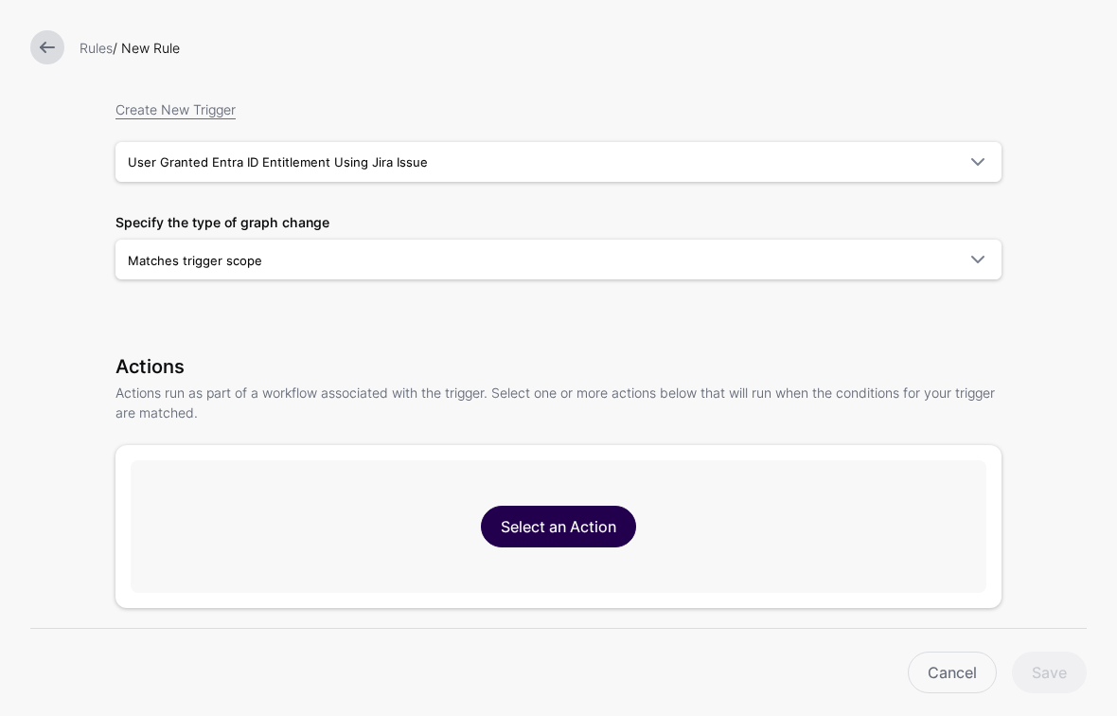
click at [577, 524] on link "Select an Action" at bounding box center [558, 527] width 155 height 42
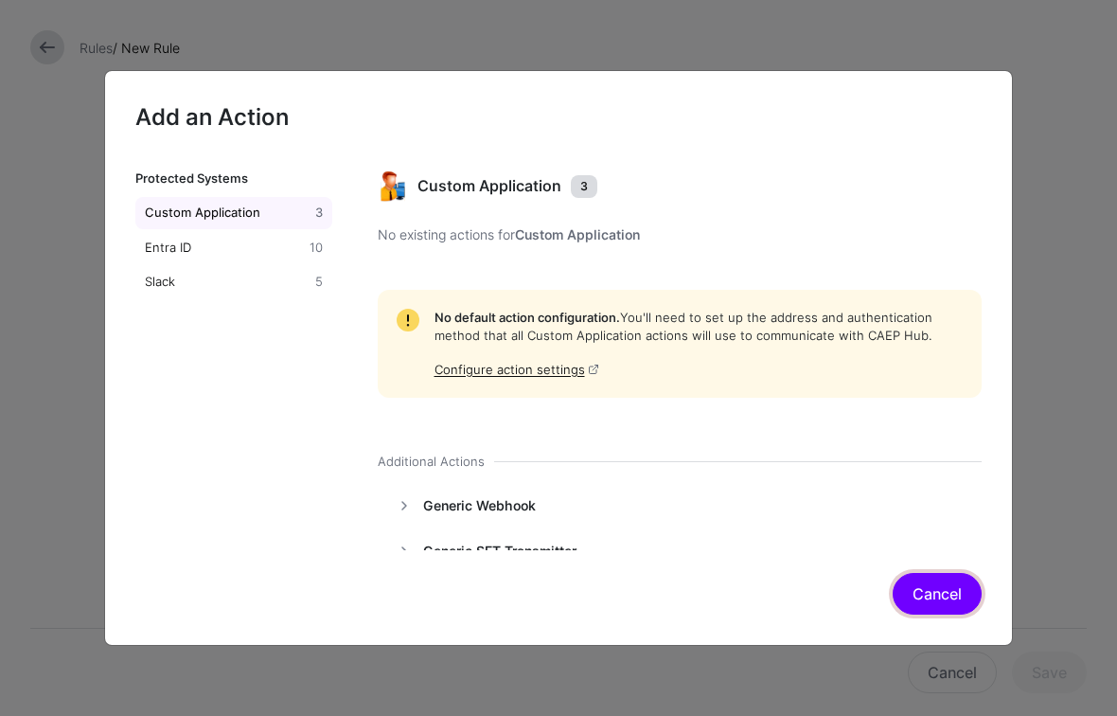
click at [954, 586] on button "Cancel" at bounding box center [937, 594] width 89 height 42
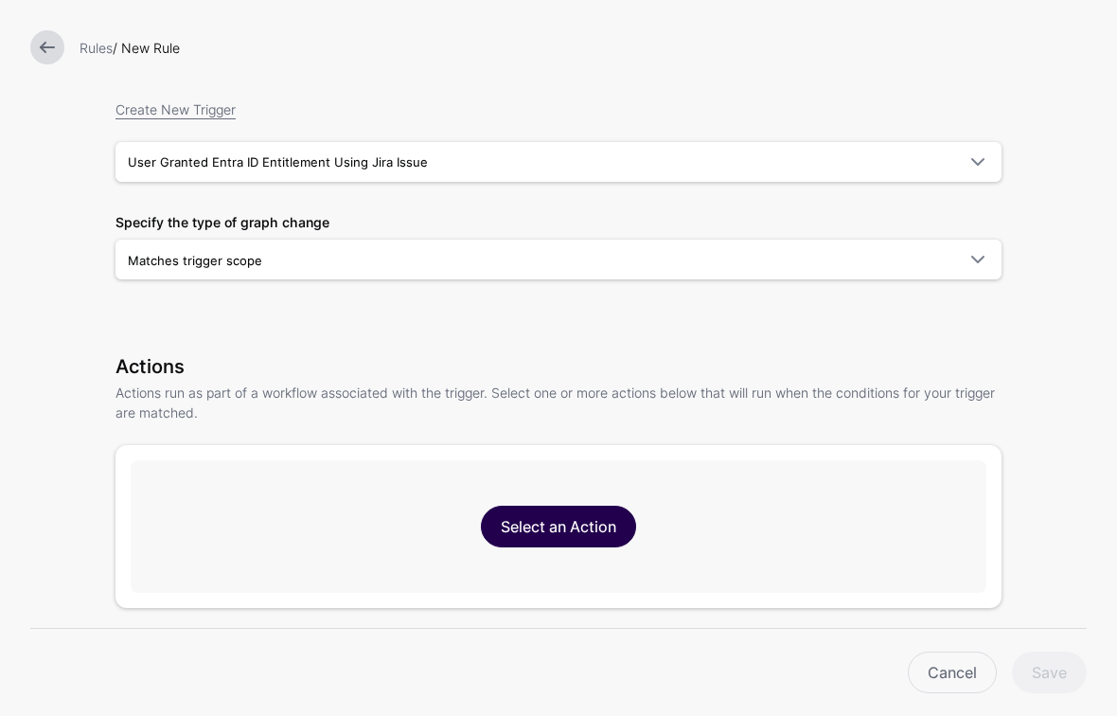
click at [604, 531] on link "Select an Action" at bounding box center [558, 527] width 155 height 42
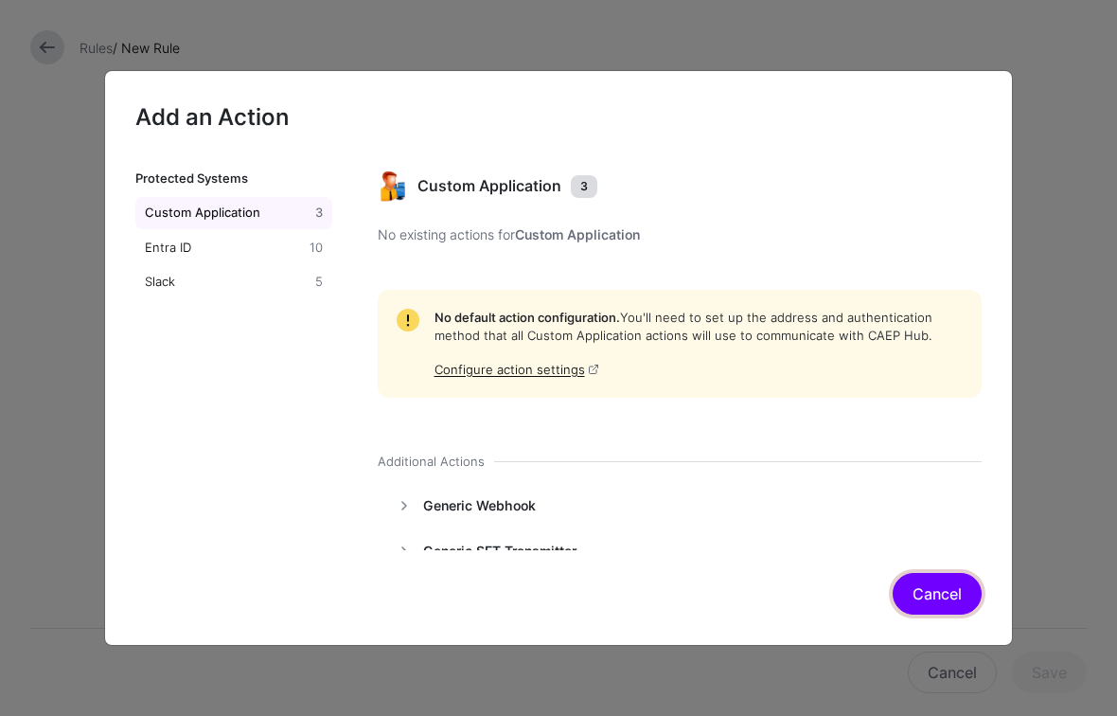
click at [950, 604] on button "Cancel" at bounding box center [937, 594] width 89 height 42
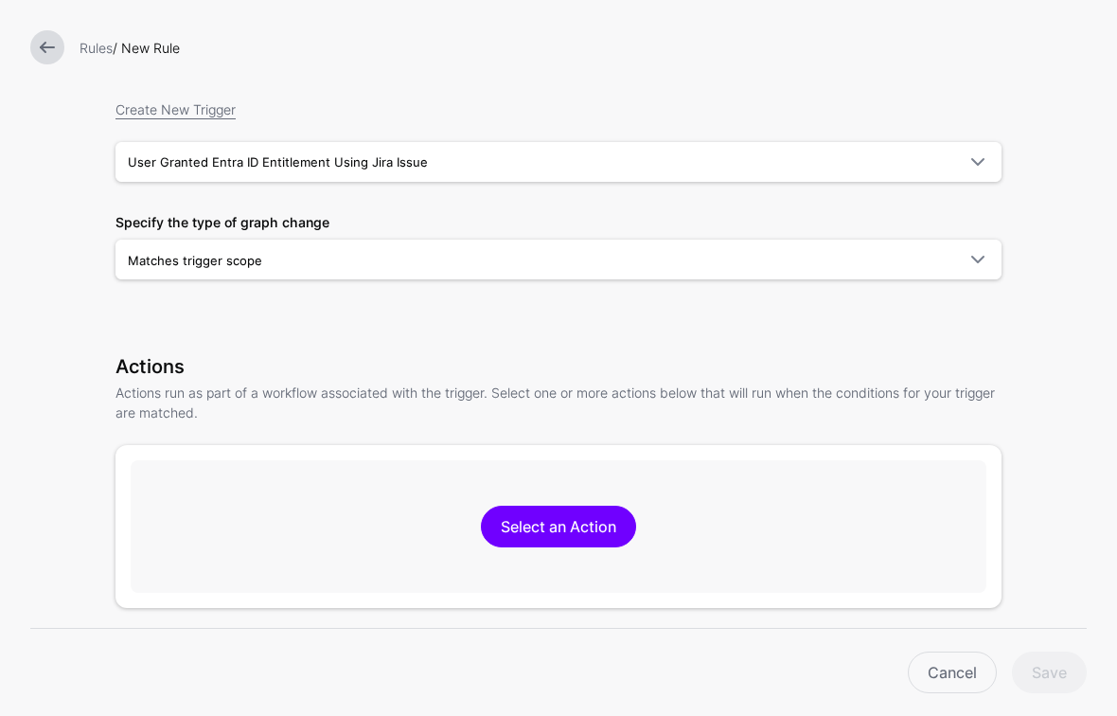
scroll to position [0, 0]
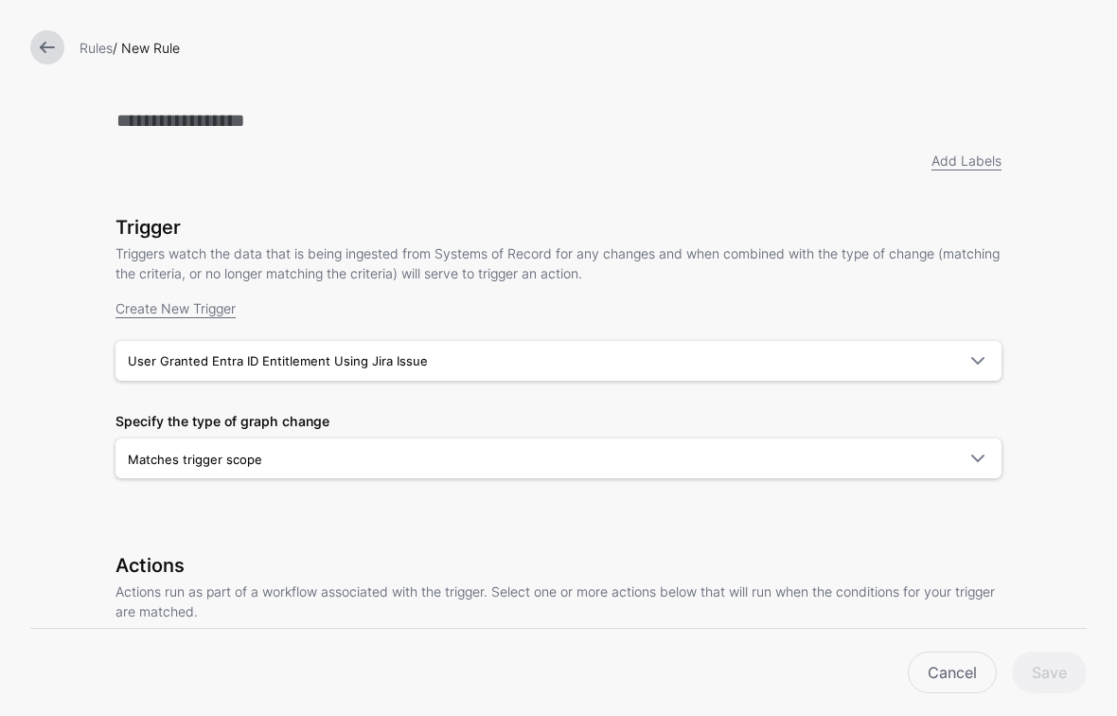
click at [44, 42] on link at bounding box center [47, 47] width 34 height 34
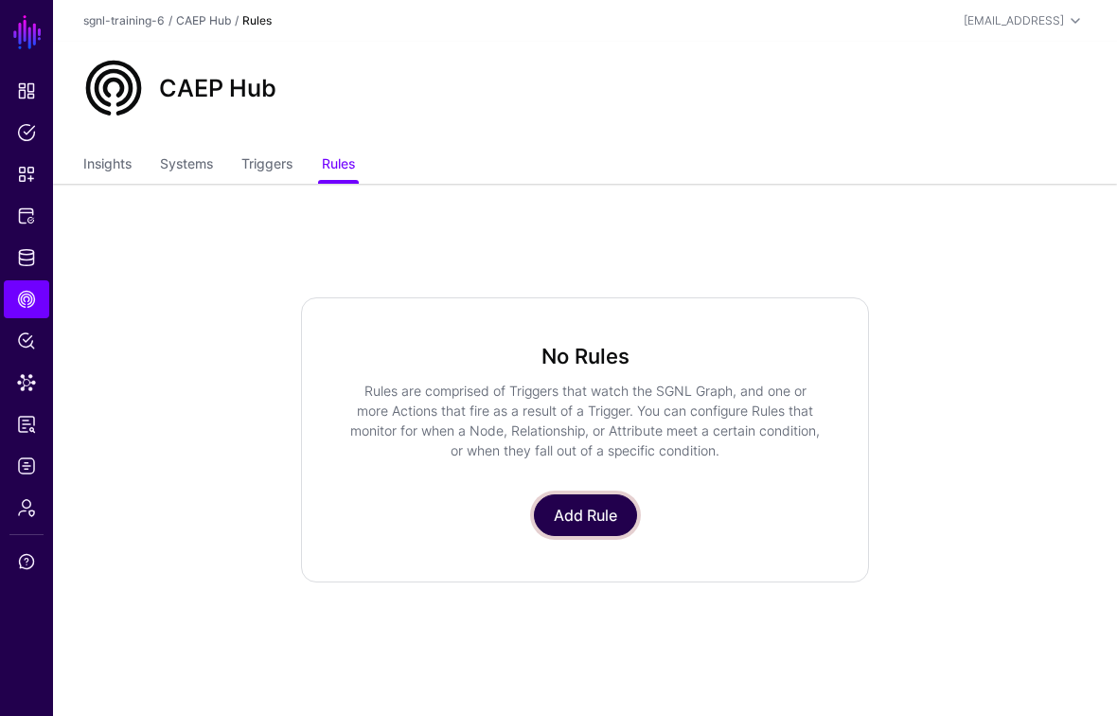
click at [601, 516] on link "Add Rule" at bounding box center [585, 515] width 103 height 42
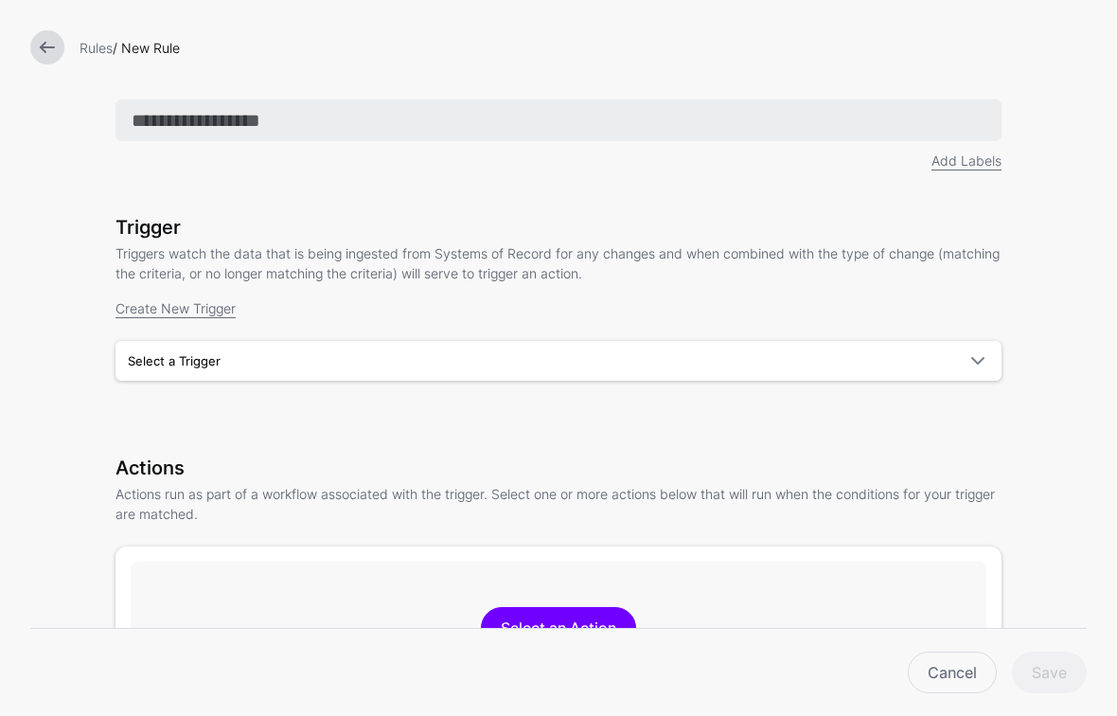
click at [404, 120] on input "text" at bounding box center [559, 120] width 886 height 42
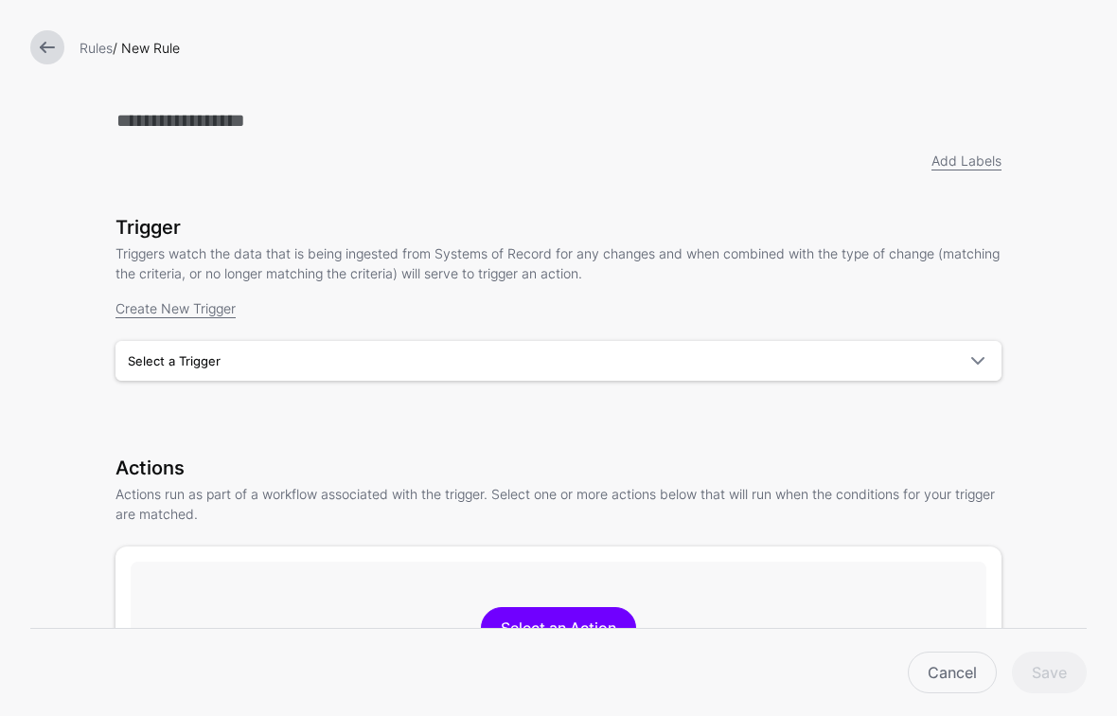
type input "*"
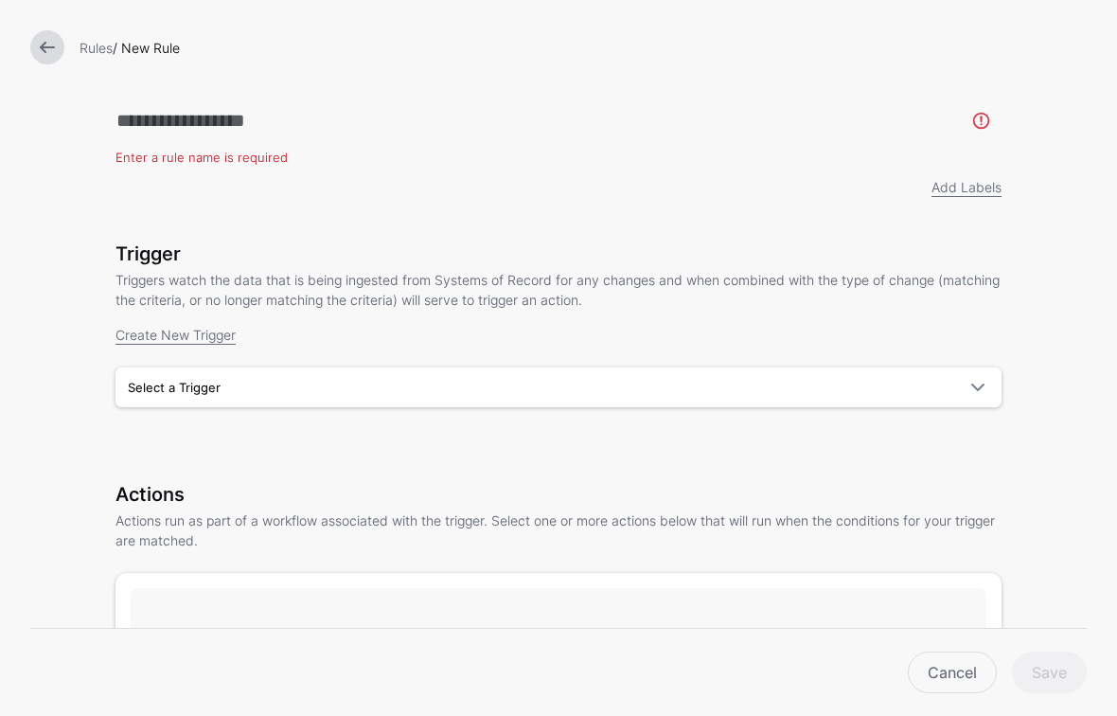
click at [44, 31] on link at bounding box center [47, 47] width 34 height 34
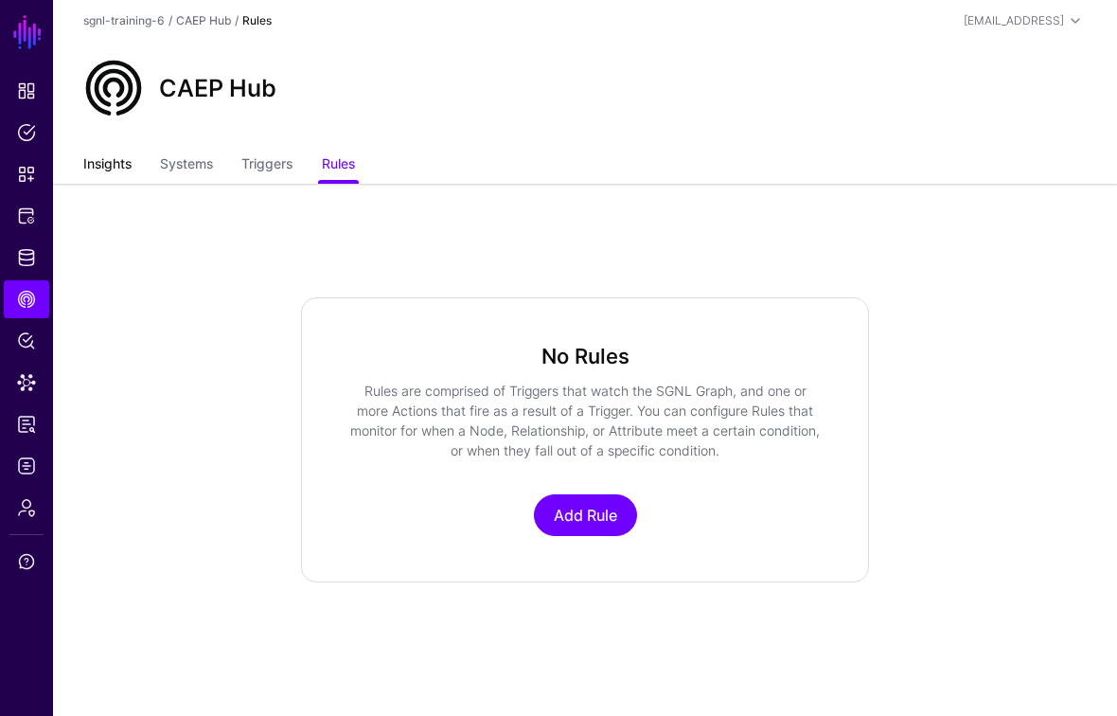
click at [98, 159] on link "Insights" at bounding box center [107, 166] width 48 height 36
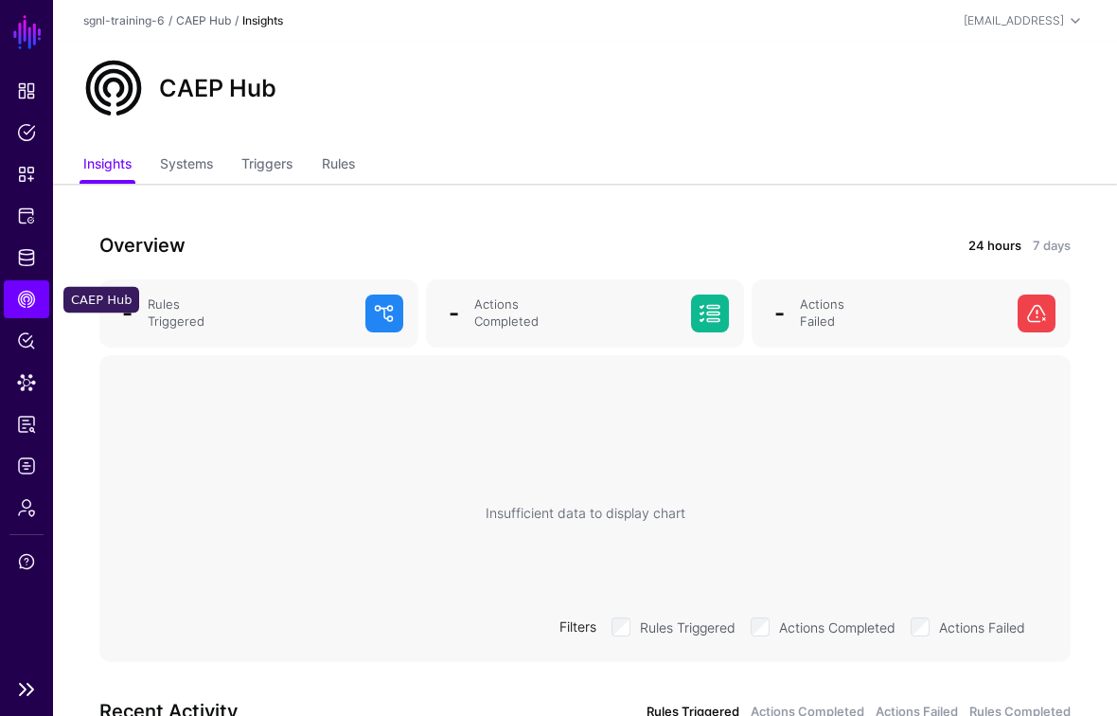
click at [14, 305] on link "CAEP Hub" at bounding box center [26, 299] width 45 height 38
click at [270, 160] on link "Triggers" at bounding box center [266, 166] width 51 height 36
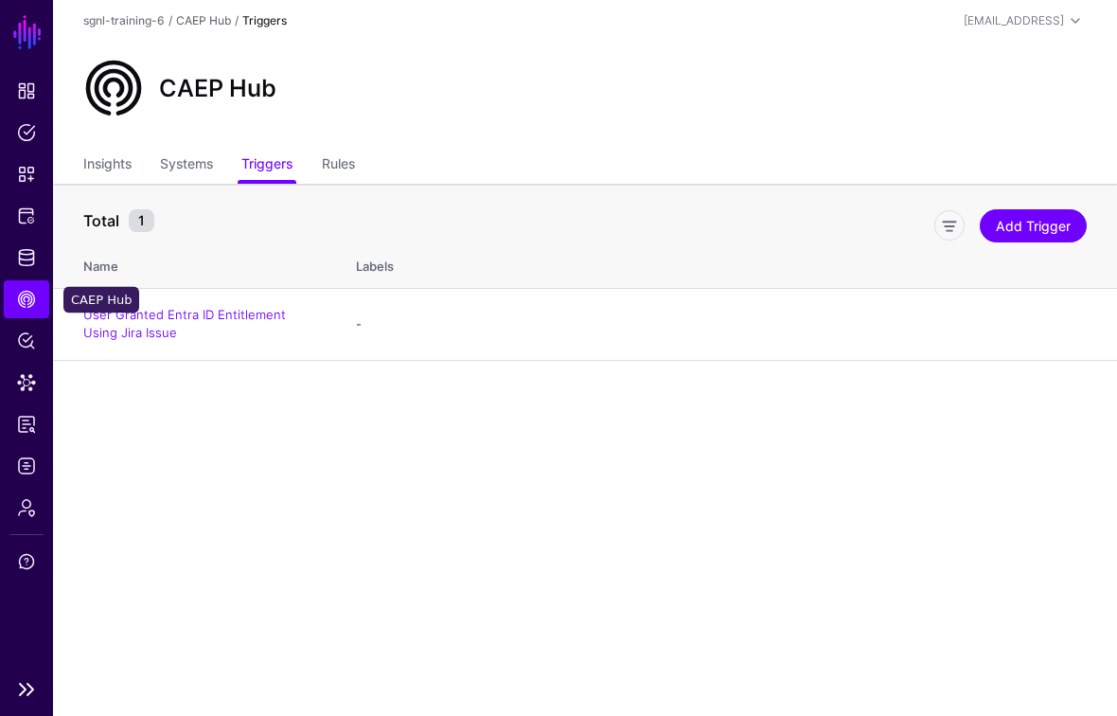
click at [31, 299] on span "CAEP Hub" at bounding box center [26, 299] width 19 height 19
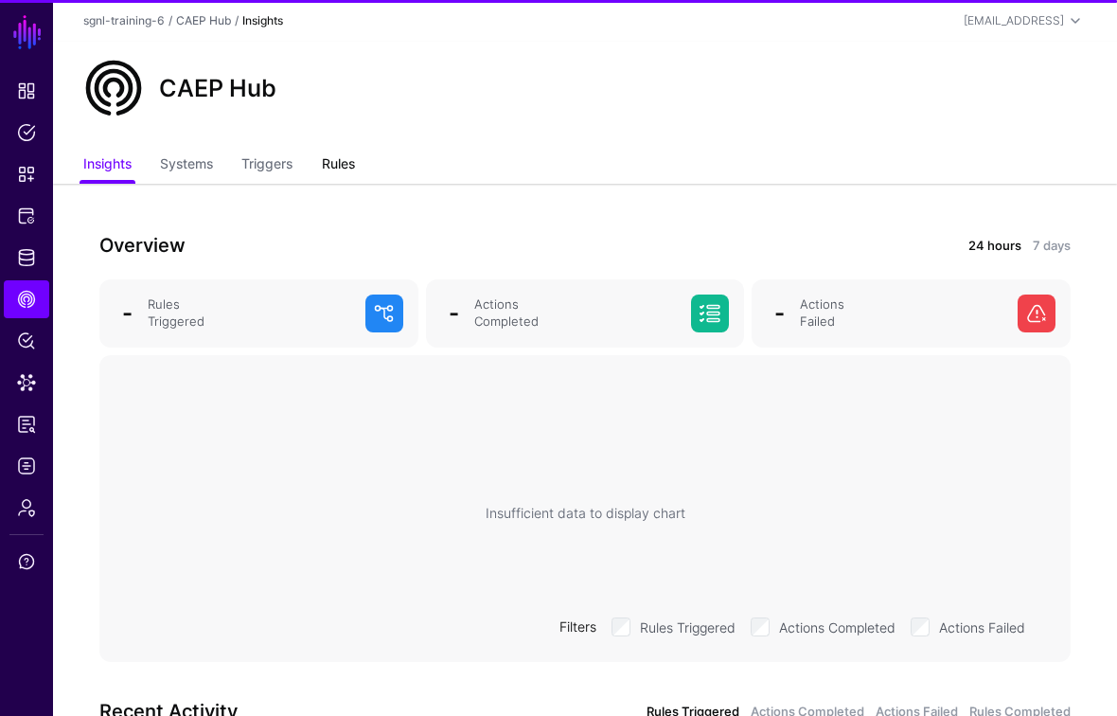
click at [344, 169] on link "Rules" at bounding box center [338, 166] width 33 height 36
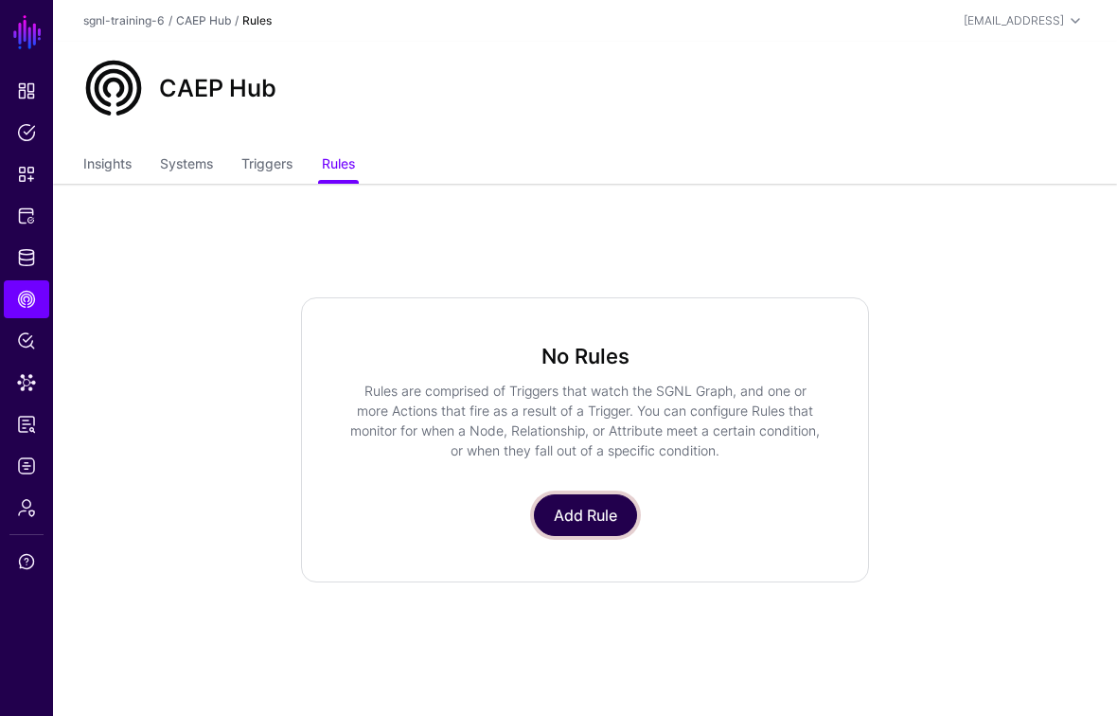
click at [603, 518] on link "Add Rule" at bounding box center [585, 515] width 103 height 42
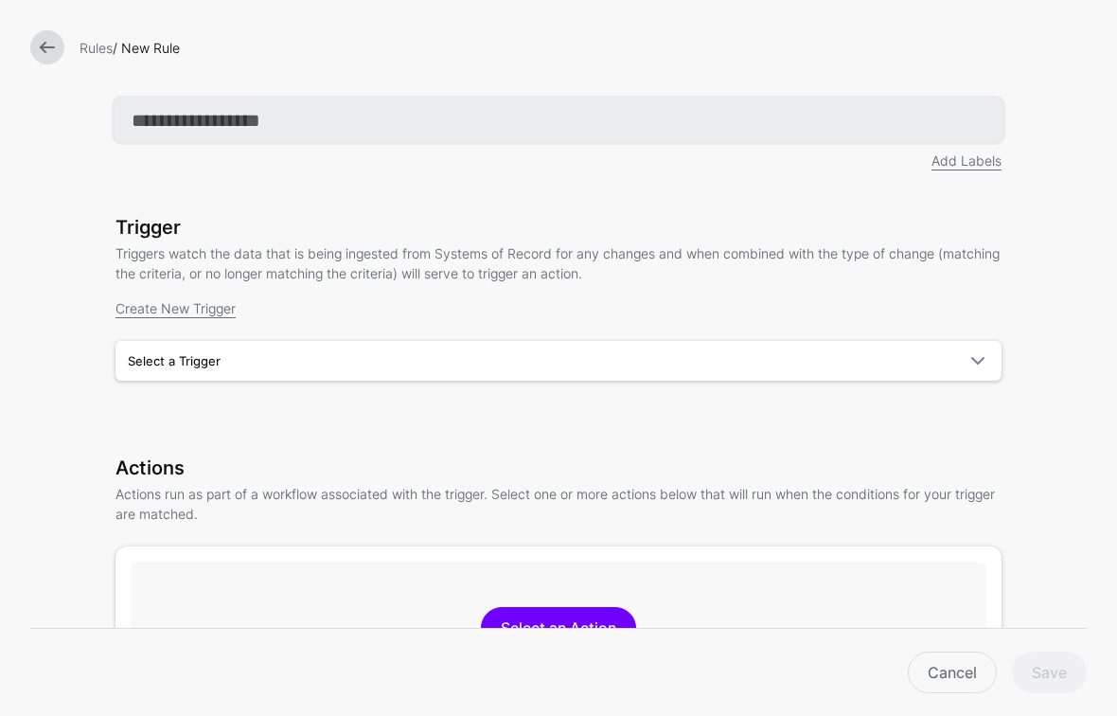
paste input "**********"
type input "**********"
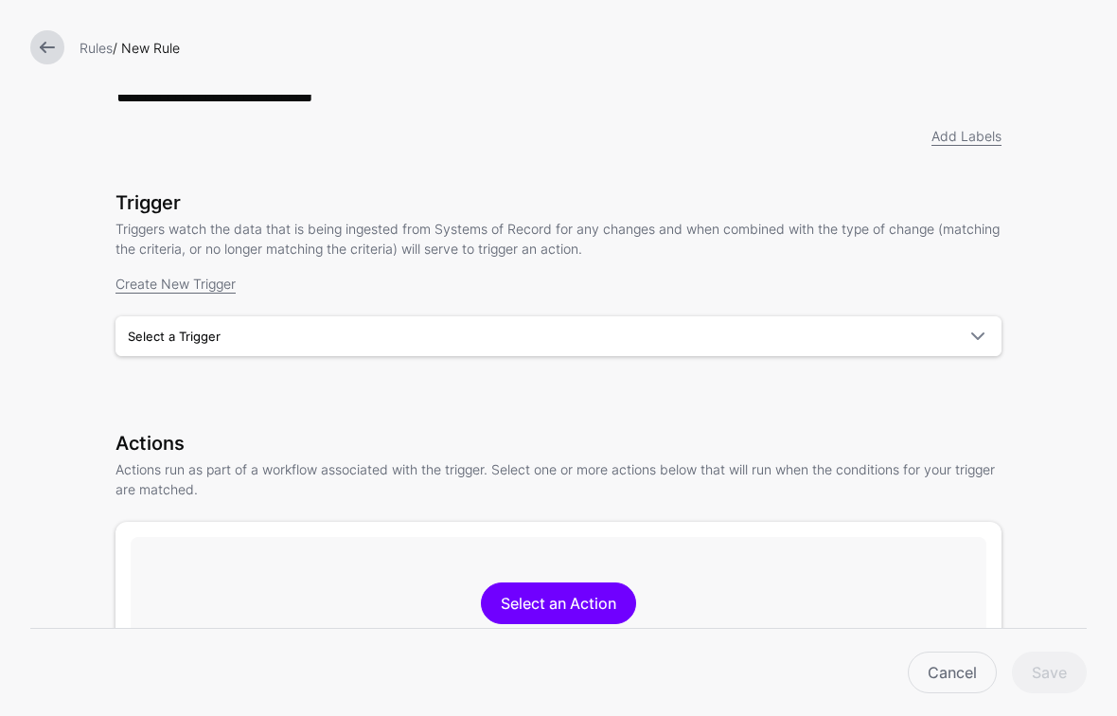
scroll to position [49, 0]
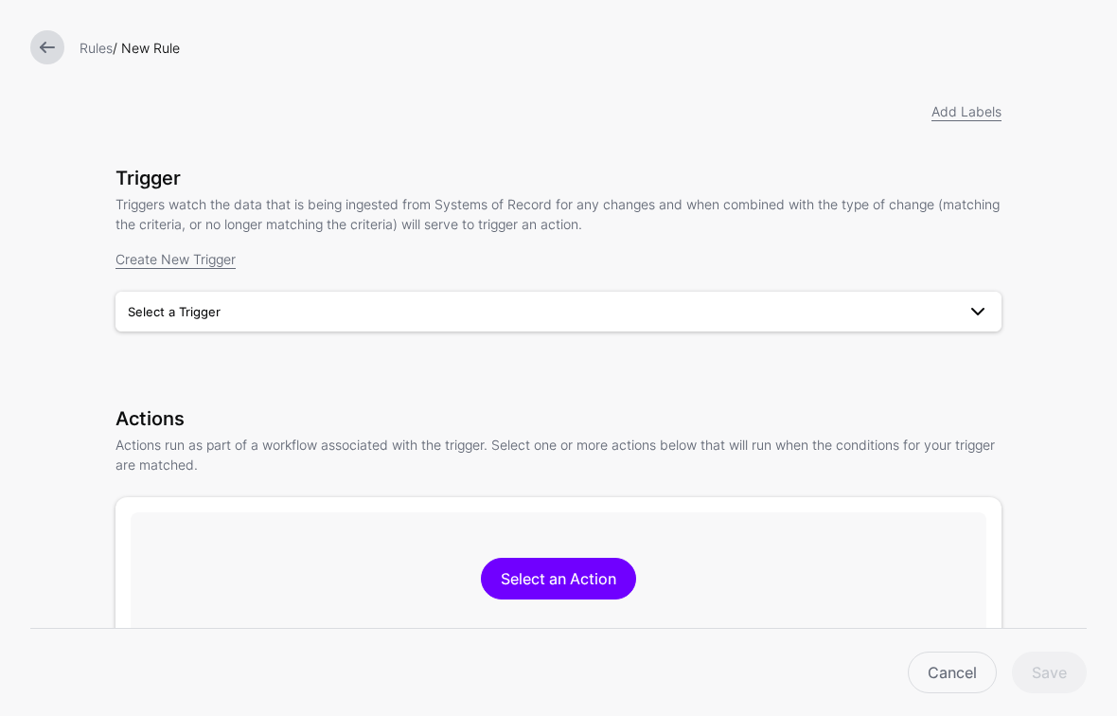
click at [774, 318] on span "Select a Trigger" at bounding box center [542, 311] width 828 height 21
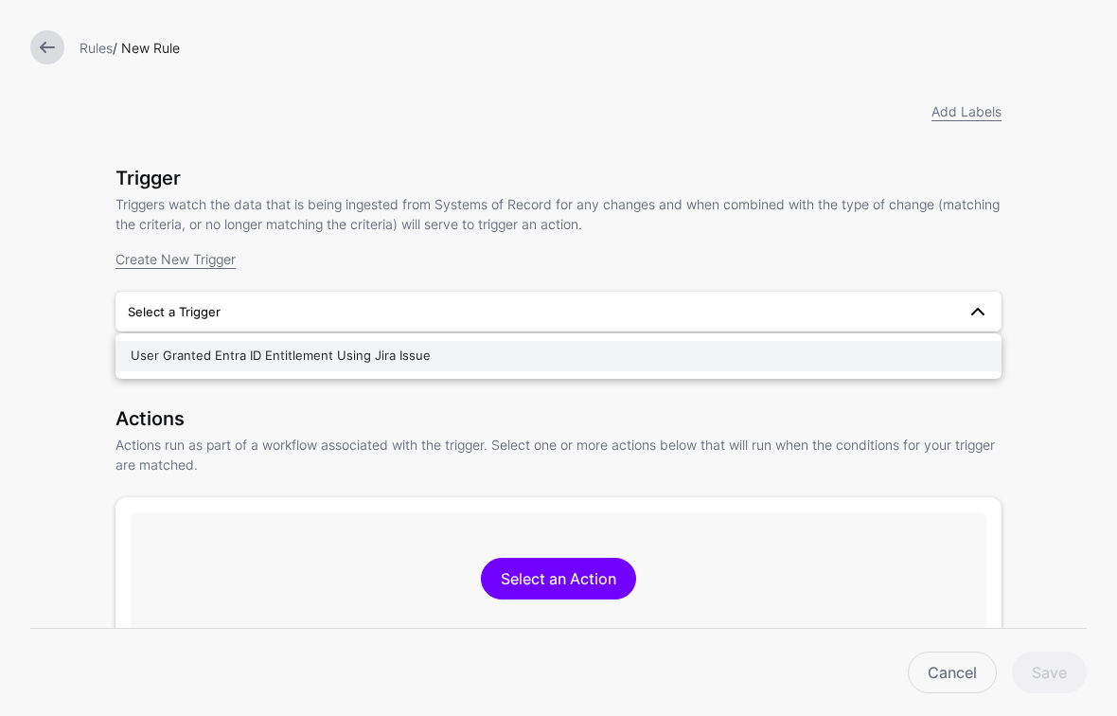
click at [459, 355] on div "User Granted Entra ID Entitlement Using Jira Issue" at bounding box center [559, 356] width 856 height 19
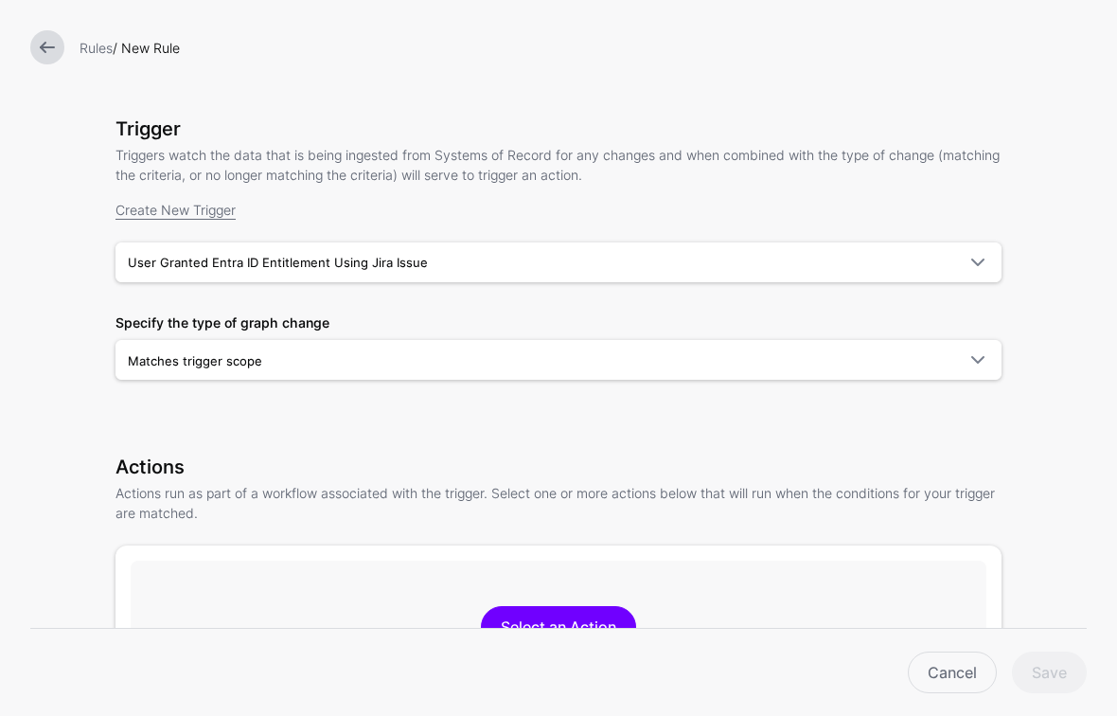
scroll to position [234, 0]
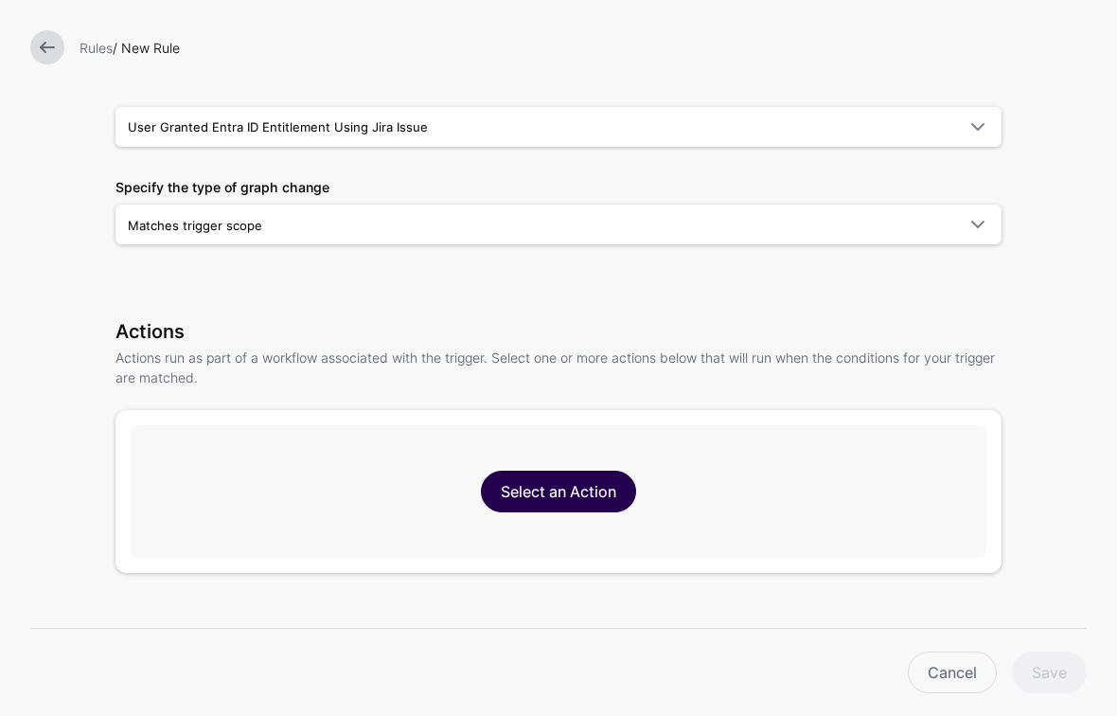
click at [537, 485] on link "Select an Action" at bounding box center [558, 492] width 155 height 42
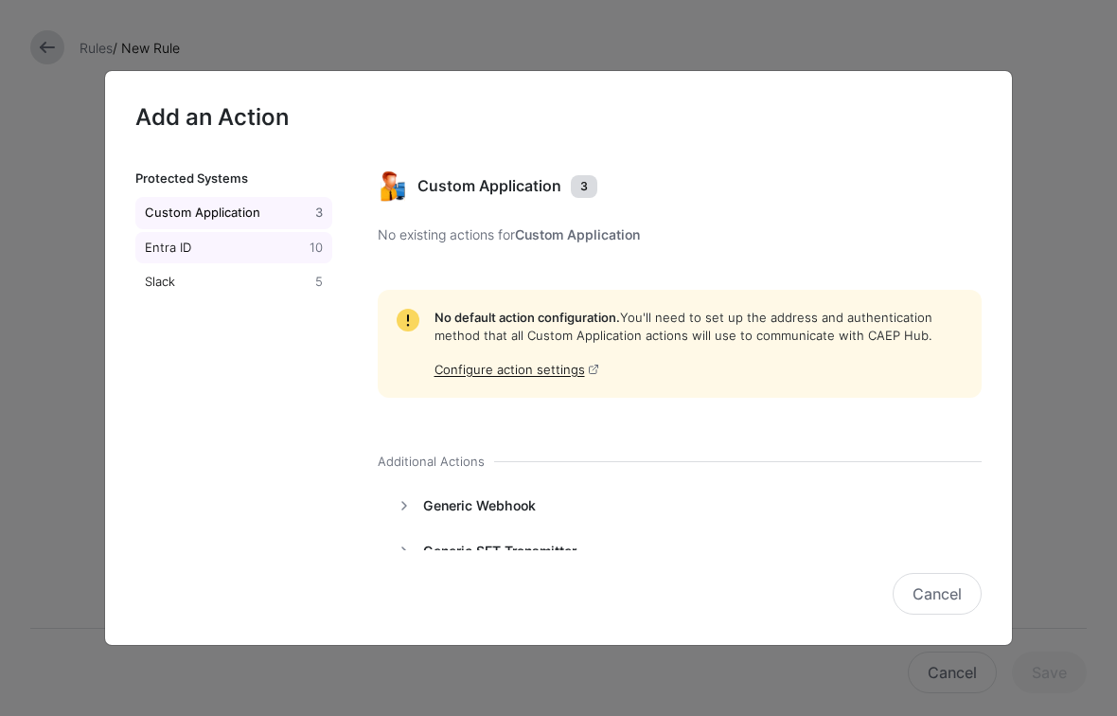
click at [289, 241] on div "Entra ID" at bounding box center [223, 248] width 165 height 19
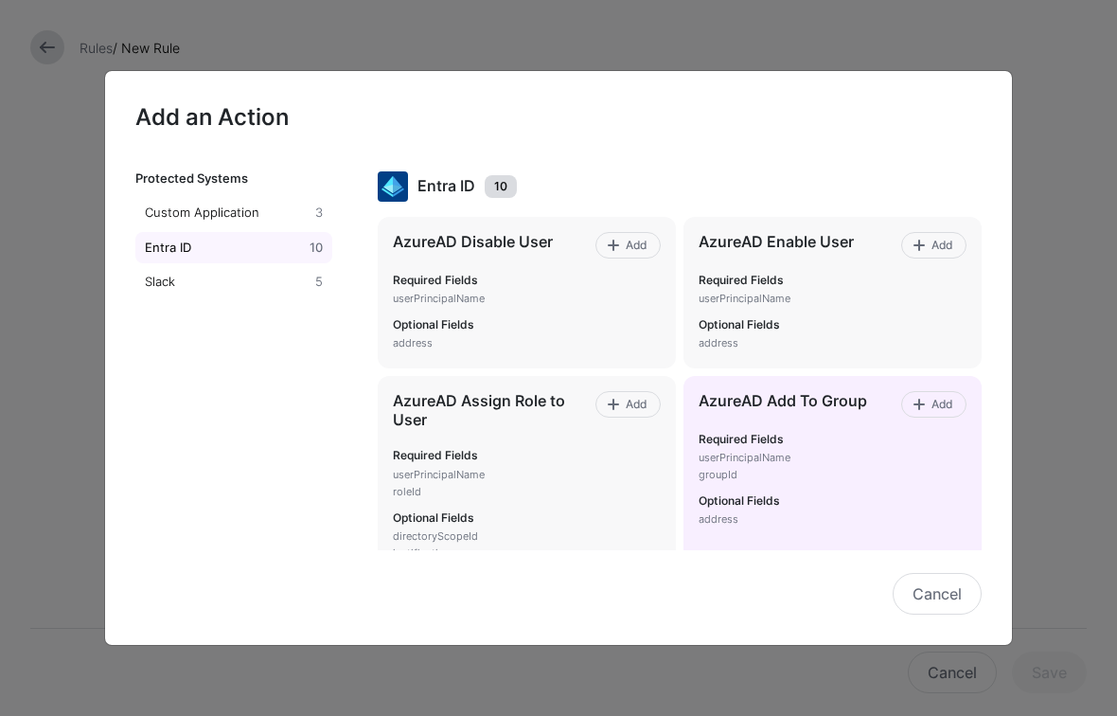
click at [968, 396] on div "AzureAD Add To Group Add Required Fields userPrincipalName groupId Optional Fie…" at bounding box center [833, 477] width 298 height 203
click at [954, 402] on link "Add" at bounding box center [934, 404] width 65 height 27
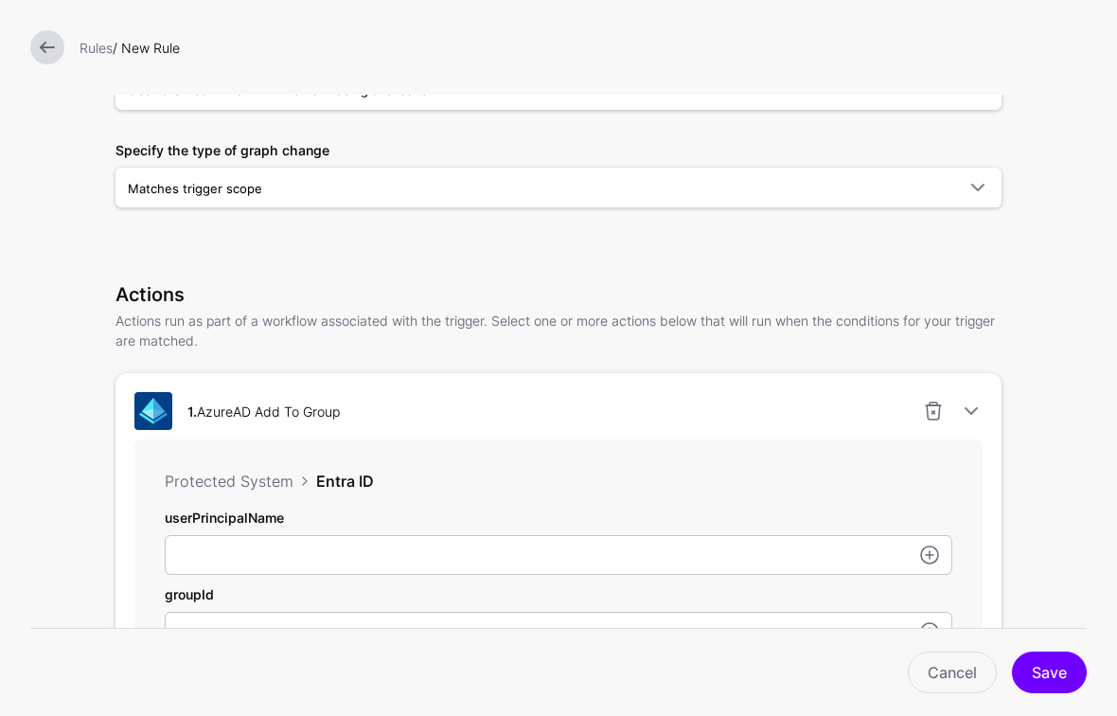
scroll to position [283, 0]
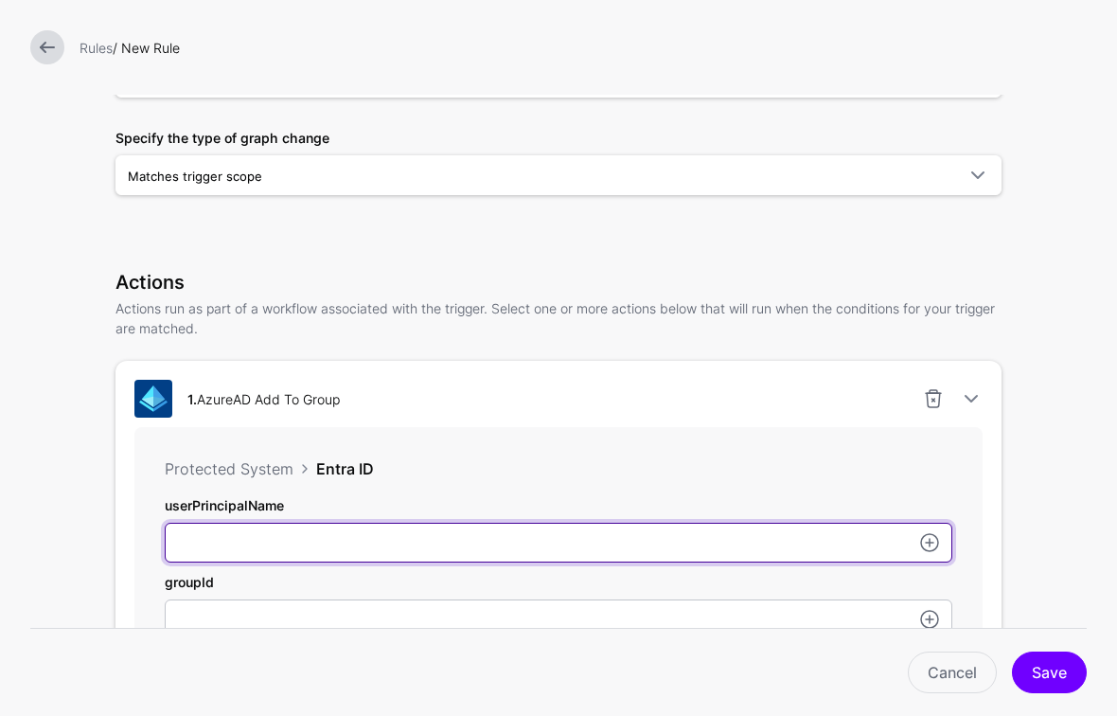
click at [436, 543] on input "userPrincipalName" at bounding box center [559, 543] width 788 height 40
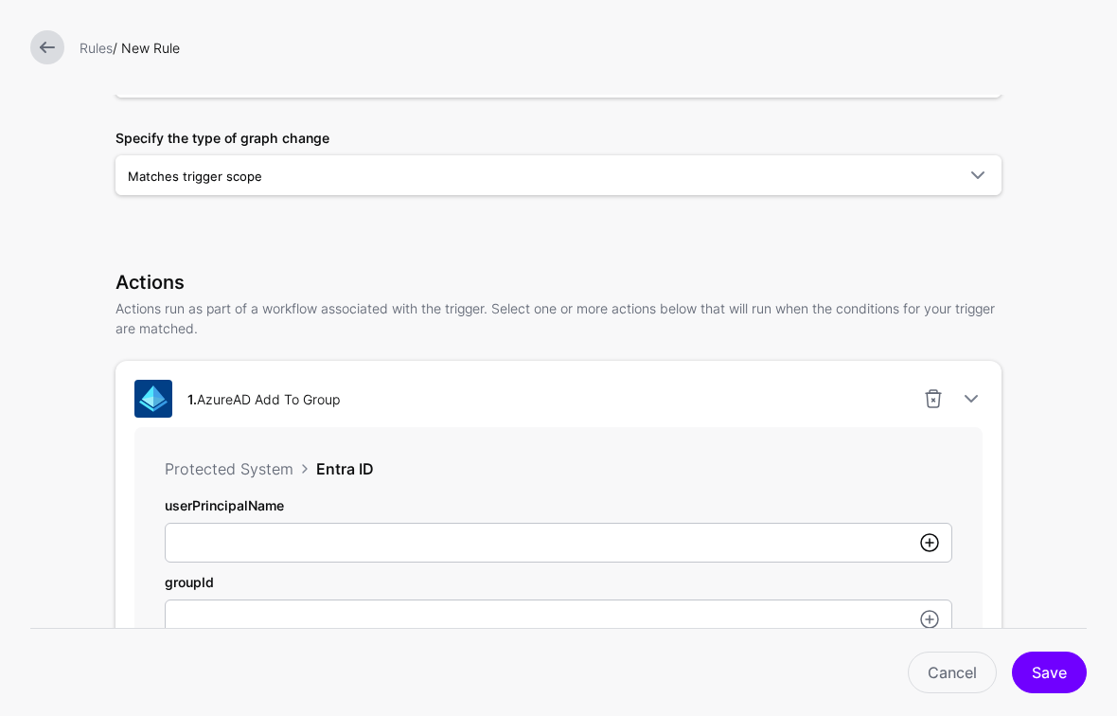
click at [935, 545] on link at bounding box center [930, 542] width 23 height 23
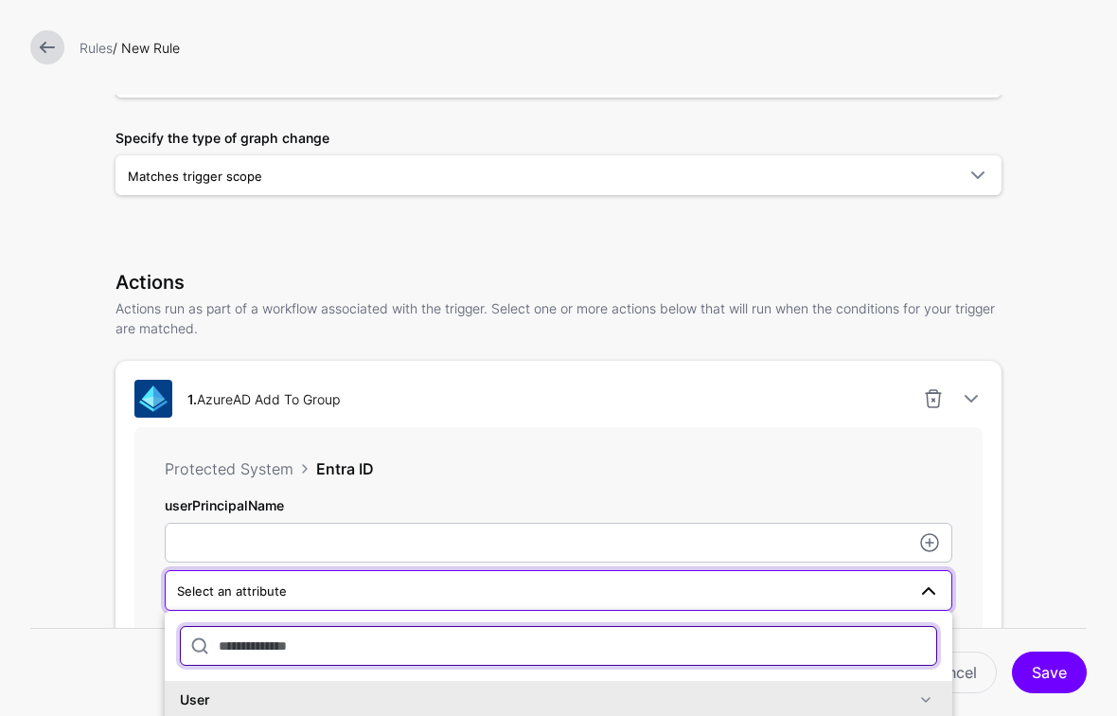
click at [708, 647] on input "text" at bounding box center [559, 646] width 758 height 40
type input "*"
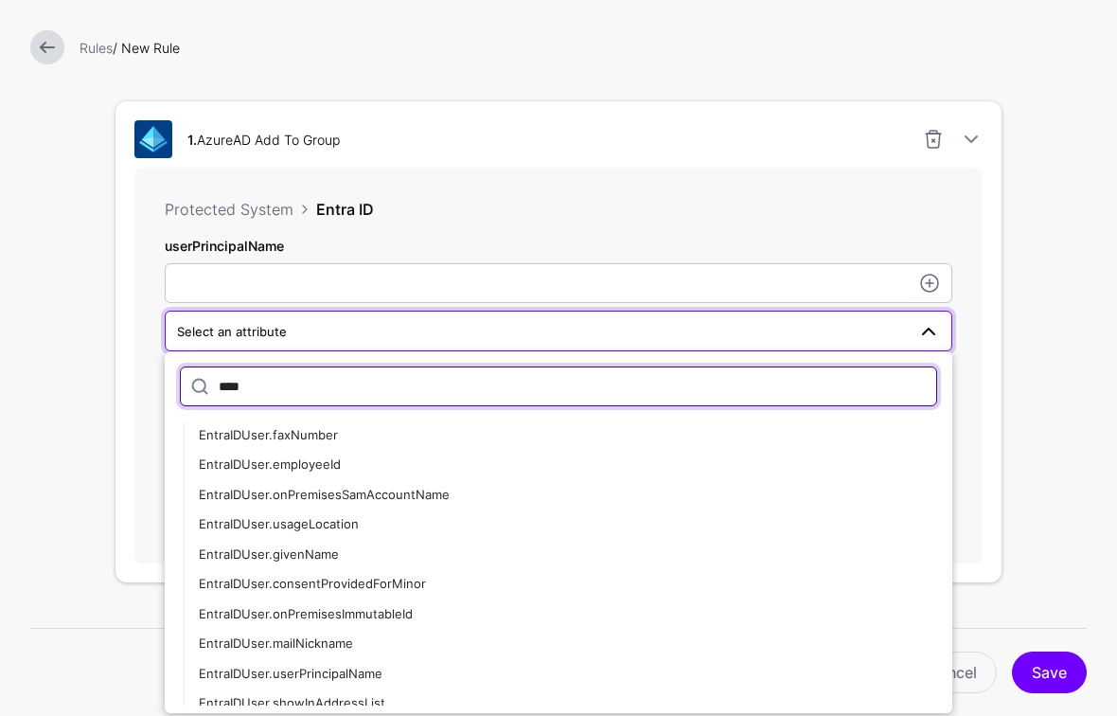
scroll to position [0, 0]
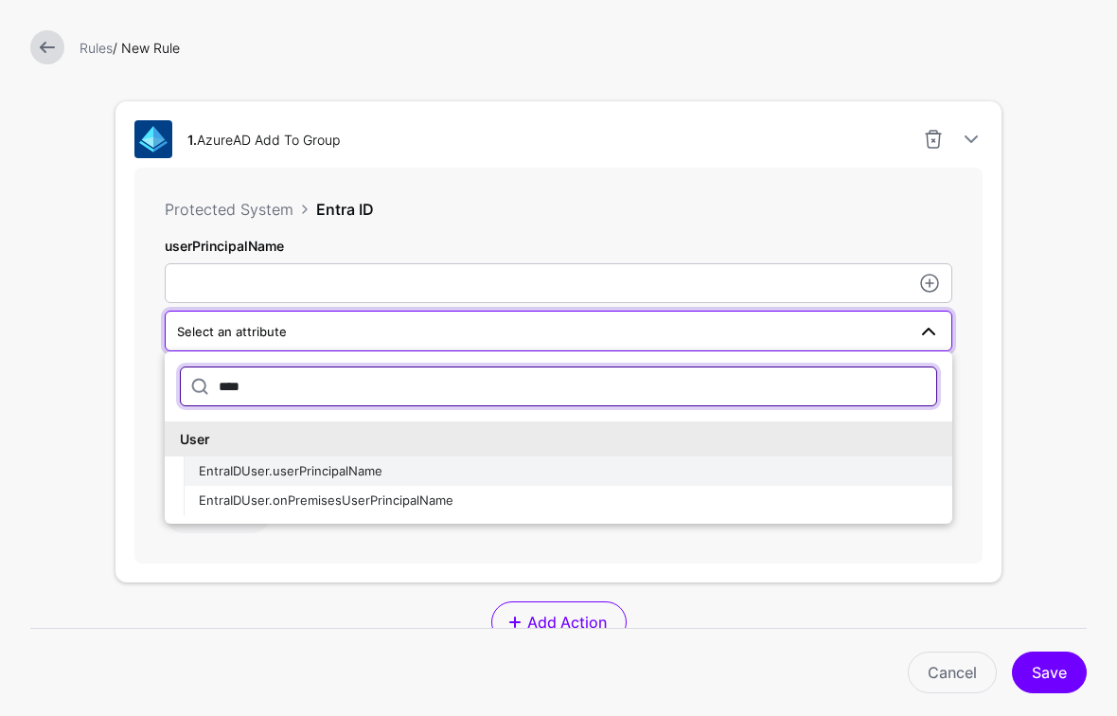
type input "****"
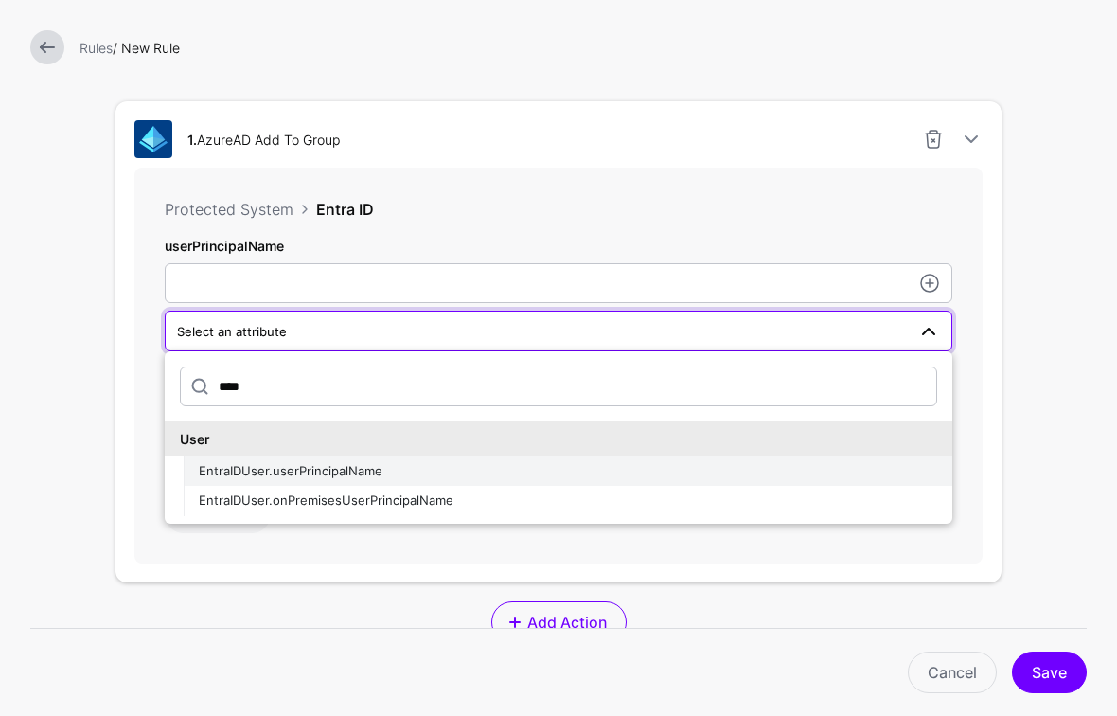
click at [368, 470] on span "EntraIDUser.userPrincipalName" at bounding box center [291, 470] width 184 height 15
type input "**********"
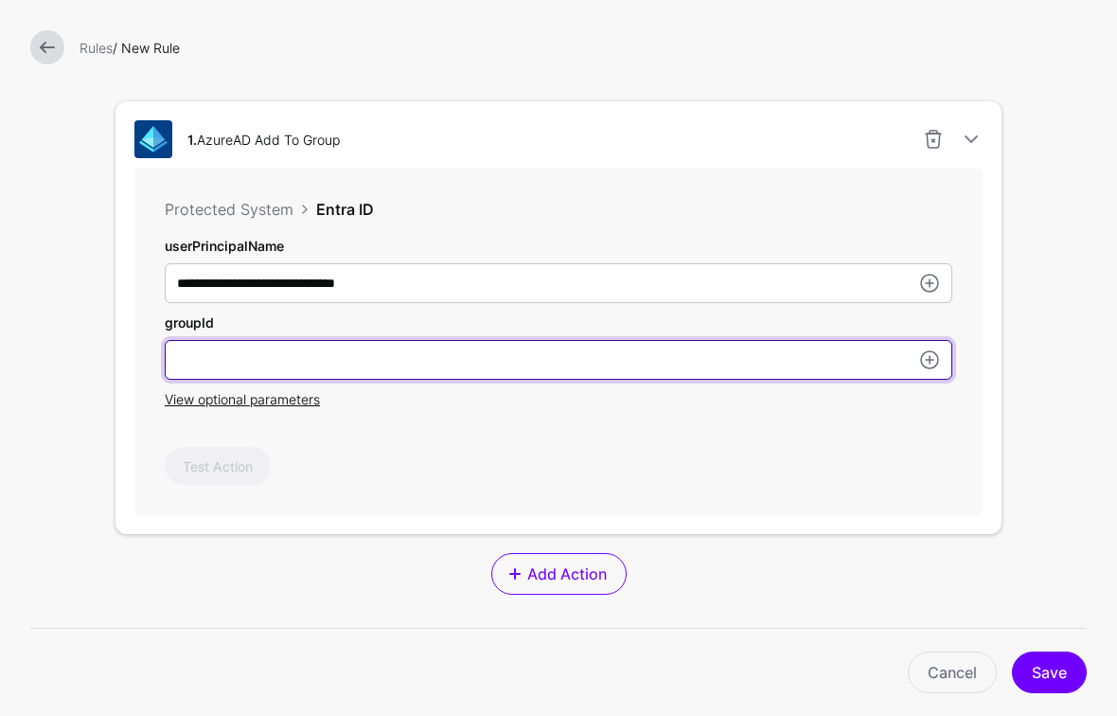
click at [609, 366] on input "userPrincipalName" at bounding box center [559, 360] width 788 height 40
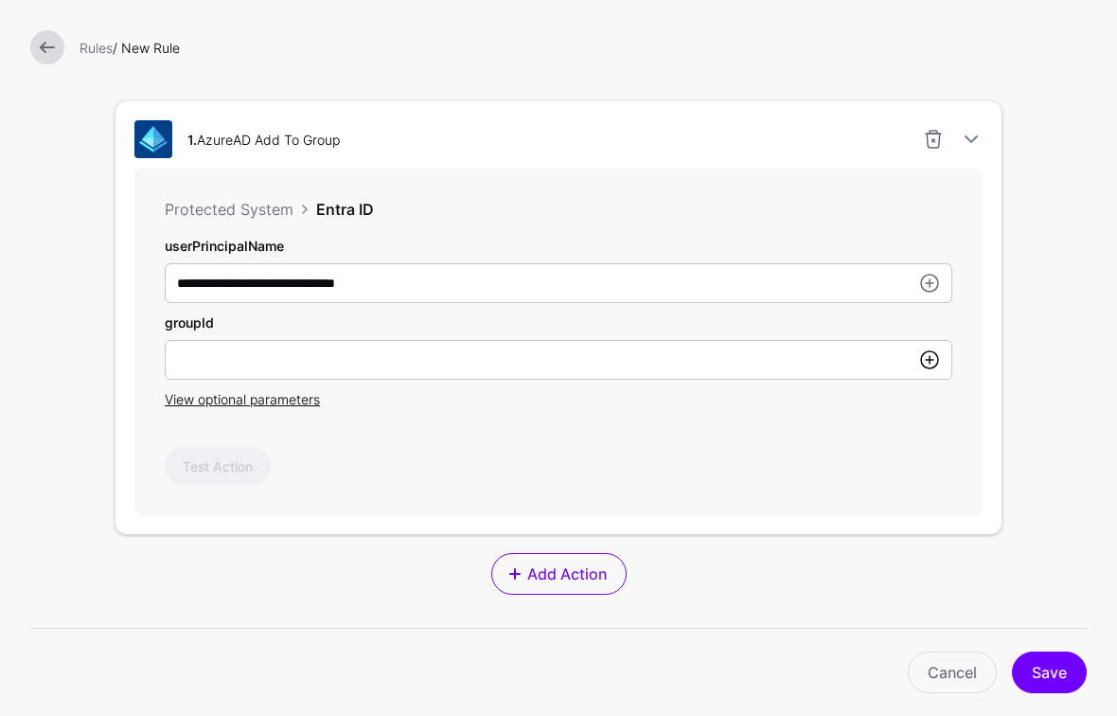
click at [929, 363] on link at bounding box center [930, 359] width 23 height 23
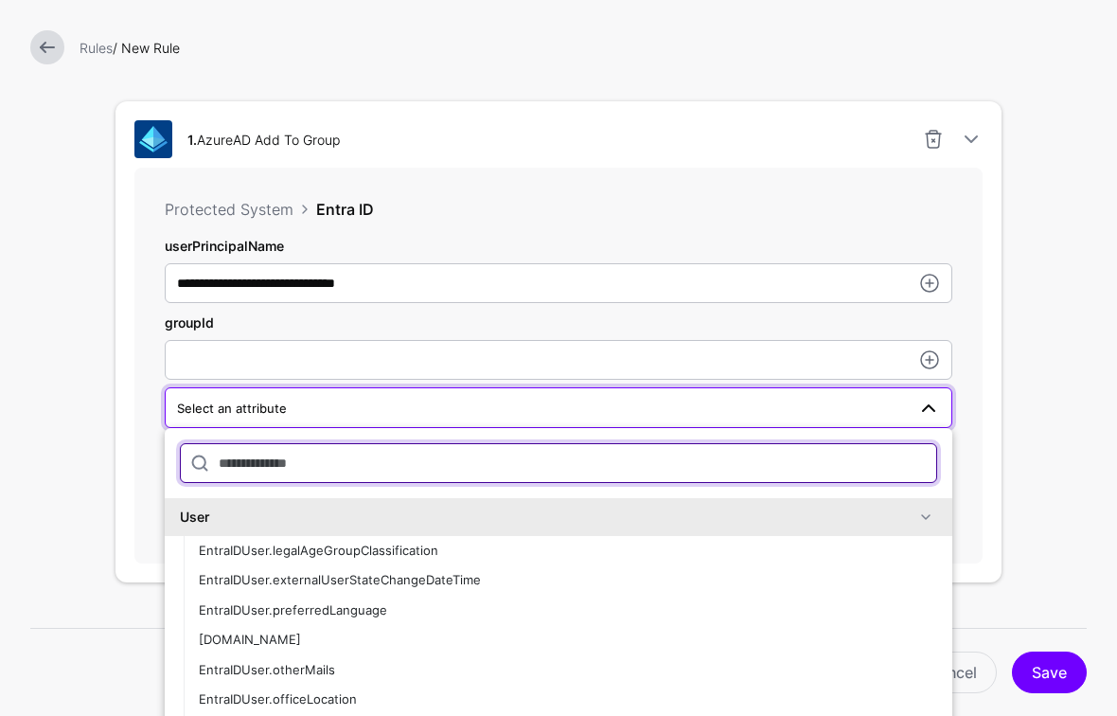
click at [355, 474] on input "text" at bounding box center [559, 463] width 758 height 40
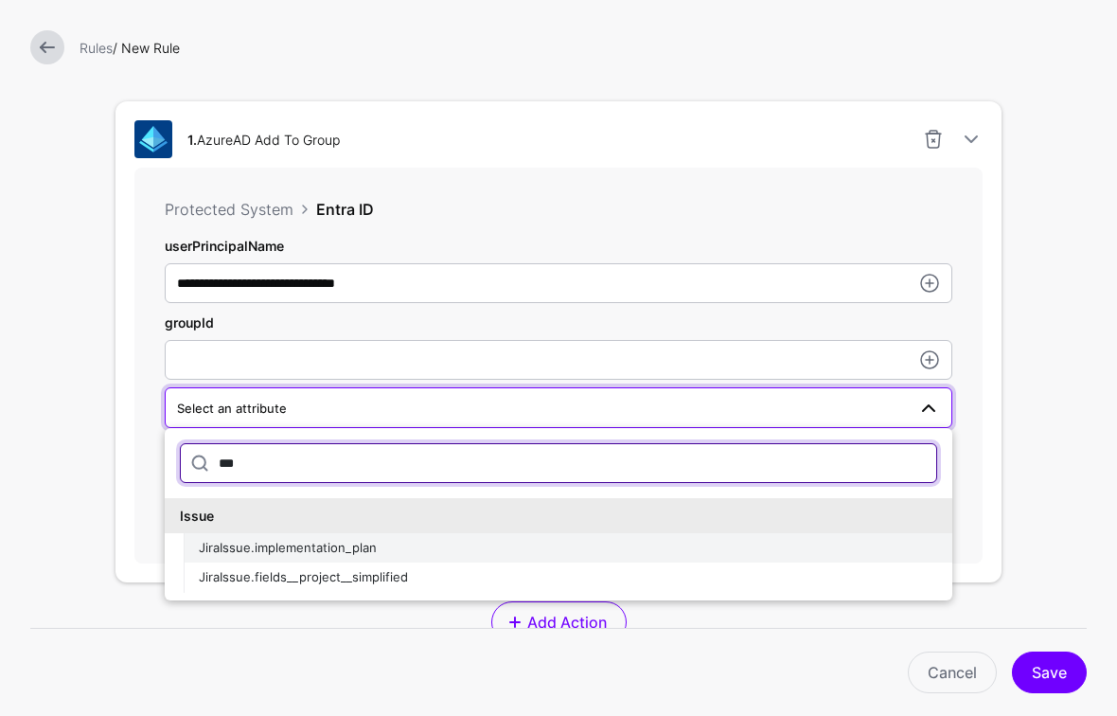
type input "***"
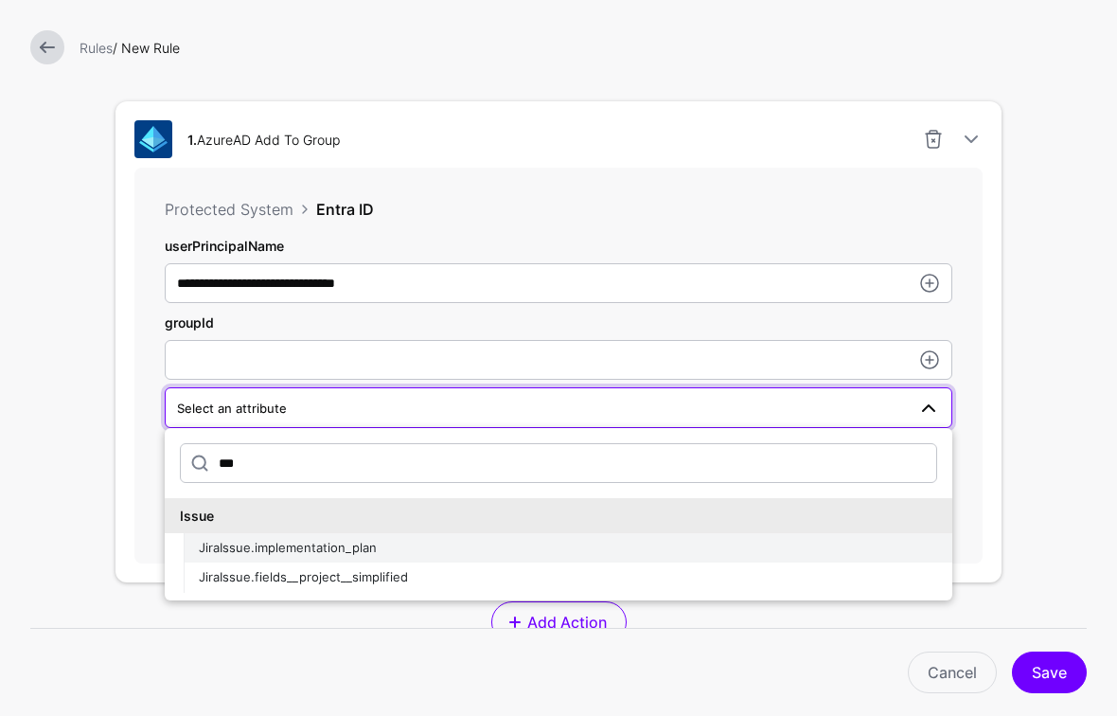
click at [340, 545] on span "JiraIssue.implementation_plan" at bounding box center [288, 547] width 178 height 15
type input "**********"
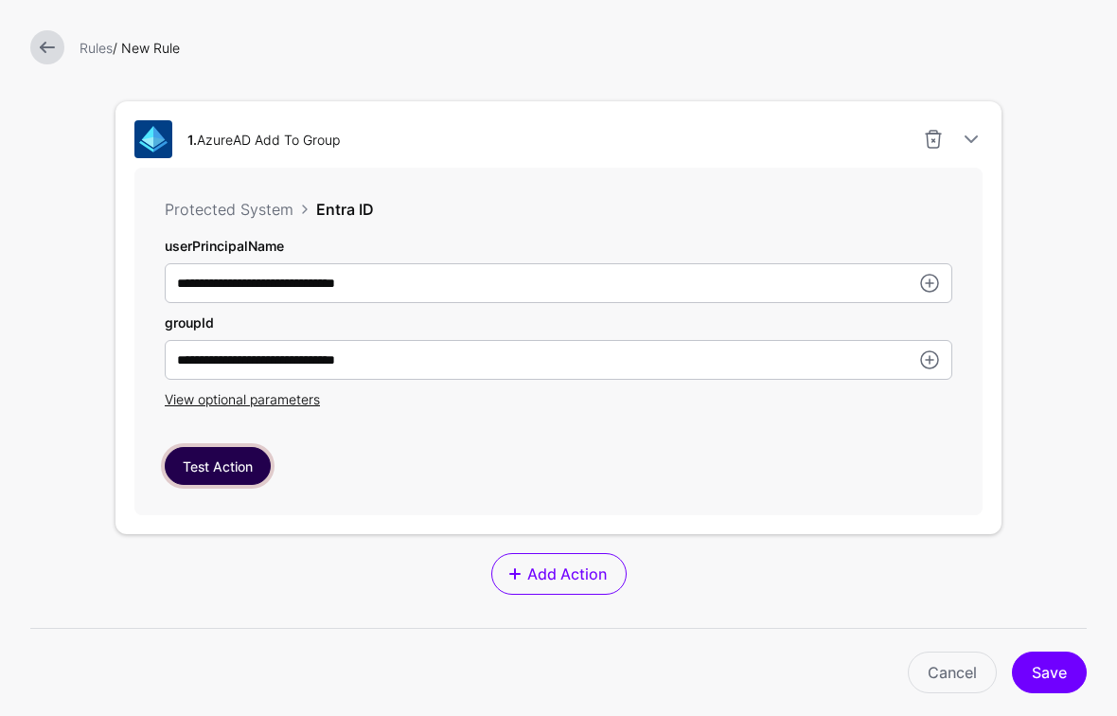
click at [245, 460] on button "Test Action" at bounding box center [218, 466] width 106 height 38
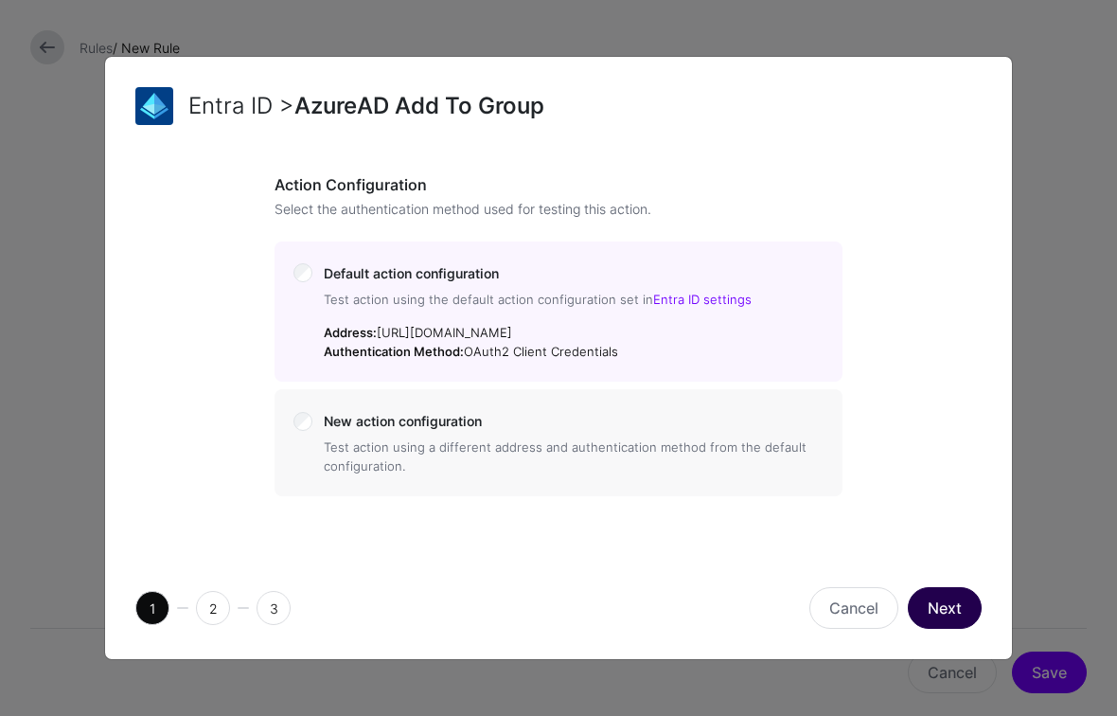
click at [924, 598] on button "Next" at bounding box center [945, 608] width 74 height 42
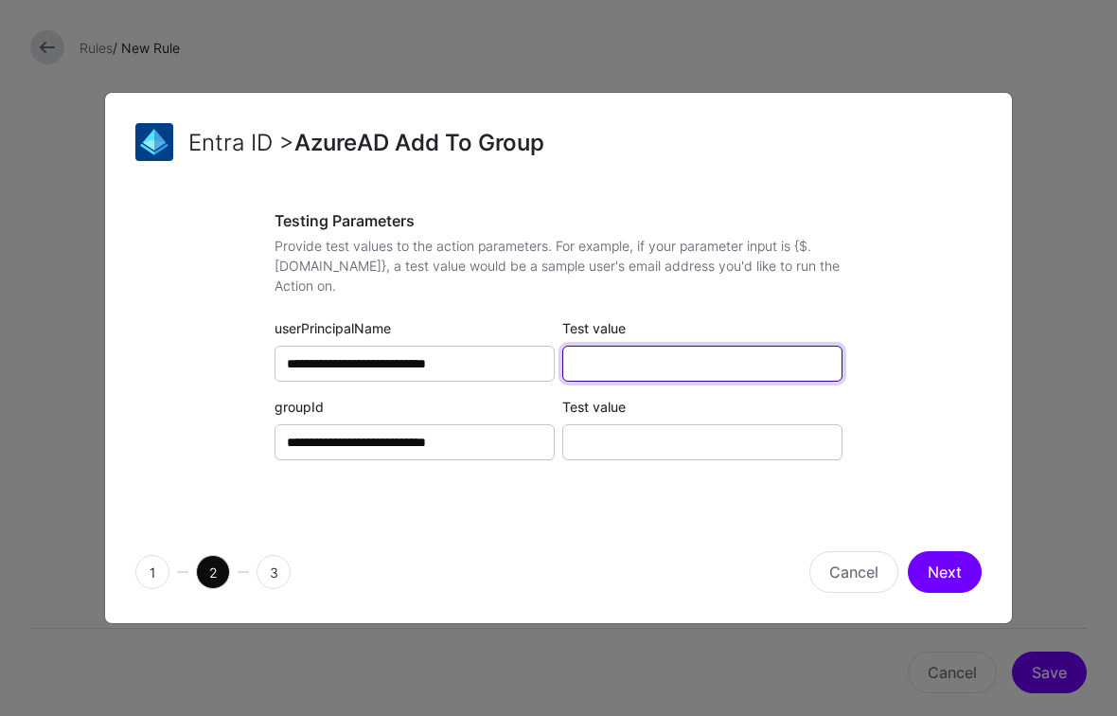
click at [656, 368] on input "Test value" at bounding box center [703, 364] width 280 height 36
type input "**********"
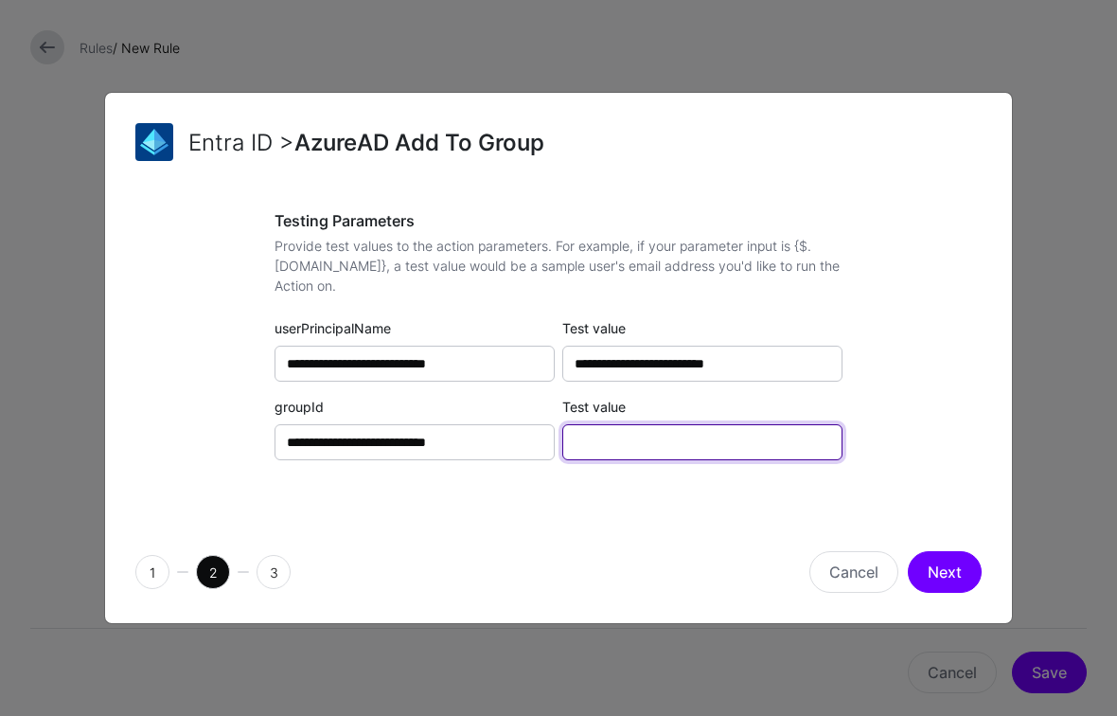
click at [680, 435] on input "Test value" at bounding box center [703, 442] width 280 height 36
paste input "**********"
type input "**********"
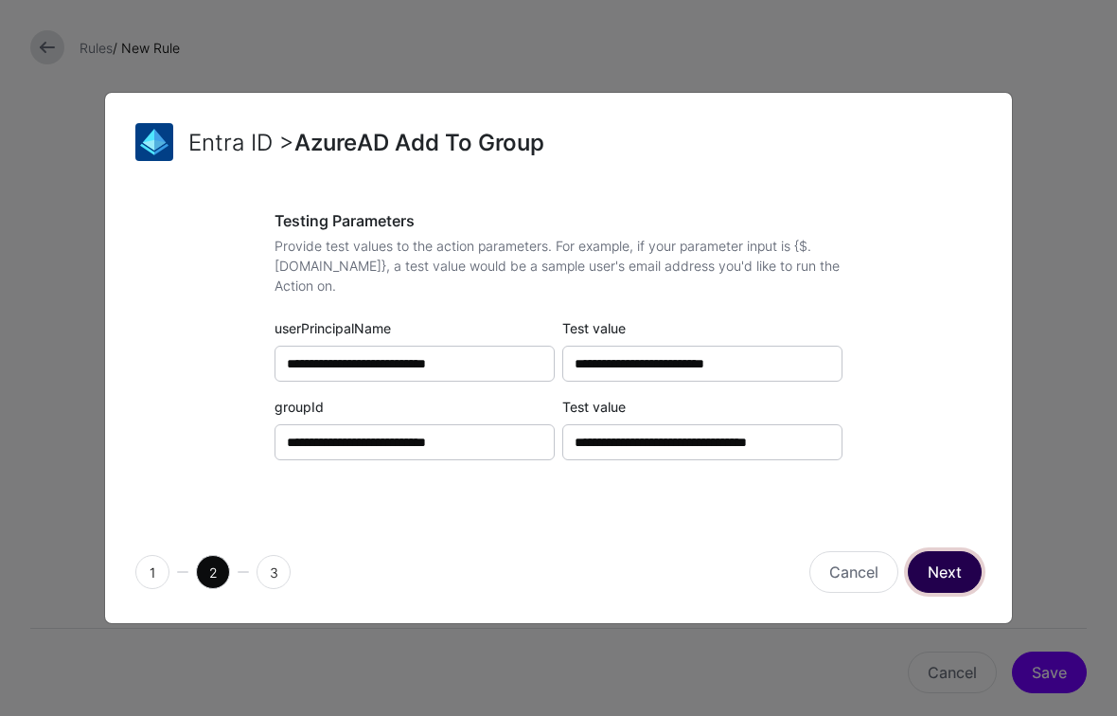
scroll to position [0, 0]
click at [959, 565] on button "Next" at bounding box center [945, 572] width 74 height 42
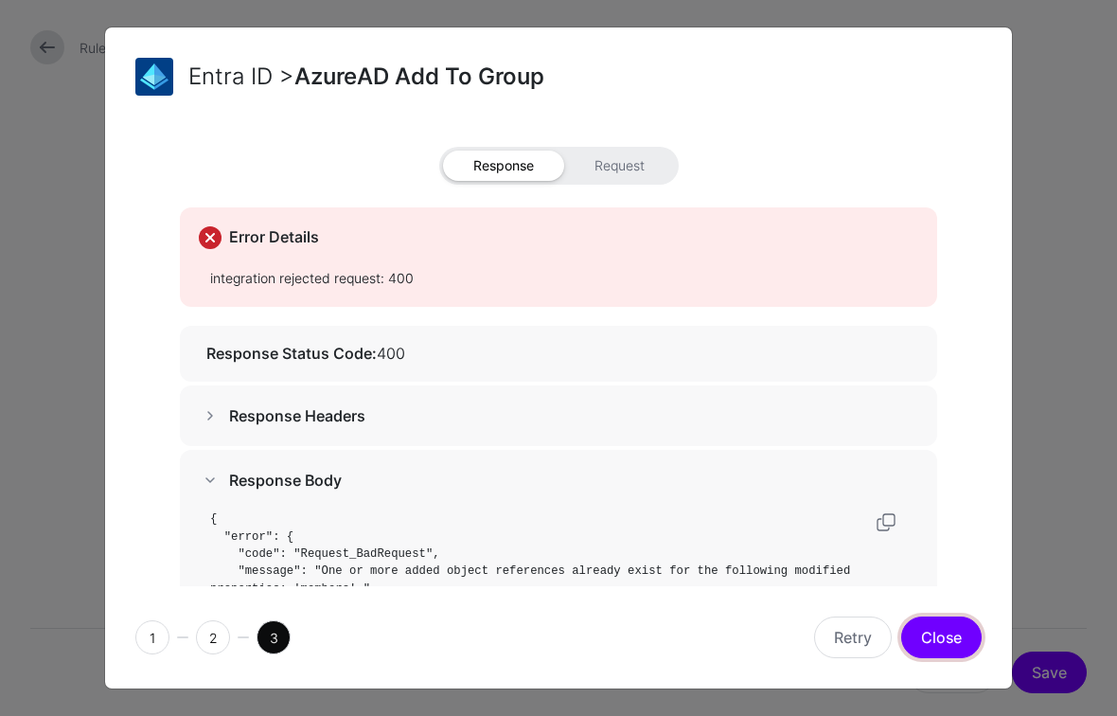
click at [956, 632] on button "Close" at bounding box center [942, 637] width 80 height 42
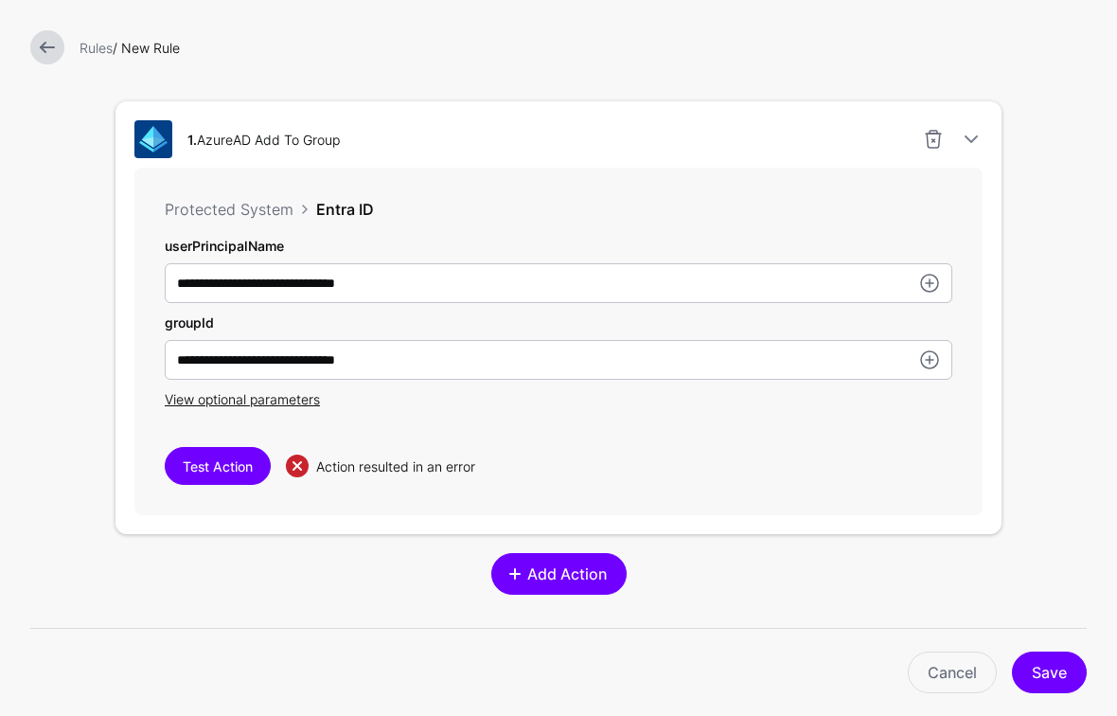
click at [548, 571] on span "Add Action" at bounding box center [567, 574] width 84 height 23
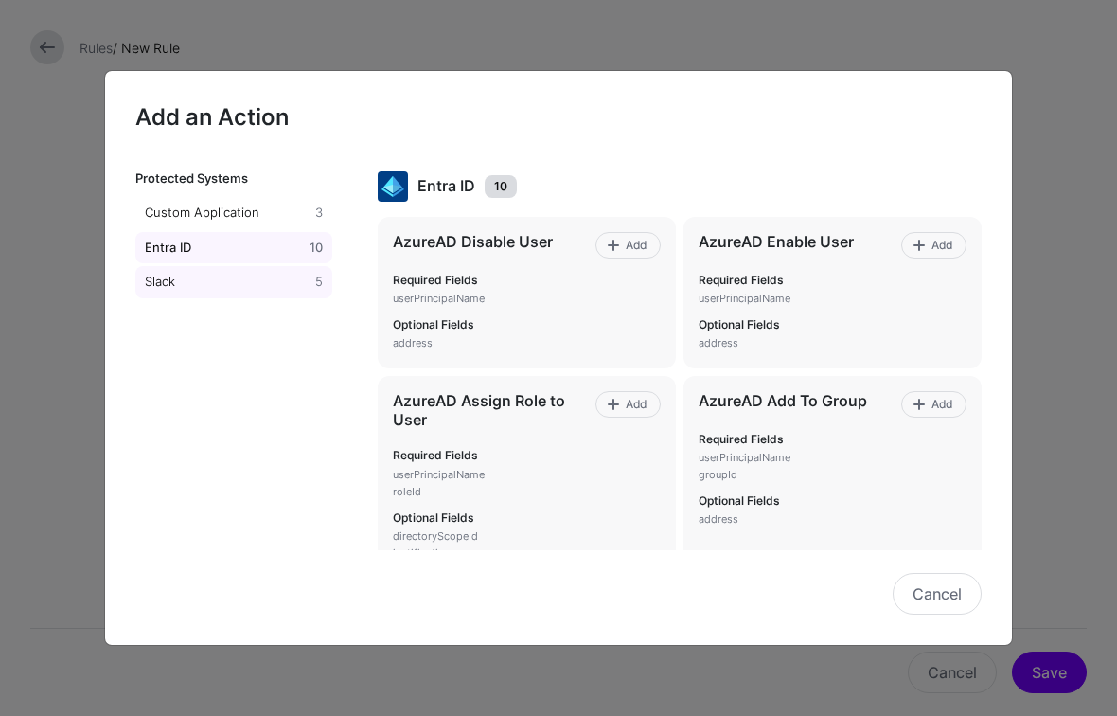
click at [241, 286] on div "Slack" at bounding box center [226, 282] width 170 height 19
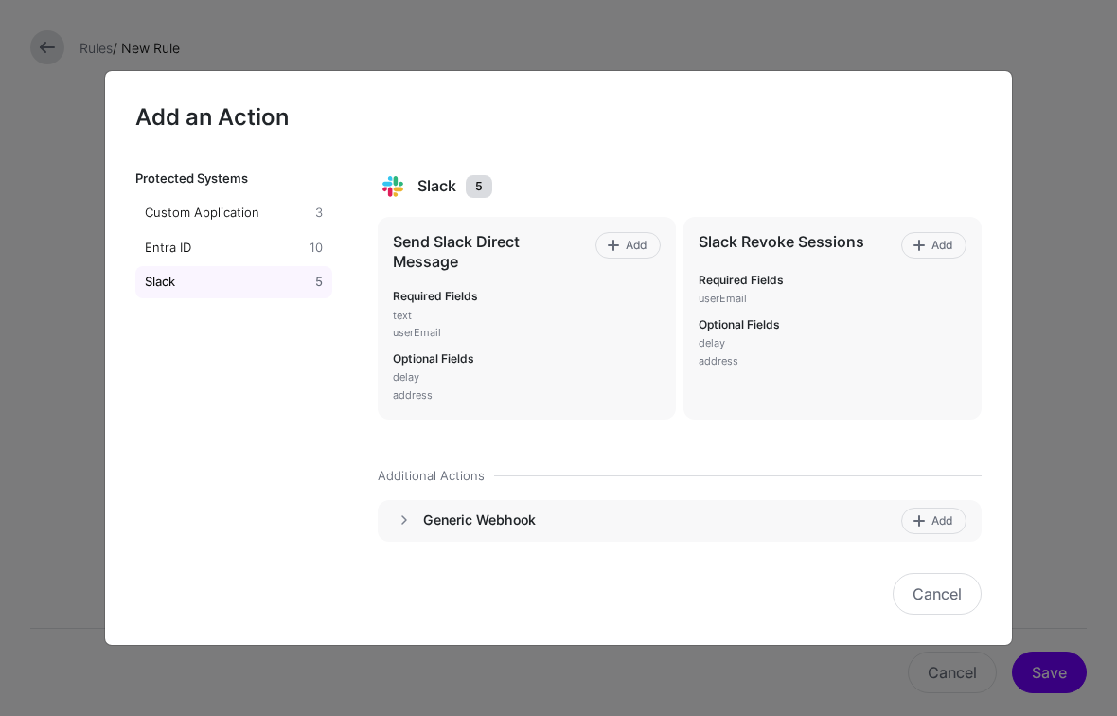
click at [484, 515] on h4 "Generic Webhook" at bounding box center [659, 519] width 472 height 17
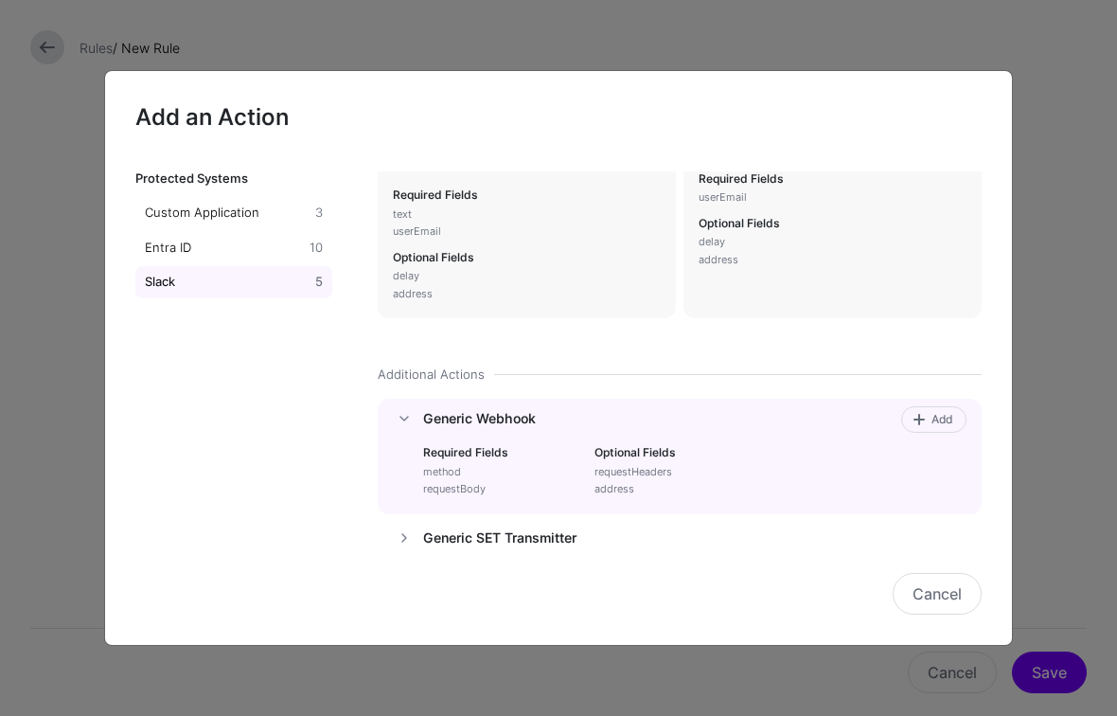
scroll to position [190, 0]
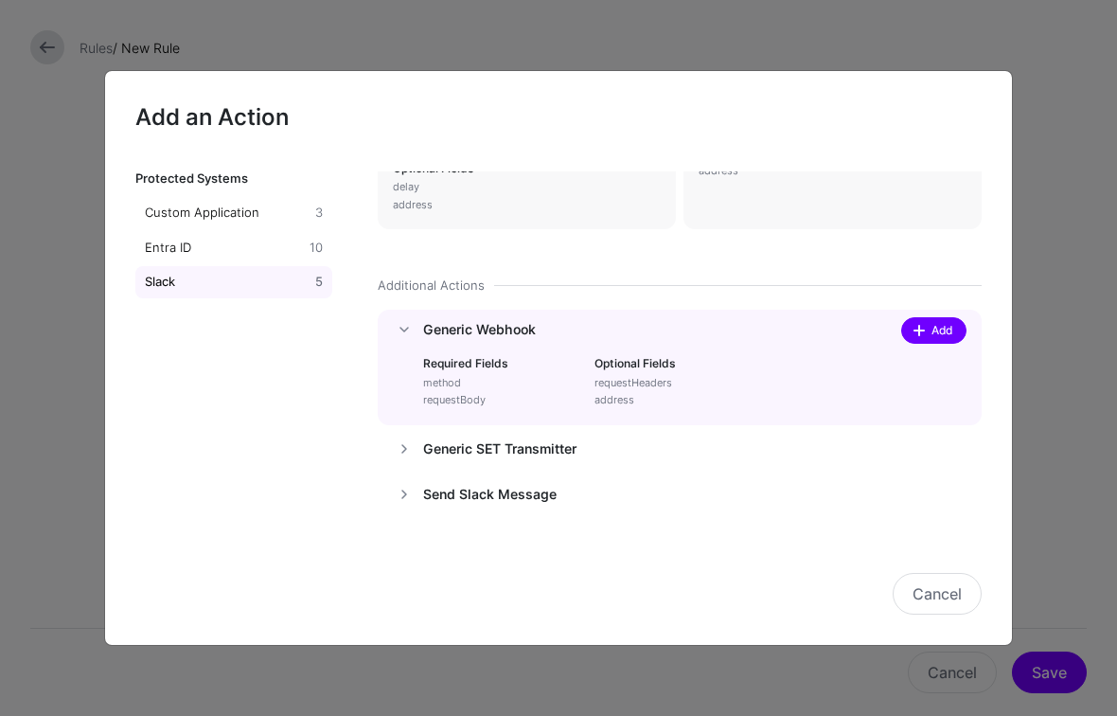
click at [938, 335] on span "Add" at bounding box center [943, 330] width 26 height 17
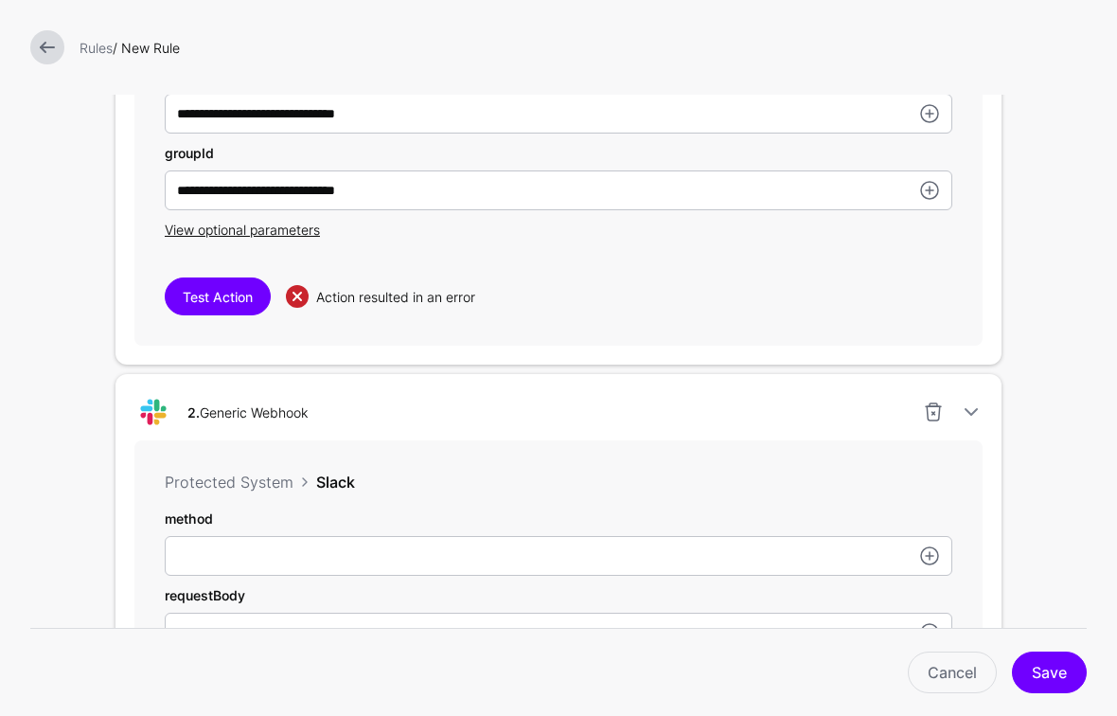
scroll to position [723, 0]
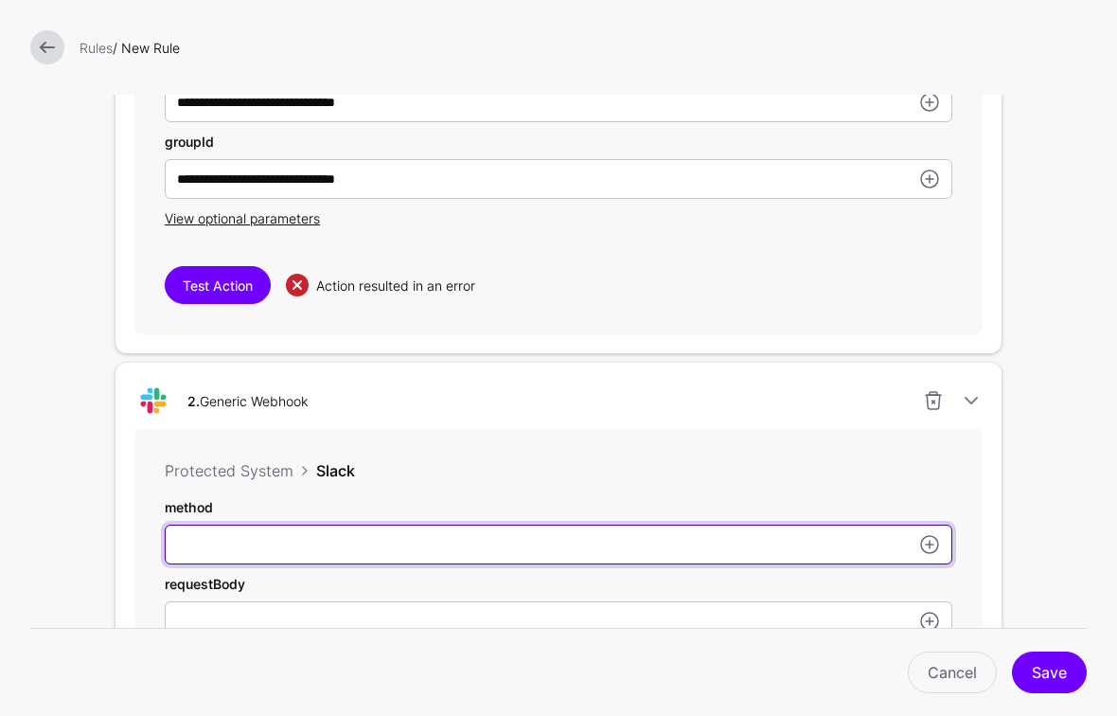
click at [581, 551] on input "userPrincipalName" at bounding box center [559, 545] width 788 height 40
type input "****"
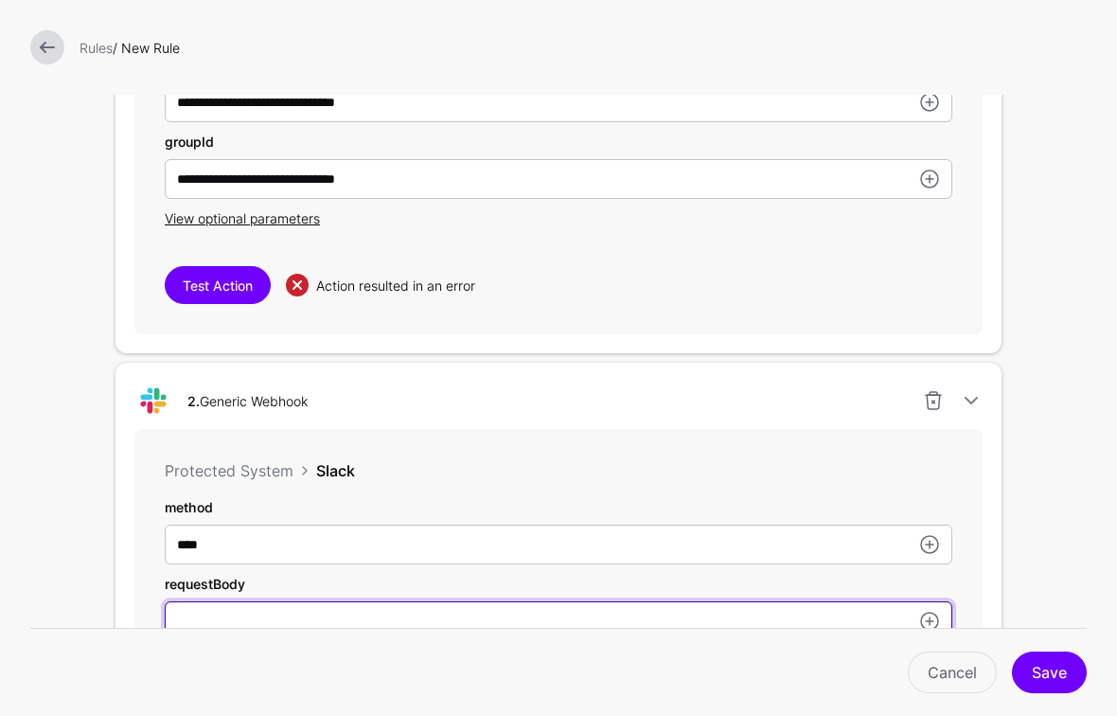
click at [281, 619] on input "userPrincipalName" at bounding box center [559, 621] width 788 height 40
paste input "**********"
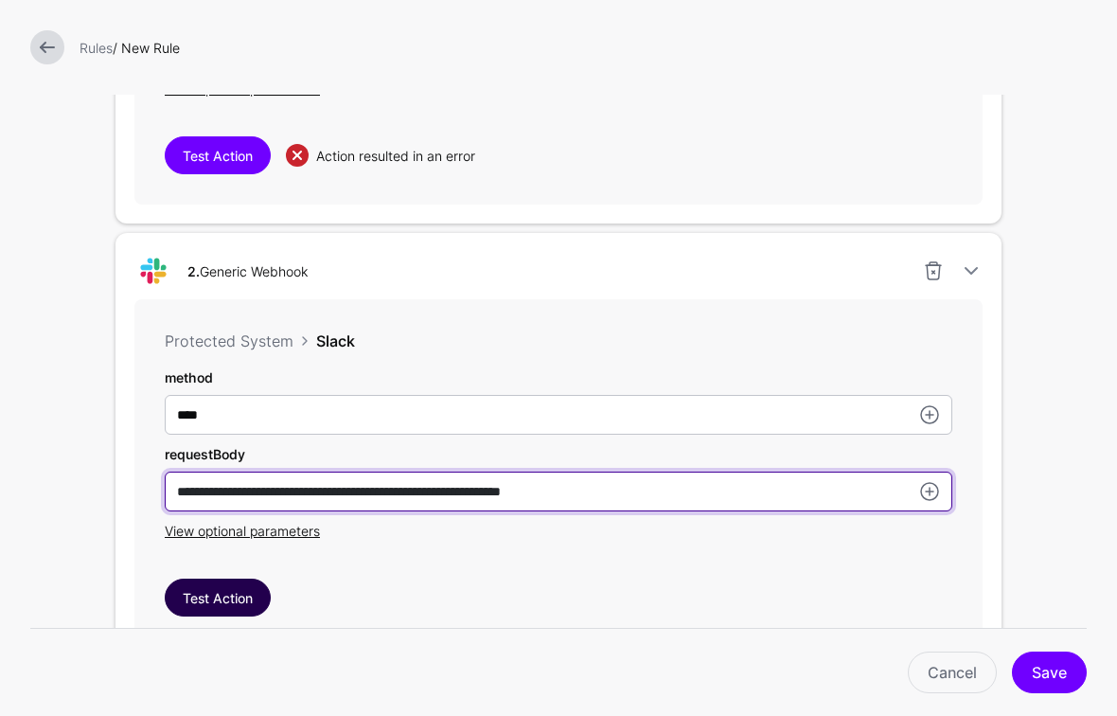
type input "**********"
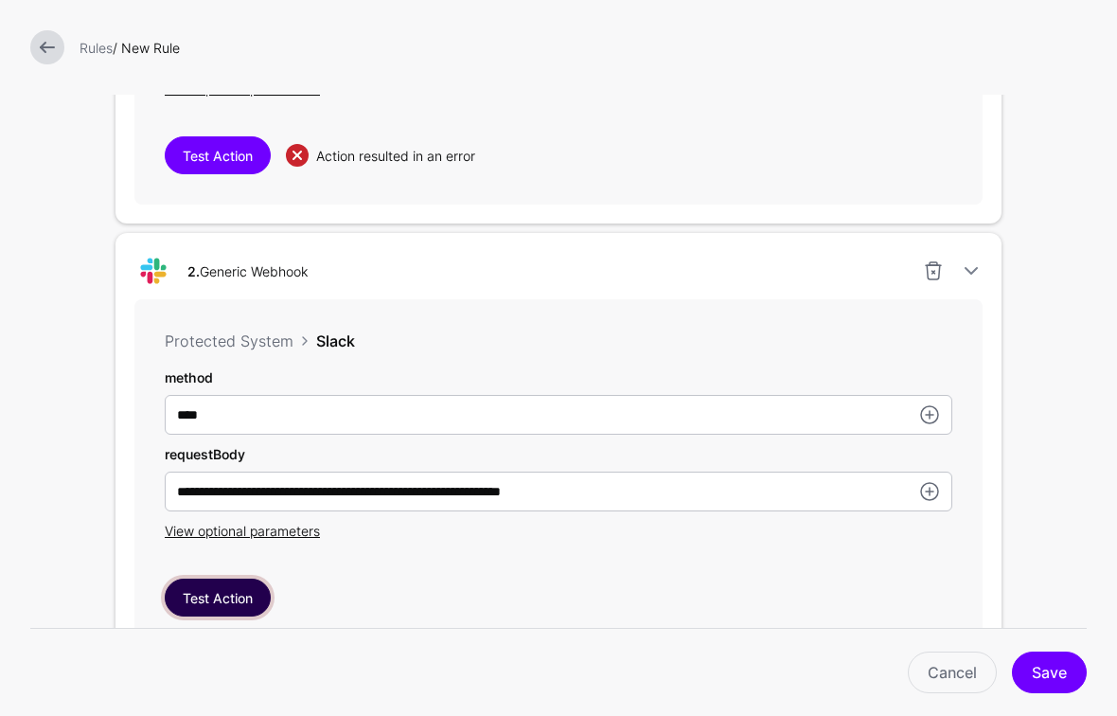
click at [228, 594] on button "Test Action" at bounding box center [218, 598] width 106 height 38
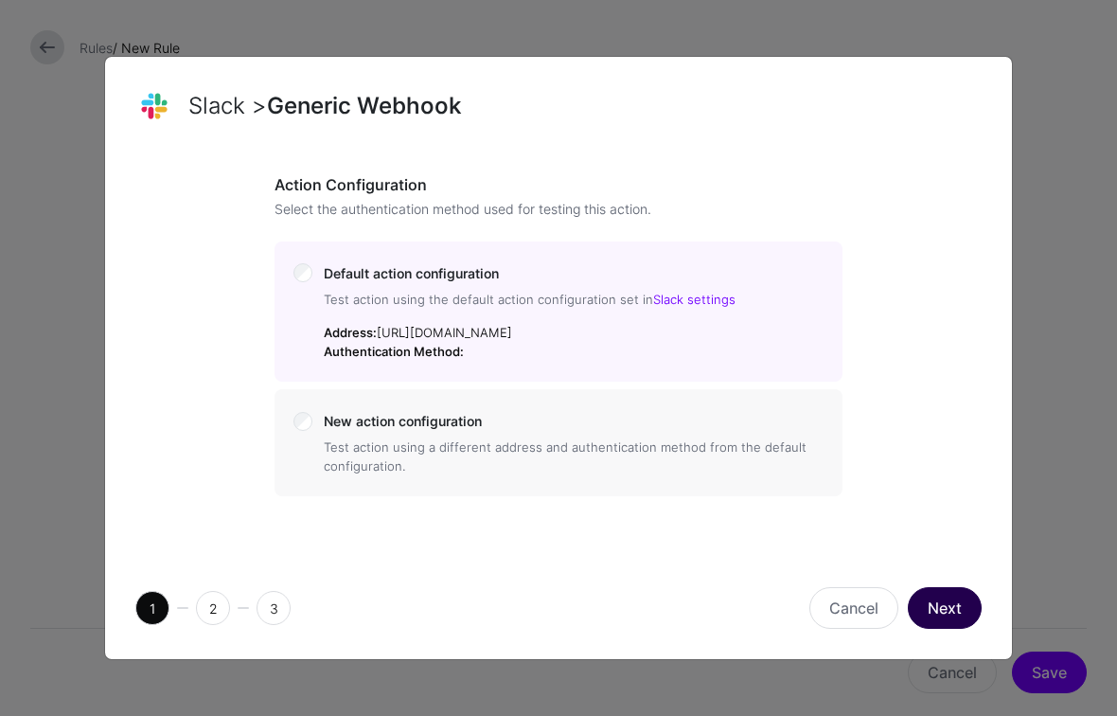
click at [950, 617] on button "Next" at bounding box center [945, 608] width 74 height 42
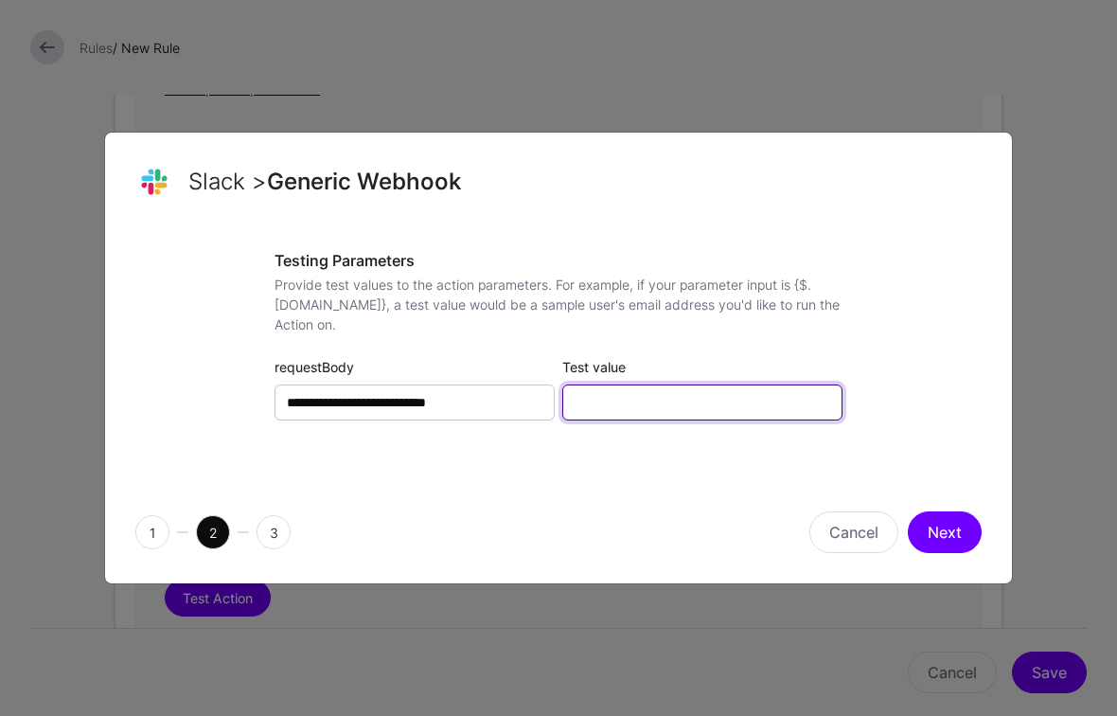
click at [701, 411] on input "Test value" at bounding box center [703, 402] width 280 height 36
type input "**********"
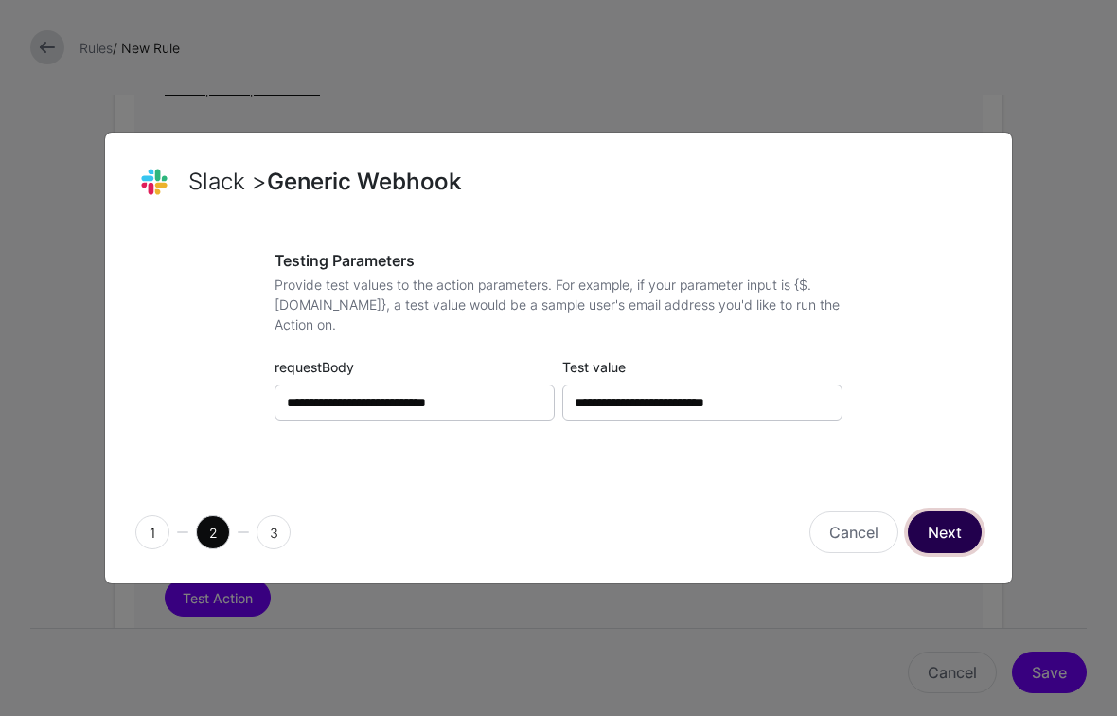
click at [970, 531] on button "Next" at bounding box center [945, 532] width 74 height 42
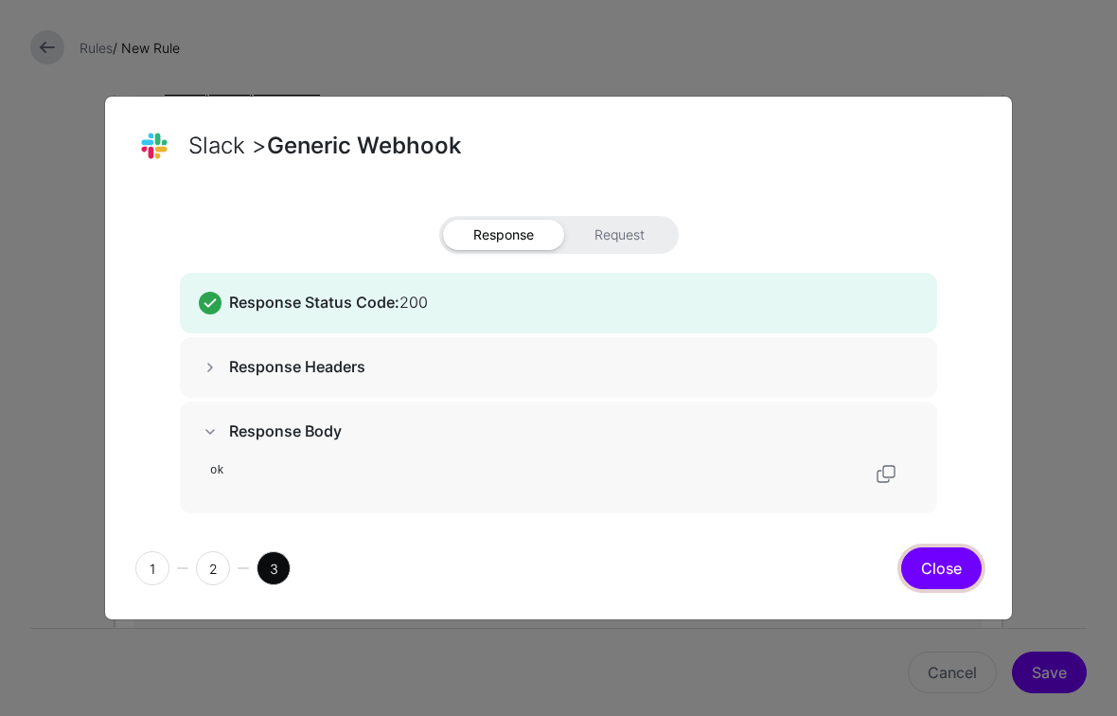
click at [945, 566] on button "Close" at bounding box center [942, 568] width 80 height 42
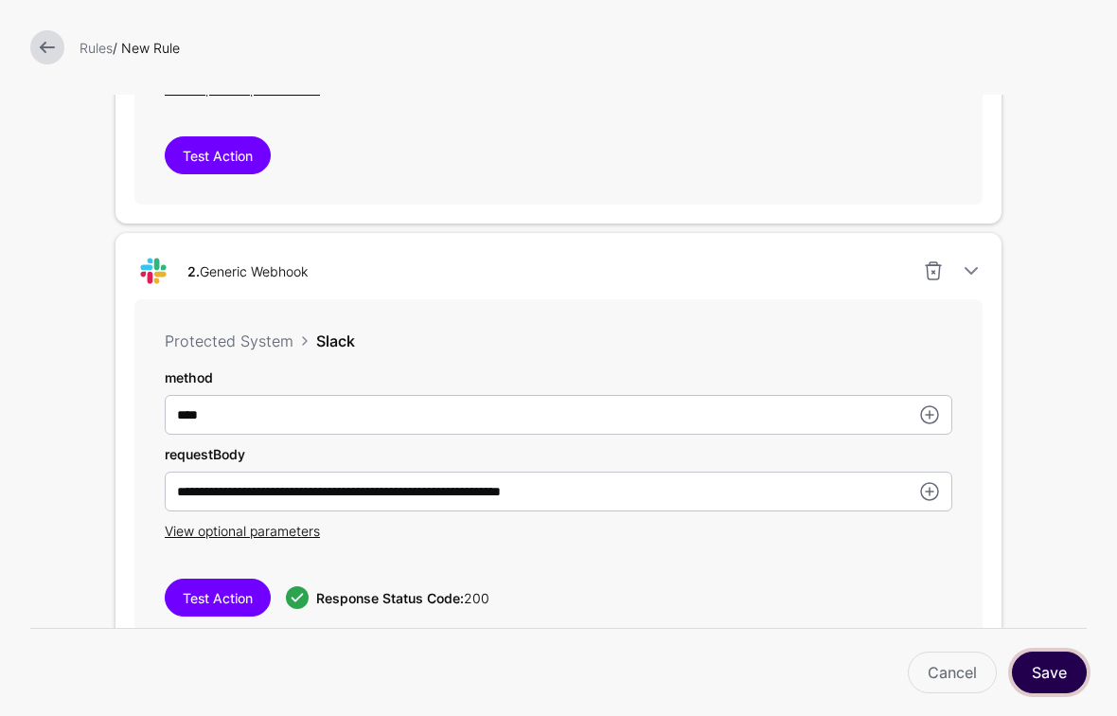
click at [1049, 671] on button "Save" at bounding box center [1049, 673] width 75 height 42
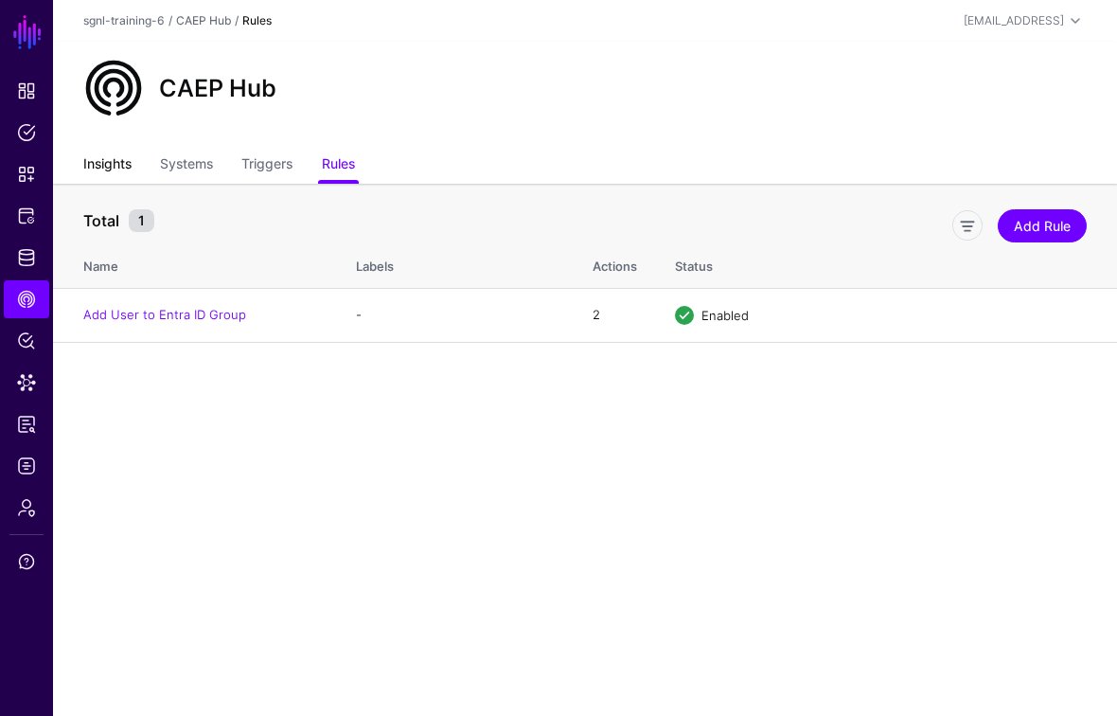
click at [118, 165] on link "Insights" at bounding box center [107, 166] width 48 height 36
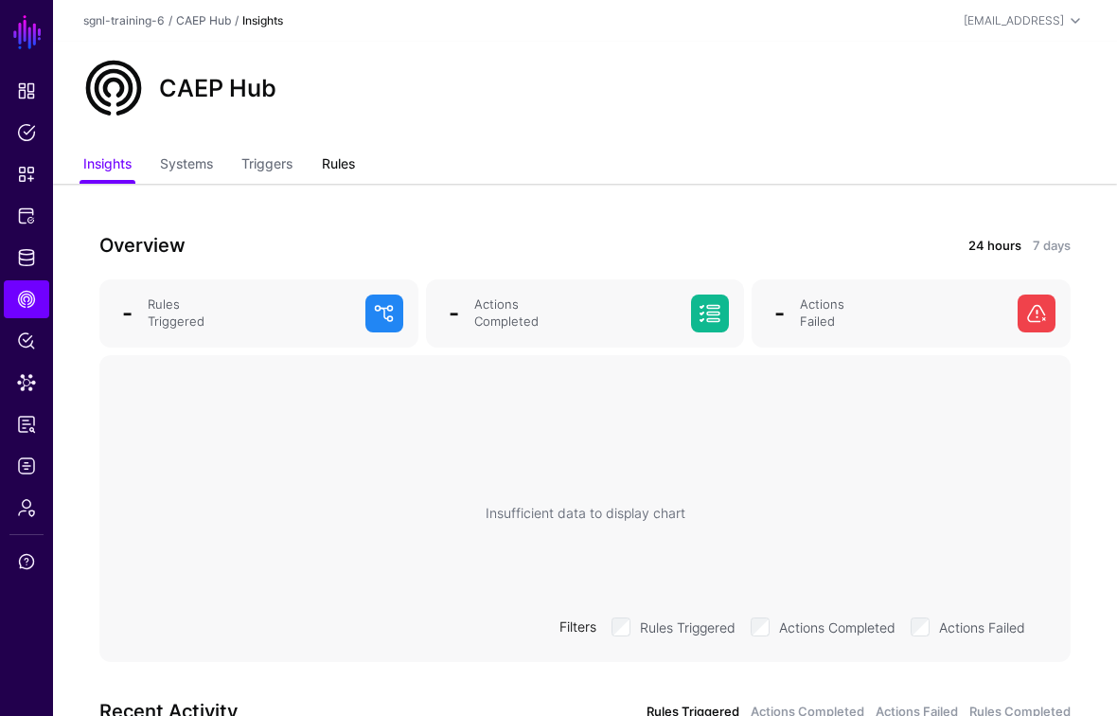
click at [332, 163] on link "Rules" at bounding box center [338, 166] width 33 height 36
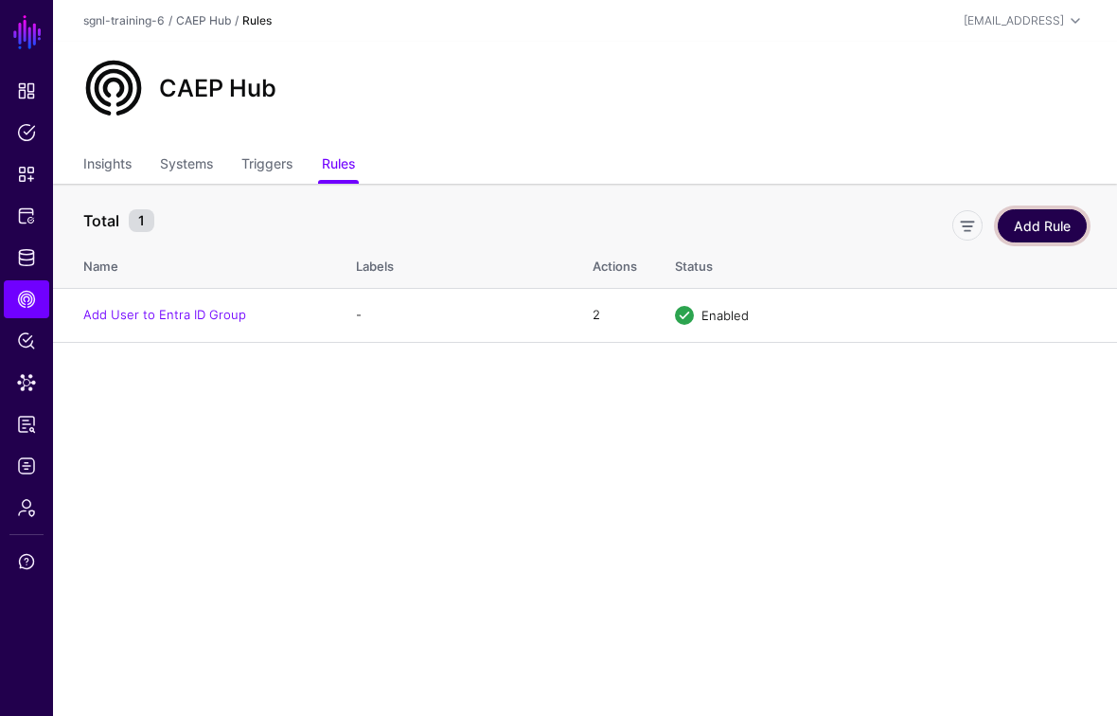
click at [1049, 231] on link "Add Rule" at bounding box center [1042, 225] width 89 height 33
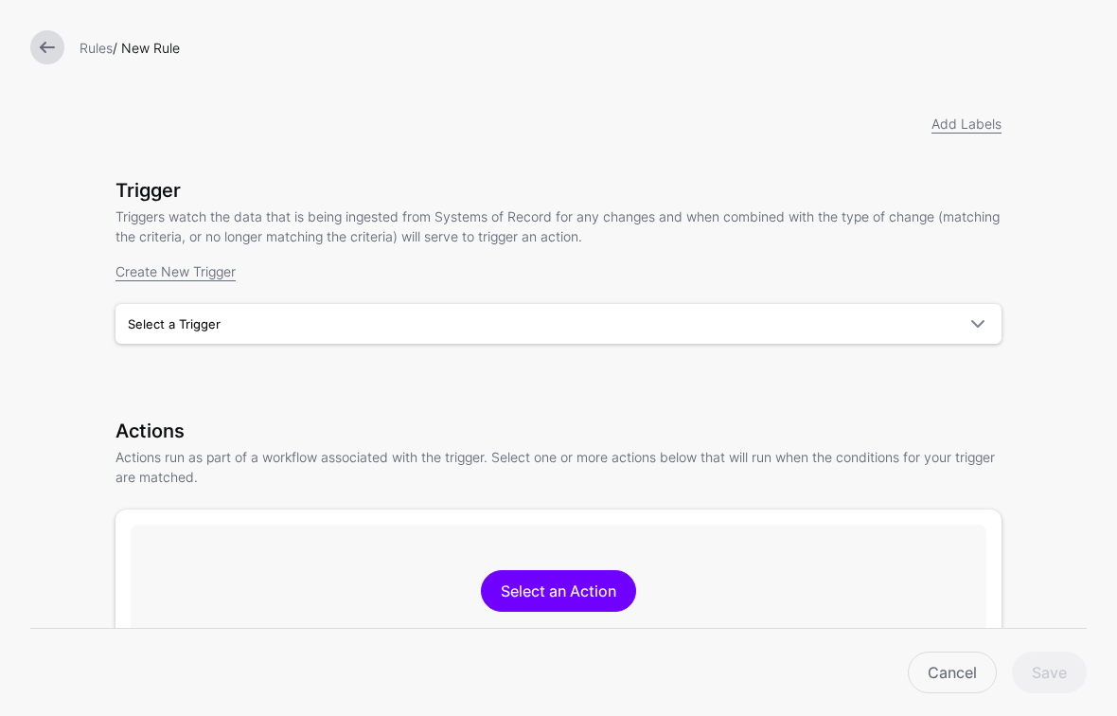
scroll to position [62, 0]
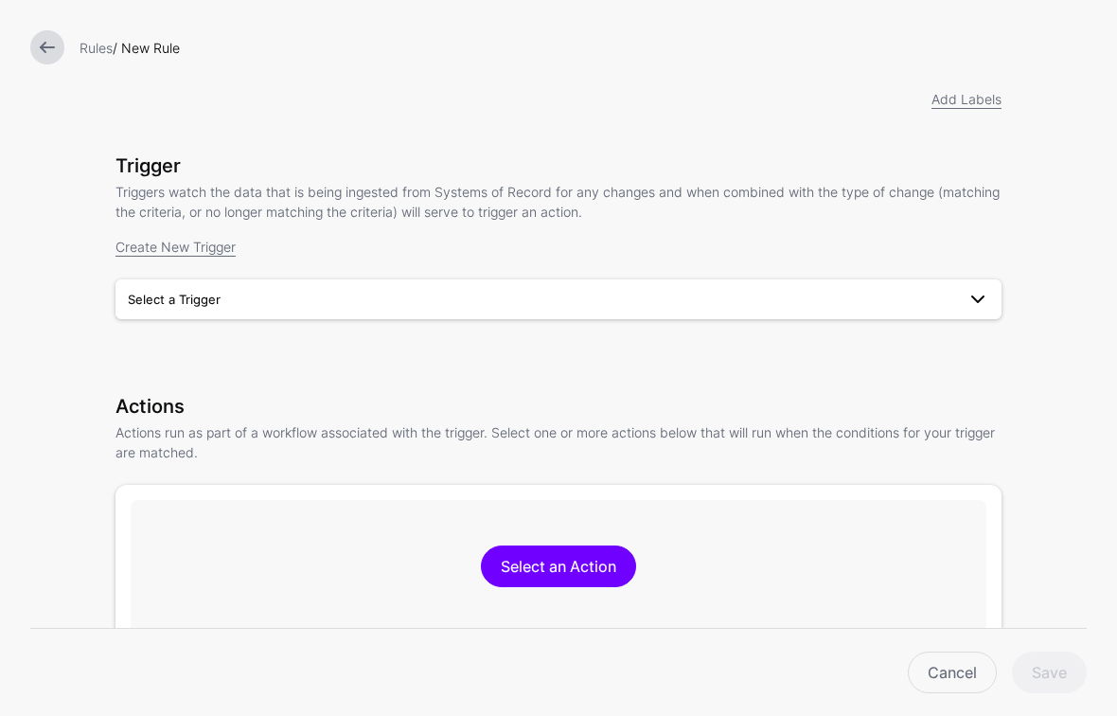
click at [715, 298] on span "Select a Trigger" at bounding box center [542, 299] width 828 height 21
click at [569, 344] on div "User Granted Entra ID Entitlement Using Jira Issue" at bounding box center [559, 343] width 856 height 19
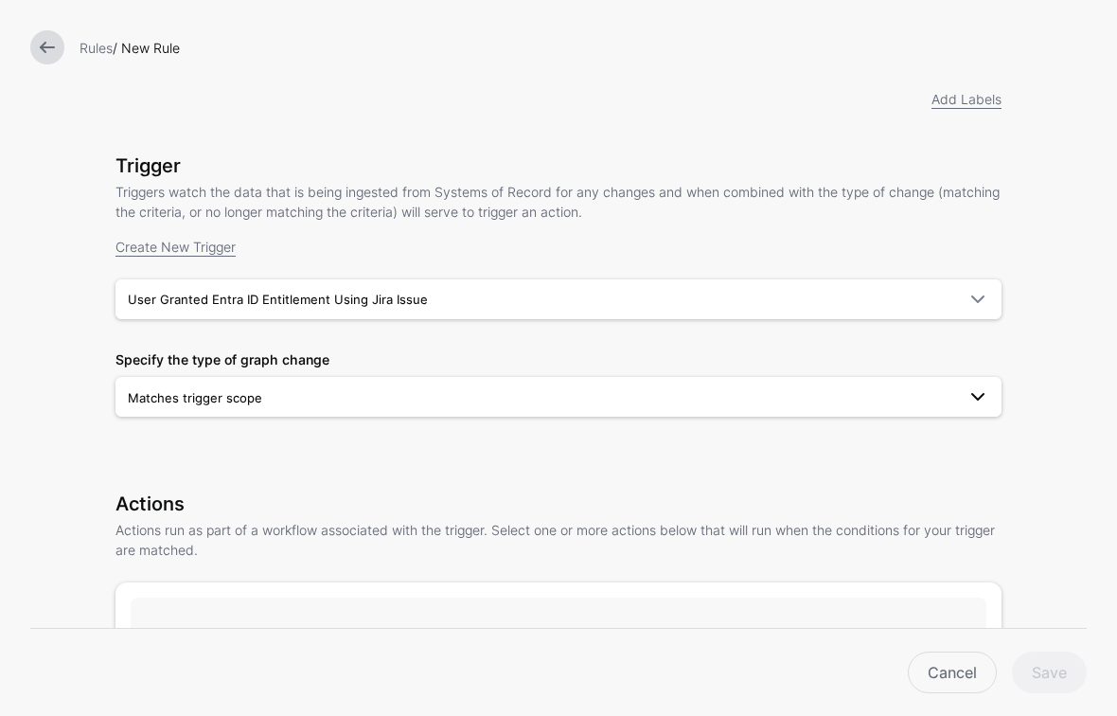
click at [593, 401] on span "Matches trigger scope" at bounding box center [542, 397] width 828 height 21
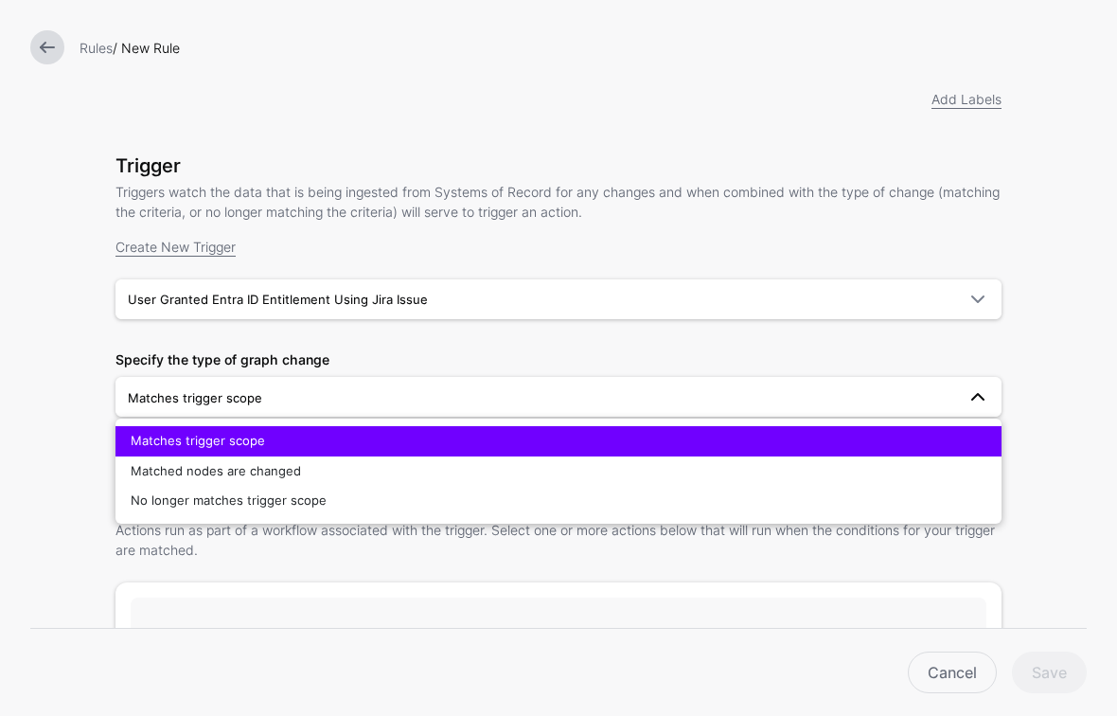
click at [572, 348] on div "Trigger Triggers watch the data that is being ingested from Systems of Record f…" at bounding box center [559, 311] width 886 height 315
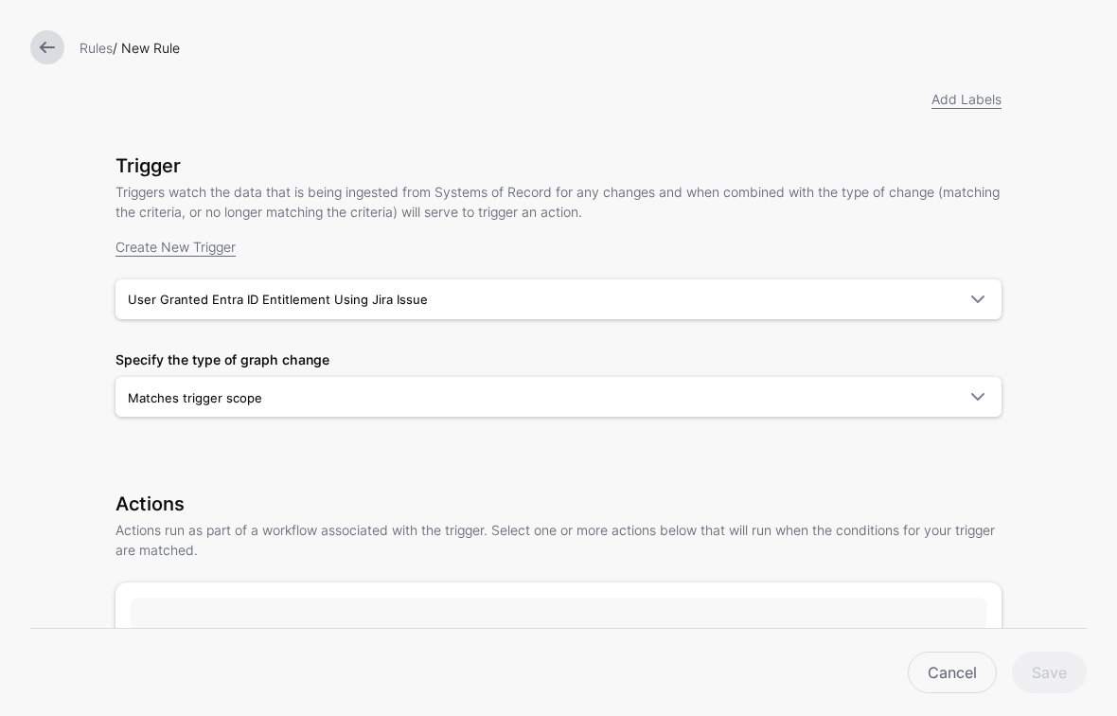
scroll to position [0, 0]
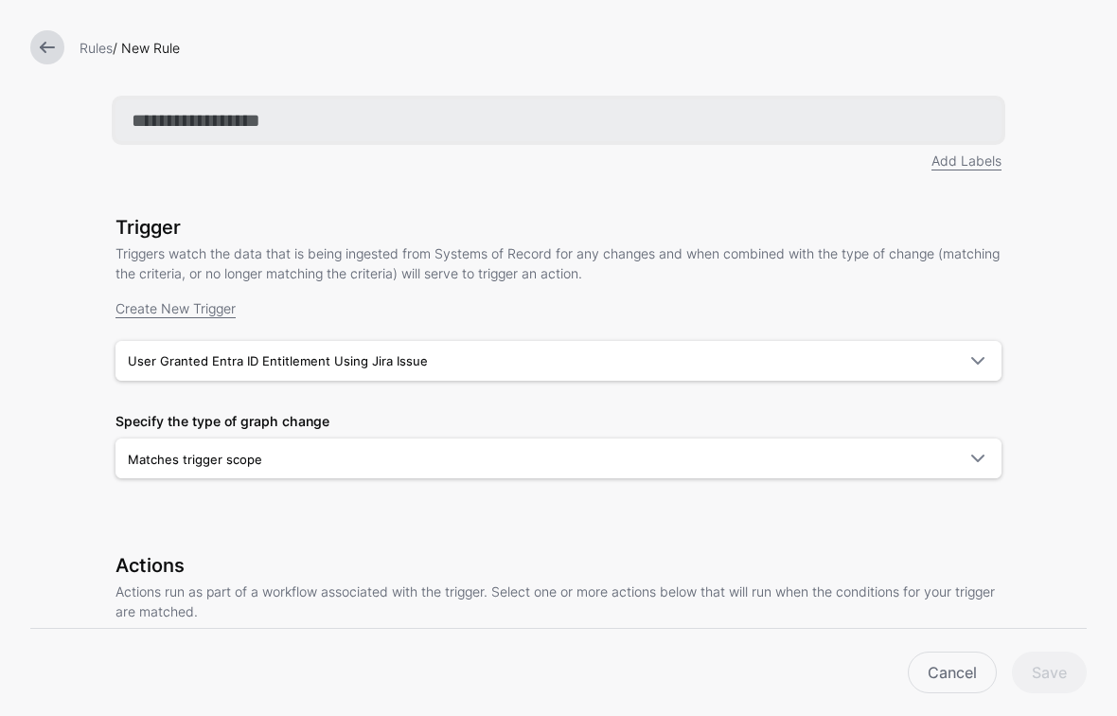
click at [288, 133] on input "text" at bounding box center [559, 120] width 886 height 42
paste input "**********"
type input "**********"
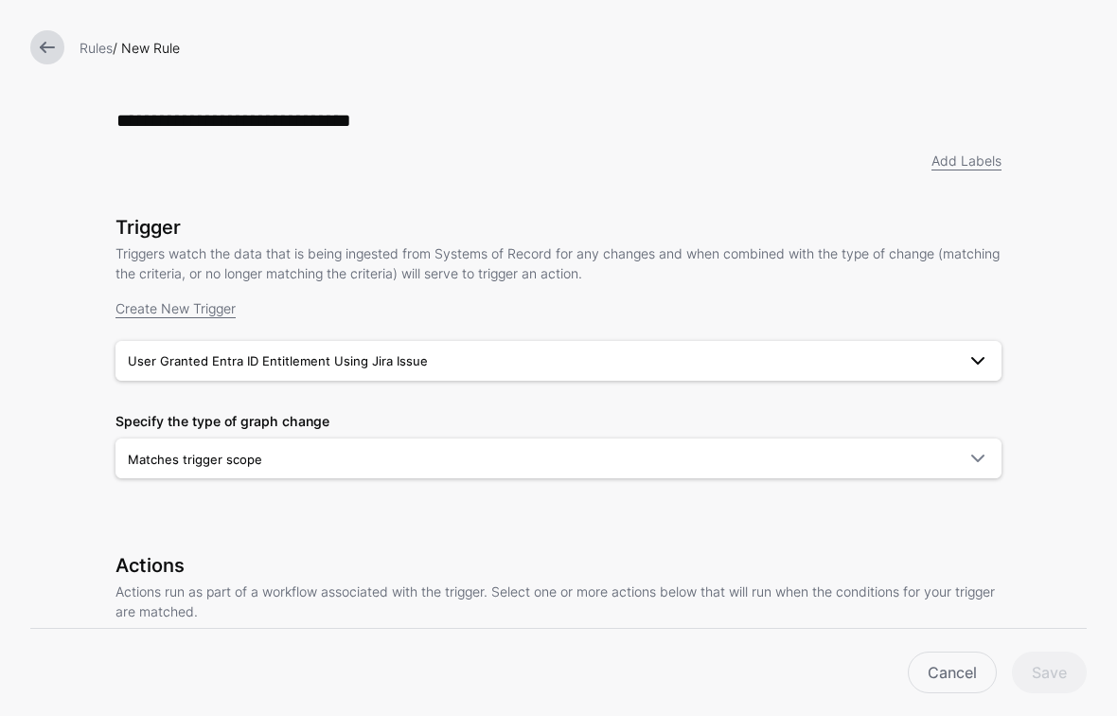
click at [977, 381] on link "User Granted Entra ID Entitlement Using Jira Issue" at bounding box center [559, 361] width 886 height 40
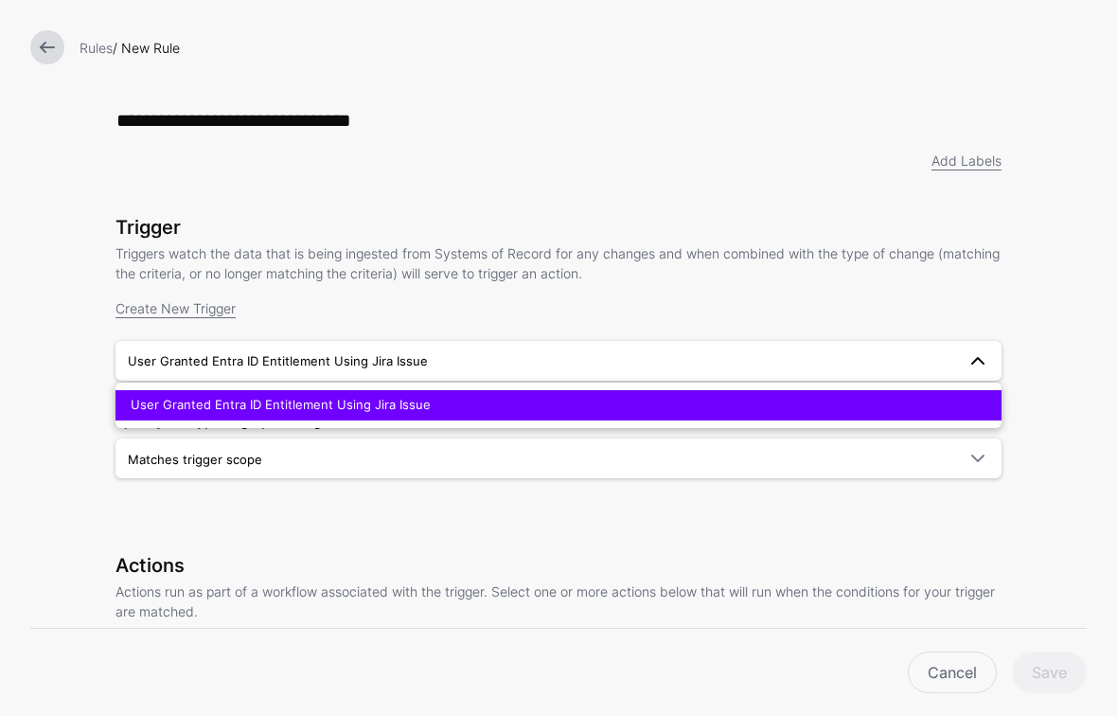
click at [977, 381] on link "User Granted Entra ID Entitlement Using Jira Issue" at bounding box center [559, 361] width 886 height 40
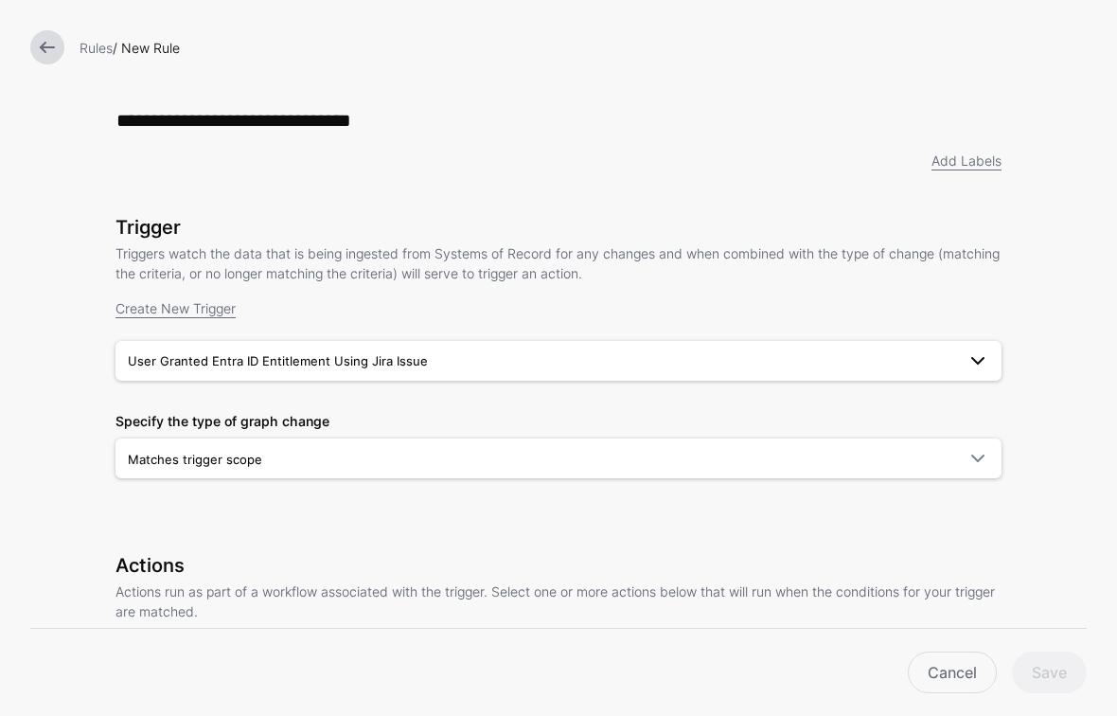
click at [573, 367] on span "User Granted Entra ID Entitlement Using Jira Issue" at bounding box center [542, 360] width 828 height 21
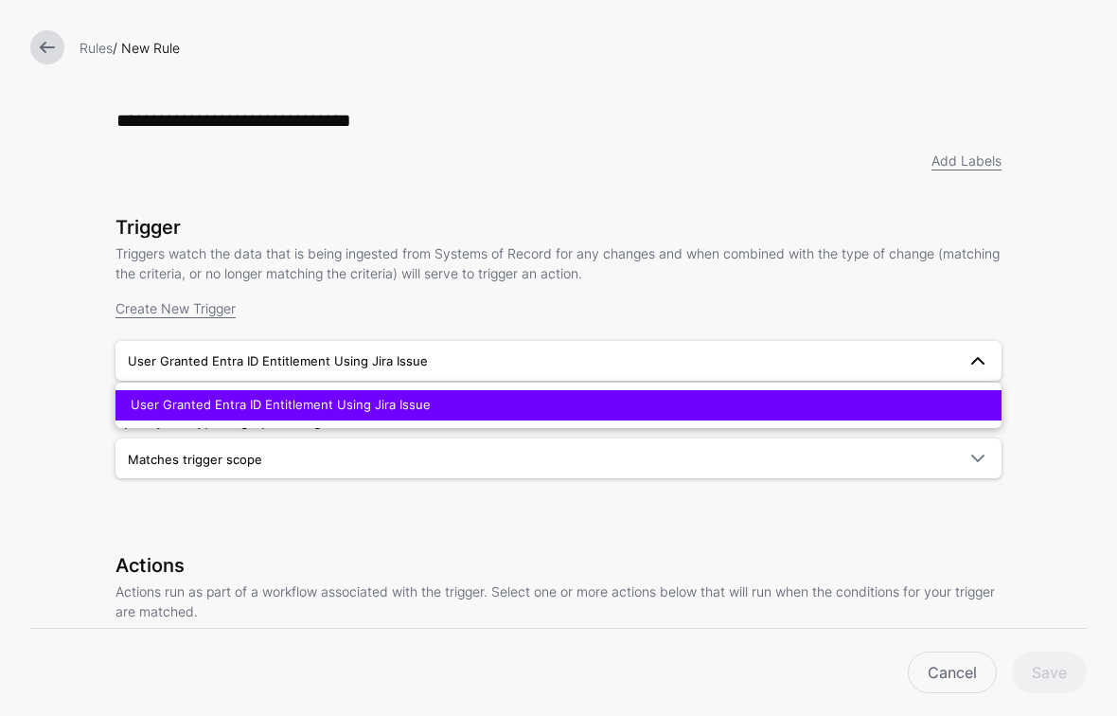
click at [573, 367] on span "User Granted Entra ID Entitlement Using Jira Issue" at bounding box center [542, 360] width 828 height 21
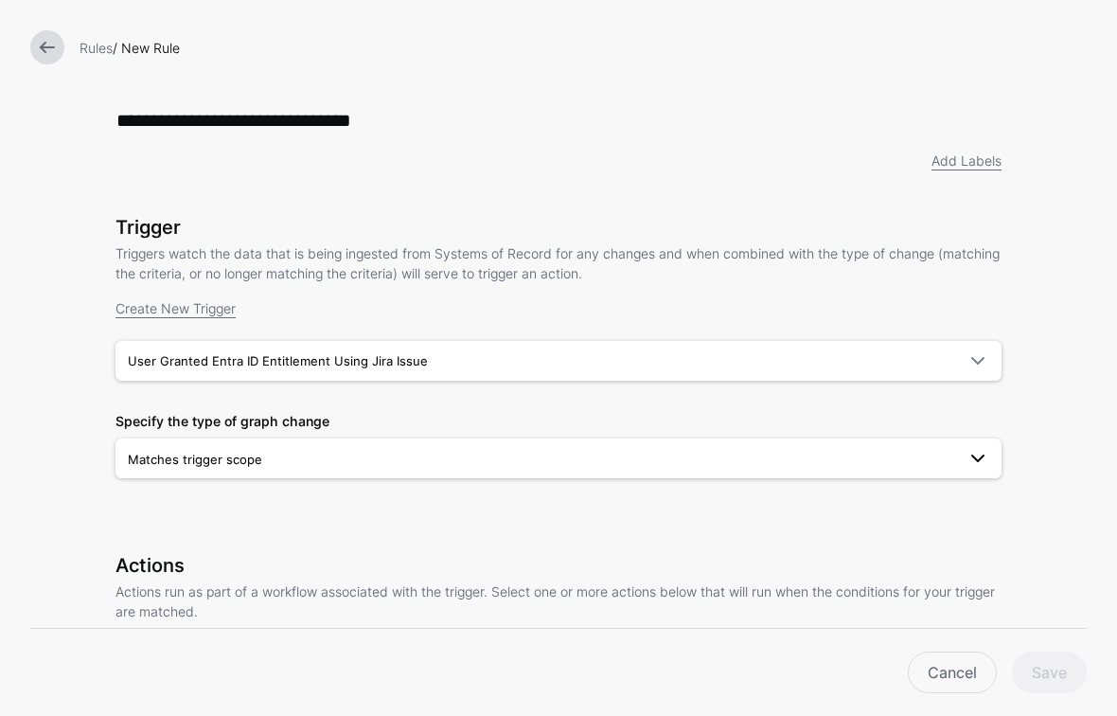
click at [354, 456] on span "Matches trigger scope" at bounding box center [542, 459] width 828 height 21
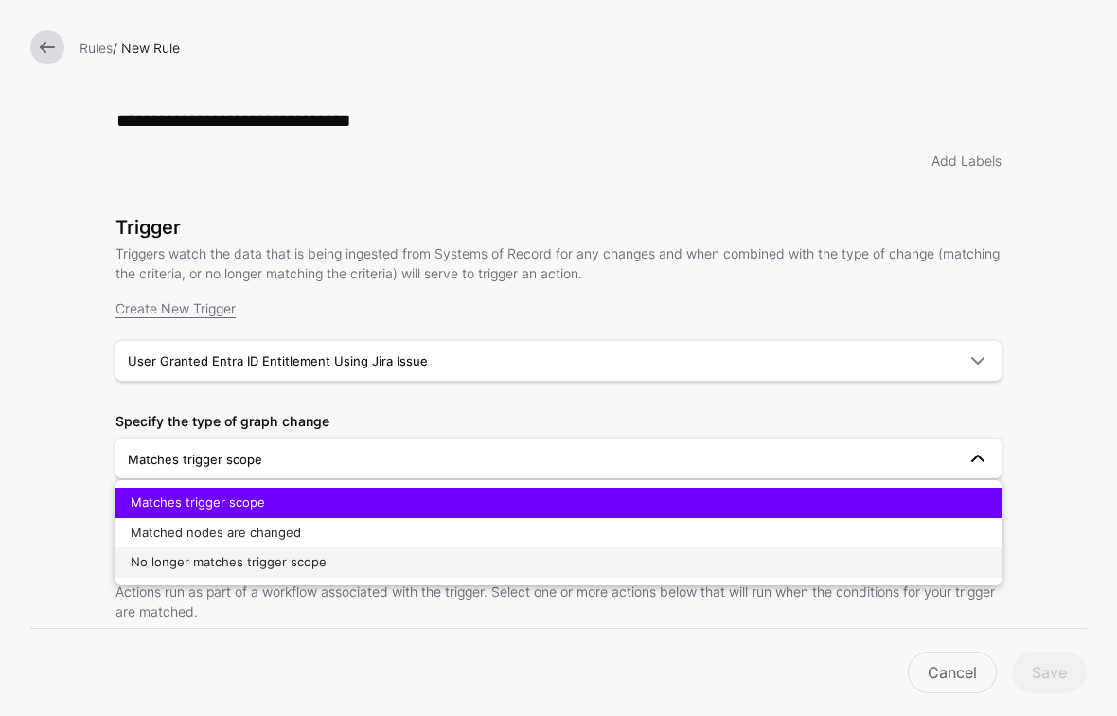
click at [295, 562] on span "No longer matches trigger scope" at bounding box center [229, 561] width 196 height 15
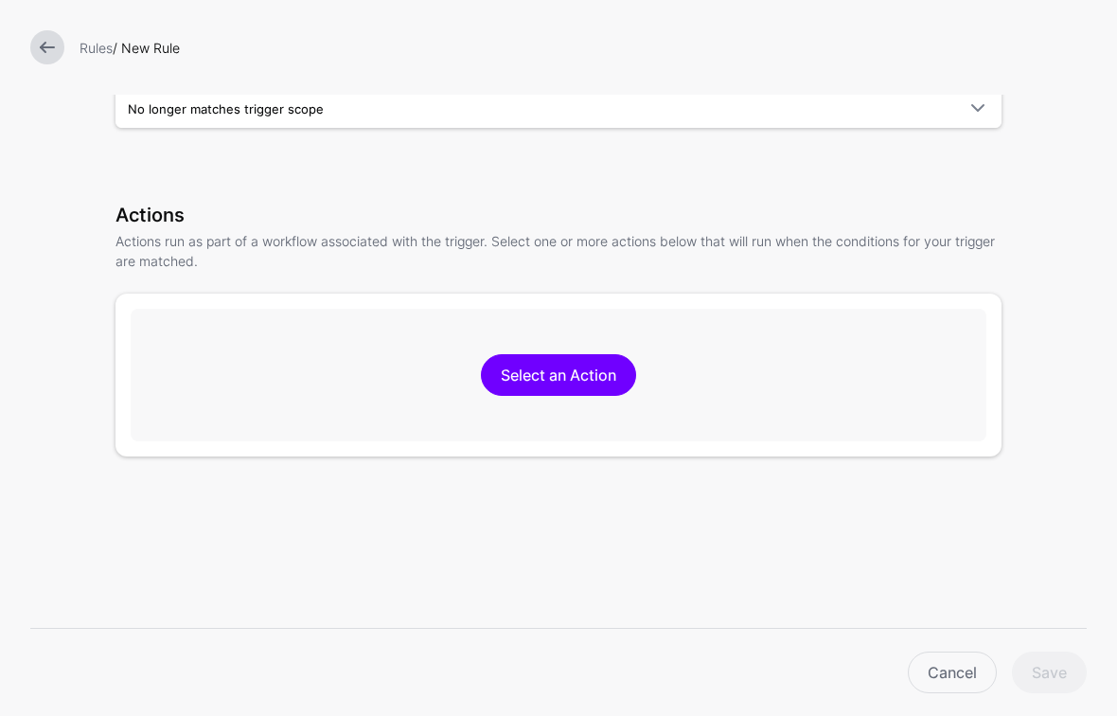
scroll to position [458, 0]
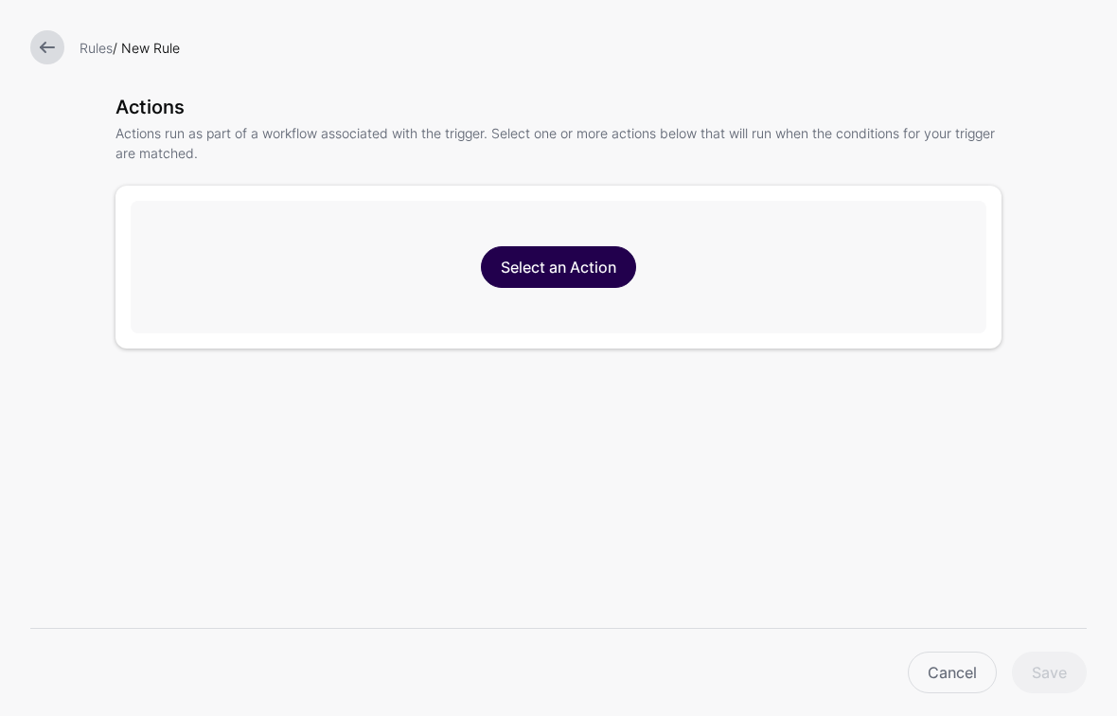
click at [556, 273] on link "Select an Action" at bounding box center [558, 267] width 155 height 42
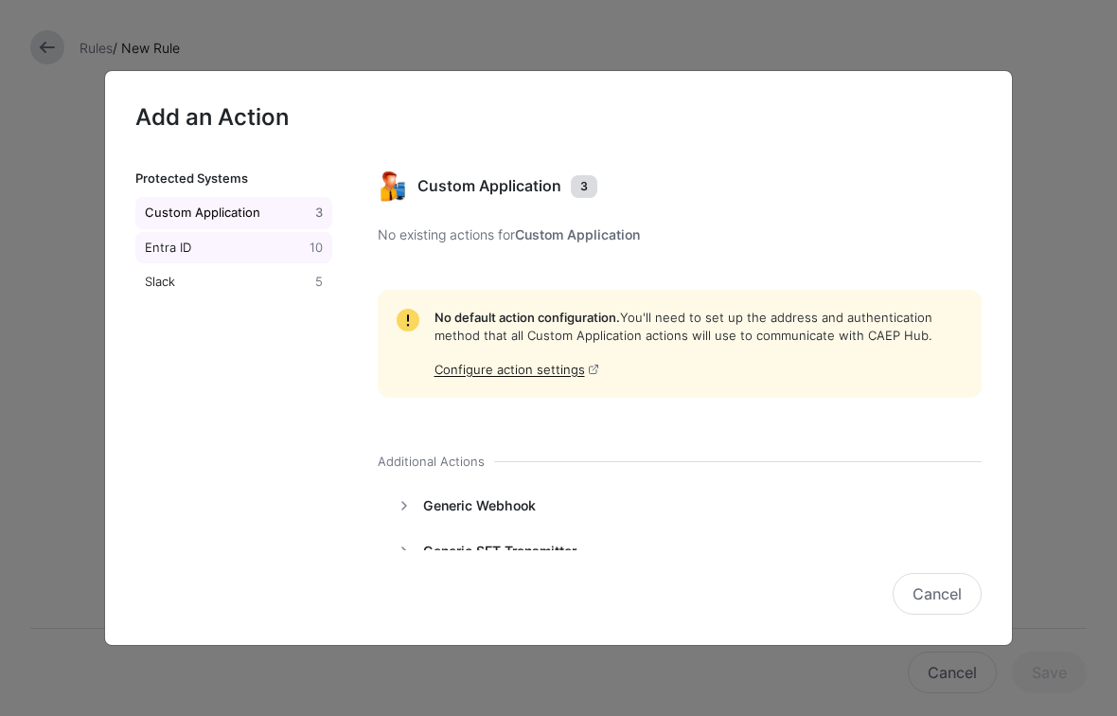
click at [232, 253] on div "Entra ID" at bounding box center [223, 248] width 165 height 19
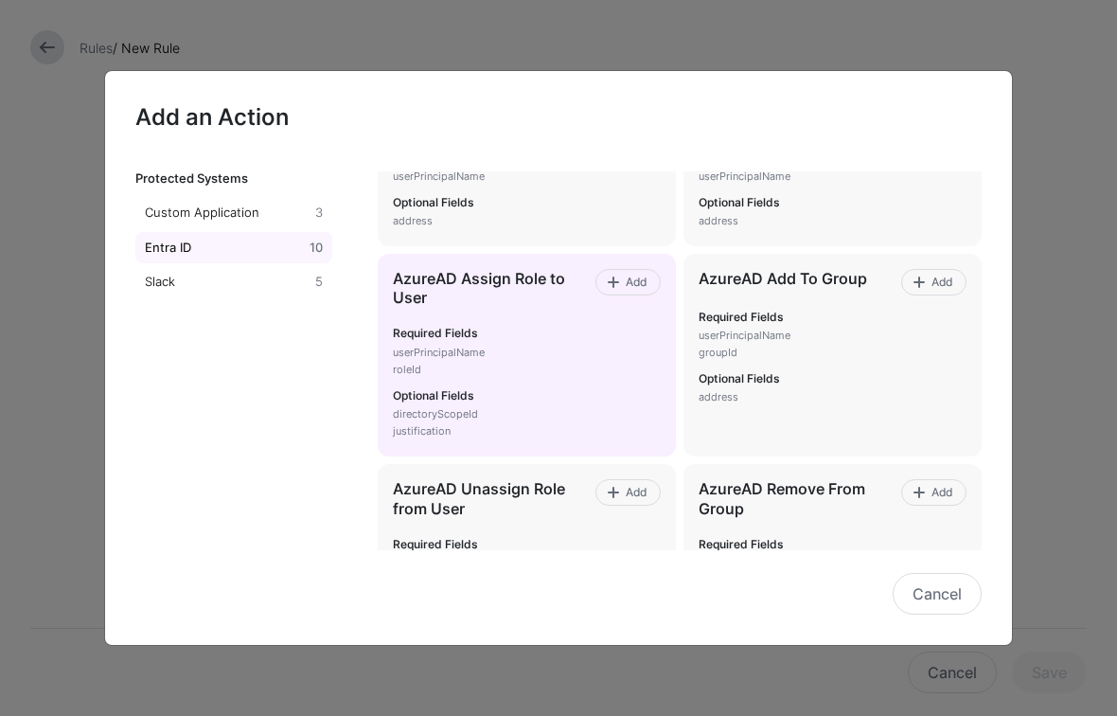
scroll to position [147, 0]
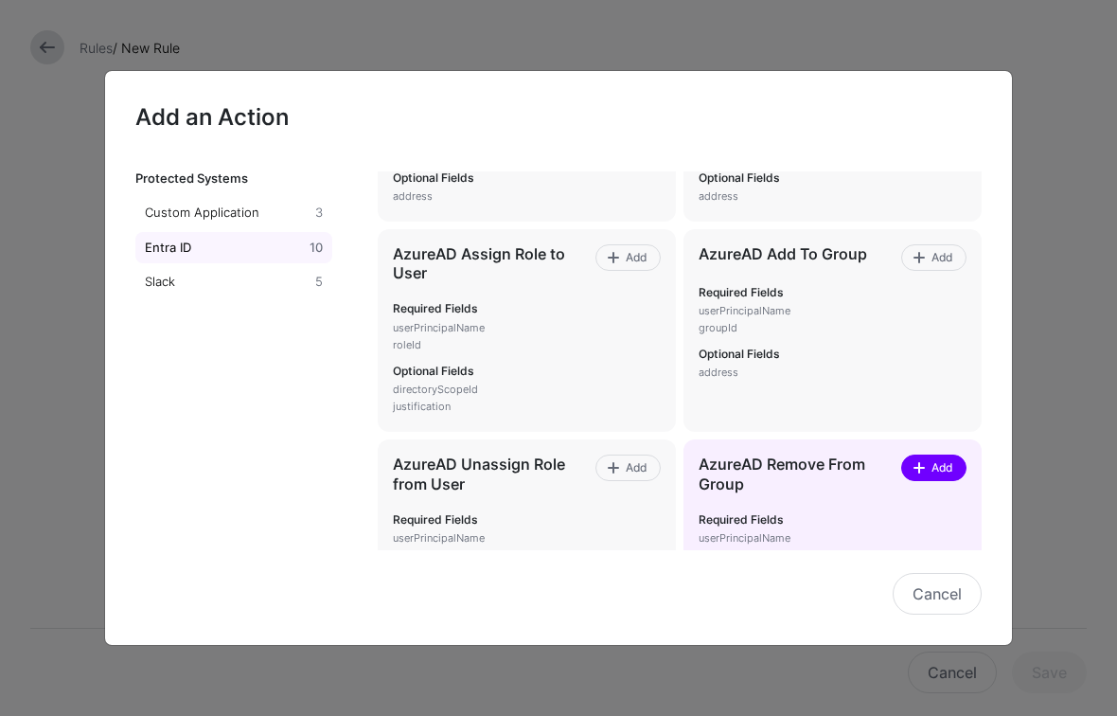
click at [920, 467] on span at bounding box center [919, 467] width 15 height 15
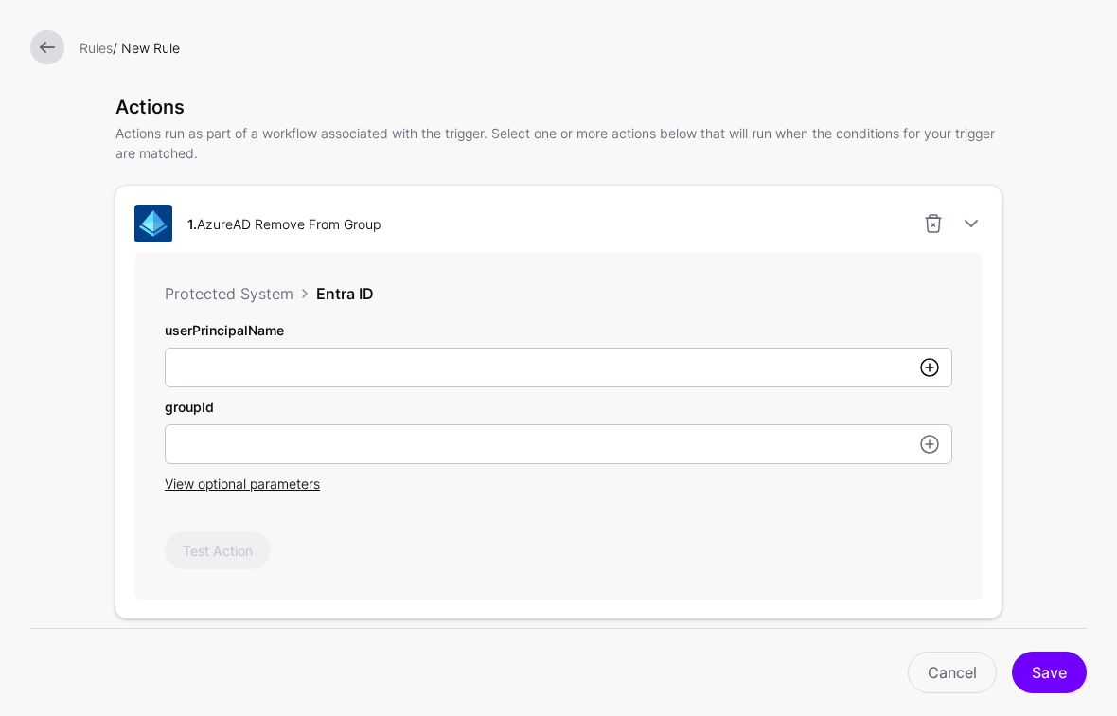
click at [932, 369] on link at bounding box center [930, 367] width 23 height 23
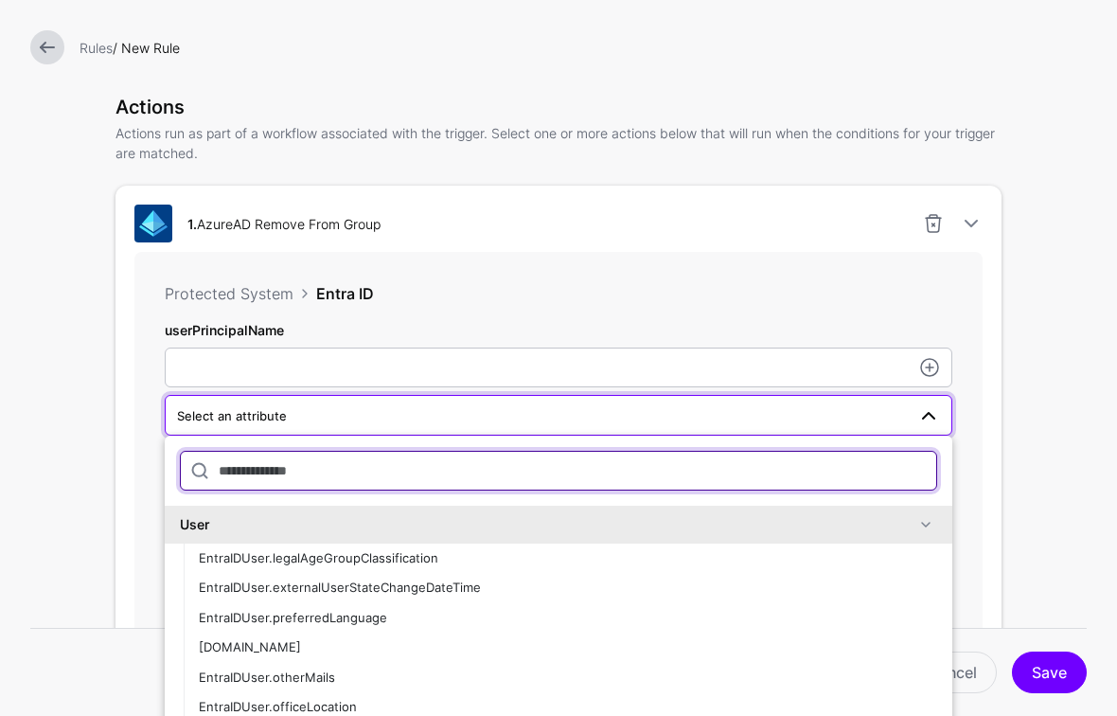
click at [386, 468] on input "text" at bounding box center [559, 471] width 758 height 40
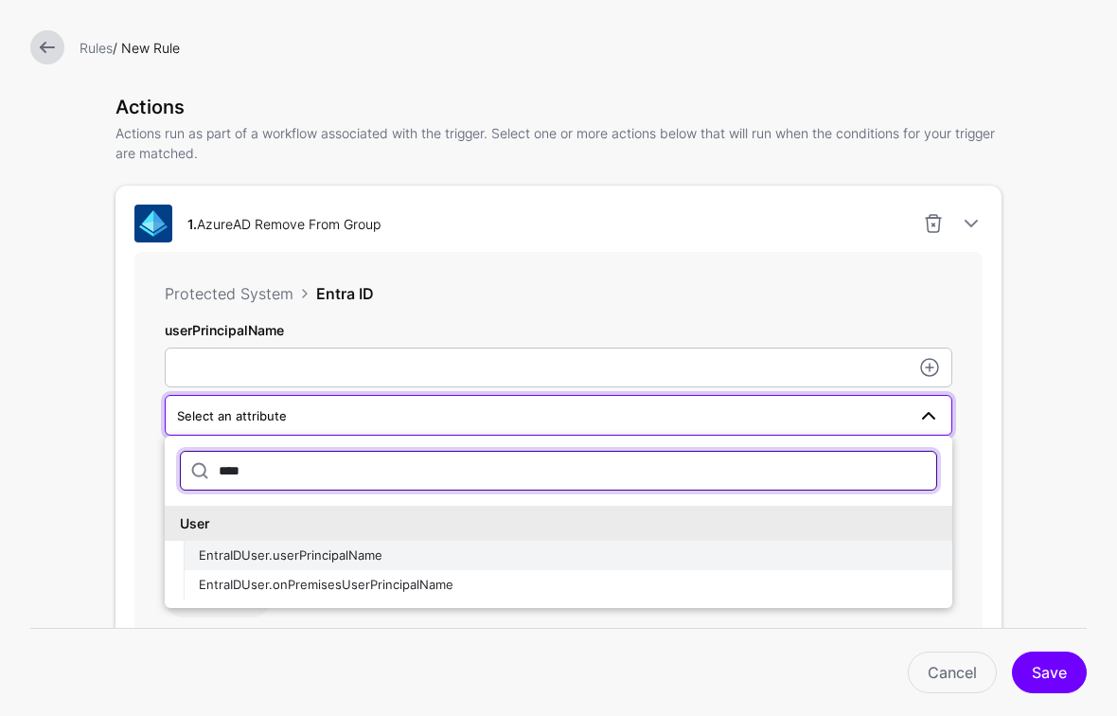
type input "****"
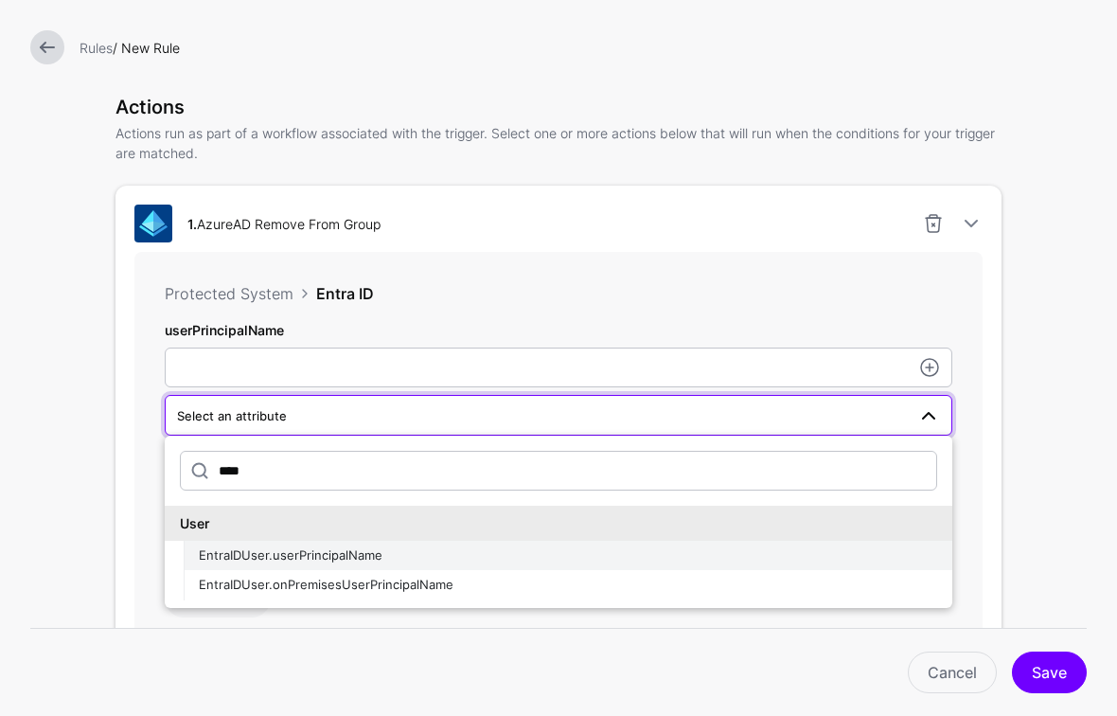
click at [345, 560] on span "EntraIDUser.userPrincipalName" at bounding box center [291, 554] width 184 height 15
type input "**********"
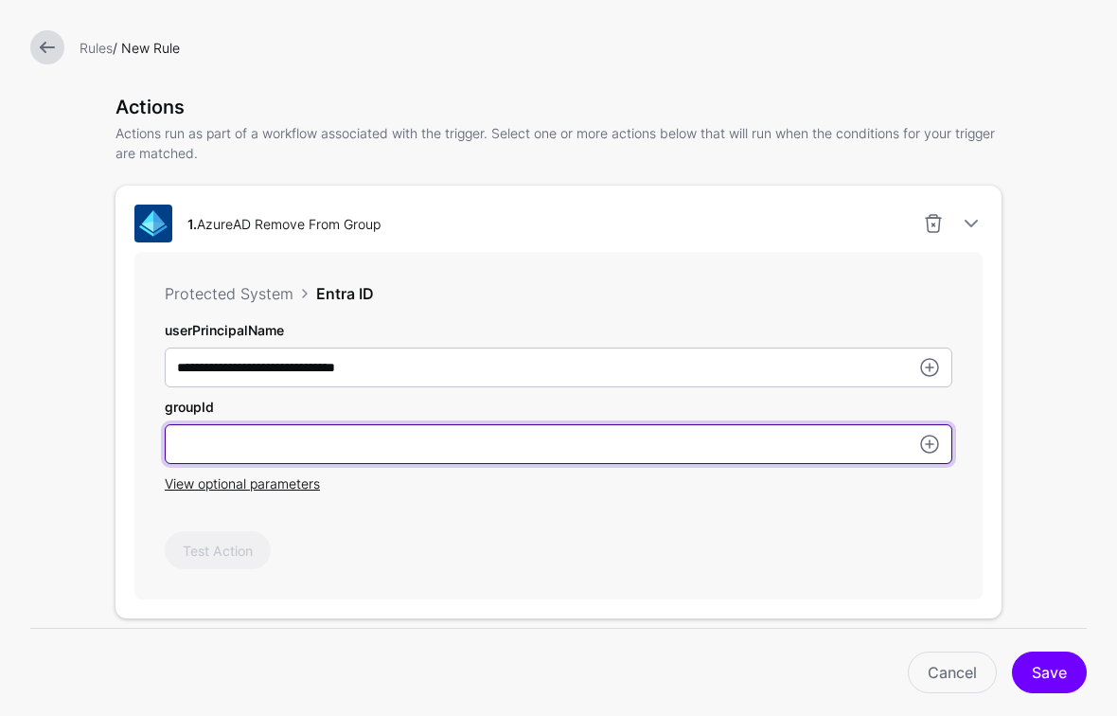
click at [456, 387] on input "userPrincipalName" at bounding box center [559, 368] width 788 height 40
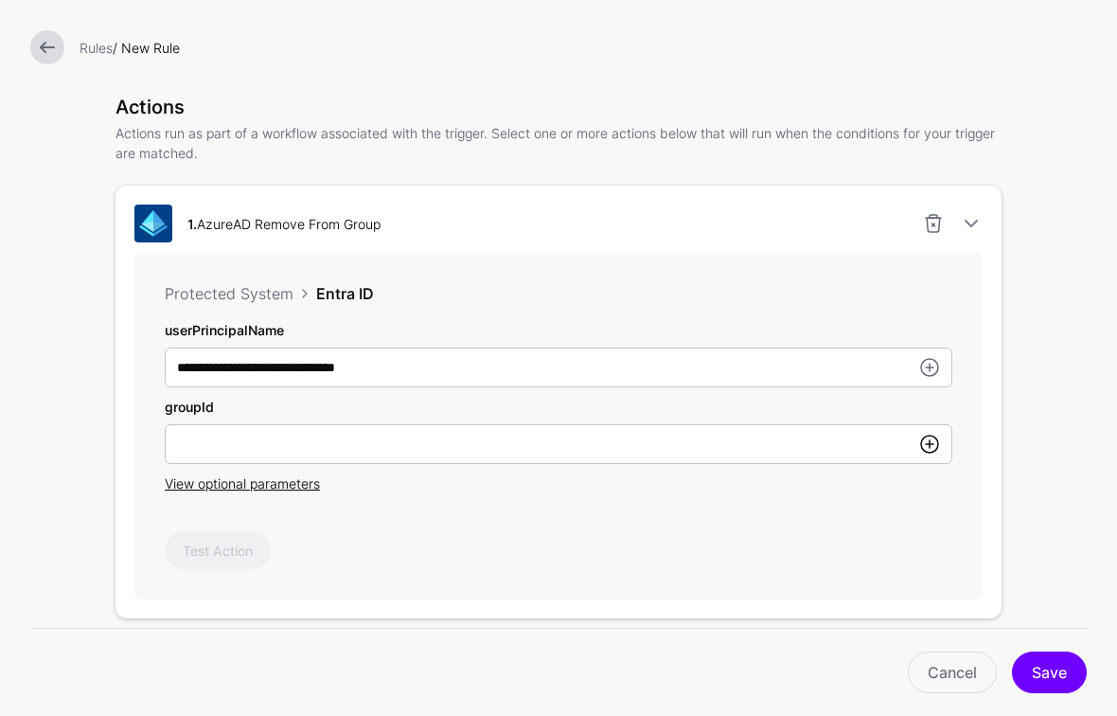
click at [924, 448] on link at bounding box center [930, 444] width 23 height 23
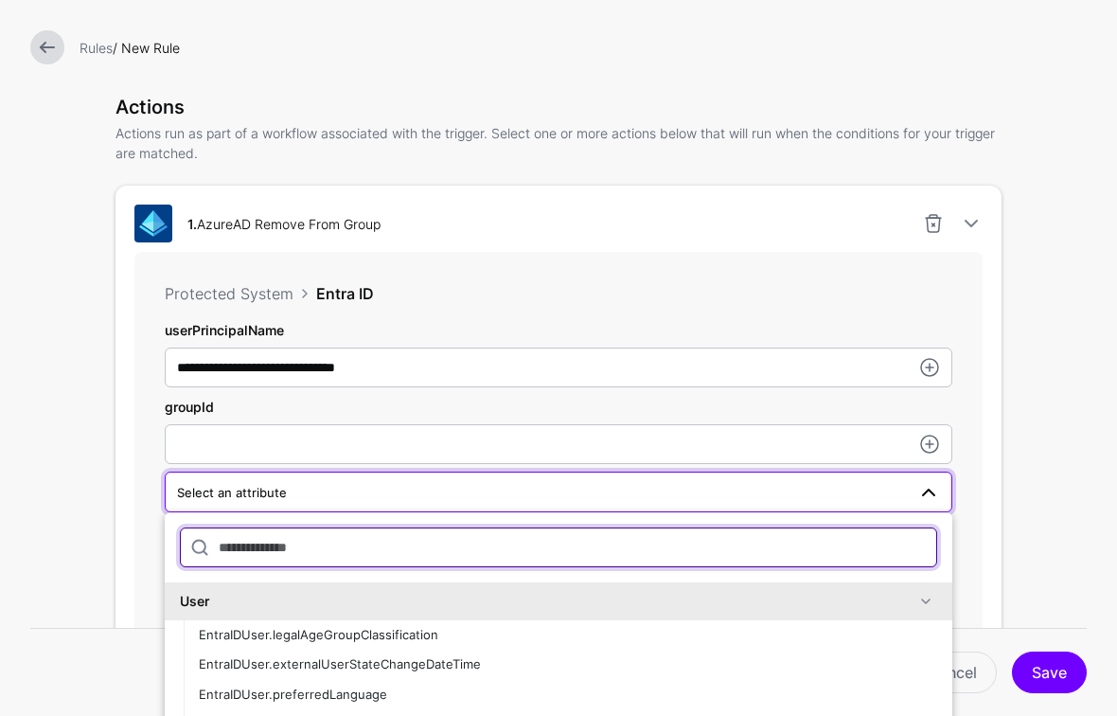
click at [596, 550] on input "text" at bounding box center [559, 547] width 758 height 40
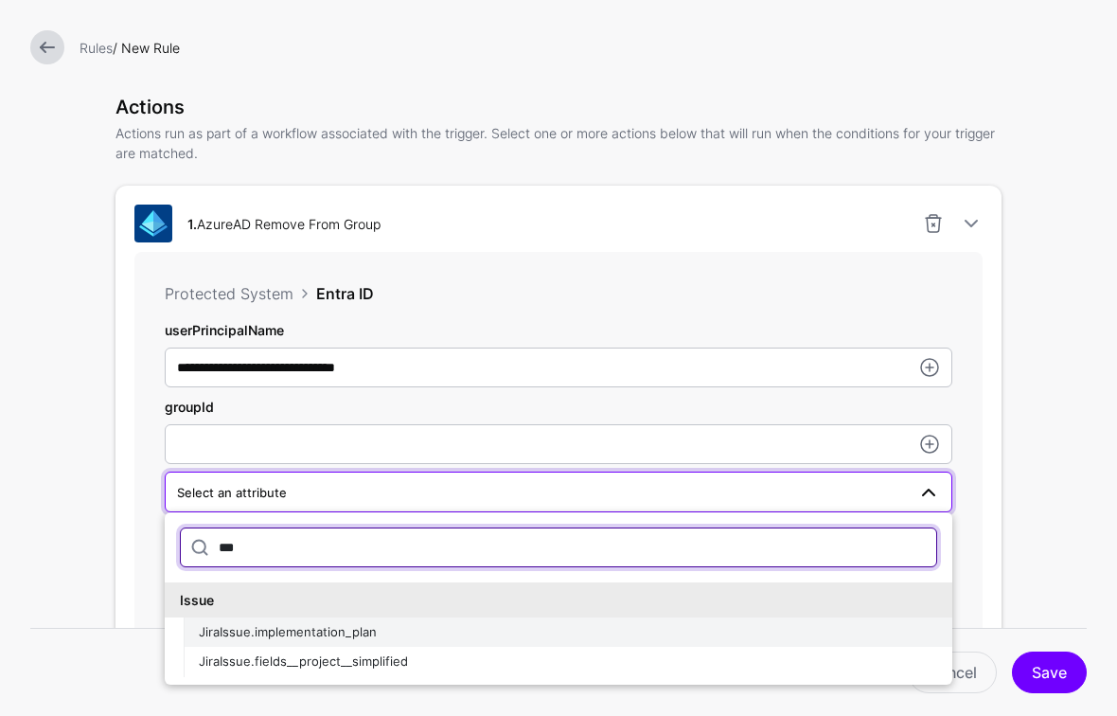
type input "***"
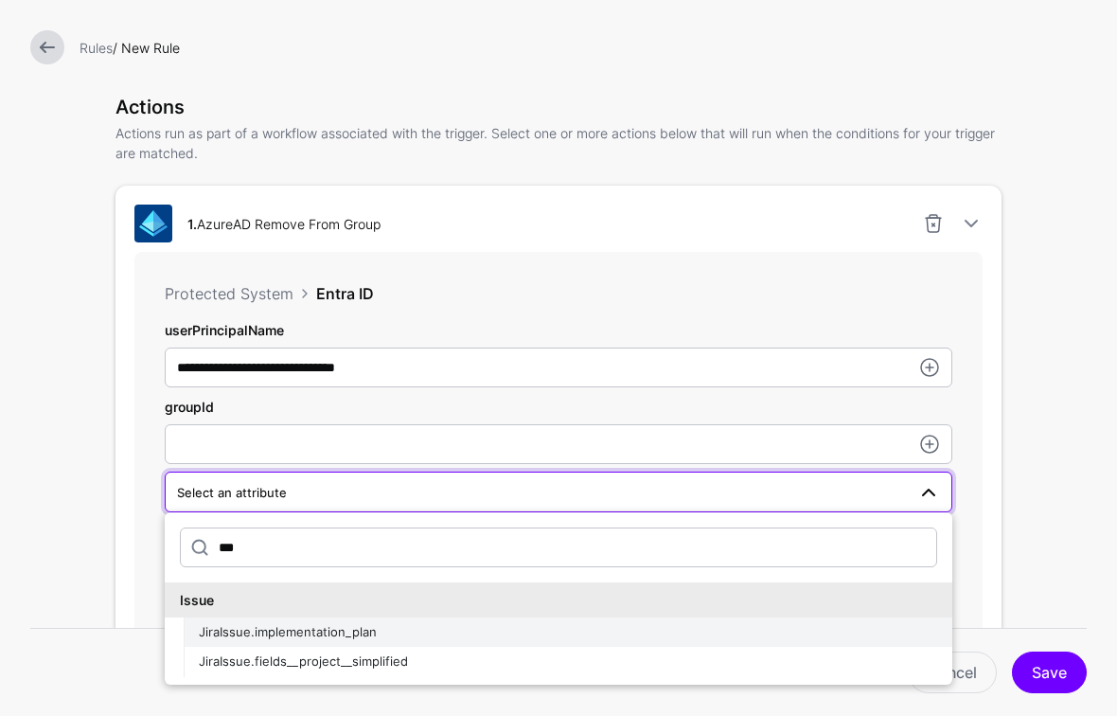
click at [378, 634] on div "JiraIssue.implementation_plan" at bounding box center [568, 632] width 739 height 19
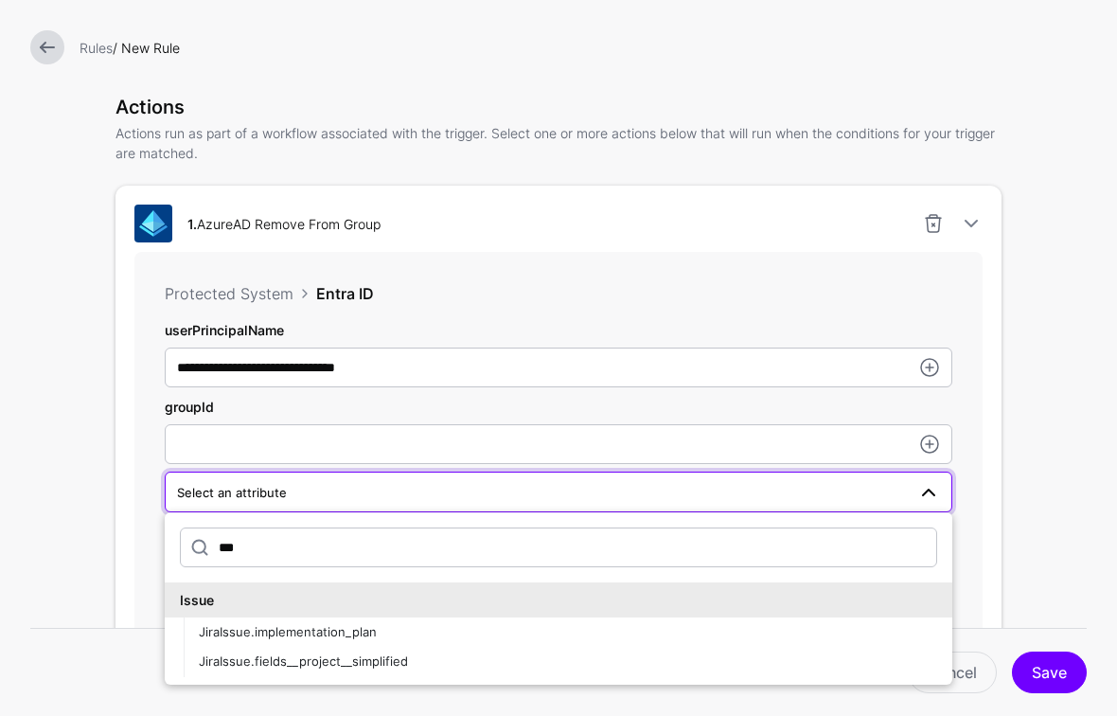
type input "**********"
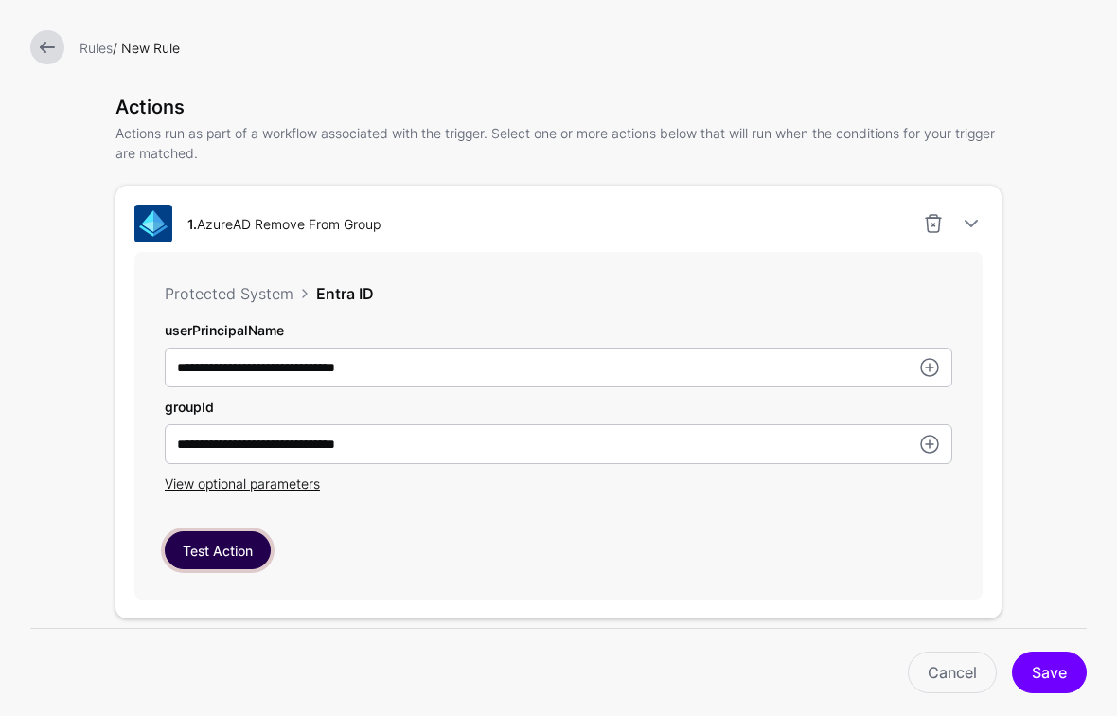
click at [211, 550] on button "Test Action" at bounding box center [218, 550] width 106 height 38
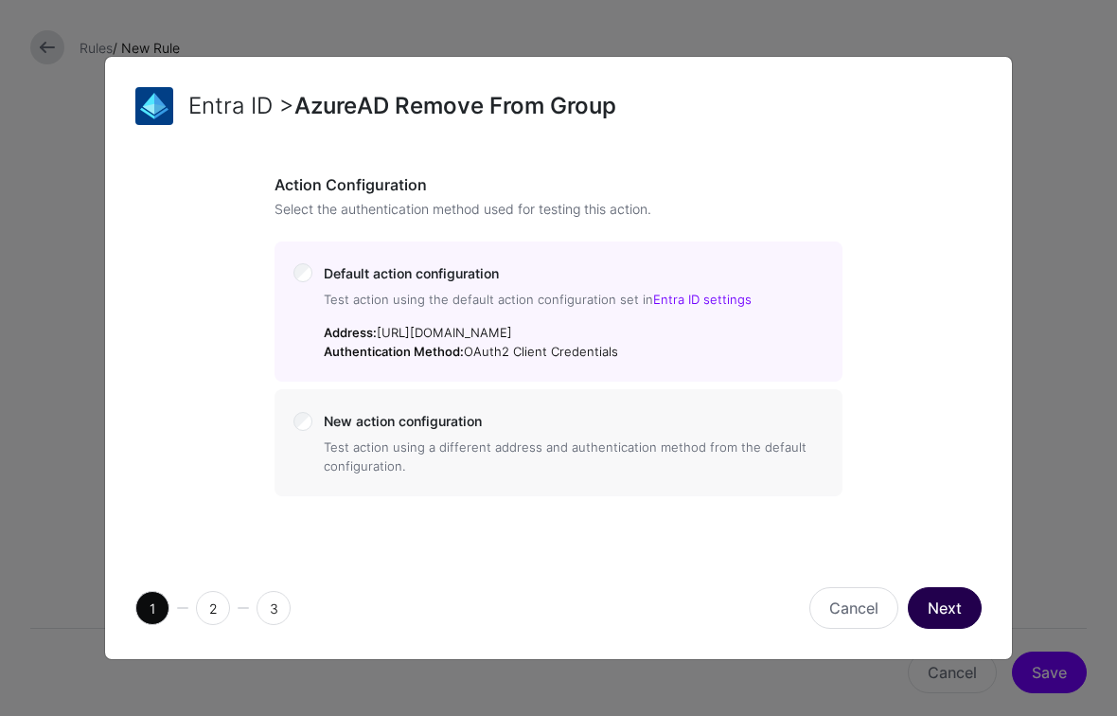
click at [950, 605] on button "Next" at bounding box center [945, 608] width 74 height 42
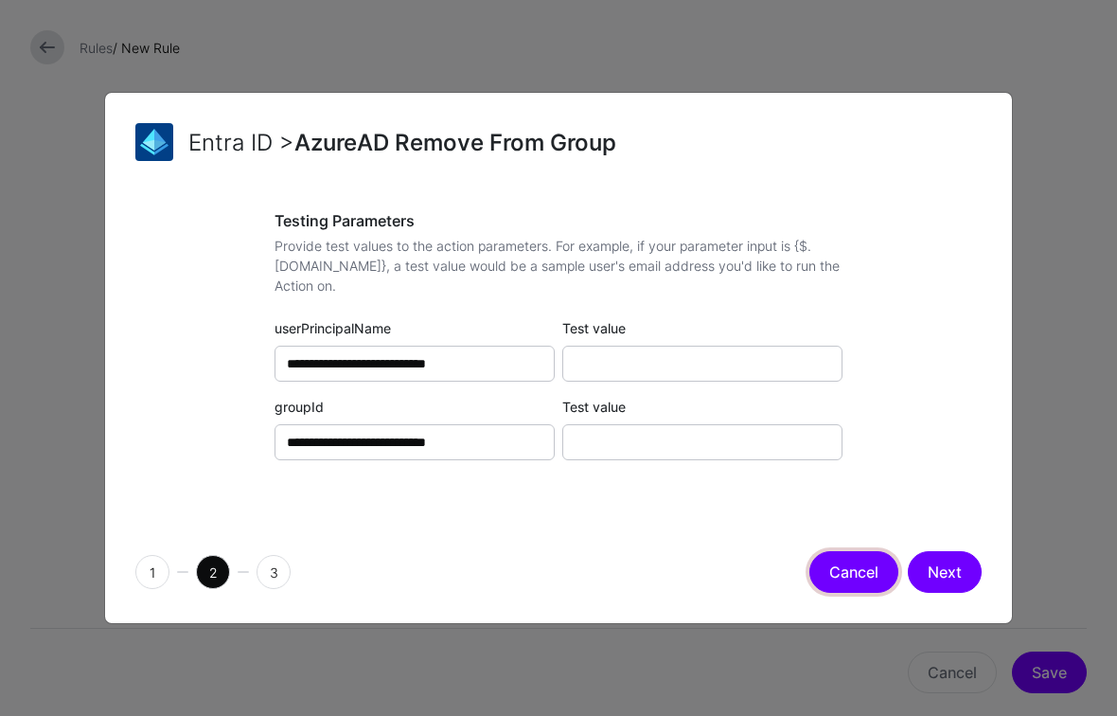
click at [854, 563] on button "Cancel" at bounding box center [854, 572] width 89 height 42
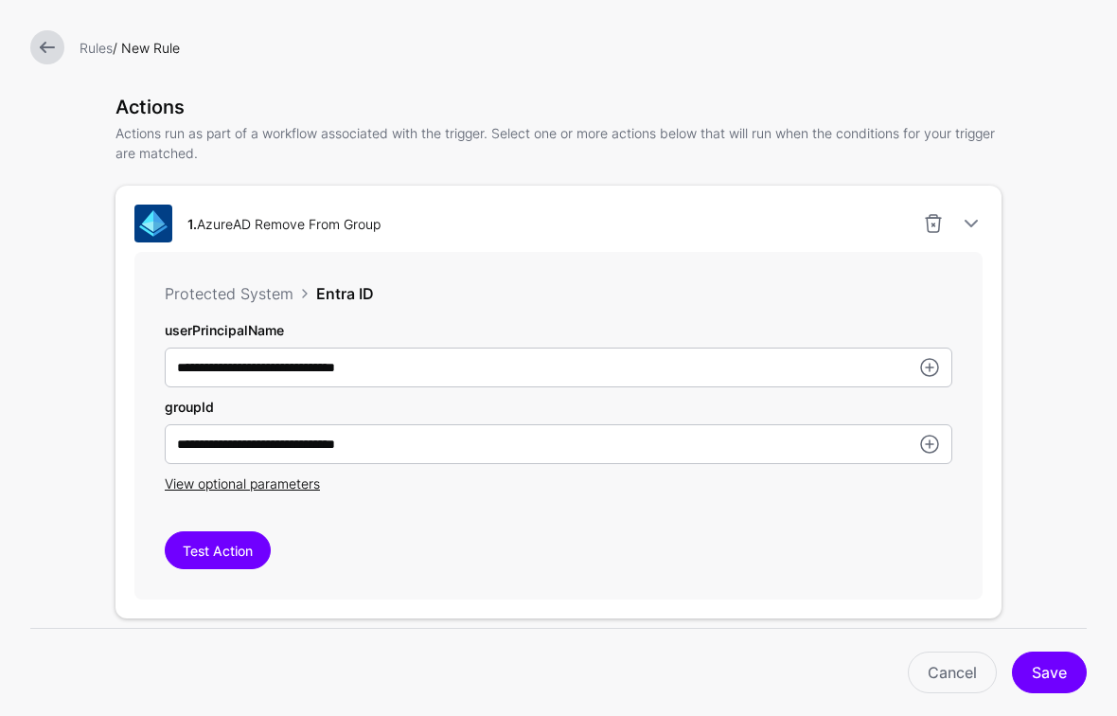
click at [854, 545] on button "Cancel" at bounding box center [854, 525] width 89 height 42
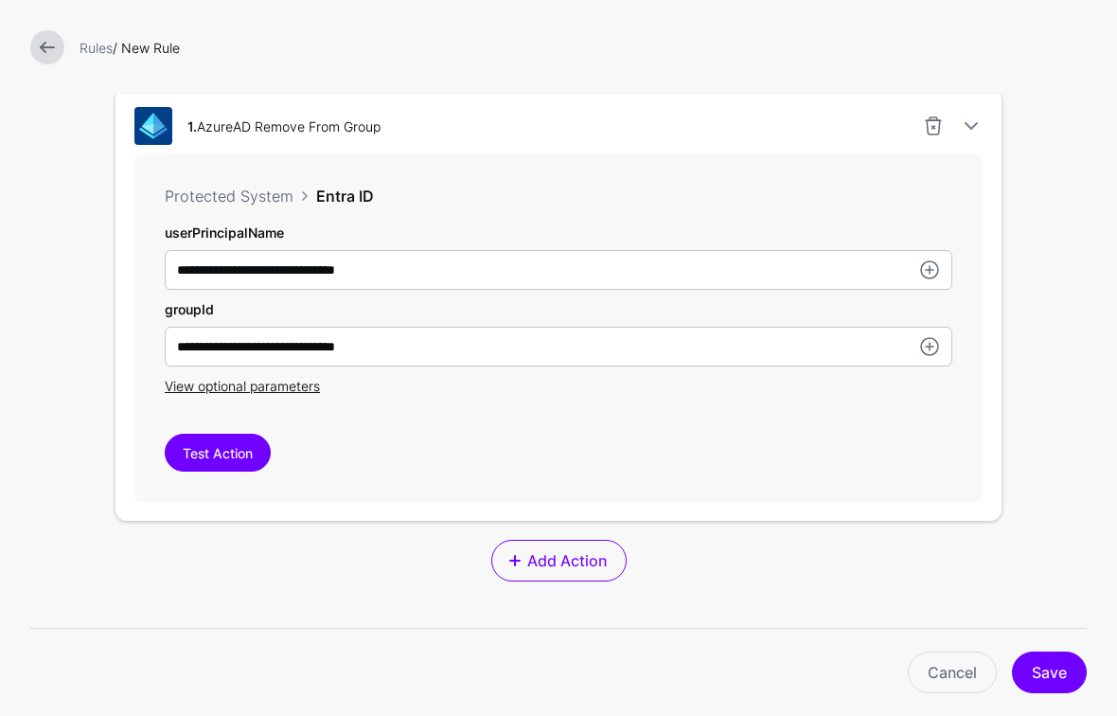
scroll to position [654, 0]
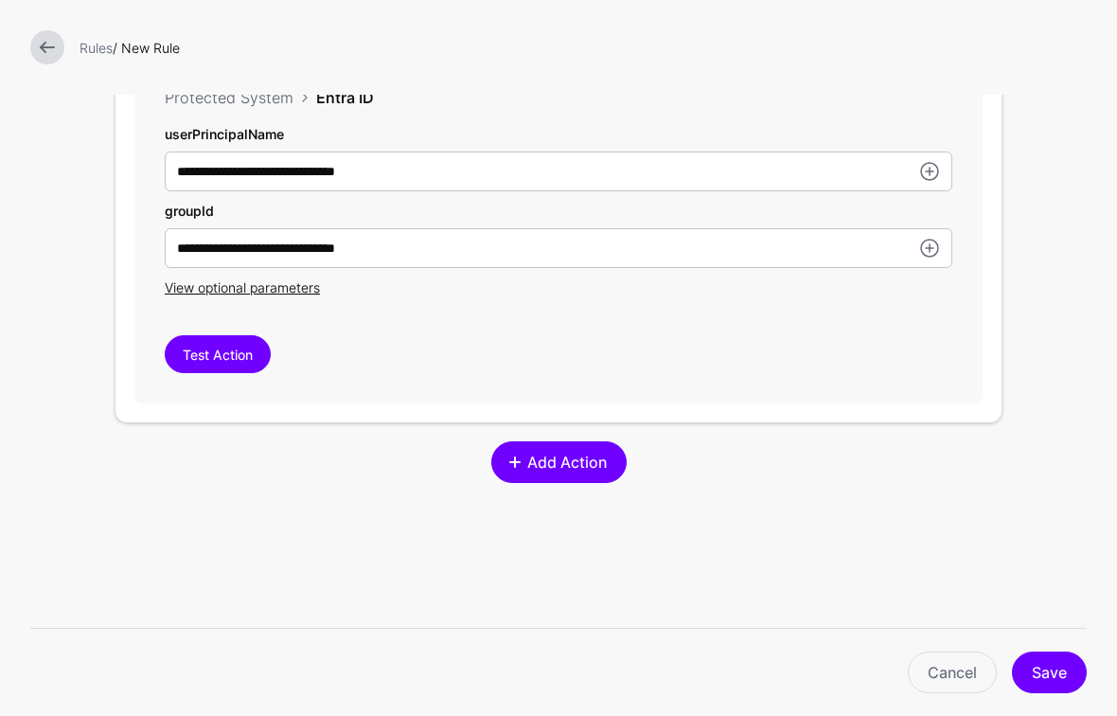
click at [613, 460] on link "Add Action" at bounding box center [558, 462] width 135 height 42
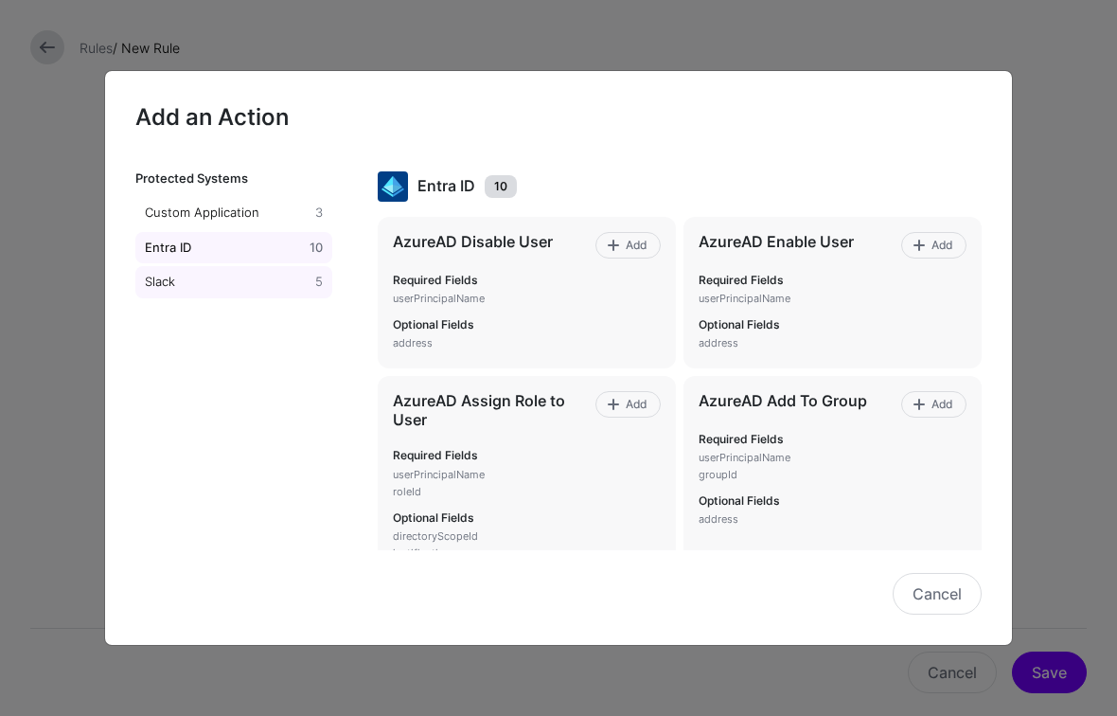
click at [312, 278] on div "5" at bounding box center [319, 282] width 15 height 19
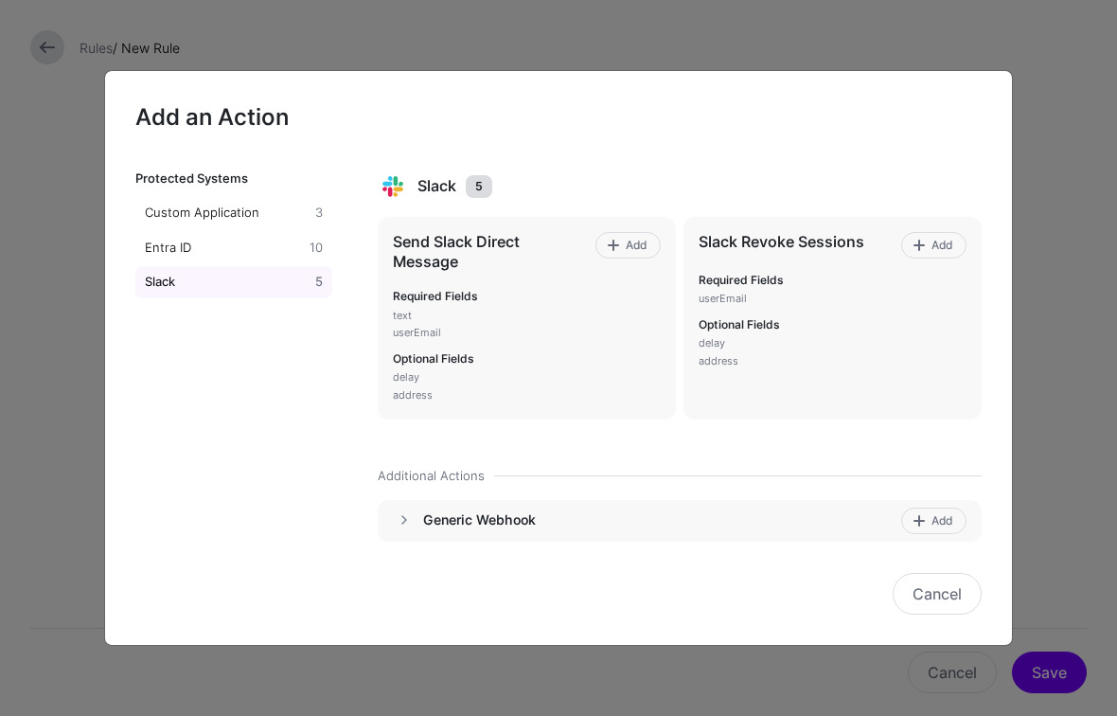
click at [470, 527] on h4 "Generic Webhook" at bounding box center [659, 519] width 472 height 17
click at [930, 519] on span "Add" at bounding box center [943, 520] width 26 height 17
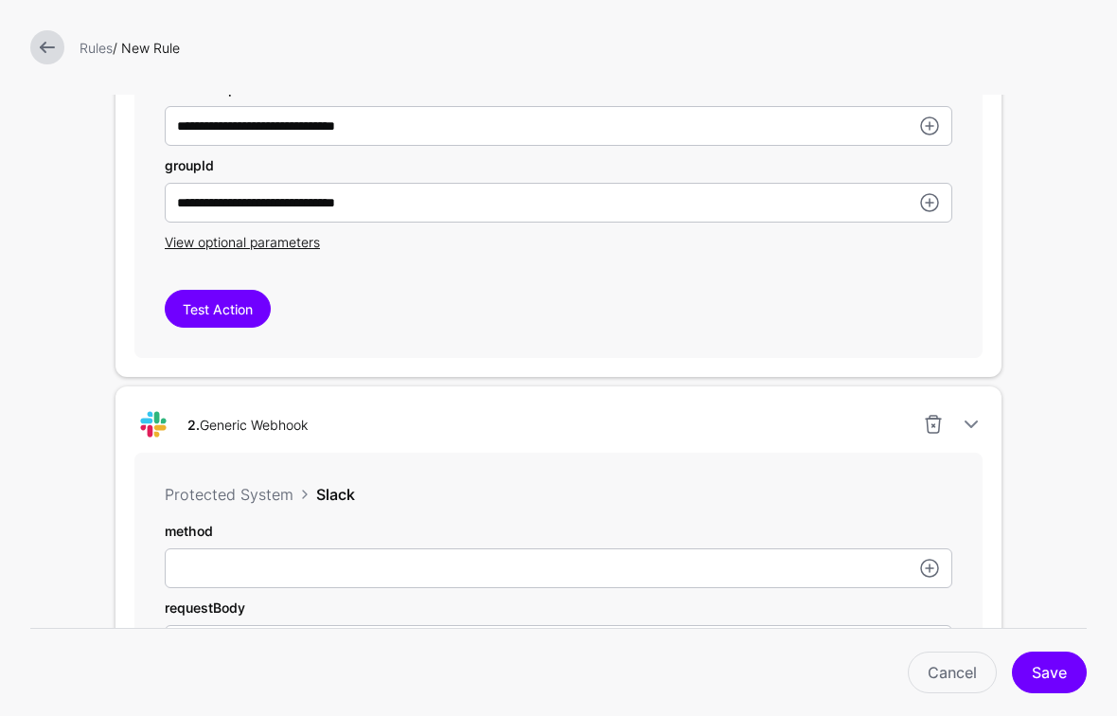
scroll to position [750, 0]
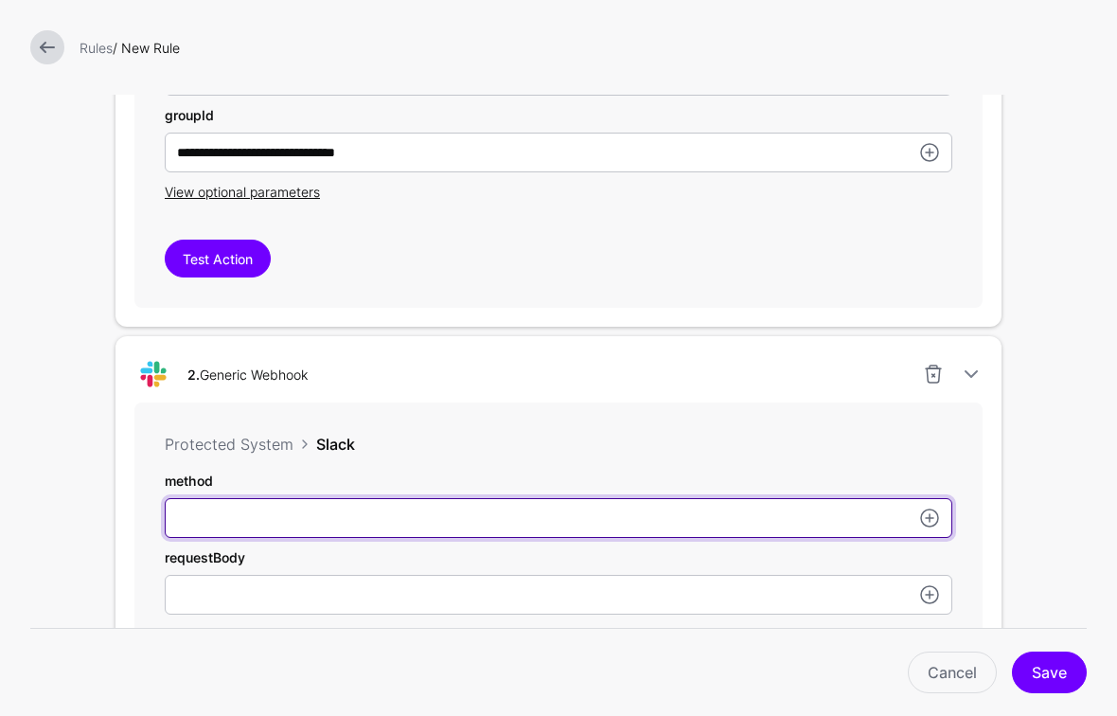
click at [575, 526] on input "userPrincipalName" at bounding box center [559, 518] width 788 height 40
type input "****"
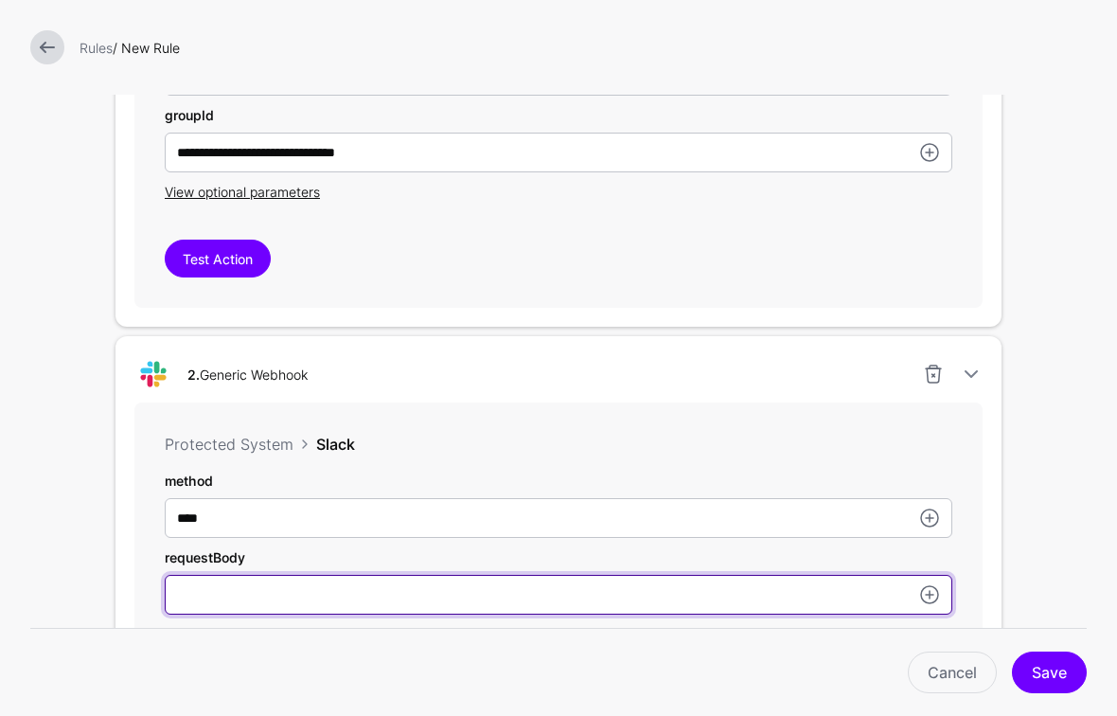
click at [332, 601] on input "userPrincipalName" at bounding box center [559, 595] width 788 height 40
paste input "**********"
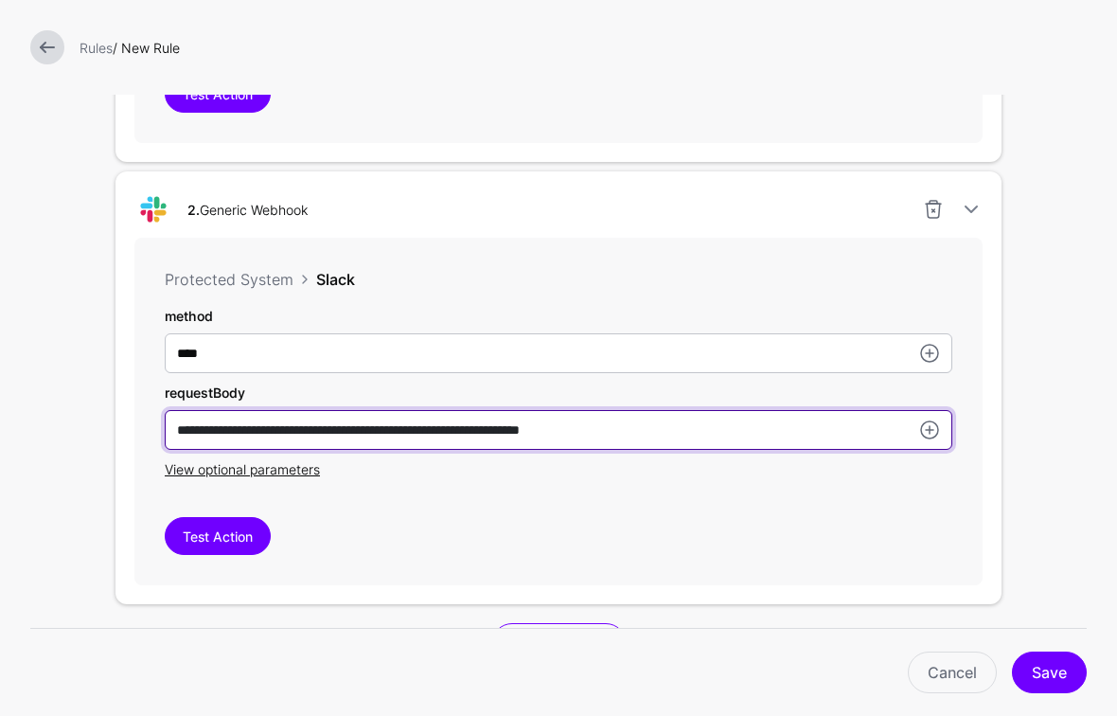
scroll to position [927, 0]
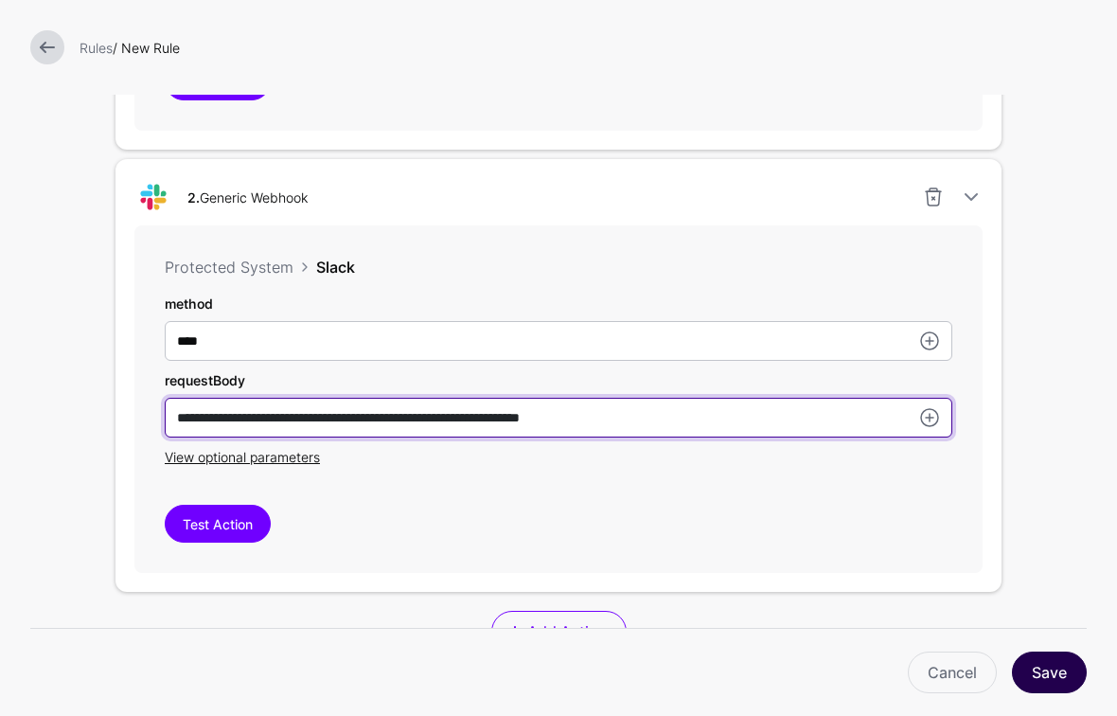
type input "**********"
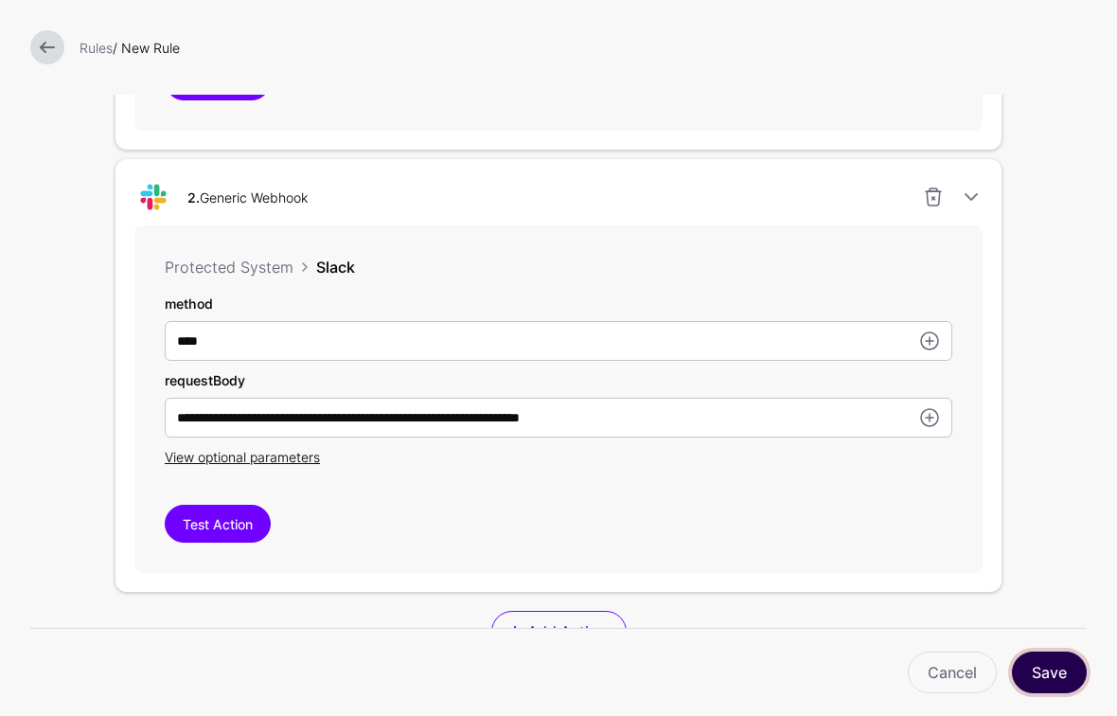
click at [1065, 667] on button "Save" at bounding box center [1049, 673] width 75 height 42
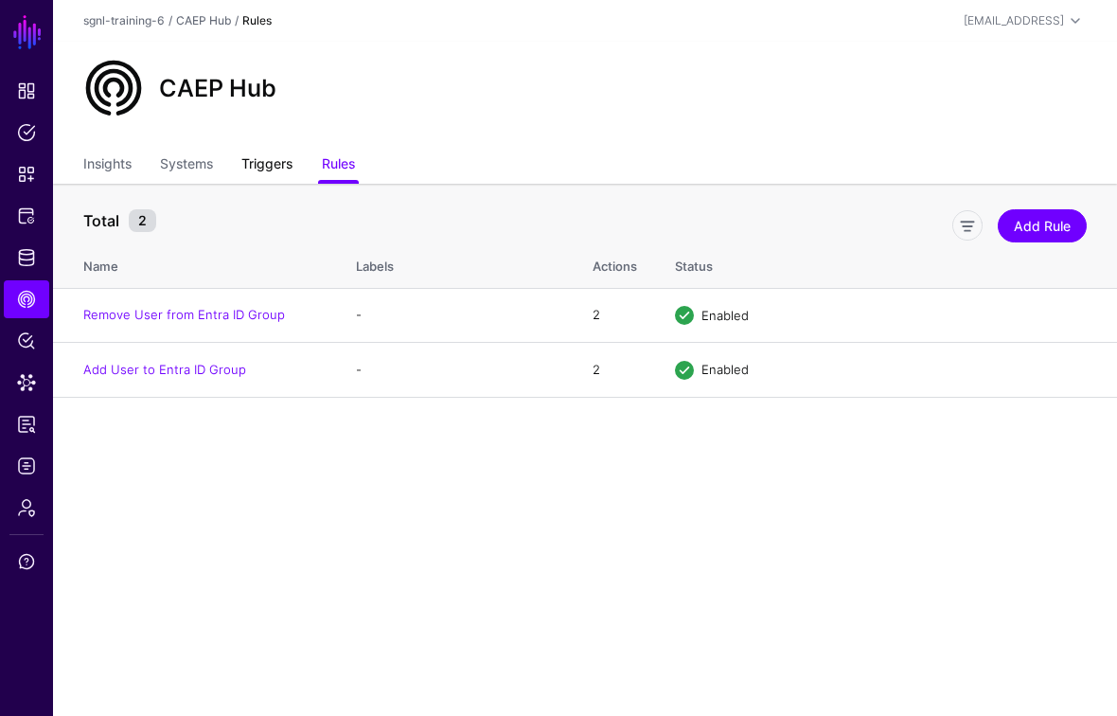
click at [266, 168] on link "Triggers" at bounding box center [266, 166] width 51 height 36
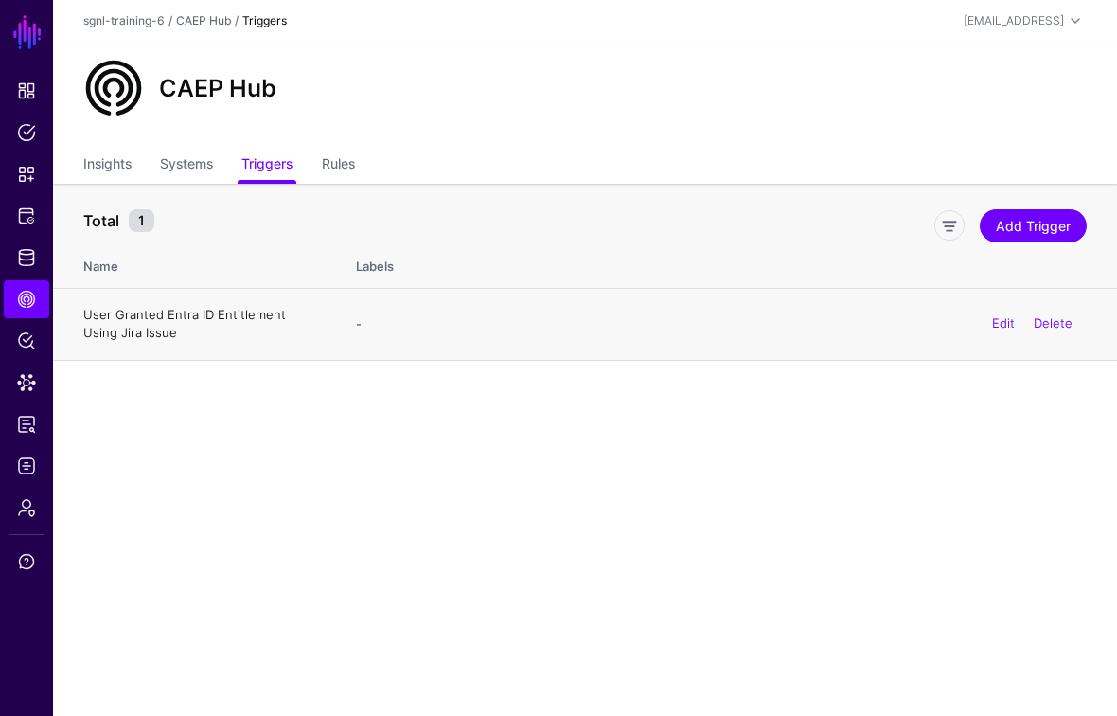
click at [215, 317] on link "User Granted Entra ID Entitlement Using Jira Issue" at bounding box center [184, 324] width 203 height 34
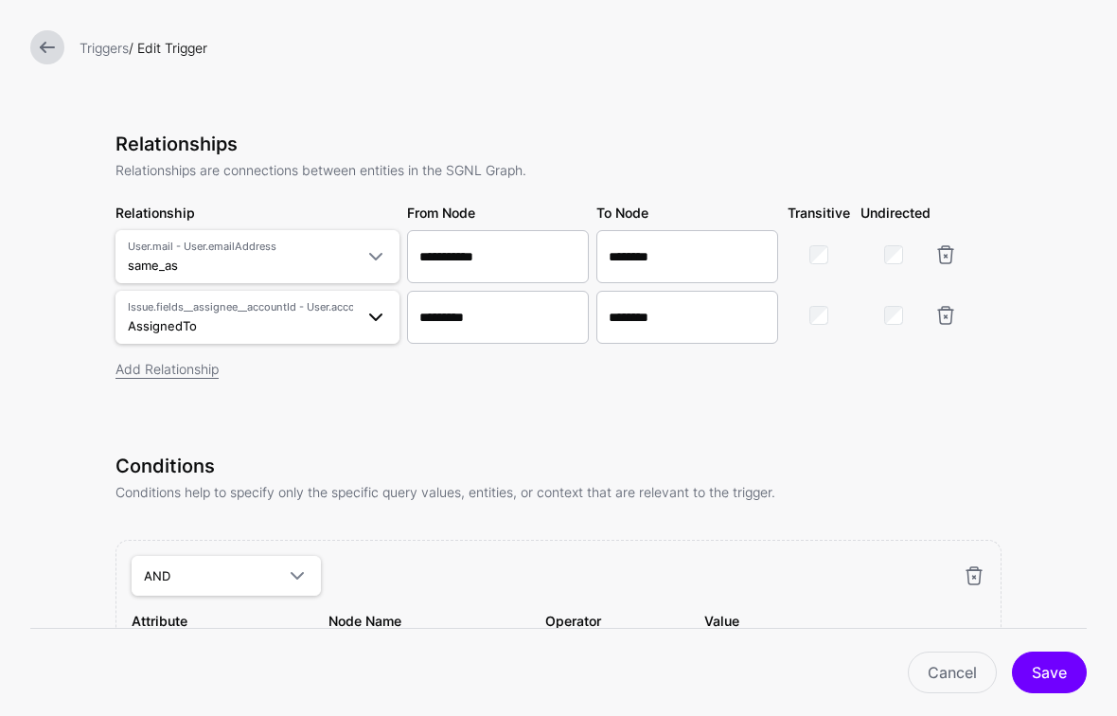
scroll to position [724, 0]
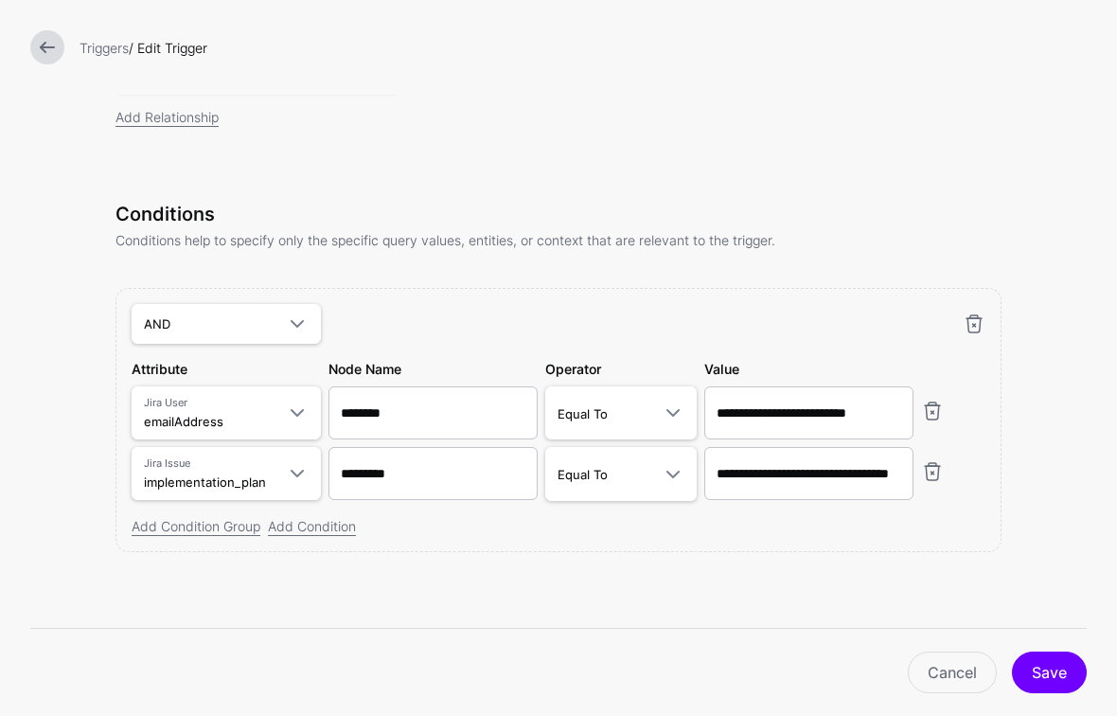
click at [60, 42] on link at bounding box center [47, 47] width 34 height 34
